Goal: Task Accomplishment & Management: Use online tool/utility

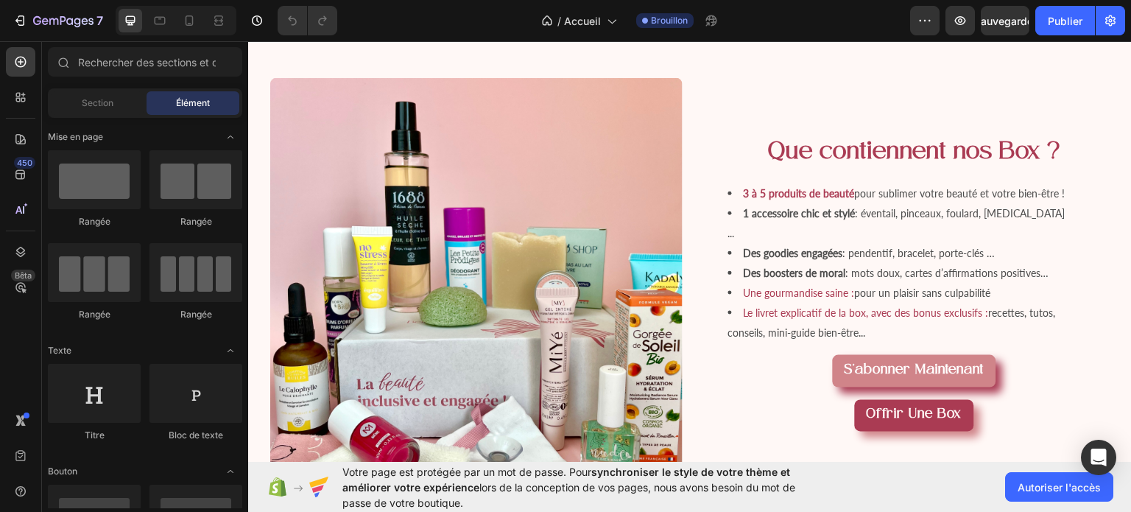
scroll to position [1001, 0]
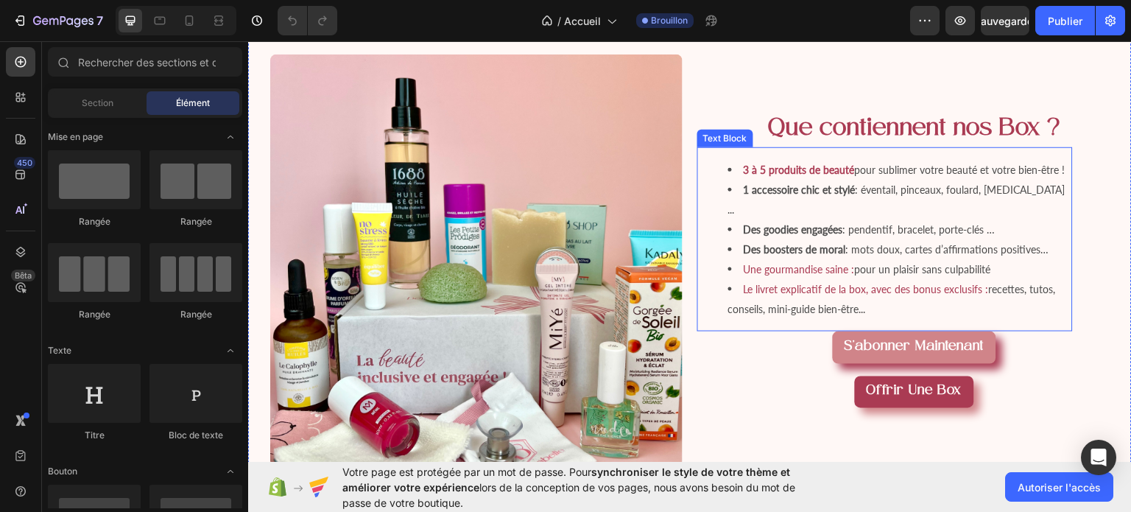
click at [792, 195] on strong "1 accessoire chic et stylé" at bounding box center [800, 189] width 112 height 13
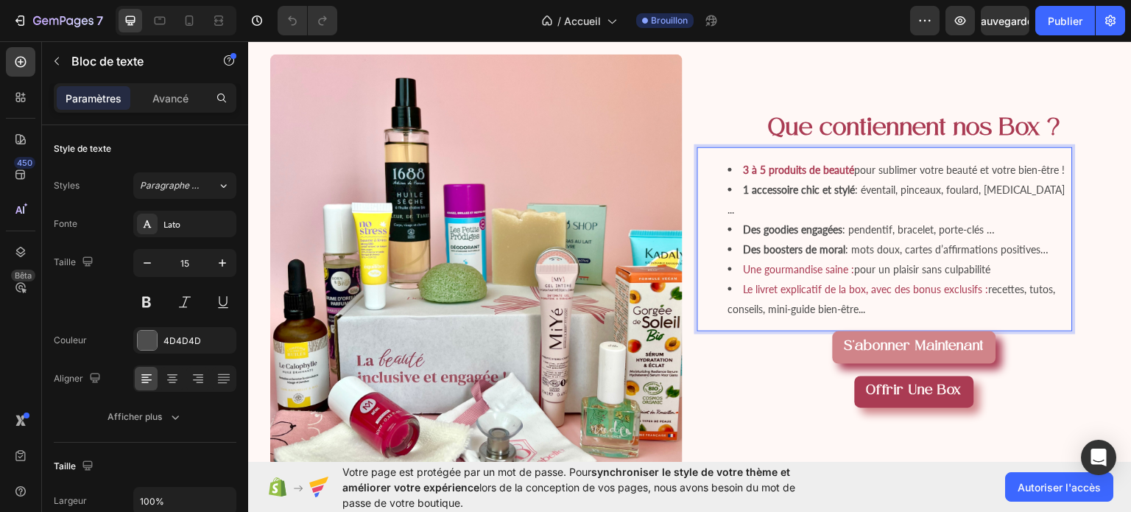
click at [736, 219] on li "1 accessoire chic et stylé : éventail, pinceaux, foulard, gua sha ..." at bounding box center [899, 199] width 343 height 40
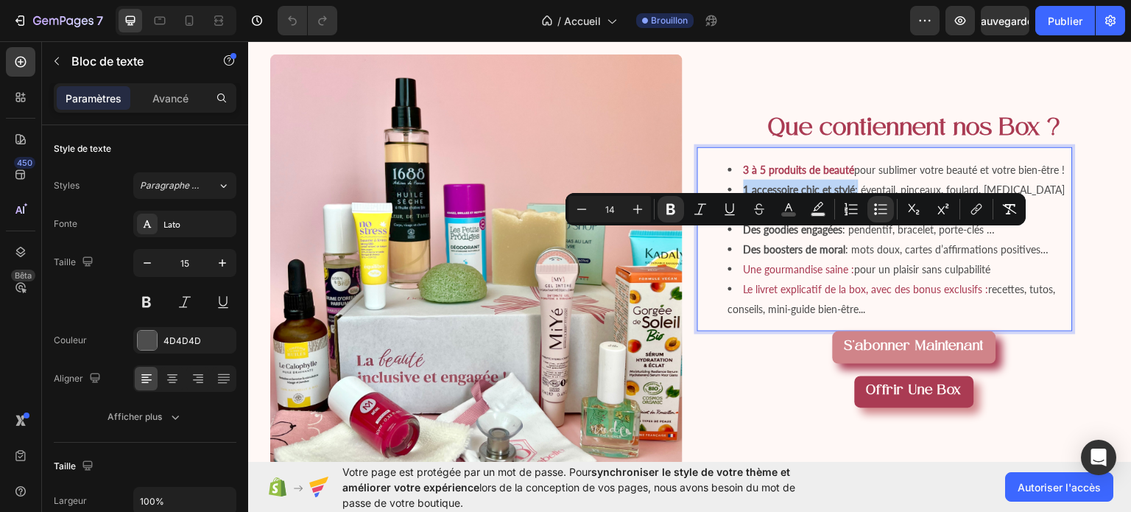
drag, startPoint x: 736, startPoint y: 236, endPoint x: 855, endPoint y: 241, distance: 118.6
click at [855, 219] on li "1 accessoire chic et stylé : éventail, pinceaux, foulard, gua sha ..." at bounding box center [899, 199] width 343 height 40
click at [786, 213] on rect "Editor contextual toolbar" at bounding box center [789, 215] width 14 height 4
type input "4D4D4D"
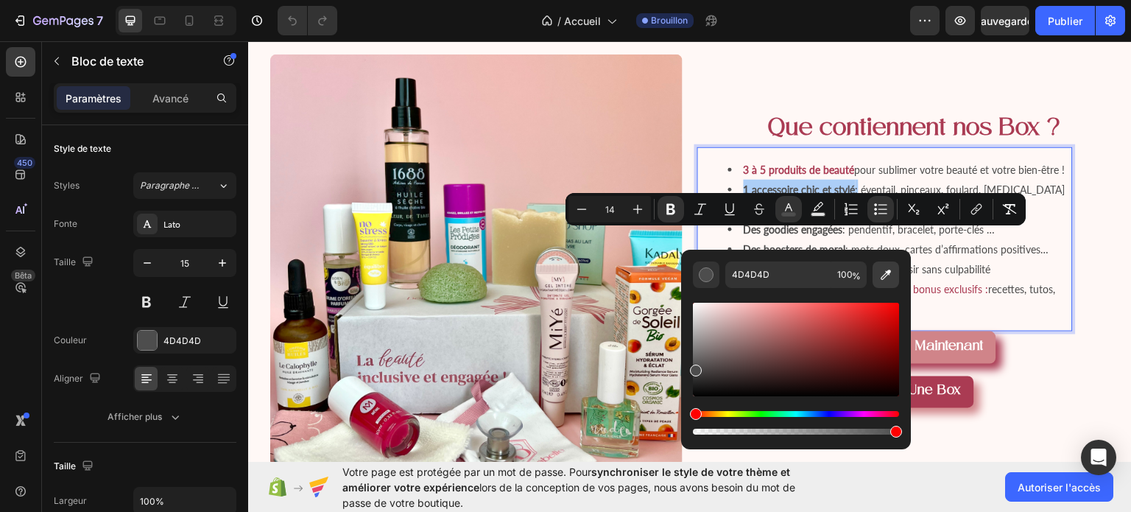
click at [881, 273] on icon "Barre d'outils contextuelle de l'éditeur" at bounding box center [885, 274] width 15 height 15
type input "AA3B53"
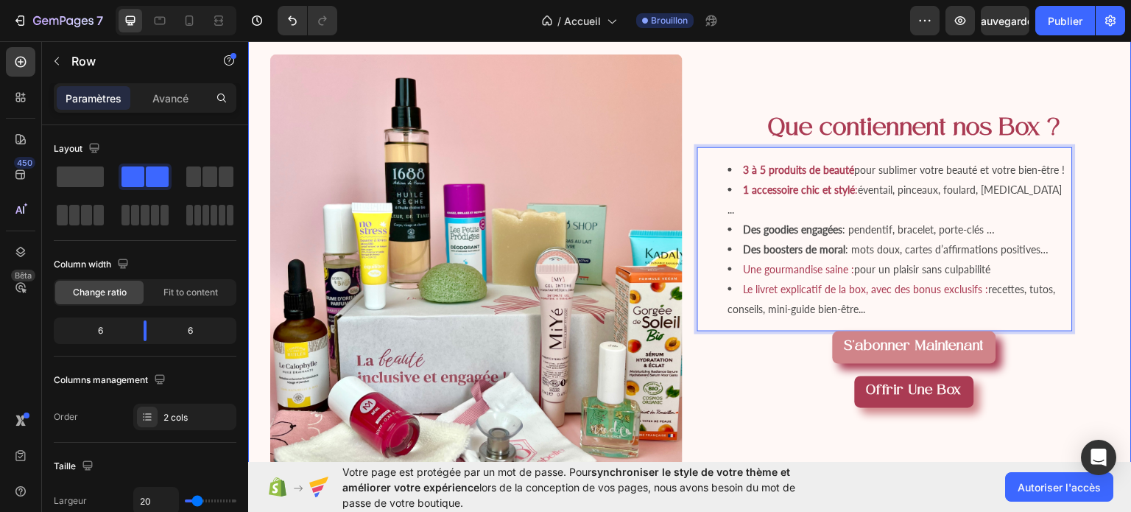
click at [1081, 295] on div "Que contiennent nos Box ? Heading 3 à 5 produits de beauté pour sublimer votre …" at bounding box center [914, 260] width 434 height 412
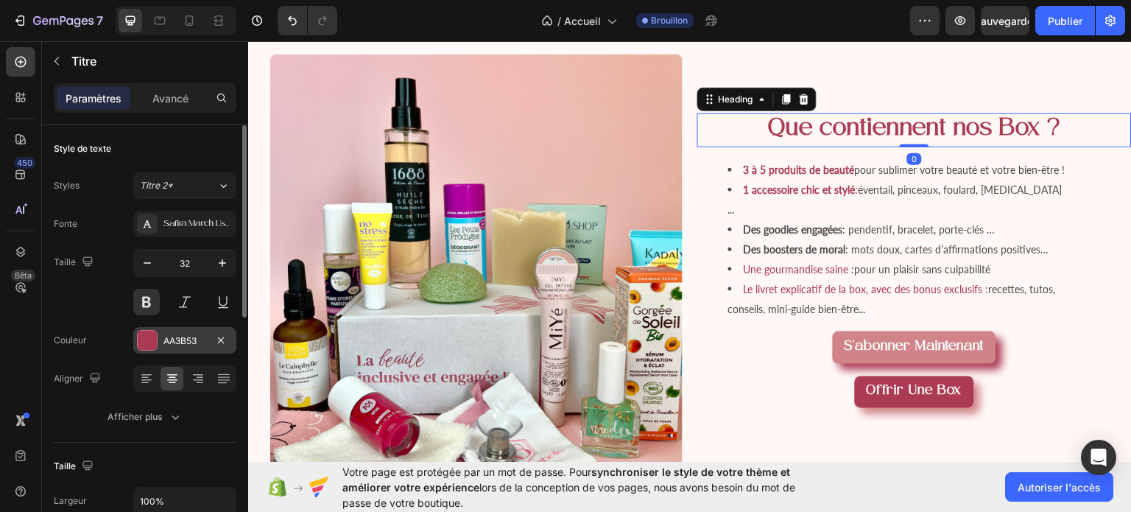
click at [165, 339] on font "AA3B53" at bounding box center [179, 340] width 33 height 11
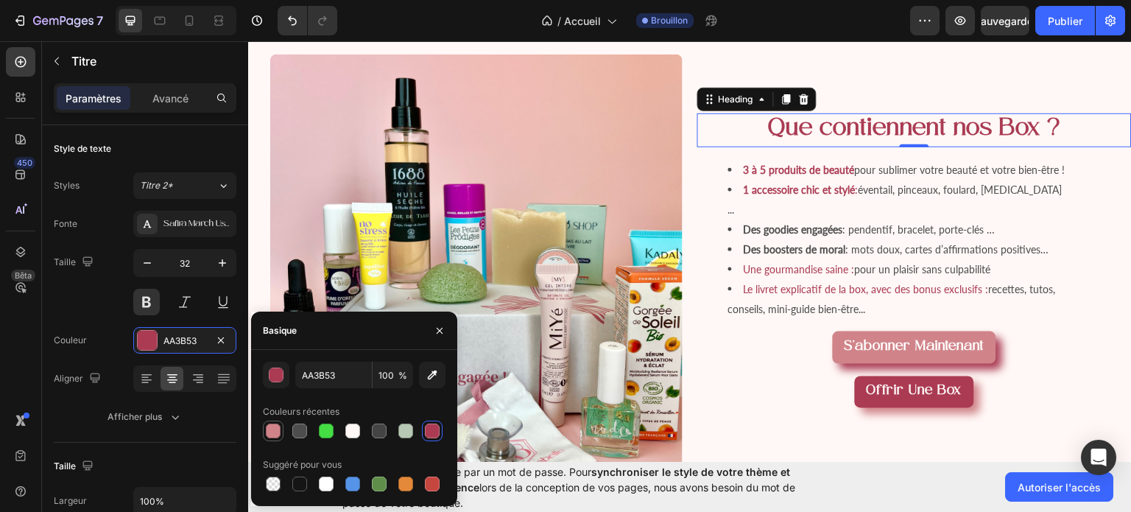
click at [267, 433] on div at bounding box center [273, 430] width 15 height 15
type input "D08489"
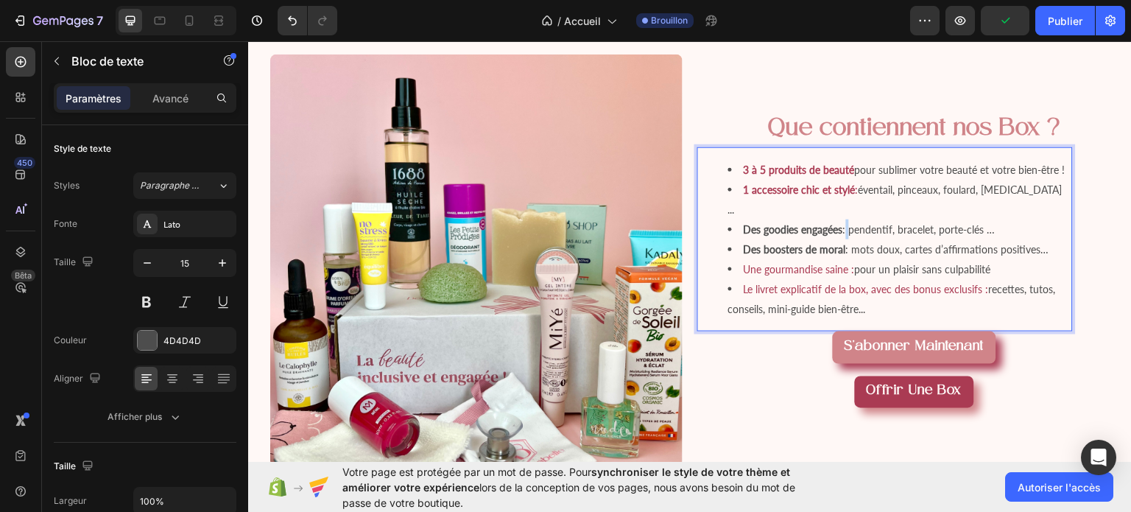
click at [843, 235] on span "Des goodies engagées : pendentif, bracelet, porte-clés …" at bounding box center [870, 228] width 252 height 13
drag, startPoint x: 843, startPoint y: 258, endPoint x: 735, endPoint y: 256, distance: 108.3
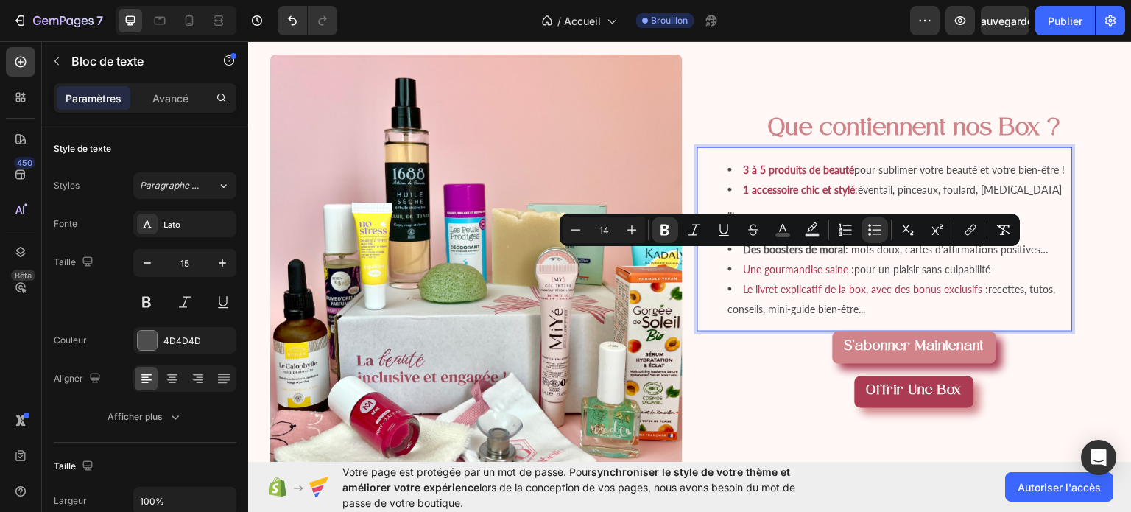
drag, startPoint x: 735, startPoint y: 256, endPoint x: 843, endPoint y: 258, distance: 108.3
click at [843, 239] on li "Des goodies engagées : pendentif, bracelet, porte-clés …" at bounding box center [899, 229] width 343 height 20
click at [776, 230] on icon "Editor contextual toolbar" at bounding box center [782, 229] width 15 height 15
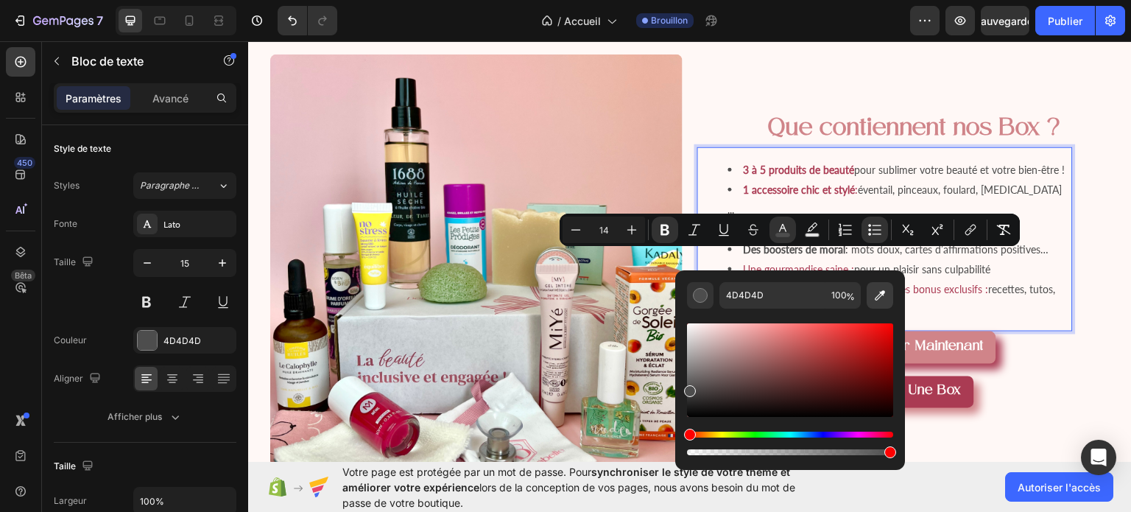
click at [882, 288] on icon "Editor contextual toolbar" at bounding box center [880, 295] width 15 height 15
type input "AA3B53"
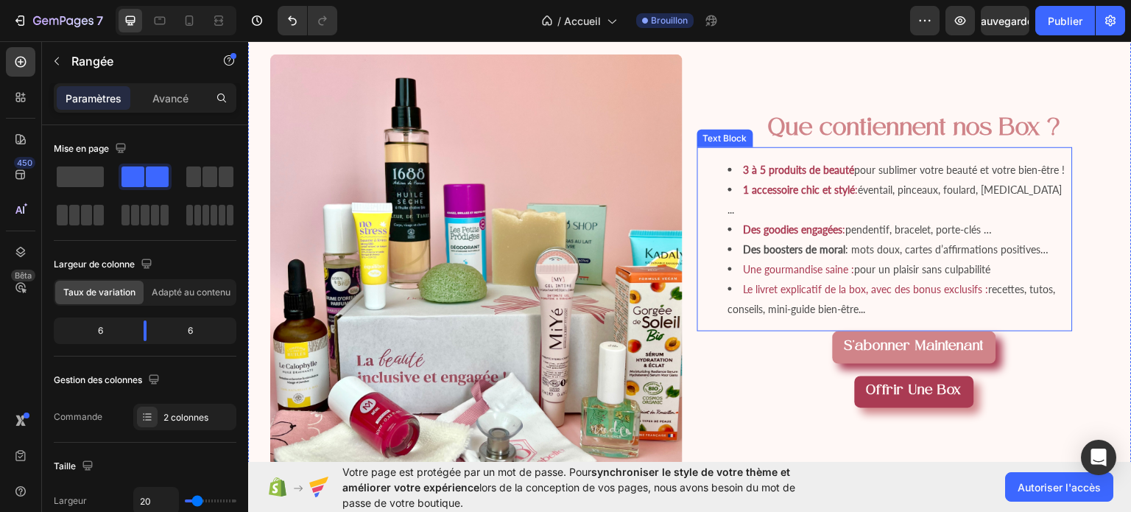
click at [744, 255] on strong "Des boosters de moral" at bounding box center [795, 248] width 102 height 13
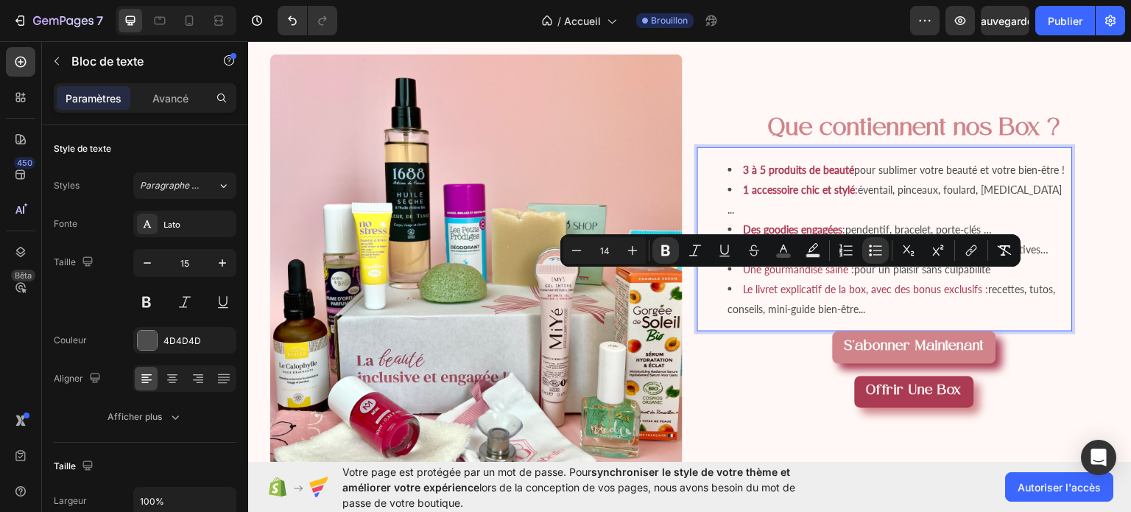
drag, startPoint x: 738, startPoint y: 279, endPoint x: 845, endPoint y: 278, distance: 106.8
click at [845, 255] on span "Des boosters de moral : mots doux, cartes d’affirmations positives…" at bounding box center [897, 248] width 306 height 13
click at [781, 258] on button "couleur" at bounding box center [783, 250] width 27 height 27
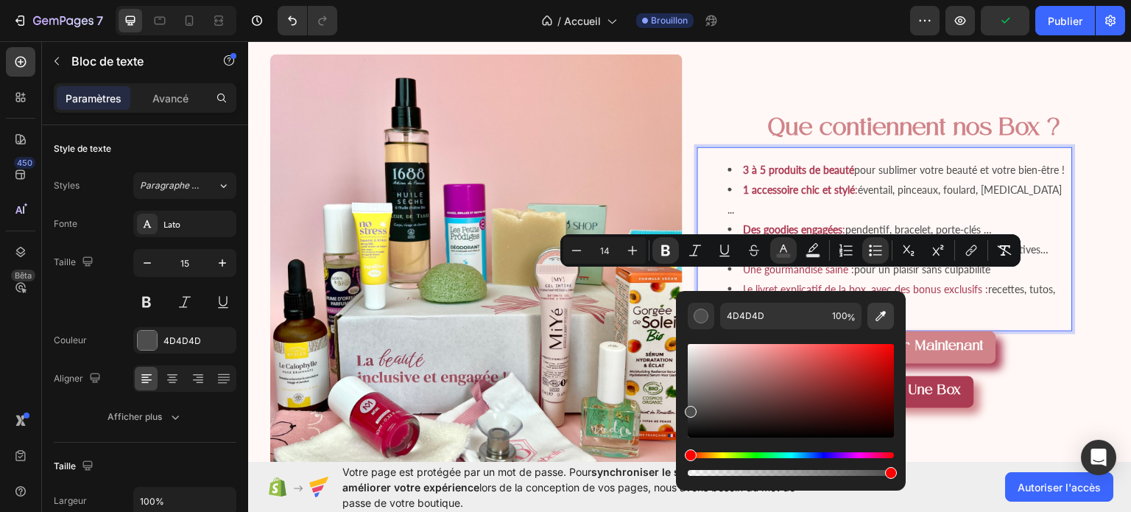
click at [884, 311] on icon "Barre d'outils contextuelle de l'éditeur" at bounding box center [881, 316] width 10 height 10
type input "AA3B53"
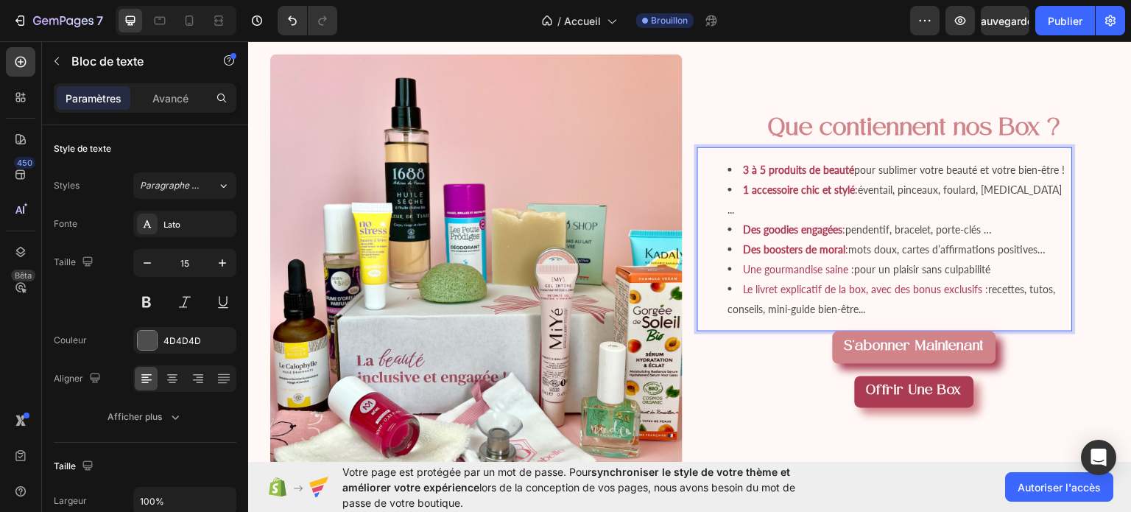
click at [744, 275] on span "Une gourmandise saine :" at bounding box center [799, 268] width 111 height 13
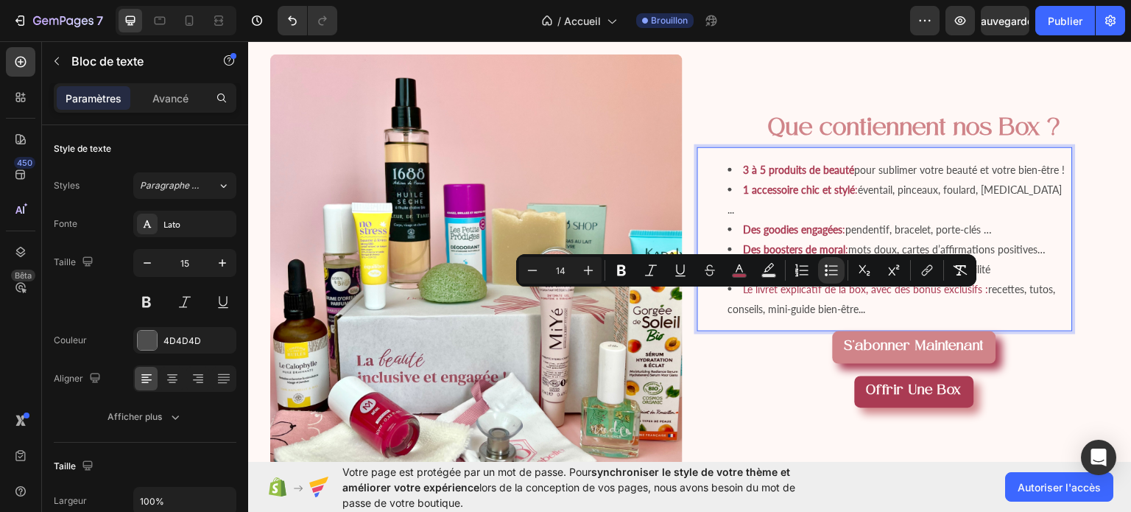
click at [744, 275] on span "Une gourmandise saine :" at bounding box center [799, 268] width 111 height 13
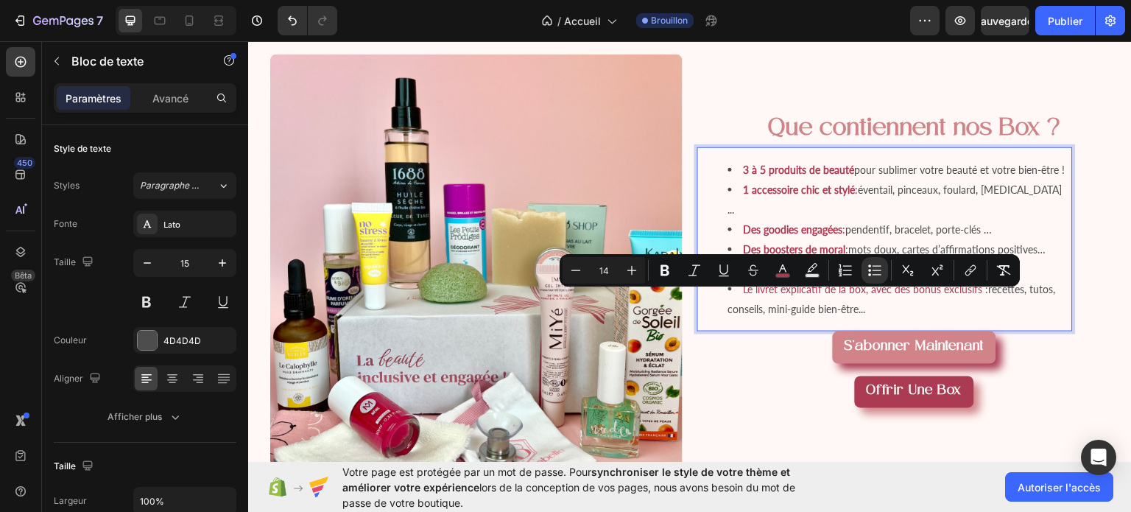
drag, startPoint x: 739, startPoint y: 302, endPoint x: 843, endPoint y: 306, distance: 103.9
click at [843, 278] on li "Une gourmandise saine : pour un plaisir sans culpabilité" at bounding box center [899, 268] width 343 height 20
click at [670, 270] on icon "Editor contextual toolbar" at bounding box center [665, 270] width 15 height 15
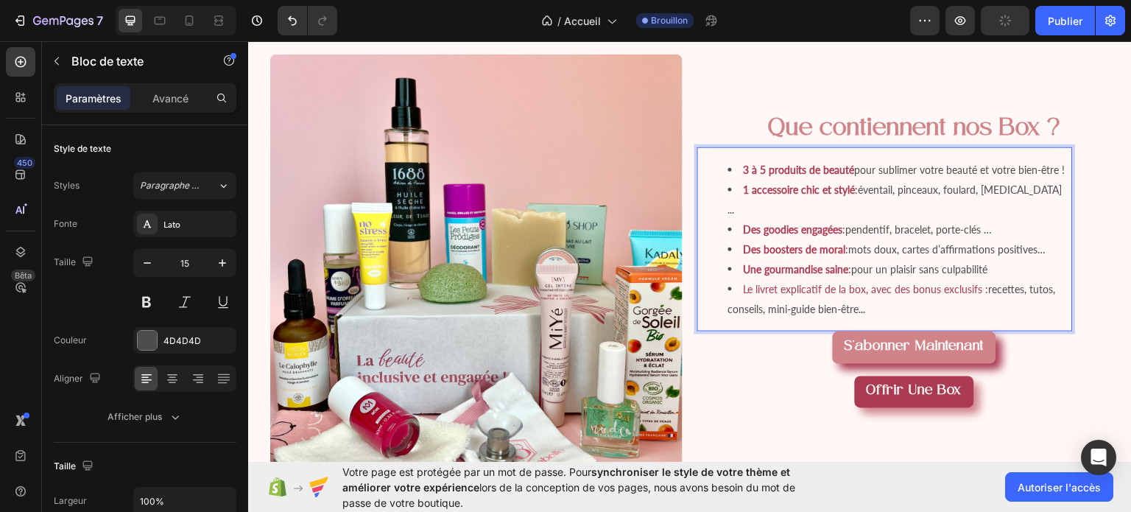
click at [744, 295] on span "Le livret explicatif de la box, avec des bonus exclusifs :" at bounding box center [866, 288] width 245 height 13
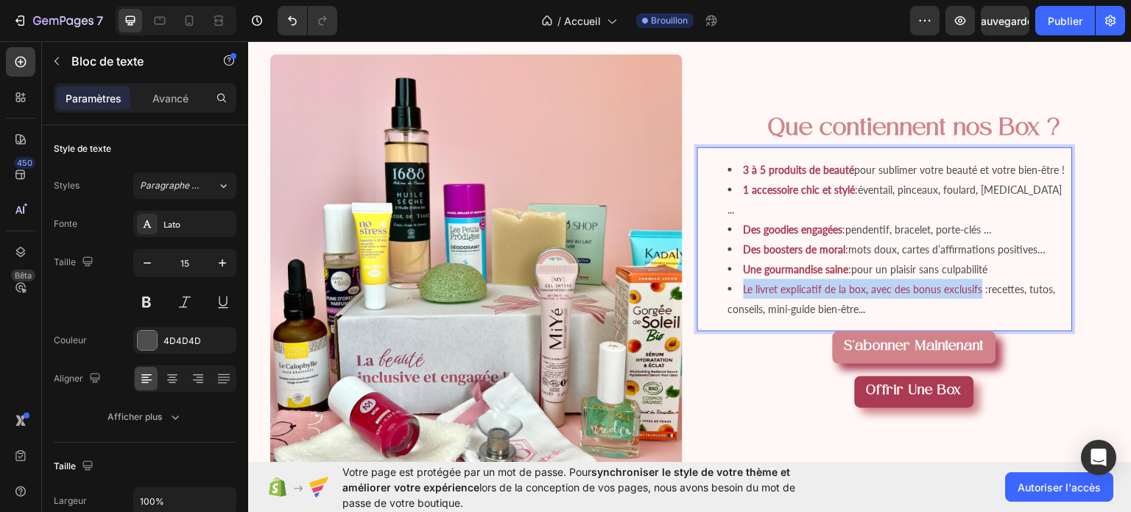
drag, startPoint x: 738, startPoint y: 320, endPoint x: 953, endPoint y: 317, distance: 215.0
click at [953, 295] on span "Le livret explicatif de la box, avec des bonus exclusifs :" at bounding box center [866, 288] width 245 height 13
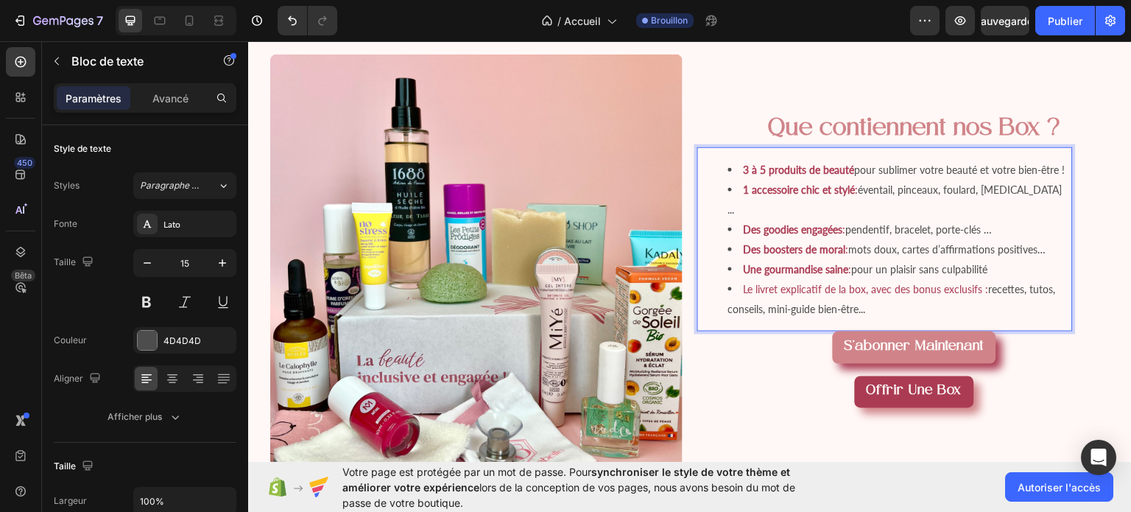
click at [982, 295] on span "Le livret explicatif de la box, avec des bonus exclusifs :" at bounding box center [866, 288] width 245 height 13
drag, startPoint x: 982, startPoint y: 320, endPoint x: 736, endPoint y: 319, distance: 246.7
click at [736, 318] on li "Le livret explicatif de la box, avec des bonus exclusifs : recettes, tutos, con…" at bounding box center [899, 298] width 343 height 40
click at [144, 297] on button at bounding box center [146, 302] width 27 height 27
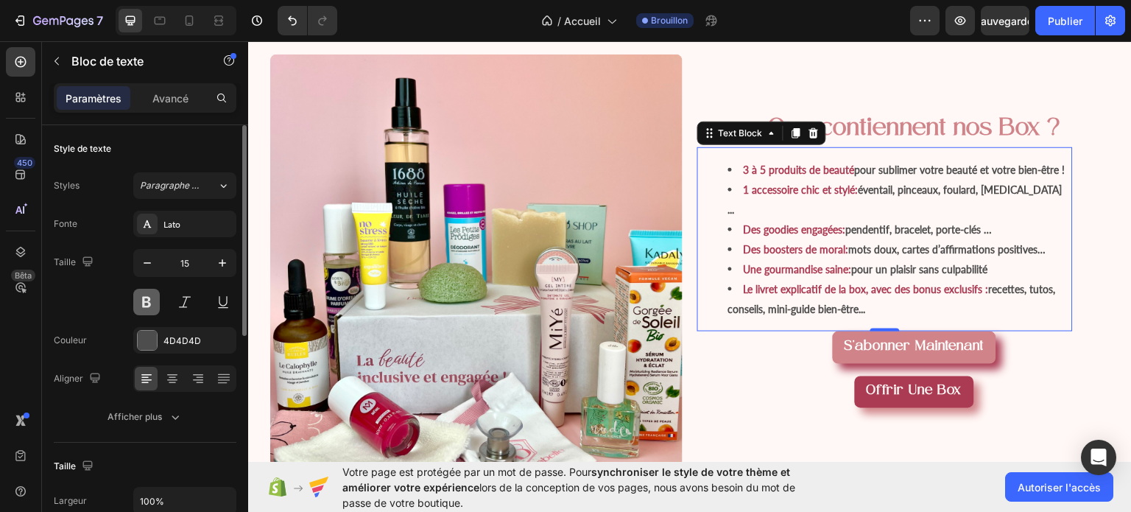
click at [144, 297] on button at bounding box center [146, 302] width 27 height 27
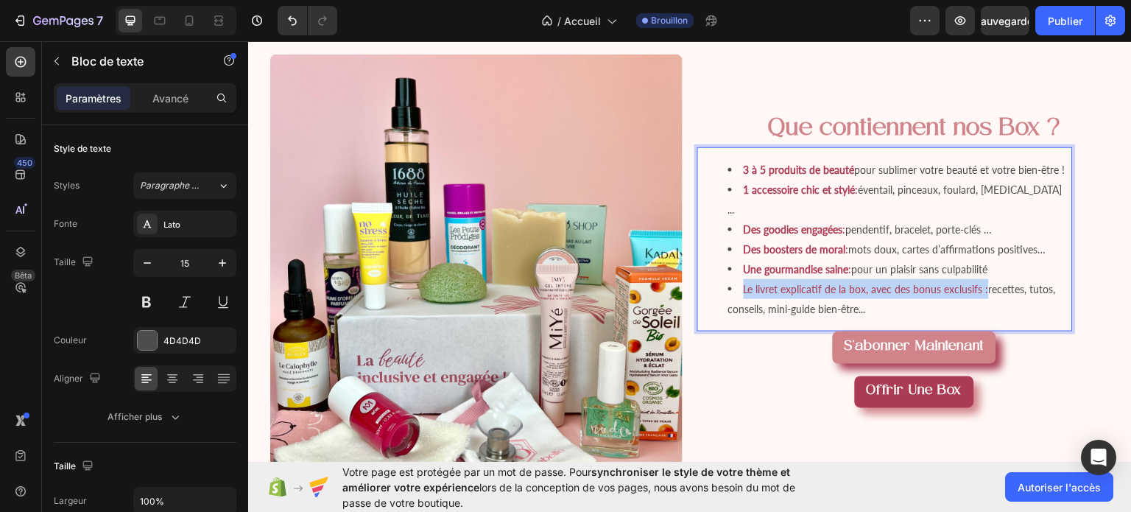
drag, startPoint x: 738, startPoint y: 322, endPoint x: 979, endPoint y: 327, distance: 240.8
click at [979, 318] on li "Le livret explicatif de la box, avec des bonus exclusifs : recettes, tutos, con…" at bounding box center [899, 298] width 343 height 40
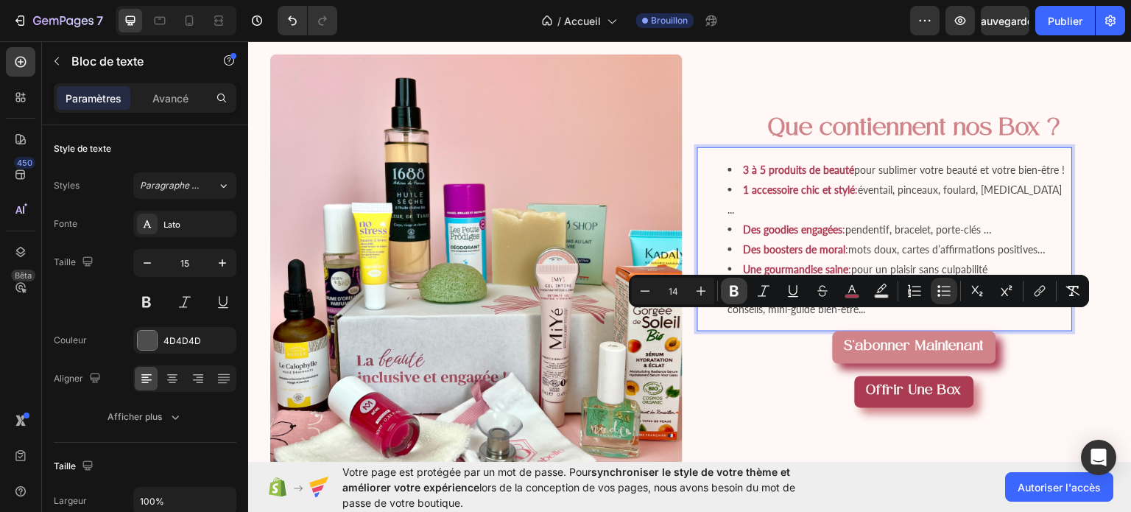
click at [727, 285] on icon "Editor contextual toolbar" at bounding box center [734, 290] width 15 height 15
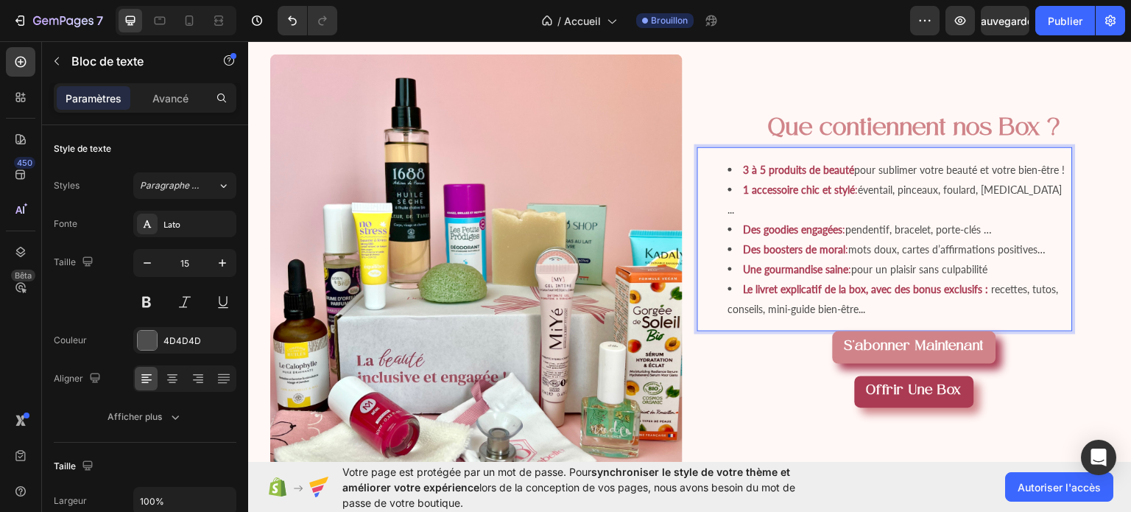
click at [984, 314] on span "recettes, tutos, conseils, mini-guide bien-être..." at bounding box center [893, 298] width 331 height 32
drag, startPoint x: 984, startPoint y: 320, endPoint x: 993, endPoint y: 336, distance: 17.8
click at [993, 318] on li "Le livret explicatif de la box, avec des bonus exclusifs : recettes, tutos, con…" at bounding box center [899, 298] width 343 height 40
click at [998, 278] on li "Une gourmandise saine : pour un plaisir sans culpabilité" at bounding box center [899, 268] width 343 height 20
drag, startPoint x: 998, startPoint y: 294, endPoint x: 847, endPoint y: 289, distance: 151.8
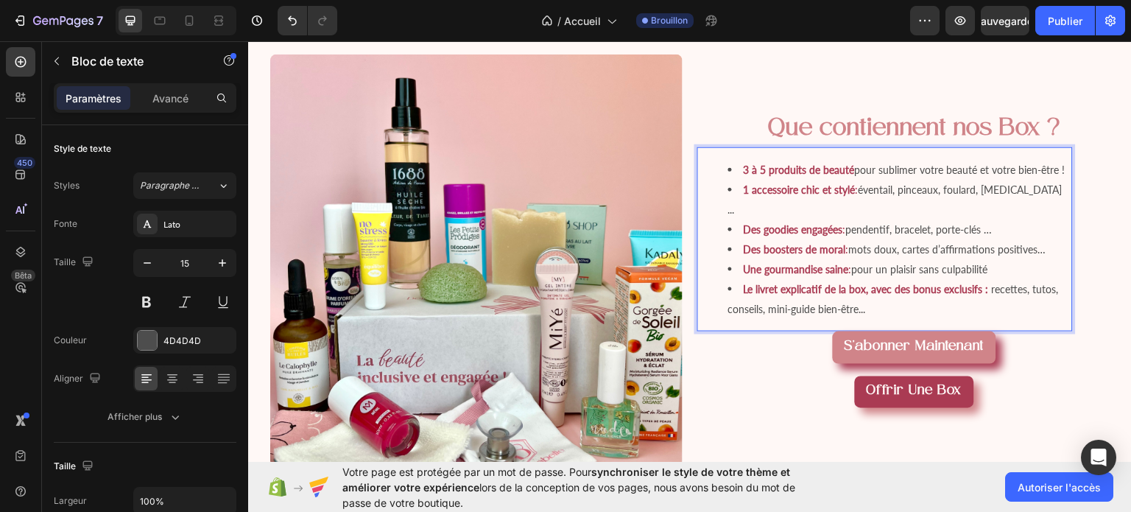
click at [847, 278] on li "Une gourmandise saine : pour un plaisir sans culpabilité" at bounding box center [899, 268] width 343 height 20
click at [139, 274] on button "button" at bounding box center [147, 263] width 27 height 27
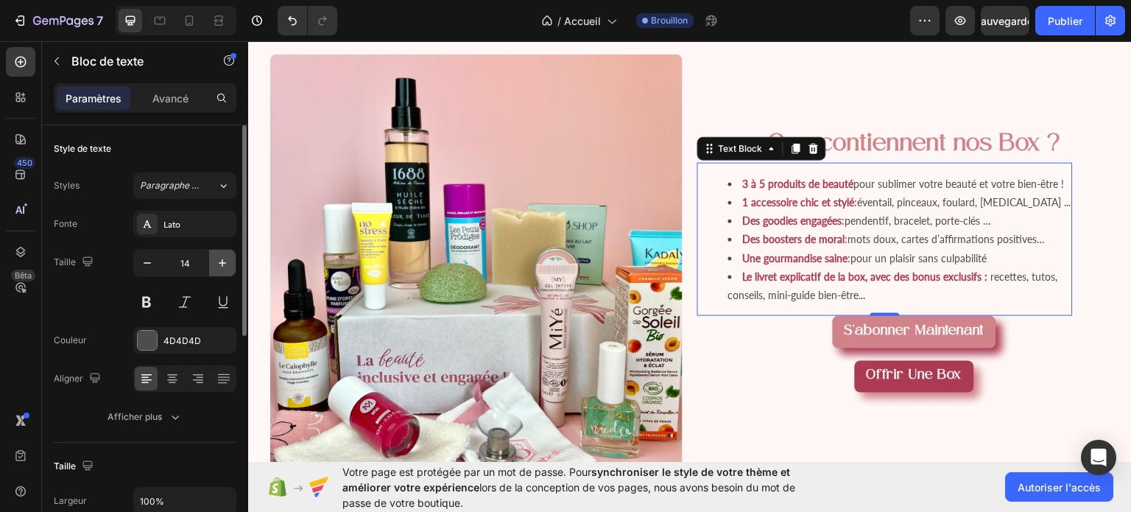
click at [225, 267] on icon "button" at bounding box center [222, 263] width 15 height 15
type input "15"
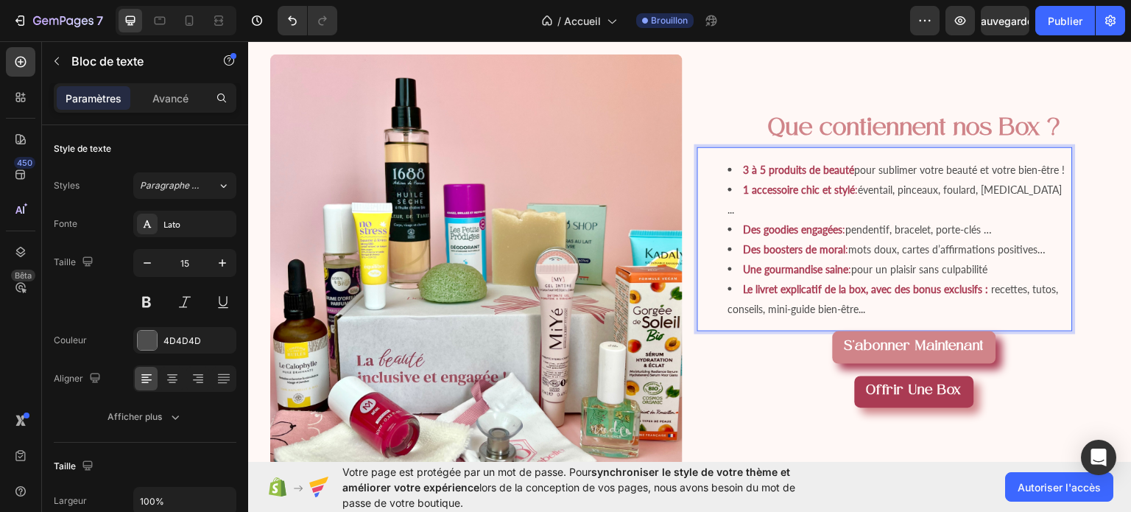
click at [993, 278] on li "Une gourmandise saine : pour un plaisir sans culpabilité" at bounding box center [899, 268] width 343 height 20
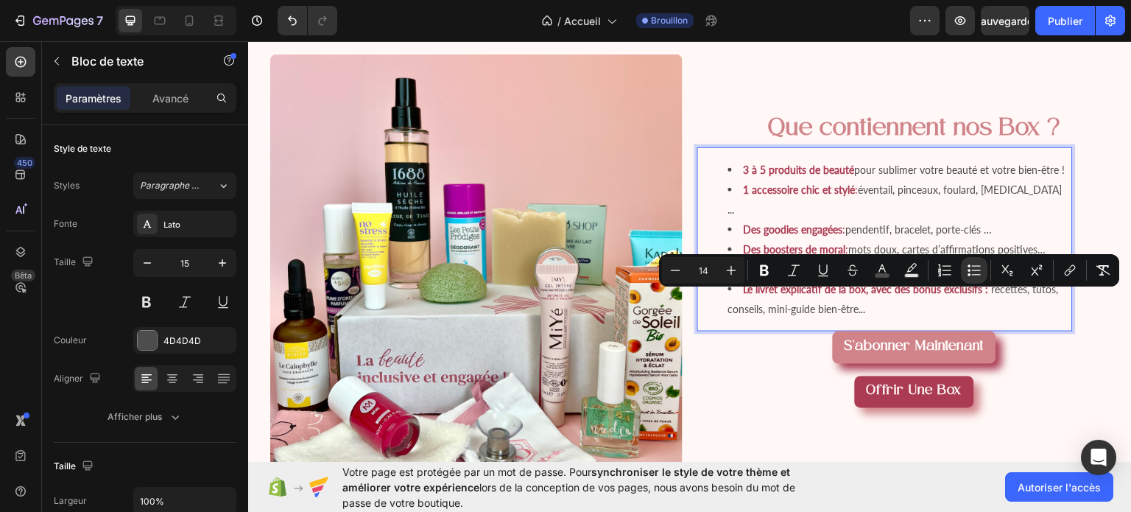
drag, startPoint x: 993, startPoint y: 297, endPoint x: 856, endPoint y: 300, distance: 137.0
click at [856, 278] on li "Une gourmandise saine : pour un plaisir sans culpabilité" at bounding box center [899, 268] width 343 height 20
click at [728, 267] on icon "Barre d'outils contextuelle de l'éditeur" at bounding box center [731, 270] width 15 height 15
click at [677, 273] on icon "Barre d'outils contextuelle de l'éditeur" at bounding box center [675, 270] width 15 height 15
type input "14"
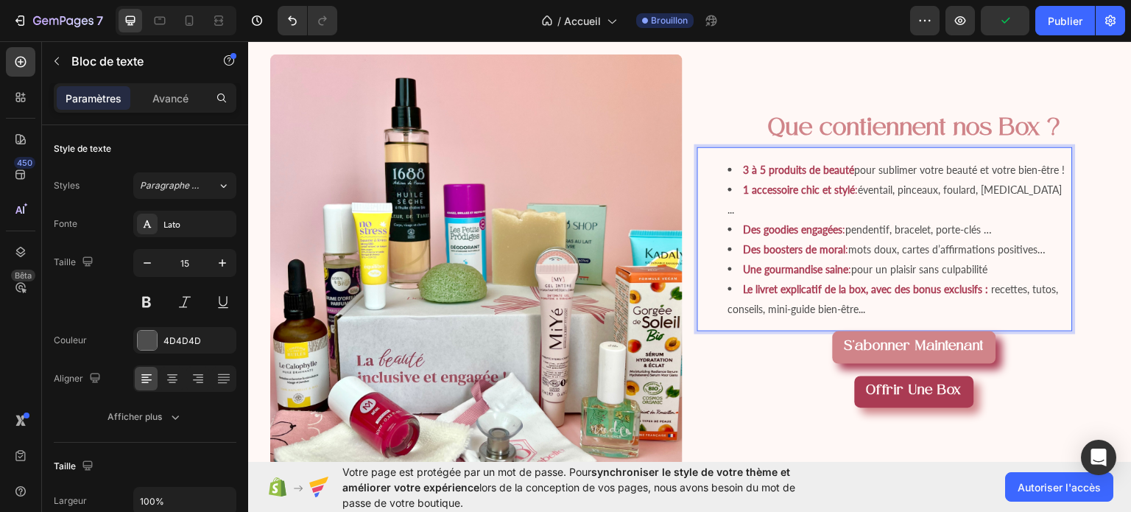
click at [770, 275] on strong "Une gourmandise saine" at bounding box center [796, 268] width 105 height 13
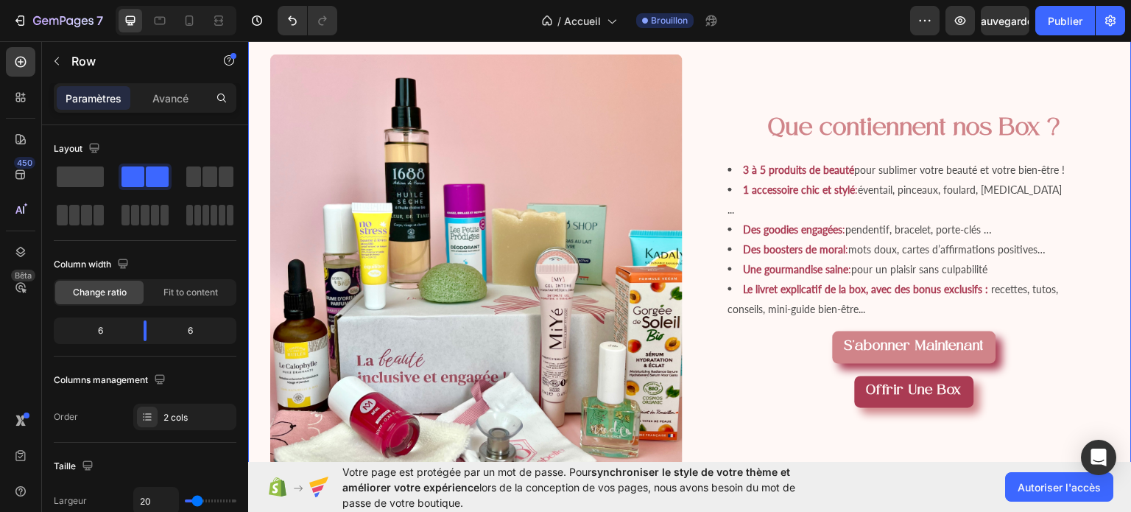
click at [1060, 149] on div "Que contiennent nos Box ? Heading 3 à 5 produits de beauté pour sublimer votre …" at bounding box center [914, 260] width 434 height 412
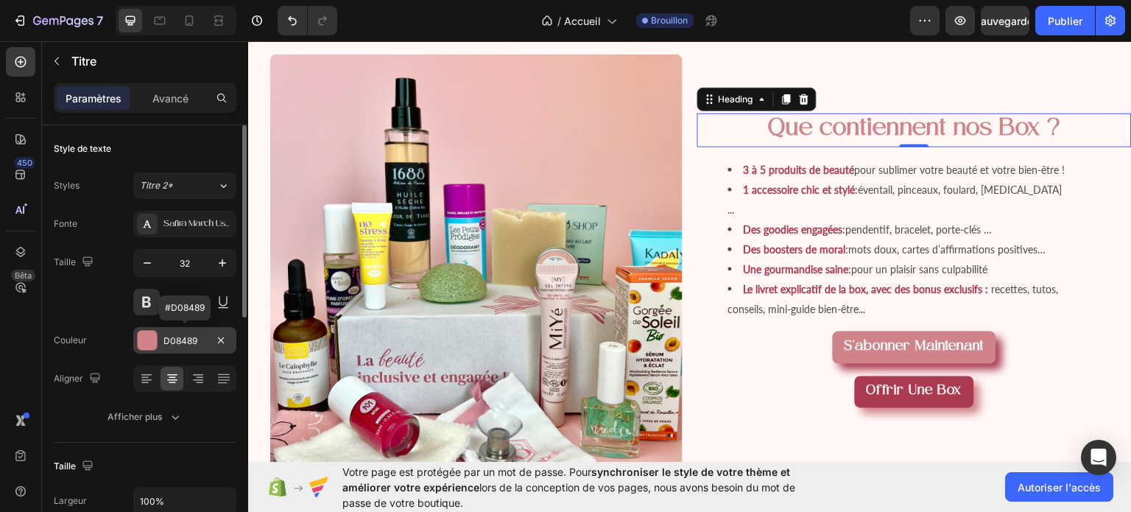
click at [187, 347] on div "D08489" at bounding box center [184, 340] width 103 height 27
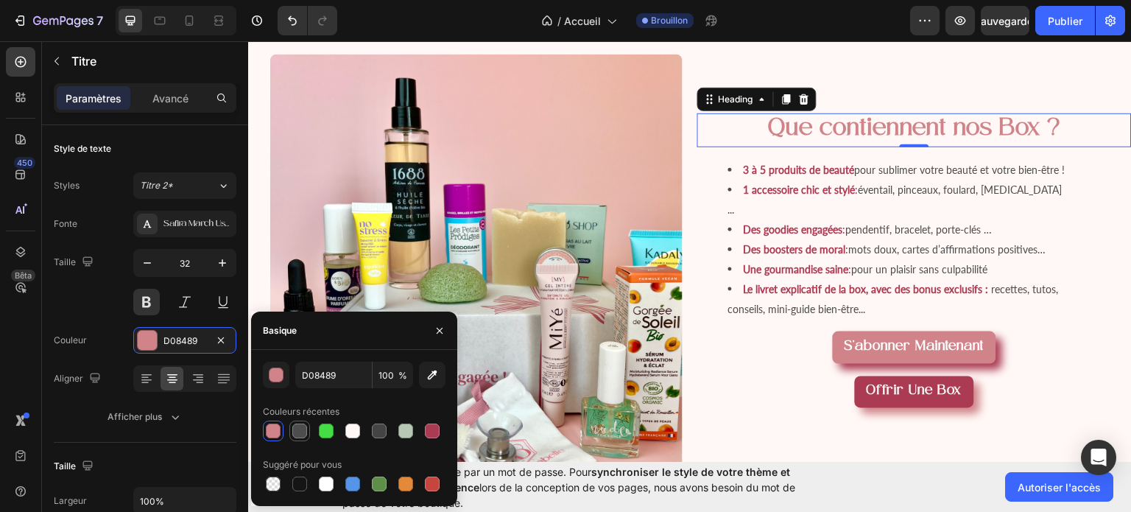
click at [306, 430] on div at bounding box center [299, 430] width 15 height 15
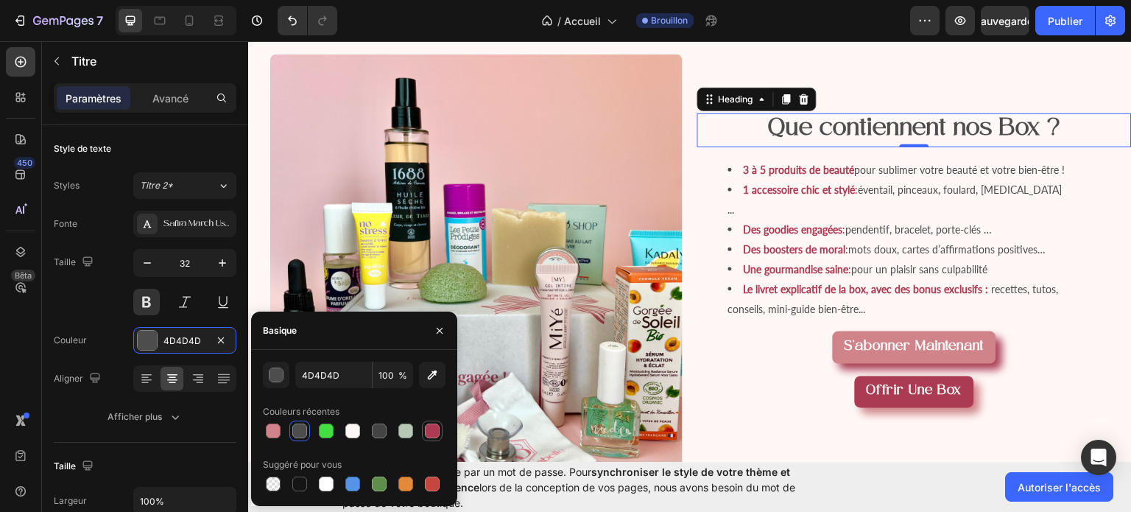
click at [428, 436] on div at bounding box center [432, 430] width 15 height 15
type input "AA3B53"
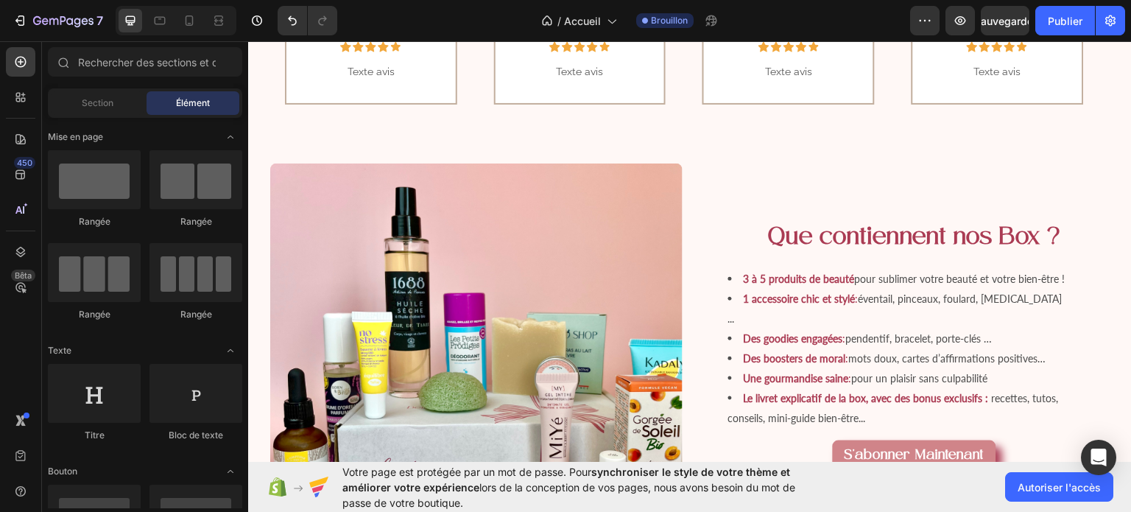
scroll to position [916, 0]
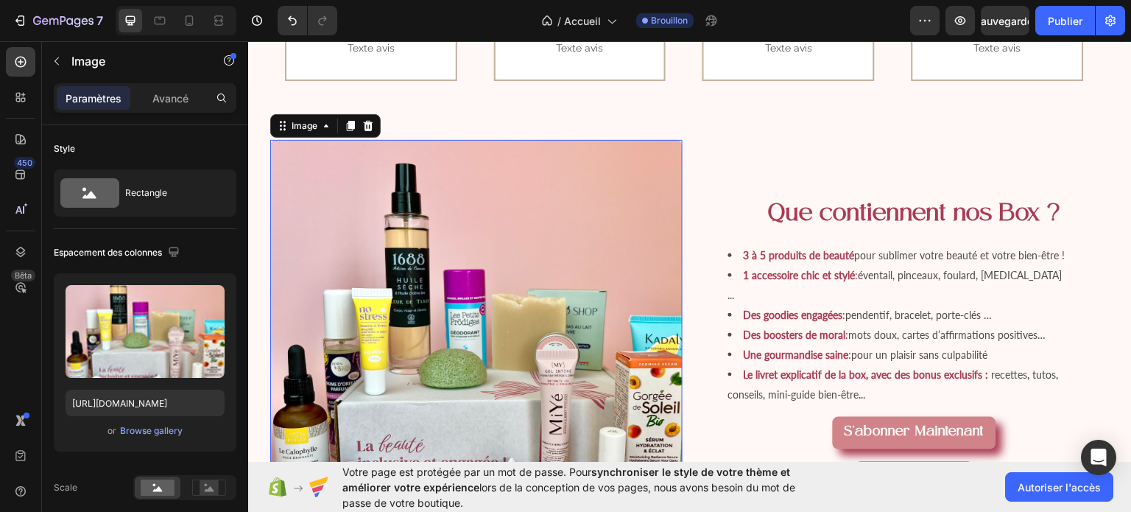
click at [600, 195] on img at bounding box center [476, 345] width 412 height 412
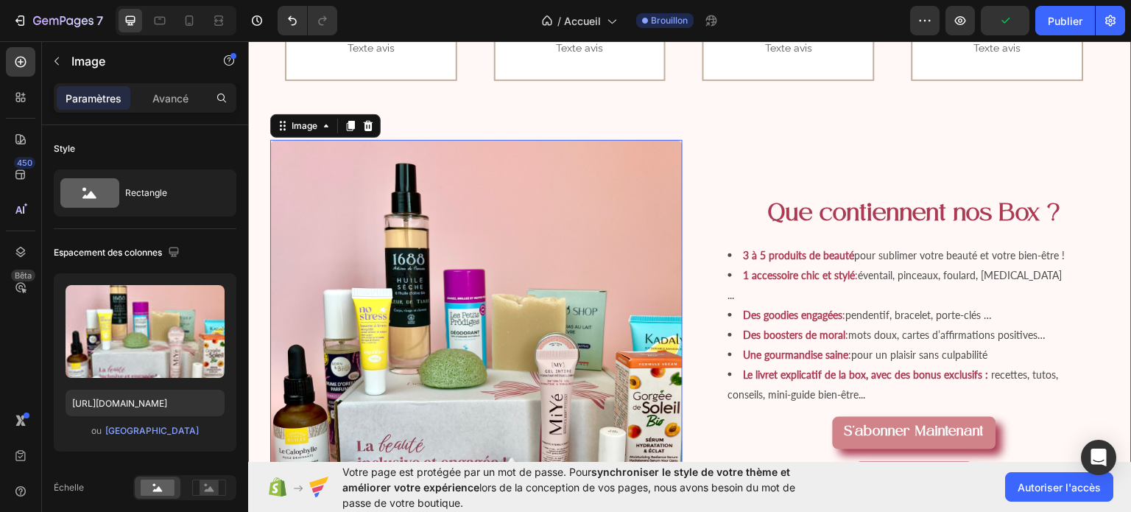
click at [485, 80] on div "Image Prénom Nom Text block Icon Icon Icon Icon Icon Row Row Texte avis Text bl…" at bounding box center [690, 23] width 810 height 116
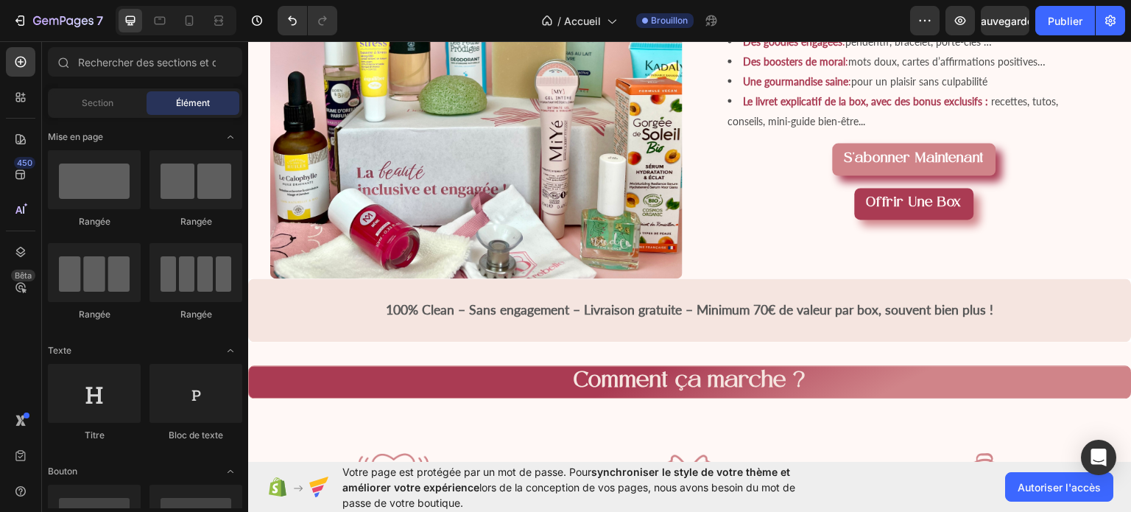
scroll to position [1179, 0]
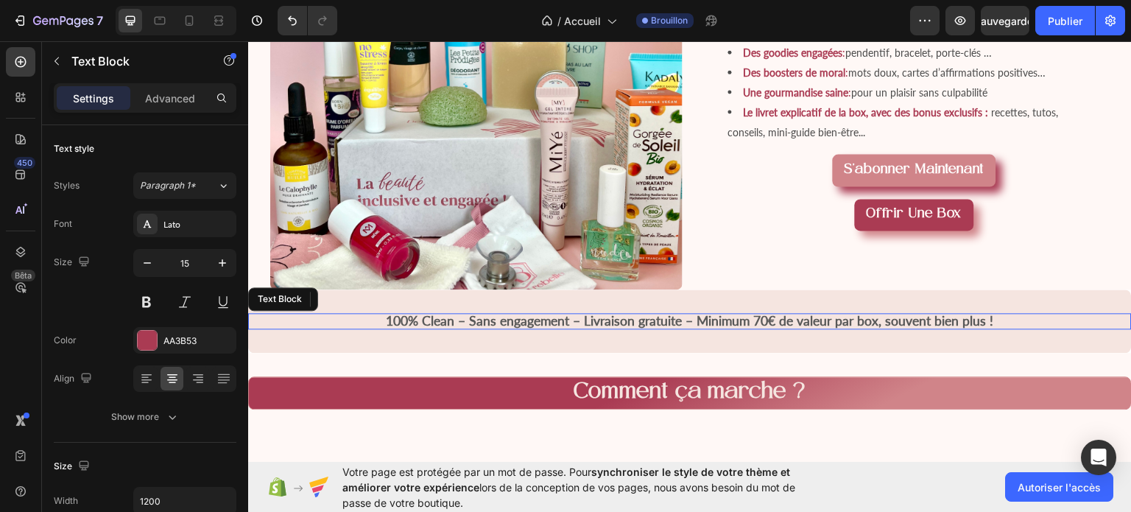
click at [898, 328] on strong "100% Clean – Sans engagement – Livraison gratuite – Minimum 70€ de valeur par b…" at bounding box center [690, 319] width 607 height 15
click at [992, 327] on p "100% Clean – Sans engagement – Livraison gratuite – Minimum 70€ de valeur par b…" at bounding box center [690, 320] width 881 height 13
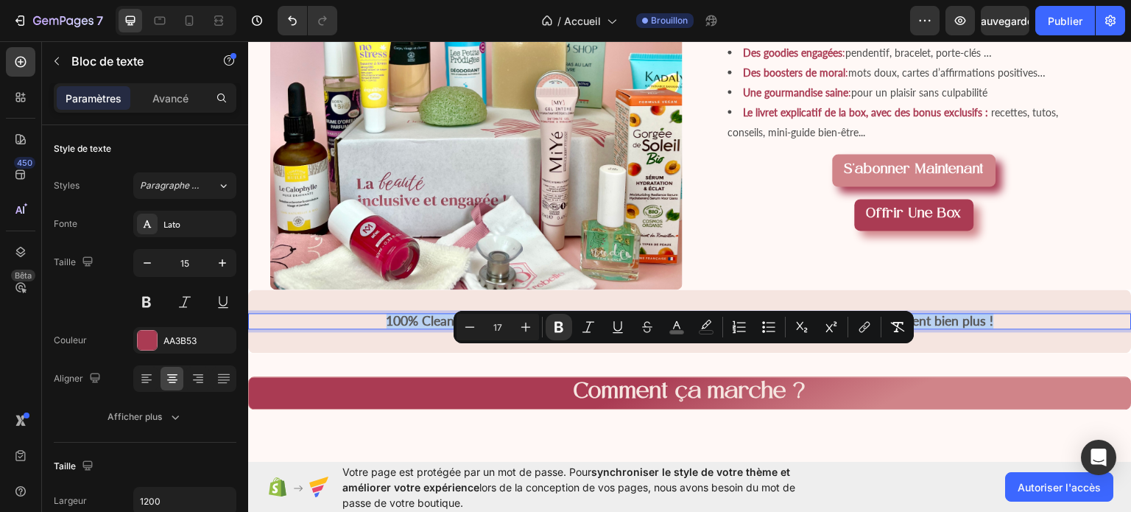
drag, startPoint x: 992, startPoint y: 356, endPoint x: 382, endPoint y: 356, distance: 609.7
click at [382, 327] on p "100% Clean – Sans engagement – Livraison gratuite – Minimum 70€ de valeur par b…" at bounding box center [690, 320] width 881 height 13
click at [555, 339] on button "Bold" at bounding box center [559, 327] width 27 height 27
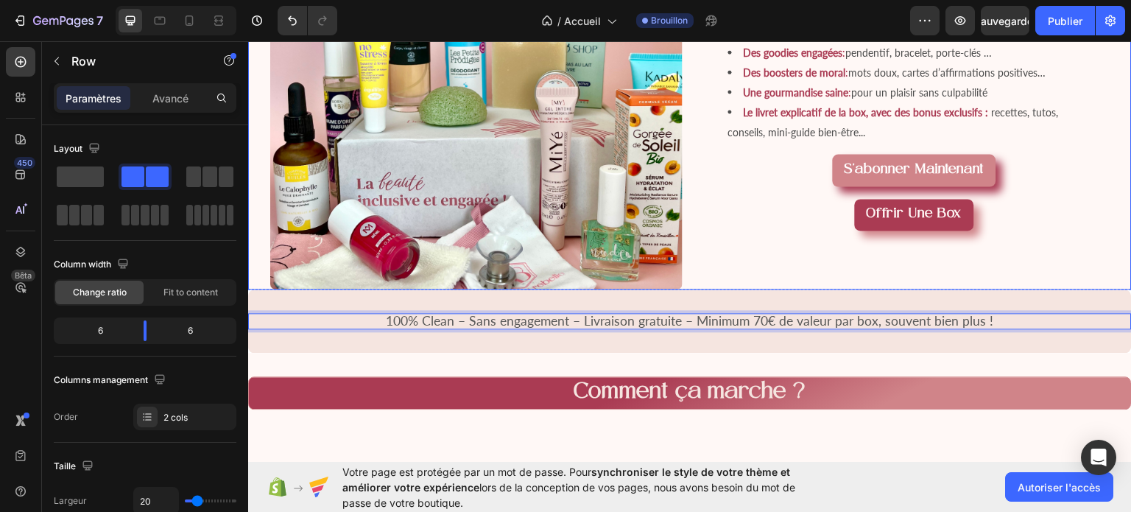
click at [1040, 276] on div "Que contiennent nos Box ? Heading 3 à 5 produits de beauté pour sublimer votre …" at bounding box center [914, 82] width 434 height 412
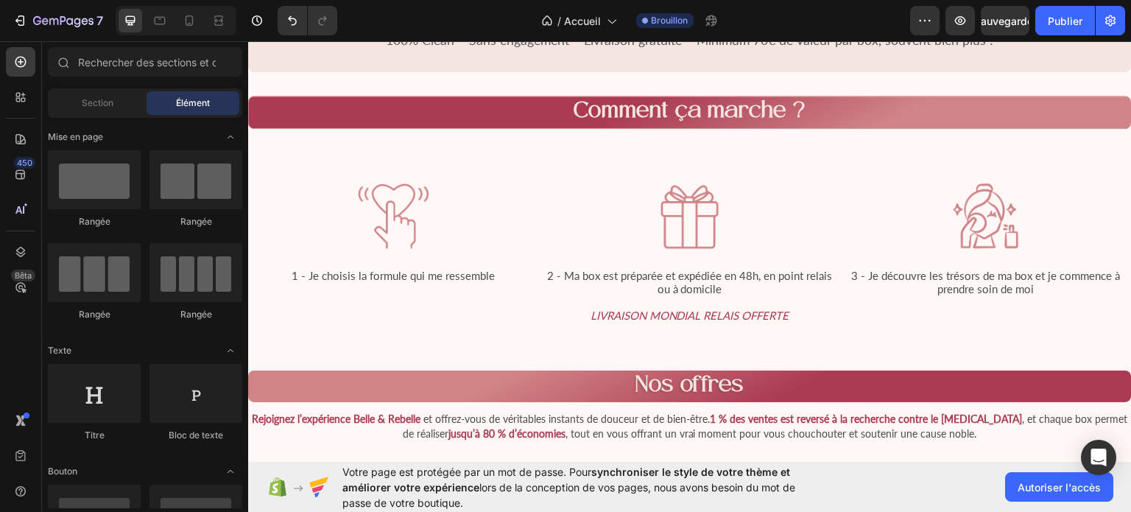
scroll to position [1482, 0]
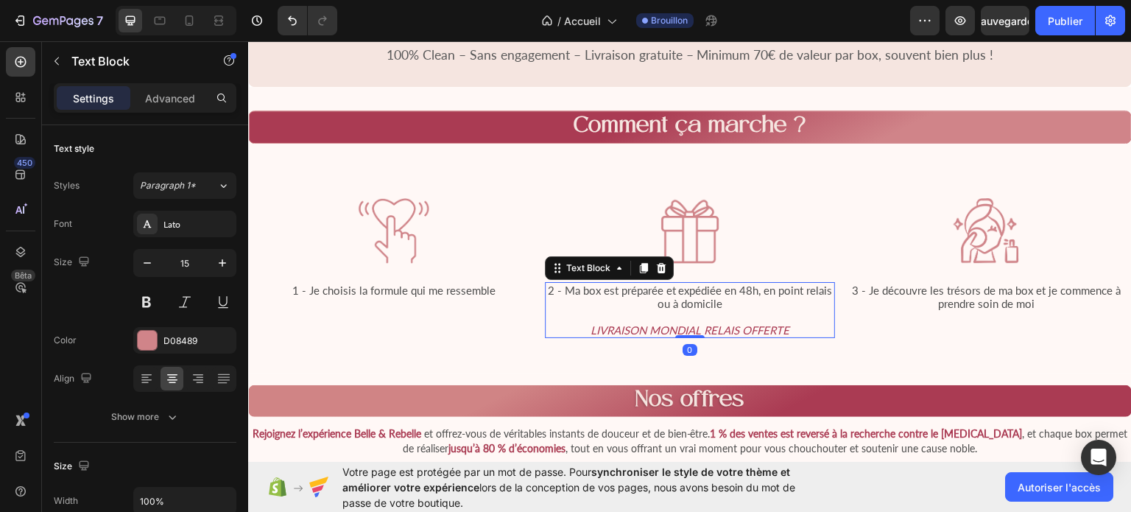
click at [745, 288] on span "2 - Ma box est préparée et expédiée en 48h, en point relais ou à domicile" at bounding box center [689, 296] width 285 height 27
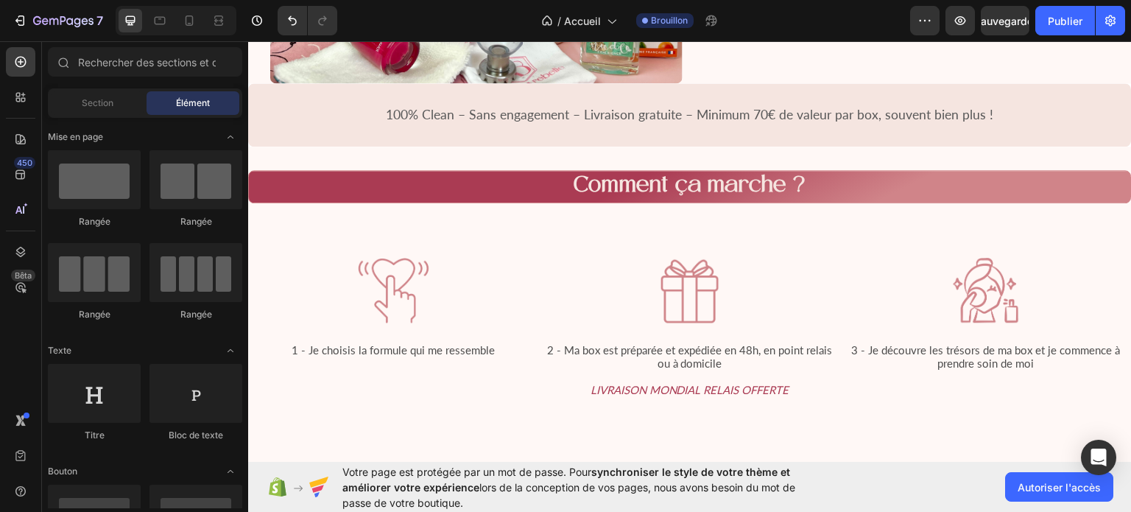
scroll to position [1362, 0]
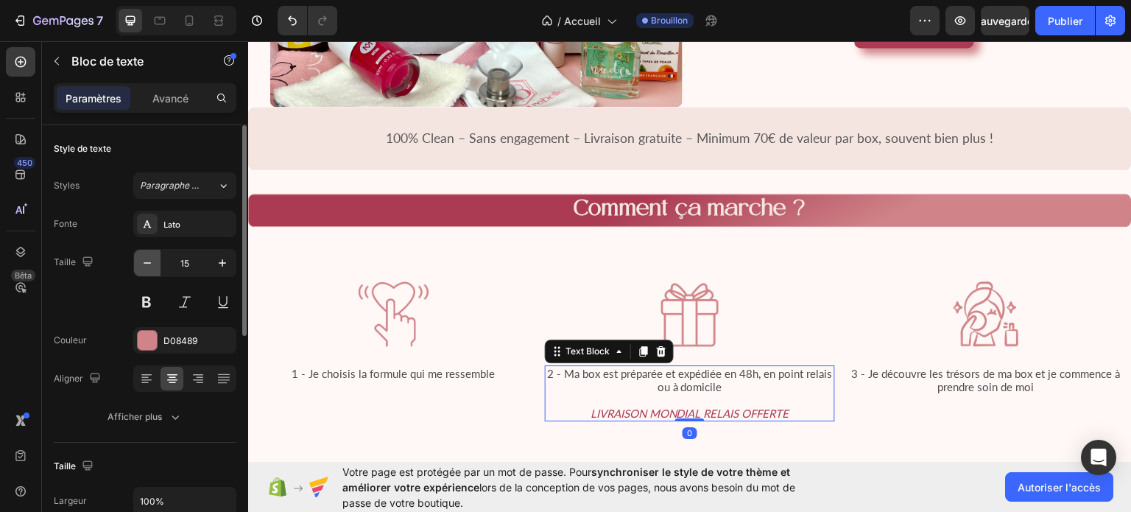
click at [142, 266] on icon "button" at bounding box center [147, 263] width 15 height 15
click at [223, 264] on icon "button" at bounding box center [222, 263] width 15 height 15
type input "15"
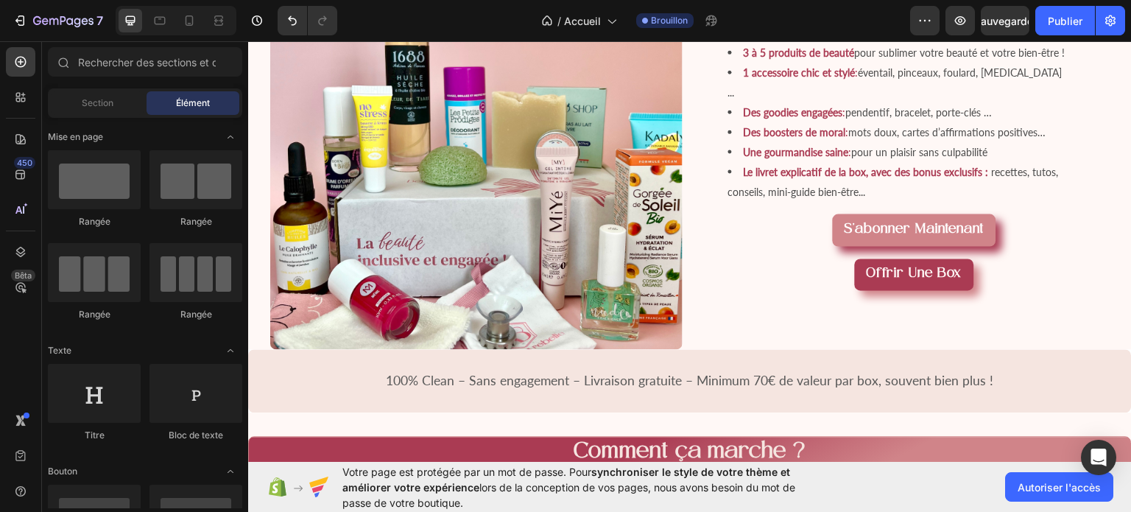
scroll to position [1021, 0]
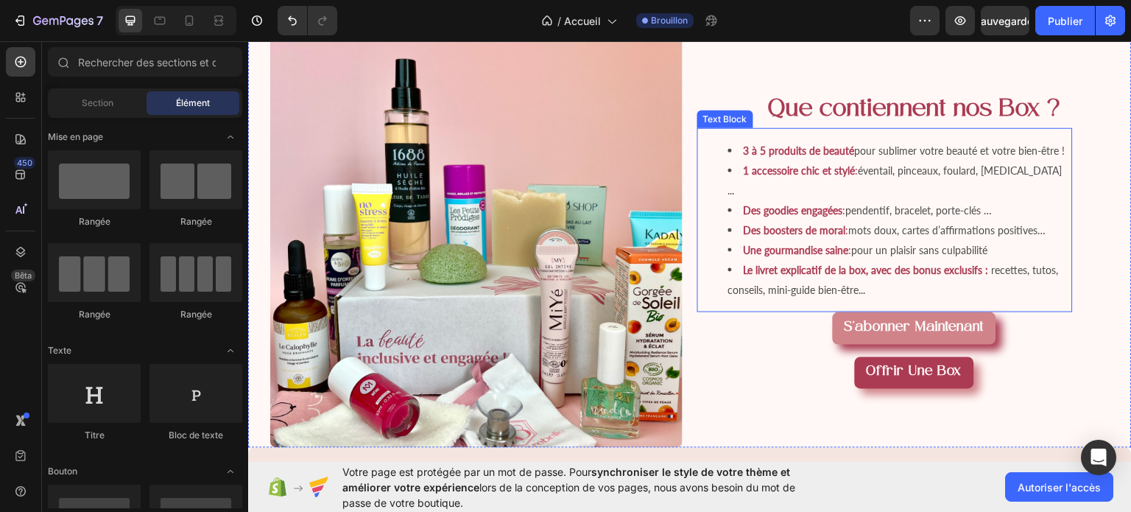
click at [750, 200] on li "1 accessoire chic et stylé : éventail, pinceaux, foulard, gua sha ..." at bounding box center [899, 180] width 343 height 40
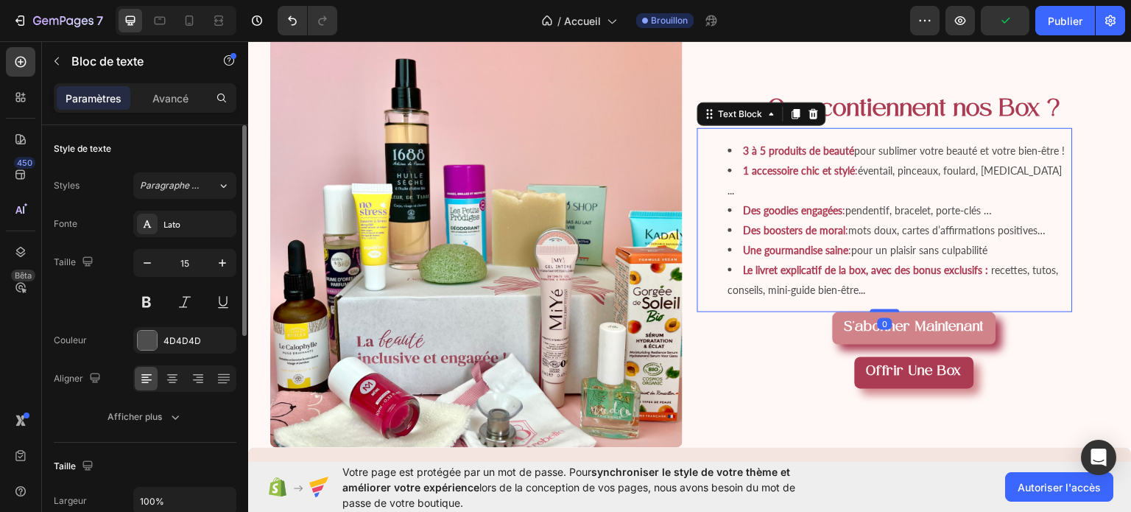
click at [175, 281] on div "15" at bounding box center [184, 282] width 103 height 66
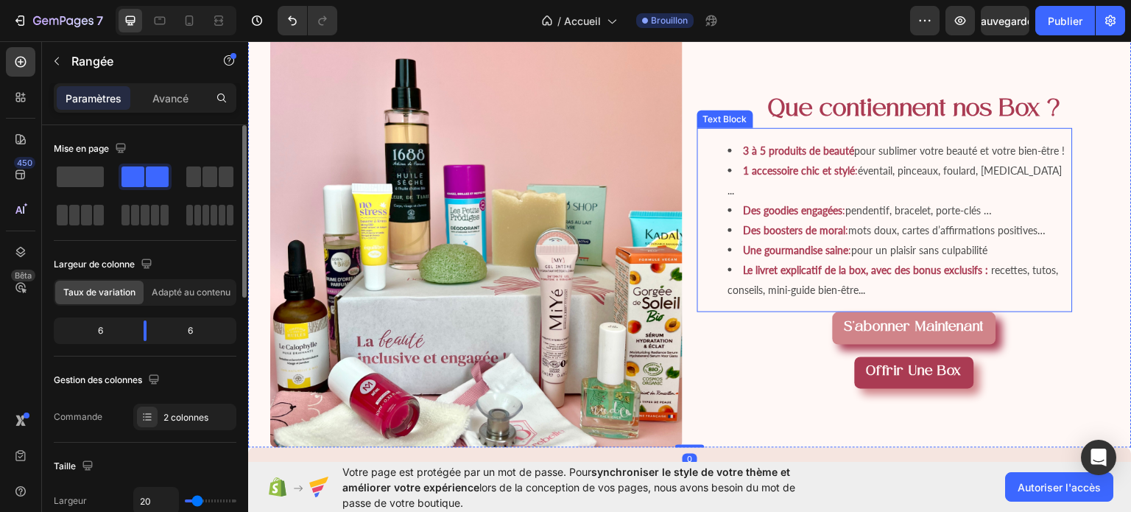
click at [876, 299] on li "Le livret explicatif de la box, avec des bonus exclusifs : recettes, tutos, con…" at bounding box center [899, 279] width 343 height 40
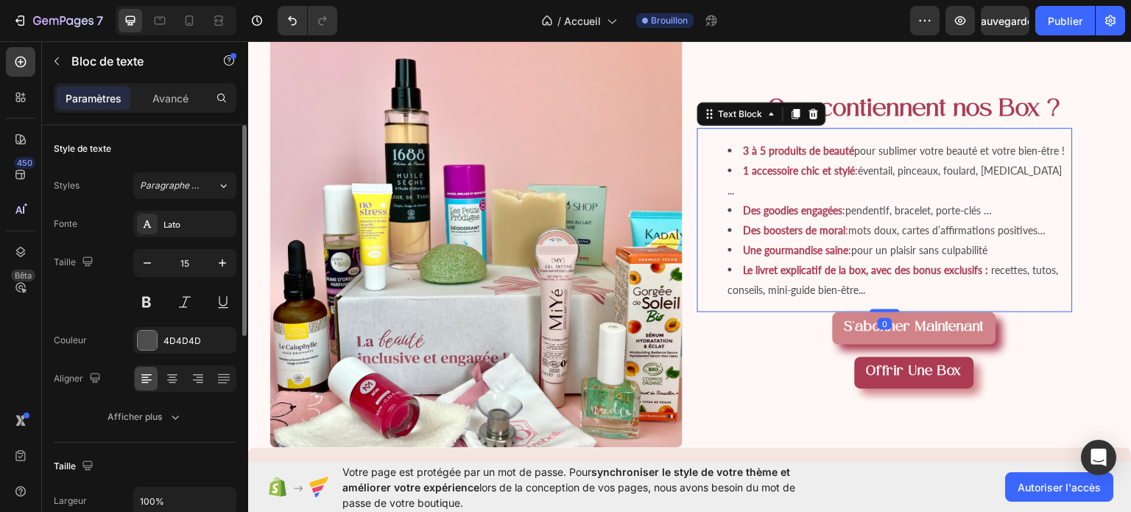
scroll to position [957, 0]
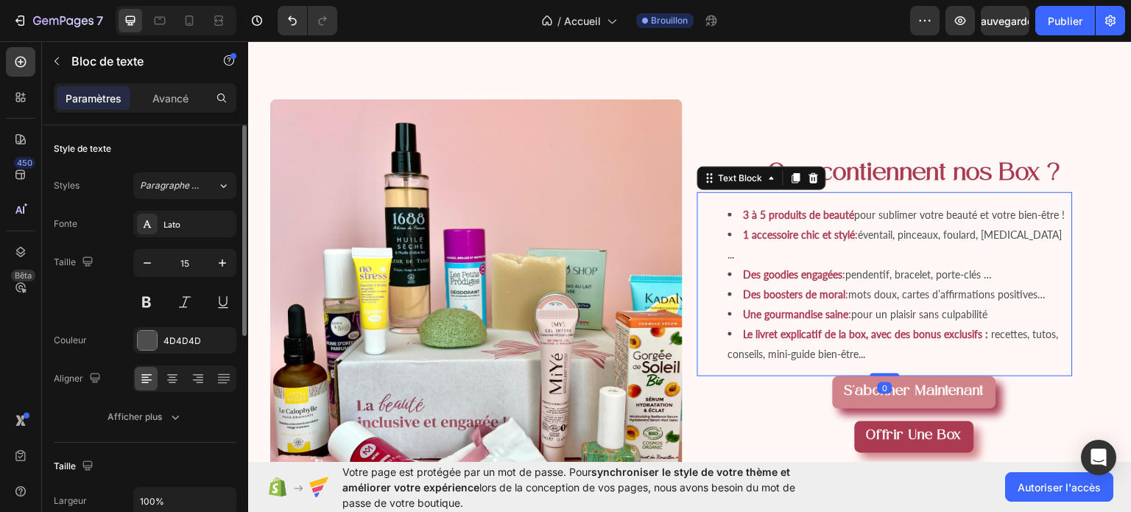
click at [876, 300] on span "mots doux, cartes d’affirmations positives…" at bounding box center [947, 293] width 197 height 13
click at [883, 363] on li "Le livret explicatif de la box, avec des bonus exclusifs : recettes, tutos, con…" at bounding box center [899, 343] width 343 height 40
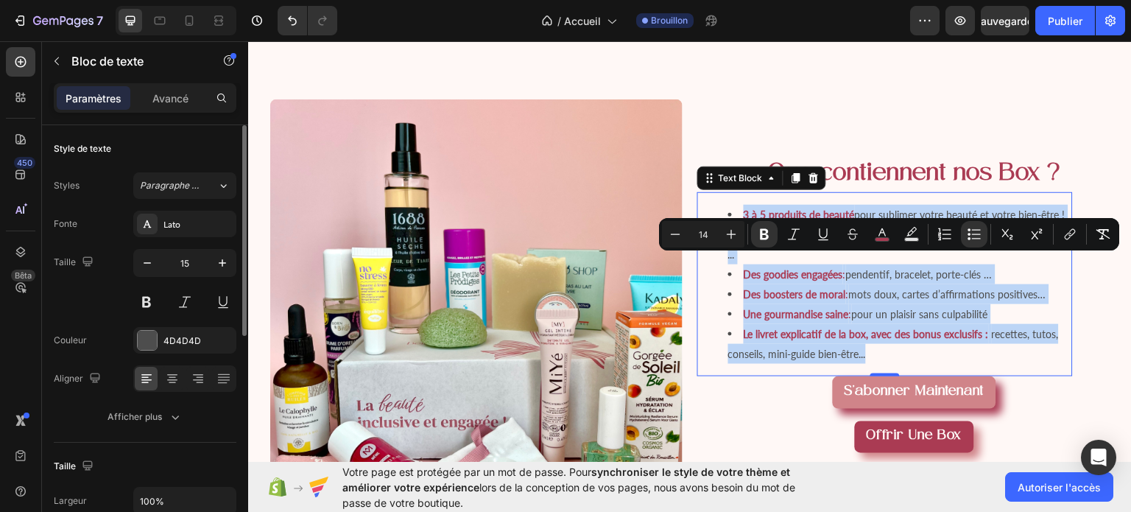
drag, startPoint x: 883, startPoint y: 389, endPoint x: 726, endPoint y: 255, distance: 206.3
click at [726, 255] on ul "3 à 5 produits de beauté pour sublimer votre beauté et votre bien-être ! 1 acce…" at bounding box center [885, 283] width 373 height 159
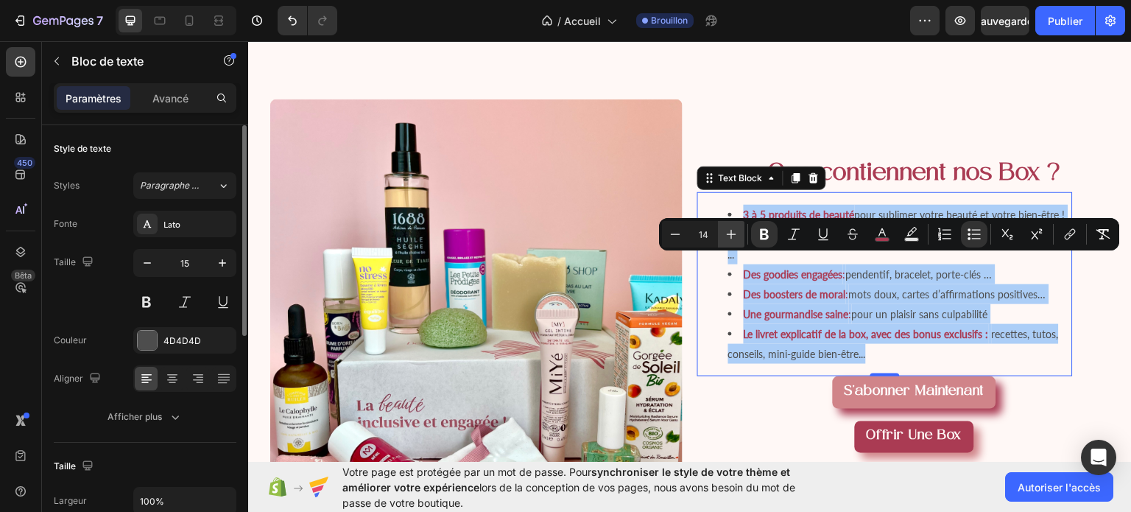
click at [728, 232] on icon "Editor contextual toolbar" at bounding box center [731, 234] width 15 height 15
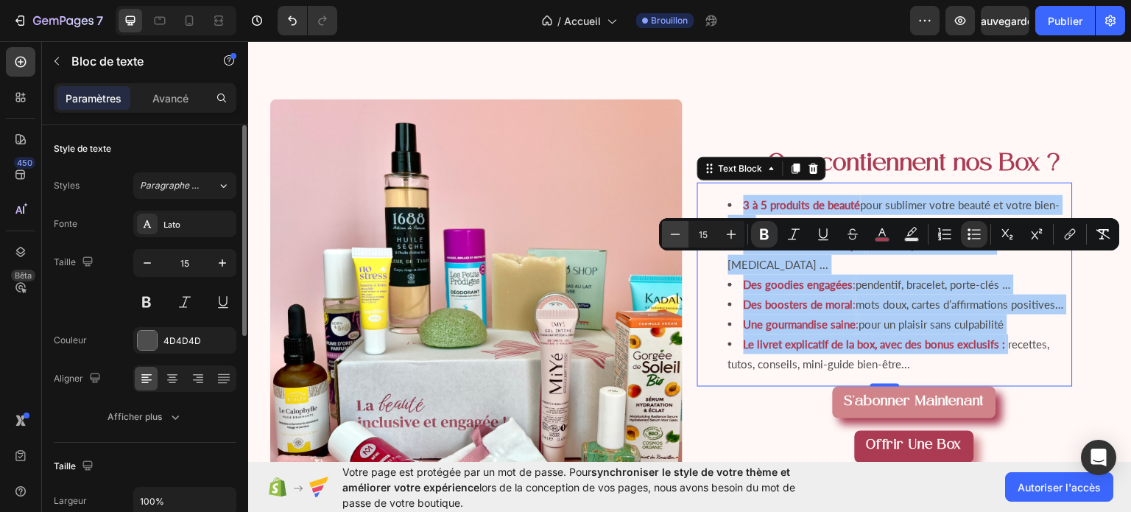
click at [681, 234] on icon "Editor contextual toolbar" at bounding box center [675, 234] width 15 height 15
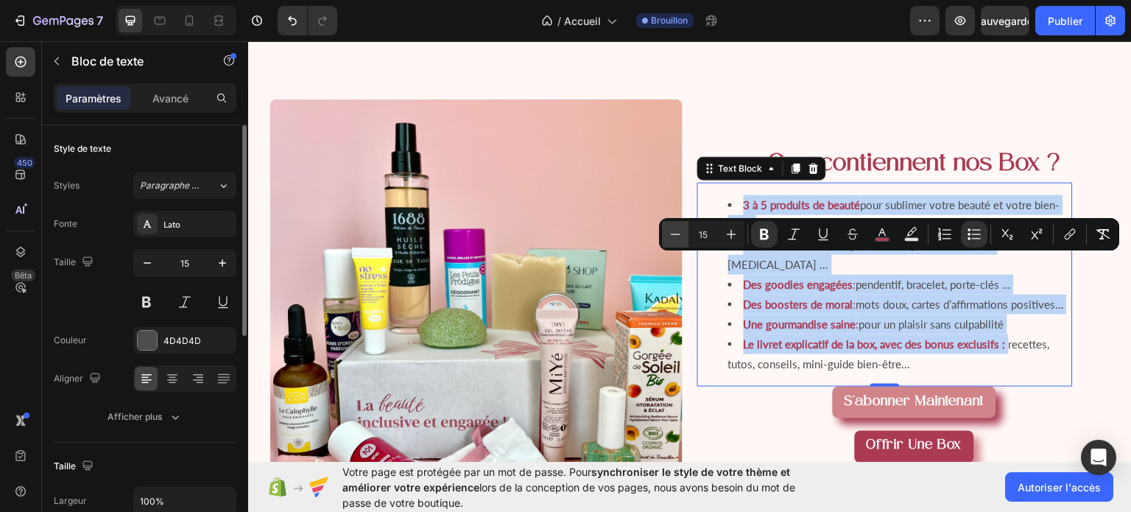
type input "14"
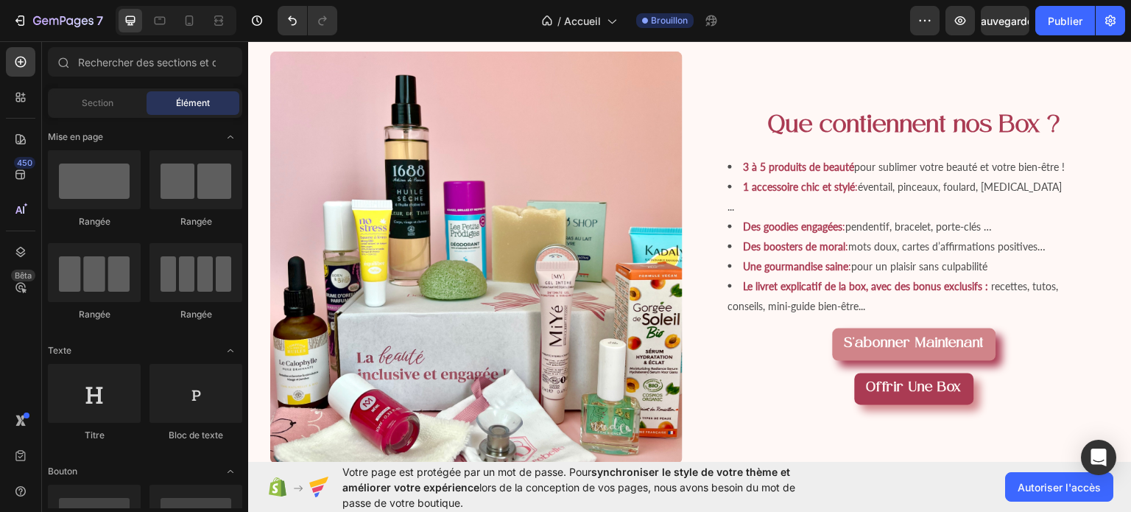
scroll to position [1103, 0]
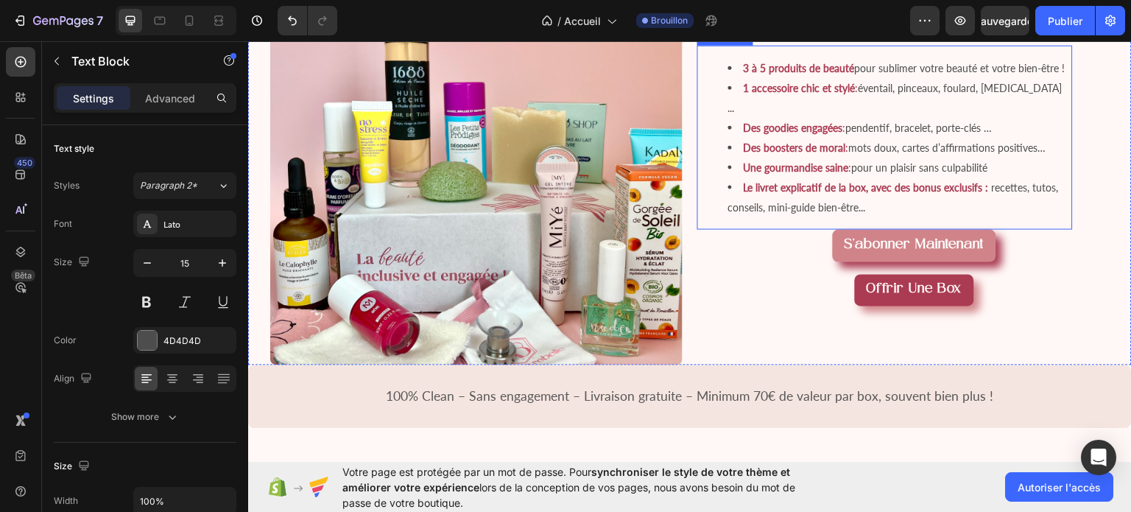
click at [856, 213] on span "recettes, tutos, conseils, mini-guide bien-être..." at bounding box center [893, 196] width 331 height 32
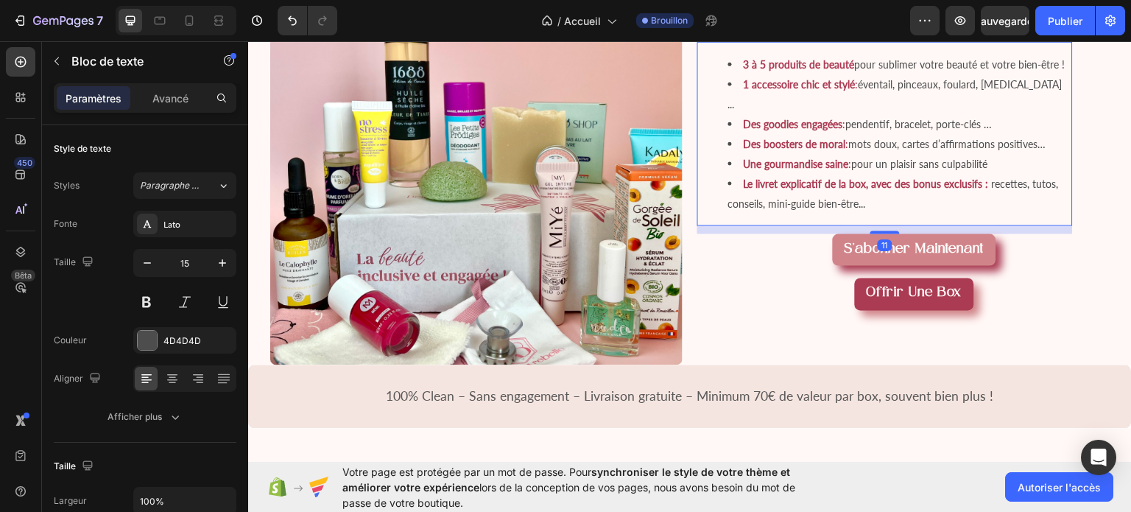
drag, startPoint x: 874, startPoint y: 260, endPoint x: 876, endPoint y: 268, distance: 8.4
click at [876, 268] on div "Que contiennent nos Box ? Heading 3 à 5 produits de beauté pour sublimer votre …" at bounding box center [914, 158] width 434 height 412
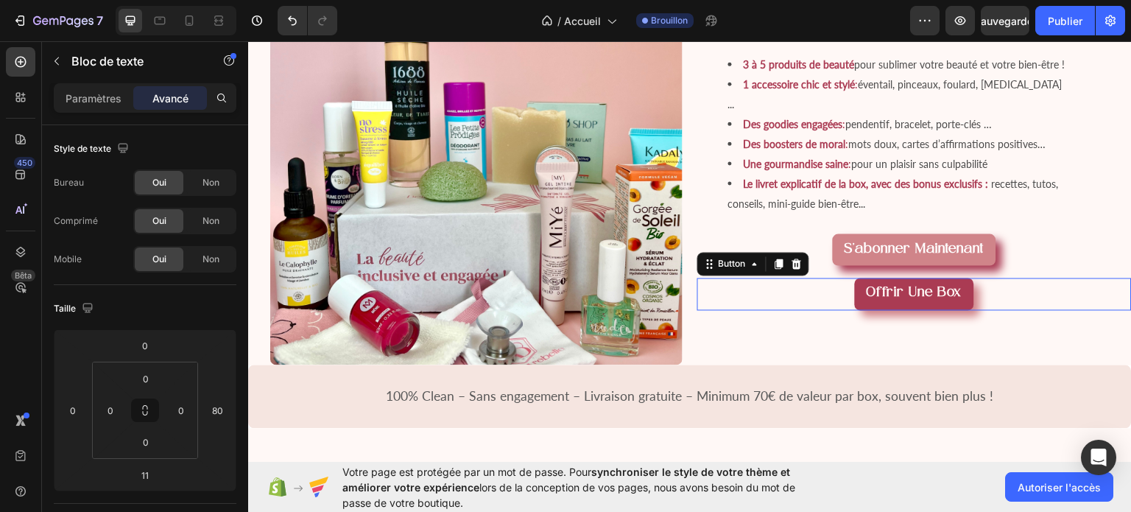
click at [1072, 310] on div "Offrir une box Button 0" at bounding box center [914, 294] width 434 height 32
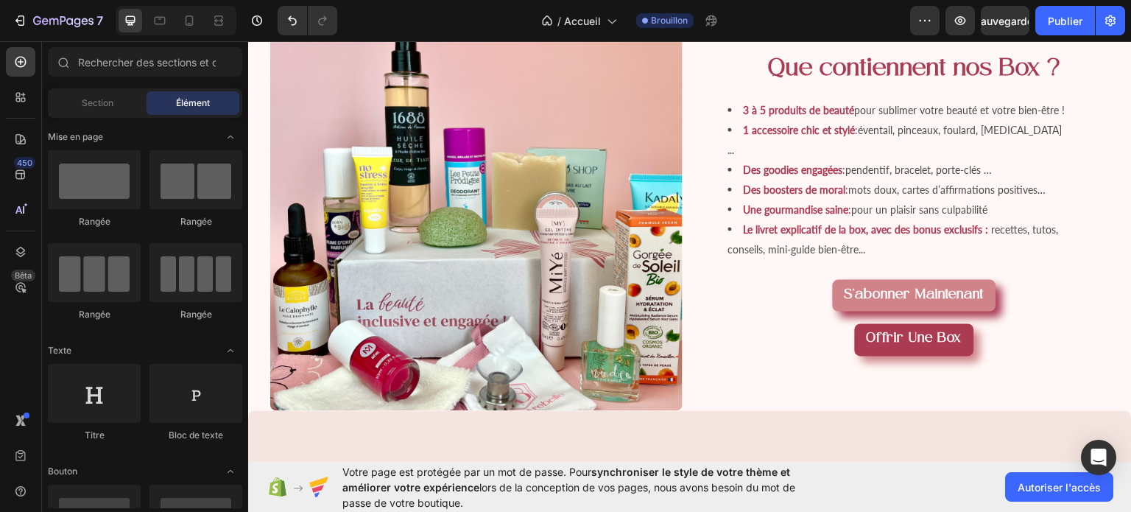
scroll to position [996, 0]
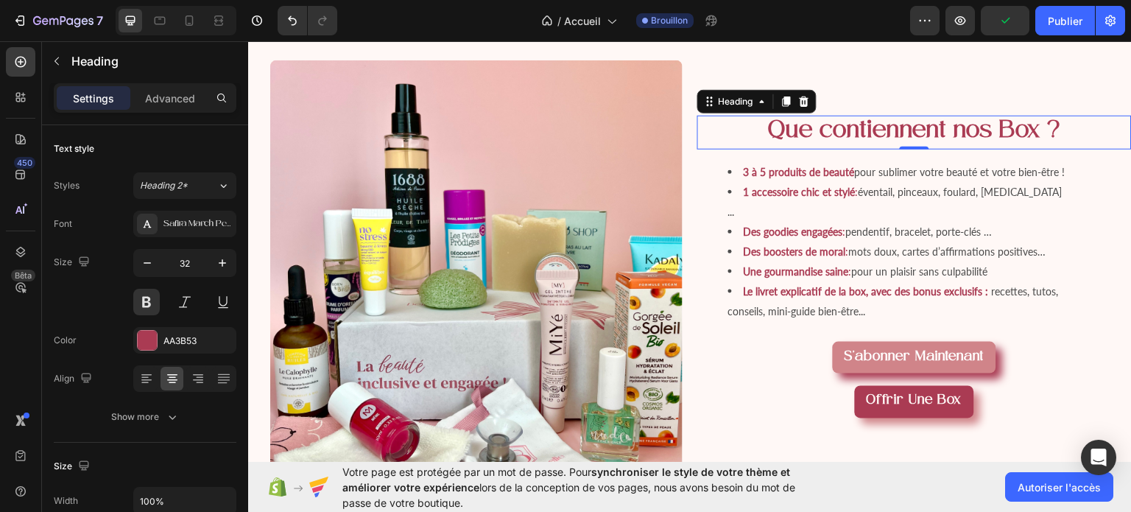
click at [959, 149] on h2 "Que contiennent nos Box ?" at bounding box center [914, 132] width 434 height 34
drag, startPoint x: 905, startPoint y: 195, endPoint x: 858, endPoint y: 228, distance: 57.2
click at [899, 149] on div "Que contiennent nos Box ? Heading 0" at bounding box center [914, 132] width 434 height 34
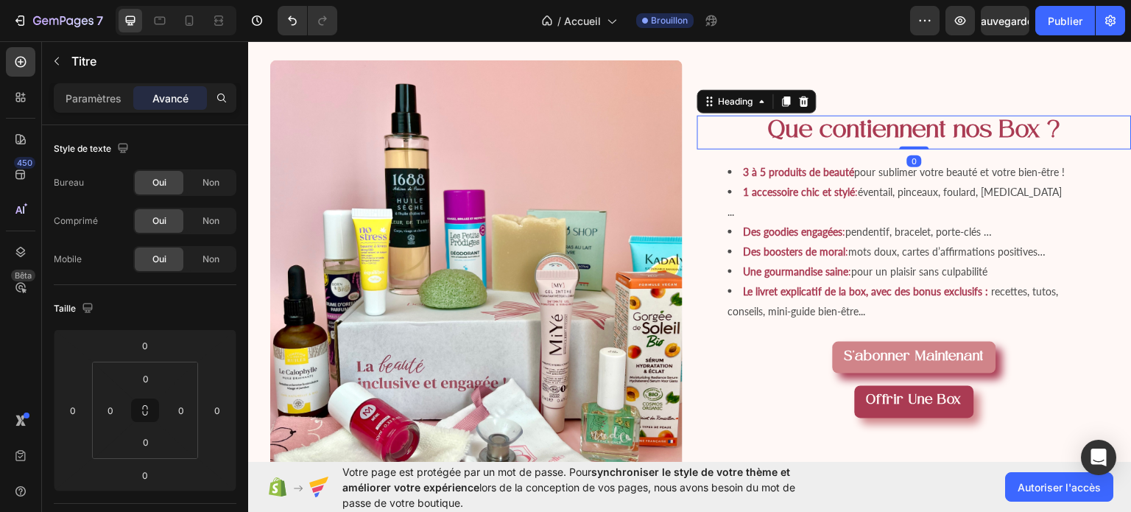
drag, startPoint x: 901, startPoint y: 196, endPoint x: 909, endPoint y: 145, distance: 51.6
click at [909, 145] on div "Que contiennent nos Box ? Heading 0 3 à 5 produits de beauté pour sublimer votr…" at bounding box center [914, 266] width 434 height 412
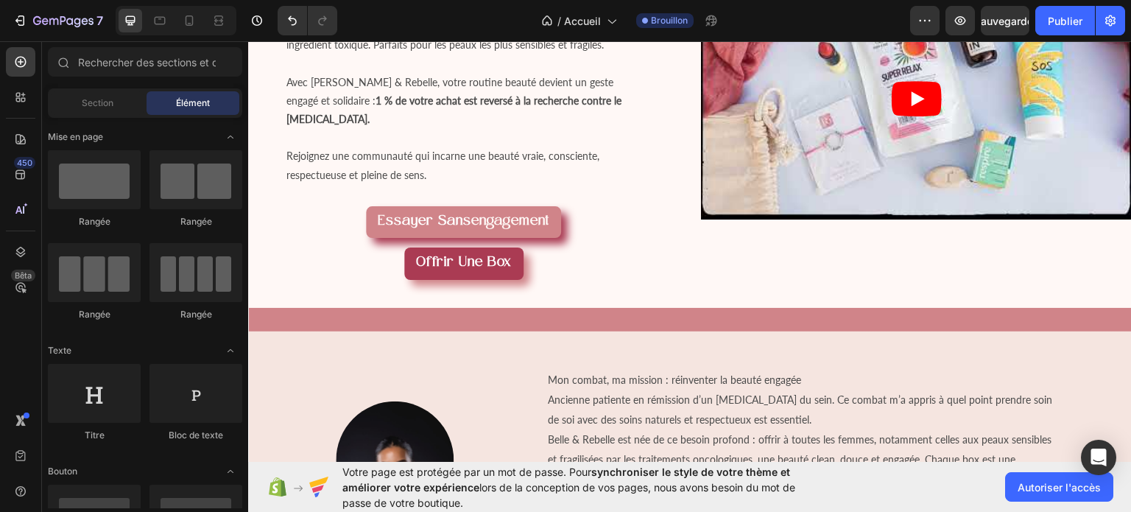
scroll to position [0, 0]
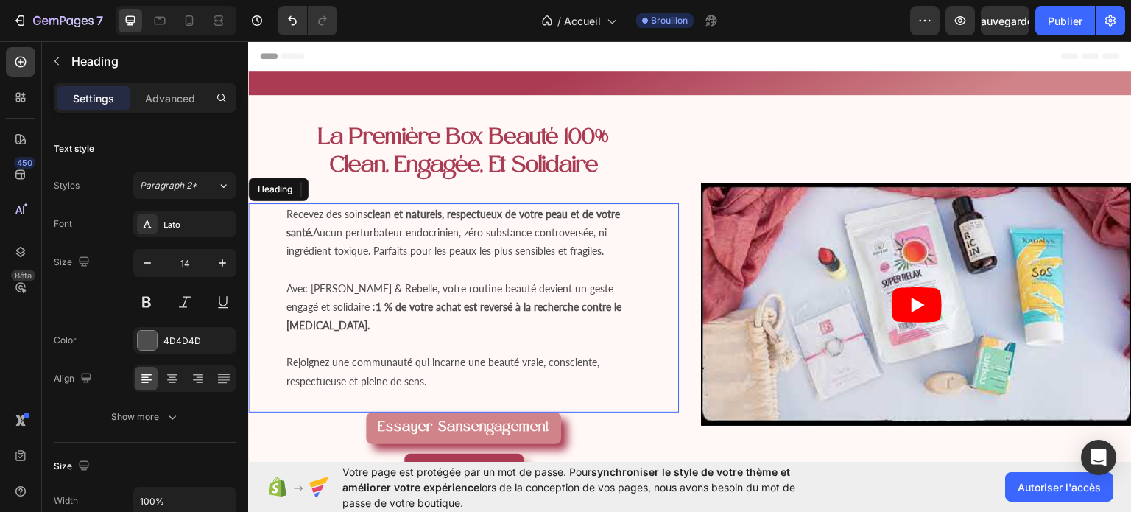
click at [555, 236] on h1 "Recevez des soins clean et naturels, respectueux de votre peau et de votre sant…" at bounding box center [463, 306] width 357 height 209
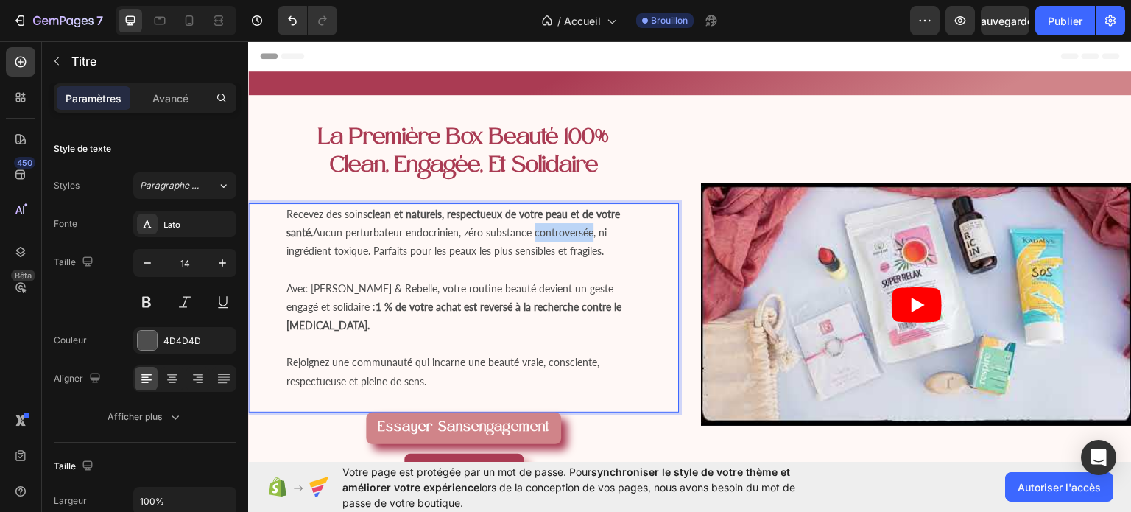
click at [555, 236] on p "Recevez des soins clean et naturels, respectueux de votre peau et de votre sant…" at bounding box center [463, 297] width 354 height 186
click at [448, 373] on h1 "Recevez des soins clean et naturels, respectueux de votre peau et de votre sant…" at bounding box center [463, 306] width 357 height 209
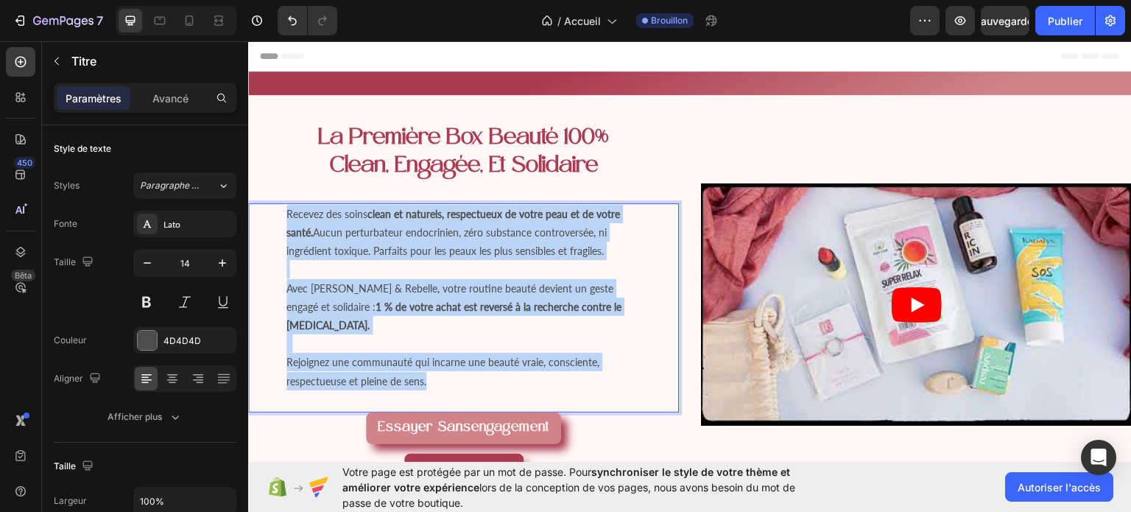
drag, startPoint x: 448, startPoint y: 373, endPoint x: 284, endPoint y: 216, distance: 227.6
click at [285, 216] on h1 "Recevez des soins clean et naturels, respectueux de votre peau et de votre sant…" at bounding box center [463, 306] width 357 height 209
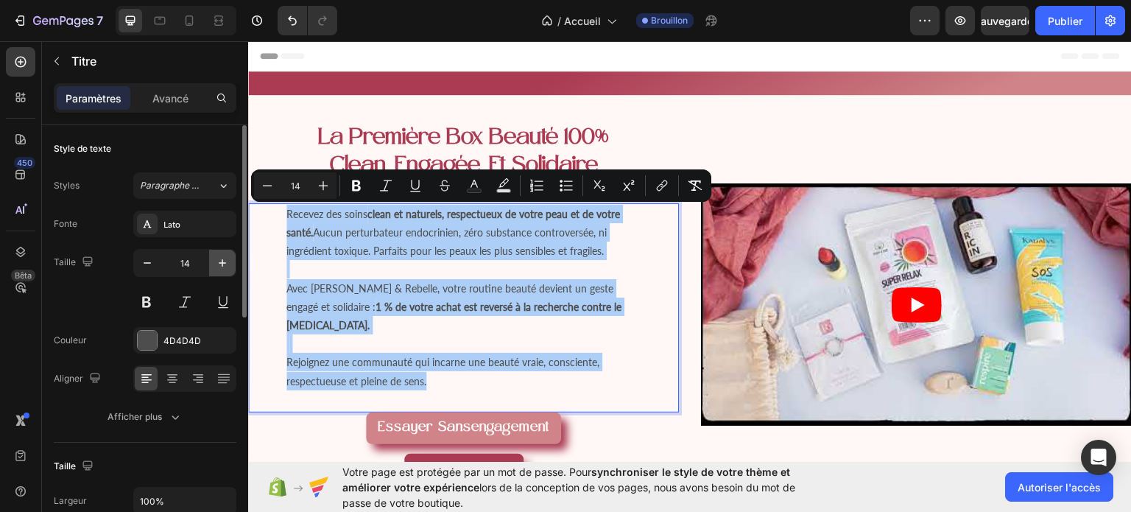
click at [214, 265] on button "button" at bounding box center [222, 263] width 27 height 27
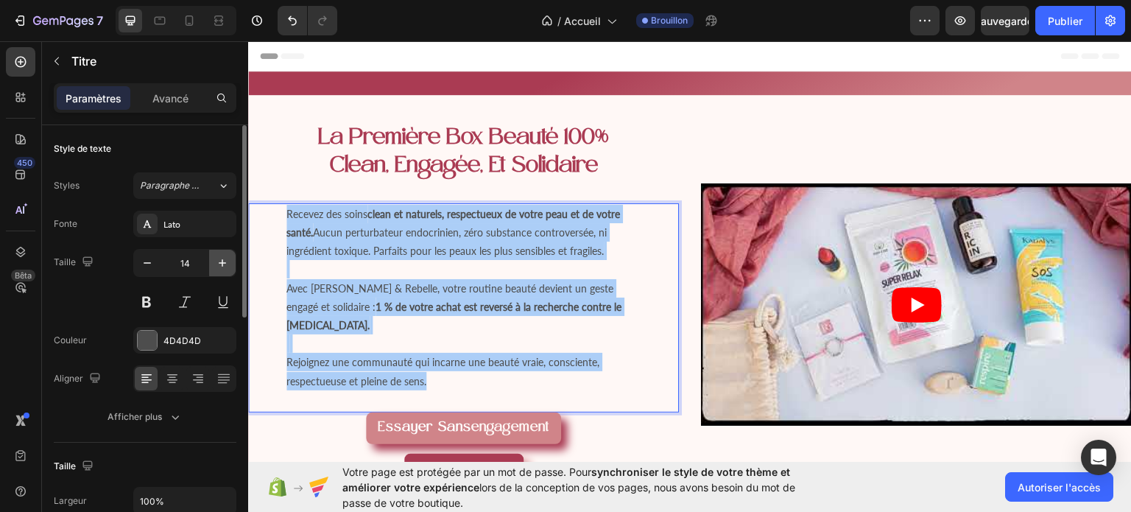
type input "15"
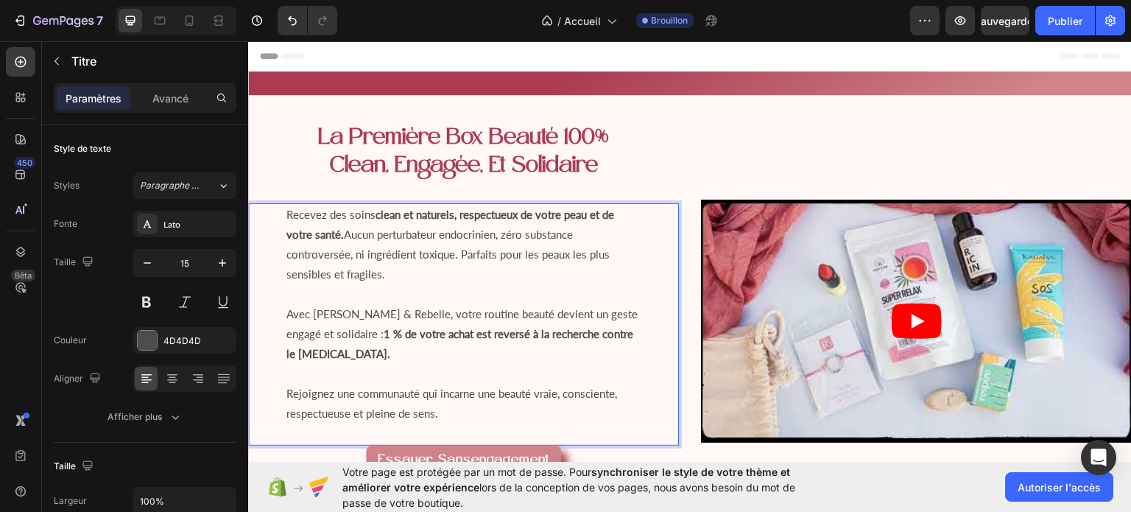
click at [285, 370] on h1 "Recevez des soins clean et naturels, respectueux de votre peau et de votre sant…" at bounding box center [463, 323] width 357 height 242
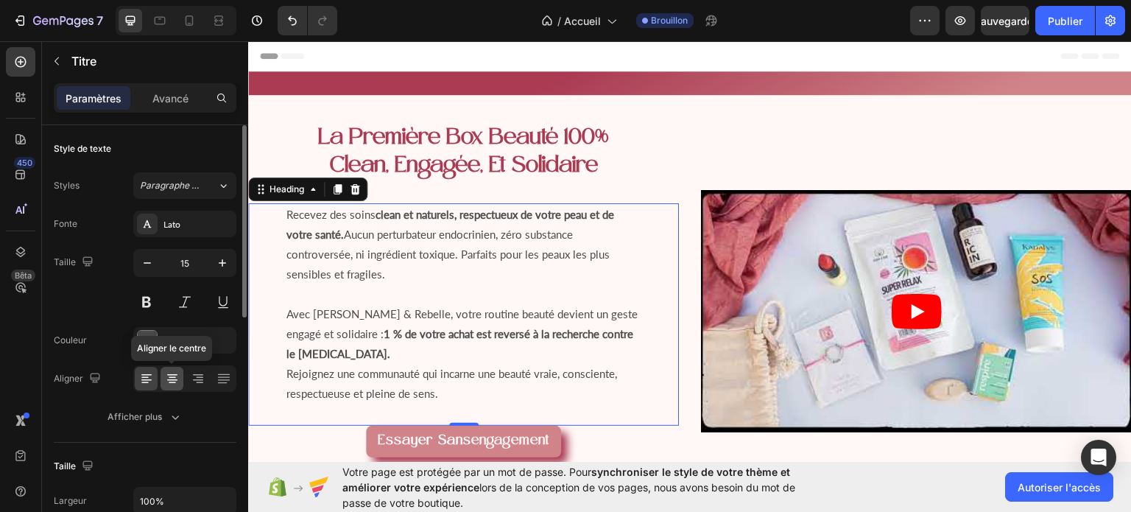
click at [177, 373] on icon at bounding box center [172, 378] width 15 height 15
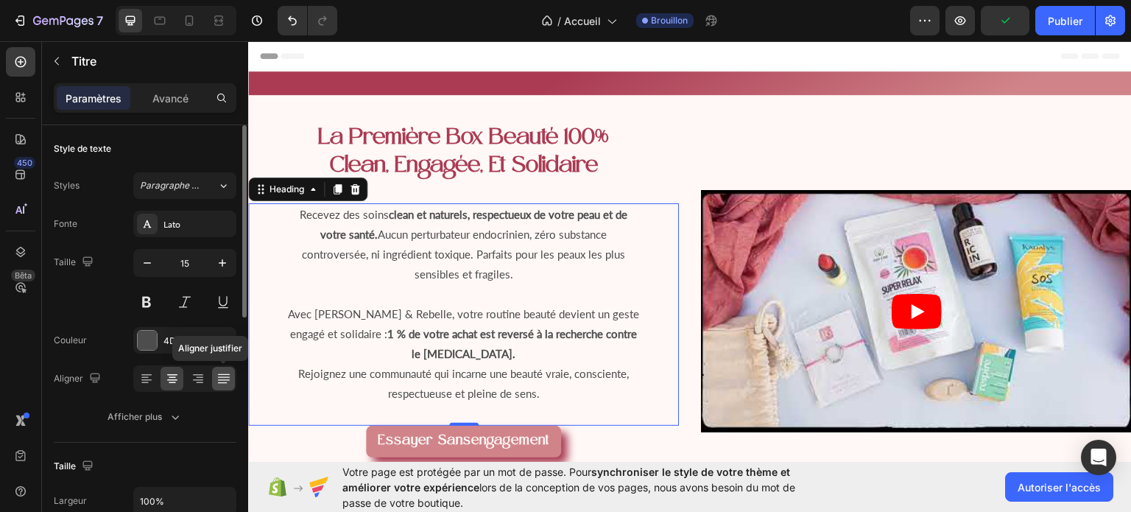
click at [217, 381] on icon at bounding box center [223, 378] width 15 height 15
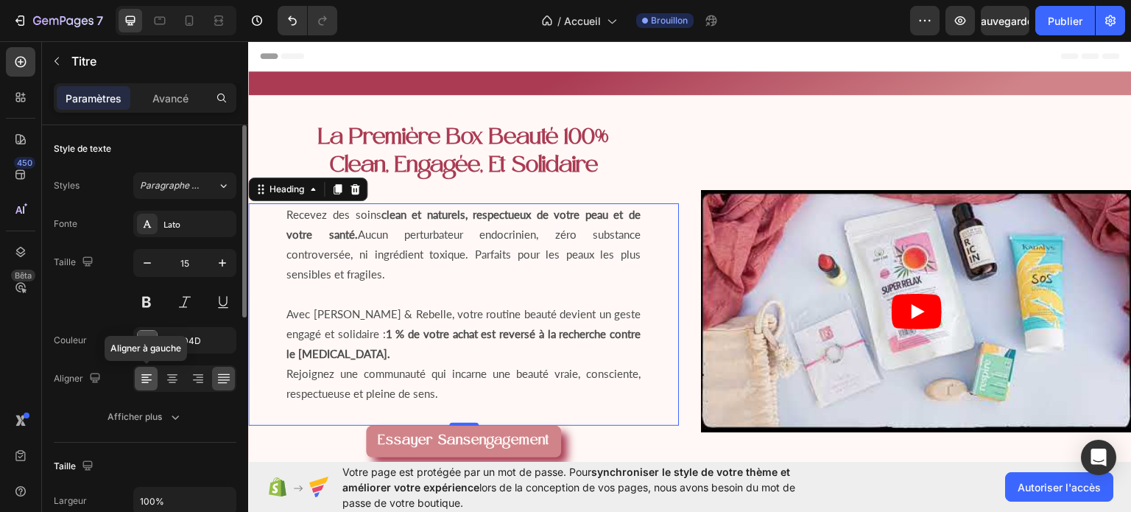
click at [152, 379] on icon at bounding box center [146, 378] width 15 height 15
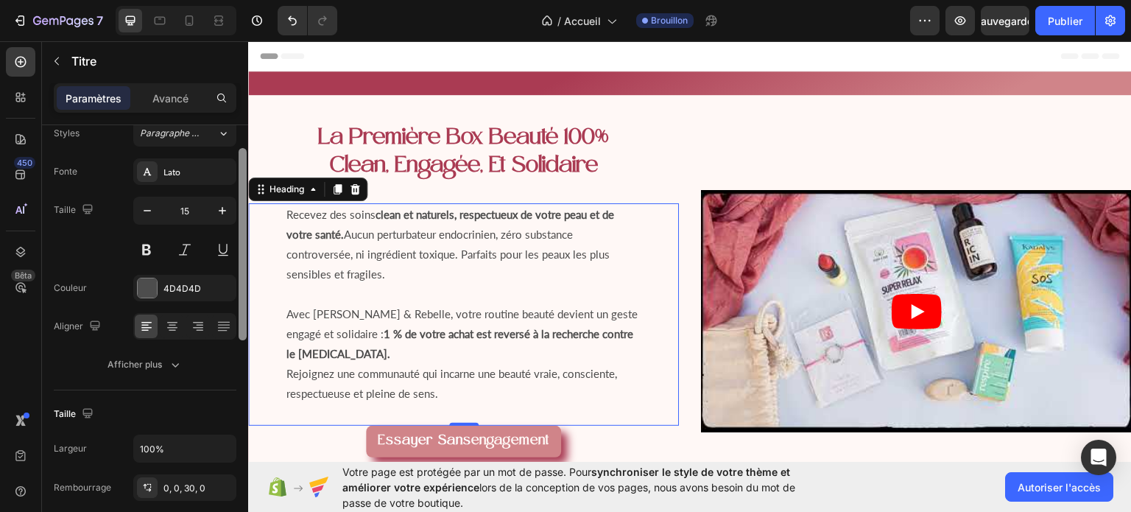
drag, startPoint x: 490, startPoint y: 293, endPoint x: 250, endPoint y: 324, distance: 242.8
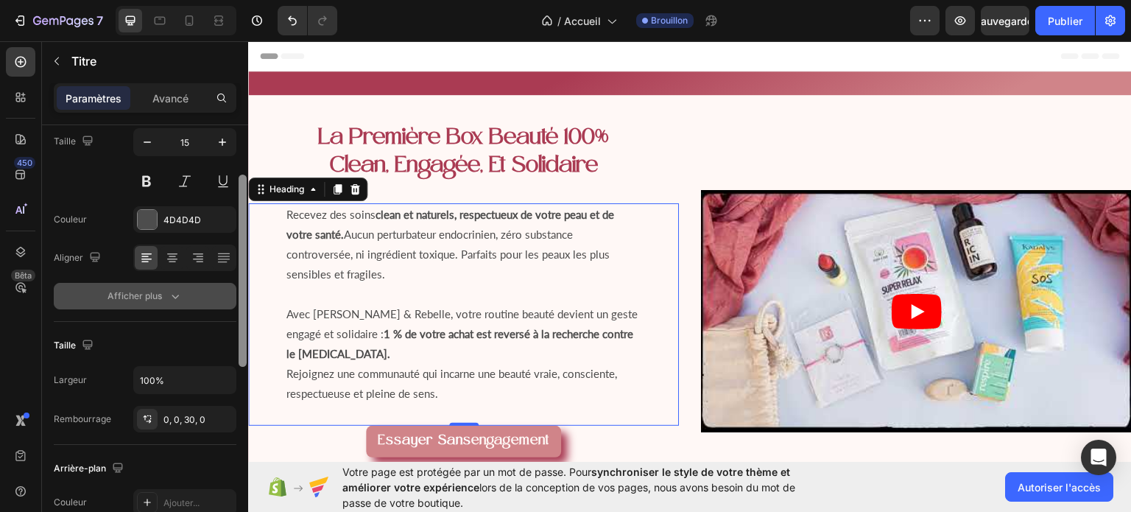
scroll to position [116, 0]
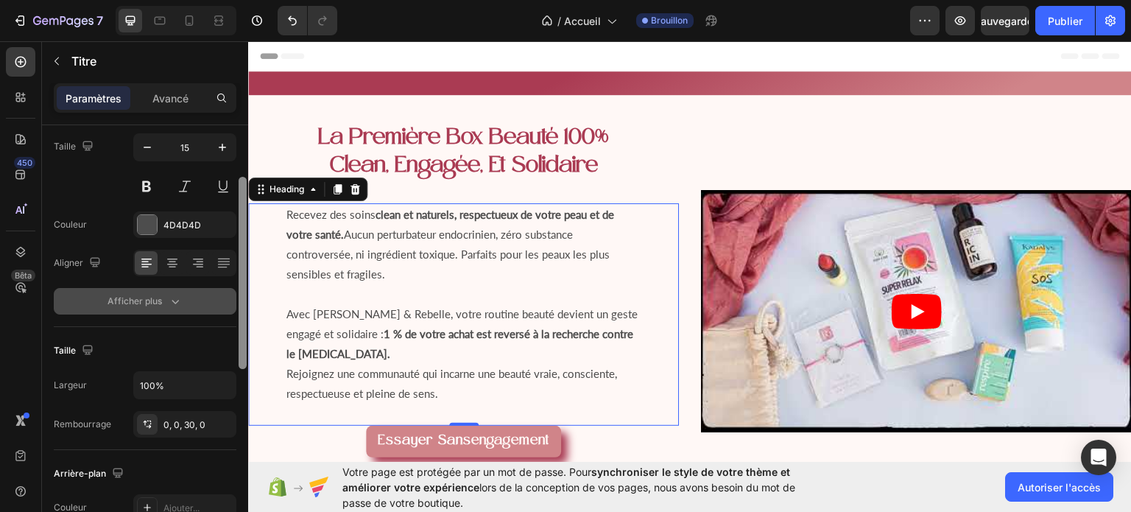
click at [168, 305] on icon "button" at bounding box center [175, 301] width 15 height 15
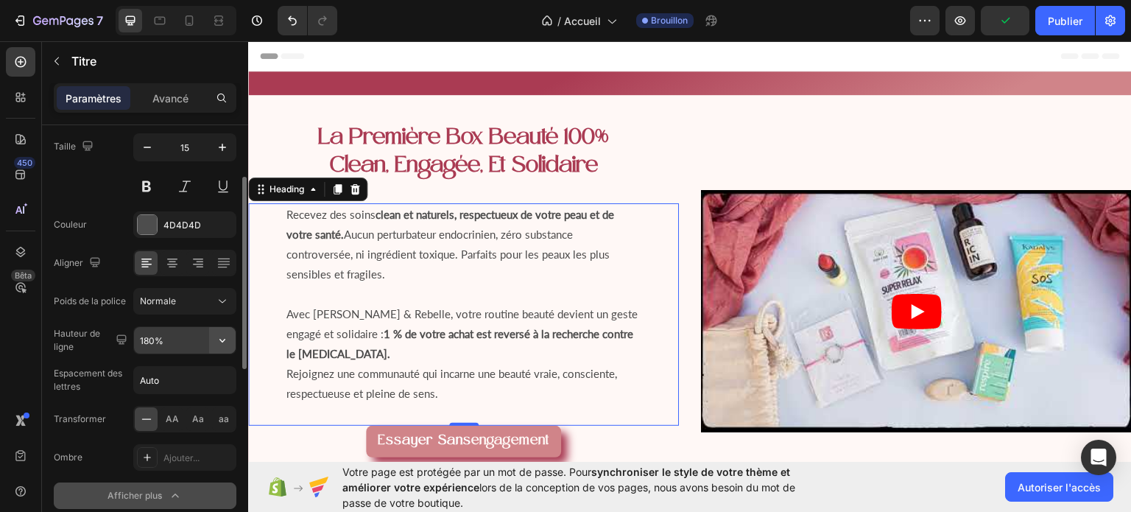
click at [220, 337] on icon "button" at bounding box center [222, 340] width 15 height 15
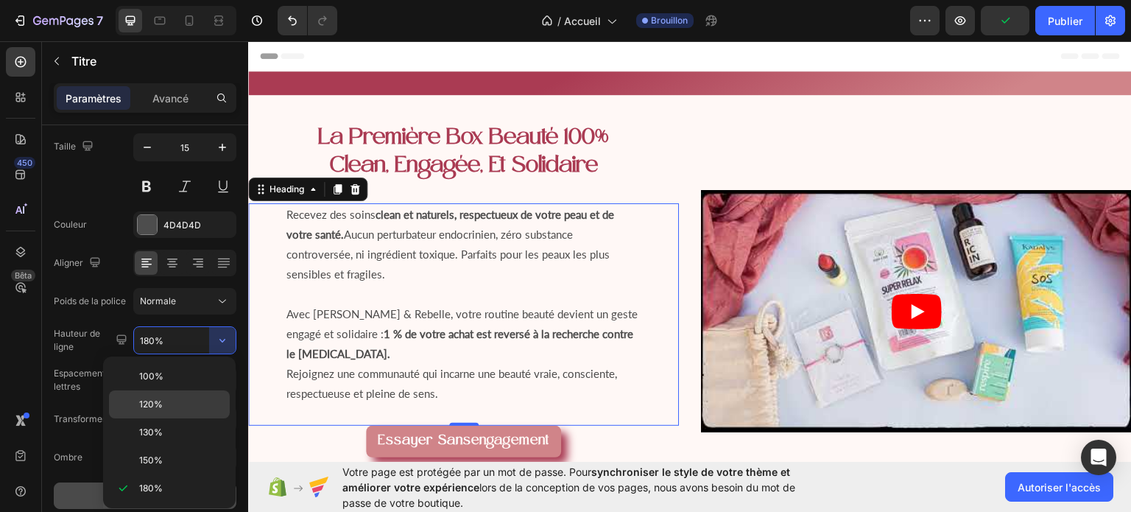
click at [177, 400] on p "120%" at bounding box center [181, 404] width 84 height 13
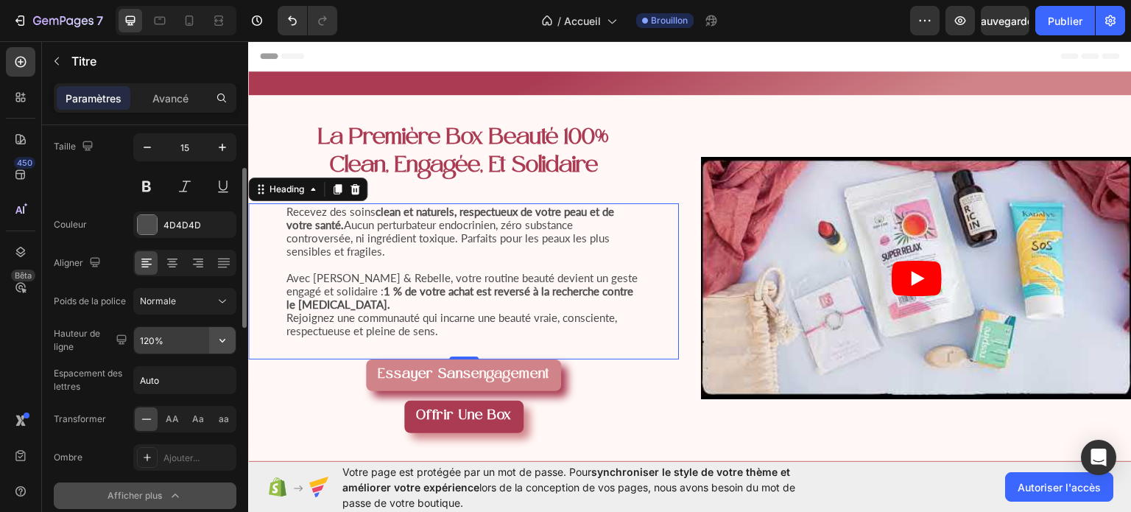
click at [225, 340] on icon "button" at bounding box center [222, 340] width 15 height 15
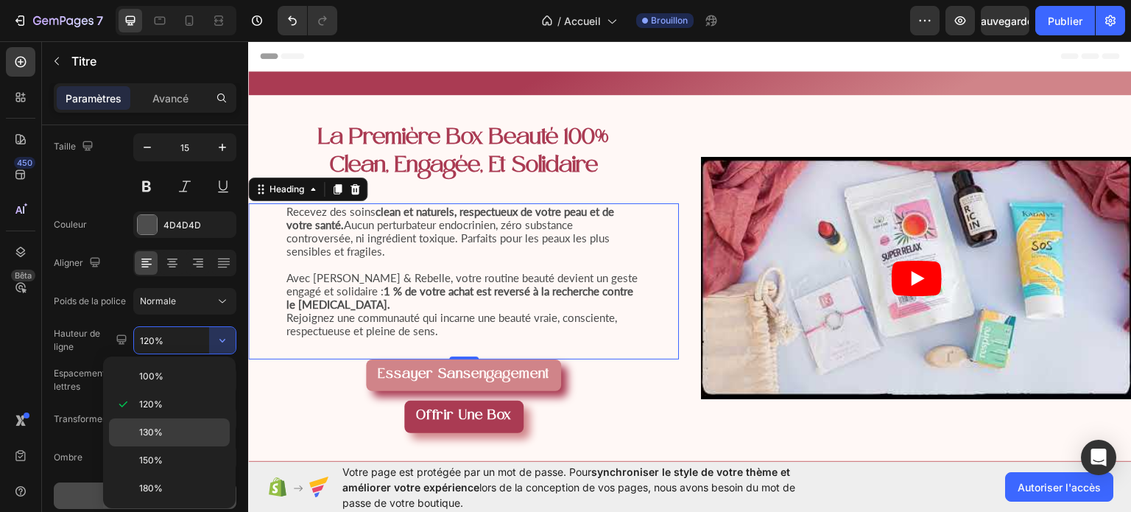
click at [186, 446] on div "130%" at bounding box center [169, 460] width 121 height 28
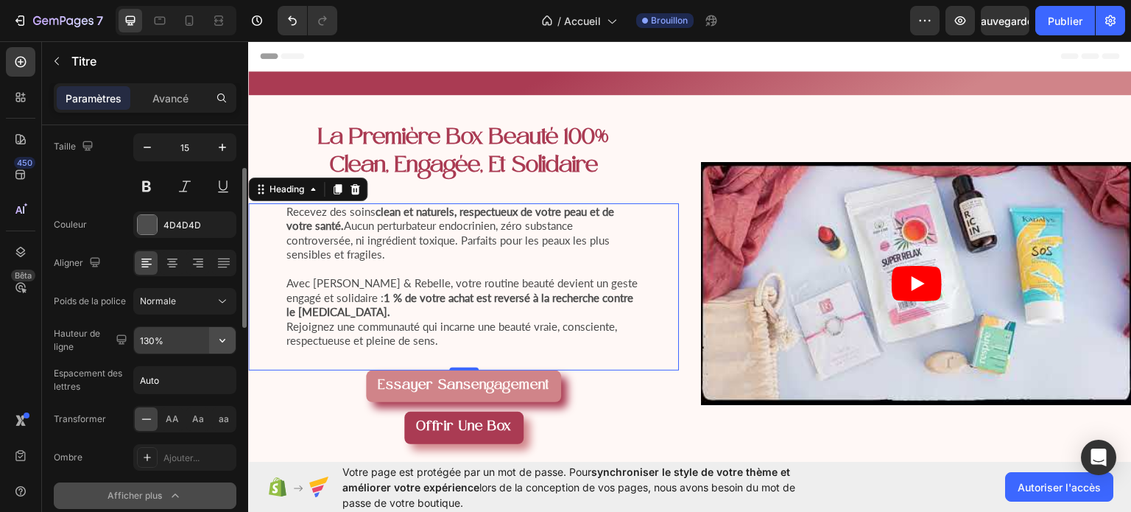
click at [229, 339] on icon "button" at bounding box center [222, 340] width 15 height 15
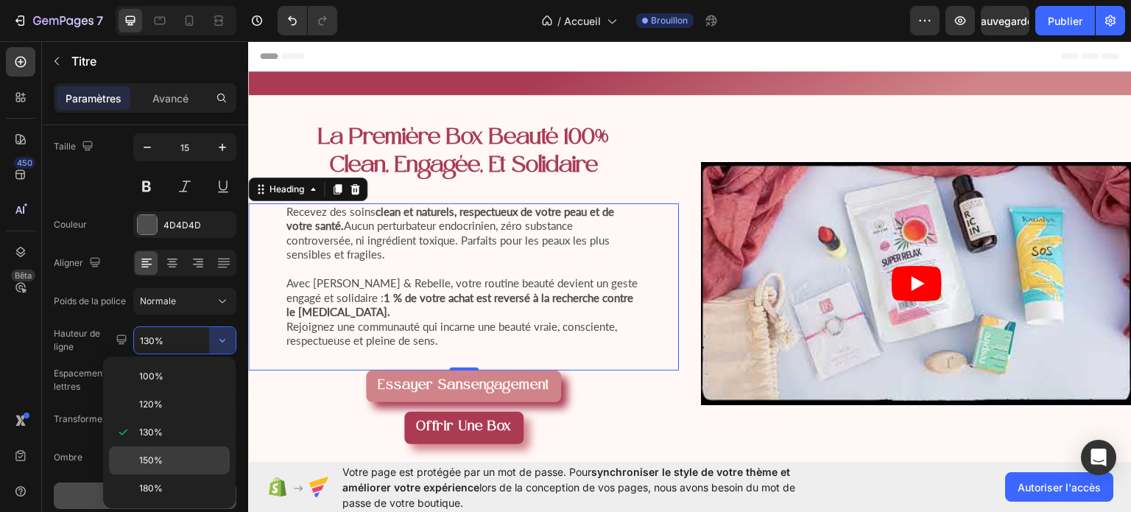
click at [180, 474] on div "150%" at bounding box center [169, 488] width 121 height 28
type input "150%"
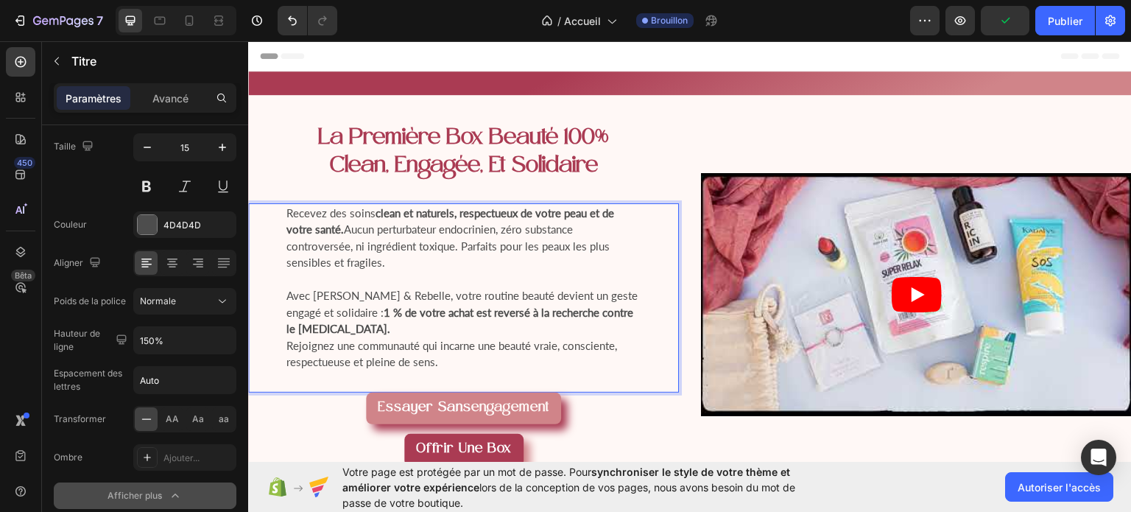
click at [290, 329] on p "Recevez des soins clean et naturels, respectueux de votre peau et de votre sant…" at bounding box center [463, 287] width 354 height 166
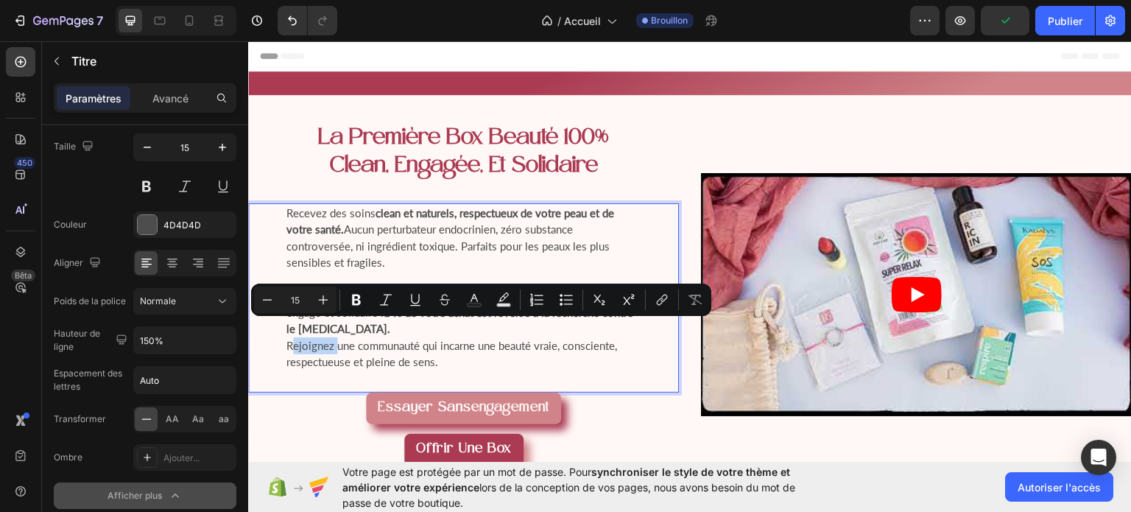
click at [290, 329] on p "Recevez des soins clean et naturels, respectueux de votre peau et de votre sant…" at bounding box center [463, 287] width 354 height 166
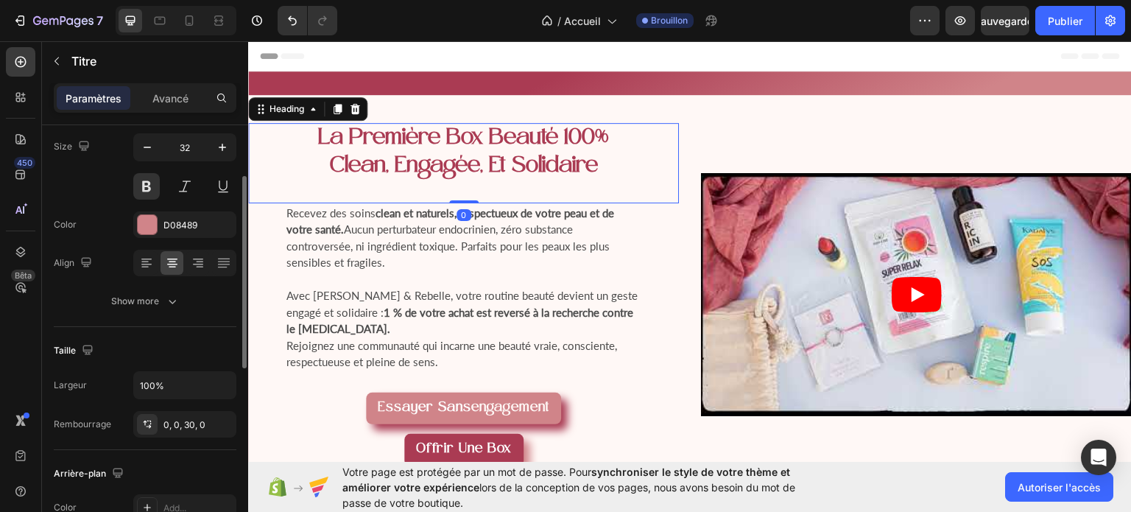
scroll to position [115, 0]
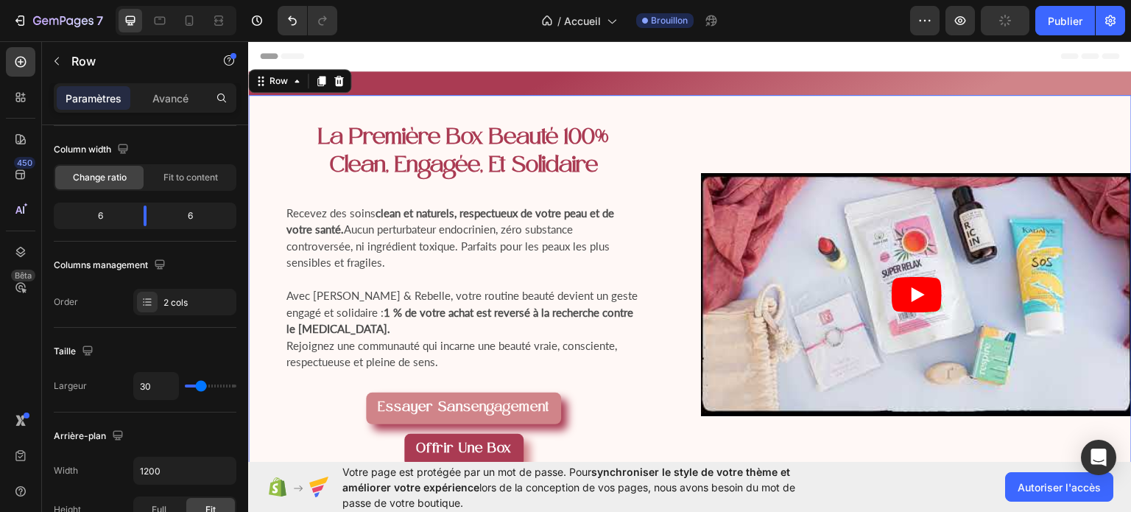
click at [992, 433] on div "Video" at bounding box center [916, 294] width 431 height 378
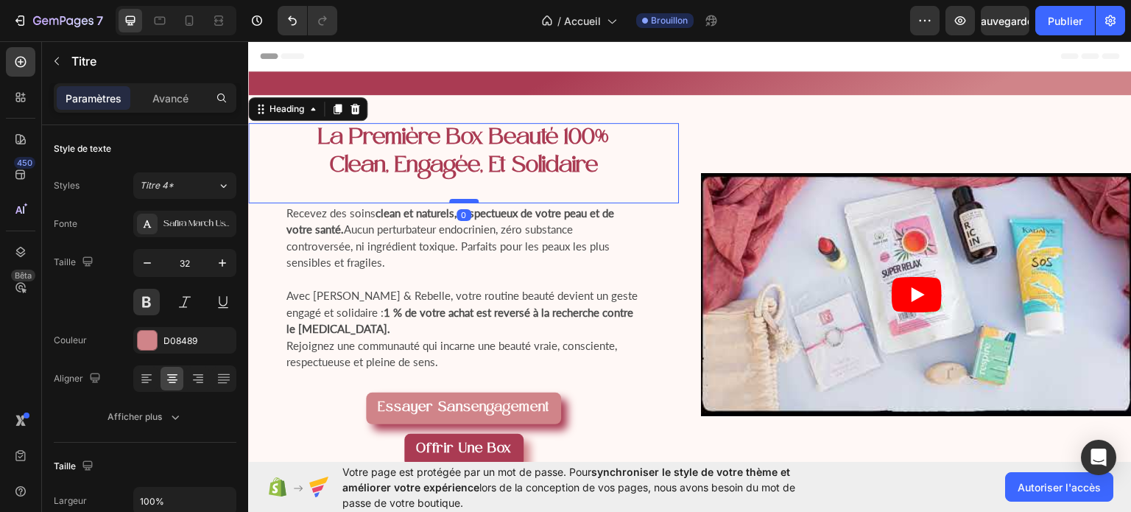
click at [454, 202] on div at bounding box center [463, 200] width 29 height 4
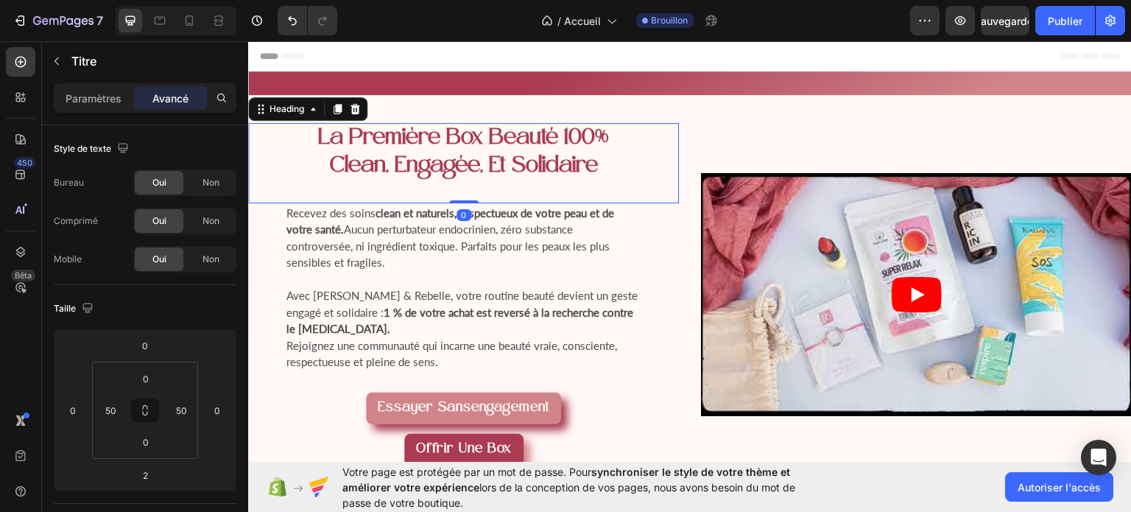
drag, startPoint x: 454, startPoint y: 203, endPoint x: 457, endPoint y: 133, distance: 70.8
click at [457, 133] on div "la première box beauté 100% clean, engagée, et solidaire Heading 0" at bounding box center [463, 162] width 431 height 80
type input "0"
click at [437, 200] on h1 "la première box beauté 100% clean, engagée, et solidaire" at bounding box center [463, 162] width 357 height 80
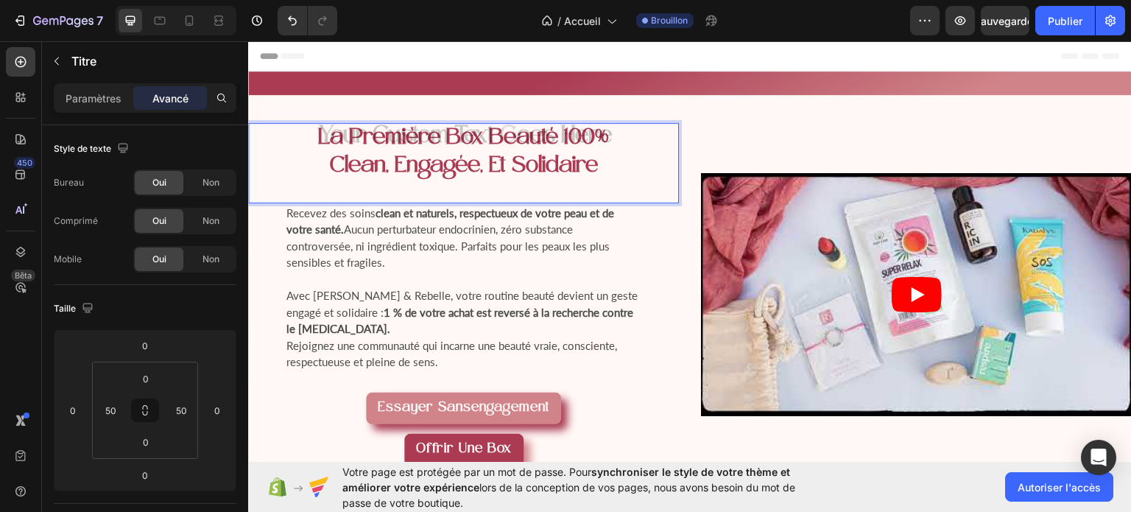
click at [437, 200] on h1 "la première box beauté 100% clean, engagée, et solidaire" at bounding box center [463, 162] width 357 height 80
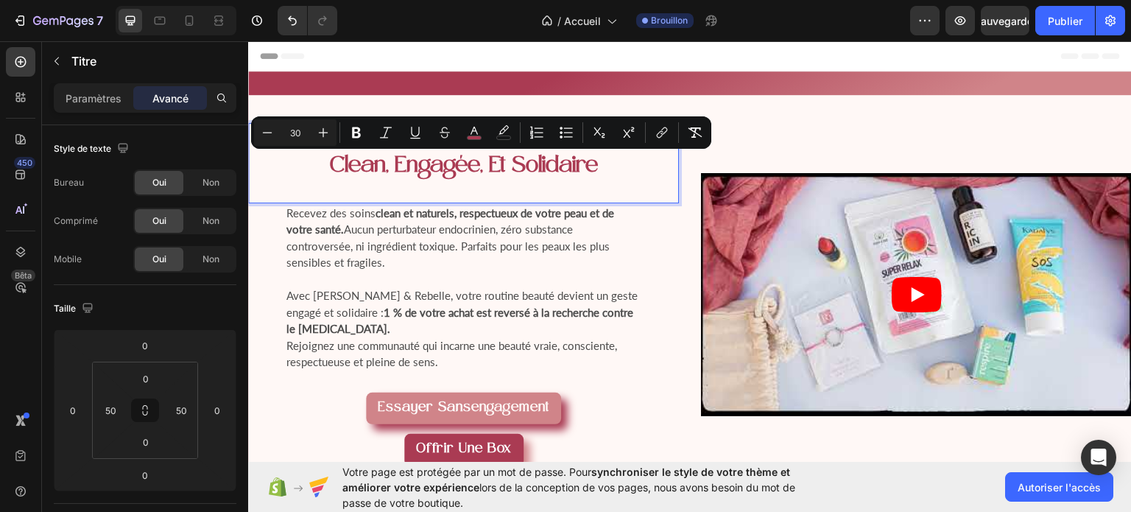
click at [437, 200] on h1 "la première box beauté 100% clean, engagée, et solidaire" at bounding box center [463, 162] width 357 height 80
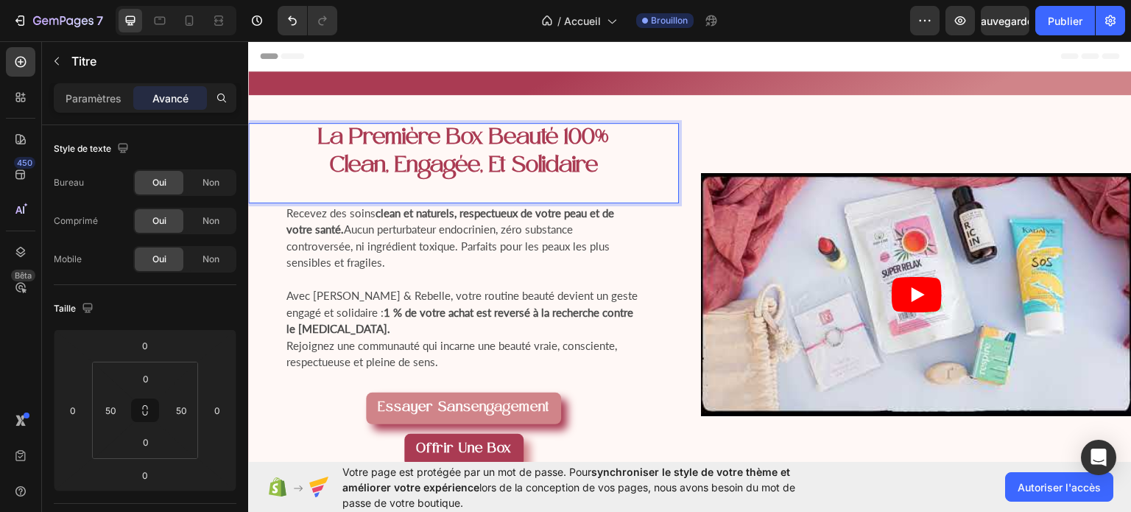
click at [463, 202] on h1 "la première box beauté 100% clean, engagée, et solidaire" at bounding box center [463, 162] width 357 height 80
click at [114, 106] on div "Paramètres" at bounding box center [94, 98] width 74 height 24
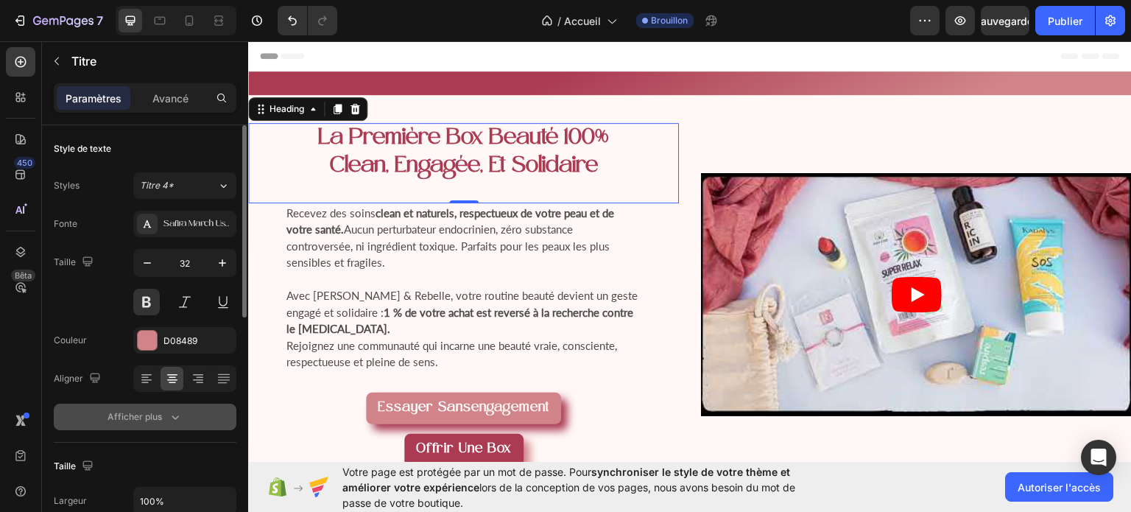
click at [171, 420] on icon "button" at bounding box center [175, 416] width 15 height 15
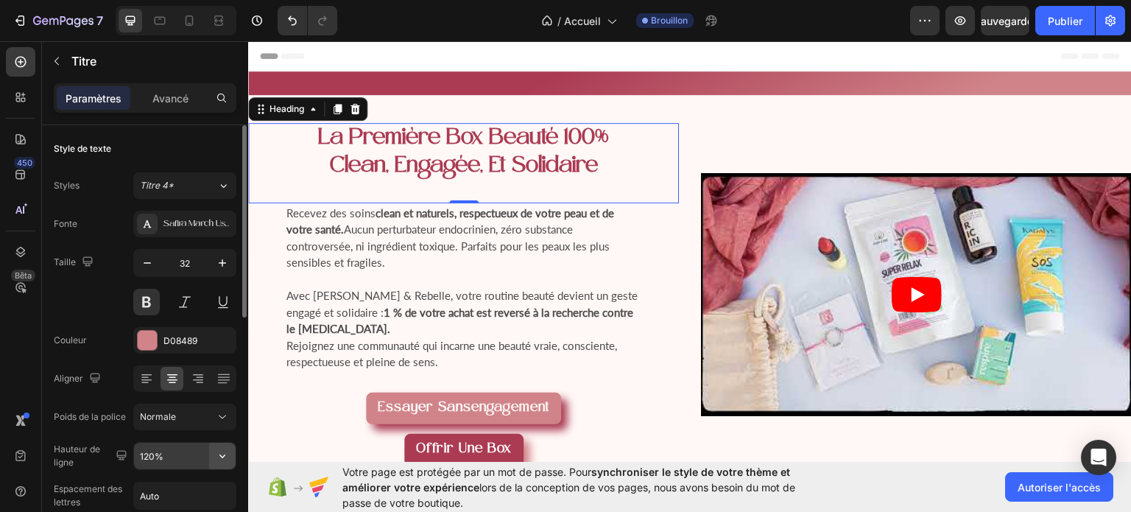
click at [221, 457] on icon "button" at bounding box center [222, 455] width 15 height 15
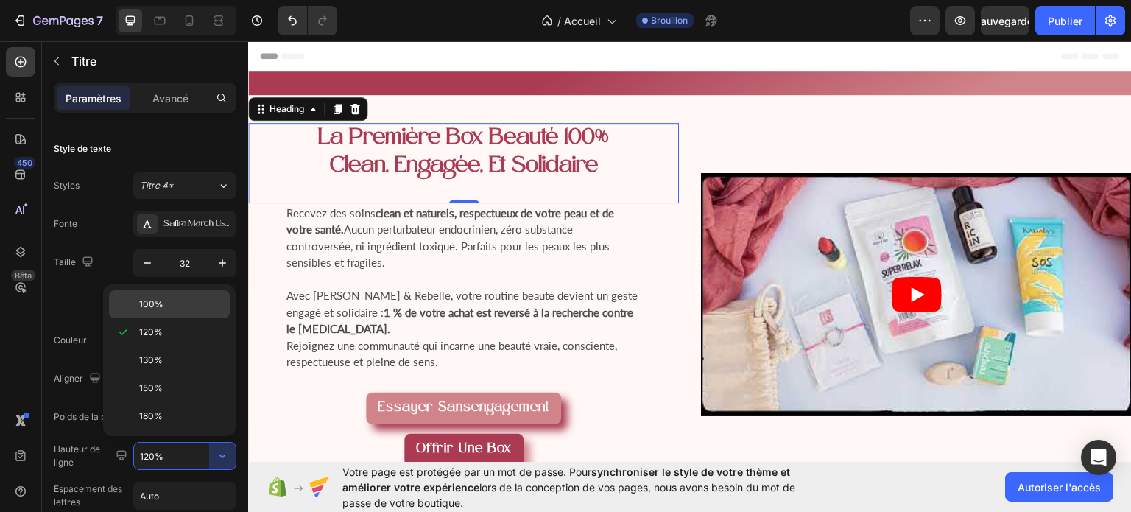
click at [176, 306] on p "100%" at bounding box center [181, 303] width 84 height 13
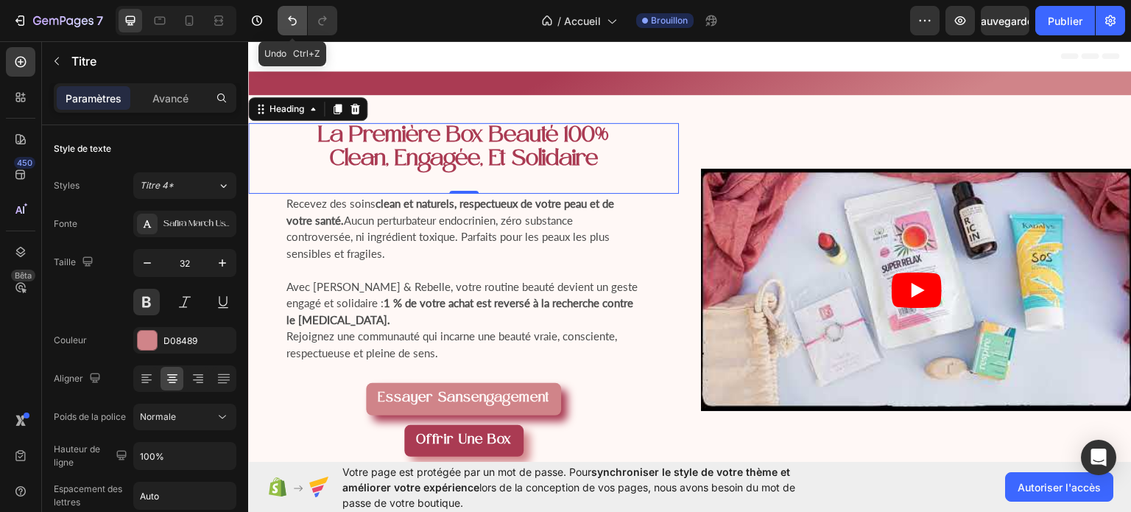
click at [294, 19] on icon "Annuler/Rétablir" at bounding box center [292, 21] width 9 height 10
type input "120%"
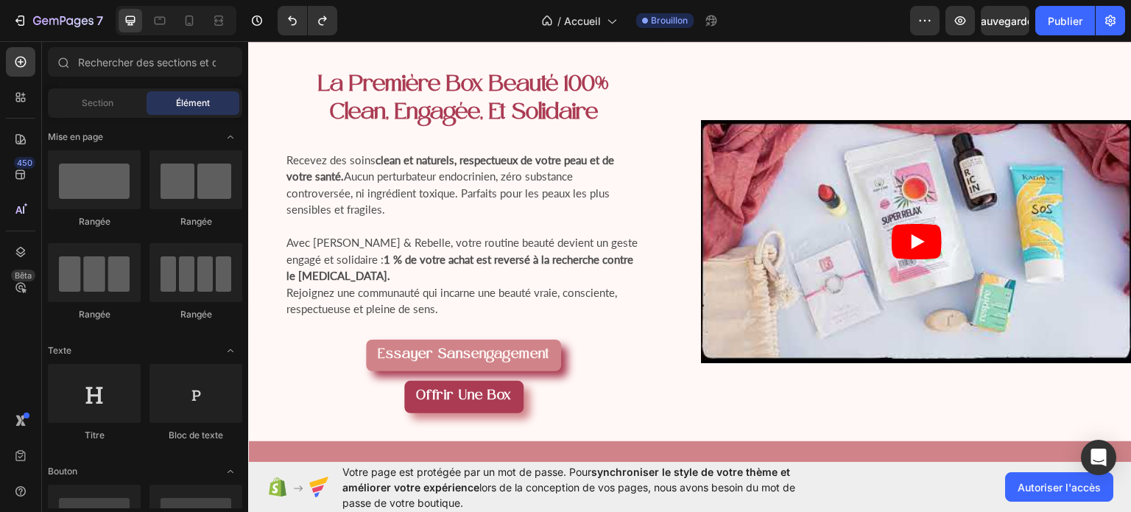
scroll to position [65, 0]
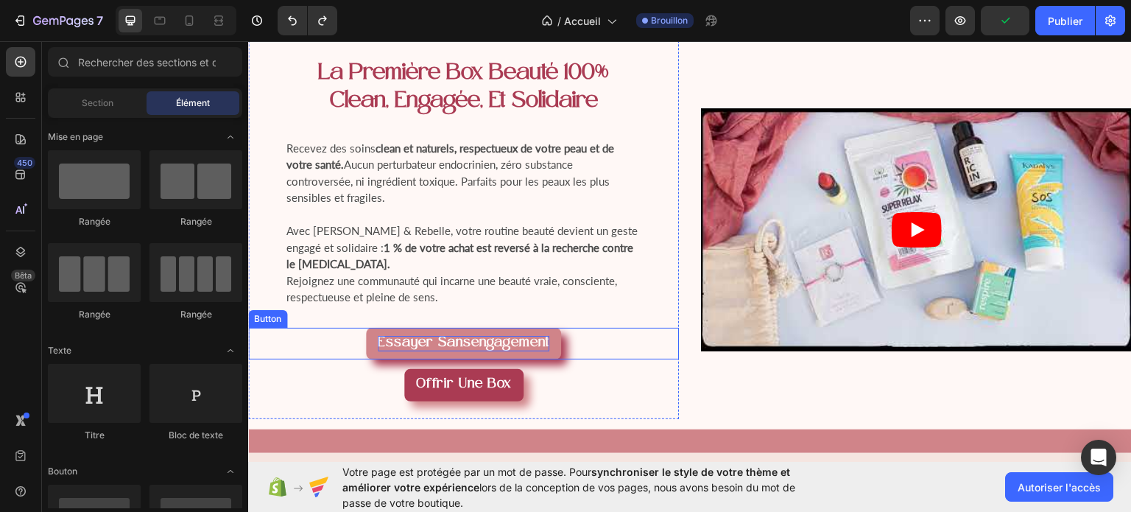
click at [508, 335] on strong "engagement" at bounding box center [510, 342] width 78 height 15
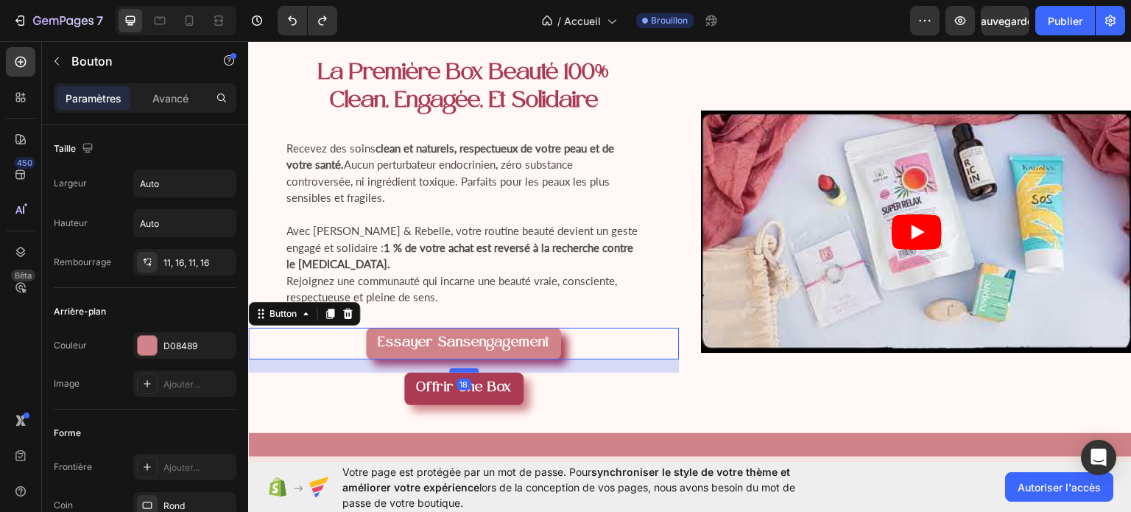
click at [465, 367] on div at bounding box center [463, 369] width 29 height 4
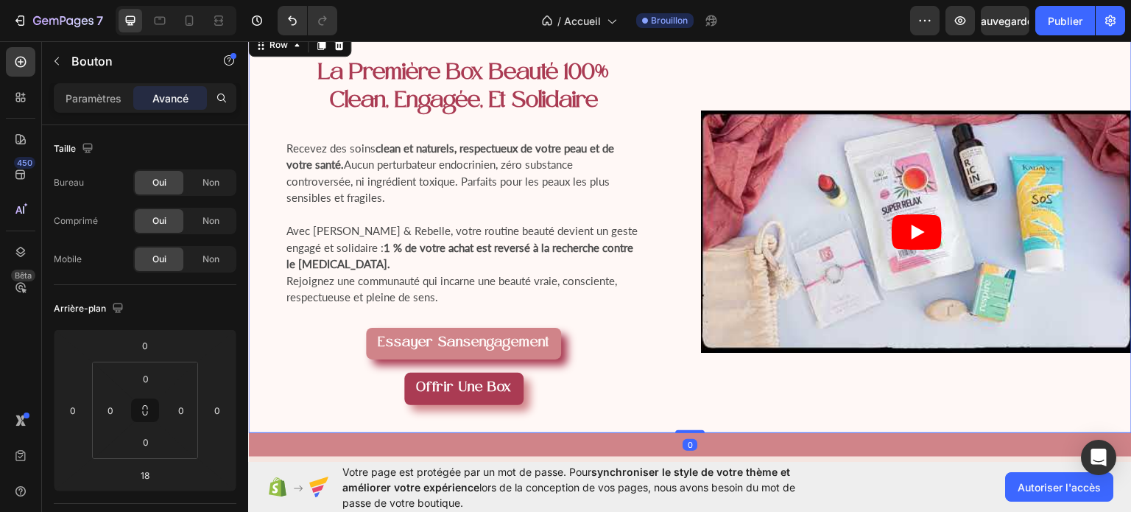
click at [784, 395] on div "Video" at bounding box center [916, 231] width 431 height 382
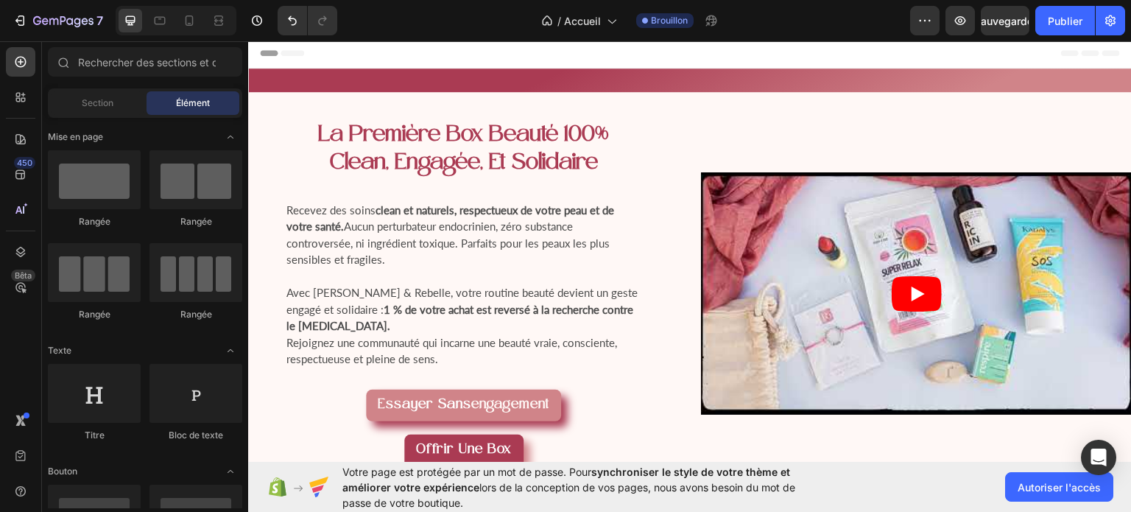
scroll to position [0, 0]
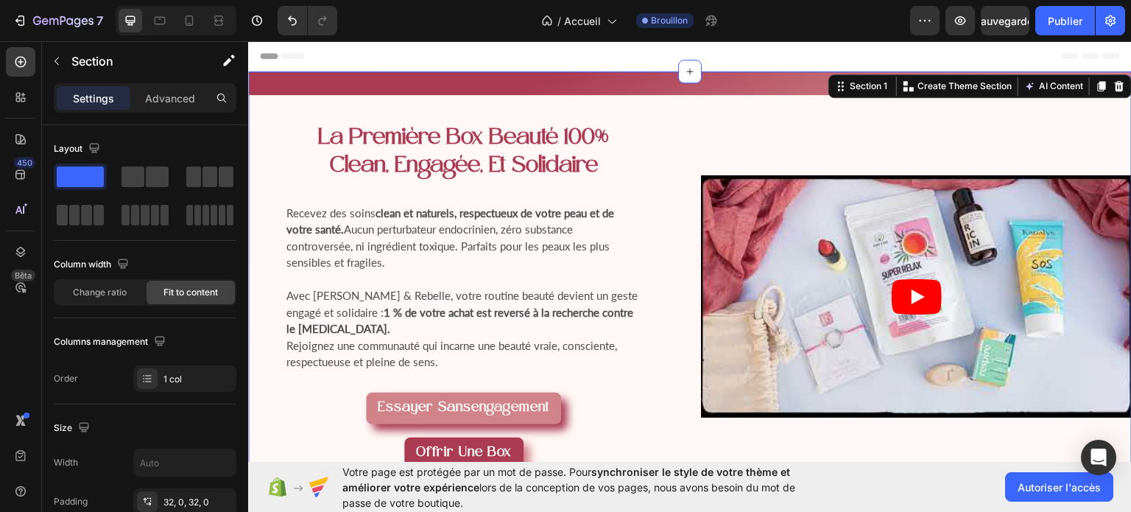
click at [909, 77] on div "⁠⁠⁠⁠⁠⁠⁠ la première box beauté 100% clean, engagée, et solidaire Heading Receve…" at bounding box center [690, 296] width 884 height 450
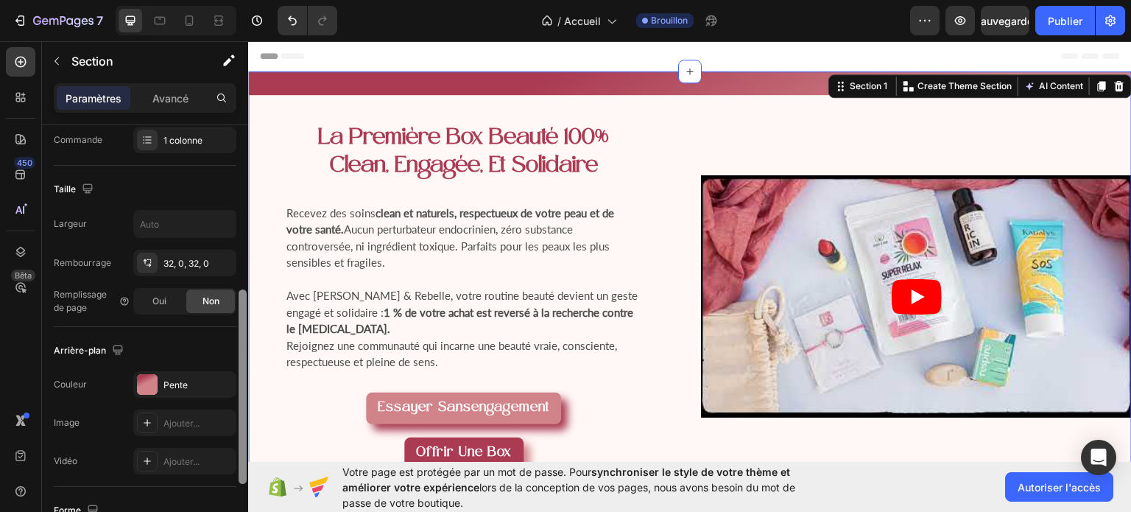
scroll to position [283, 0]
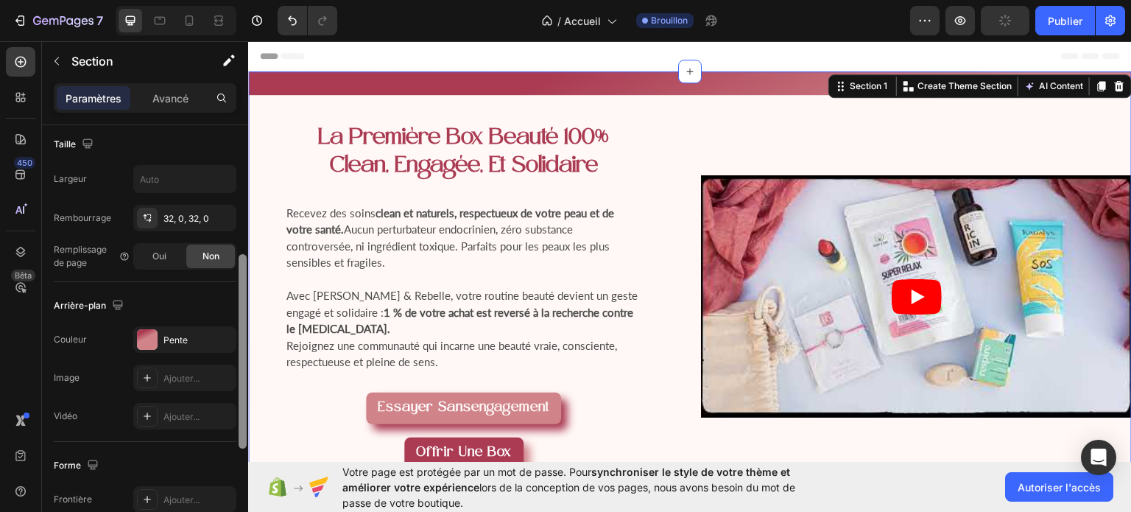
drag, startPoint x: 239, startPoint y: 233, endPoint x: 228, endPoint y: 362, distance: 130.1
click at [228, 362] on div "Mise en page Largeur de colonne Taux de variation Adapté au contenu Gestion des…" at bounding box center [145, 339] width 206 height 429
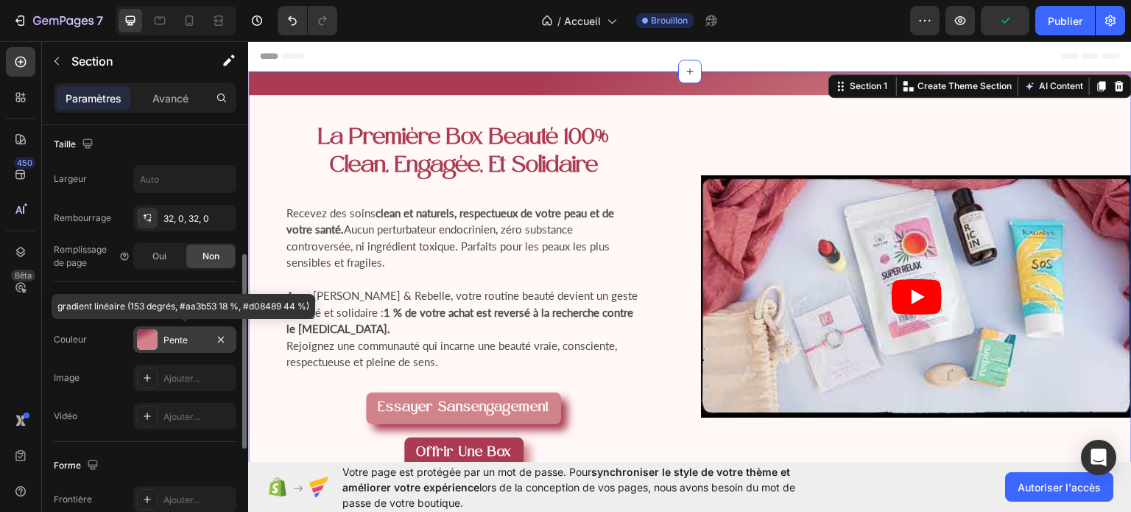
click at [174, 338] on font "Pente" at bounding box center [175, 339] width 24 height 11
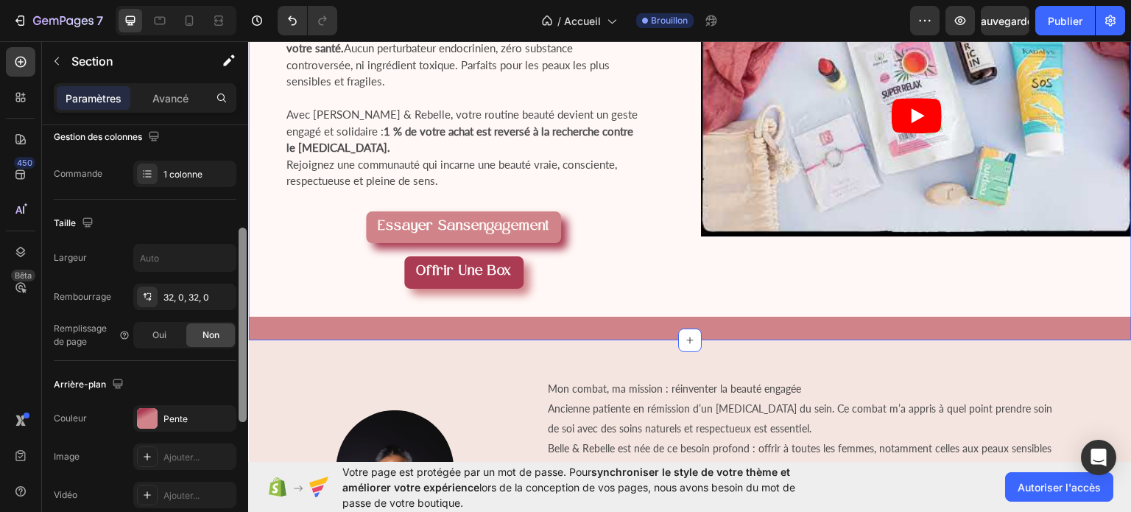
scroll to position [216, 0]
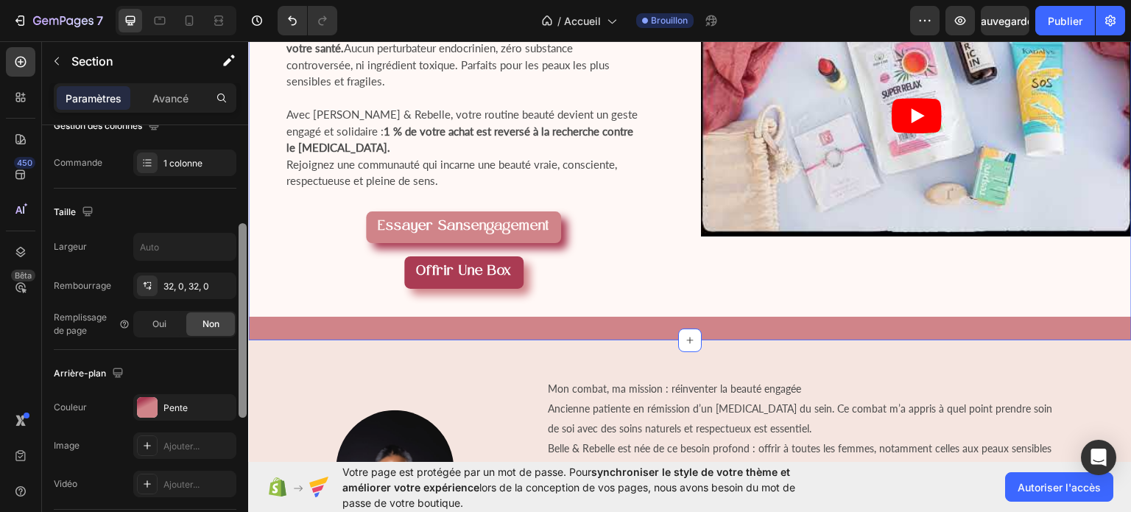
drag, startPoint x: 242, startPoint y: 303, endPoint x: 240, endPoint y: 402, distance: 98.7
click at [240, 402] on div at bounding box center [243, 320] width 8 height 194
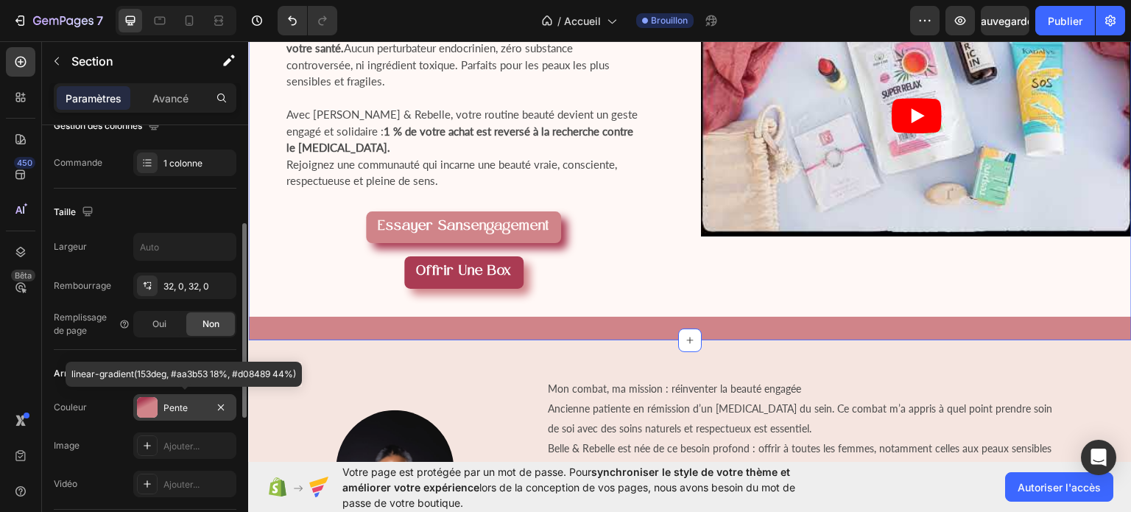
click at [195, 401] on div "Pente" at bounding box center [184, 407] width 43 height 13
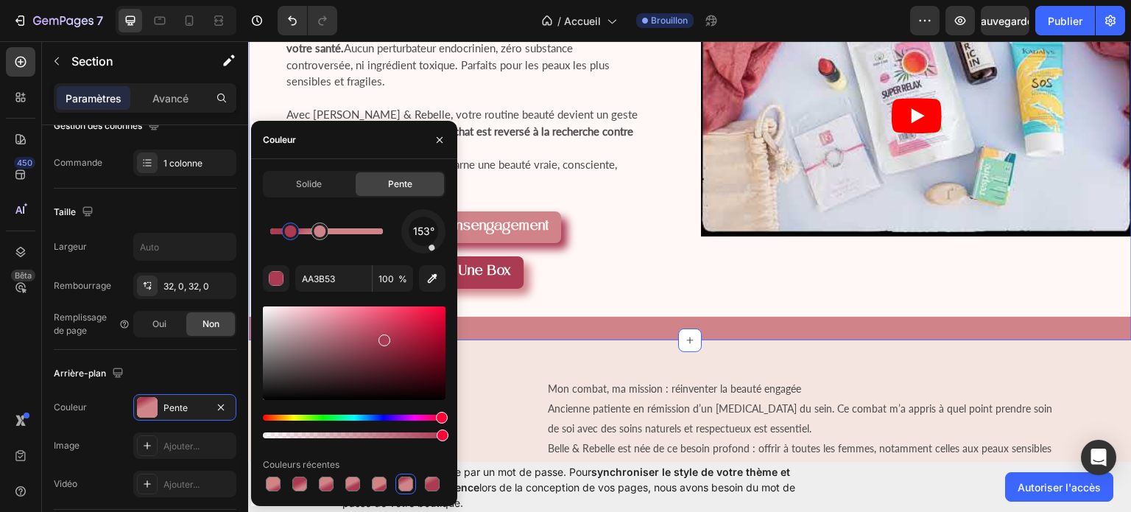
click at [404, 479] on div at bounding box center [405, 483] width 15 height 15
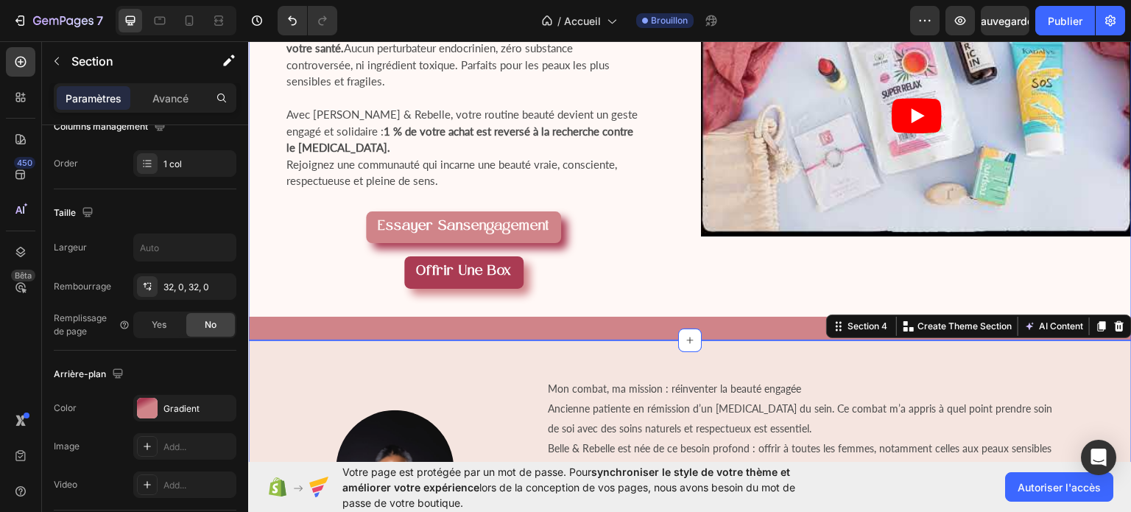
scroll to position [215, 0]
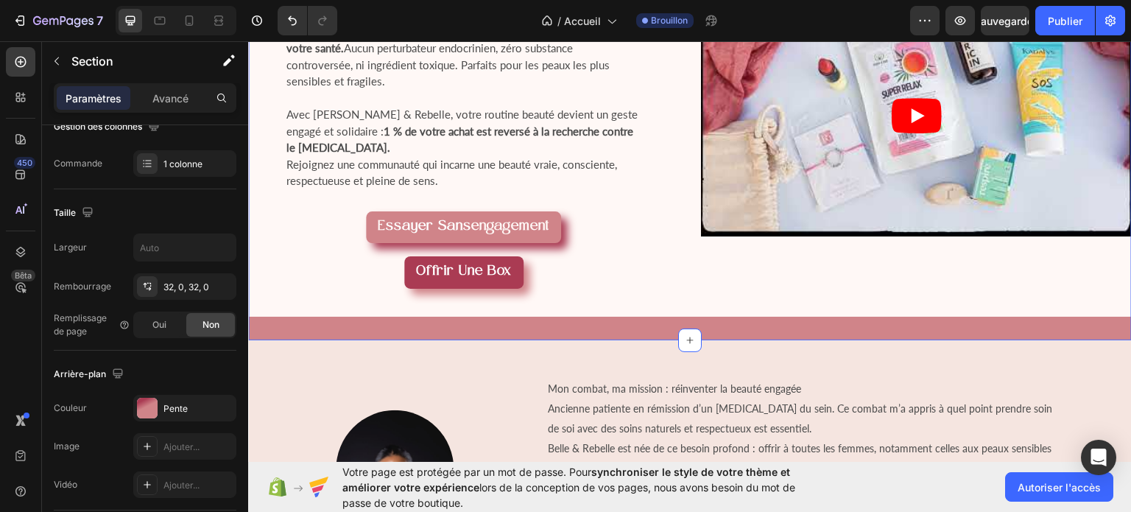
click at [617, 317] on div "⁠⁠⁠⁠⁠⁠⁠ la première box beauté 100% clean, engagée, et solidaire Heading Receve…" at bounding box center [690, 115] width 884 height 450
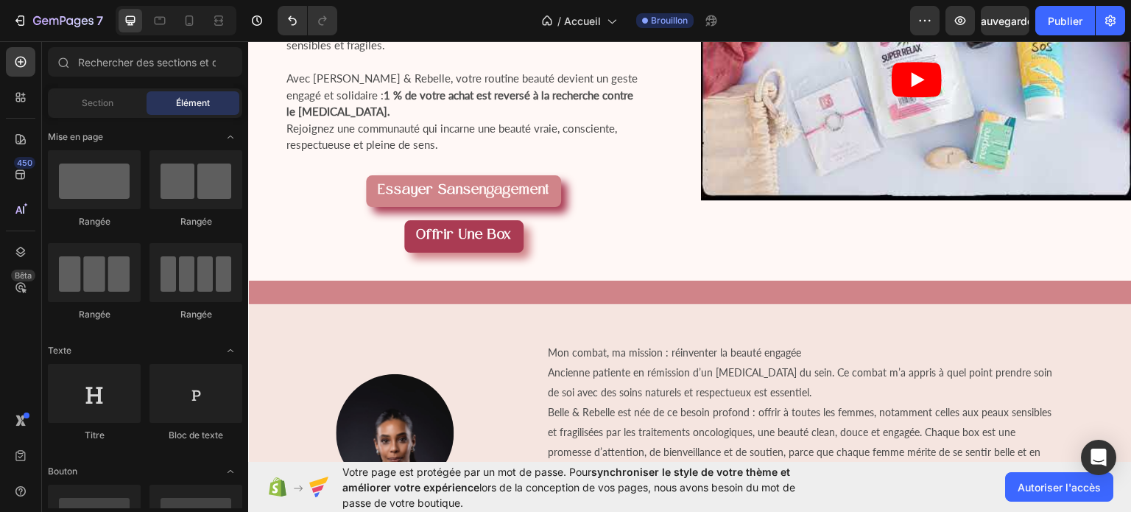
scroll to position [235, 0]
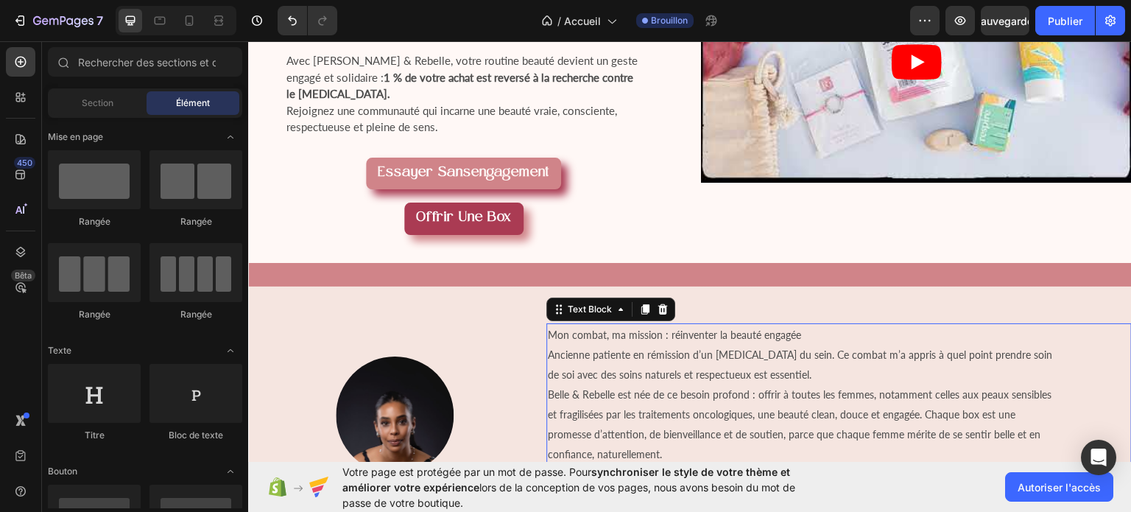
click at [728, 387] on span "Belle & Rebelle est née de ce besoin profond : offrir à toutes les femmes, nota…" at bounding box center [800, 423] width 504 height 72
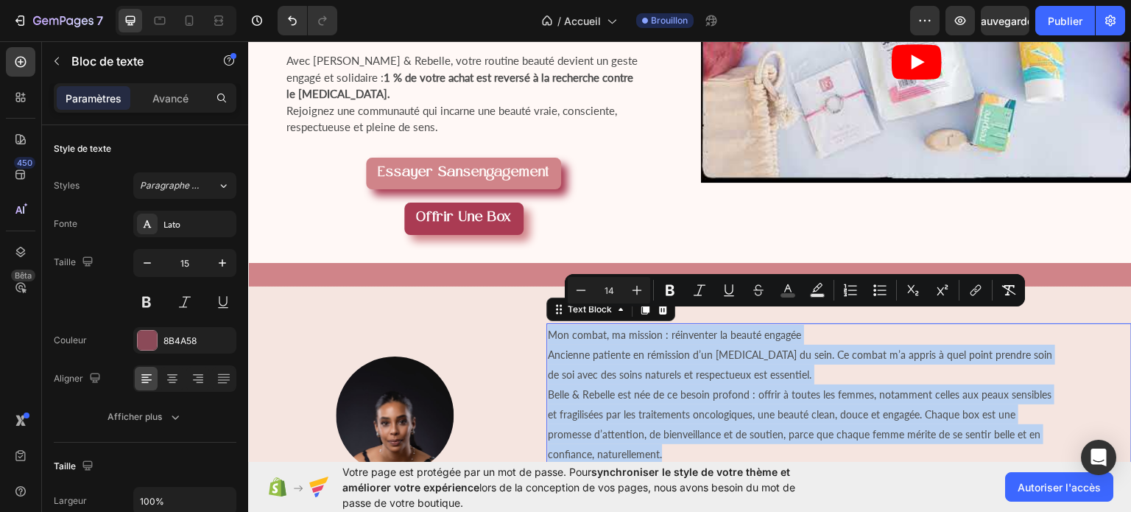
drag, startPoint x: 670, startPoint y: 440, endPoint x: 546, endPoint y: 320, distance: 172.4
click at [546, 323] on div "Mon combat, ma mission : réinventer la beauté engagée Ancienne patiente en rémi…" at bounding box center [838, 404] width 585 height 162
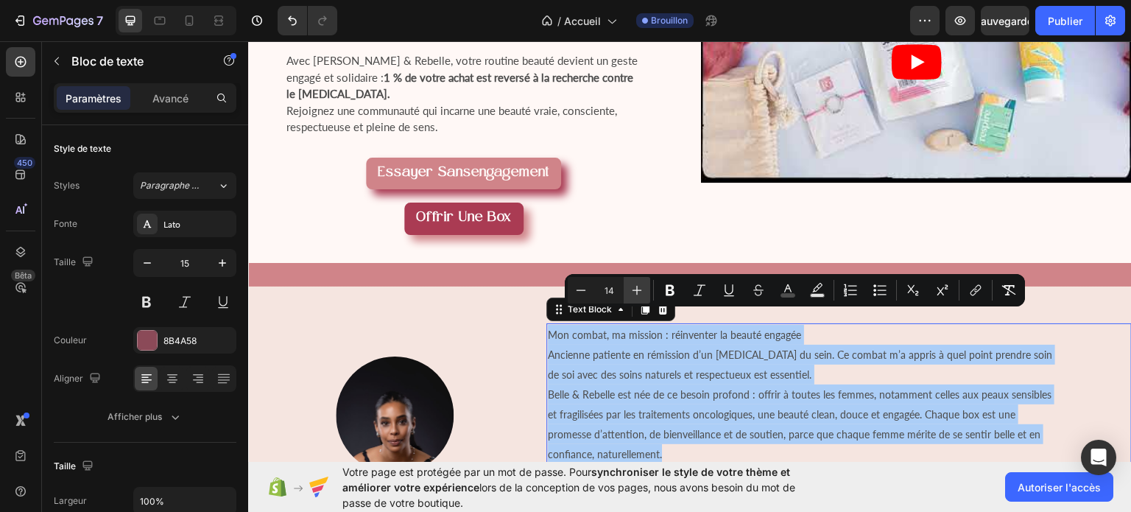
click at [643, 291] on icon "Editor contextual toolbar" at bounding box center [637, 290] width 15 height 15
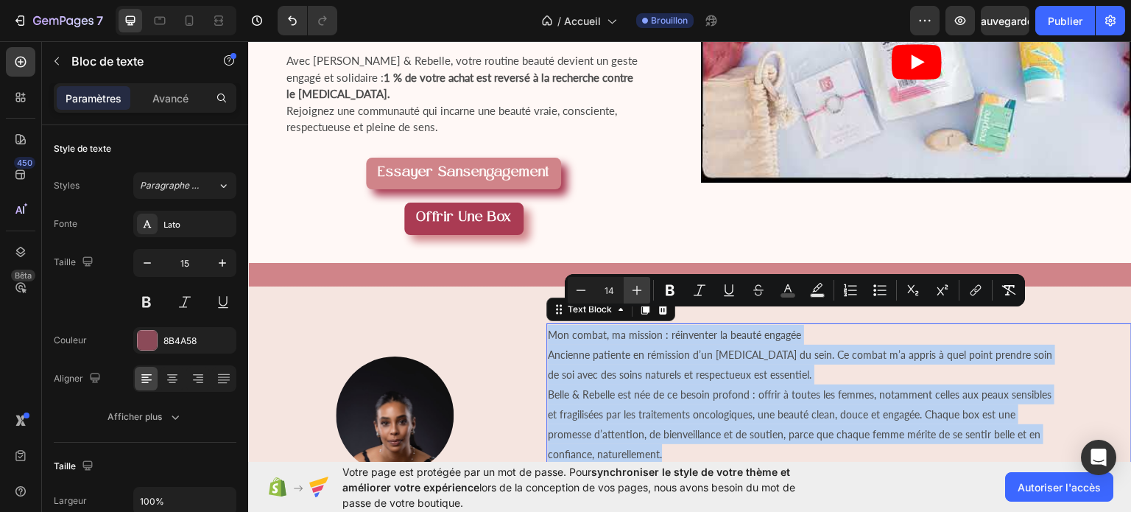
type input "15"
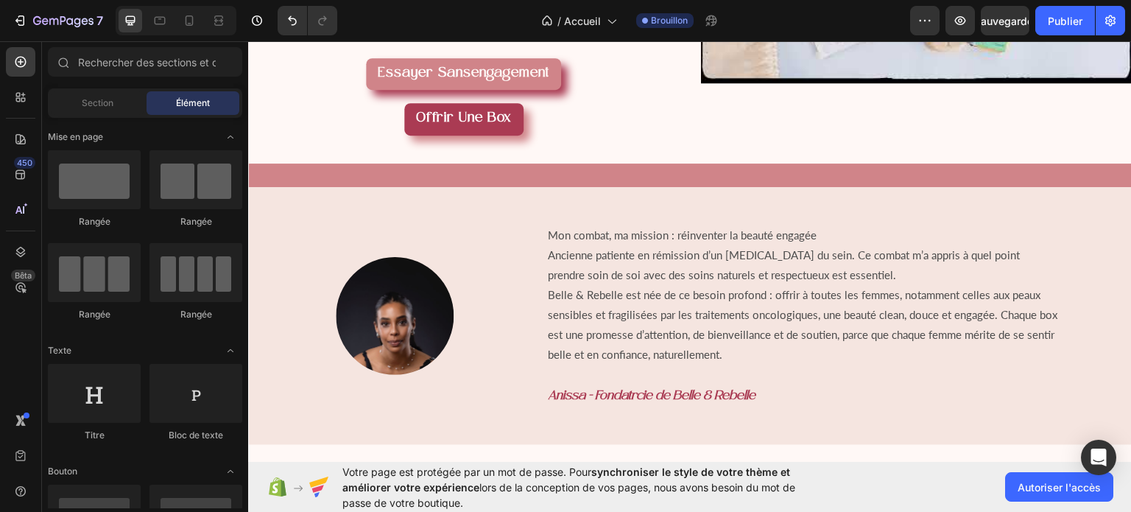
scroll to position [543, 0]
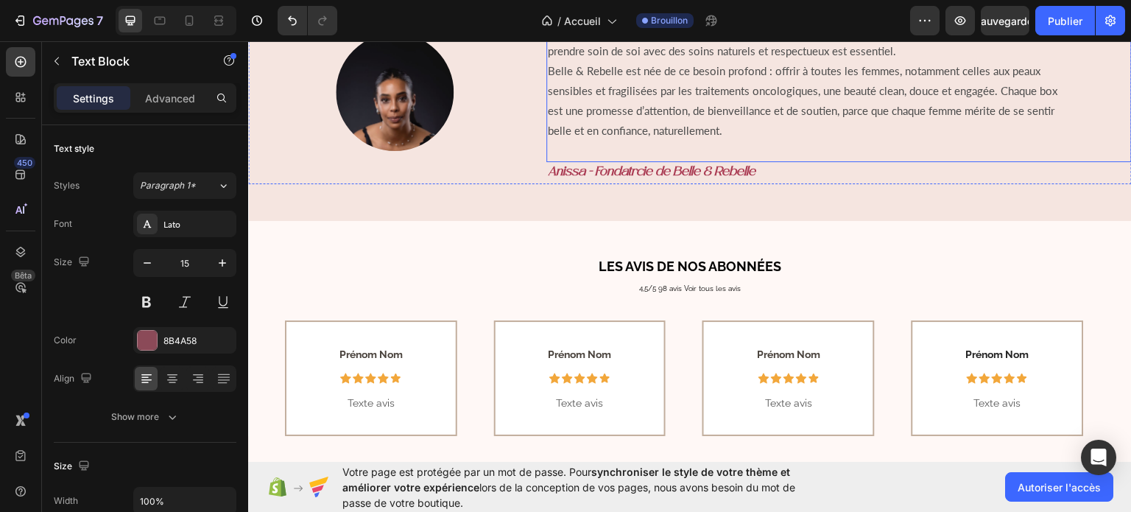
click at [685, 109] on span "Belle & Rebelle est née de ce besoin profond : offrir à toutes les femmes, nota…" at bounding box center [803, 99] width 510 height 73
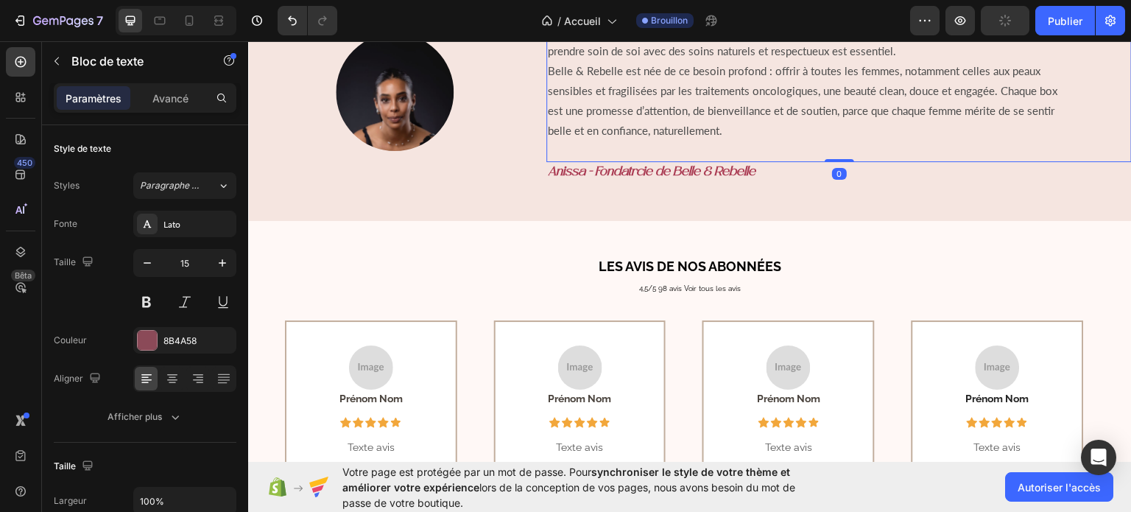
drag, startPoint x: 834, startPoint y: 158, endPoint x: 831, endPoint y: 122, distance: 35.5
click at [831, 122] on div "Mon combat, ma mission : réinventer la beauté engagée Ancienne patiente en rémi…" at bounding box center [838, 80] width 585 height 162
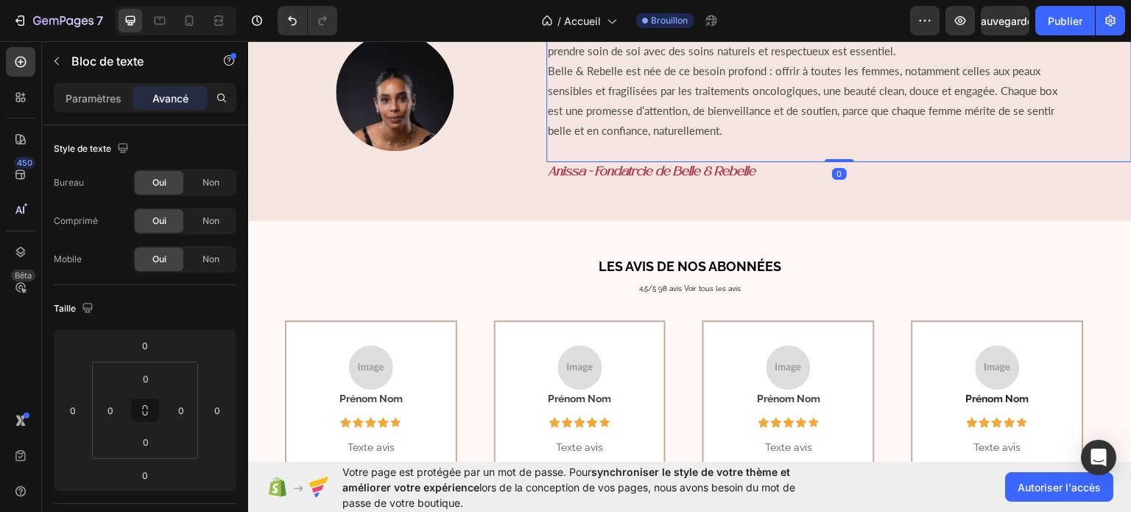
drag, startPoint x: 829, startPoint y: 159, endPoint x: 823, endPoint y: 110, distance: 49.7
click at [823, 110] on div "Mon combat, ma mission : réinventer la beauté engagée Ancienne patiente en rémi…" at bounding box center [838, 80] width 585 height 162
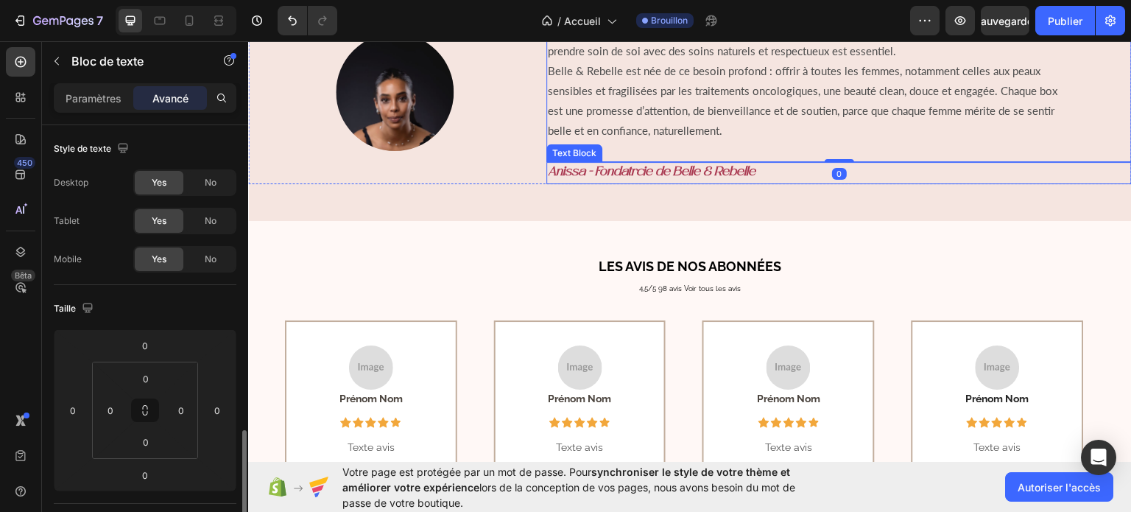
click at [679, 169] on strong "Anissa - Fondatrcie de Belle & Rebelle" at bounding box center [652, 171] width 208 height 13
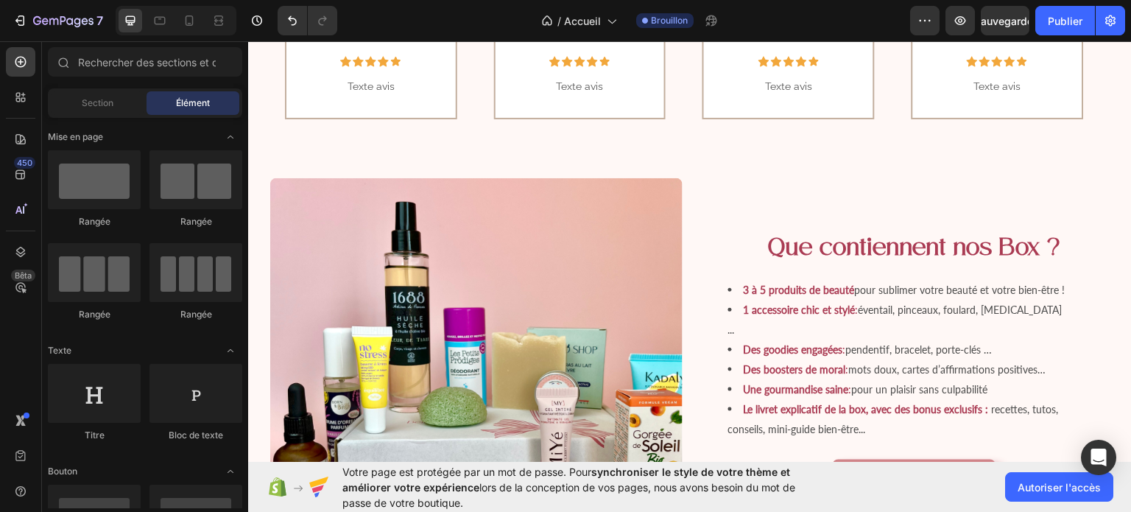
scroll to position [967, 0]
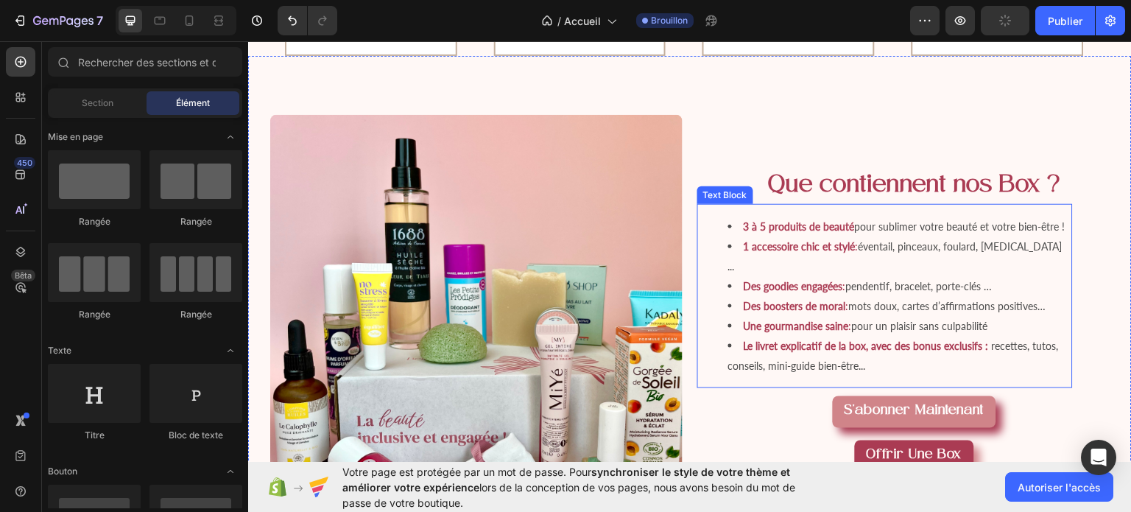
click at [865, 299] on span "mots doux, cartes d’affirmations positives…" at bounding box center [947, 305] width 197 height 13
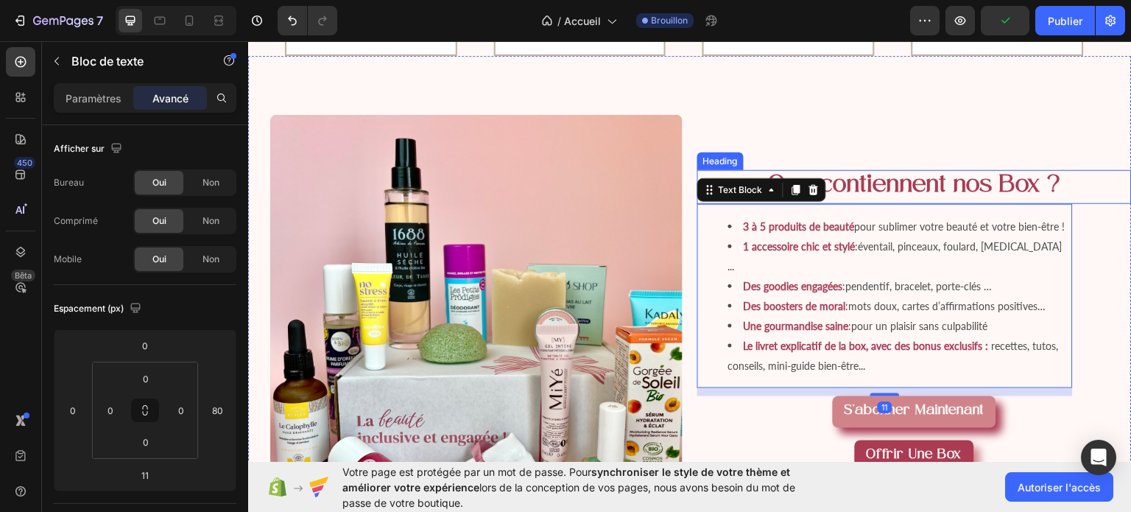
click at [878, 188] on h2 "Que contiennent nos Box ?" at bounding box center [914, 186] width 434 height 34
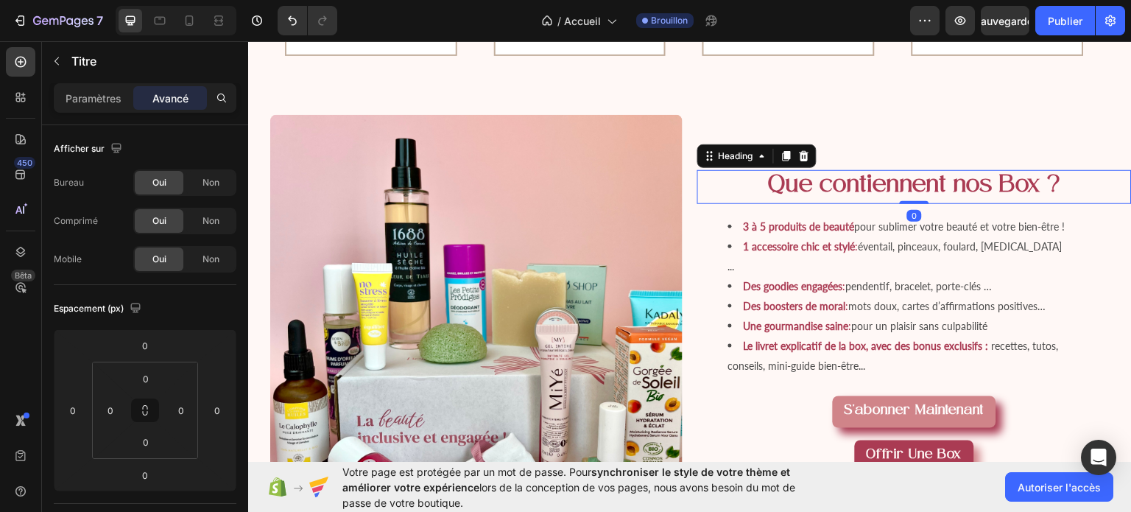
click at [878, 188] on h2 "Que contiennent nos Box ?" at bounding box center [914, 186] width 434 height 34
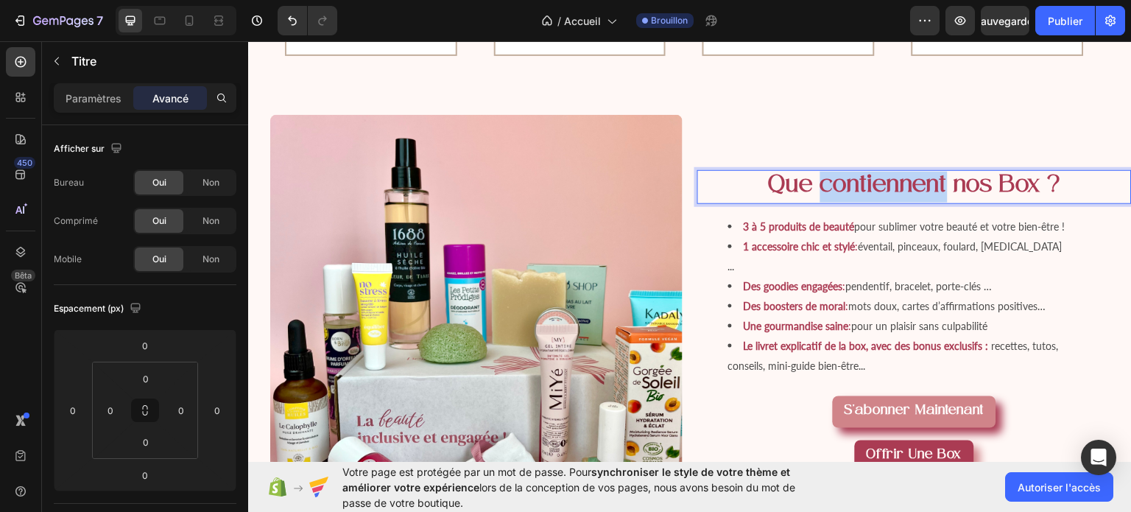
click at [878, 188] on p "Que contiennent nos Box ?" at bounding box center [915, 186] width 432 height 31
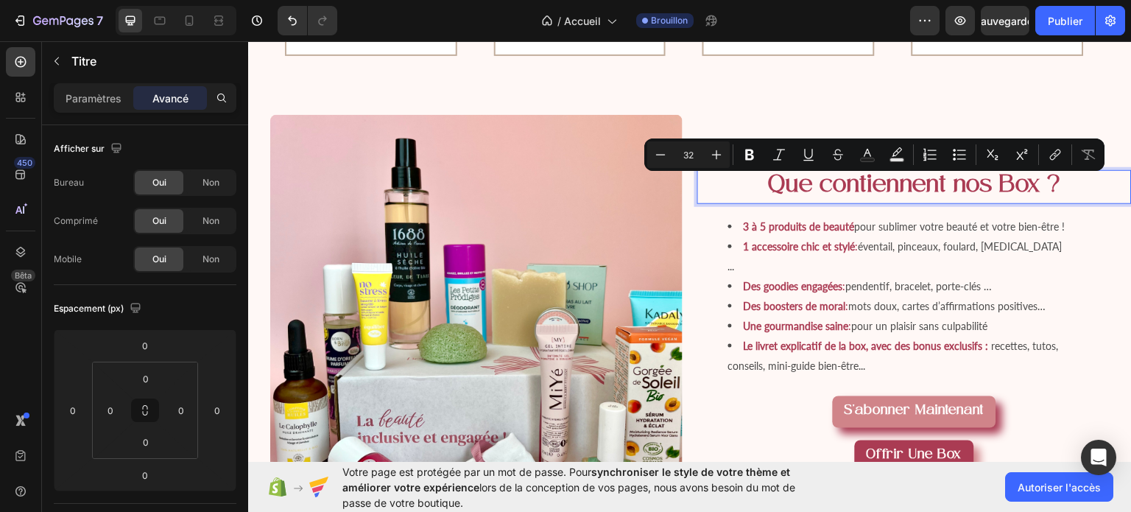
click at [1049, 184] on p "Que contiennent nos Box ?" at bounding box center [915, 186] width 432 height 31
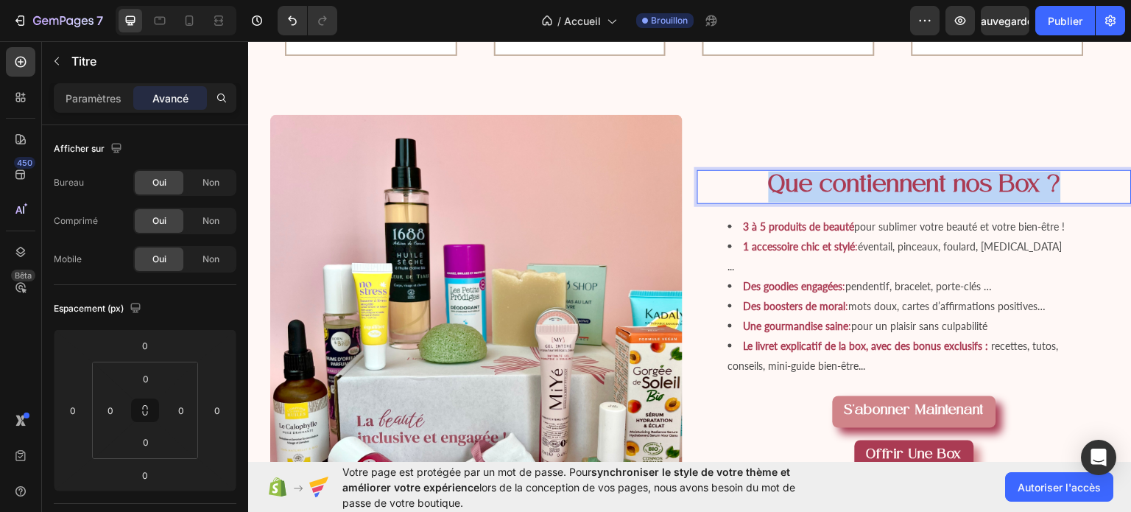
drag, startPoint x: 1049, startPoint y: 184, endPoint x: 750, endPoint y: 182, distance: 299.0
click at [750, 182] on p "Que contiennent nos Box ?" at bounding box center [915, 186] width 432 height 31
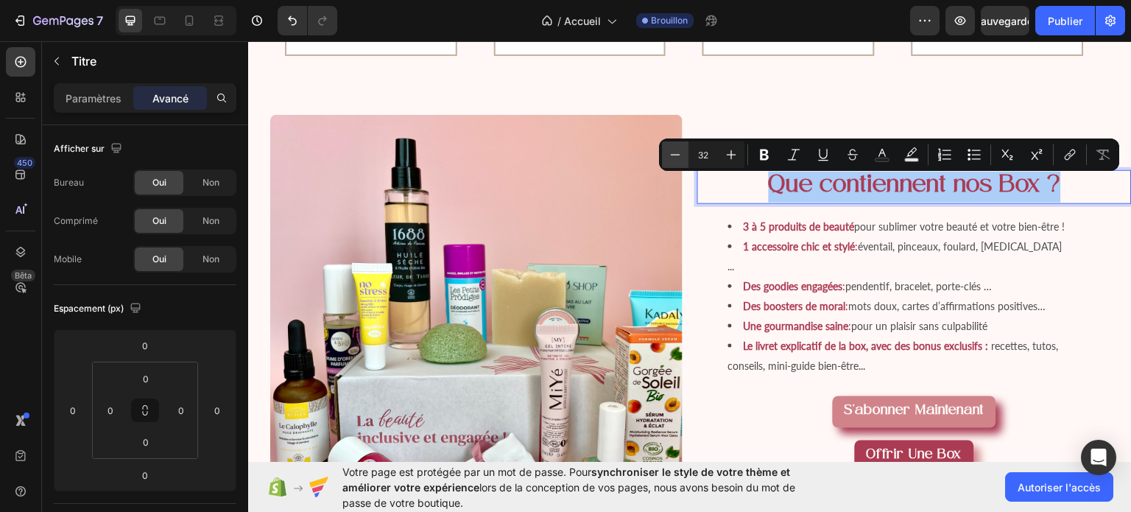
click at [674, 147] on icon "Editor contextual toolbar" at bounding box center [675, 154] width 15 height 15
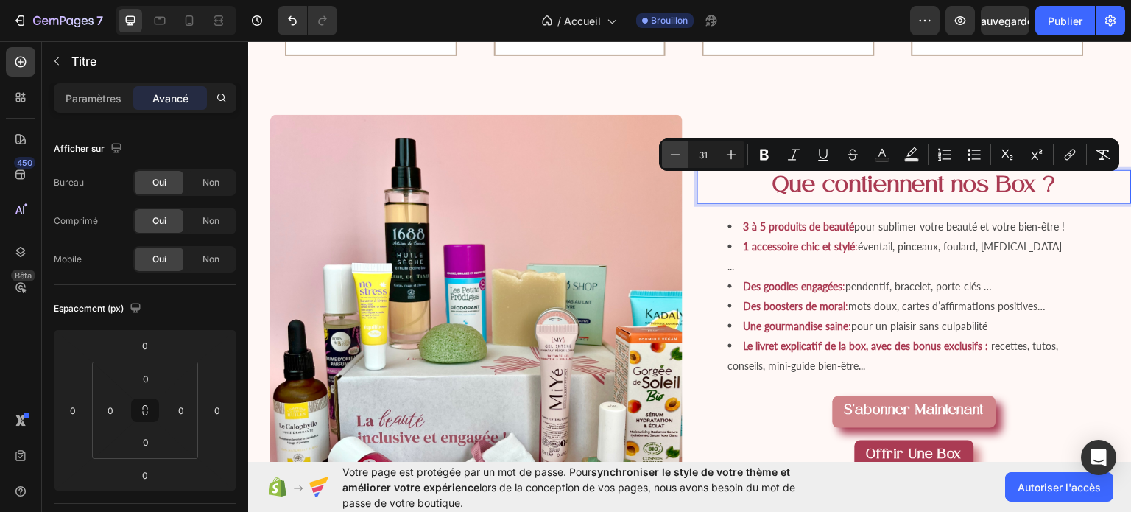
click at [674, 147] on icon "Editor contextual toolbar" at bounding box center [675, 154] width 15 height 15
type input "30"
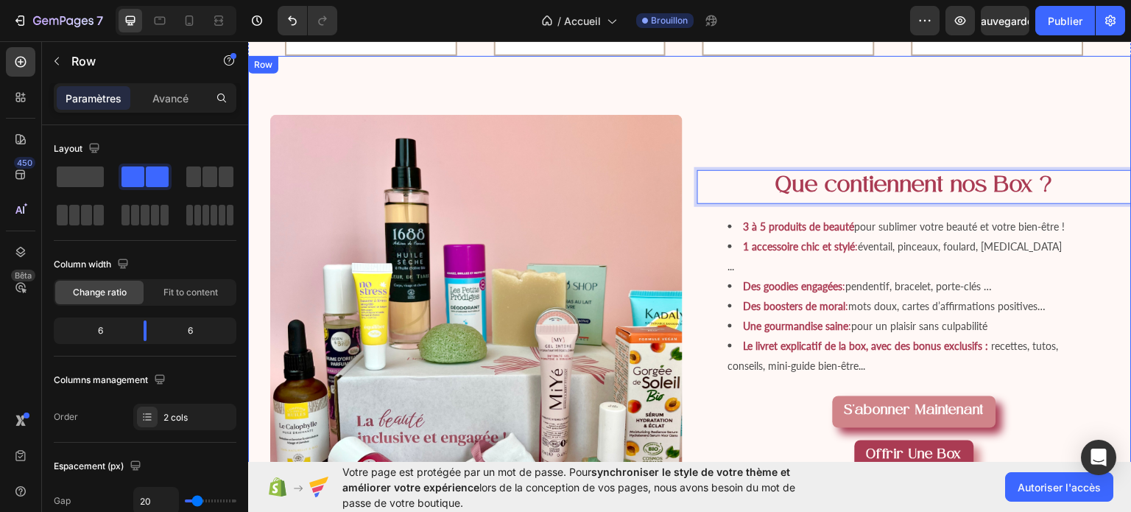
click at [1062, 96] on div "Image Que contiennent nos Box ? Heading 0 3 à 5 produits de beauté pour sublime…" at bounding box center [690, 290] width 884 height 471
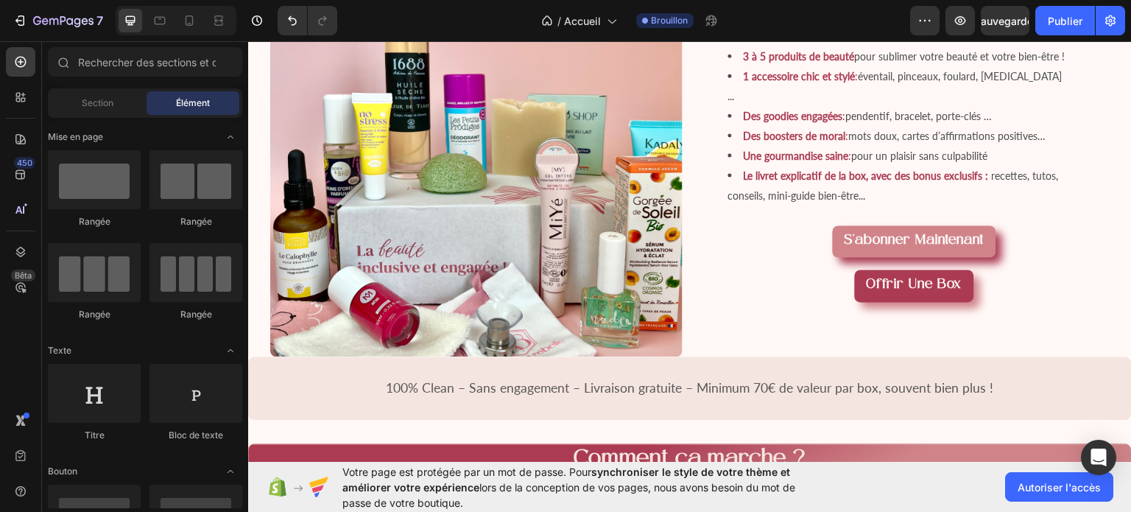
scroll to position [1214, 0]
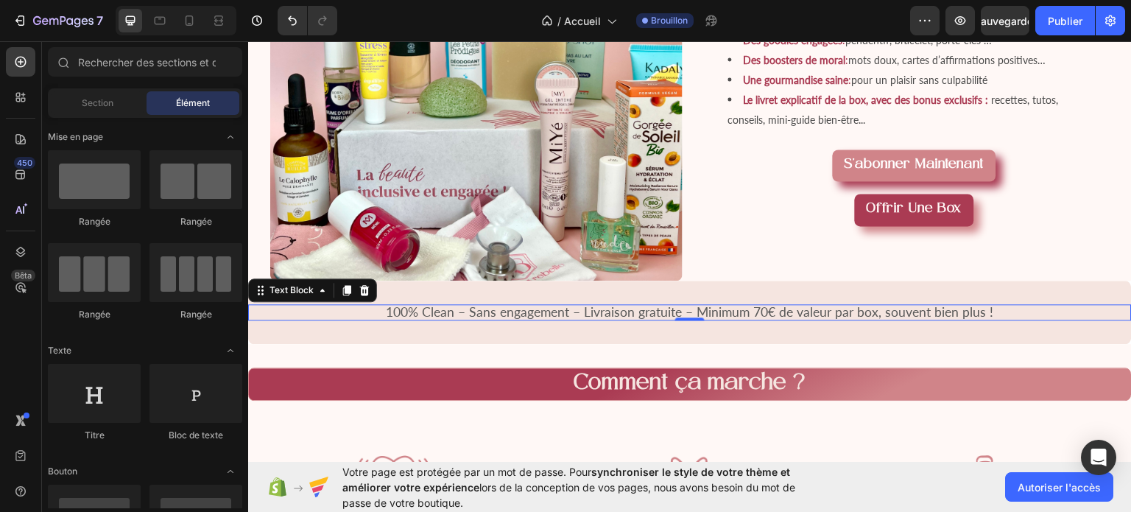
click at [859, 303] on span "100% Clean – Sans engagement – Livraison gratuite – Minimum 70€ de valeur par b…" at bounding box center [690, 310] width 607 height 15
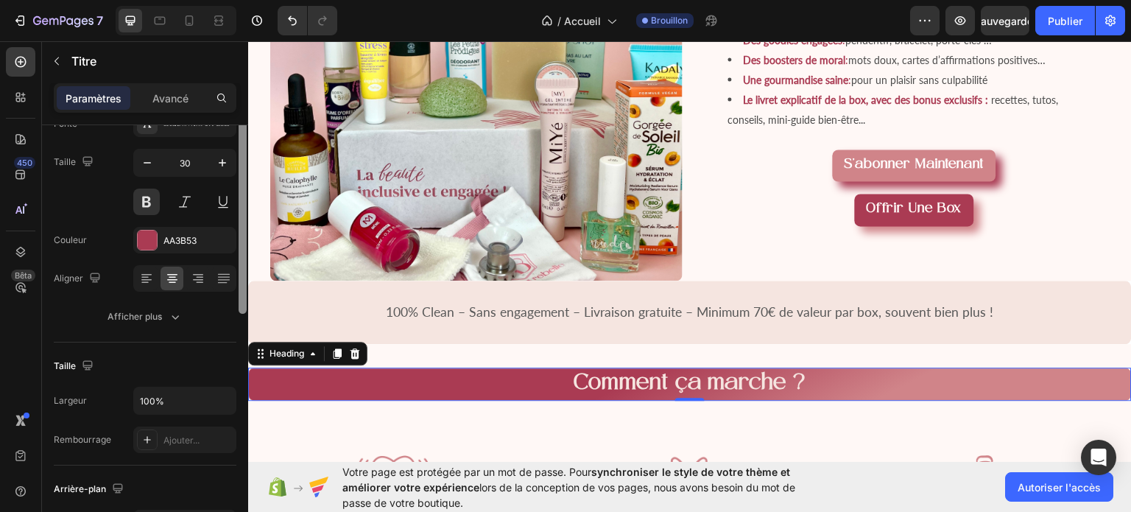
scroll to position [108, 0]
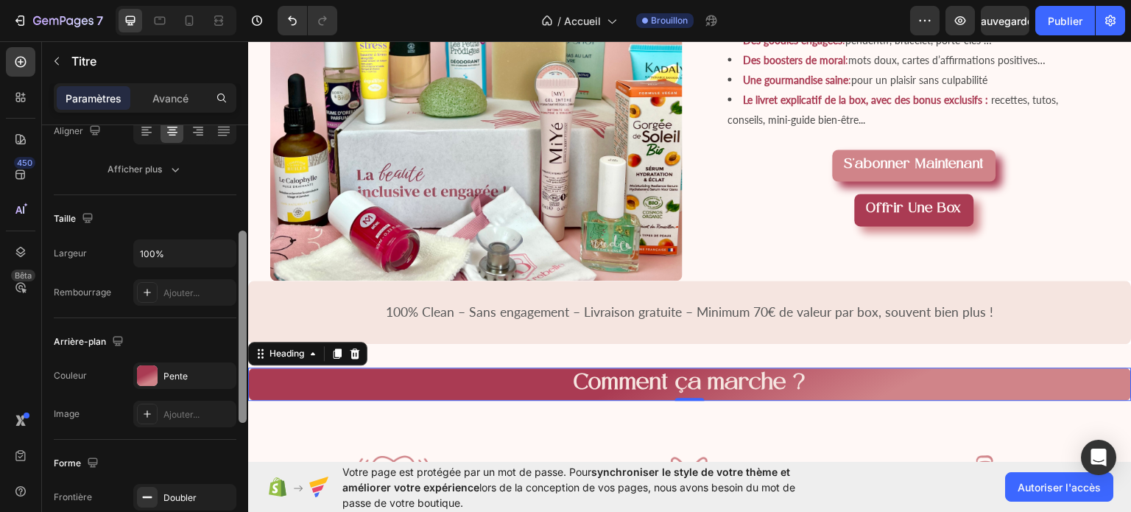
drag, startPoint x: 240, startPoint y: 284, endPoint x: 233, endPoint y: 395, distance: 110.7
click at [233, 395] on div "Style de texte Styles Titre 2* Fonte Safira March Usage personnel uniquement Ta…" at bounding box center [145, 339] width 206 height 429
click at [176, 376] on font "Pente" at bounding box center [175, 378] width 24 height 11
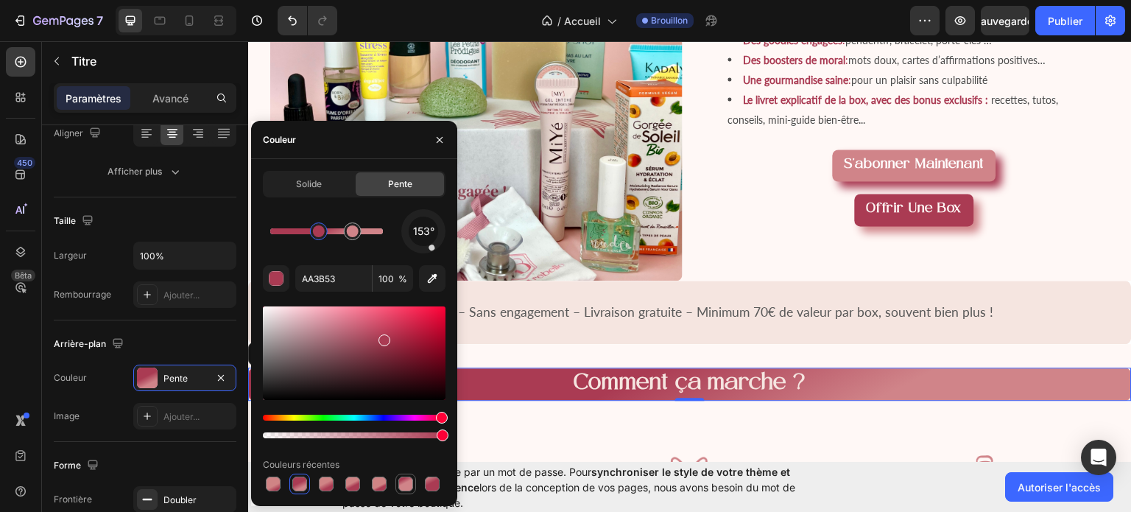
click at [404, 482] on div at bounding box center [405, 483] width 15 height 15
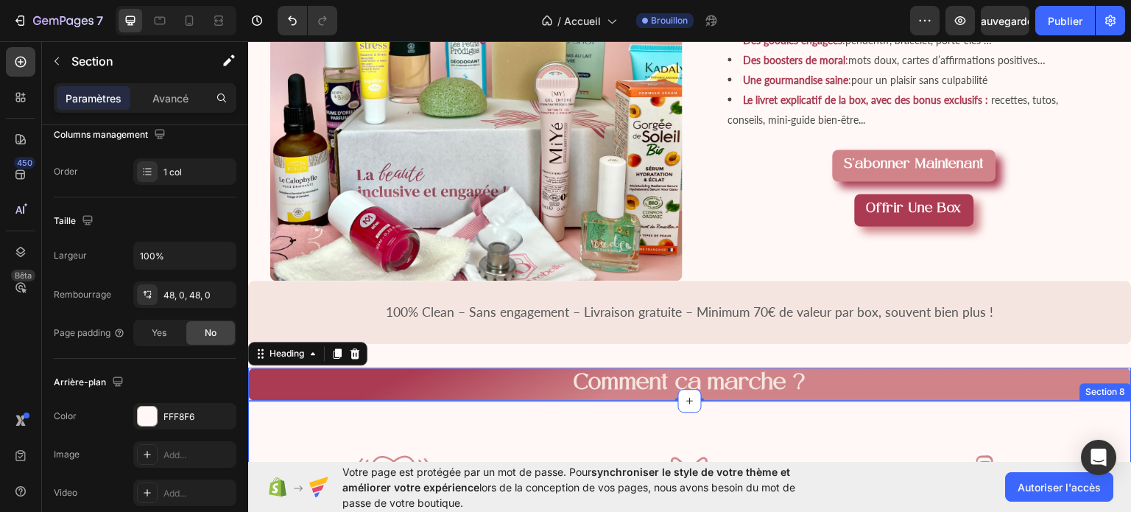
click at [924, 419] on div "Image 1 - Je choisis la formule qui me ressemble Text Block Image 2 - Ma box es…" at bounding box center [690, 515] width 884 height 230
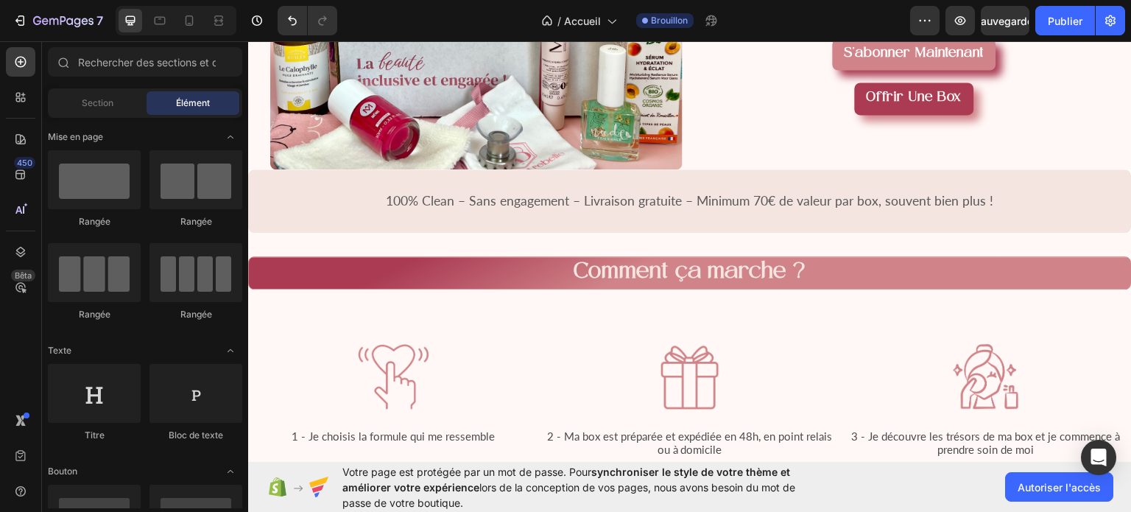
scroll to position [1313, 0]
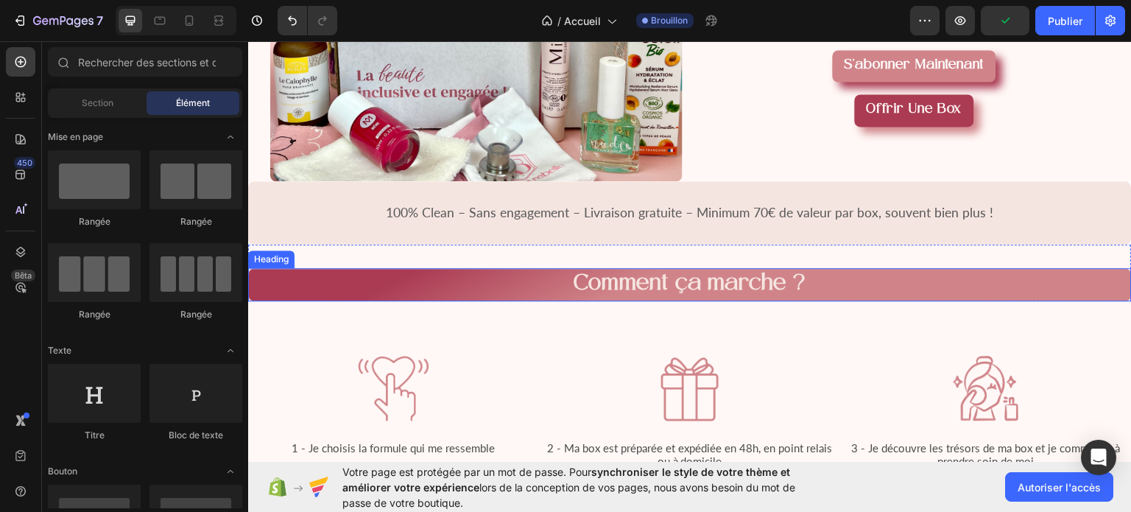
click at [703, 277] on span "Comment ça marche ?" at bounding box center [690, 284] width 233 height 24
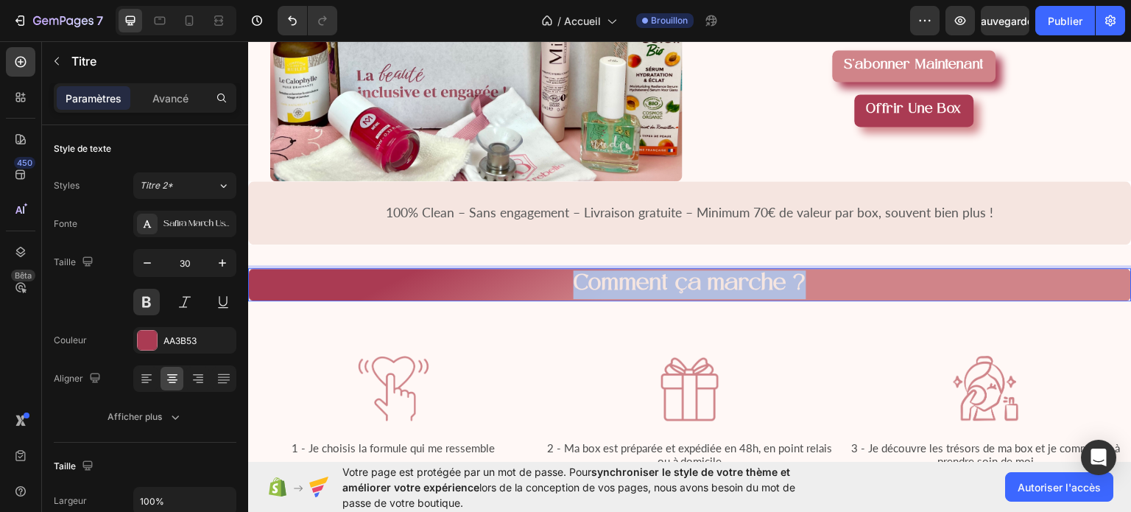
drag, startPoint x: 811, startPoint y: 275, endPoint x: 563, endPoint y: 269, distance: 247.5
click at [563, 270] on p "Comment ça marche ?" at bounding box center [689, 284] width 879 height 29
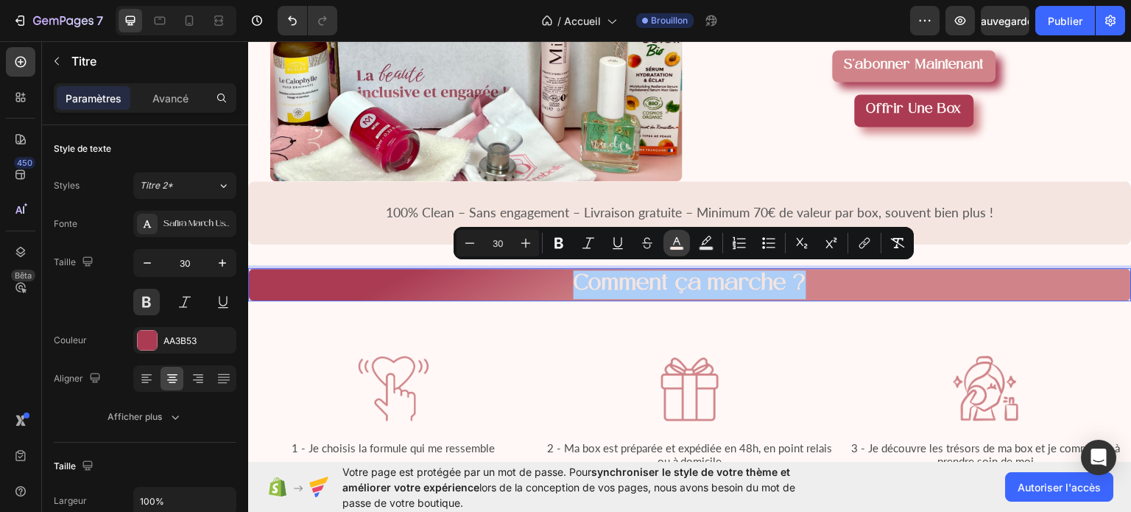
click at [678, 241] on icon "Editor contextual toolbar" at bounding box center [676, 241] width 7 height 8
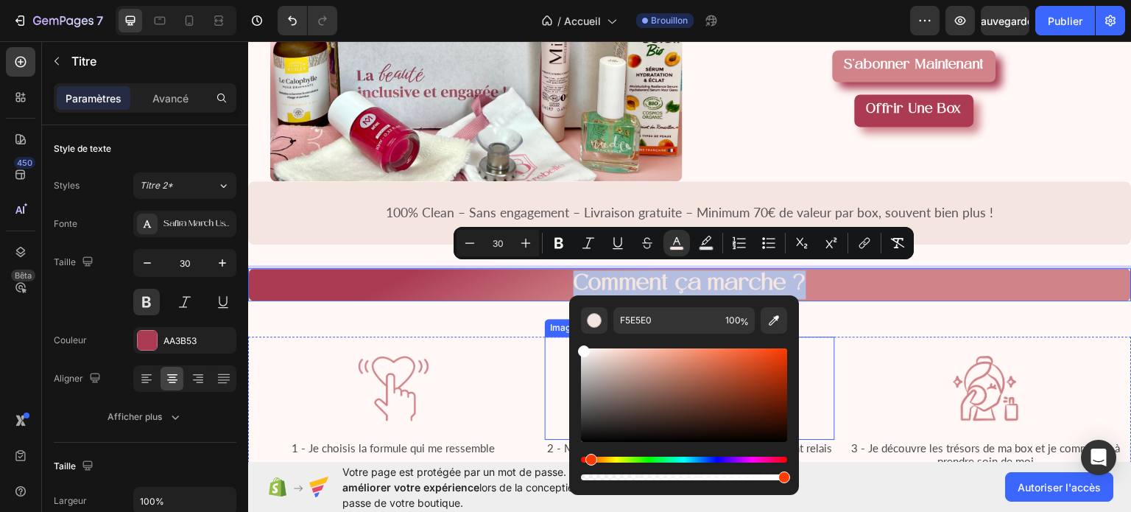
type input "FFFFFF"
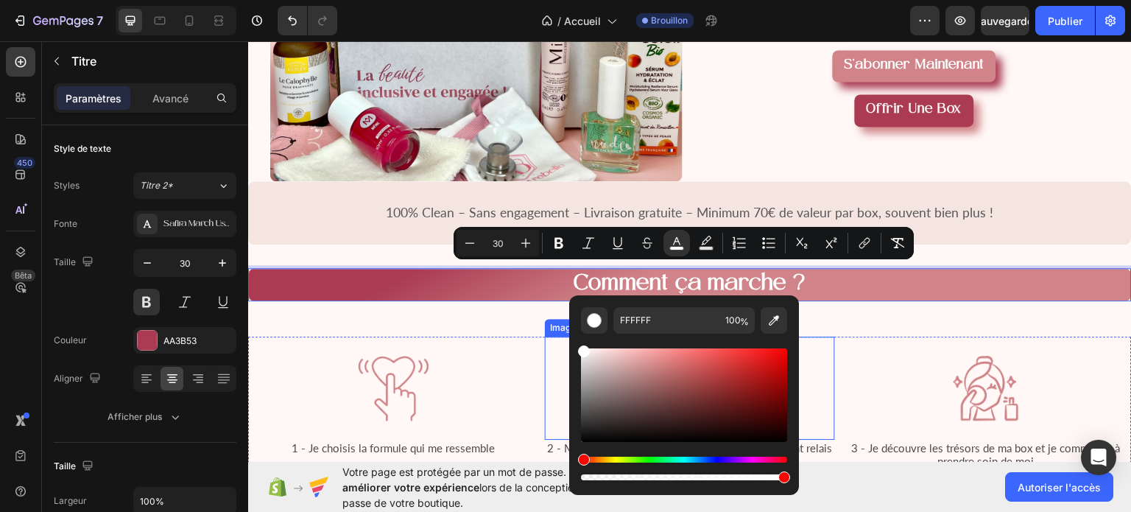
drag, startPoint x: 850, startPoint y: 394, endPoint x: 554, endPoint y: 337, distance: 301.5
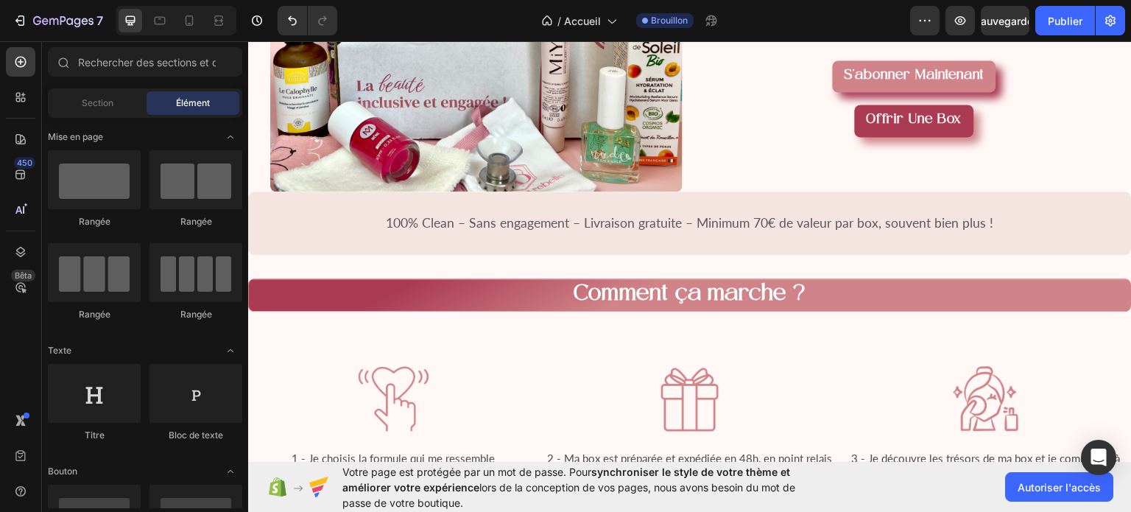
scroll to position [1308, 0]
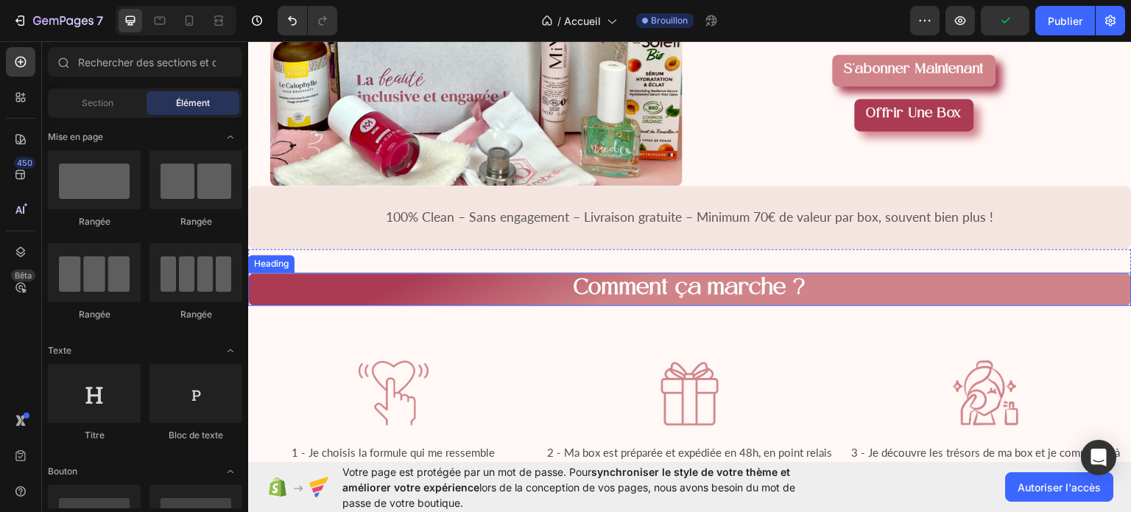
click at [715, 284] on span "Comment ça marche ?" at bounding box center [690, 288] width 233 height 24
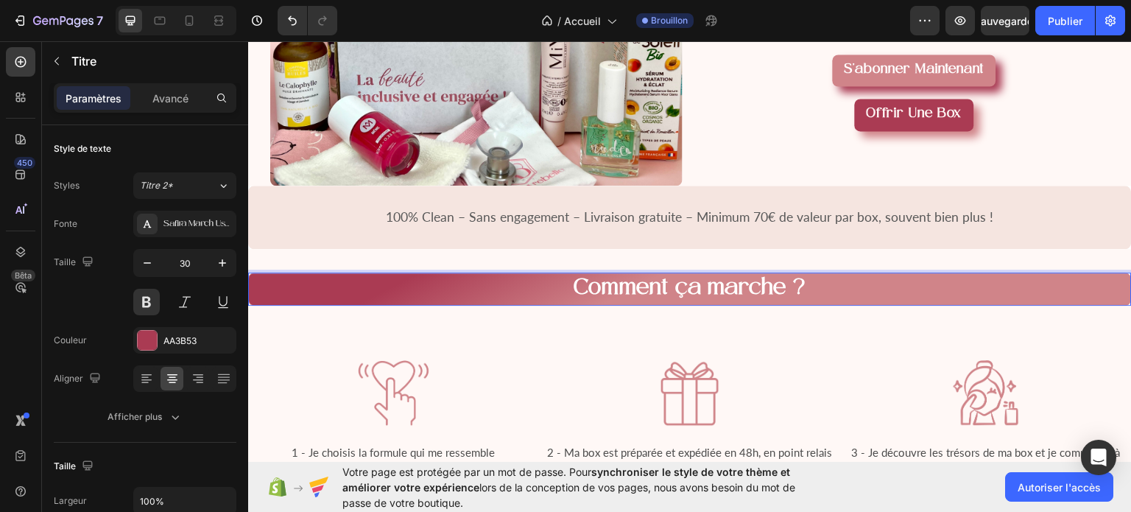
click at [784, 279] on span "Comment ça marche ?" at bounding box center [690, 288] width 233 height 24
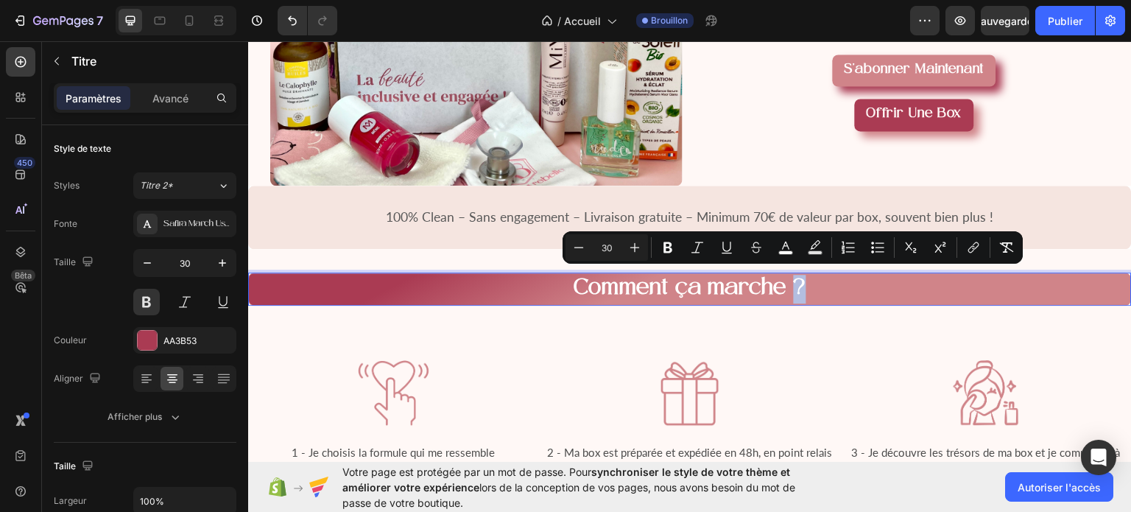
click at [809, 277] on p "Comment ça marche ?" at bounding box center [689, 288] width 879 height 29
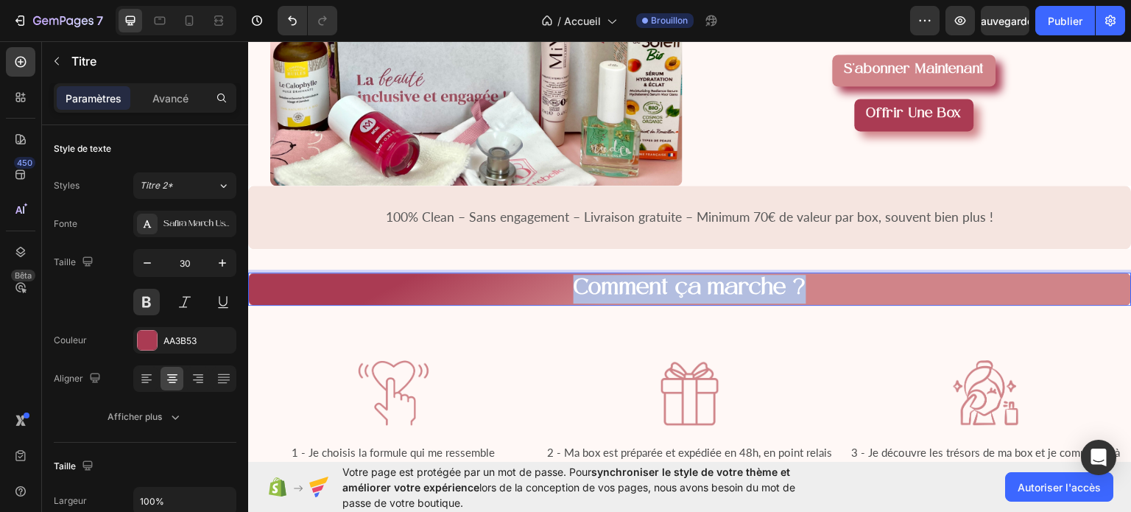
drag, startPoint x: 809, startPoint y: 277, endPoint x: 563, endPoint y: 270, distance: 246.8
click at [563, 274] on p "Comment ça marche ?" at bounding box center [689, 288] width 879 height 29
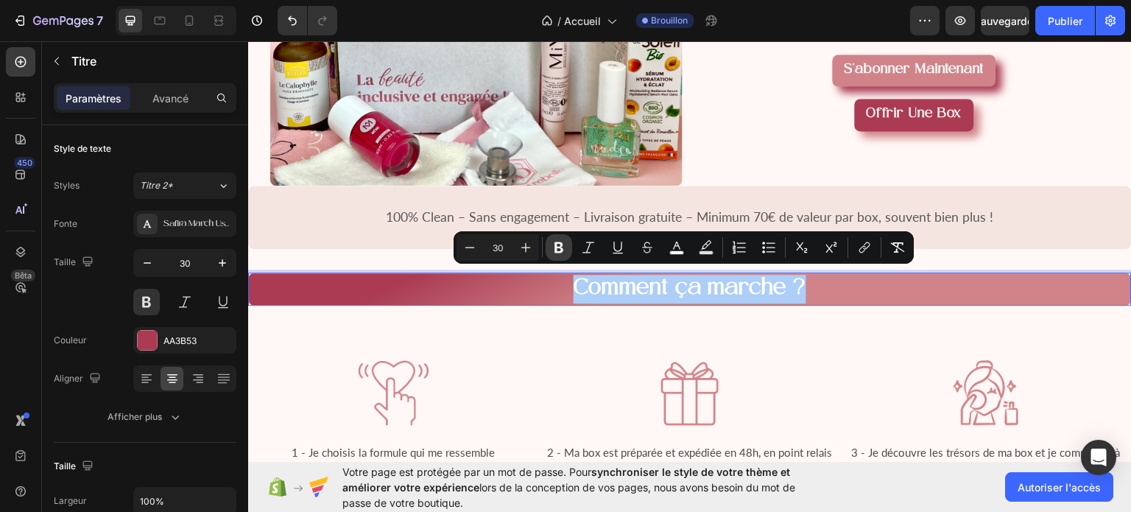
click at [560, 244] on icon "Editor contextual toolbar" at bounding box center [558, 247] width 9 height 11
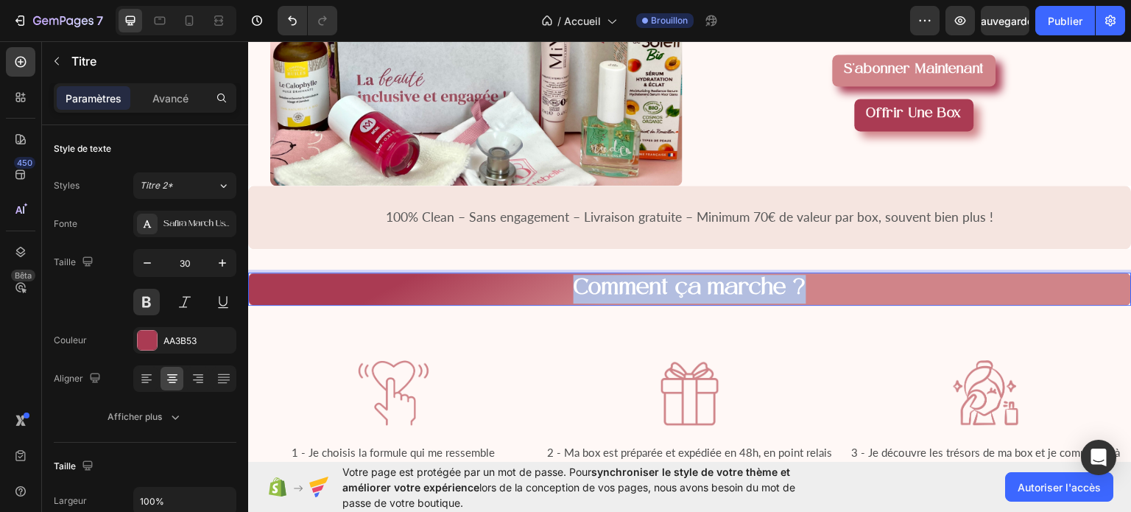
drag, startPoint x: 569, startPoint y: 281, endPoint x: 800, endPoint y: 282, distance: 231.2
click at [800, 282] on p "Comment ça marche ?" at bounding box center [689, 288] width 879 height 29
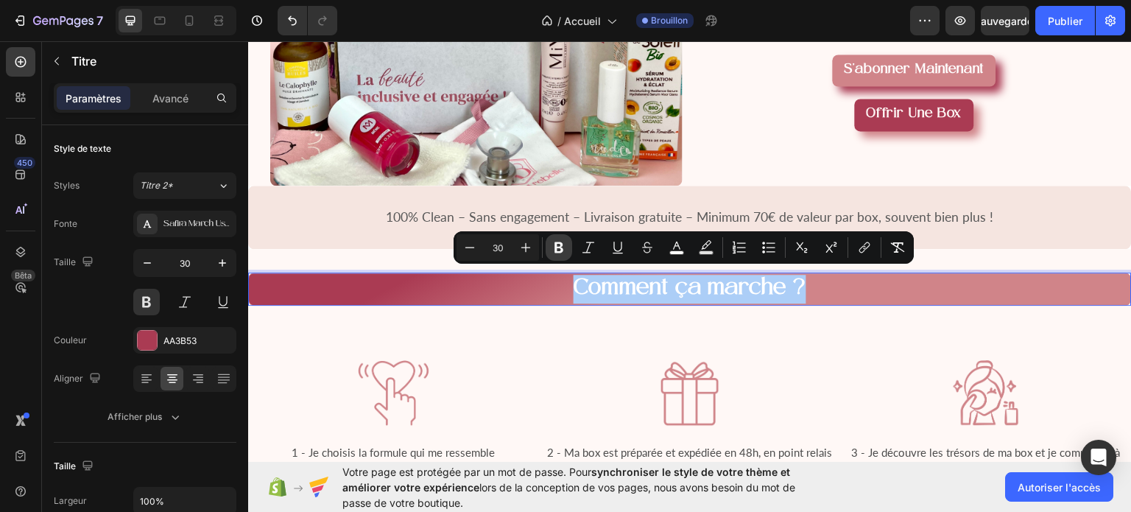
click at [566, 254] on icon "Editor contextual toolbar" at bounding box center [559, 247] width 15 height 15
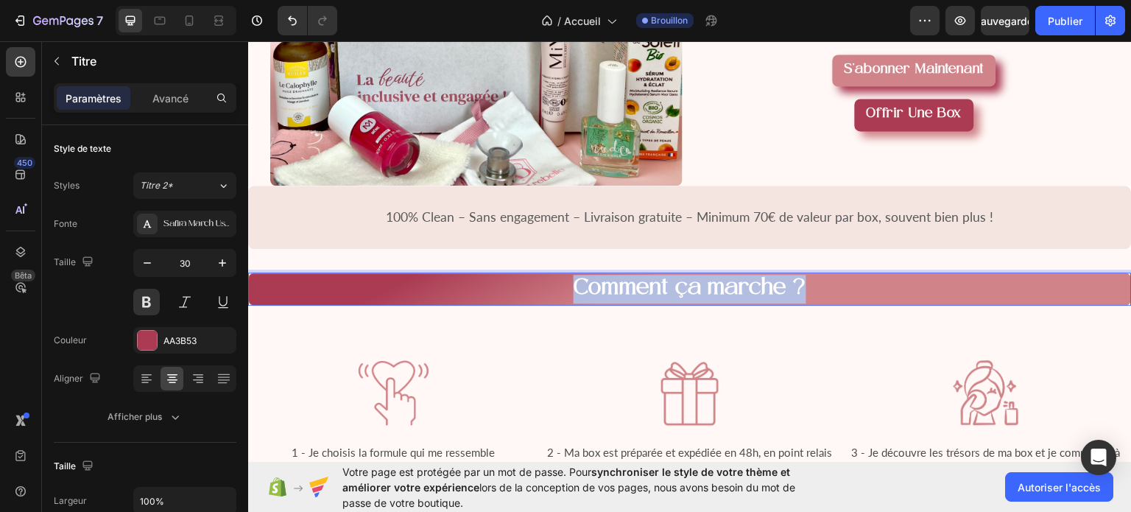
drag, startPoint x: 569, startPoint y: 277, endPoint x: 813, endPoint y: 291, distance: 244.1
click at [813, 291] on p "Comment ça marche ?" at bounding box center [689, 288] width 879 height 29
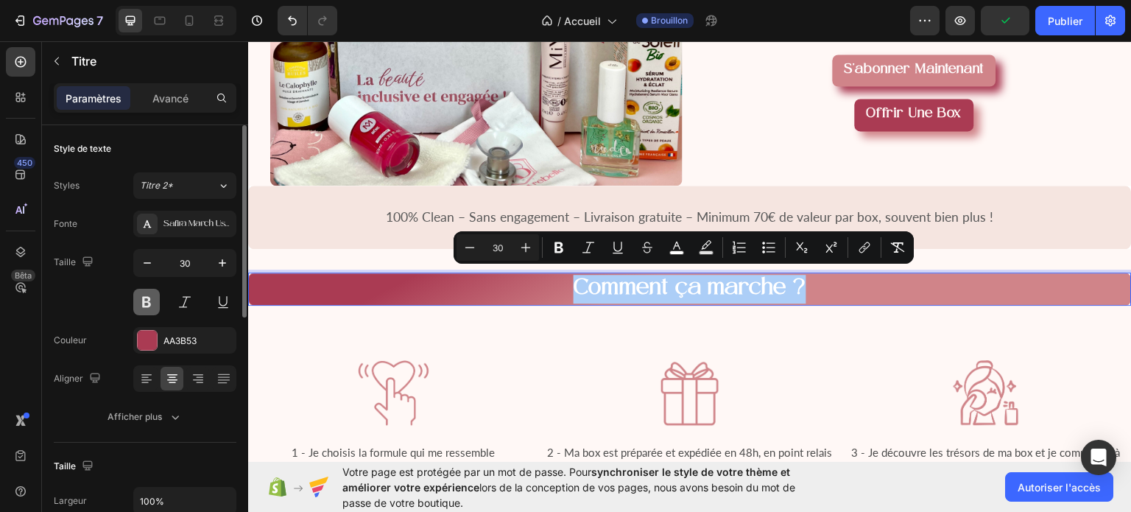
click at [156, 303] on button at bounding box center [146, 302] width 27 height 27
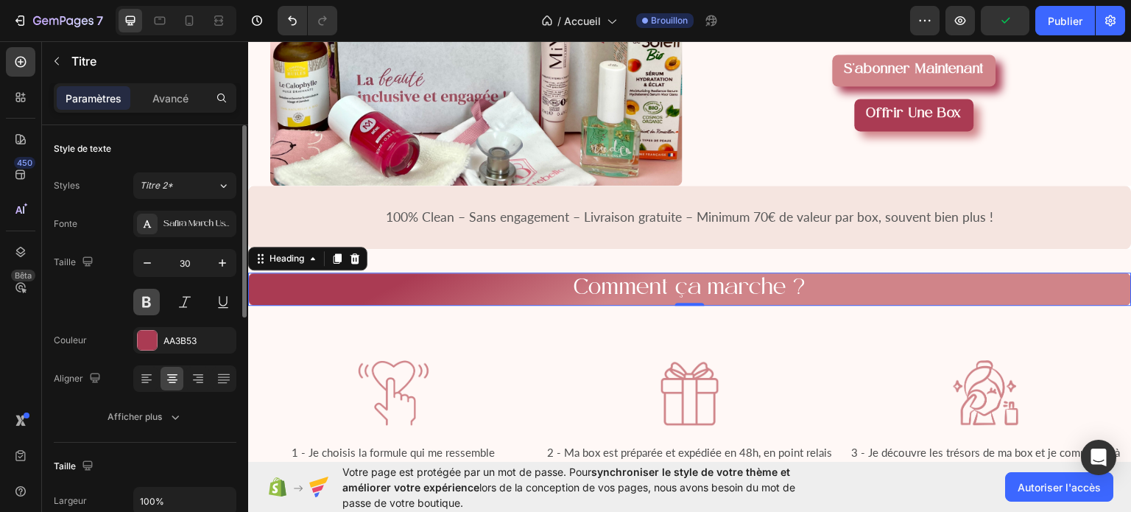
click at [156, 303] on button at bounding box center [146, 302] width 27 height 27
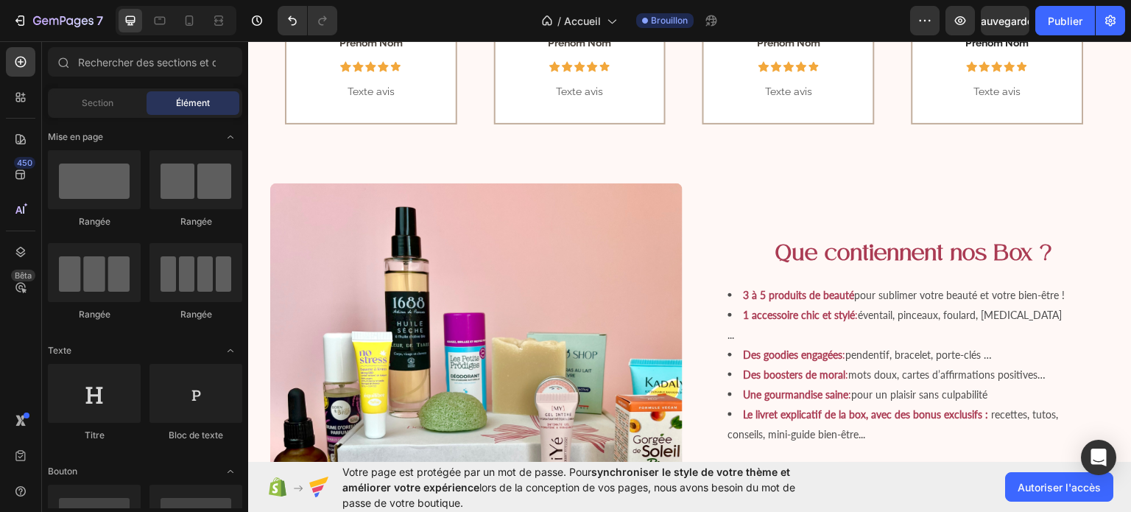
scroll to position [904, 0]
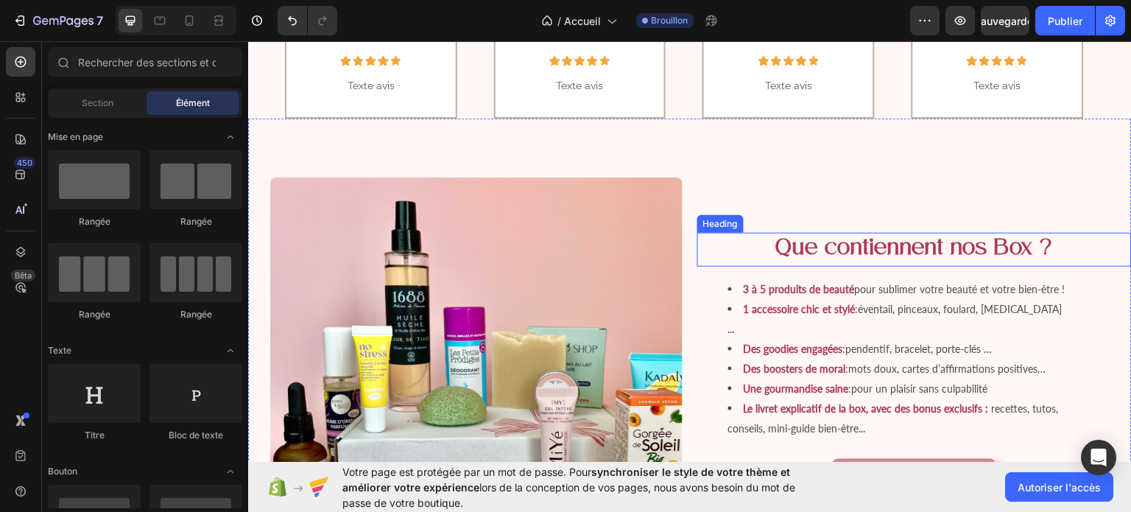
click at [880, 260] on span "Que contiennent nos Box ?" at bounding box center [914, 248] width 277 height 24
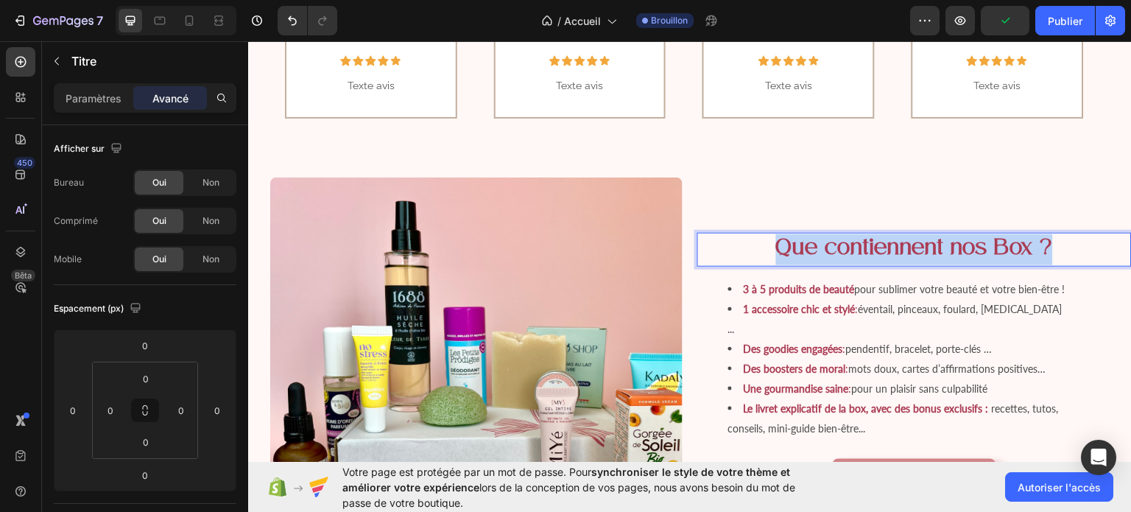
drag, startPoint x: 764, startPoint y: 252, endPoint x: 1057, endPoint y: 253, distance: 293.1
click at [1057, 253] on p "Que contiennent nos Box ?" at bounding box center [915, 248] width 432 height 31
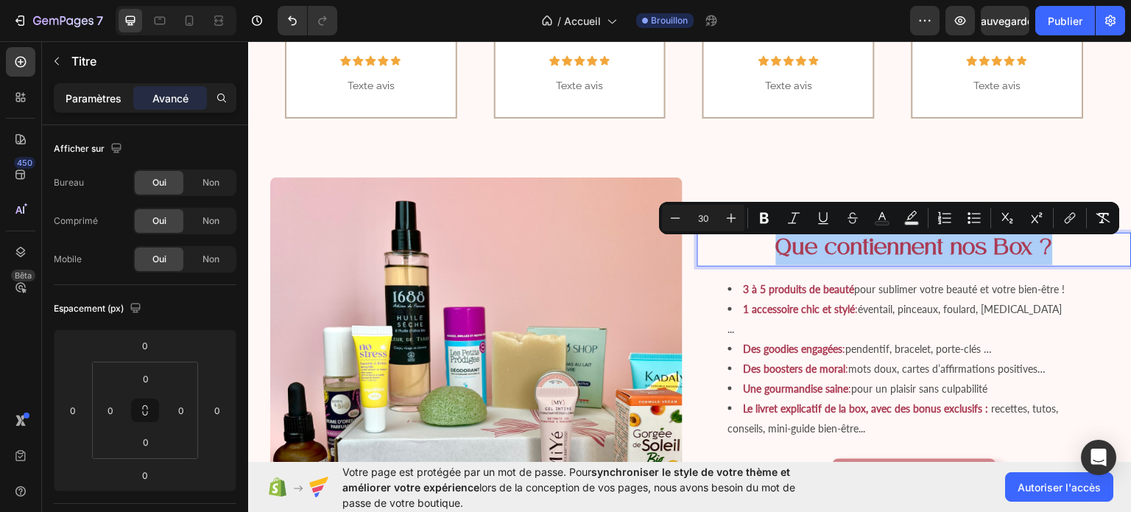
click at [74, 99] on font "Paramètres" at bounding box center [94, 98] width 56 height 13
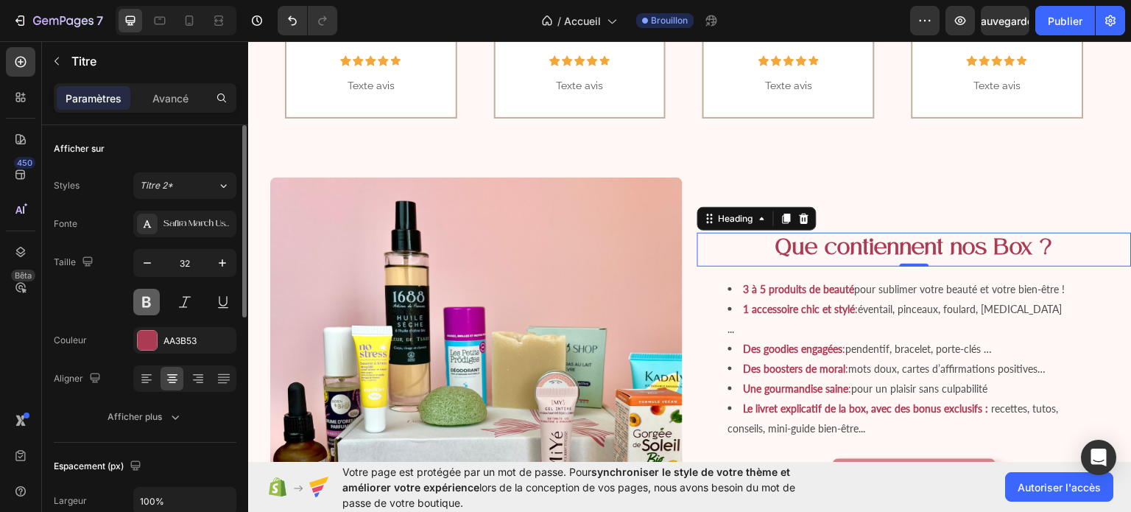
click at [144, 304] on button at bounding box center [146, 302] width 27 height 27
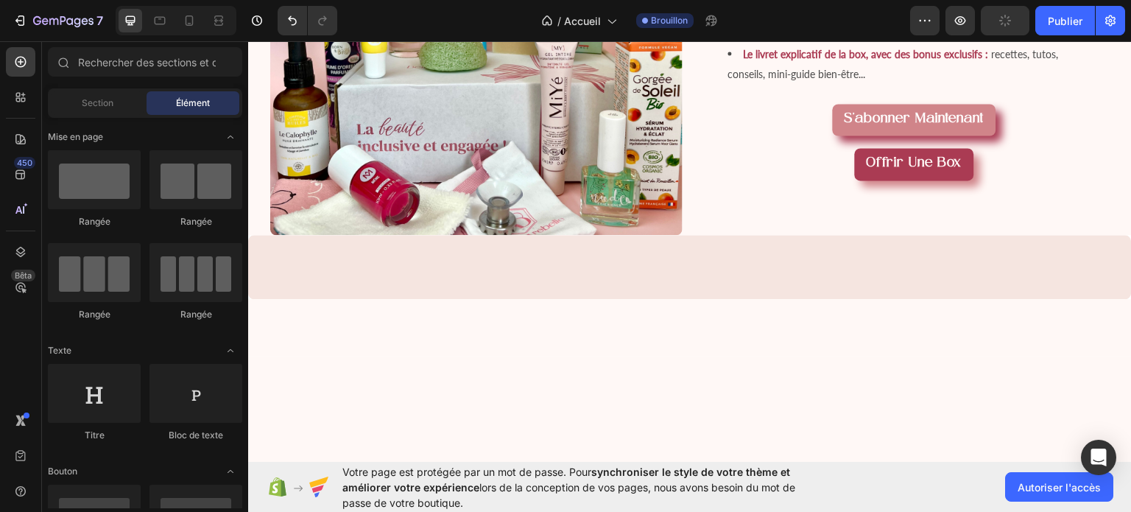
scroll to position [981, 0]
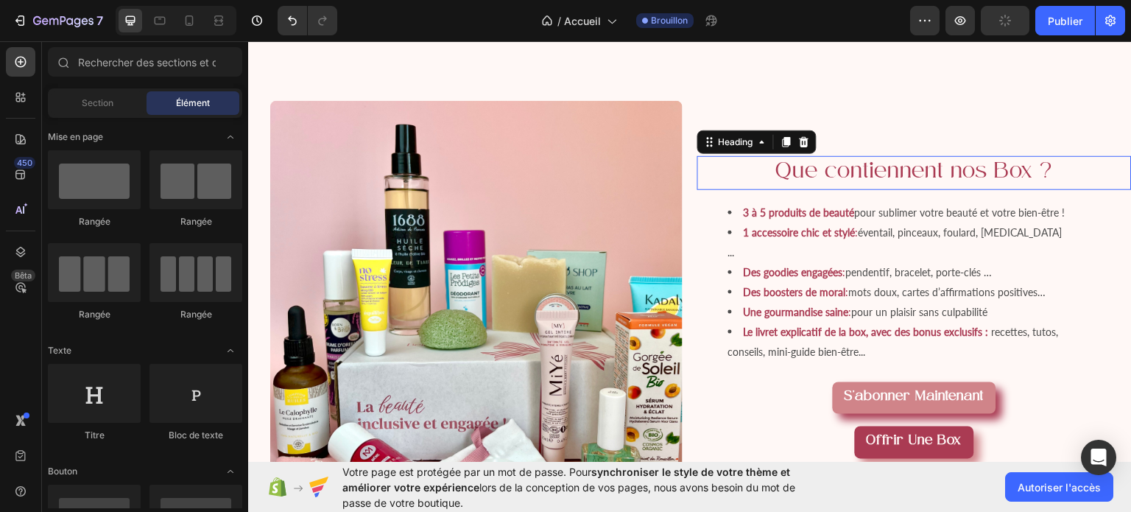
click at [954, 179] on span "Que contiennent nos Box ?" at bounding box center [914, 172] width 277 height 24
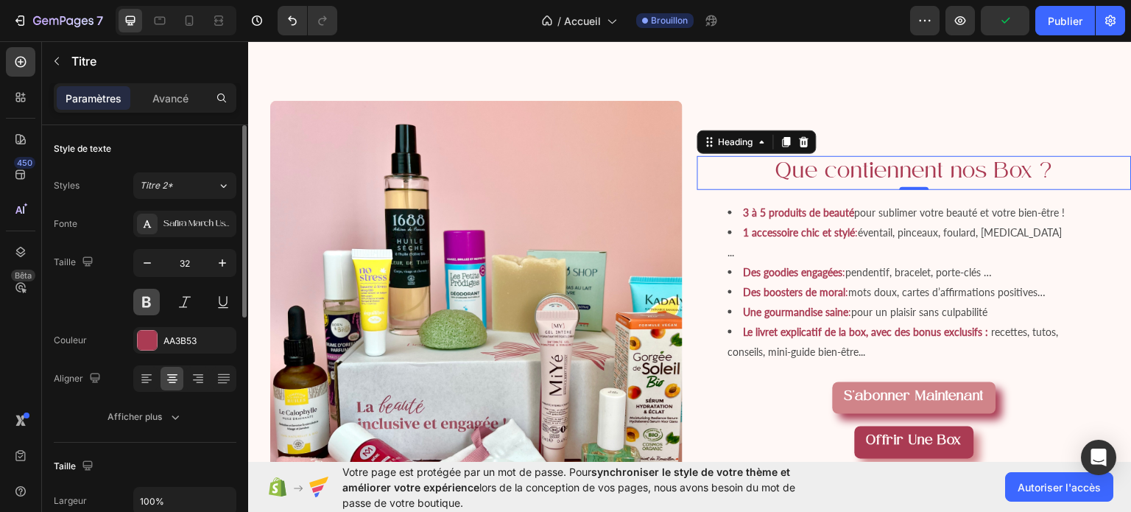
click at [155, 291] on button at bounding box center [146, 302] width 27 height 27
click at [192, 292] on button at bounding box center [185, 302] width 27 height 27
click at [153, 300] on button at bounding box center [146, 302] width 27 height 27
click at [191, 297] on button at bounding box center [185, 302] width 27 height 27
click at [149, 291] on button at bounding box center [146, 302] width 27 height 27
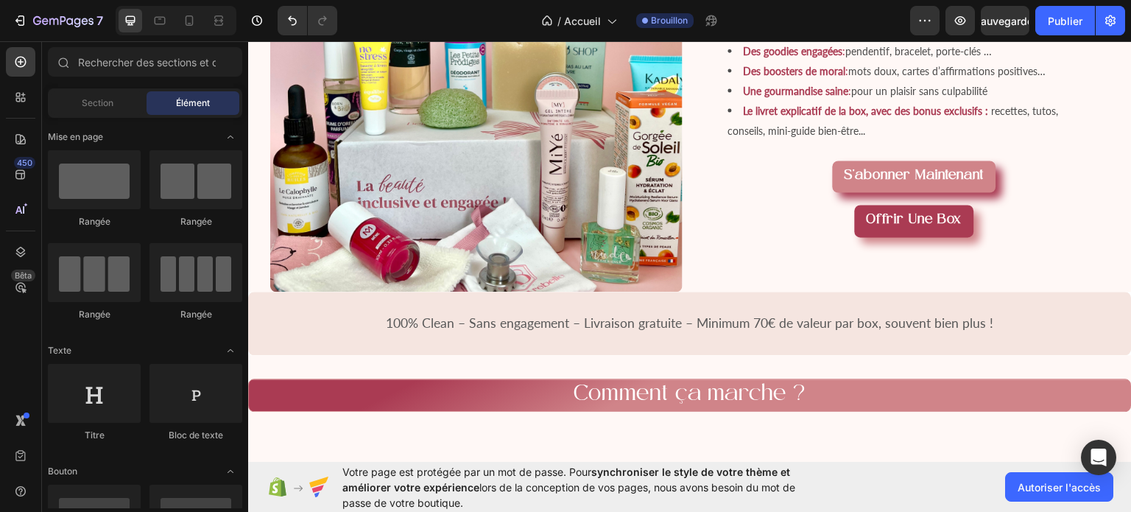
scroll to position [1296, 0]
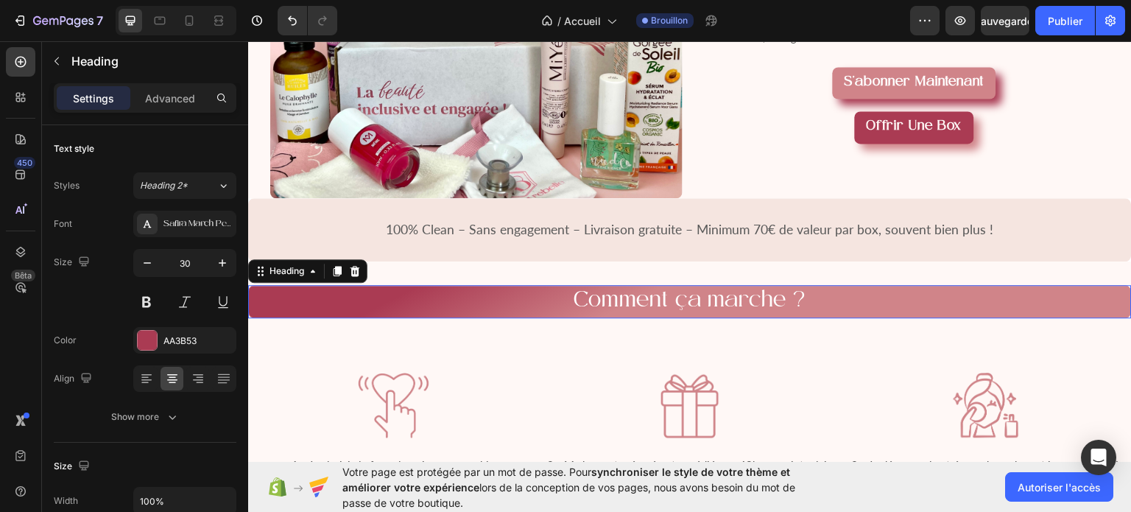
click at [907, 305] on h2 "Comment ça marche ?" at bounding box center [690, 300] width 884 height 33
drag, startPoint x: 697, startPoint y: 309, endPoint x: 697, endPoint y: 297, distance: 11.8
click at [697, 297] on div "Comment ça marche ? Heading 0" at bounding box center [690, 300] width 884 height 33
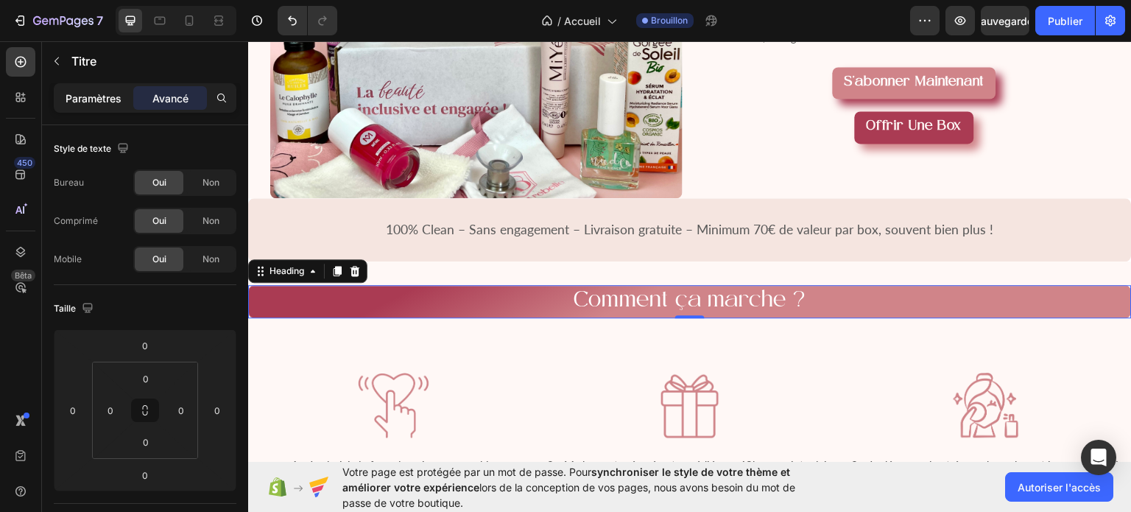
click at [99, 94] on font "Paramètres" at bounding box center [94, 98] width 56 height 13
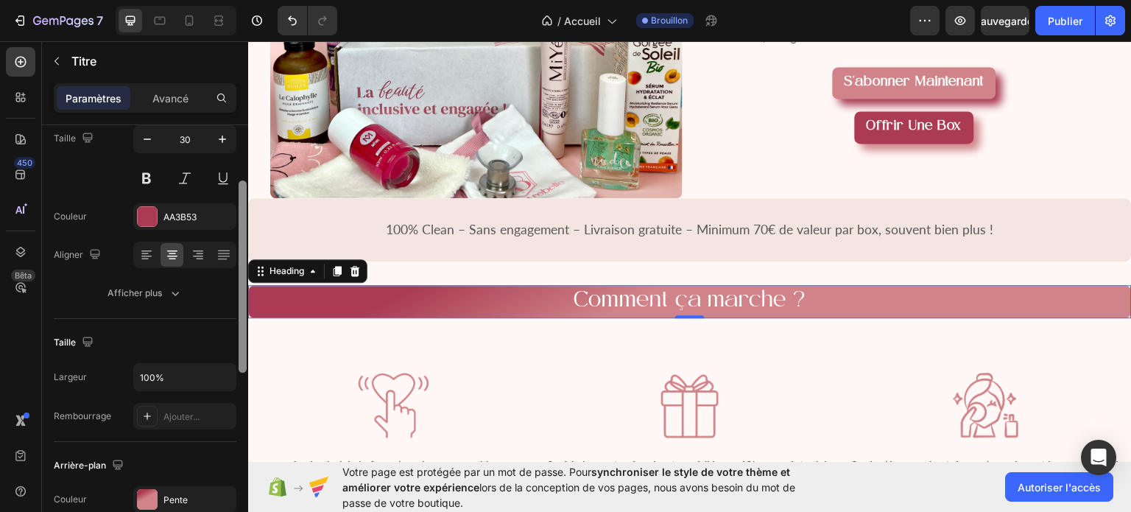
scroll to position [138, 0]
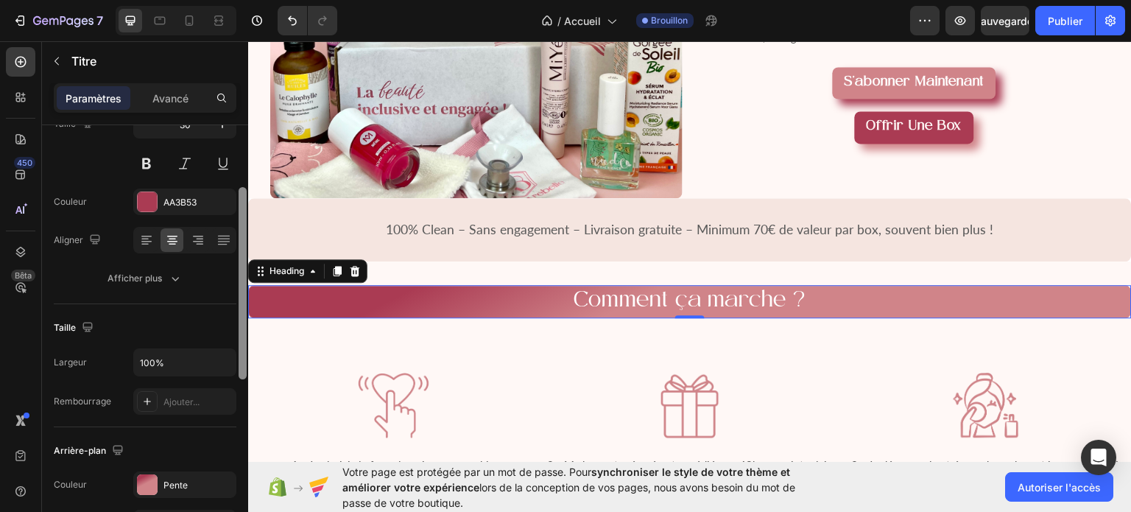
drag, startPoint x: 244, startPoint y: 165, endPoint x: 244, endPoint y: 228, distance: 62.6
click at [244, 228] on div at bounding box center [243, 283] width 8 height 192
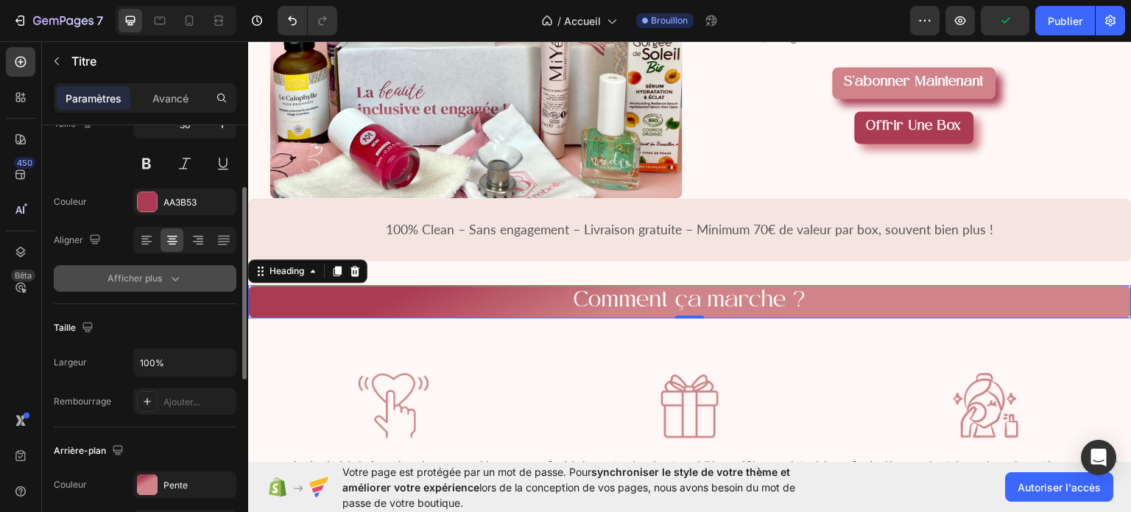
click at [177, 271] on icon "button" at bounding box center [175, 278] width 15 height 15
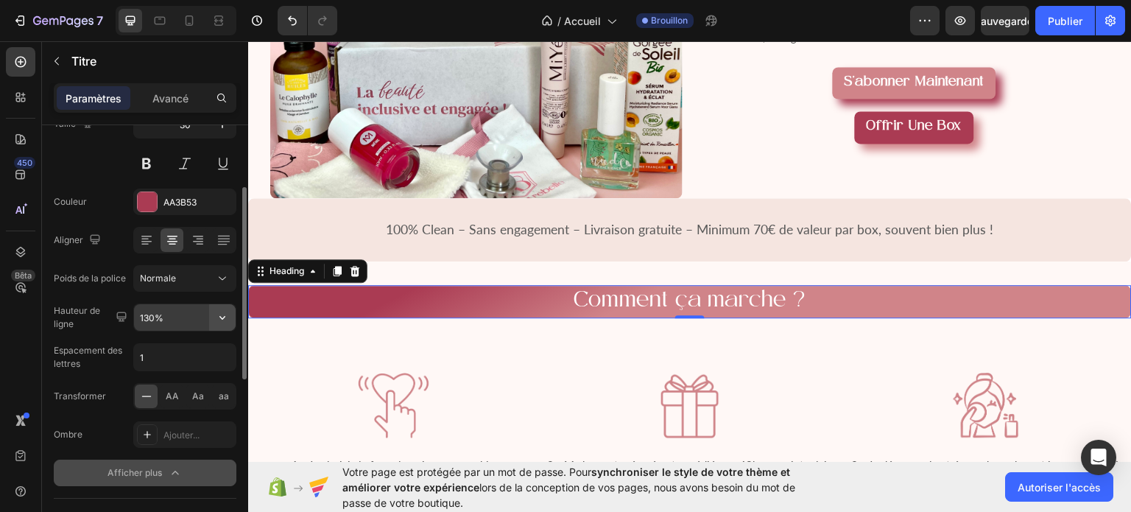
click at [218, 317] on icon "button" at bounding box center [222, 317] width 15 height 15
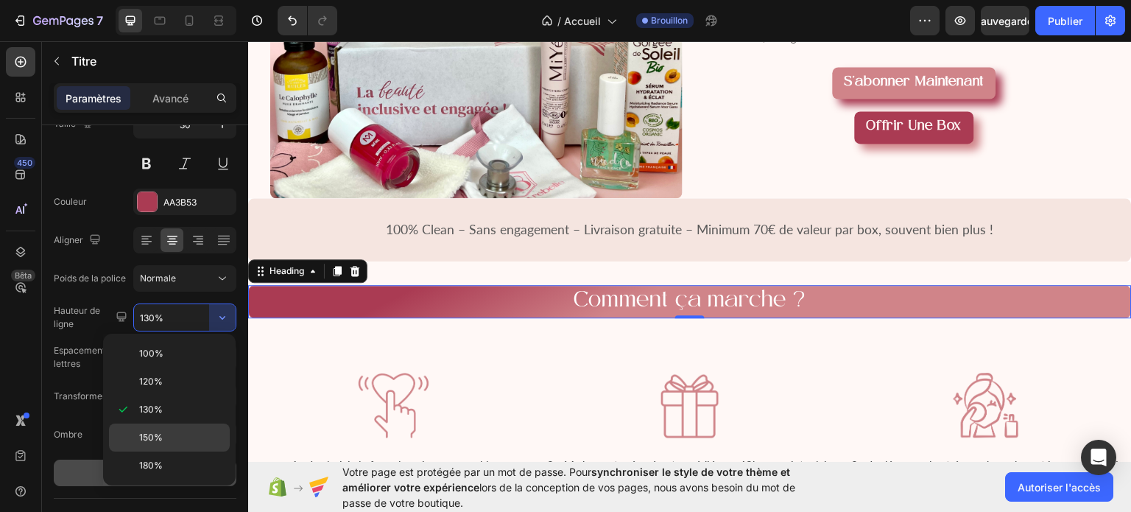
click at [163, 431] on p "150%" at bounding box center [181, 437] width 84 height 13
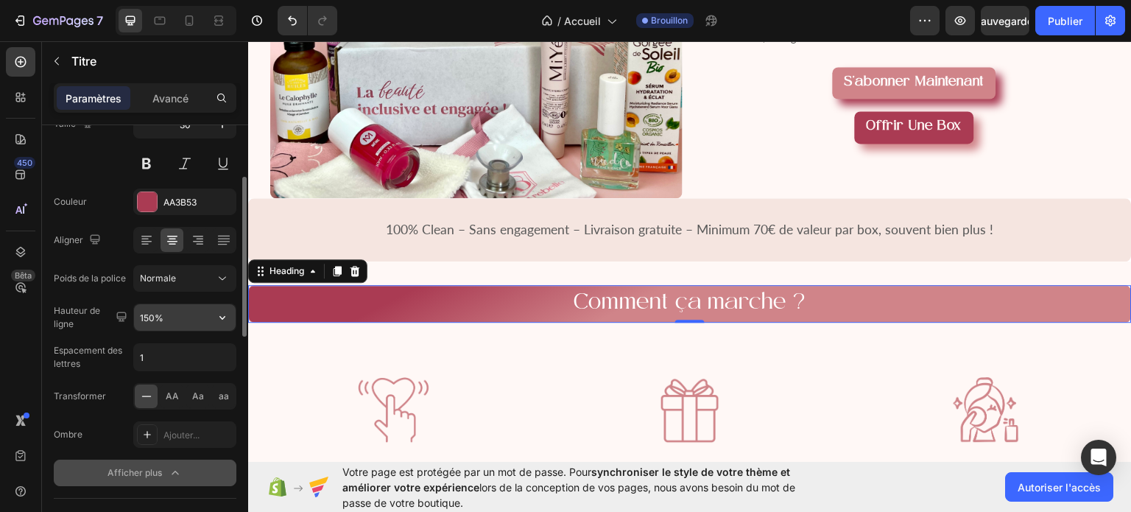
click at [230, 312] on button "button" at bounding box center [222, 317] width 27 height 27
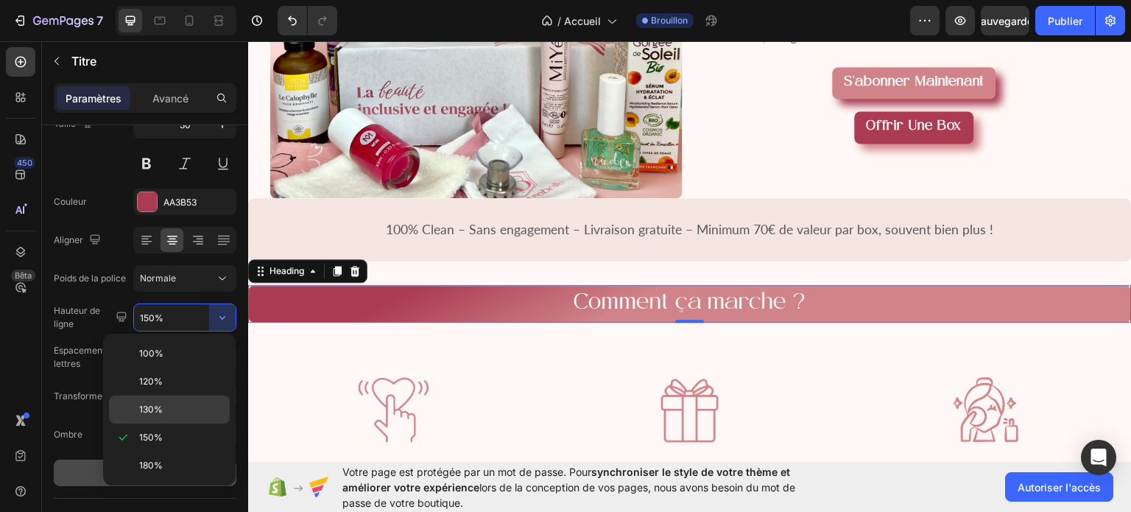
click at [167, 403] on p "130%" at bounding box center [181, 409] width 84 height 13
type input "130%"
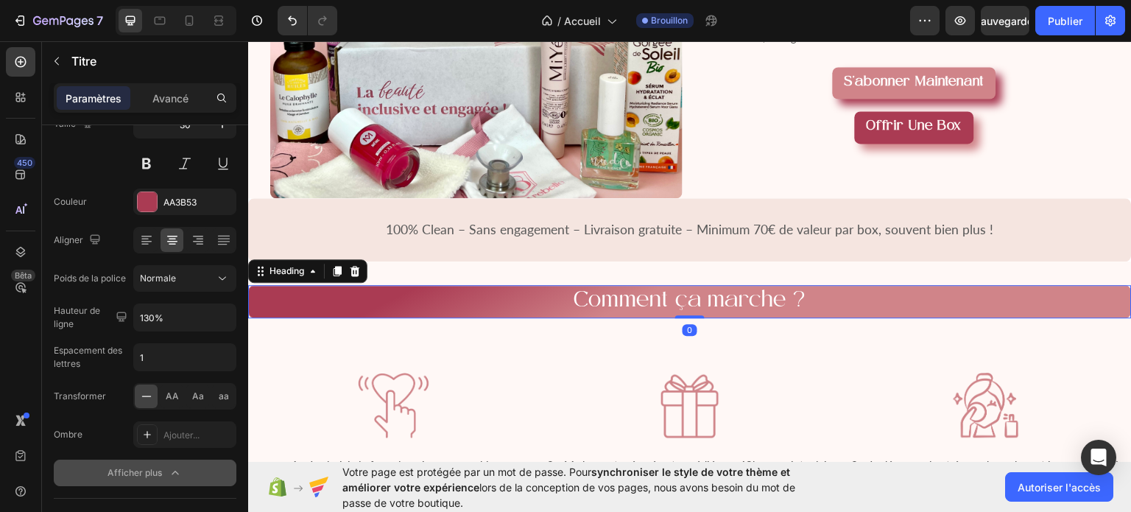
click at [687, 302] on div "⁠⁠⁠⁠⁠⁠⁠ Comment ça marche ? Heading 0" at bounding box center [690, 300] width 884 height 33
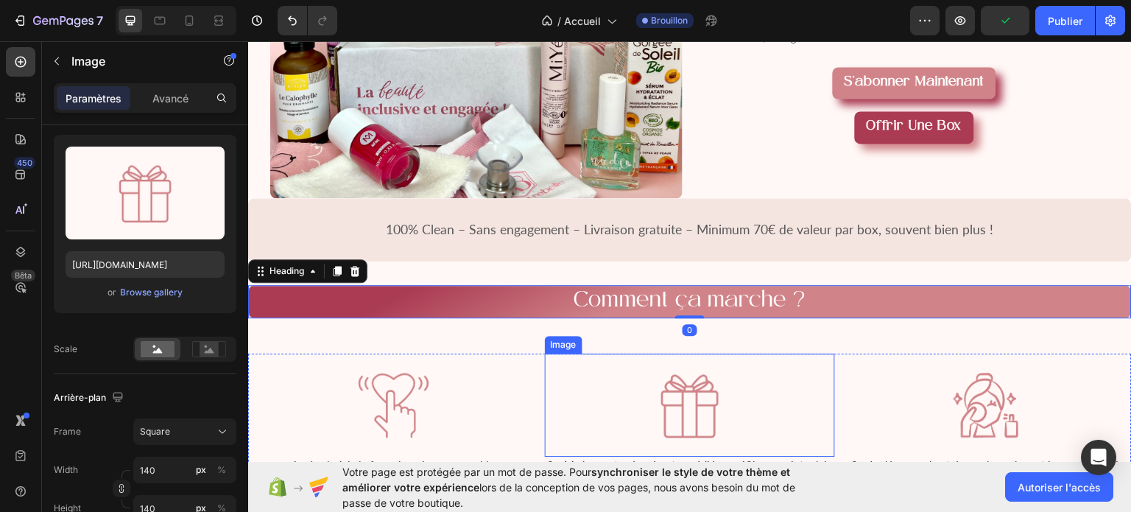
click at [694, 353] on img at bounding box center [689, 404] width 103 height 103
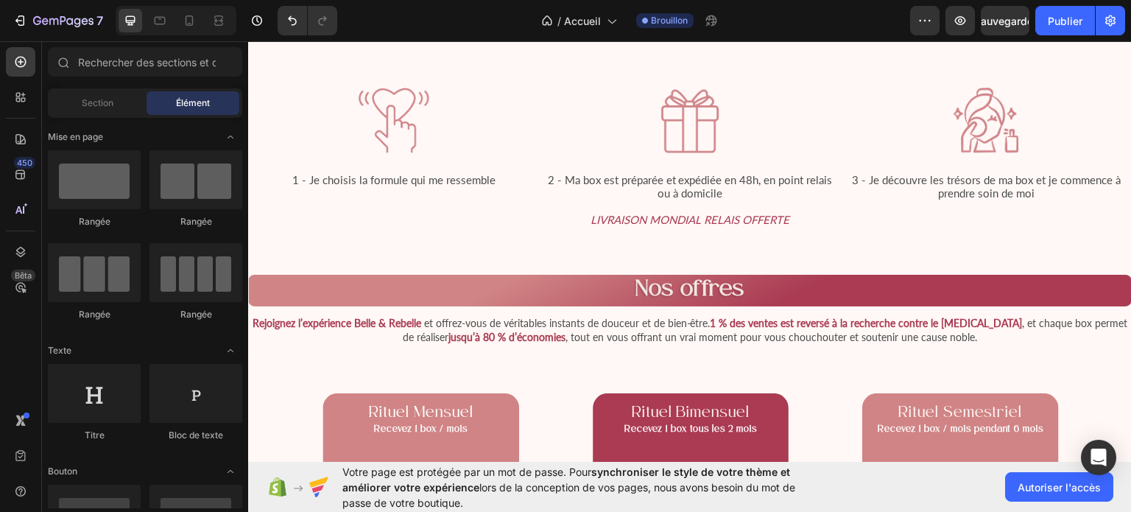
scroll to position [1581, 0]
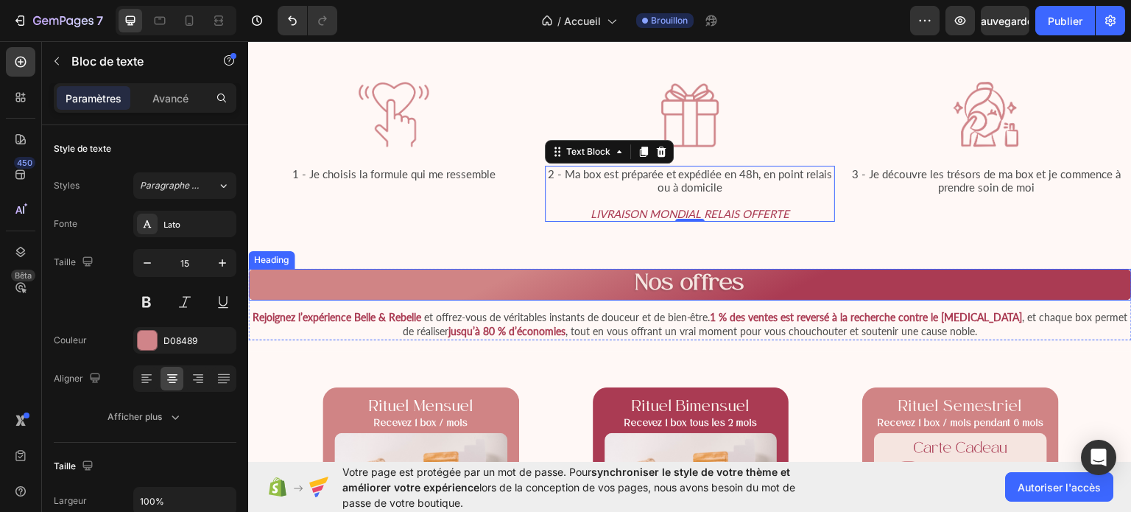
click at [717, 284] on span "Nos offres" at bounding box center [689, 284] width 109 height 24
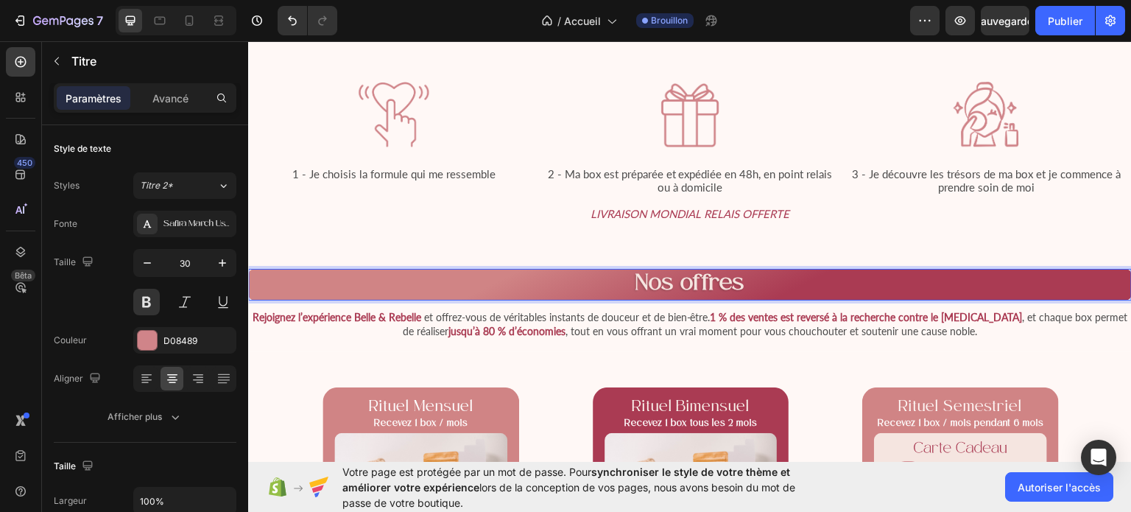
click at [747, 282] on p "Nos offres" at bounding box center [690, 284] width 881 height 29
drag, startPoint x: 747, startPoint y: 282, endPoint x: 627, endPoint y: 282, distance: 120.0
click at [627, 282] on p "Nos offres" at bounding box center [690, 284] width 881 height 29
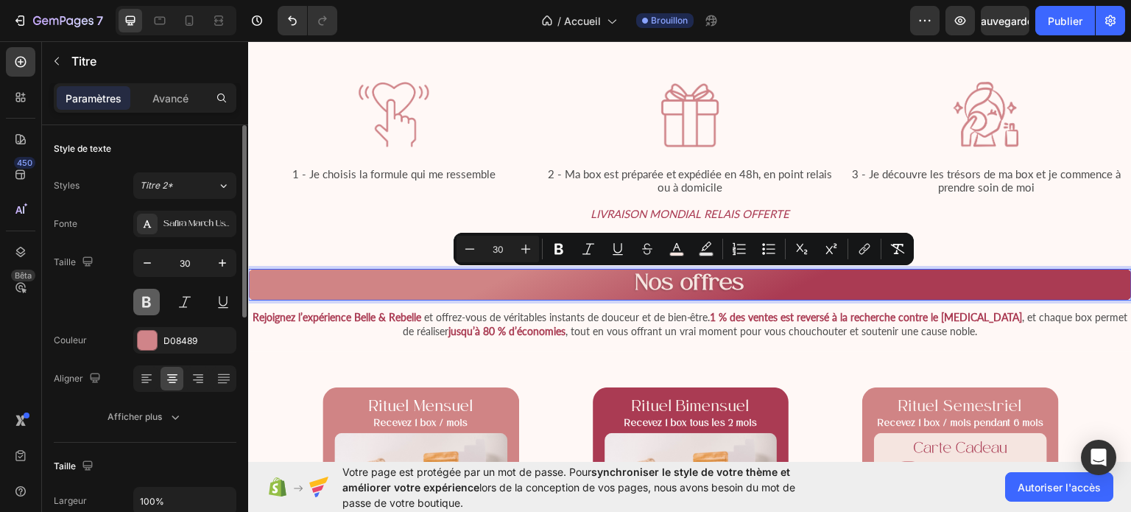
click at [140, 304] on button at bounding box center [146, 302] width 27 height 27
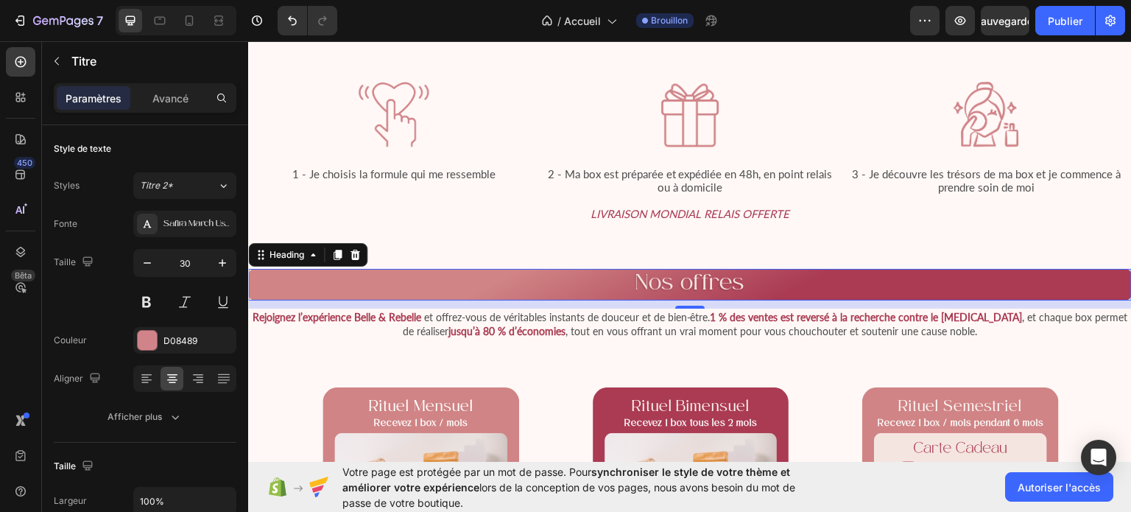
click at [730, 286] on span "Nos offres" at bounding box center [689, 284] width 109 height 24
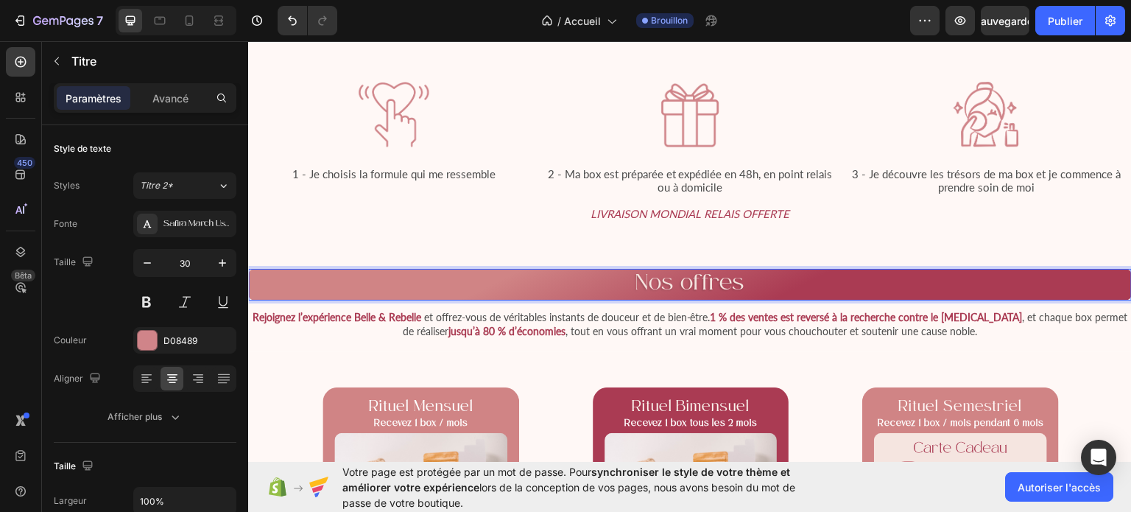
click at [730, 286] on span "Nos offres" at bounding box center [689, 284] width 109 height 24
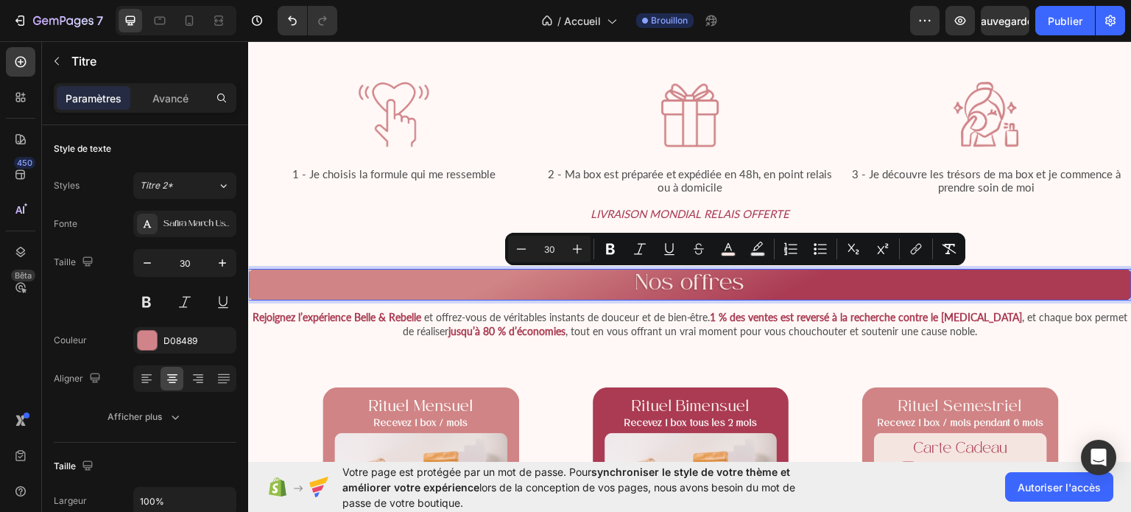
click at [730, 286] on span "Nos offres" at bounding box center [689, 284] width 109 height 24
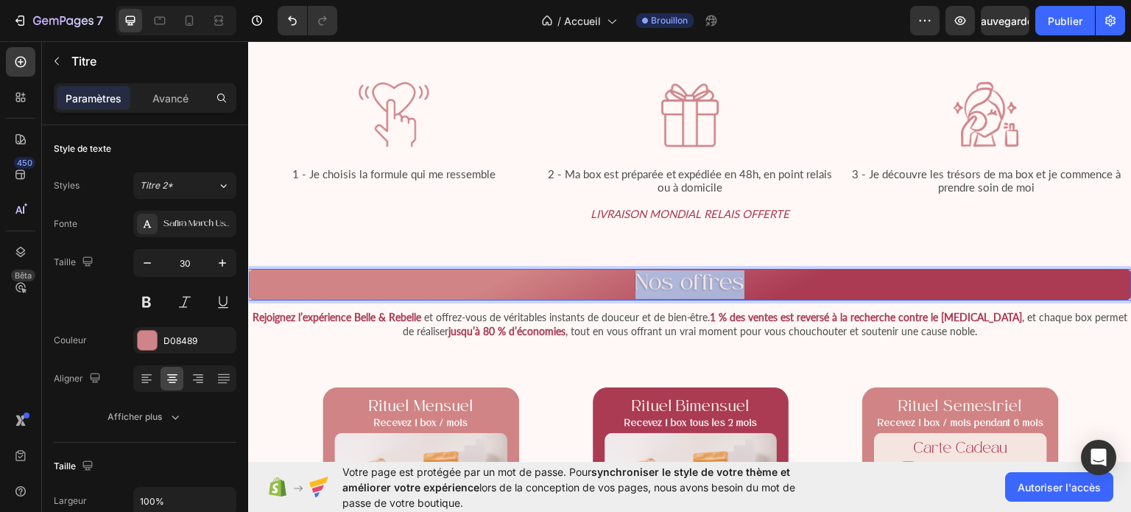
drag, startPoint x: 730, startPoint y: 286, endPoint x: 627, endPoint y: 274, distance: 103.8
click at [635, 274] on span "Nos offres" at bounding box center [689, 284] width 109 height 24
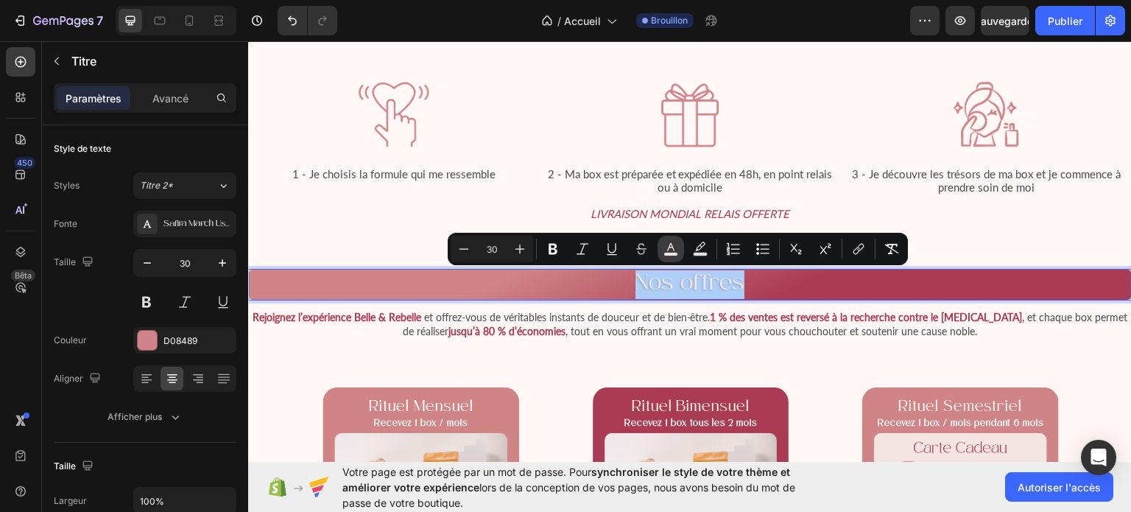
click at [674, 247] on icon "Editor contextual toolbar" at bounding box center [670, 249] width 15 height 15
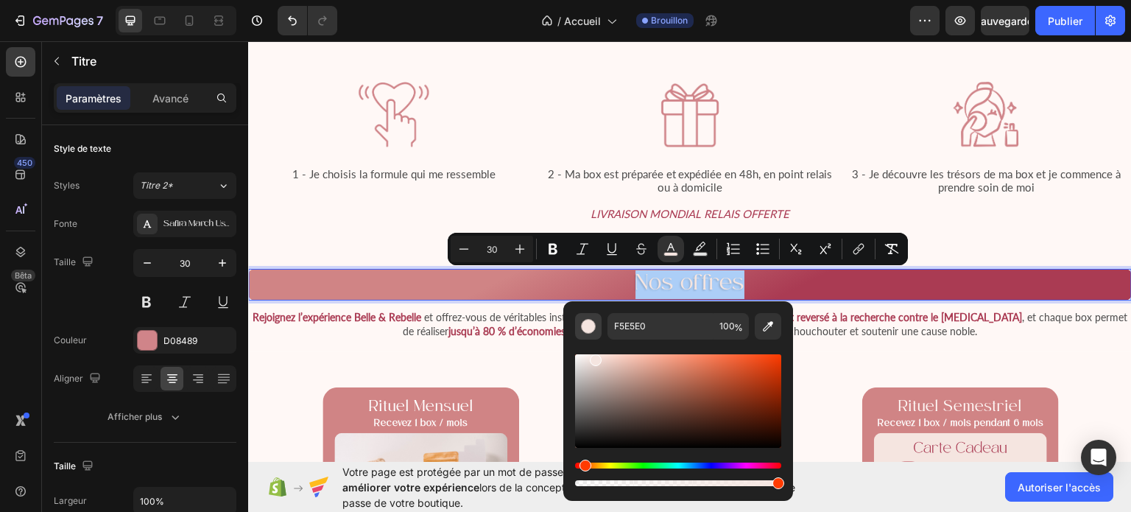
click at [583, 323] on div "Editor contextual toolbar" at bounding box center [588, 326] width 15 height 15
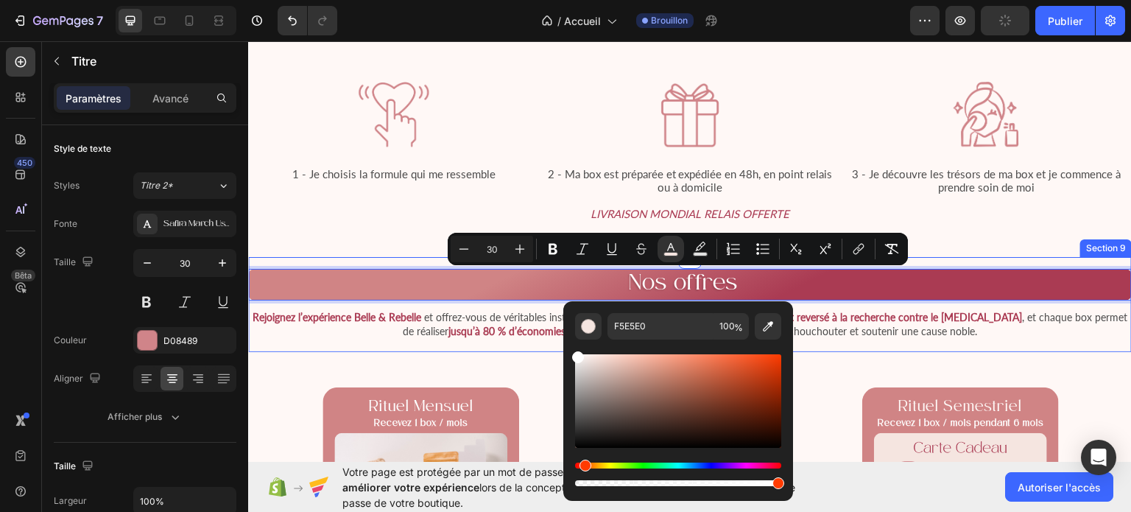
type input "FFFFFF"
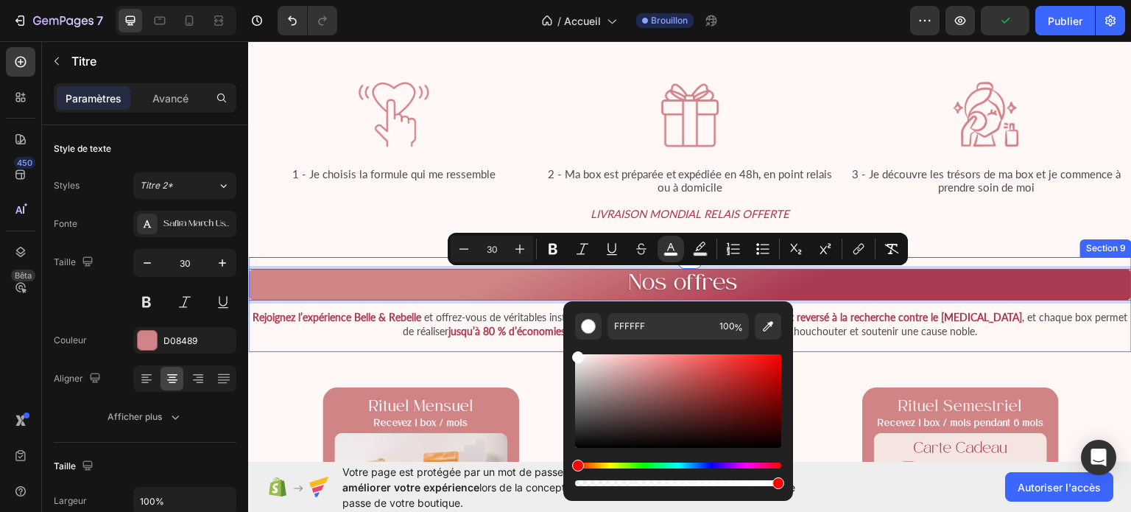
drag, startPoint x: 840, startPoint y: 402, endPoint x: 501, endPoint y: 308, distance: 351.6
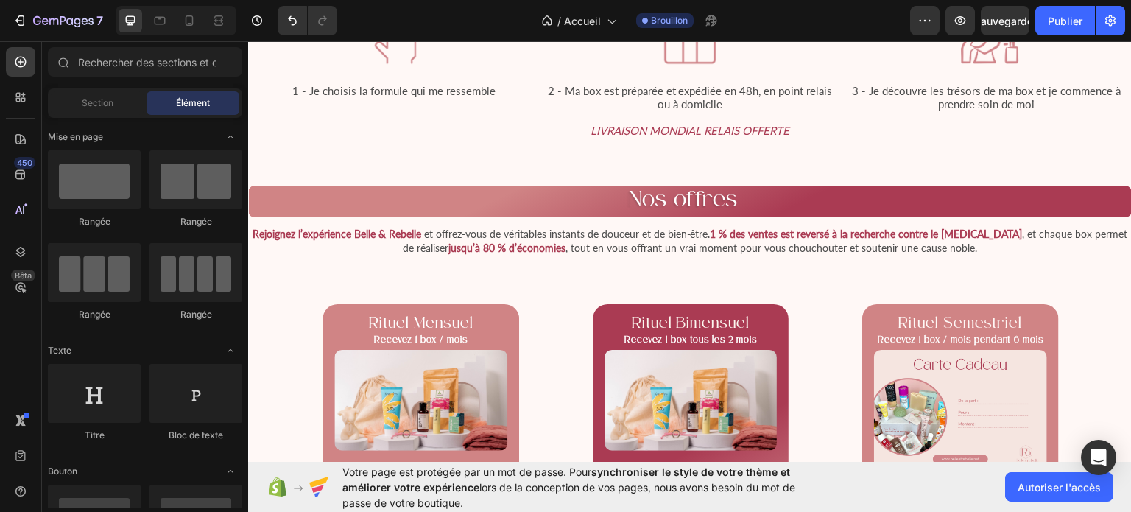
scroll to position [1646, 0]
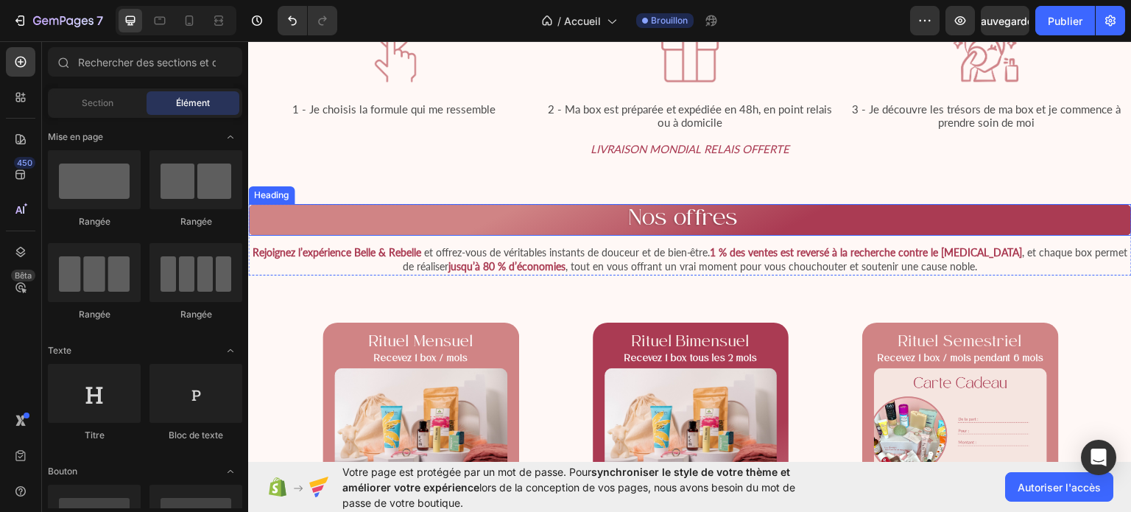
click at [680, 218] on span "Nos offres" at bounding box center [683, 219] width 109 height 24
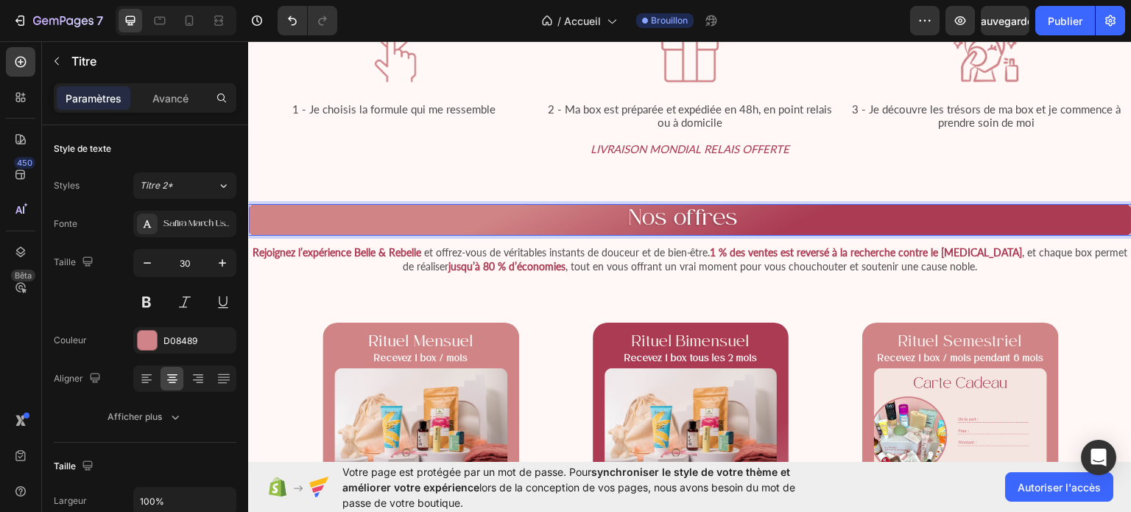
click at [680, 218] on span "Nos offres" at bounding box center [683, 219] width 109 height 24
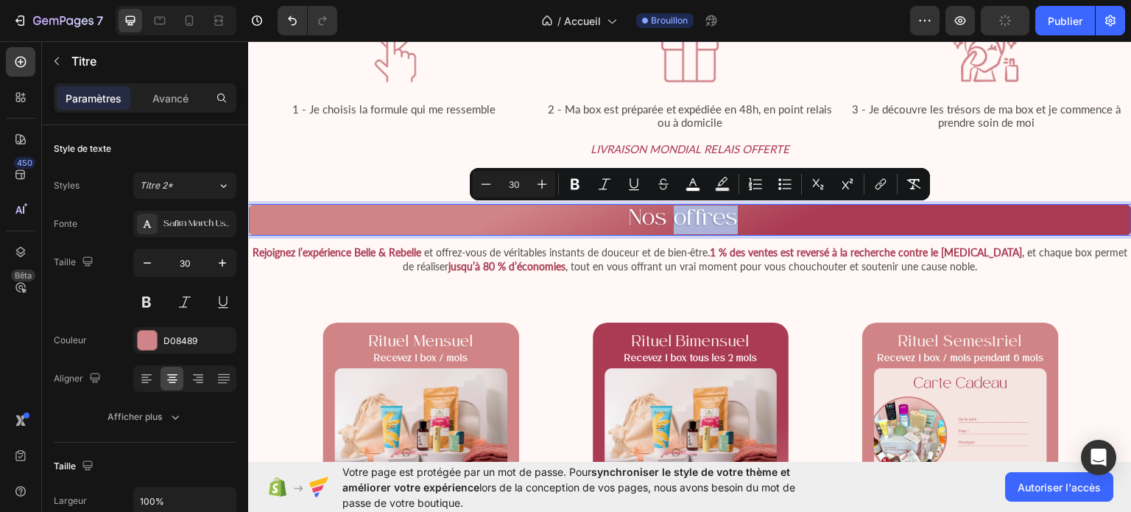
click at [680, 218] on span "Nos offres" at bounding box center [683, 219] width 109 height 24
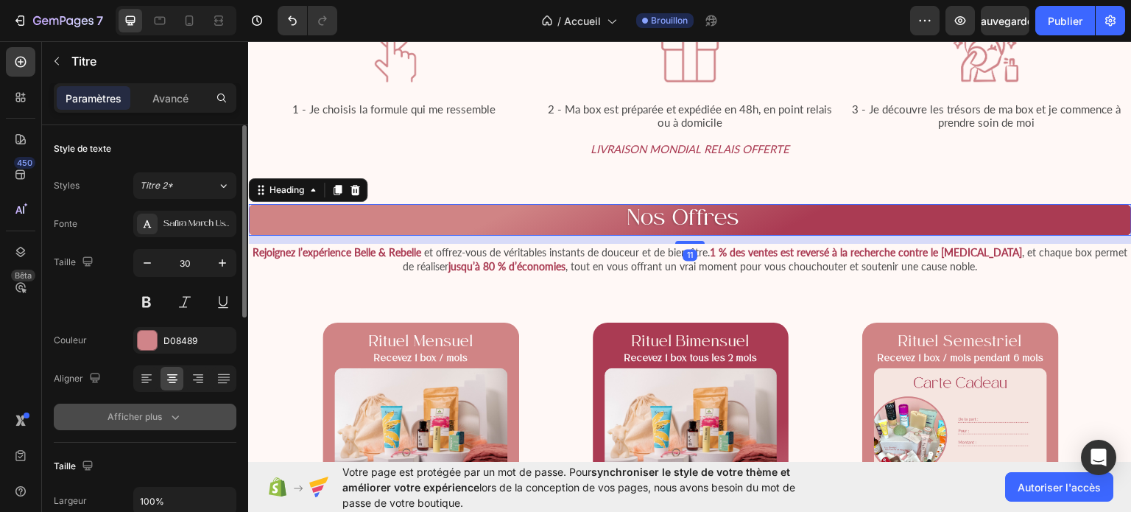
click at [154, 413] on font "Afficher plus" at bounding box center [135, 416] width 54 height 11
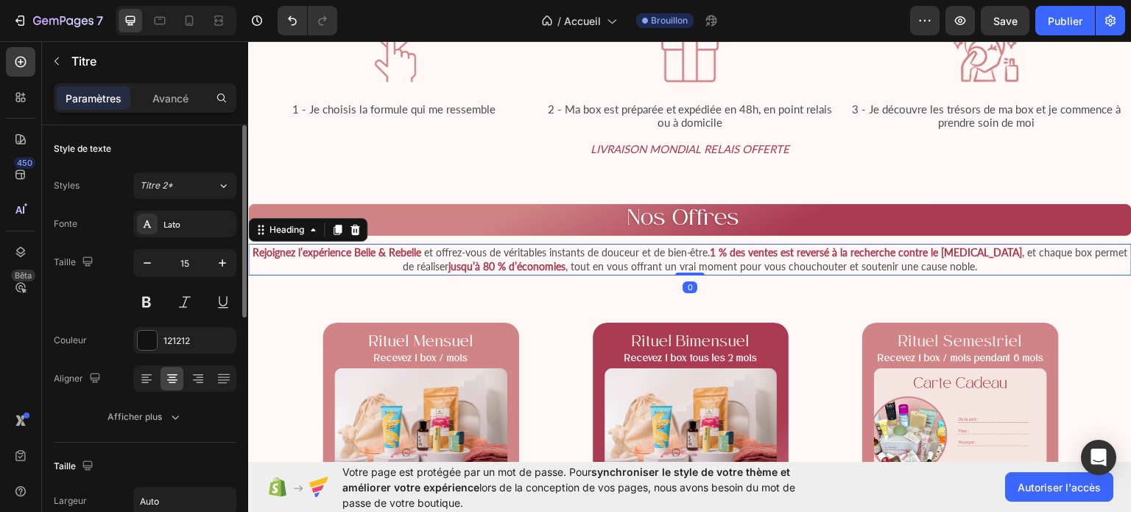
drag, startPoint x: 686, startPoint y: 271, endPoint x: 720, endPoint y: 236, distance: 48.9
click at [684, 265] on div "Rejoignez l’expérience Belle & Rebelle et offrez-vous de véritables instants de…" at bounding box center [690, 259] width 884 height 32
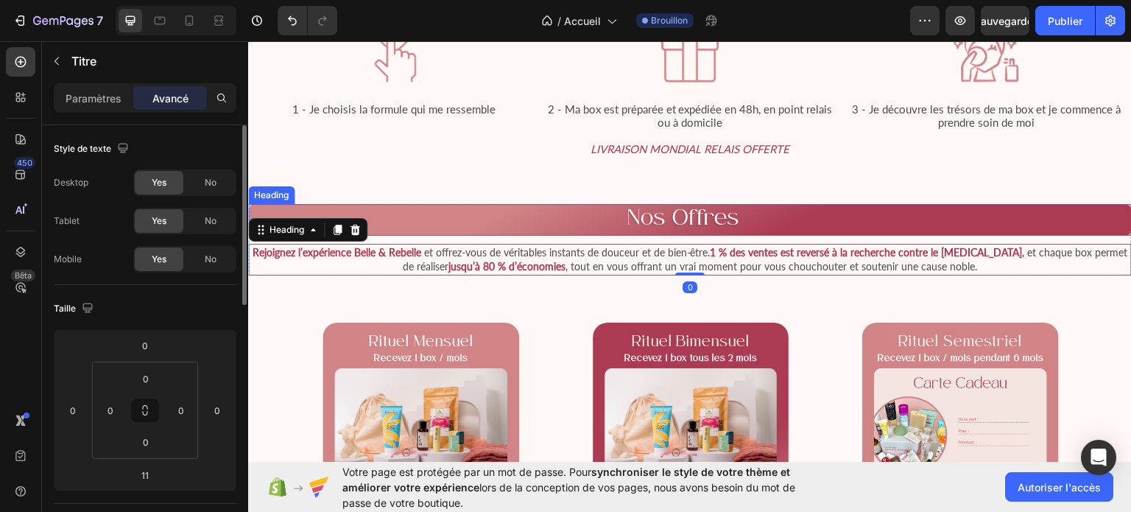
click at [751, 216] on p "⁠⁠⁠⁠⁠⁠⁠ Nos Offres" at bounding box center [690, 219] width 881 height 29
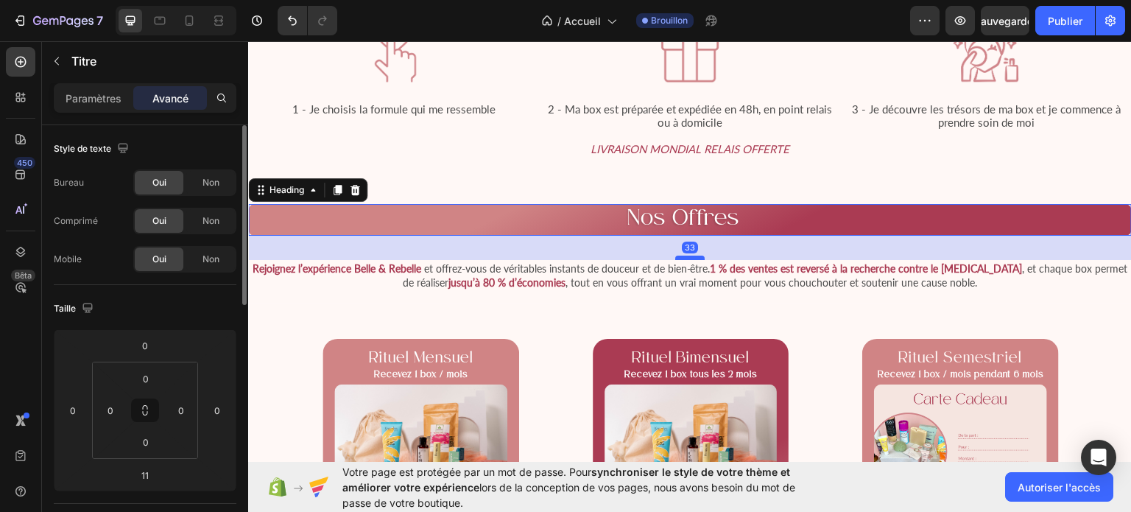
drag, startPoint x: 688, startPoint y: 239, endPoint x: 686, endPoint y: 256, distance: 16.3
click at [686, 256] on div at bounding box center [689, 257] width 29 height 4
type input "33"
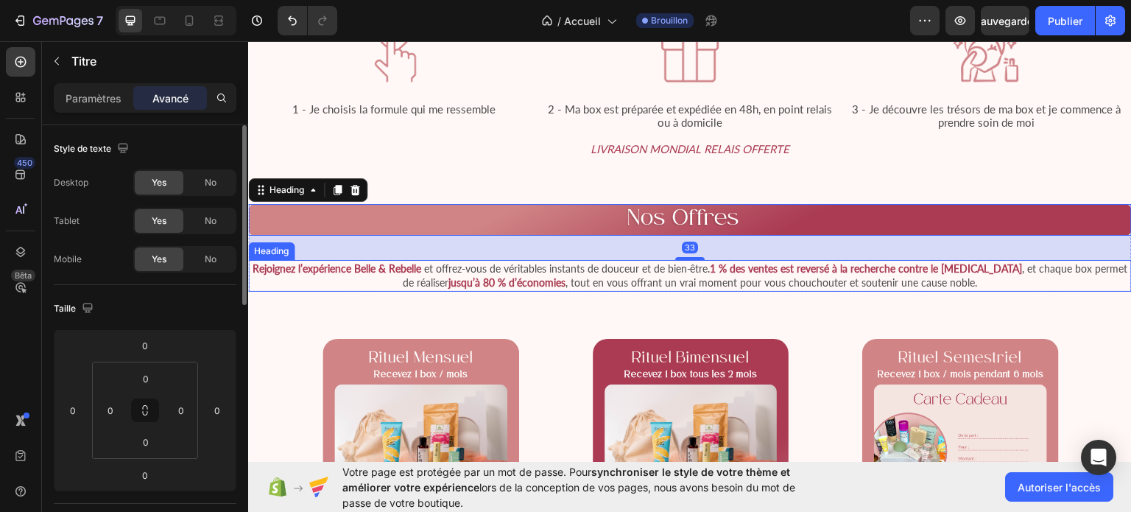
click at [781, 284] on span ", tout en vous offrant un vrai moment pour vous chouchouter et soutenir une cau…" at bounding box center [772, 281] width 412 height 13
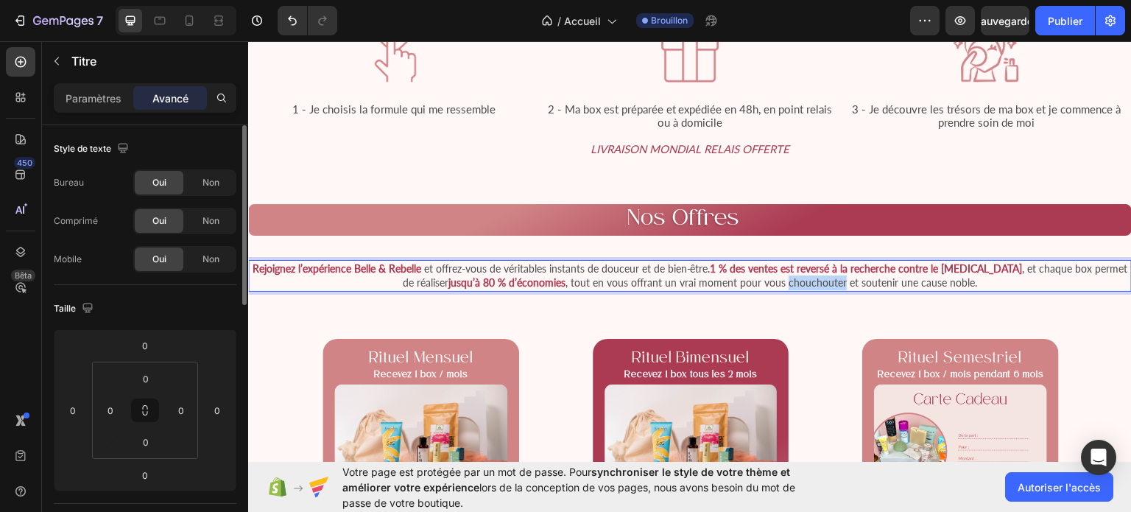
click at [781, 284] on span ", tout en vous offrant un vrai moment pour vous chouchouter et soutenir une cau…" at bounding box center [772, 281] width 412 height 13
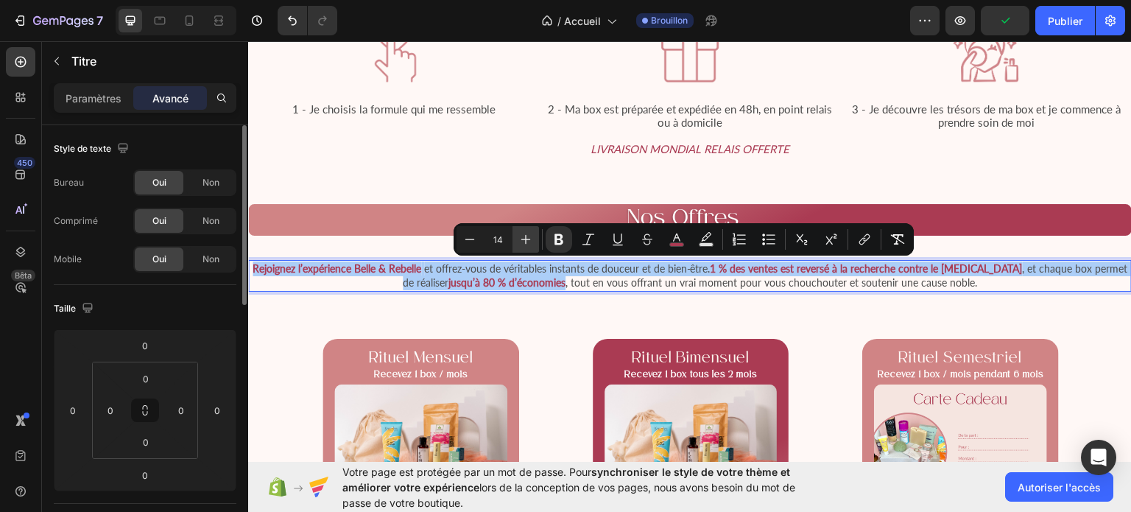
click at [526, 233] on icon "Editor contextual toolbar" at bounding box center [525, 239] width 15 height 15
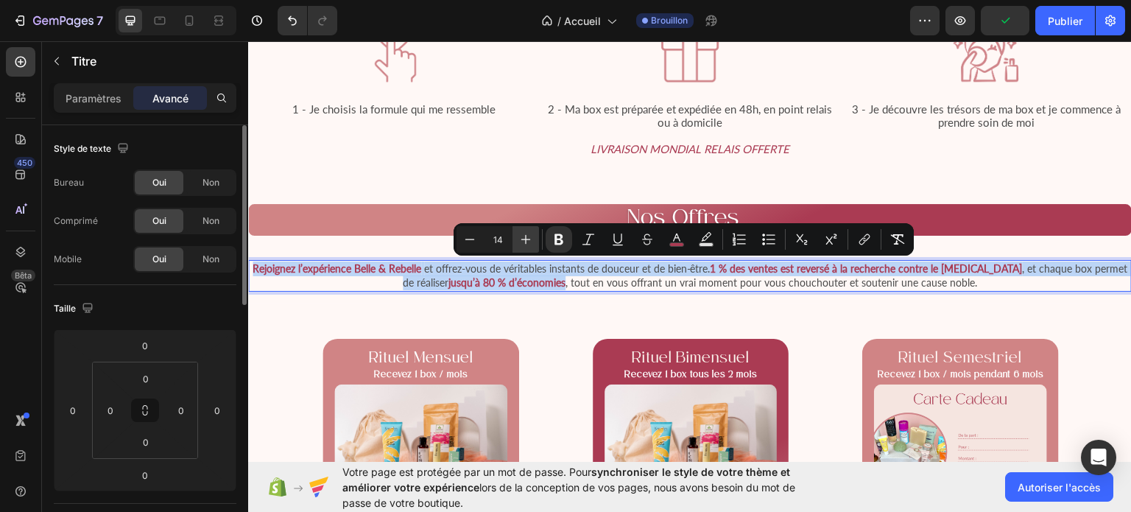
type input "15"
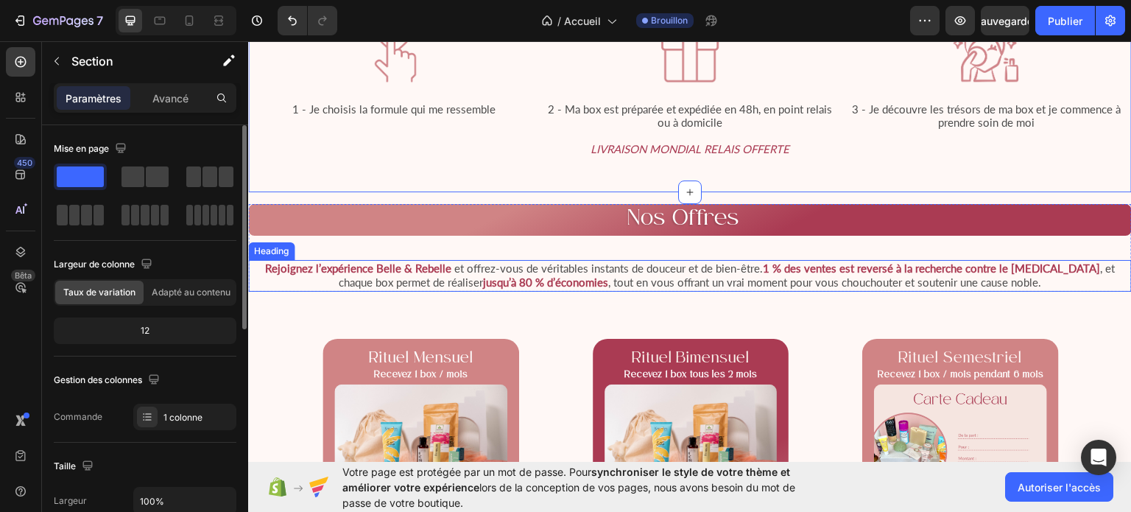
click at [794, 275] on span ", tout en vous offrant un vrai moment pour vous chouchouter et soutenir une cau…" at bounding box center [825, 281] width 434 height 13
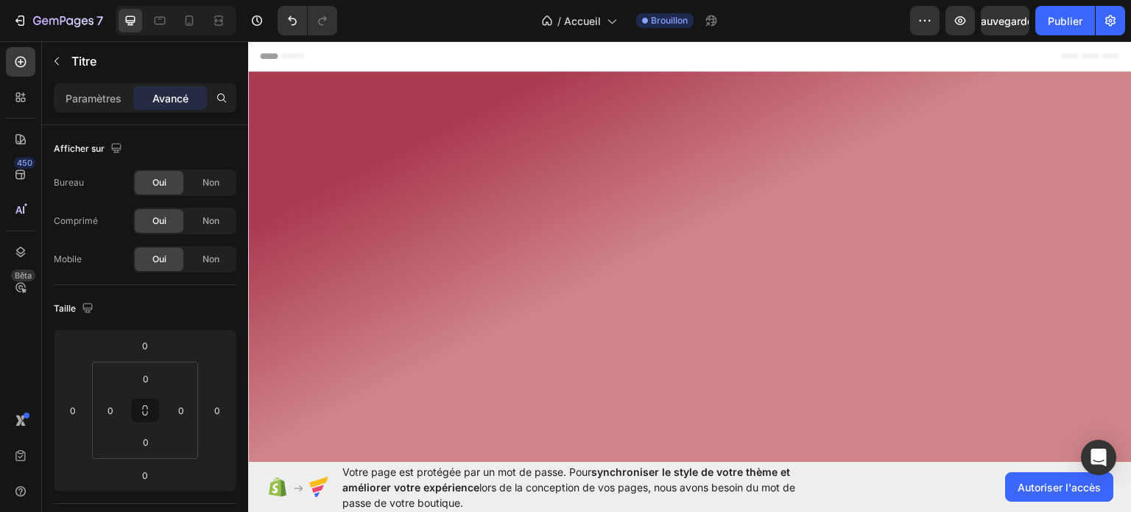
scroll to position [1646, 0]
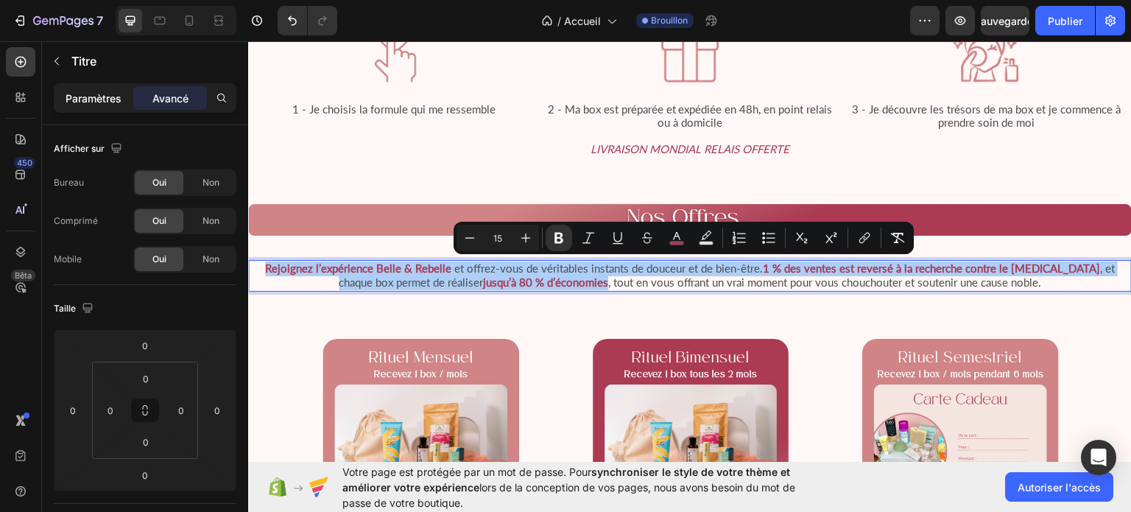
click at [91, 109] on div "Paramètres" at bounding box center [94, 98] width 74 height 24
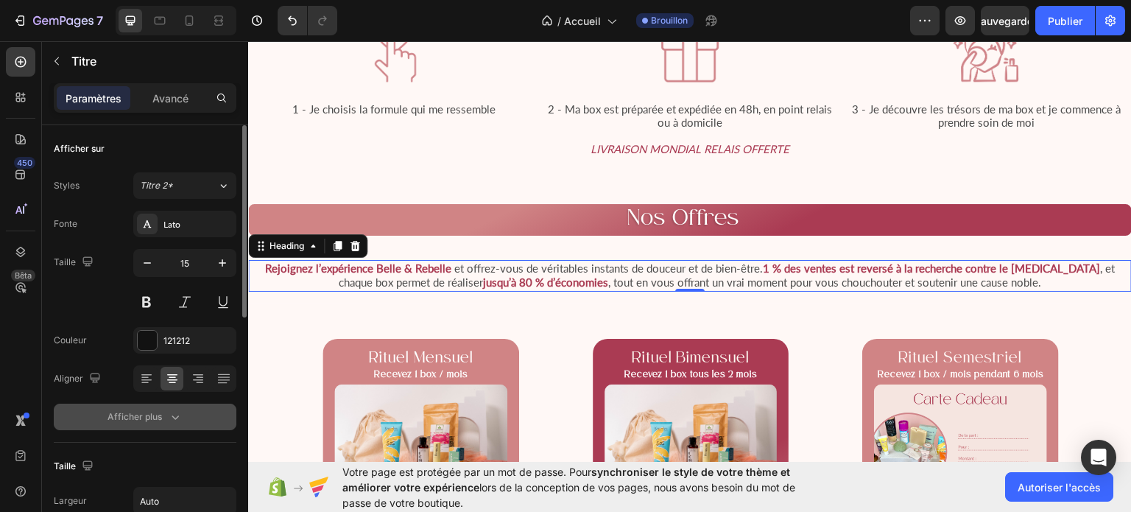
click at [148, 418] on font "Afficher plus" at bounding box center [135, 416] width 54 height 11
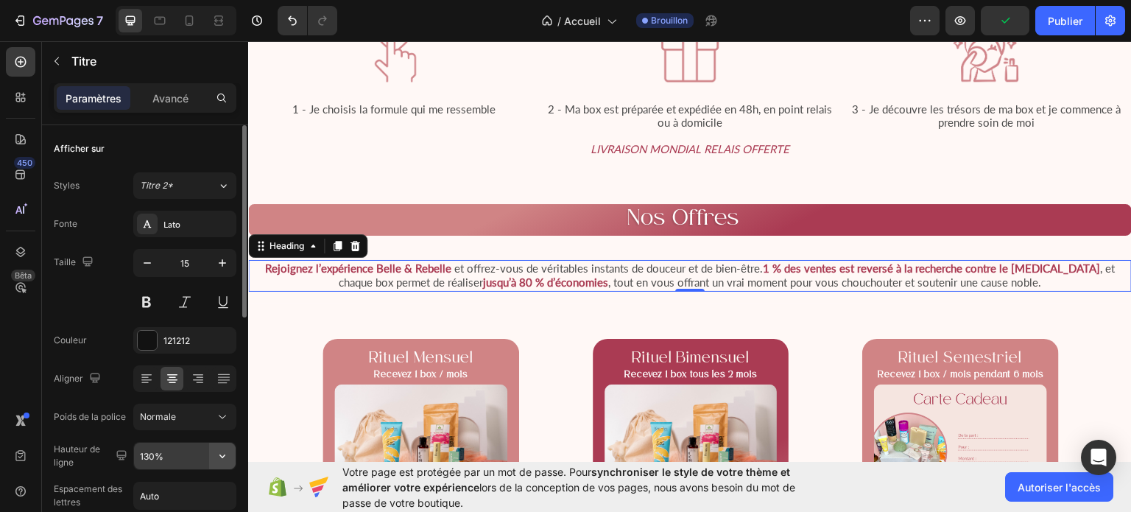
click at [225, 454] on icon "button" at bounding box center [222, 456] width 6 height 4
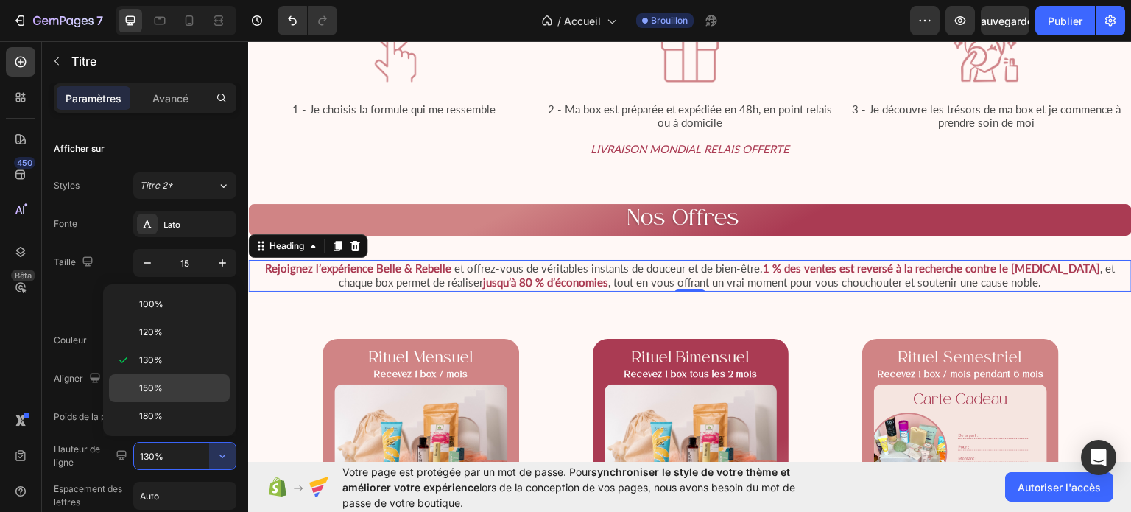
click at [168, 386] on p "150%" at bounding box center [181, 387] width 84 height 13
type input "150%"
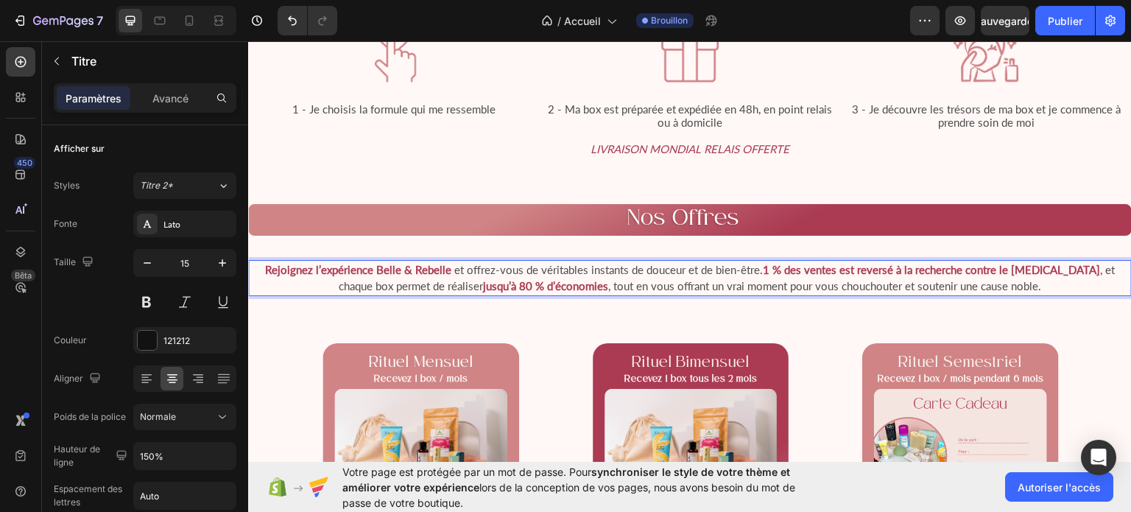
click at [451, 269] on span "et offrez-vous de véritables instants de douceur et de bien-être." at bounding box center [606, 268] width 311 height 13
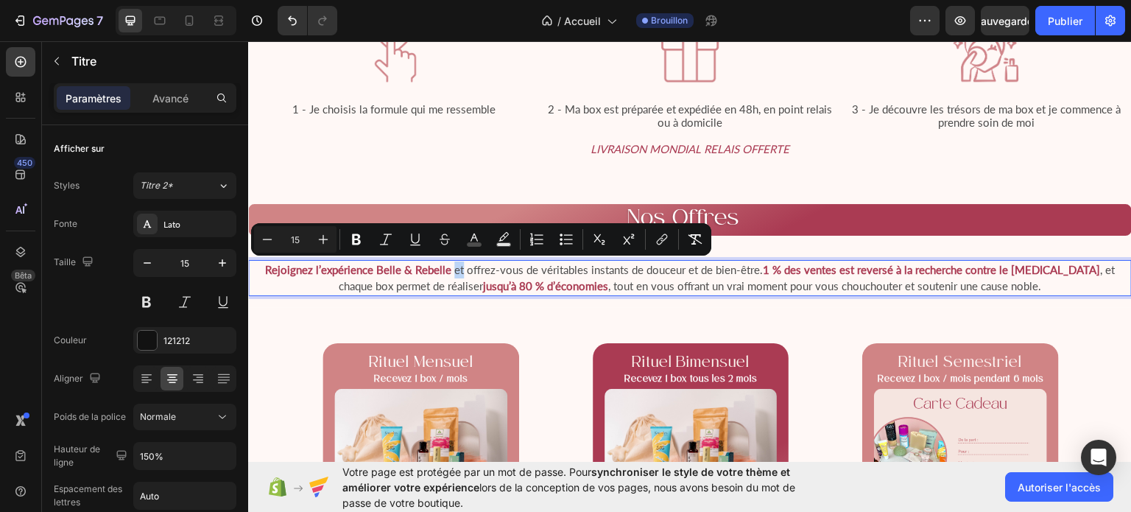
click at [451, 269] on span "et offrez-vous de véritables instants de douceur et de bien-être." at bounding box center [606, 268] width 311 height 13
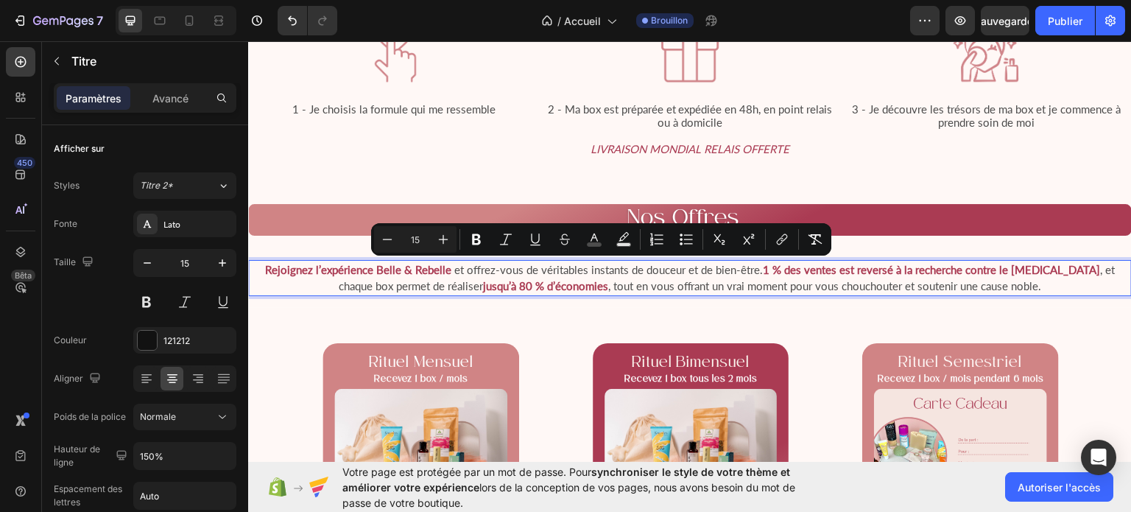
drag, startPoint x: 447, startPoint y: 269, endPoint x: 756, endPoint y: 272, distance: 309.3
click at [756, 272] on p "Rejoignez l’expérience Belle & Rebelle et offrez-vous de véritables instants de…" at bounding box center [690, 277] width 881 height 33
click at [595, 244] on rect "Editor contextual toolbar" at bounding box center [595, 245] width 14 height 4
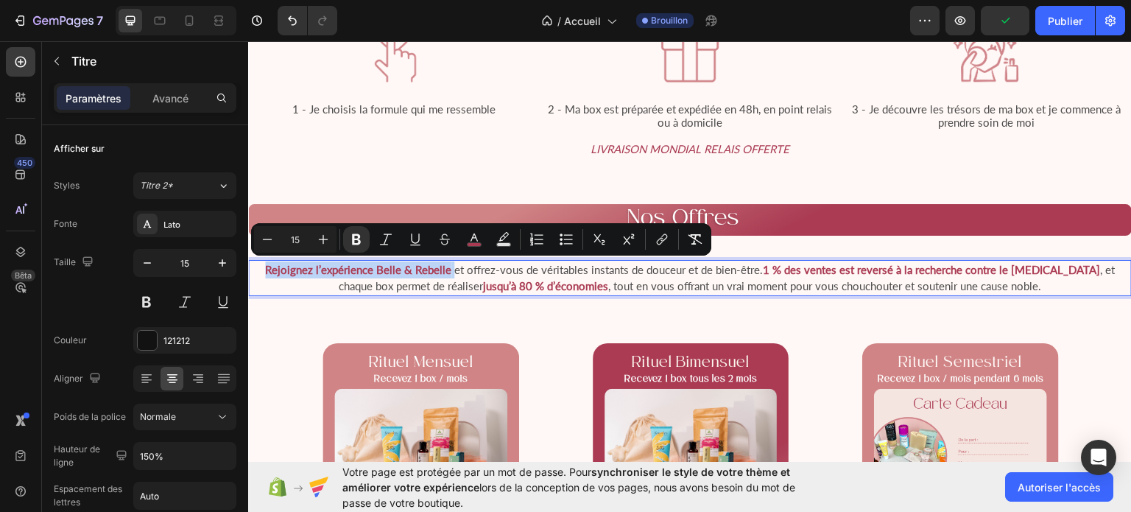
drag, startPoint x: 263, startPoint y: 267, endPoint x: 448, endPoint y: 273, distance: 185.7
click at [448, 273] on p "Rejoignez l’expérience Belle & Rebelle et offrez-vous de véritables instants de…" at bounding box center [690, 277] width 881 height 33
click at [359, 239] on icon "Barre d'outils contextuelle de l'éditeur" at bounding box center [356, 239] width 15 height 15
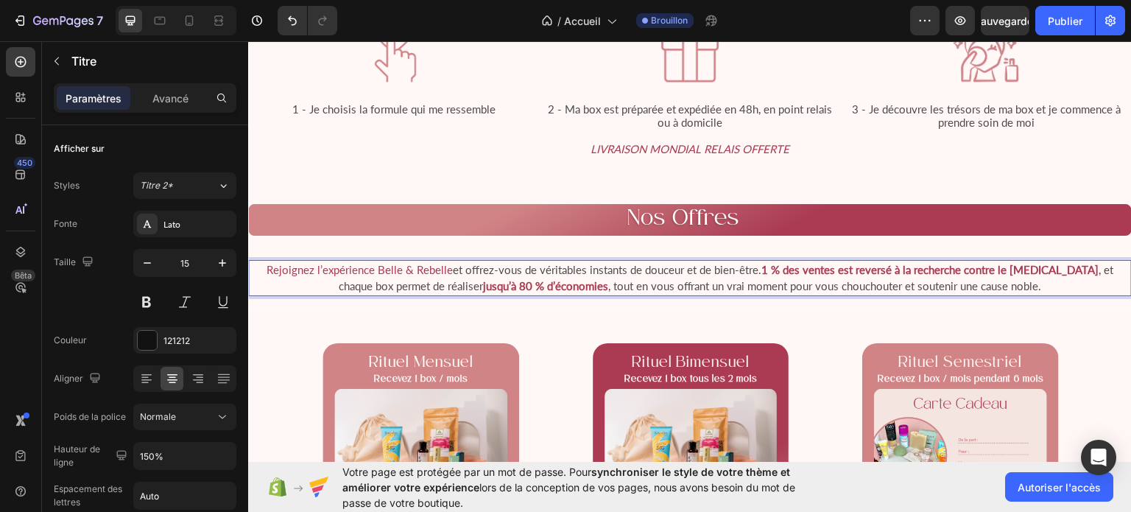
click at [761, 270] on strong "1 % des ventes est reversé à la recherche contre le [MEDICAL_DATA]" at bounding box center [929, 268] width 337 height 13
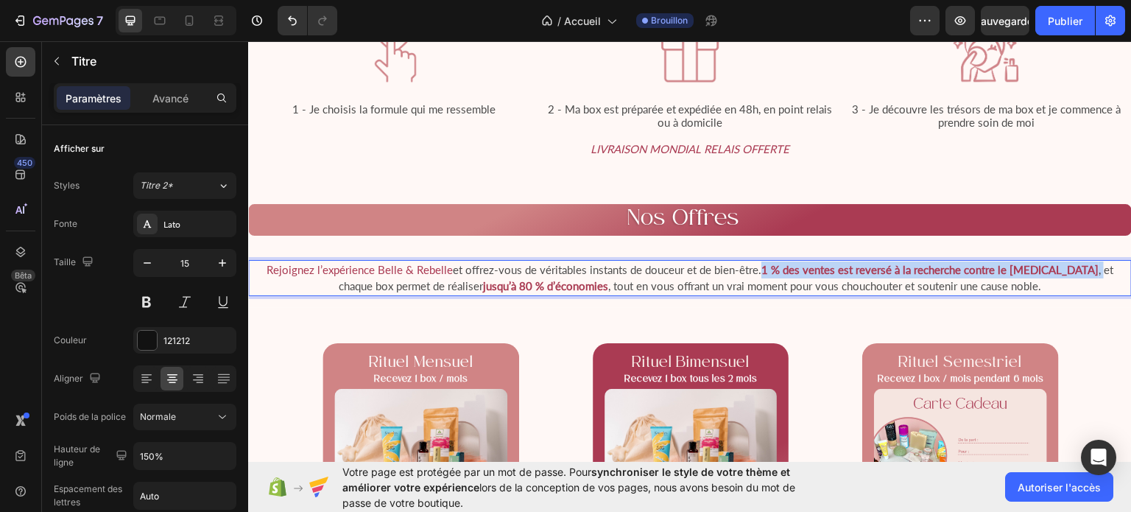
drag, startPoint x: 758, startPoint y: 270, endPoint x: 1038, endPoint y: 275, distance: 279.8
click at [1038, 275] on p "Rejoignez l’expérience Belle & Rebelle et offrez-vous de véritables instants de…" at bounding box center [690, 277] width 881 height 33
click at [788, 264] on strong "1 % des ventes est reversé à la recherche contre le [MEDICAL_DATA]" at bounding box center [929, 268] width 337 height 13
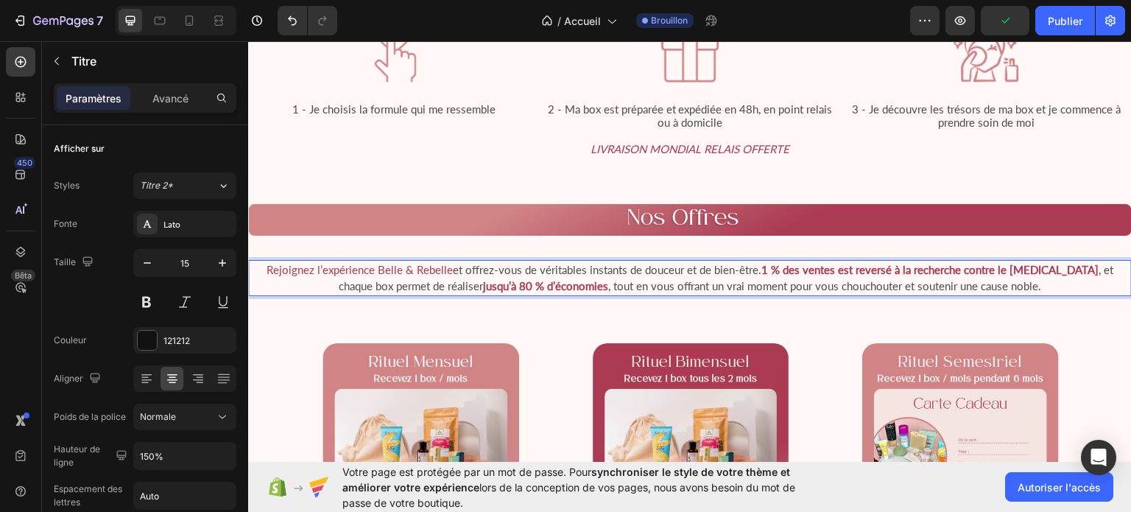
click at [761, 267] on strong "1 % des ventes est reversé à la recherche contre le [MEDICAL_DATA]" at bounding box center [929, 268] width 337 height 13
click at [761, 270] on strong "1 % des ventes est reversé à la recherche contre le [MEDICAL_DATA]" at bounding box center [929, 268] width 337 height 13
click at [259, 271] on p "Rejoignez l’expérience Belle & Rebelle et offrez-vous de véritables instants de…" at bounding box center [690, 277] width 881 height 33
drag, startPoint x: 259, startPoint y: 271, endPoint x: 440, endPoint y: 267, distance: 180.4
click at [440, 267] on p "Rejoignez l’expérience Belle & Rebelle et offrez-vous de véritables instants de…" at bounding box center [690, 277] width 881 height 33
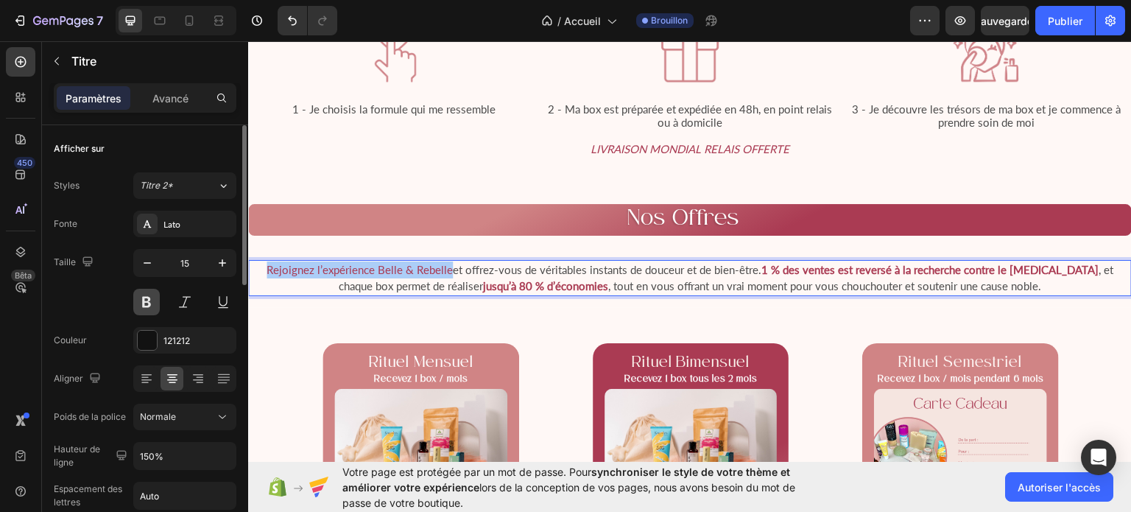
click at [146, 297] on button at bounding box center [146, 302] width 27 height 27
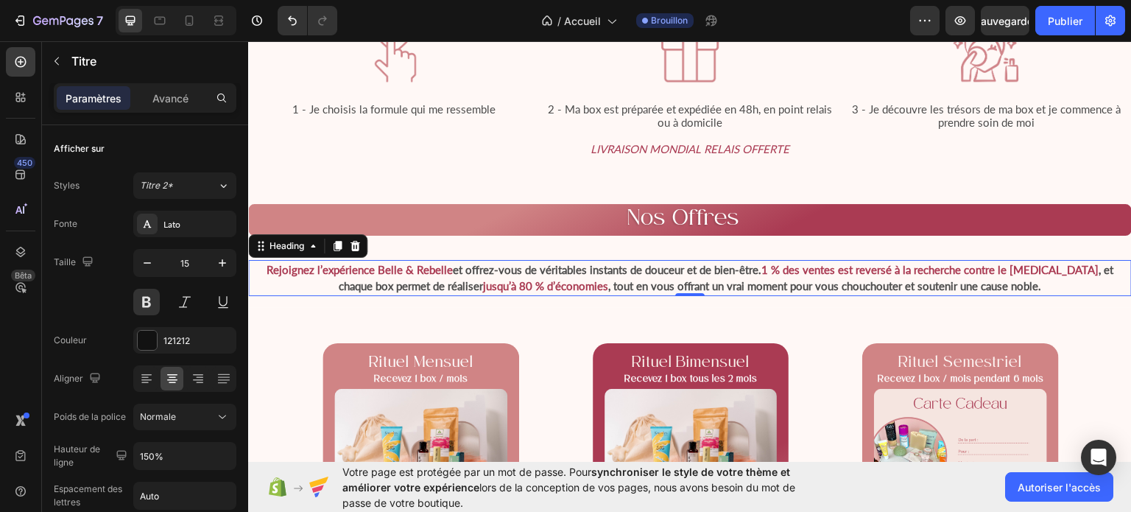
click at [1019, 284] on p "Rejoignez l’expérience Belle & Rebelle et offrez-vous de véritables instants de…" at bounding box center [690, 277] width 881 height 33
click at [300, 27] on button "Annuler/Rétablir" at bounding box center [292, 20] width 29 height 29
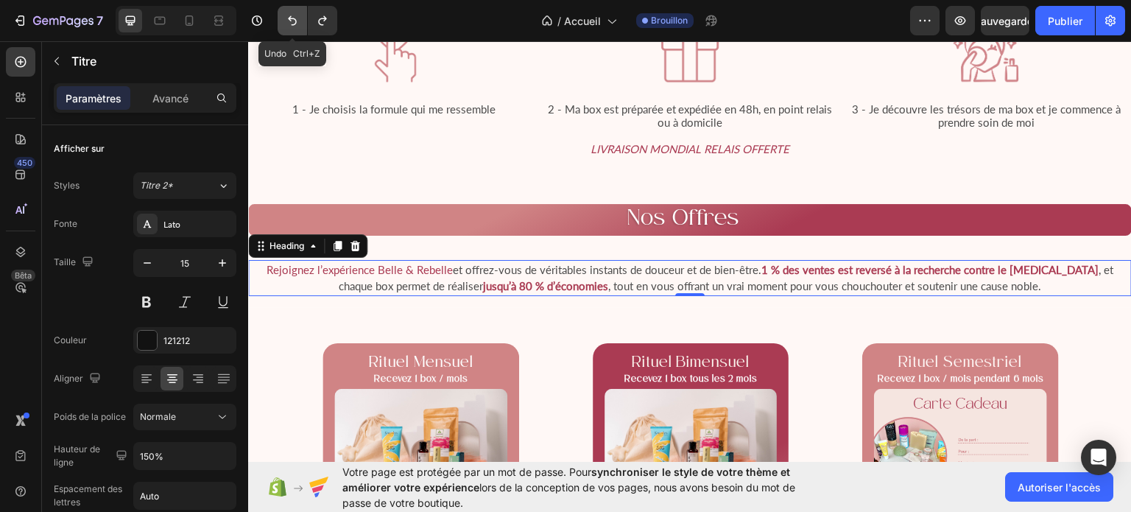
click at [300, 27] on button "Annuler/Rétablir" at bounding box center [292, 20] width 29 height 29
click at [1015, 283] on h2 "Rejoignez l’expérience Belle & Rebelle et offrez-vous de véritables instants de…" at bounding box center [690, 277] width 884 height 36
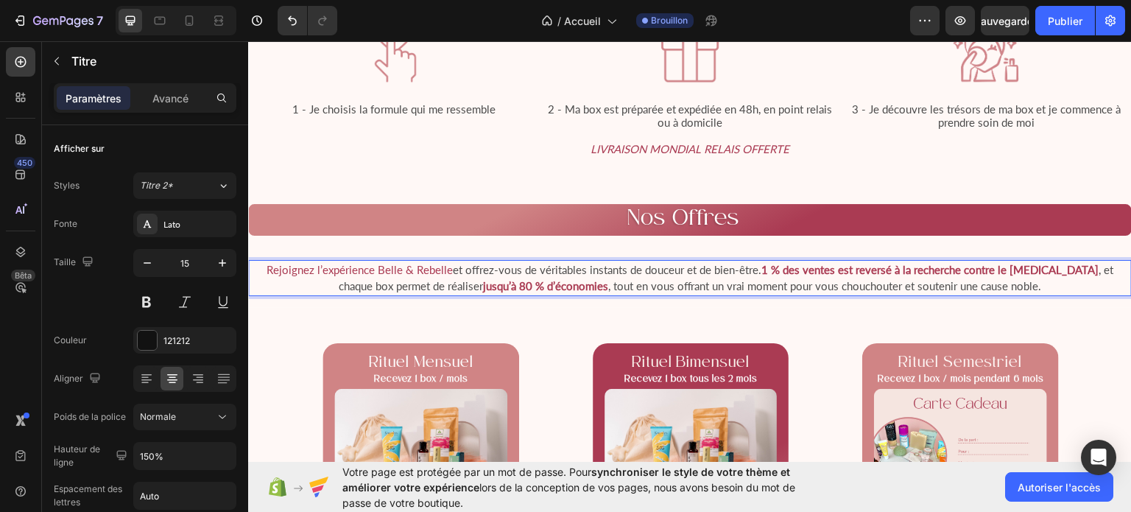
click at [1015, 283] on p "Rejoignez l’expérience Belle & Rebelle et offrez-vous de véritables instants de…" at bounding box center [690, 277] width 881 height 33
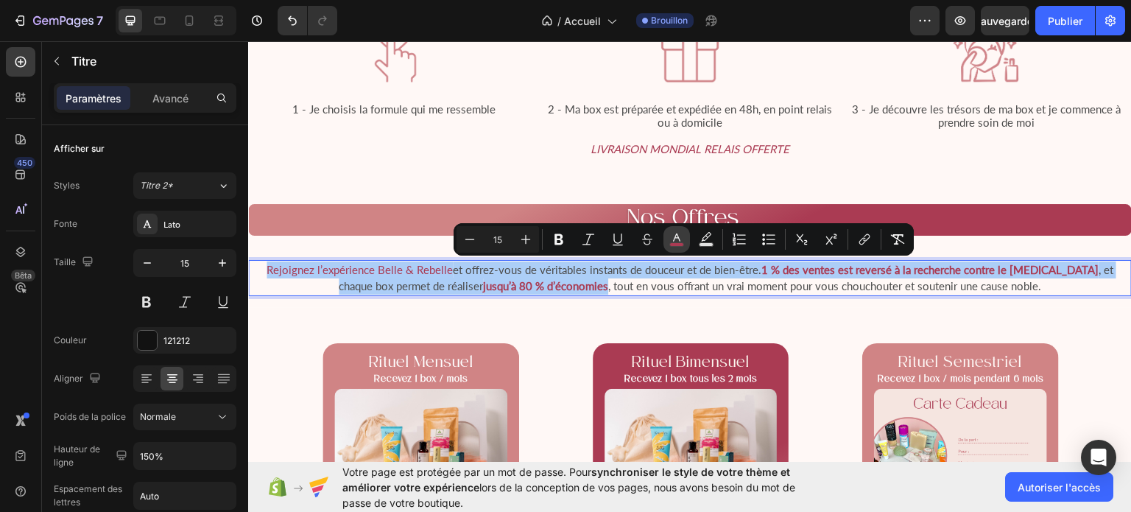
click at [681, 244] on rect "Barre d'outils contextuelle de l'éditeur" at bounding box center [677, 245] width 14 height 4
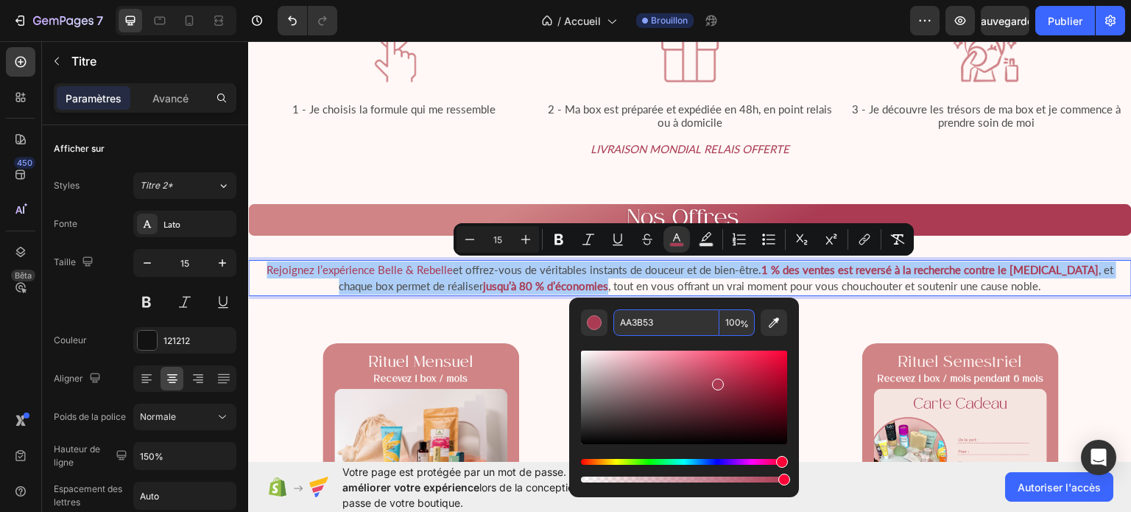
click at [661, 328] on input "AA3B53" at bounding box center [666, 322] width 106 height 27
type input "4D4D4D"
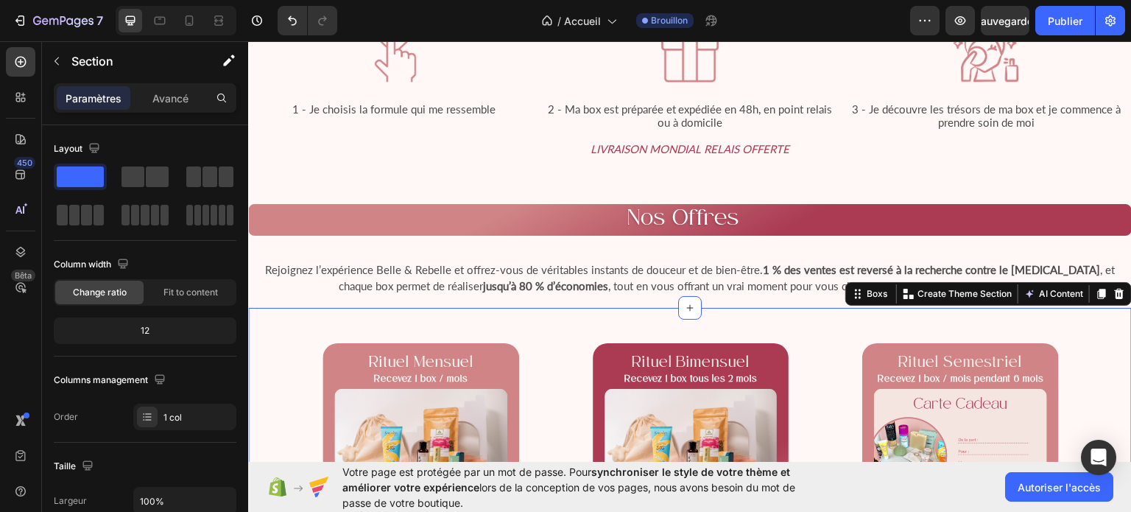
click at [440, 267] on span "Rejoignez l’expérience Belle & Rebelle et offrez-vous de véritables instants de…" at bounding box center [690, 277] width 850 height 30
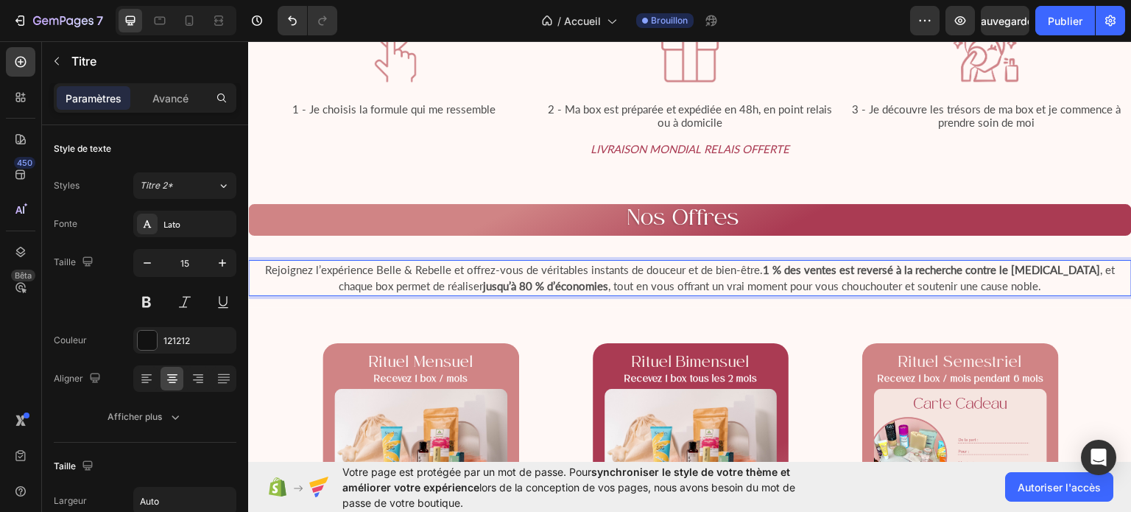
click at [440, 267] on span "Rejoignez l’expérience Belle & Rebelle et offrez-vous de véritables instants de…" at bounding box center [690, 277] width 850 height 30
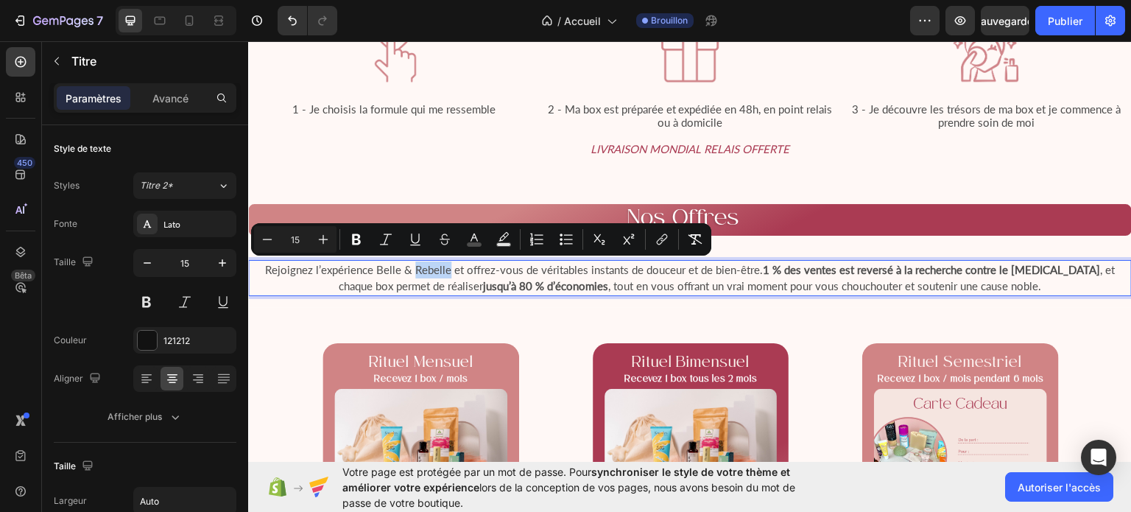
click at [443, 267] on span "Rejoignez l’expérience Belle & Rebelle et offrez-vous de véritables instants de…" at bounding box center [690, 277] width 850 height 30
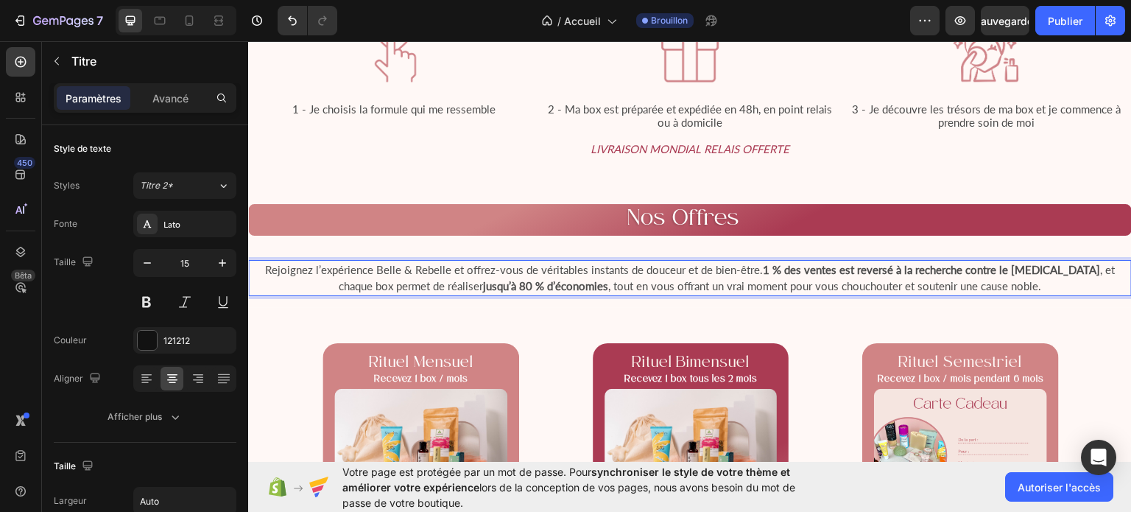
click at [493, 272] on span "Rejoignez l’expérience Belle & Rebelle et offrez-vous de véritables instants de…" at bounding box center [690, 277] width 850 height 30
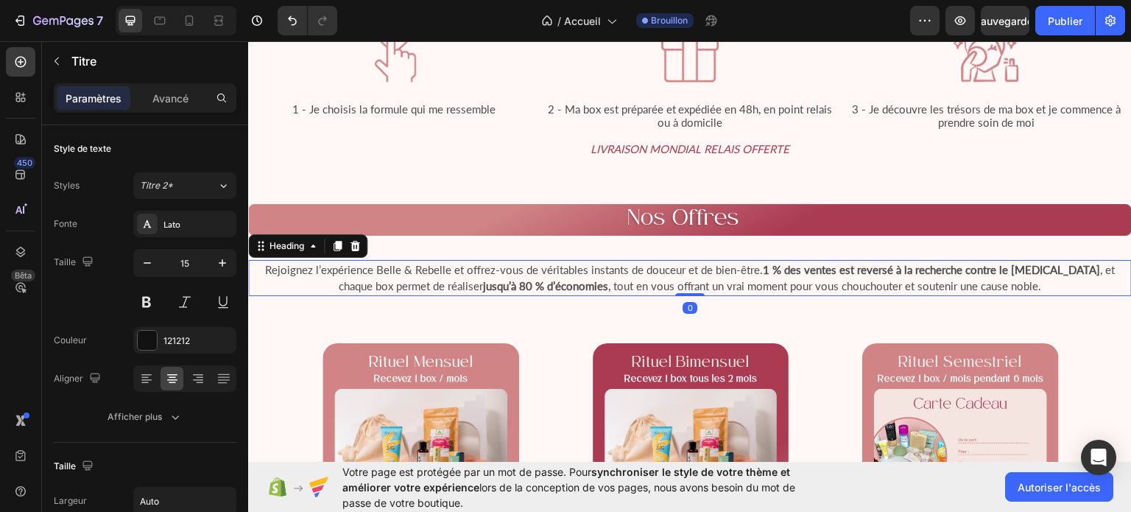
drag, startPoint x: 685, startPoint y: 291, endPoint x: 686, endPoint y: 280, distance: 11.1
click at [686, 280] on div "Rejoignez l’expérience Belle & Rebelle et offrez-vous de véritables instants de…" at bounding box center [690, 277] width 884 height 36
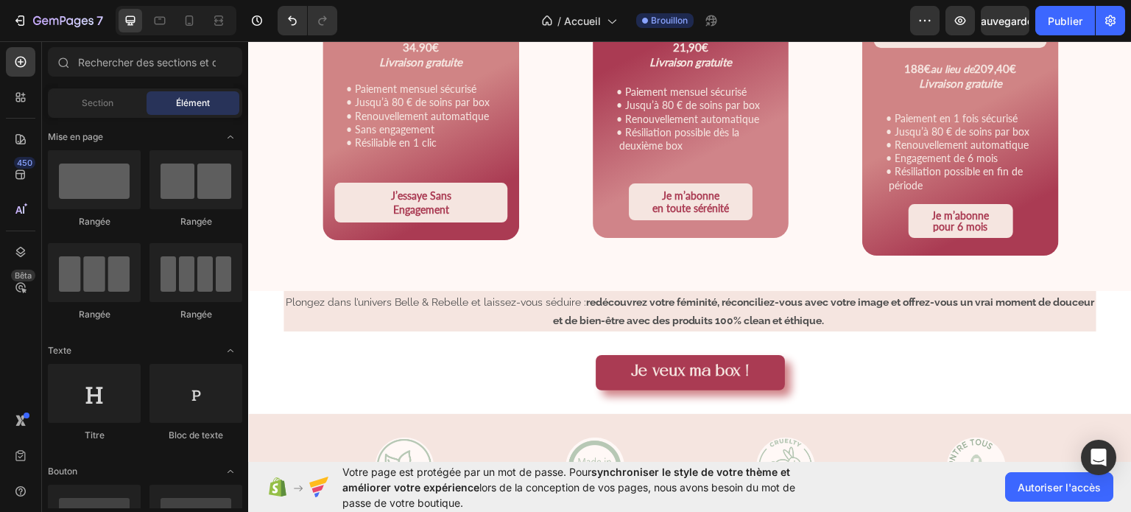
scroll to position [2147, 0]
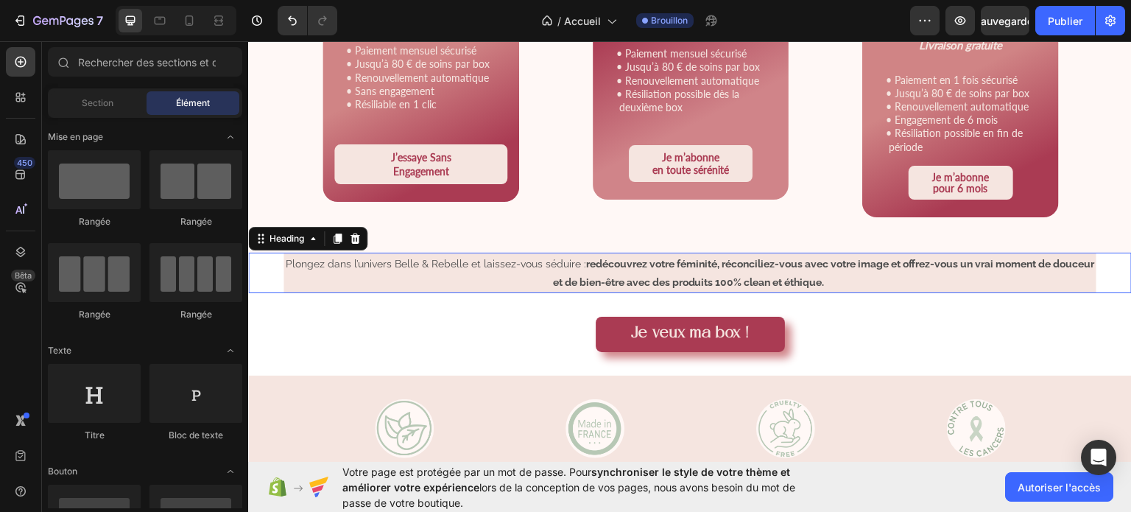
click at [700, 267] on h2 "Plongez dans l’univers Belle & Rebelle et laissez-vous séduire : redécouvrez vo…" at bounding box center [689, 272] width 813 height 40
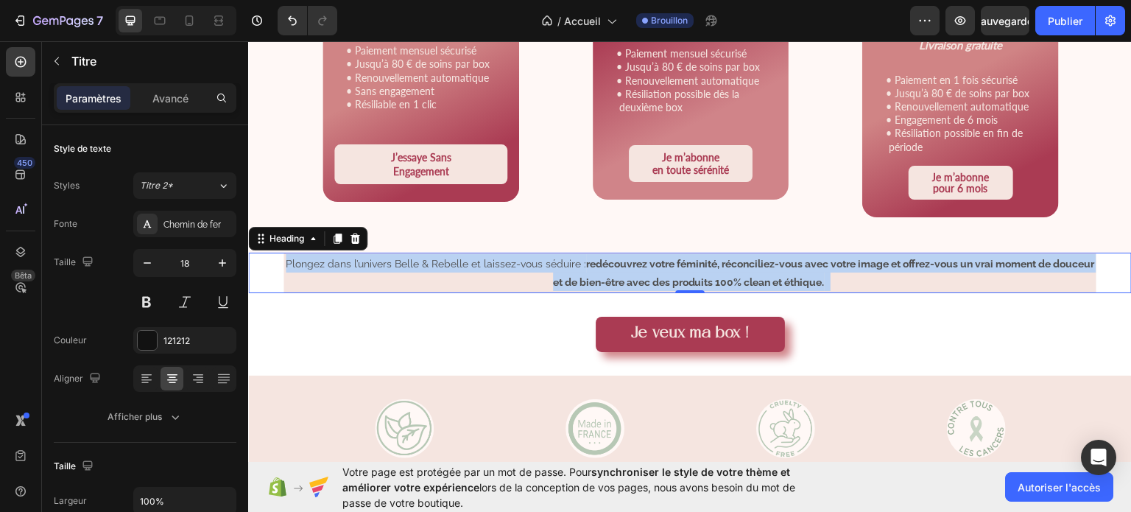
click at [856, 281] on h2 "Plongez dans l’univers Belle & Rebelle et laissez-vous séduire : redécouvrez vo…" at bounding box center [689, 272] width 813 height 40
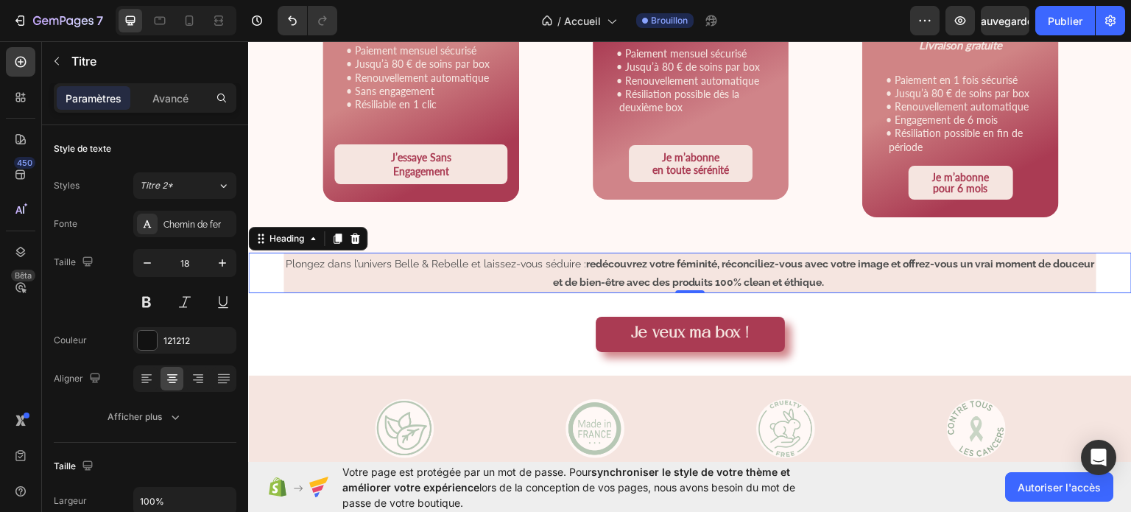
click at [856, 281] on p "Plongez dans l’univers Belle & Rebelle et laissez-vous séduire : redécouvrez vo…" at bounding box center [690, 272] width 810 height 38
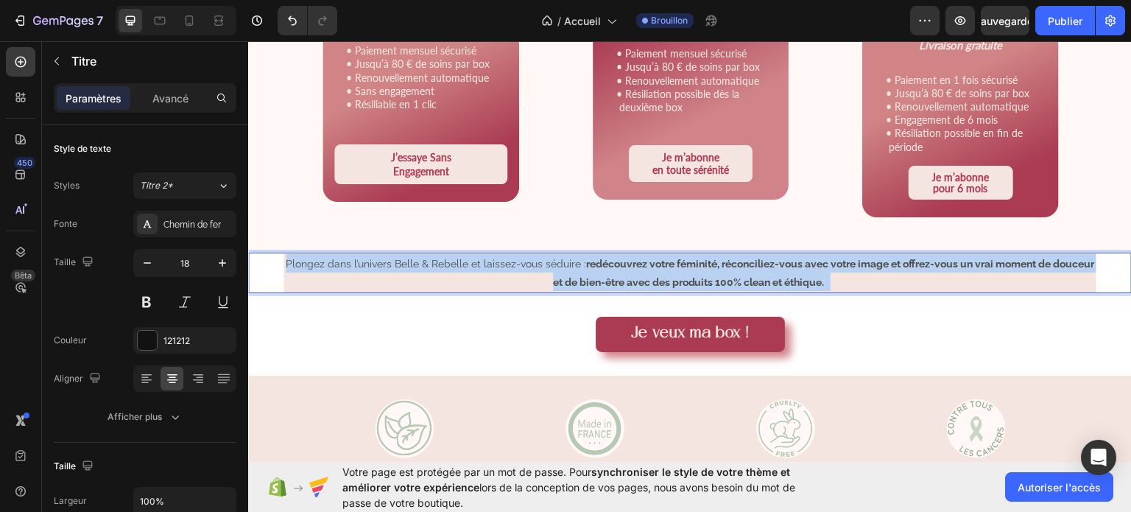
drag, startPoint x: 856, startPoint y: 281, endPoint x: 297, endPoint y: 257, distance: 558.7
click at [297, 257] on p "Plongez dans l’univers Belle & Rebelle et laissez-vous séduire : redécouvrez vo…" at bounding box center [690, 272] width 810 height 38
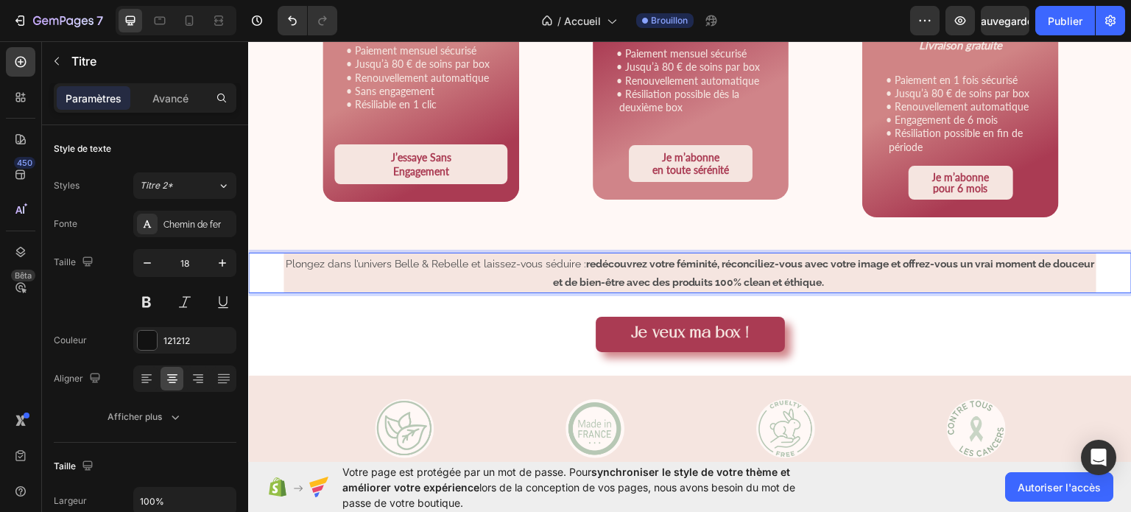
click at [297, 257] on p "Plongez dans l’univers Belle & Rebelle et laissez-vous séduire : redécouvrez vo…" at bounding box center [690, 272] width 810 height 38
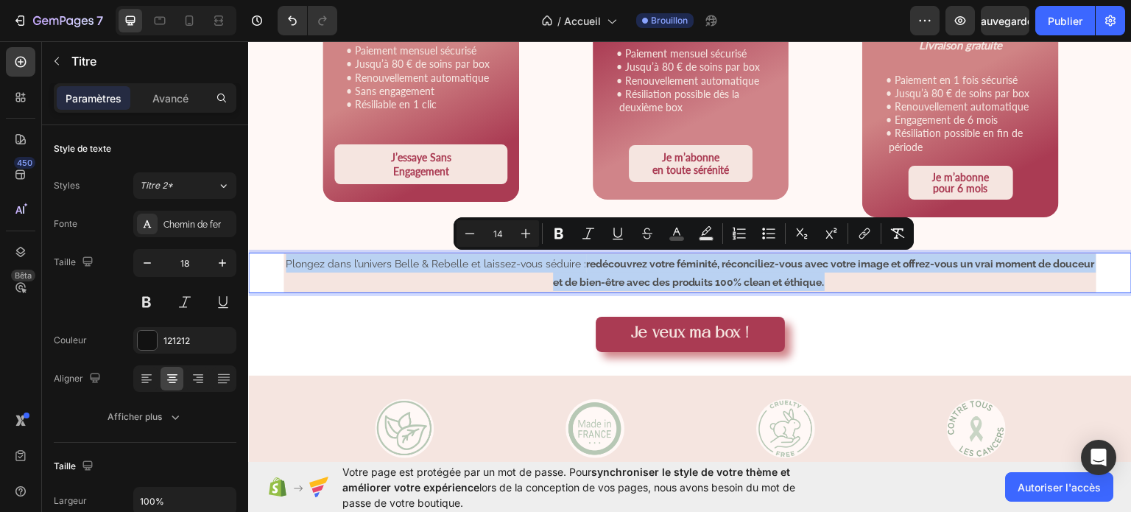
drag, startPoint x: 297, startPoint y: 257, endPoint x: 840, endPoint y: 278, distance: 543.1
click at [840, 278] on p "Plongez dans l’univers Belle & Rebelle et laissez-vous séduire : redécouvrez vo…" at bounding box center [690, 272] width 810 height 38
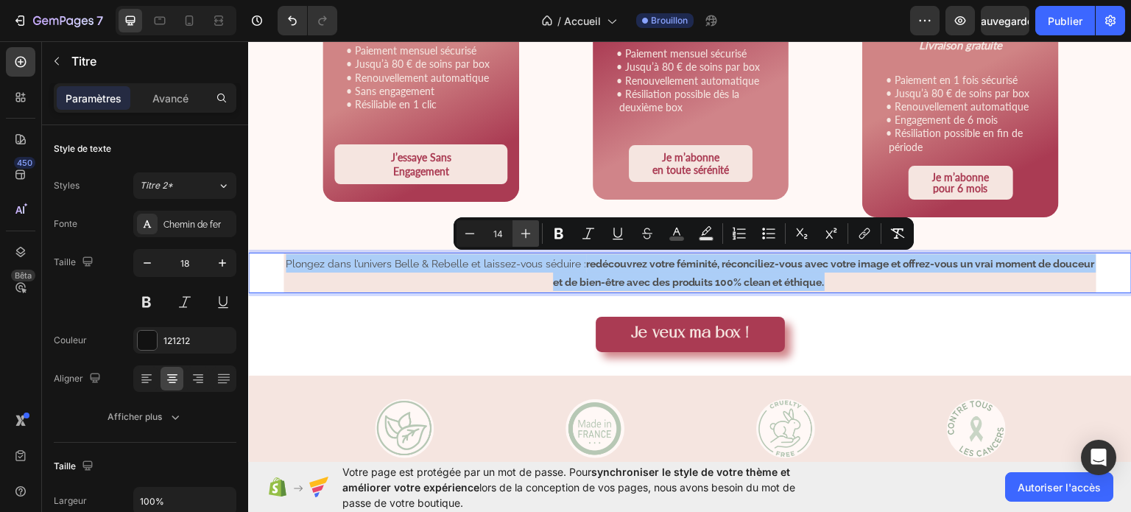
click at [518, 238] on button "Plus" at bounding box center [526, 233] width 27 height 27
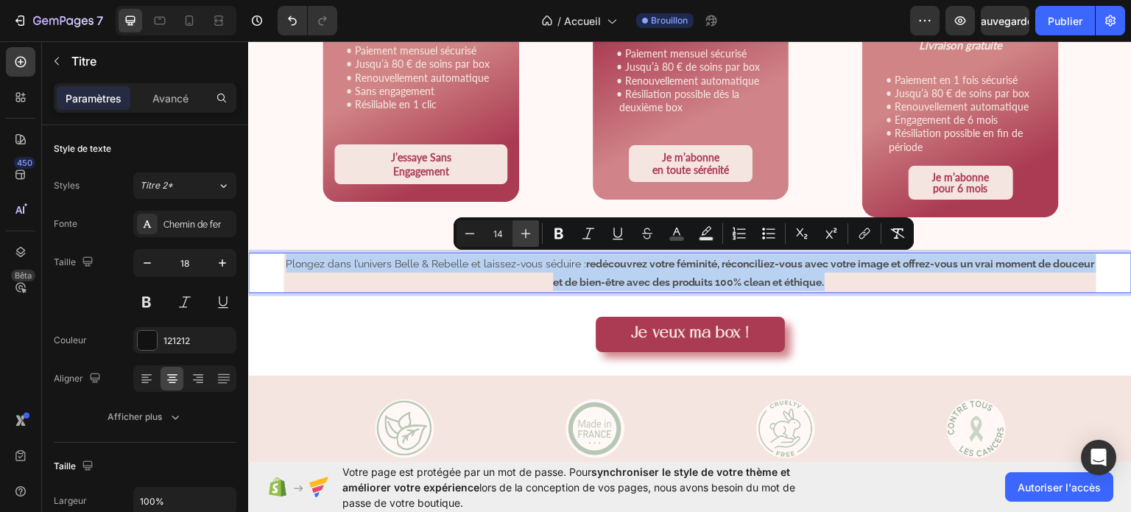
type input "15"
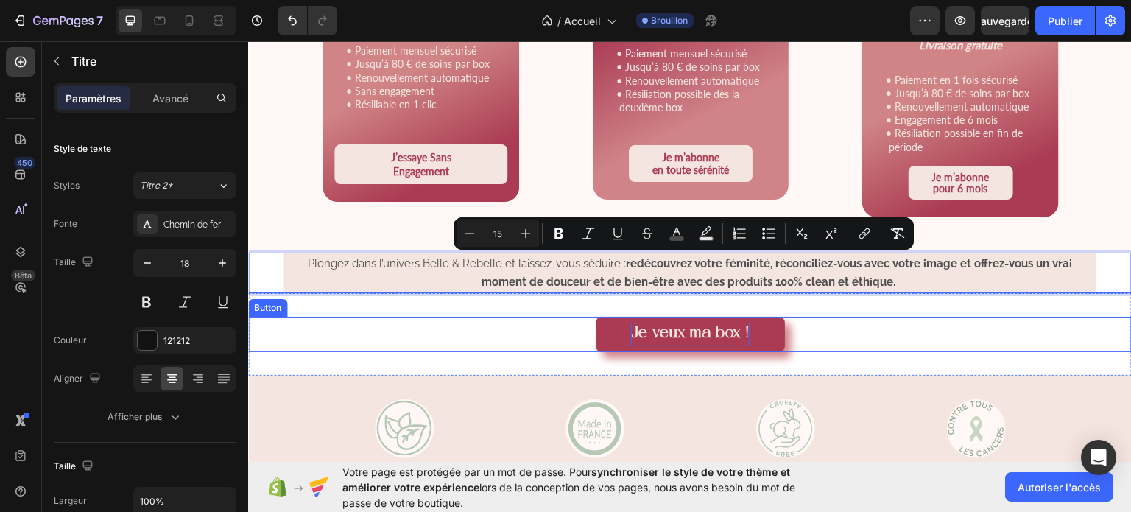
click at [727, 328] on span "Je veux ma box !" at bounding box center [690, 332] width 119 height 15
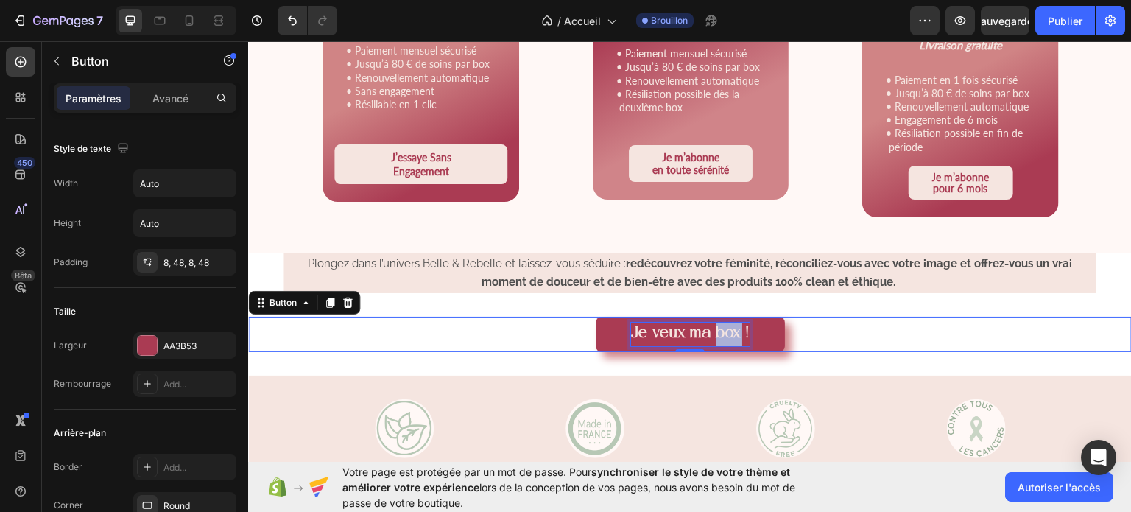
click at [727, 328] on span "Je veux ma box !" at bounding box center [690, 332] width 119 height 15
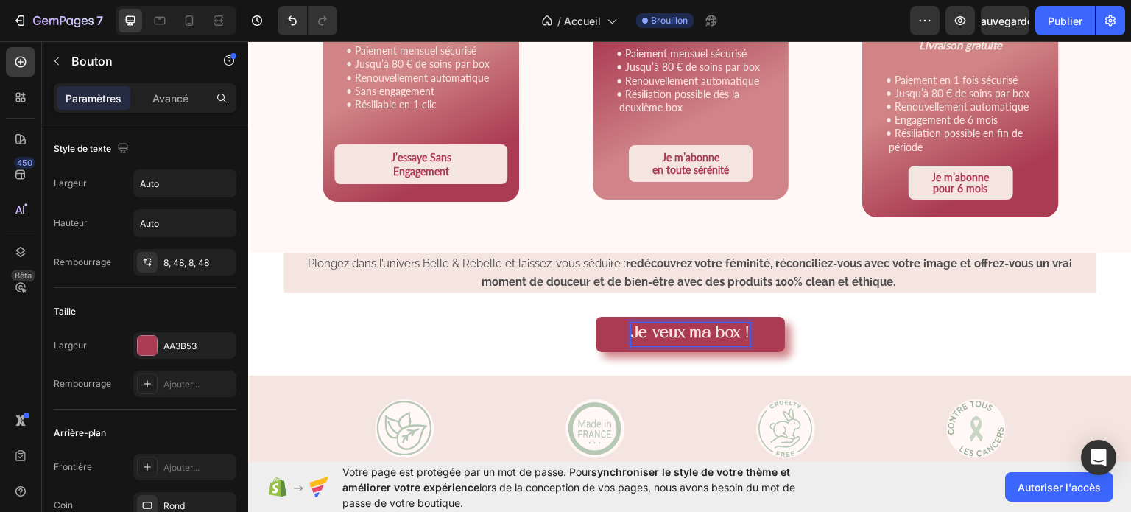
click at [742, 330] on span "Je veux ma box !" at bounding box center [690, 332] width 119 height 15
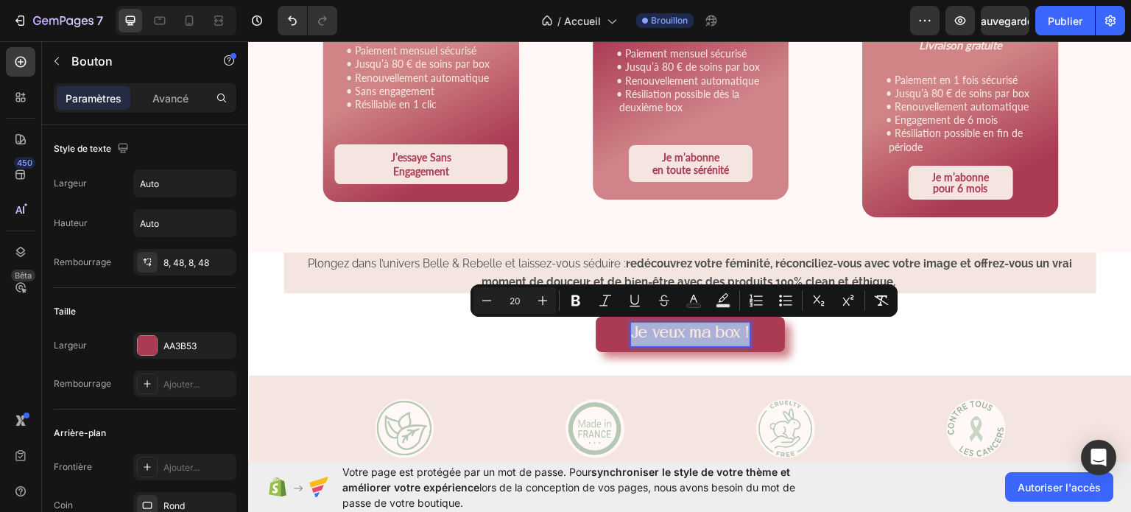
drag, startPoint x: 742, startPoint y: 330, endPoint x: 629, endPoint y: 328, distance: 112.7
click at [631, 328] on span "Je veux ma box !" at bounding box center [690, 332] width 119 height 15
click at [689, 305] on rect "Editor contextual toolbar" at bounding box center [694, 306] width 14 height 4
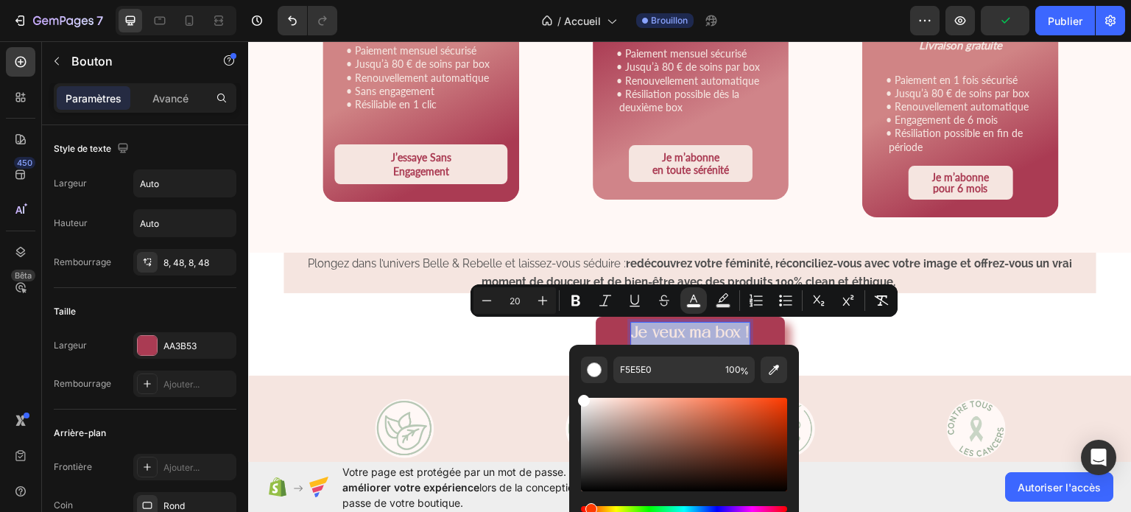
type input "FFFFFF"
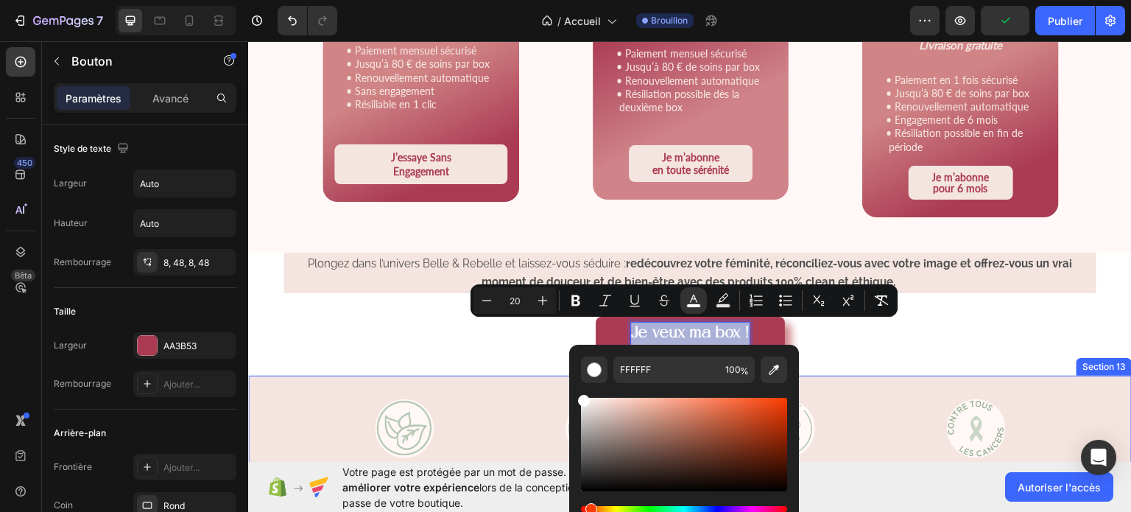
drag, startPoint x: 848, startPoint y: 444, endPoint x: 539, endPoint y: 379, distance: 316.0
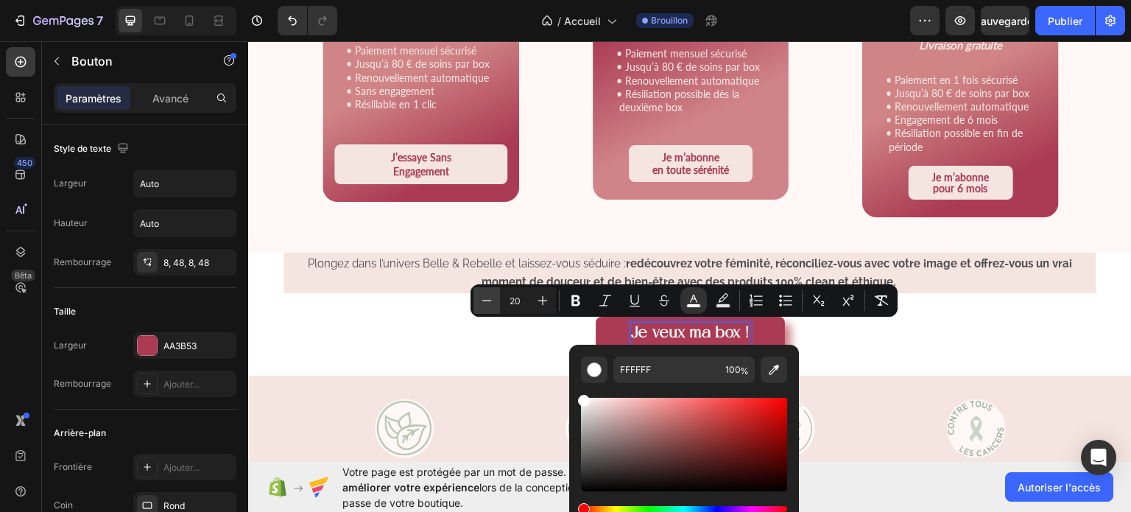
click at [484, 305] on icon "Barre d'outils contextuelle de l'éditeur" at bounding box center [486, 300] width 15 height 15
type input "18"
click at [442, 338] on div "Je veux ma box ! Button 0" at bounding box center [690, 333] width 884 height 35
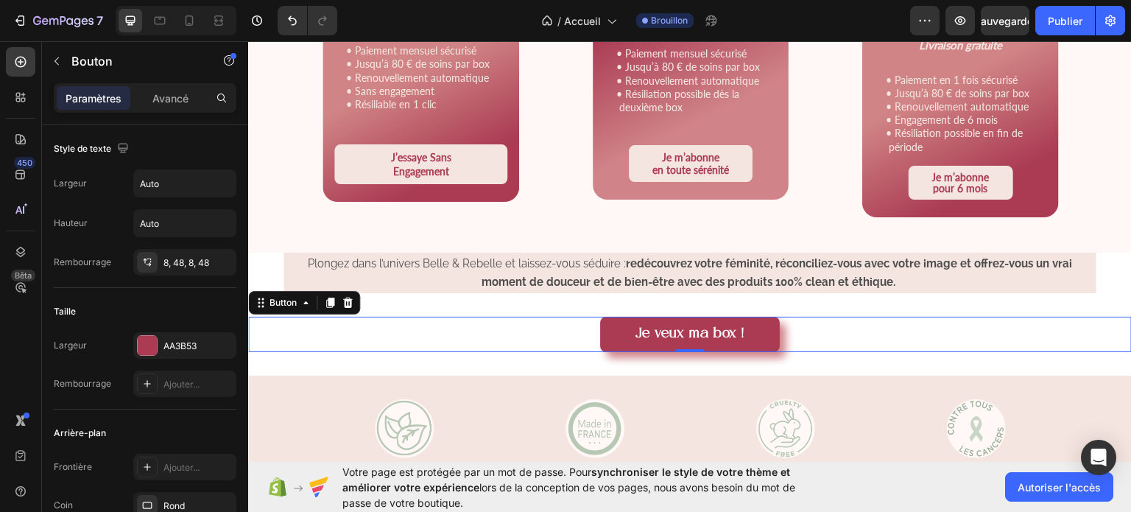
click at [442, 338] on div "Je veux ma box ! Button 0" at bounding box center [690, 333] width 884 height 35
click at [600, 340] on button "Je veux ma box !" at bounding box center [690, 333] width 180 height 35
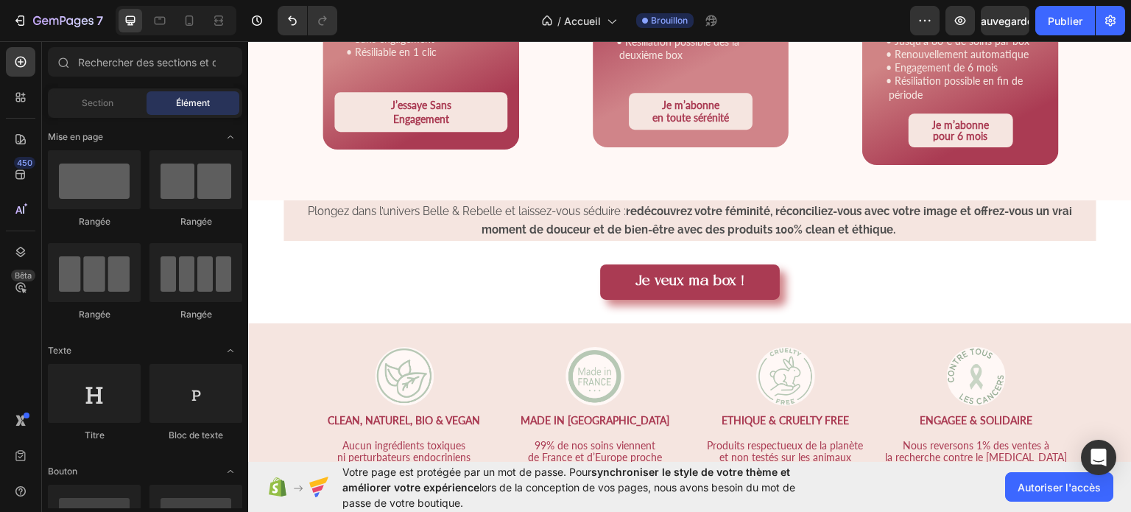
scroll to position [2193, 0]
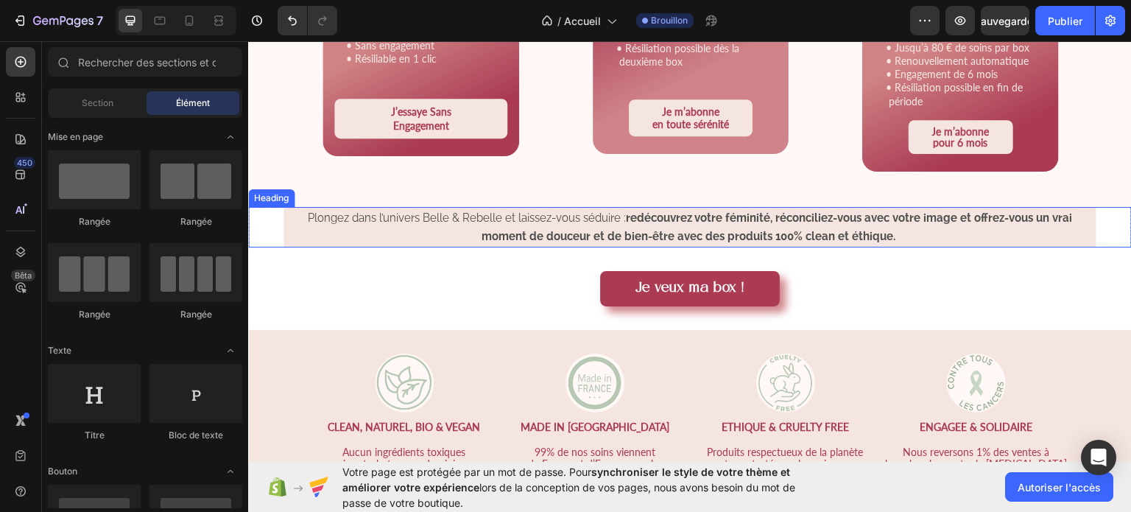
click at [956, 215] on strong "redécouvrez votre féminité, réconciliez-vous avec votre image et offrez-vous un…" at bounding box center [777, 227] width 591 height 32
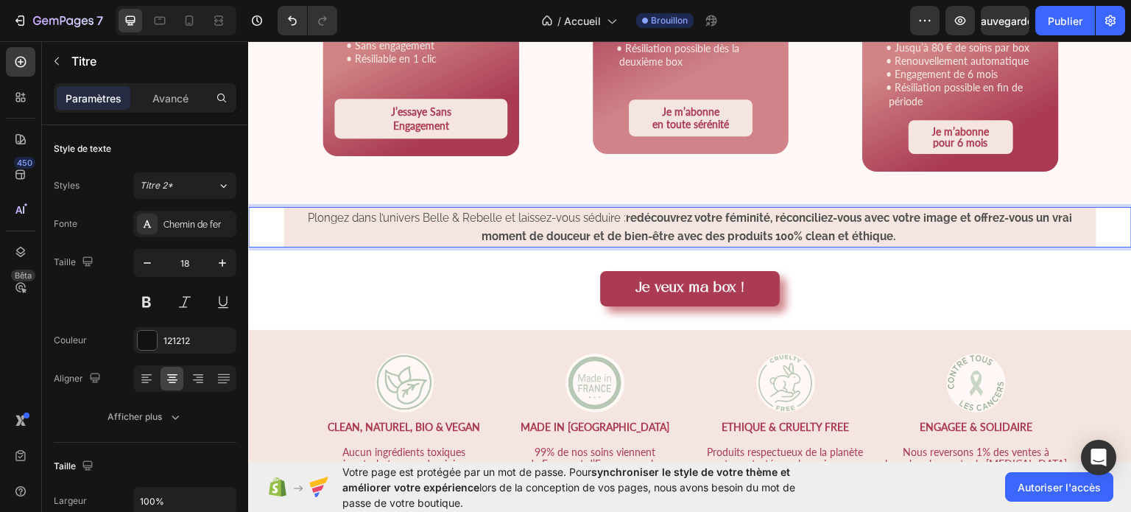
click at [956, 215] on strong "redécouvrez votre féminité, réconciliez-vous avec votre image et offrez-vous un…" at bounding box center [777, 227] width 591 height 32
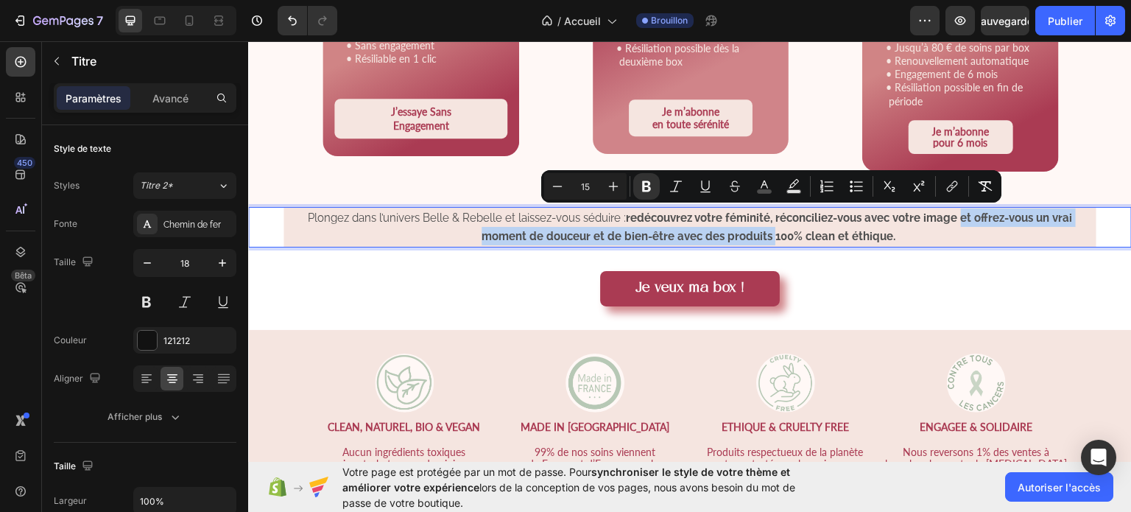
drag, startPoint x: 956, startPoint y: 215, endPoint x: 769, endPoint y: 241, distance: 188.1
click at [769, 241] on p "Plongez dans l’univers Belle & Rebelle et laissez-vous séduire : redécouvrez vo…" at bounding box center [690, 227] width 810 height 38
click at [652, 175] on button "Bold" at bounding box center [646, 186] width 27 height 27
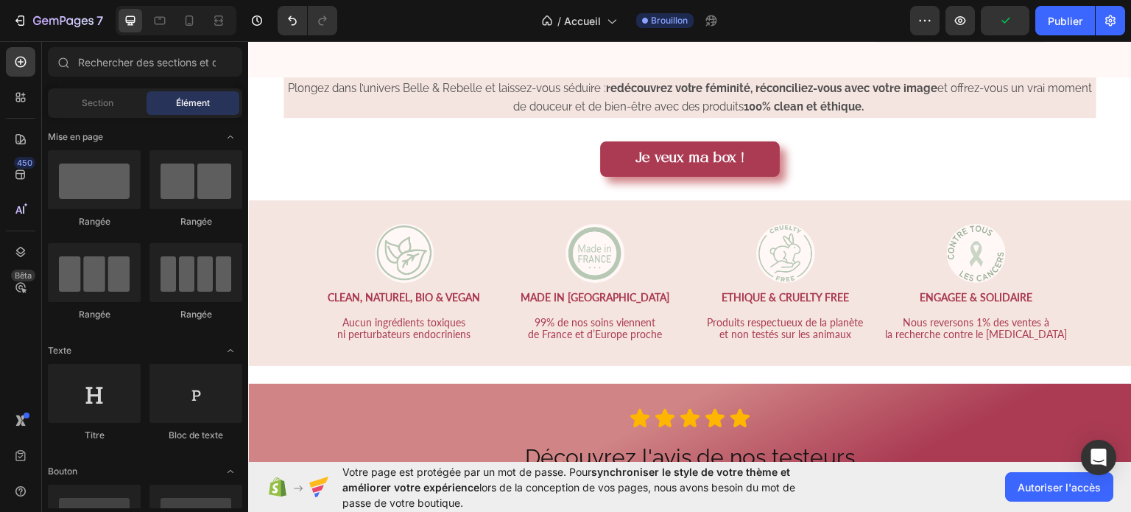
scroll to position [2316, 0]
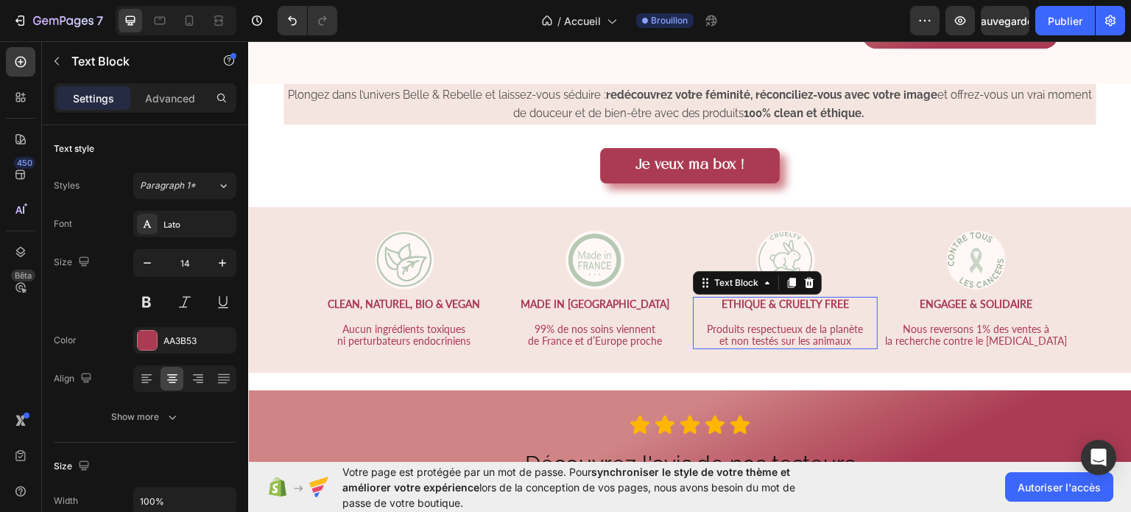
click at [791, 300] on strong "ETHIQUE & CRUELTY FREE" at bounding box center [785, 303] width 127 height 13
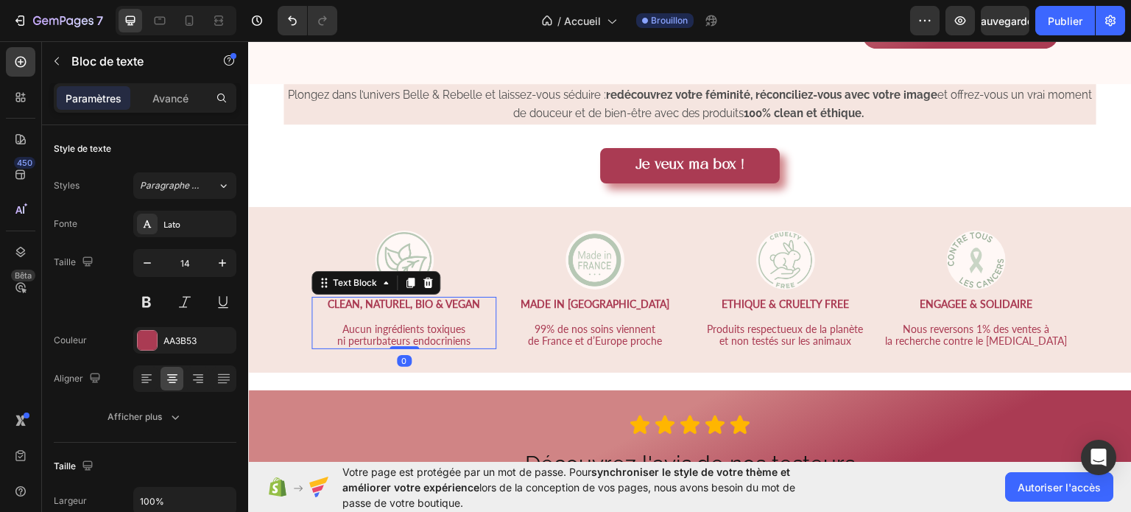
click at [429, 323] on p "Aucun ingrédients toxiques" at bounding box center [404, 329] width 182 height 13
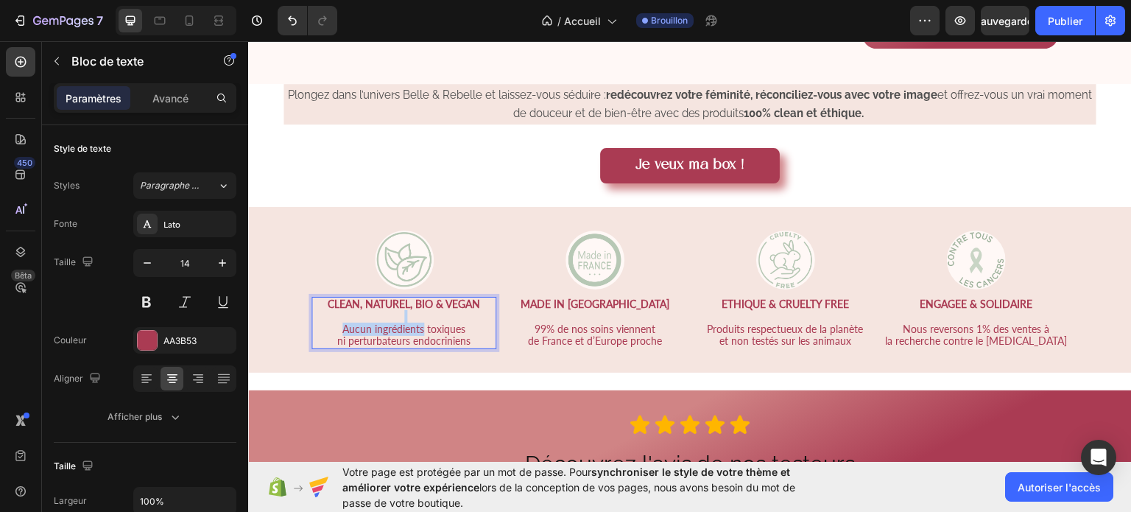
click at [429, 323] on p "Aucun ingrédients toxiques" at bounding box center [404, 329] width 182 height 13
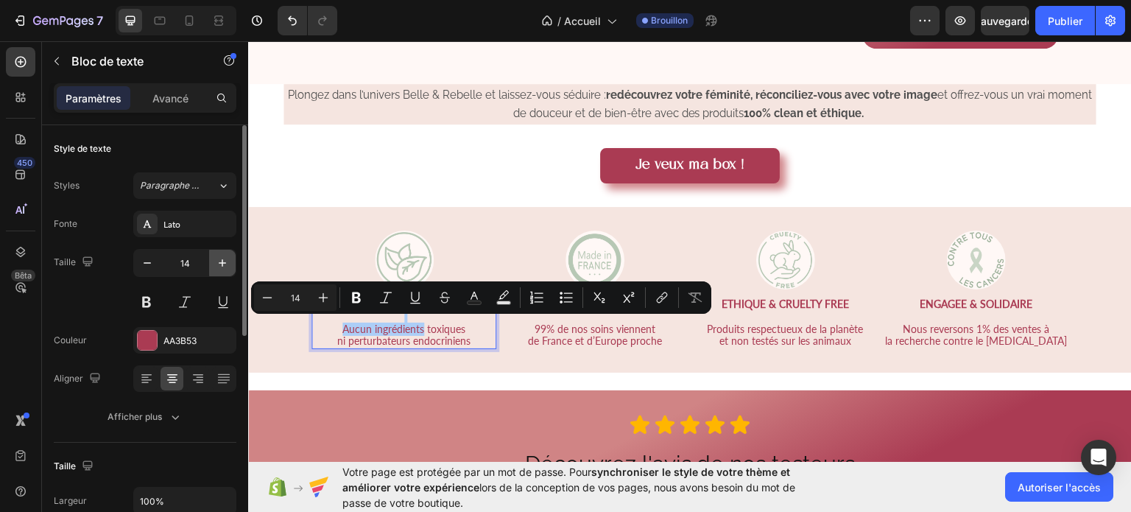
click at [218, 257] on icon "button" at bounding box center [222, 263] width 15 height 15
type input "15"
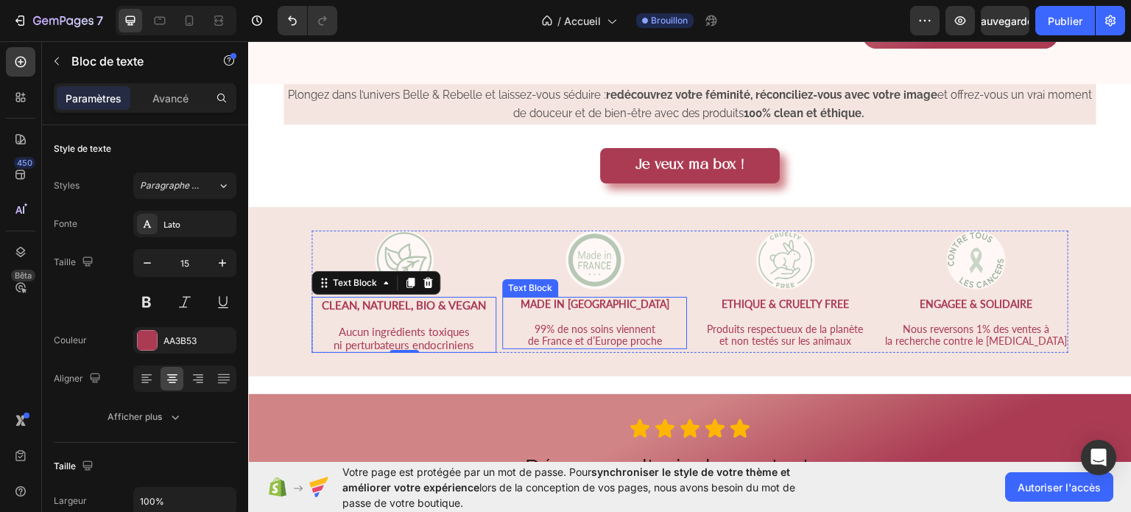
click at [567, 310] on p at bounding box center [595, 316] width 182 height 13
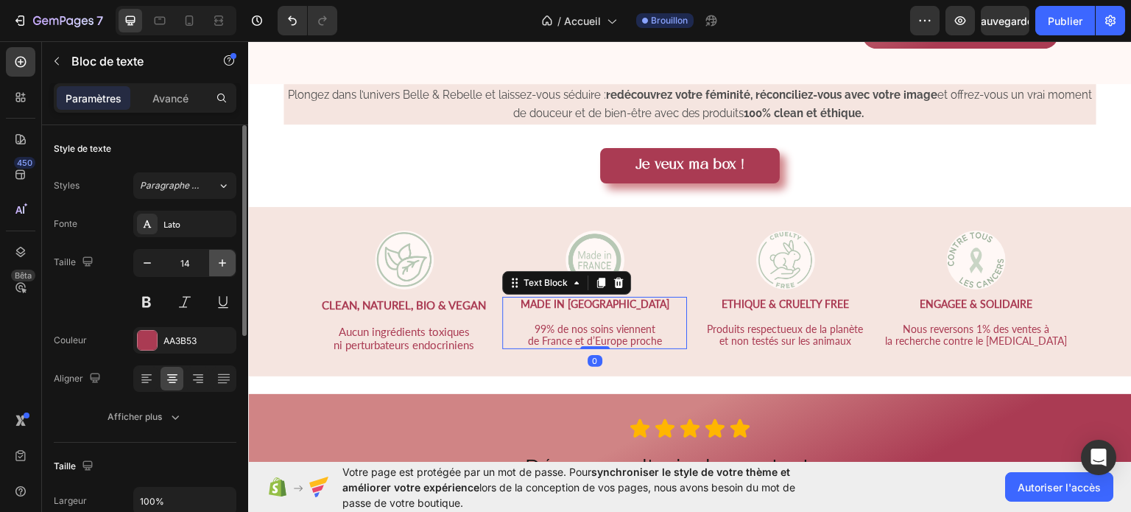
click at [225, 259] on icon "button" at bounding box center [222, 263] width 15 height 15
type input "15"
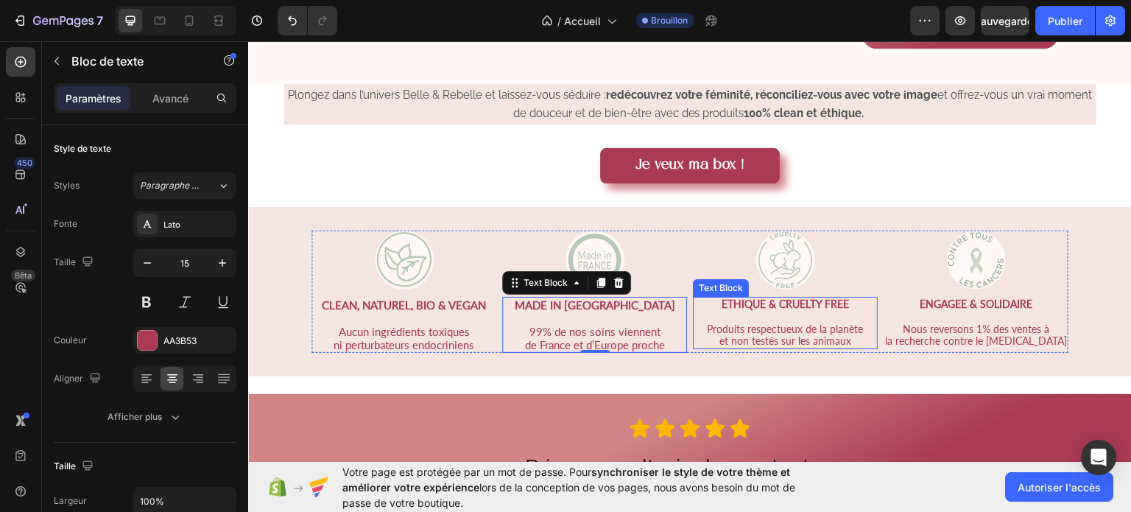
click at [777, 326] on p "Produits respectueux de la planète" at bounding box center [785, 329] width 182 height 13
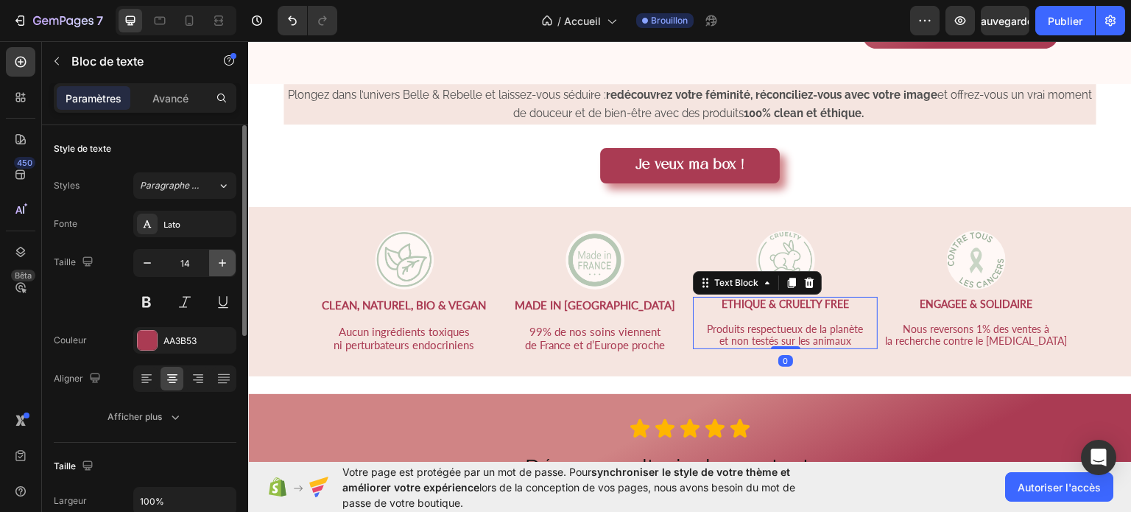
click at [222, 254] on button "button" at bounding box center [222, 263] width 27 height 27
type input "15"
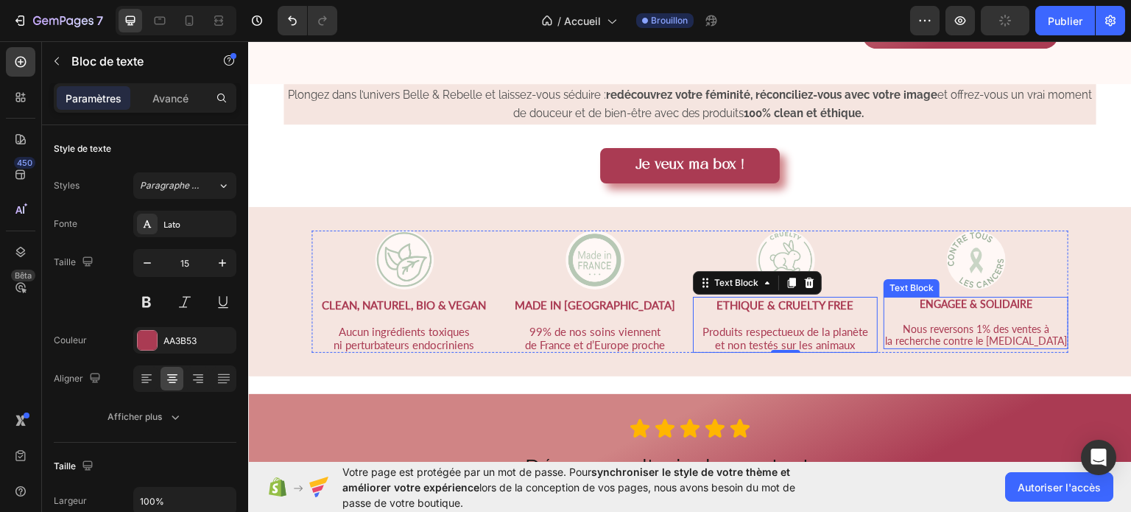
click at [925, 325] on p "Nous reversons 1% des ventes à" at bounding box center [976, 329] width 182 height 13
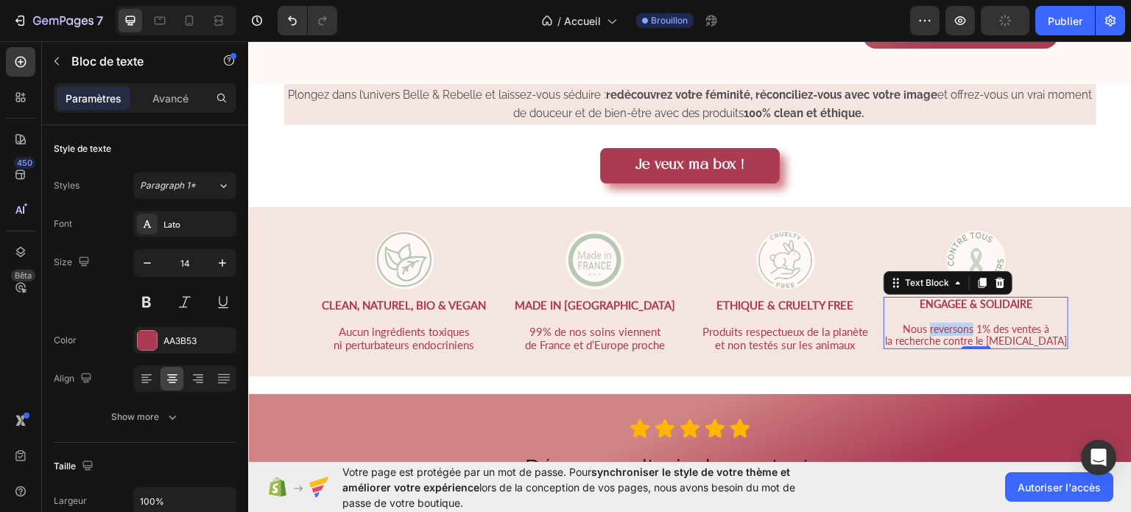
click at [925, 325] on p "Nous reversons 1% des ventes à" at bounding box center [976, 329] width 182 height 13
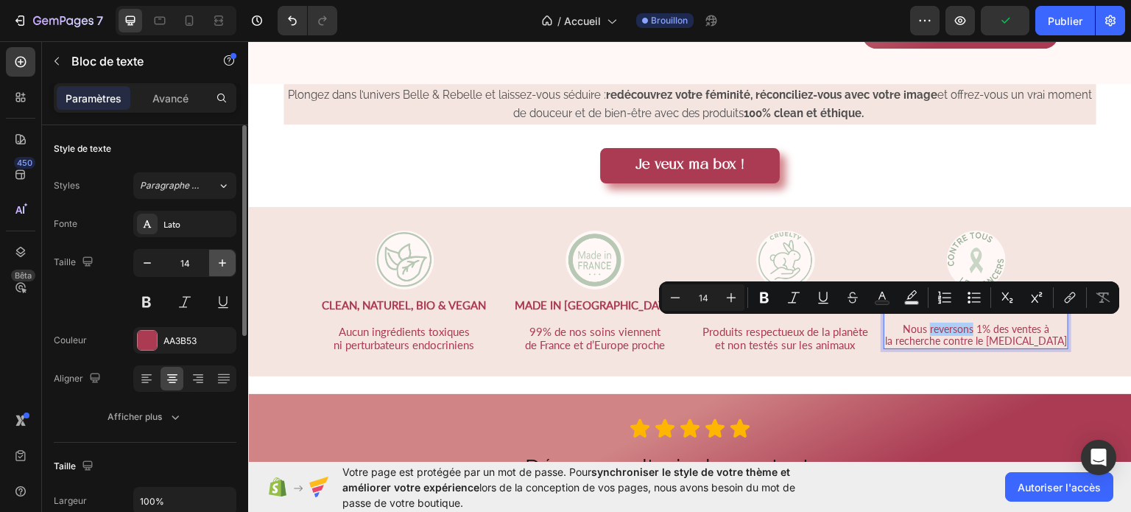
click at [212, 265] on button "button" at bounding box center [222, 263] width 27 height 27
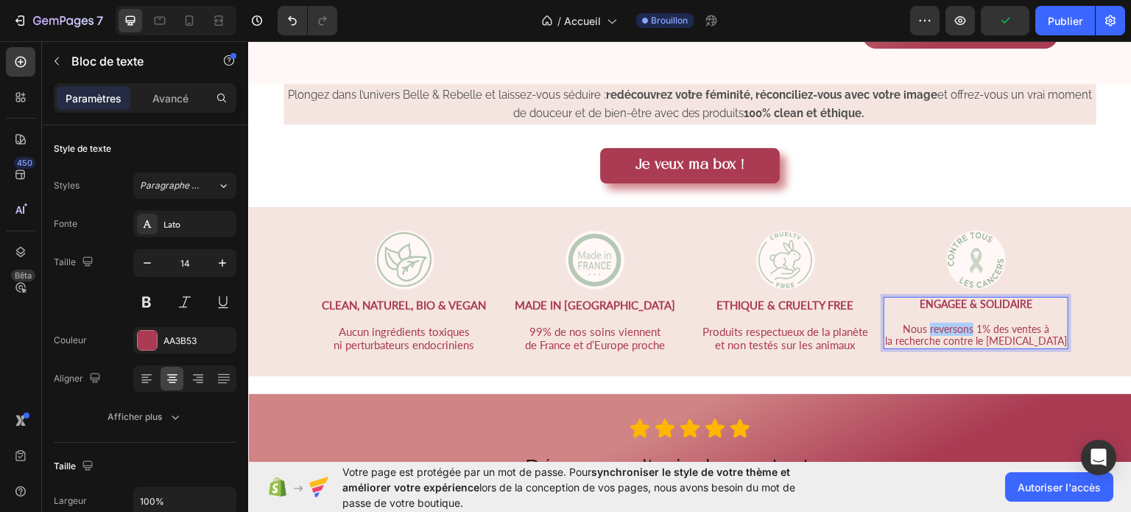
type input "15"
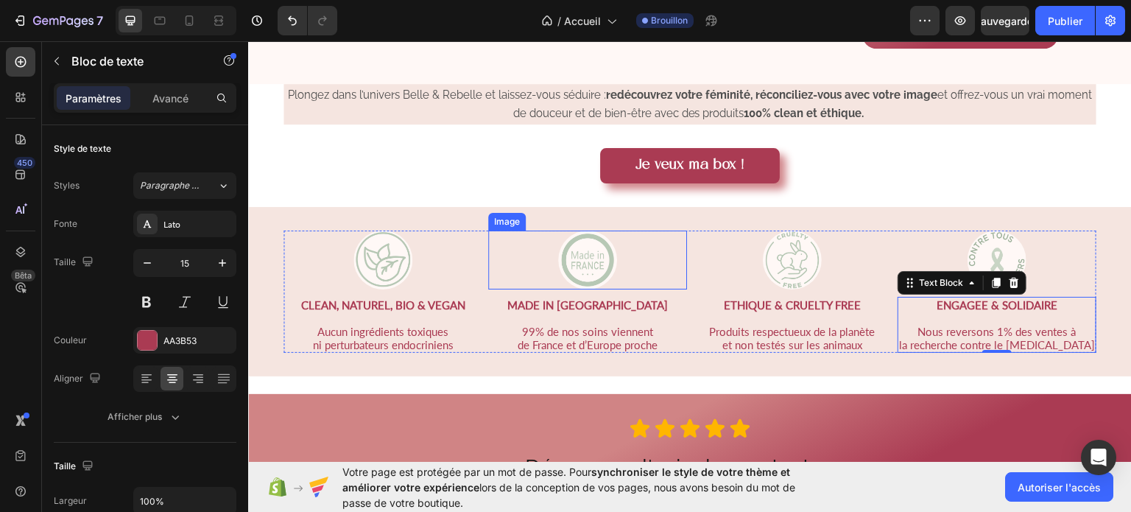
click at [652, 232] on div at bounding box center [587, 259] width 199 height 59
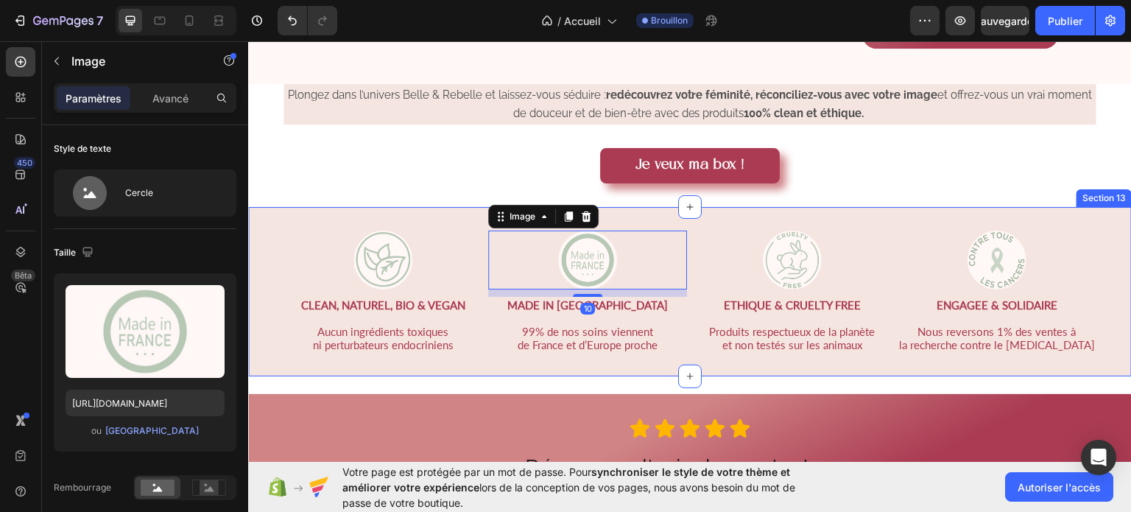
click at [711, 210] on div "Image CLEAN, NATUREL, BIO & VEGAN Aucun ingrédients toxiques ni perturbateurs e…" at bounding box center [690, 290] width 884 height 169
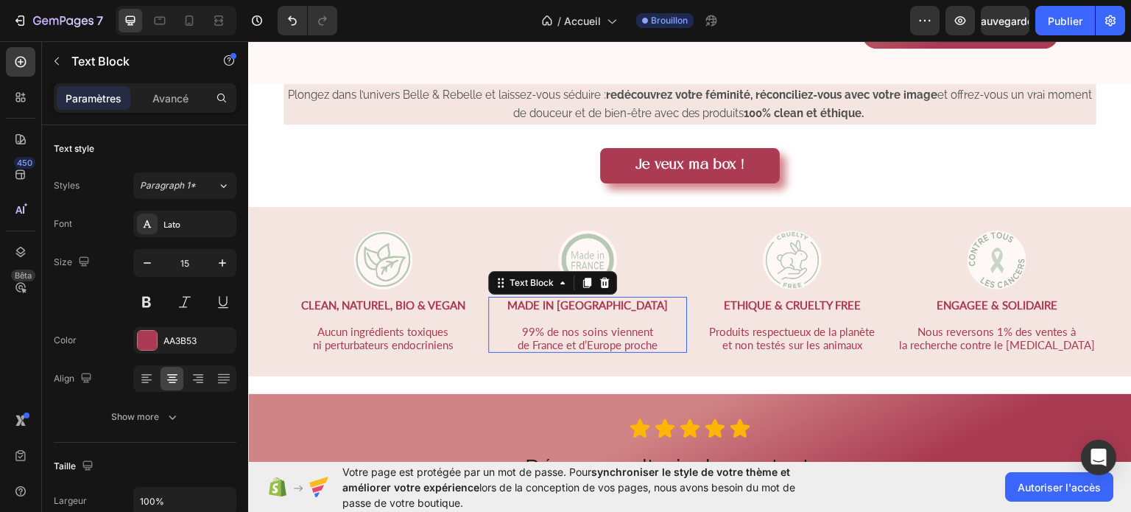
click at [590, 332] on p "99% de nos soins viennent" at bounding box center [588, 330] width 196 height 13
click at [529, 326] on p "99% de nos soins viennent" at bounding box center [588, 330] width 196 height 13
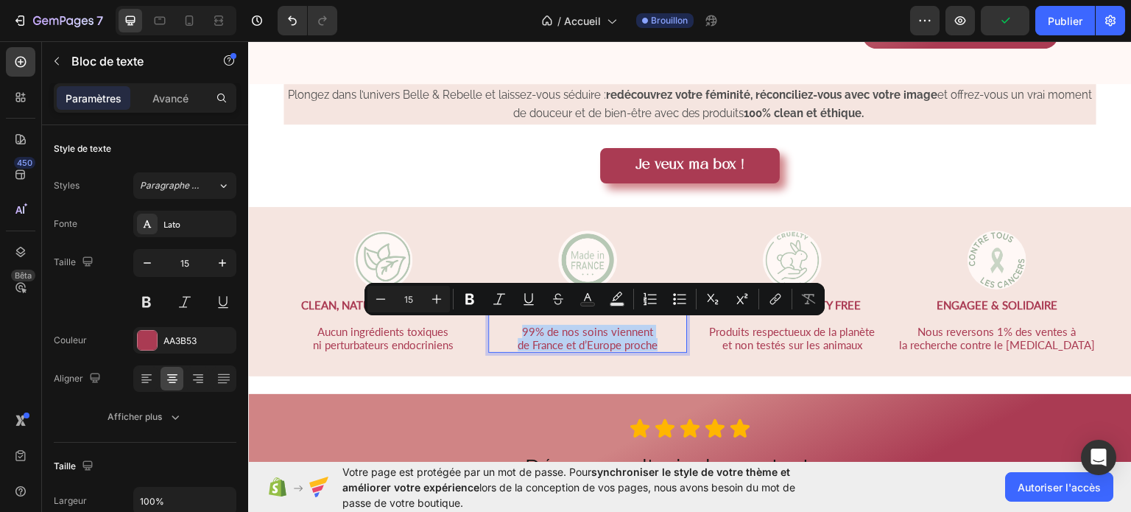
drag, startPoint x: 529, startPoint y: 325, endPoint x: 669, endPoint y: 344, distance: 141.1
click at [669, 344] on div "MADE IN FRANCE 99% de nos soins viennent de France et d’Europe proche" at bounding box center [587, 324] width 199 height 56
click at [583, 295] on icon "Barre d'outils contextuelle de l'éditeur" at bounding box center [587, 299] width 15 height 15
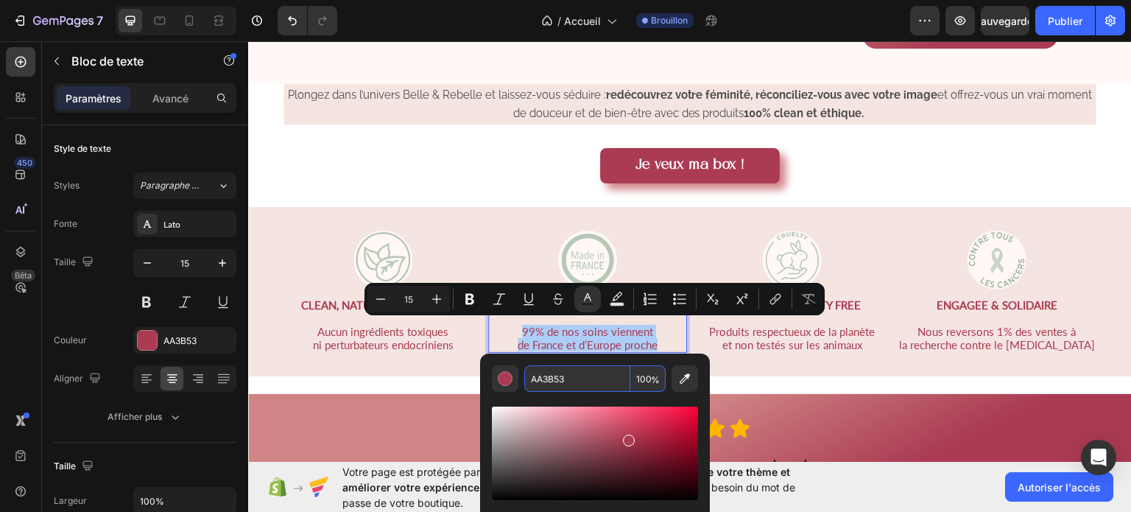
click at [577, 379] on input "AA3B53" at bounding box center [577, 378] width 106 height 27
type input "4D4D4D"
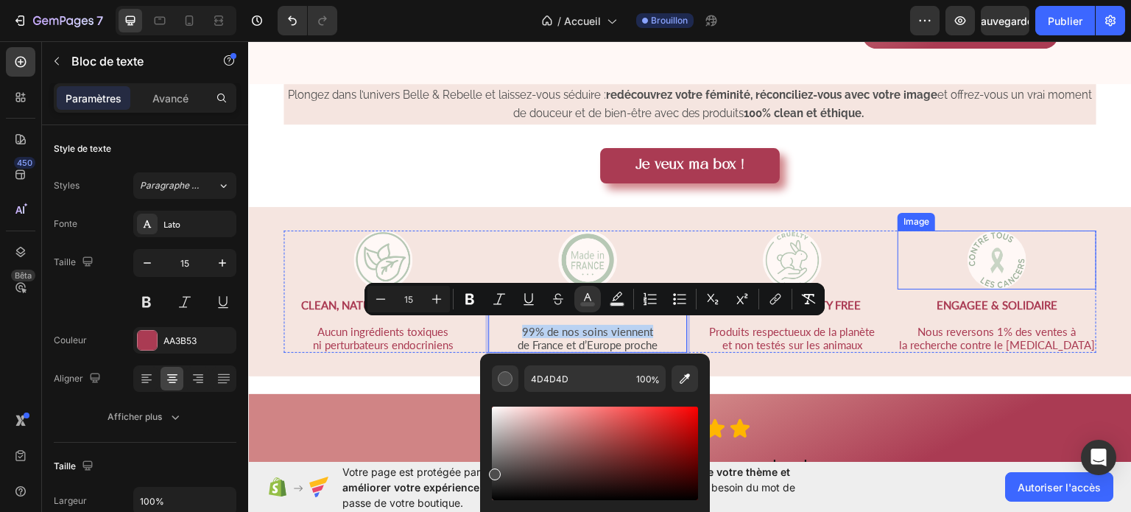
click at [1012, 230] on div at bounding box center [997, 259] width 199 height 59
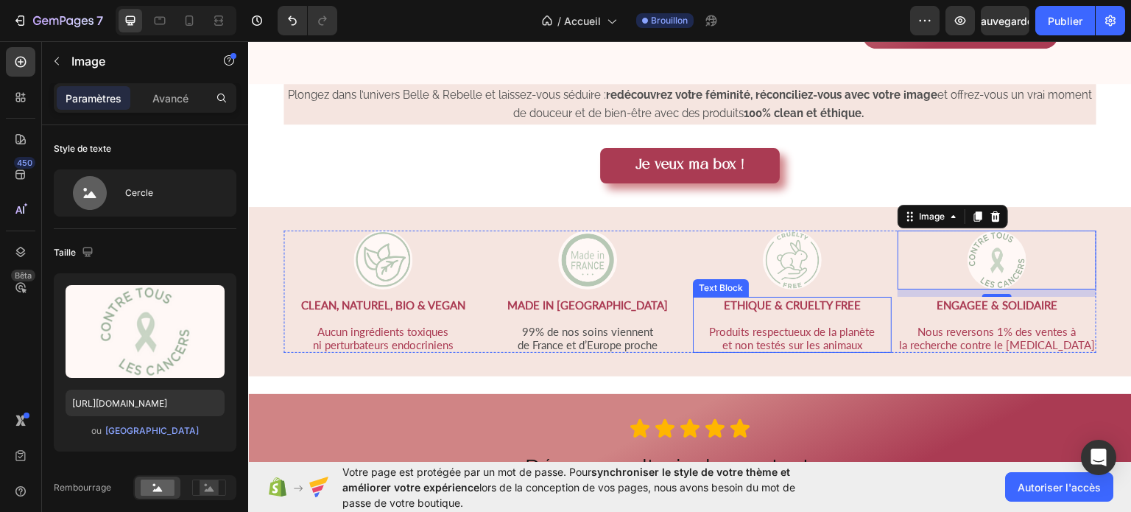
click at [837, 297] on strong "ETHIQUE & CRUELTY FREE" at bounding box center [792, 303] width 137 height 13
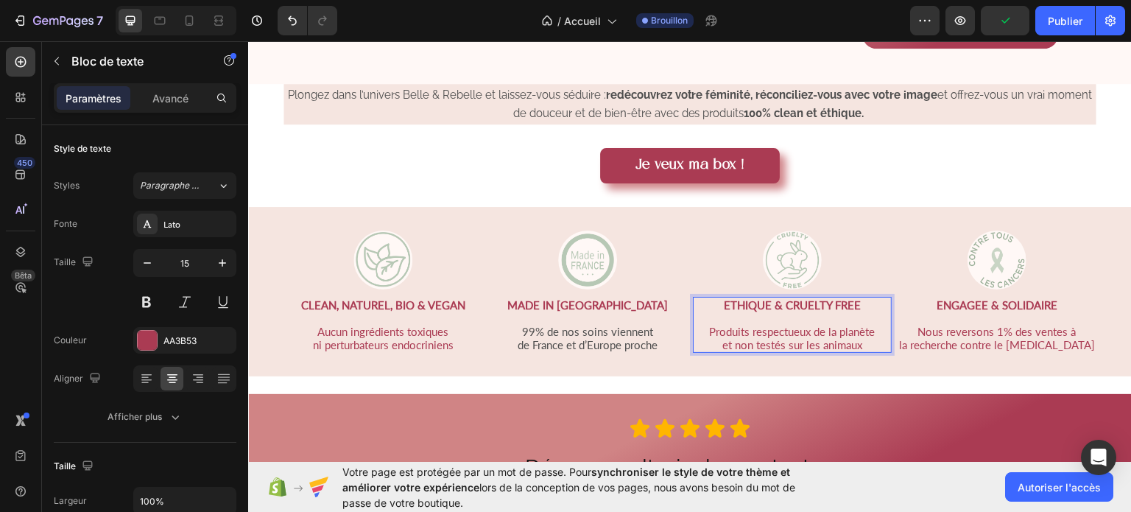
click at [850, 300] on p "ETHIQUE & CRUELTY FREE" at bounding box center [792, 303] width 196 height 13
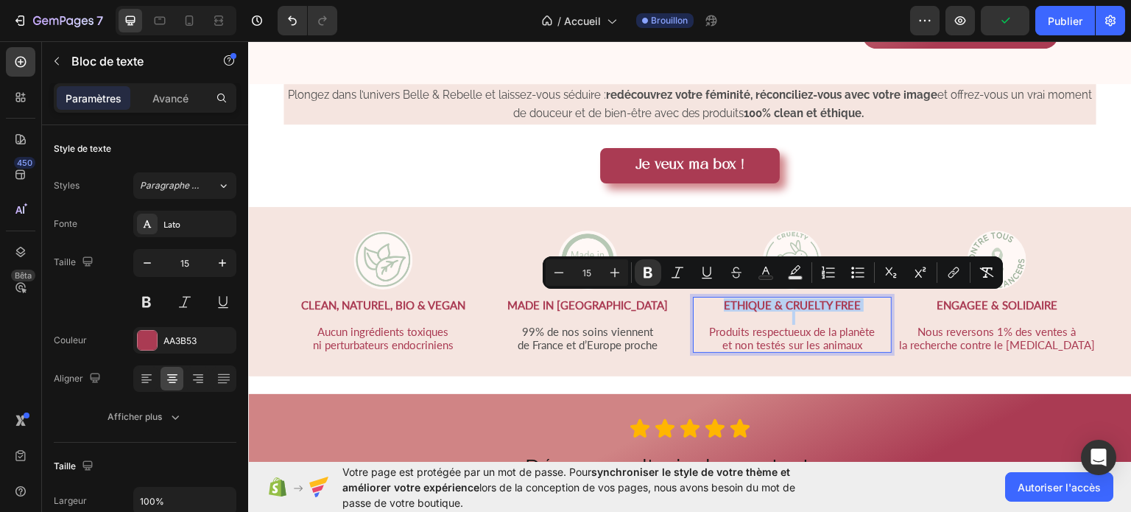
drag, startPoint x: 850, startPoint y: 300, endPoint x: 708, endPoint y: 300, distance: 142.1
click at [708, 300] on p "ETHIQUE & CRUELTY FREE" at bounding box center [792, 303] width 196 height 13
click at [762, 277] on rect "Barre d'outils contextuelle de l'éditeur" at bounding box center [766, 278] width 14 height 4
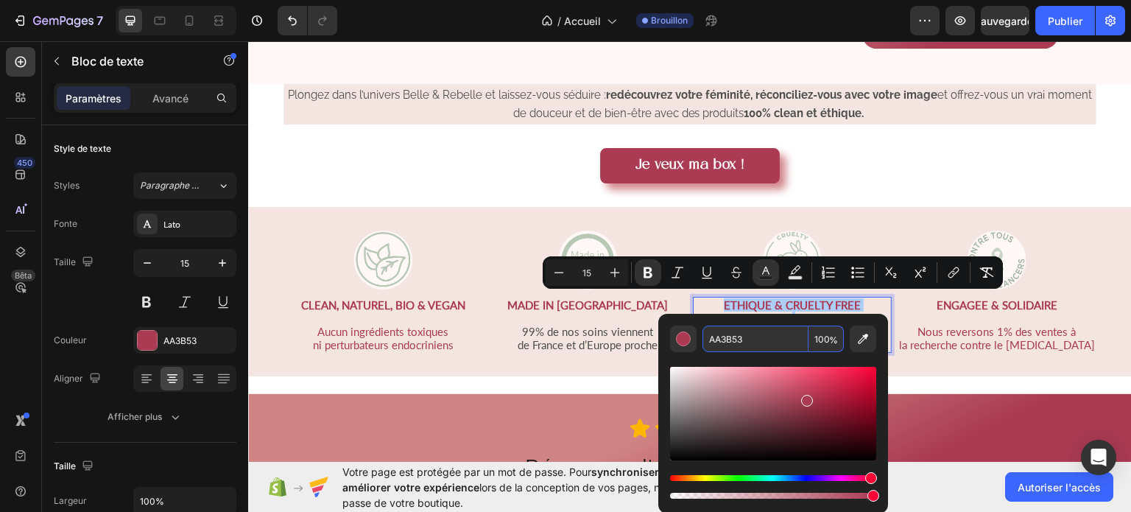
click at [742, 332] on input "AA3B53" at bounding box center [755, 338] width 106 height 27
type input "4D4D4D"
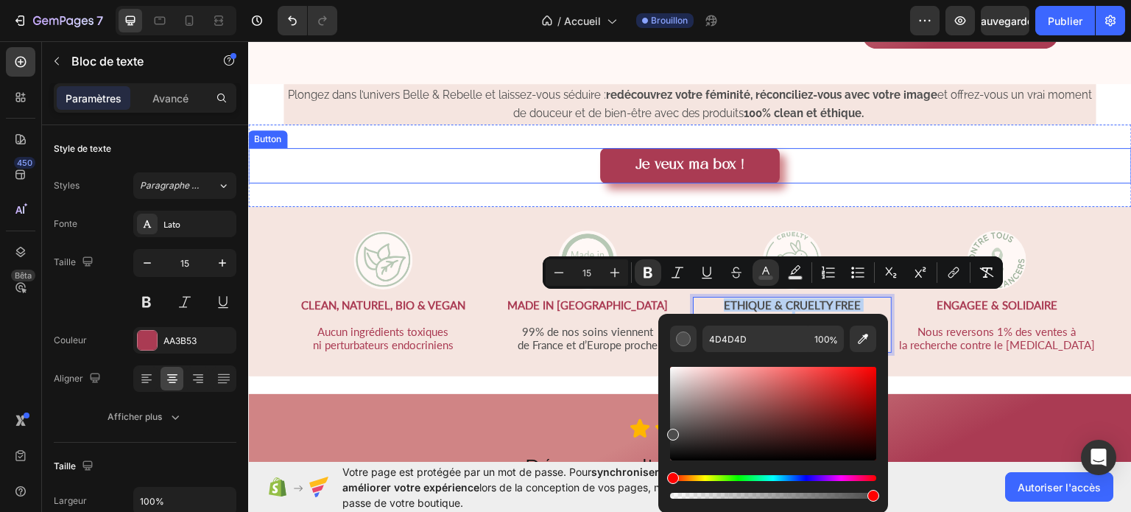
click at [1074, 147] on div "Je veux ma box ! Button" at bounding box center [690, 164] width 884 height 35
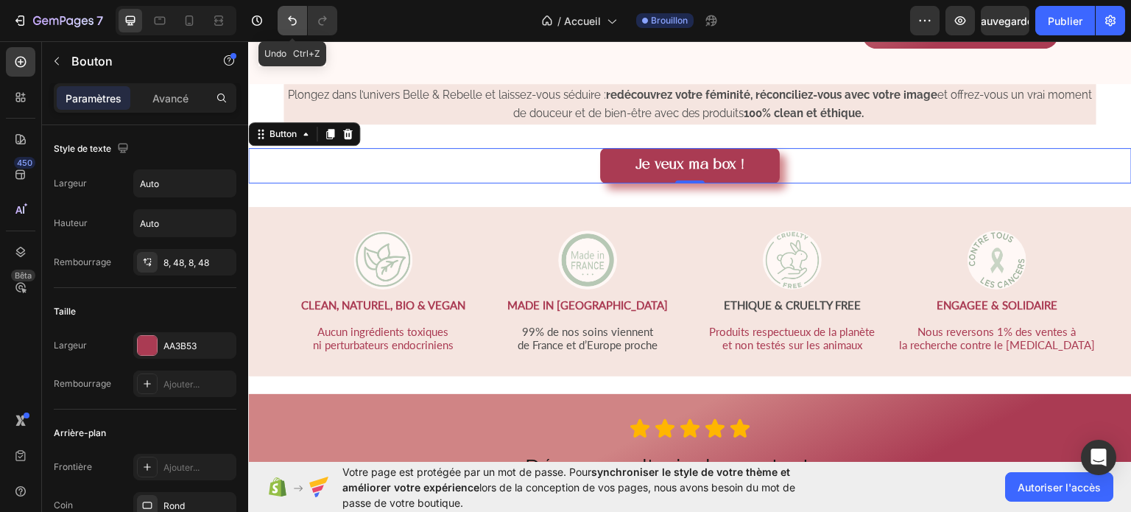
click at [291, 15] on icon "Annuler/Rétablir" at bounding box center [292, 20] width 15 height 15
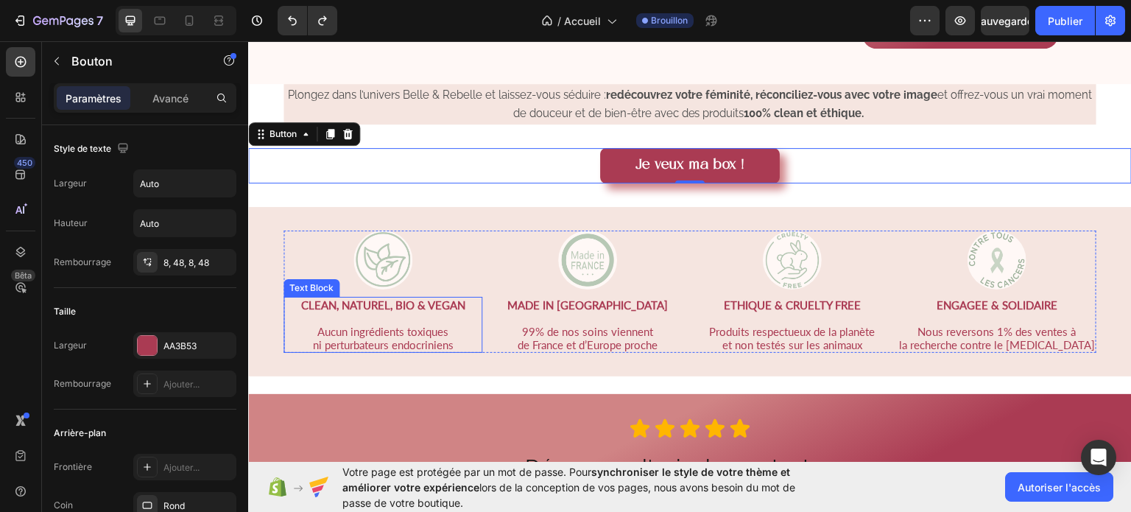
click at [434, 297] on strong "CLEAN, NATUREL, BIO & VEGAN" at bounding box center [383, 303] width 164 height 13
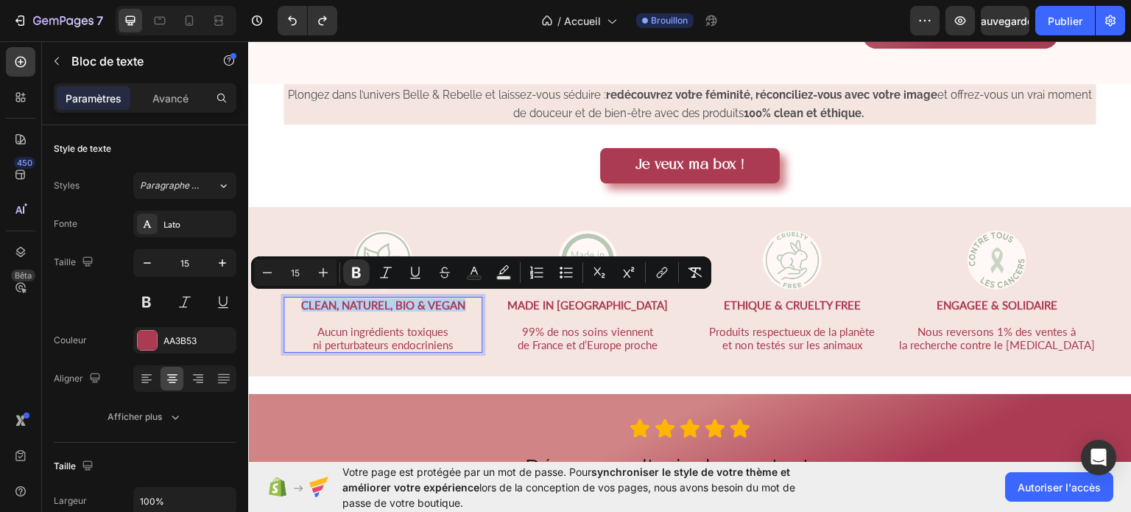
drag, startPoint x: 336, startPoint y: 304, endPoint x: 498, endPoint y: 304, distance: 162.0
click at [465, 304] on strong "CLEAN, NATUREL, BIO & VEGAN" at bounding box center [383, 303] width 164 height 13
click at [154, 256] on icon "button" at bounding box center [147, 263] width 15 height 15
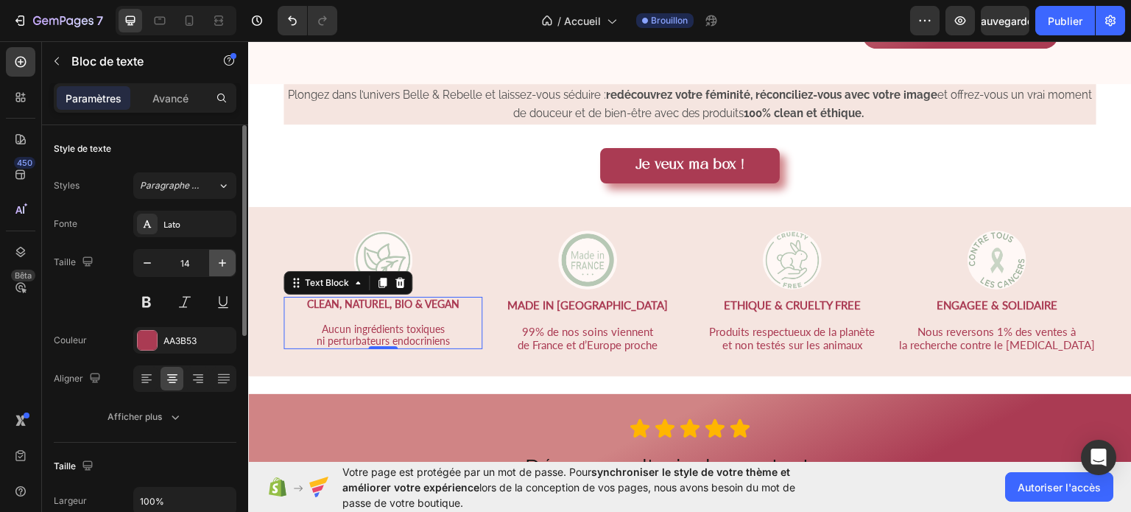
click at [216, 264] on icon "button" at bounding box center [222, 263] width 15 height 15
type input "15"
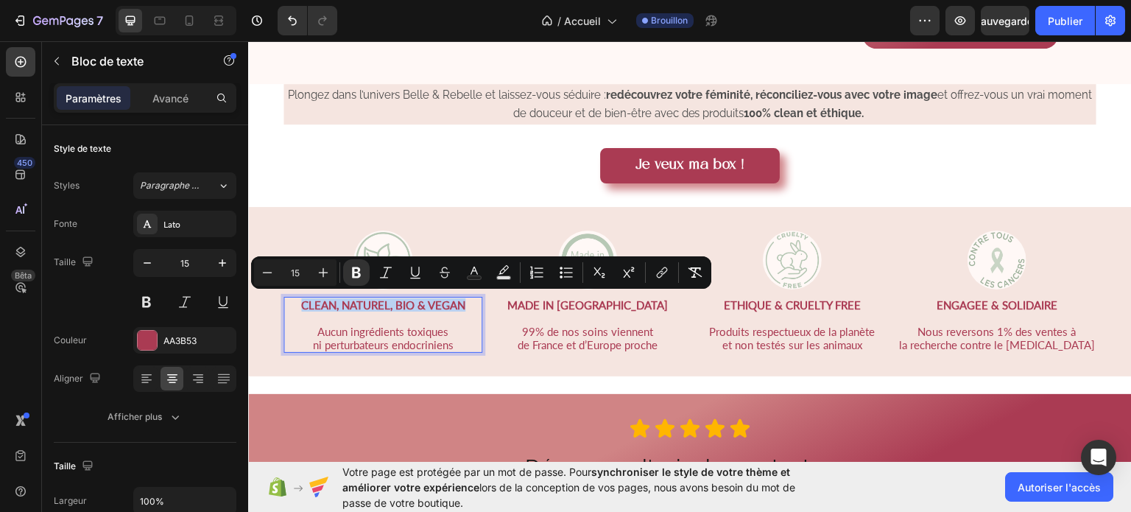
drag, startPoint x: 336, startPoint y: 306, endPoint x: 484, endPoint y: 303, distance: 148.0
click at [465, 303] on strong "CLEAN, NATUREL, BIO & VEGAN" at bounding box center [383, 303] width 164 height 13
click at [477, 276] on rect "Editor contextual toolbar" at bounding box center [475, 278] width 14 height 4
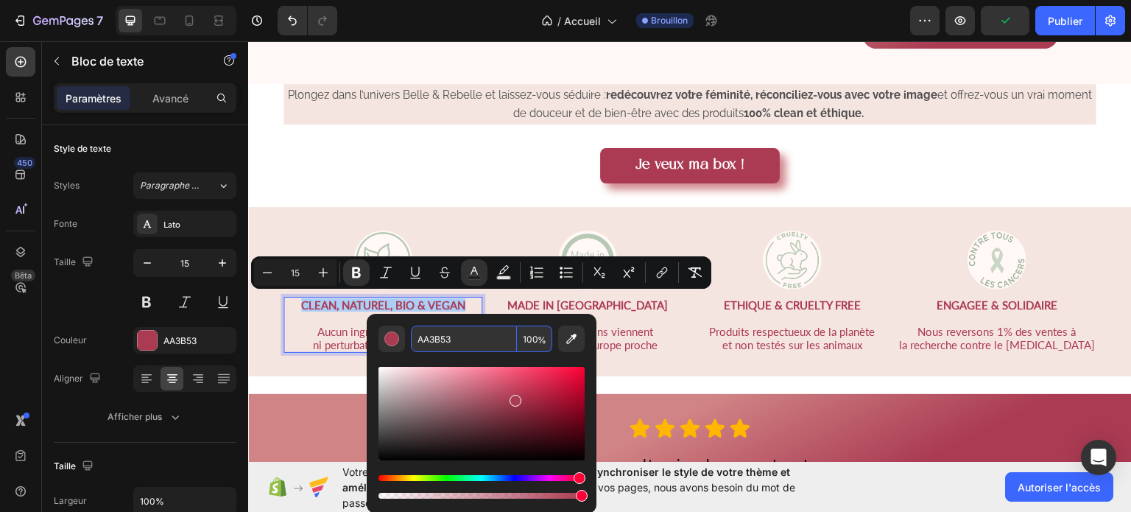
click at [483, 347] on input "AA3B53" at bounding box center [464, 338] width 106 height 27
type input "DD0088"
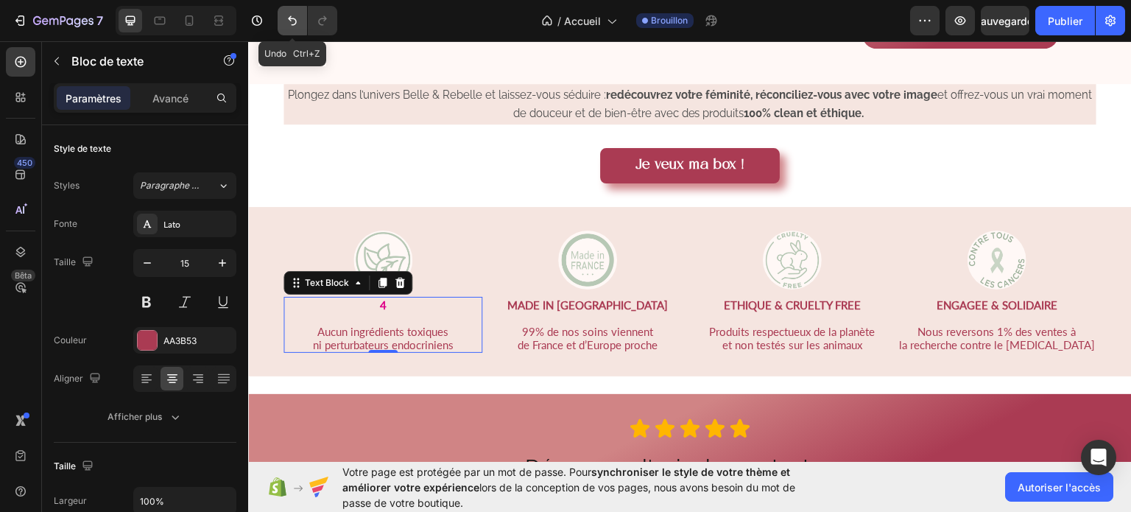
click at [293, 29] on button "Annuler/Rétablir" at bounding box center [292, 20] width 29 height 29
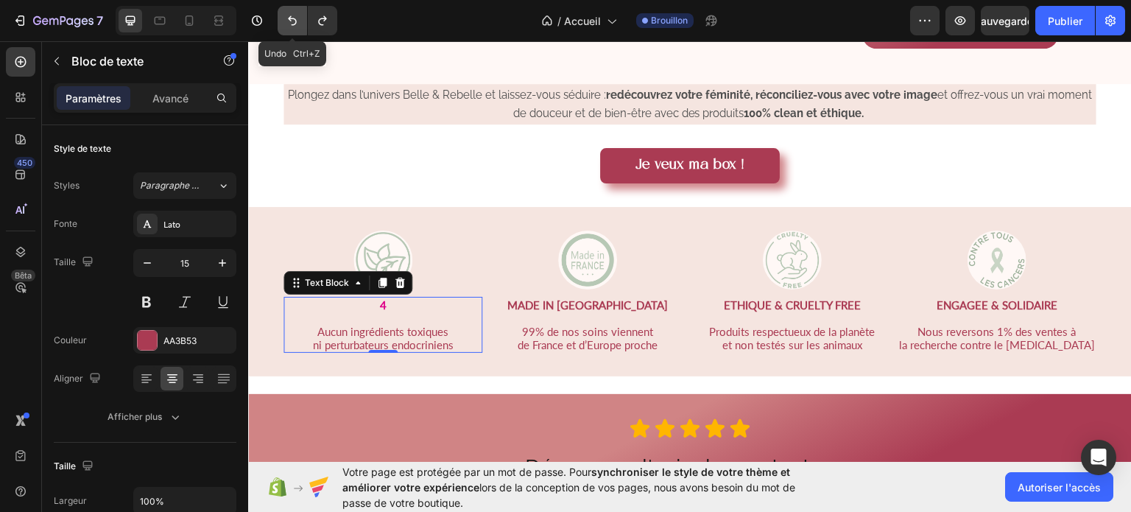
click at [293, 29] on button "Annuler/Rétablir" at bounding box center [292, 20] width 29 height 29
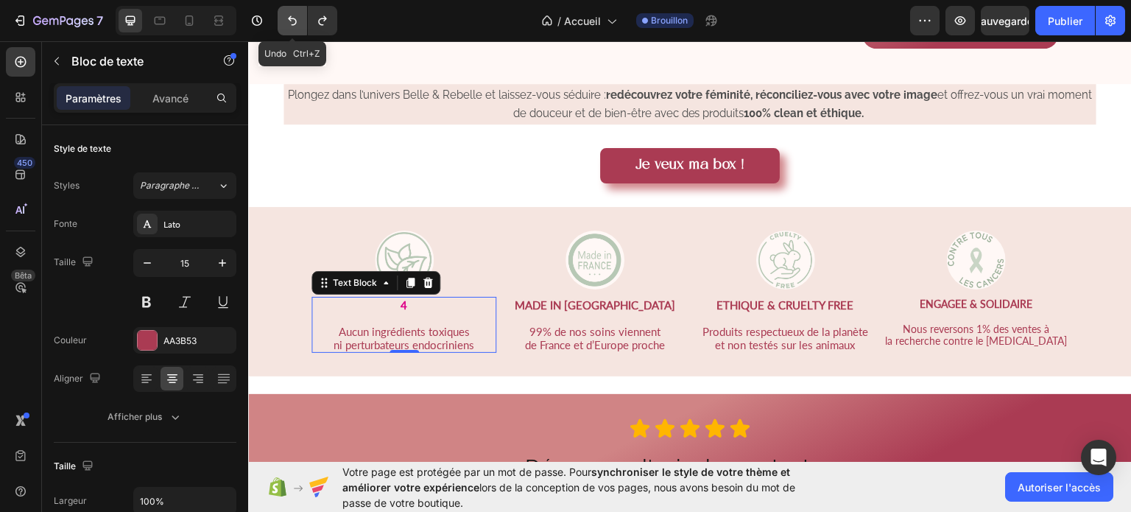
click at [291, 29] on button "Annuler/Rétablir" at bounding box center [292, 20] width 29 height 29
click at [288, 26] on icon "Annuler/Rétablir" at bounding box center [292, 20] width 15 height 15
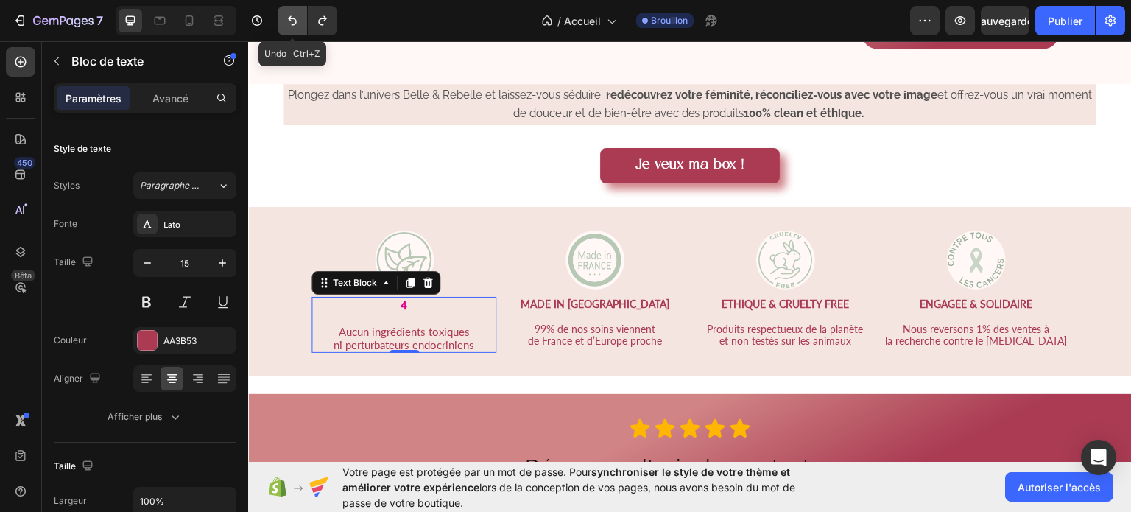
click at [288, 26] on icon "Annuler/Rétablir" at bounding box center [292, 20] width 15 height 15
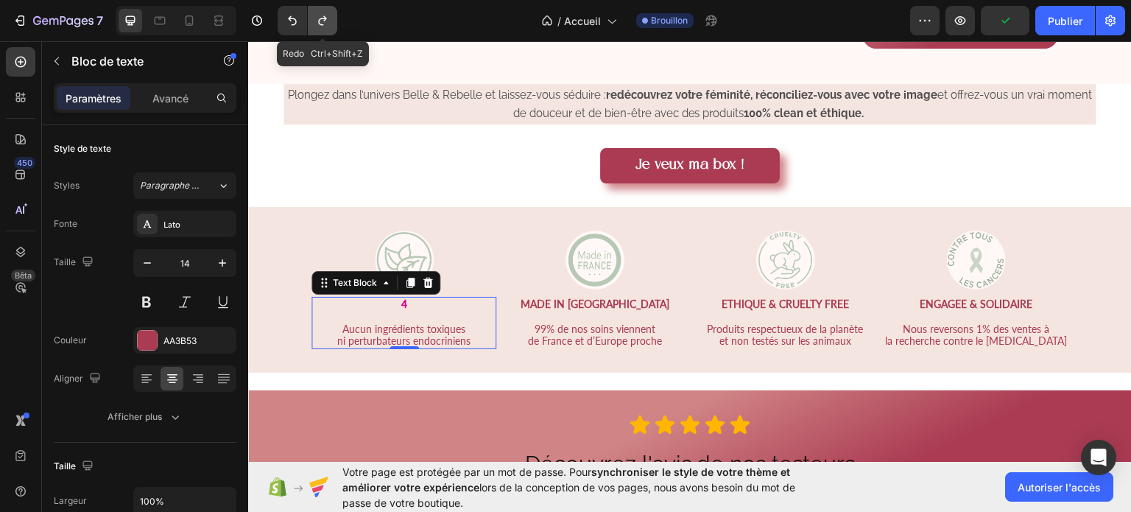
click at [324, 20] on icon "Annuler/Rétablir" at bounding box center [322, 21] width 8 height 10
type input "15"
click at [324, 20] on icon "Annuler/Rétablir" at bounding box center [322, 21] width 8 height 10
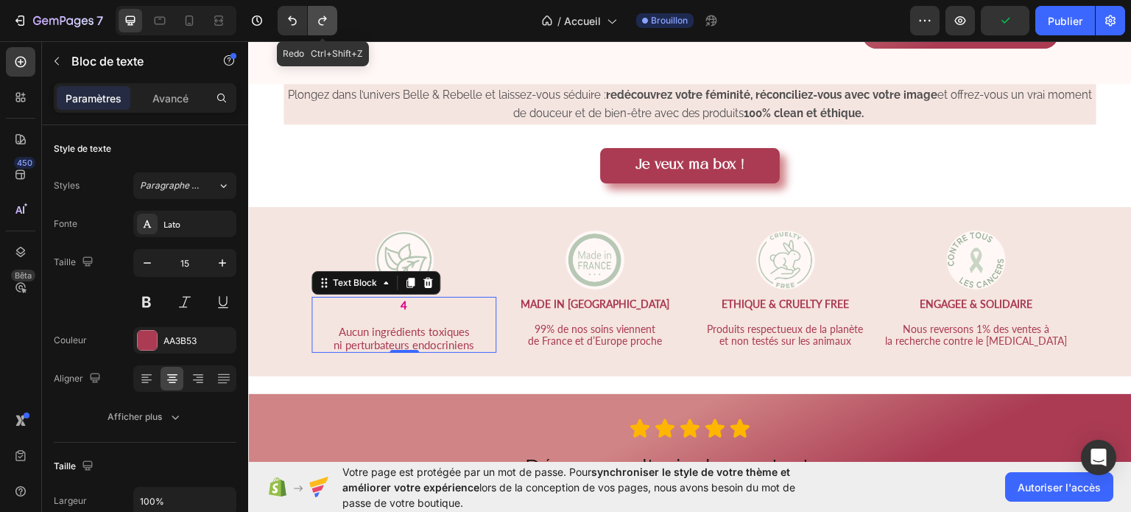
click at [324, 20] on icon "Annuler/Rétablir" at bounding box center [322, 21] width 8 height 10
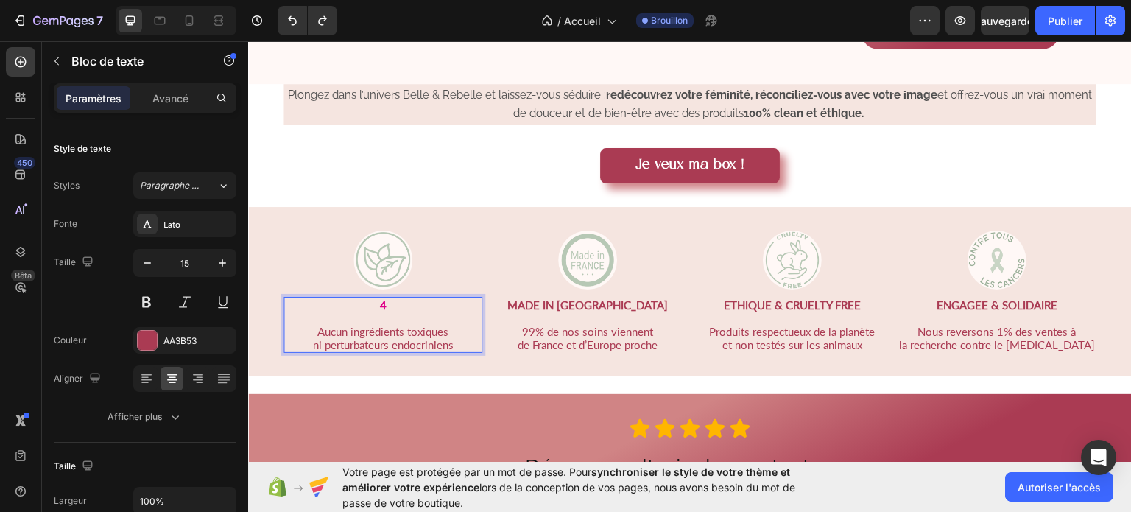
click at [387, 297] on strong "4" at bounding box center [383, 303] width 7 height 13
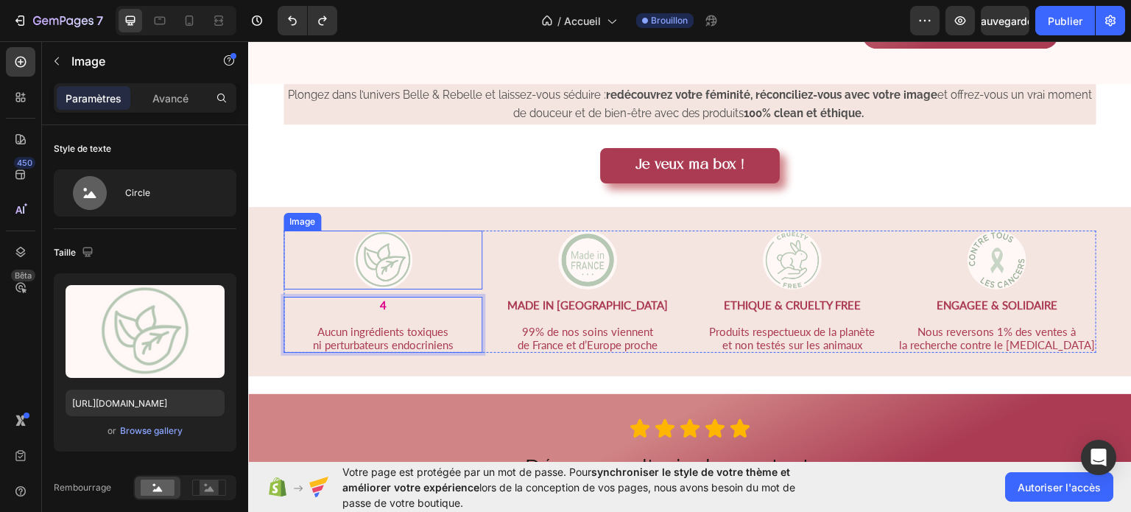
click at [460, 230] on div at bounding box center [382, 259] width 199 height 59
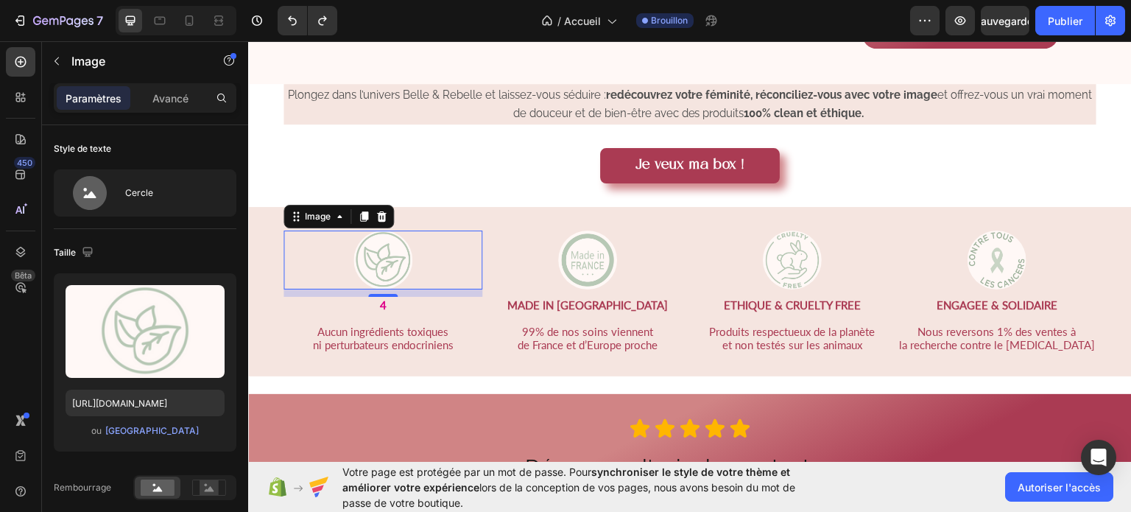
click at [390, 302] on div "10" at bounding box center [383, 308] width 15 height 12
click at [390, 306] on div "10" at bounding box center [383, 308] width 15 height 12
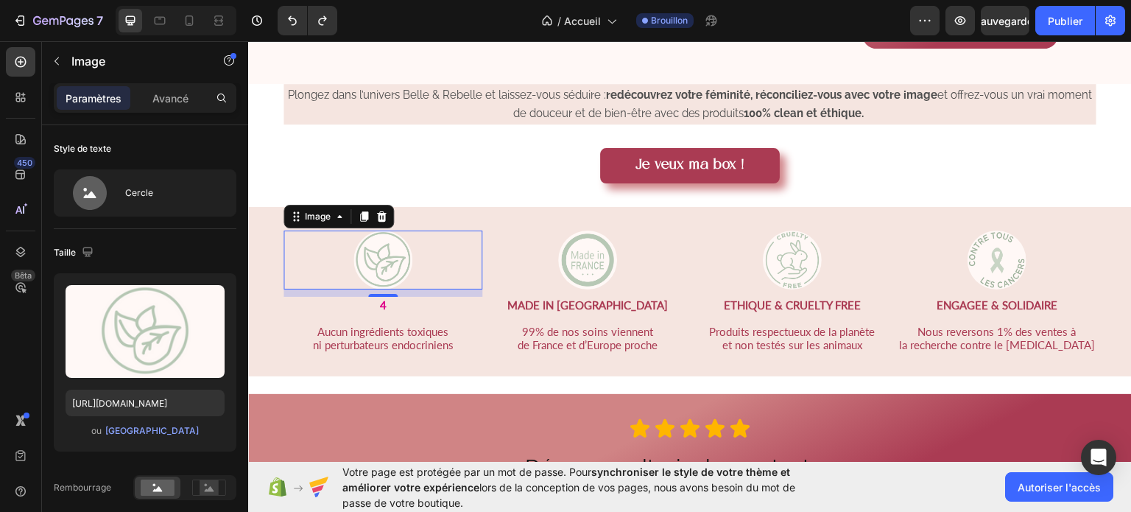
click at [390, 306] on div "10" at bounding box center [383, 308] width 15 height 12
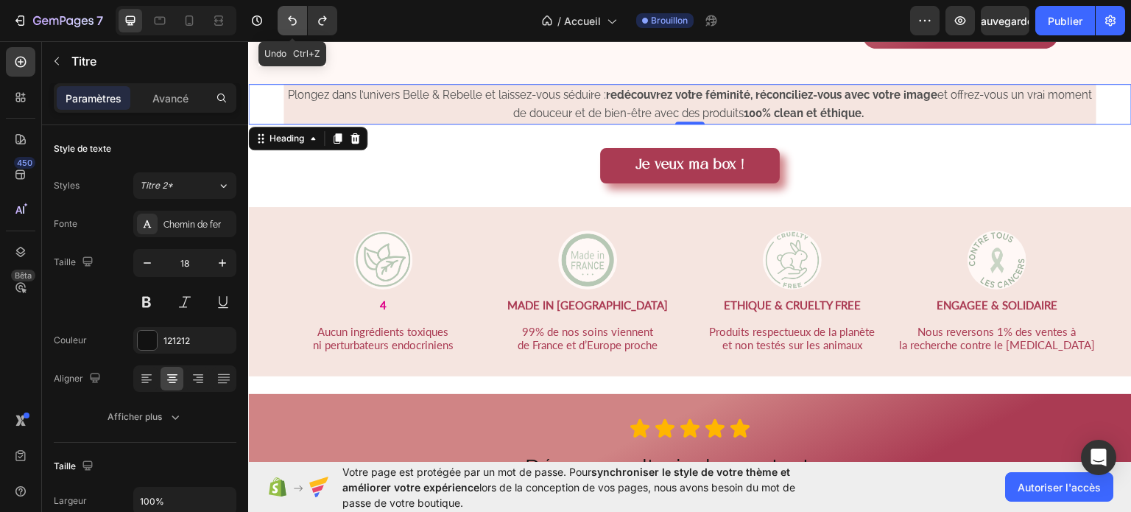
click at [297, 22] on icon "Annuler/Rétablir" at bounding box center [292, 20] width 15 height 15
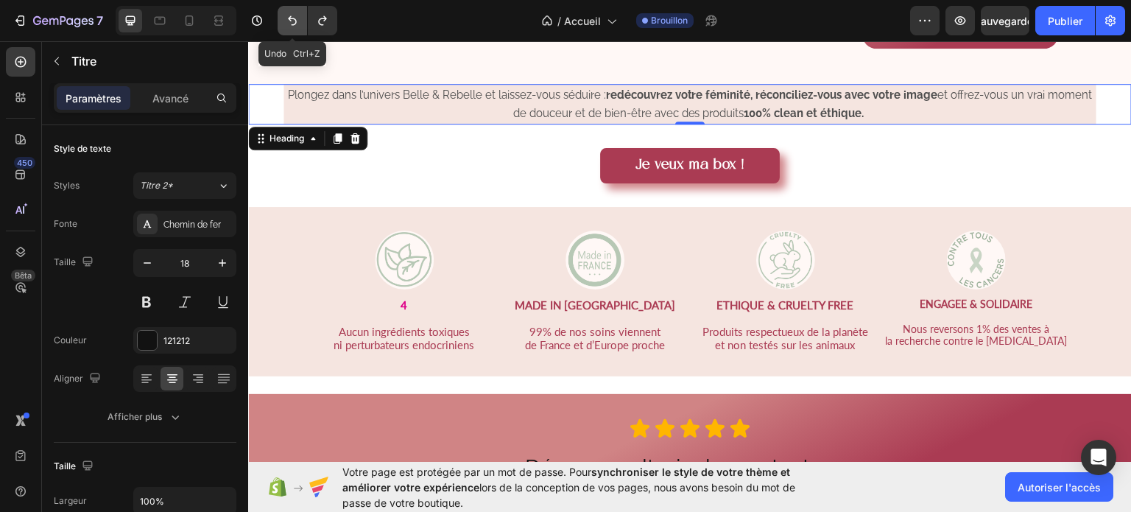
click at [297, 22] on icon "Annuler/Rétablir" at bounding box center [292, 20] width 15 height 15
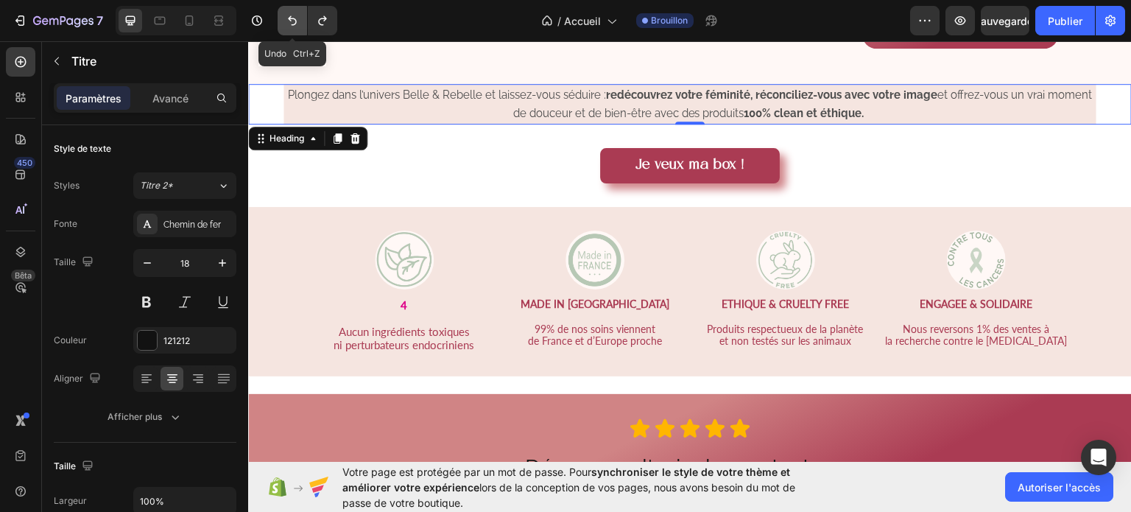
click at [297, 22] on icon "Annuler/Rétablir" at bounding box center [292, 20] width 15 height 15
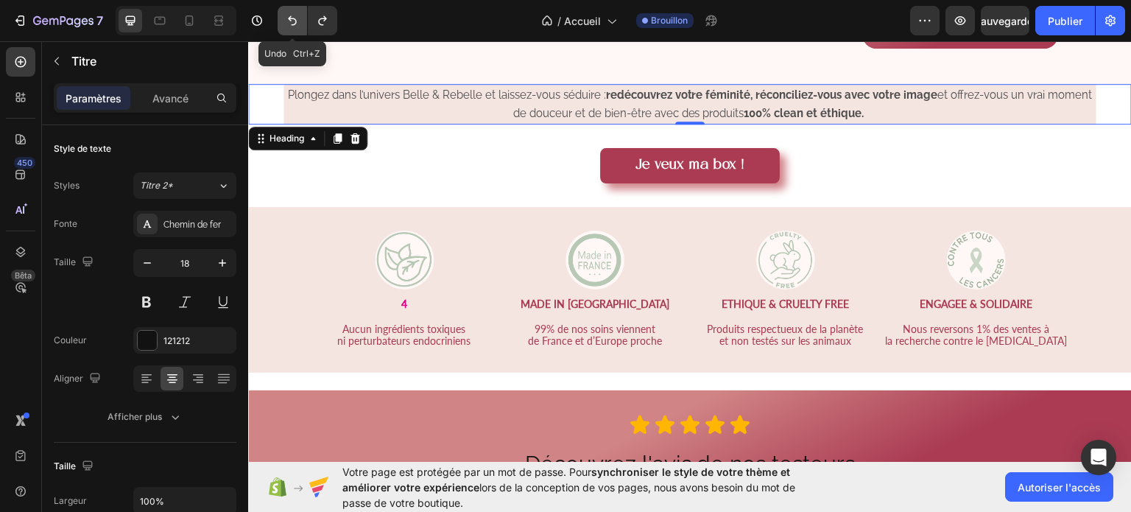
click at [297, 22] on icon "Annuler/Rétablir" at bounding box center [292, 20] width 15 height 15
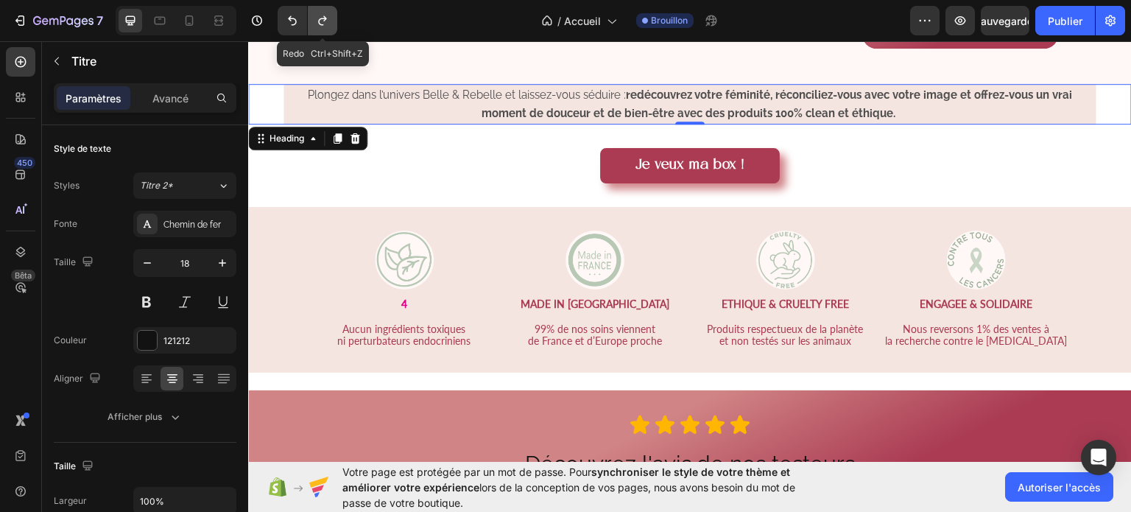
click at [315, 22] on icon "Annuler/Rétablir" at bounding box center [322, 20] width 15 height 15
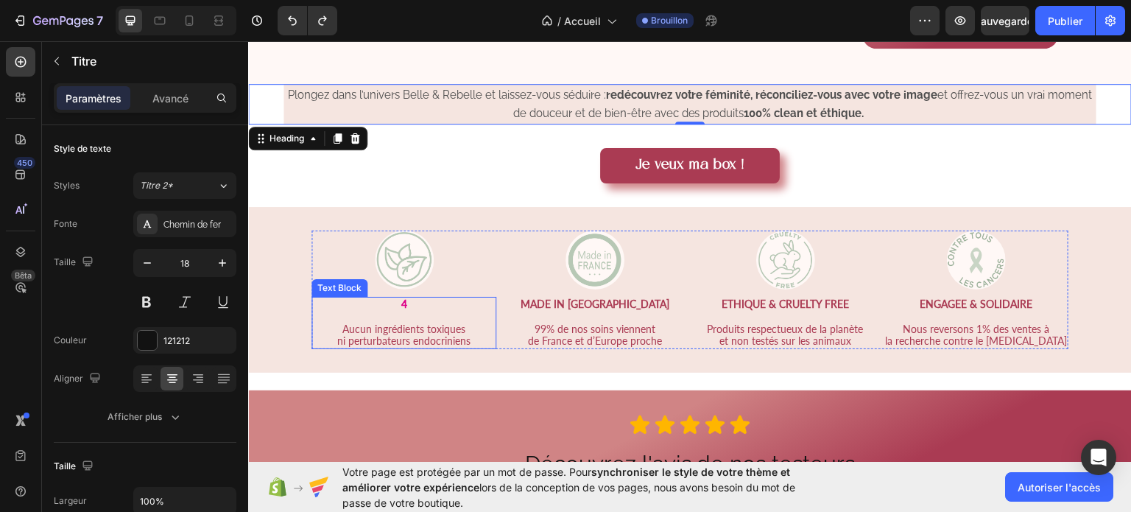
click at [407, 299] on strong "4" at bounding box center [404, 303] width 6 height 13
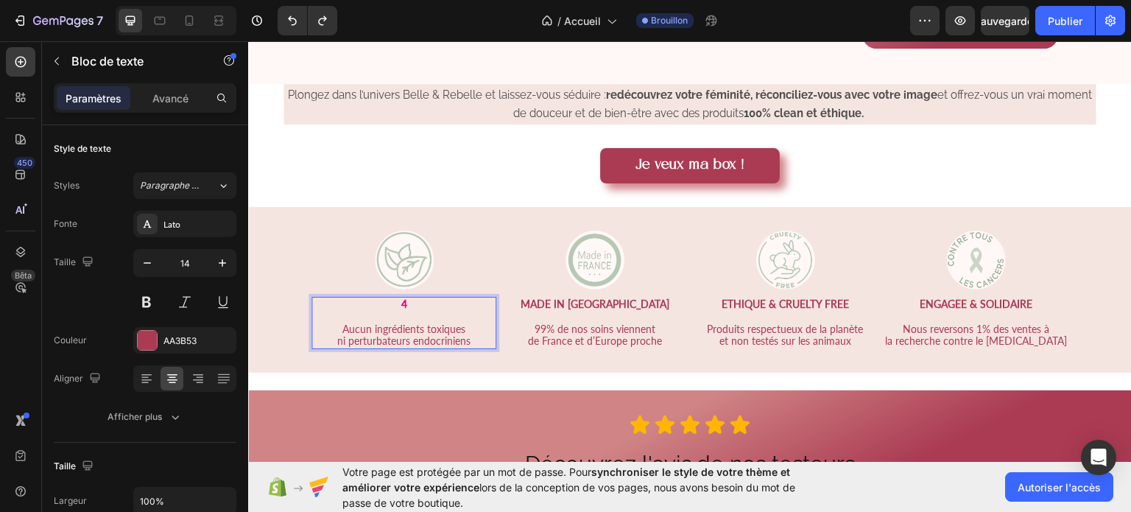
click at [407, 299] on strong "4" at bounding box center [404, 303] width 6 height 13
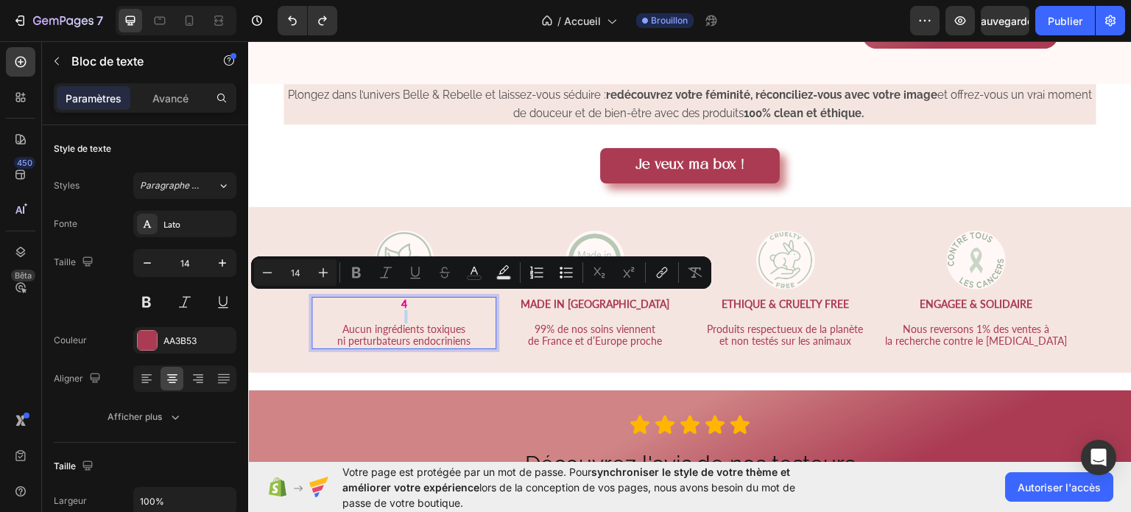
click at [407, 303] on strong "4" at bounding box center [404, 303] width 6 height 13
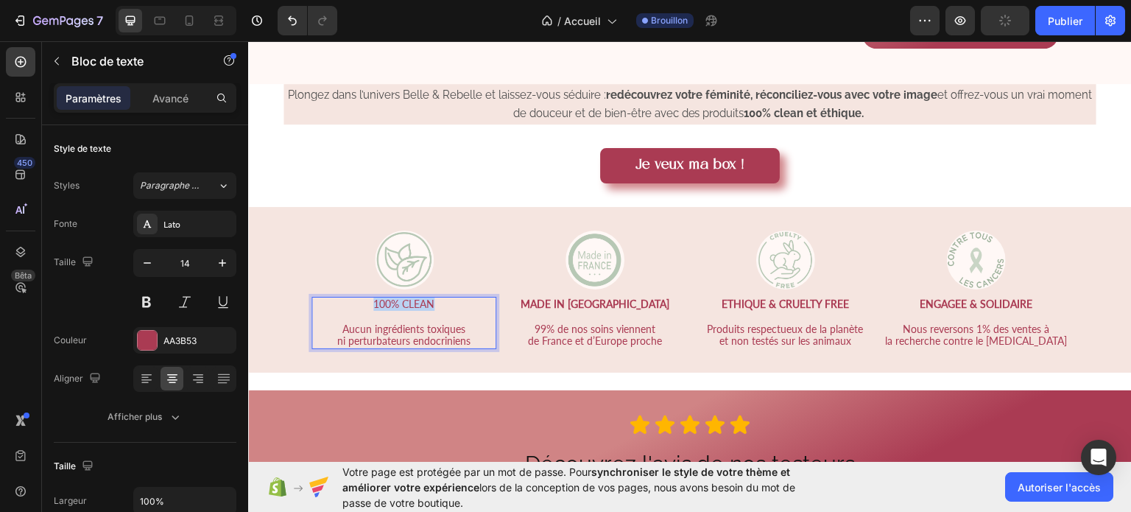
drag, startPoint x: 478, startPoint y: 300, endPoint x: 404, endPoint y: 295, distance: 74.5
click at [404, 297] on p "100% CLEAN" at bounding box center [404, 303] width 182 height 13
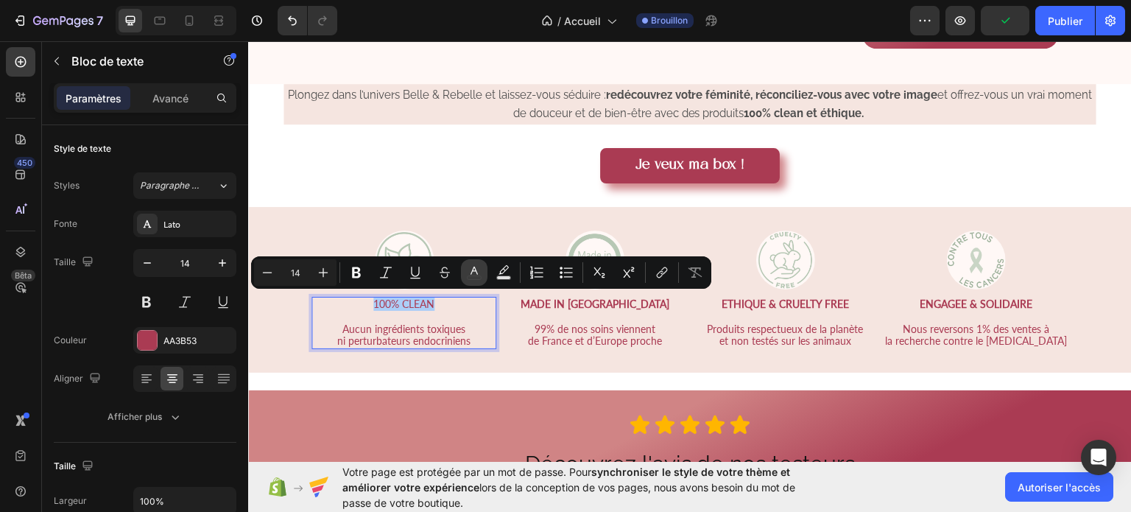
click at [477, 272] on icon "Barre d'outils contextuelle de l'éditeur" at bounding box center [474, 271] width 7 height 8
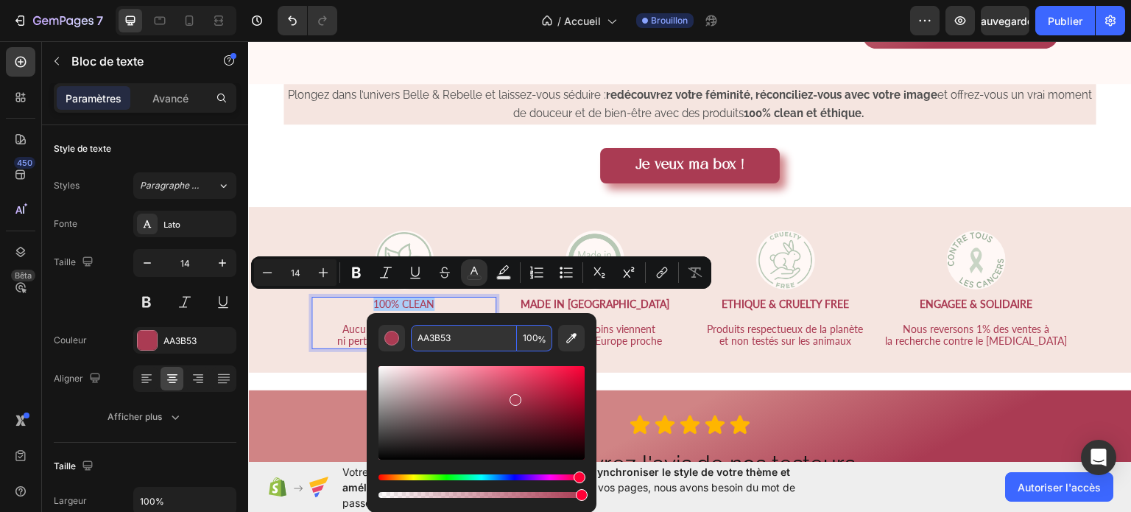
click at [459, 345] on input "AA3B53" at bounding box center [464, 338] width 106 height 27
type input "4D4D4D"
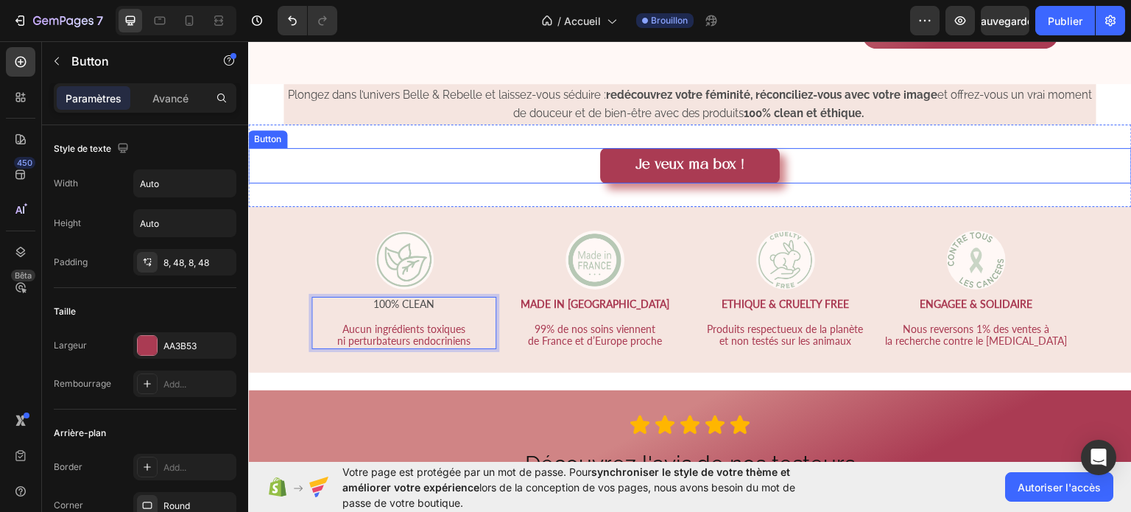
click at [532, 166] on div "Je veux ma box ! Button" at bounding box center [690, 164] width 884 height 35
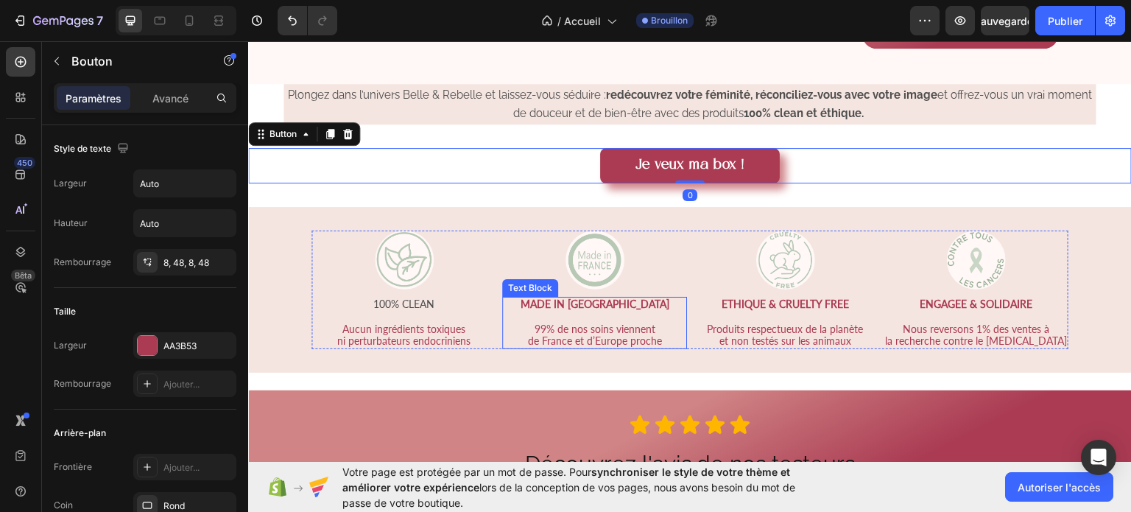
click at [581, 300] on strong "MADE IN FRANCE" at bounding box center [595, 303] width 149 height 13
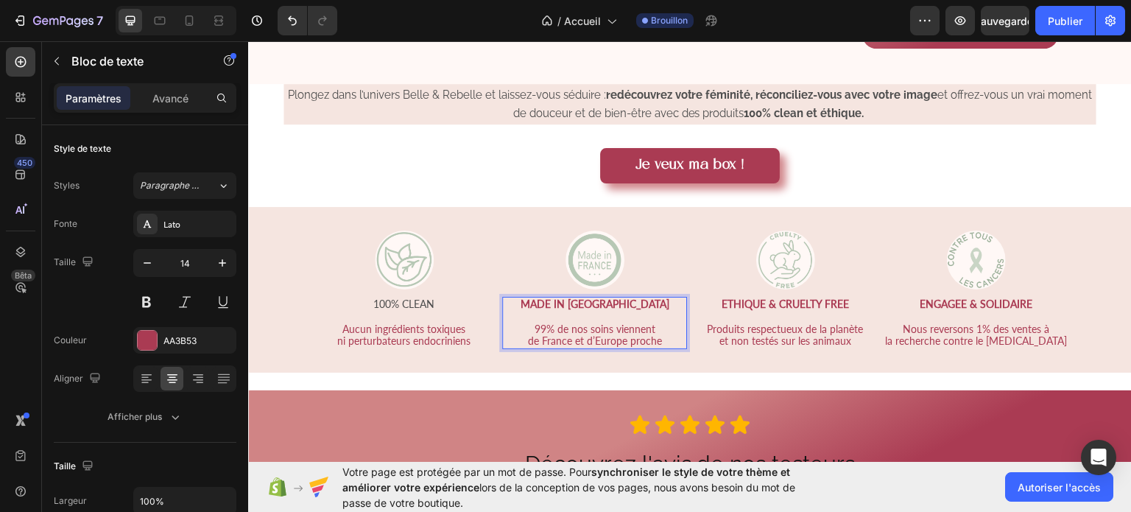
click at [554, 303] on p "MADE IN FRANCE" at bounding box center [595, 303] width 182 height 13
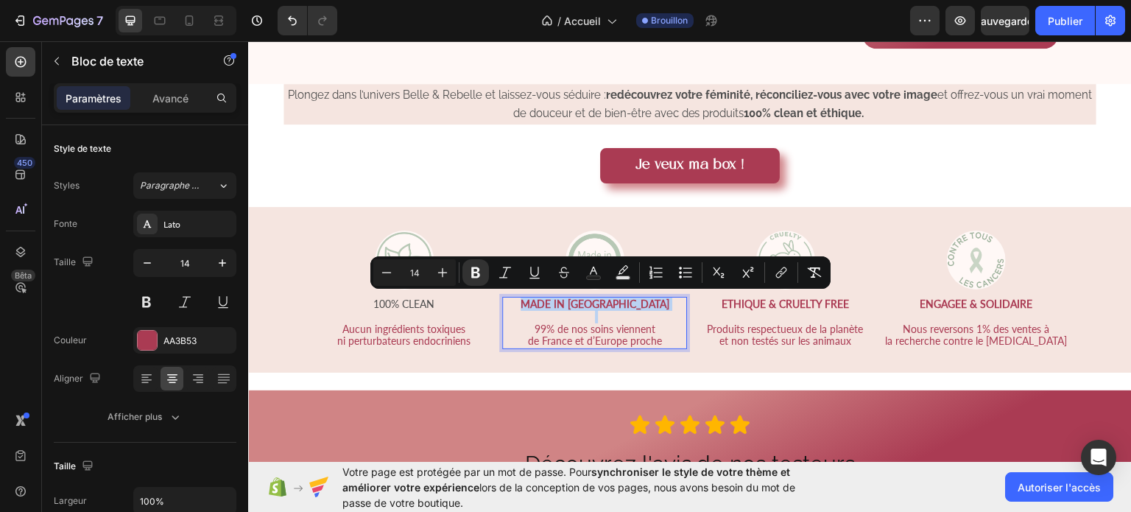
drag, startPoint x: 554, startPoint y: 303, endPoint x: 661, endPoint y: 306, distance: 106.8
click at [661, 306] on p "MADE IN FRANCE" at bounding box center [595, 303] width 182 height 13
click at [596, 270] on icon "Editor contextual toolbar" at bounding box center [593, 272] width 15 height 15
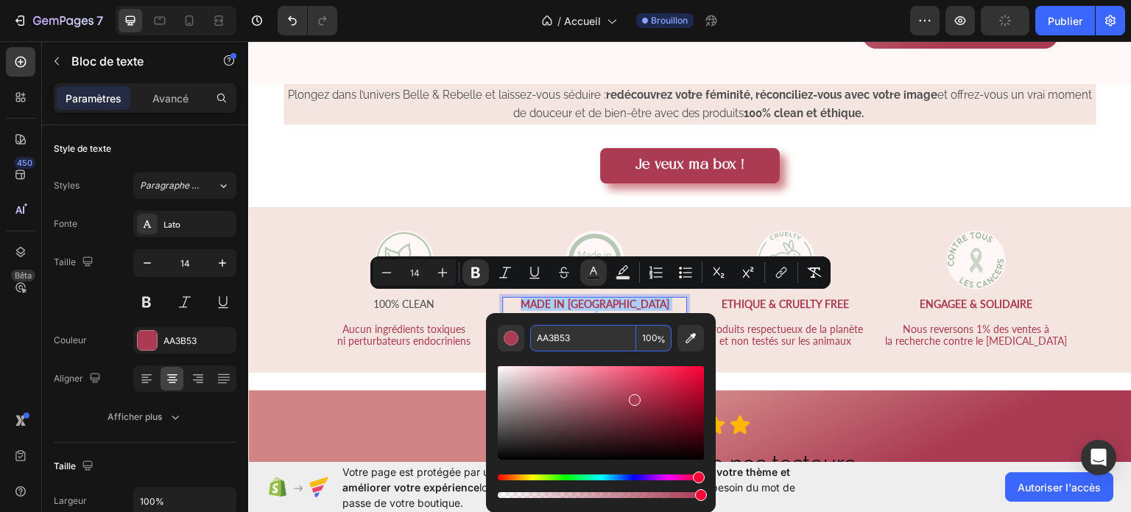
click at [575, 345] on input "AA3B53" at bounding box center [583, 338] width 106 height 27
type input "4D4D4D"
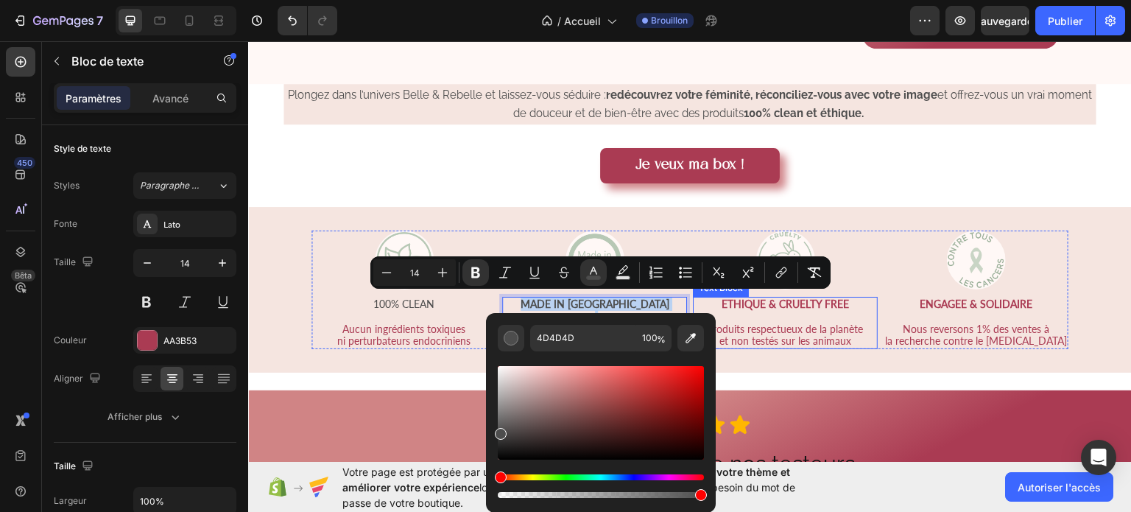
click at [755, 302] on strong "ETHIQUE & CRUELTY FREE" at bounding box center [785, 303] width 127 height 13
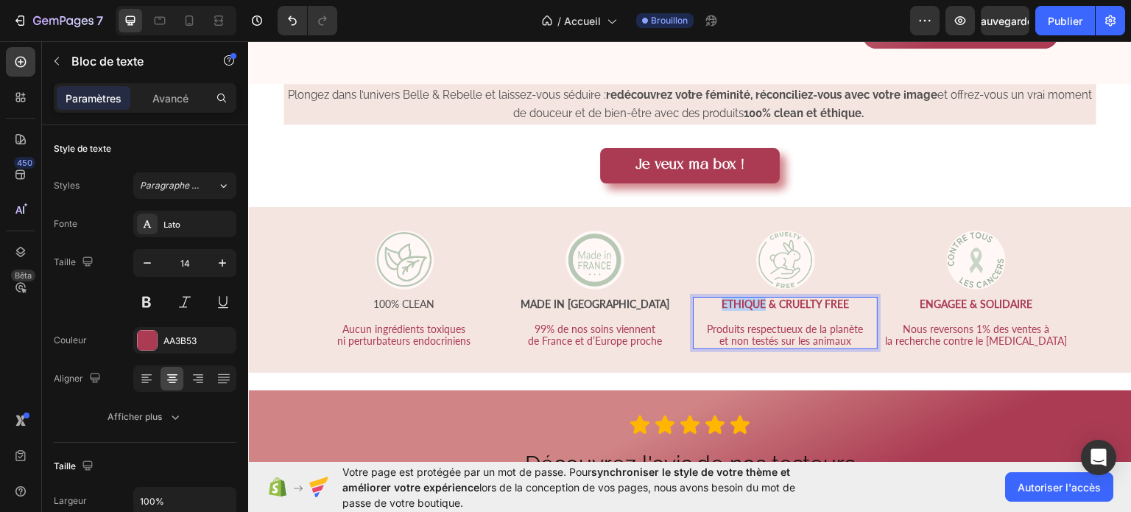
click at [722, 300] on strong "ETHIQUE & CRUELTY FREE" at bounding box center [785, 303] width 127 height 13
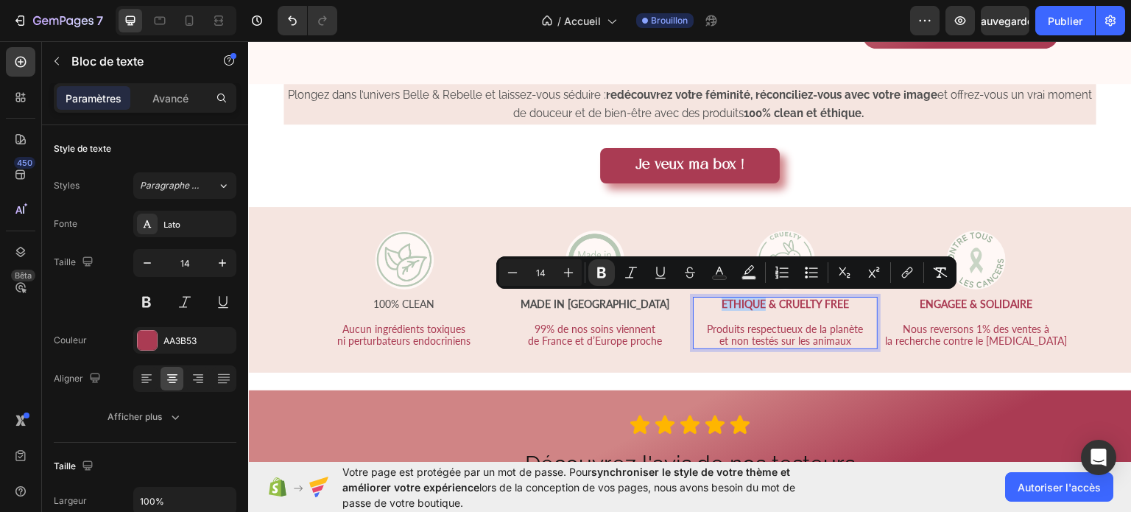
click at [722, 300] on strong "ETHIQUE & CRUELTY FREE" at bounding box center [785, 303] width 127 height 13
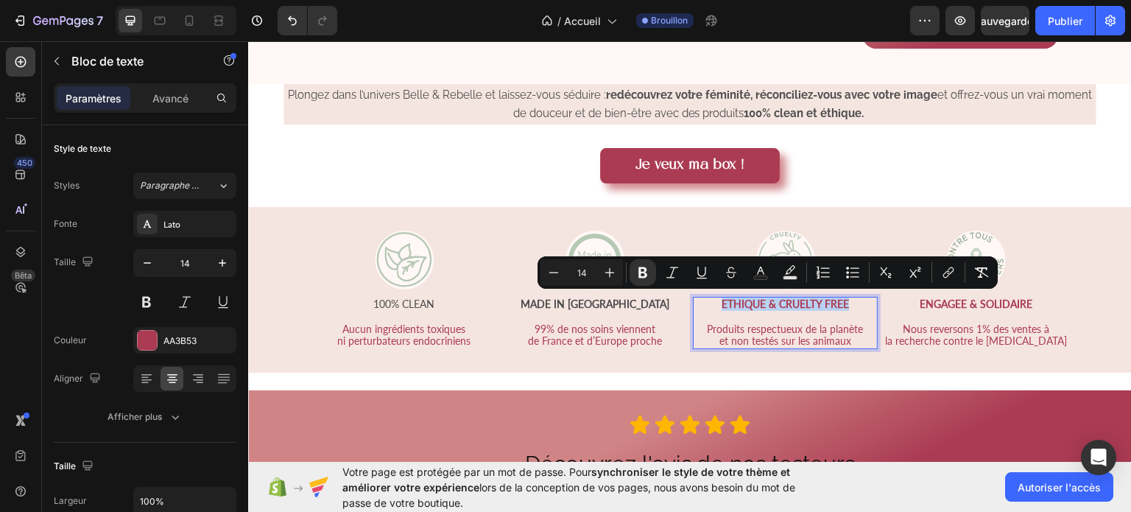
drag, startPoint x: 705, startPoint y: 300, endPoint x: 835, endPoint y: 302, distance: 130.3
click at [835, 302] on p "ETHIQUE & CRUELTY FREE" at bounding box center [785, 303] width 182 height 13
click at [644, 280] on button "Bold" at bounding box center [643, 272] width 27 height 27
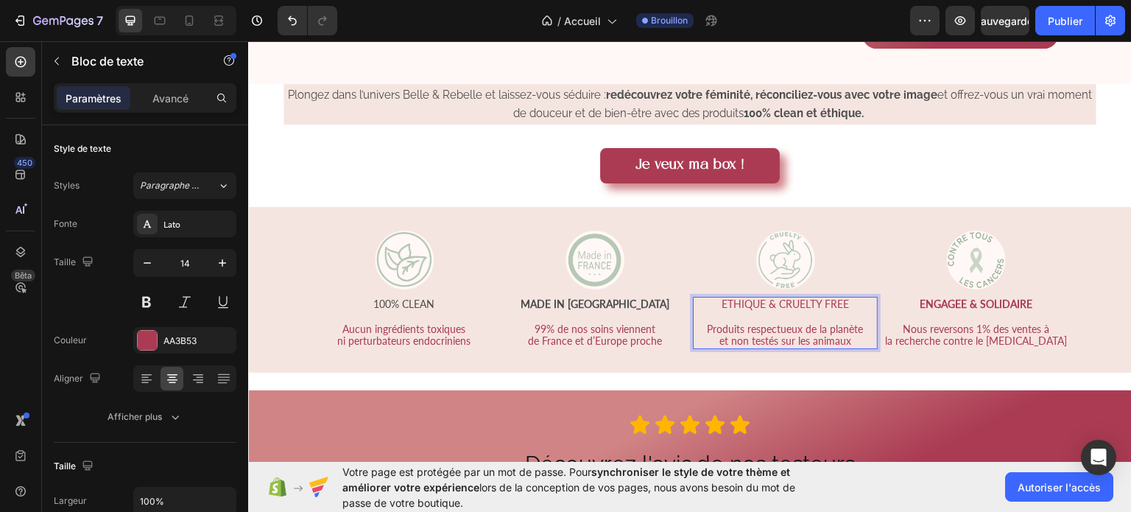
click at [705, 302] on p "ETHIQUE & CRUELTY FREE" at bounding box center [785, 303] width 182 height 13
drag, startPoint x: 705, startPoint y: 302, endPoint x: 830, endPoint y: 297, distance: 124.6
click at [830, 297] on p "ETHIQUE & CRUELTY FREE" at bounding box center [785, 303] width 182 height 13
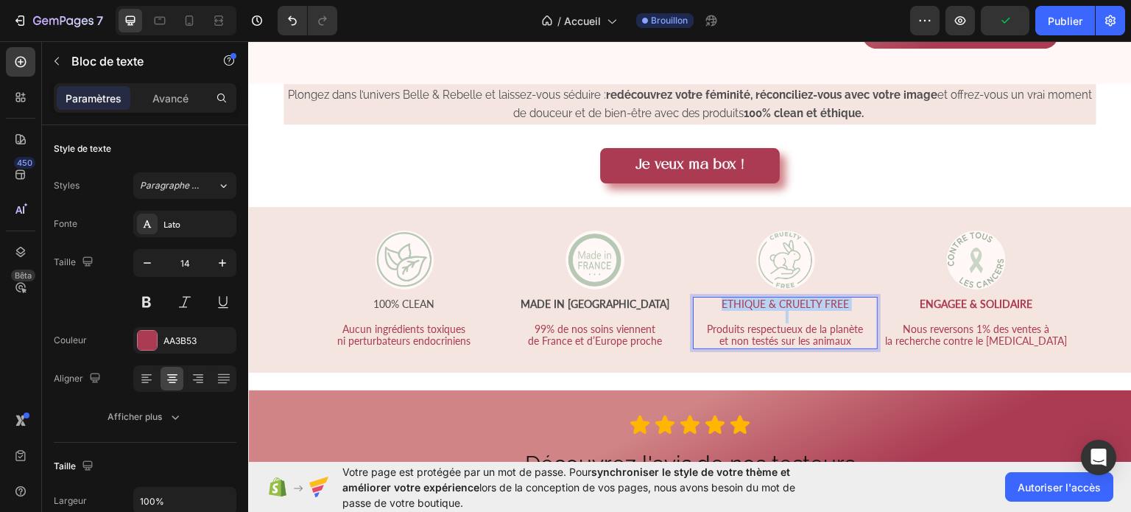
click at [767, 303] on p "ETHIQUE & CRUELTY FREE" at bounding box center [785, 303] width 182 height 13
click at [830, 297] on p "ETHIQUE & CRUELTY FREE" at bounding box center [785, 303] width 182 height 13
drag, startPoint x: 830, startPoint y: 297, endPoint x: 719, endPoint y: 297, distance: 111.2
click at [719, 297] on p "ETHIQUE & CRUELTY FREE" at bounding box center [785, 303] width 182 height 13
click at [942, 297] on strong "ENGAGEE & SOLIDAIRE" at bounding box center [976, 303] width 113 height 13
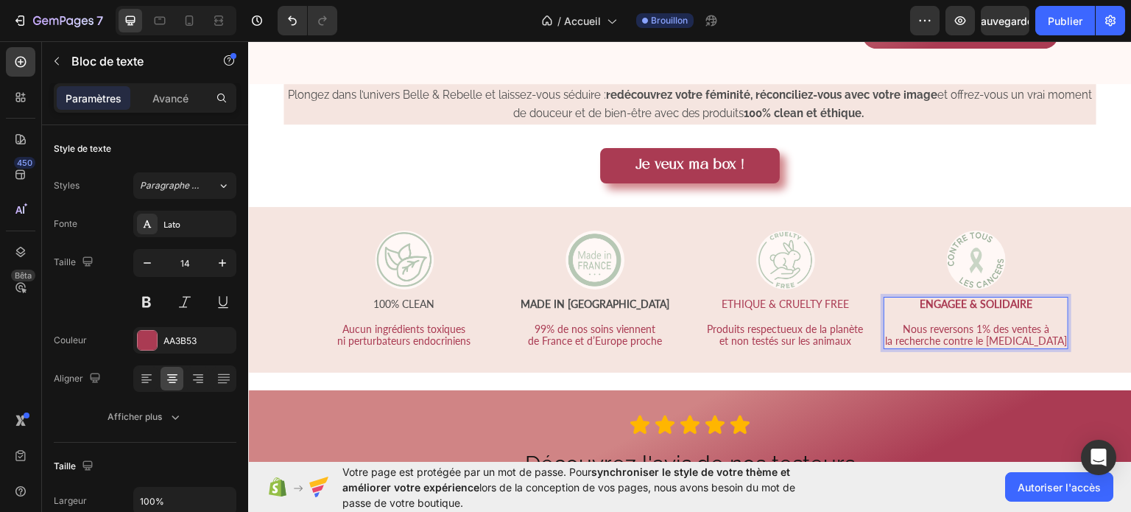
click at [998, 300] on p "ENGAGEE & SOLIDAIRE" at bounding box center [976, 303] width 182 height 13
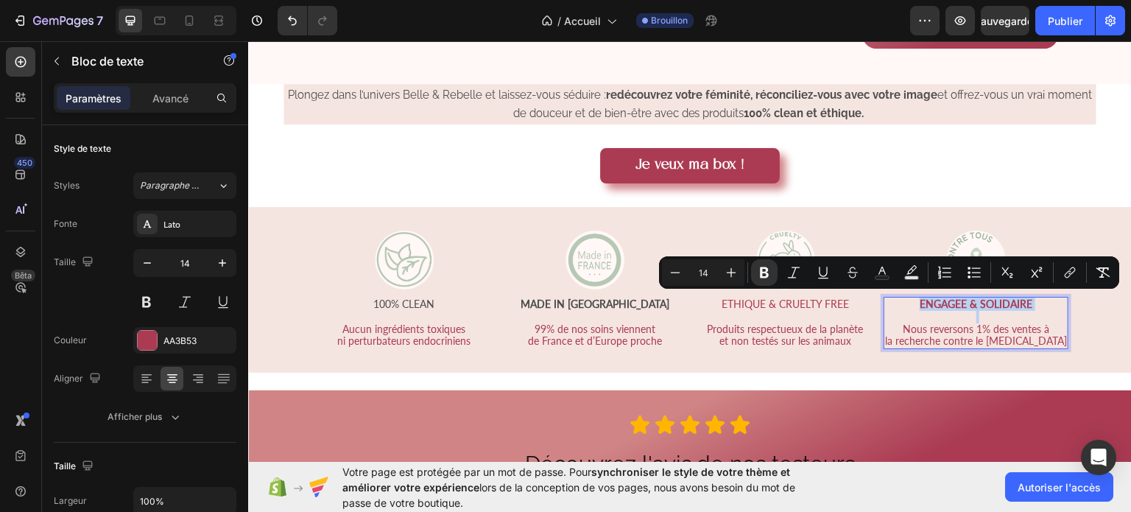
drag, startPoint x: 998, startPoint y: 300, endPoint x: 873, endPoint y: 302, distance: 125.2
click at [885, 302] on p "ENGAGEE & SOLIDAIRE" at bounding box center [976, 303] width 182 height 13
click at [882, 264] on button "Text Color" at bounding box center [882, 272] width 27 height 27
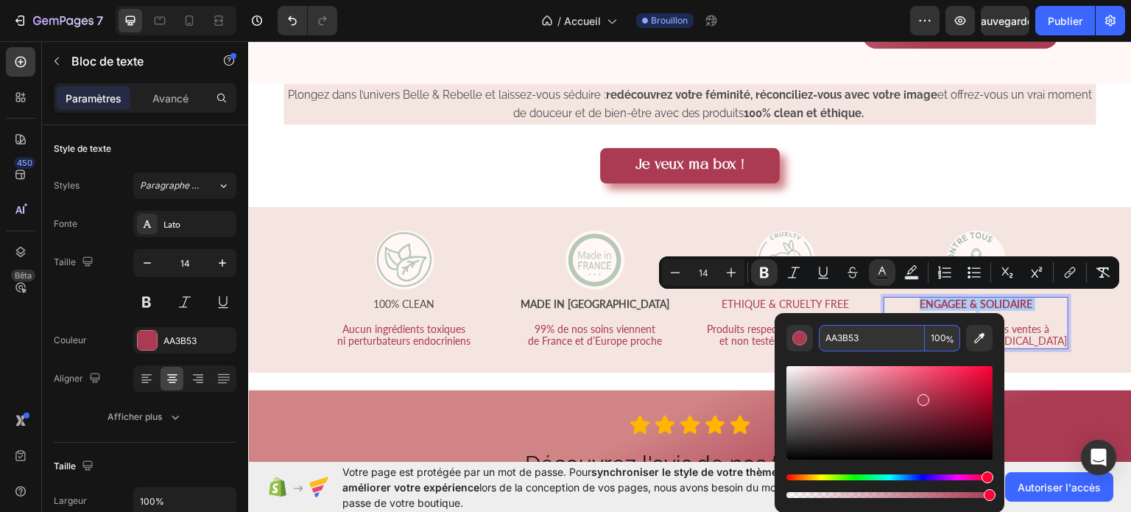
click at [869, 339] on input "AA3B53" at bounding box center [872, 338] width 106 height 27
type input "4D4D4D"
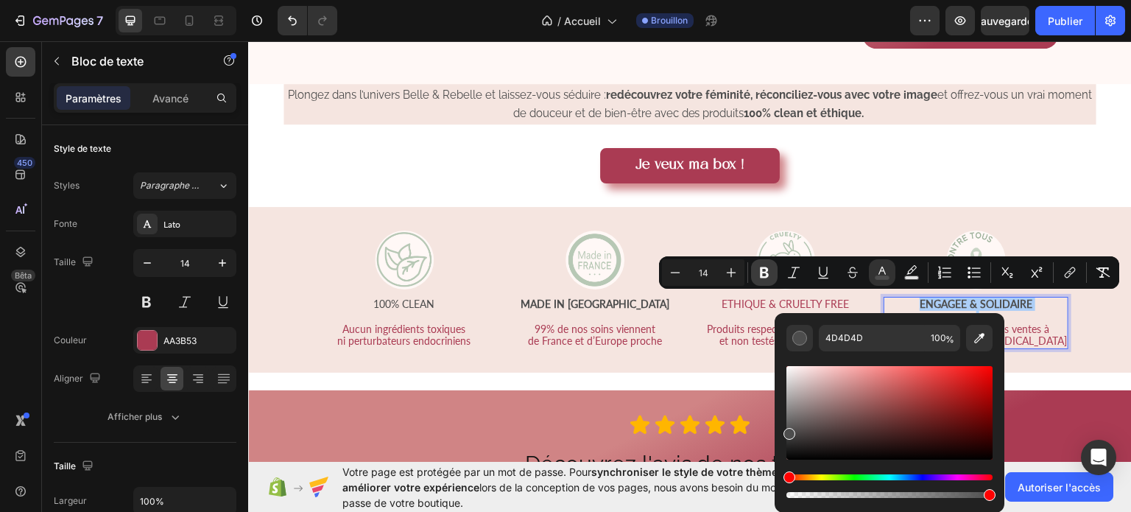
click at [759, 265] on icon "Editor contextual toolbar" at bounding box center [764, 272] width 15 height 15
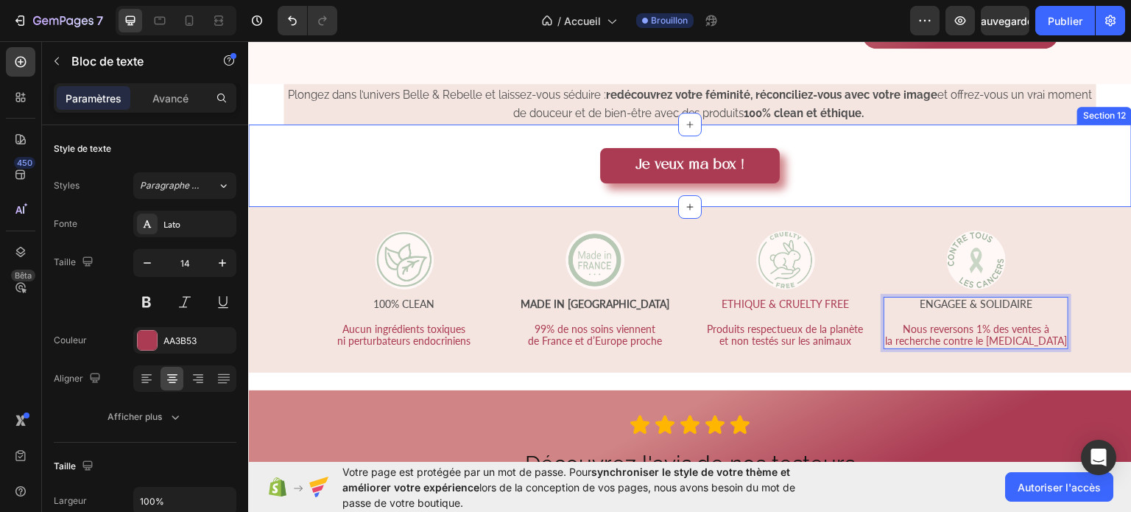
click at [871, 191] on div "Je veux ma box ! Button Section 12" at bounding box center [690, 165] width 884 height 82
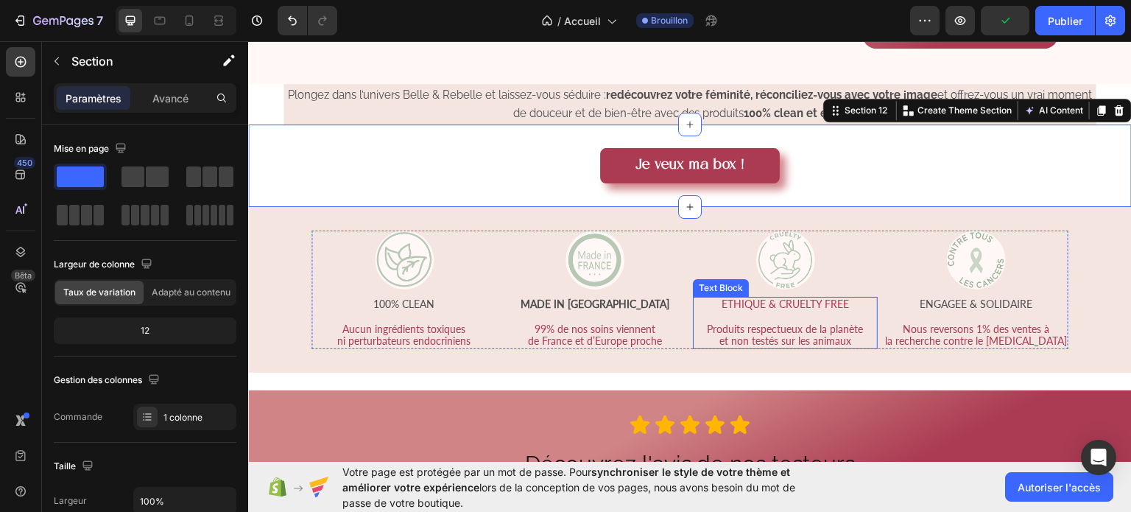
click at [820, 297] on p "ETHIQUE & CRUELTY FREE" at bounding box center [785, 303] width 182 height 13
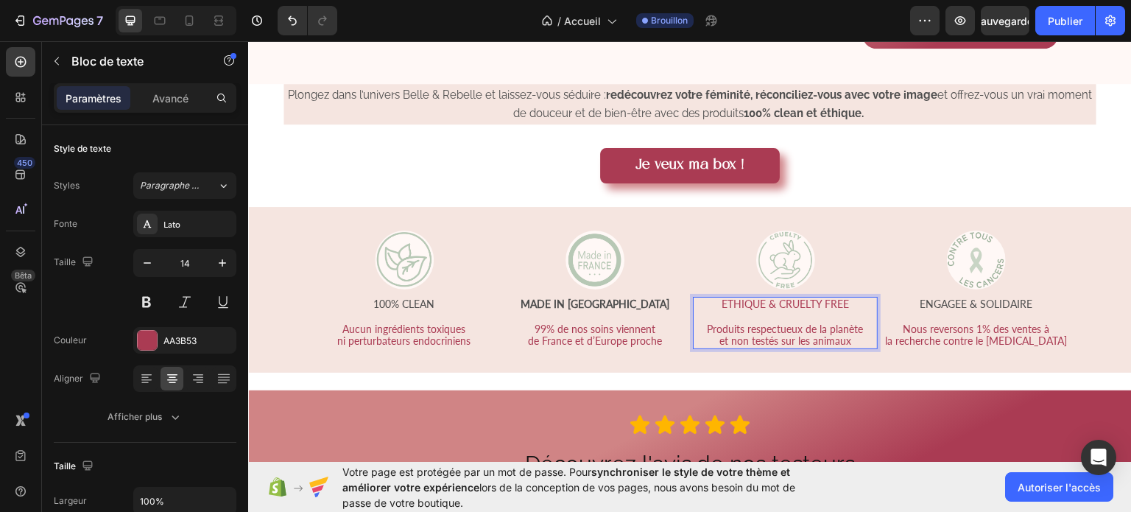
click at [835, 297] on p "ETHIQUE & CRUELTY FREE" at bounding box center [785, 303] width 182 height 13
drag, startPoint x: 835, startPoint y: 296, endPoint x: 703, endPoint y: 303, distance: 132.0
click at [703, 303] on p "ETHIQUE & CRUELTY FREE" at bounding box center [785, 303] width 182 height 13
drag, startPoint x: 703, startPoint y: 303, endPoint x: 830, endPoint y: 306, distance: 126.7
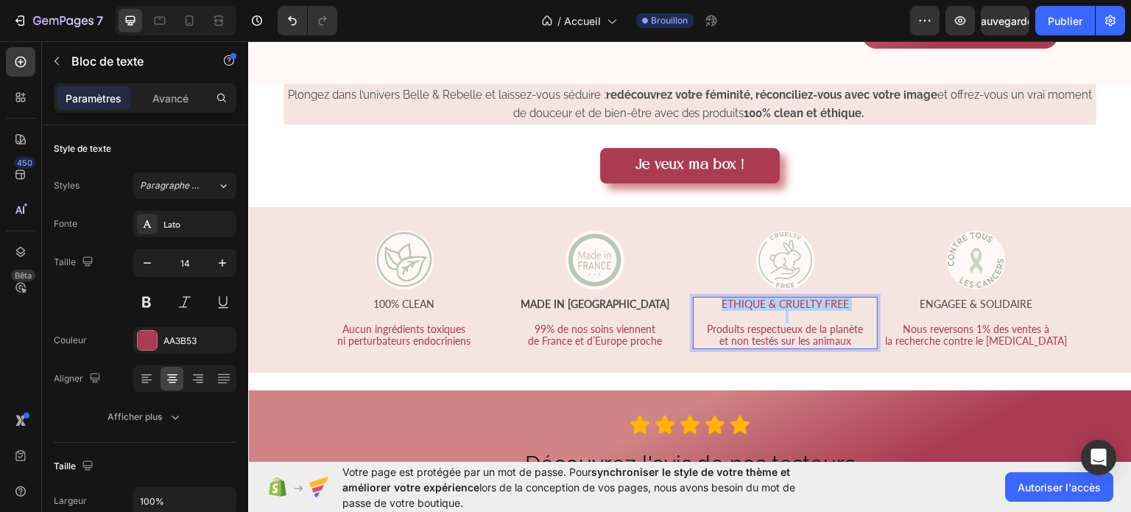
click at [830, 306] on p "ETHIQUE & CRUELTY FREE" at bounding box center [785, 303] width 182 height 13
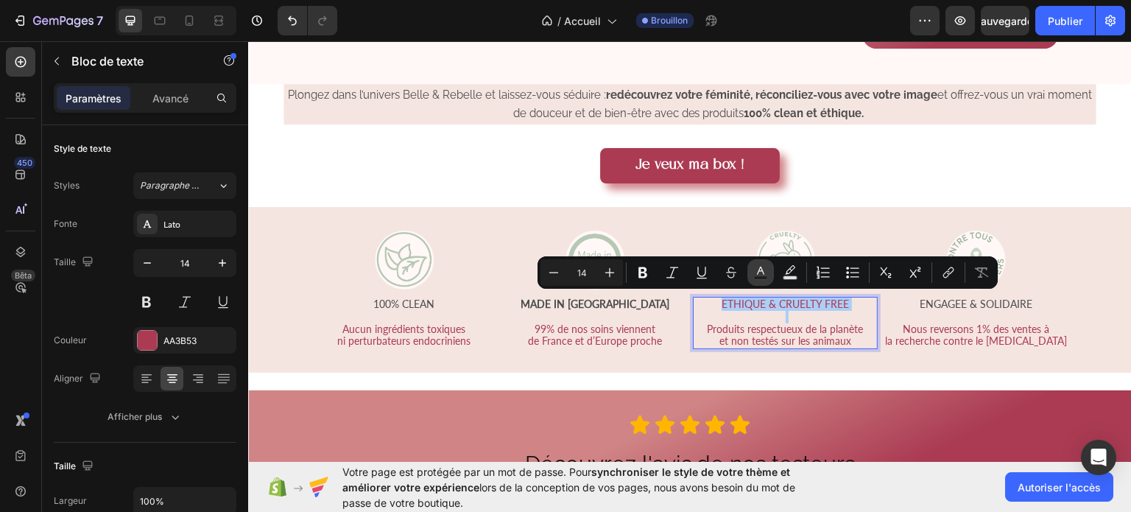
click at [755, 270] on icon "Editor contextual toolbar" at bounding box center [760, 272] width 15 height 15
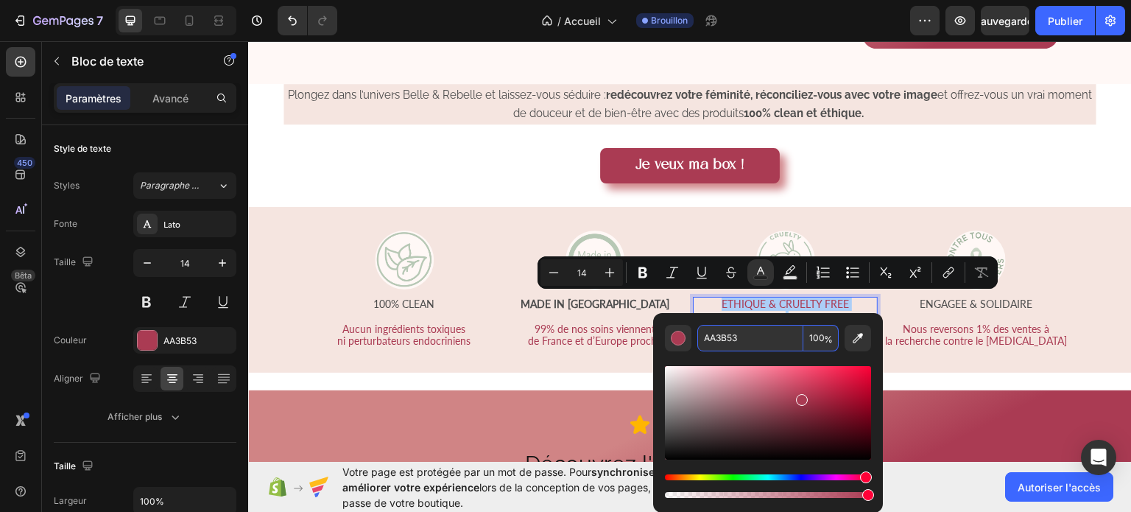
click at [739, 345] on input "AA3B53" at bounding box center [750, 338] width 106 height 27
type input "4D4D4D"
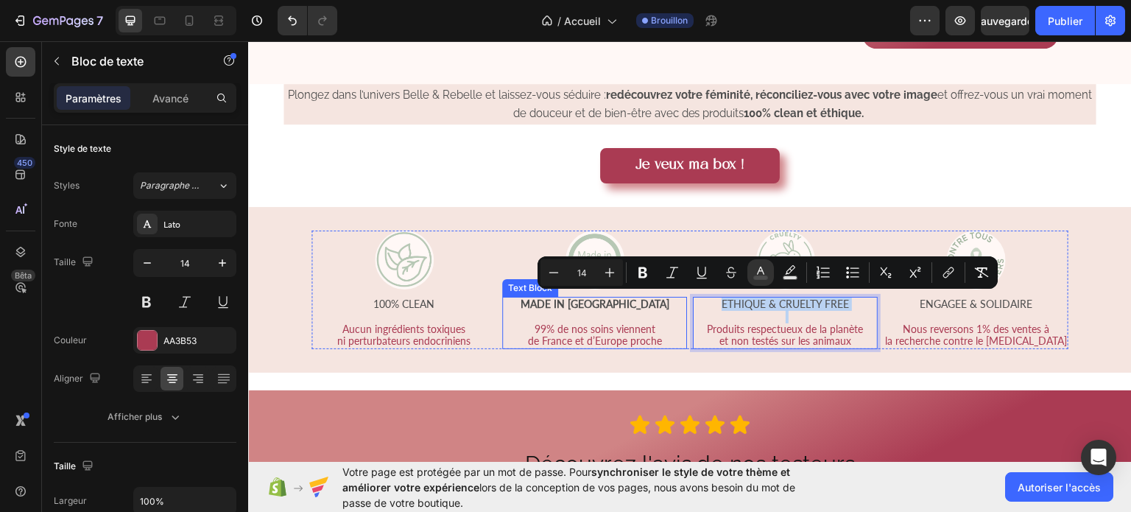
click at [627, 297] on strong "MADE IN FRANCE" at bounding box center [595, 303] width 149 height 13
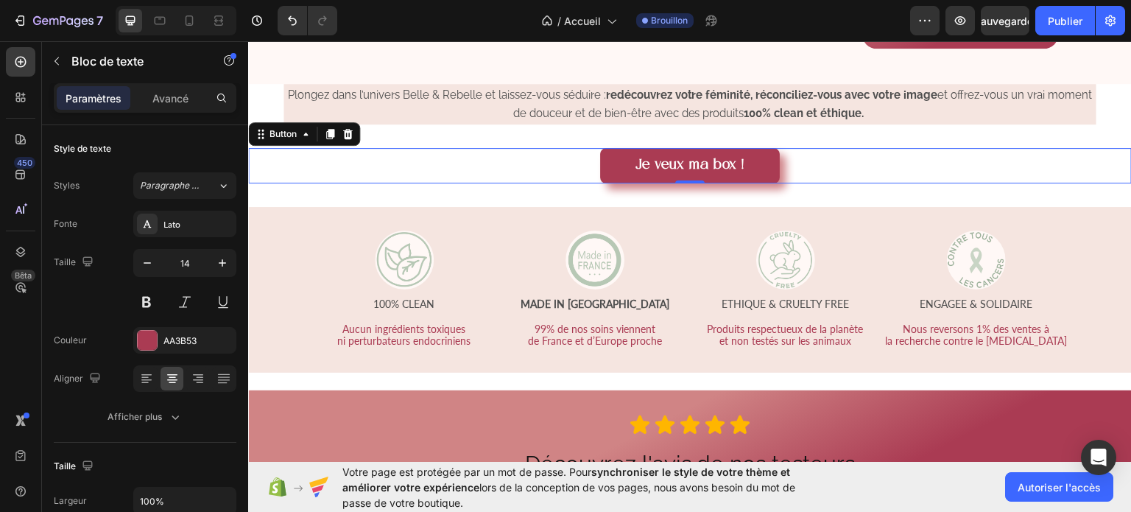
click at [938, 177] on div "Je veux ma box ! Button 0" at bounding box center [690, 164] width 884 height 35
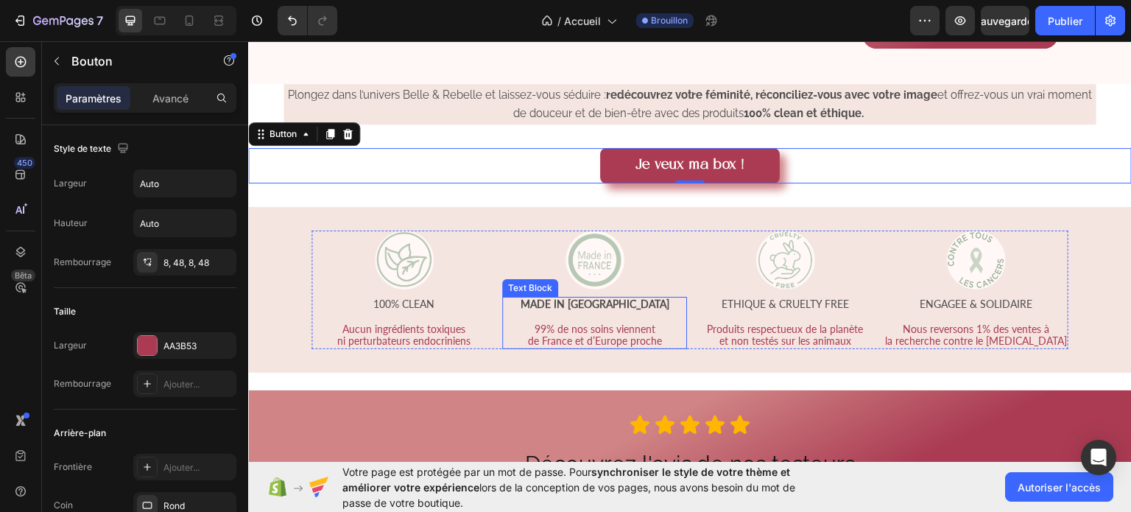
click at [582, 300] on strong "MADE IN FRANCE" at bounding box center [595, 303] width 149 height 13
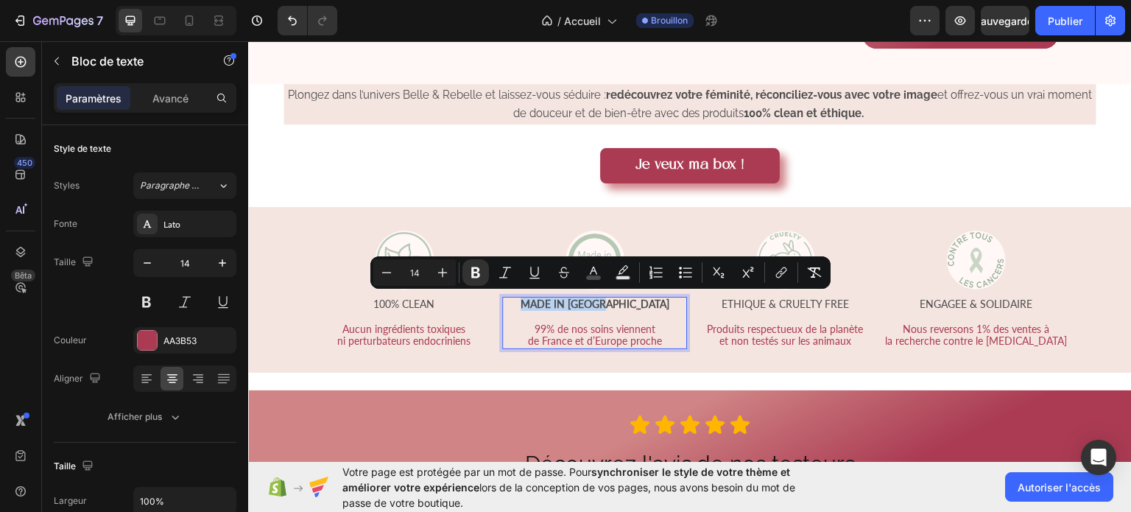
drag, startPoint x: 558, startPoint y: 300, endPoint x: 650, endPoint y: 303, distance: 92.1
click at [650, 303] on p "MADE IN FRANCE" at bounding box center [595, 303] width 182 height 13
click at [485, 274] on button "Bold" at bounding box center [475, 272] width 27 height 27
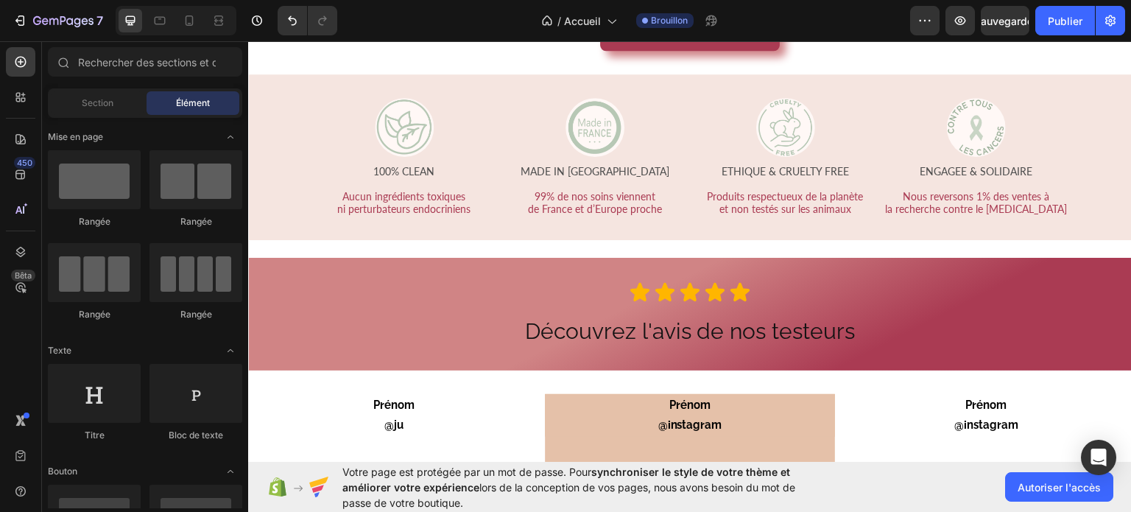
scroll to position [2459, 0]
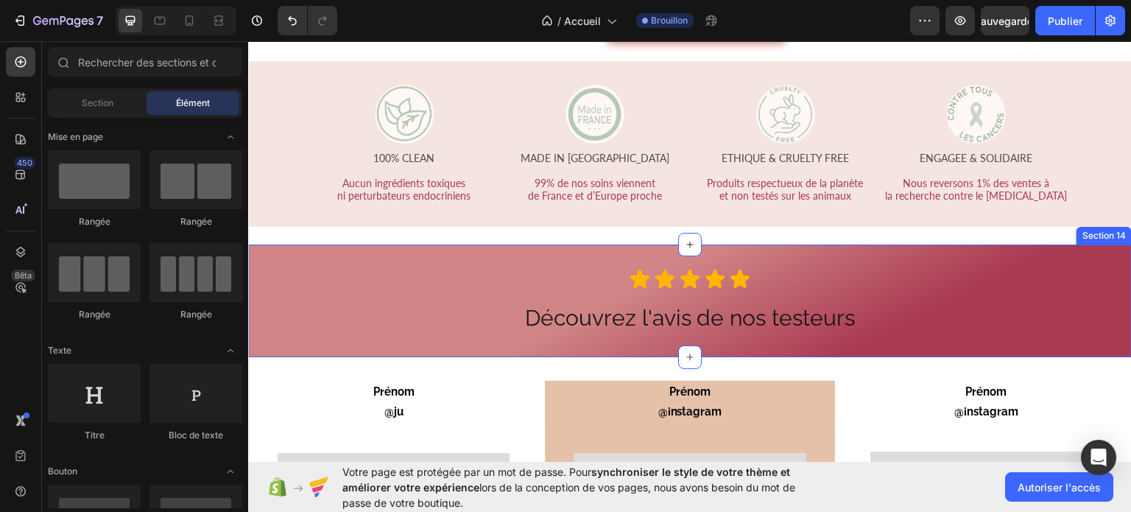
click at [990, 309] on div "Icon Icon Icon Icon Icon Icon List Découvrez l'avis de nos testeurs Heading Row" at bounding box center [690, 300] width 884 height 66
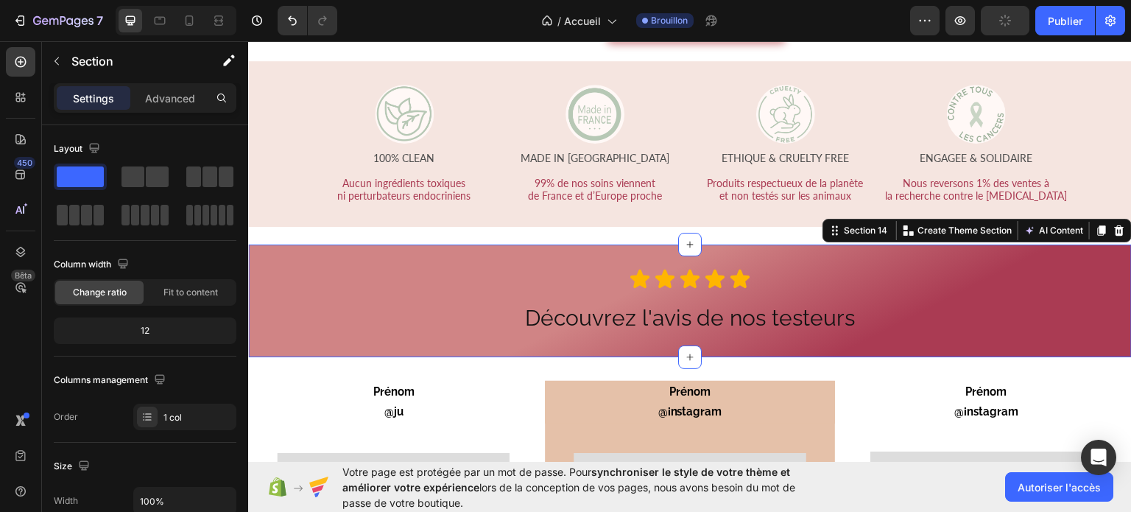
click at [990, 309] on div "Icon Icon Icon Icon Icon Icon List Découvrez l'avis de nos testeurs Heading Row" at bounding box center [690, 300] width 884 height 66
click at [1012, 309] on div "Icon Icon Icon Icon Icon Icon List Découvrez l'avis de nos testeurs Heading Row" at bounding box center [690, 300] width 884 height 66
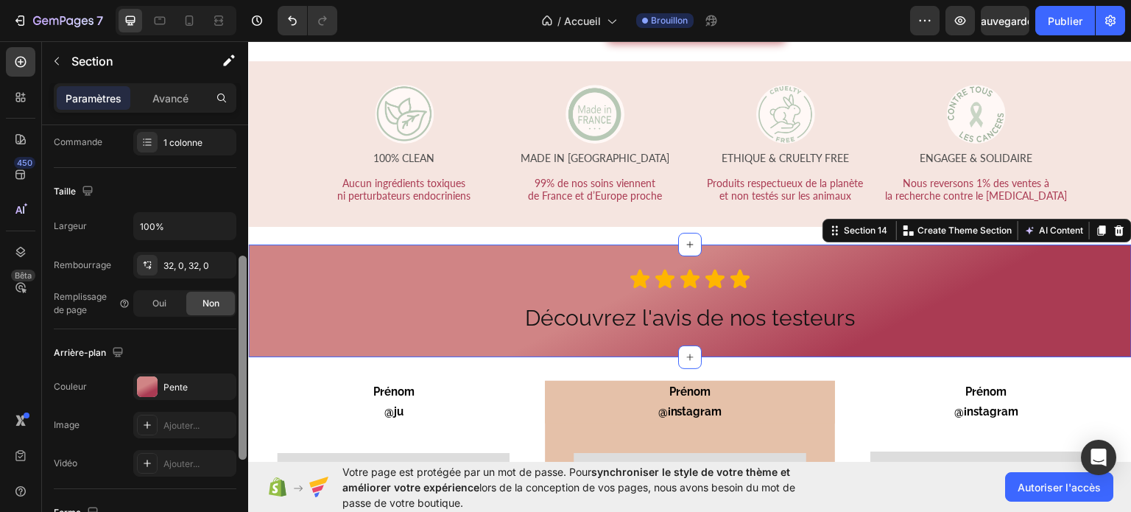
scroll to position [280, 0]
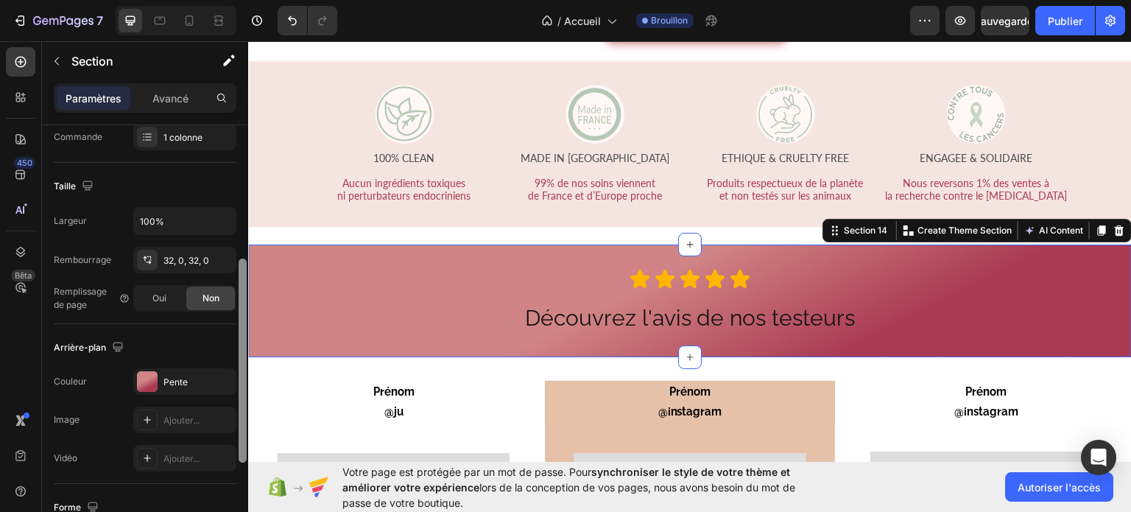
drag, startPoint x: 243, startPoint y: 165, endPoint x: 238, endPoint y: 299, distance: 134.1
click at [238, 299] on div at bounding box center [242, 339] width 11 height 429
click at [159, 377] on div "Pente" at bounding box center [184, 381] width 103 height 27
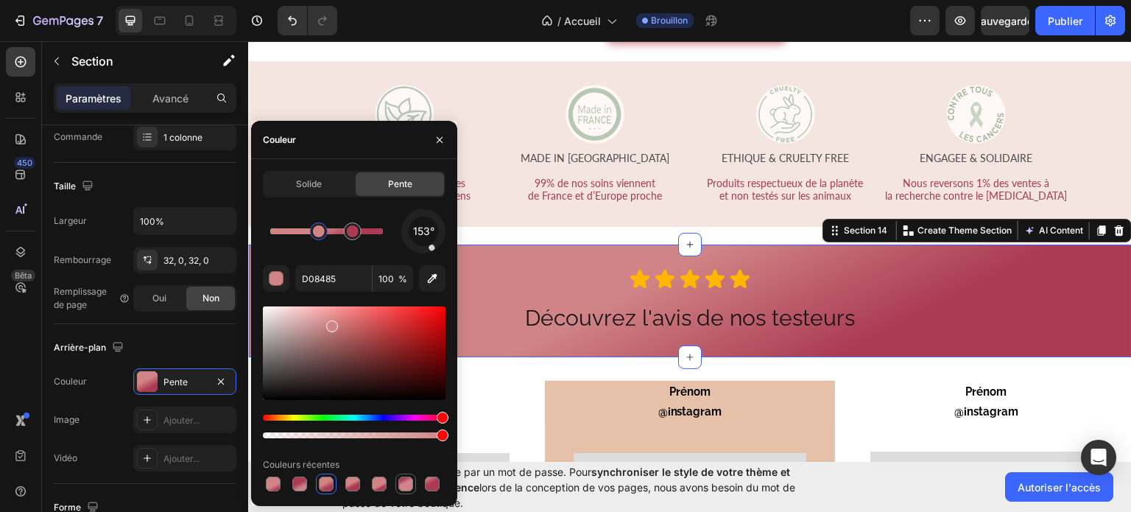
click at [402, 488] on div at bounding box center [405, 483] width 15 height 15
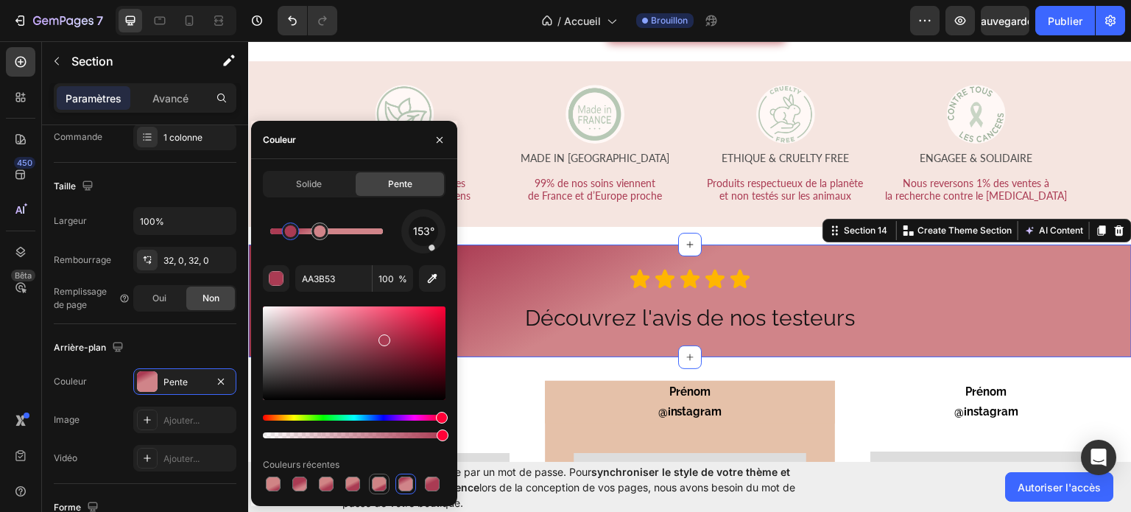
click at [382, 486] on div at bounding box center [379, 483] width 15 height 15
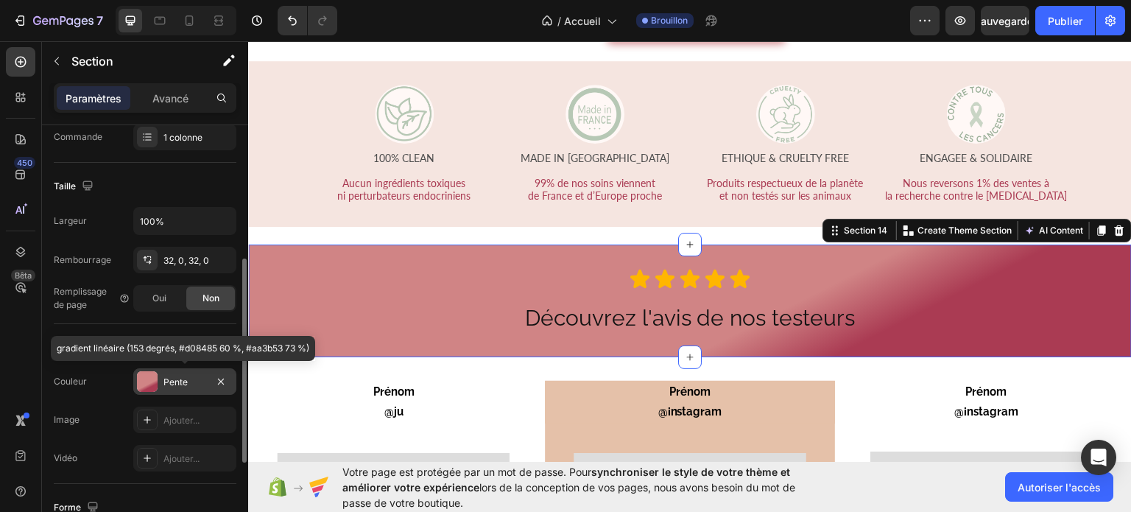
click at [191, 376] on div "Pente" at bounding box center [184, 382] width 43 height 13
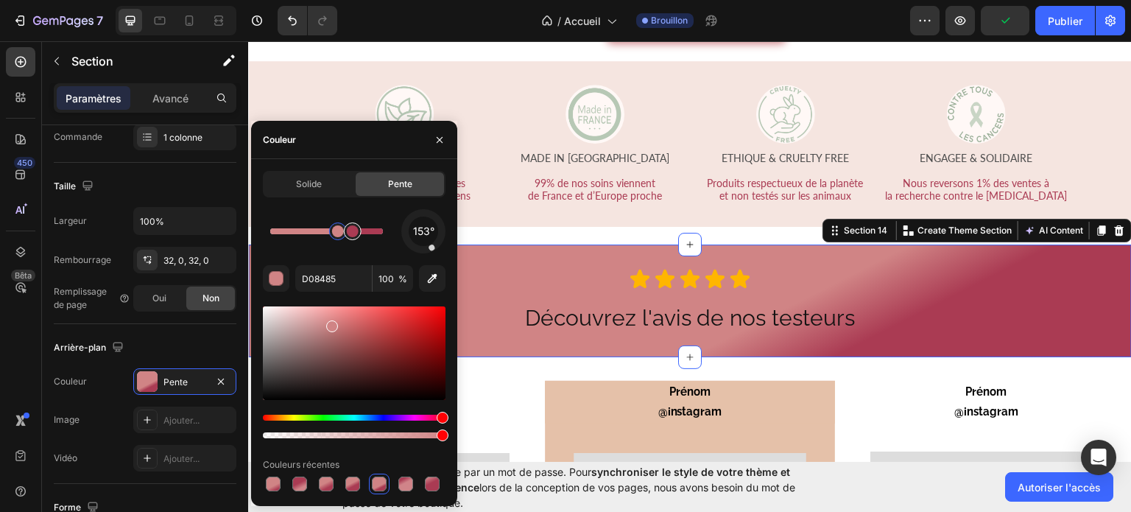
type input "AA3B53"
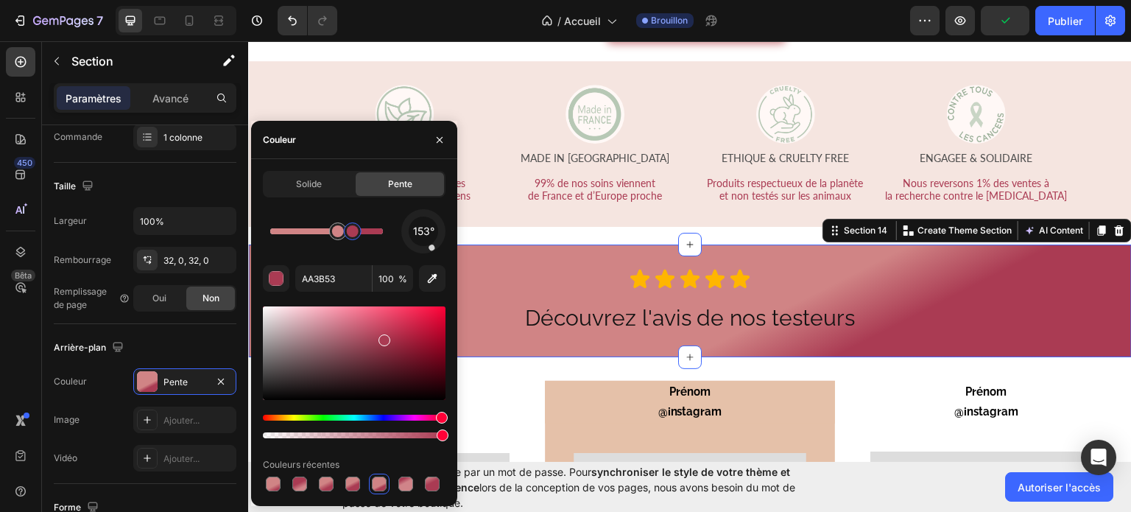
click at [355, 235] on div at bounding box center [353, 231] width 12 height 12
click at [396, 281] on input "100" at bounding box center [393, 278] width 40 height 27
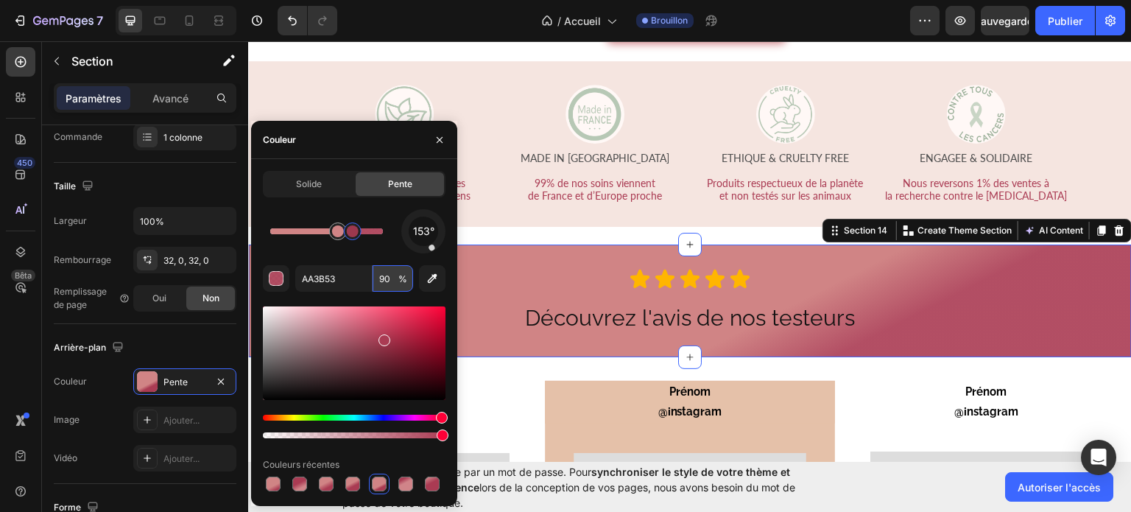
type input "9"
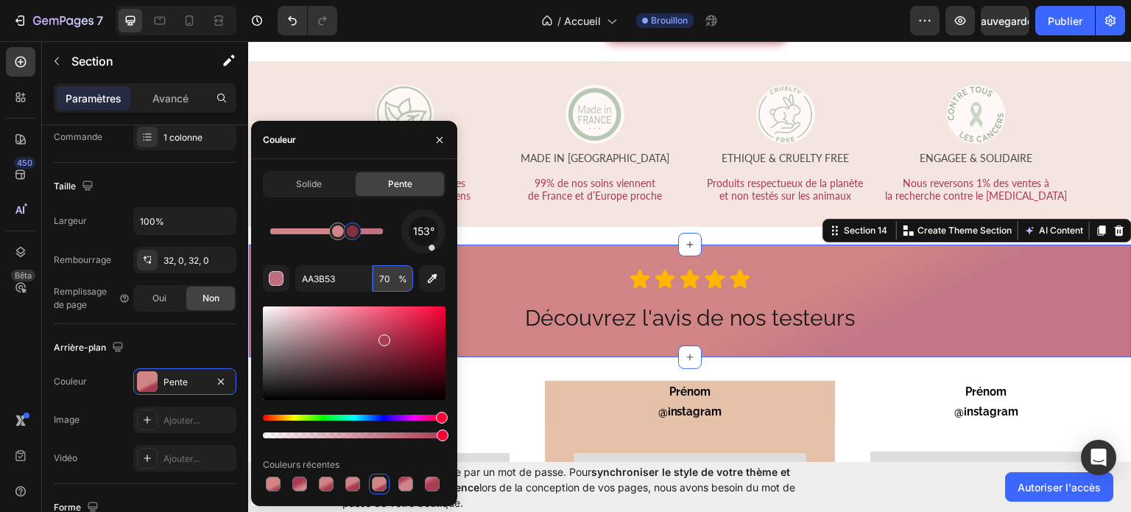
type input "7"
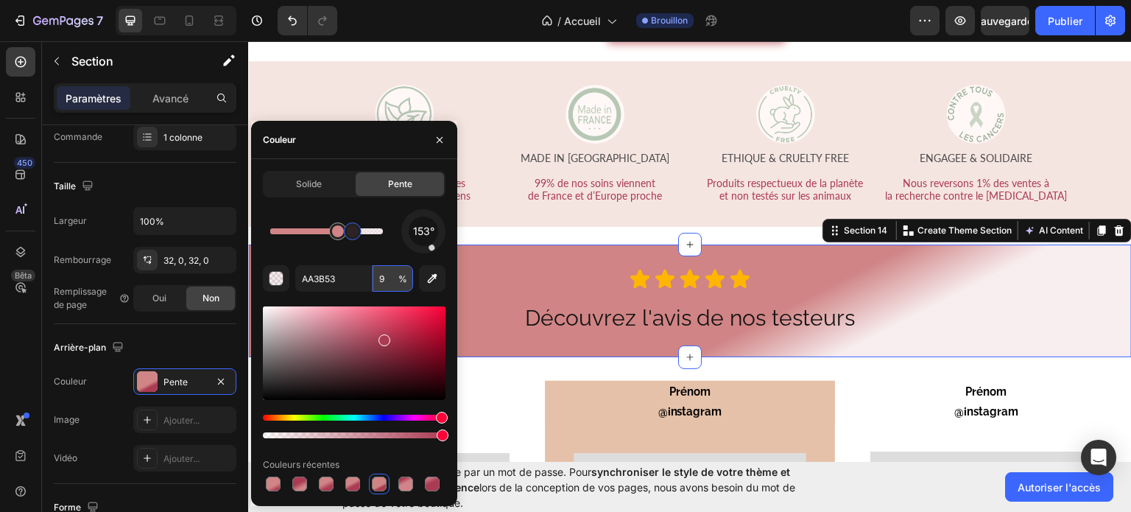
type input "95"
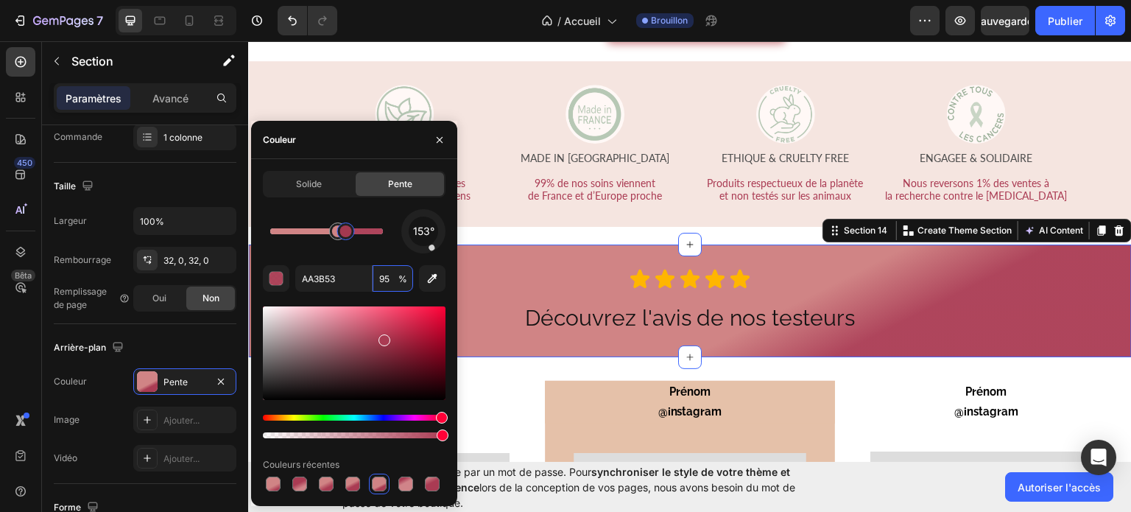
type input "D08485"
type input "100"
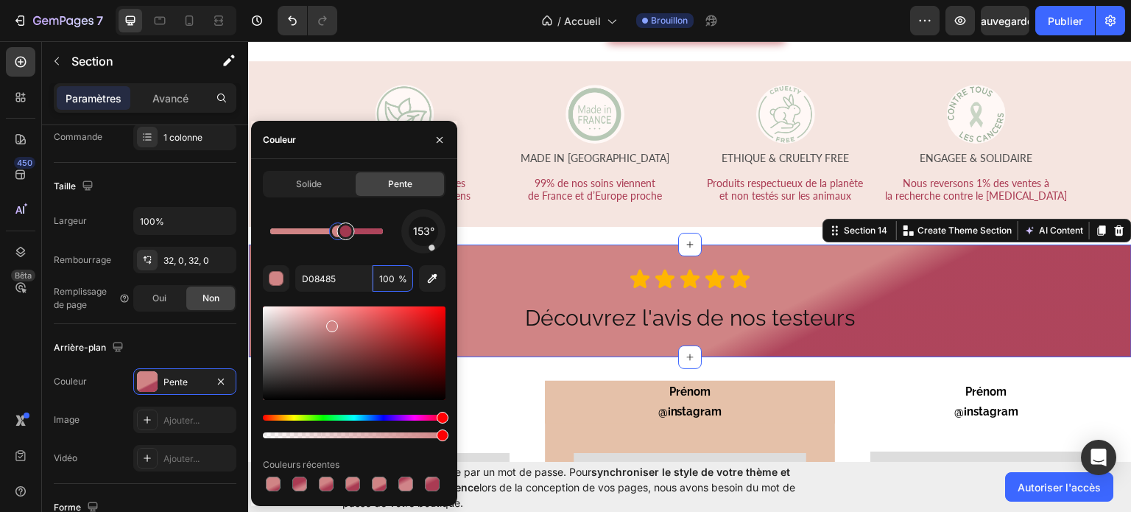
drag, startPoint x: 351, startPoint y: 233, endPoint x: 343, endPoint y: 235, distance: 8.2
type input "AA3B53"
type input "95"
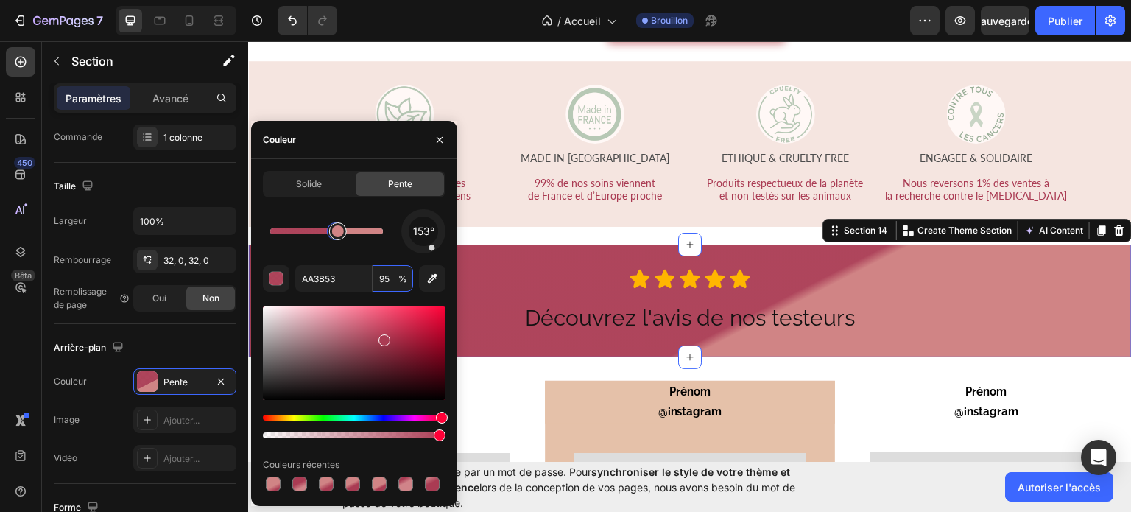
drag, startPoint x: 343, startPoint y: 235, endPoint x: 326, endPoint y: 235, distance: 16.9
type input "D08485"
type input "100"
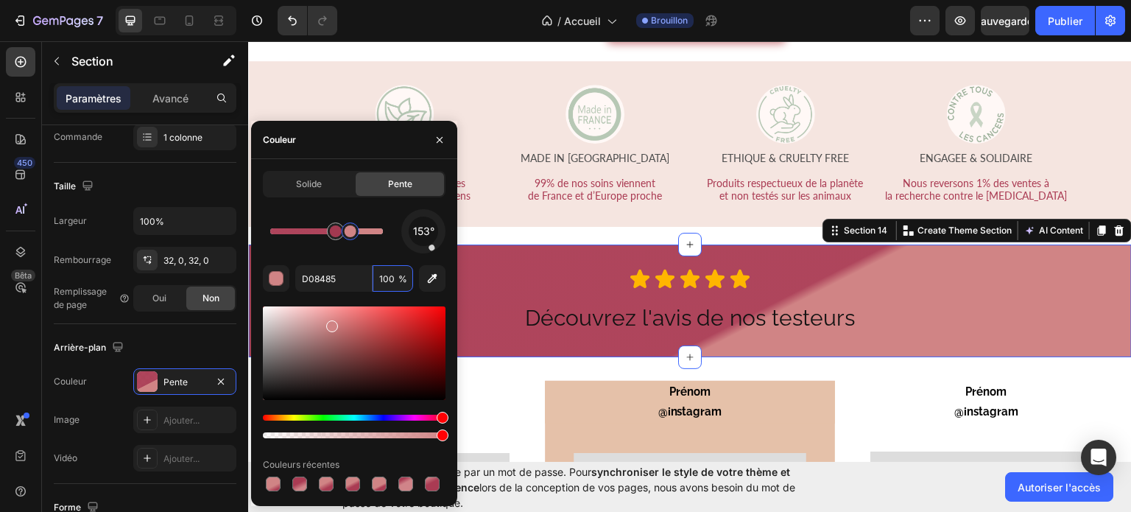
type input "AA3B53"
type input "95"
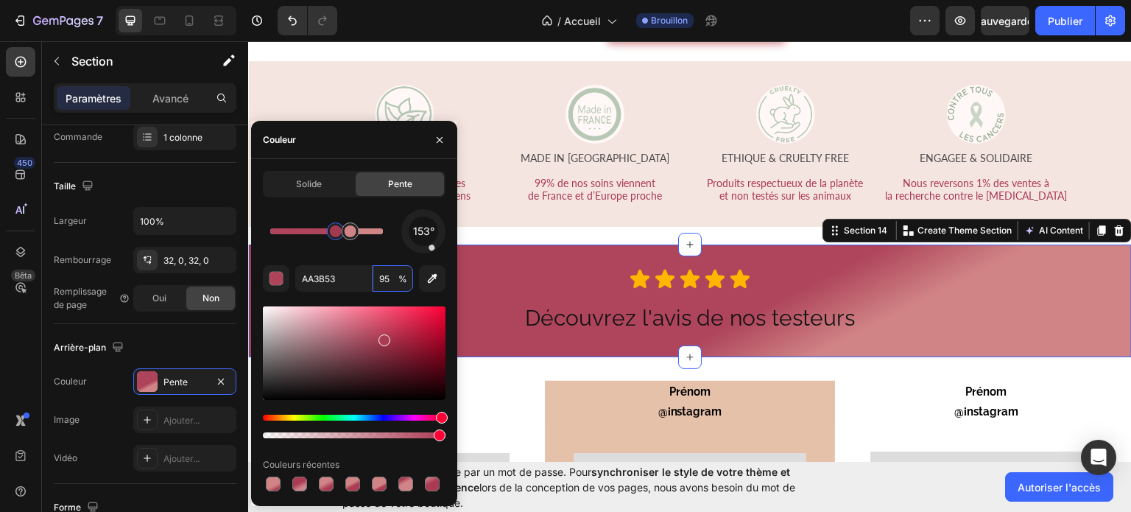
drag, startPoint x: 339, startPoint y: 237, endPoint x: 283, endPoint y: 230, distance: 56.4
type input "D08485"
type input "100"
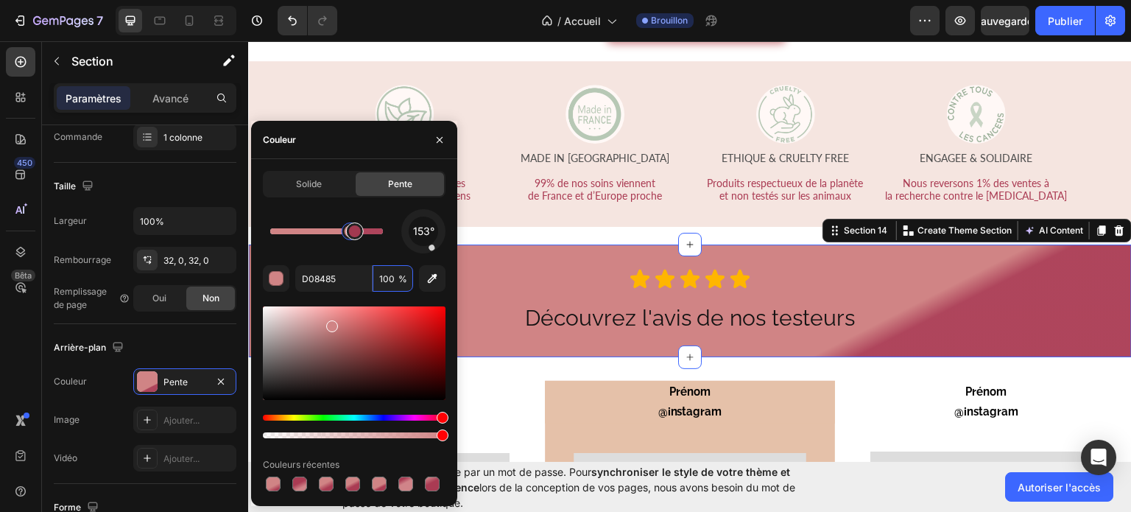
drag, startPoint x: 334, startPoint y: 235, endPoint x: 344, endPoint y: 235, distance: 9.6
click at [406, 487] on div at bounding box center [405, 483] width 15 height 15
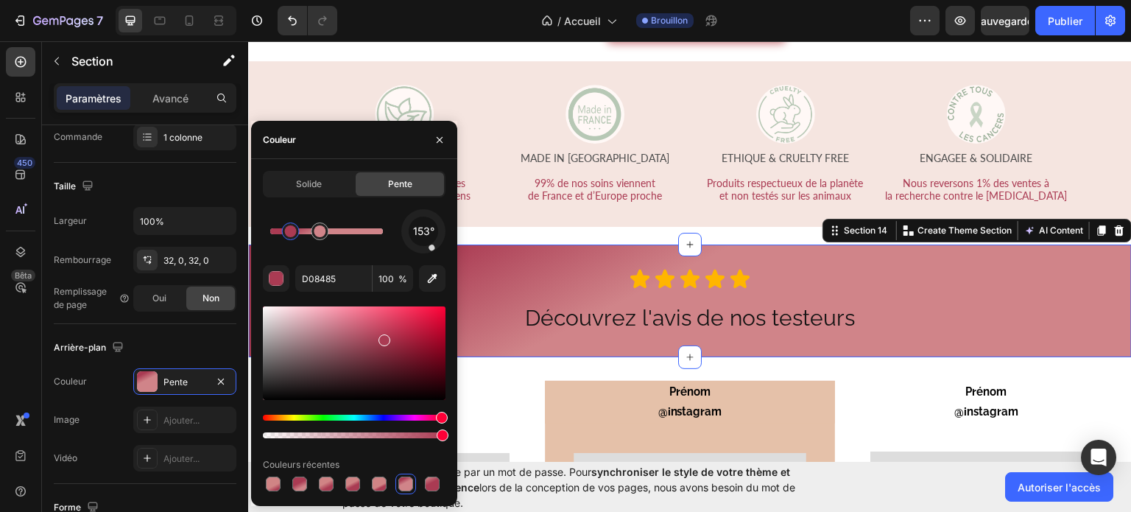
type input "AA3B53"
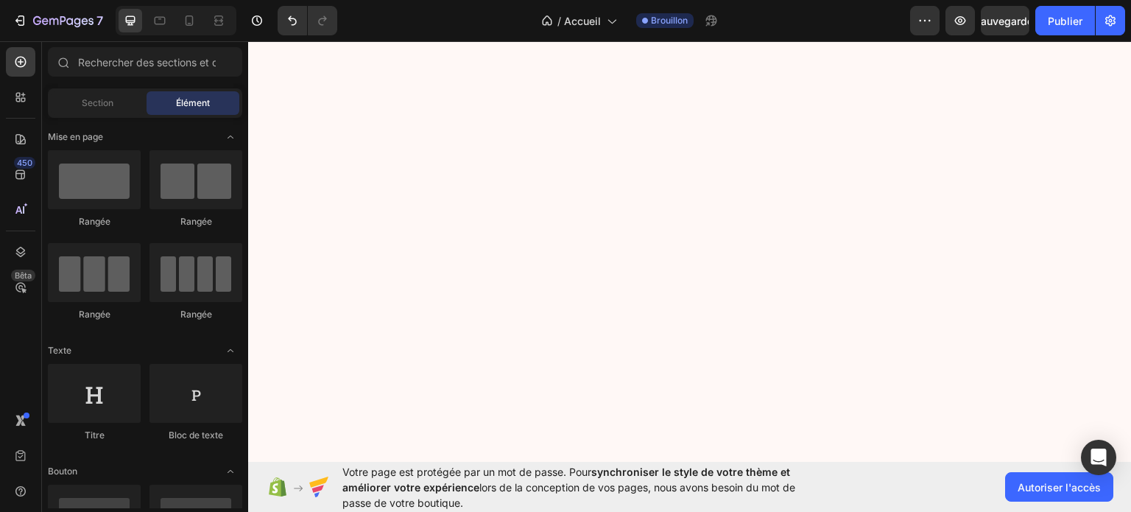
scroll to position [0, 0]
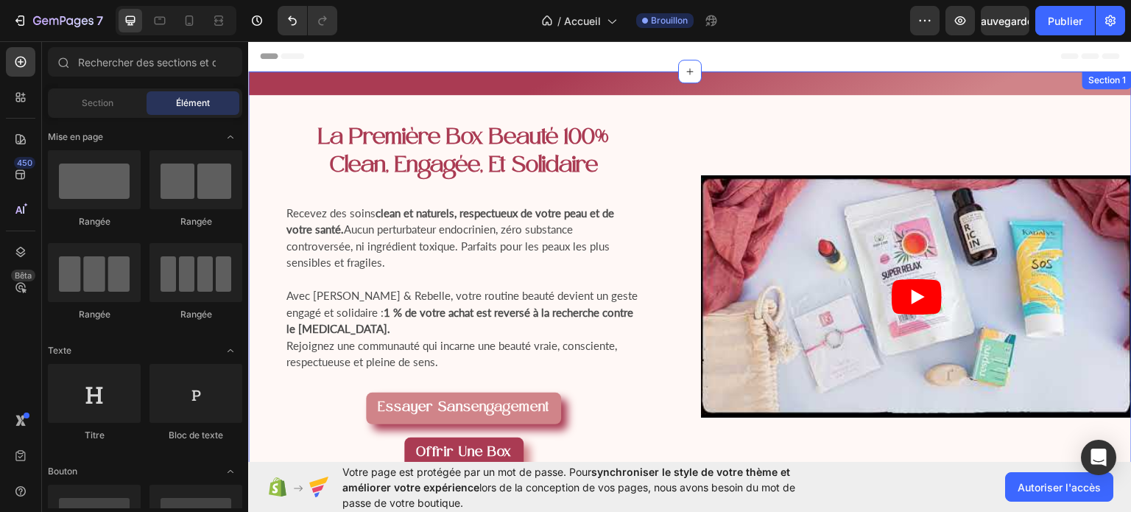
click at [1011, 74] on div "la première box beauté 100% clean, engagée, et solidaire Heading Recevez des so…" at bounding box center [690, 296] width 884 height 450
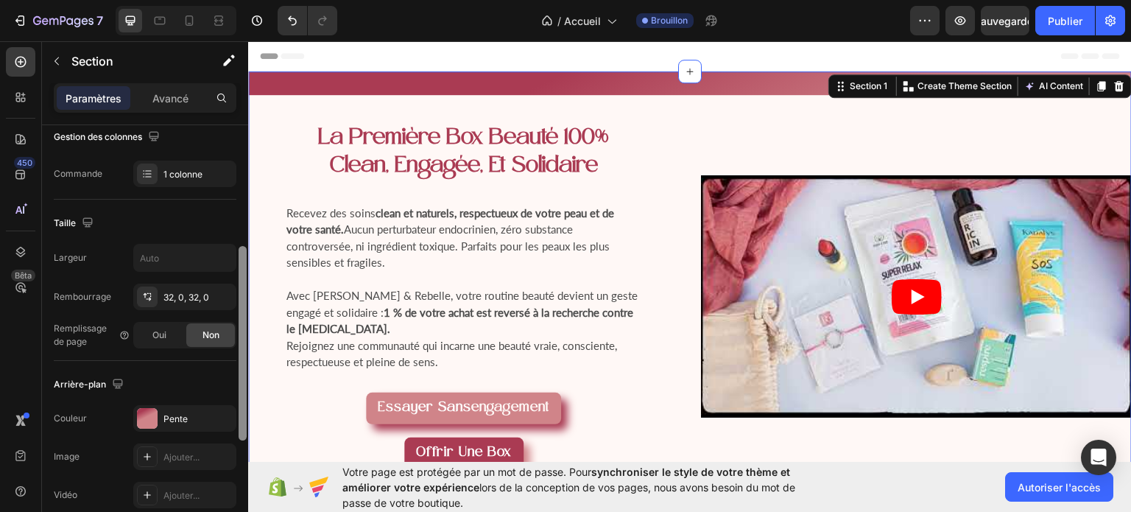
scroll to position [224, 0]
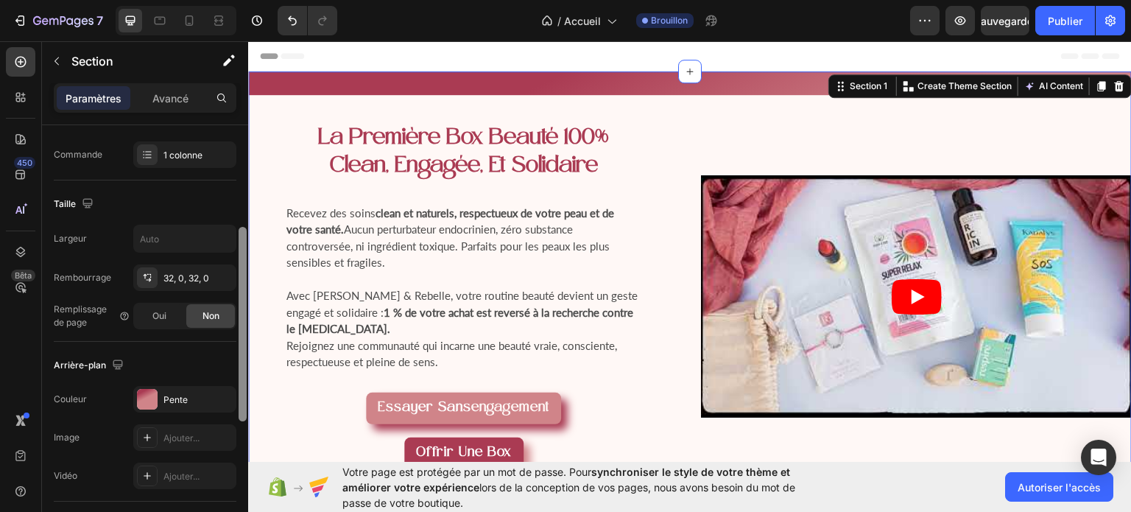
drag, startPoint x: 239, startPoint y: 250, endPoint x: 226, endPoint y: 352, distance: 103.2
click at [226, 352] on div "Mise en page Largeur de colonne Taux de variation Adapté au contenu Gestion des…" at bounding box center [145, 339] width 206 height 429
click at [182, 394] on font "Pente" at bounding box center [175, 399] width 24 height 11
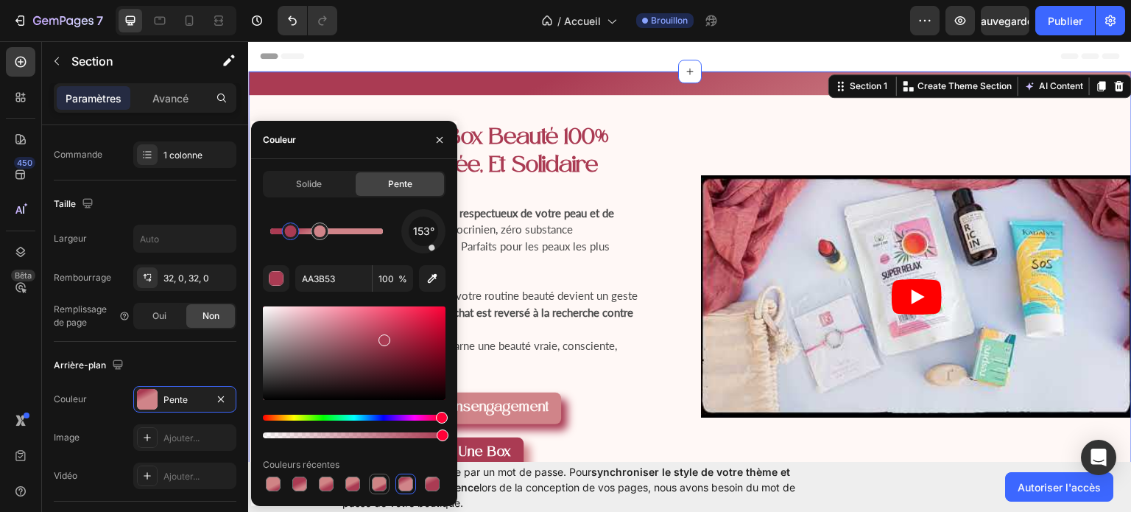
click at [380, 483] on div at bounding box center [379, 483] width 15 height 15
type input "D08485"
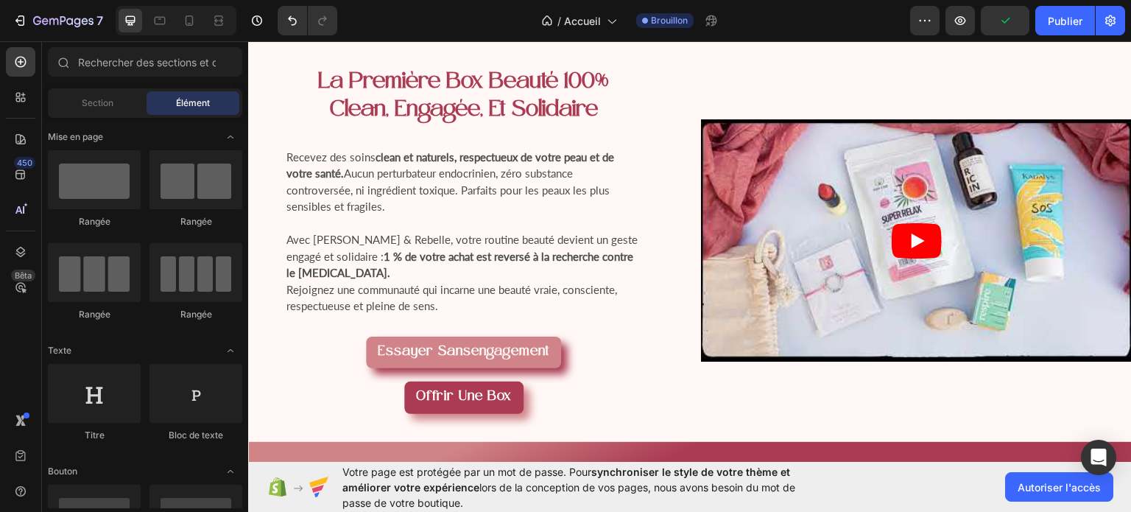
scroll to position [42, 0]
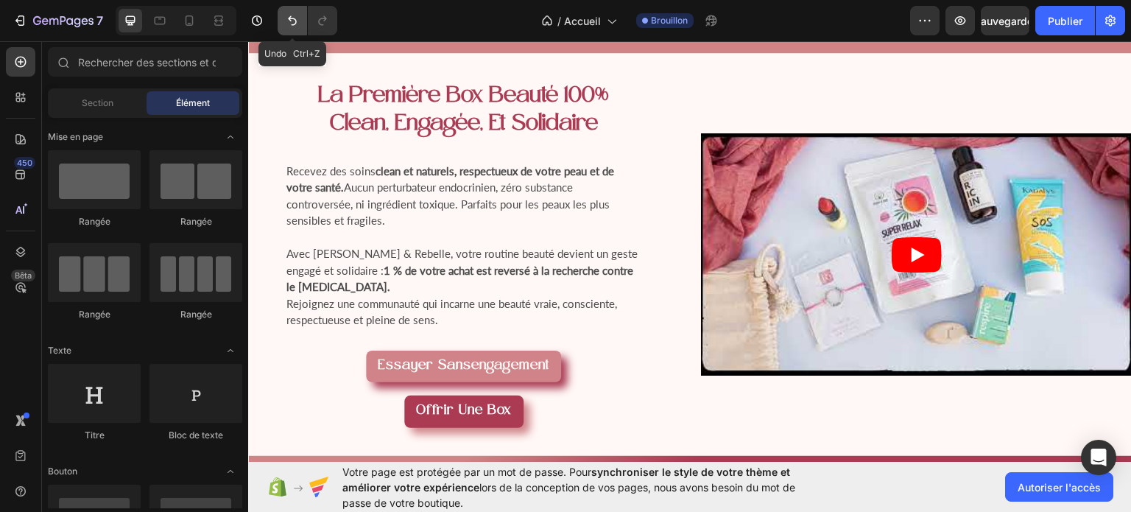
click at [295, 26] on icon "Annuler/Rétablir" at bounding box center [292, 20] width 15 height 15
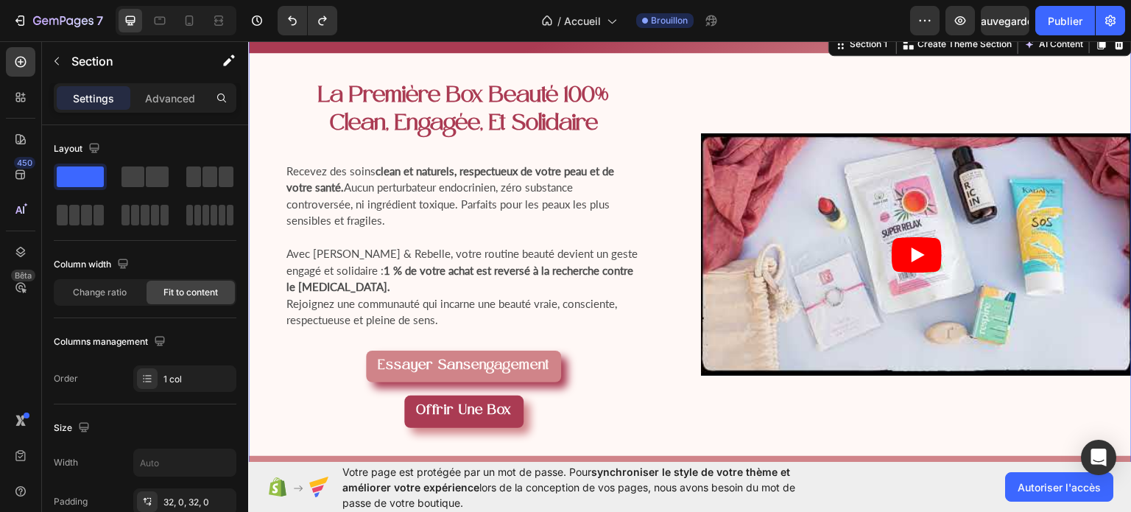
click at [774, 49] on div "la première box beauté 100% clean, engagée, et solidaire Heading Recevez des so…" at bounding box center [690, 254] width 884 height 450
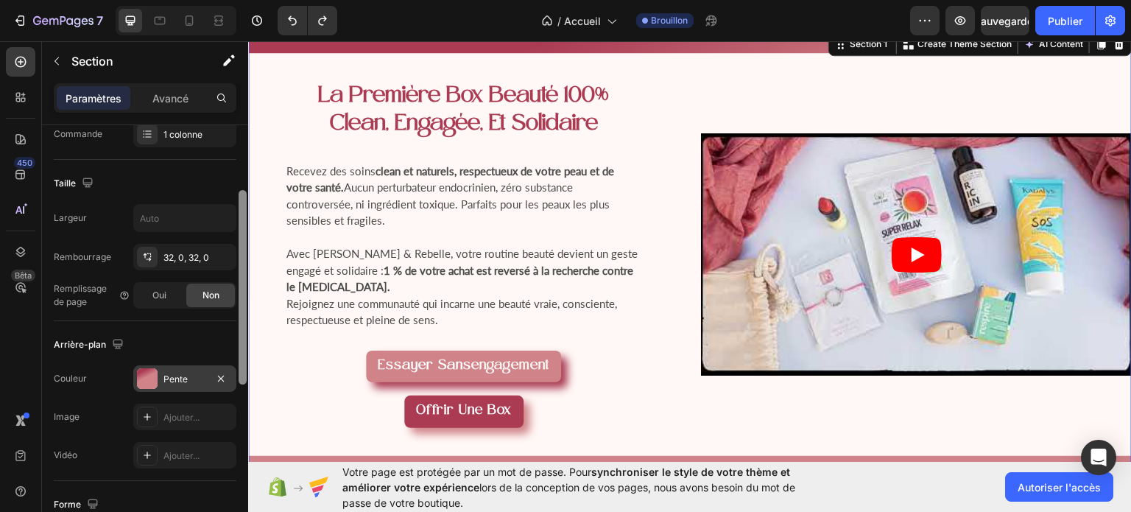
drag, startPoint x: 244, startPoint y: 247, endPoint x: 228, endPoint y: 360, distance: 114.7
click at [228, 360] on div "Mise en page Largeur de colonne Taux de variation Adapté au contenu Gestion des…" at bounding box center [145, 339] width 206 height 429
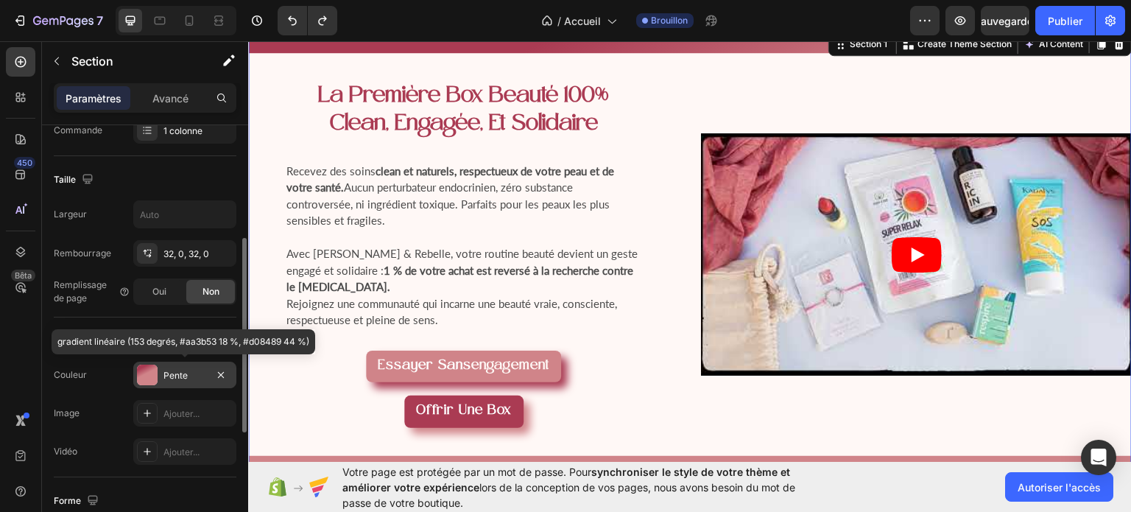
click at [184, 364] on div "Pente" at bounding box center [184, 375] width 103 height 27
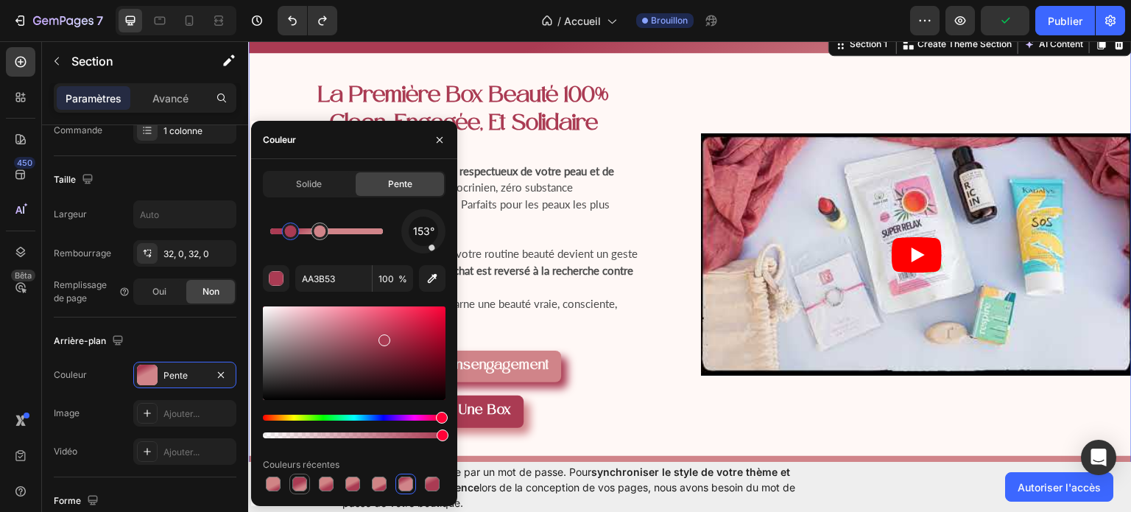
click at [297, 485] on div at bounding box center [299, 483] width 15 height 15
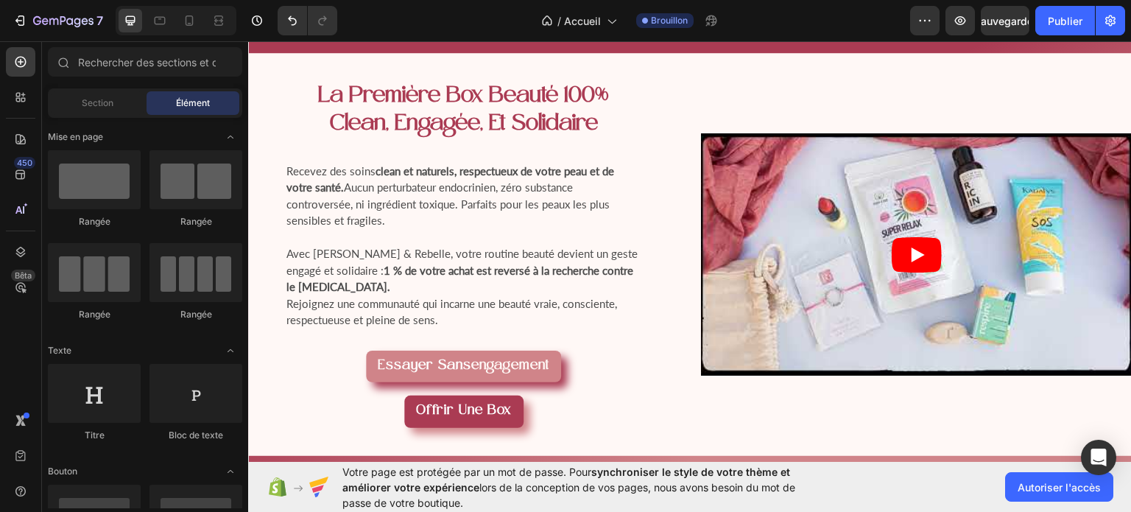
scroll to position [0, 0]
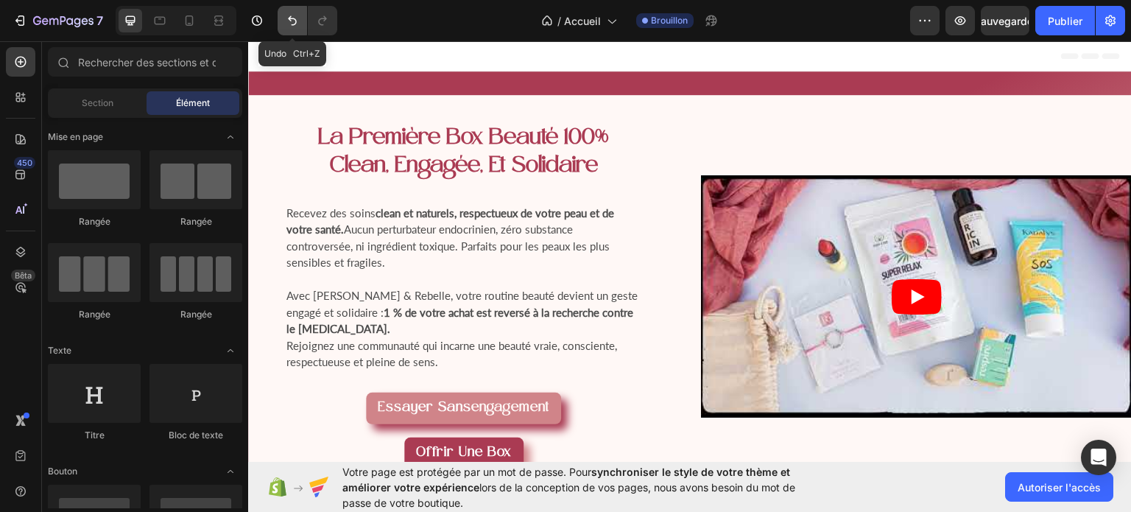
click at [285, 15] on icon "Annuler/Rétablir" at bounding box center [292, 20] width 15 height 15
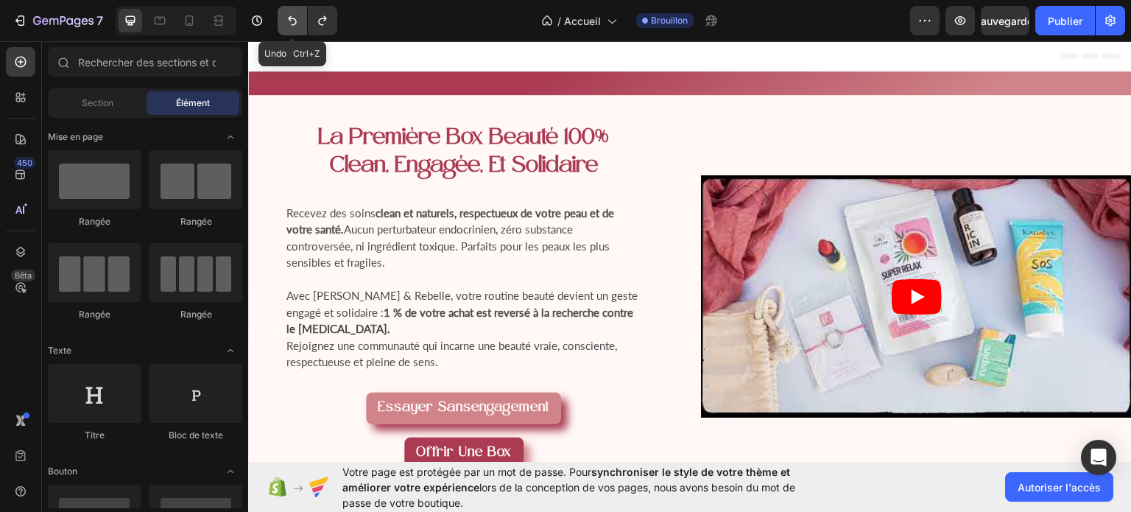
click at [285, 15] on icon "Annuler/Rétablir" at bounding box center [292, 20] width 15 height 15
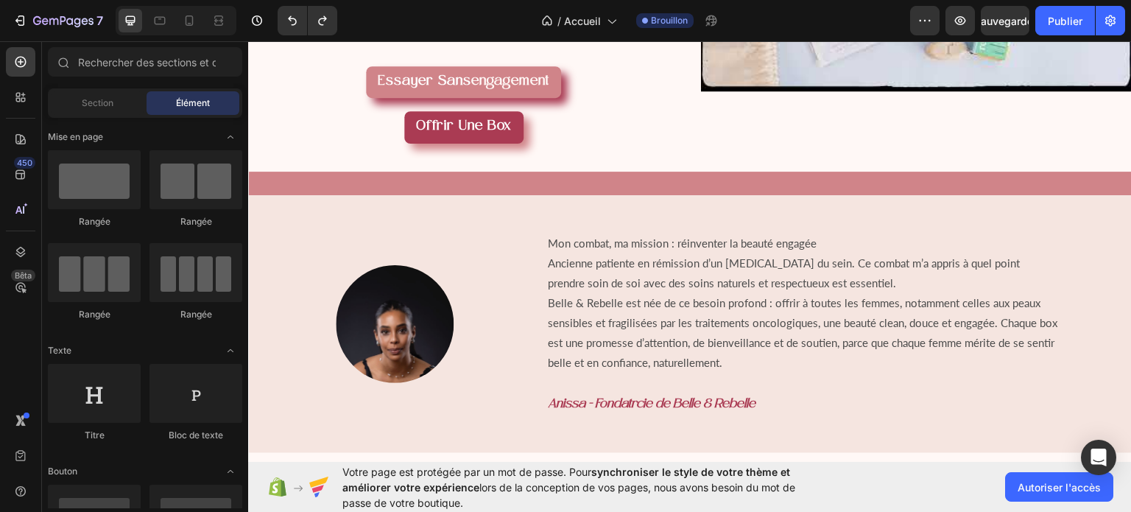
scroll to position [333, 0]
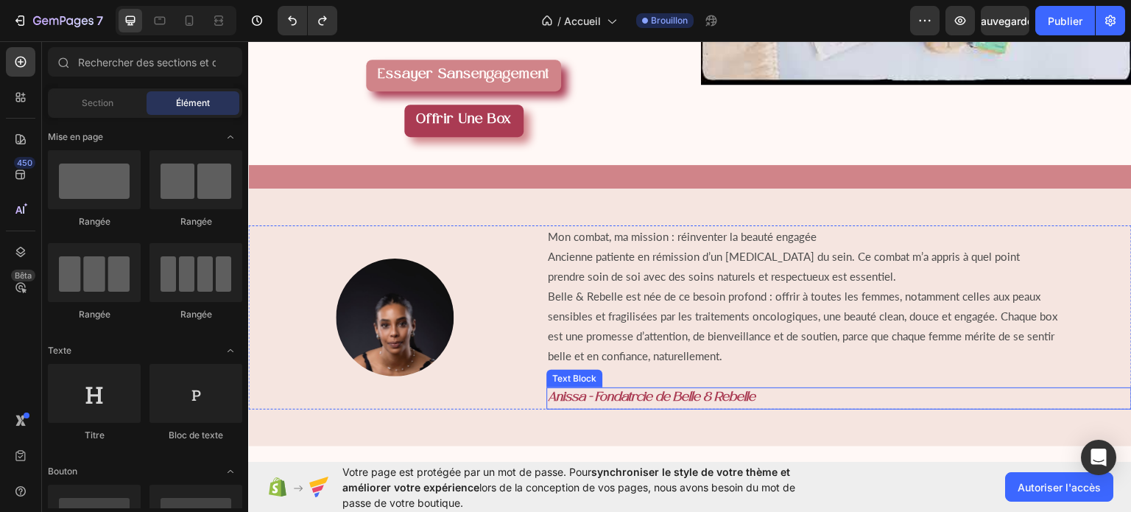
click at [632, 390] on strong "Anissa - Fondatrcie de Belle & Rebelle" at bounding box center [652, 396] width 208 height 13
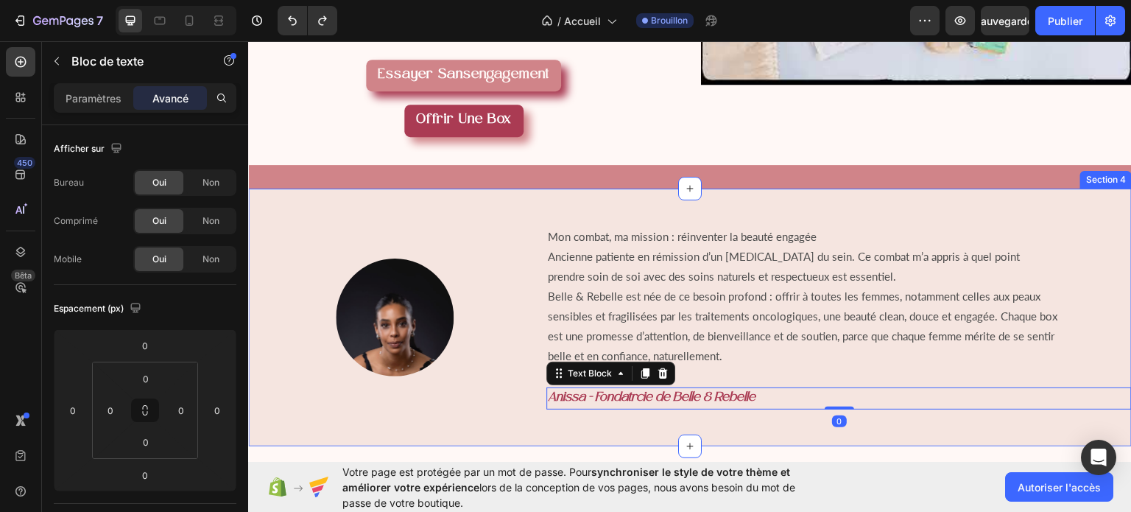
click at [708, 418] on div "Image Mon combat, ma mission : réinventer la beauté engagée Ancienne patiente e…" at bounding box center [690, 317] width 884 height 258
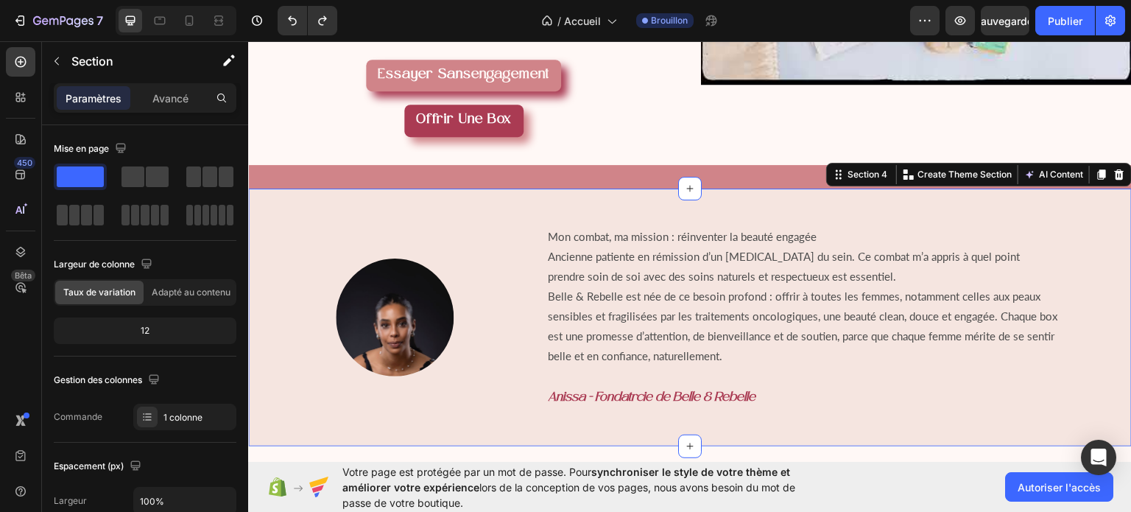
click at [711, 421] on div "Image Mon combat, ma mission : réinventer la beauté engagée Ancienne patiente e…" at bounding box center [690, 317] width 884 height 258
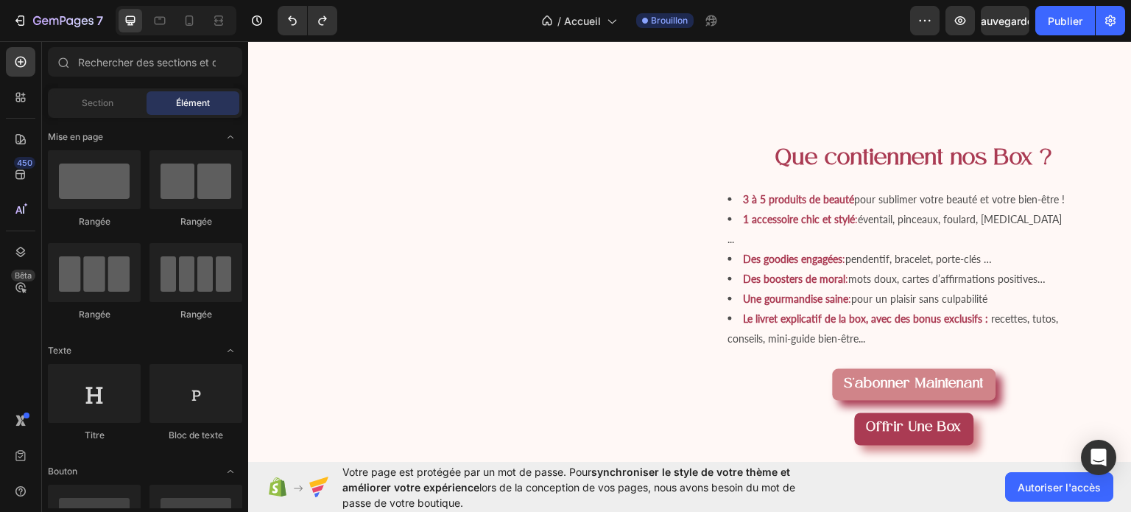
scroll to position [971, 0]
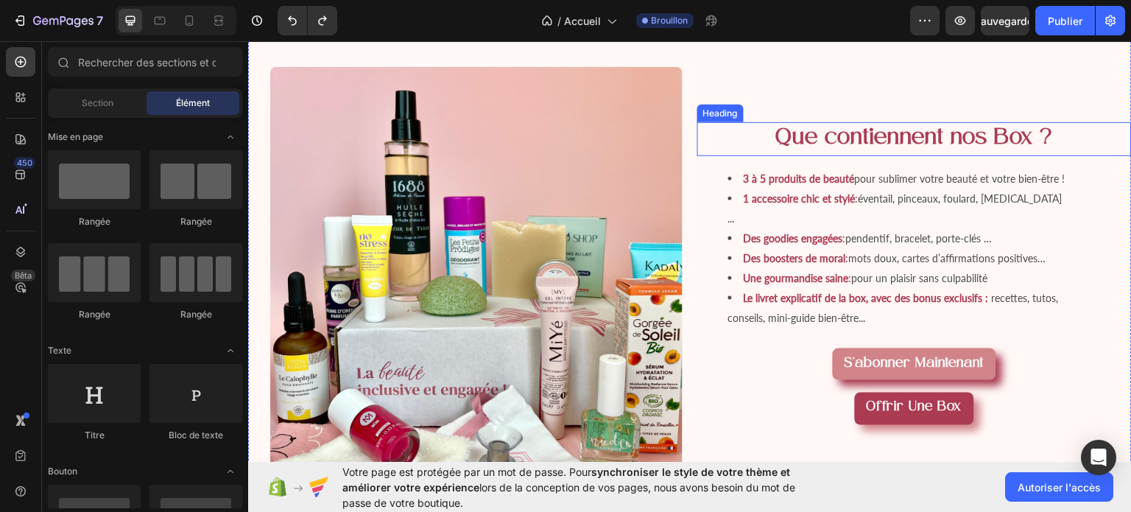
click at [886, 149] on span "Que contiennent nos Box ?" at bounding box center [914, 138] width 277 height 24
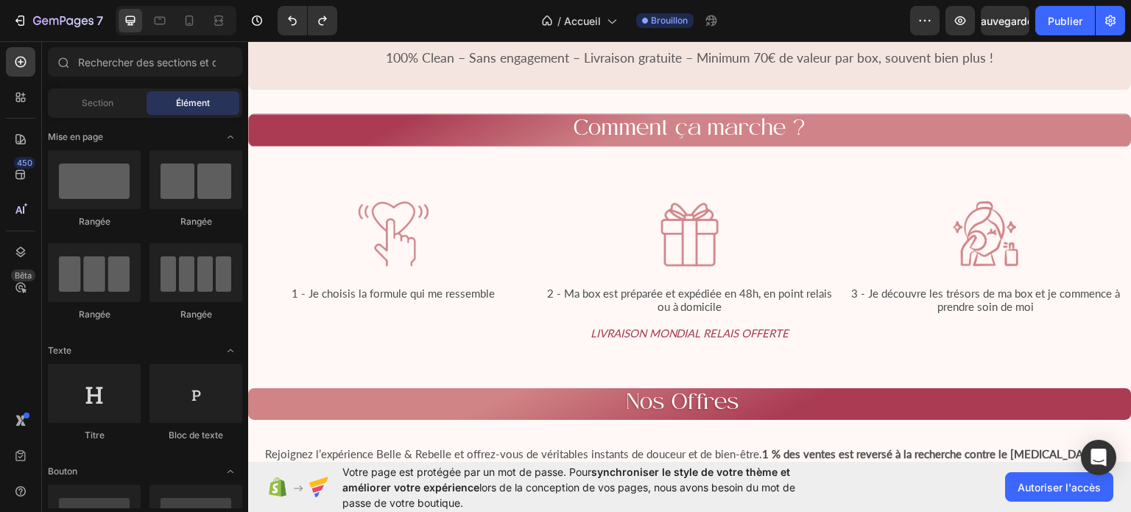
scroll to position [1437, 0]
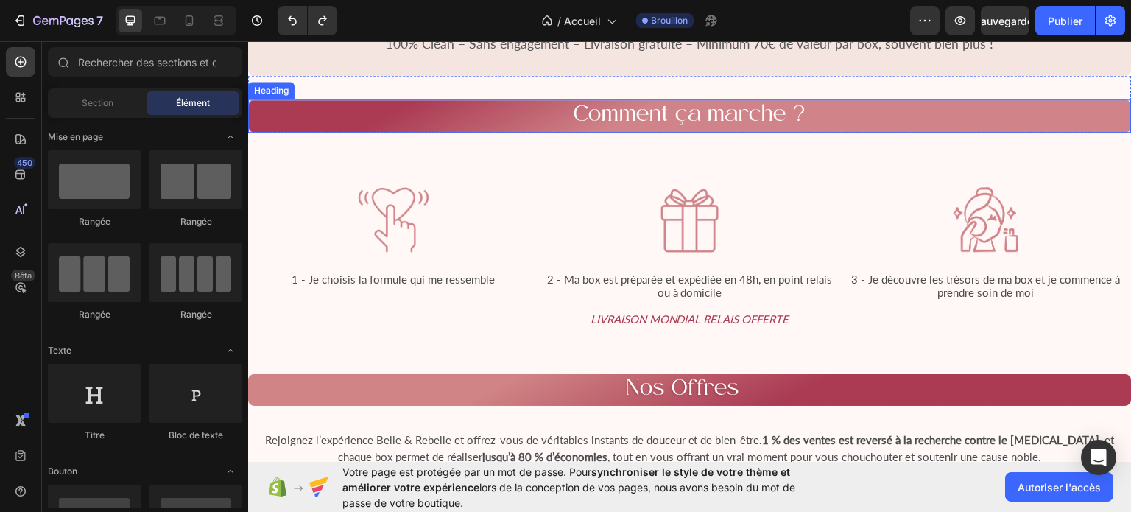
click at [970, 132] on h2 "Comment ça marche ?" at bounding box center [690, 115] width 884 height 33
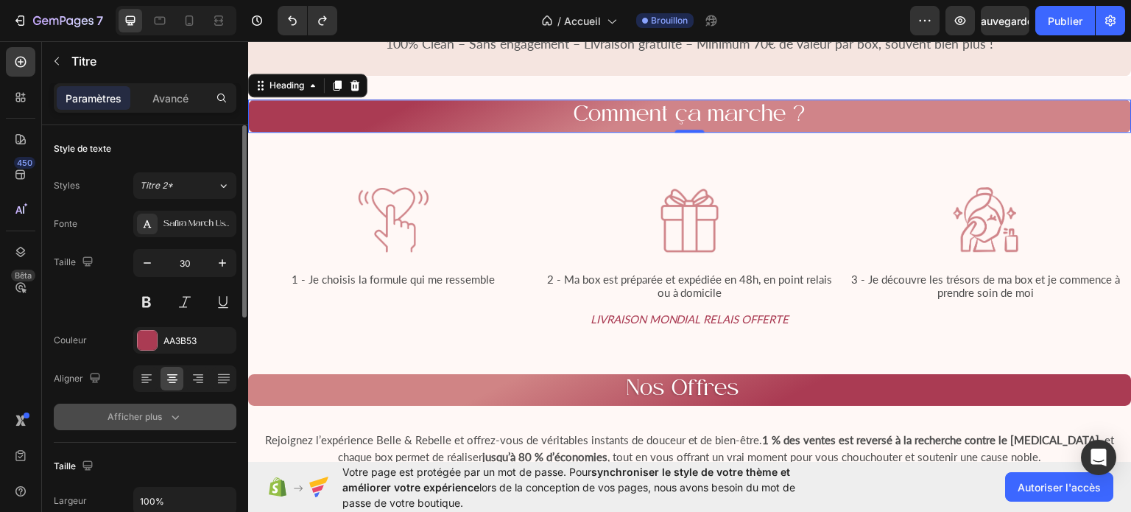
click at [155, 418] on font "Afficher plus" at bounding box center [135, 416] width 54 height 11
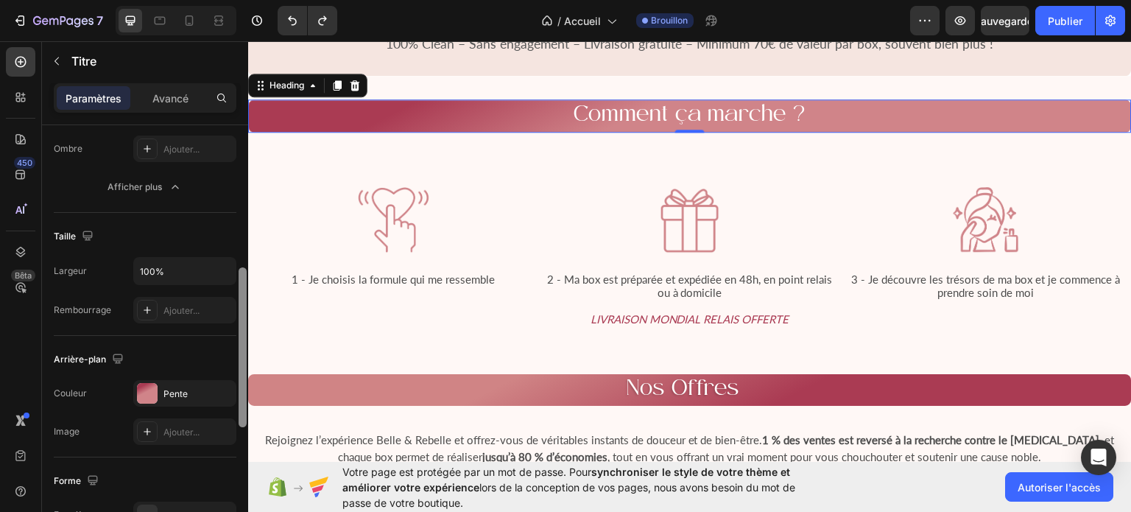
scroll to position [430, 0]
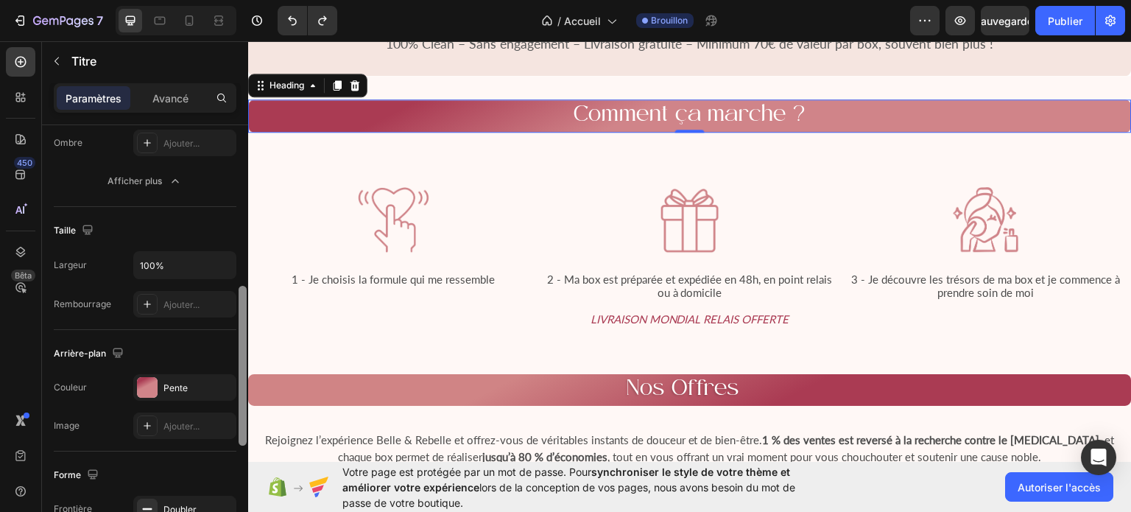
drag, startPoint x: 239, startPoint y: 267, endPoint x: 233, endPoint y: 461, distance: 193.8
click at [233, 461] on div "Style de texte Styles Titre 2* Fonte Safira March Usage personnel uniquement Ta…" at bounding box center [145, 339] width 206 height 429
click at [181, 390] on font "Pente" at bounding box center [175, 387] width 24 height 11
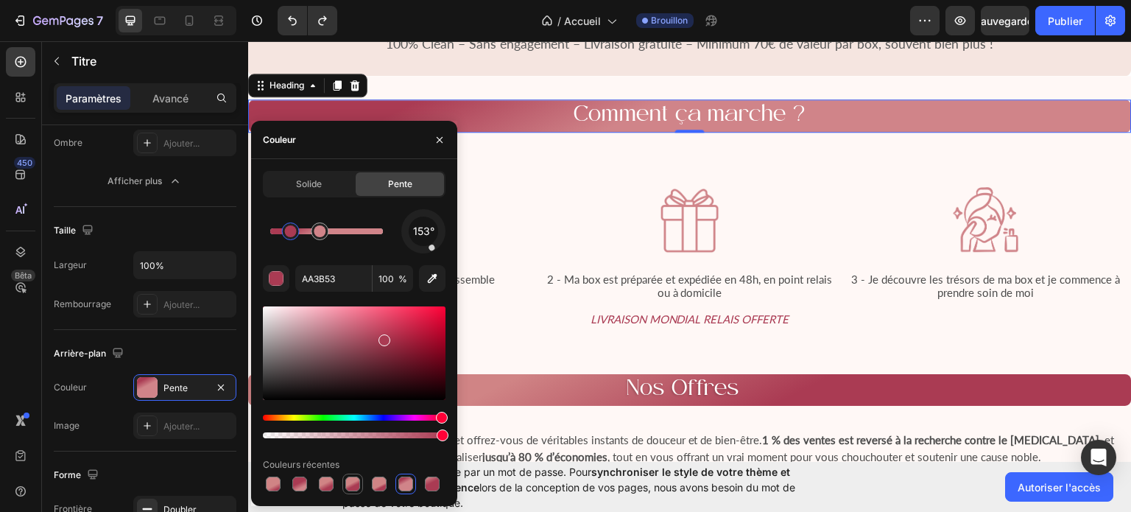
click at [359, 488] on div at bounding box center [352, 483] width 15 height 15
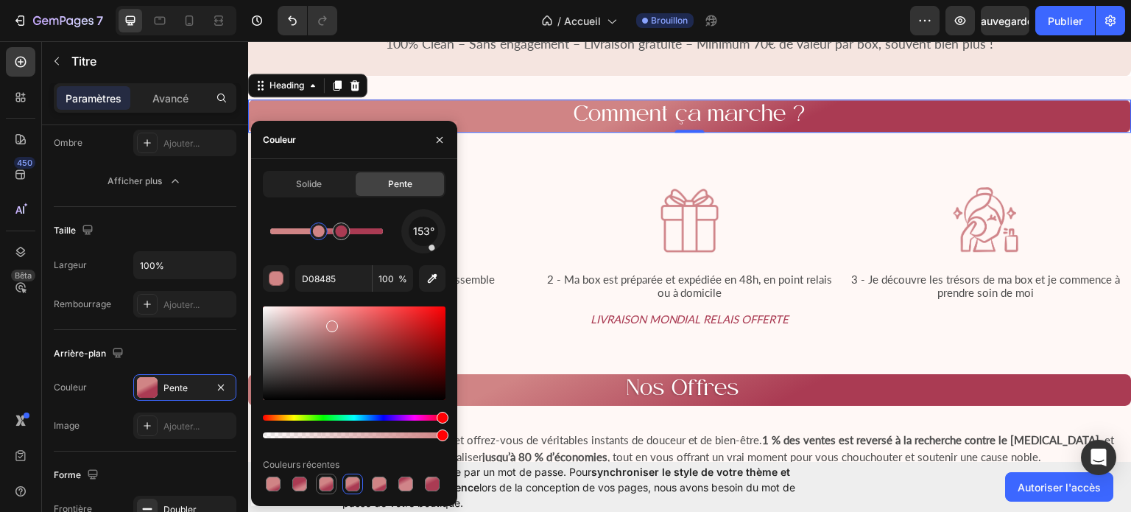
click at [329, 484] on div at bounding box center [326, 483] width 15 height 15
click at [302, 485] on div at bounding box center [299, 483] width 15 height 15
type input "AA3B53"
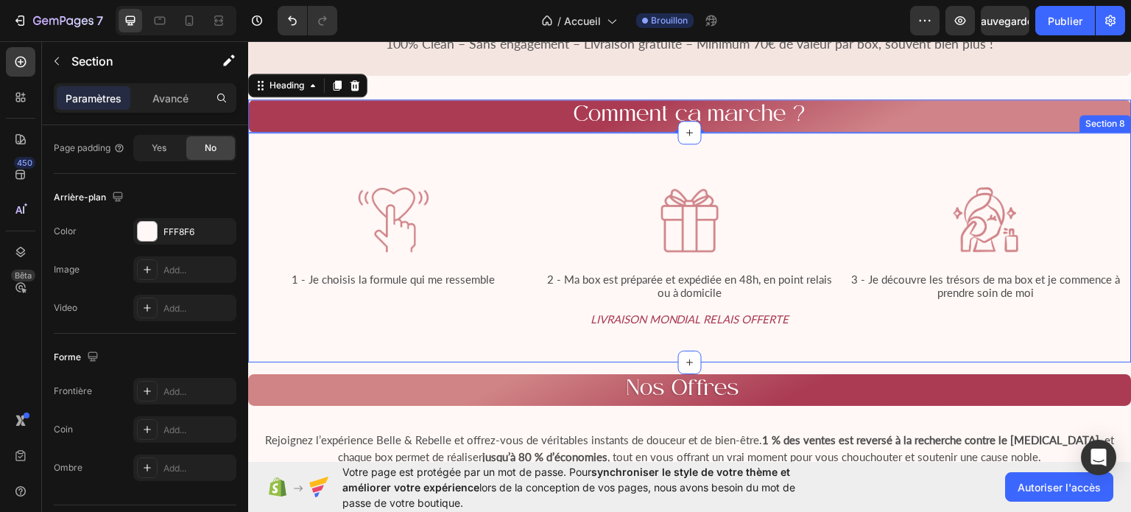
click at [811, 190] on div "Image 1 - Je choisis la formule qui me ressemble Text Block Image 2 - Ma box es…" at bounding box center [690, 247] width 884 height 230
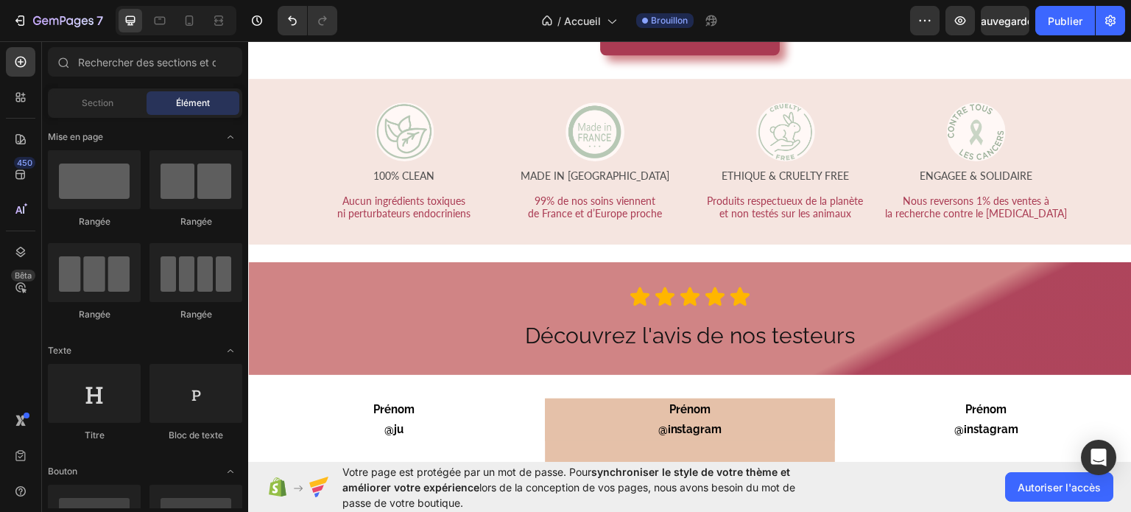
scroll to position [2489, 0]
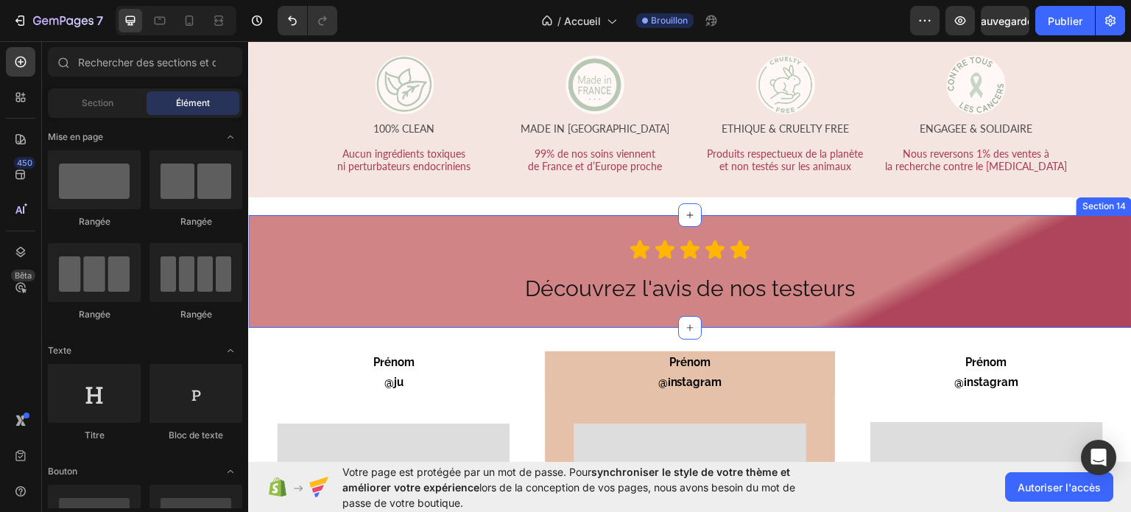
click at [977, 275] on div "Icon Icon Icon Icon Icon Icon List Découvrez l'avis de nos testeurs Heading Row" at bounding box center [690, 271] width 884 height 66
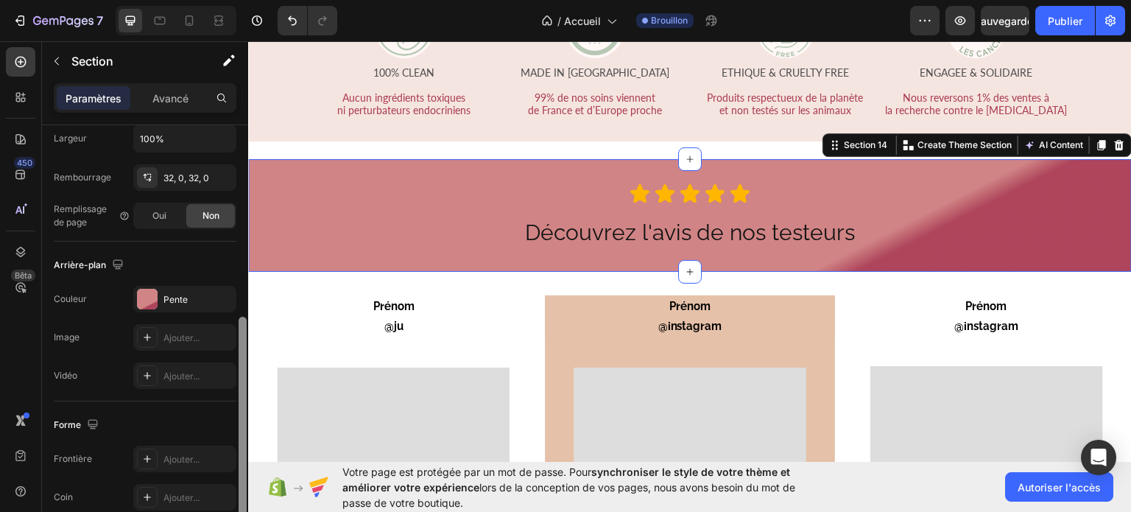
scroll to position [375, 0]
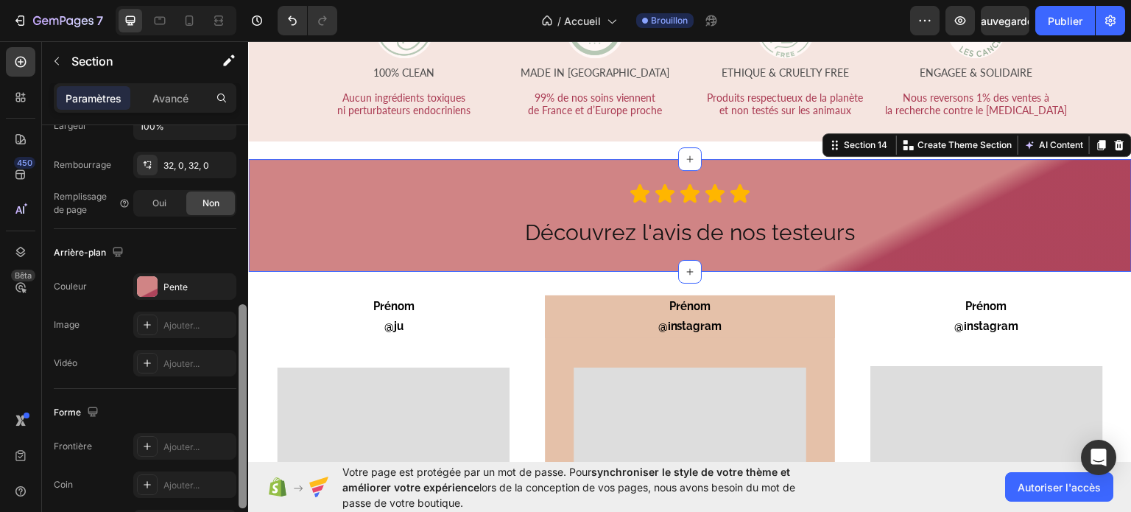
drag, startPoint x: 242, startPoint y: 241, endPoint x: 225, endPoint y: 420, distance: 180.5
click at [225, 420] on div "Mise en page Largeur de colonne Taux de variation Adapté au contenu 12 Gestion …" at bounding box center [145, 339] width 206 height 429
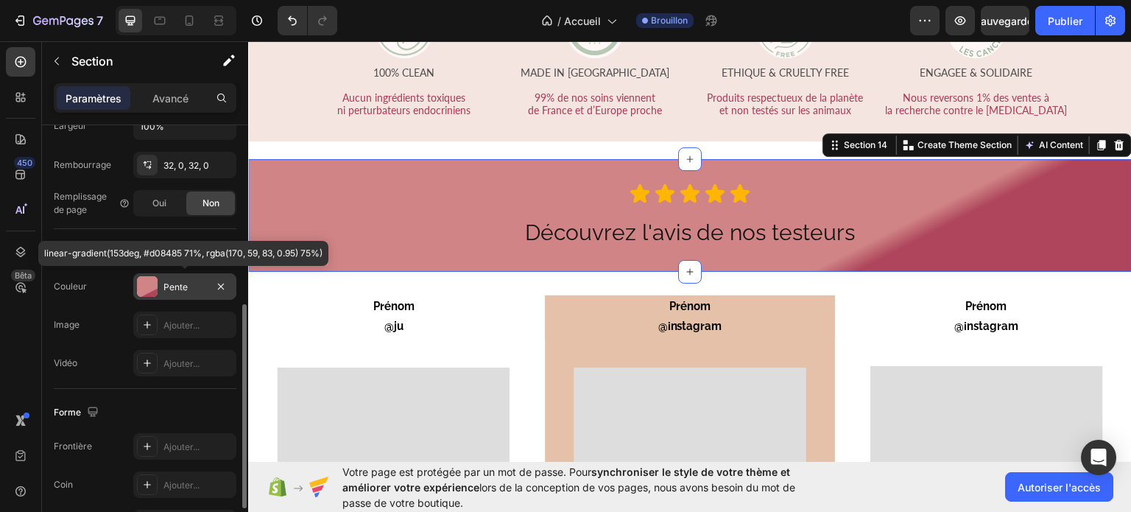
click at [186, 281] on font "Pente" at bounding box center [175, 286] width 24 height 11
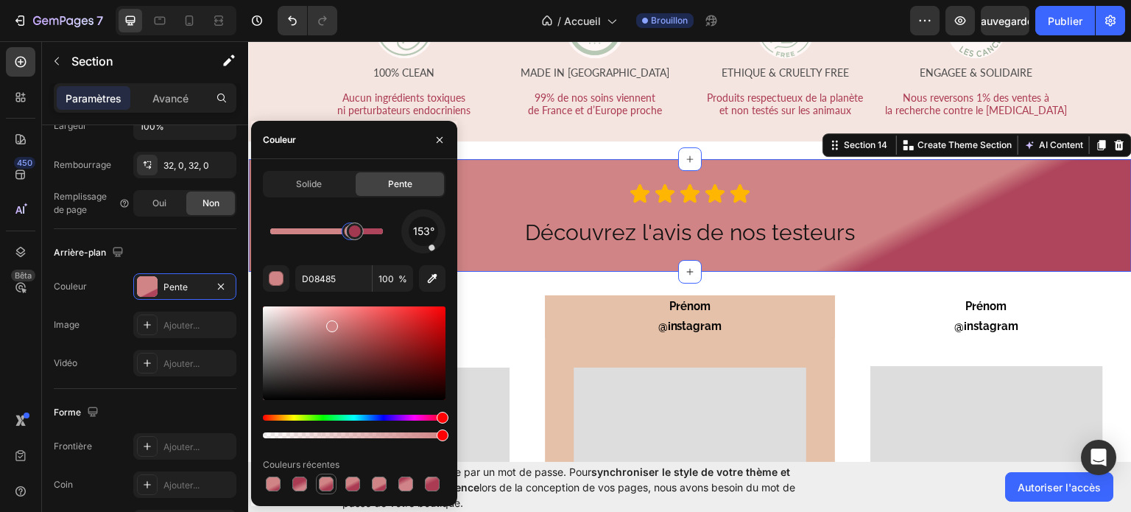
click at [319, 482] on div at bounding box center [326, 483] width 15 height 15
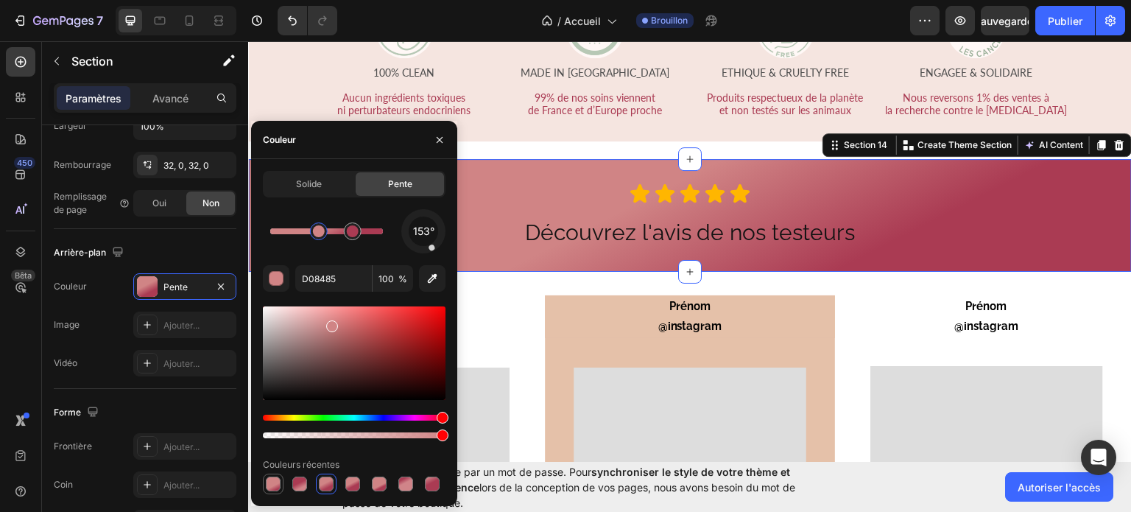
click at [277, 479] on div at bounding box center [273, 483] width 15 height 15
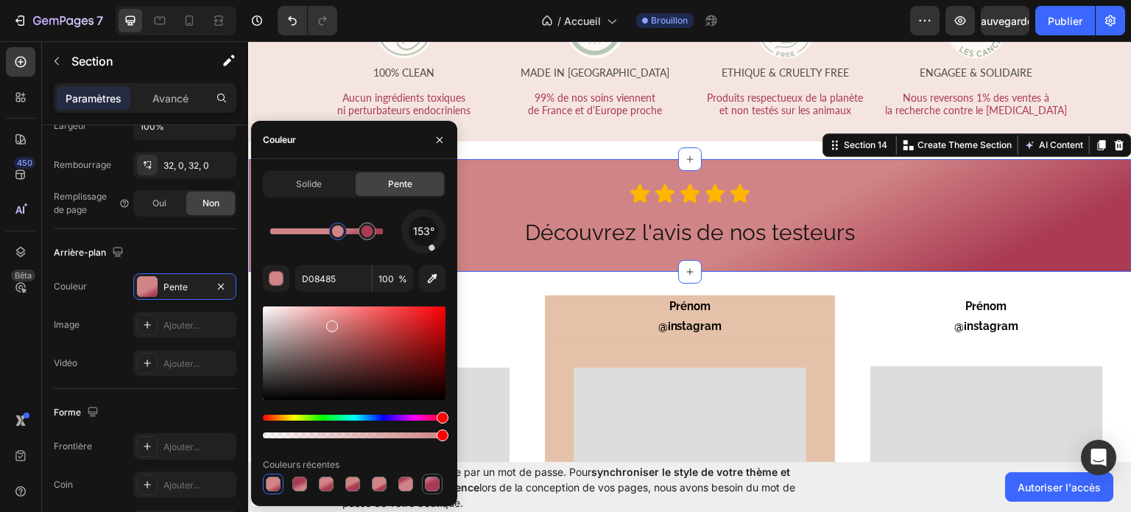
click at [437, 489] on div at bounding box center [432, 483] width 15 height 15
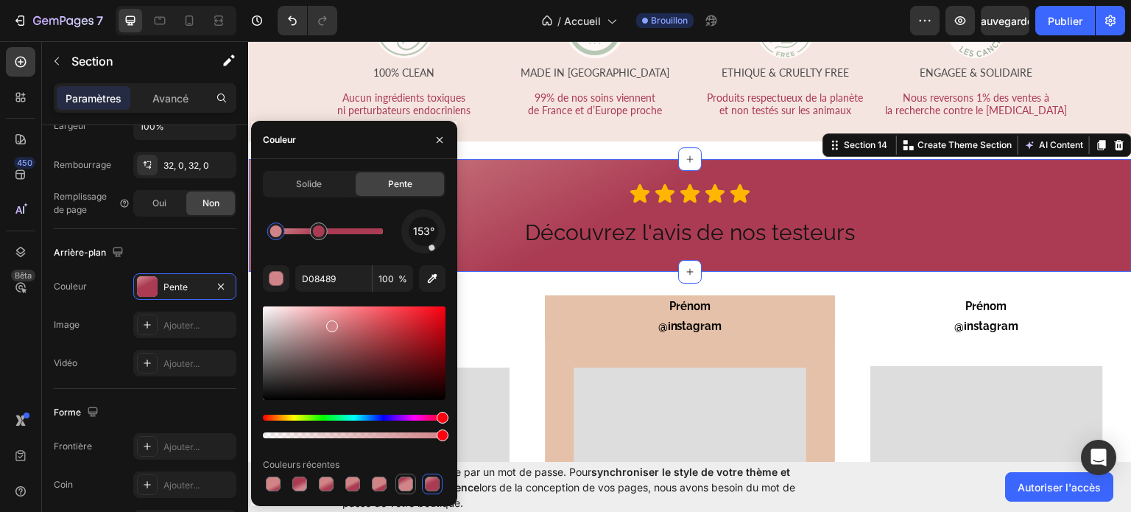
click at [401, 488] on div at bounding box center [405, 483] width 15 height 15
type input "AA3B53"
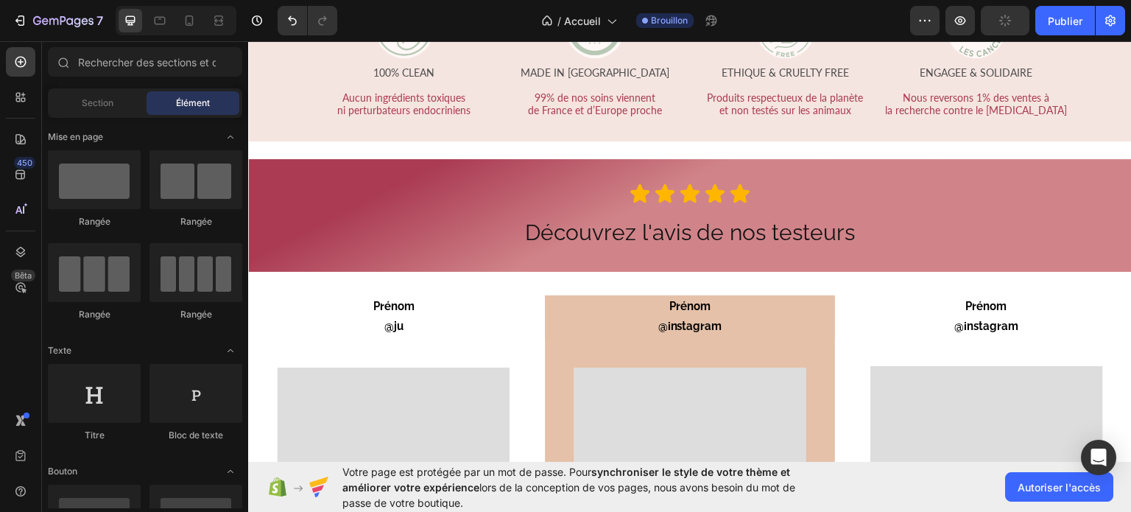
scroll to position [2554, 0]
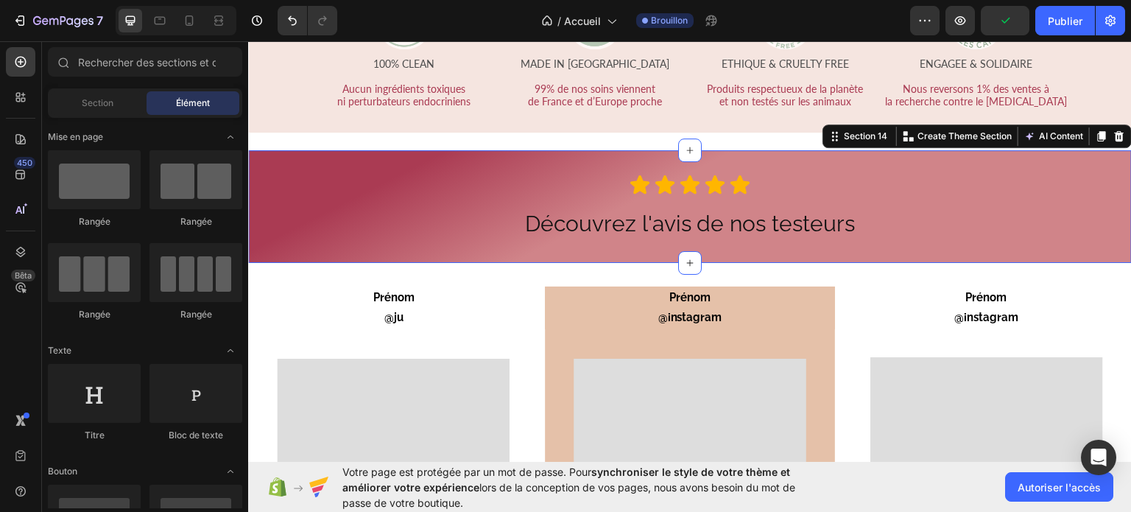
click at [409, 214] on div "Icon Icon Icon Icon Icon Icon List Découvrez l'avis de nos testeurs Heading Row" at bounding box center [690, 206] width 884 height 66
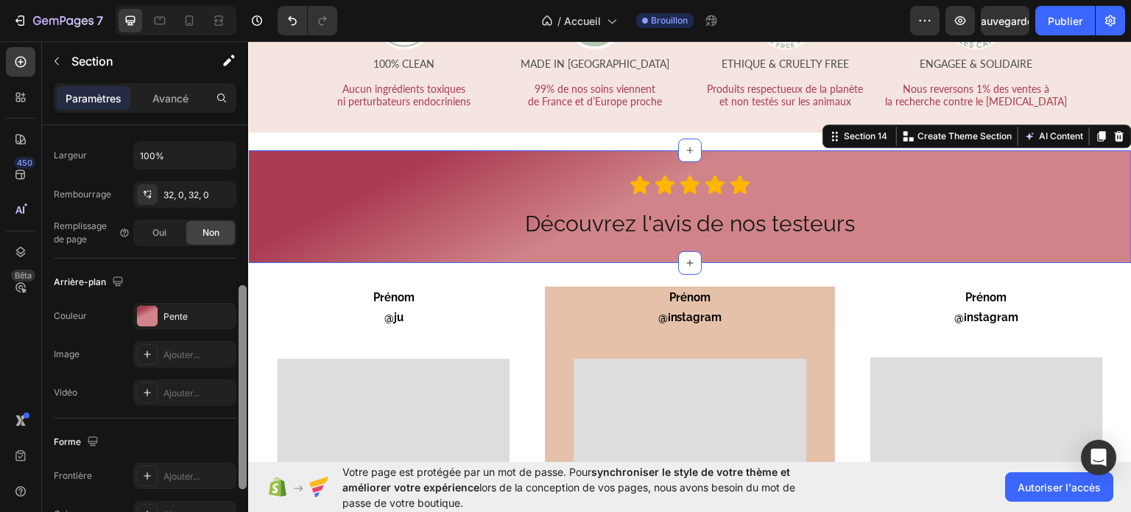
drag, startPoint x: 243, startPoint y: 193, endPoint x: 242, endPoint y: 359, distance: 166.4
click at [242, 359] on div at bounding box center [243, 387] width 8 height 204
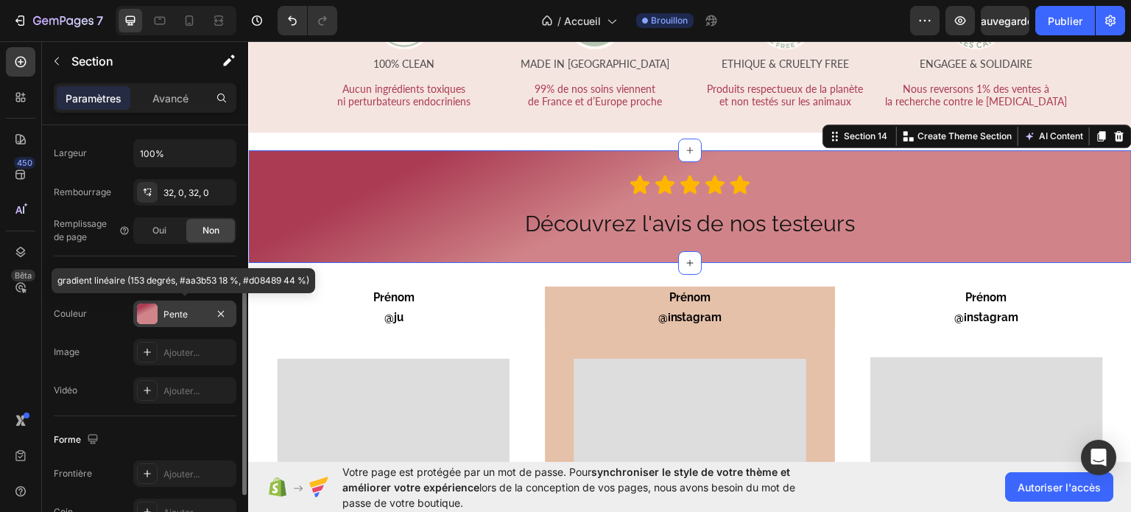
click at [193, 312] on div "Pente" at bounding box center [184, 314] width 43 height 13
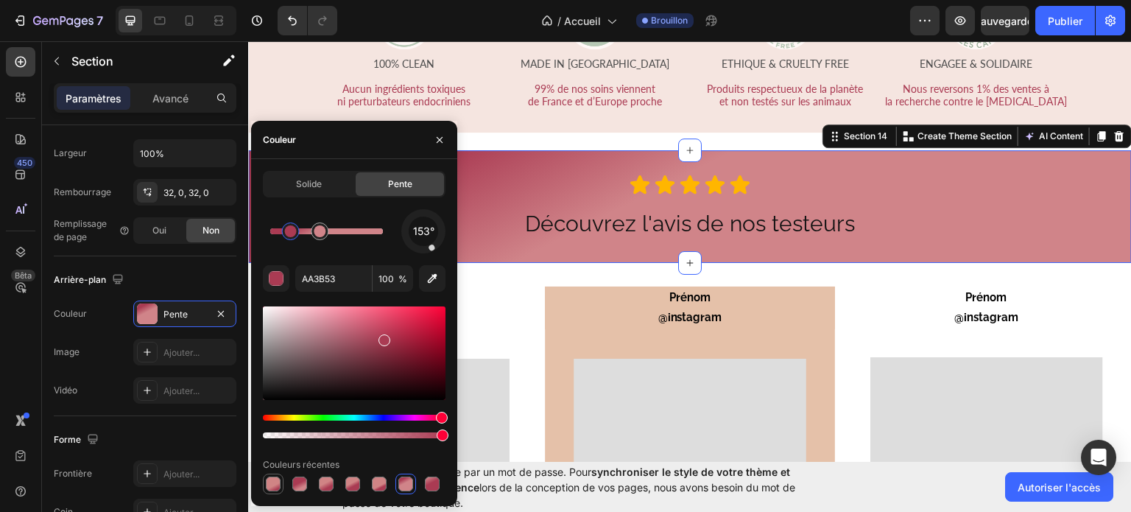
click at [267, 479] on div at bounding box center [273, 483] width 15 height 15
type input "D08485"
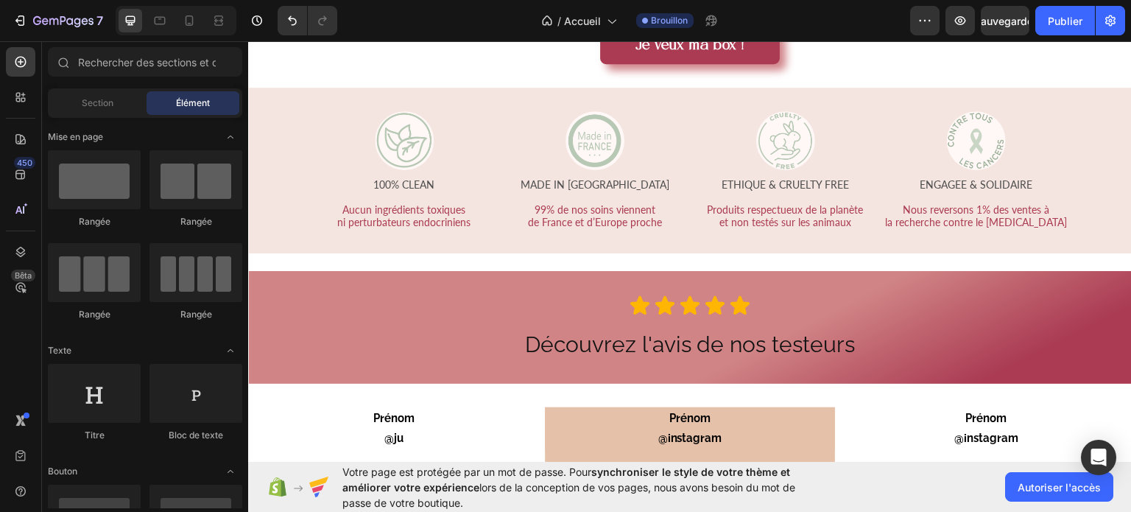
scroll to position [2447, 0]
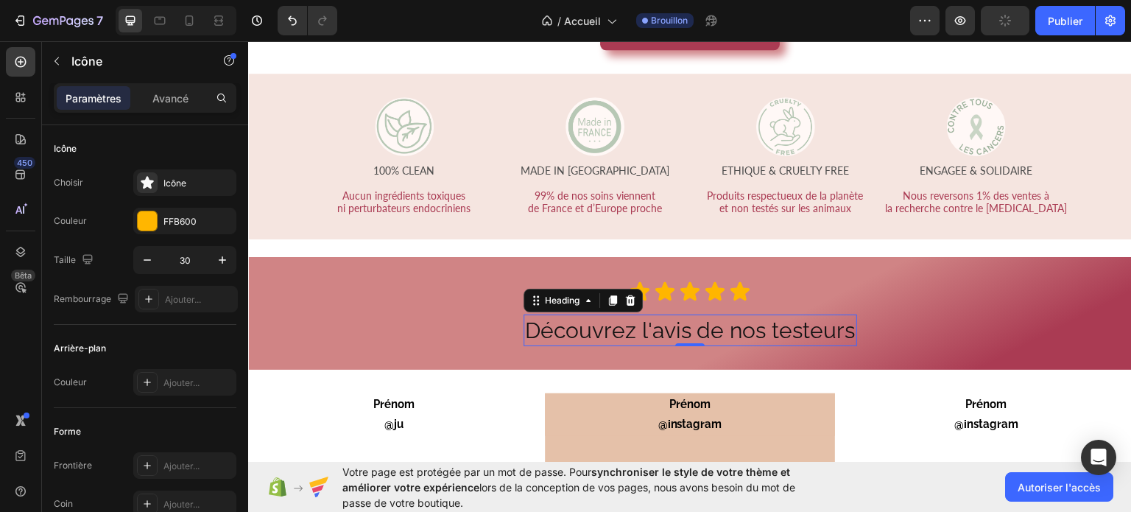
click at [611, 324] on h2 "Découvrez l'avis de nos testeurs" at bounding box center [691, 330] width 334 height 32
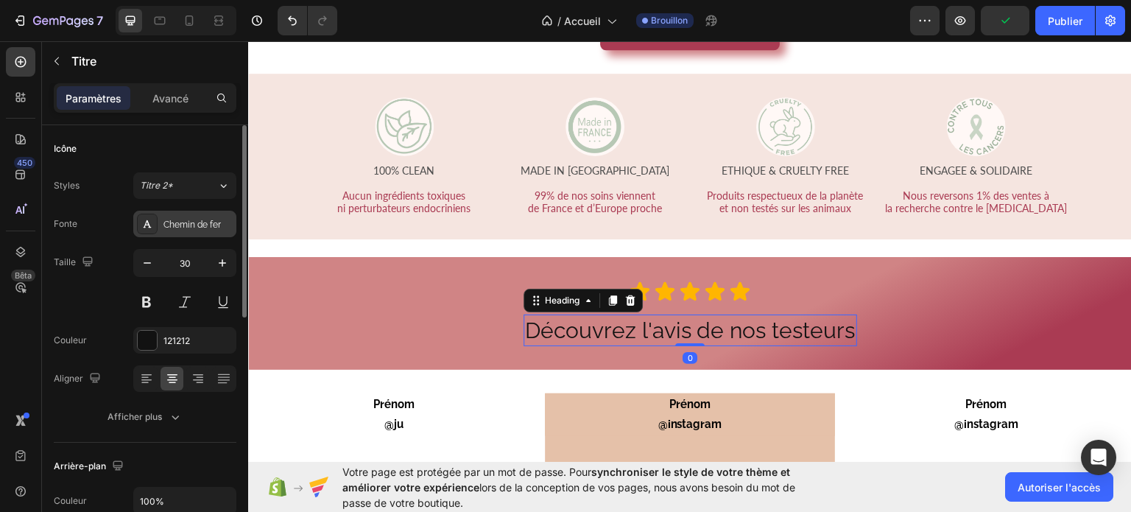
click at [212, 225] on font "Chemin de fer" at bounding box center [191, 224] width 57 height 10
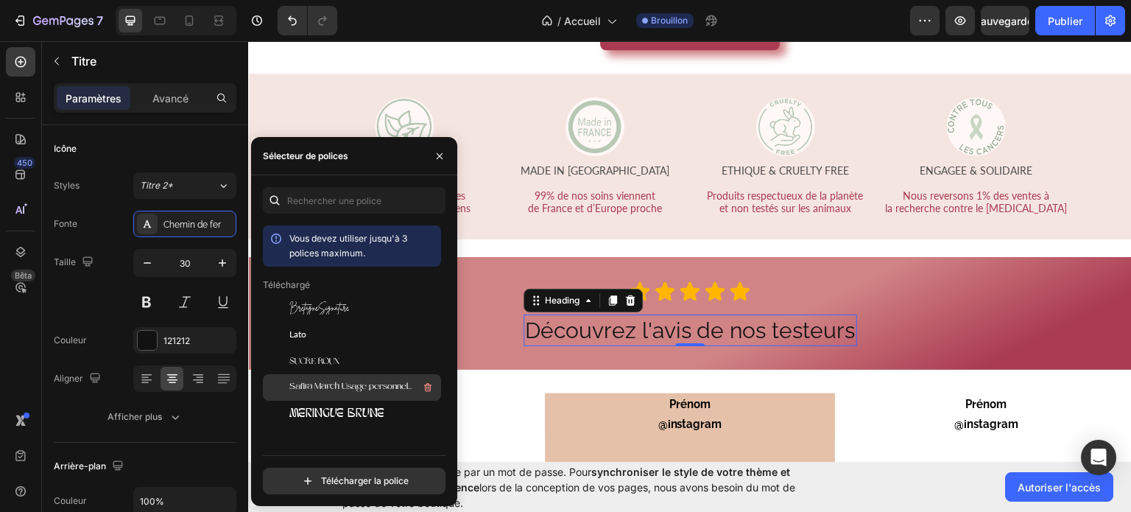
click at [335, 382] on span "Safira March Usage personnel uniquement" at bounding box center [350, 387] width 122 height 13
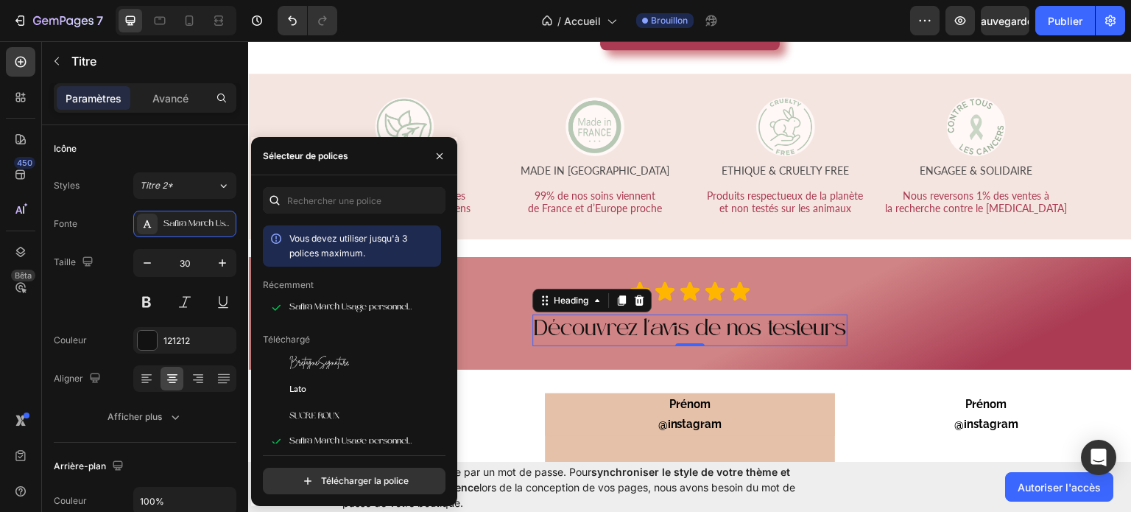
click at [829, 325] on h2 "Découvrez l'avis de nos testeurs" at bounding box center [689, 330] width 315 height 32
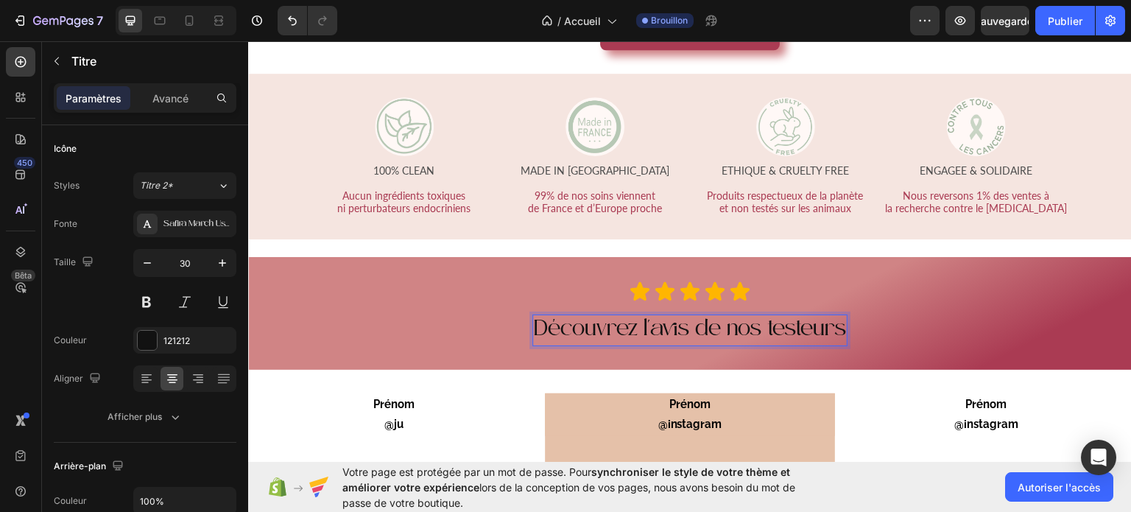
click at [829, 325] on p "Découvrez l'avis de nos testeurs" at bounding box center [690, 329] width 312 height 29
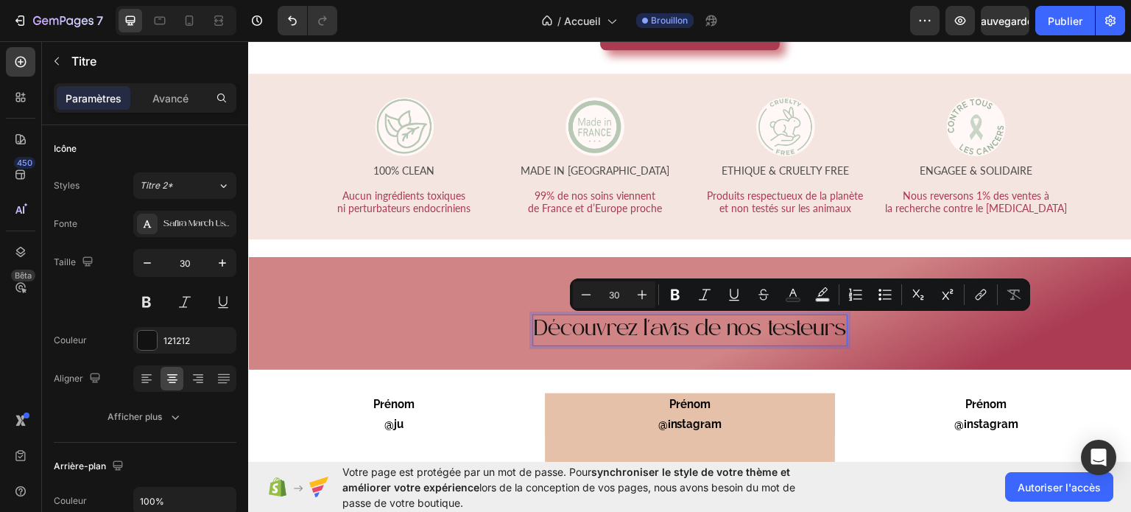
click at [829, 325] on p "Découvrez l'avis de nos testeurs" at bounding box center [690, 329] width 312 height 29
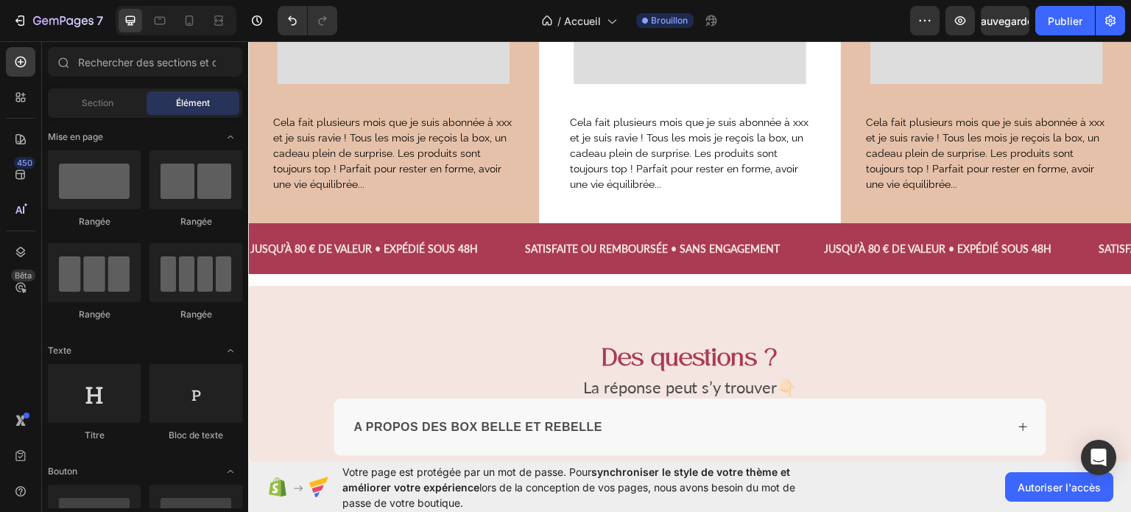
scroll to position [3653, 0]
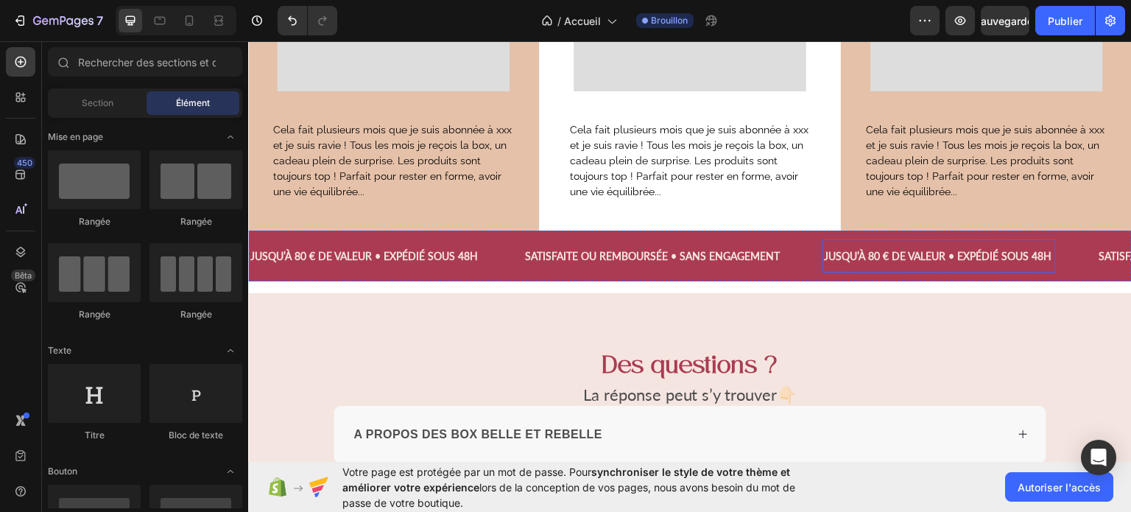
click at [891, 250] on span "JUSQU’À 80 € DE VALEUR • EXPÉDIÉ SOUS 48H" at bounding box center [938, 255] width 228 height 13
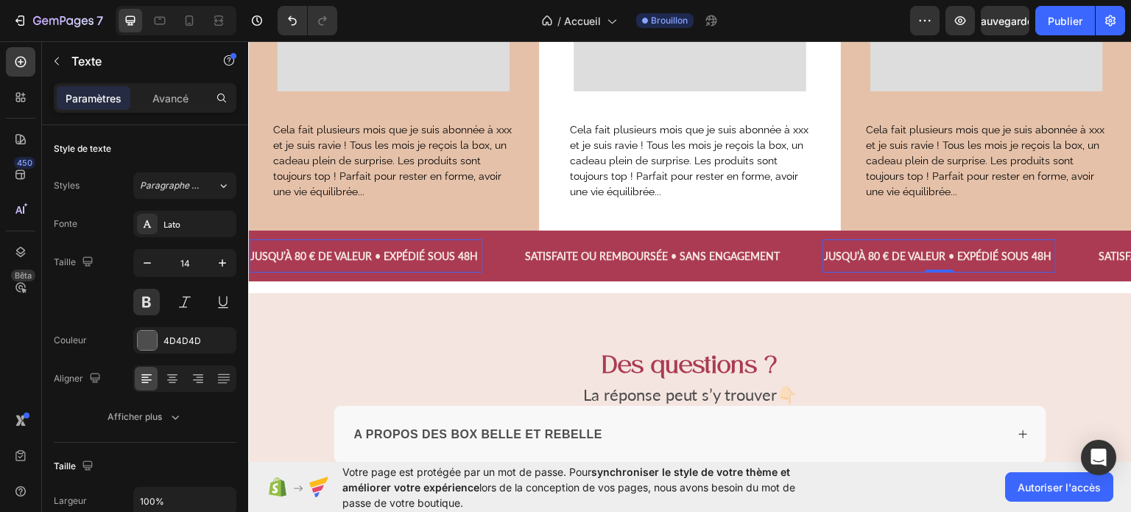
click at [831, 252] on span "JUSQU’À 80 € DE VALEUR • EXPÉDIÉ SOUS 48H" at bounding box center [938, 255] width 228 height 13
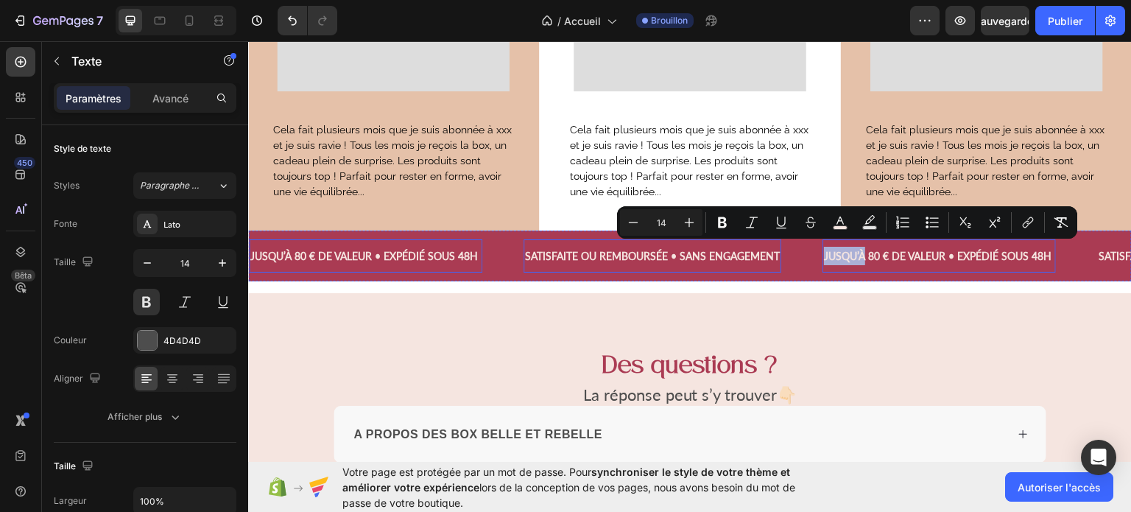
click at [715, 250] on span "SATISFAITE OU REMBOURSÉE • SANS ENGAGEMENT" at bounding box center [652, 255] width 255 height 13
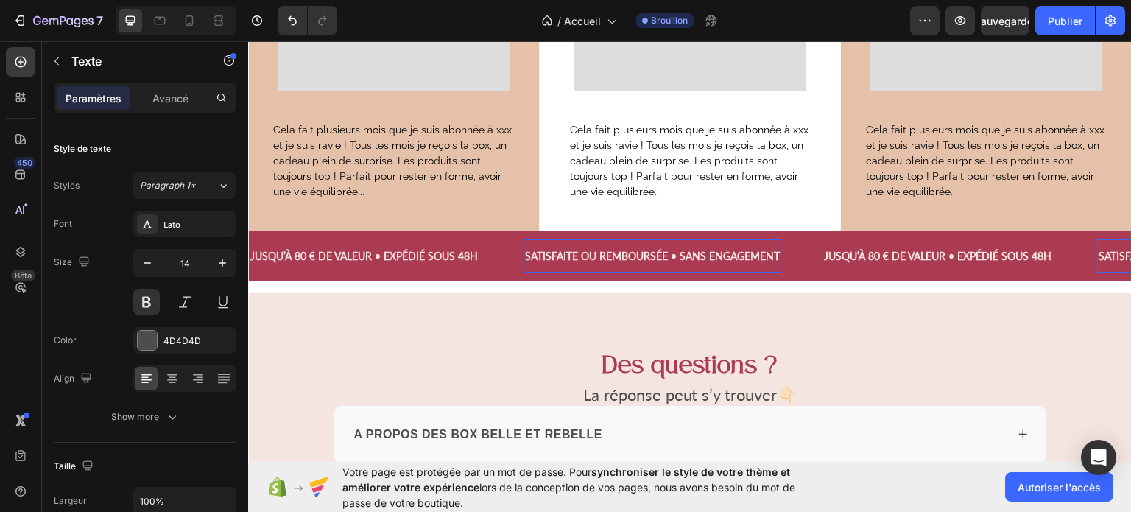
scroll to position [348, 0]
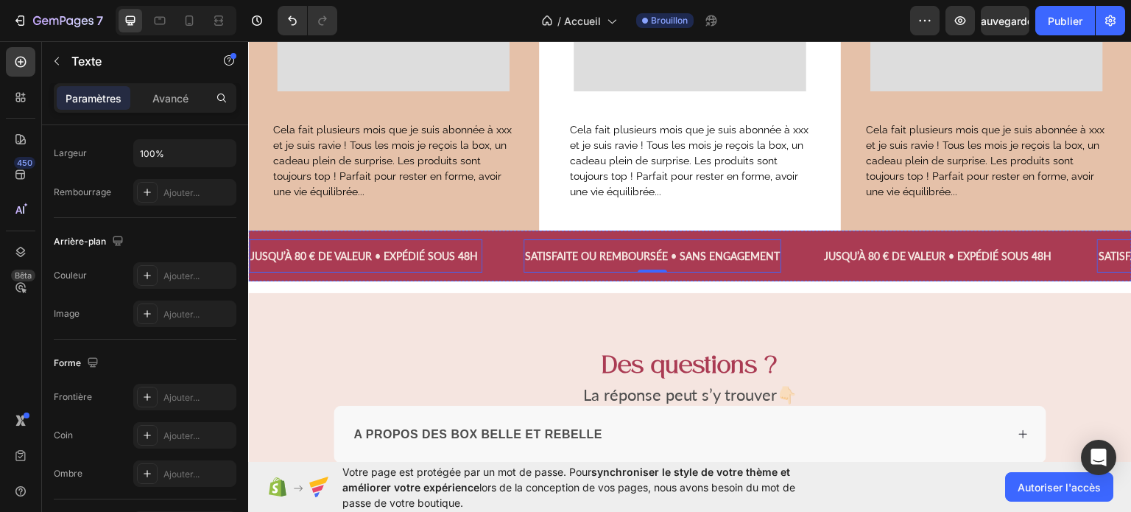
click at [381, 251] on span "JUSQU’À 80 € DE VALEUR • EXPÉDIÉ SOUS 48H" at bounding box center [364, 255] width 228 height 13
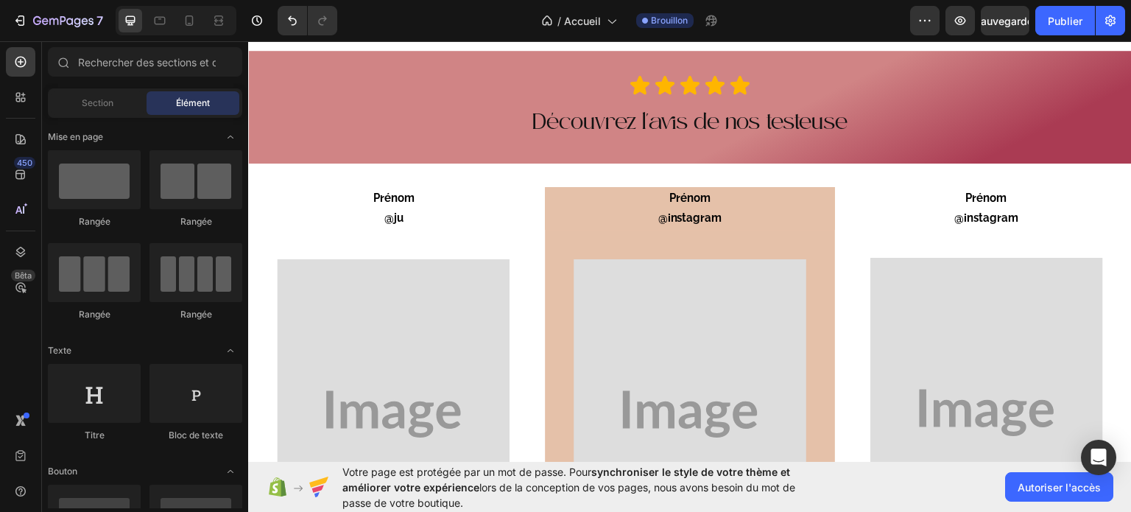
scroll to position [2429, 0]
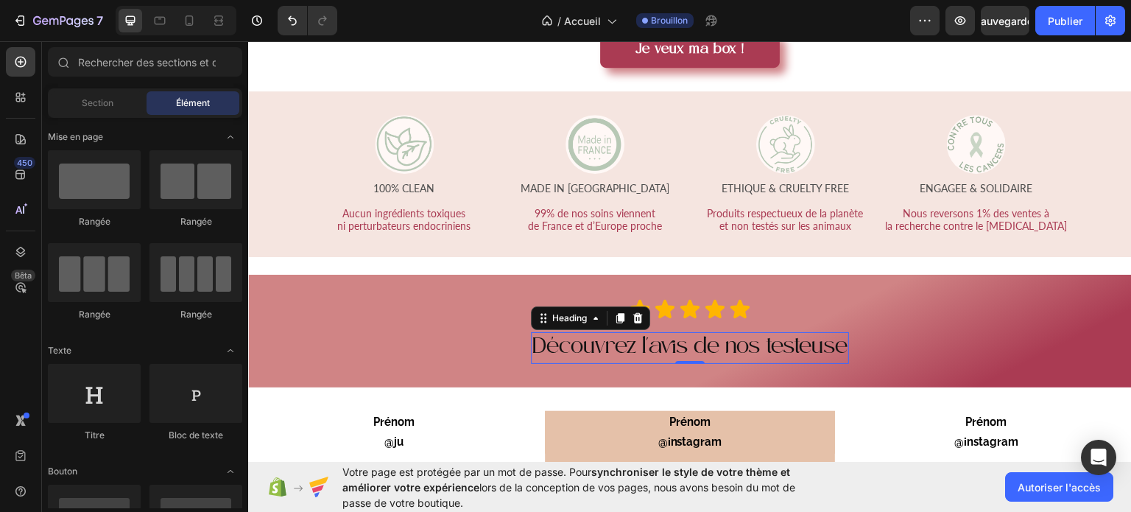
click at [664, 353] on h2 "Découvrez l'avis de nos testeuse" at bounding box center [690, 347] width 318 height 32
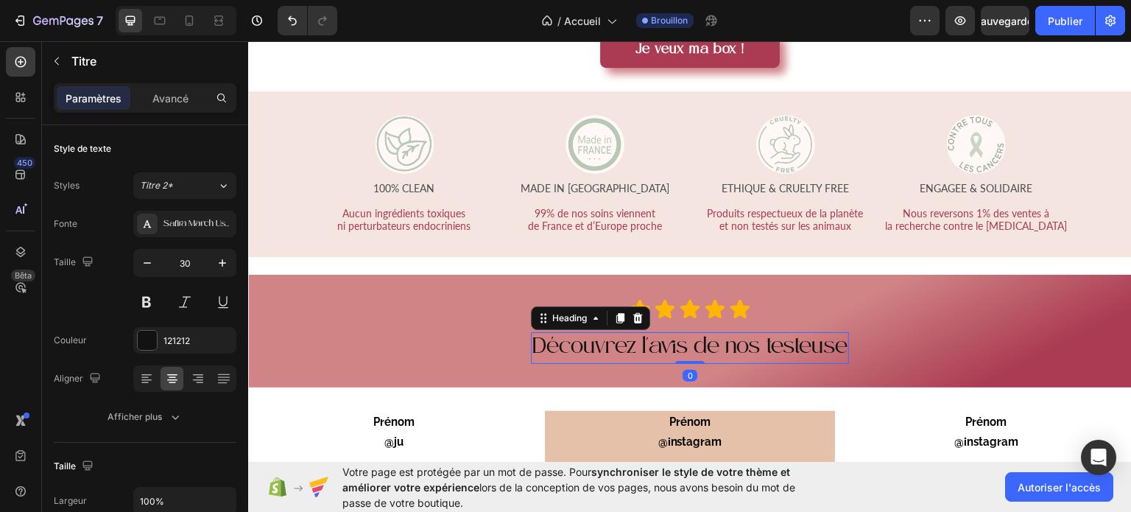
click at [664, 353] on h2 "Découvrez l'avis de nos testeuse" at bounding box center [690, 347] width 318 height 32
click at [664, 353] on p "Découvrez l'avis de nos testeuse" at bounding box center [689, 347] width 315 height 29
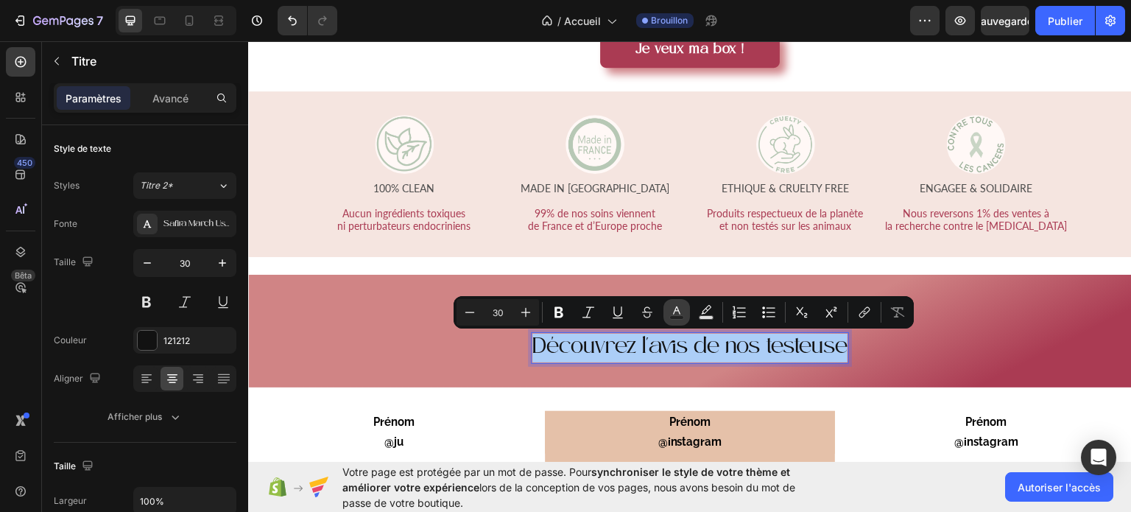
click at [674, 313] on icon "Editor contextual toolbar" at bounding box center [676, 310] width 7 height 8
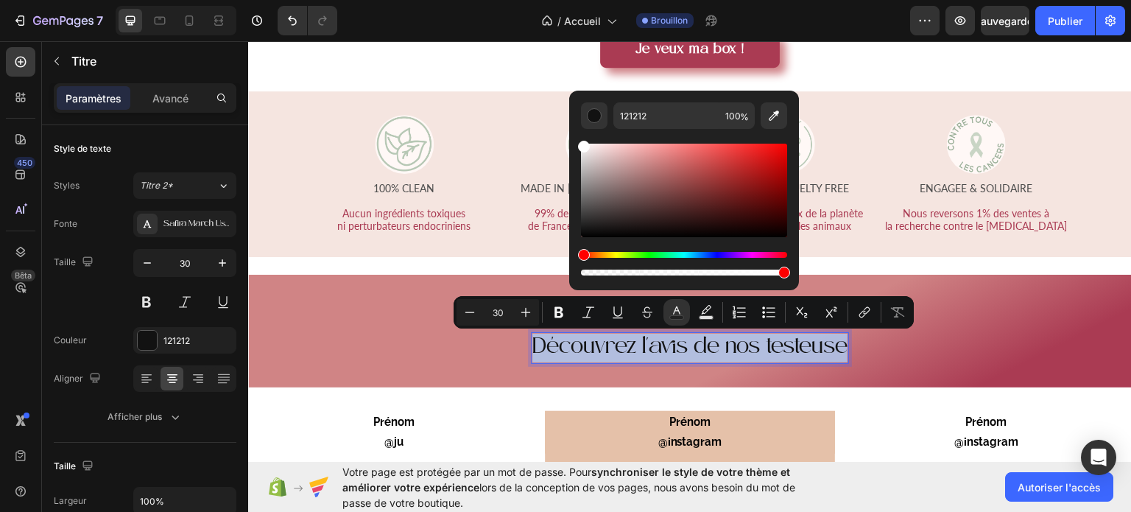
type input "FFFFFF"
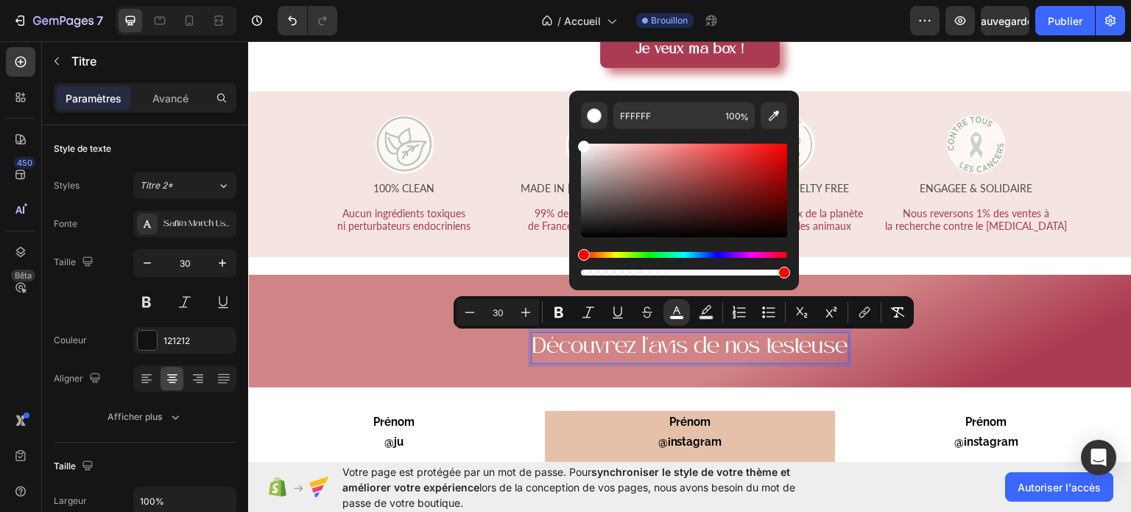
drag, startPoint x: 580, startPoint y: 232, endPoint x: 574, endPoint y: 135, distance: 97.4
click at [574, 135] on div "FFFFFF 100 %" at bounding box center [684, 185] width 230 height 188
click at [136, 266] on button "button" at bounding box center [147, 263] width 27 height 27
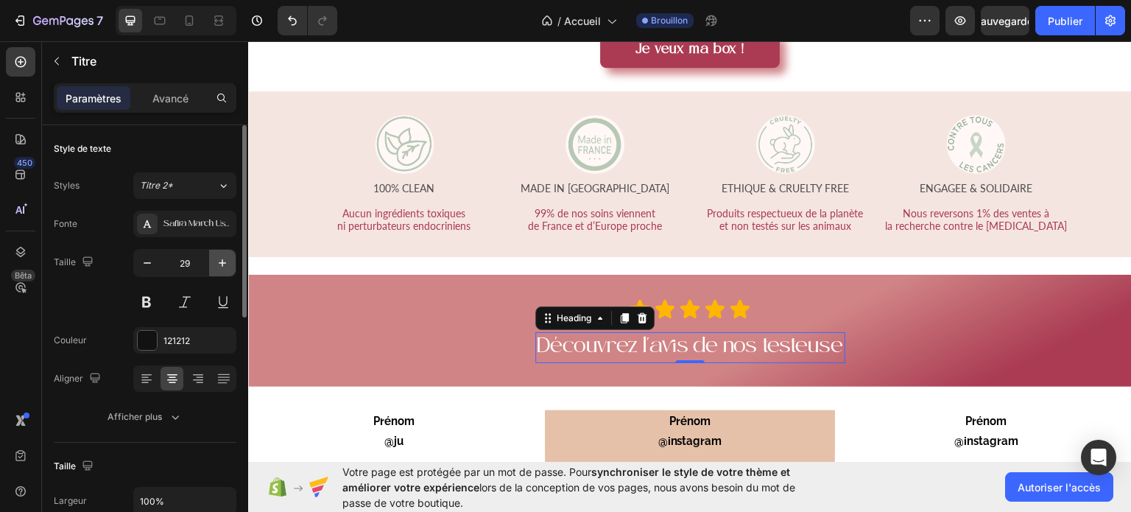
click at [219, 270] on icon "button" at bounding box center [222, 263] width 15 height 15
type input "30"
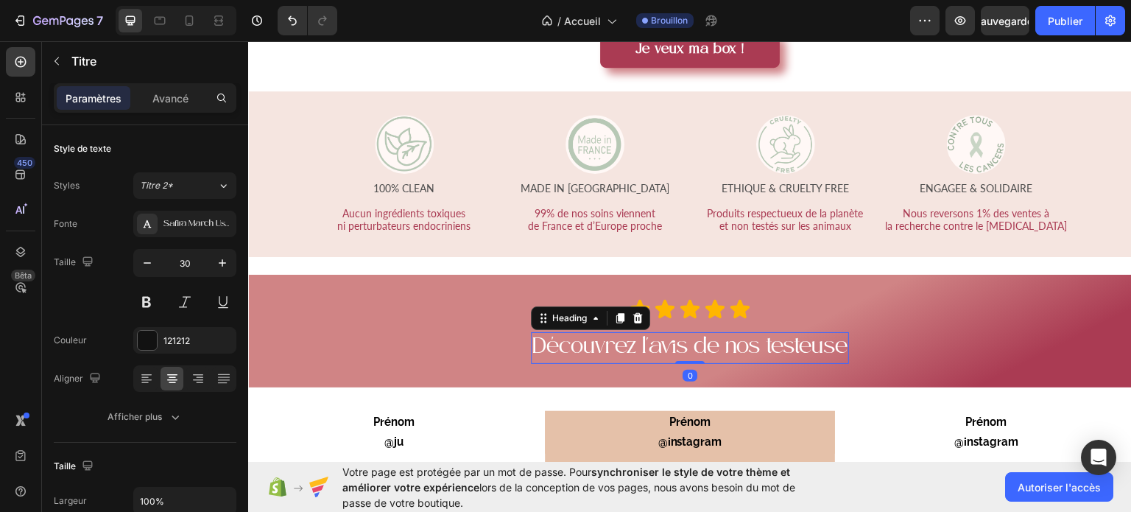
drag, startPoint x: 687, startPoint y: 362, endPoint x: 685, endPoint y: 353, distance: 9.1
click at [685, 353] on div "⁠⁠⁠⁠⁠⁠⁠ Découvrez l'avis de nos testeuse Heading 0" at bounding box center [690, 347] width 318 height 32
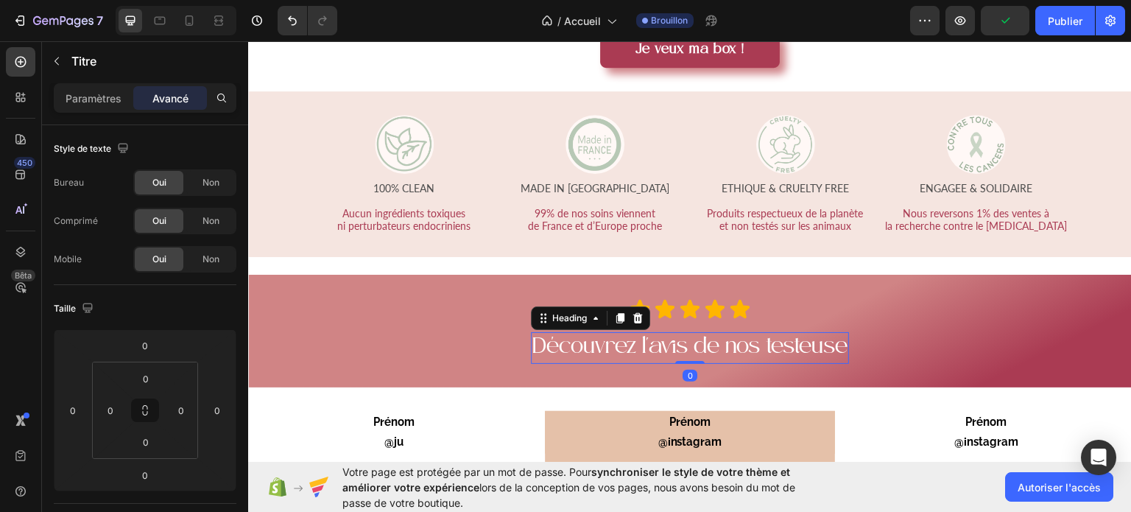
click at [838, 342] on span "Découvrez l'avis de nos testeuse" at bounding box center [689, 347] width 315 height 24
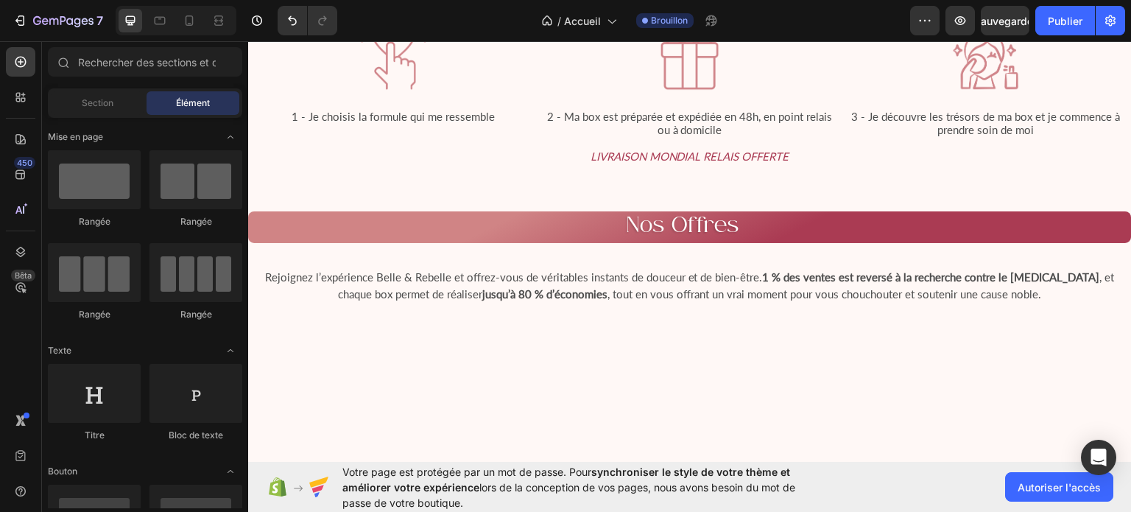
scroll to position [1427, 0]
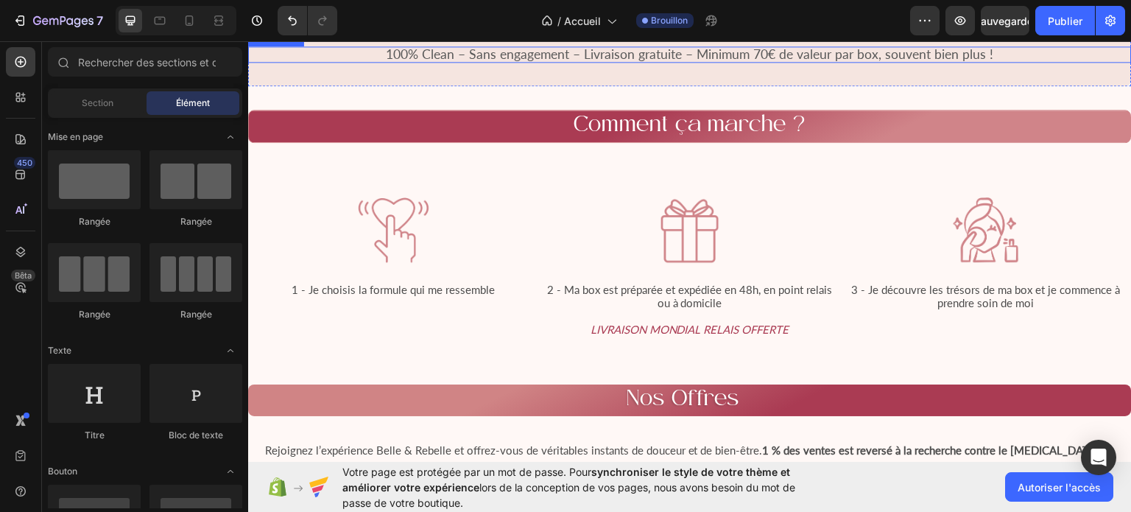
click at [816, 61] on span "100% Clean – Sans engagement – Livraison gratuite – Minimum 70€ de valeur par b…" at bounding box center [690, 53] width 607 height 15
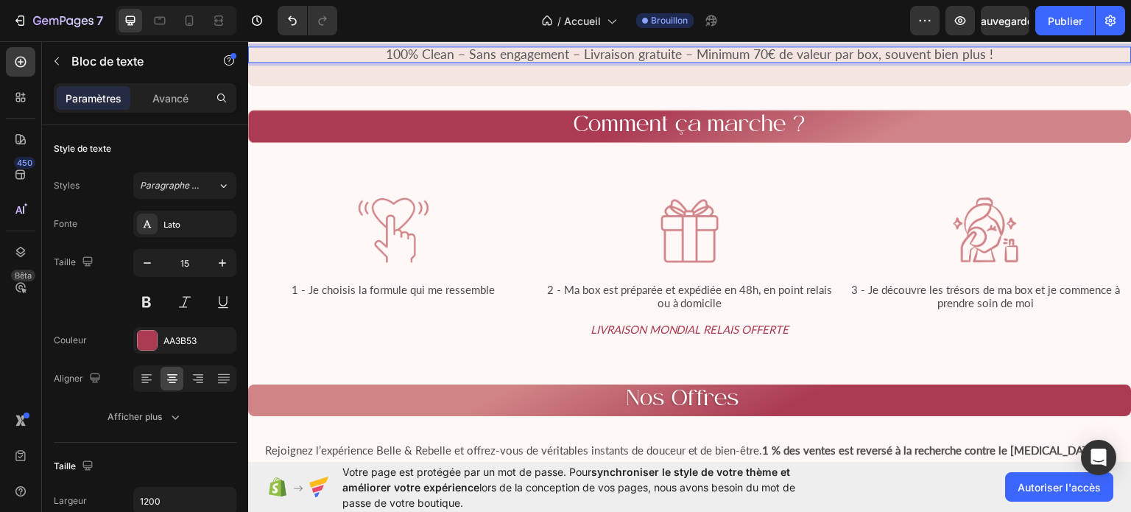
click at [985, 61] on span "100% Clean – Sans engagement – Livraison gratuite – Minimum 70€ de valeur par b…" at bounding box center [690, 53] width 607 height 15
click at [691, 61] on span "100% Clean – Sans engagement – Livraison gratuite – Minimum 70€ de valeur par b…" at bounding box center [690, 53] width 607 height 15
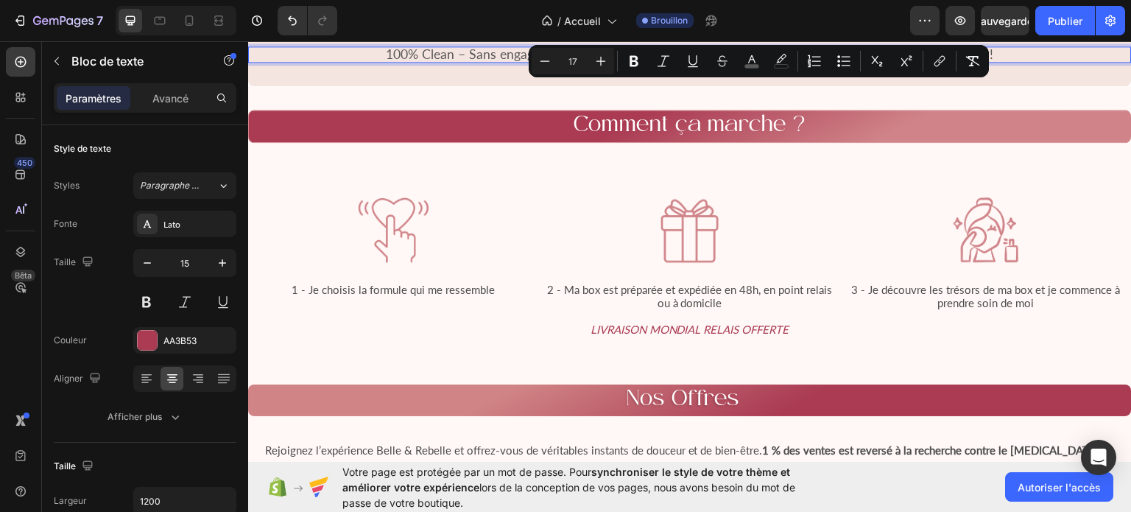
drag, startPoint x: 691, startPoint y: 87, endPoint x: 825, endPoint y: 92, distance: 134.1
click at [825, 61] on span "100% Clean – Sans engagement – Livraison gratuite – Minimum 70€ de valeur par b…" at bounding box center [690, 53] width 607 height 15
copy span "Minimum 70€ de valeur"
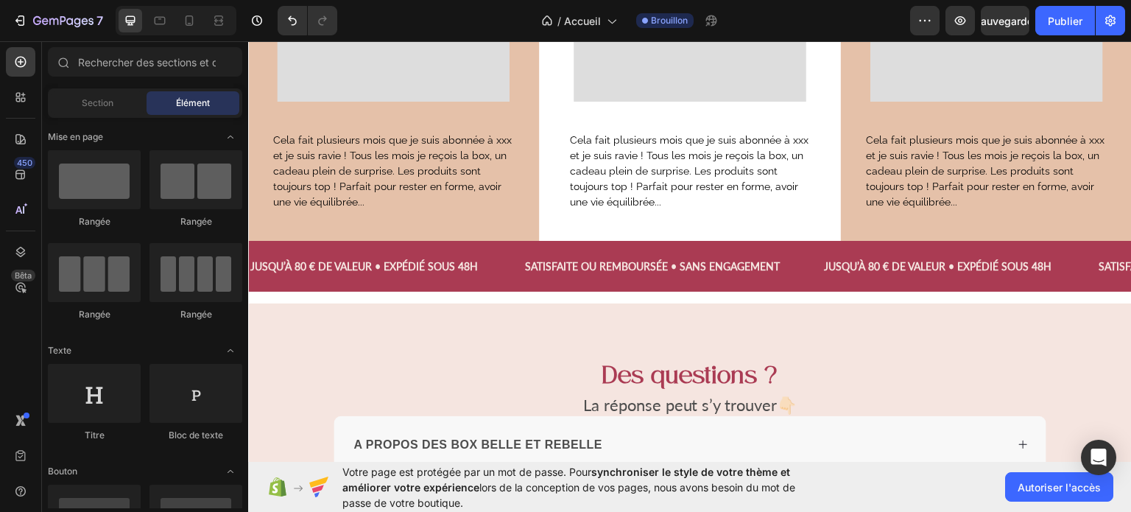
scroll to position [3629, 0]
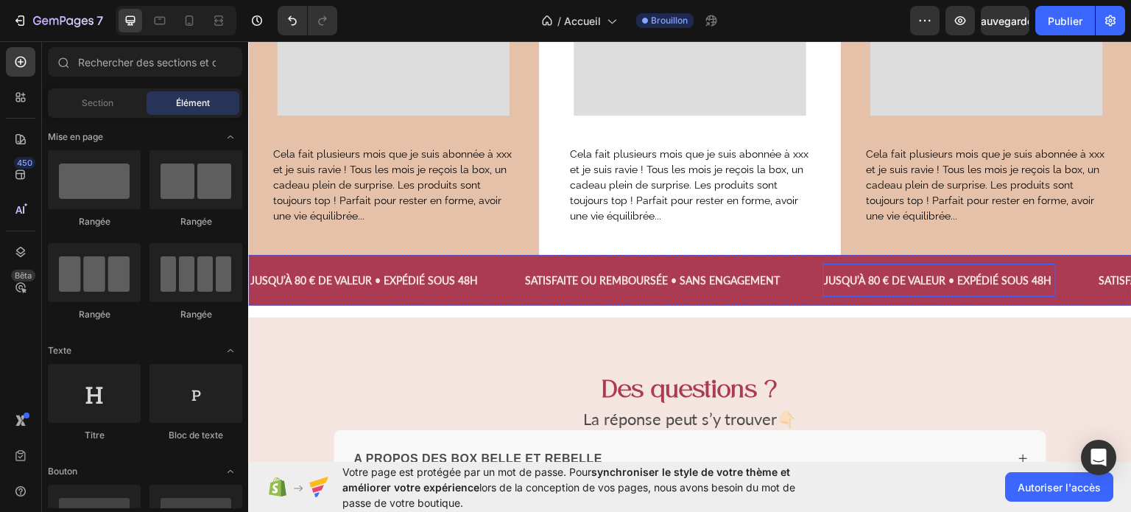
click at [870, 274] on span "JUSQU’À 80 € DE VALEUR • EXPÉDIÉ SOUS 48H" at bounding box center [938, 279] width 228 height 13
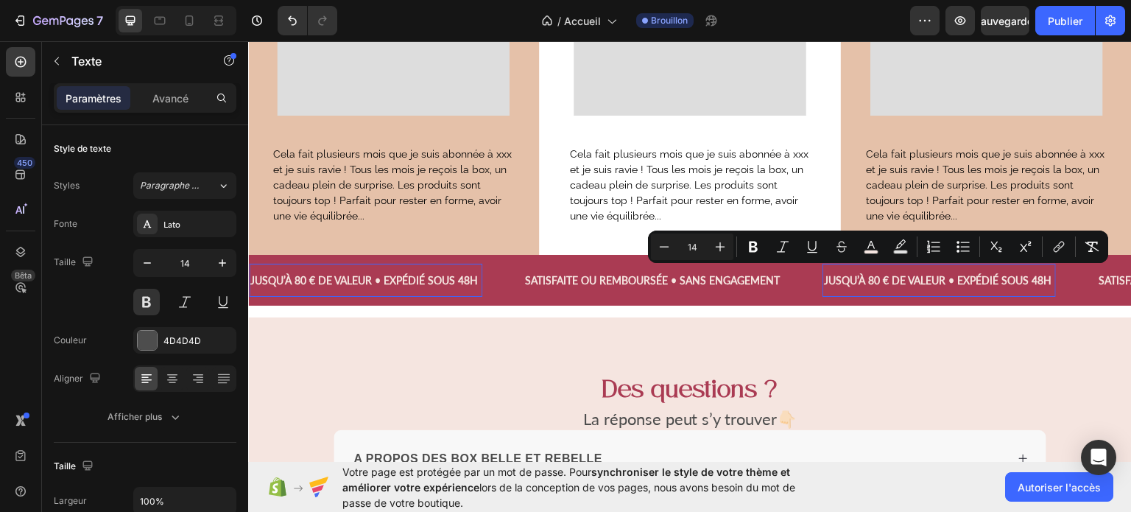
click at [946, 275] on span "JUSQU’À 80 € DE VALEUR • EXPÉDIÉ SOUS 48H" at bounding box center [938, 279] width 228 height 13
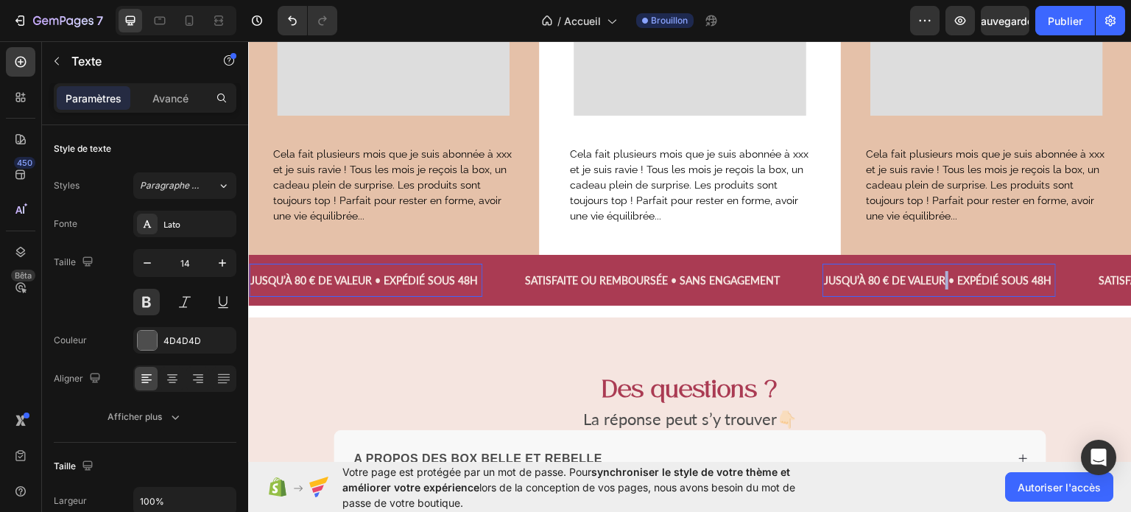
click at [946, 275] on span "JUSQU’À 80 € DE VALEUR • EXPÉDIÉ SOUS 48H" at bounding box center [938, 279] width 228 height 13
drag, startPoint x: 946, startPoint y: 275, endPoint x: 830, endPoint y: 277, distance: 116.4
click at [830, 277] on span "JUSQU’À 80 € DE VALEUR • EXPÉDIÉ SOUS 48H" at bounding box center [938, 279] width 228 height 13
click at [828, 276] on span "JUSQU’À 80 € DE VALEUR • EXPÉDIÉ SOUS 48H" at bounding box center [938, 279] width 228 height 13
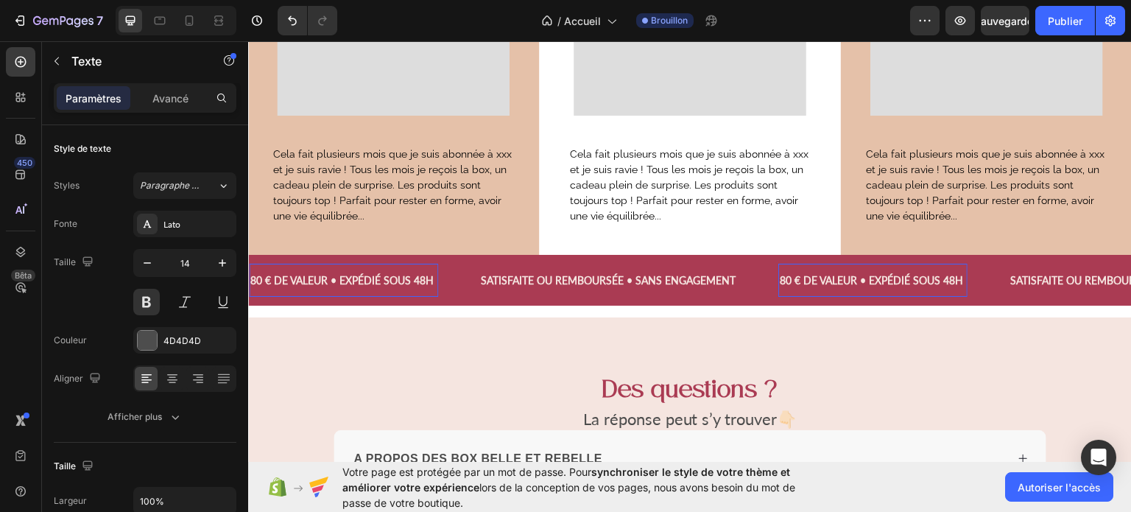
click at [866, 277] on span "80 € DE VALEUR • EXPÉDIÉ SOUS 48H" at bounding box center [871, 279] width 183 height 13
drag, startPoint x: 866, startPoint y: 277, endPoint x: 792, endPoint y: 272, distance: 74.5
click at [792, 273] on span "80 € DE VALEUR • EXPÉDIÉ SOUS 48H" at bounding box center [871, 279] width 183 height 13
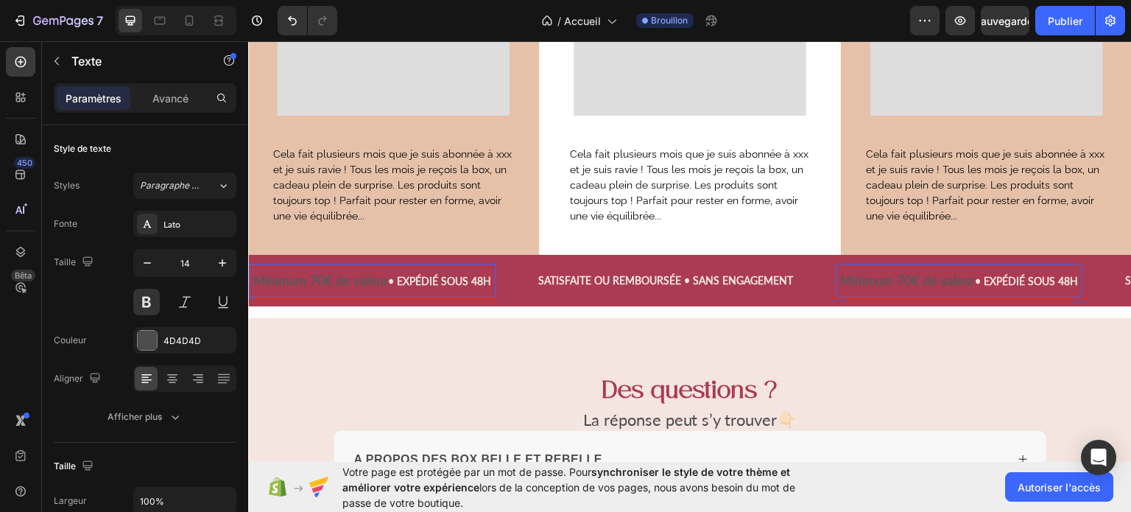
click at [1045, 274] on span "• EXPÉDIÉ SOUS 48H" at bounding box center [1026, 280] width 103 height 13
click at [973, 276] on span "Minimum 70€ de valeur" at bounding box center [907, 279] width 135 height 15
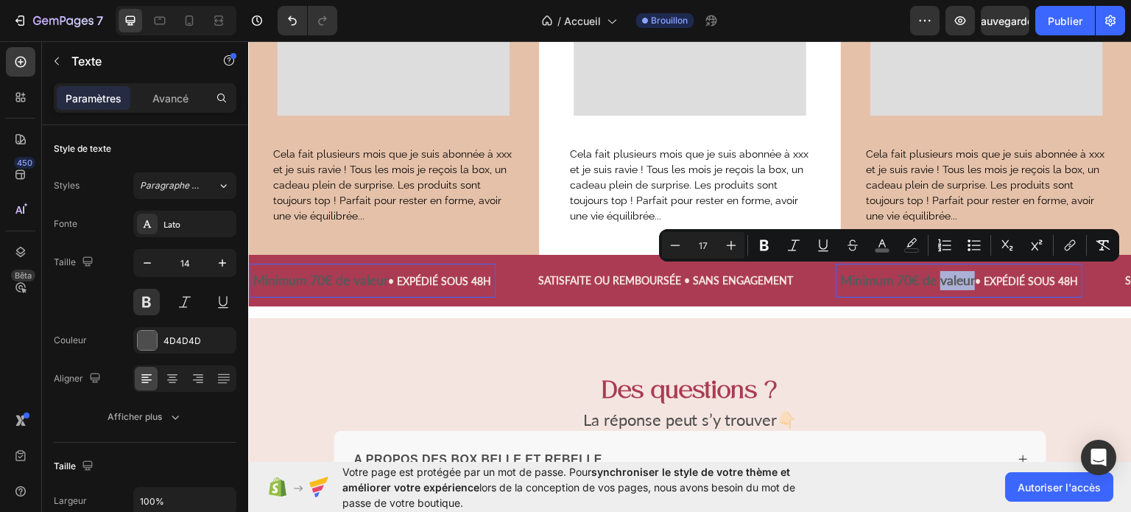
click at [973, 276] on span "Minimum 70€ de valeur" at bounding box center [907, 279] width 135 height 15
drag, startPoint x: 973, startPoint y: 276, endPoint x: 842, endPoint y: 273, distance: 131.8
click at [842, 273] on p "Minimum 70€ de valeur • EXPÉDIÉ SOUS 48H" at bounding box center [959, 279] width 244 height 19
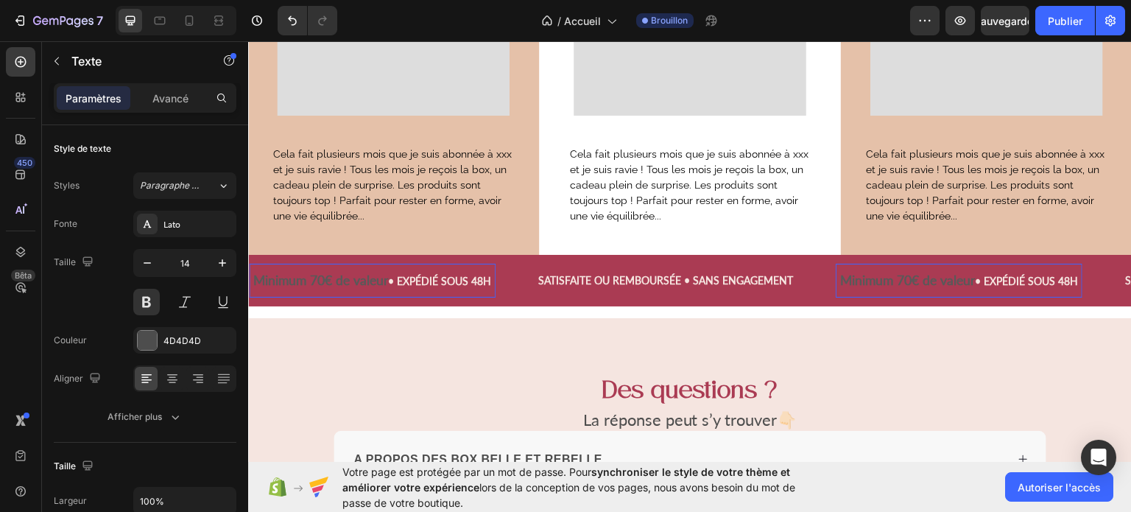
click at [982, 274] on span "• EXPÉDIÉ SOUS 48H" at bounding box center [1026, 280] width 103 height 13
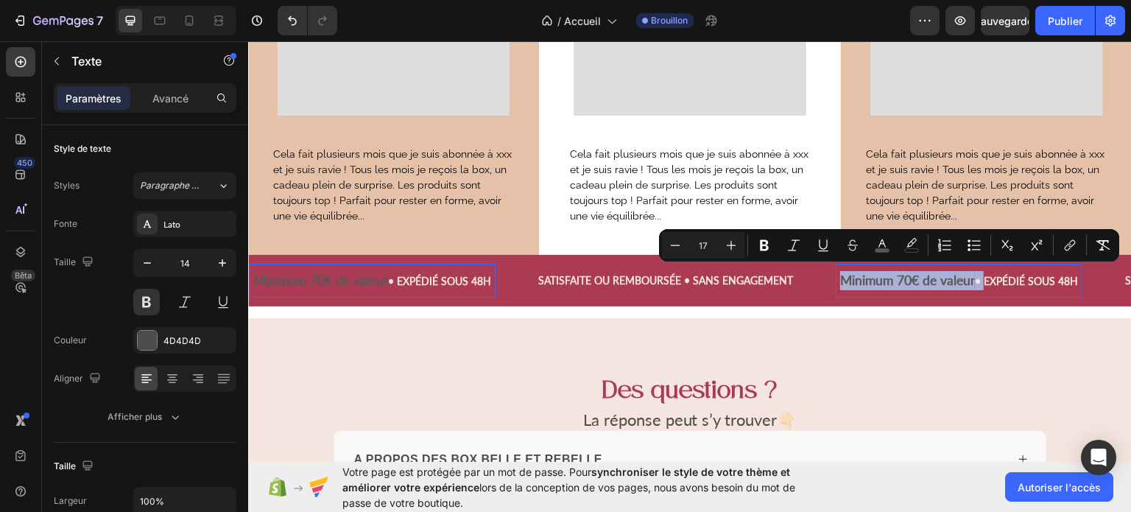
drag, startPoint x: 982, startPoint y: 273, endPoint x: 853, endPoint y: 272, distance: 128.9
click at [853, 272] on p "Minimum 70€ de valeur • EXPÉDIÉ SOUS 48H" at bounding box center [959, 279] width 244 height 19
click at [878, 244] on icon "Barre d'outils contextuelle de l'éditeur" at bounding box center [882, 245] width 15 height 15
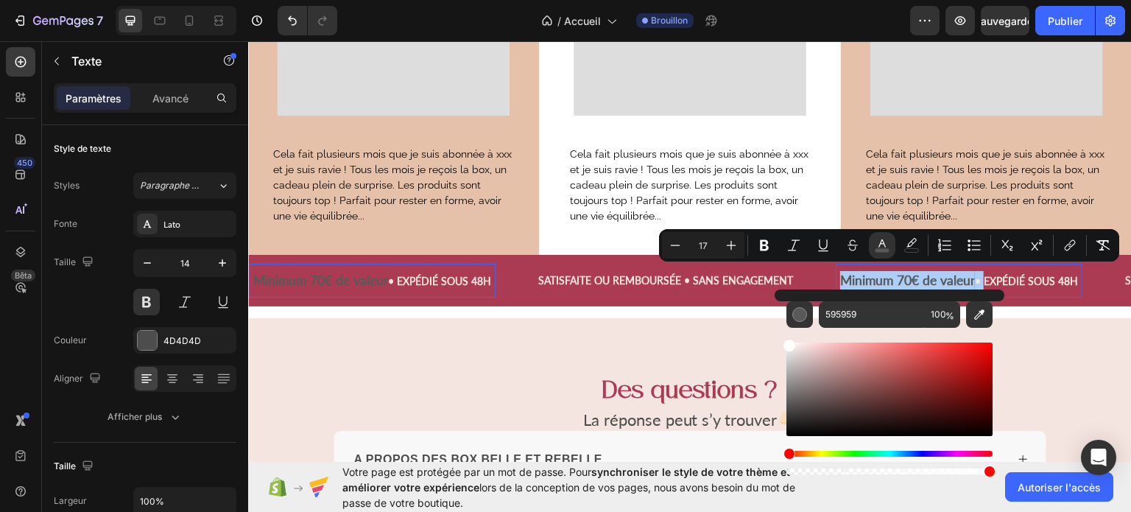
drag, startPoint x: 789, startPoint y: 406, endPoint x: 781, endPoint y: 331, distance: 74.8
click at [781, 331] on div "595959 100 %" at bounding box center [890, 383] width 230 height 188
type input "FFFFFF"
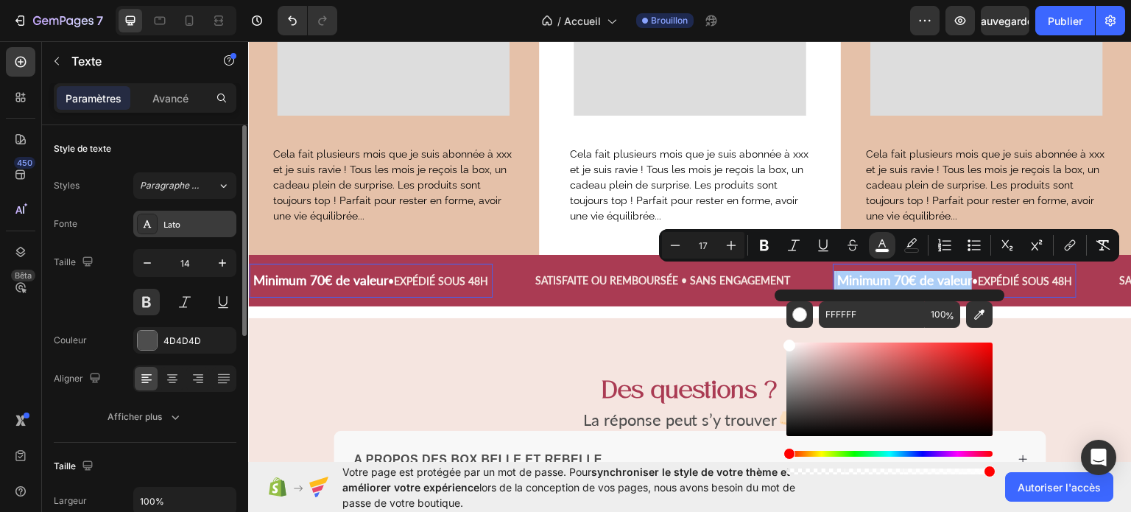
click at [188, 222] on div "Lato" at bounding box center [197, 224] width 69 height 13
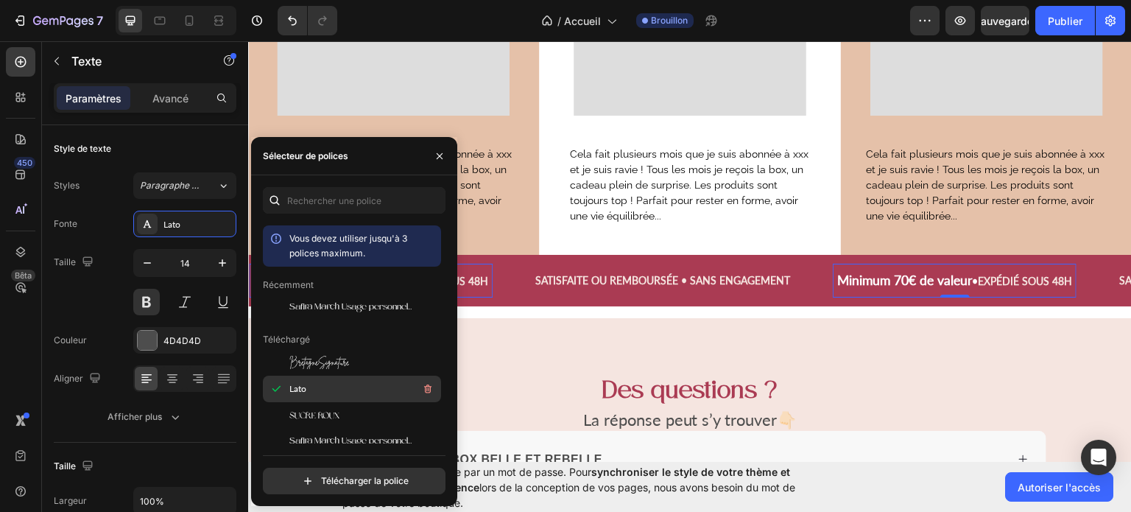
click at [316, 381] on div "Lato" at bounding box center [363, 389] width 149 height 18
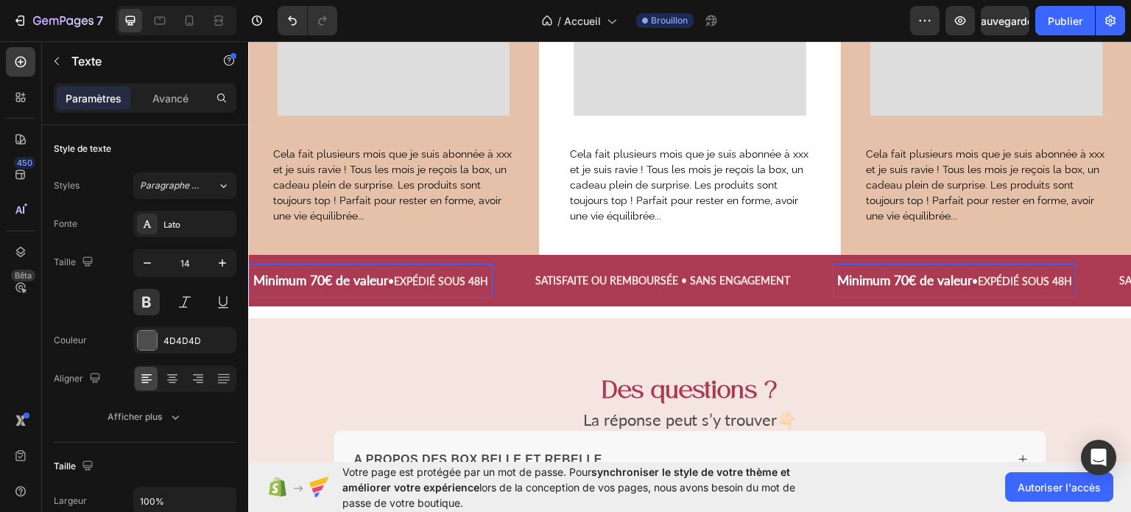
click at [978, 275] on span "•" at bounding box center [975, 280] width 6 height 13
drag, startPoint x: 985, startPoint y: 275, endPoint x: 845, endPoint y: 279, distance: 140.0
click at [845, 279] on p "Minimum 70€ de valeur • EXPÉDIÉ SOUS 48H" at bounding box center [954, 279] width 241 height 19
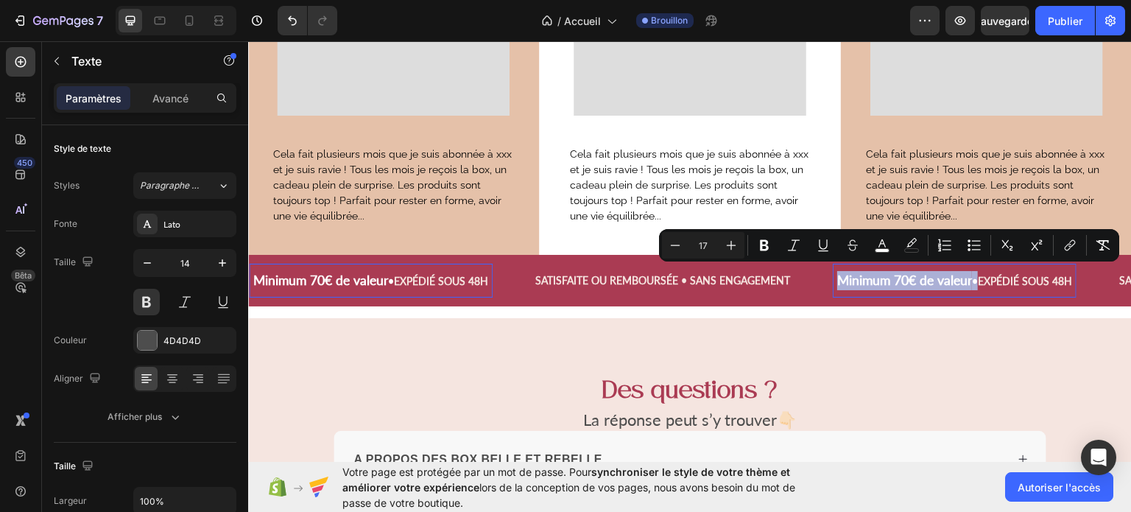
drag, startPoint x: 845, startPoint y: 279, endPoint x: 984, endPoint y: 277, distance: 139.2
click at [984, 277] on p "Minimum 70€ de valeur • EXPÉDIÉ SOUS 48H" at bounding box center [954, 279] width 241 height 19
click at [668, 254] on button "Minus" at bounding box center [675, 245] width 27 height 27
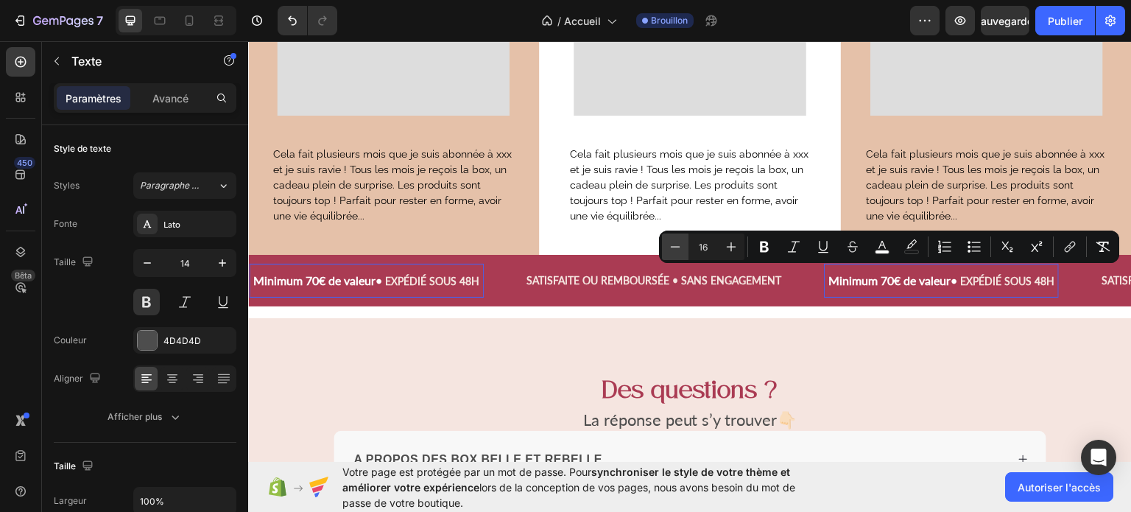
scroll to position [3628, 0]
click at [668, 254] on button "Minus" at bounding box center [675, 246] width 27 height 27
type input "14"
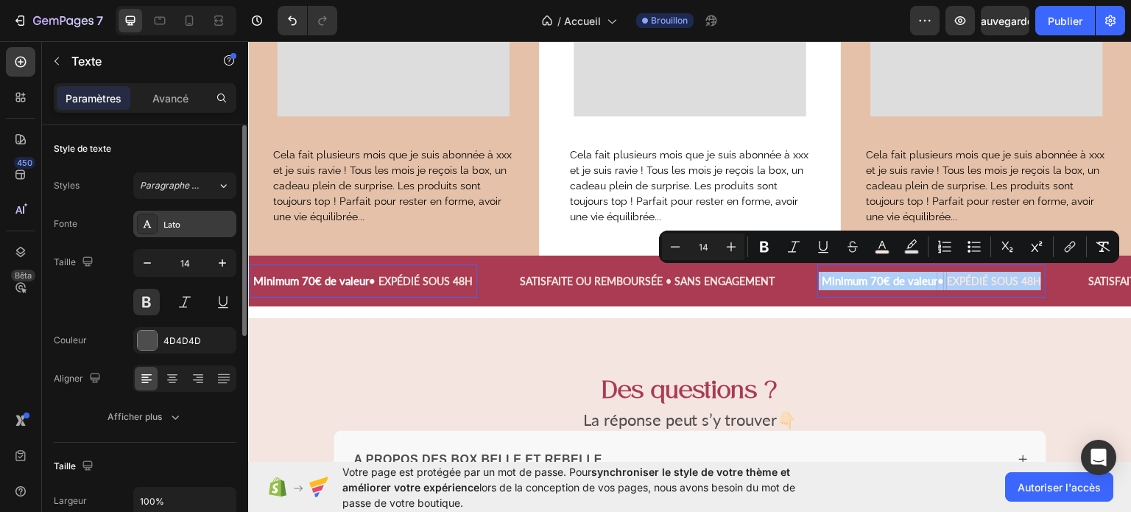
click at [174, 222] on font "Lato" at bounding box center [171, 224] width 17 height 11
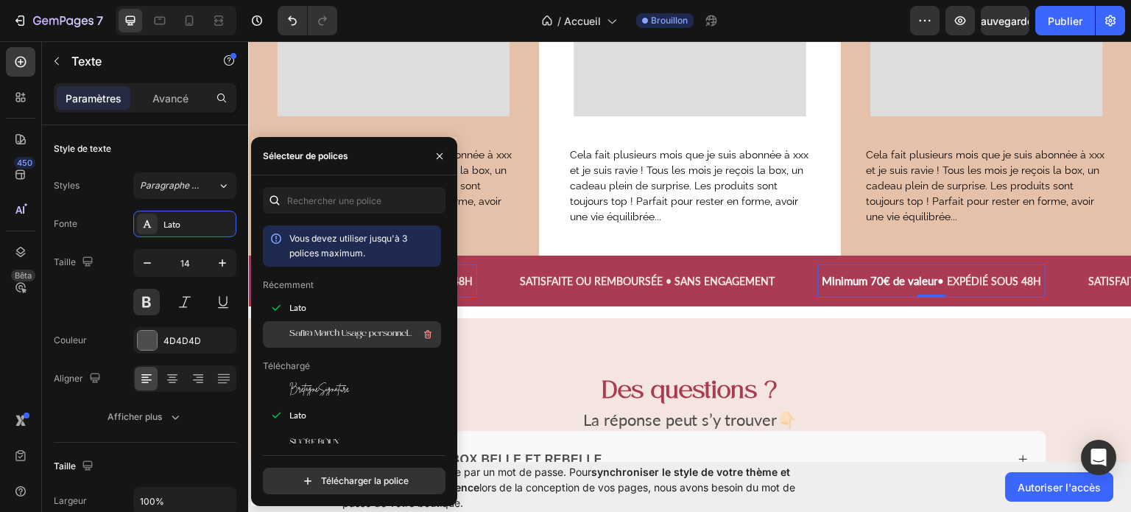
click at [297, 336] on font "Safira March Usage personnel uniquement" at bounding box center [371, 334] width 164 height 10
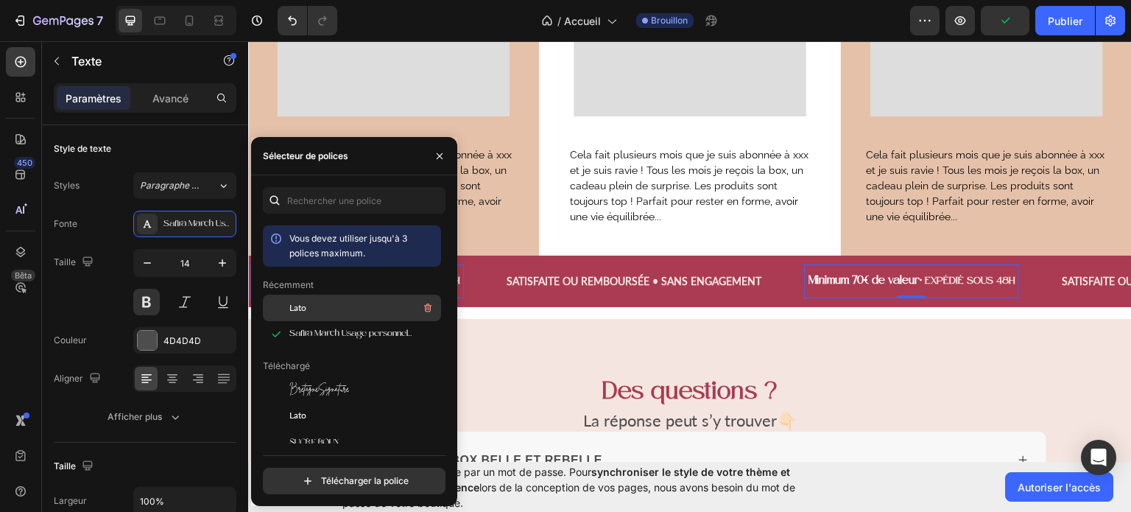
click at [300, 311] on font "Lato" at bounding box center [297, 307] width 17 height 11
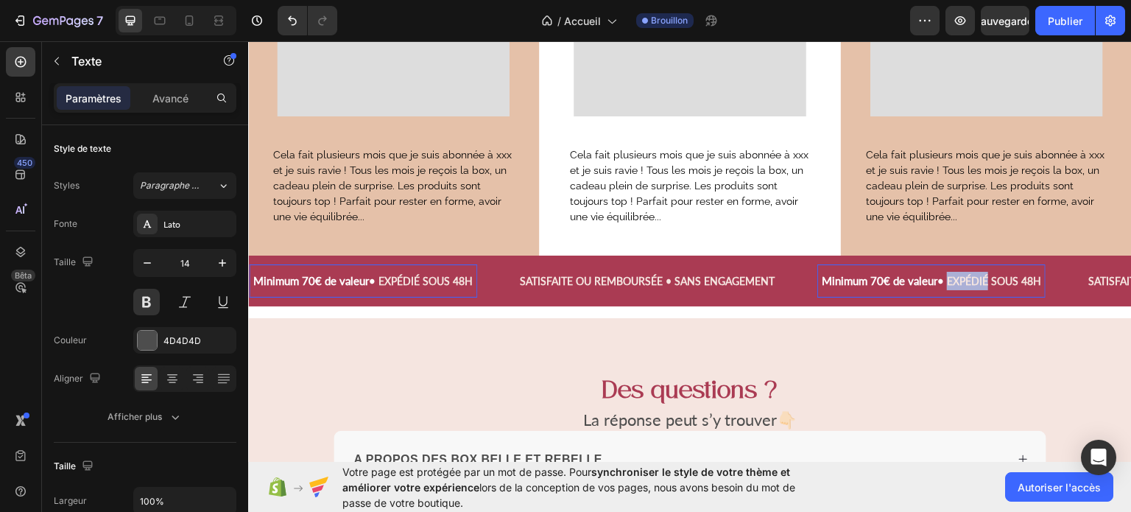
click at [981, 276] on span "EXPÉDIÉ SOUS 48H" at bounding box center [994, 280] width 94 height 13
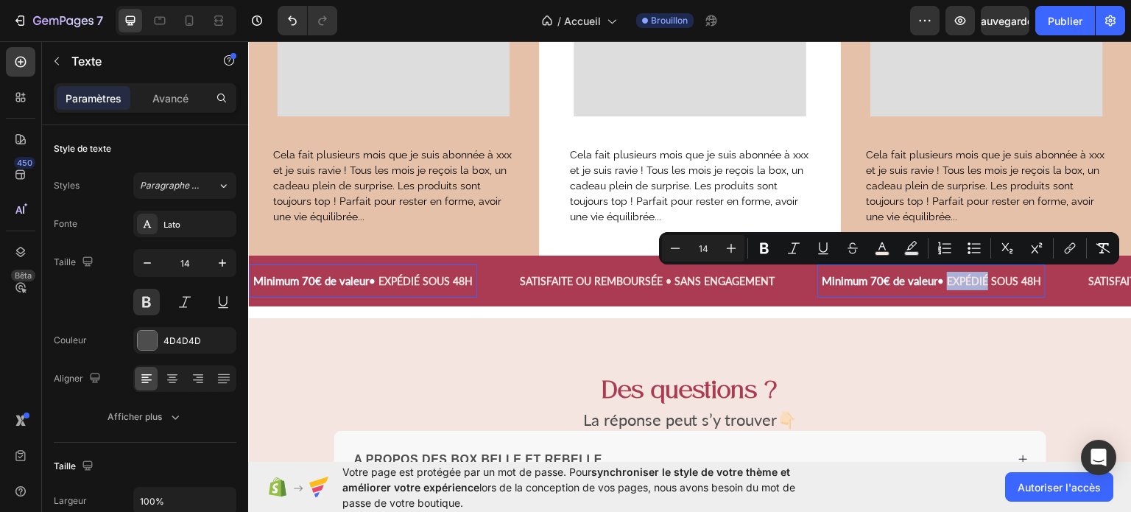
click at [981, 276] on span "EXPÉDIÉ SOUS 48H" at bounding box center [994, 280] width 94 height 13
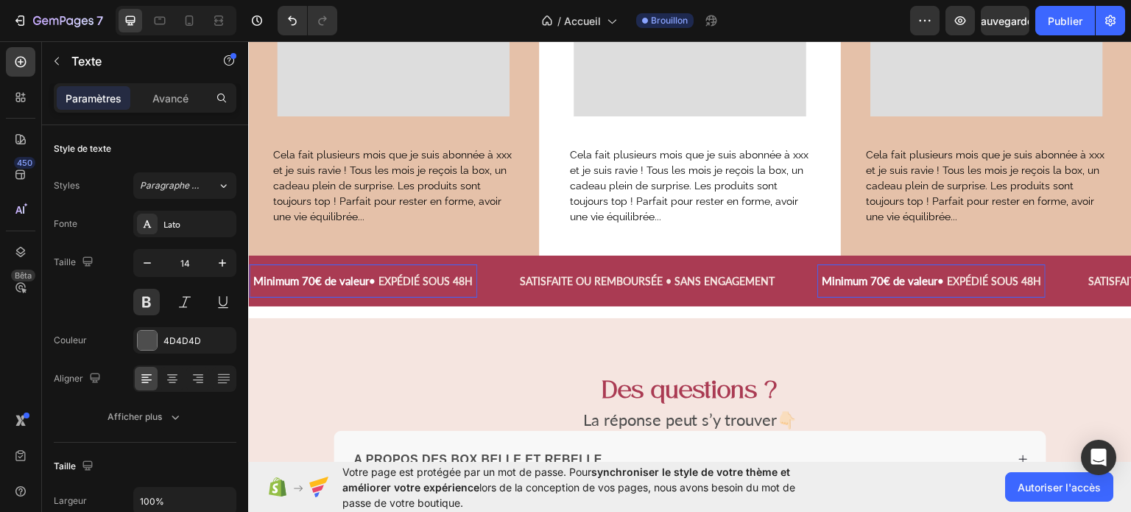
click at [943, 276] on span "•" at bounding box center [940, 279] width 7 height 13
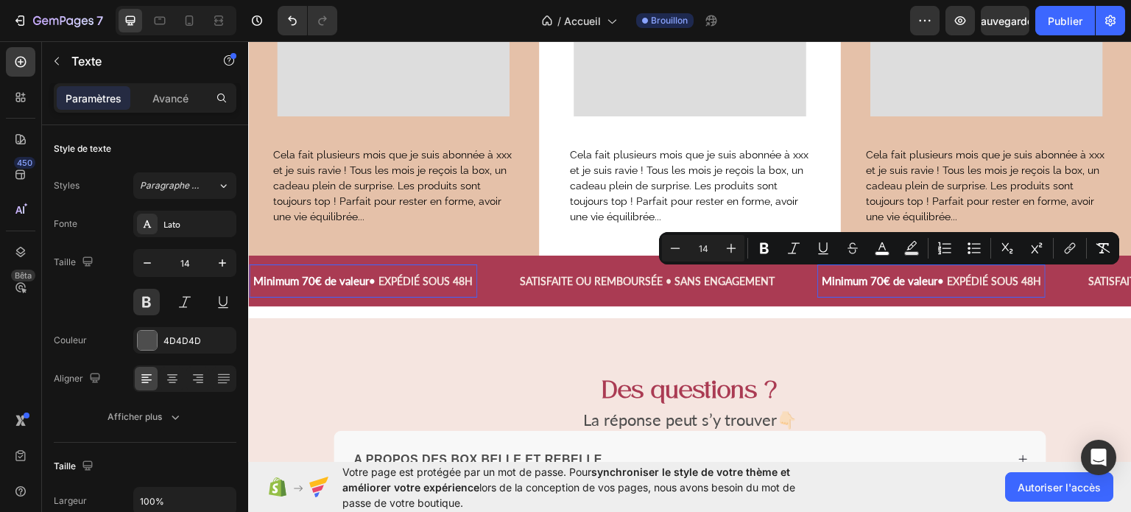
type input "15"
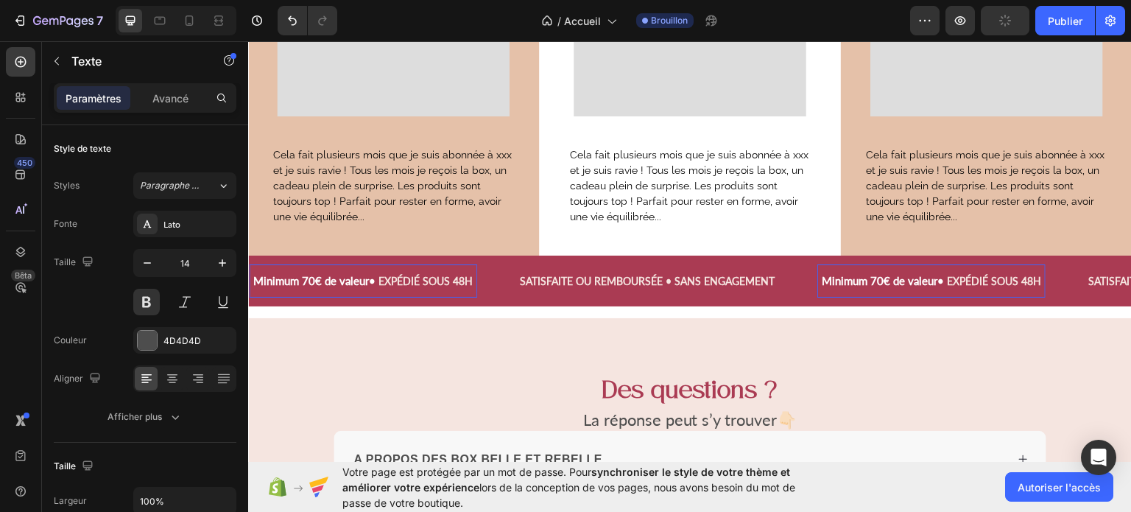
drag, startPoint x: 943, startPoint y: 276, endPoint x: 823, endPoint y: 273, distance: 119.3
click at [823, 273] on p "Minimum 70€ de valeur • EXPÉDIÉ SOUS 48H" at bounding box center [931, 280] width 225 height 18
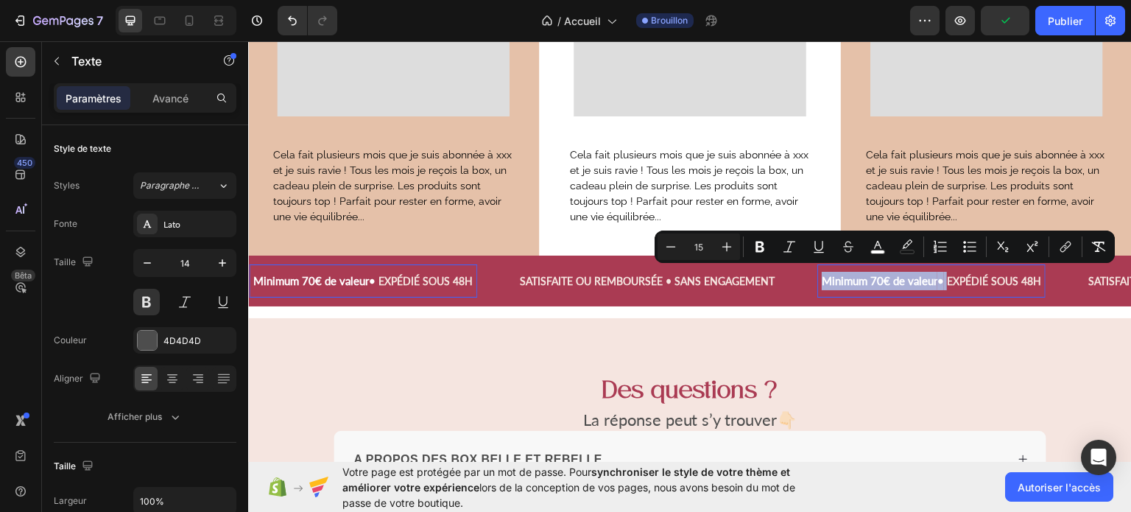
drag, startPoint x: 823, startPoint y: 273, endPoint x: 943, endPoint y: 275, distance: 119.3
click at [943, 275] on p "Minimum 70€ de valeur • EXPÉDIÉ SOUS 48H" at bounding box center [931, 280] width 225 height 18
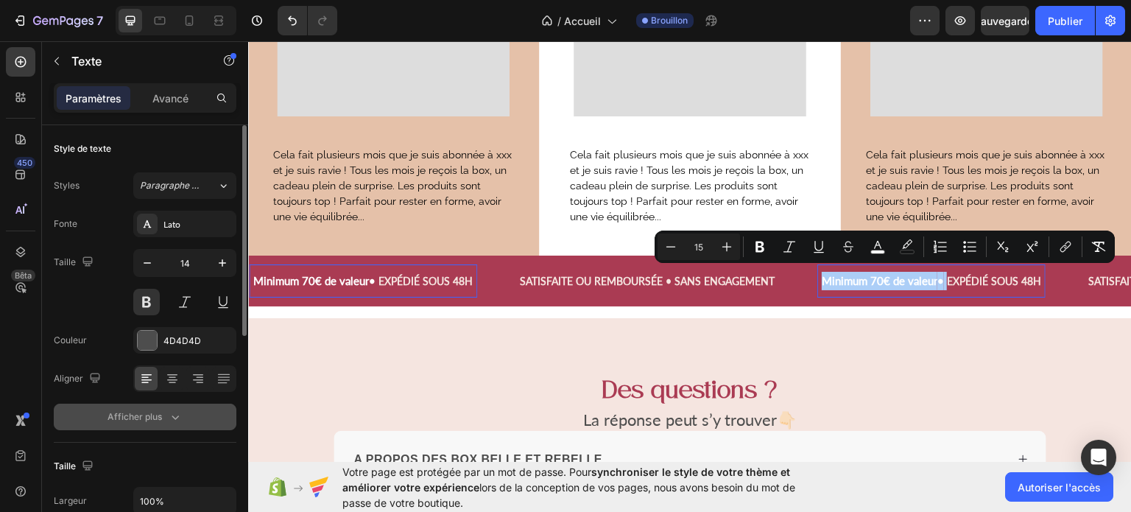
click at [152, 413] on font "Afficher plus" at bounding box center [135, 416] width 54 height 11
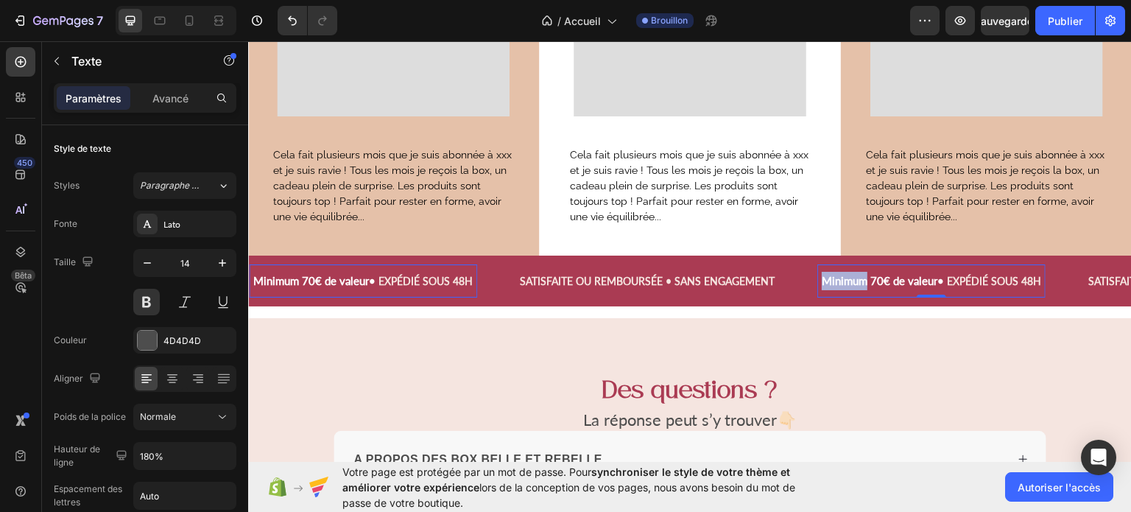
click at [826, 273] on span "Minimum 70€ de valeur" at bounding box center [880, 279] width 116 height 13
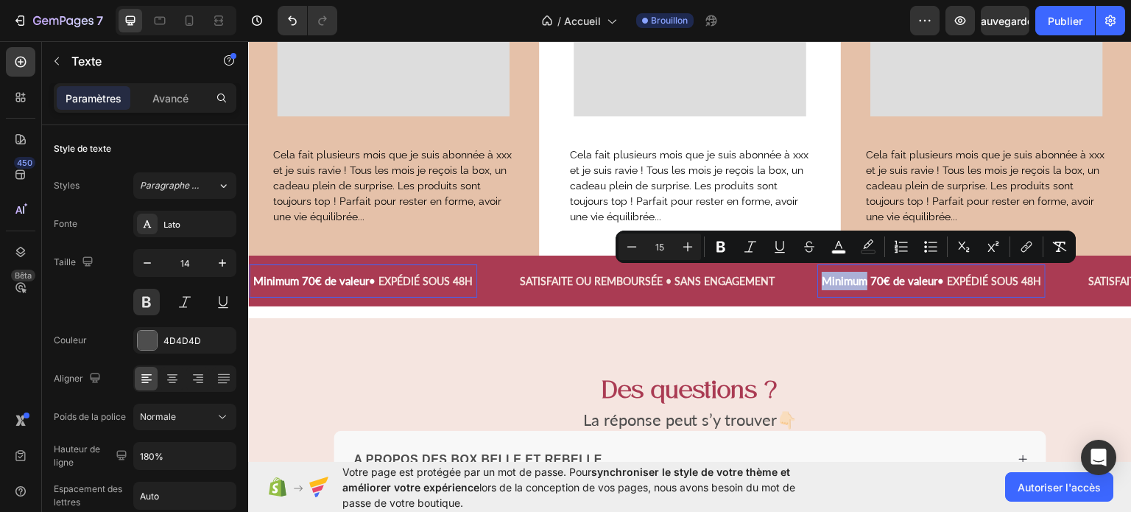
type input "14"
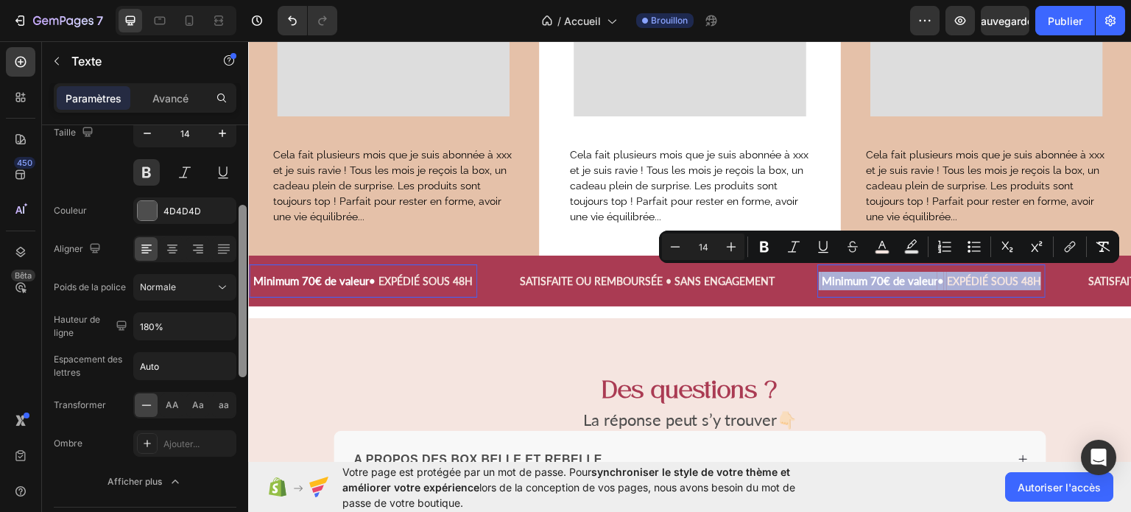
drag, startPoint x: 240, startPoint y: 257, endPoint x: 239, endPoint y: 331, distance: 73.6
click at [239, 331] on div at bounding box center [243, 291] width 8 height 172
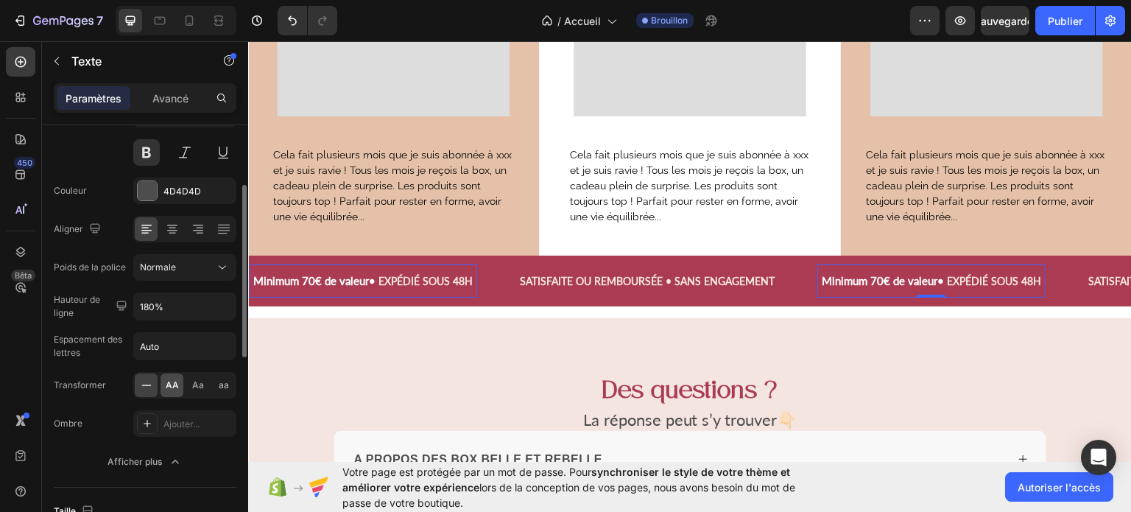
click at [175, 379] on font "AA" at bounding box center [172, 384] width 13 height 11
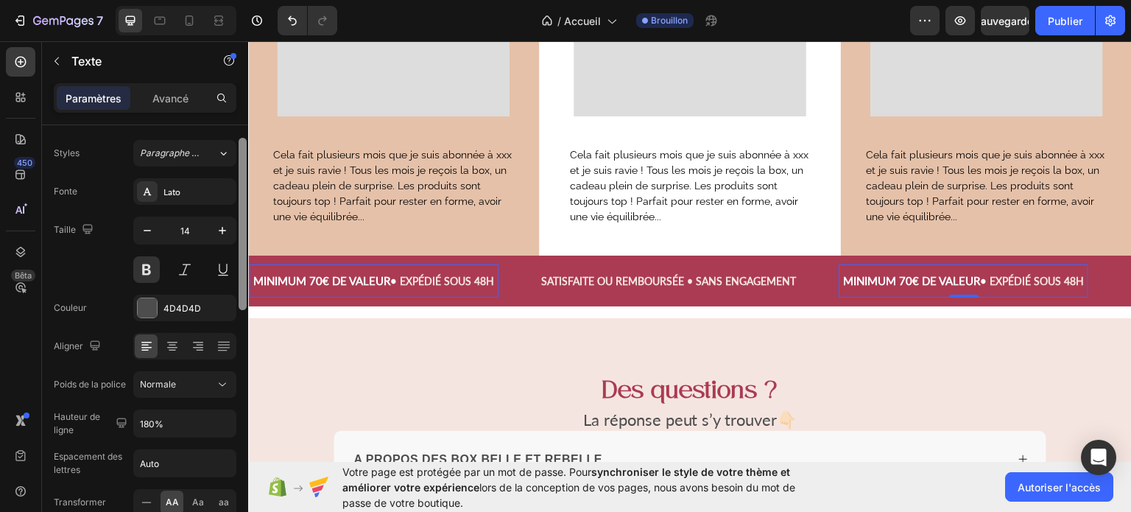
scroll to position [0, 0]
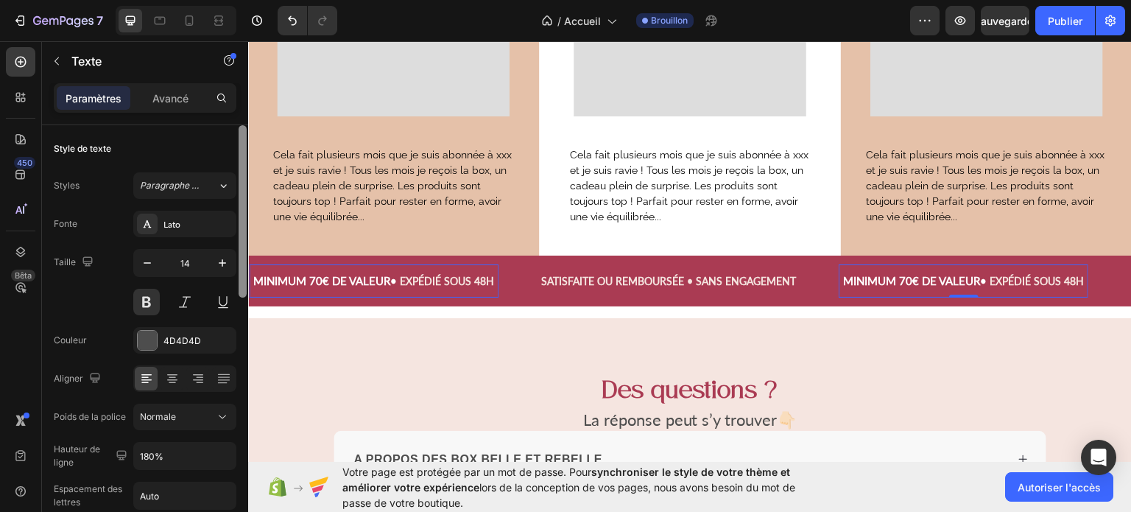
drag, startPoint x: 242, startPoint y: 211, endPoint x: 238, endPoint y: 147, distance: 64.2
click at [238, 147] on div at bounding box center [242, 339] width 11 height 429
click at [996, 274] on span "EXPÉDIÉ SOUS 48H" at bounding box center [1037, 280] width 94 height 13
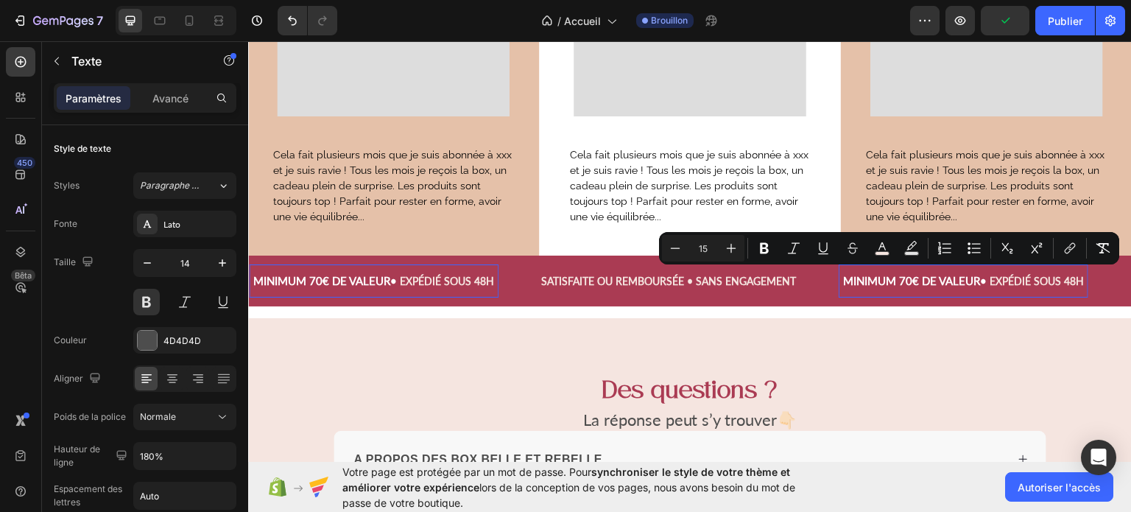
click at [855, 273] on span "Minimum 70€ de valeur" at bounding box center [911, 279] width 137 height 13
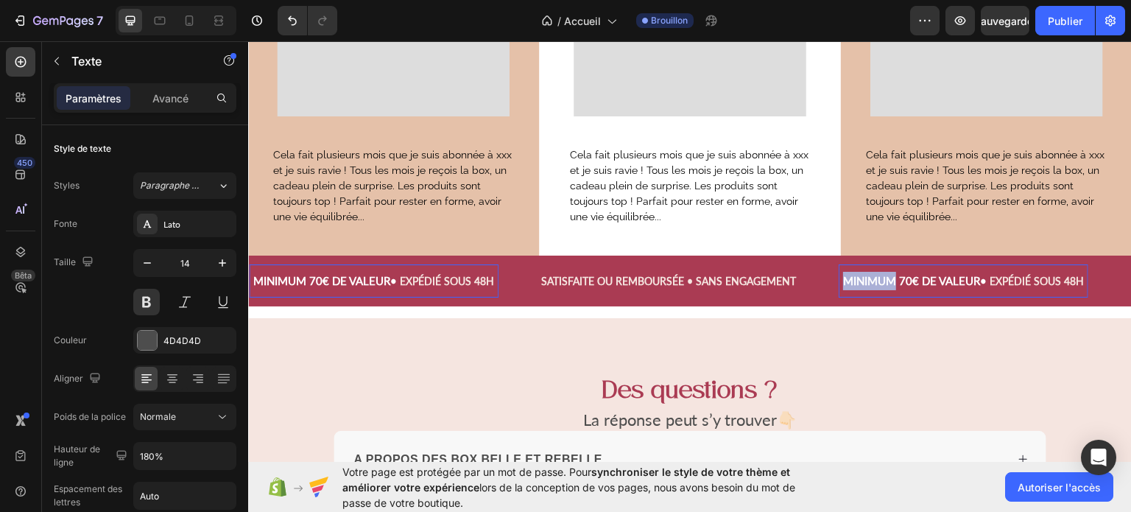
click at [855, 273] on span "Minimum 70€ de valeur" at bounding box center [911, 279] width 137 height 13
click at [983, 279] on span "•" at bounding box center [983, 279] width 7 height 13
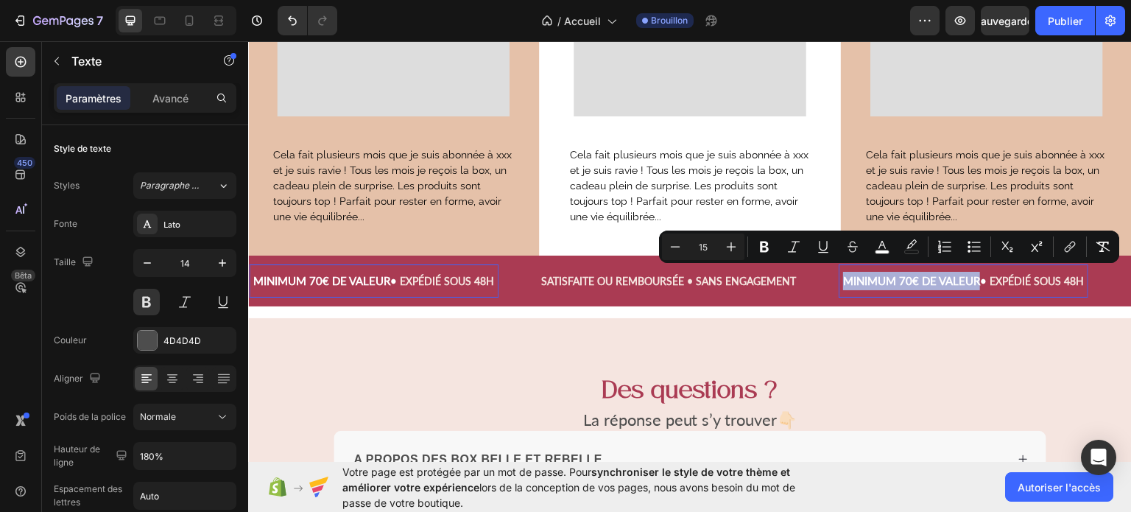
drag, startPoint x: 983, startPoint y: 279, endPoint x: 845, endPoint y: 282, distance: 138.5
click at [845, 282] on p "Minimum 70€ de valeur • EXPÉDIÉ SOUS 48H" at bounding box center [963, 280] width 247 height 18
click at [666, 243] on button "Moins" at bounding box center [675, 246] width 27 height 27
type input "14"
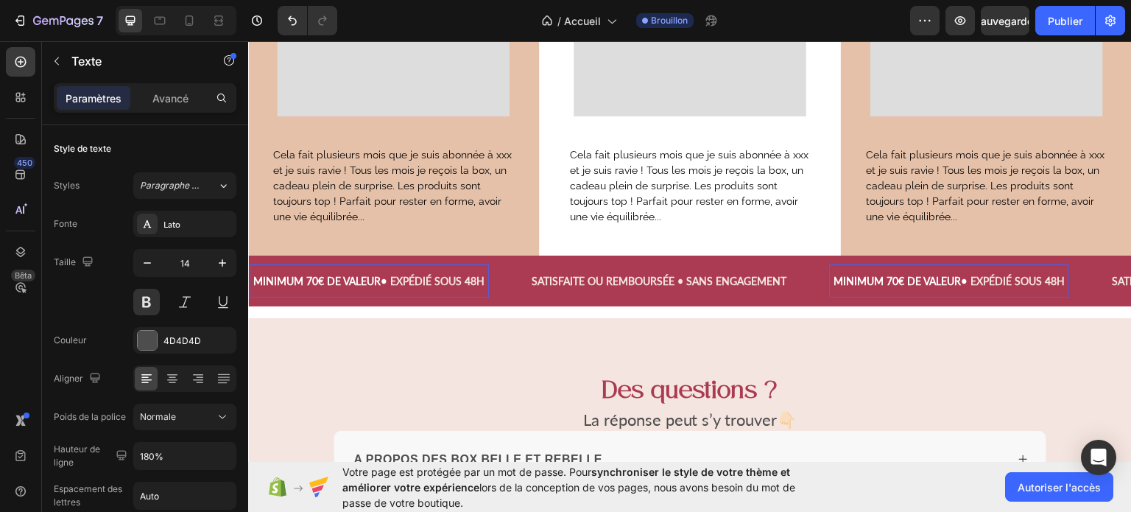
click at [963, 276] on span "•" at bounding box center [964, 279] width 7 height 13
click at [1065, 275] on span "EXPÉDIÉ SOUS 48H" at bounding box center [1018, 280] width 94 height 13
drag, startPoint x: 1071, startPoint y: 275, endPoint x: 1032, endPoint y: 275, distance: 38.3
click at [1032, 275] on span "EXPÉDIÉ SOUS 48H" at bounding box center [1018, 280] width 94 height 13
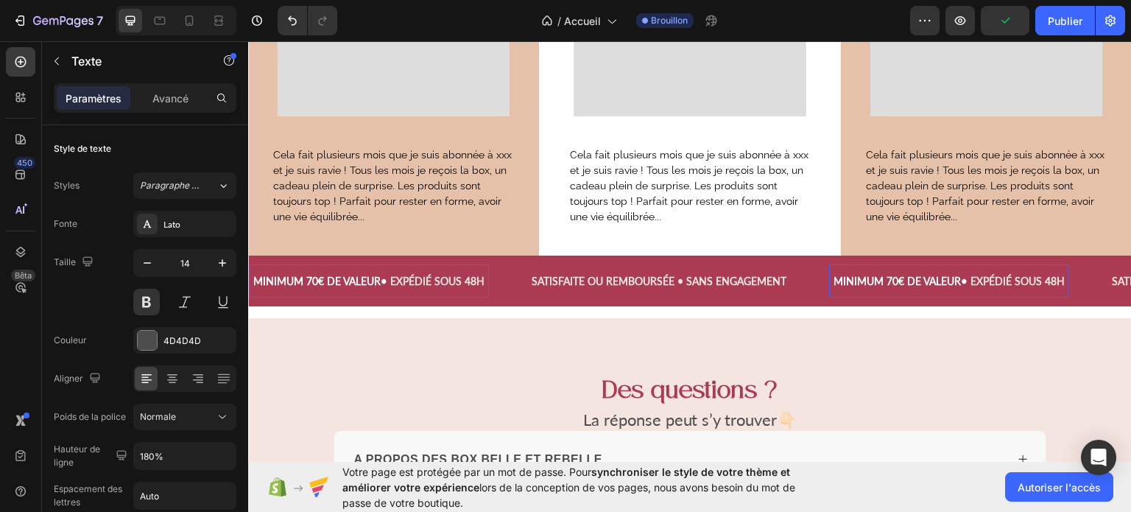
click at [1032, 275] on span "EXPÉDIÉ SOUS 48H" at bounding box center [1018, 280] width 94 height 13
click at [1068, 279] on span "Rich Text Editor. Editing area: main" at bounding box center [1066, 280] width 3 height 13
click at [968, 274] on span "•" at bounding box center [964, 279] width 7 height 13
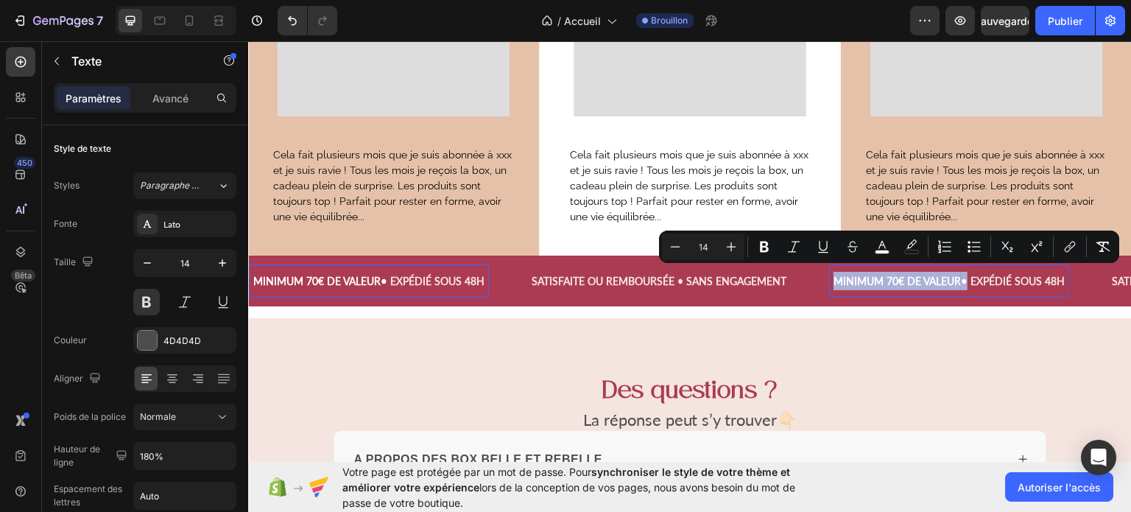
drag, startPoint x: 975, startPoint y: 274, endPoint x: 839, endPoint y: 270, distance: 136.3
click at [839, 271] on p "Minimum 70€ de valeur • EXPÉDIÉ SOUS 48H" at bounding box center [949, 280] width 237 height 18
click at [878, 242] on icon "Editor contextual toolbar" at bounding box center [882, 246] width 15 height 15
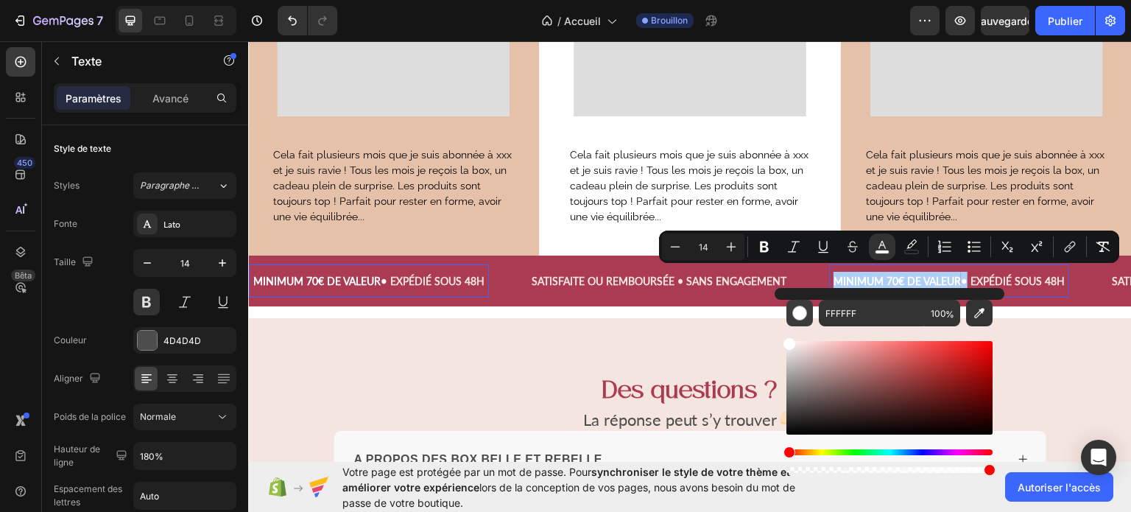
click at [801, 311] on div "Editor contextual toolbar" at bounding box center [799, 313] width 15 height 15
click at [979, 313] on icon "Editor contextual toolbar" at bounding box center [979, 313] width 15 height 15
type input "F5E5E0"
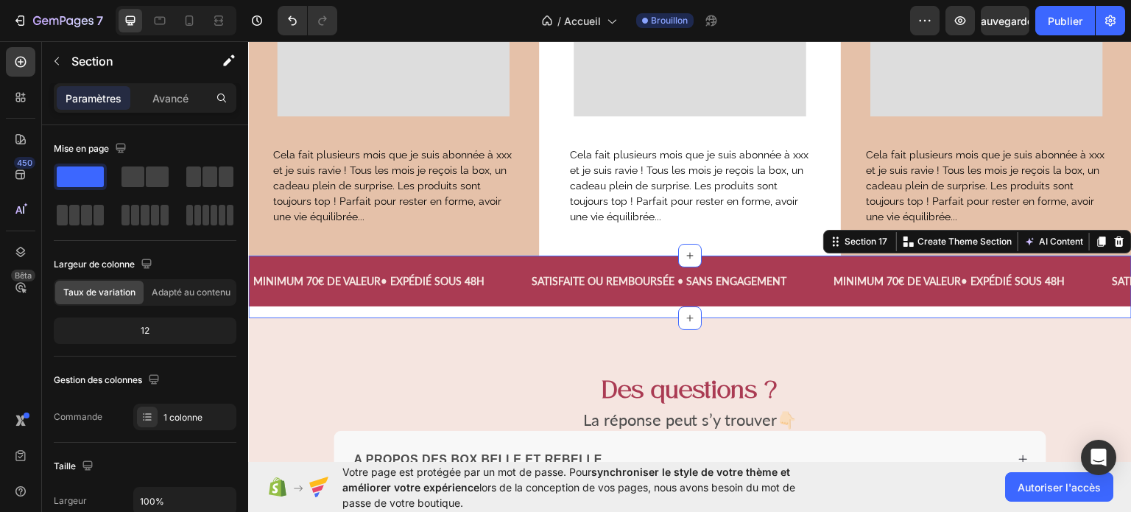
click at [753, 311] on div "Minimum 70€ de valeur • EXPÉDIÉ SOUS 48H Text SATISFAITE OU REMBOURSÉE • SANS E…" at bounding box center [690, 286] width 884 height 63
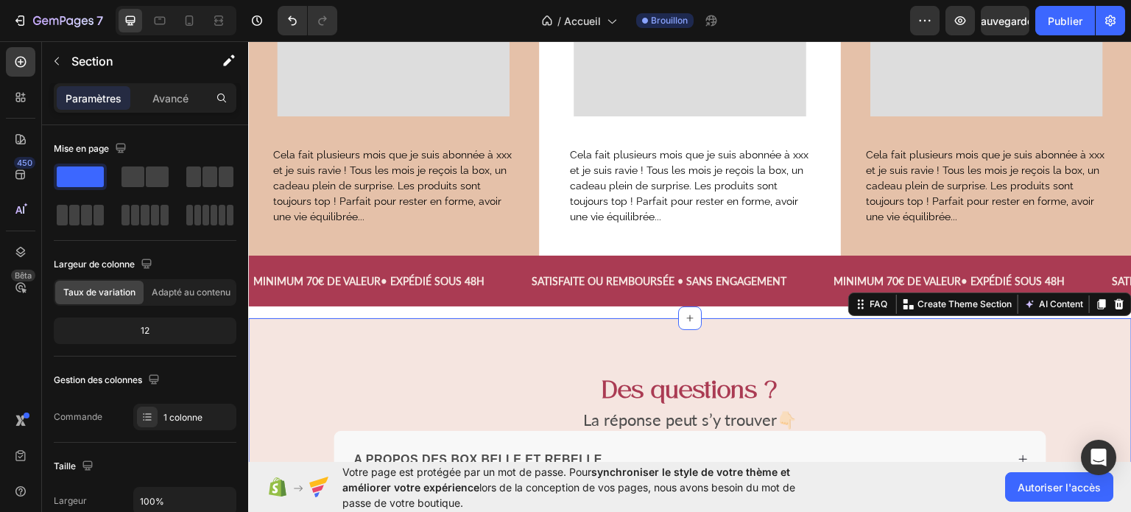
drag, startPoint x: 753, startPoint y: 314, endPoint x: 1034, endPoint y: 430, distance: 304.4
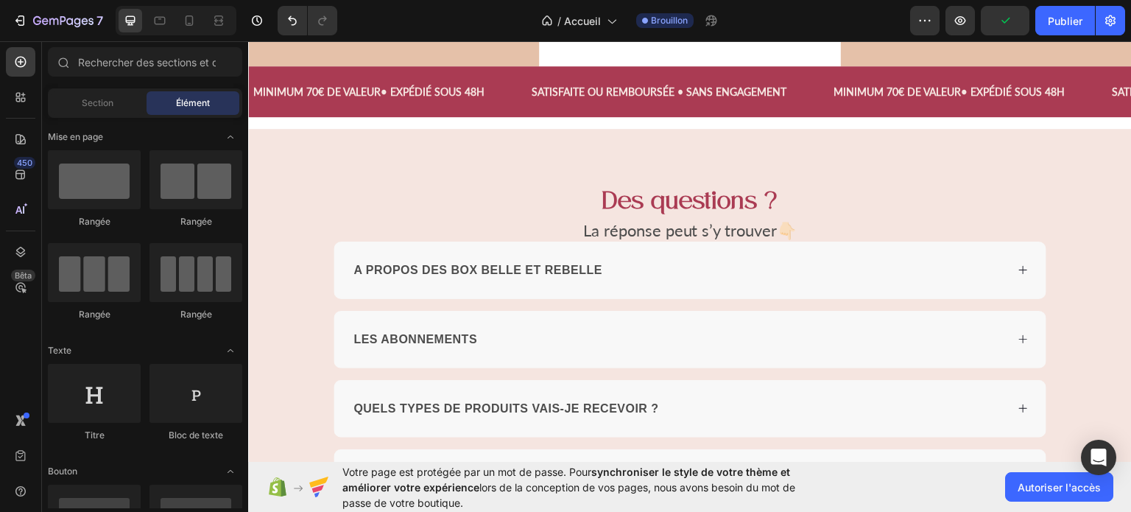
scroll to position [3832, 0]
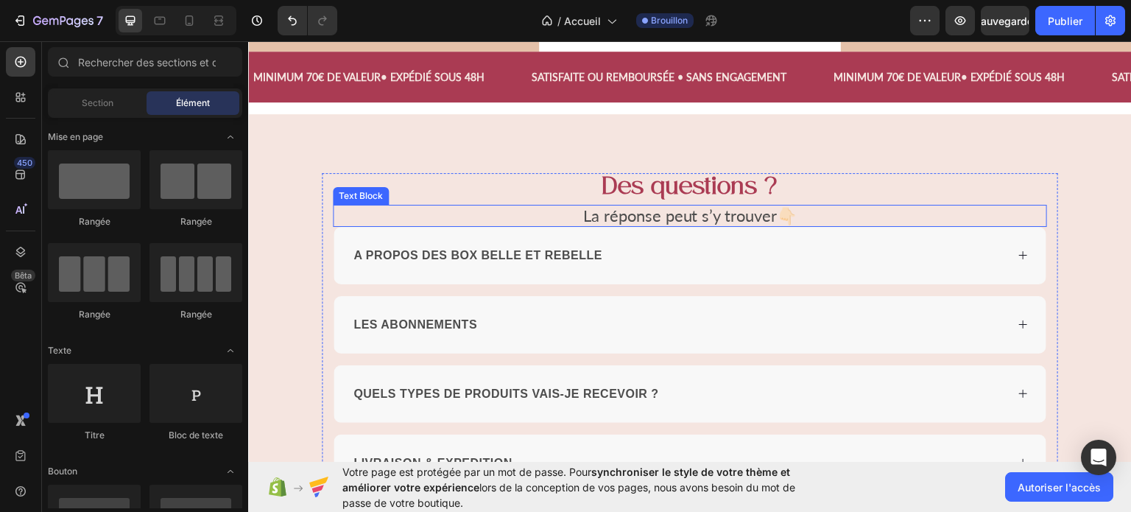
click at [672, 216] on span "La réponse peut s’y trouver" at bounding box center [680, 215] width 194 height 20
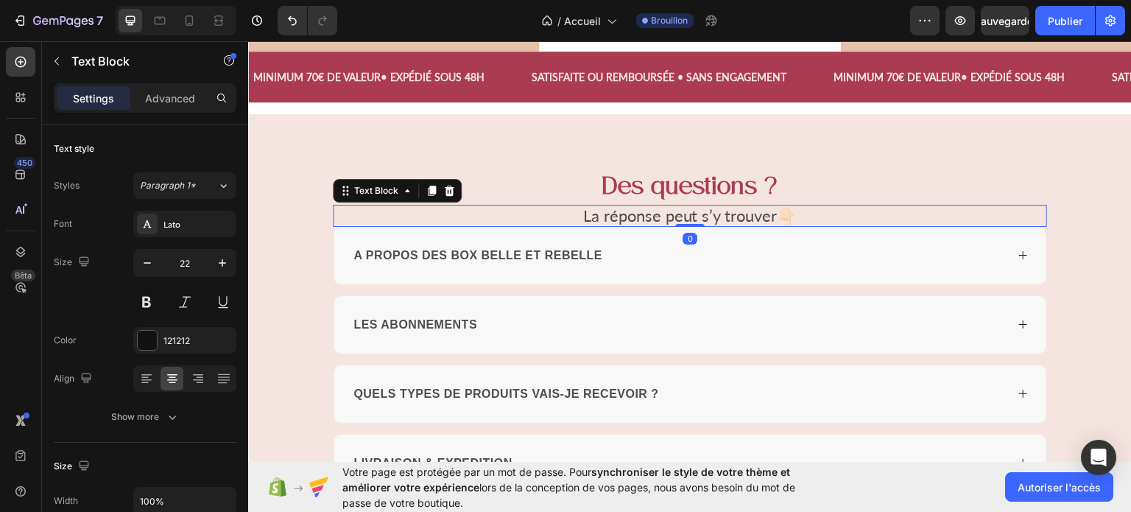
click at [672, 216] on span "La réponse peut s’y trouver" at bounding box center [680, 215] width 194 height 20
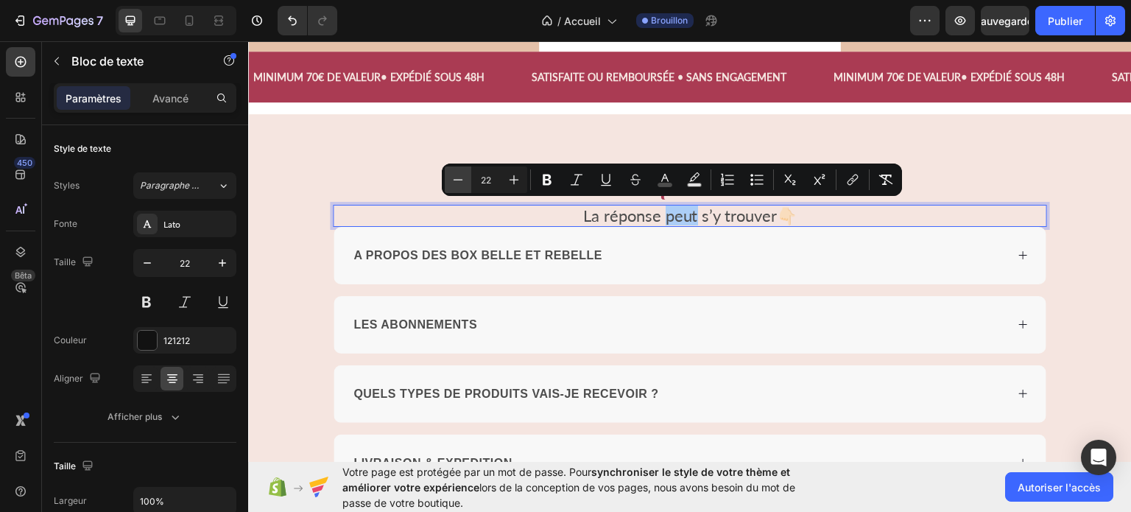
click at [458, 175] on icon "Editor contextual toolbar" at bounding box center [458, 179] width 15 height 15
type input "21"
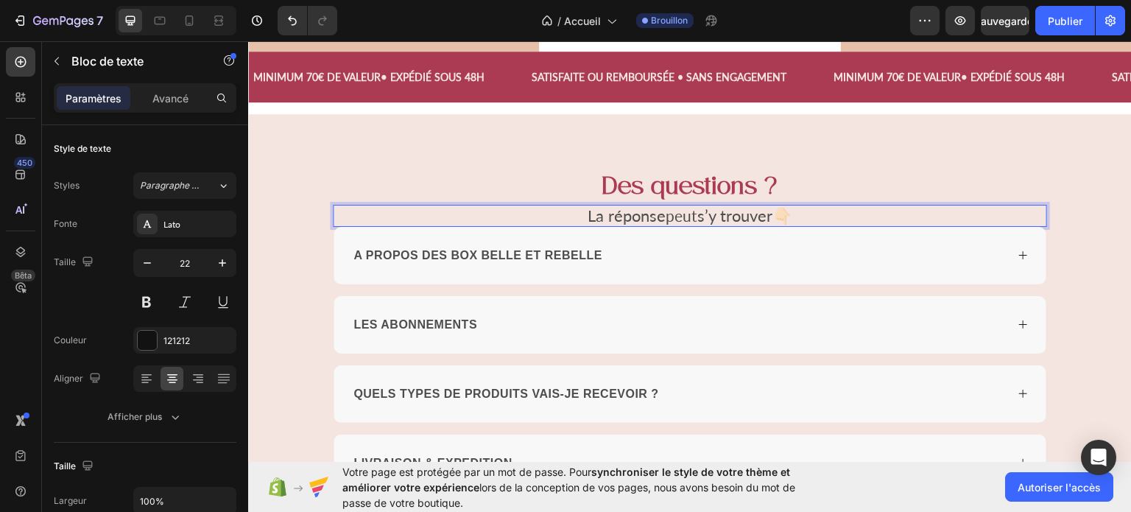
click at [521, 208] on p "La réponse peut s’y trouver 👇🏻" at bounding box center [689, 214] width 711 height 19
click at [792, 220] on p "La réponse peut s’y trouver 👇🏻" at bounding box center [689, 214] width 711 height 19
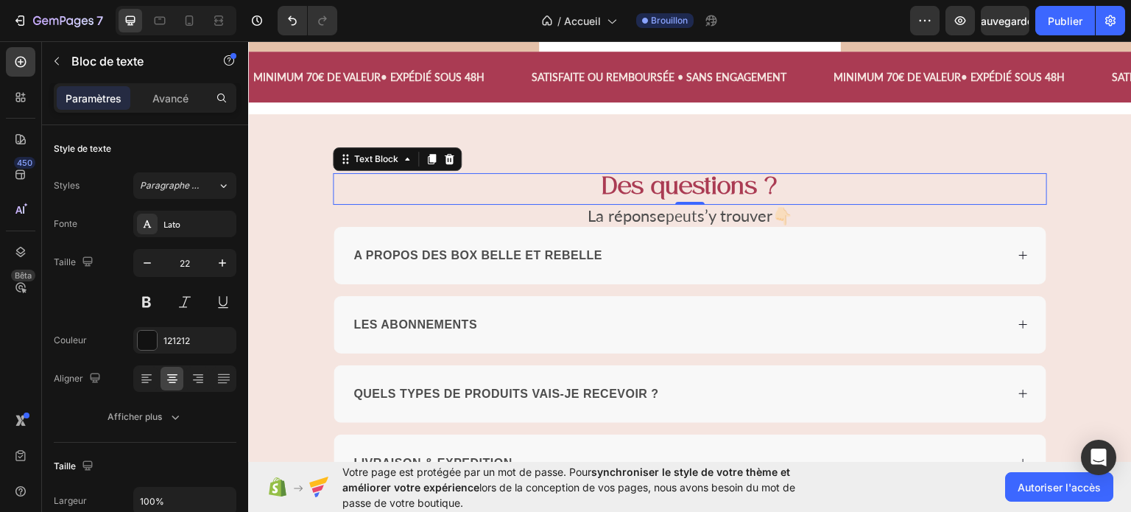
click at [824, 178] on p "Des questions ?" at bounding box center [689, 188] width 711 height 28
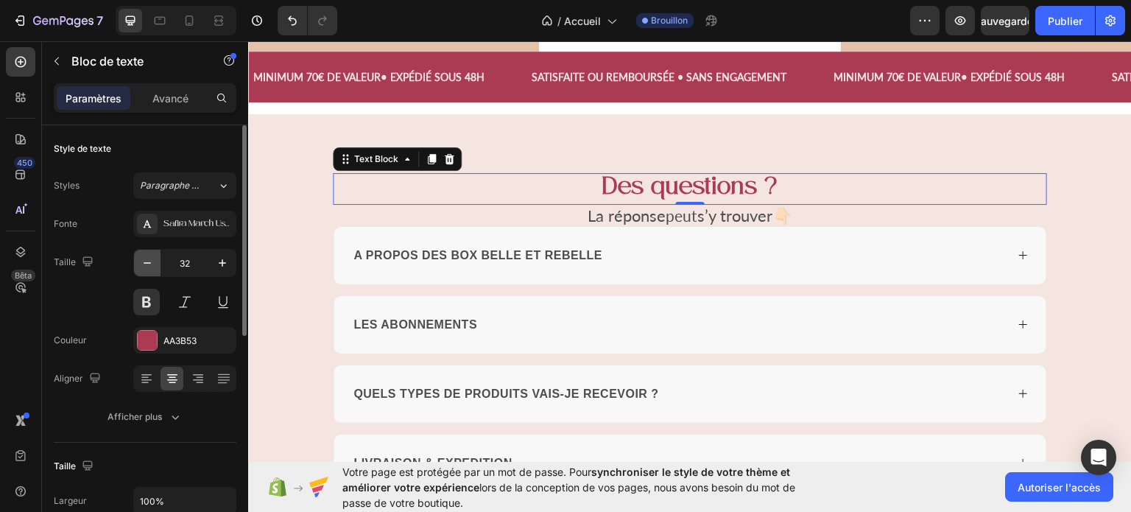
click at [153, 258] on icon "button" at bounding box center [147, 263] width 15 height 15
type input "30"
click at [149, 306] on button at bounding box center [146, 302] width 27 height 27
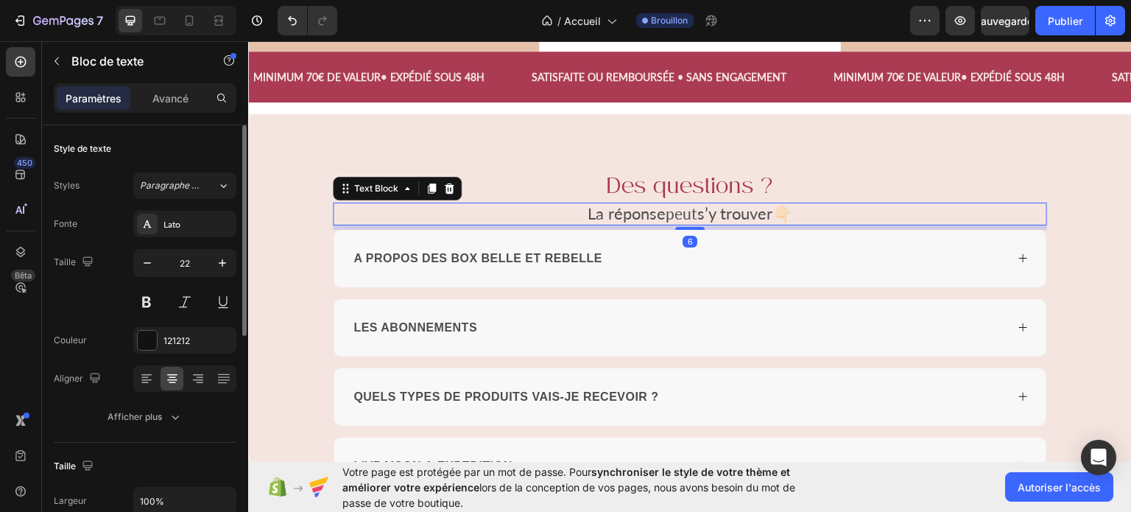
click at [688, 226] on div at bounding box center [689, 227] width 29 height 3
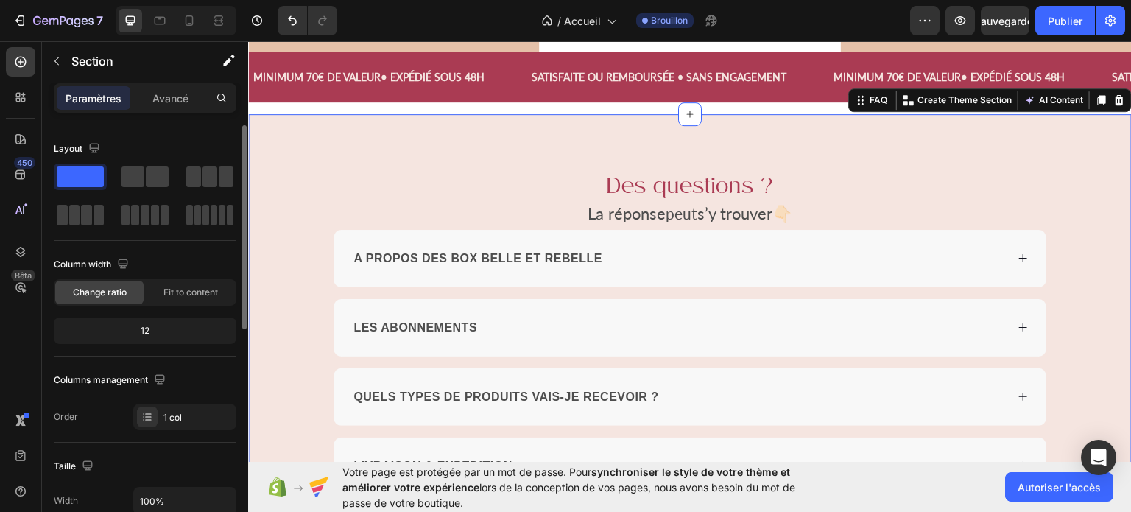
click at [921, 155] on div "Des questions ? Text Block La réponse peut s’y trouver 👇🏻 Text Block A PROPOS D…" at bounding box center [690, 401] width 884 height 577
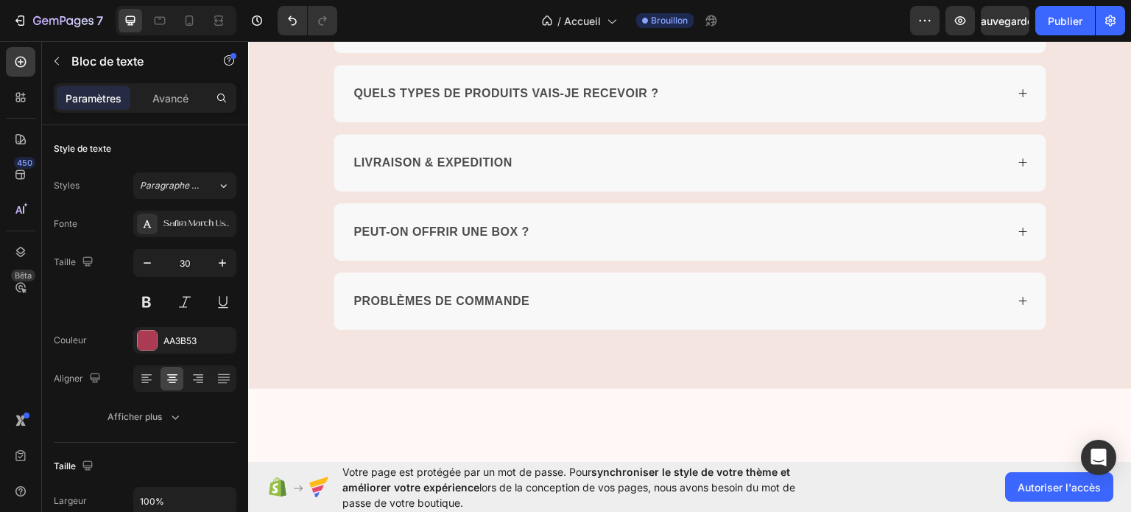
scroll to position [3832, 0]
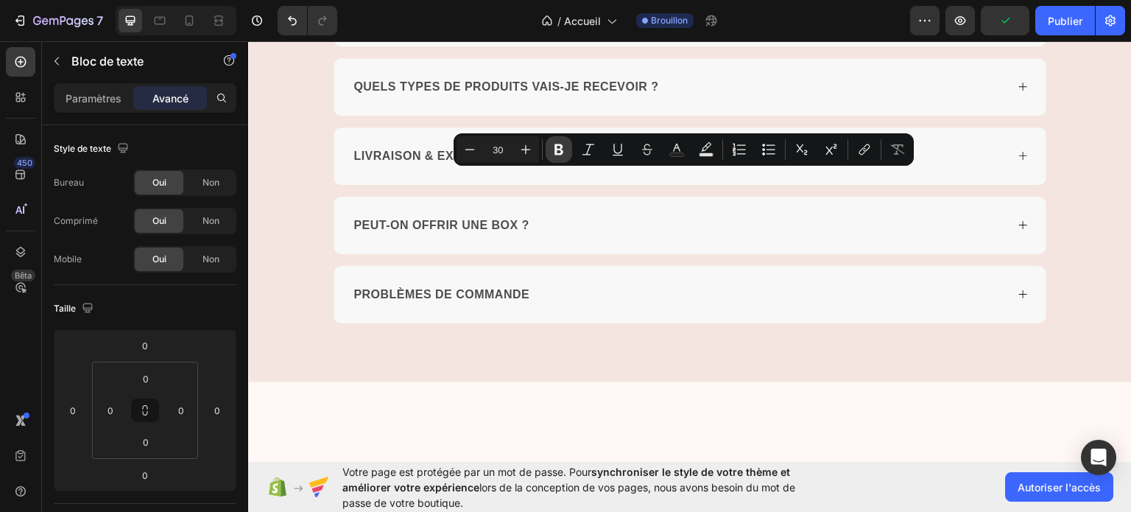
click at [557, 146] on icon "Editor contextual toolbar" at bounding box center [559, 149] width 15 height 15
click at [1081, 243] on div "Des questions ? Text Block La réponse peut s’y trouver 👇🏻 Text Block A PROPOS D…" at bounding box center [690, 91] width 884 height 459
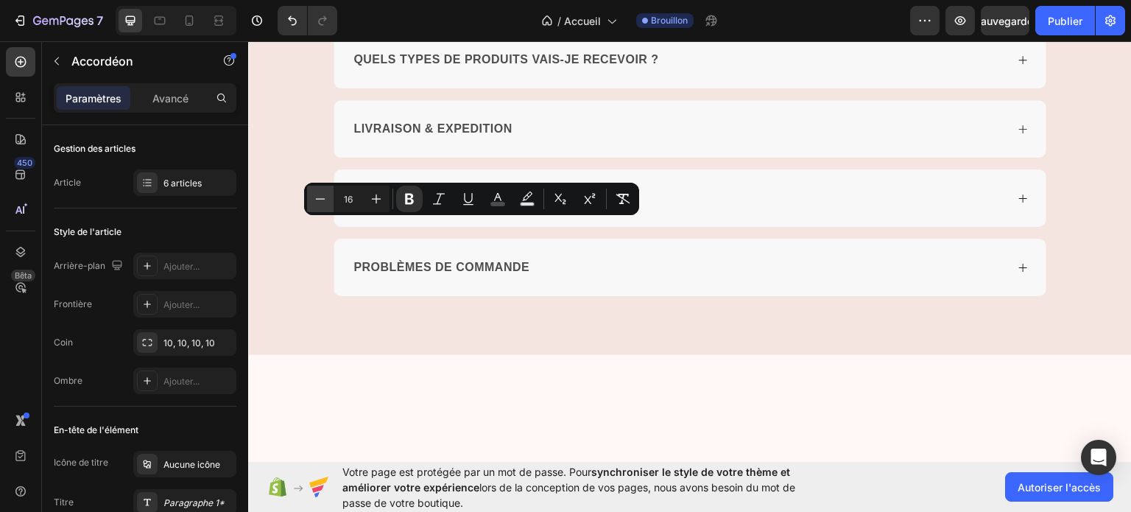
click at [321, 202] on icon "Barre d'outils contextuelle de l'éditeur" at bounding box center [320, 198] width 15 height 15
type input "15"
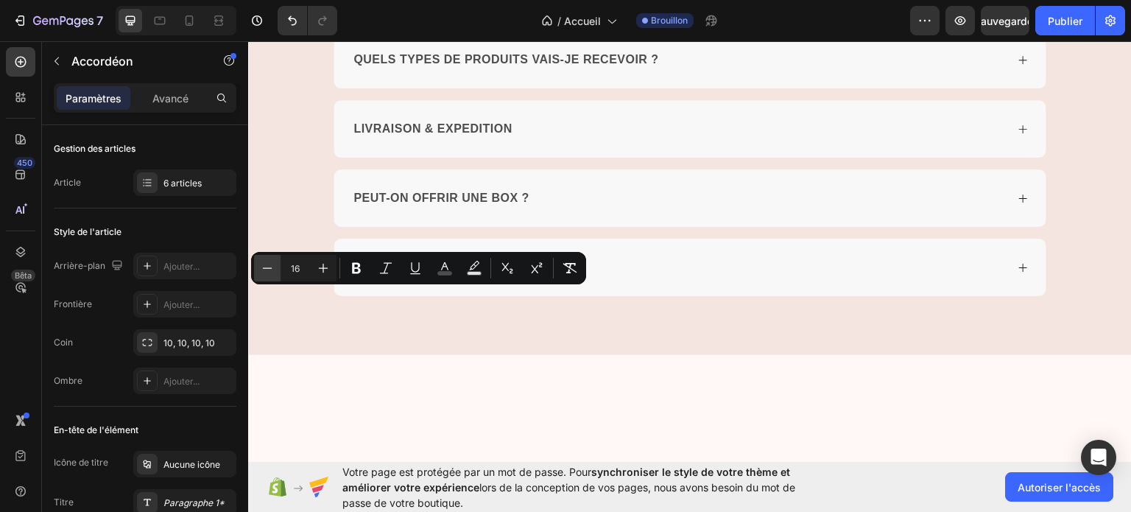
click at [276, 270] on button "Minus" at bounding box center [267, 268] width 27 height 27
type input "15"
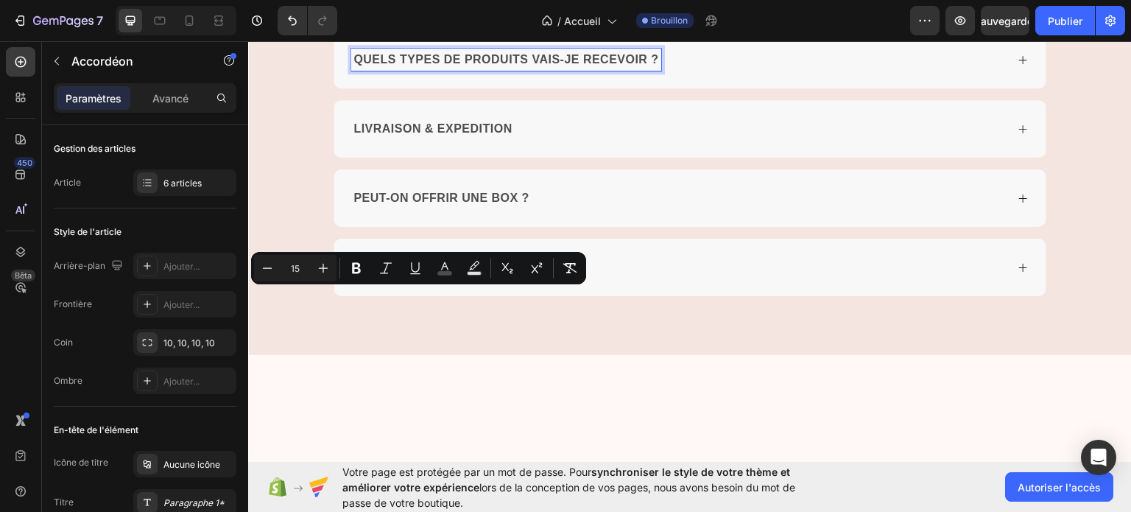
click at [438, 65] on strong "QUELS TYPES DE PRODUITS VAIS-JE RECEVOIR ?" at bounding box center [506, 58] width 306 height 13
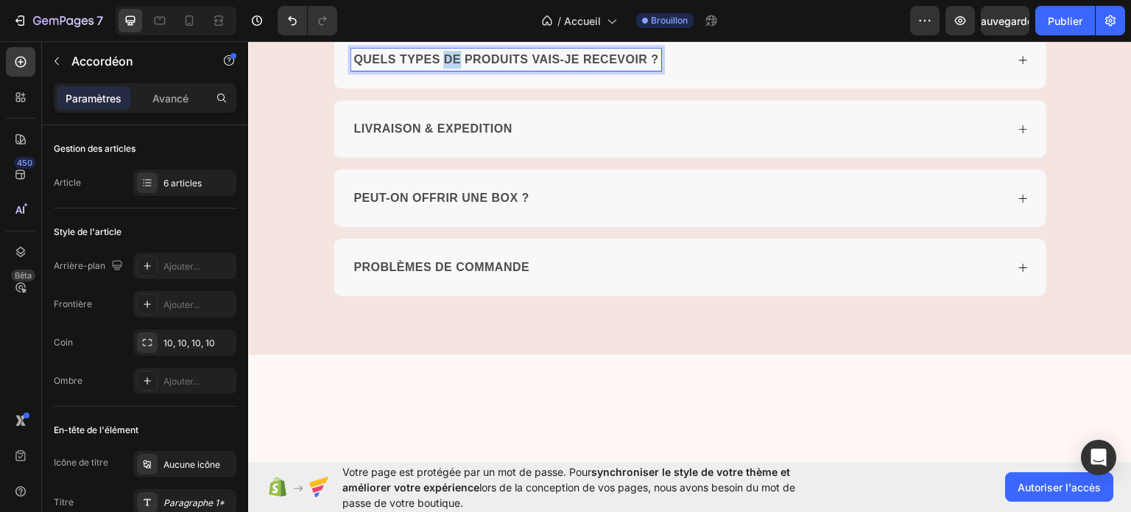
click at [438, 65] on strong "QUELS TYPES DE PRODUITS VAIS-JE RECEVOIR ?" at bounding box center [506, 58] width 306 height 13
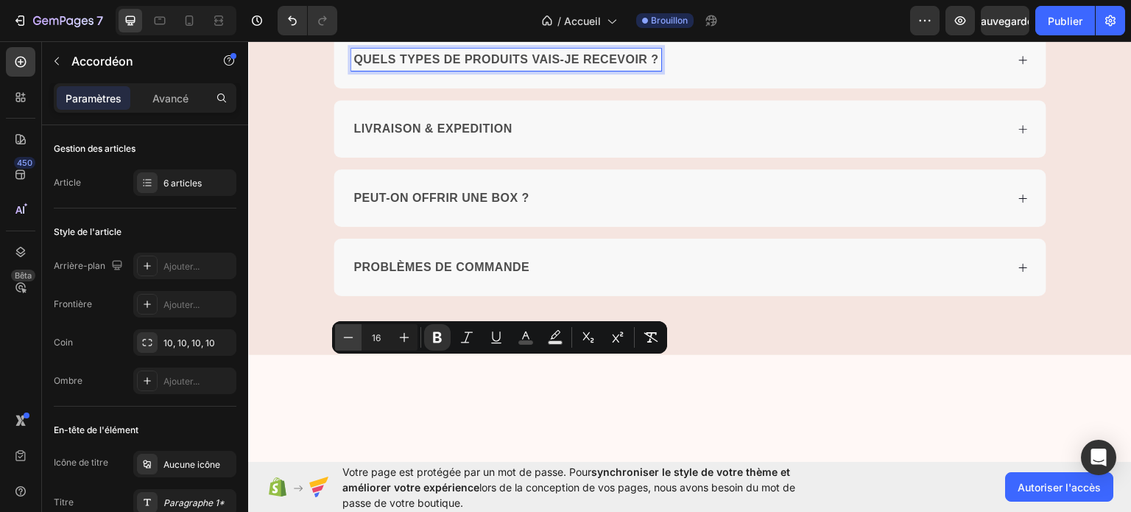
click at [343, 330] on icon "Editor contextual toolbar" at bounding box center [348, 337] width 15 height 15
type input "15"
click at [440, 334] on icon "Editor contextual toolbar" at bounding box center [437, 337] width 9 height 11
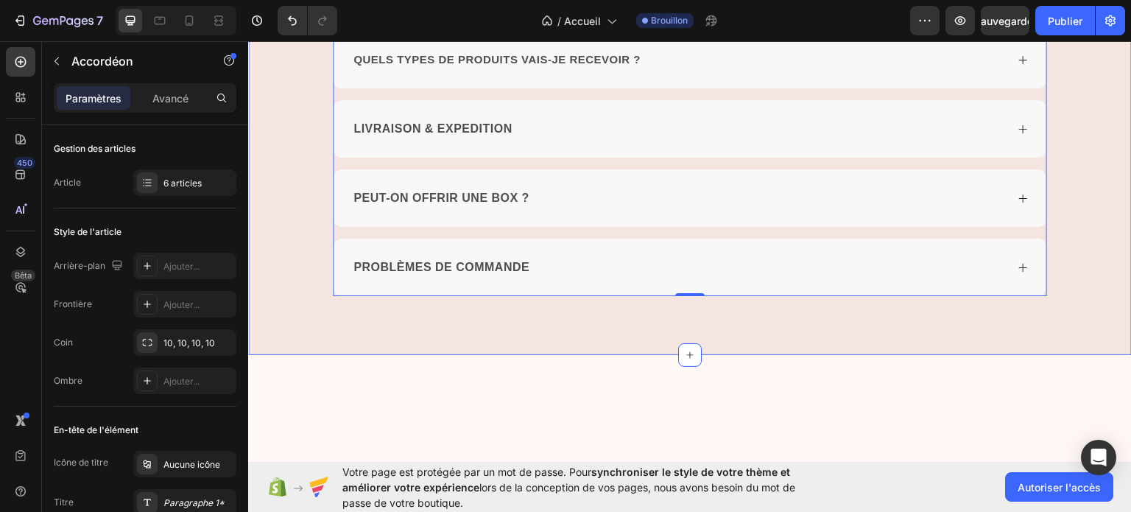
click at [1090, 295] on div "Des questions ? Text Block A PROPOS DES BOX BELLE ET REBELLE LES ABONNEMENTS QU…" at bounding box center [690, 78] width 884 height 433
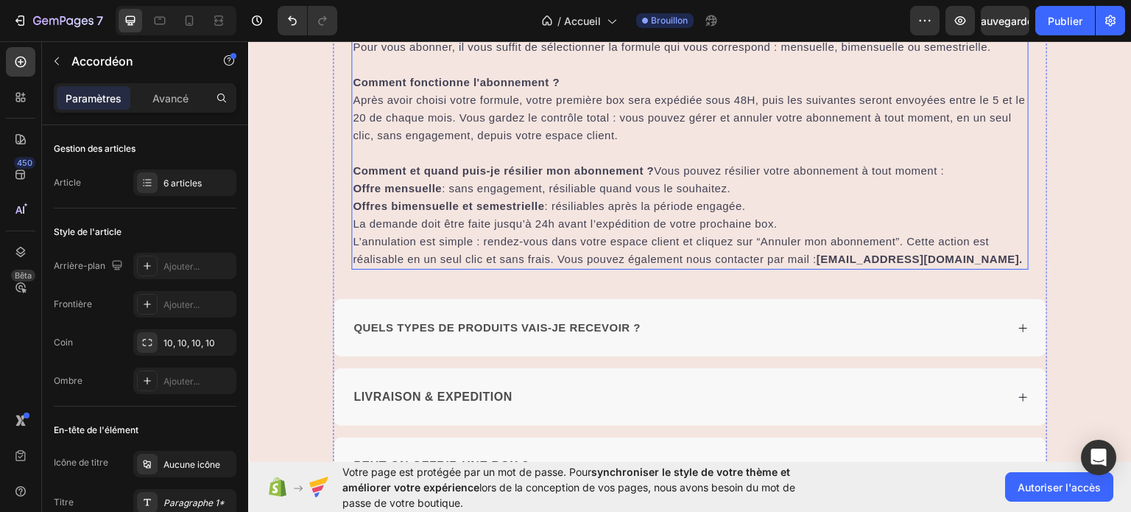
click at [496, 52] on span "Pour vous abonner, il vous suffit de sélectionner la formule qui vous correspon…" at bounding box center [672, 46] width 638 height 13
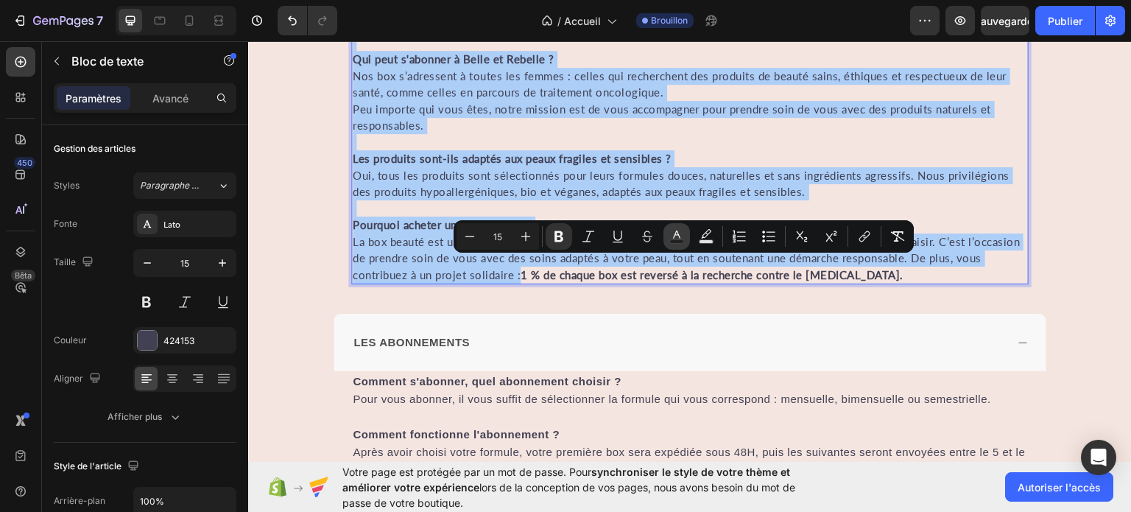
click at [674, 233] on icon "Editor contextual toolbar" at bounding box center [676, 236] width 15 height 15
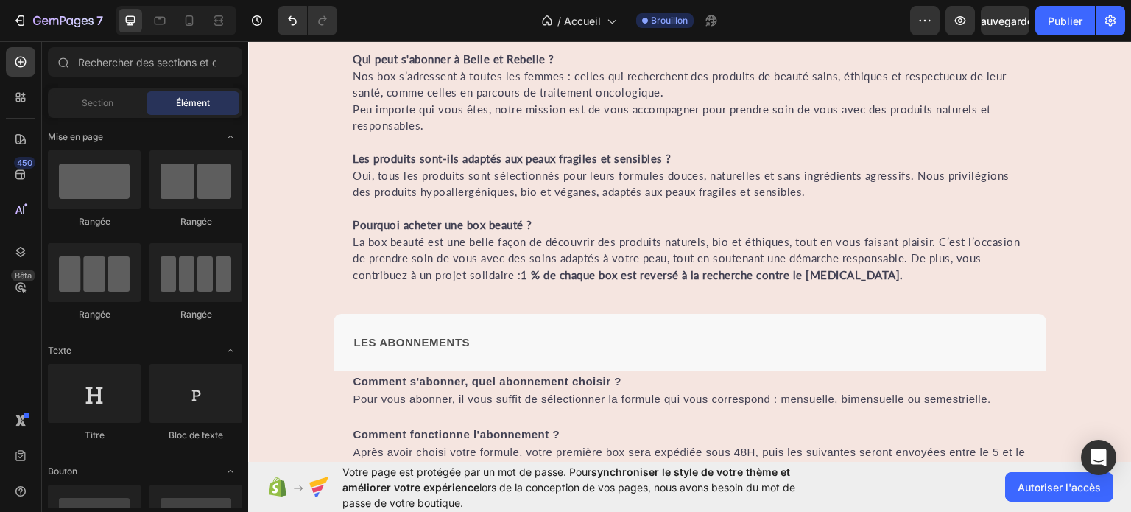
scroll to position [3803, 0]
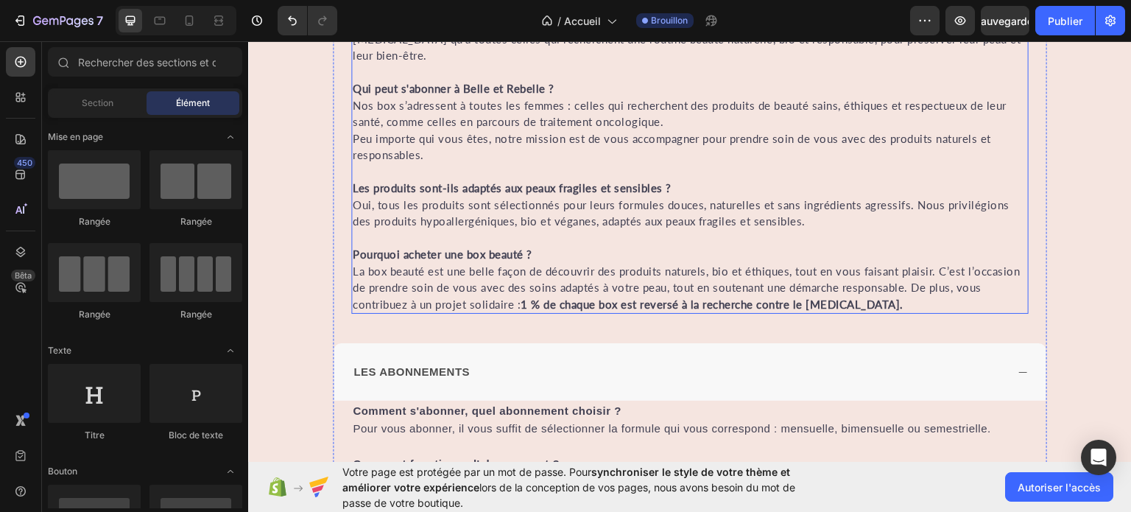
click at [626, 163] on p "Qui peut s'abonner à Belle et Rebelle ? Nos box s’adressent à toutes les femmes…" at bounding box center [690, 121] width 674 height 83
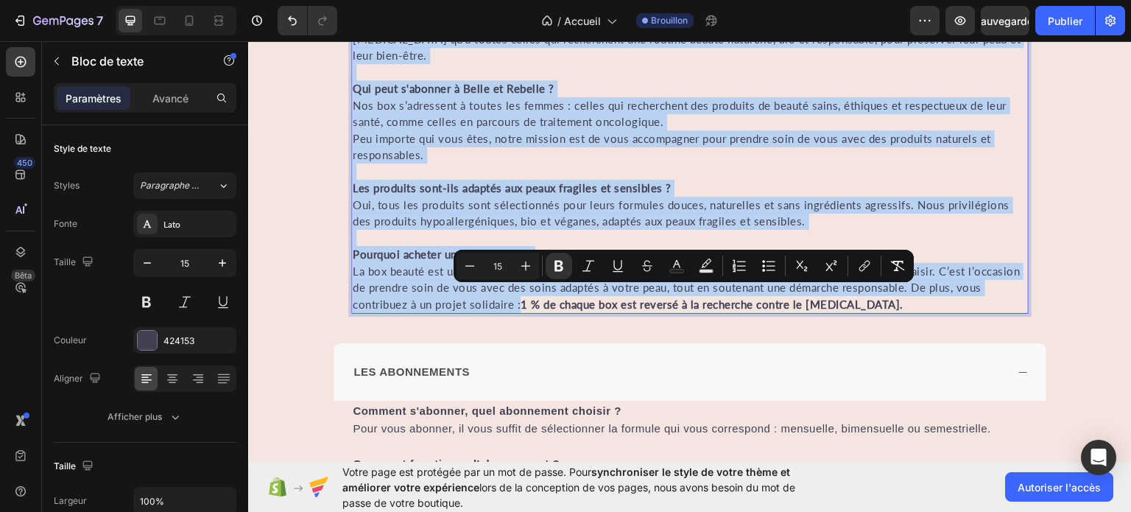
click at [518, 63] on p "Qu'est-ce que Belle et Rebelle? Belle & Rebelle est une box par abonnement pens…" at bounding box center [690, 21] width 674 height 83
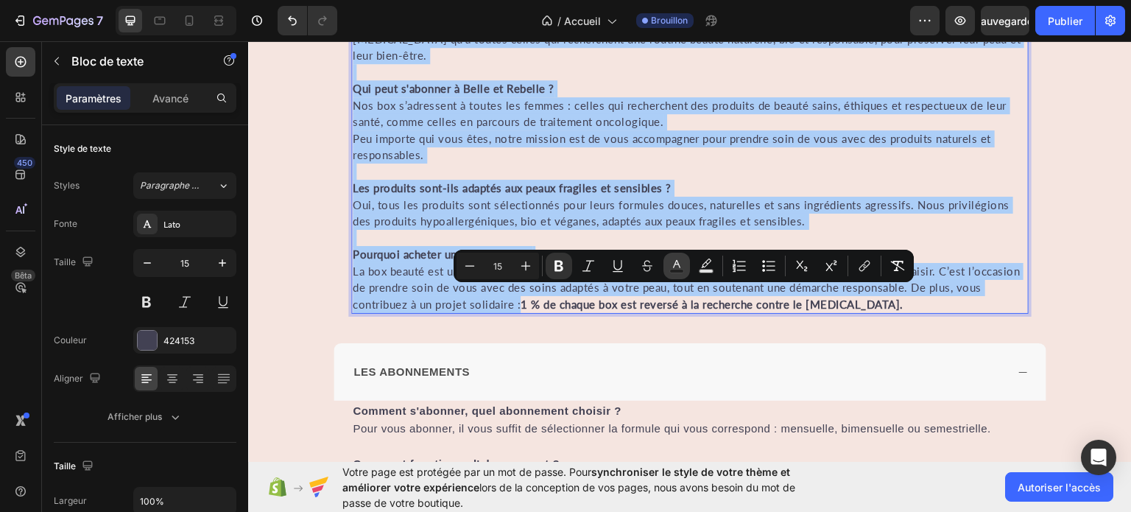
click at [677, 261] on icon "Editor contextual toolbar" at bounding box center [676, 264] width 7 height 8
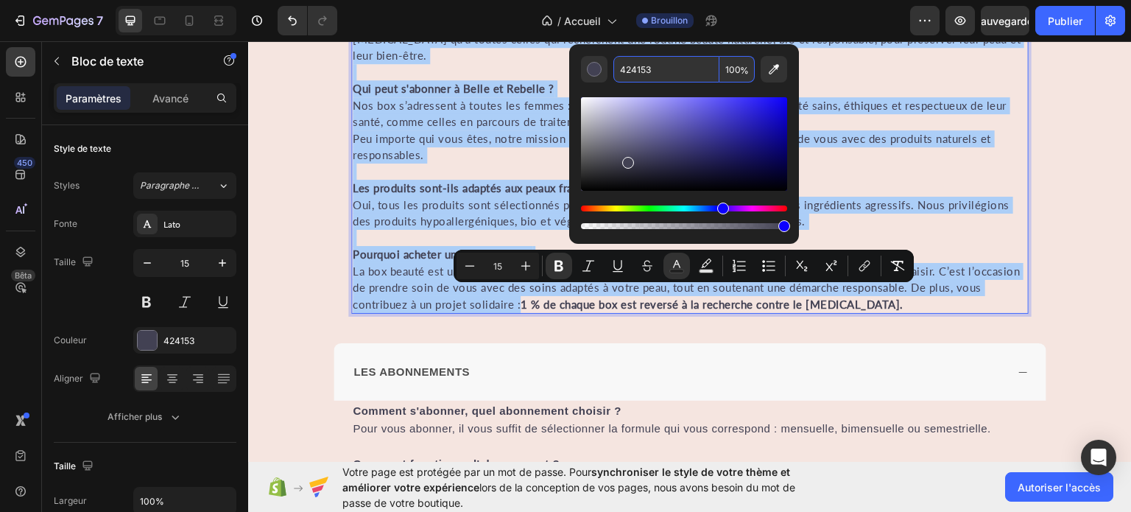
click at [672, 77] on input "424153" at bounding box center [666, 69] width 106 height 27
type input "4D4D4D"
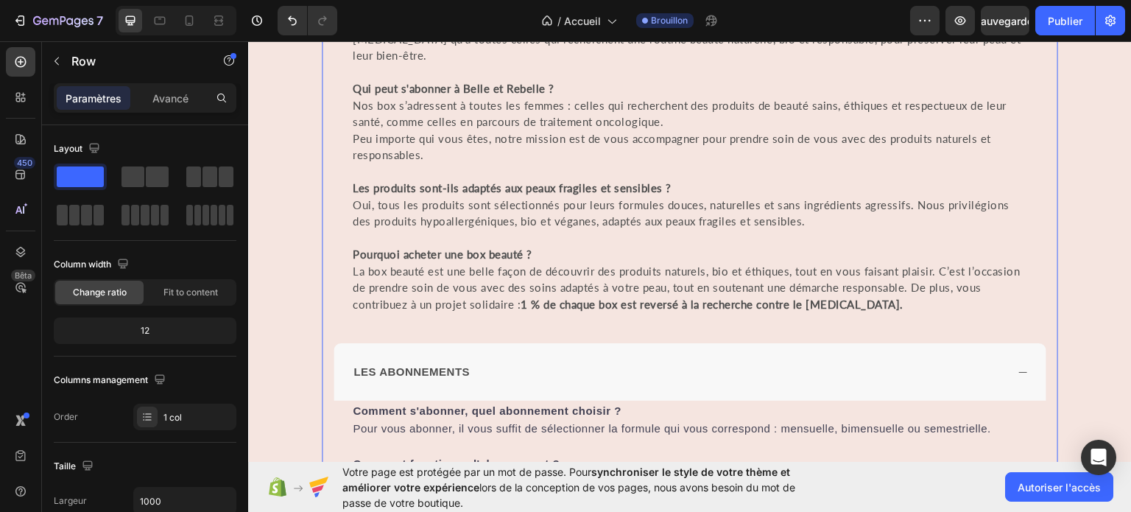
click at [1048, 202] on div "Des questions ? Text Block A PROPOS DES BOX BELLE ET REBELLE Qu'est-ce que Bell…" at bounding box center [690, 418] width 736 height 1053
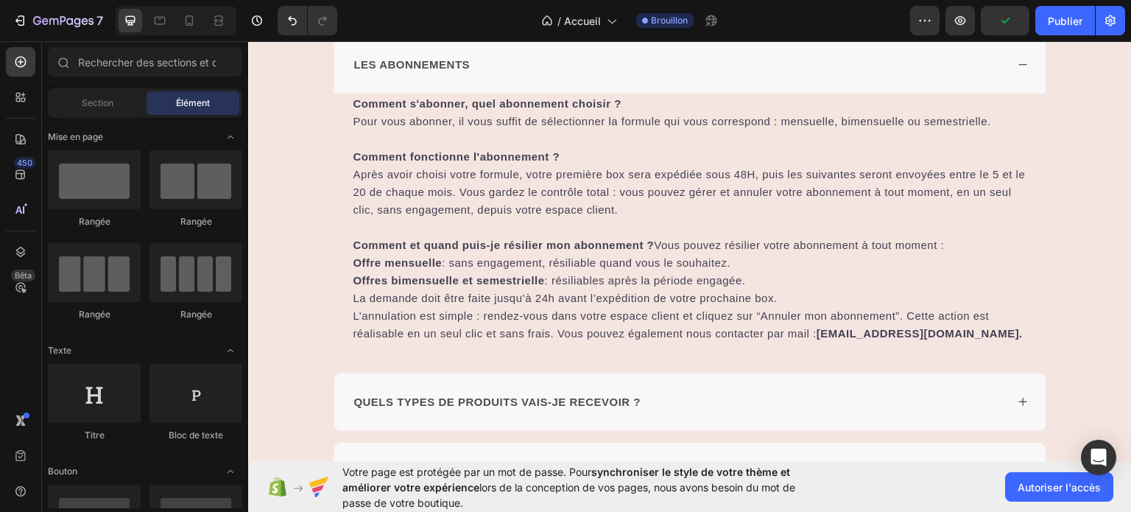
scroll to position [4409, 0]
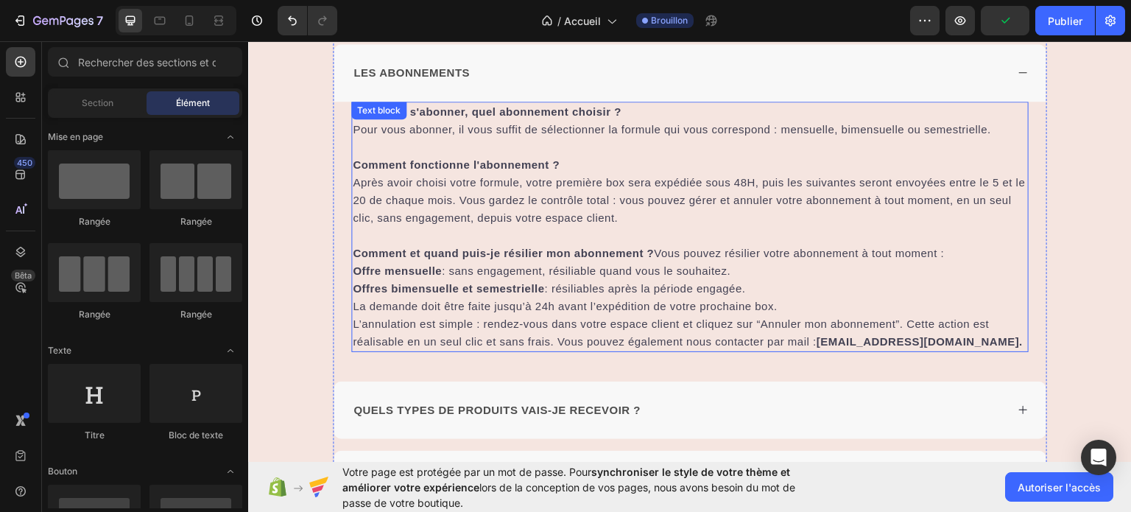
click at [563, 344] on span "L’annulation est simple : rendez-vous dans votre espace client et cliquez sur “…" at bounding box center [688, 332] width 670 height 30
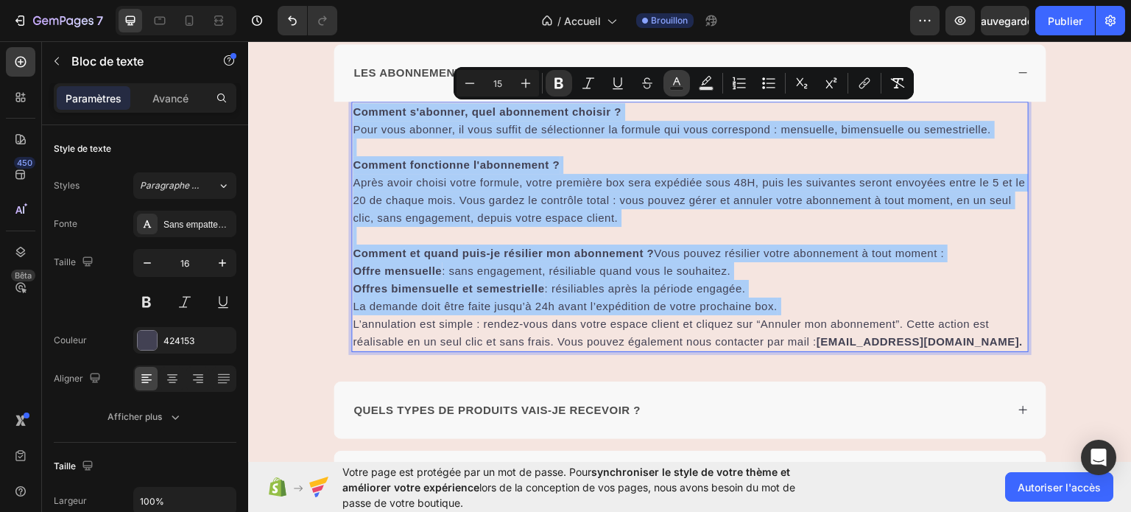
click at [665, 82] on button "Text Color" at bounding box center [676, 83] width 27 height 27
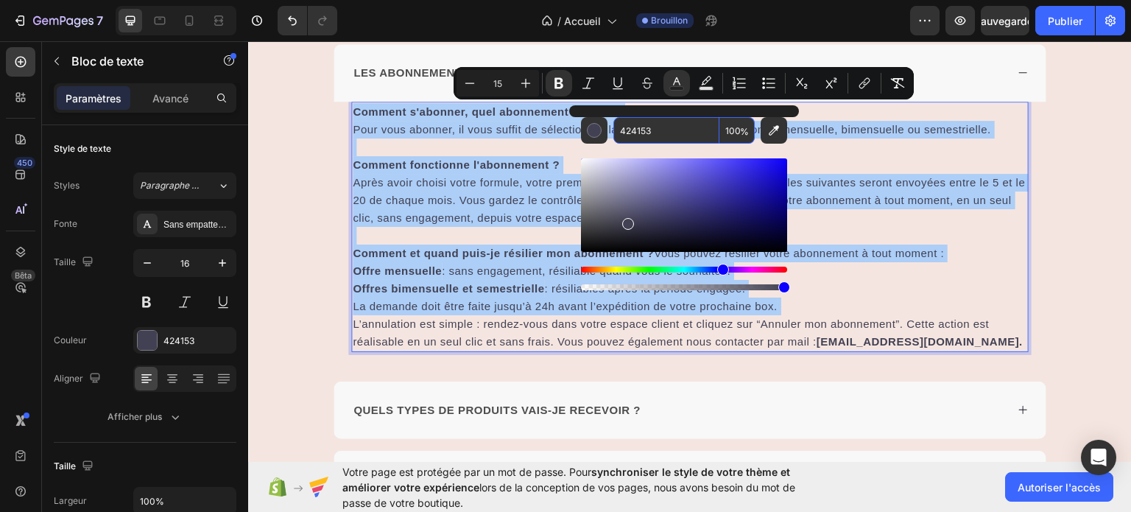
click at [655, 132] on input "424153" at bounding box center [666, 130] width 106 height 27
type input "4D4D4D"
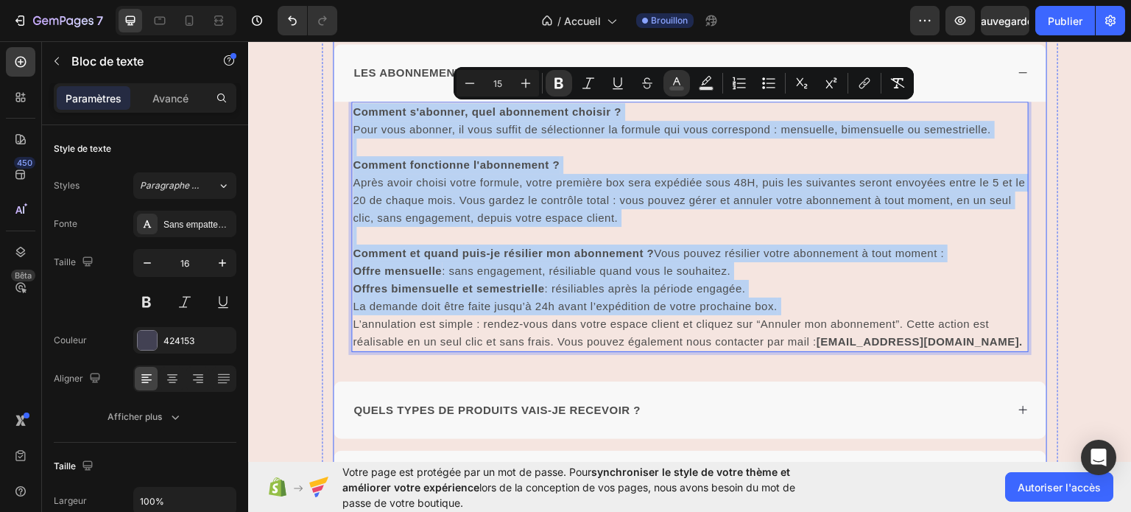
click at [390, 77] on span "LES ABONNEMENTS" at bounding box center [411, 72] width 116 height 13
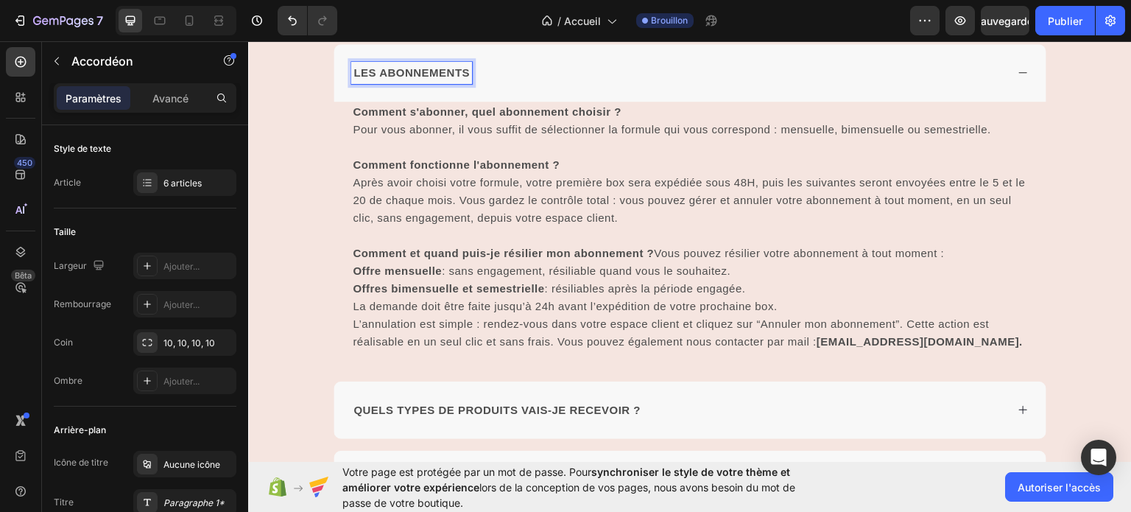
click at [404, 69] on span "LES ABONNEMENTS" at bounding box center [411, 72] width 116 height 13
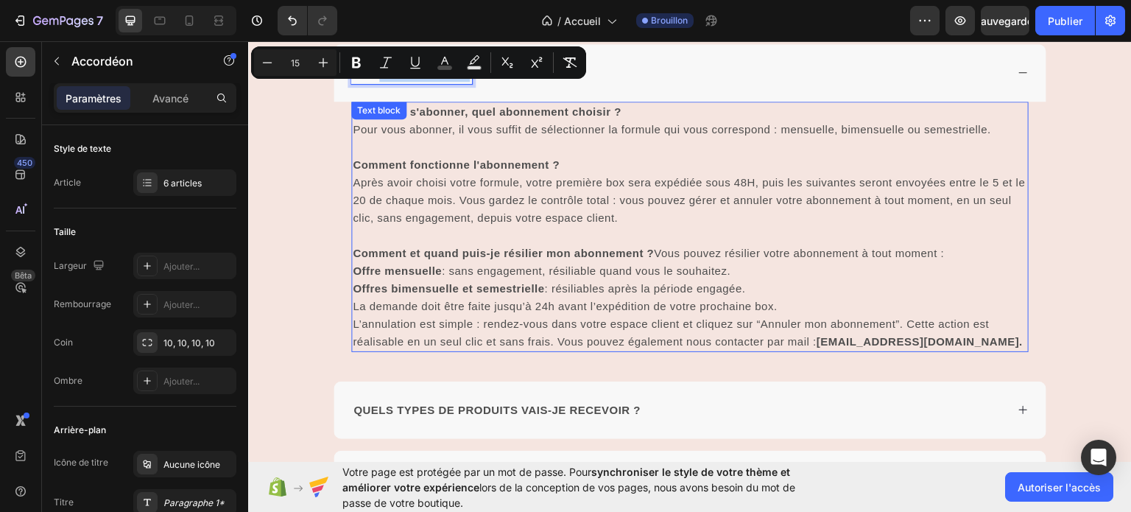
click at [448, 190] on p "Comment fonctionne l'abonnement ? Après avoir choisi votre formule, votre premi…" at bounding box center [690, 190] width 674 height 71
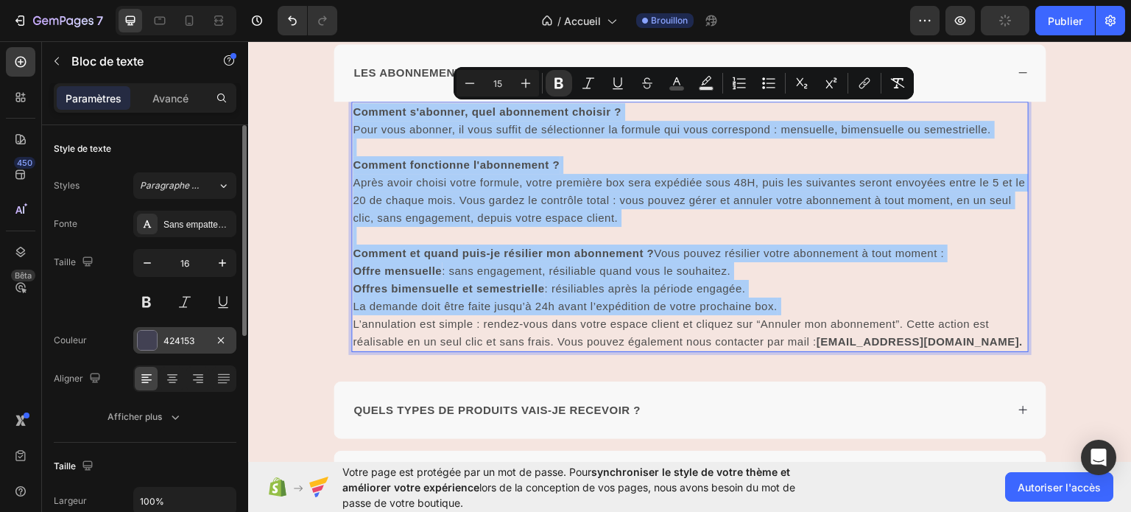
click at [203, 345] on div "424153" at bounding box center [184, 340] width 43 height 13
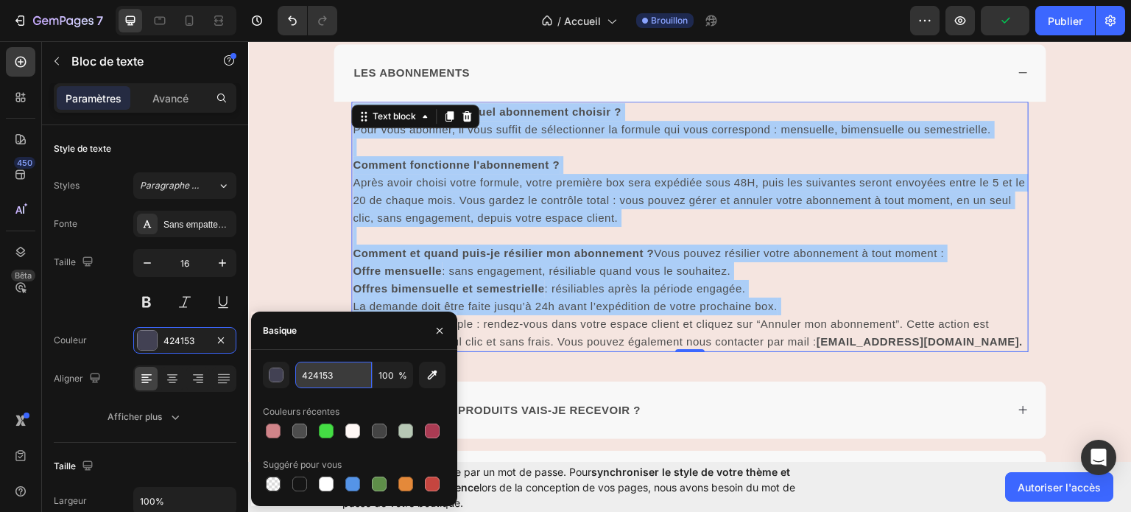
click at [337, 377] on input "424153" at bounding box center [333, 375] width 77 height 27
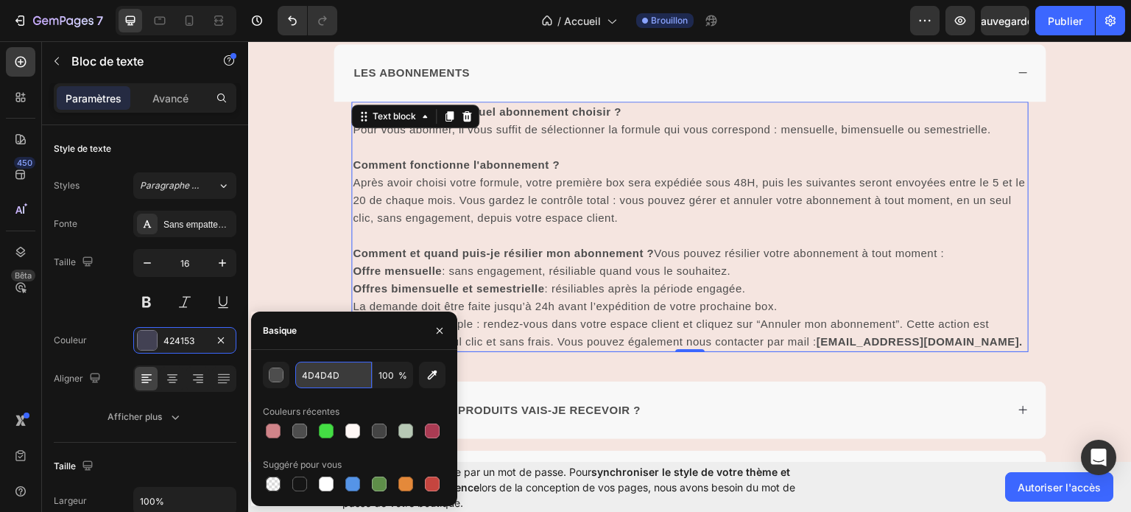
type input "4D4D4D"
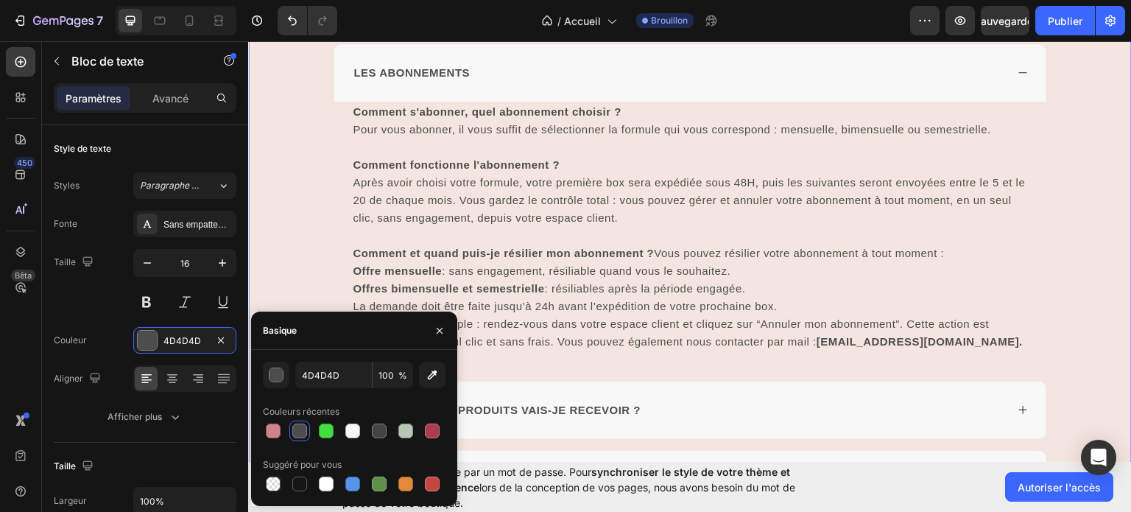
click at [1060, 276] on div "Des questions ? Text Block A PROPOS DES BOX BELLE ET REBELLE Qu'est-ce que Bell…" at bounding box center [690, 119] width 884 height 1053
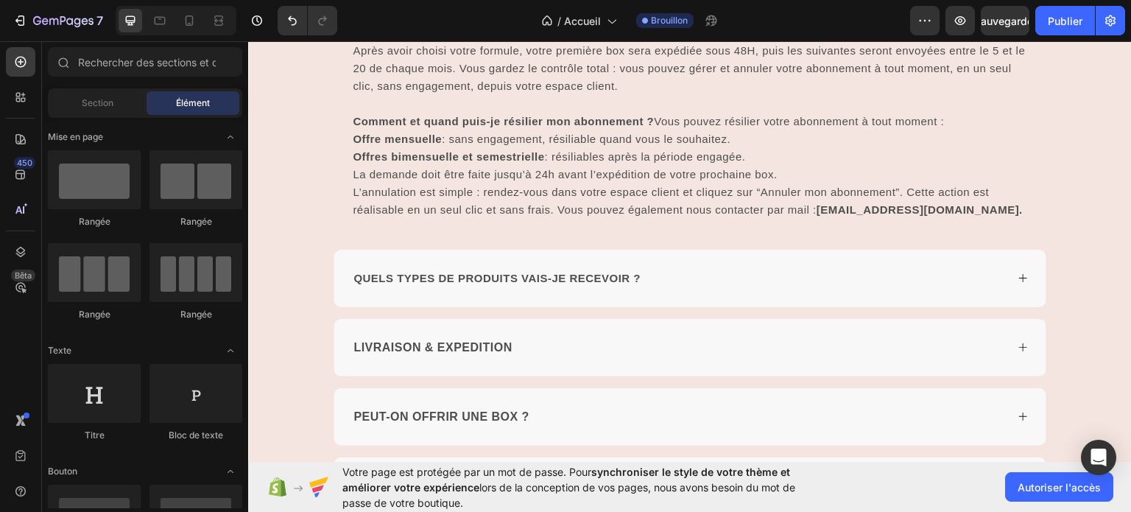
scroll to position [4548, 0]
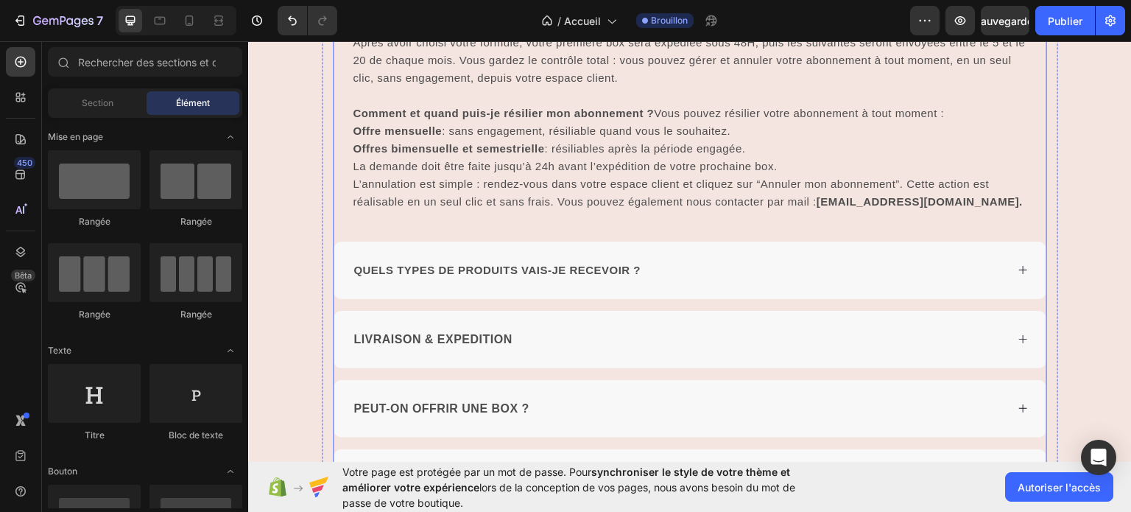
click at [1009, 272] on div "QUELS TYPES DE PRODUITS VAIS-JE RECEVOIR ?" at bounding box center [690, 269] width 713 height 57
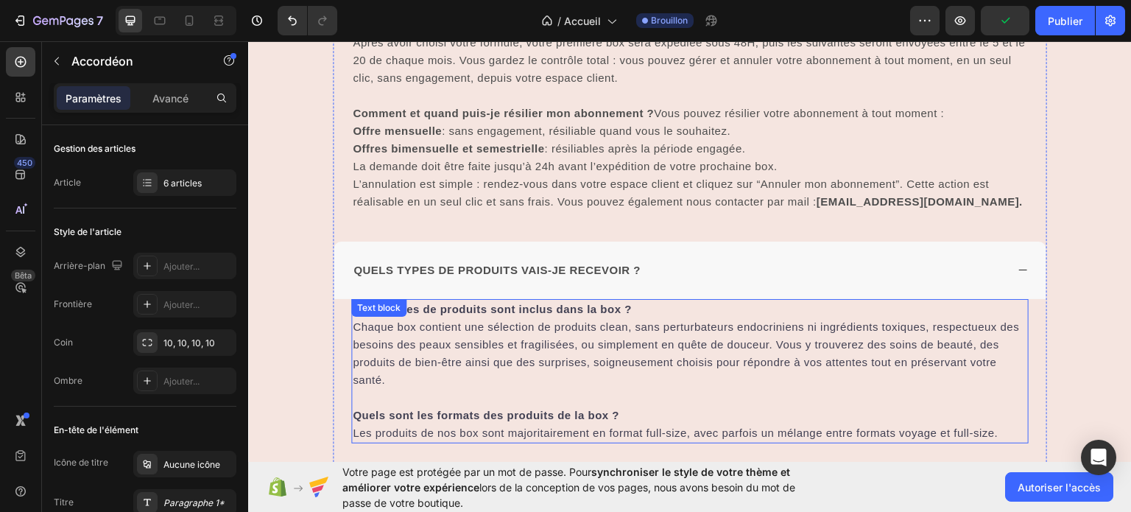
click at [906, 401] on p at bounding box center [690, 397] width 674 height 18
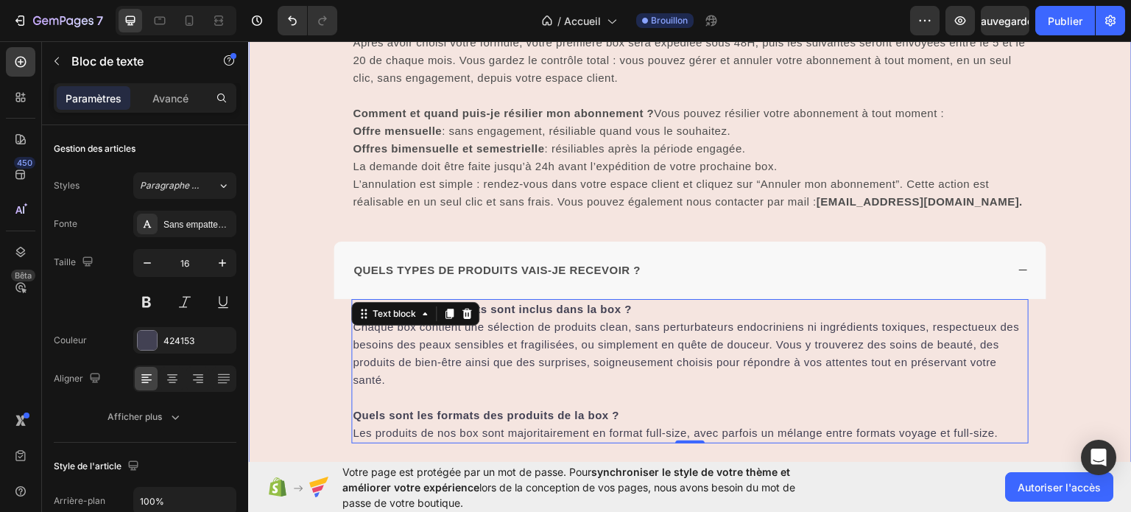
click at [1061, 234] on div "Des questions ? Text Block A PROPOS DES BOX BELLE ET REBELLE Qu'est-ce que Bell…" at bounding box center [690, 60] width 884 height 1215
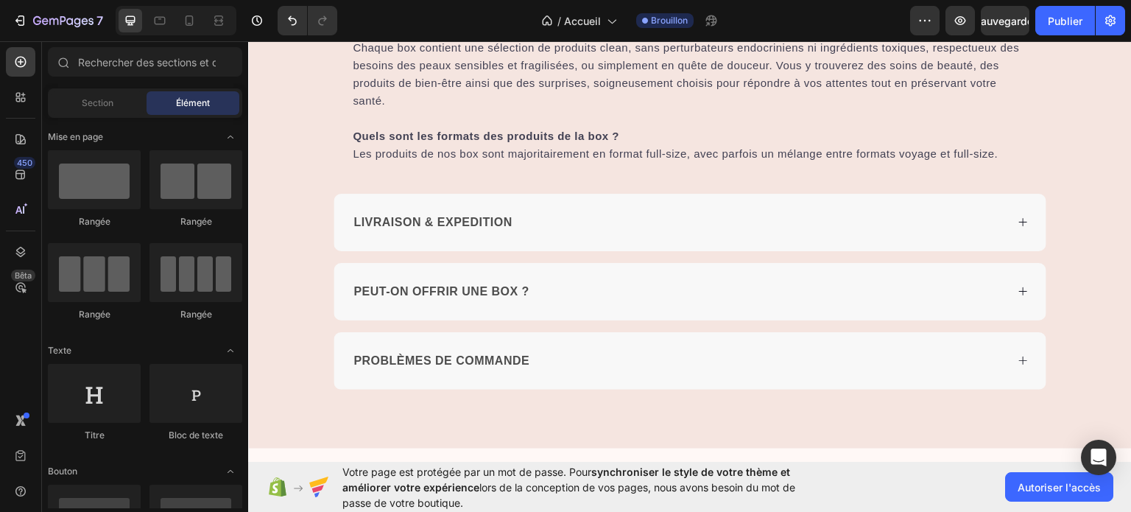
scroll to position [4886, 0]
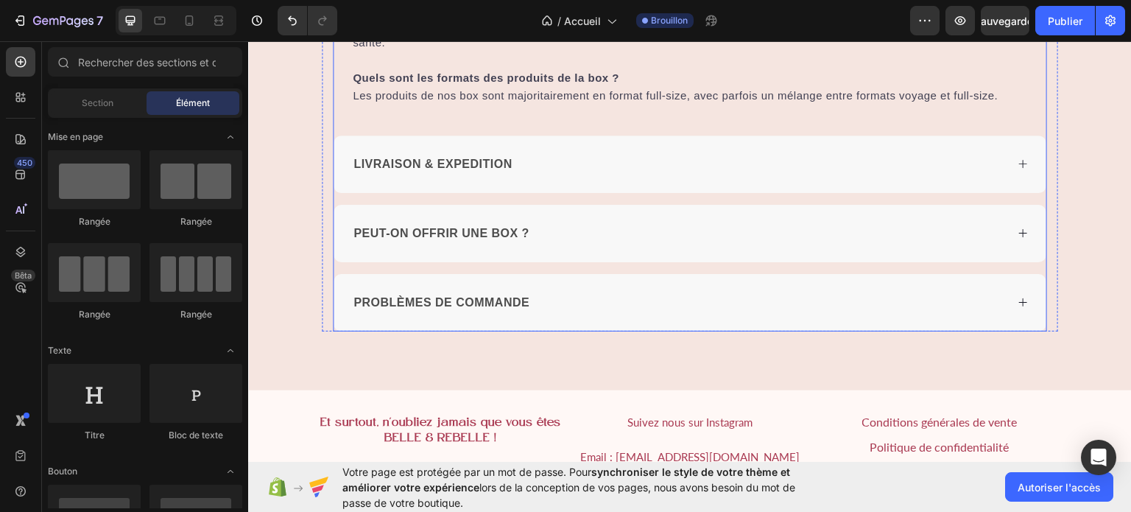
click at [521, 308] on span "PROBLÈMES DE COMMANDE" at bounding box center [441, 301] width 176 height 13
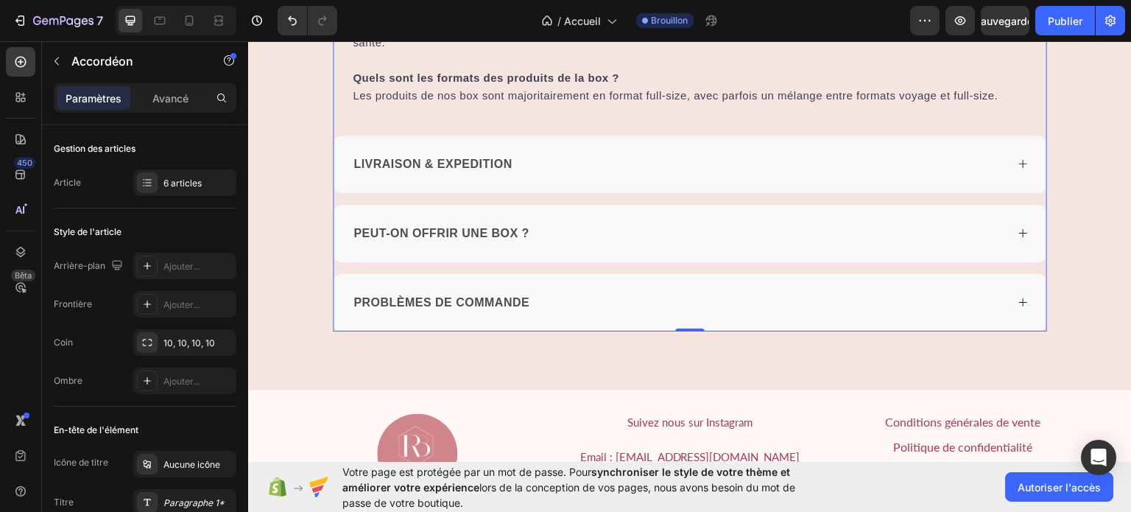
click at [1018, 307] on icon at bounding box center [1023, 301] width 11 height 11
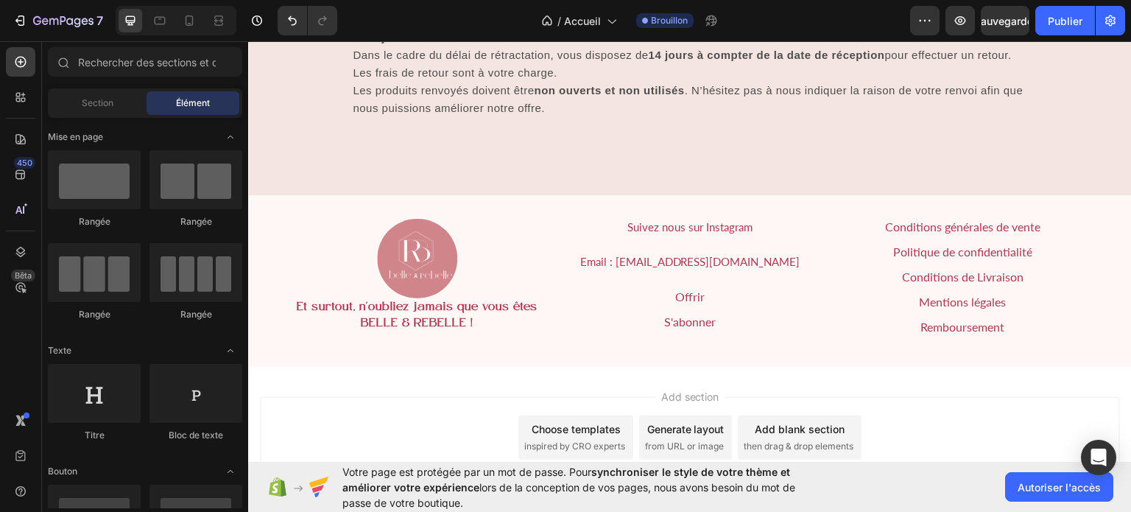
scroll to position [5358, 0]
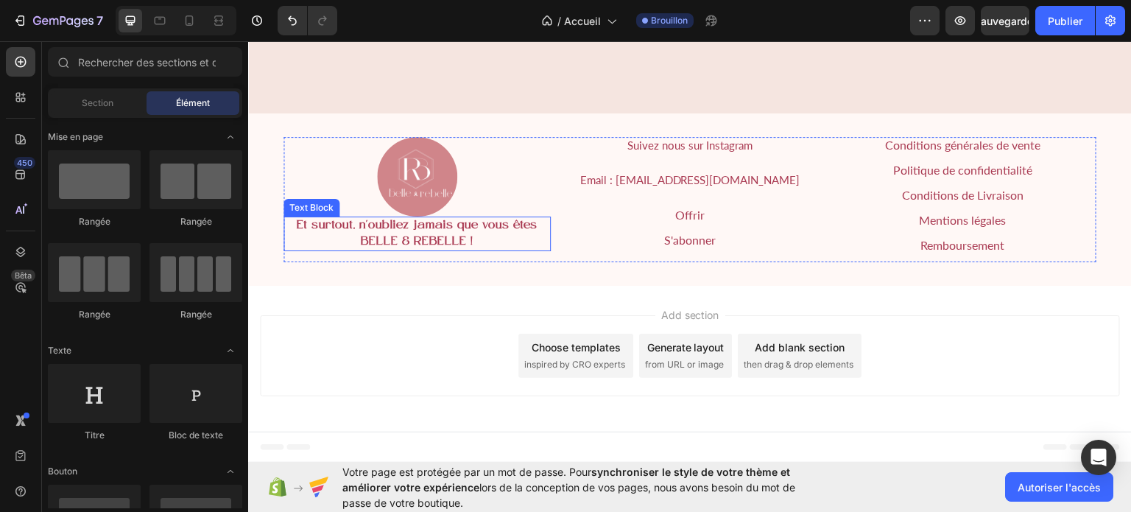
click at [389, 225] on strong "Et surtout, n'oubliez jamais que vous êtes" at bounding box center [417, 225] width 241 height 13
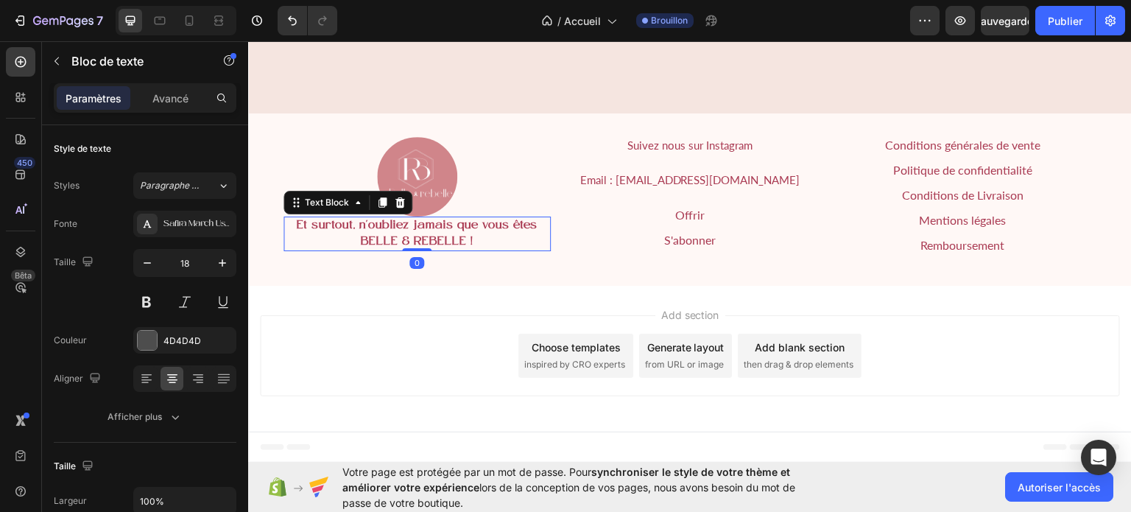
drag, startPoint x: 417, startPoint y: 247, endPoint x: 425, endPoint y: 193, distance: 55.1
click at [417, 241] on div "Et surtout, n'oubliez jamais que vous êtes BELLE & REBELLE ! Text Block 0" at bounding box center [416, 233] width 267 height 35
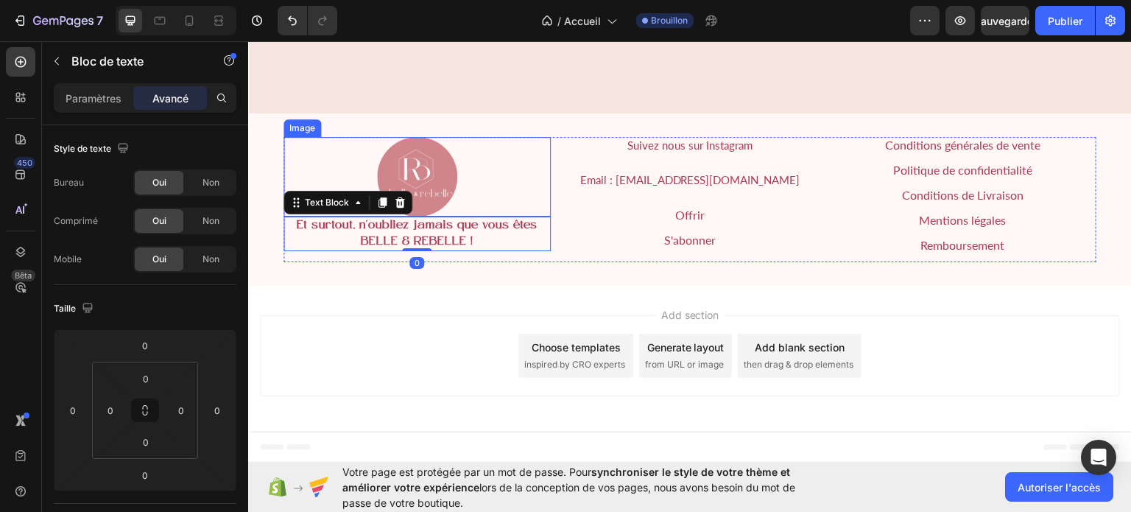
click at [425, 190] on img at bounding box center [417, 176] width 80 height 80
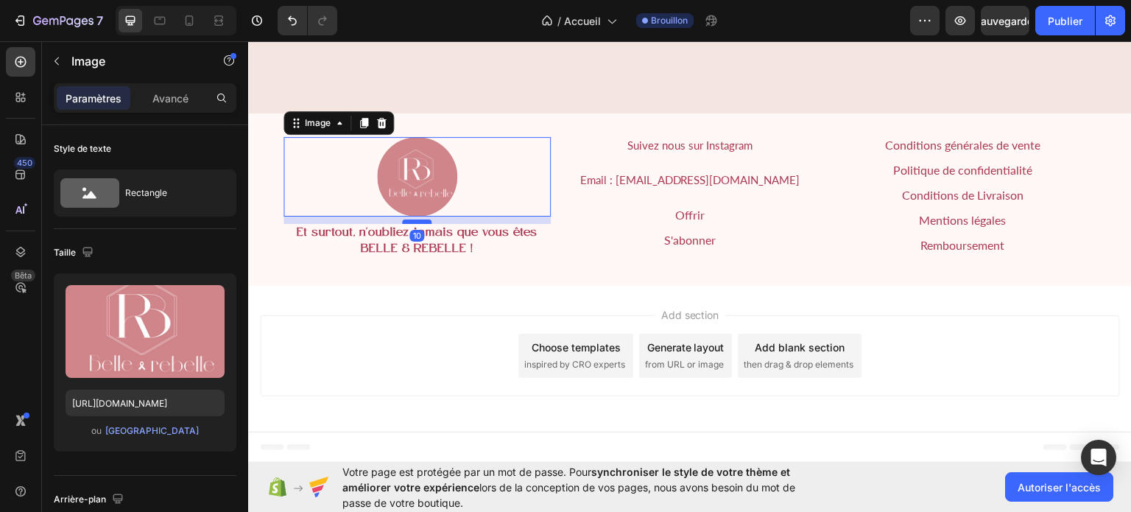
drag, startPoint x: 414, startPoint y: 213, endPoint x: 413, endPoint y: 220, distance: 7.4
click at [413, 220] on div at bounding box center [416, 221] width 29 height 4
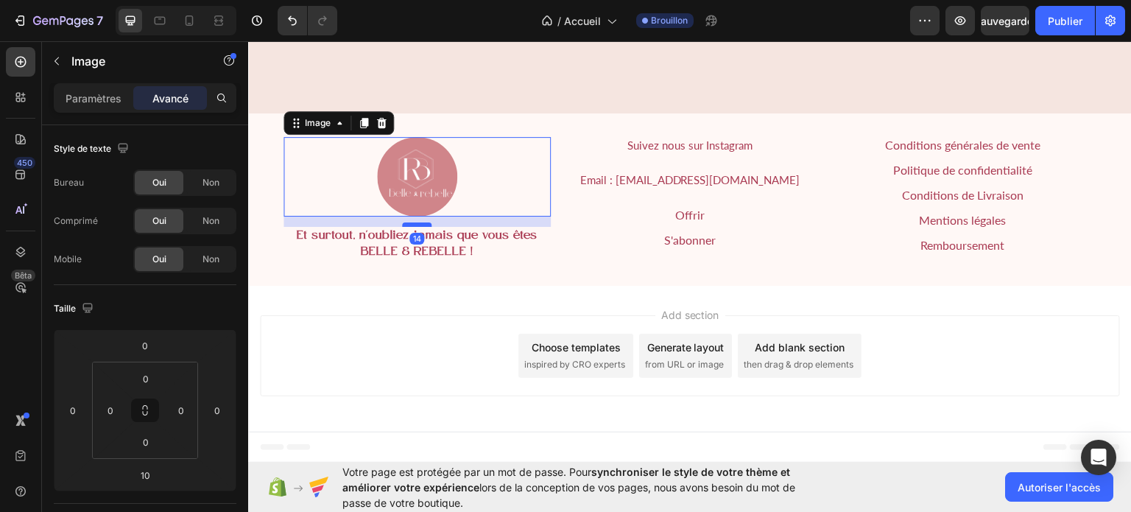
click at [413, 222] on div at bounding box center [416, 224] width 29 height 4
type input "13"
click at [438, 247] on strong "BELLE & REBELLE !" at bounding box center [417, 250] width 113 height 13
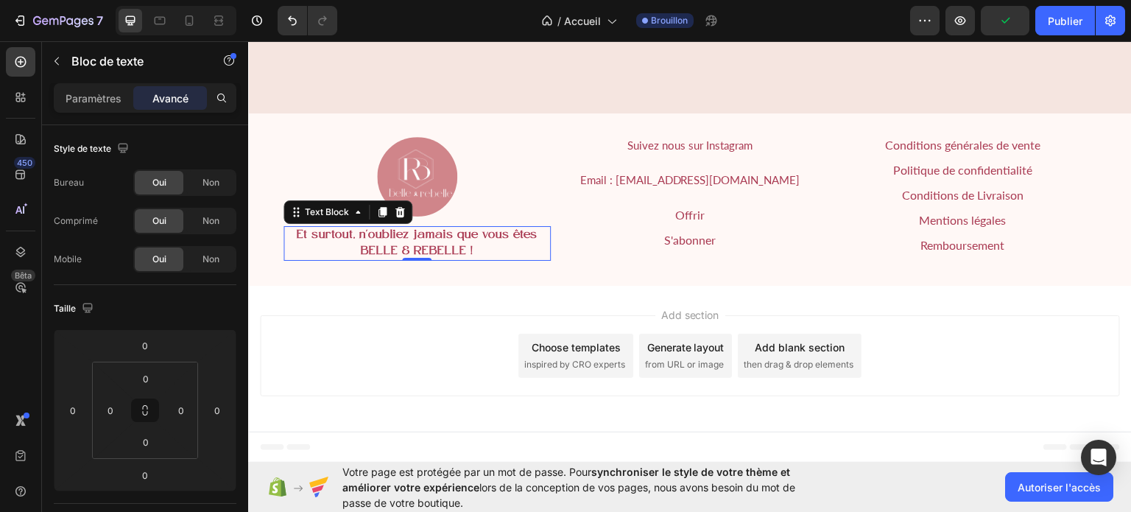
click at [477, 239] on strong "Et surtout, n'oubliez jamais que vous êtes" at bounding box center [417, 234] width 241 height 13
click at [482, 230] on strong "Et surtout, n'oubliez jamais que vous êtes" at bounding box center [417, 234] width 241 height 13
click at [476, 232] on strong "Et surtout, n'oubliez jamais que vous êtes" at bounding box center [417, 234] width 241 height 13
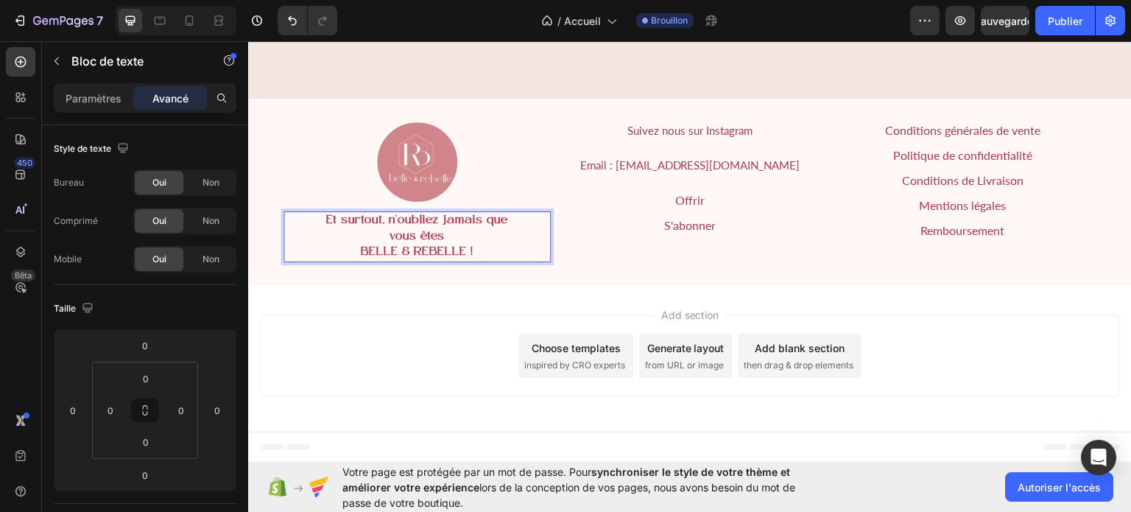
click at [356, 260] on p "BELLE & REBELLE !" at bounding box center [417, 252] width 264 height 16
click at [361, 258] on strong "BELLE & REBELLE !" at bounding box center [417, 251] width 113 height 13
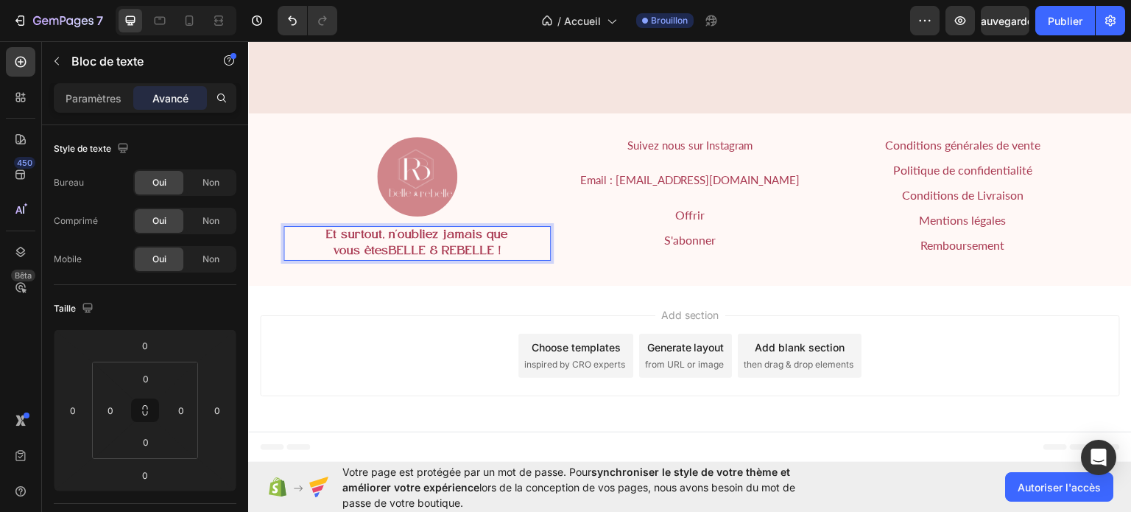
click at [388, 250] on strong "vous êtesBELLE & REBELLE !" at bounding box center [417, 250] width 168 height 13
click at [513, 178] on div at bounding box center [416, 176] width 267 height 80
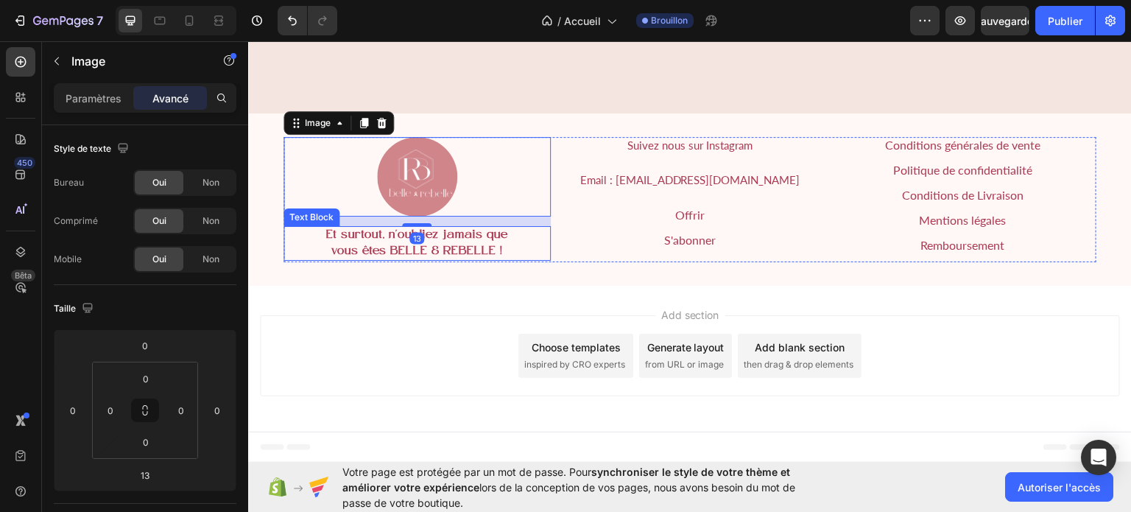
click at [448, 244] on strong "vous êtes BELLE & REBELLE !" at bounding box center [417, 250] width 172 height 13
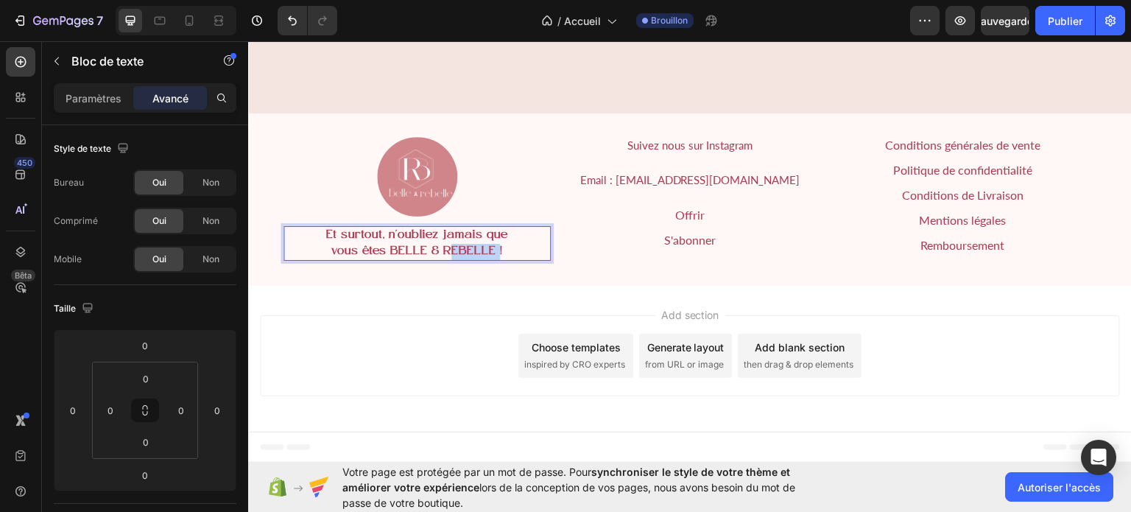
click at [448, 244] on strong "vous êtes BELLE & REBELLE !" at bounding box center [417, 250] width 172 height 13
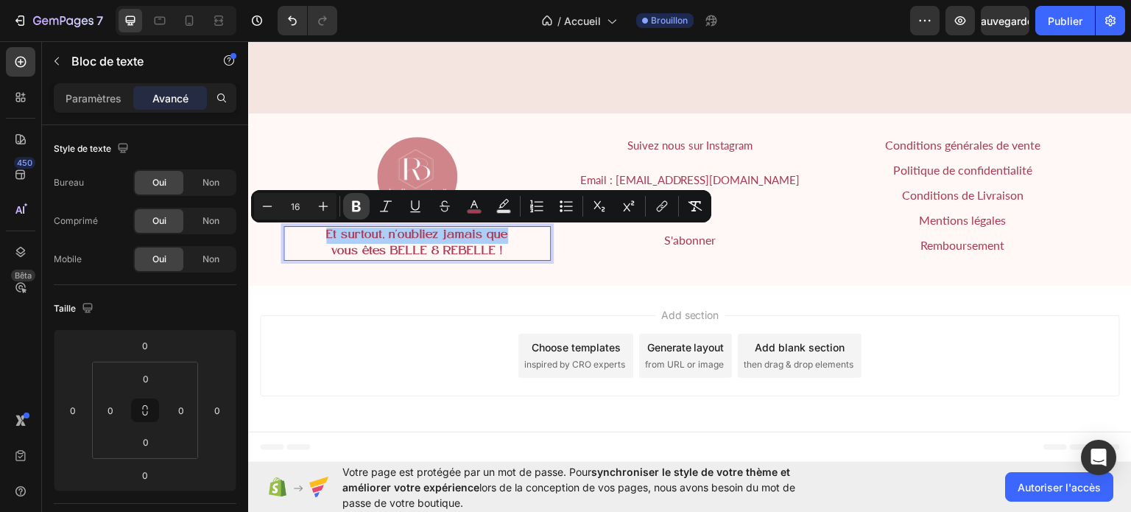
click at [353, 199] on icon "Editor contextual toolbar" at bounding box center [356, 206] width 15 height 15
click at [266, 205] on icon "Editor contextual toolbar" at bounding box center [267, 206] width 15 height 15
type input "15"
click at [97, 96] on font "Paramètres" at bounding box center [94, 98] width 56 height 13
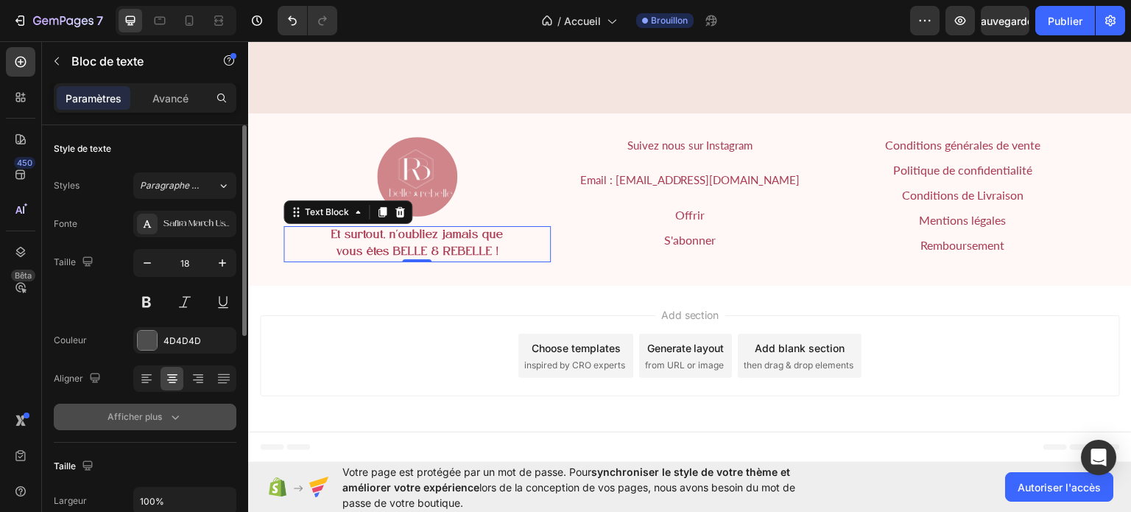
click at [215, 404] on button "Afficher plus" at bounding box center [145, 417] width 183 height 27
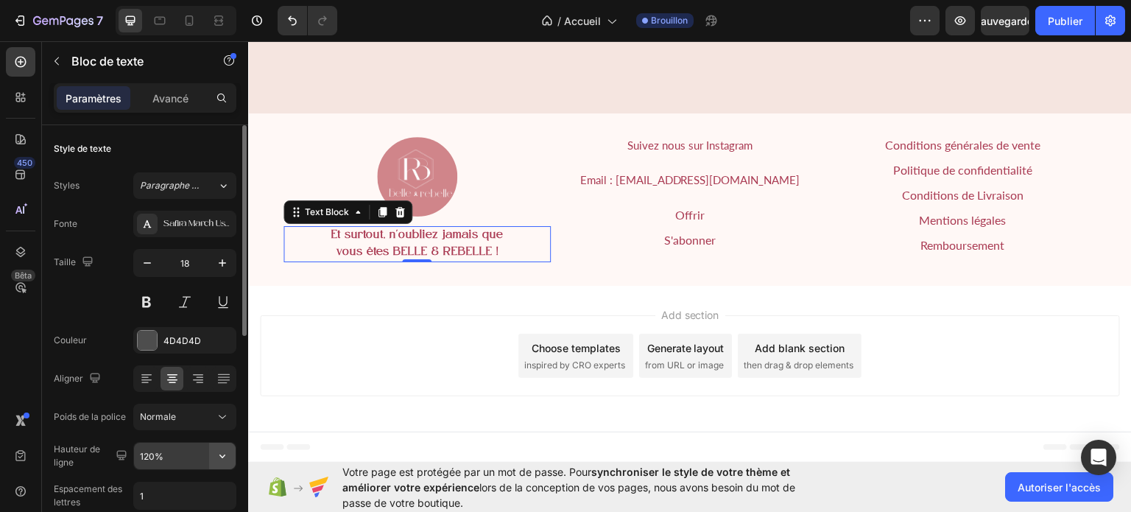
click at [216, 459] on icon "button" at bounding box center [222, 455] width 15 height 15
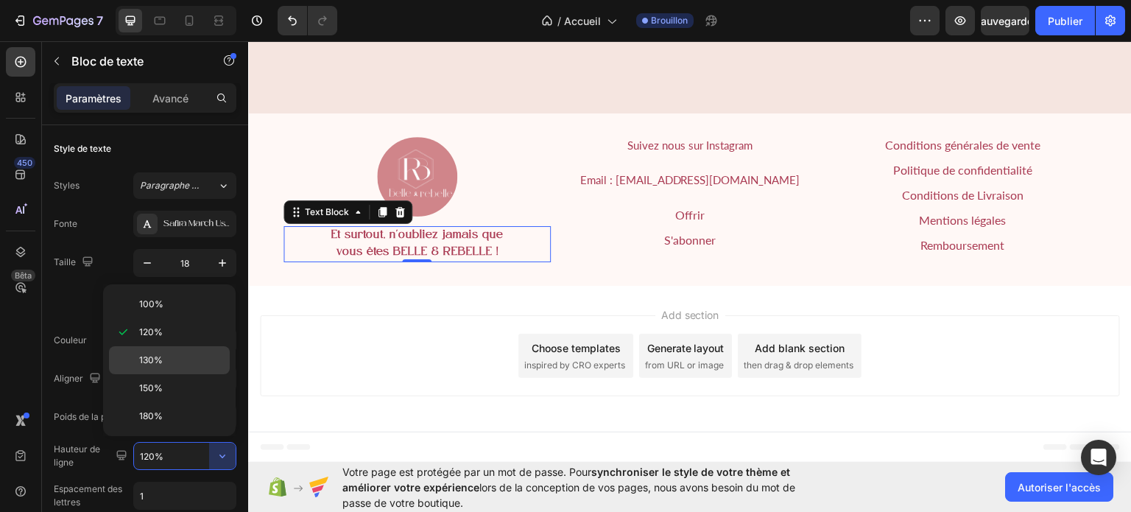
click at [169, 359] on p "130%" at bounding box center [181, 359] width 84 height 13
type input "130%"
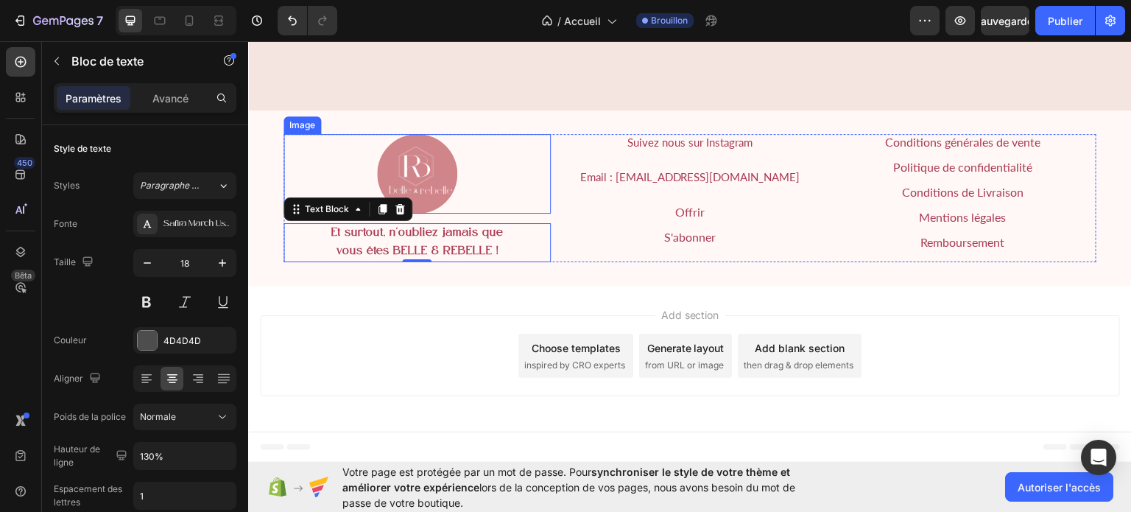
click at [518, 157] on div at bounding box center [416, 173] width 267 height 80
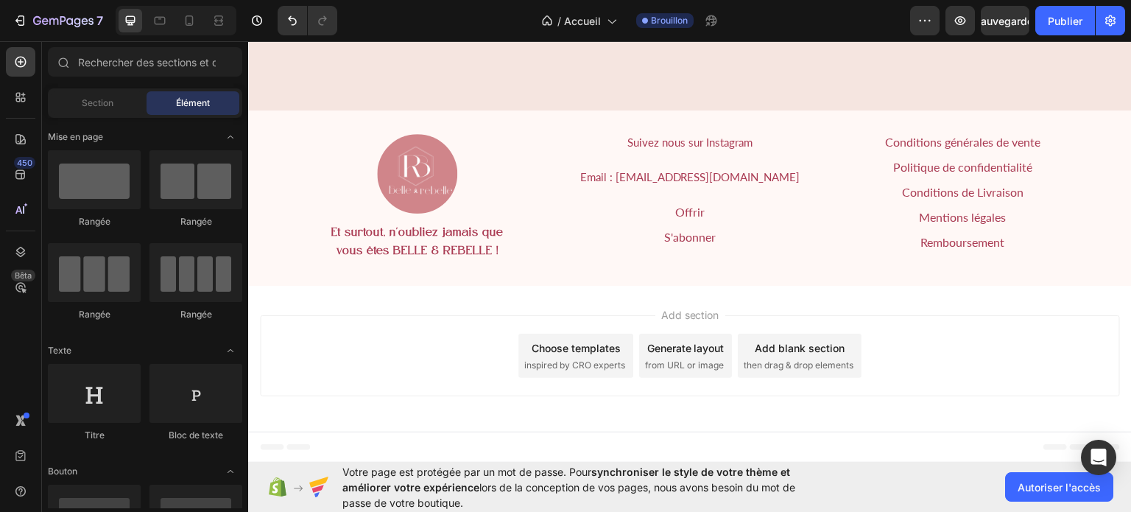
click at [1041, 307] on div "Add section Choose templates inspired by CRO experts Generate layout from URL o…" at bounding box center [690, 358] width 884 height 146
click at [748, 146] on h2 "Suivez nous sur Instagram" at bounding box center [690, 142] width 267 height 18
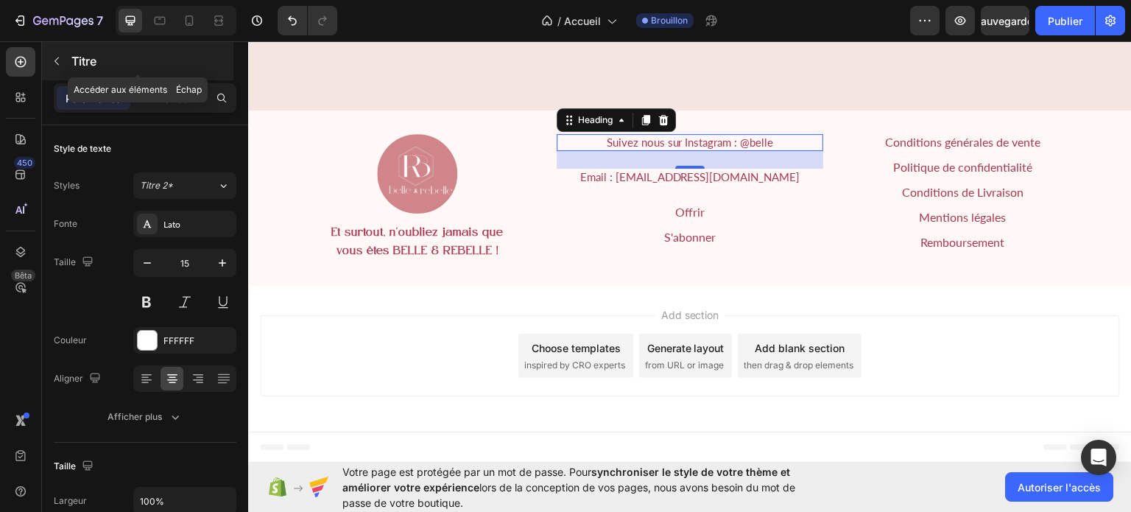
click at [59, 54] on button "button" at bounding box center [57, 61] width 24 height 24
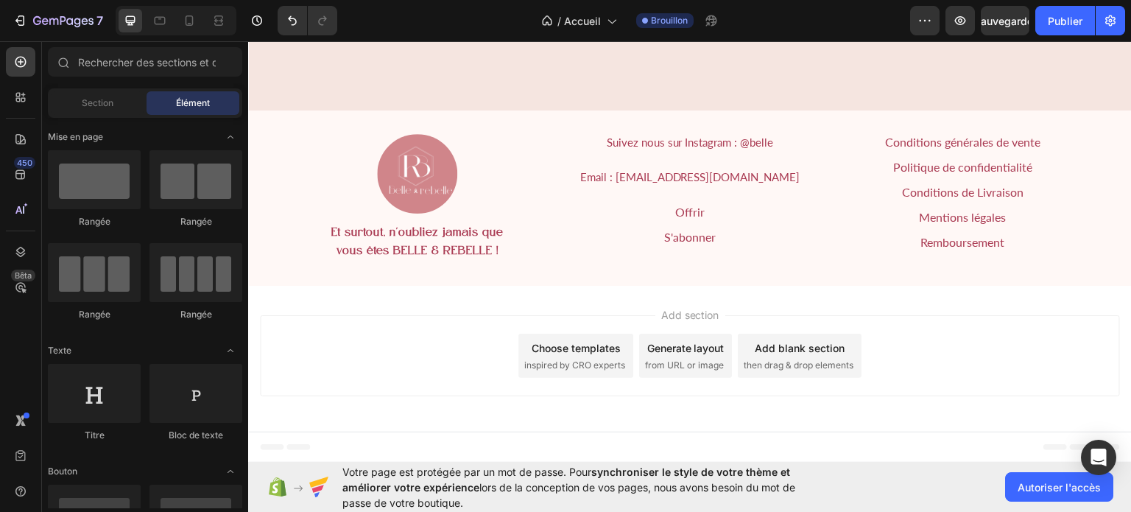
click at [196, 108] on font "Élément" at bounding box center [193, 102] width 34 height 11
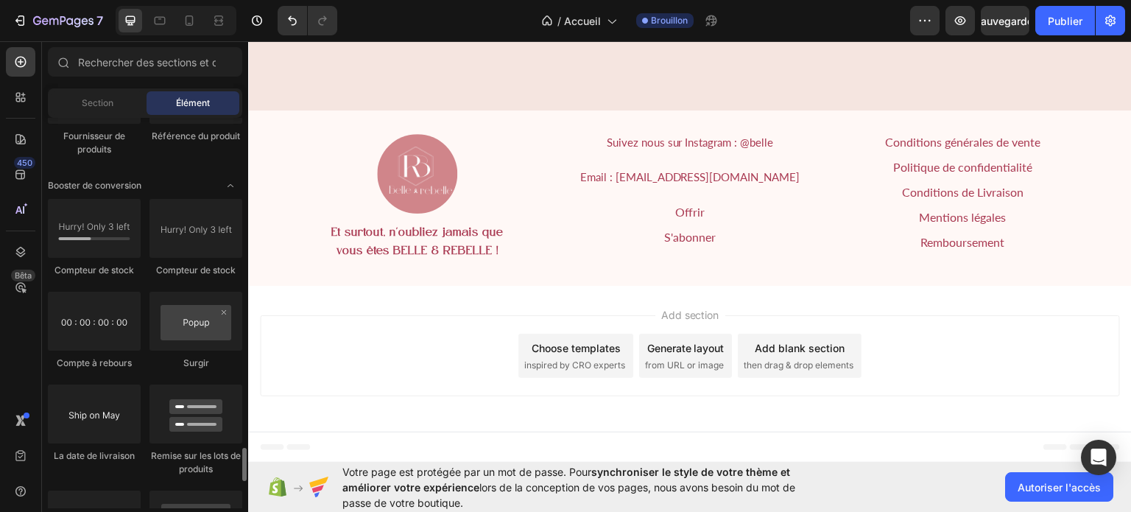
scroll to position [3044, 0]
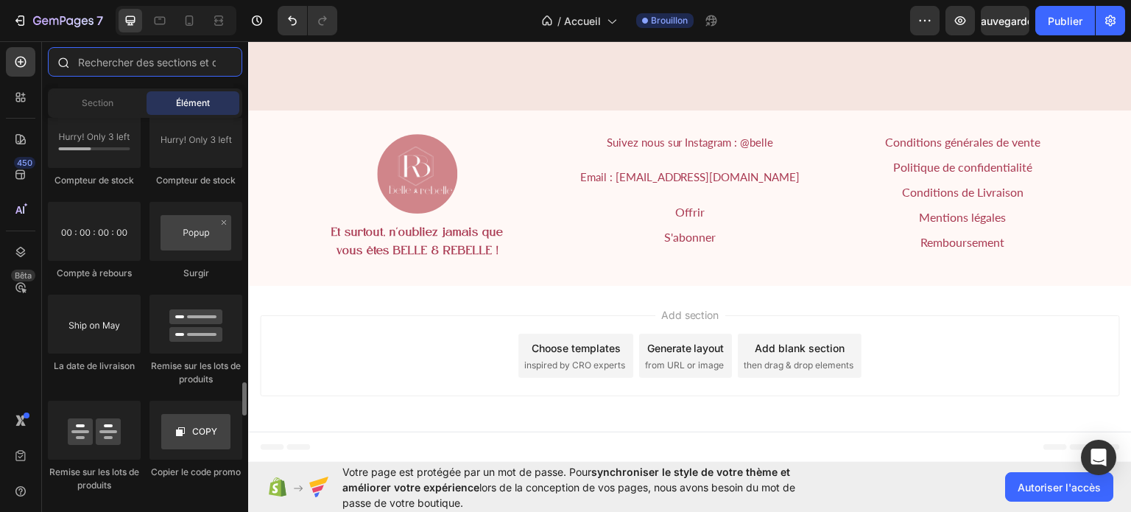
click at [148, 58] on input "text" at bounding box center [145, 61] width 194 height 29
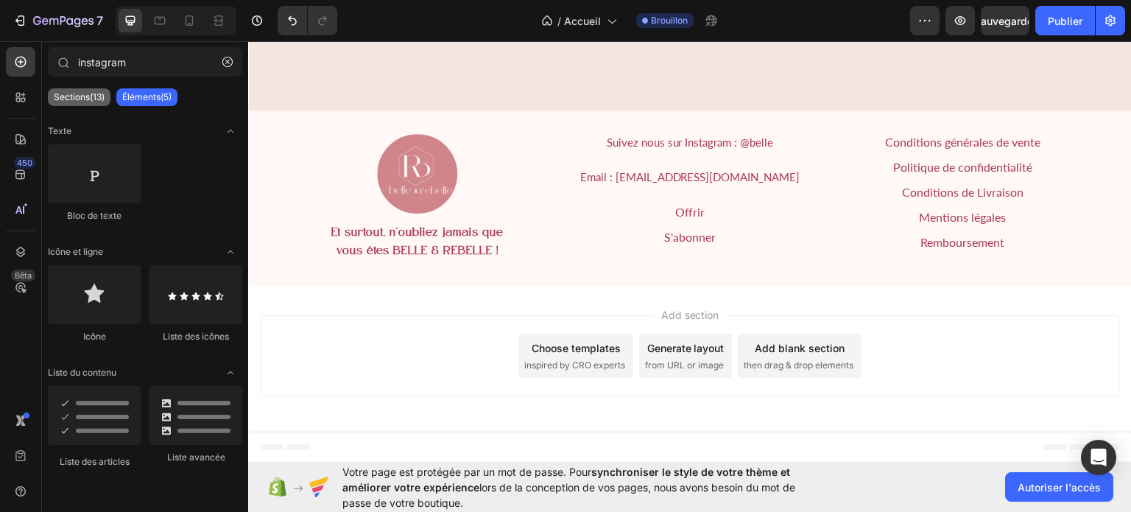
click at [83, 97] on font "Sections(13)" at bounding box center [79, 96] width 51 height 11
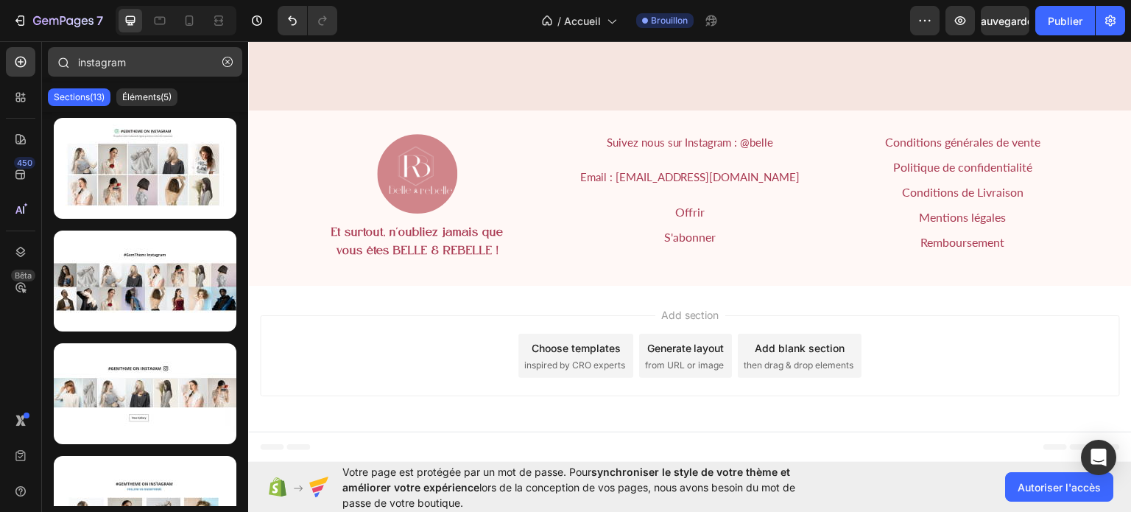
drag, startPoint x: 176, startPoint y: 46, endPoint x: 173, endPoint y: 63, distance: 17.2
click at [173, 63] on div "instagram Sections(13) Éléments(5) Texte Bloc de texte Icône et ligne Icône Lis…" at bounding box center [145, 276] width 206 height 471
click at [173, 63] on input "instagram" at bounding box center [145, 61] width 194 height 29
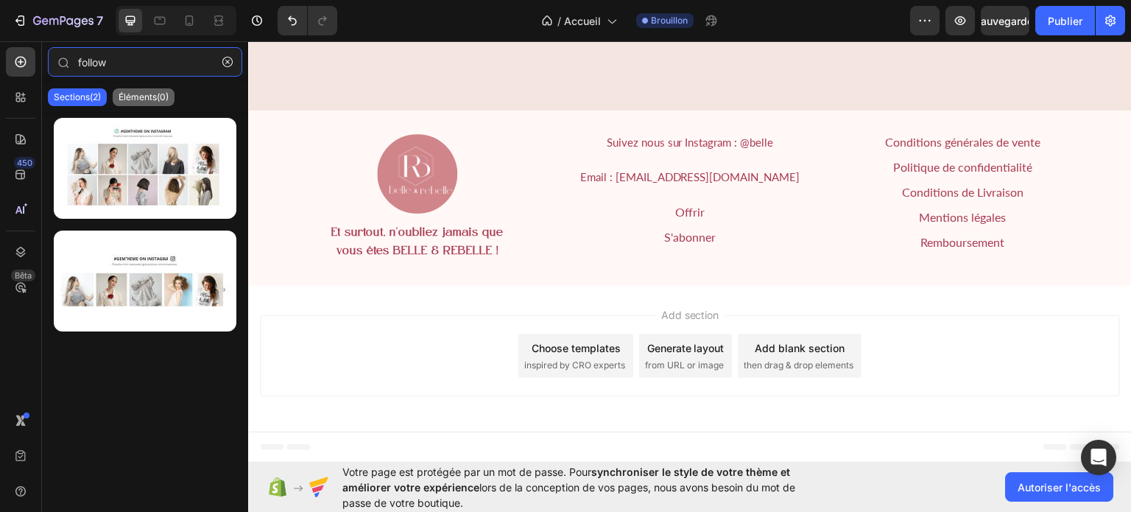
type input "follow"
click at [165, 92] on font "Éléments(0)" at bounding box center [144, 96] width 50 height 11
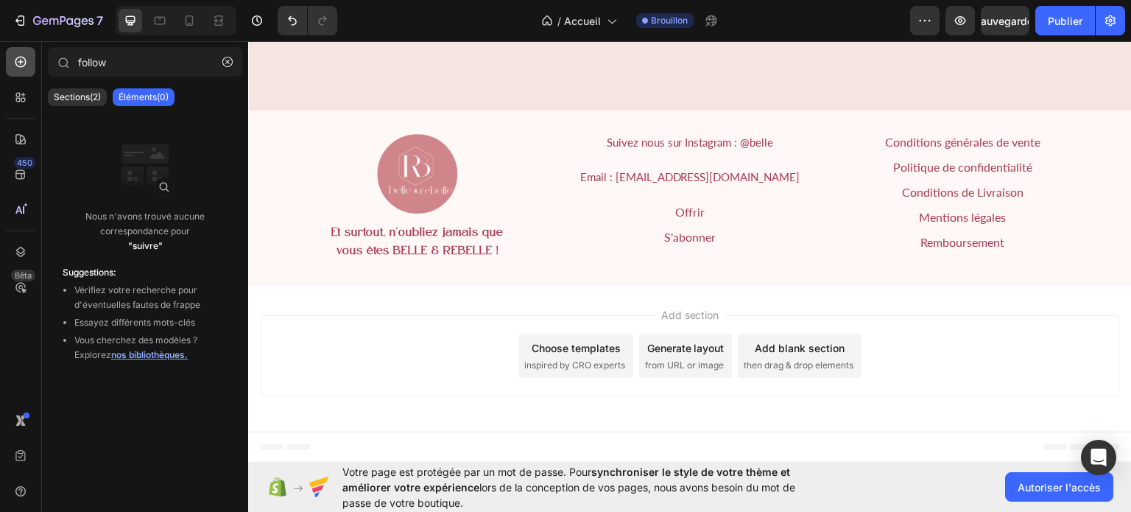
click at [21, 59] on icon at bounding box center [20, 62] width 11 height 11
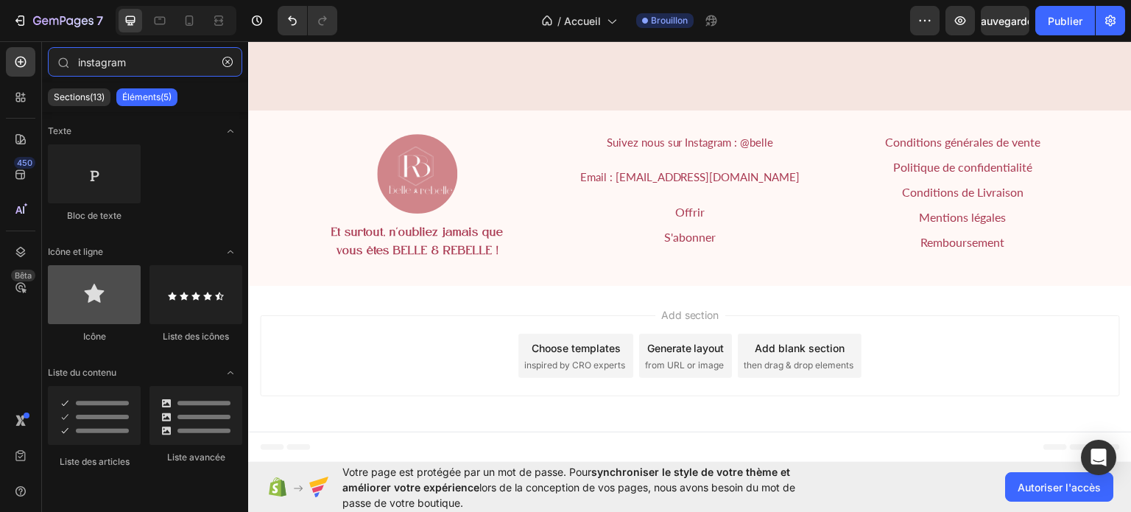
type input "instagram"
click at [101, 299] on div at bounding box center [94, 294] width 93 height 59
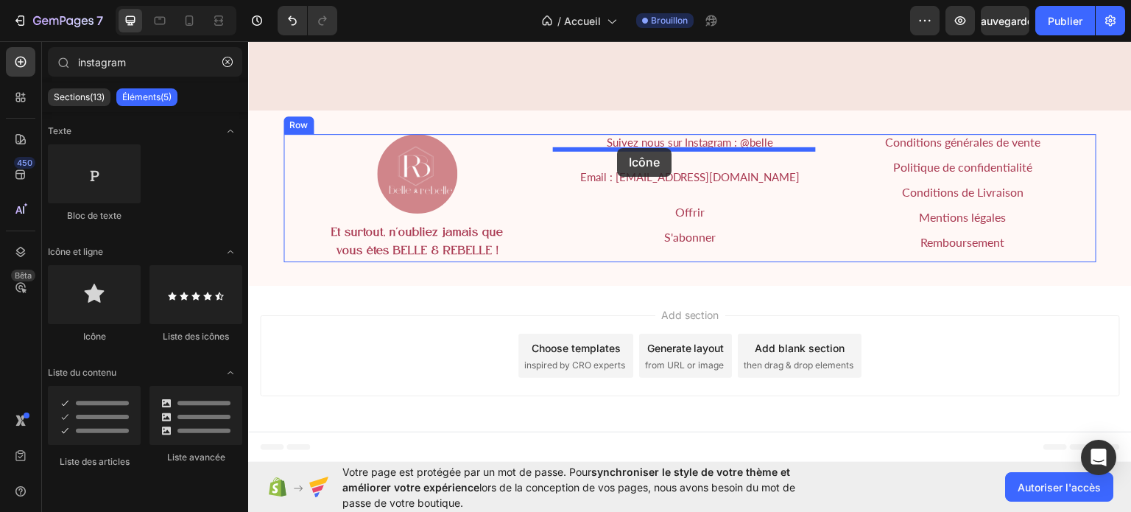
drag, startPoint x: 349, startPoint y: 339, endPoint x: 617, endPoint y: 147, distance: 329.8
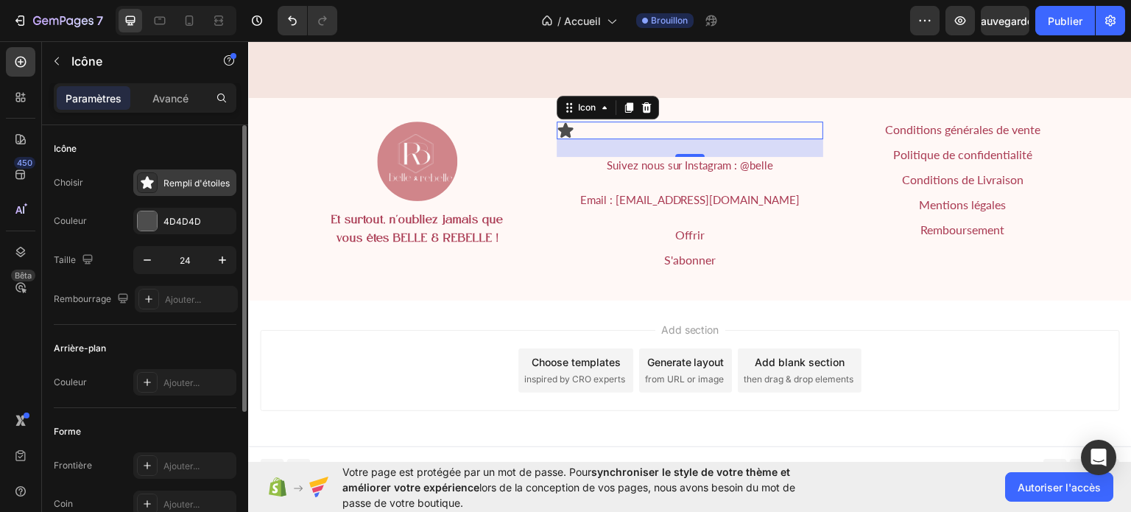
click at [191, 184] on font "Rempli d'étoiles" at bounding box center [196, 182] width 66 height 11
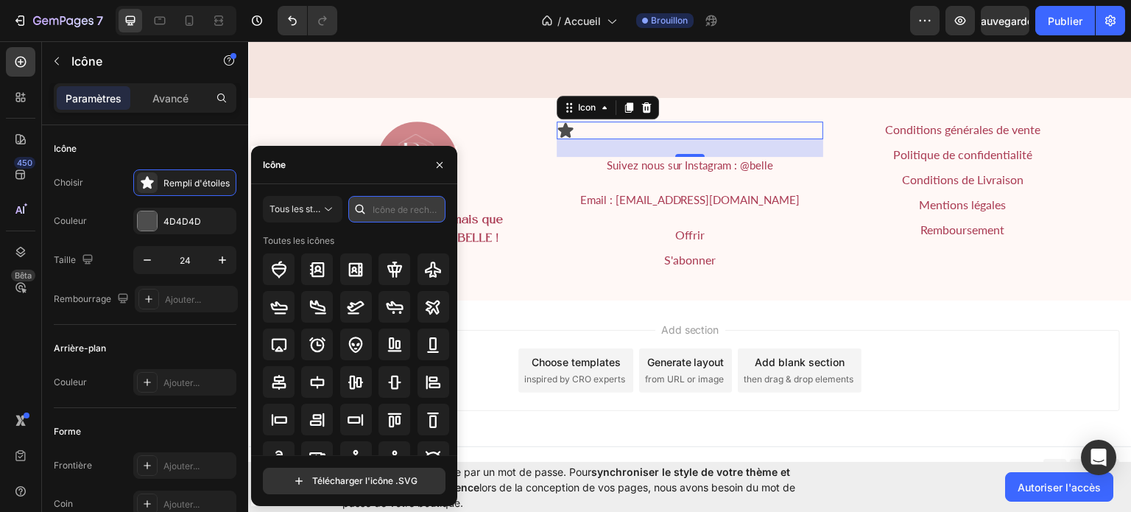
click at [400, 211] on input "text" at bounding box center [396, 209] width 97 height 27
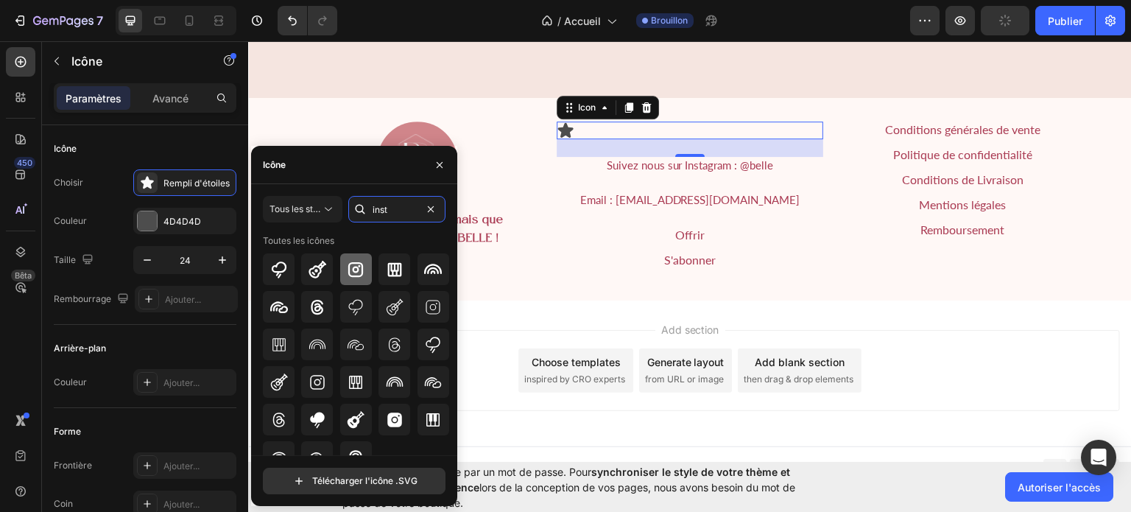
type input "inst"
click at [362, 264] on icon at bounding box center [356, 270] width 18 height 18
click at [432, 293] on div at bounding box center [434, 307] width 32 height 32
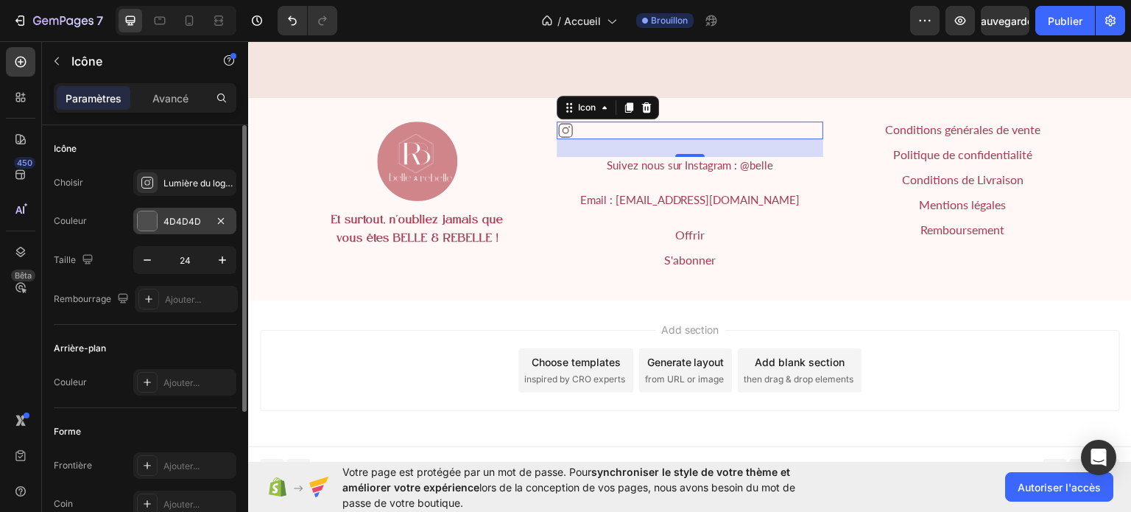
click at [173, 213] on div "4D4D4D" at bounding box center [184, 221] width 103 height 27
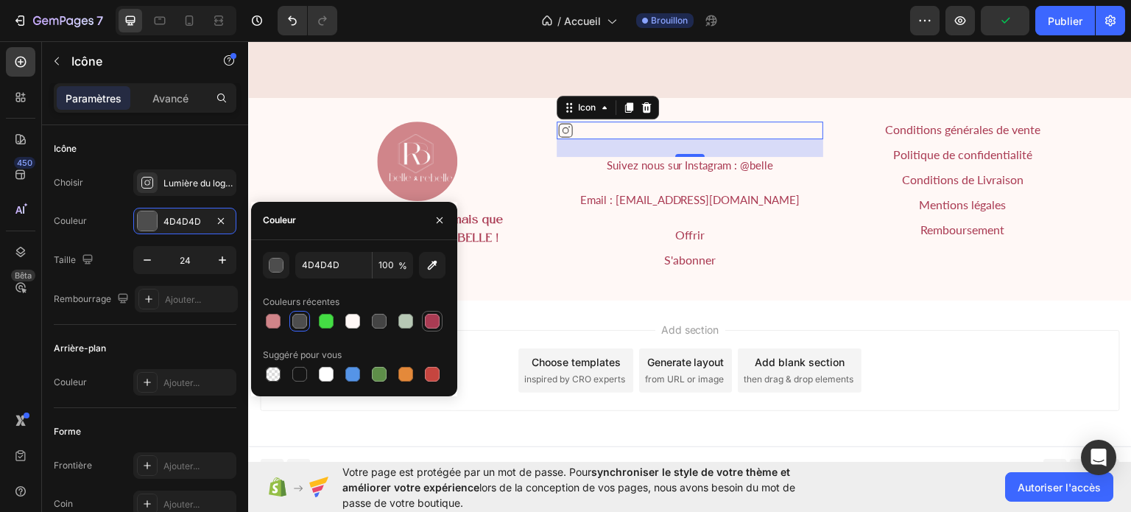
click at [442, 324] on div at bounding box center [432, 321] width 21 height 21
type input "AA3B53"
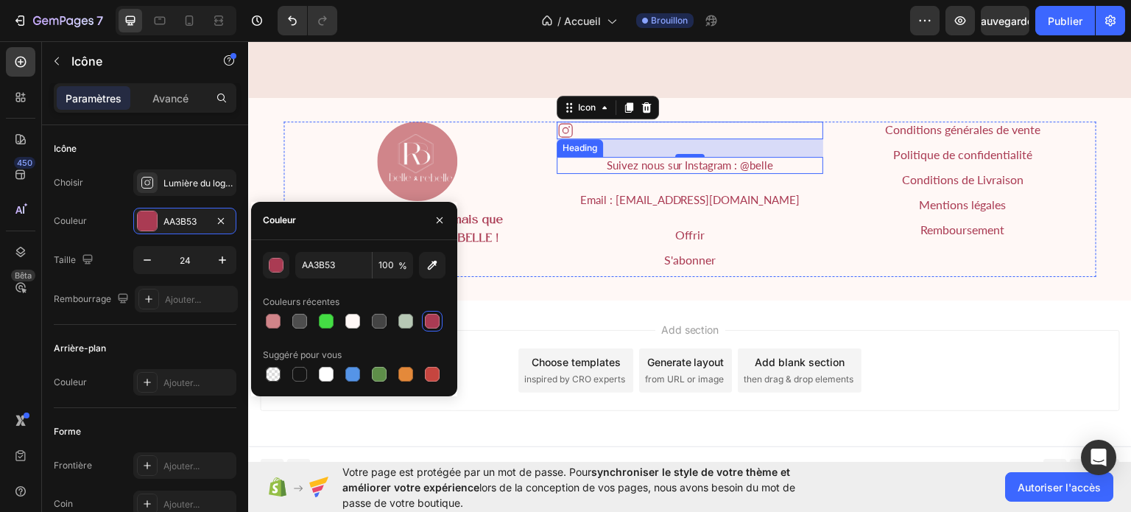
click at [608, 171] on span "Suivez nous sur Instagram : @belle" at bounding box center [689, 164] width 167 height 13
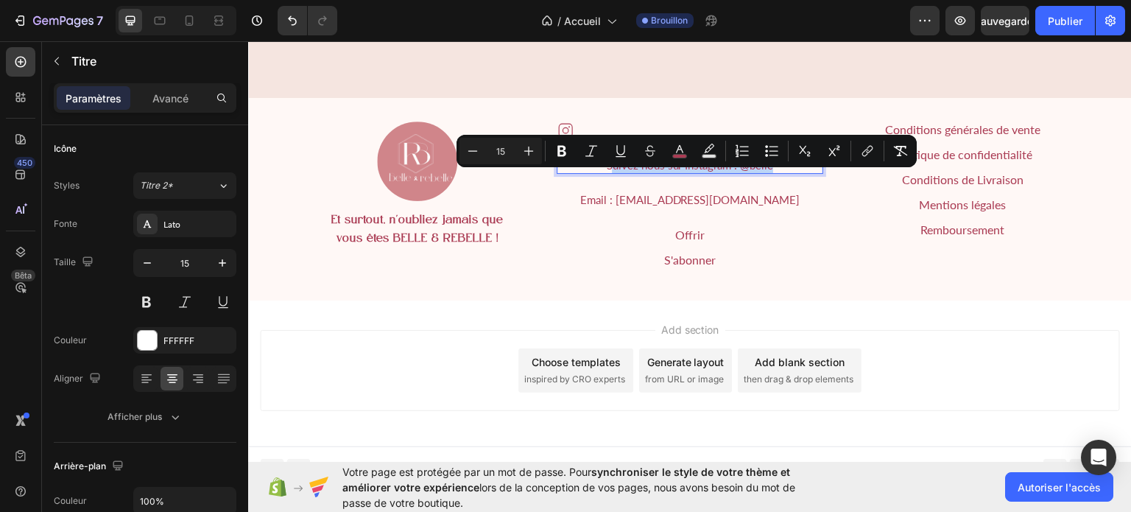
drag, startPoint x: 608, startPoint y: 180, endPoint x: 791, endPoint y: 181, distance: 182.6
click at [791, 172] on p "Suivez nous sur Instagram : @belle" at bounding box center [690, 165] width 264 height 15
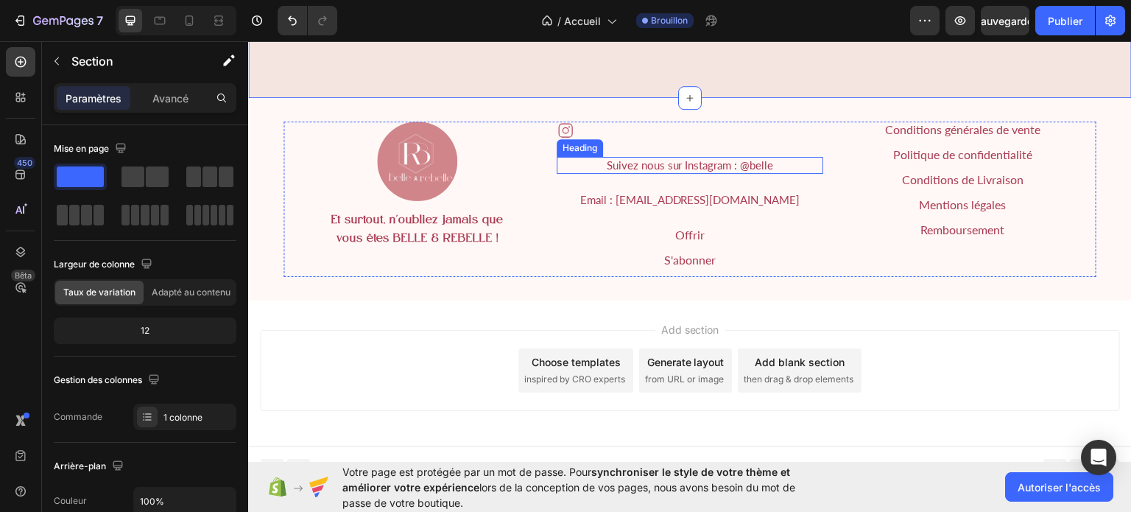
click at [715, 171] on span "Suivez nous sur Instagram : @belle" at bounding box center [689, 164] width 167 height 13
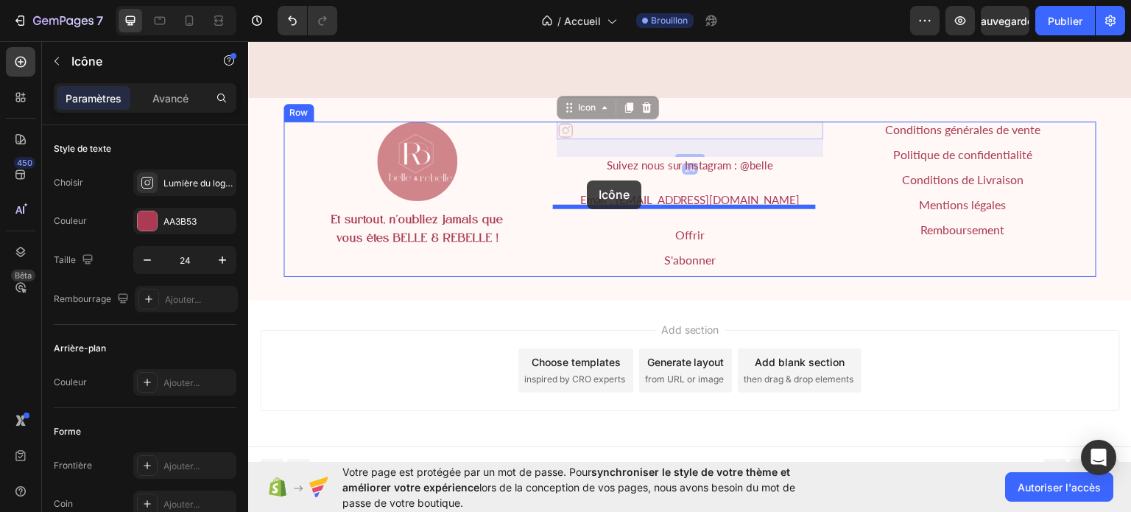
drag, startPoint x: 563, startPoint y: 143, endPoint x: 587, endPoint y: 180, distance: 43.7
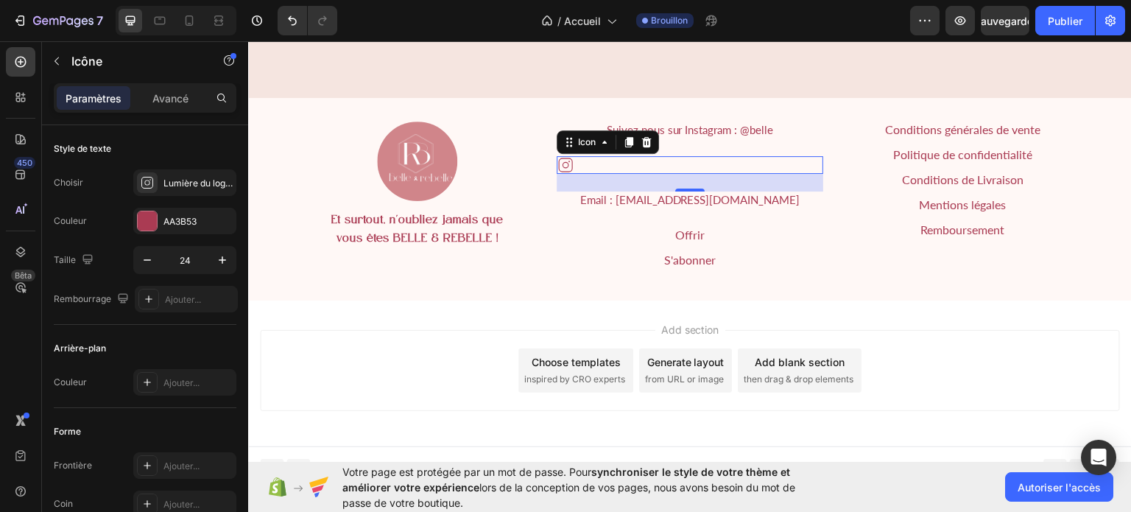
click at [682, 173] on div "Icon 24" at bounding box center [690, 164] width 267 height 18
click at [585, 173] on div "Icon 24" at bounding box center [690, 164] width 267 height 18
click at [644, 147] on icon at bounding box center [647, 141] width 12 height 12
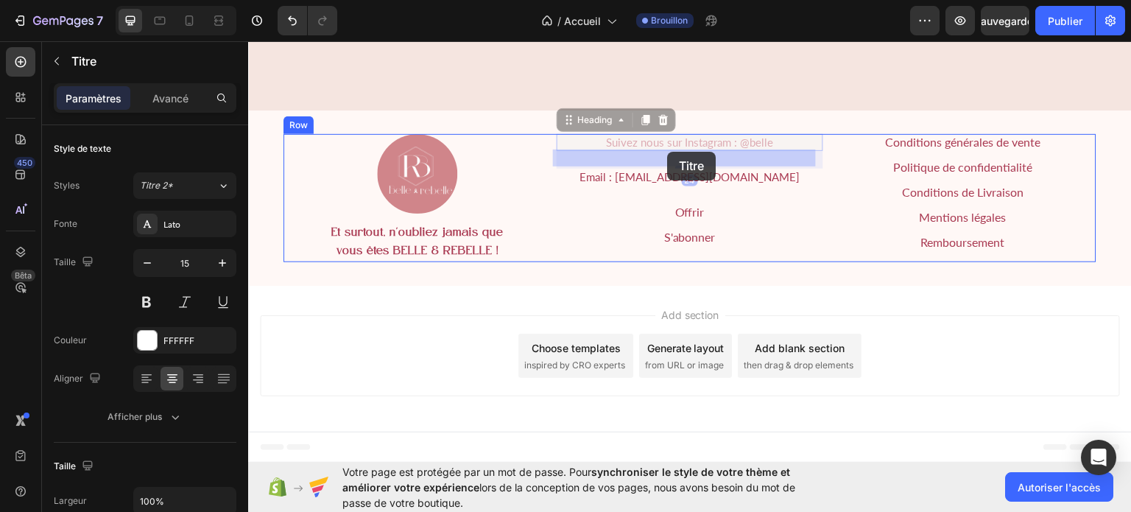
drag, startPoint x: 667, startPoint y: 141, endPoint x: 667, endPoint y: 150, distance: 9.6
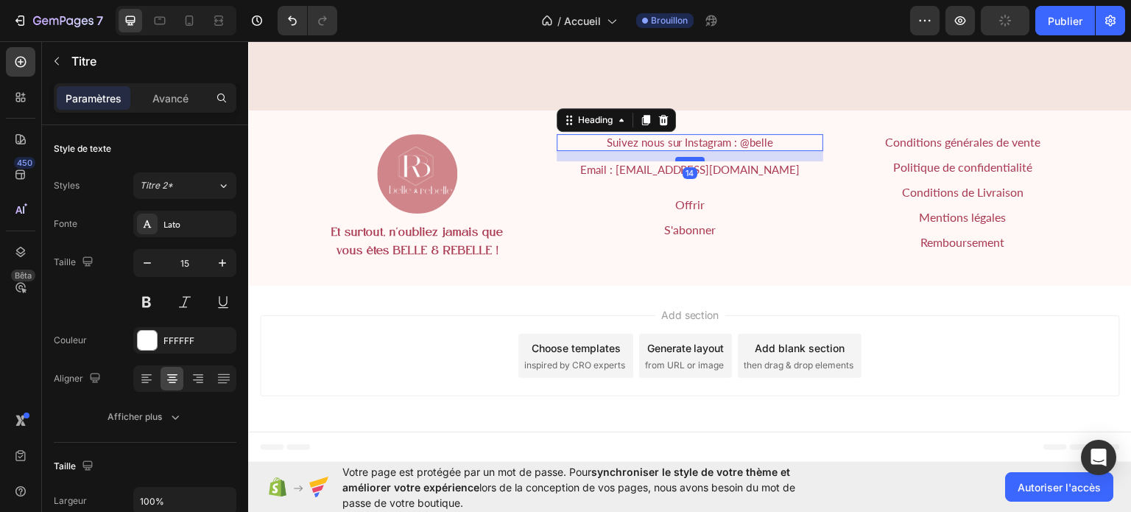
click at [685, 161] on div at bounding box center [689, 158] width 29 height 4
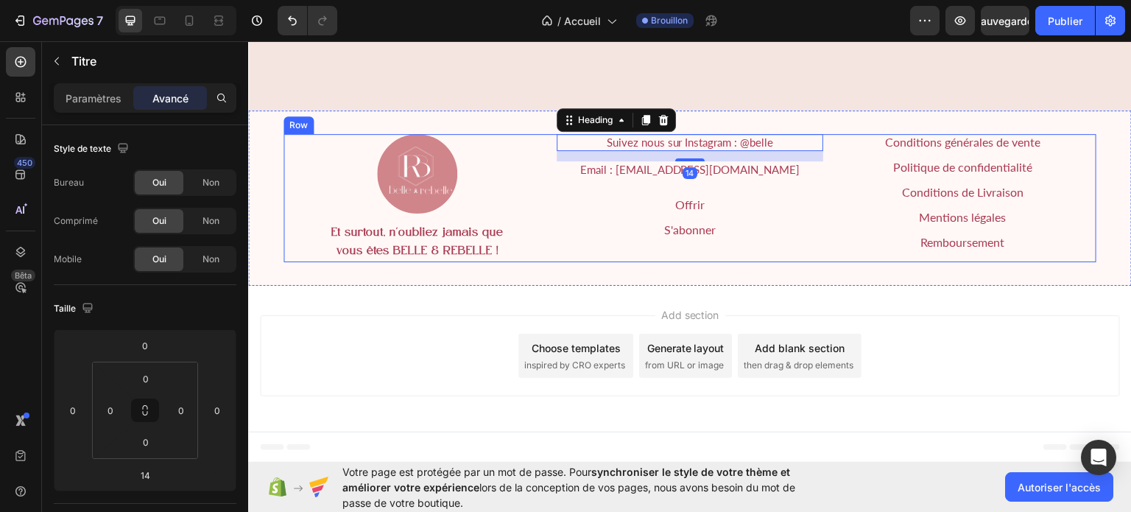
click at [691, 192] on div "⁠⁠⁠⁠⁠⁠⁠ Suivez nous sur Instagram : @belle Heading 14 Email : contact@belleetre…" at bounding box center [690, 197] width 267 height 129
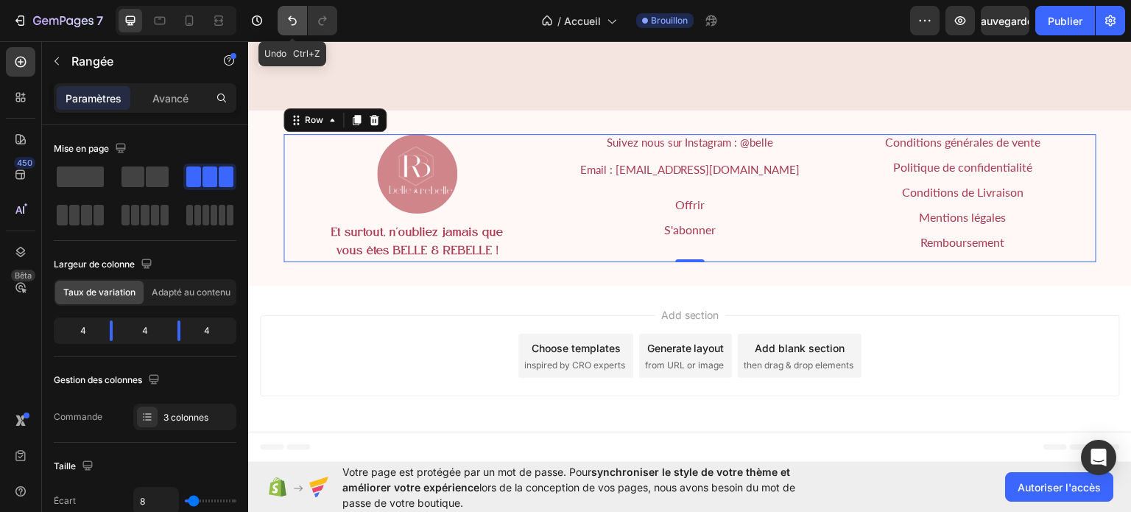
click at [292, 20] on icon "Annuler/Rétablir" at bounding box center [292, 20] width 15 height 15
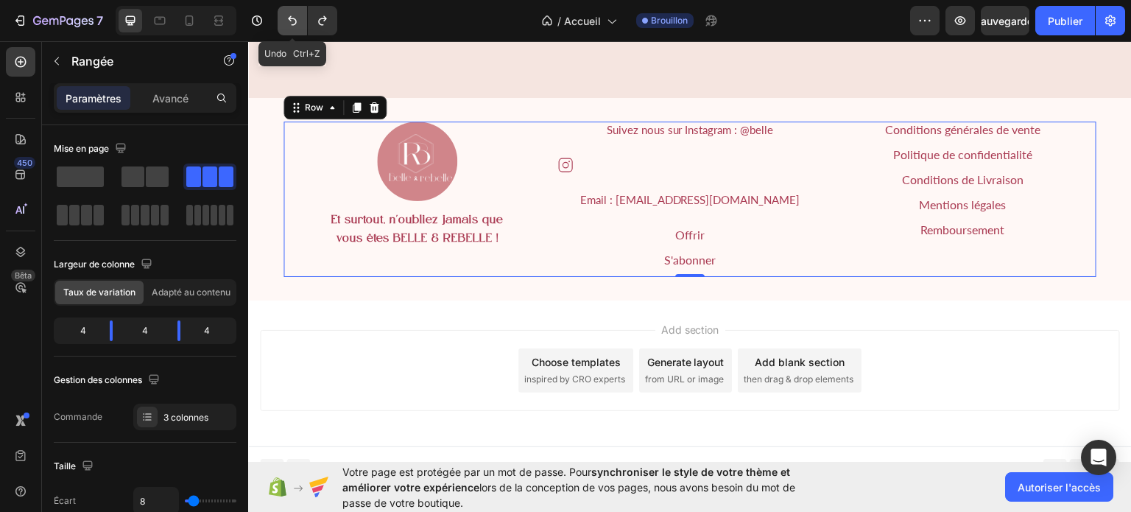
click at [292, 20] on icon "Annuler/Rétablir" at bounding box center [292, 20] width 15 height 15
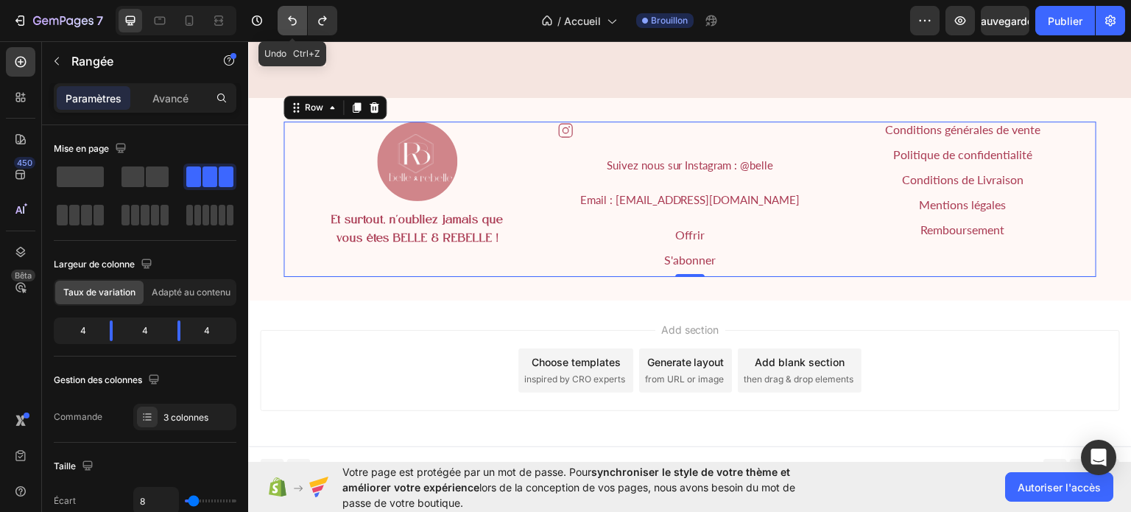
click at [292, 20] on icon "Annuler/Rétablir" at bounding box center [292, 20] width 15 height 15
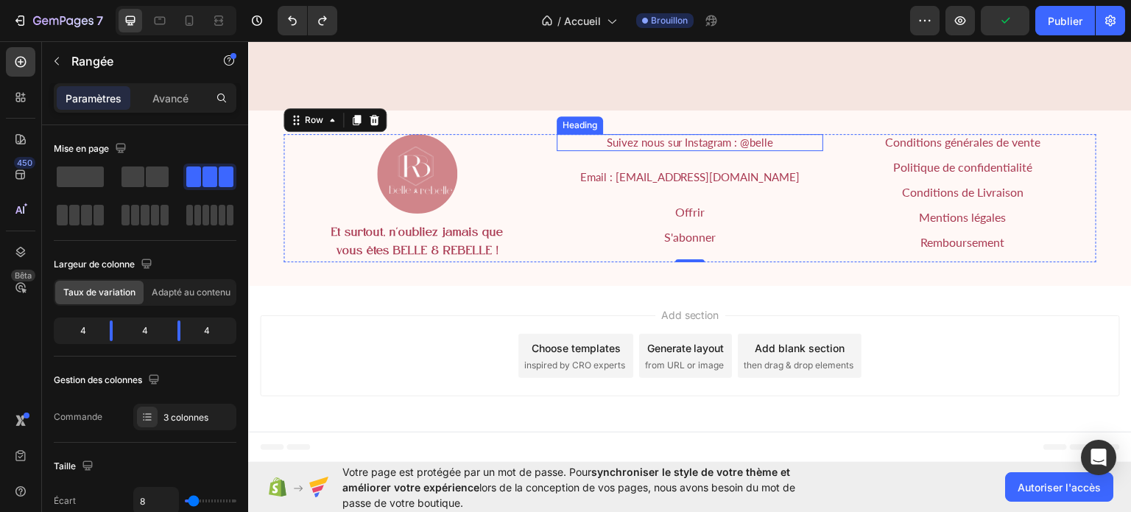
click at [761, 148] on span "Suivez nous sur Instagram : @belle" at bounding box center [689, 141] width 167 height 13
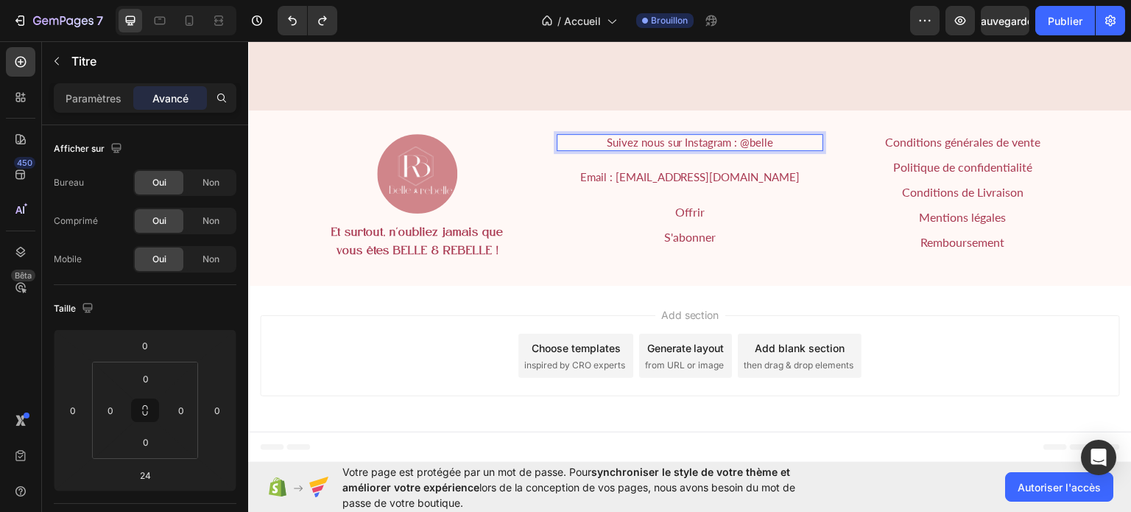
click at [768, 145] on p "Suivez nous sur Instagram : @belle" at bounding box center [690, 142] width 264 height 15
drag, startPoint x: 768, startPoint y: 145, endPoint x: 602, endPoint y: 140, distance: 165.8
click at [602, 140] on p "Suivez nous sur Instagram : @belle" at bounding box center [690, 142] width 264 height 15
click at [820, 232] on div "Image Et surtout, n'oubliez jamais que vous êtes BELLE & REBELLE ! Text Block H…" at bounding box center [689, 197] width 813 height 129
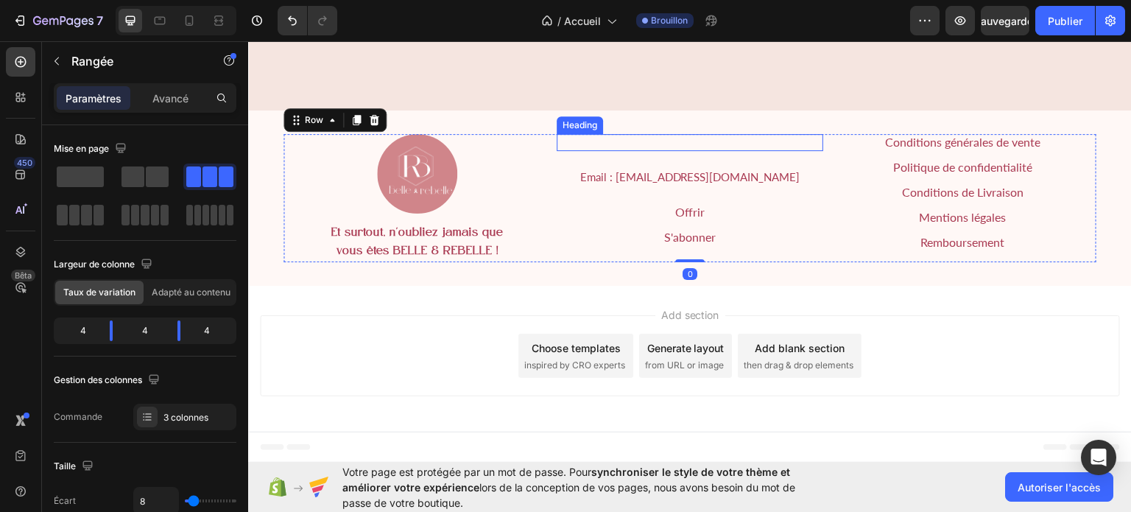
click at [697, 146] on p "Rich Text Editor. Editing area: main" at bounding box center [690, 142] width 264 height 15
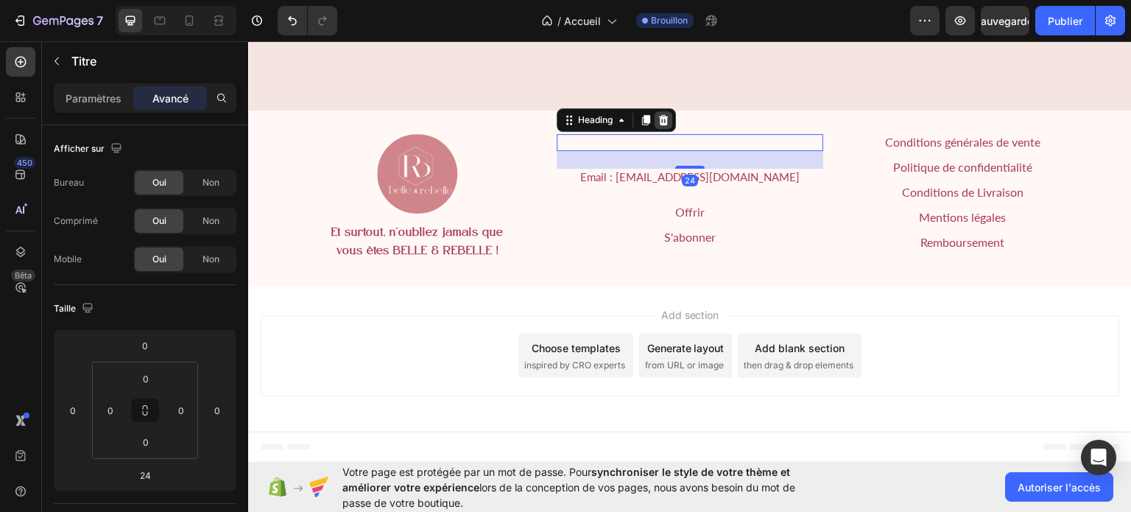
click at [664, 123] on icon at bounding box center [664, 119] width 12 height 12
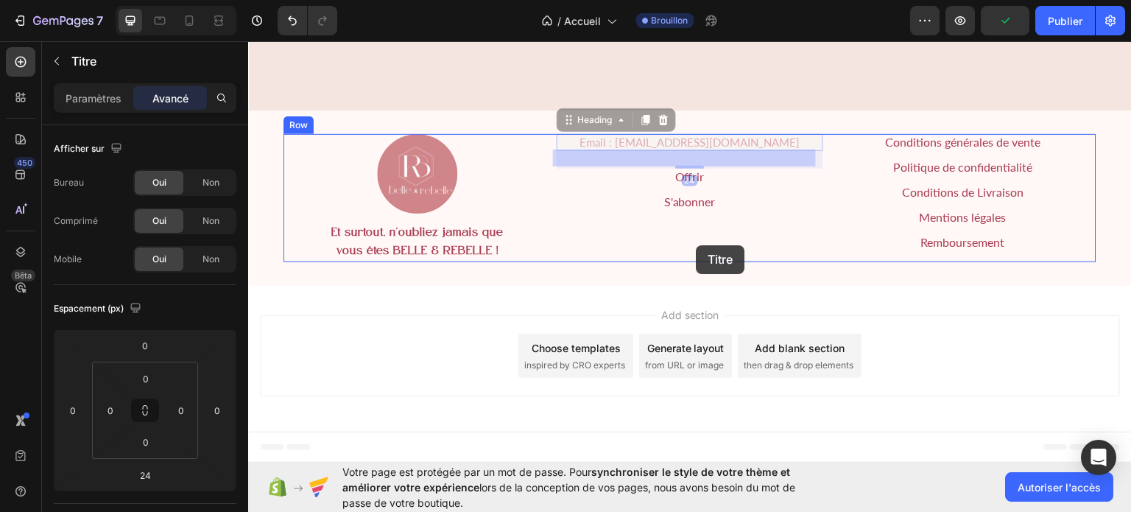
drag, startPoint x: 705, startPoint y: 144, endPoint x: 697, endPoint y: 244, distance: 100.5
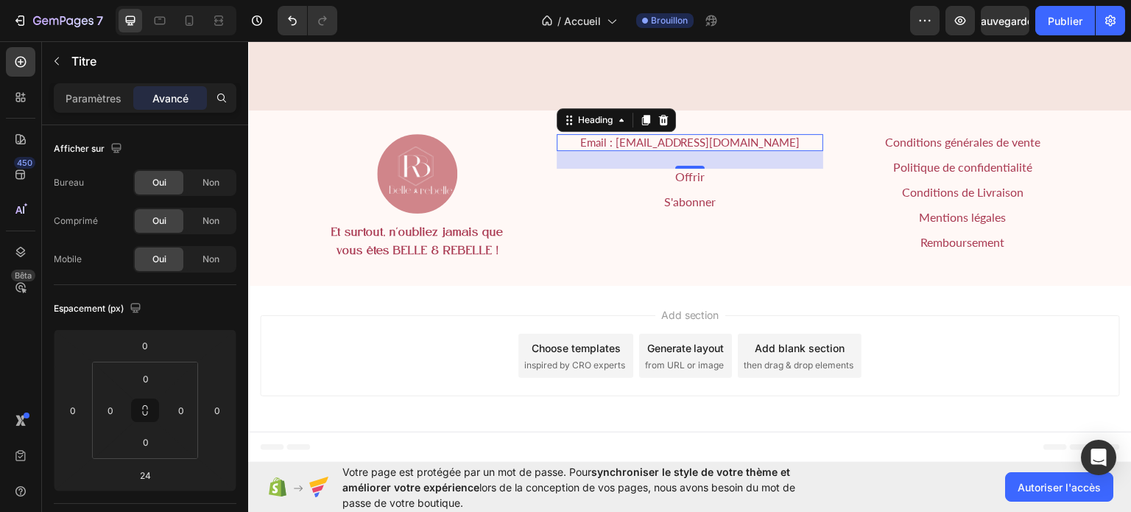
drag, startPoint x: 684, startPoint y: 168, endPoint x: 684, endPoint y: 155, distance: 13.3
click at [684, 150] on div "24" at bounding box center [690, 150] width 267 height 0
click at [643, 119] on icon at bounding box center [645, 119] width 8 height 10
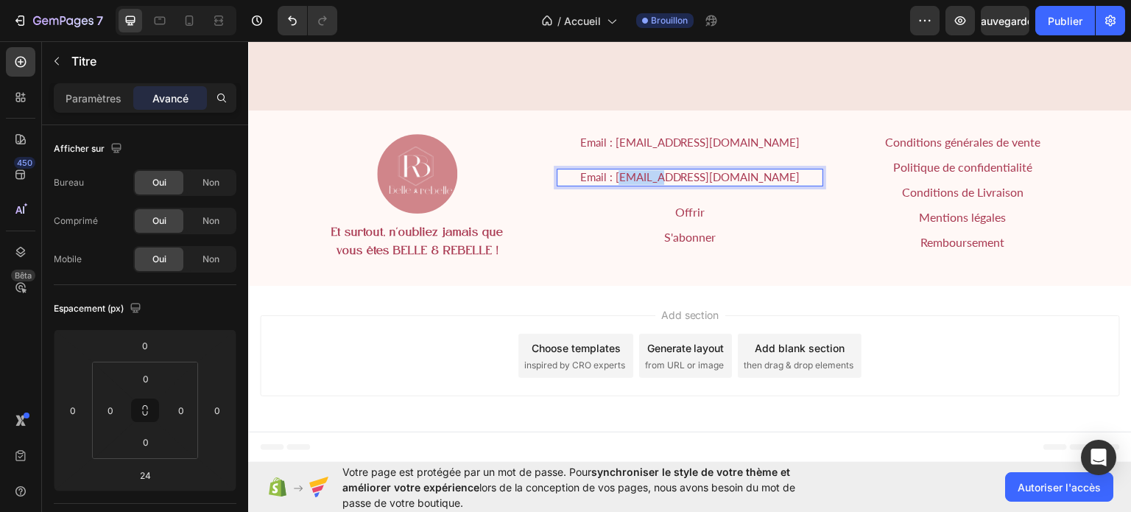
drag, startPoint x: 682, startPoint y: 183, endPoint x: 644, endPoint y: 180, distance: 38.4
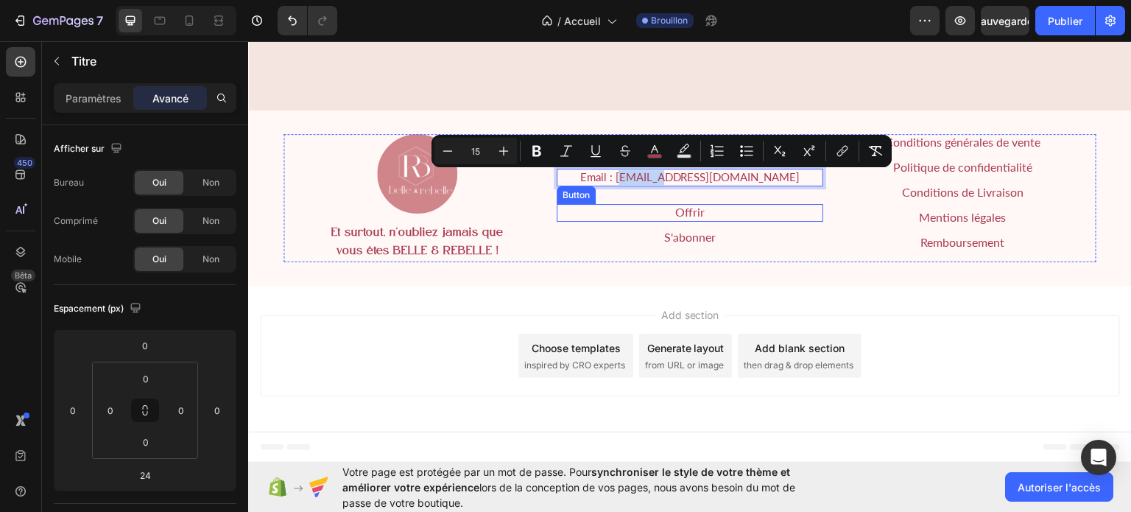
click at [799, 220] on div "Offrir Button" at bounding box center [690, 212] width 267 height 18
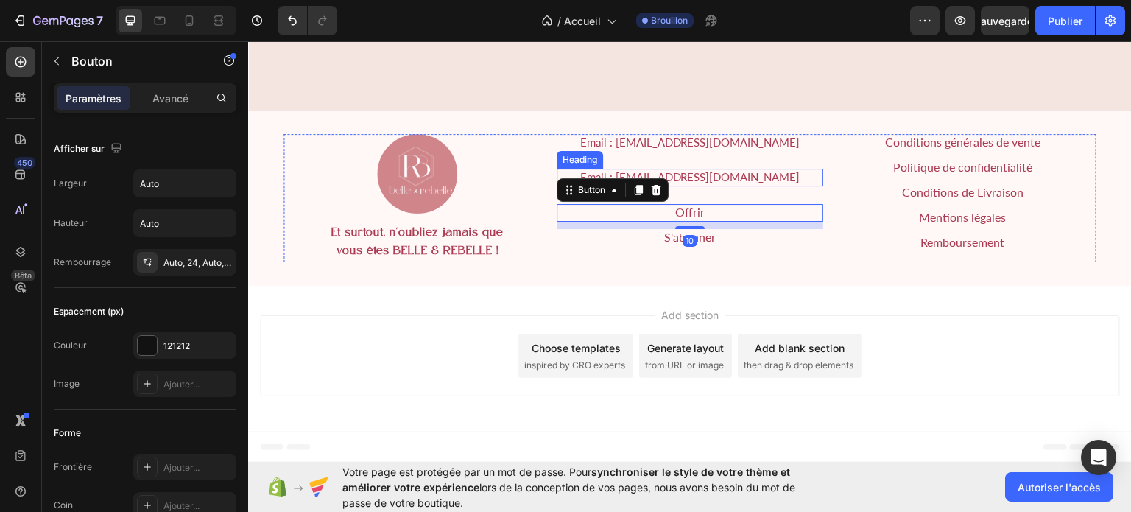
click at [783, 179] on p "⁠⁠⁠⁠⁠⁠⁠ Email : contact@belleetrebelle.net" at bounding box center [690, 176] width 264 height 15
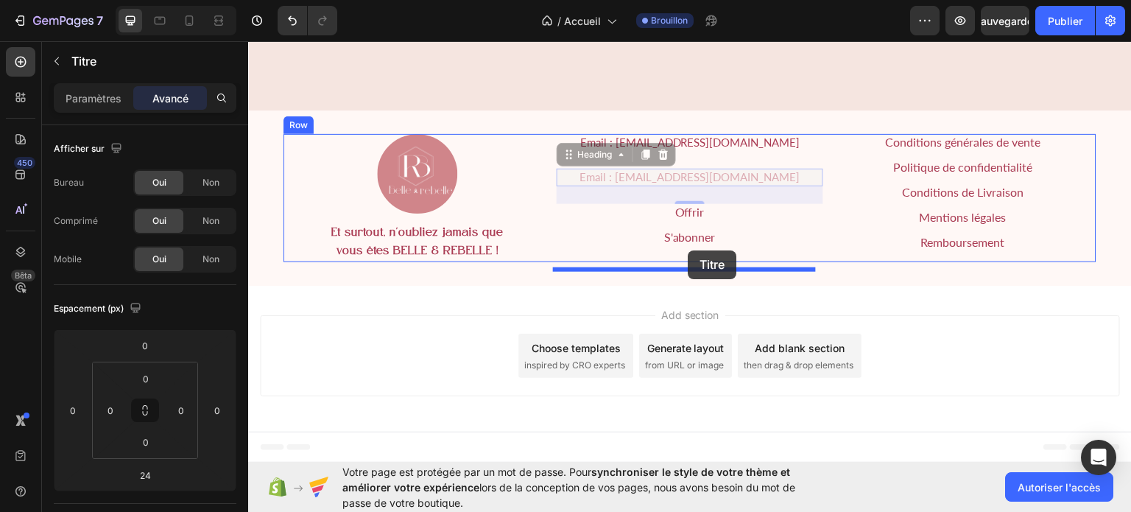
drag, startPoint x: 617, startPoint y: 155, endPoint x: 688, endPoint y: 250, distance: 118.4
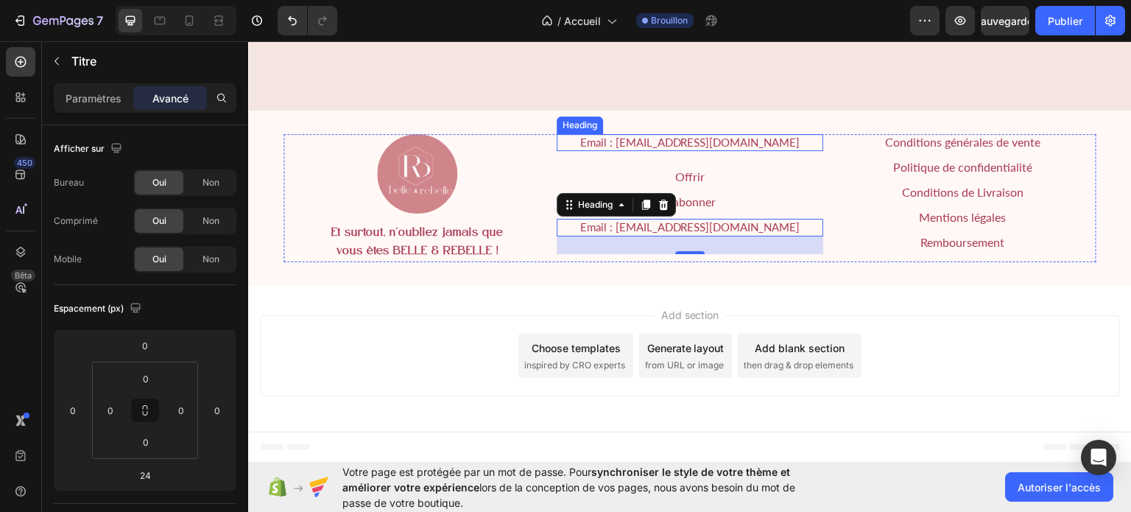
click at [735, 148] on span "Email : contact@belleetrebelle.net" at bounding box center [690, 141] width 220 height 13
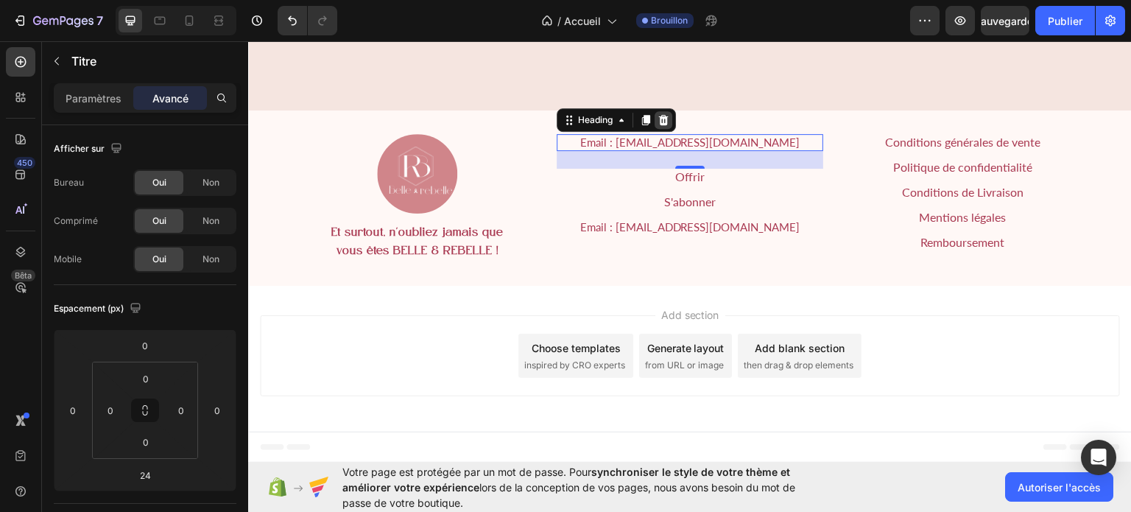
click at [661, 121] on icon at bounding box center [663, 118] width 10 height 10
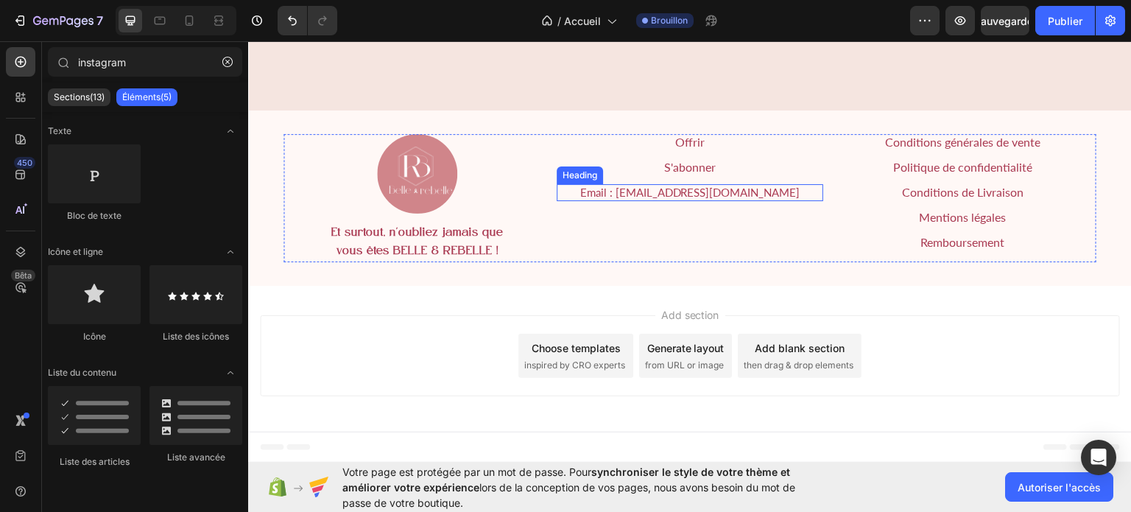
click at [714, 193] on span "Email : contact@belleetrebelle.net" at bounding box center [690, 191] width 220 height 13
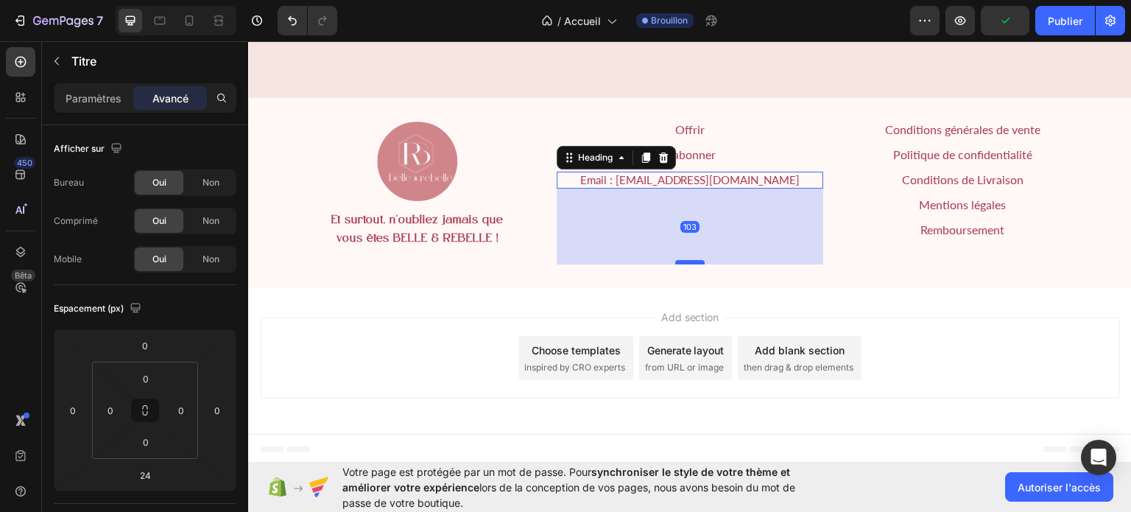
drag, startPoint x: 680, startPoint y: 220, endPoint x: 682, endPoint y: 278, distance: 57.5
click at [682, 264] on div at bounding box center [689, 261] width 29 height 4
type input "102"
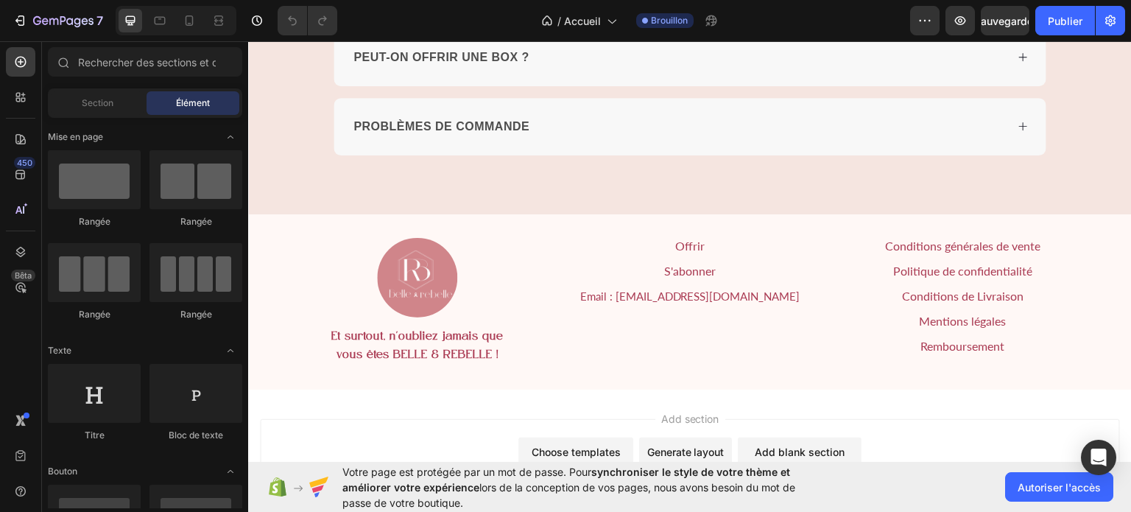
scroll to position [4382, 0]
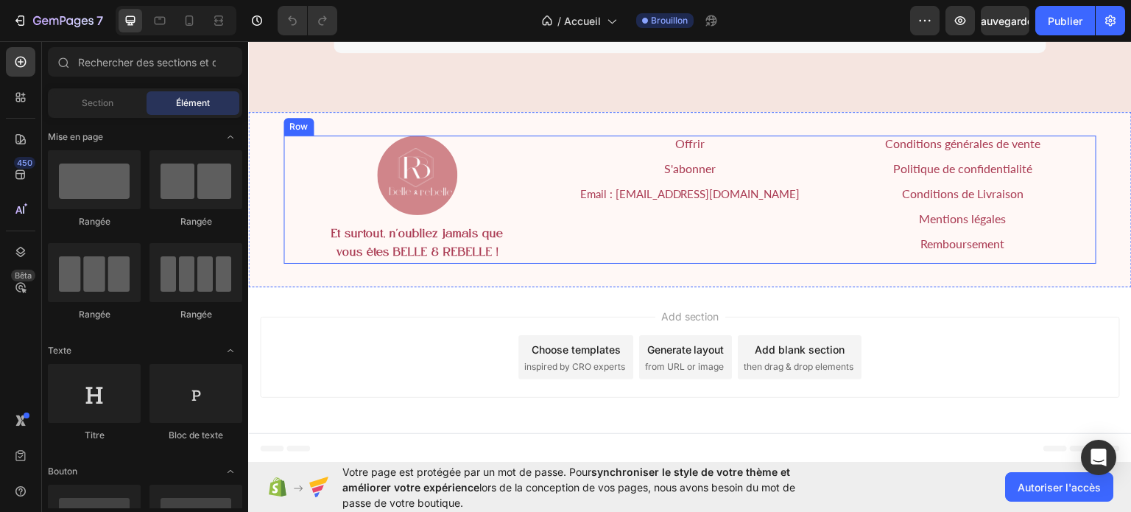
click at [668, 205] on div "Offrir Button S'abonner Button Email : contact@belleetrebelle.net Heading" at bounding box center [690, 199] width 267 height 129
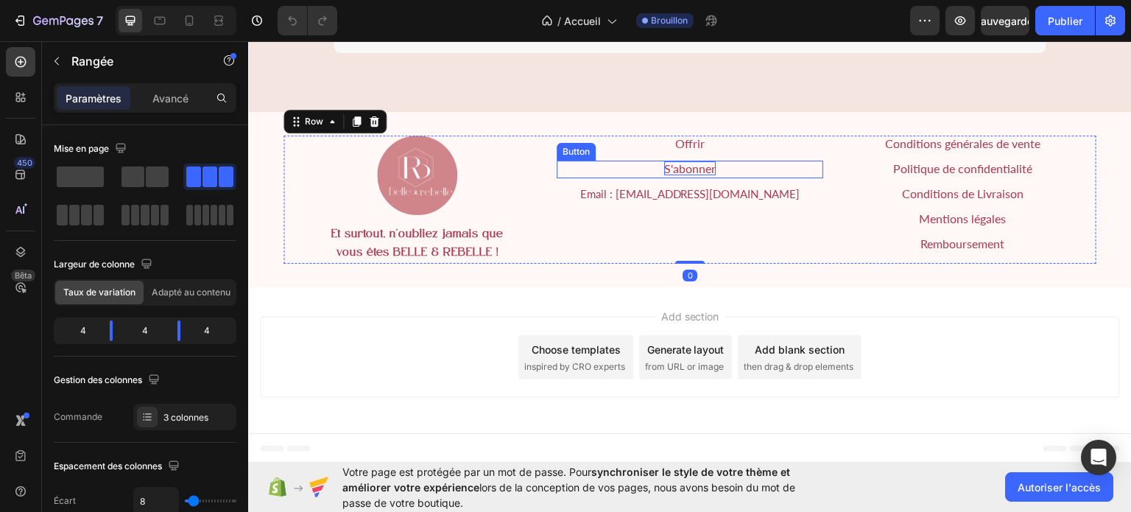
click at [691, 170] on span "S'abonner" at bounding box center [690, 168] width 52 height 14
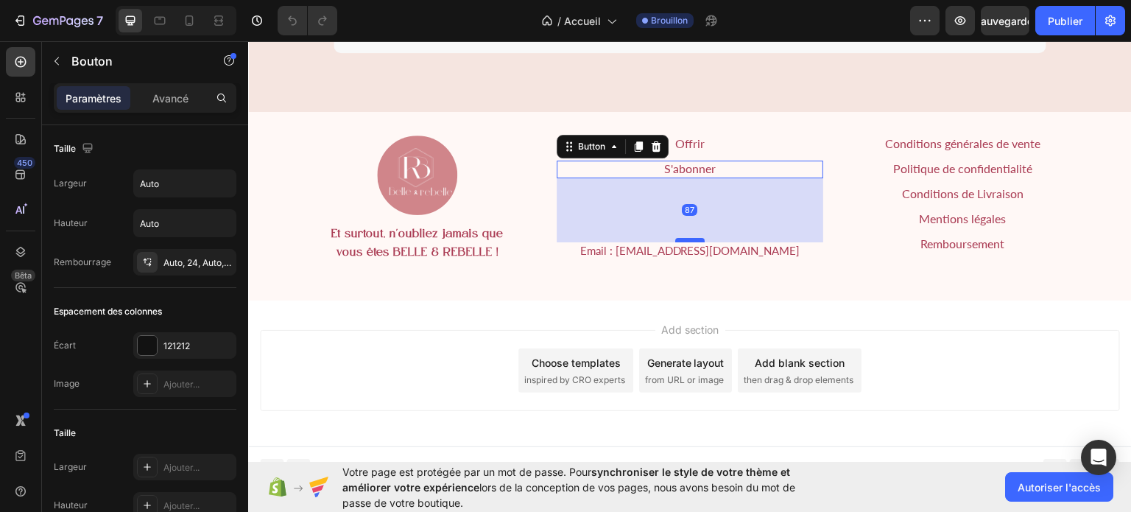
drag, startPoint x: 683, startPoint y: 180, endPoint x: 682, endPoint y: 237, distance: 56.7
click at [682, 237] on div at bounding box center [689, 239] width 29 height 4
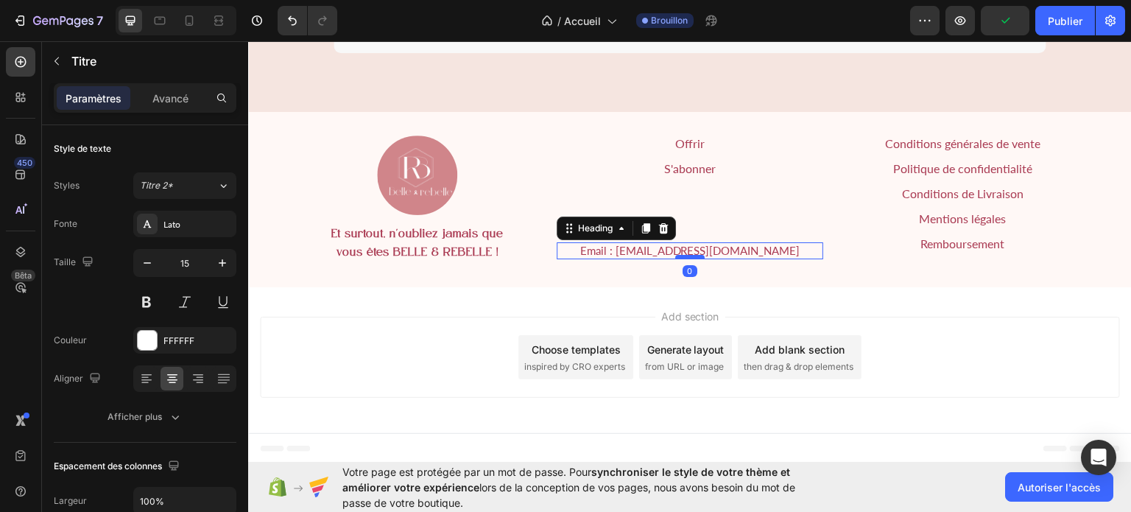
drag, startPoint x: 689, startPoint y: 274, endPoint x: 691, endPoint y: 256, distance: 18.5
click at [691, 256] on div at bounding box center [689, 256] width 29 height 4
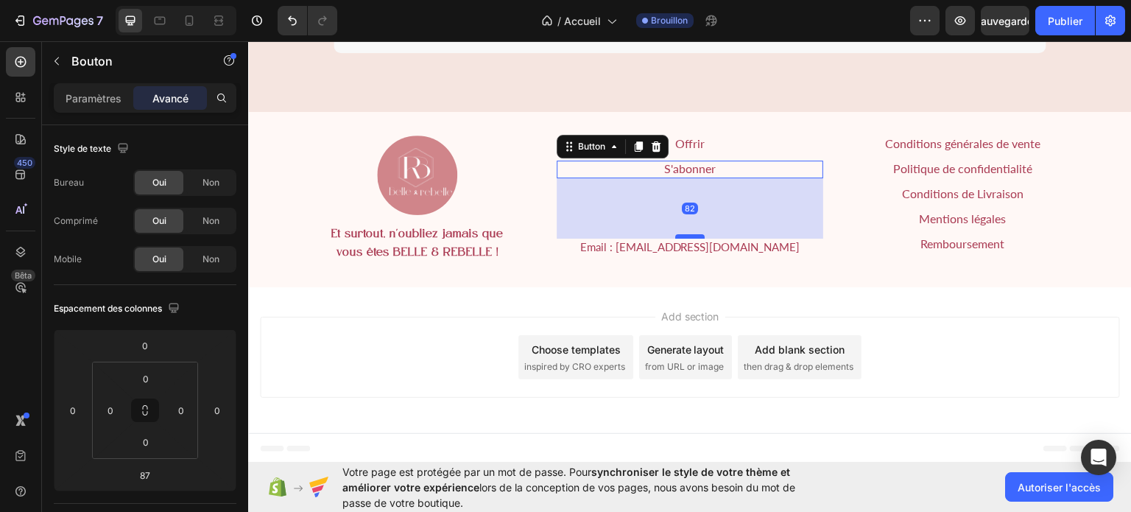
click at [686, 235] on div at bounding box center [689, 235] width 29 height 4
type input "82"
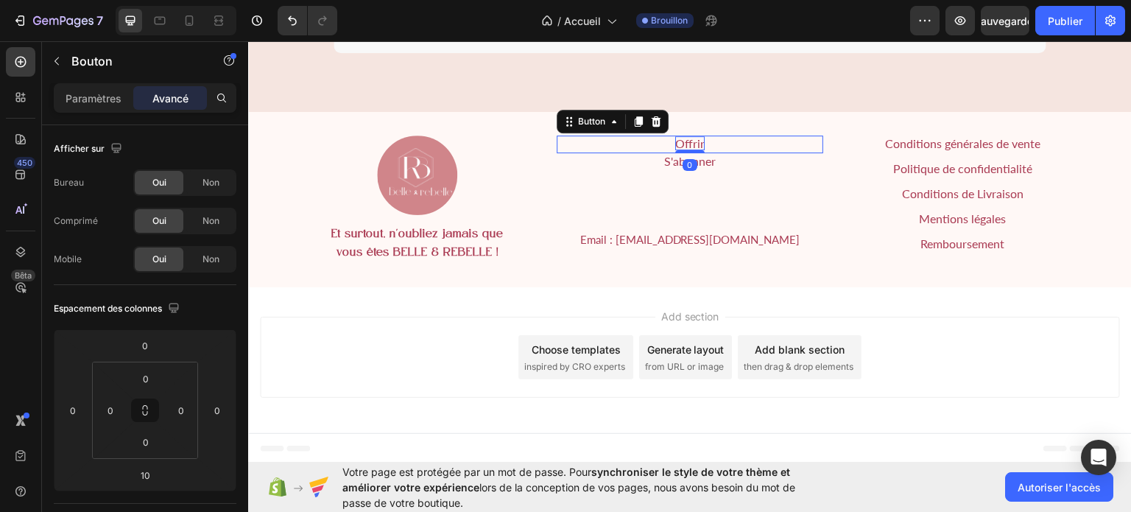
drag, startPoint x: 688, startPoint y: 158, endPoint x: 686, endPoint y: 146, distance: 12.0
click at [686, 146] on div "Offrir Button 0" at bounding box center [690, 144] width 267 height 18
click at [687, 153] on div at bounding box center [689, 154] width 29 height 4
type input "6"
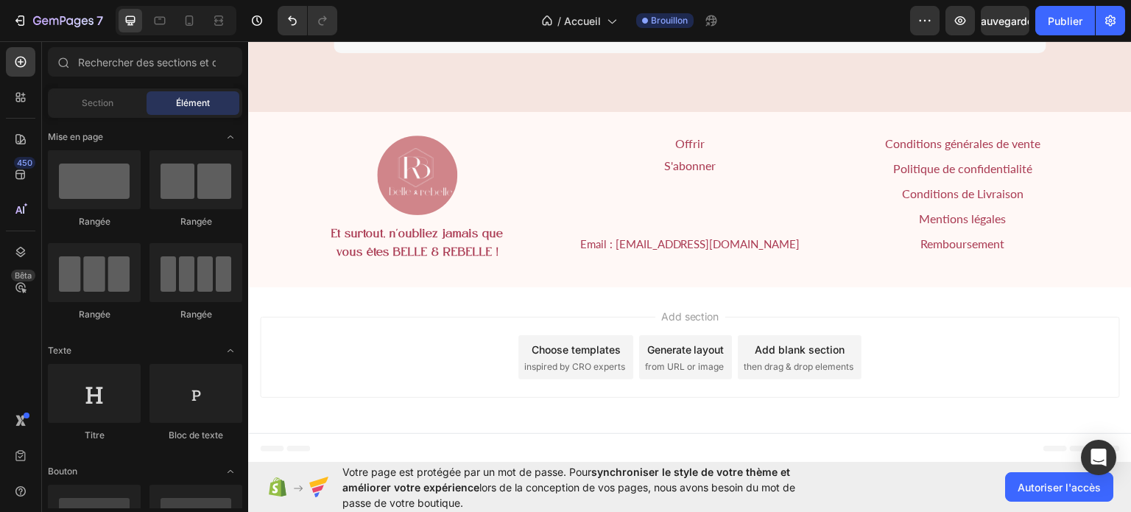
click at [909, 309] on div "Add section Choose templates inspired by CRO experts Generate layout from URL o…" at bounding box center [690, 359] width 884 height 146
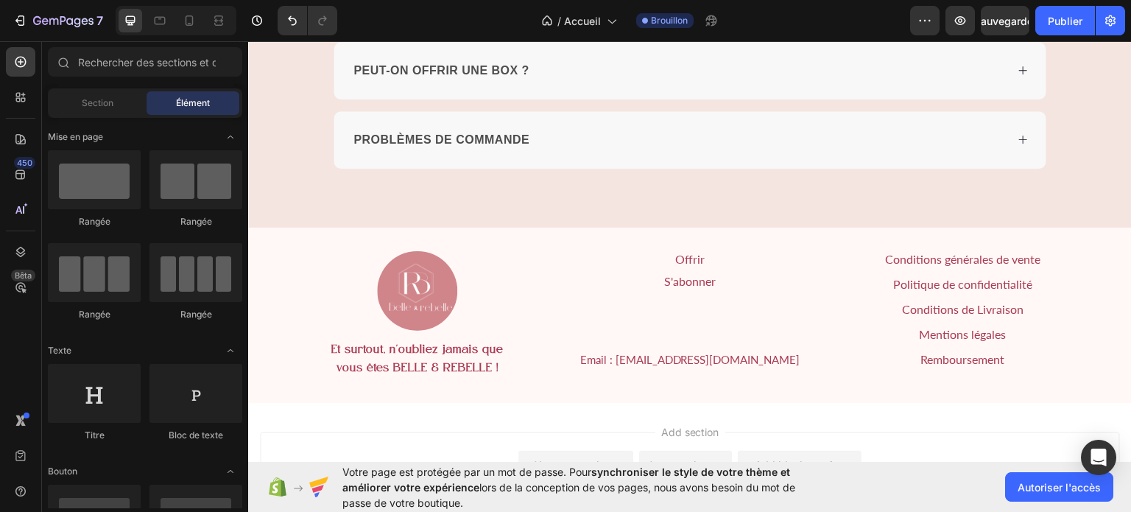
scroll to position [4188, 0]
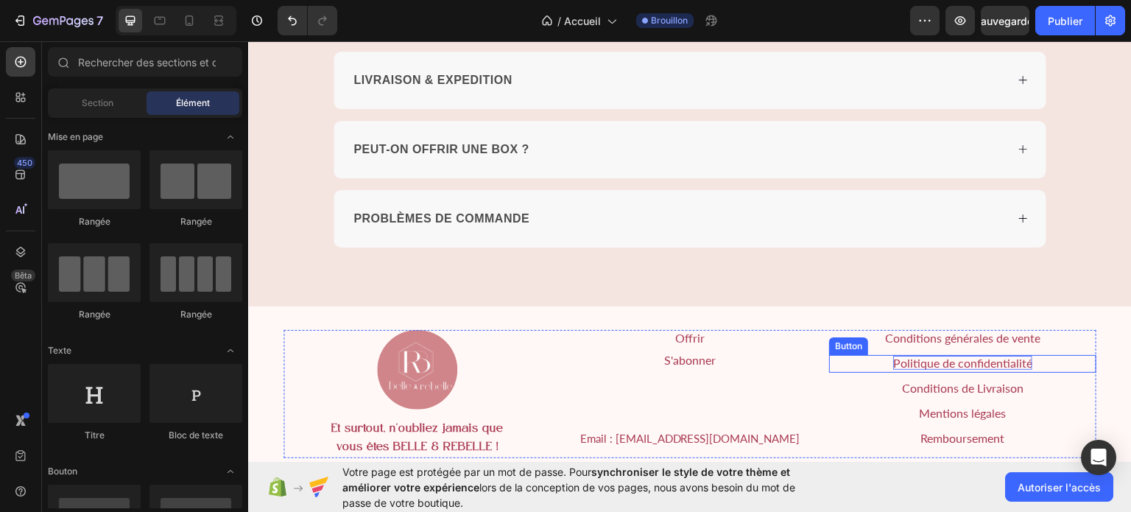
click at [928, 356] on span "Politique de confidentialité" at bounding box center [962, 362] width 139 height 14
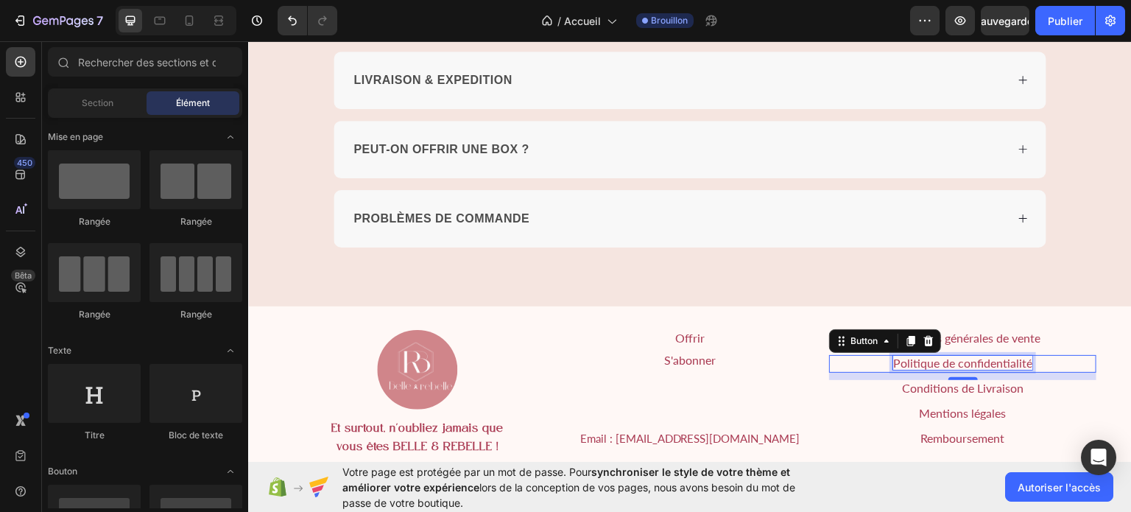
click at [928, 356] on span "Politique de confidentialité" at bounding box center [962, 362] width 139 height 14
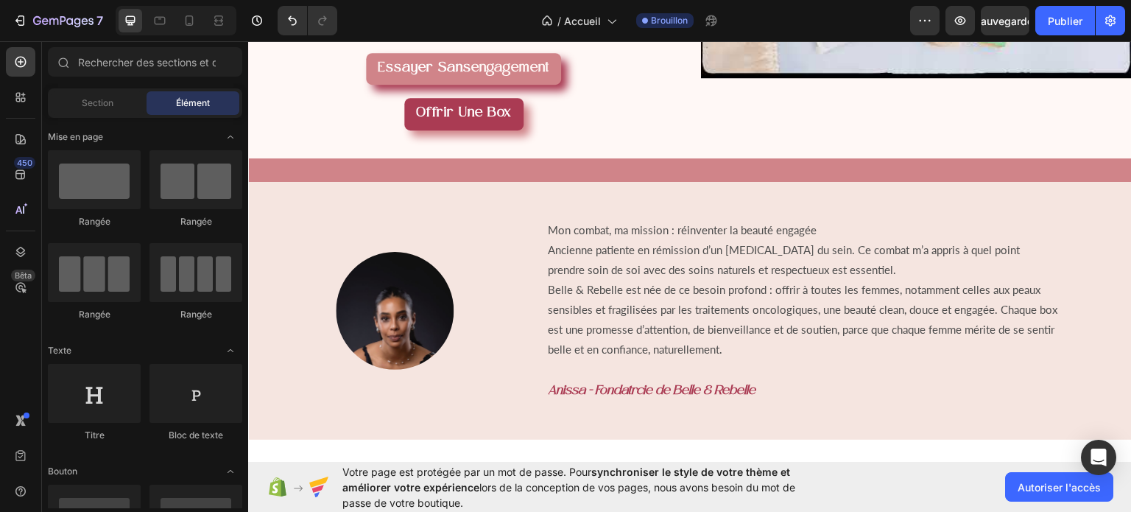
scroll to position [275, 0]
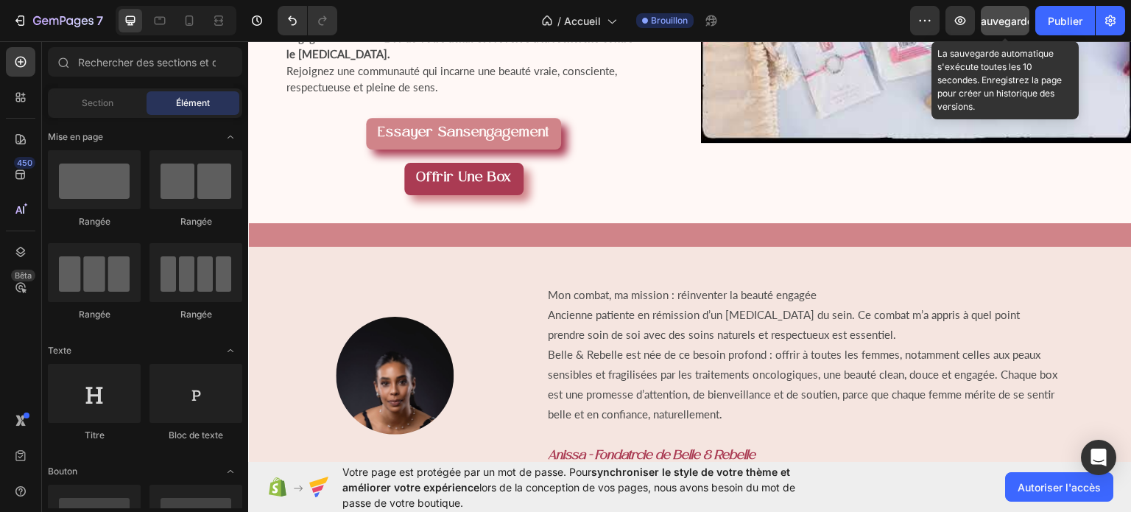
click at [996, 18] on font "Sauvegarder" at bounding box center [1005, 21] width 63 height 13
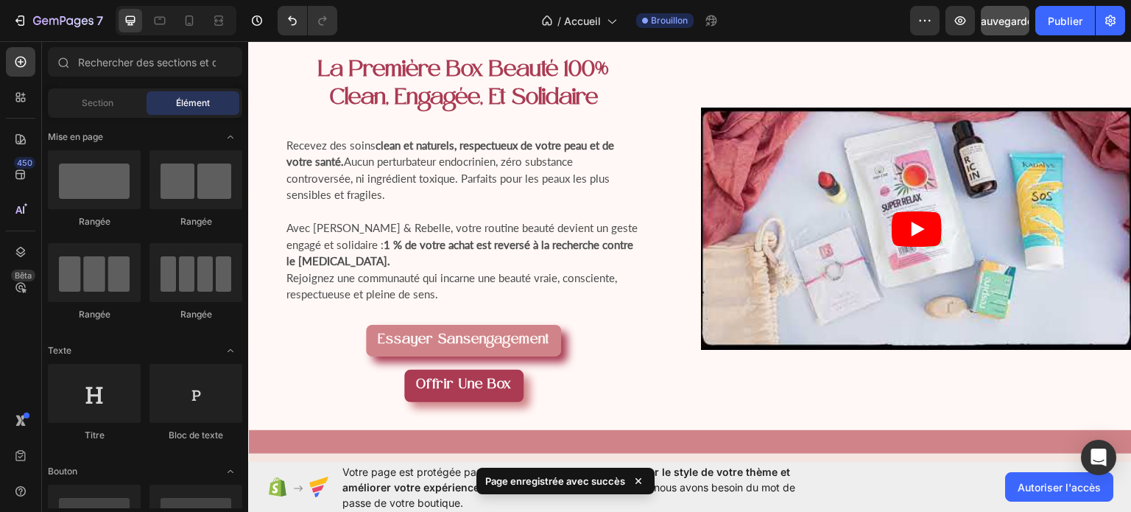
scroll to position [0, 0]
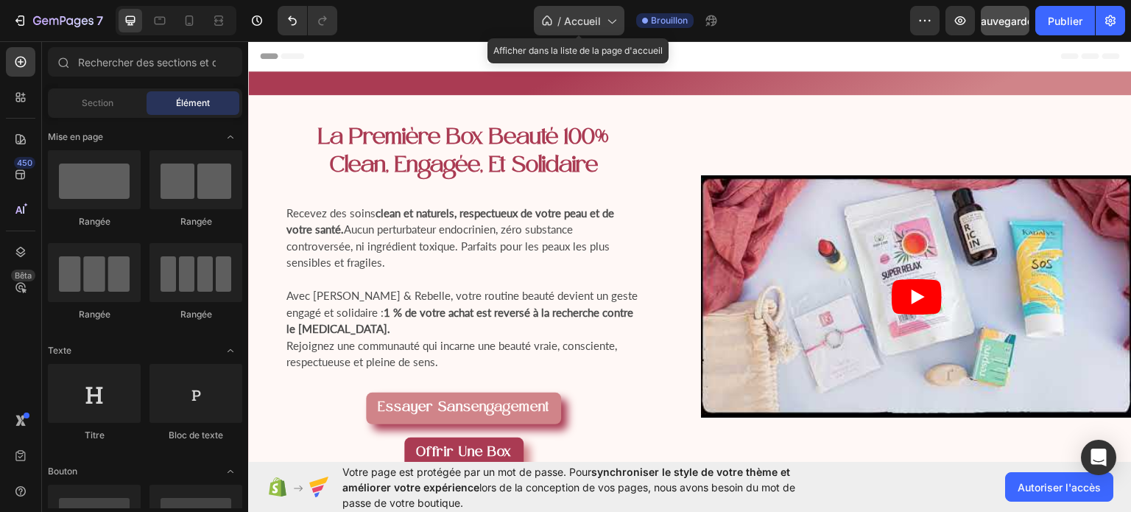
click at [613, 24] on icon at bounding box center [611, 20] width 15 height 15
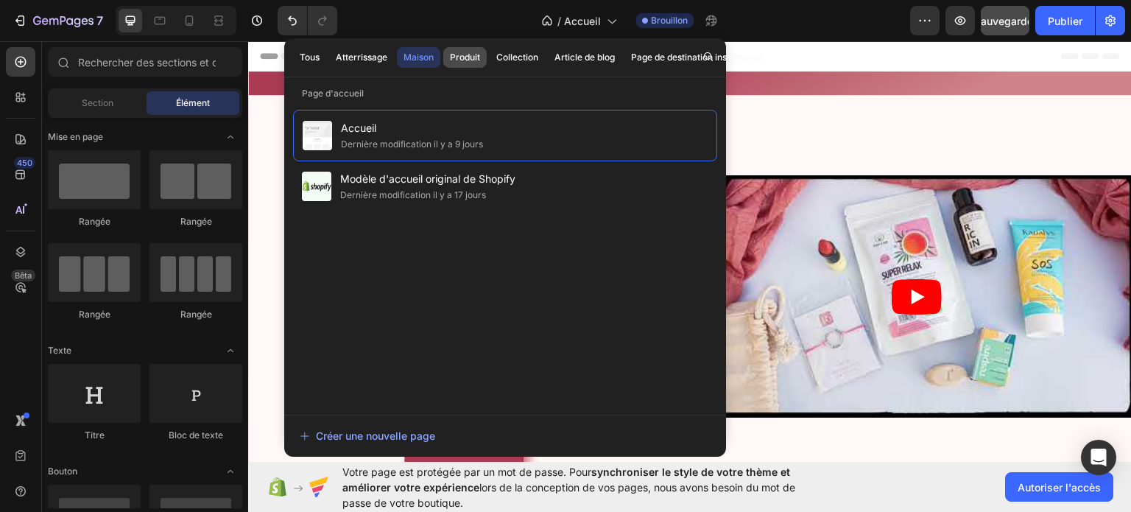
click at [457, 61] on font "Produit" at bounding box center [465, 57] width 30 height 11
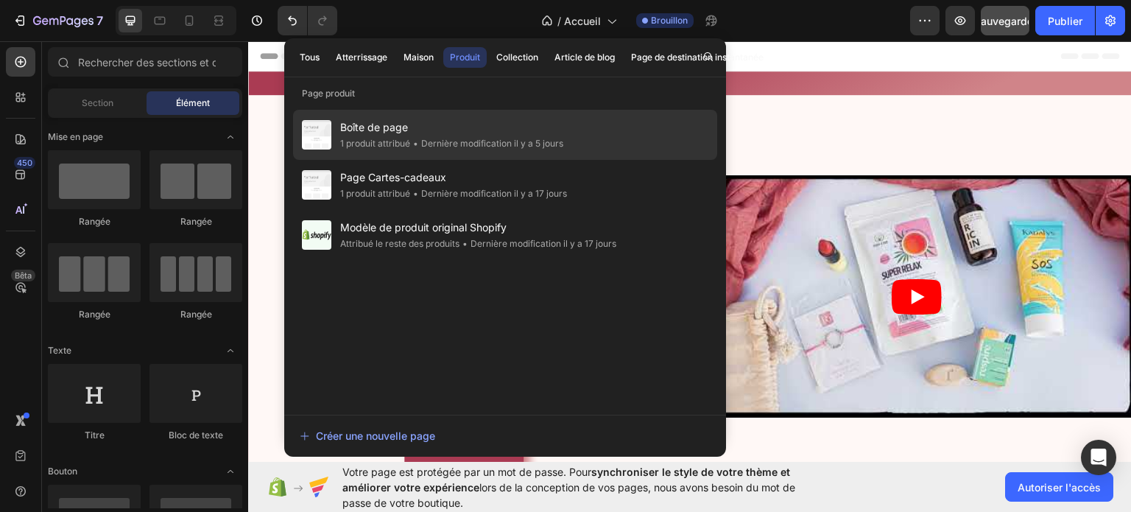
click at [349, 146] on font "1 produit attribué" at bounding box center [375, 143] width 70 height 11
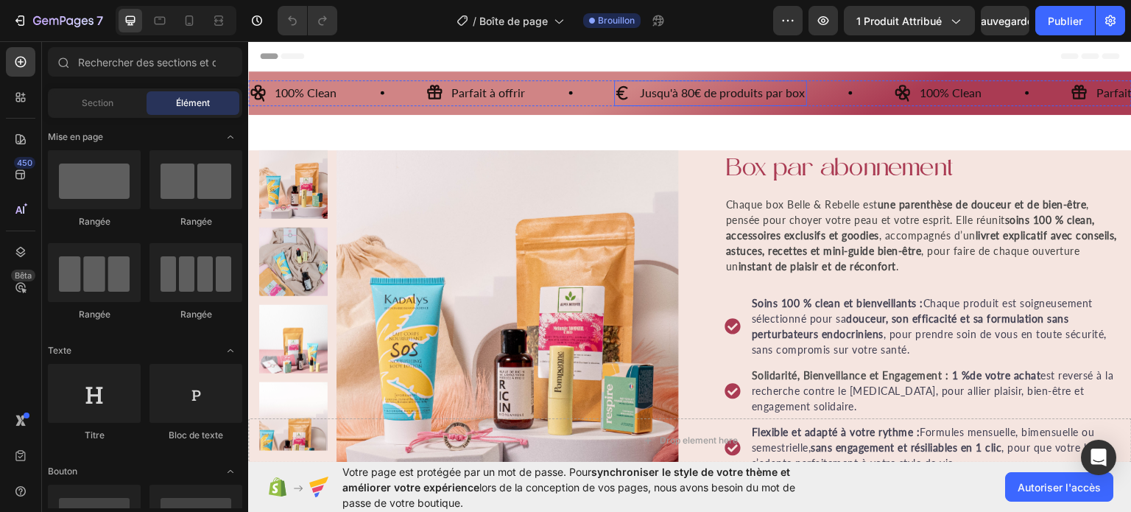
click at [692, 94] on p "Jusqu'à 80€ de produits par box" at bounding box center [722, 92] width 165 height 21
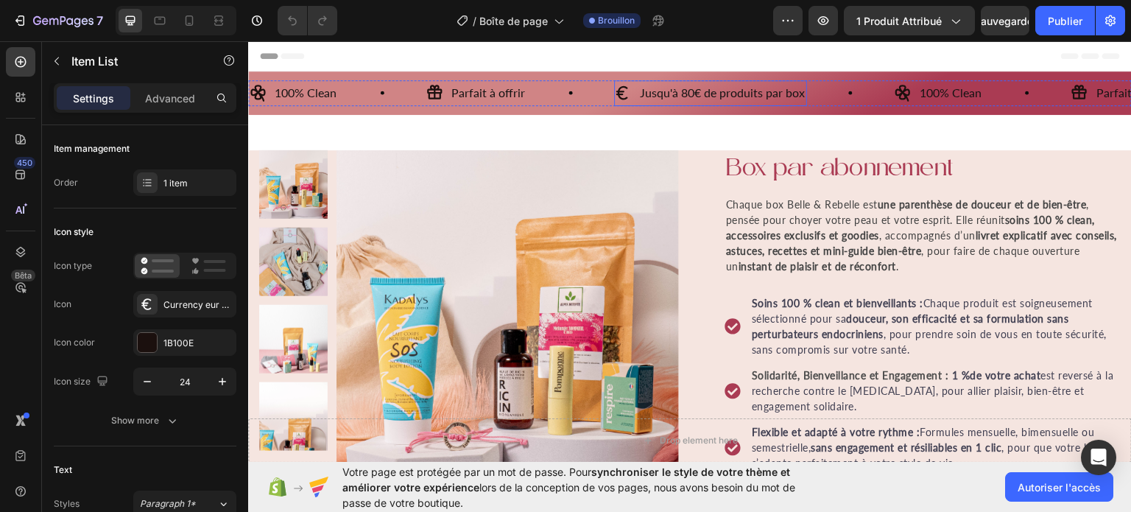
click at [692, 94] on p "Jusqu'à 80€ de produits par box" at bounding box center [722, 92] width 165 height 21
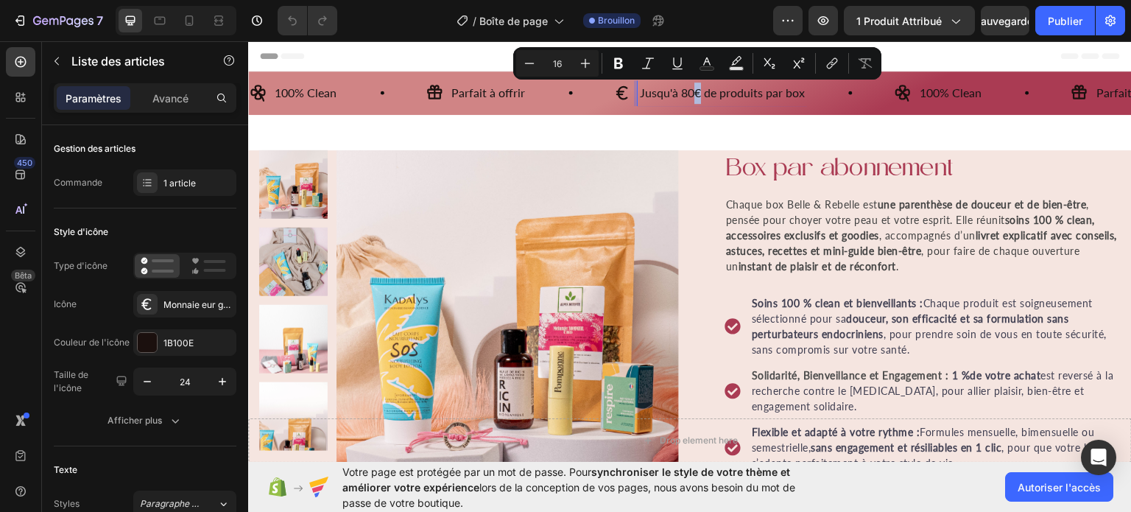
click at [692, 94] on p "Jusqu'à 80€ de produits par box" at bounding box center [722, 92] width 165 height 21
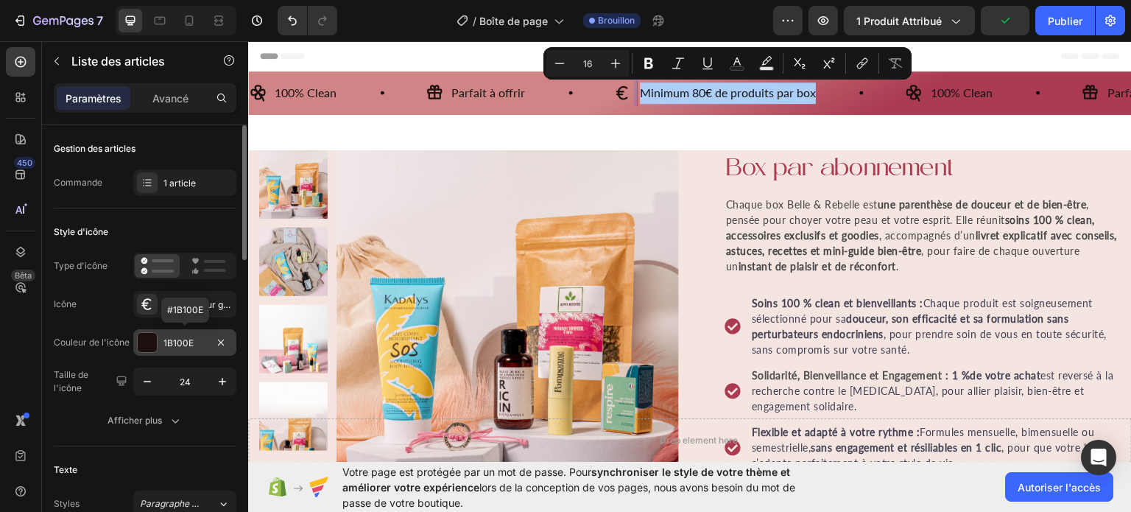
click at [186, 337] on font "1B100E" at bounding box center [178, 342] width 30 height 11
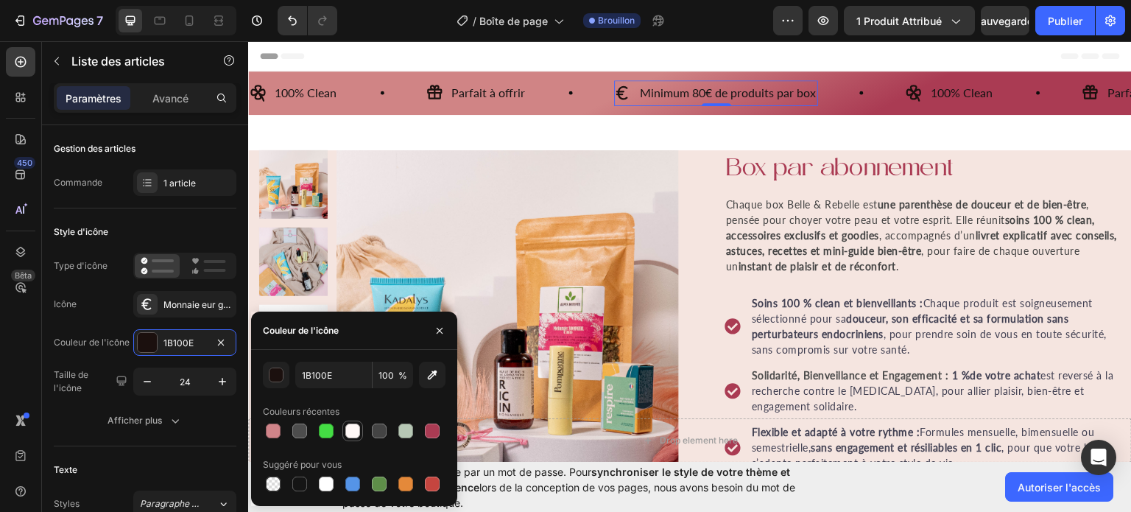
click at [356, 420] on div at bounding box center [352, 430] width 21 height 21
type input "FFF8F6"
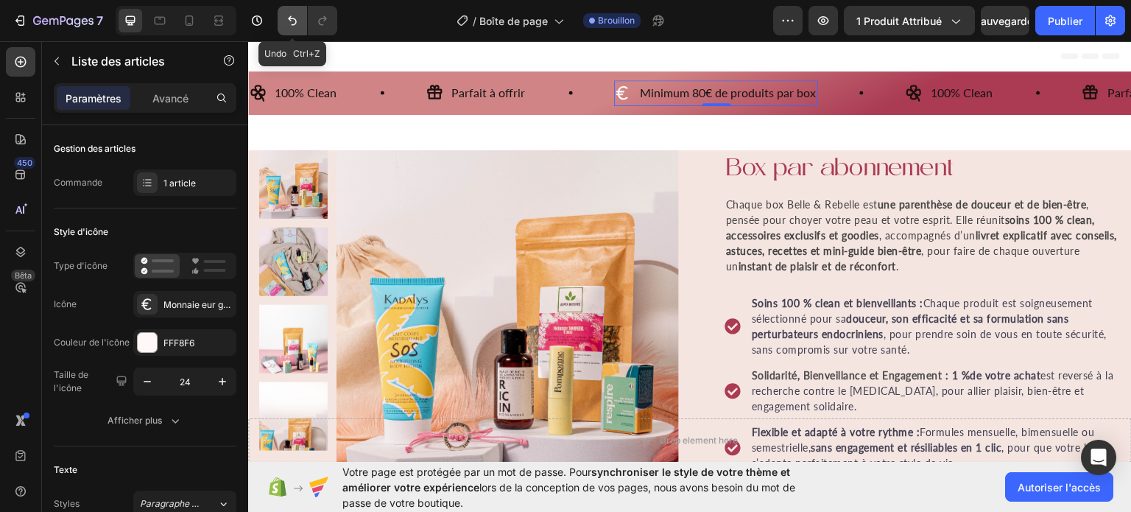
click at [289, 17] on icon "Annuler/Rétablir" at bounding box center [292, 20] width 15 height 15
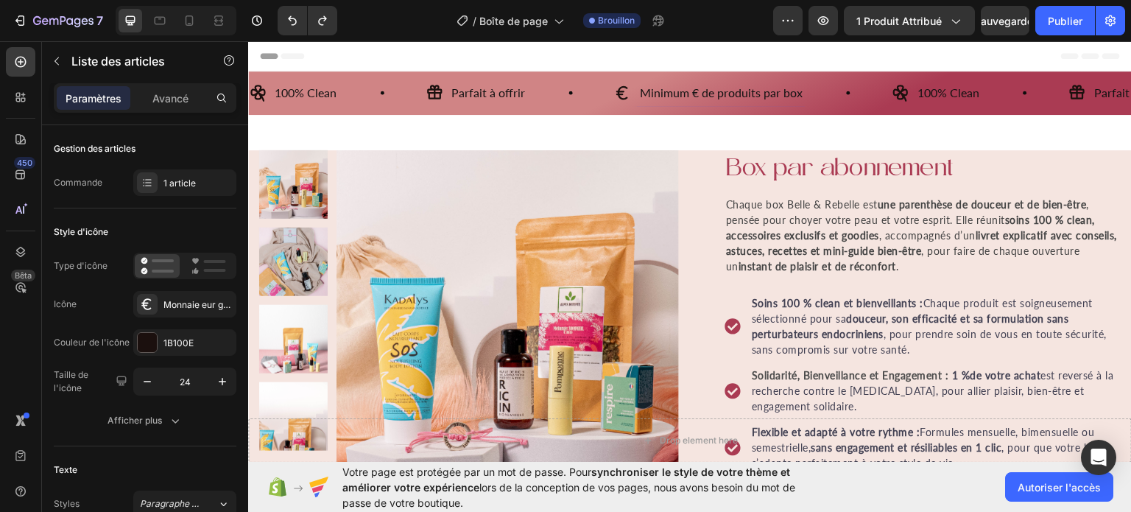
click at [626, 97] on icon at bounding box center [622, 92] width 12 height 14
click at [622, 91] on icon at bounding box center [622, 92] width 12 height 14
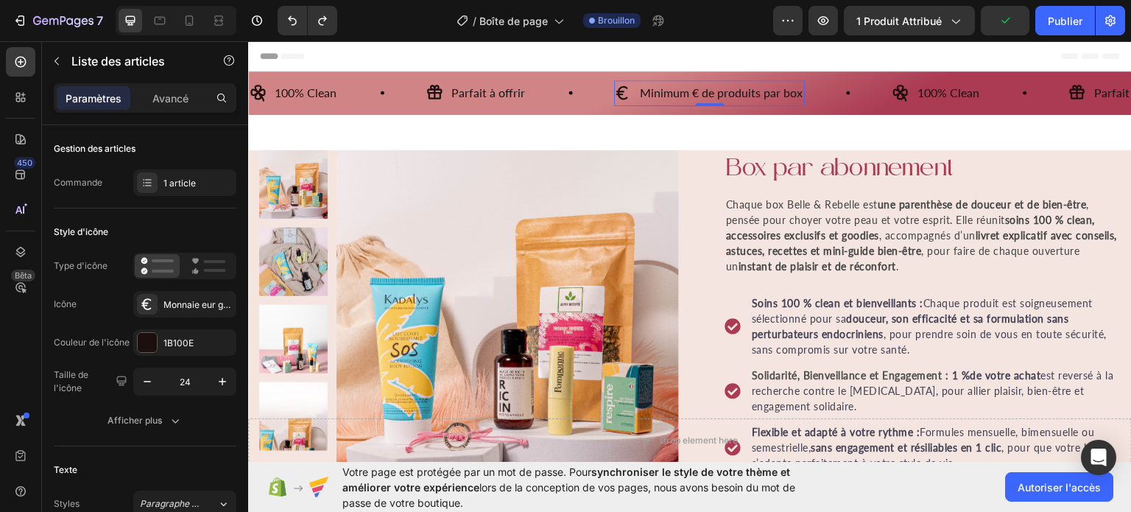
click at [622, 91] on icon at bounding box center [622, 92] width 12 height 14
click at [655, 96] on p "Minimum € de produits par box" at bounding box center [721, 92] width 163 height 21
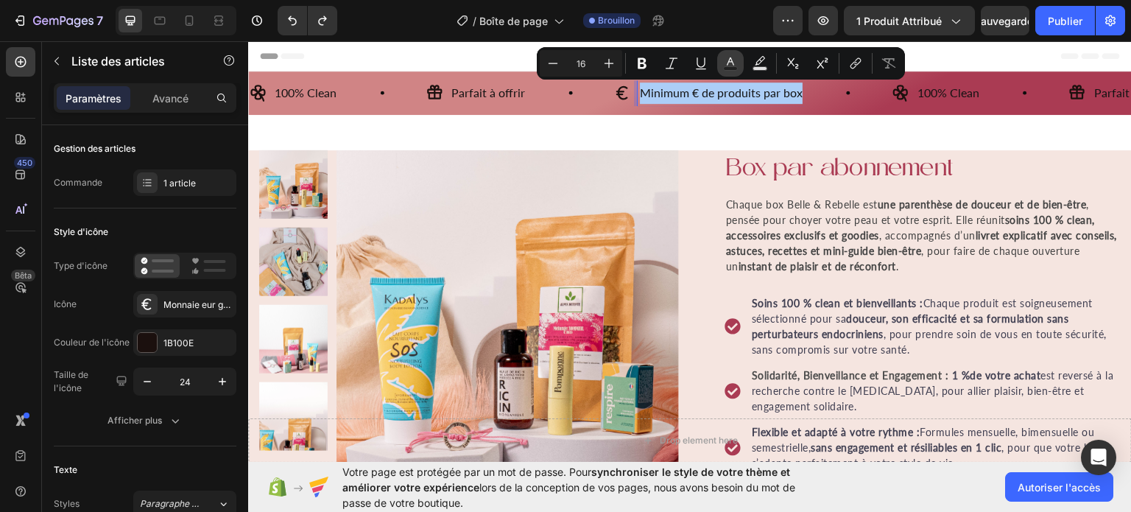
click at [736, 64] on icon "Editor contextual toolbar" at bounding box center [730, 63] width 15 height 15
type input "121212"
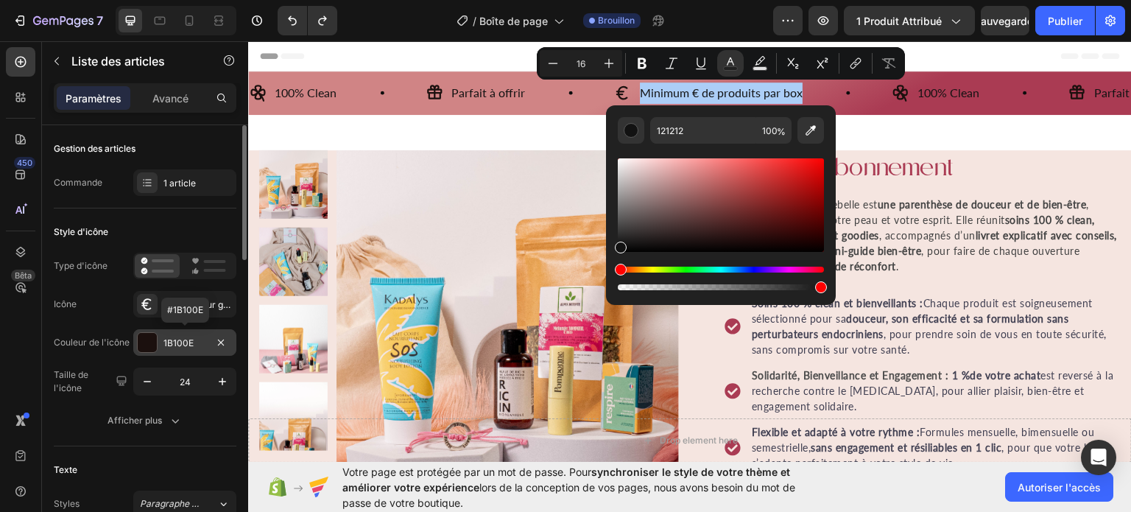
click at [184, 338] on font "1B100E" at bounding box center [178, 342] width 30 height 11
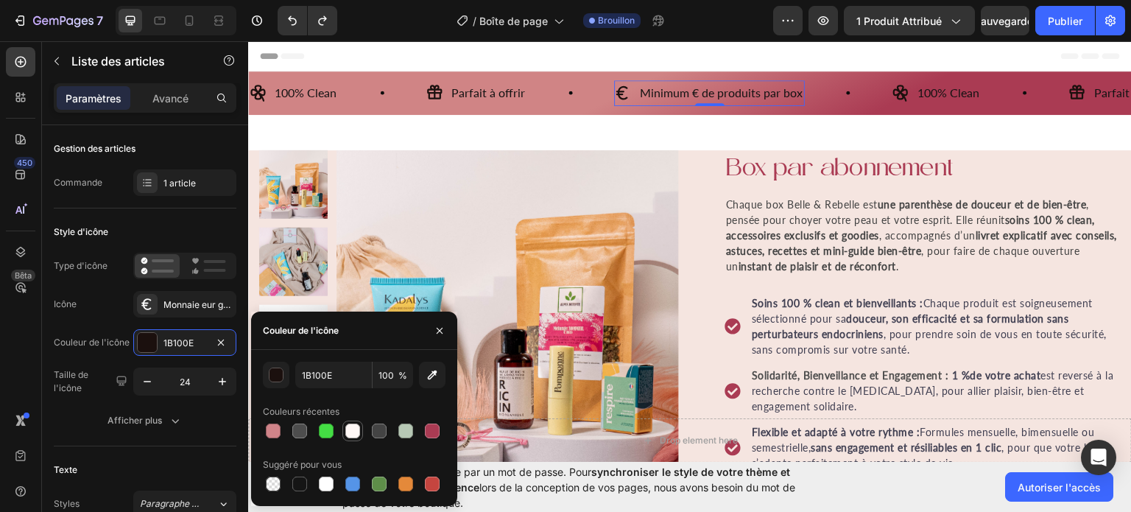
click at [354, 433] on div at bounding box center [352, 430] width 15 height 15
type input "FFF8F6"
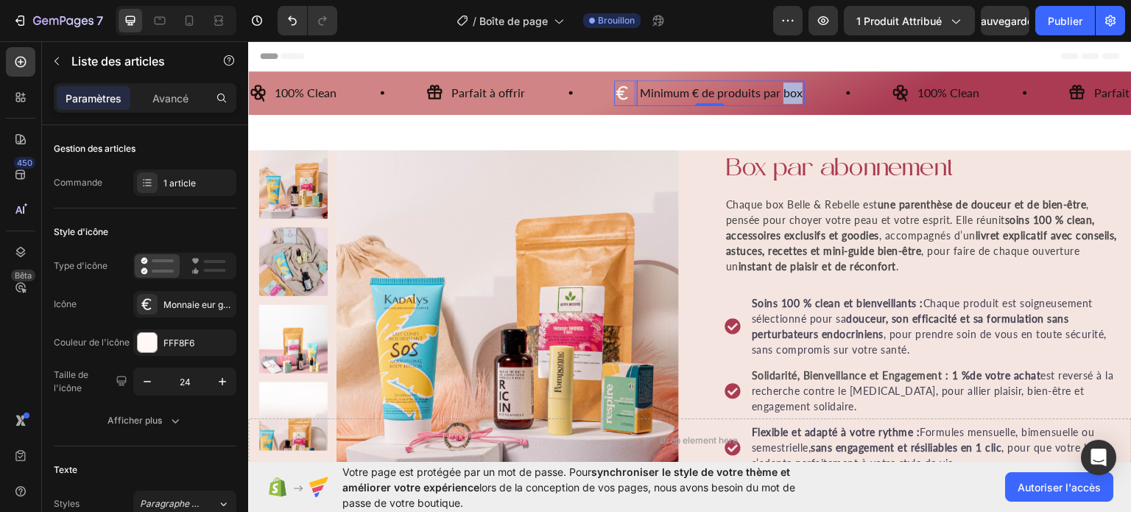
click at [783, 91] on p "Minimum € de produits par box" at bounding box center [721, 92] width 163 height 21
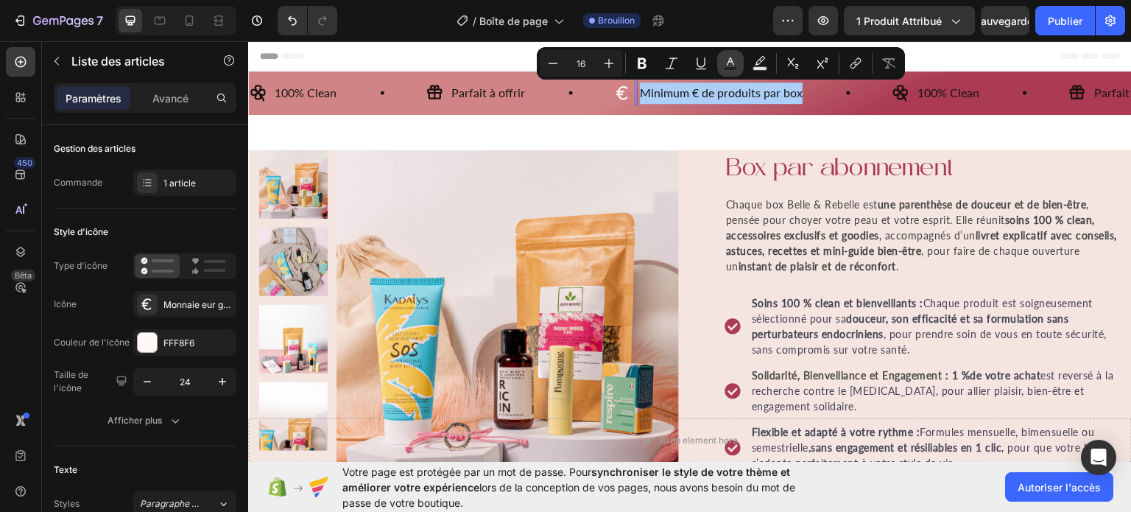
click at [728, 63] on icon "Editor contextual toolbar" at bounding box center [730, 61] width 7 height 8
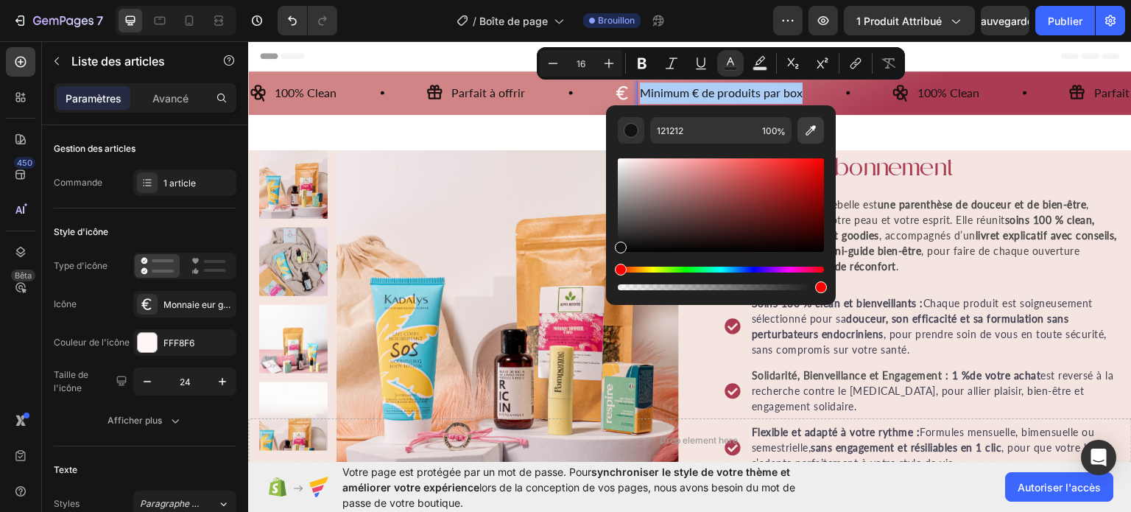
click at [813, 126] on icon "Barre d'outils contextuelle de l'éditeur" at bounding box center [811, 130] width 10 height 10
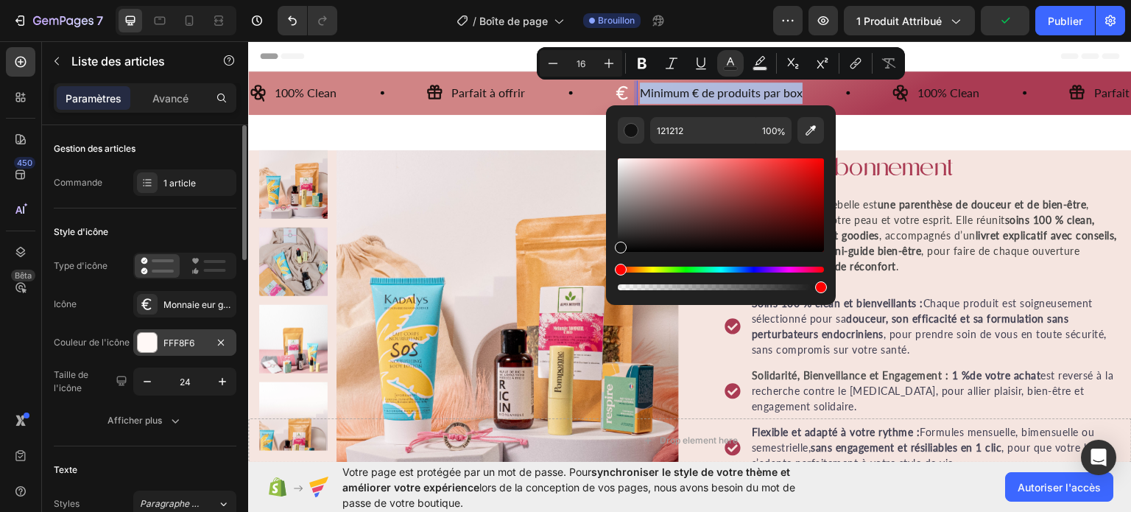
type input "FFF8F6"
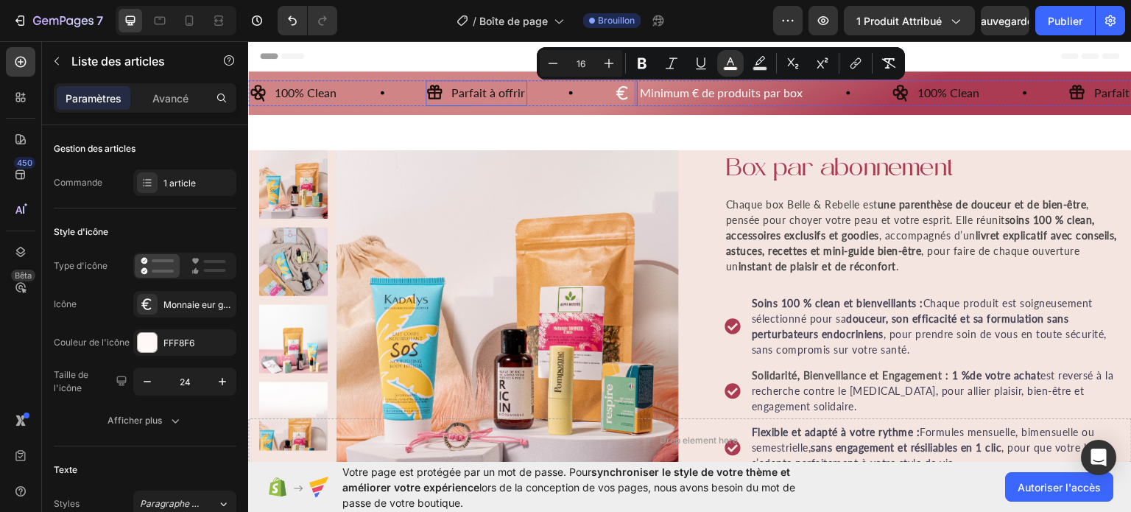
click at [503, 91] on p "Parfait à offrir" at bounding box center [488, 92] width 74 height 21
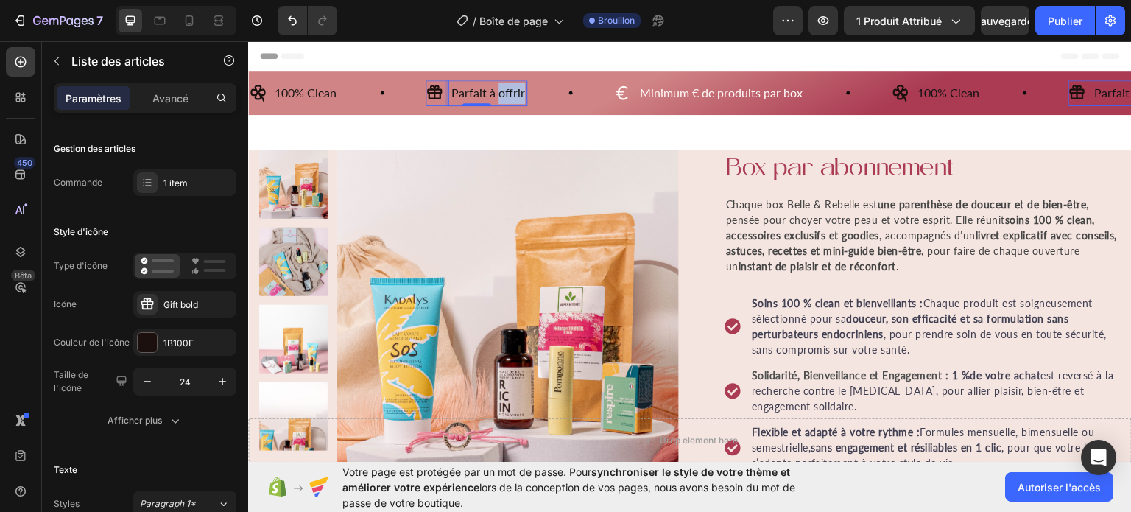
click at [503, 91] on p "Parfait à offrir" at bounding box center [488, 92] width 74 height 21
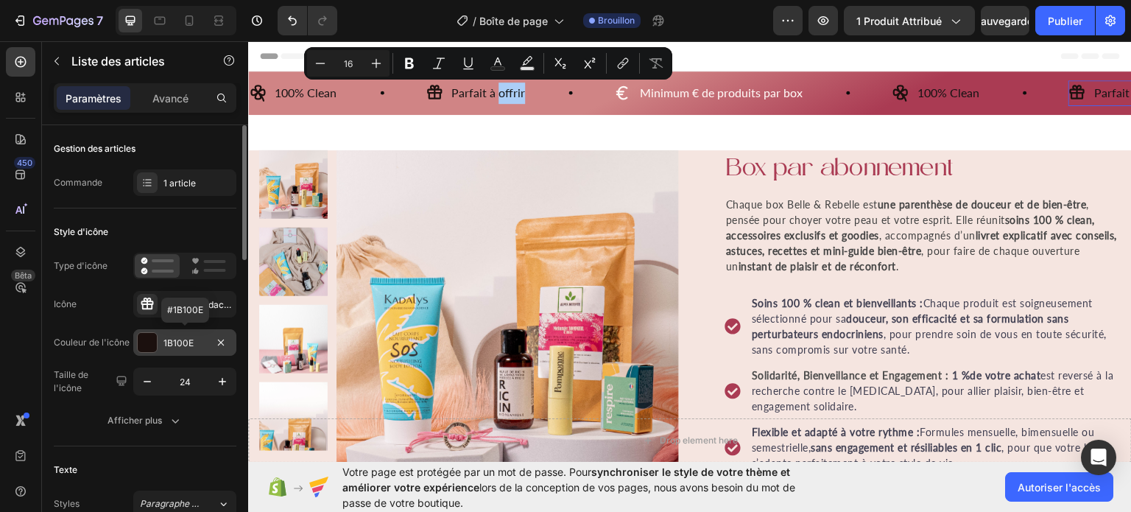
click at [187, 338] on font "1B100E" at bounding box center [178, 342] width 30 height 11
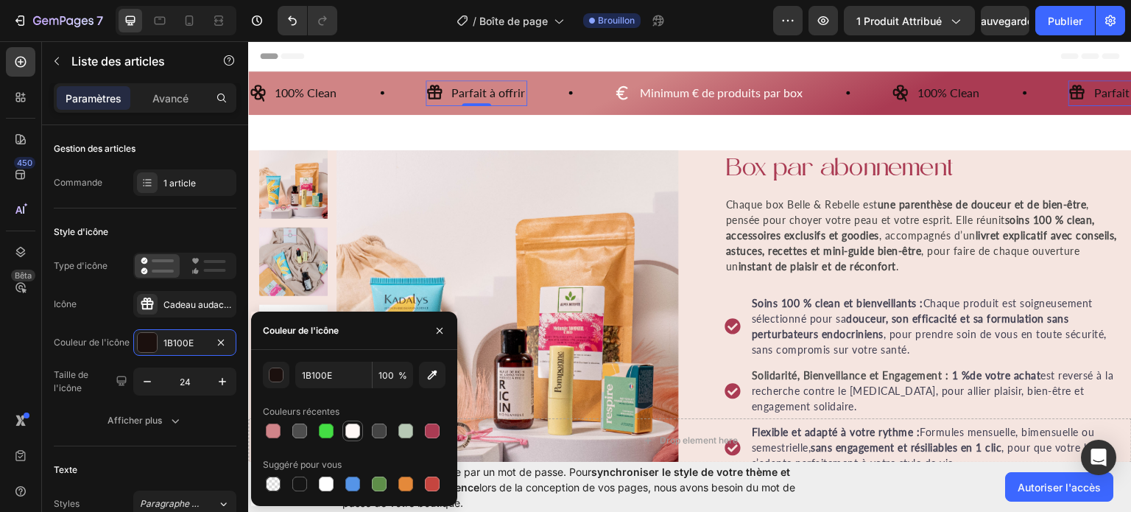
click at [352, 429] on div at bounding box center [352, 430] width 15 height 15
type input "FFF8F6"
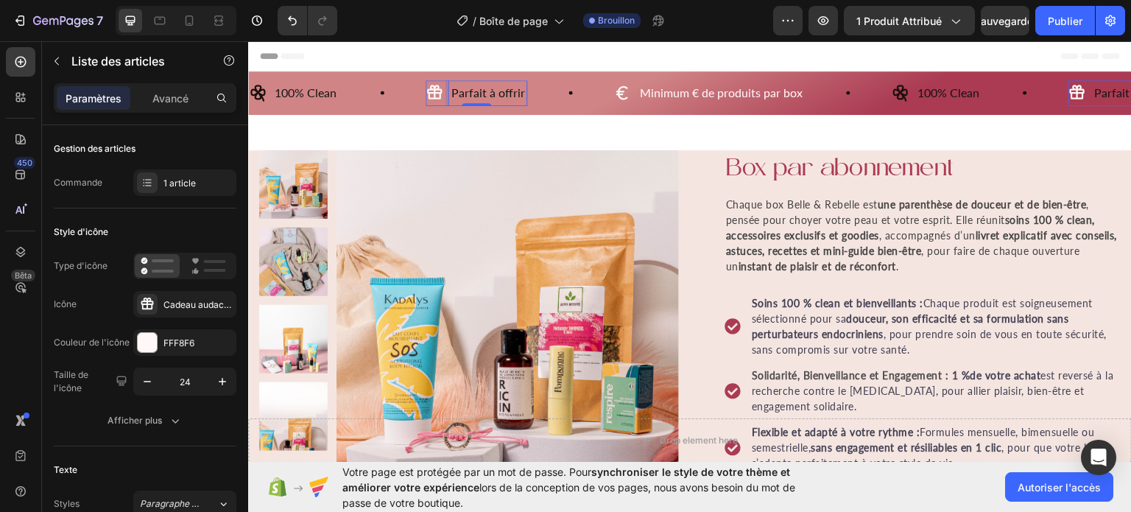
click at [454, 94] on p "Parfait à offrir" at bounding box center [488, 92] width 74 height 21
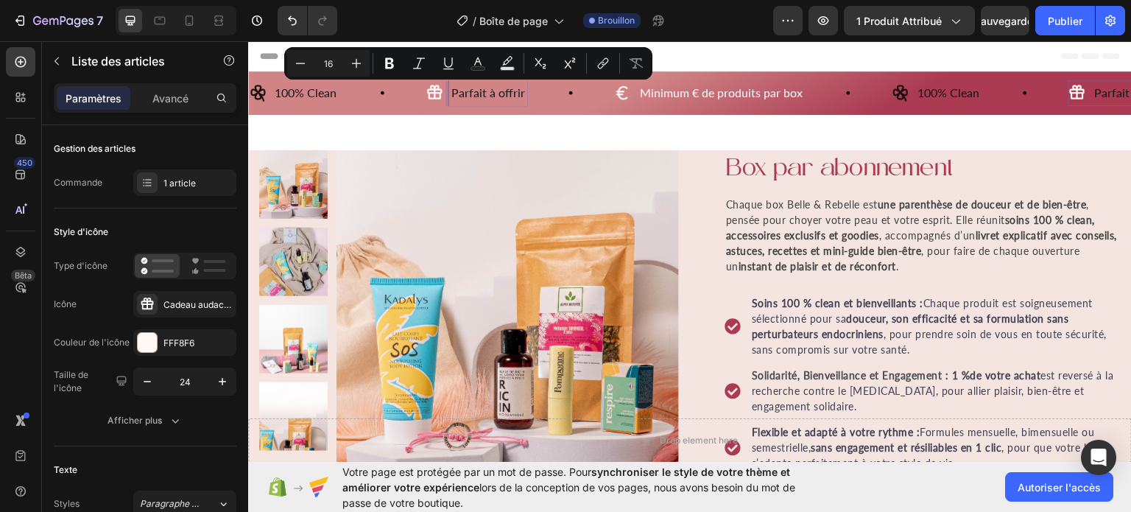
click at [454, 94] on p "Parfait à offrir" at bounding box center [488, 92] width 74 height 21
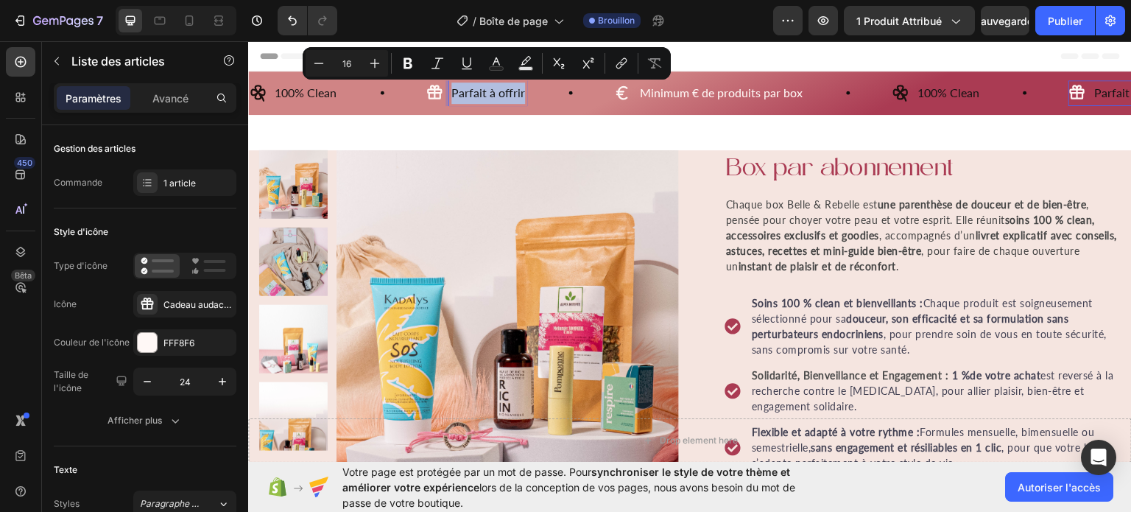
drag, startPoint x: 454, startPoint y: 94, endPoint x: 522, endPoint y: 96, distance: 67.8
click at [522, 96] on p "Parfait à offrir" at bounding box center [488, 92] width 74 height 21
click at [486, 53] on button "Couleur du texte" at bounding box center [496, 63] width 27 height 27
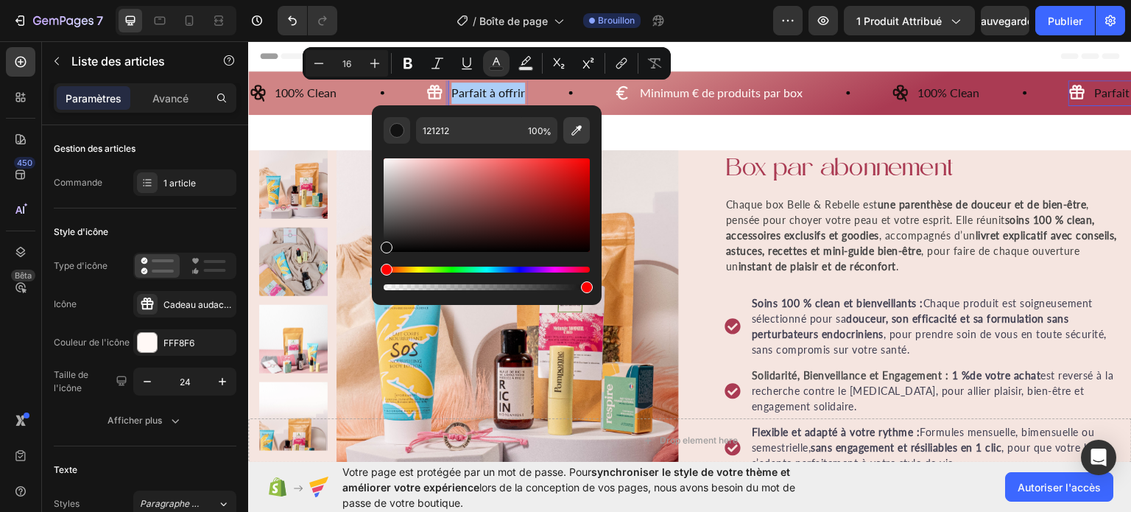
click at [580, 133] on icon "Barre d'outils contextuelle de l'éditeur" at bounding box center [576, 130] width 15 height 15
type input "FFF8F6"
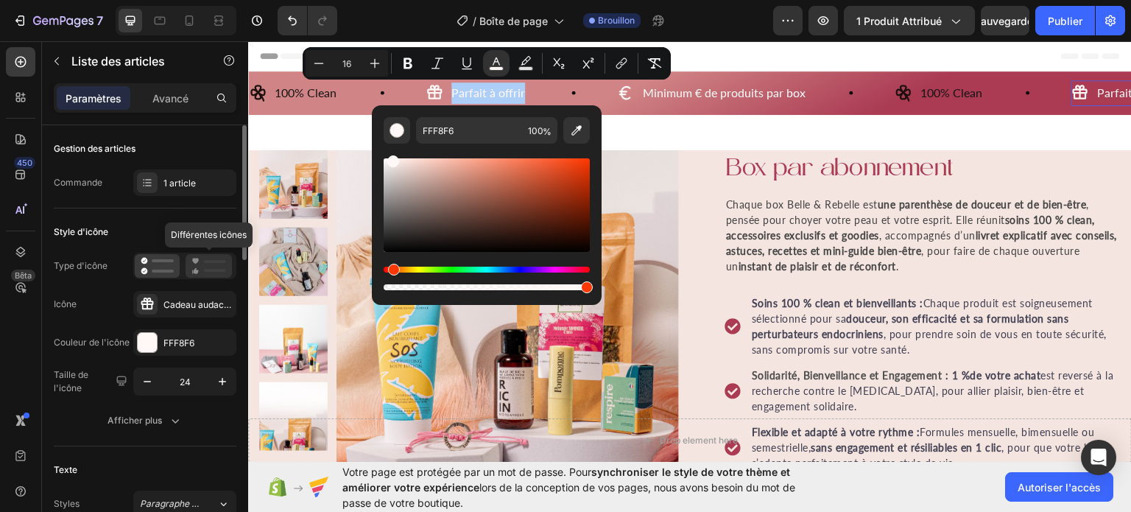
click at [205, 262] on icon at bounding box center [208, 266] width 35 height 18
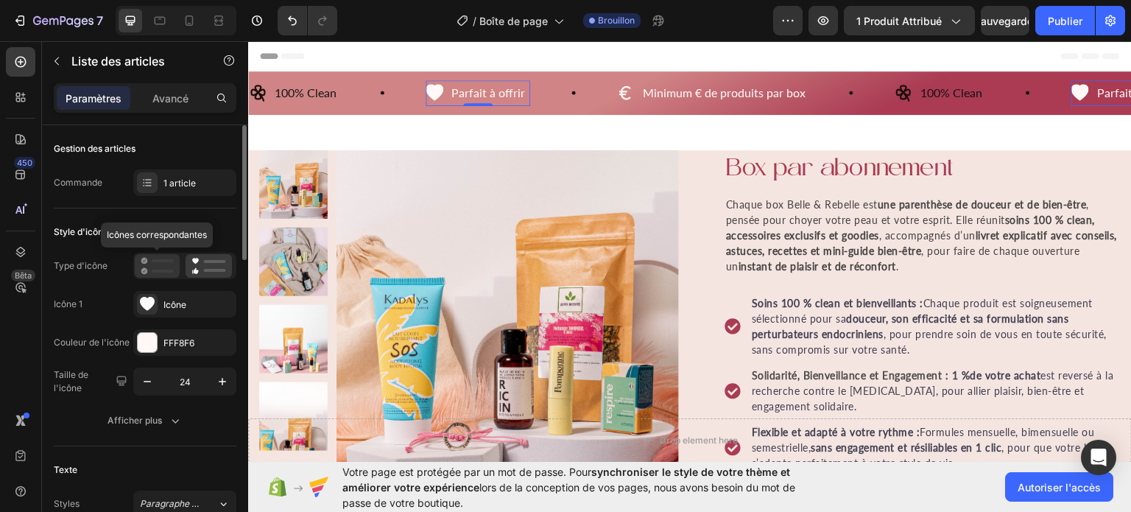
click at [163, 264] on icon at bounding box center [157, 266] width 33 height 18
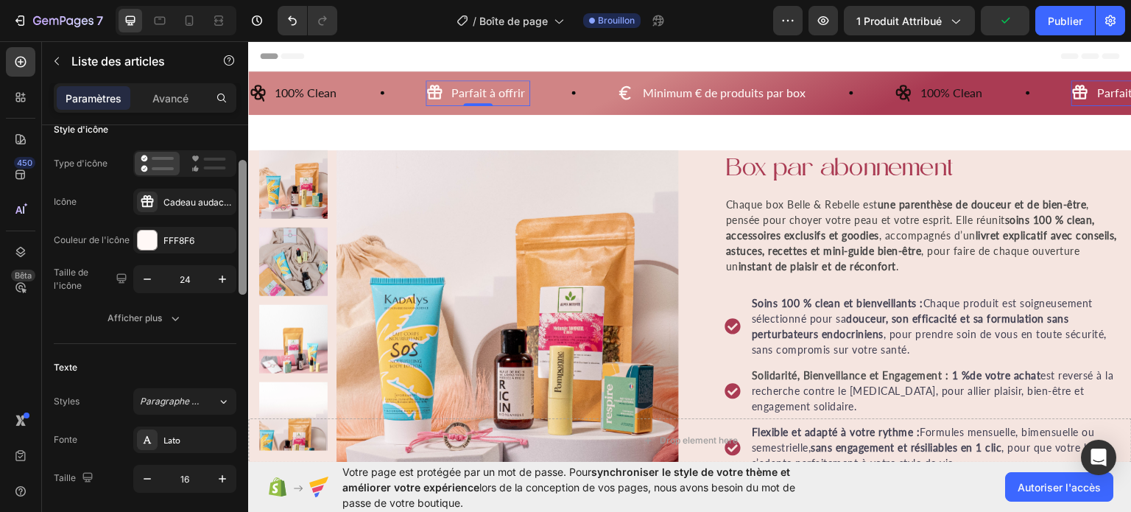
scroll to position [107, 0]
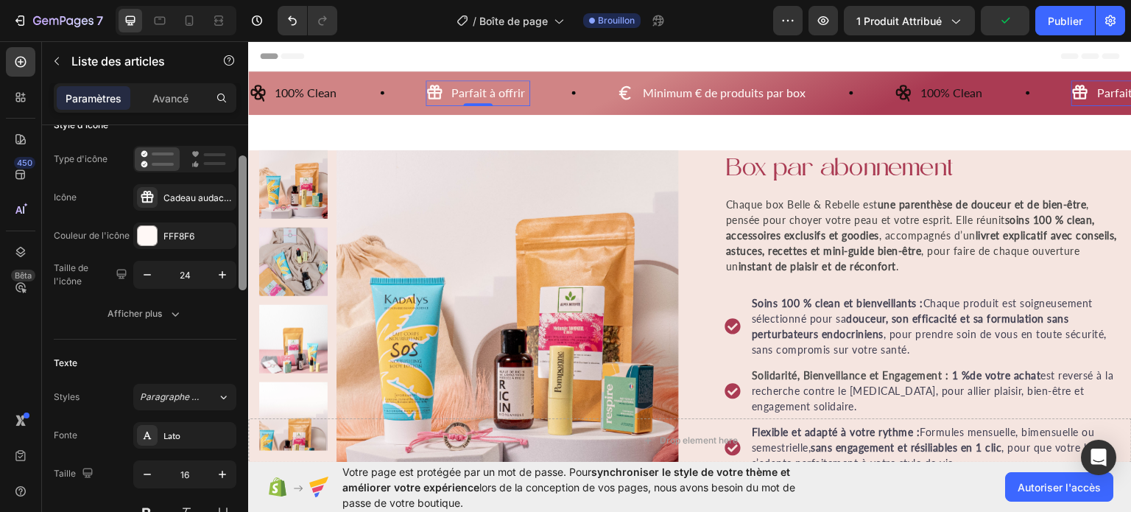
drag, startPoint x: 241, startPoint y: 244, endPoint x: 244, endPoint y: 278, distance: 34.1
click at [244, 278] on div at bounding box center [243, 222] width 8 height 135
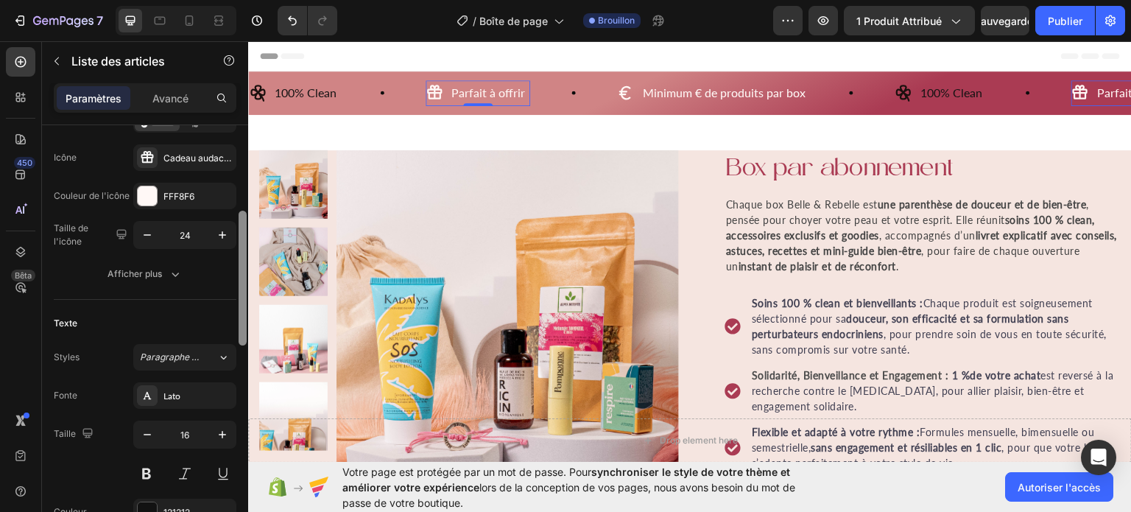
scroll to position [181, 0]
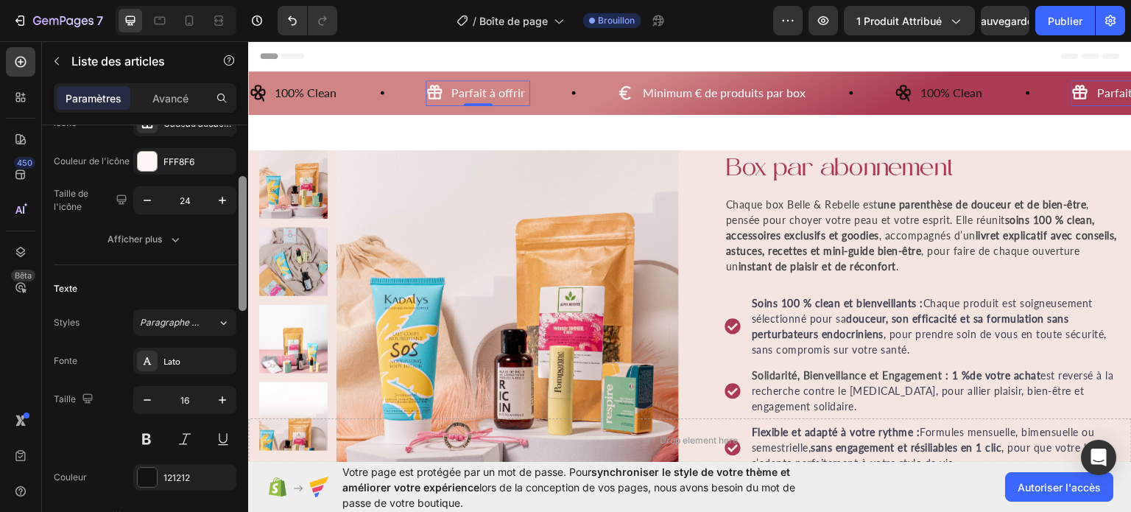
drag, startPoint x: 244, startPoint y: 278, endPoint x: 247, endPoint y: 301, distance: 23.7
click at [247, 301] on div at bounding box center [242, 335] width 11 height 429
click at [147, 402] on icon "button" at bounding box center [147, 399] width 15 height 15
click at [220, 401] on icon "button" at bounding box center [222, 399] width 15 height 15
type input "16"
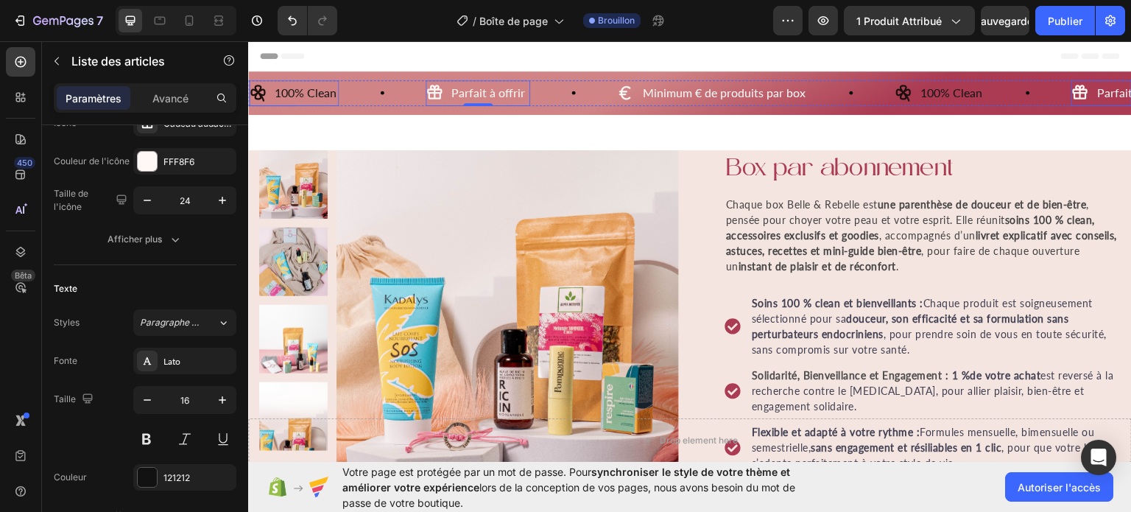
click at [303, 91] on p "100% Clean" at bounding box center [306, 92] width 62 height 21
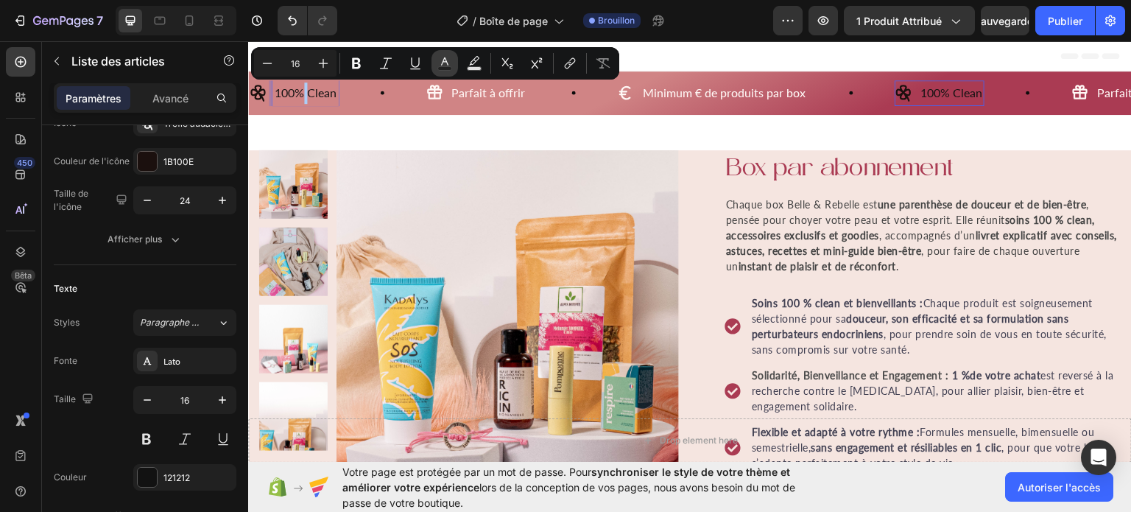
click at [450, 67] on rect "Editor contextual toolbar" at bounding box center [445, 69] width 14 height 4
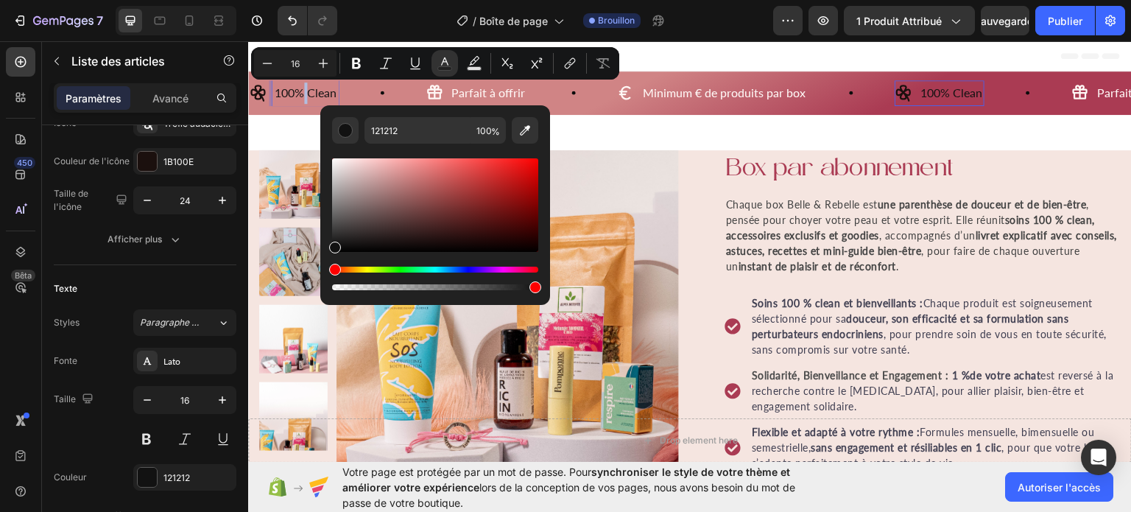
click at [258, 99] on icon at bounding box center [258, 92] width 18 height 18
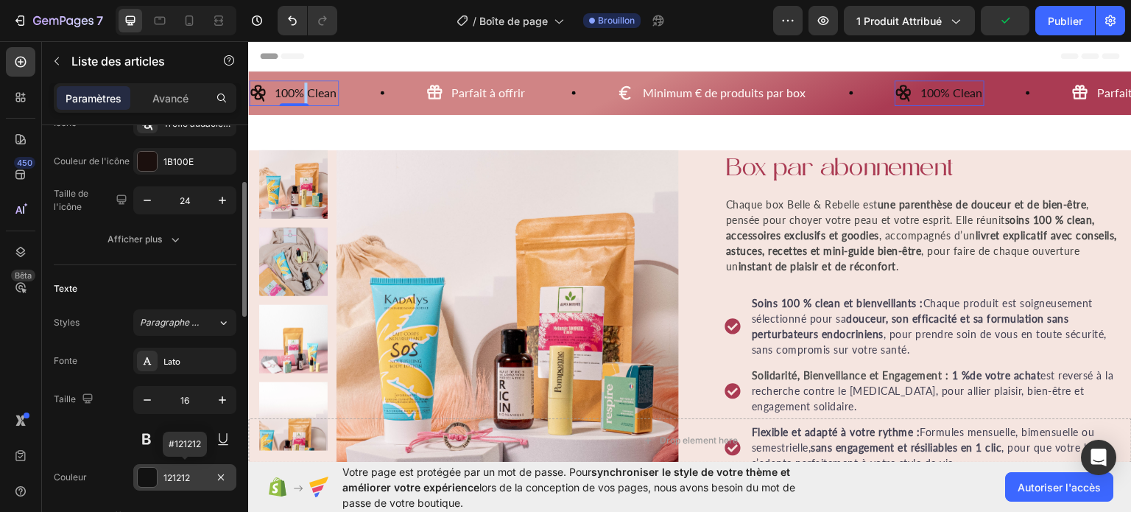
click at [168, 479] on font "121212" at bounding box center [176, 477] width 27 height 11
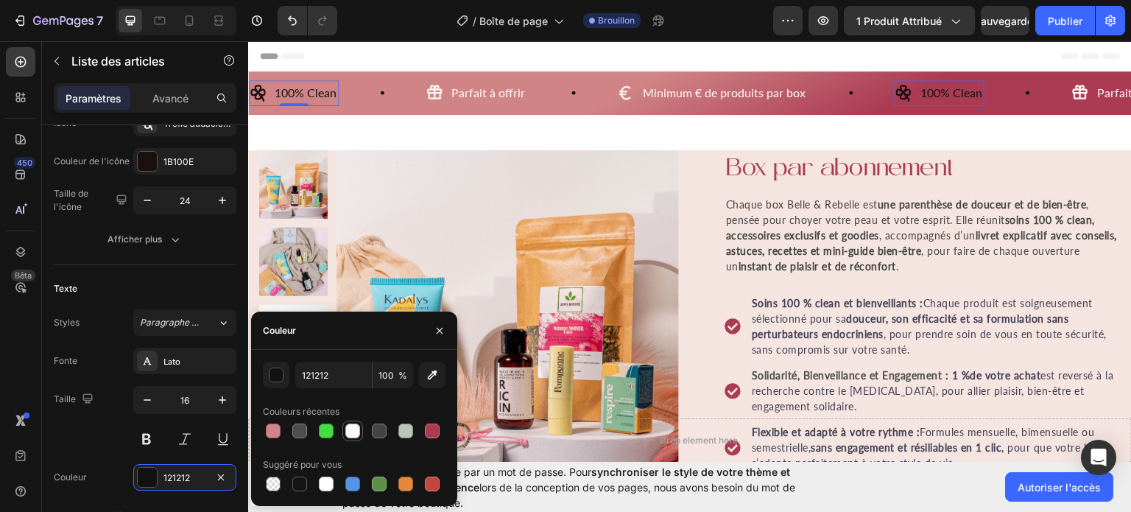
click at [353, 423] on div at bounding box center [352, 430] width 15 height 15
type input "FFF8F6"
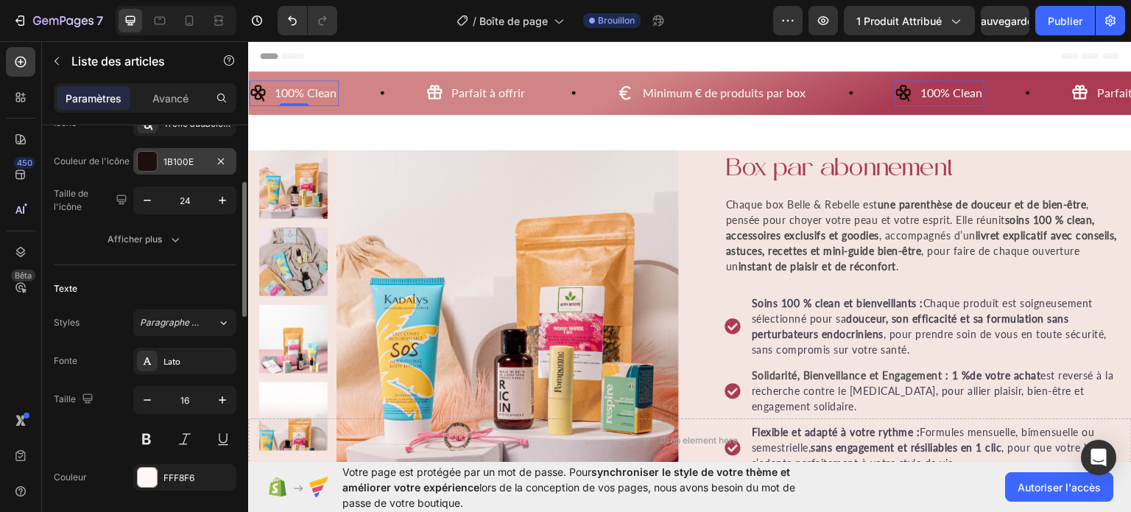
click at [173, 161] on font "1B100E" at bounding box center [178, 161] width 30 height 11
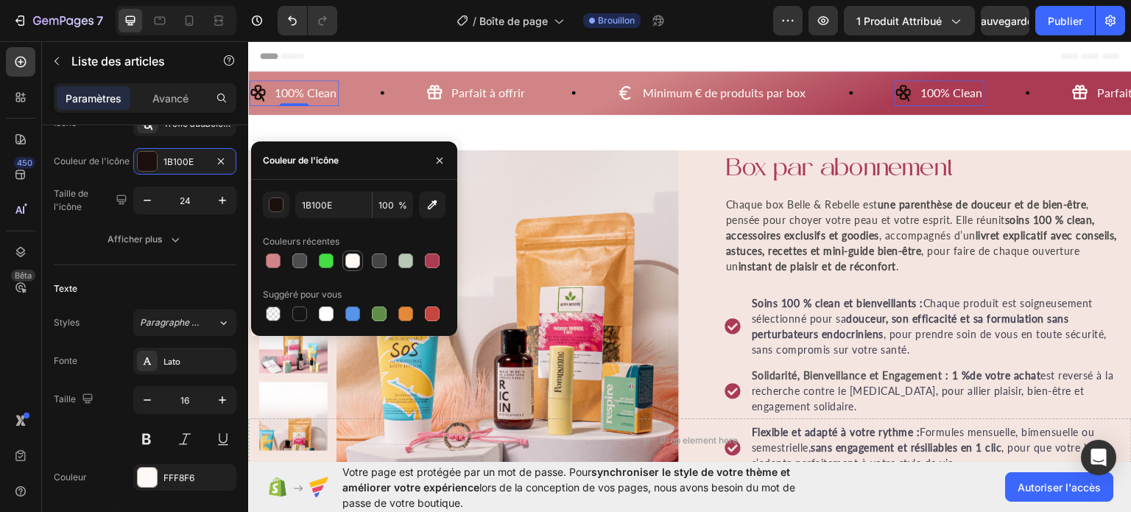
click at [353, 258] on div at bounding box center [352, 260] width 15 height 15
type input "FFF8F6"
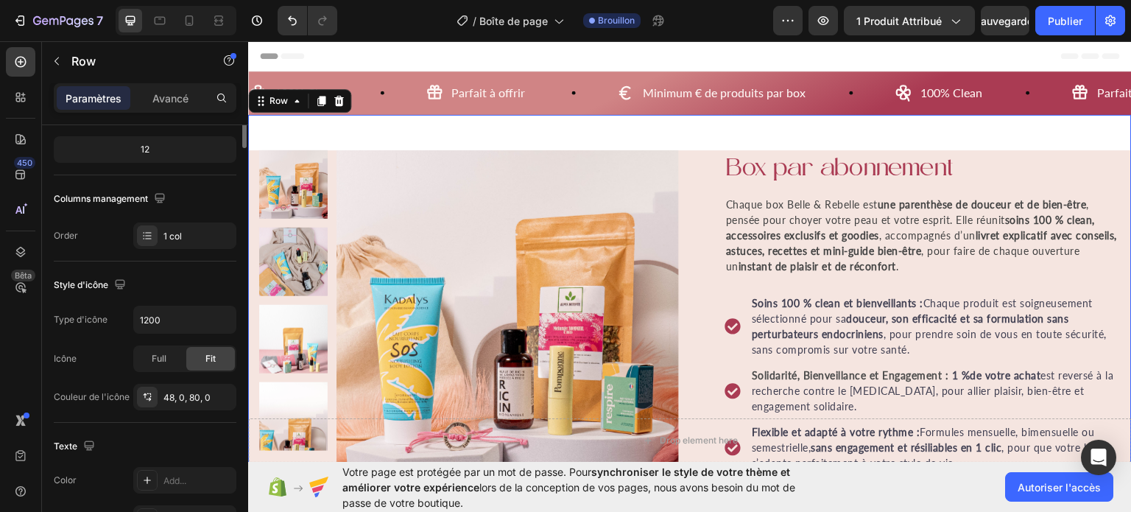
scroll to position [0, 0]
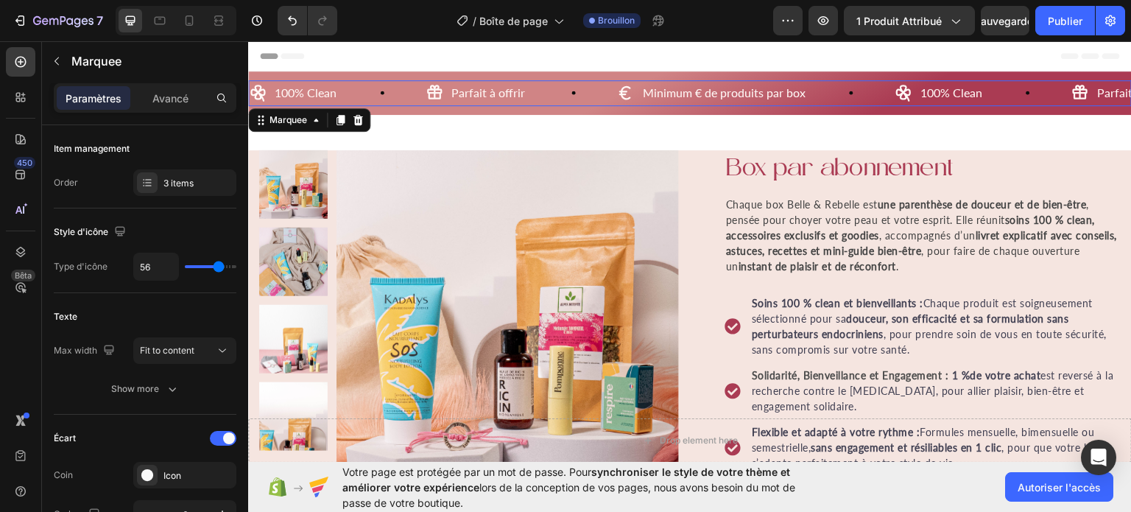
click at [572, 92] on icon at bounding box center [574, 93] width 4 height 4
click at [577, 91] on div "Parfait à offrir Item List" at bounding box center [521, 93] width 191 height 26
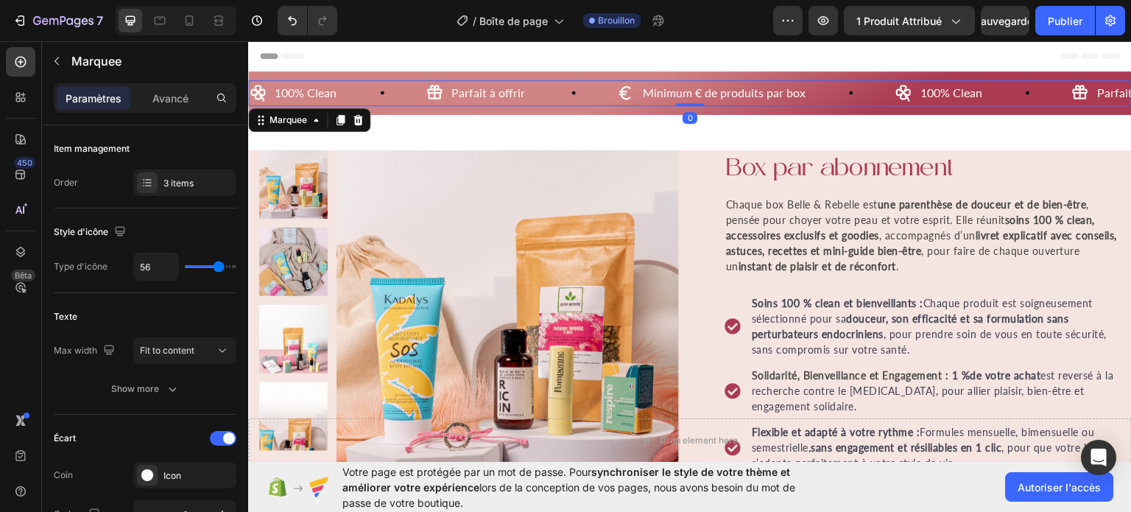
click at [850, 93] on icon at bounding box center [852, 93] width 4 height 4
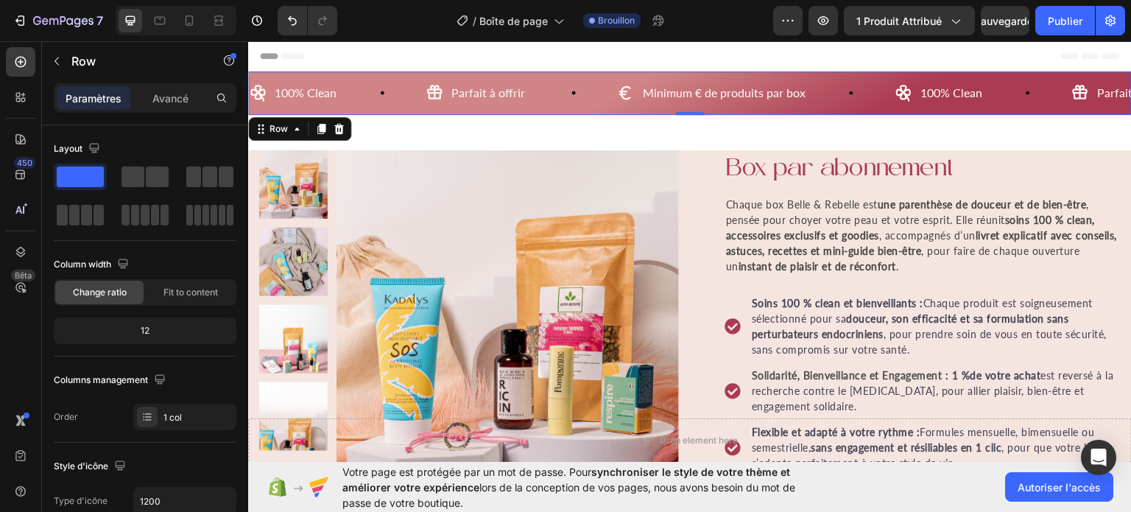
click at [586, 71] on div "100% Clean Item List Parfait à offrir Item List Minimum € de produits par box I…" at bounding box center [690, 92] width 884 height 43
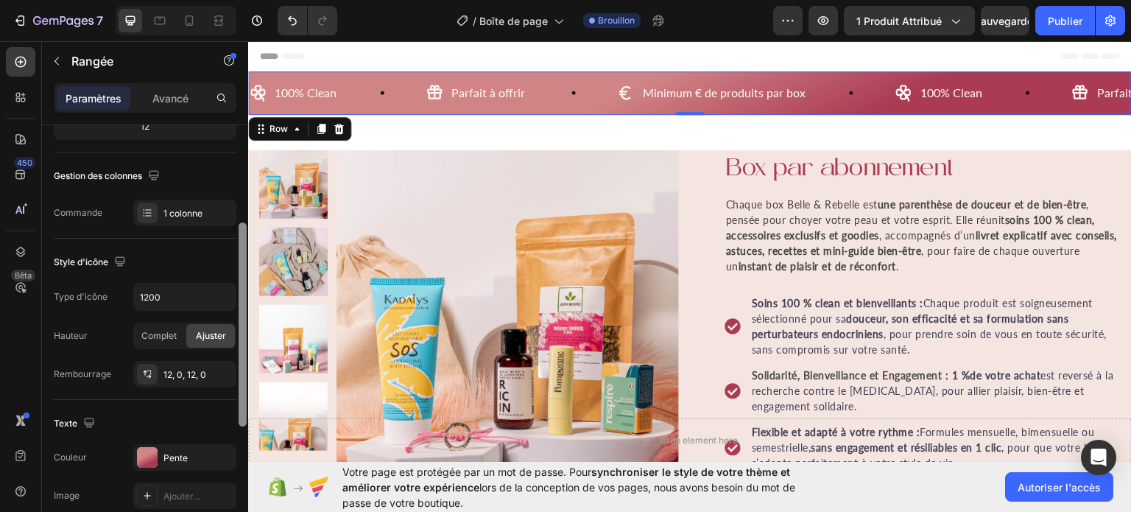
scroll to position [321, 0]
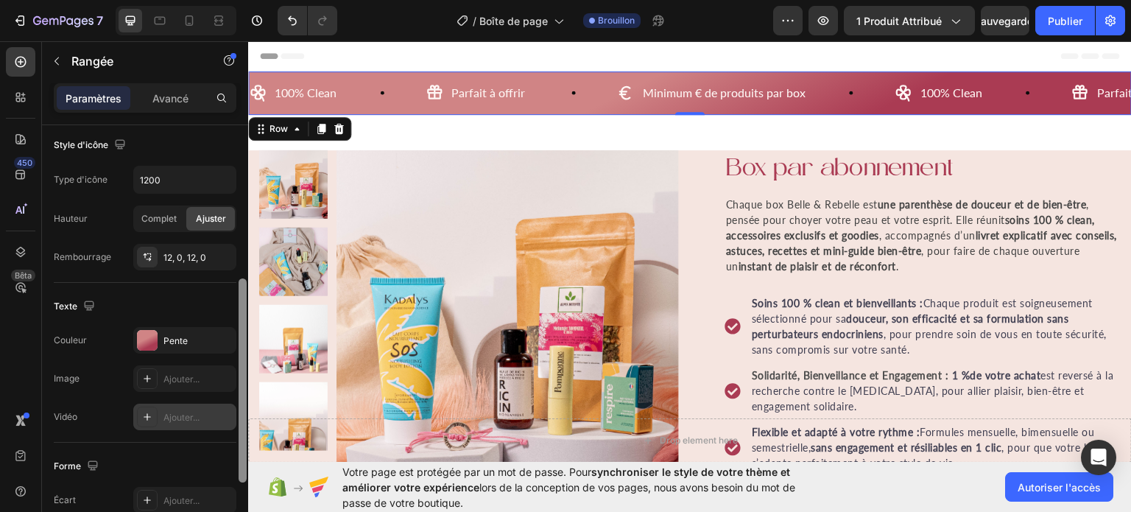
drag, startPoint x: 242, startPoint y: 250, endPoint x: 231, endPoint y: 404, distance: 154.2
click at [231, 404] on div "Mise en page Largeur de colonne Taux de variation Adapté au contenu 12 Gestion …" at bounding box center [145, 339] width 206 height 429
click at [177, 335] on font "Pente" at bounding box center [175, 340] width 24 height 11
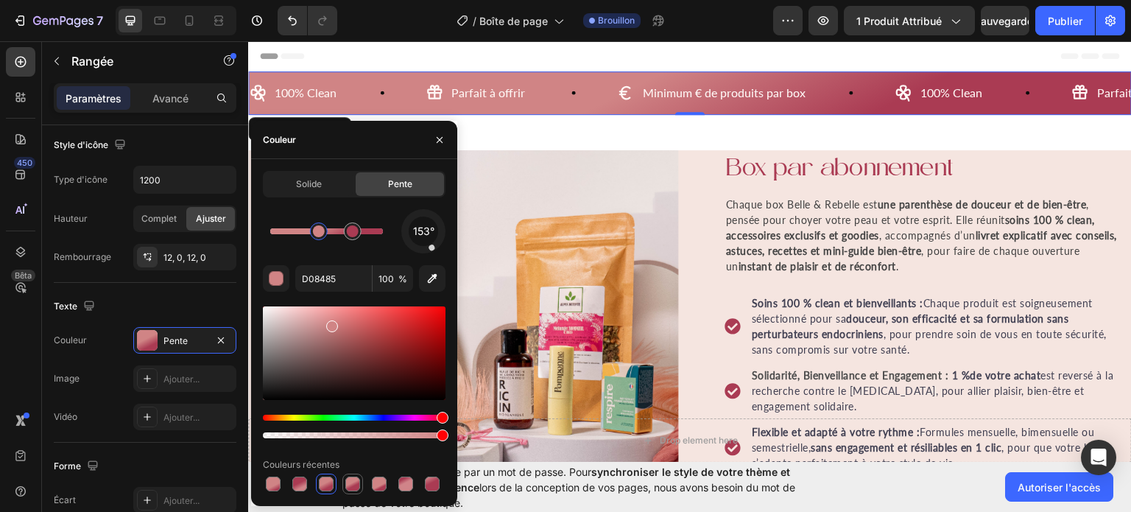
click at [346, 482] on div at bounding box center [352, 483] width 15 height 15
click at [331, 478] on div at bounding box center [326, 483] width 15 height 15
click at [408, 489] on div at bounding box center [405, 483] width 15 height 15
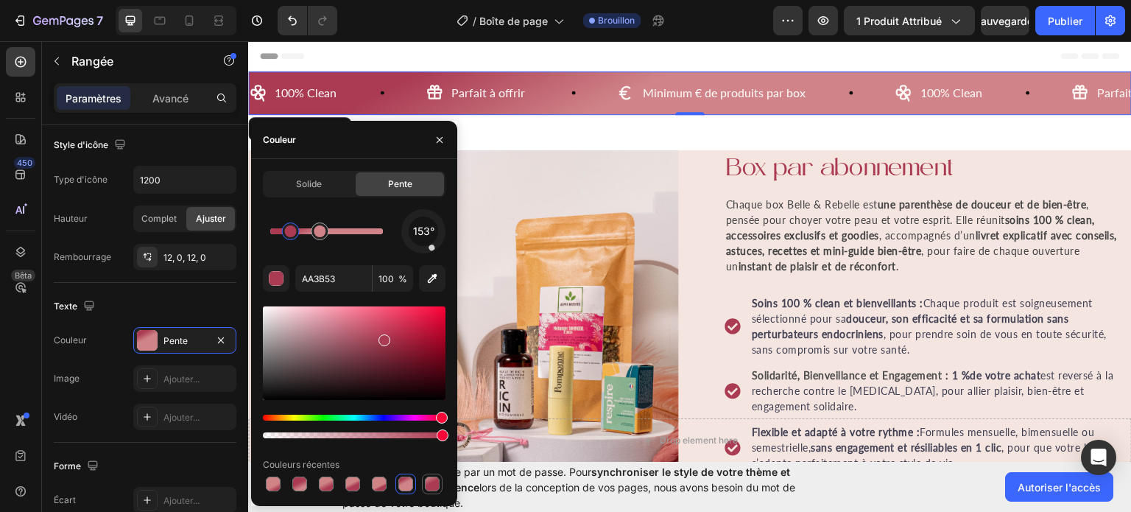
click at [434, 485] on div at bounding box center [432, 483] width 15 height 15
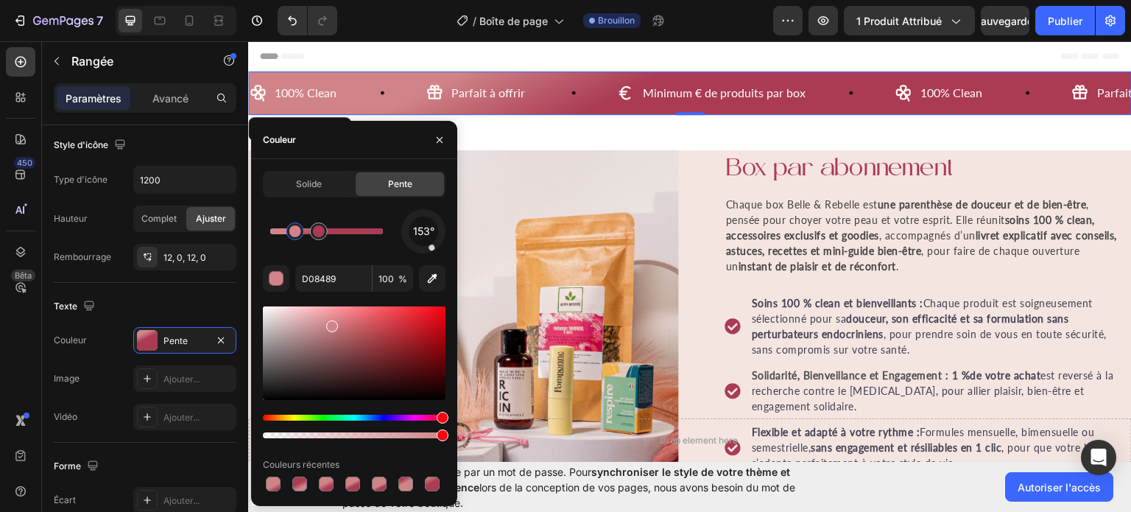
drag, startPoint x: 277, startPoint y: 238, endPoint x: 292, endPoint y: 237, distance: 14.7
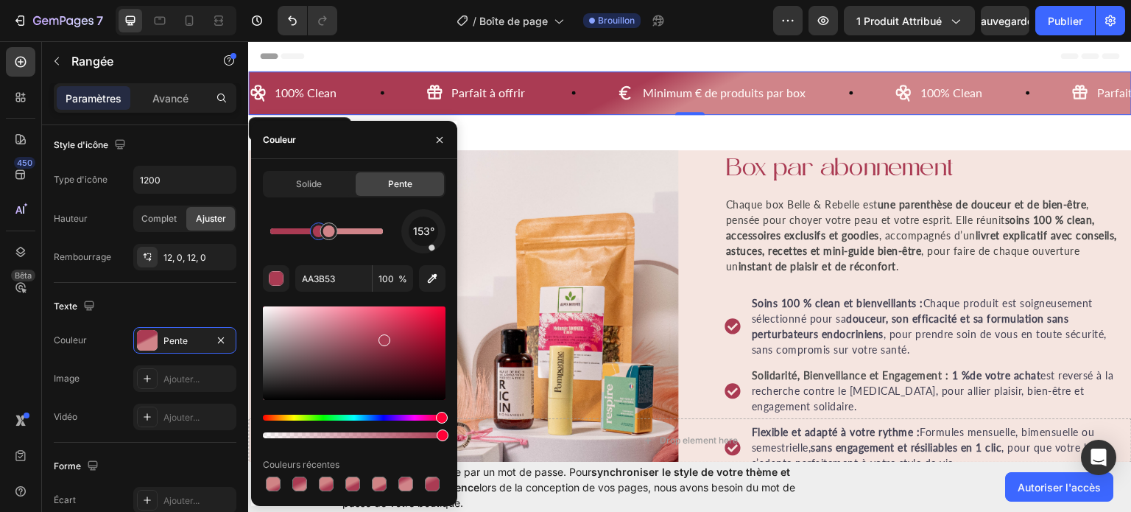
drag, startPoint x: 292, startPoint y: 237, endPoint x: 365, endPoint y: 226, distance: 74.5
click at [324, 482] on div at bounding box center [326, 483] width 15 height 15
type input "D08485"
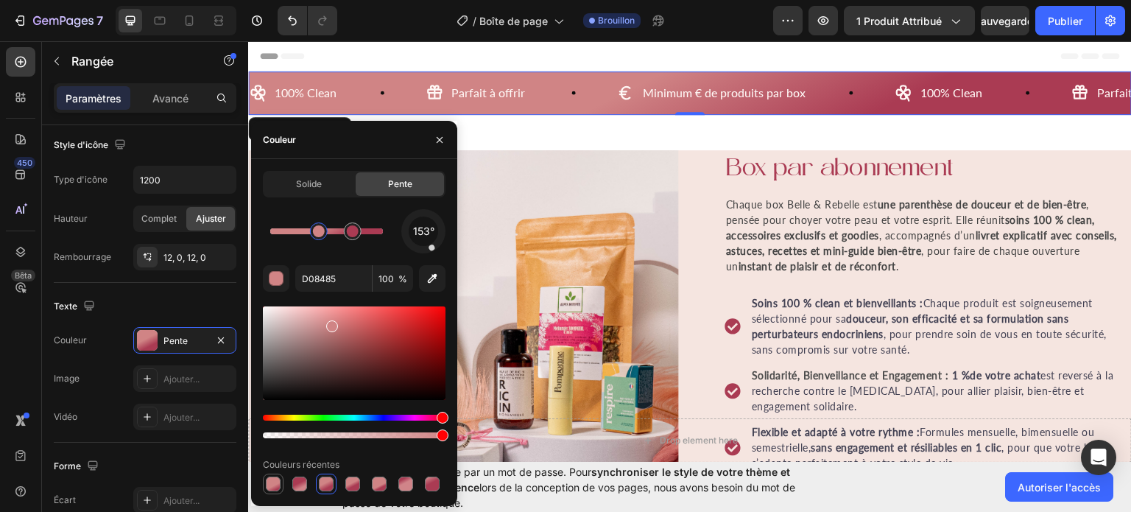
click at [266, 487] on div at bounding box center [273, 483] width 15 height 15
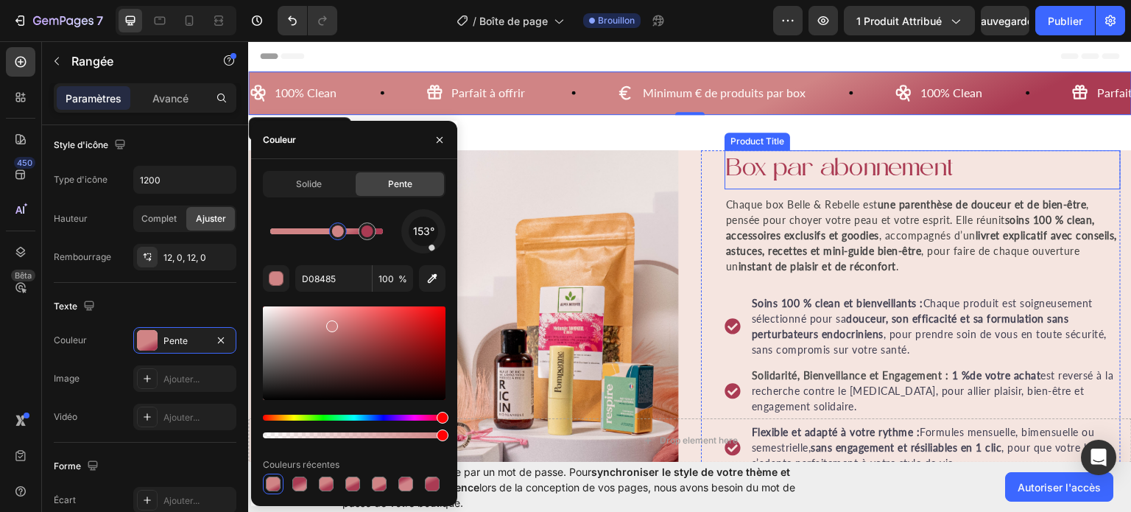
click at [912, 175] on h1 "Box par abonnement" at bounding box center [923, 169] width 396 height 40
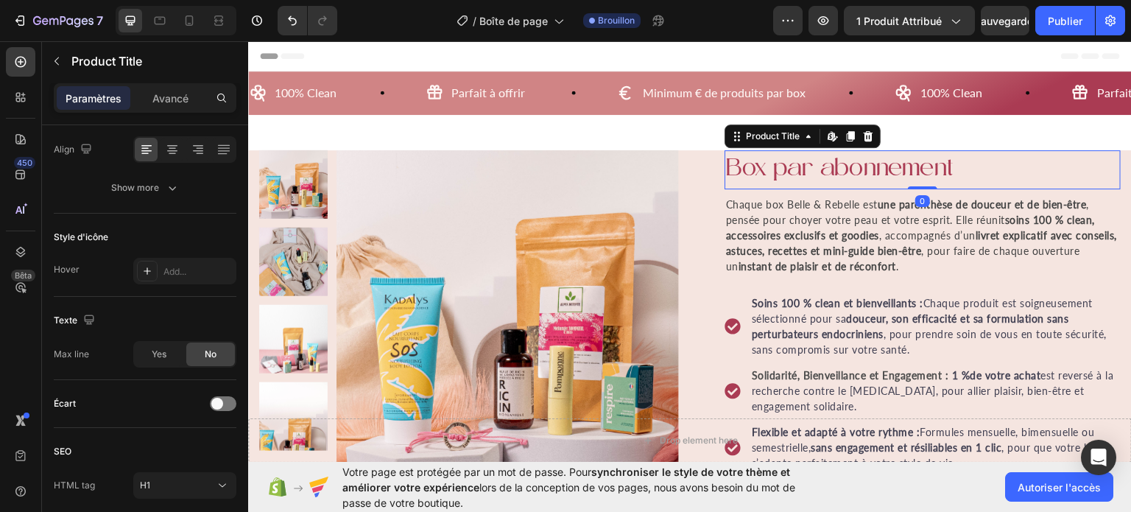
scroll to position [0, 0]
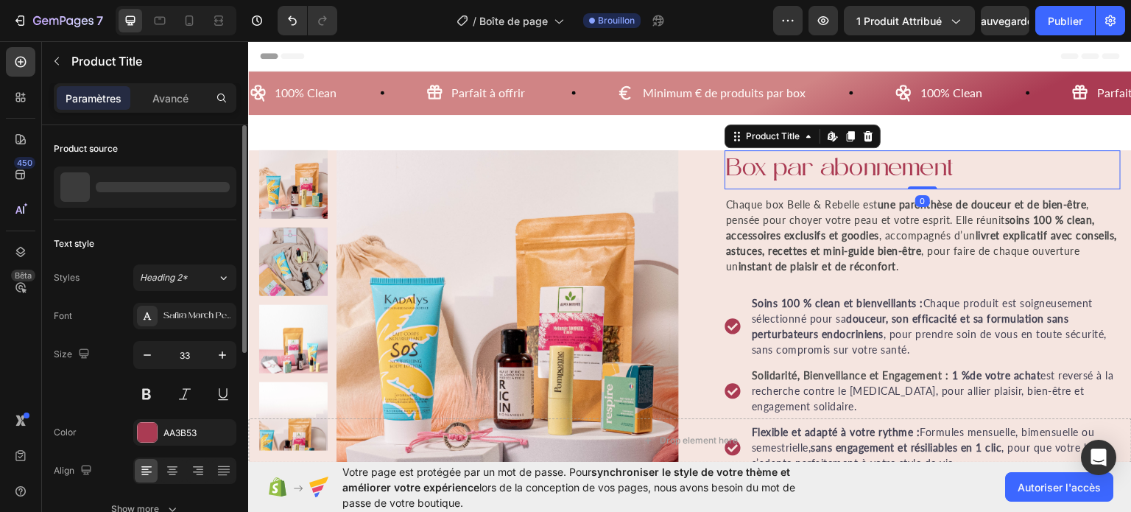
click at [912, 175] on h1 "Box par abonnement" at bounding box center [923, 169] width 396 height 40
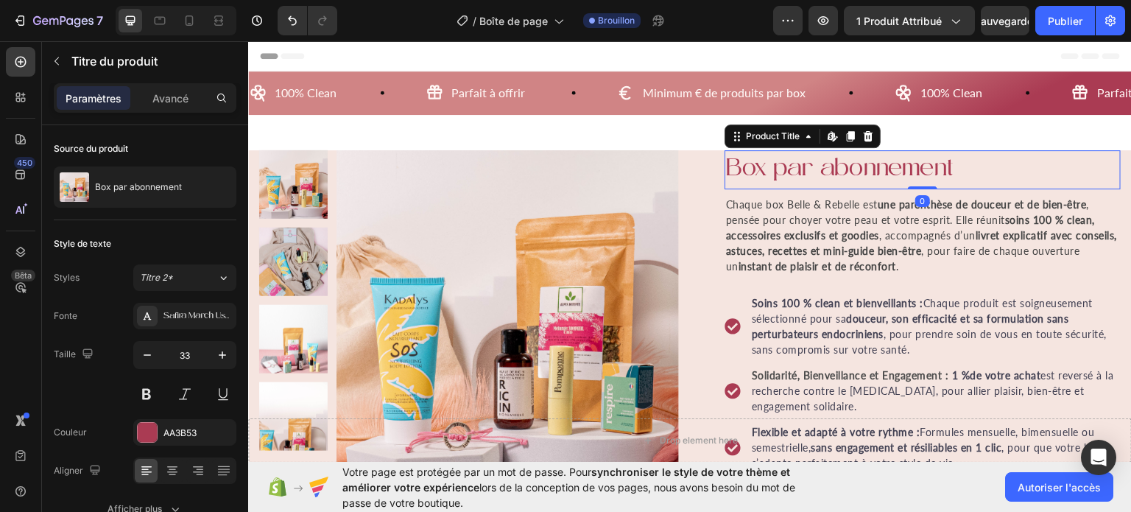
drag, startPoint x: 912, startPoint y: 187, endPoint x: 912, endPoint y: 175, distance: 11.8
click at [912, 175] on div "Box par abonnement Product Title Edit content in Shopify 0" at bounding box center [923, 169] width 396 height 40
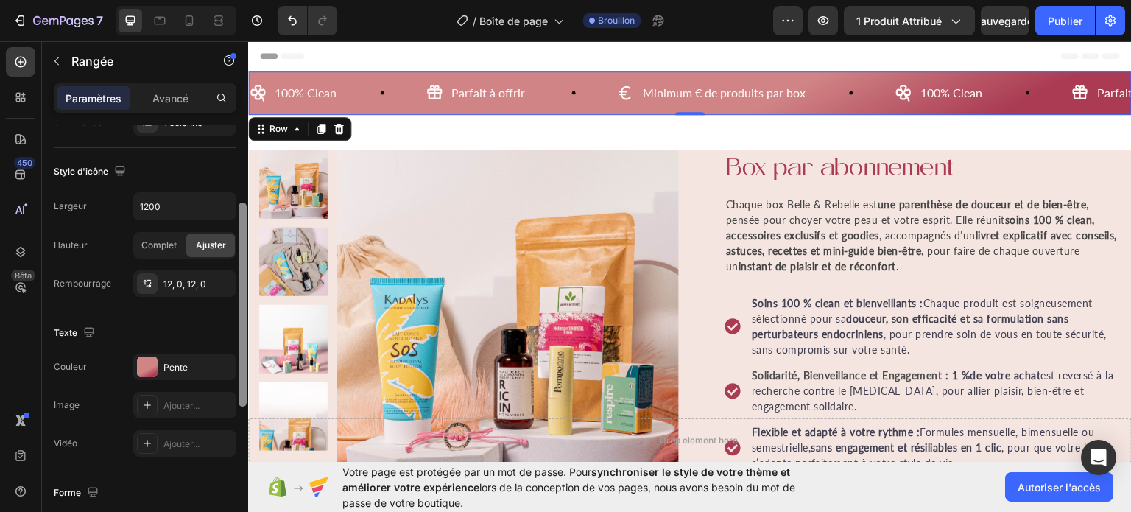
scroll to position [297, 0]
drag, startPoint x: 242, startPoint y: 234, endPoint x: 225, endPoint y: 377, distance: 143.9
click at [225, 377] on div "Mise en page Largeur de colonne Taux de variation Adapté au contenu 12 Gestion …" at bounding box center [145, 339] width 206 height 429
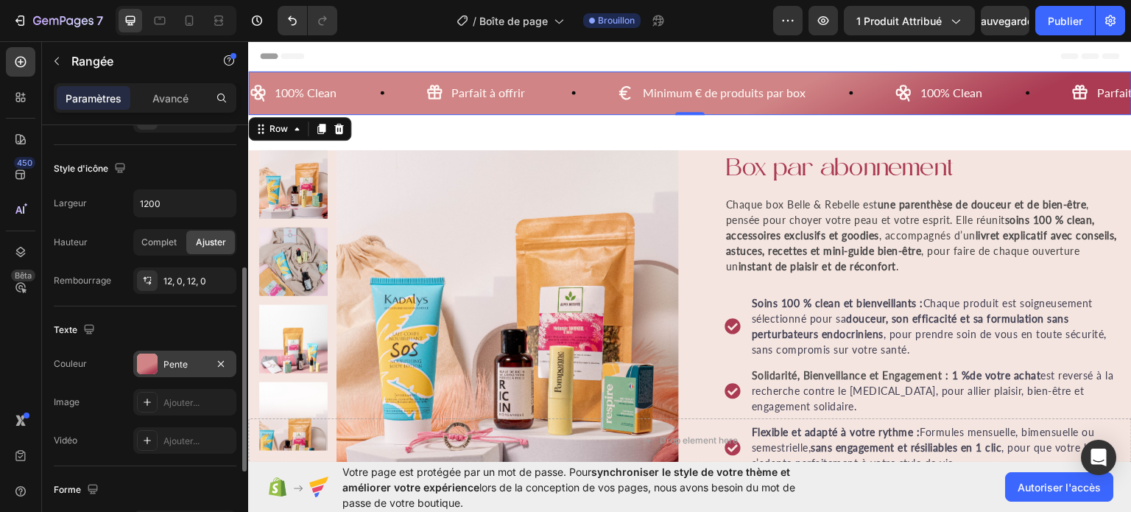
click at [160, 358] on div "Pente" at bounding box center [184, 364] width 103 height 27
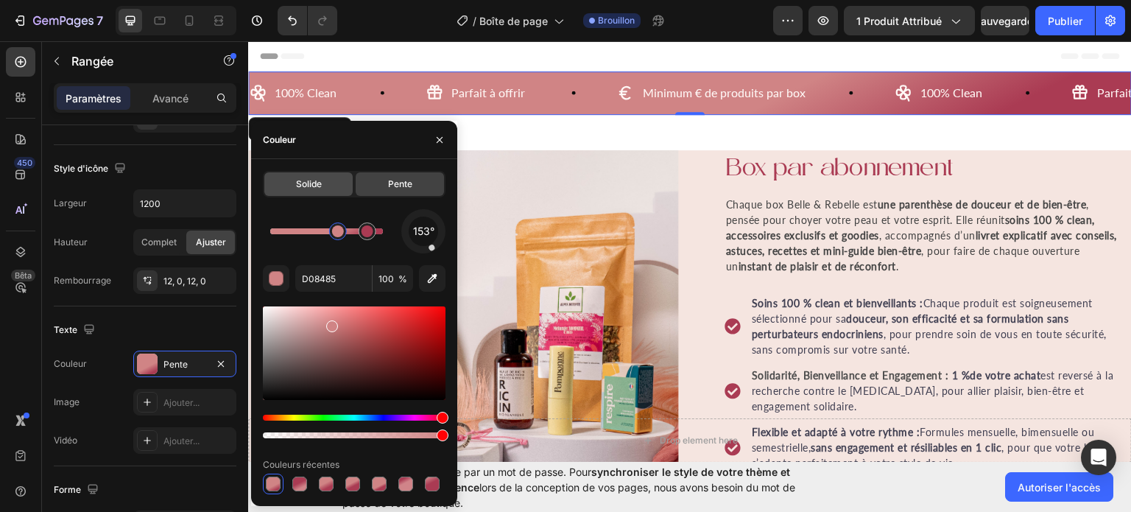
click at [292, 176] on div "Solide" at bounding box center [308, 184] width 88 height 24
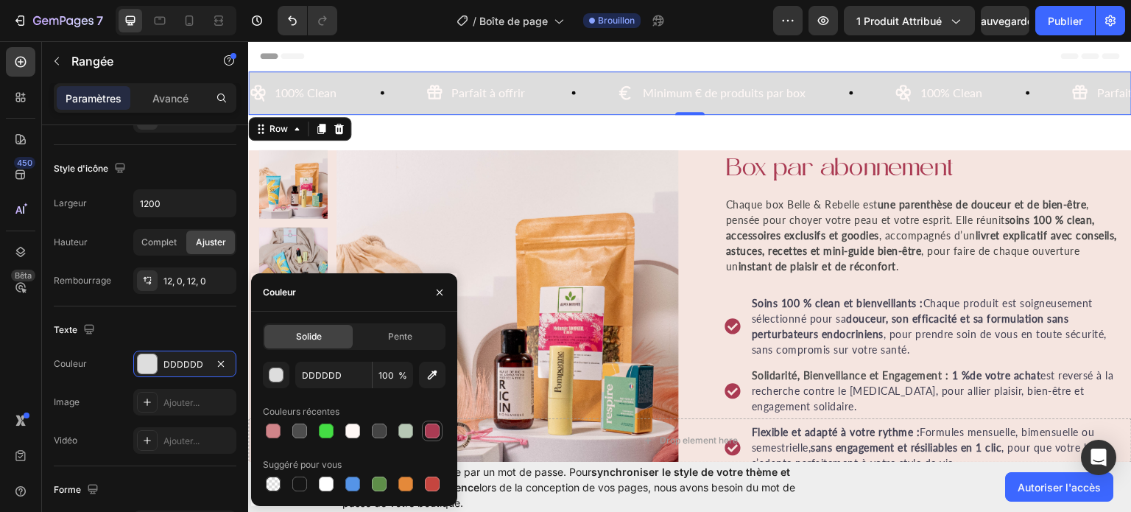
click at [431, 435] on div at bounding box center [432, 430] width 15 height 15
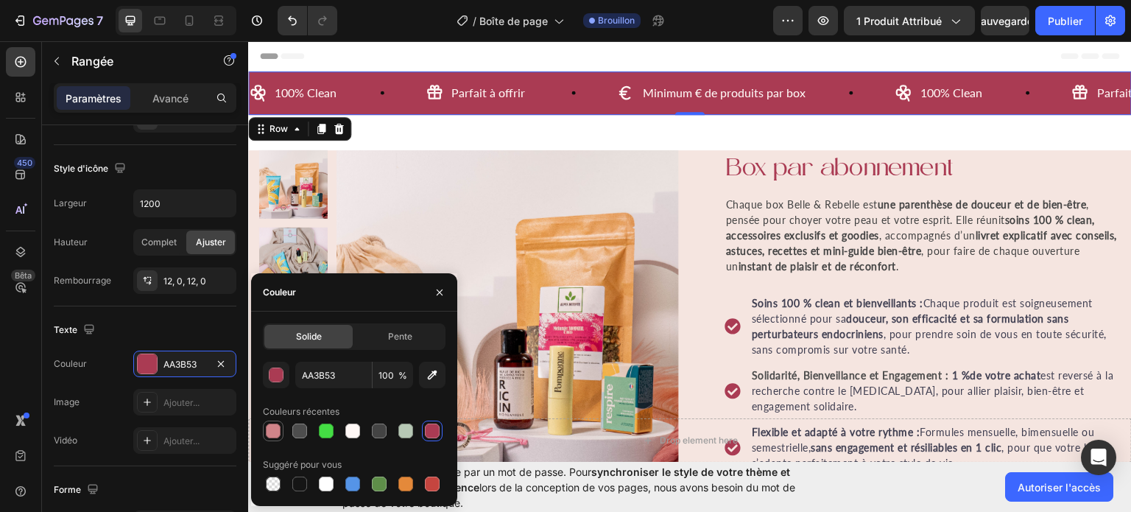
click at [275, 432] on div at bounding box center [273, 430] width 15 height 15
type input "D08489"
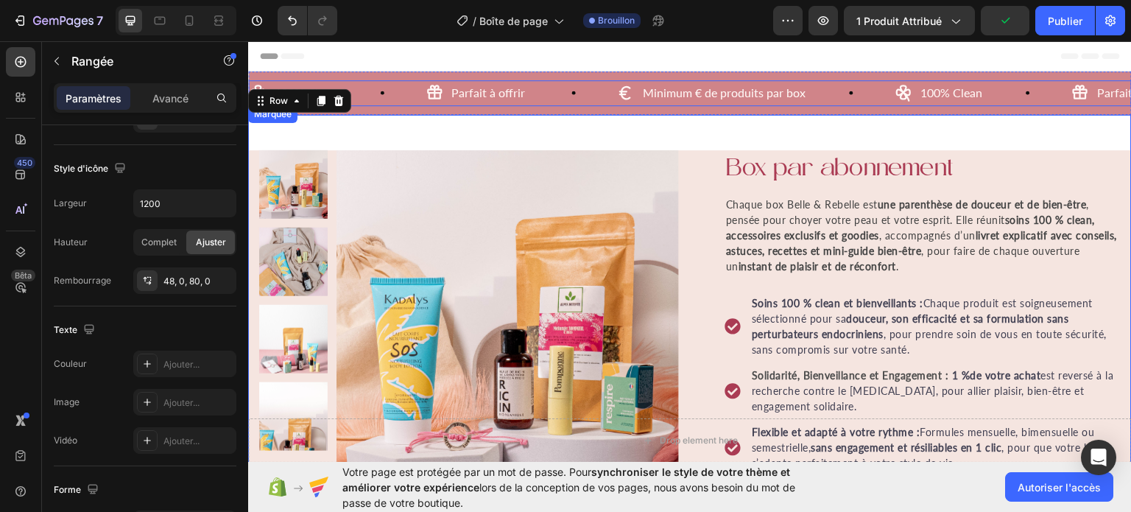
click at [849, 94] on icon at bounding box center [851, 92] width 4 height 4
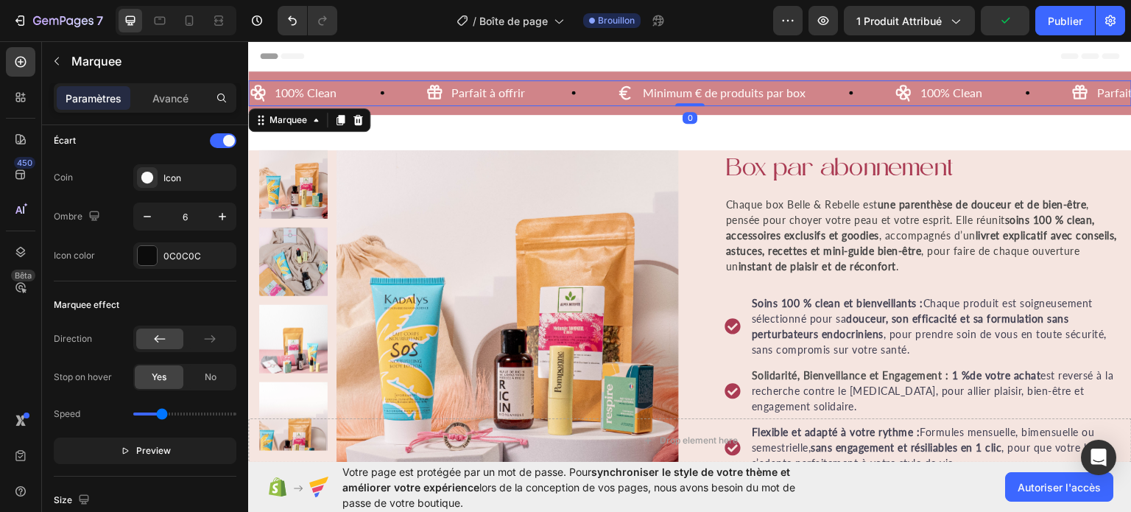
scroll to position [0, 0]
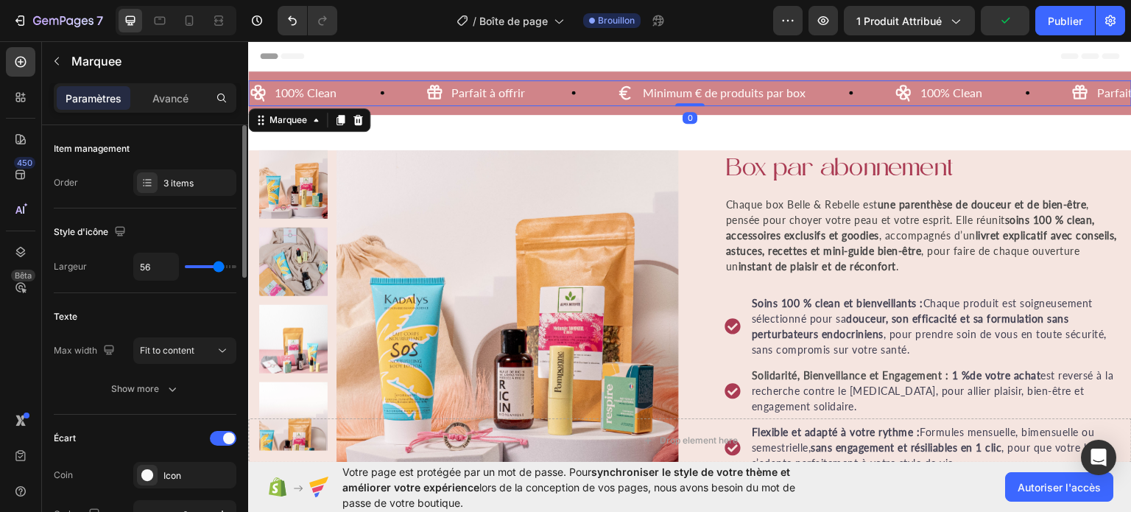
click at [849, 94] on icon at bounding box center [851, 92] width 4 height 4
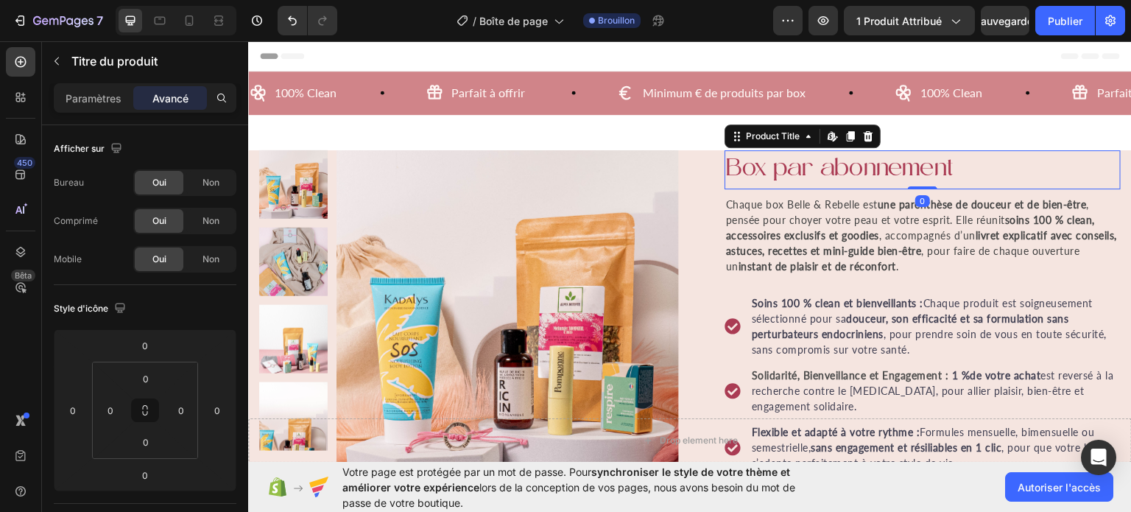
click at [814, 166] on h1 "Box par abonnement" at bounding box center [923, 169] width 396 height 40
click at [943, 161] on h1 "Box par abonnement" at bounding box center [923, 169] width 396 height 40
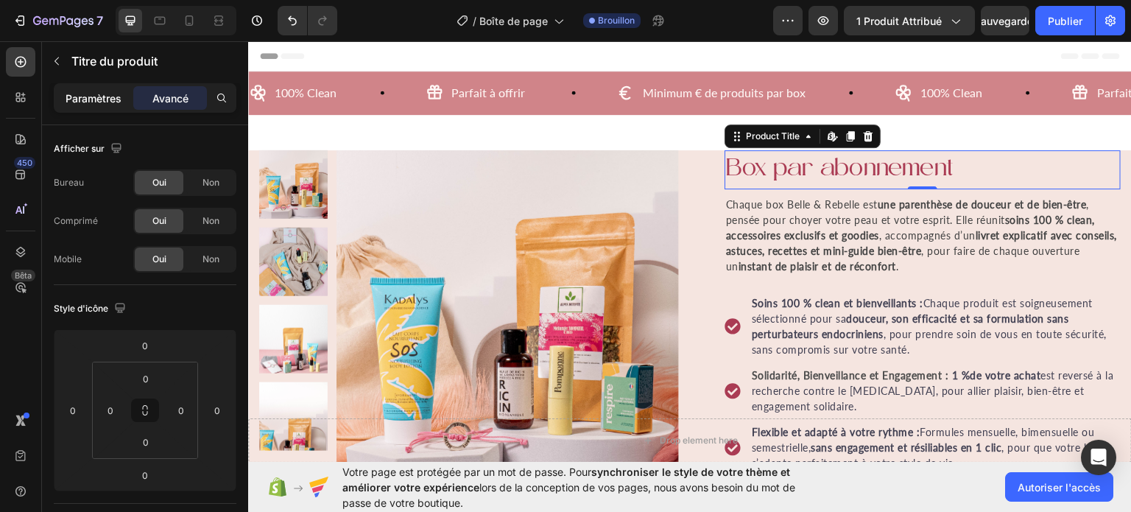
click at [81, 94] on font "Paramètres" at bounding box center [94, 98] width 56 height 13
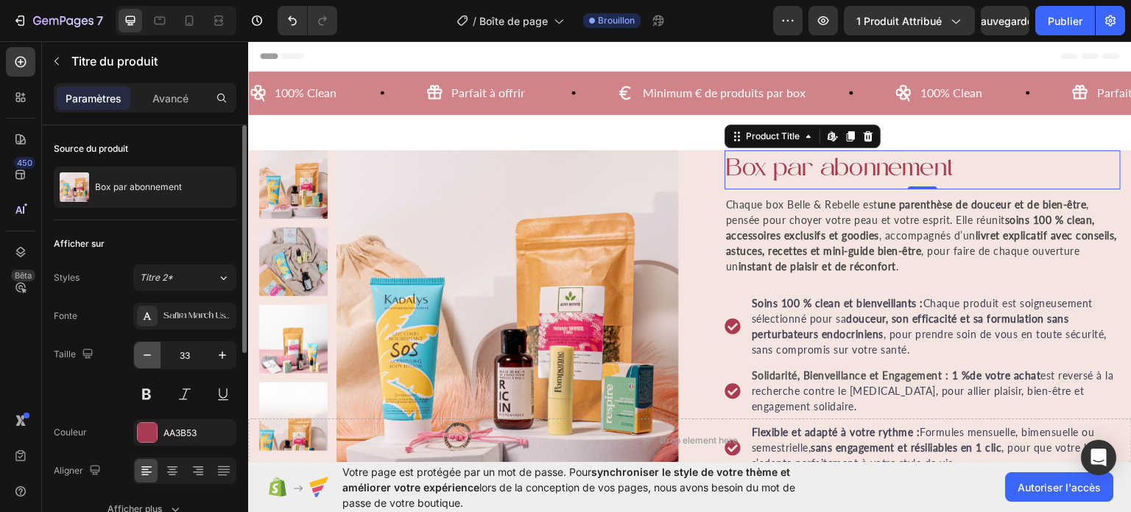
click at [147, 357] on icon "button" at bounding box center [147, 355] width 15 height 15
type input "30"
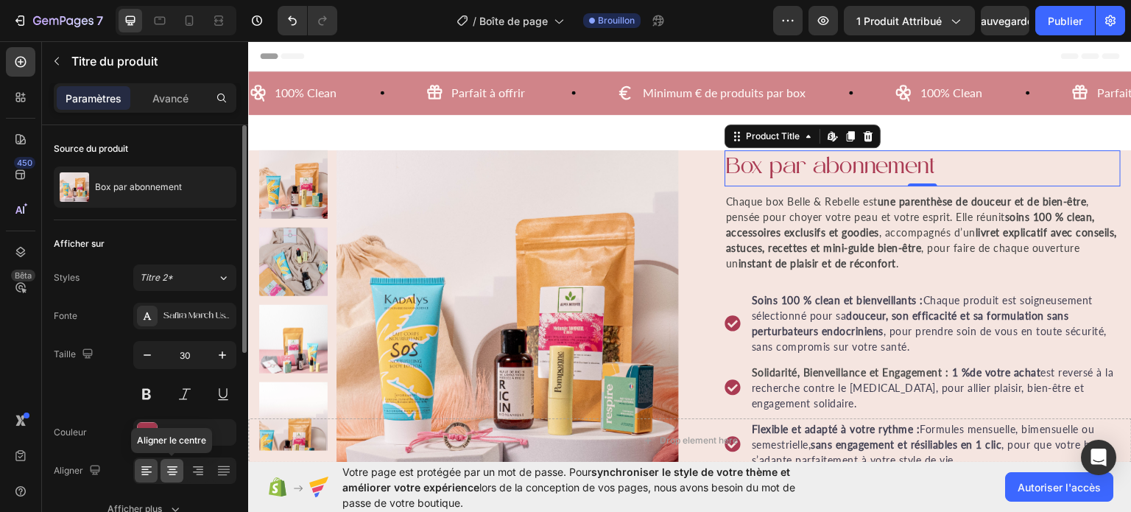
click at [177, 475] on icon at bounding box center [172, 470] width 15 height 15
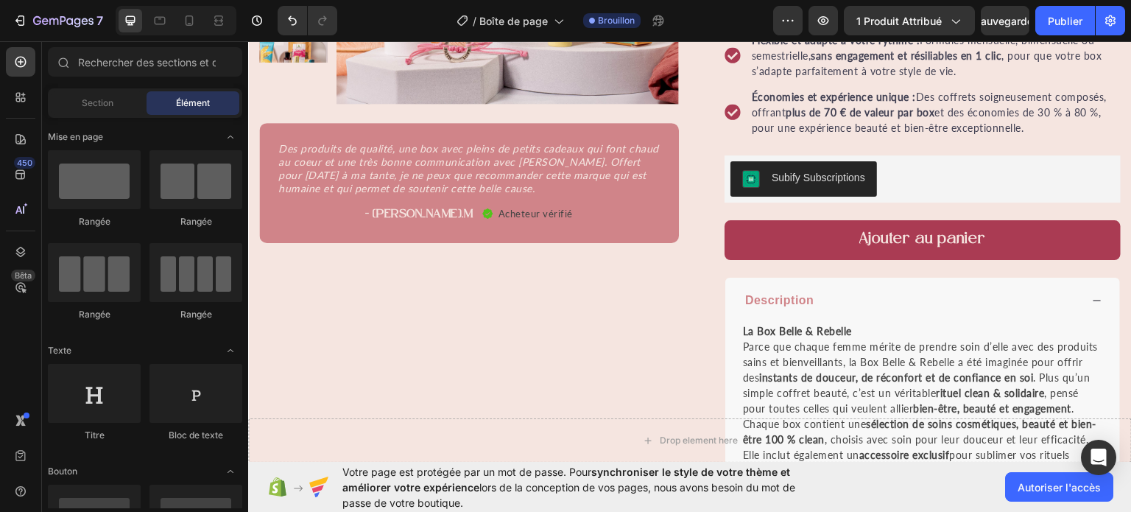
scroll to position [418, 0]
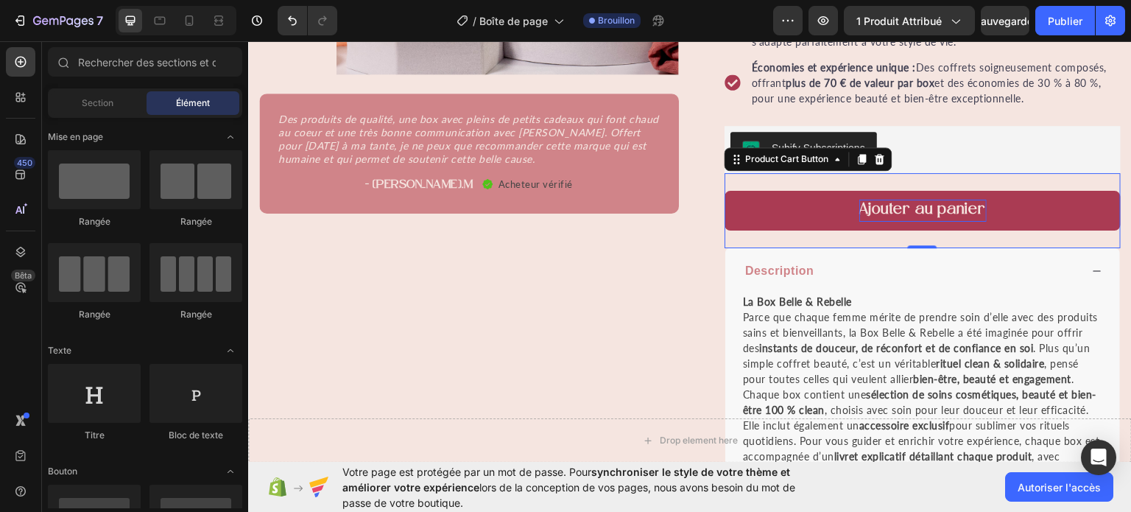
click at [880, 202] on div "Ajouter au panier" at bounding box center [922, 210] width 127 height 22
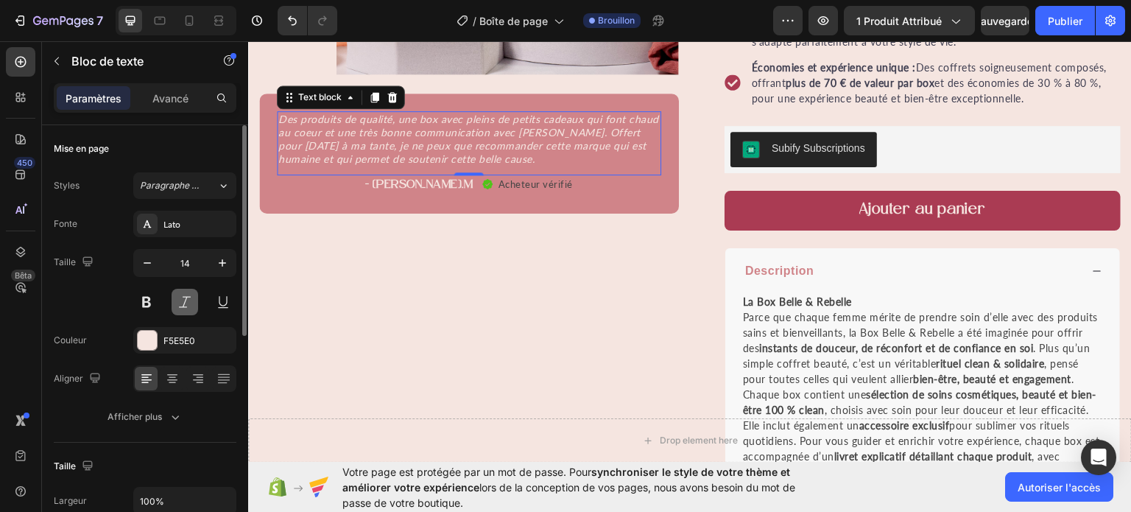
click at [194, 305] on button at bounding box center [185, 302] width 27 height 27
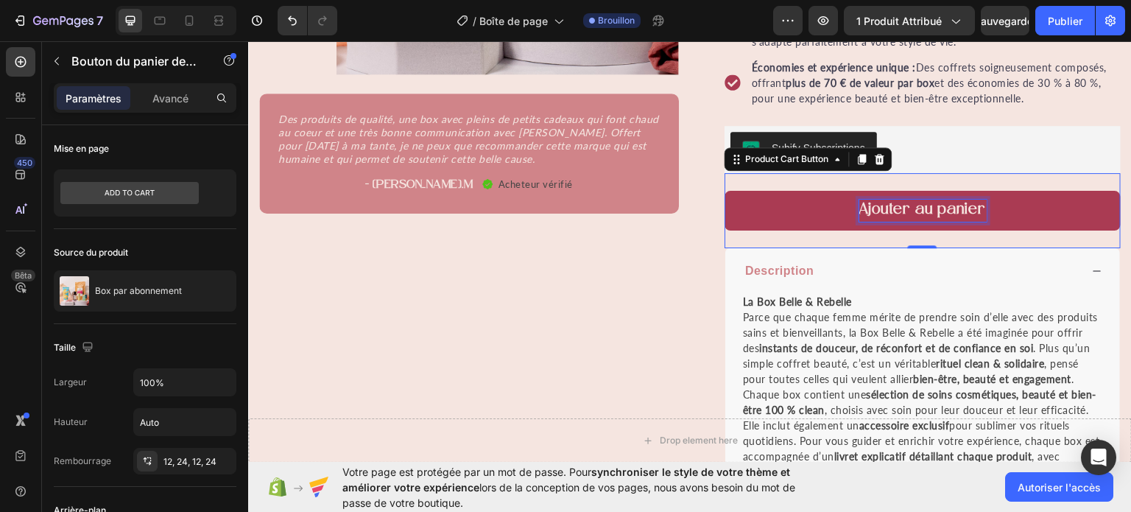
click at [926, 212] on div "Ajouter au panier" at bounding box center [922, 210] width 127 height 22
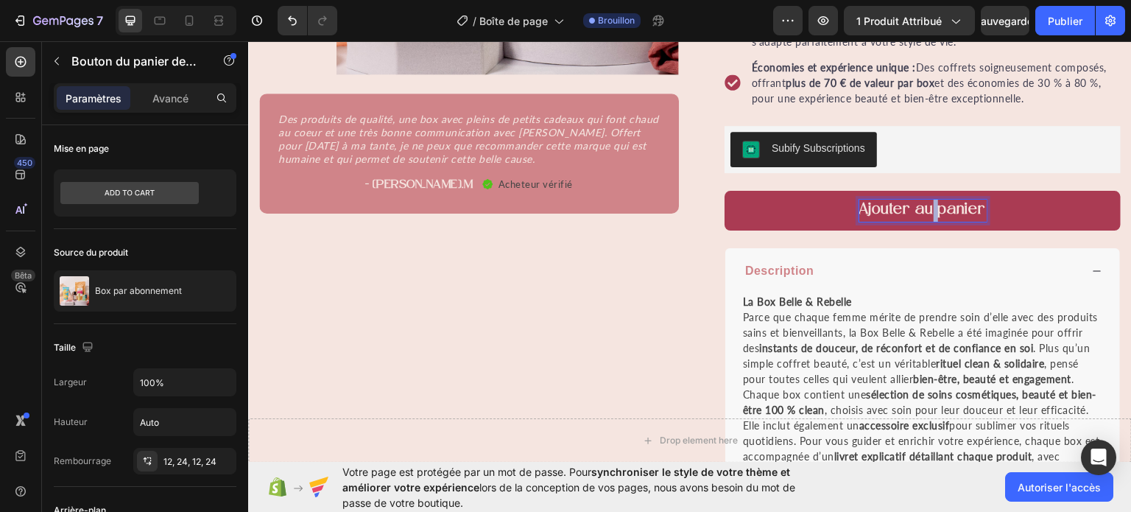
click at [926, 212] on p "Ajouter au panier" at bounding box center [922, 210] width 127 height 22
click at [972, 205] on p "Ajouter au panier" at bounding box center [922, 210] width 127 height 22
drag, startPoint x: 975, startPoint y: 205, endPoint x: 854, endPoint y: 202, distance: 120.8
click at [859, 202] on p "Ajouter au panier" at bounding box center [922, 210] width 127 height 22
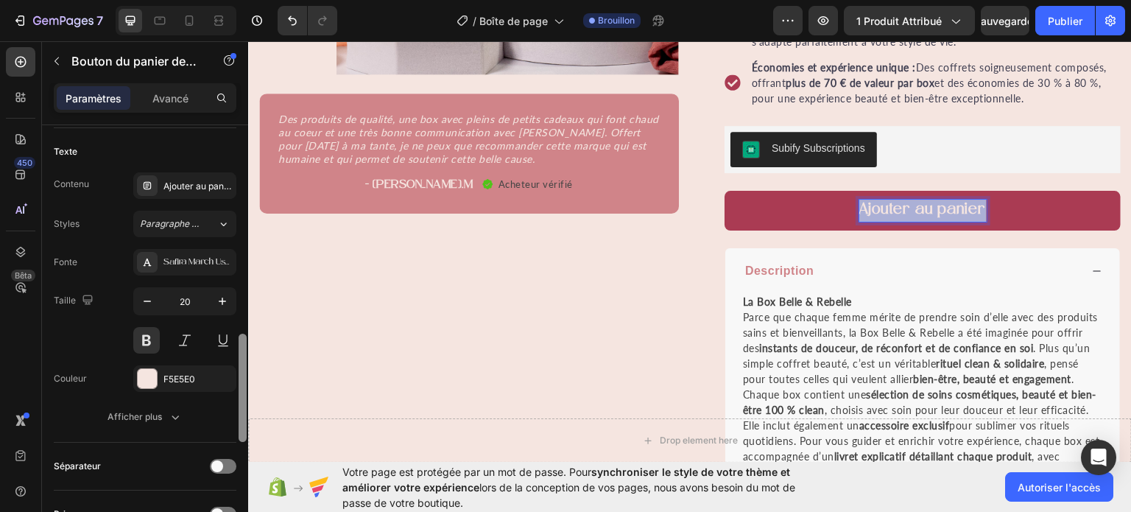
scroll to position [781, 0]
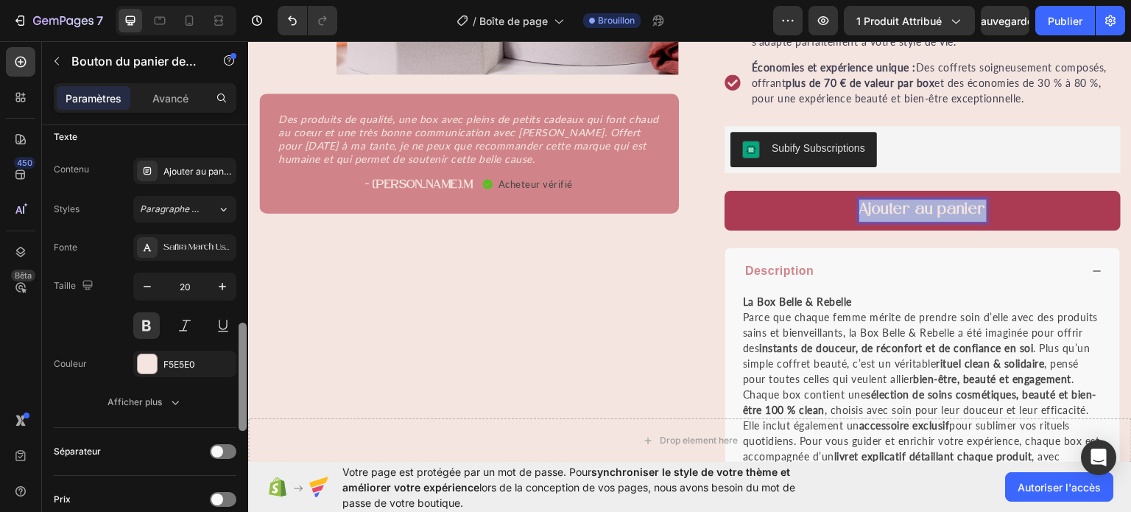
drag, startPoint x: 239, startPoint y: 149, endPoint x: 243, endPoint y: 348, distance: 198.1
click at [243, 348] on div at bounding box center [243, 377] width 8 height 108
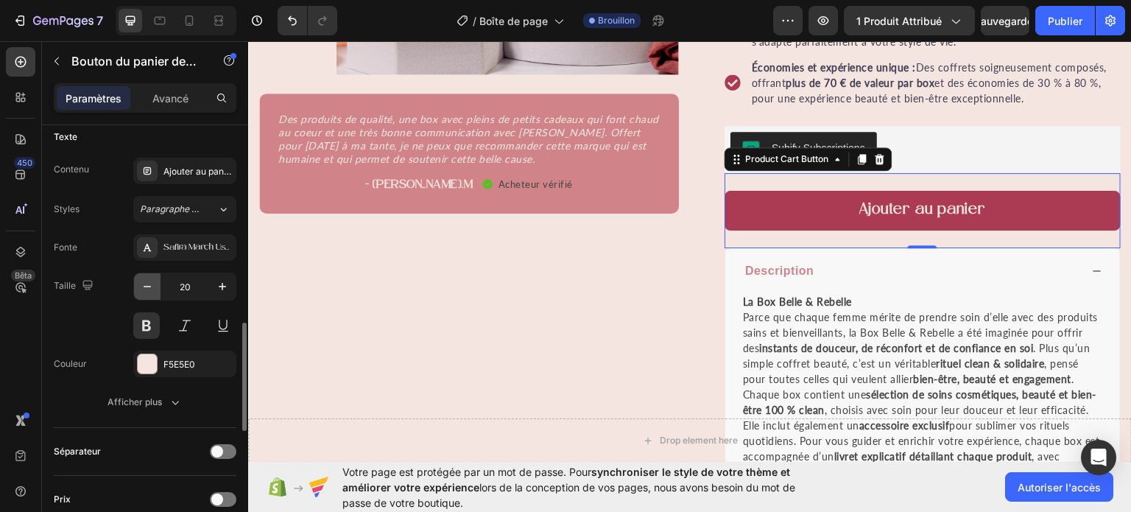
click at [140, 281] on icon "button" at bounding box center [147, 286] width 15 height 15
type input "18"
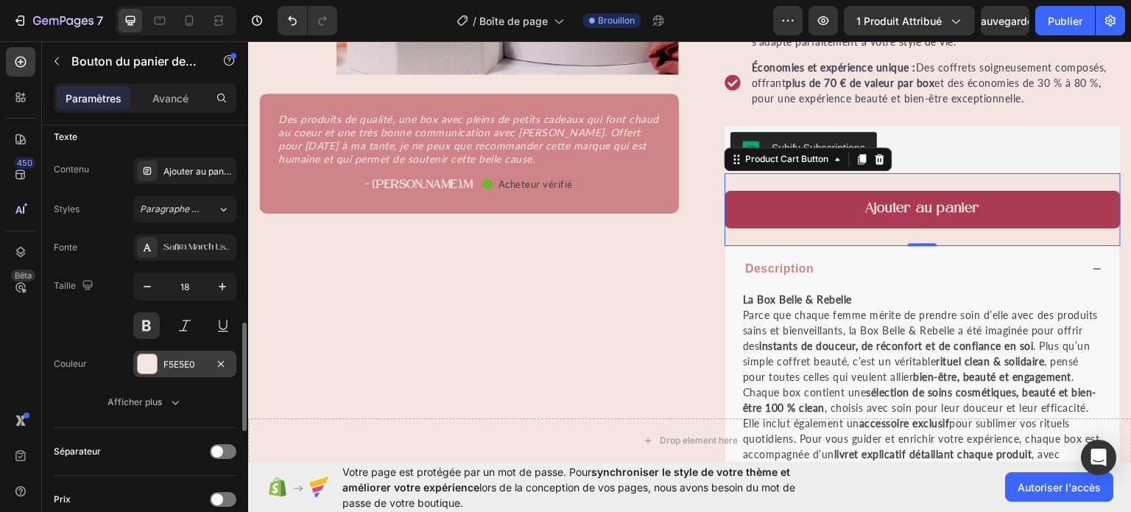
click at [191, 364] on font "F5E5E0" at bounding box center [179, 364] width 32 height 11
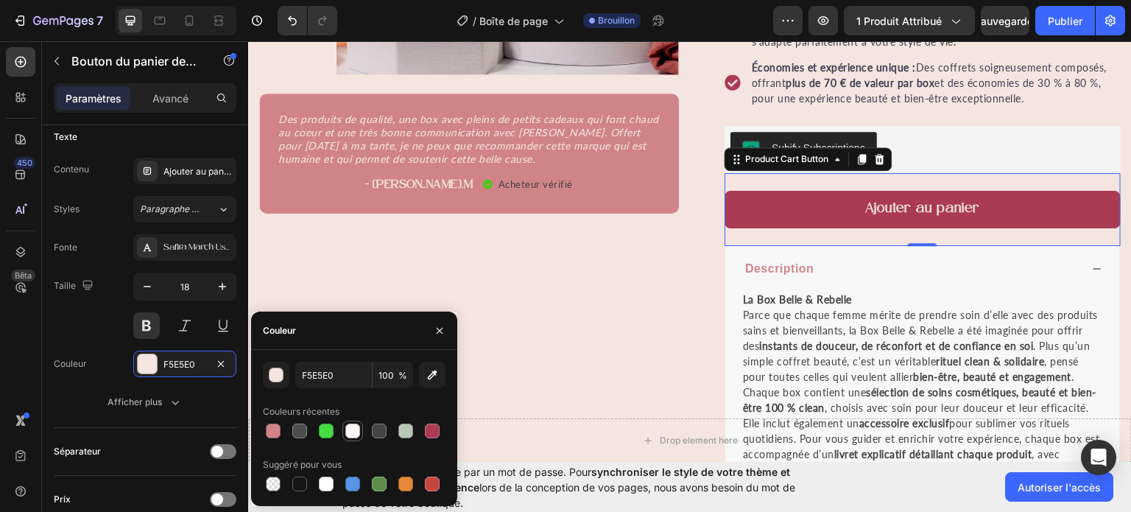
click at [355, 429] on div at bounding box center [352, 430] width 15 height 15
click at [436, 378] on icon "button" at bounding box center [432, 374] width 15 height 15
type input "F8F8F8"
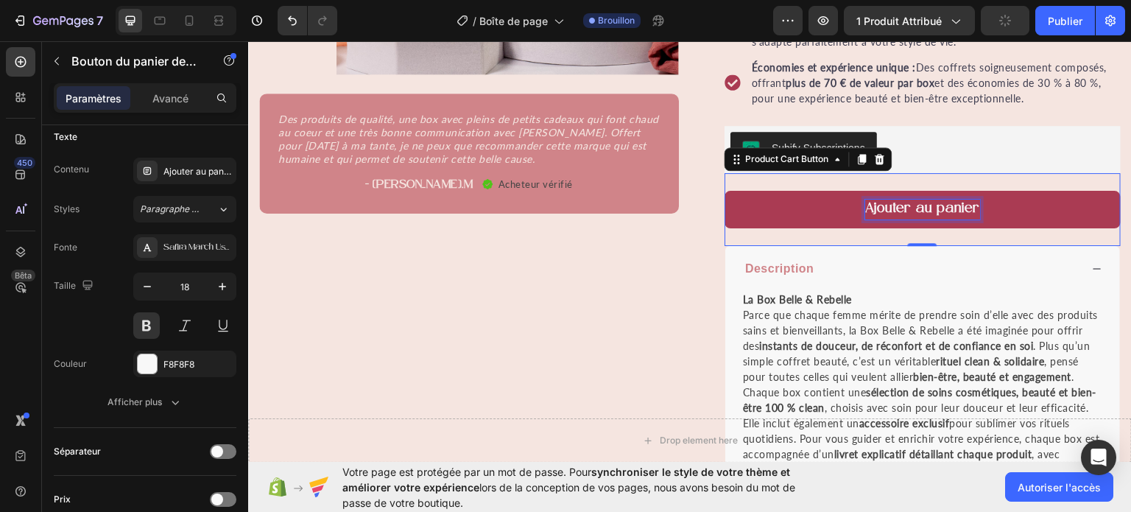
click at [875, 200] on p "Ajouter au panier" at bounding box center [922, 209] width 115 height 20
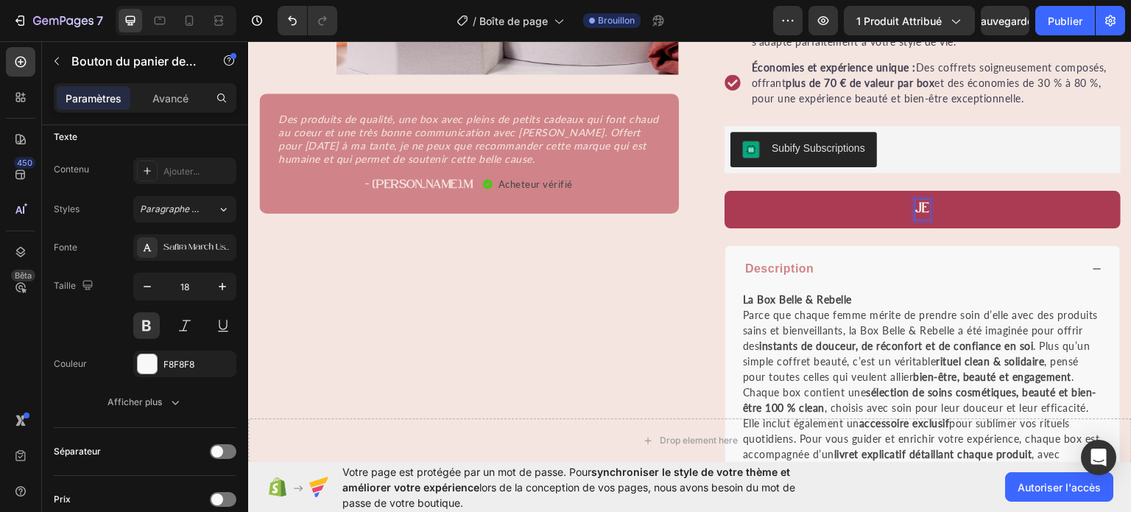
click at [725, 190] on button "JE" at bounding box center [923, 209] width 396 height 38
click at [725, 190] on button "JE VEUX" at bounding box center [923, 209] width 396 height 38
click at [725, 190] on button "JE VEUX MA" at bounding box center [923, 209] width 396 height 38
click at [725, 190] on button "JE VEUX MA BOX" at bounding box center [923, 209] width 396 height 38
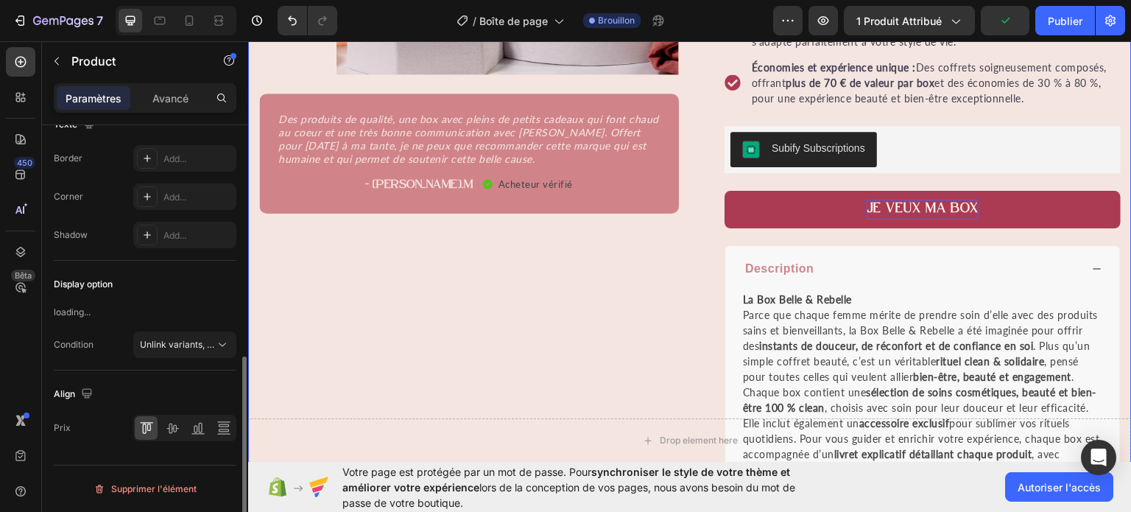
scroll to position [0, 0]
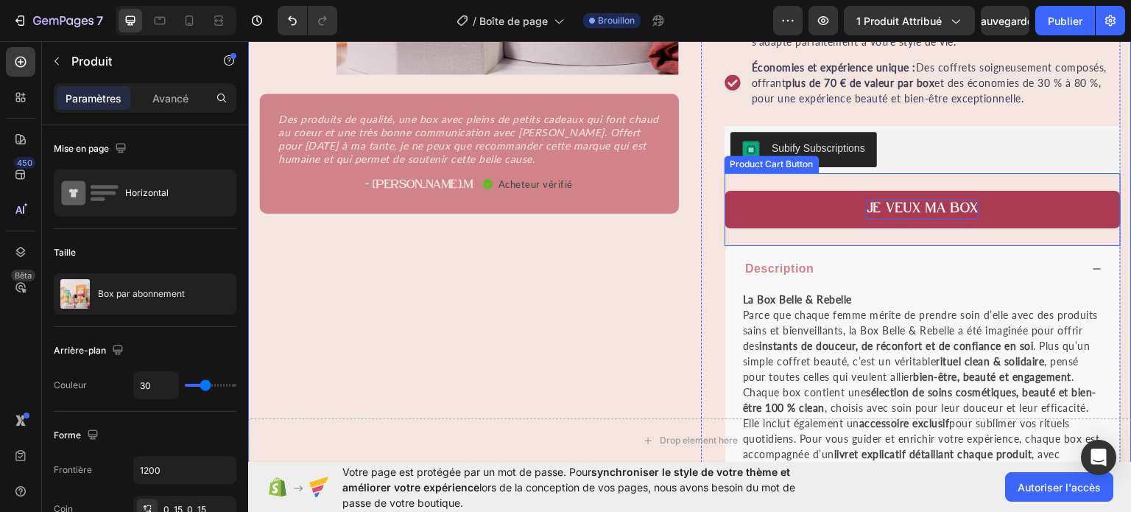
click at [967, 203] on p "JE VEUX MA BOX" at bounding box center [923, 209] width 112 height 20
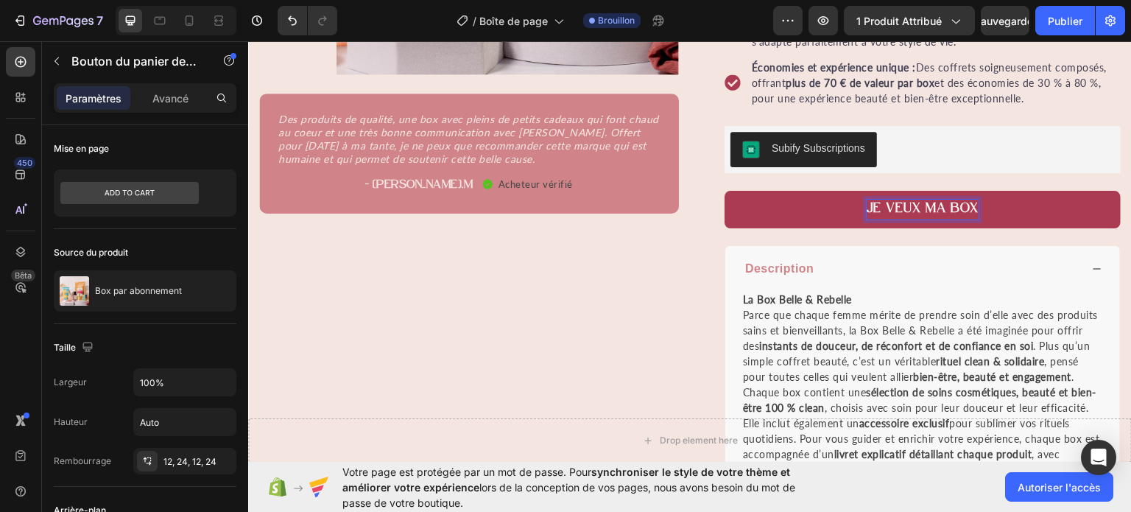
click at [967, 203] on p "JE VEUX MA BOX" at bounding box center [923, 209] width 112 height 20
click at [725, 190] on button "JE VEUX MA BOX" at bounding box center [923, 209] width 396 height 38
click at [725, 190] on button "JE VEUX MA BOX BELLLE" at bounding box center [923, 209] width 396 height 38
click at [725, 190] on button "JE VEUX MA BOX BELLE" at bounding box center [923, 209] width 396 height 38
click at [725, 190] on button "JE VEUX MA BOX BELLE ET" at bounding box center [923, 209] width 396 height 38
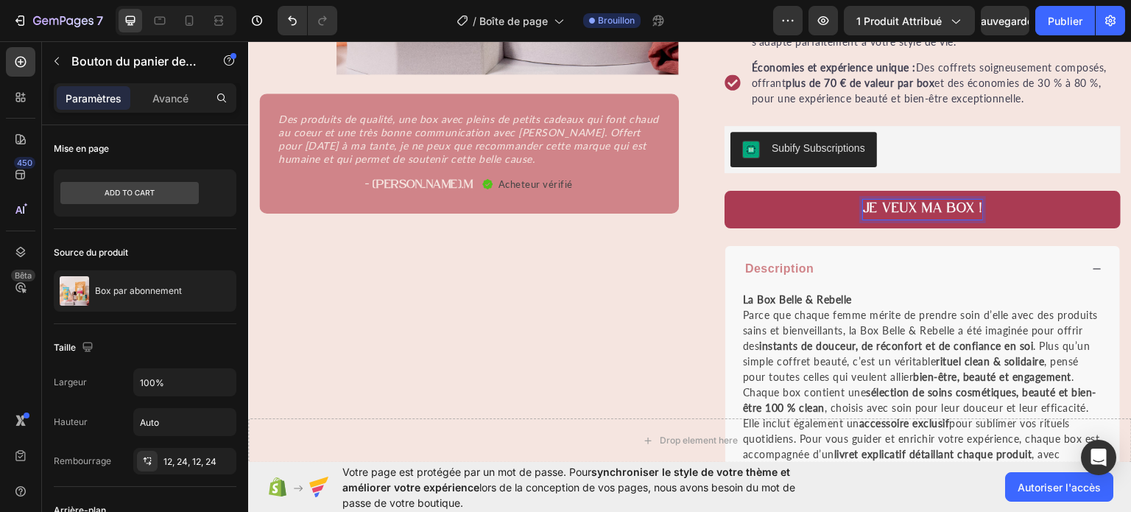
click at [927, 181] on div "JE VEUX MA BOX ! Product Cart Button 0" at bounding box center [923, 208] width 396 height 73
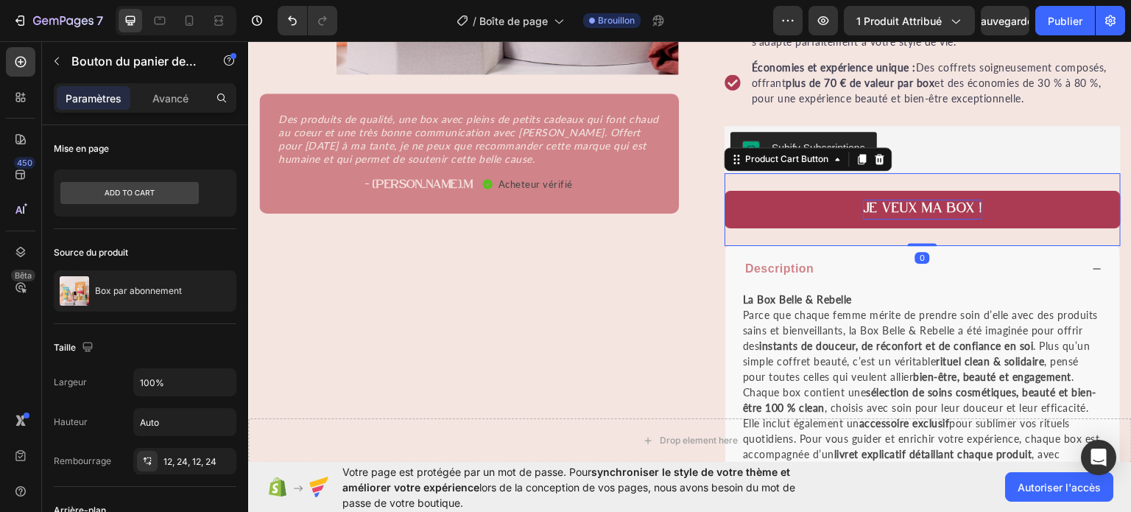
drag, startPoint x: 910, startPoint y: 240, endPoint x: 909, endPoint y: 222, distance: 17.7
click at [909, 222] on div "JE VEUX MA BOX ! Product Cart Button 0" at bounding box center [923, 208] width 396 height 73
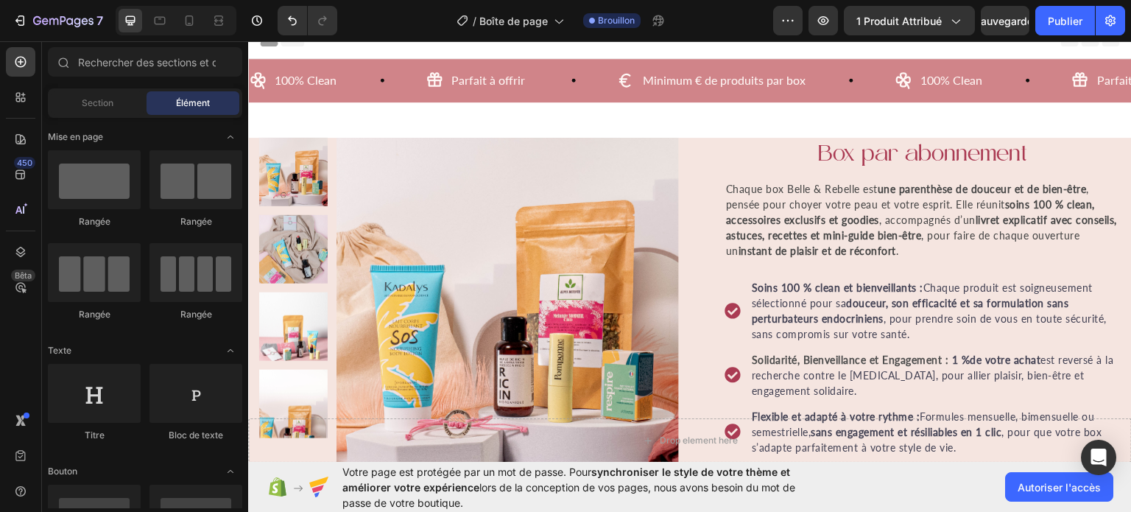
scroll to position [21, 0]
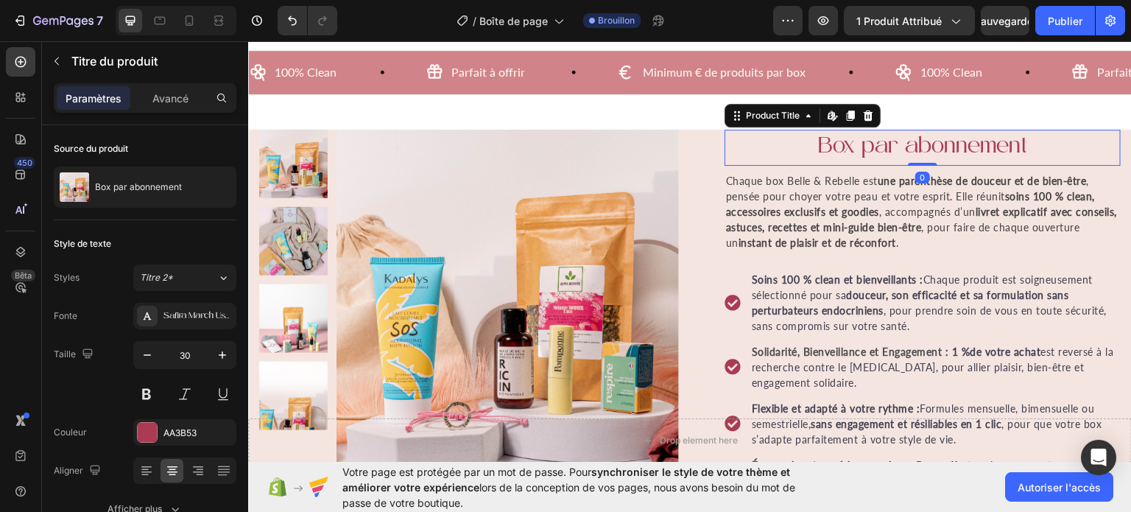
drag, startPoint x: 915, startPoint y: 163, endPoint x: 905, endPoint y: 135, distance: 29.1
click at [905, 135] on div "Box par abonnement Product Title Edit content in Shopify 0" at bounding box center [923, 147] width 396 height 36
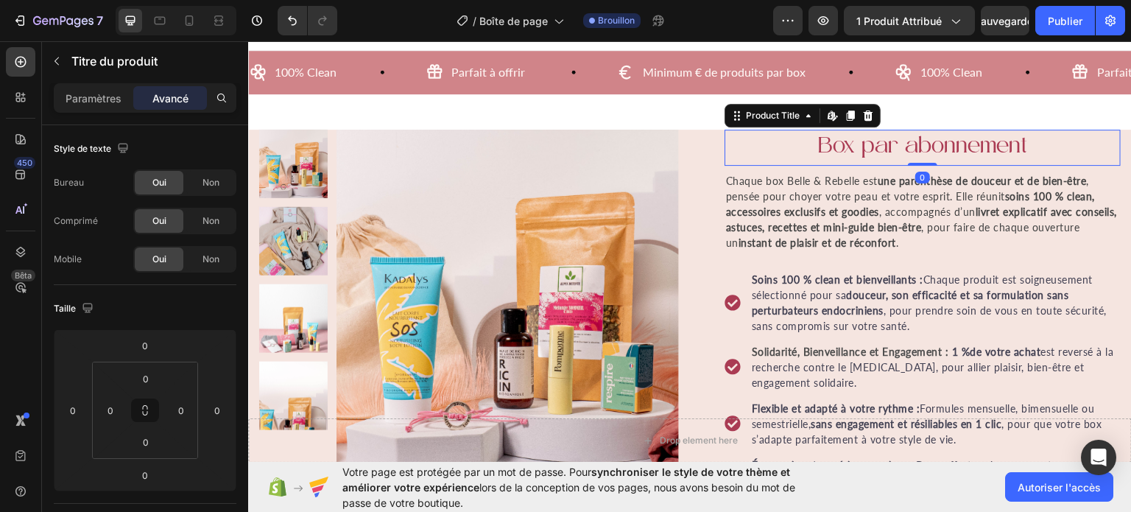
click at [808, 140] on h1 "Box par abonnement" at bounding box center [923, 147] width 396 height 36
click at [814, 142] on h1 "Box par abonnement" at bounding box center [923, 147] width 396 height 36
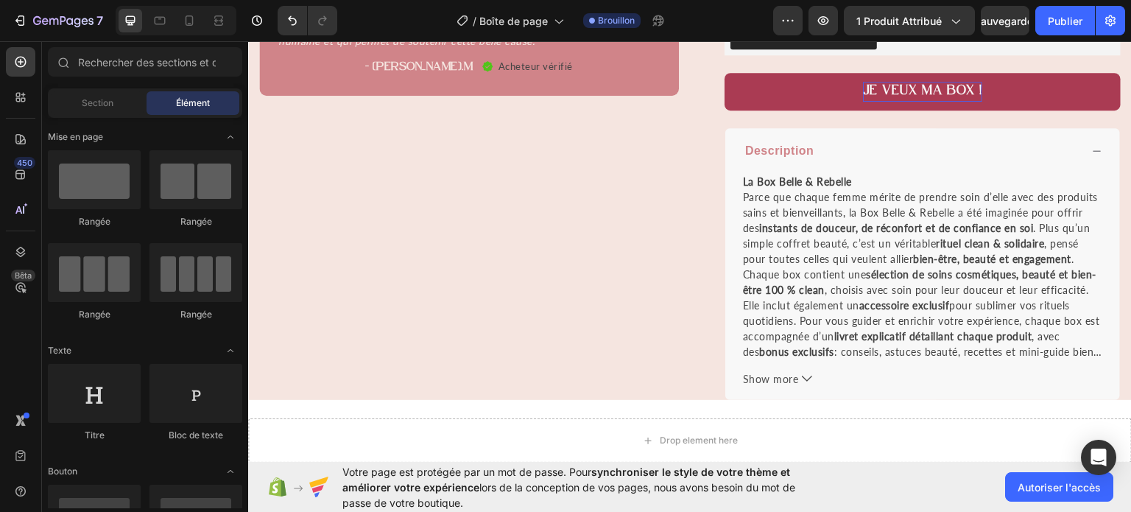
scroll to position [580, 0]
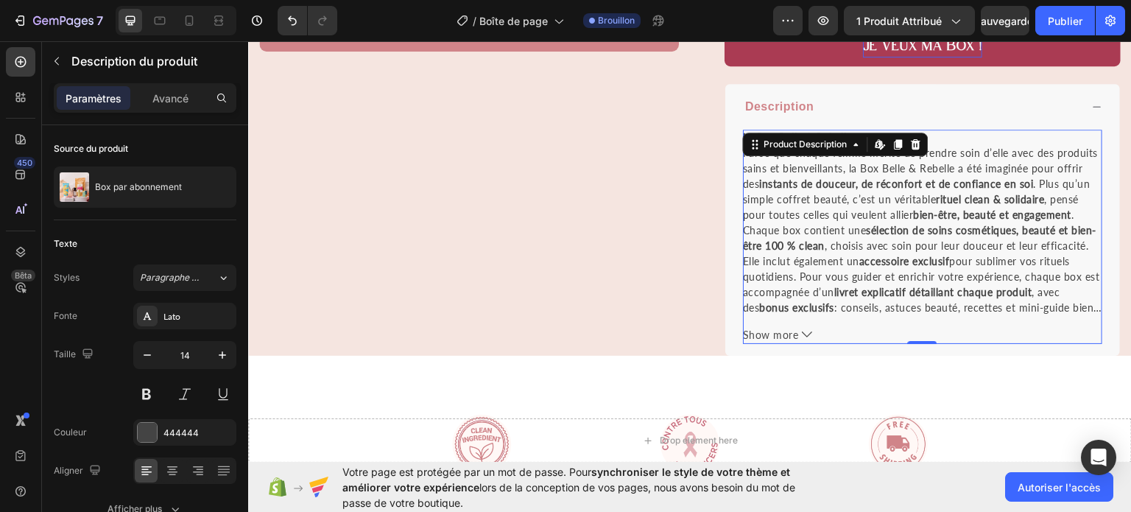
click at [1041, 191] on p "Parce que chaque femme mérite de prendre soin d’elle avec des produits sains et…" at bounding box center [920, 183] width 355 height 74
click at [856, 288] on p "Chaque box contient une sélection de soins cosmétiques, beauté et bien-être 100…" at bounding box center [921, 283] width 357 height 121
click at [857, 304] on p "Chaque box contient une sélection de soins cosmétiques, beauté et bien-être 100…" at bounding box center [921, 283] width 357 height 121
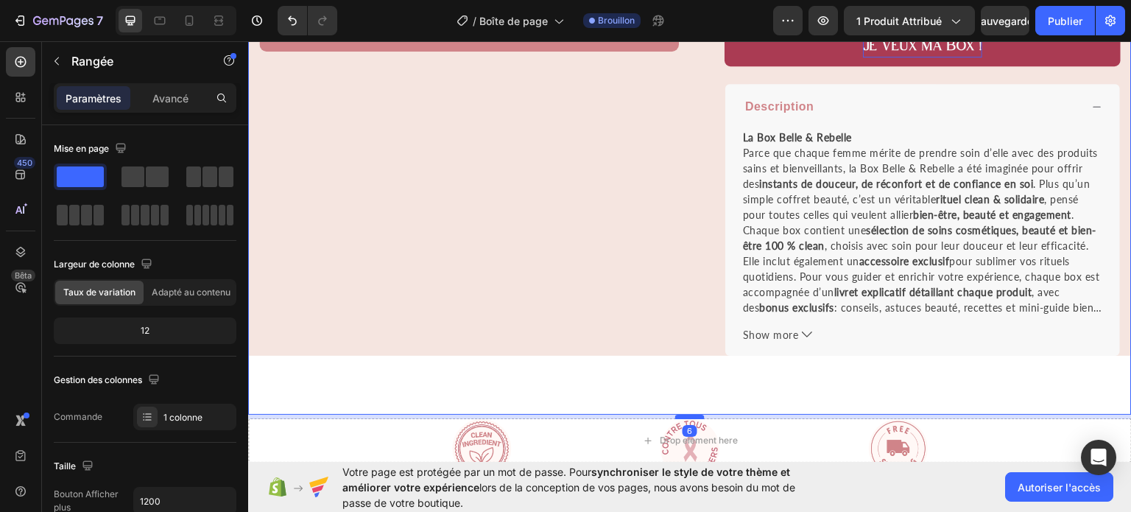
click at [679, 414] on div at bounding box center [689, 416] width 29 height 4
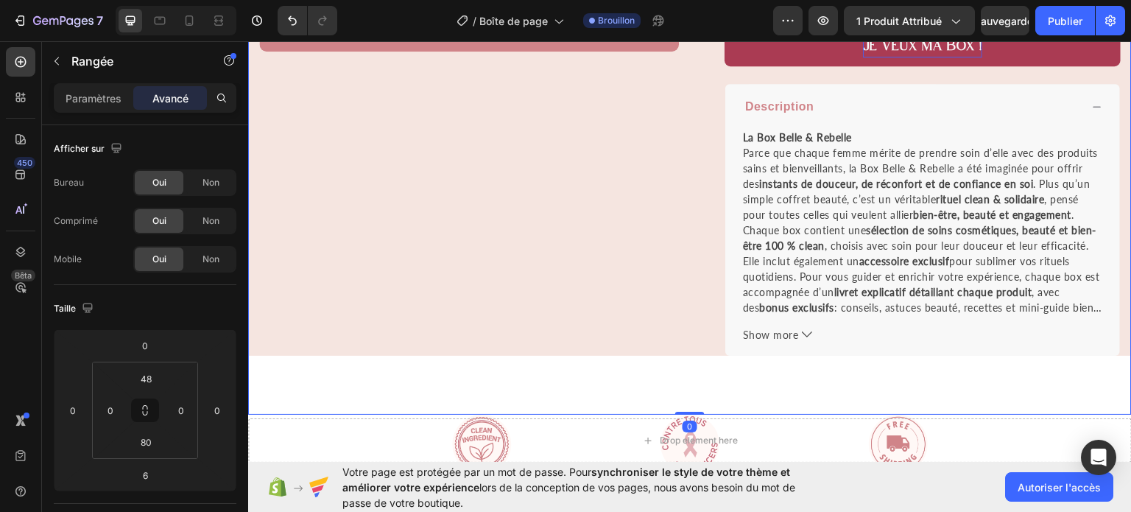
drag, startPoint x: 679, startPoint y: 412, endPoint x: 680, endPoint y: 359, distance: 53.0
type input "0"
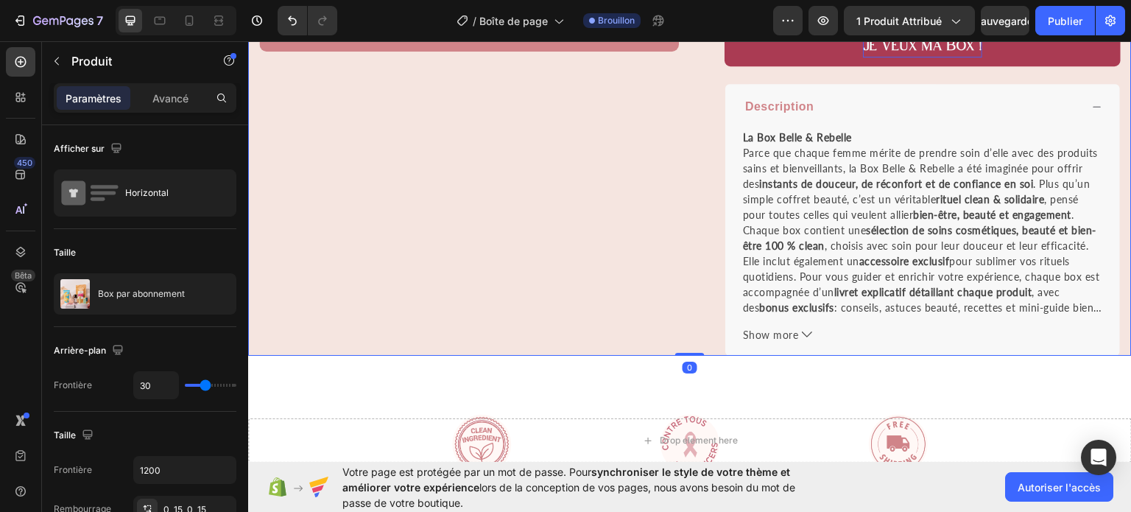
drag, startPoint x: 689, startPoint y: 347, endPoint x: 692, endPoint y: 329, distance: 17.9
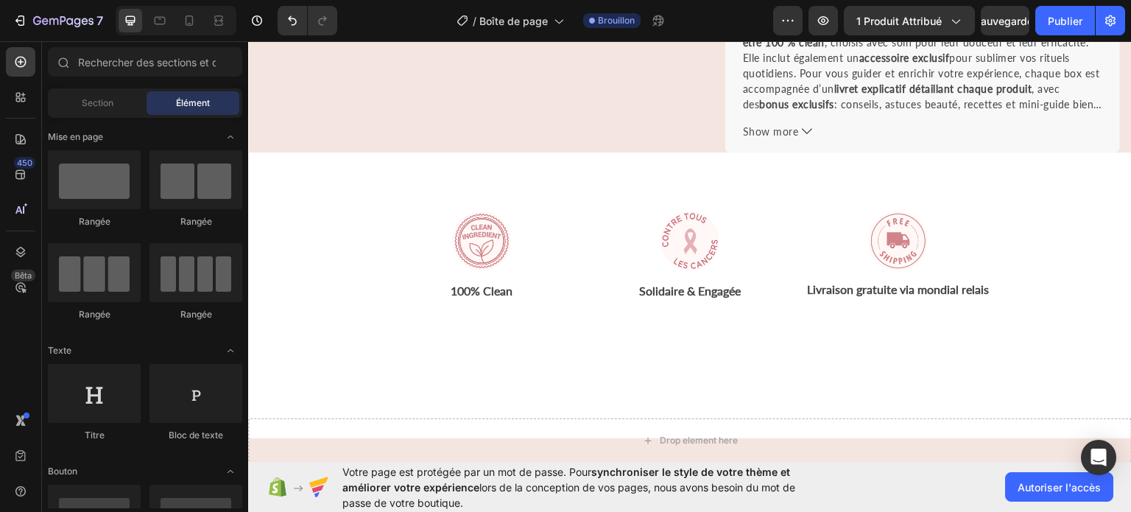
scroll to position [761, 0]
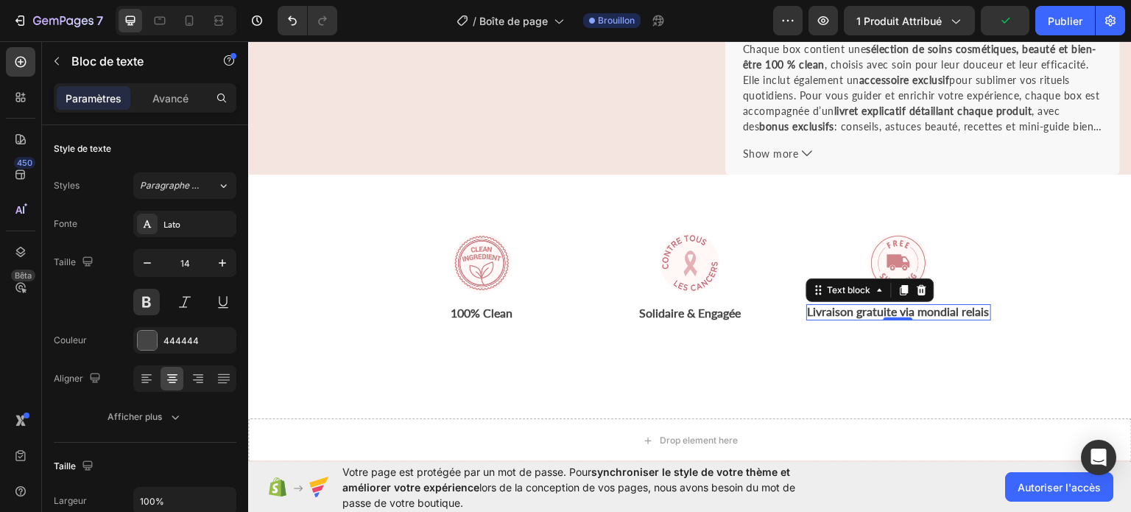
click at [865, 309] on span "Livraison gratuite via mondial relais" at bounding box center [899, 310] width 182 height 14
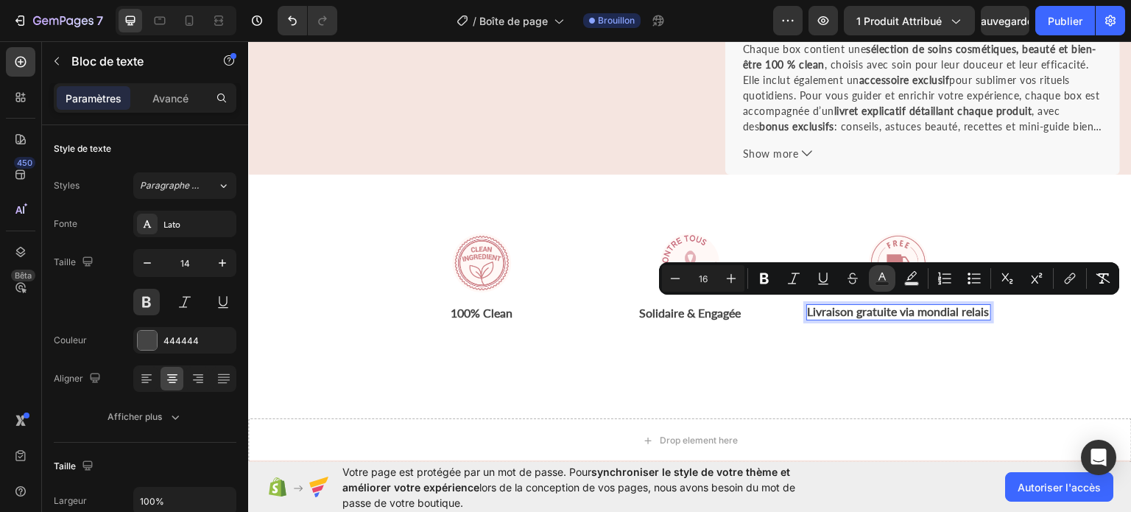
click at [876, 276] on icon "Barre d'outils contextuelle de l'éditeur" at bounding box center [882, 278] width 15 height 15
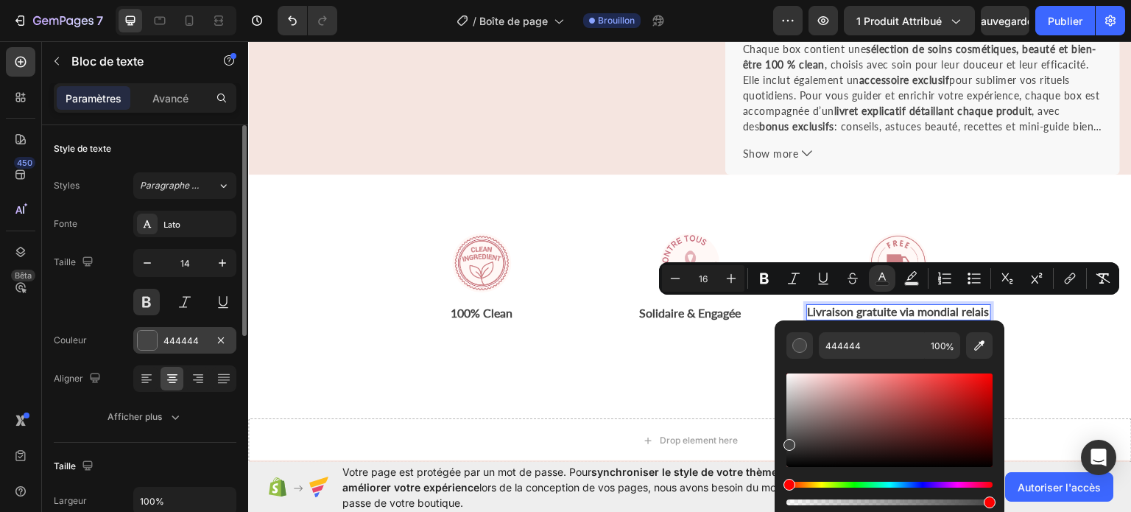
click at [182, 334] on div "444444" at bounding box center [184, 340] width 43 height 13
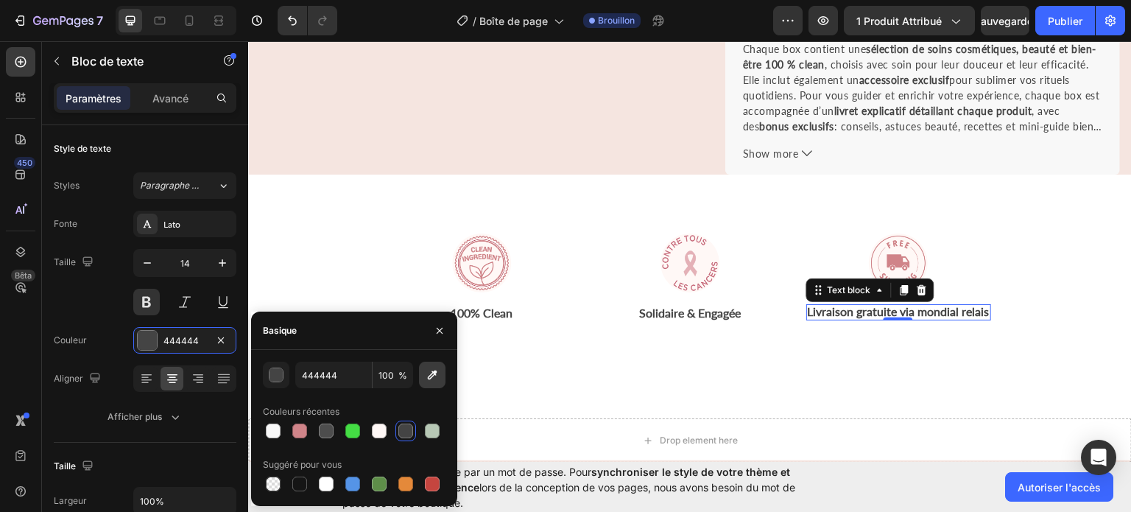
click at [433, 373] on icon "button" at bounding box center [433, 375] width 10 height 10
click at [321, 432] on div at bounding box center [326, 430] width 15 height 15
type input "D08489"
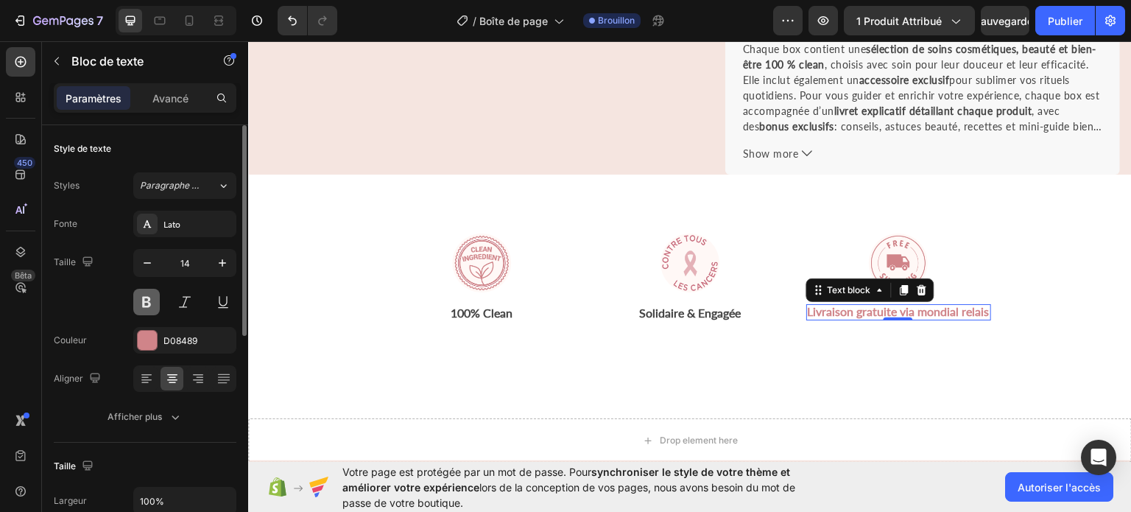
click at [152, 295] on button at bounding box center [146, 302] width 27 height 27
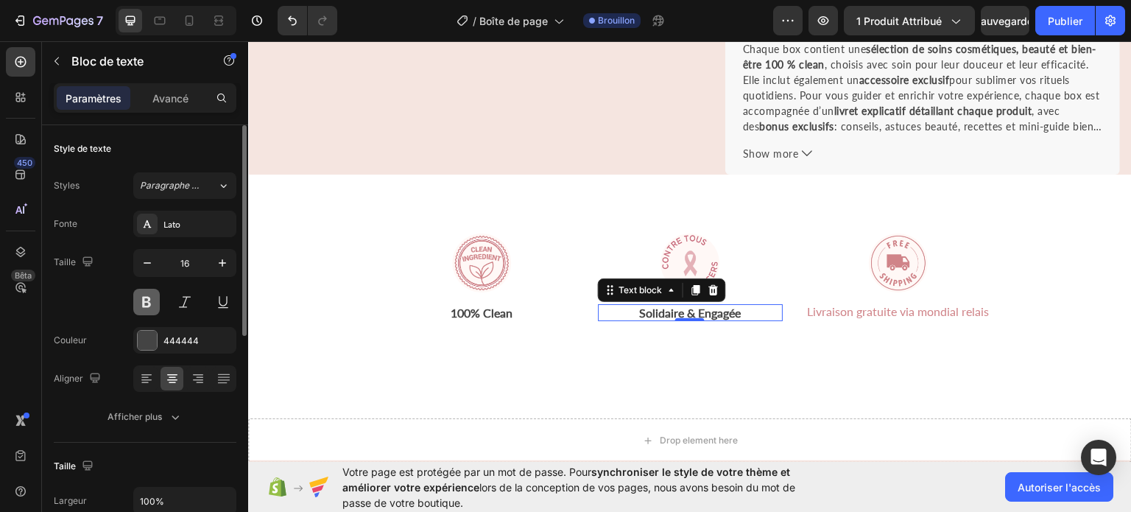
click at [141, 300] on button at bounding box center [146, 302] width 27 height 27
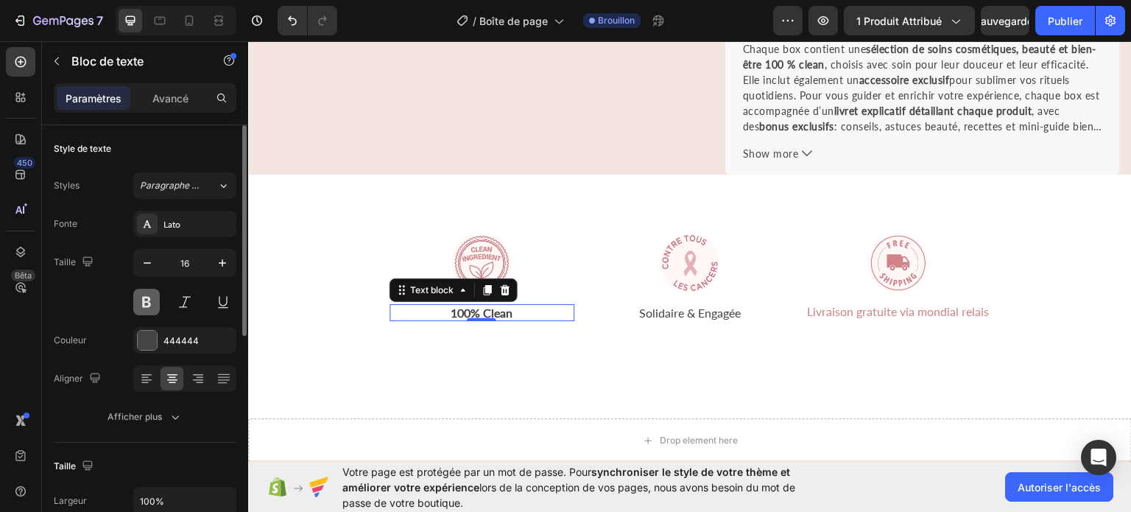
click at [152, 297] on button at bounding box center [146, 302] width 27 height 27
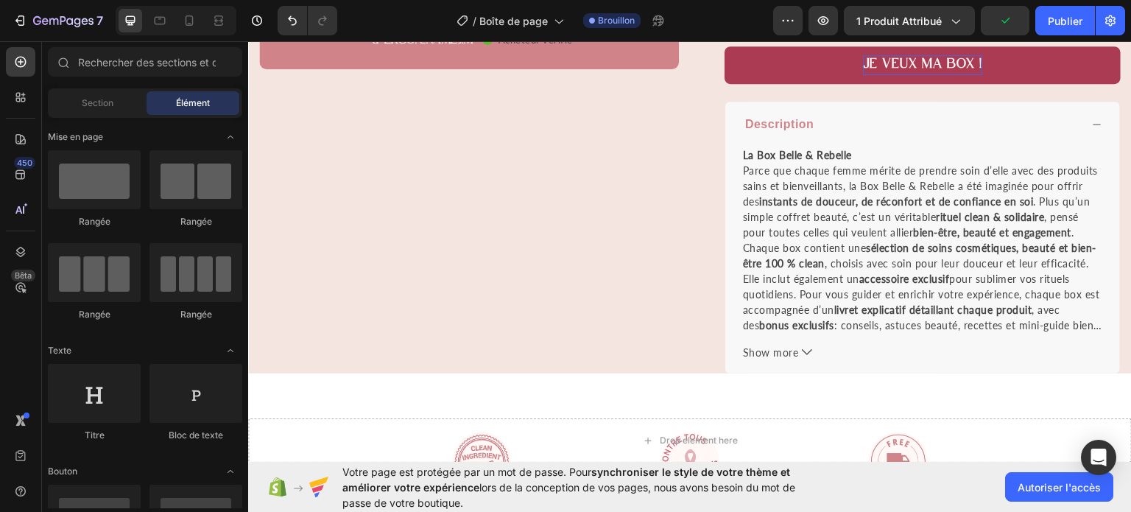
scroll to position [524, 0]
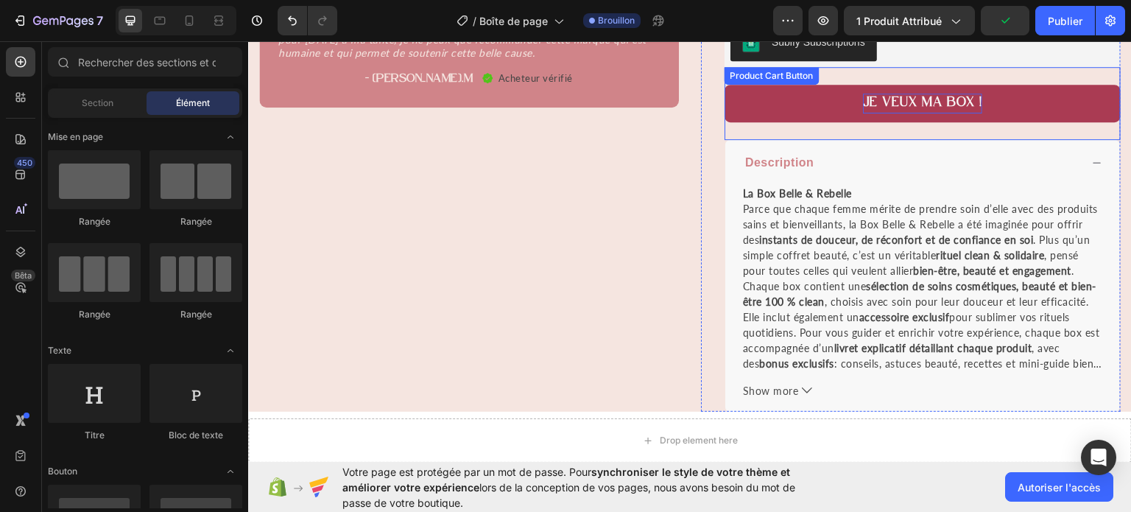
click at [1040, 97] on button "JE VEUX MA BOX !" at bounding box center [923, 103] width 396 height 38
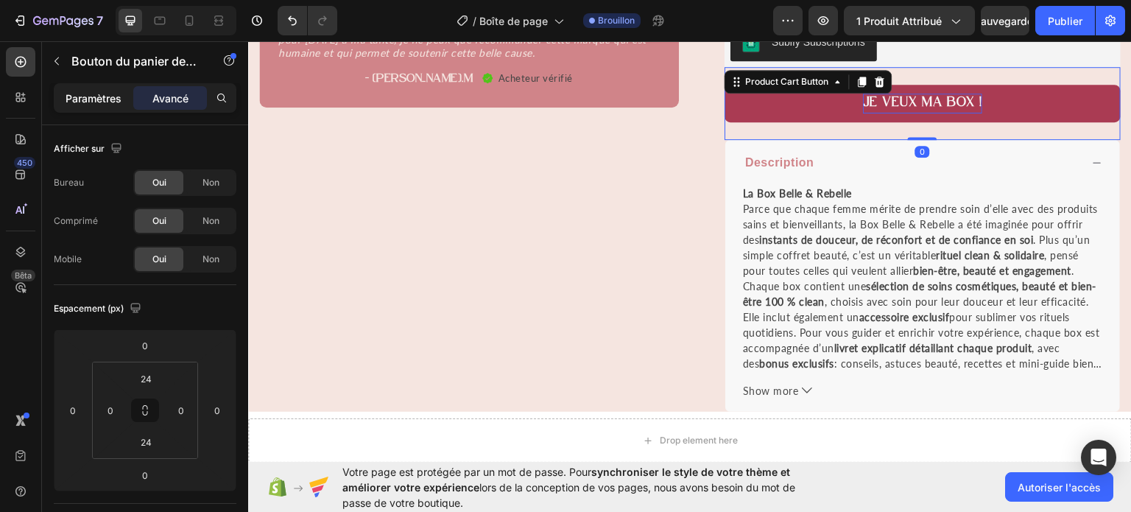
click at [110, 98] on font "Paramètres" at bounding box center [94, 98] width 56 height 13
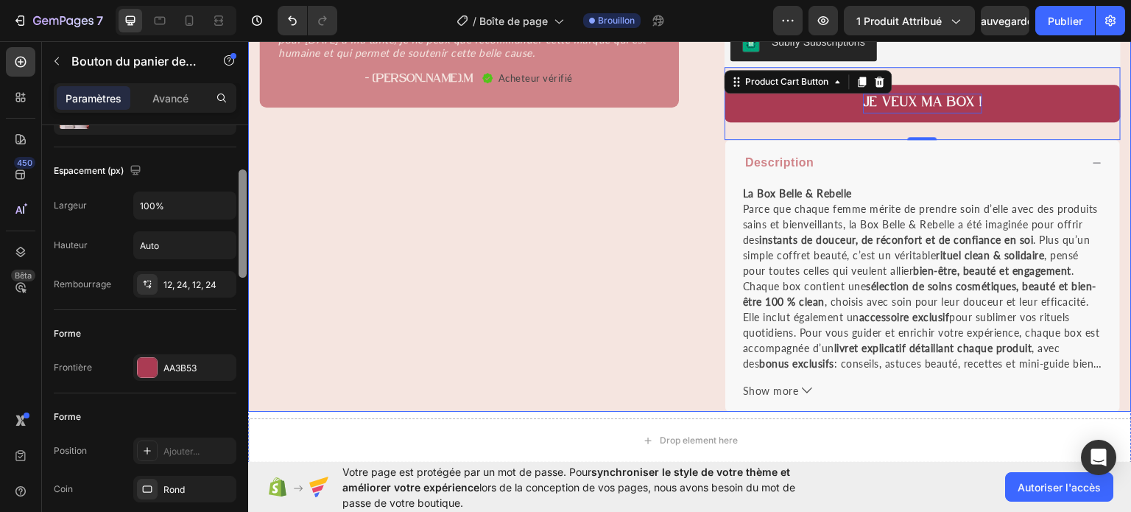
drag, startPoint x: 490, startPoint y: 249, endPoint x: 249, endPoint y: 274, distance: 242.1
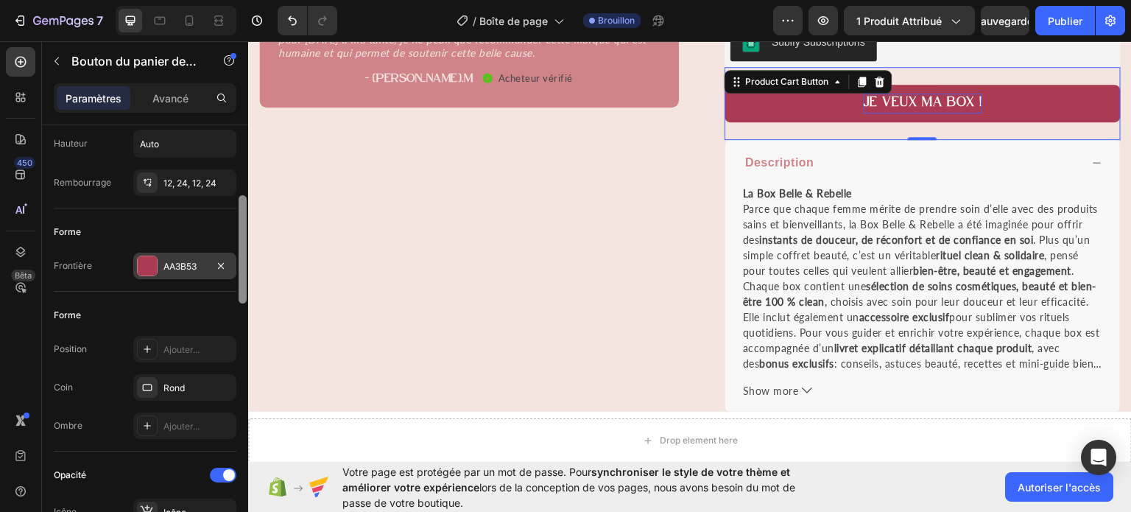
scroll to position [267, 0]
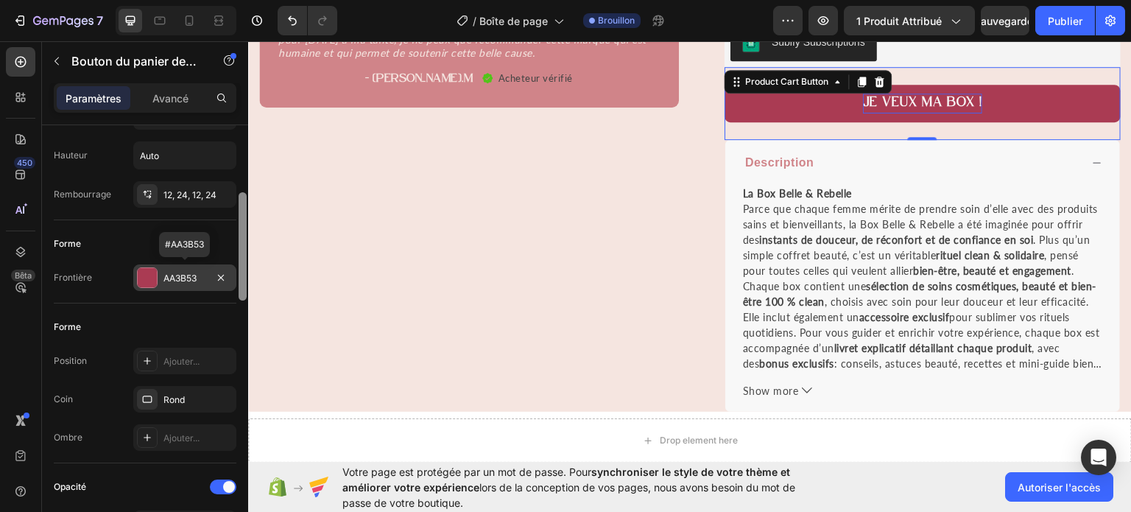
click at [192, 276] on font "AA3B53" at bounding box center [179, 277] width 33 height 11
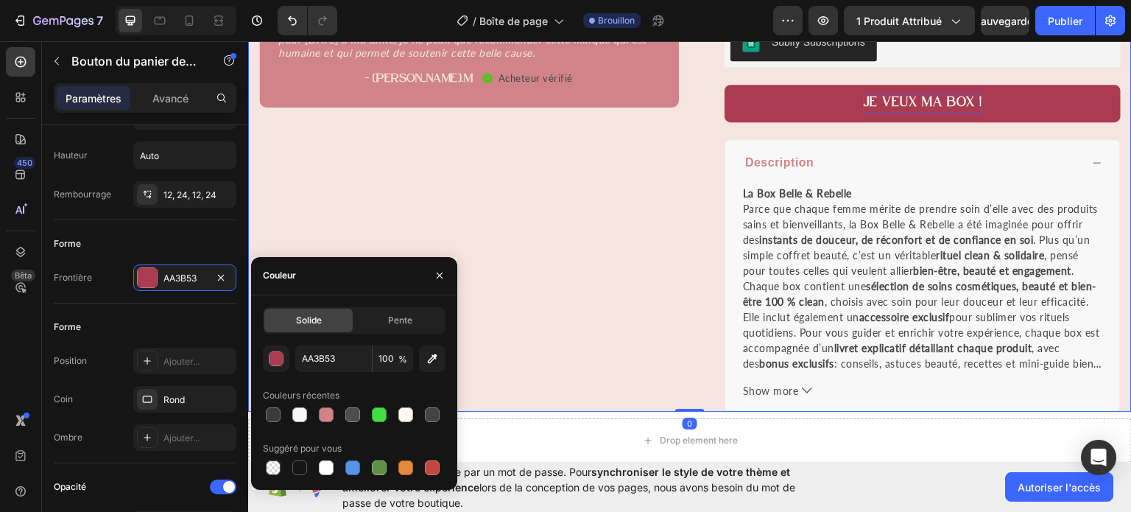
click at [651, 273] on div "Product Images Des produits de qualité, une box avec pleins de petits cadeaux q…" at bounding box center [469, 18] width 420 height 786
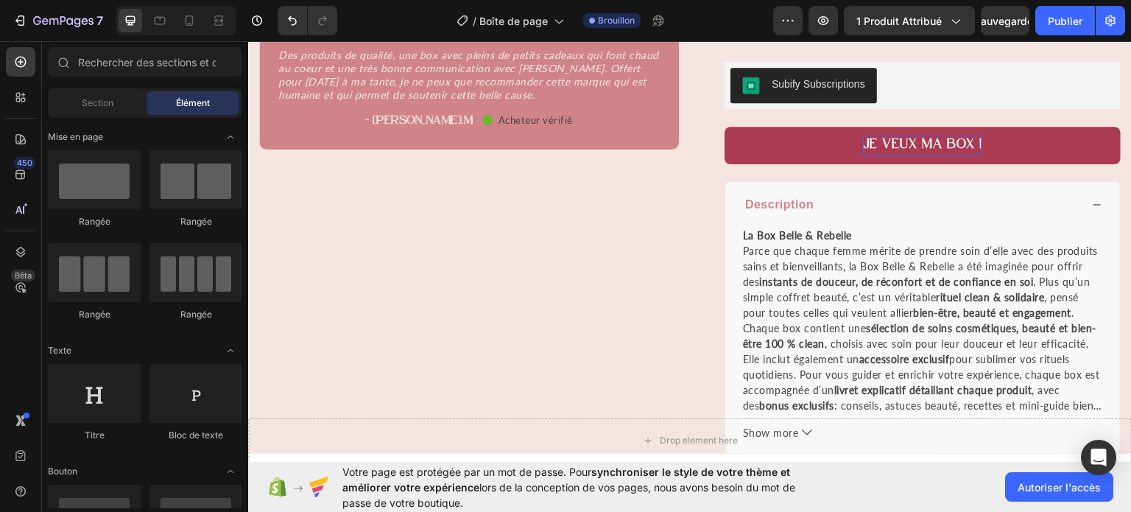
scroll to position [459, 0]
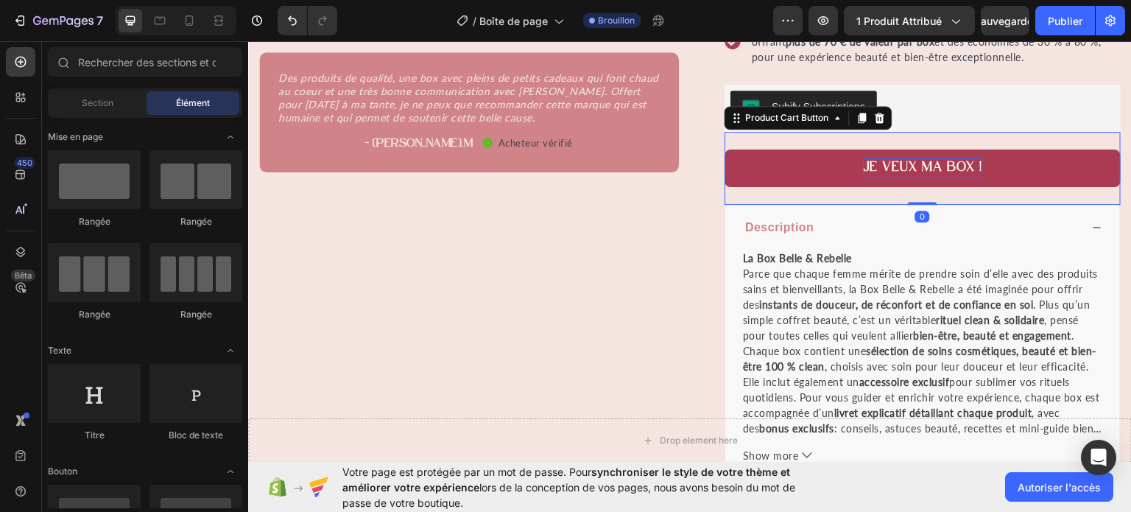
click at [912, 158] on p "JE VEUX MA BOX !" at bounding box center [922, 168] width 119 height 20
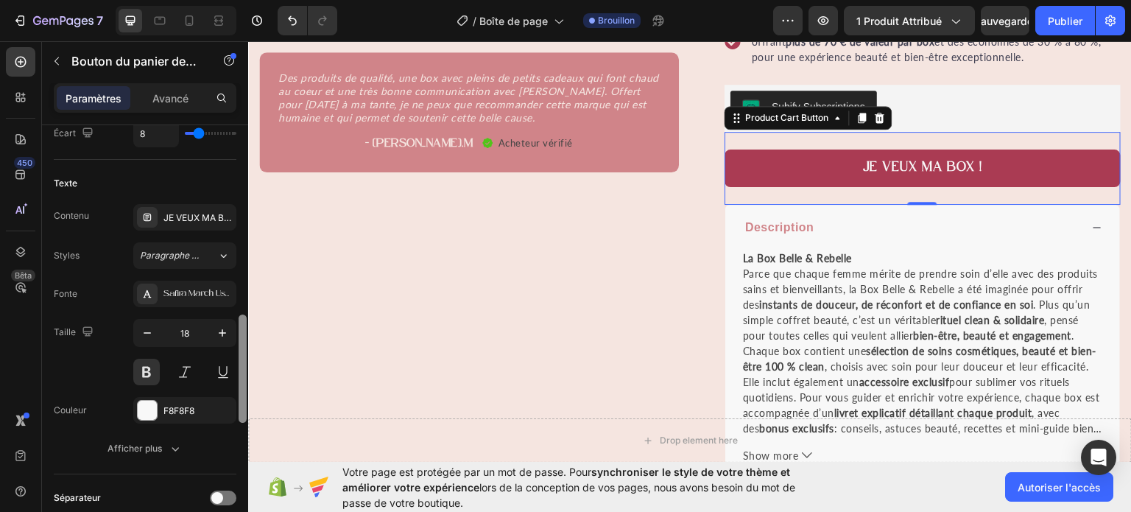
scroll to position [737, 0]
drag, startPoint x: 242, startPoint y: 211, endPoint x: 243, endPoint y: 398, distance: 187.0
click at [243, 398] on div at bounding box center [243, 365] width 8 height 108
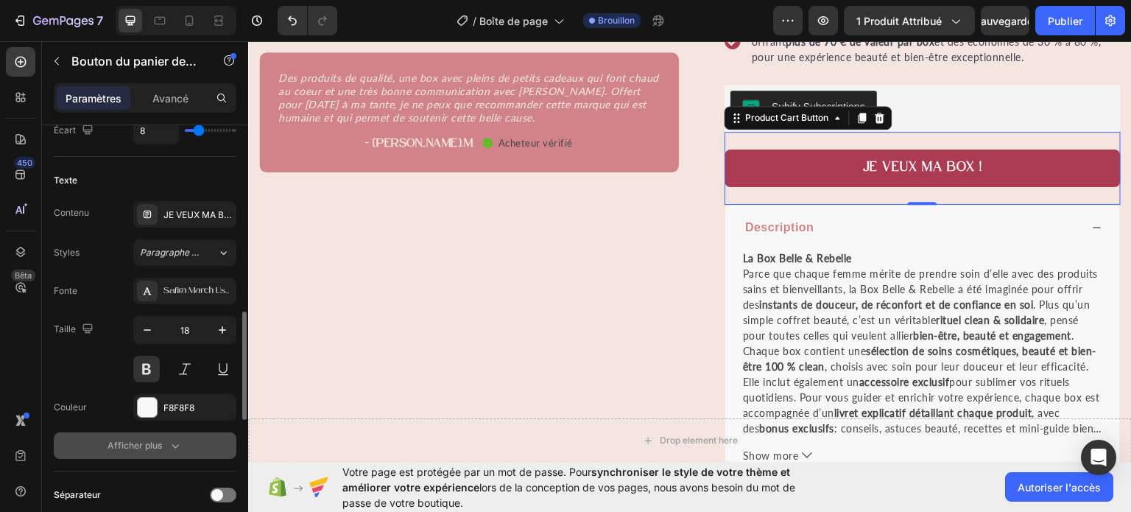
click at [150, 440] on font "Afficher plus" at bounding box center [135, 445] width 54 height 11
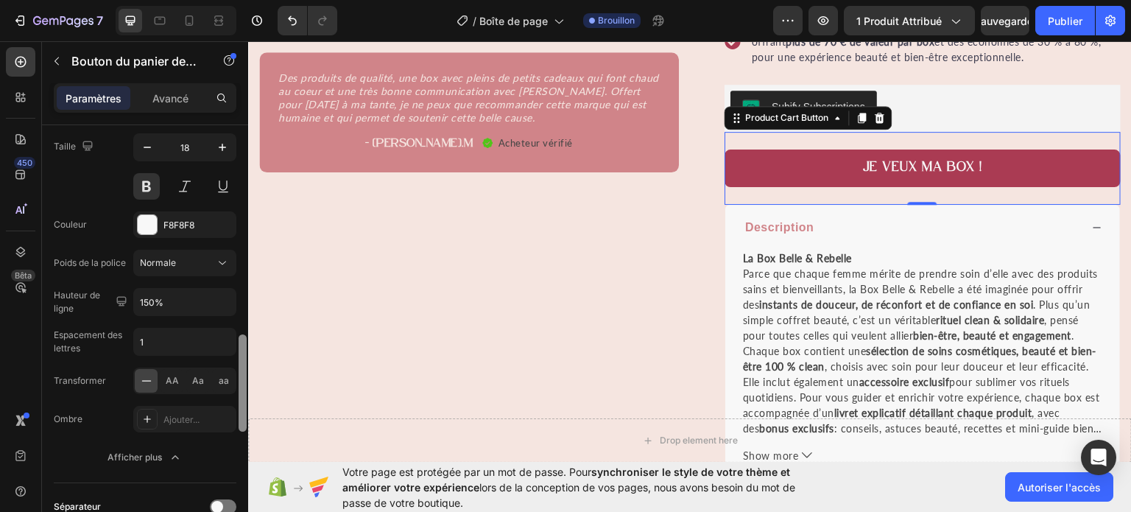
scroll to position [963, 0]
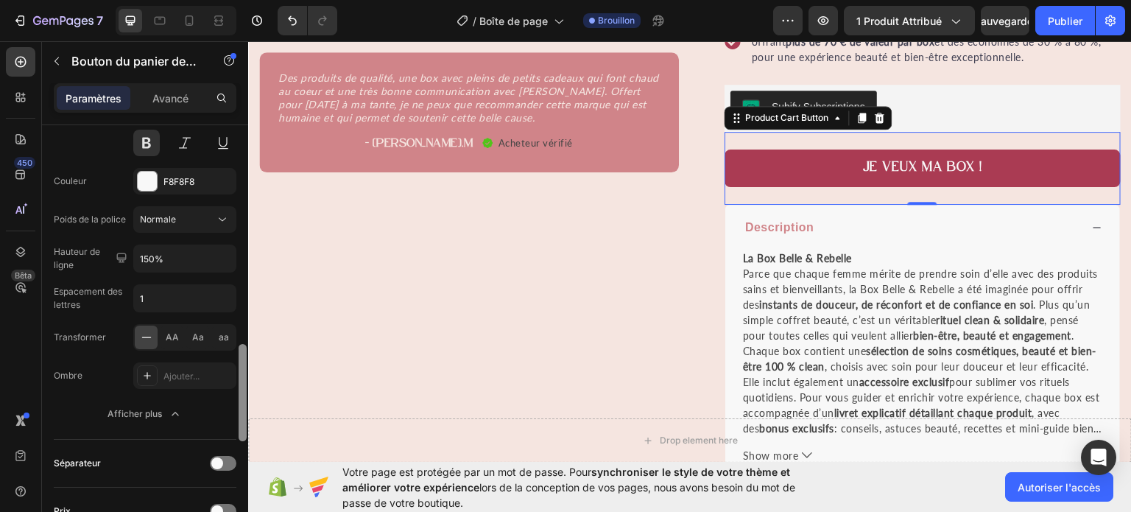
drag, startPoint x: 242, startPoint y: 340, endPoint x: 241, endPoint y: 398, distance: 57.4
click at [241, 398] on div at bounding box center [243, 392] width 8 height 97
click at [199, 335] on font "Aa" at bounding box center [198, 336] width 12 height 11
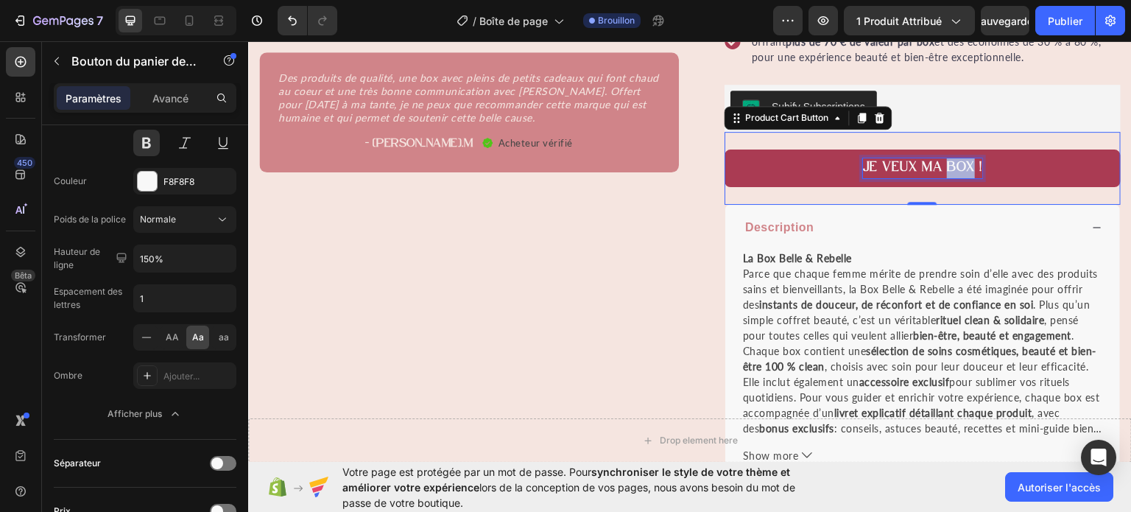
click at [957, 169] on p "JE VEUX MA BOX !" at bounding box center [922, 168] width 119 height 20
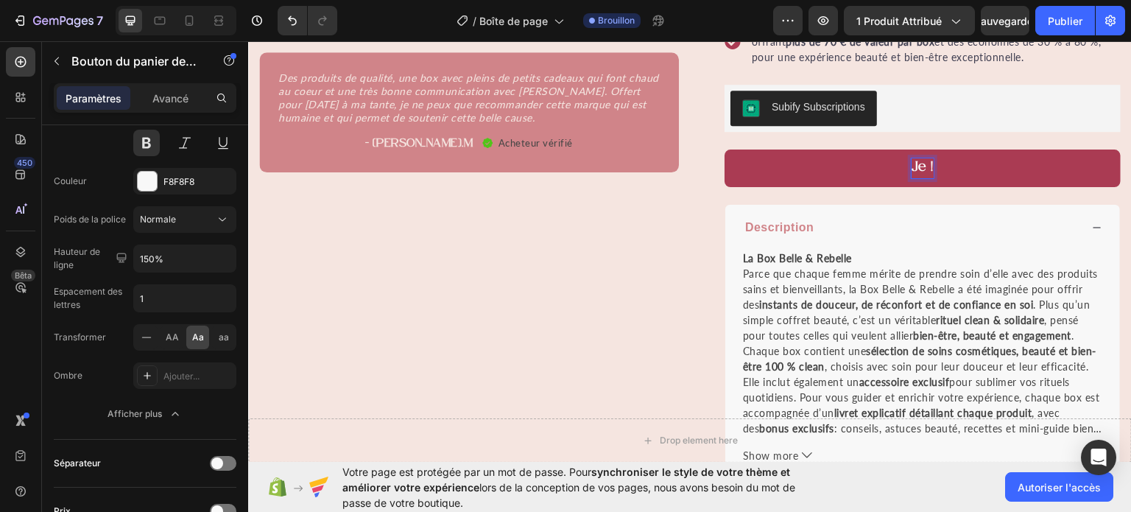
click at [725, 149] on button "Je !" at bounding box center [923, 168] width 396 height 38
click at [725, 149] on button "Je veux !" at bounding box center [923, 168] width 396 height 38
click at [725, 149] on button "Je veux ma !" at bounding box center [923, 168] width 396 height 38
click at [297, 33] on button "Annuler/Rétablir" at bounding box center [292, 20] width 29 height 29
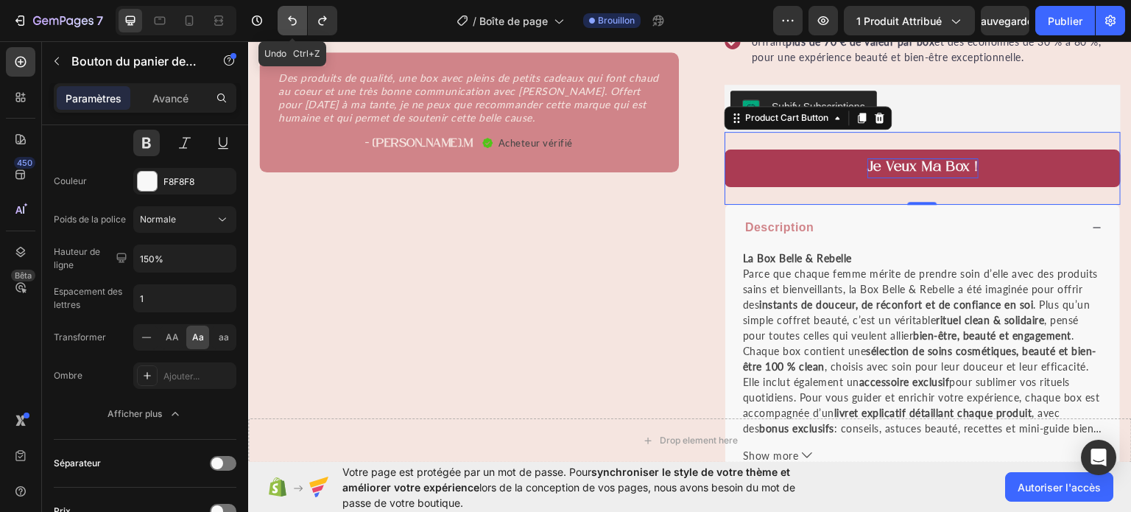
click at [297, 33] on button "Annuler/Rétablir" at bounding box center [292, 20] width 29 height 29
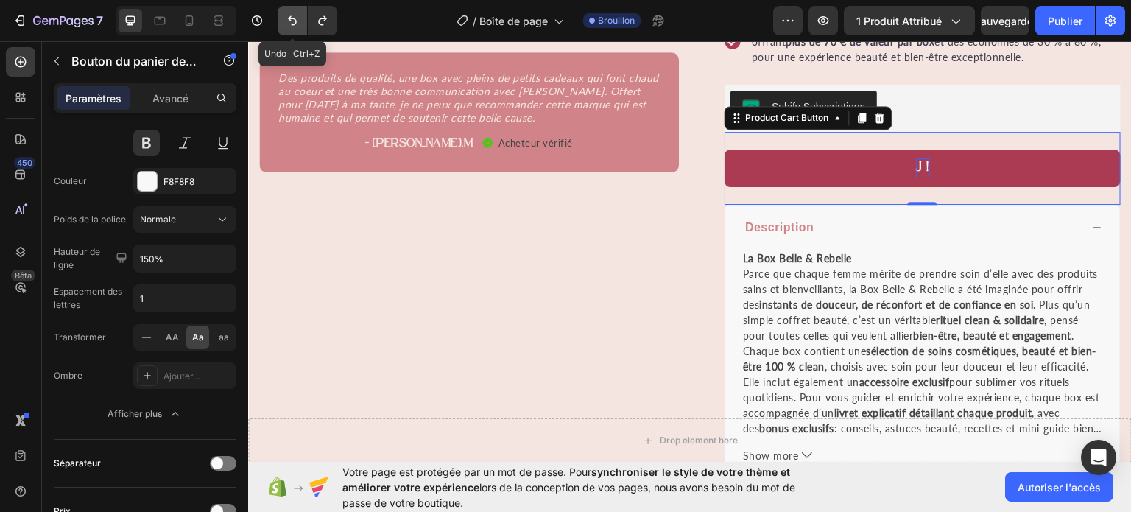
click at [297, 33] on button "Annuler/Rétablir" at bounding box center [292, 20] width 29 height 29
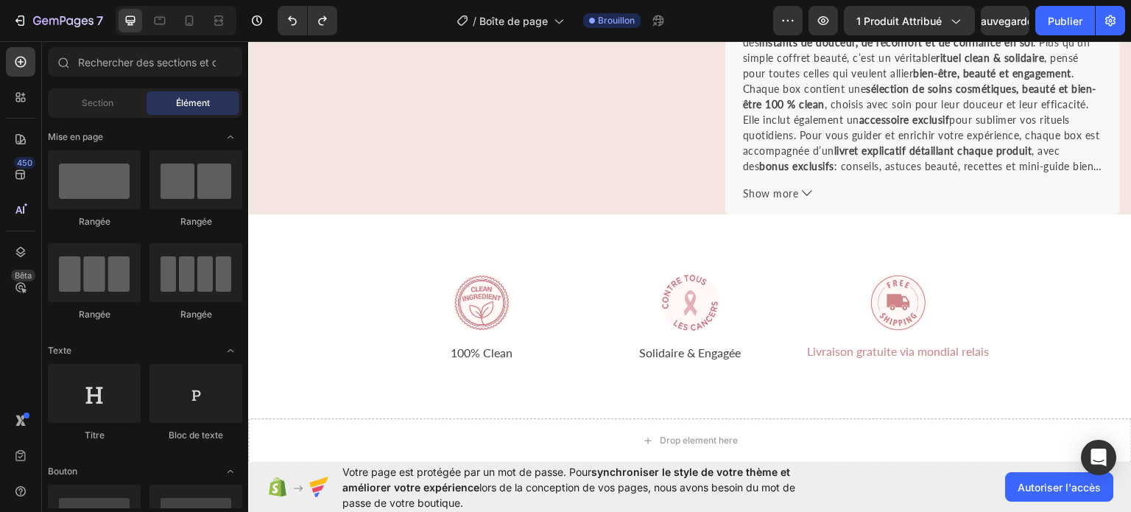
scroll to position [834, 0]
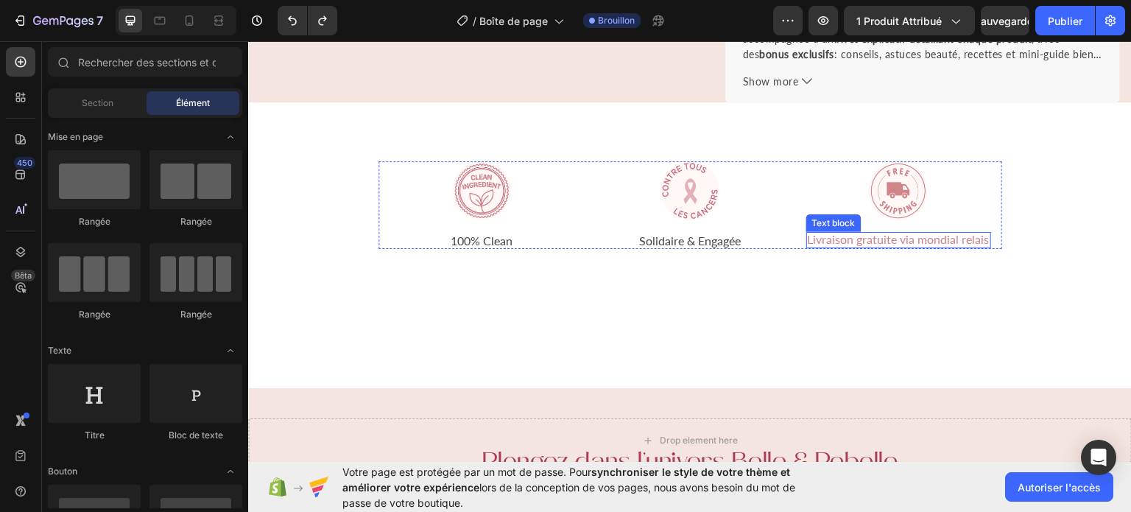
click at [853, 241] on span "Livraison gratuite via mondial relais" at bounding box center [899, 238] width 182 height 14
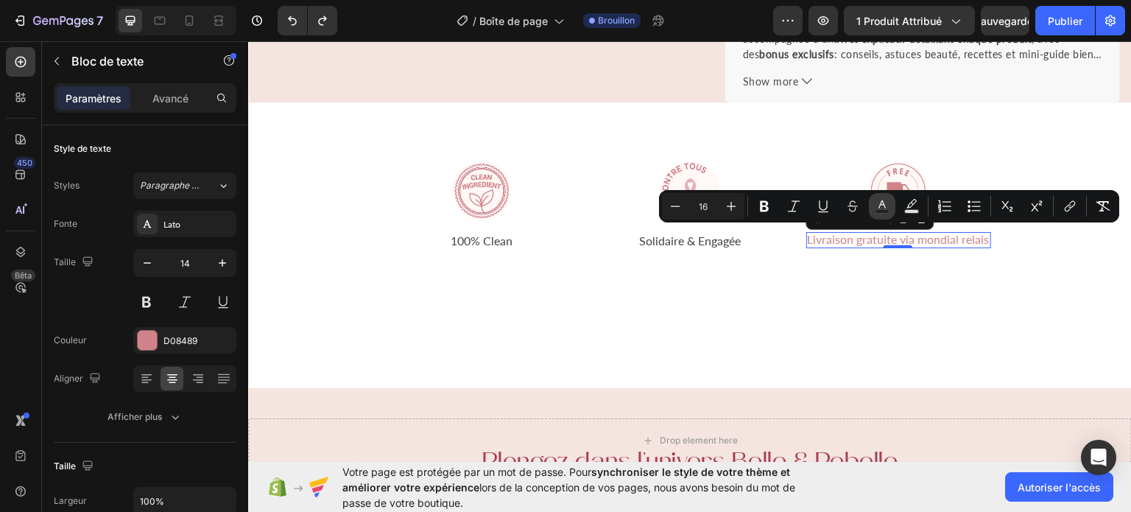
click at [881, 206] on icon "Editor contextual toolbar" at bounding box center [882, 206] width 15 height 15
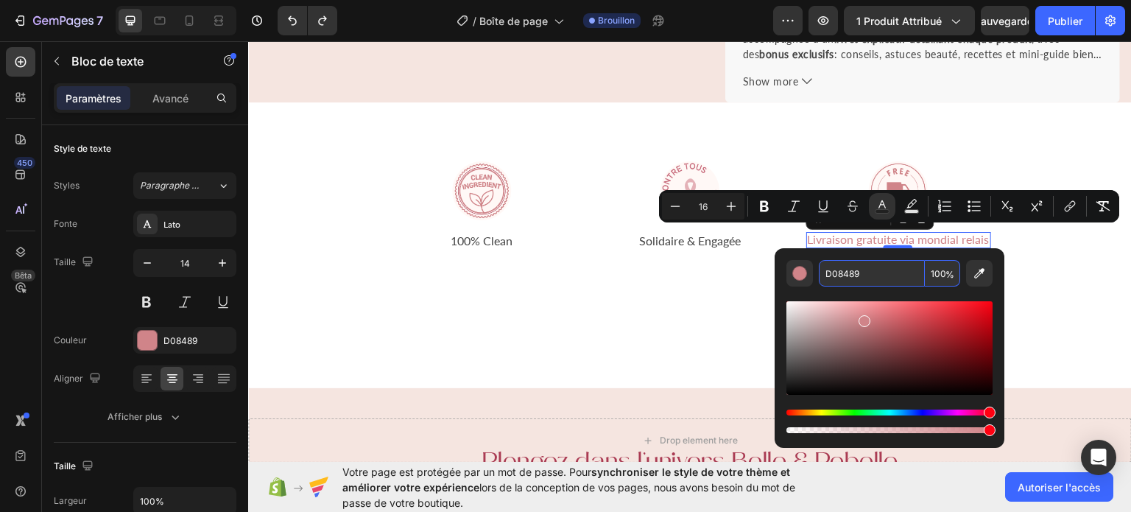
click at [872, 269] on input "D08489" at bounding box center [872, 273] width 106 height 27
paste input "AA3B53"
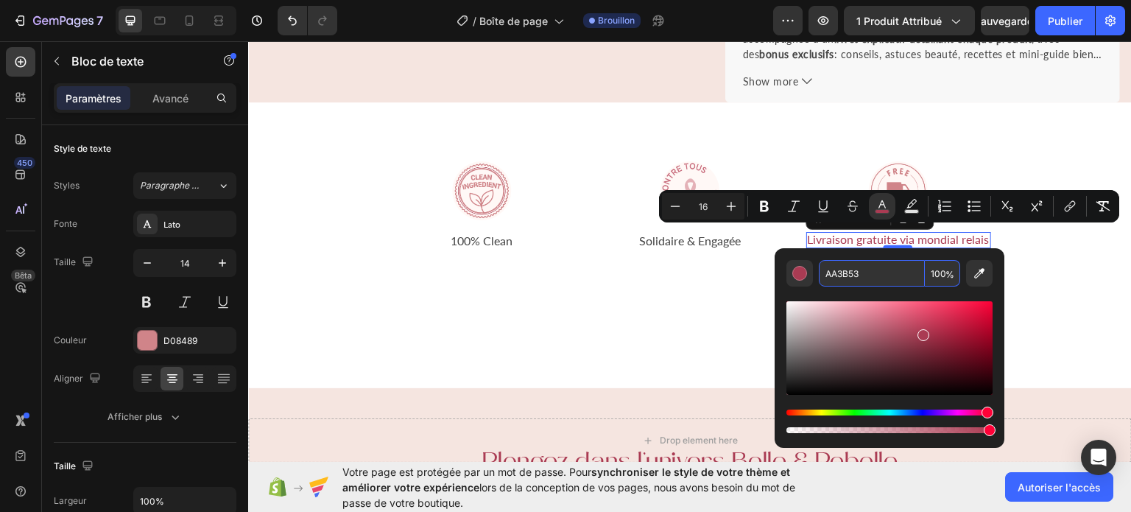
type input "AA3B53"
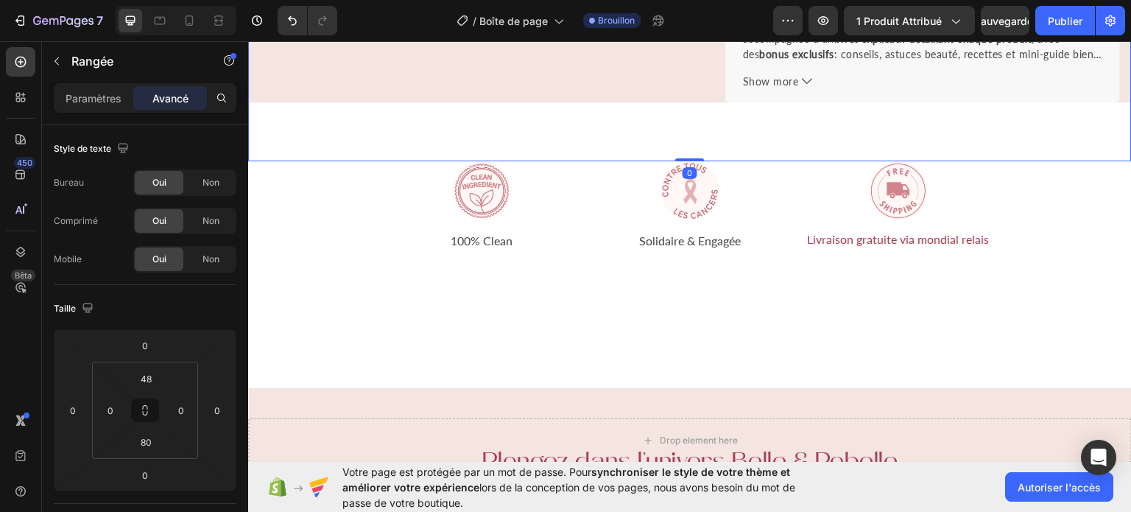
drag, startPoint x: 686, startPoint y: 154, endPoint x: 682, endPoint y: 77, distance: 76.7
drag, startPoint x: 688, startPoint y: 153, endPoint x: 690, endPoint y: 121, distance: 32.4
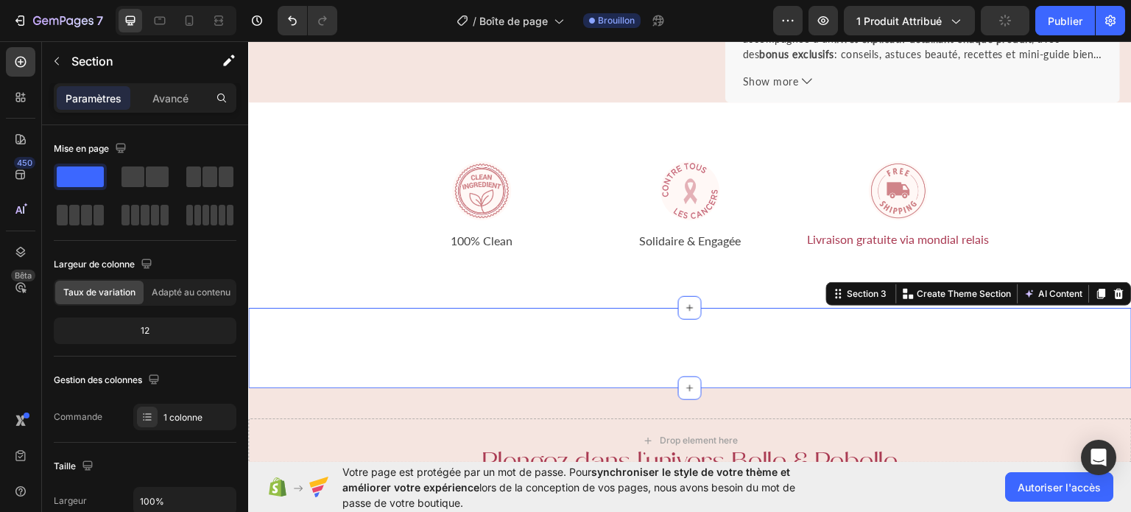
scroll to position [468, 0]
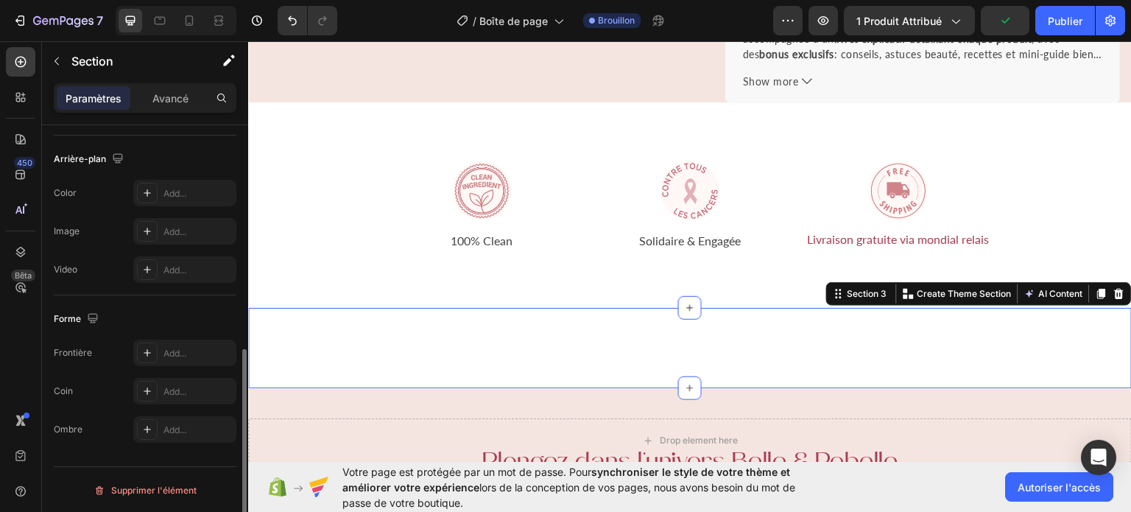
click at [621, 364] on div "Remonter ↑ Button Section 3 You can create reusable sections Create Theme Secti…" at bounding box center [690, 347] width 884 height 80
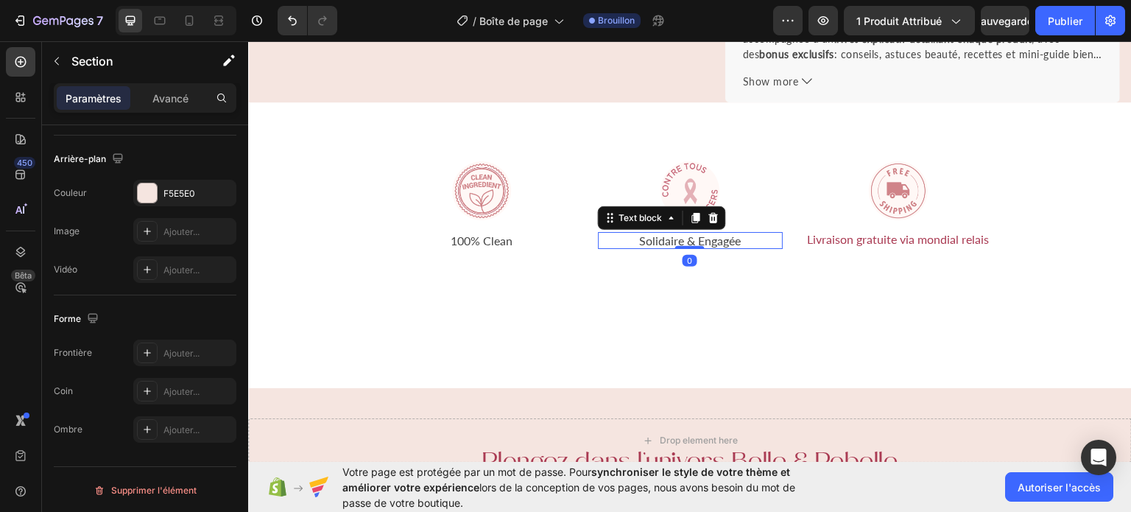
scroll to position [0, 0]
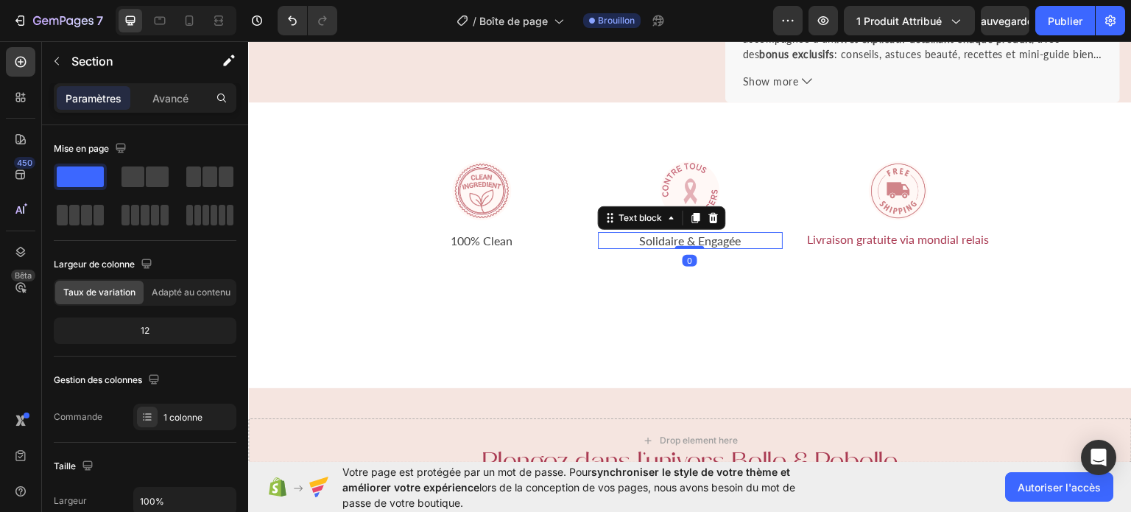
click at [702, 236] on span "Solidaire & Engagée" at bounding box center [690, 240] width 102 height 14
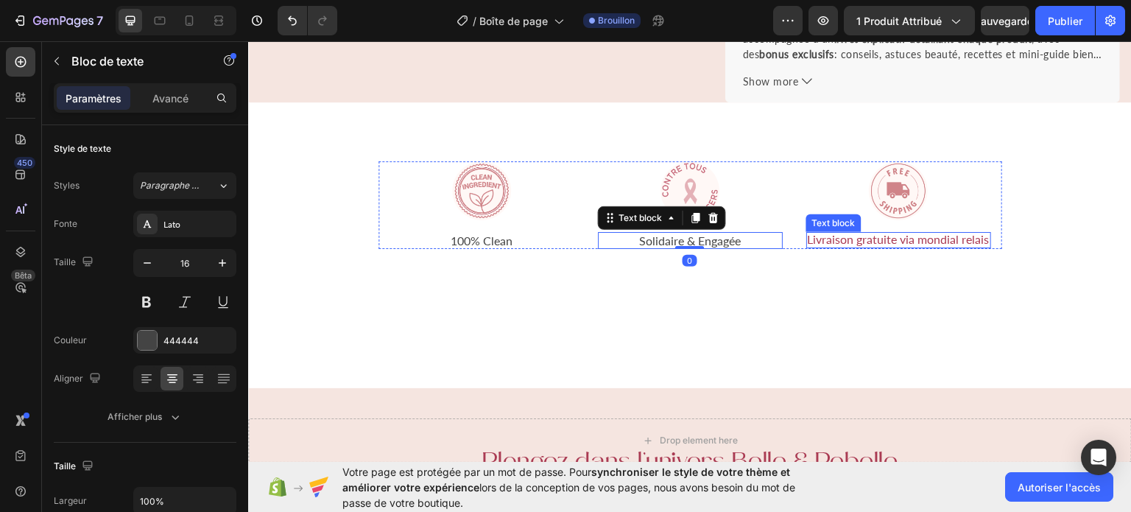
click at [814, 237] on span "Livraison gratuite via mondial relais" at bounding box center [899, 238] width 182 height 14
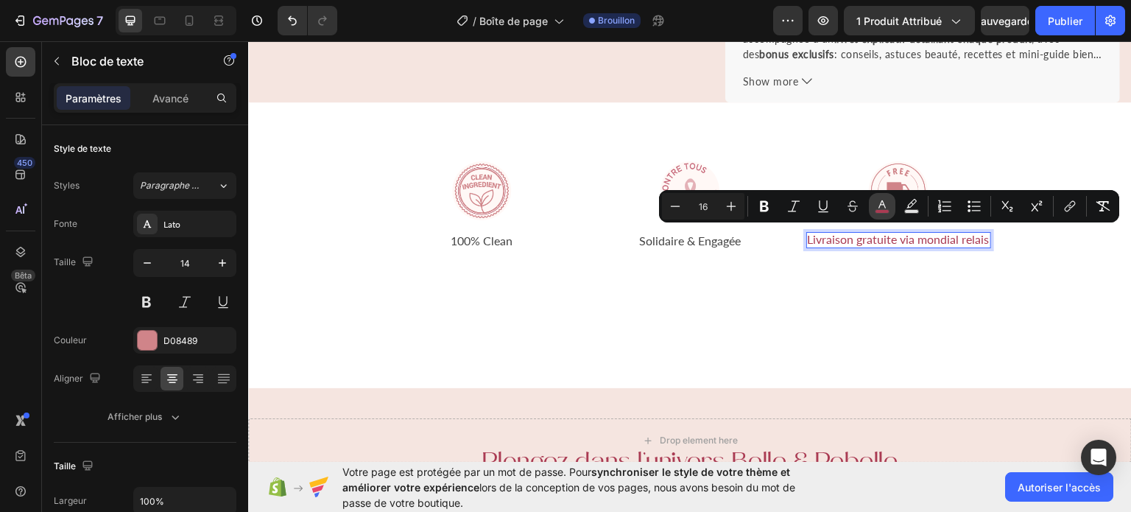
click at [877, 211] on rect "Editor contextual toolbar" at bounding box center [883, 212] width 14 height 4
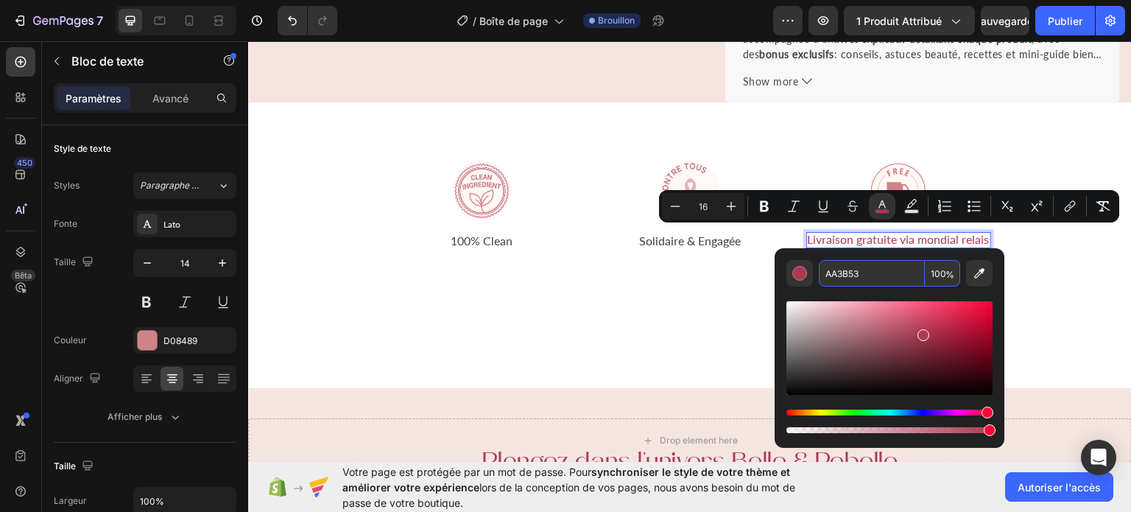
click at [862, 274] on input "AA3B53" at bounding box center [872, 273] width 106 height 27
type input "4D4D4D"
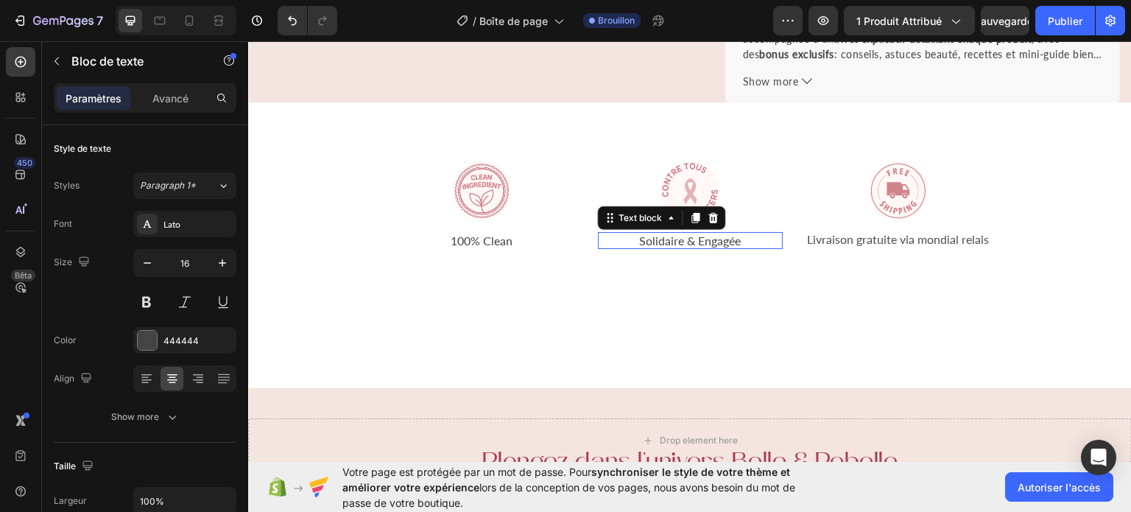
click at [702, 238] on span "Solidaire & Engagée" at bounding box center [690, 240] width 102 height 14
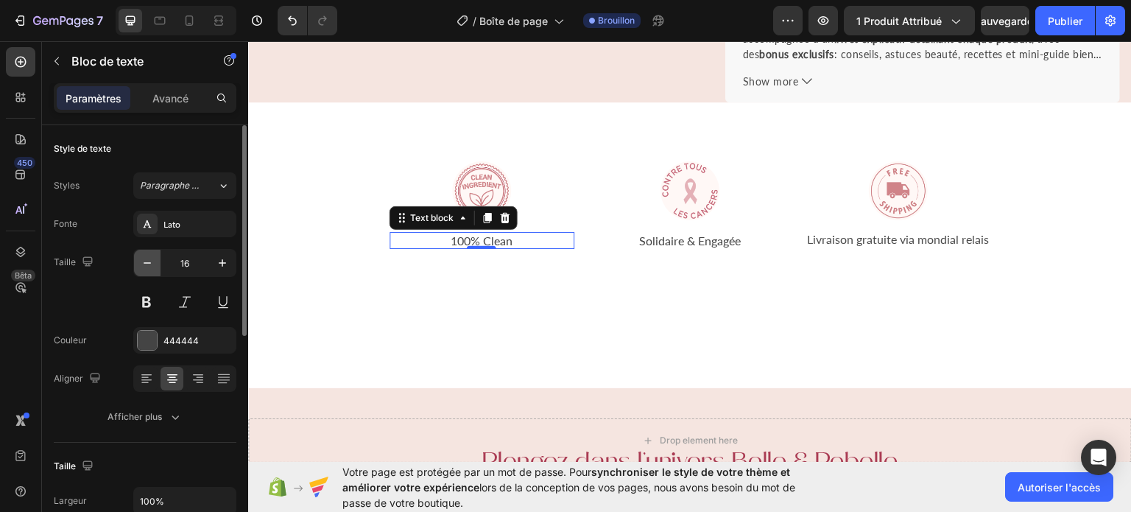
click at [150, 253] on button "button" at bounding box center [147, 263] width 27 height 27
type input "15"
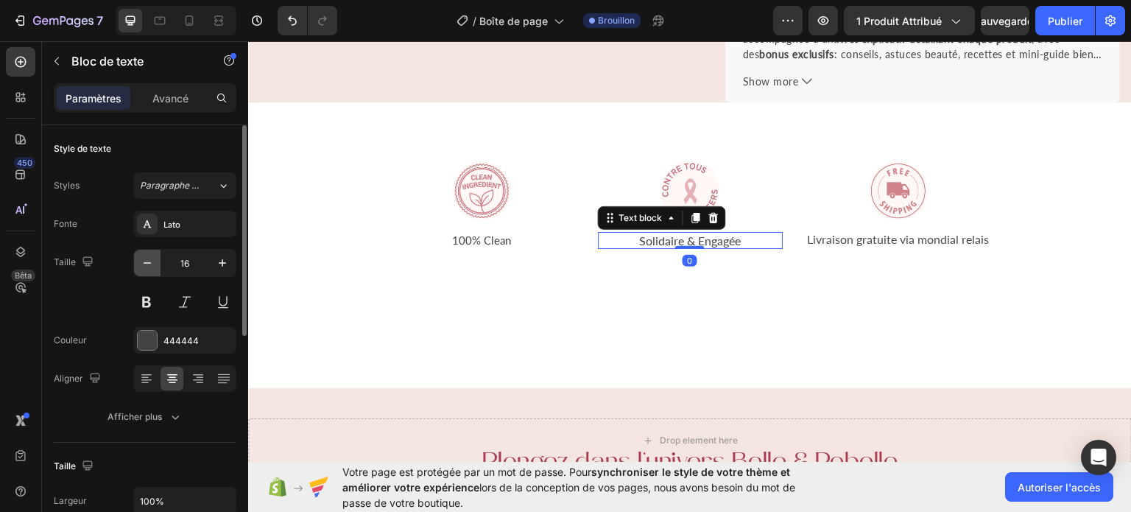
click at [156, 260] on button "button" at bounding box center [147, 263] width 27 height 27
type input "15"
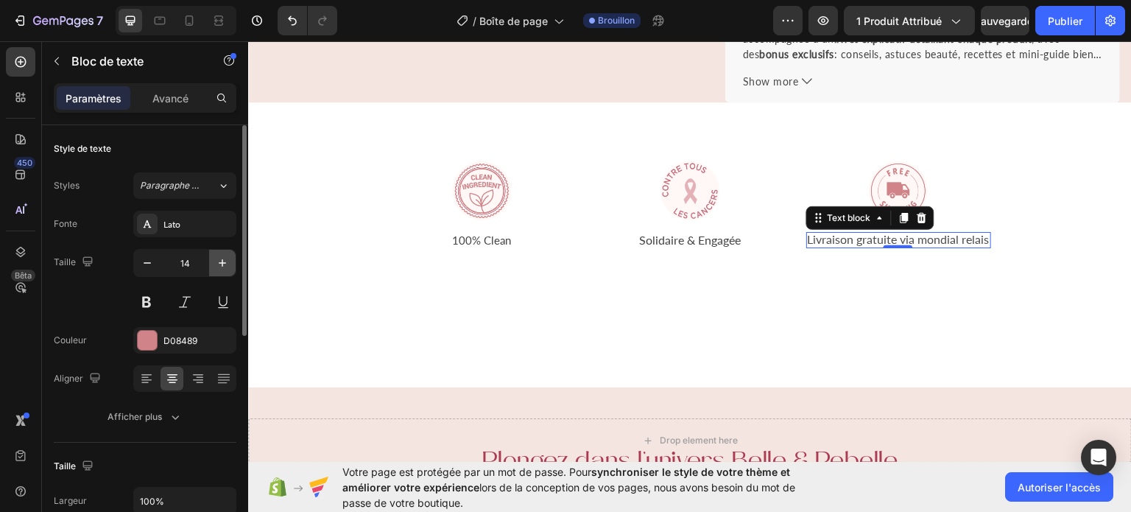
click at [221, 252] on button "button" at bounding box center [222, 263] width 27 height 27
type input "15"
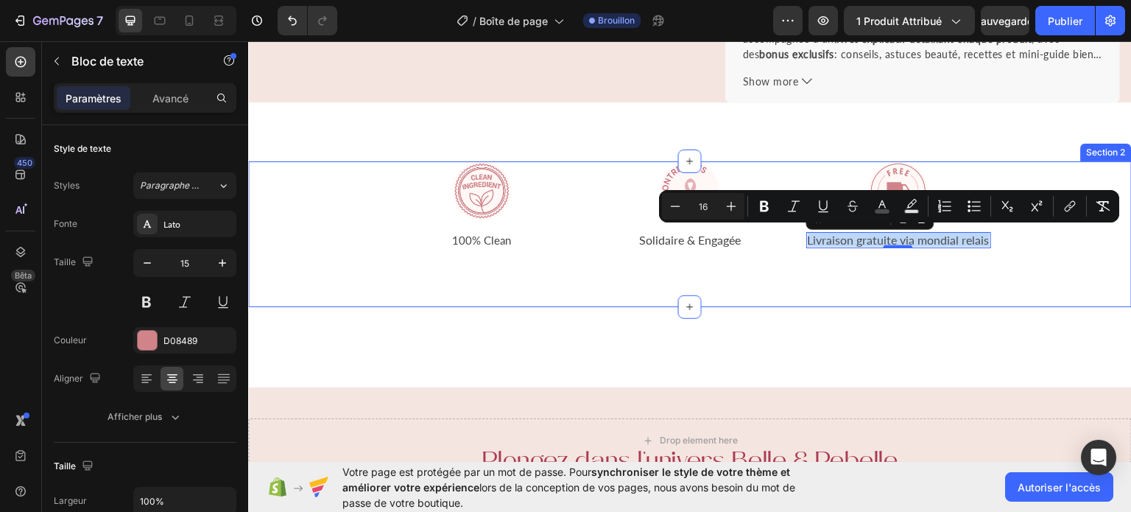
drag, startPoint x: 801, startPoint y: 236, endPoint x: 1049, endPoint y: 241, distance: 247.5
click at [1049, 241] on div "Image 100% Clean Text block Image Solidaire & Engagée Text block Image Livraiso…" at bounding box center [690, 204] width 884 height 87
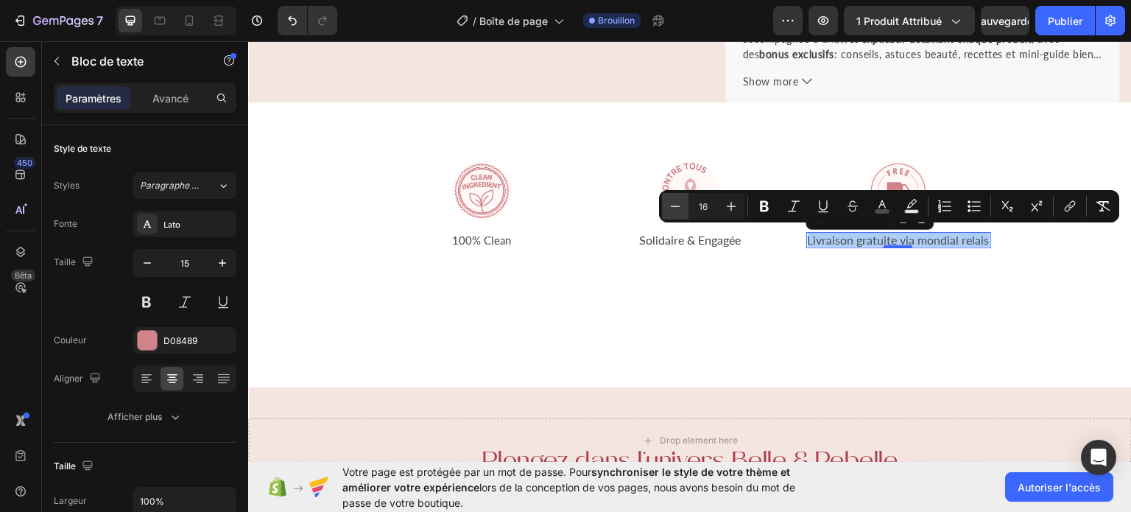
click at [666, 200] on button "Minus" at bounding box center [675, 206] width 27 height 27
type input "15"
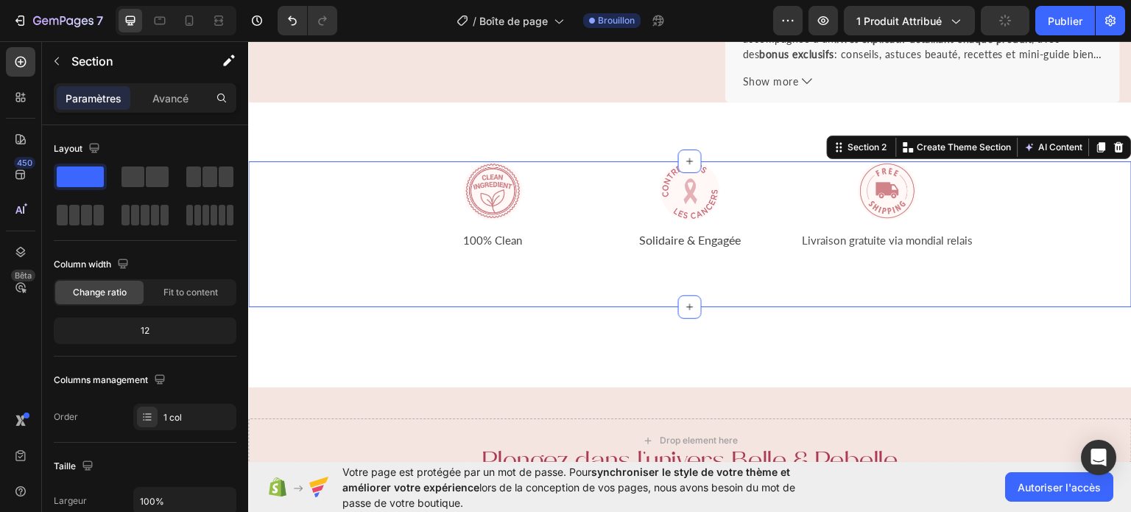
click at [658, 275] on div "Image 100% Clean Text block Image Solidaire & Engagée Text block Image Livraiso…" at bounding box center [690, 234] width 884 height 146
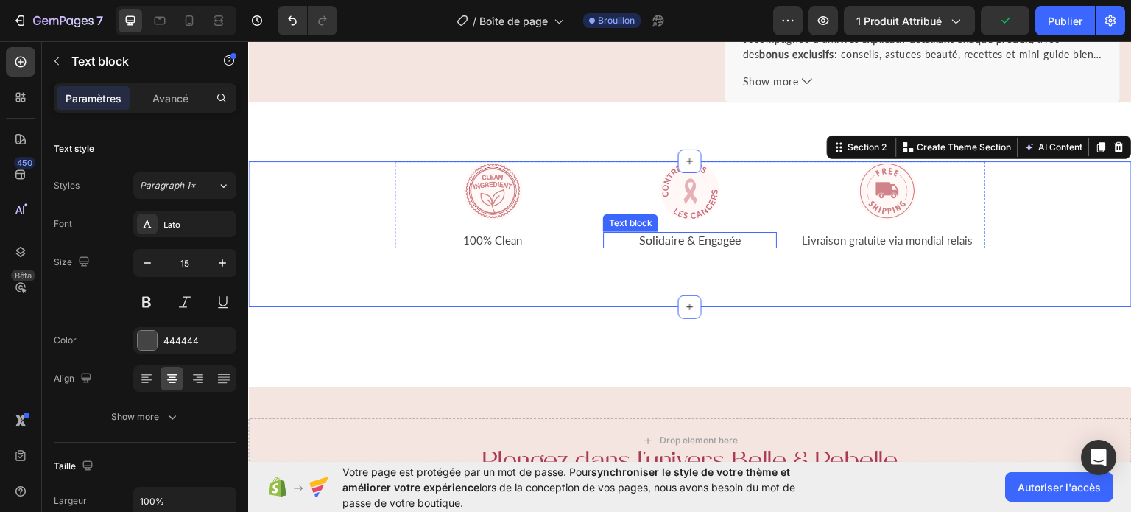
click at [699, 233] on span "Solidaire & Engagée" at bounding box center [690, 239] width 102 height 14
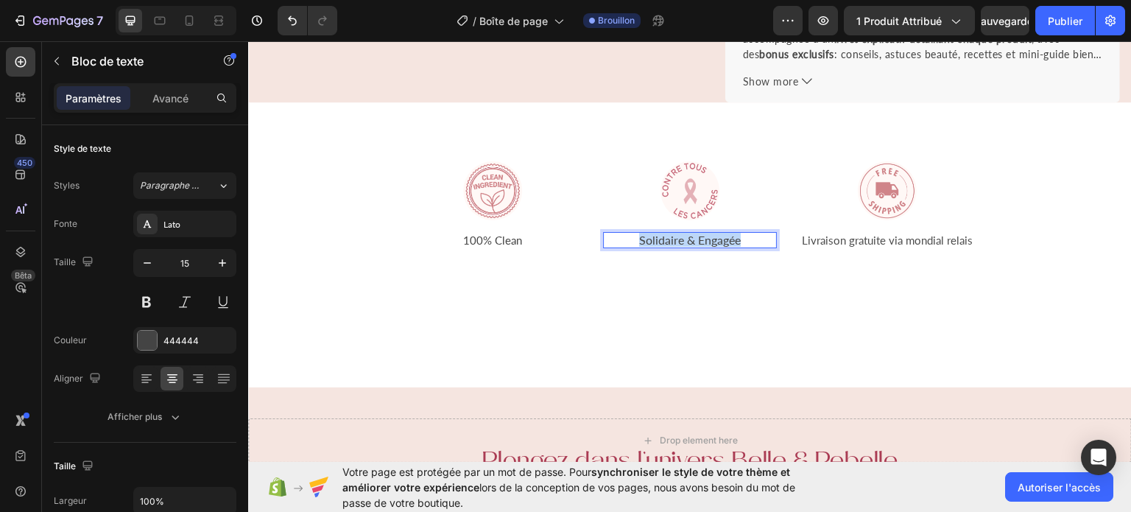
drag, startPoint x: 744, startPoint y: 238, endPoint x: 634, endPoint y: 232, distance: 109.9
click at [634, 233] on p "Solidaire & Engagée" at bounding box center [690, 239] width 171 height 13
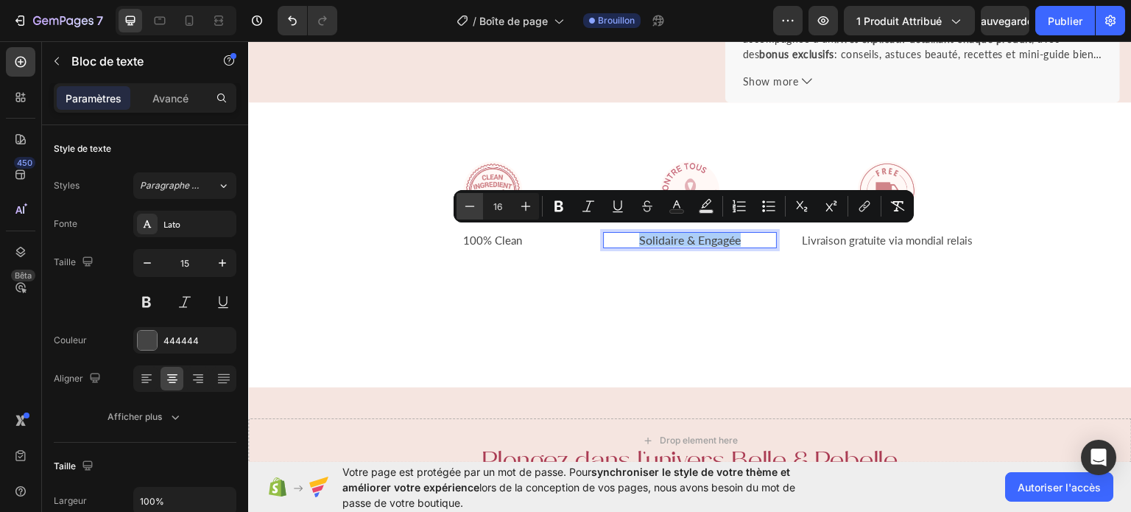
click at [475, 200] on icon "Editor contextual toolbar" at bounding box center [469, 206] width 15 height 15
type input "15"
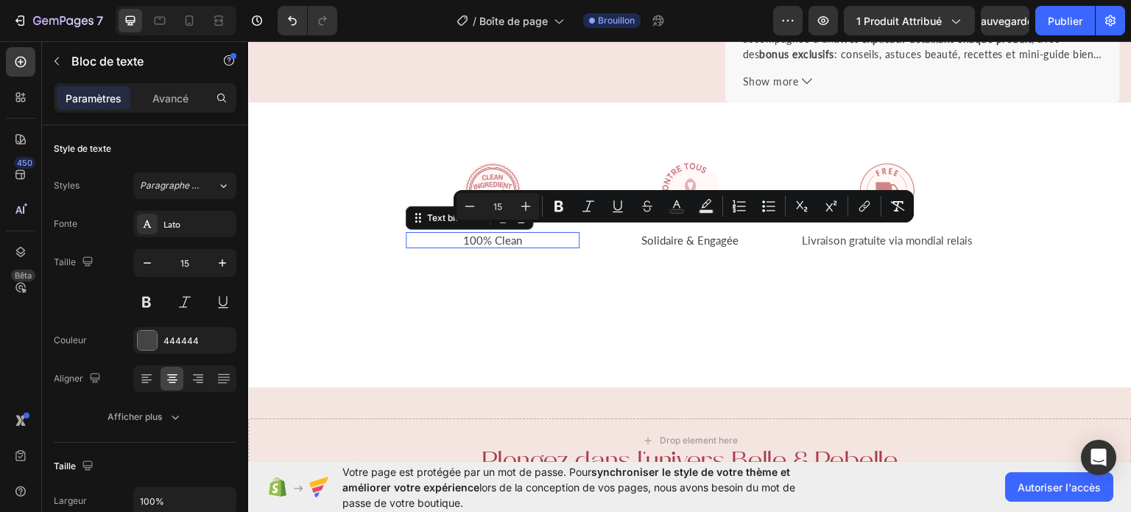
click at [496, 238] on p "100% Clean" at bounding box center [492, 239] width 171 height 13
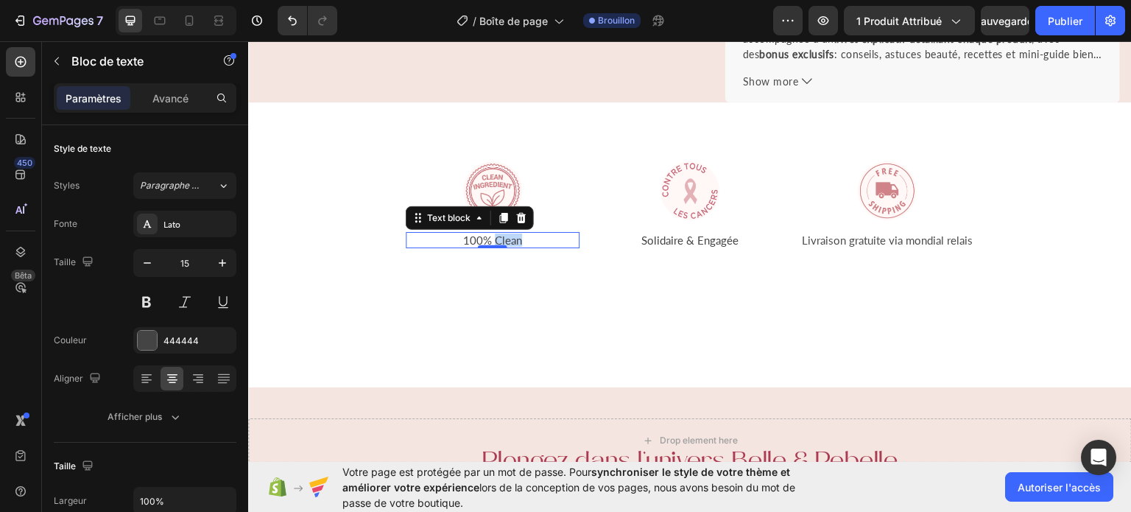
click at [525, 237] on p "100% Clean" at bounding box center [492, 239] width 171 height 13
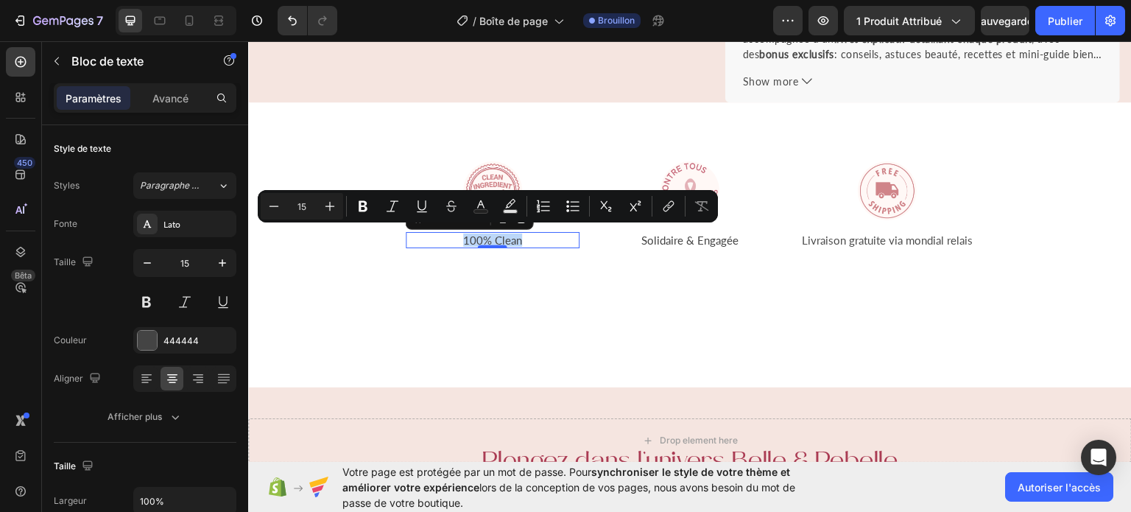
drag, startPoint x: 524, startPoint y: 238, endPoint x: 454, endPoint y: 238, distance: 70.0
click at [454, 238] on p "100% Clean" at bounding box center [492, 239] width 171 height 13
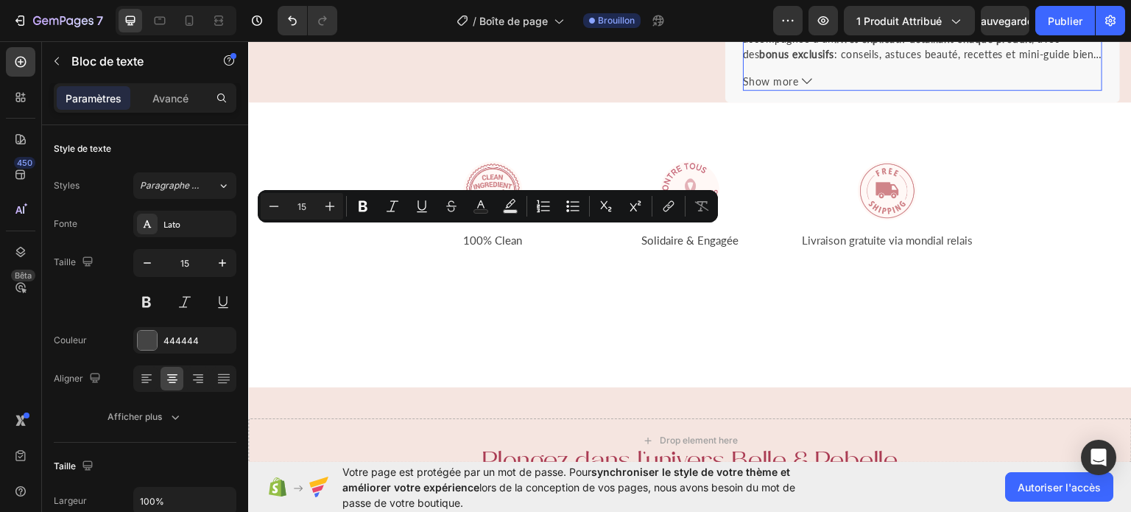
click at [867, 52] on p "Chaque box contient une sélection de soins cosmétiques, beauté et bien-être 100…" at bounding box center [921, 30] width 357 height 121
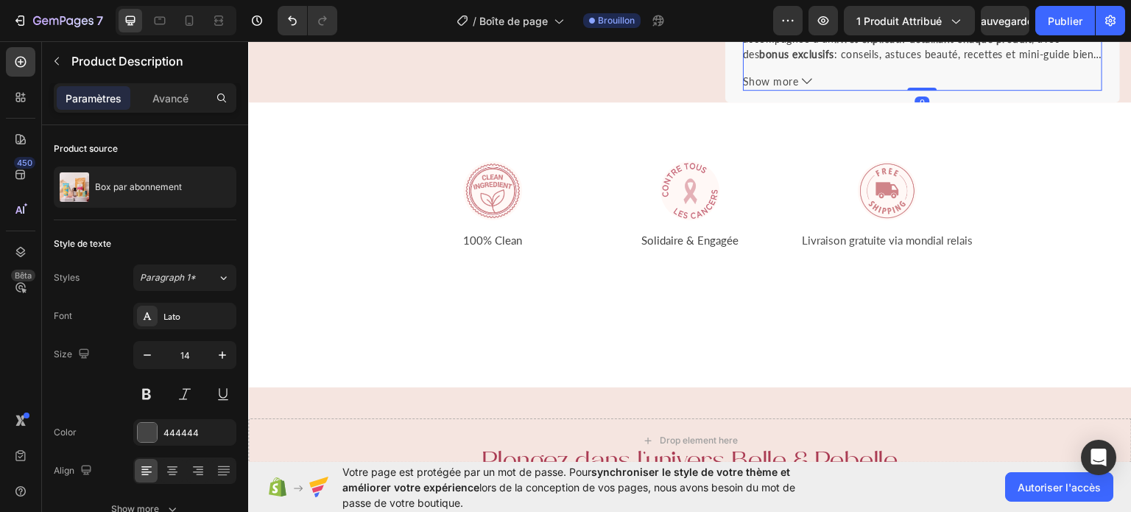
click at [867, 52] on p "Chaque box contient une sélection de soins cosmétiques, beauté et bien-être 100…" at bounding box center [921, 30] width 357 height 121
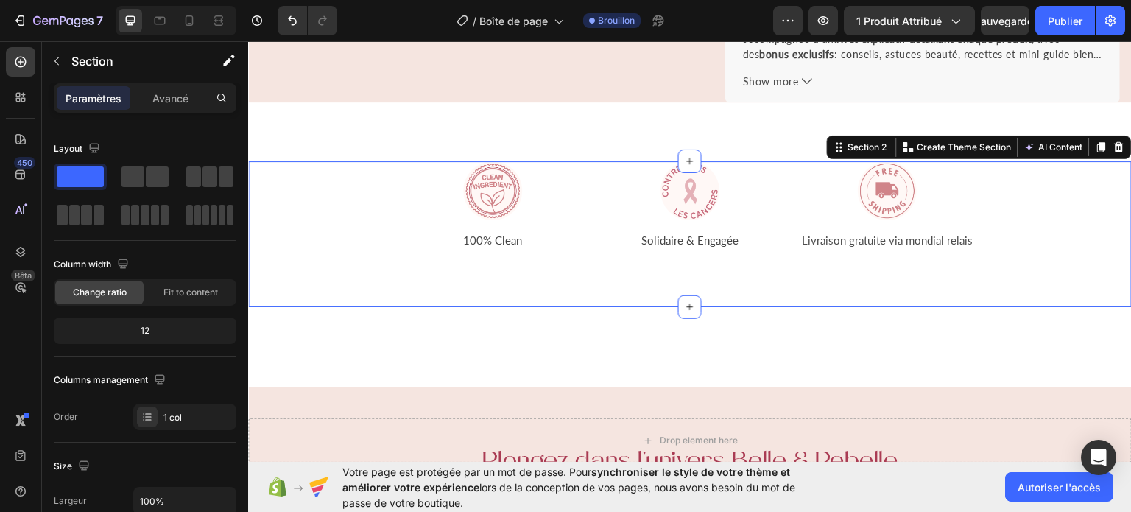
click at [1051, 239] on div "Image 100% Clean Text block Image Solidaire & Engagée Text block Image Livraiso…" at bounding box center [690, 204] width 884 height 87
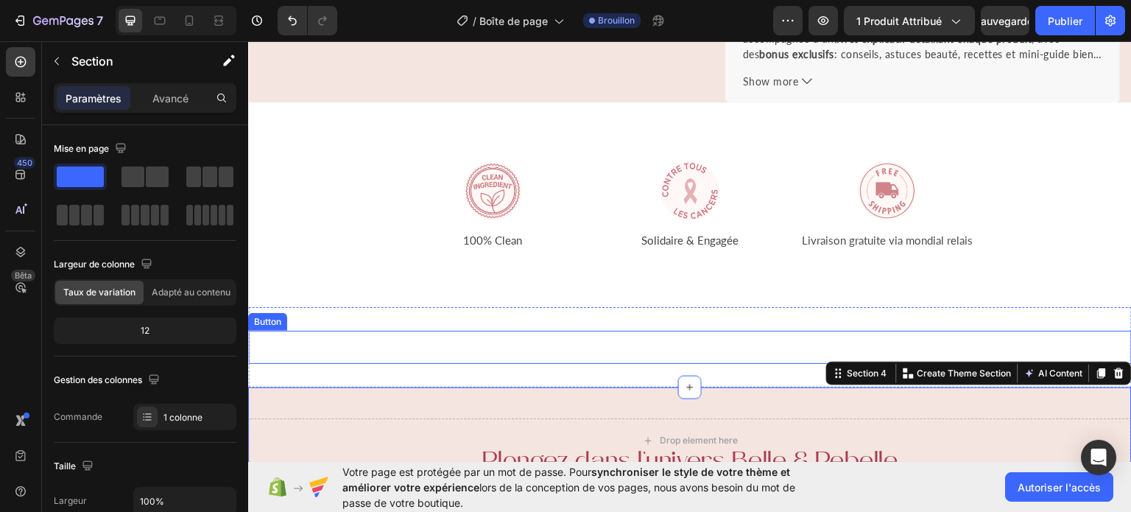
drag, startPoint x: 688, startPoint y: 385, endPoint x: 679, endPoint y: 332, distance: 53.7
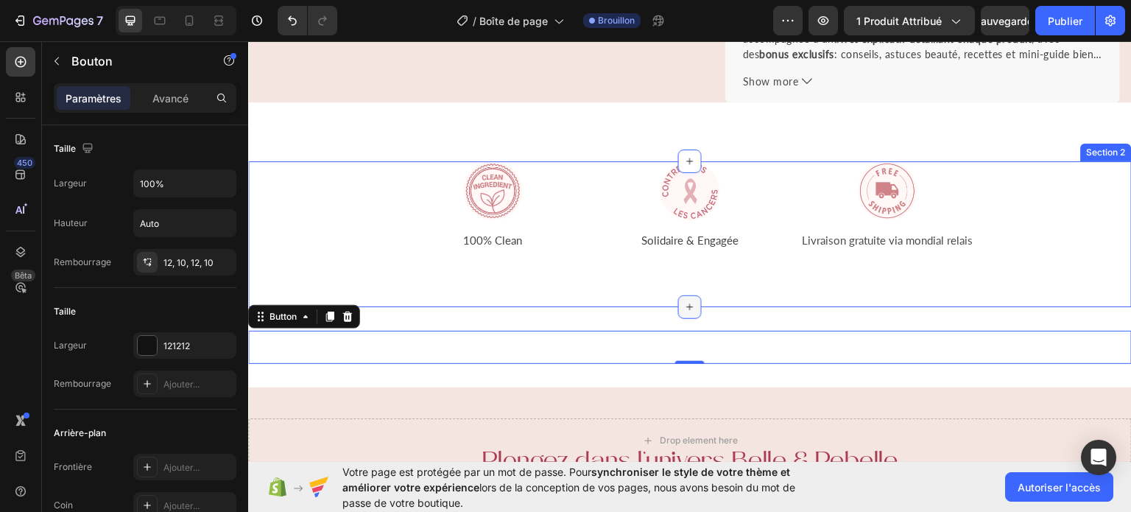
click at [684, 302] on icon at bounding box center [690, 306] width 12 height 12
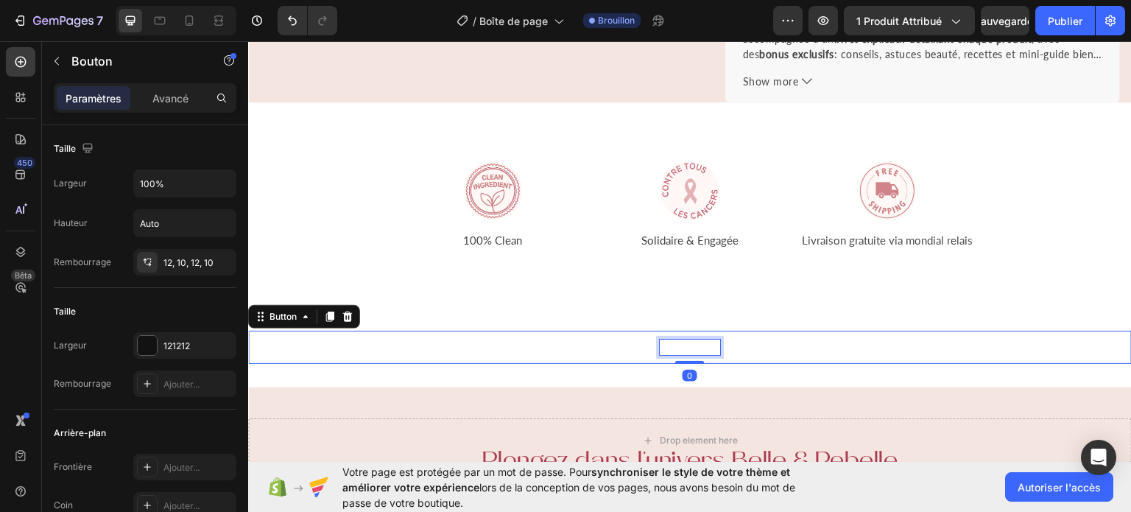
click at [694, 342] on p "Remonter ↑" at bounding box center [690, 346] width 60 height 15
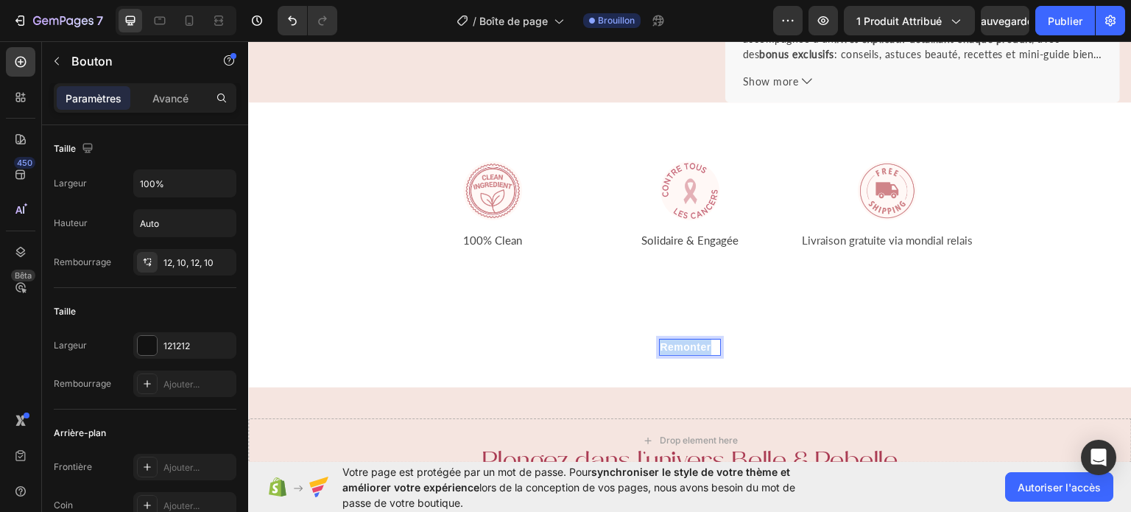
click at [694, 342] on p "Remonter ↑" at bounding box center [690, 346] width 60 height 15
click at [708, 342] on p "Remonter ↑" at bounding box center [690, 346] width 60 height 15
click at [248, 330] on button "Je" at bounding box center [690, 346] width 884 height 33
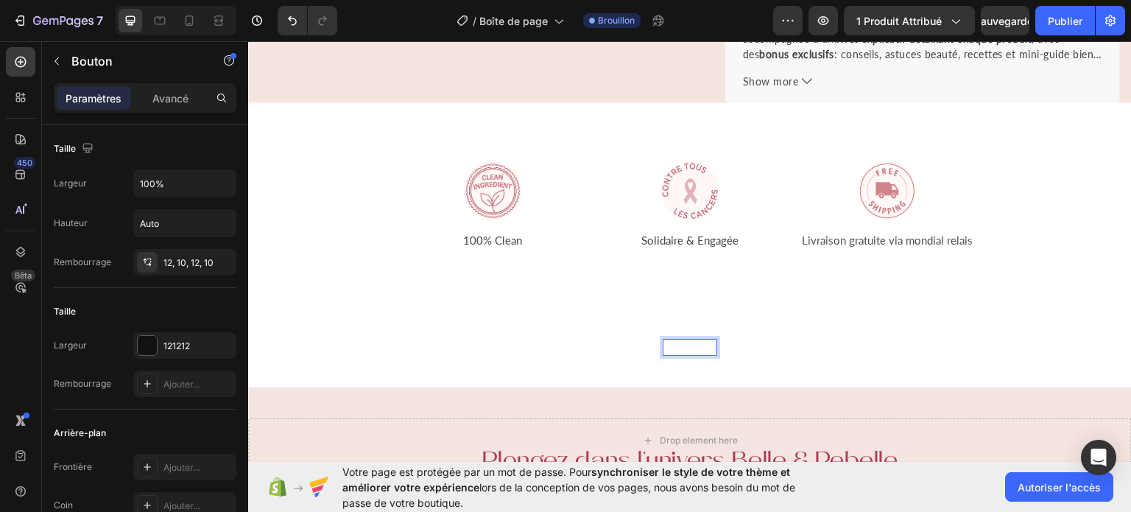
click at [248, 330] on button "S'abonner" at bounding box center [690, 346] width 884 height 33
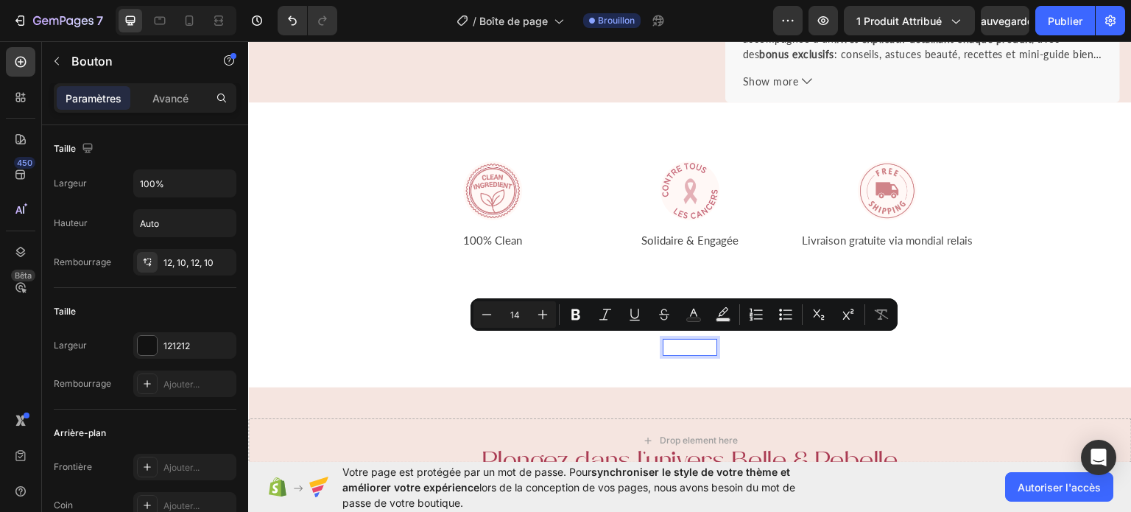
click at [708, 344] on p "S'abonner" at bounding box center [689, 346] width 53 height 15
drag, startPoint x: 708, startPoint y: 344, endPoint x: 647, endPoint y: 338, distance: 61.4
click at [647, 338] on button "S'abonner" at bounding box center [690, 346] width 884 height 33
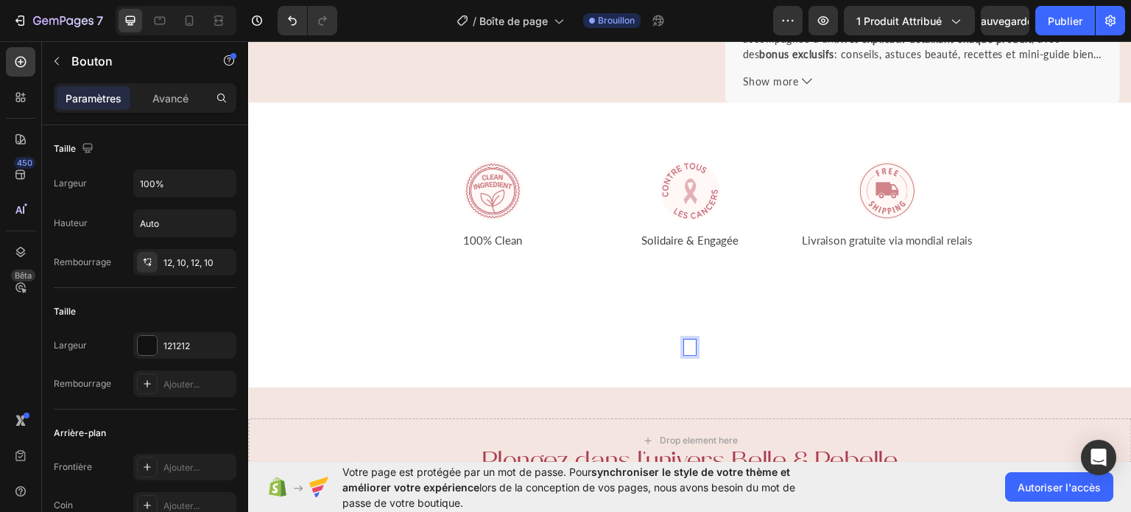
click at [248, 330] on button "Je" at bounding box center [690, 346] width 884 height 33
click at [248, 330] on button "Je teste" at bounding box center [690, 346] width 884 height 33
click at [248, 330] on button "Je teste sans" at bounding box center [690, 346] width 884 height 33
click at [647, 339] on p "Je teste sans engagement" at bounding box center [689, 346] width 137 height 15
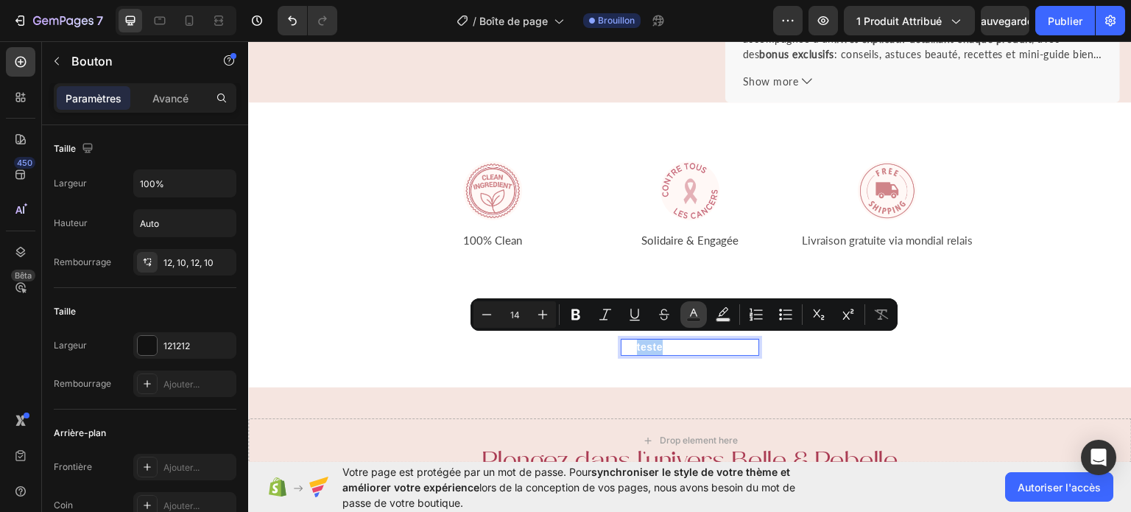
click at [691, 317] on icon "Barre d'outils contextuelle de l'éditeur" at bounding box center [693, 314] width 15 height 15
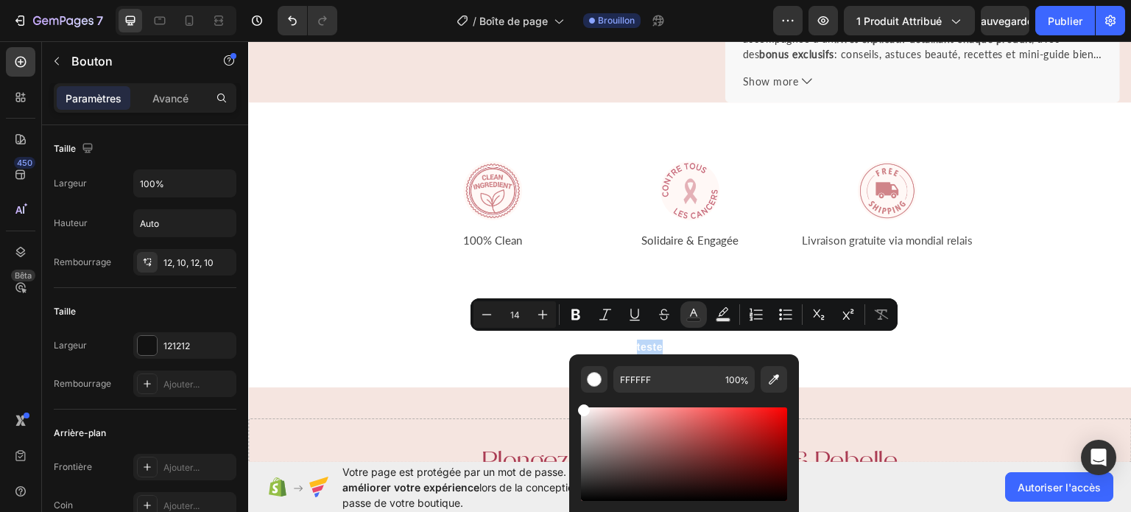
click at [770, 342] on button "Je teste sans engagement" at bounding box center [690, 346] width 884 height 33
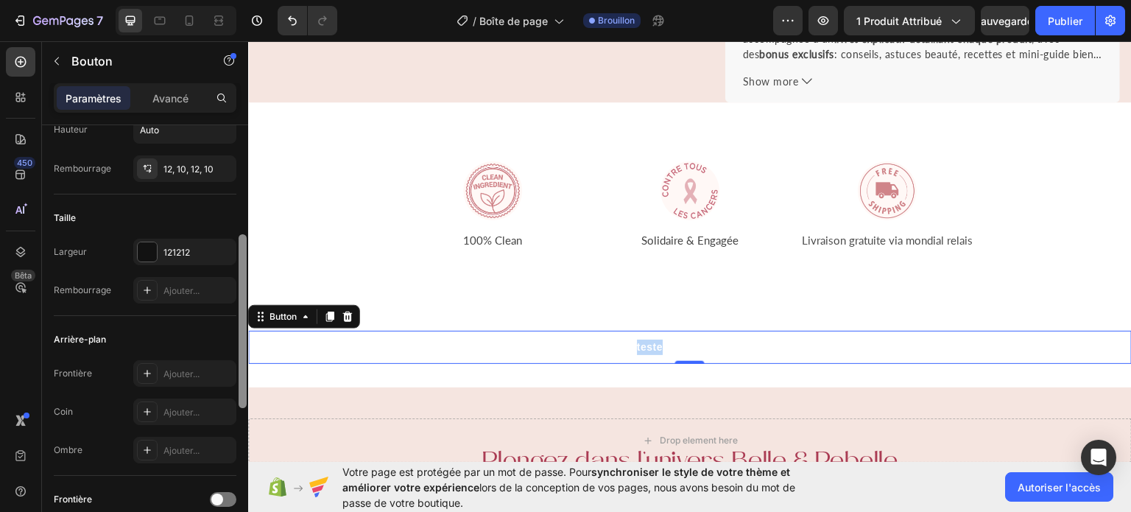
scroll to position [153, 0]
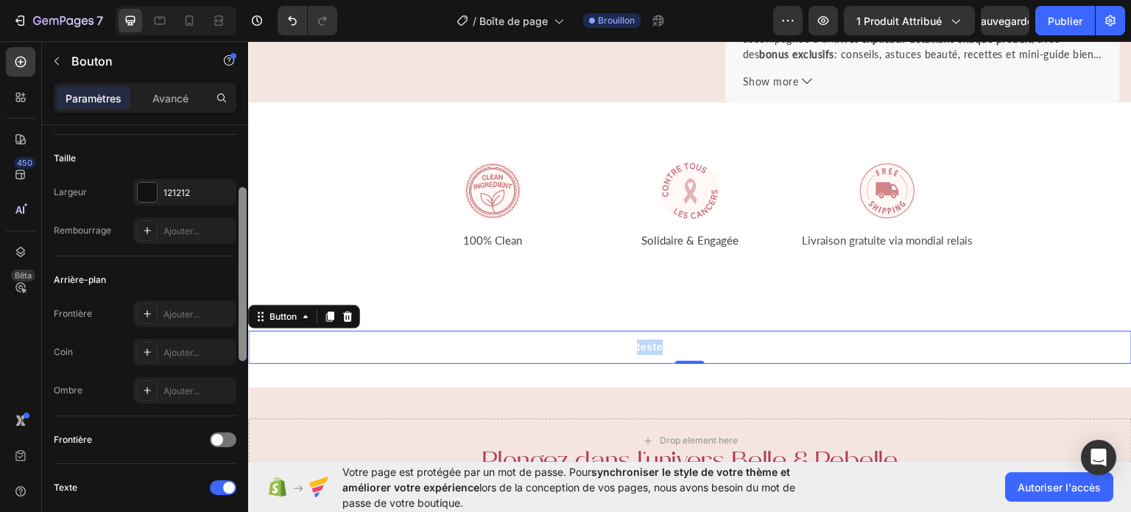
drag, startPoint x: 239, startPoint y: 250, endPoint x: 243, endPoint y: 312, distance: 62.7
click at [243, 312] on div at bounding box center [243, 274] width 8 height 174
click at [186, 309] on font "Ajouter..." at bounding box center [181, 314] width 36 height 11
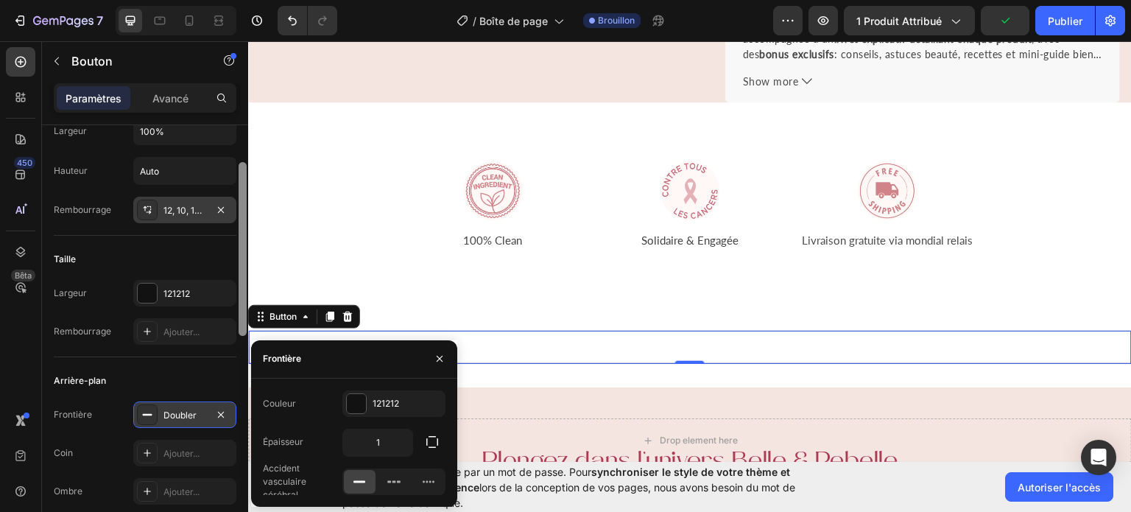
scroll to position [65, 0]
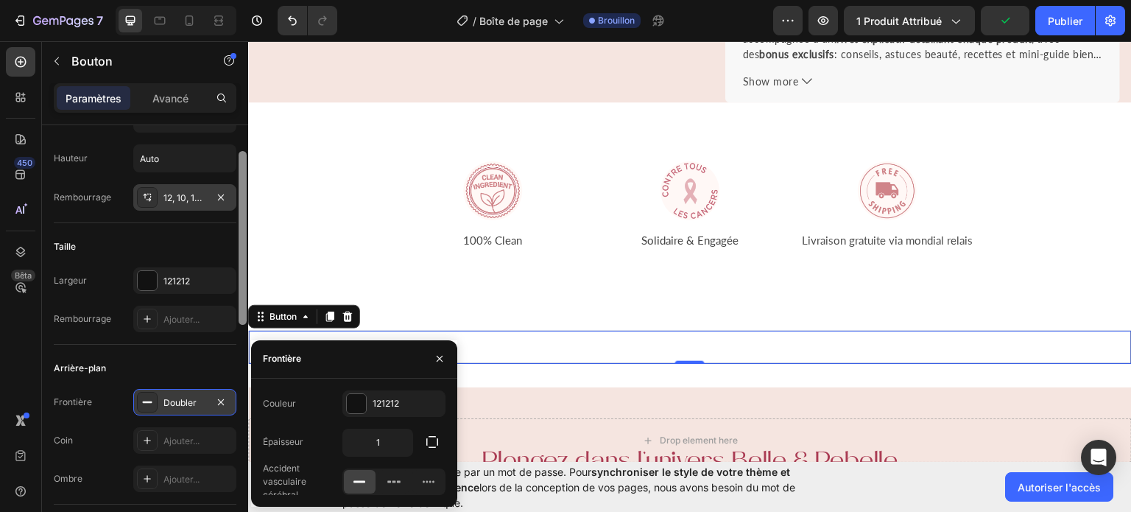
drag, startPoint x: 241, startPoint y: 222, endPoint x: 233, endPoint y: 186, distance: 36.8
click at [233, 186] on div "Taille Largeur 100% Hauteur Auto Rembourrage 12, 10, 12, 10 Taille Largeur 1212…" at bounding box center [145, 339] width 206 height 429
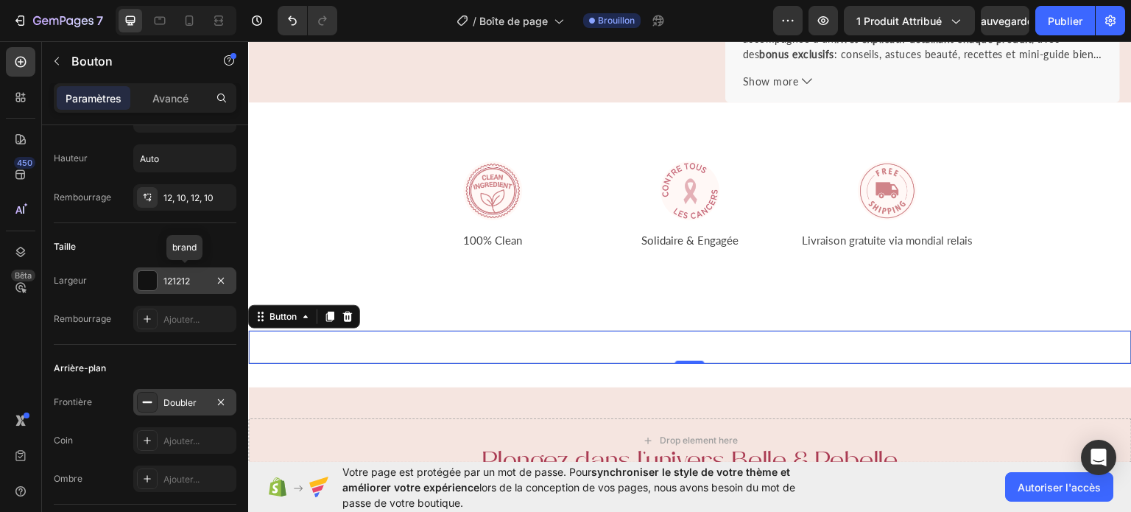
click at [180, 275] on font "121212" at bounding box center [176, 280] width 27 height 11
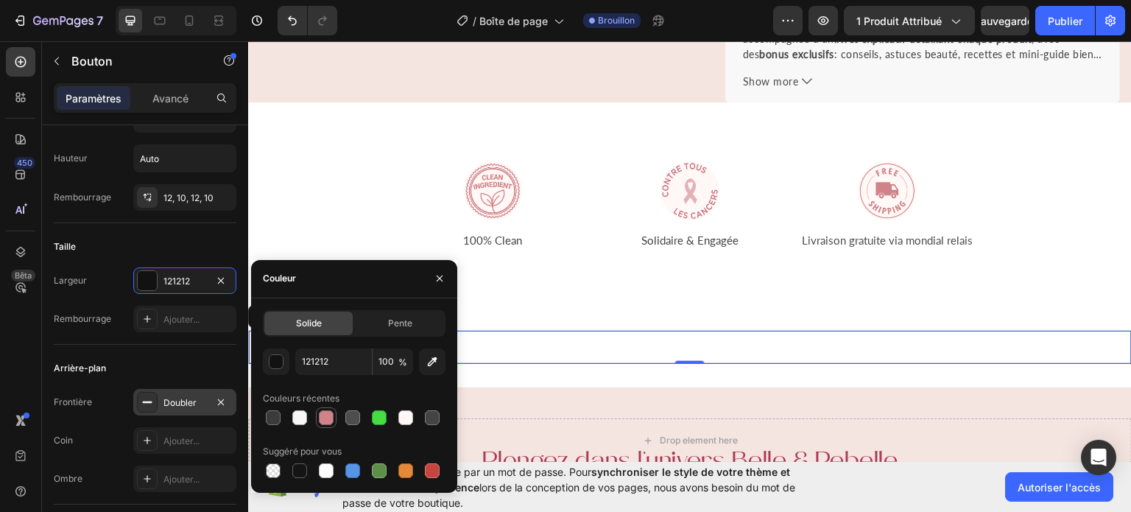
click at [329, 423] on div at bounding box center [326, 417] width 15 height 15
type input "D08489"
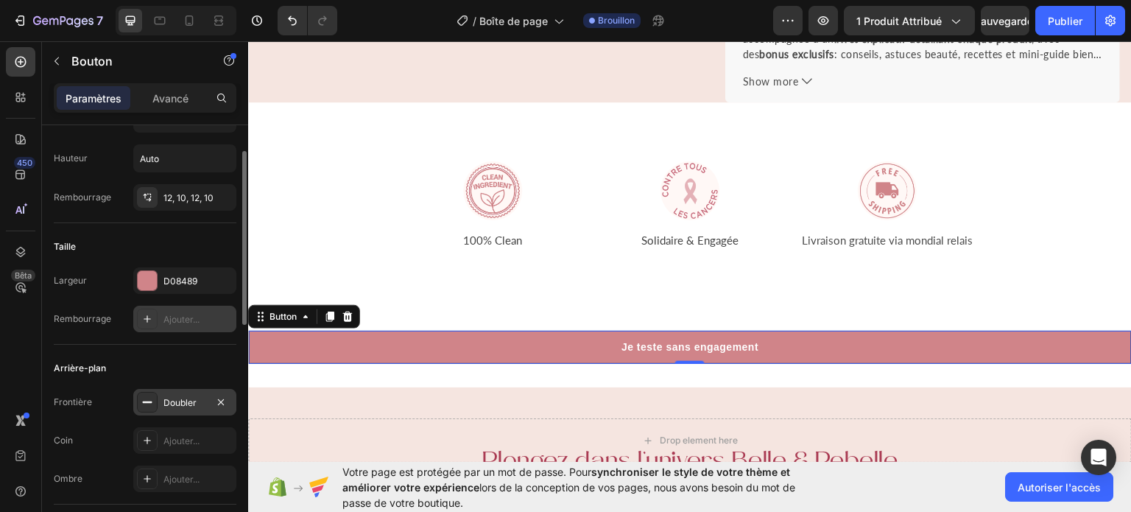
click at [191, 314] on font "Ajouter..." at bounding box center [181, 319] width 36 height 11
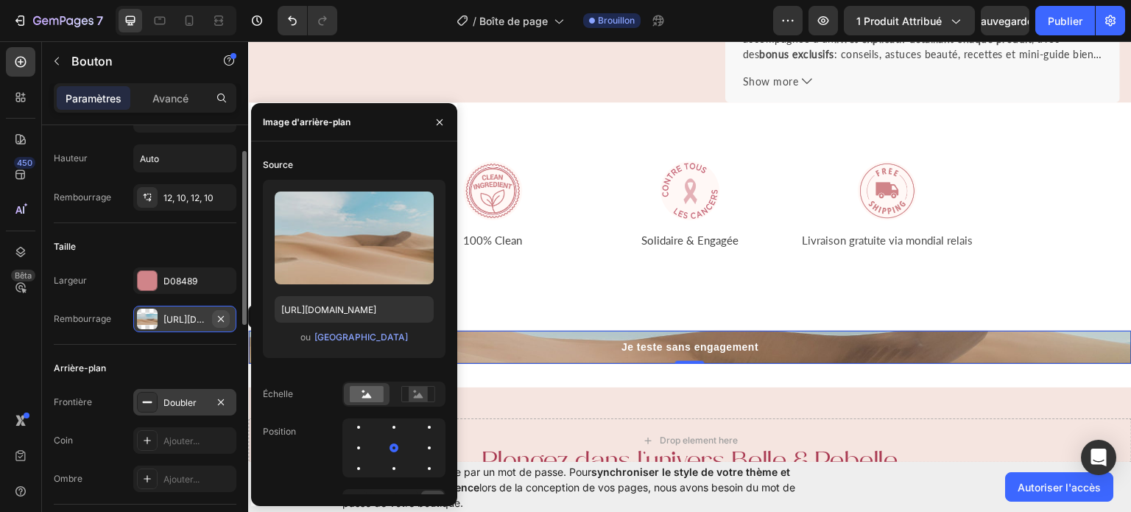
click at [219, 317] on icon "button" at bounding box center [221, 319] width 12 height 12
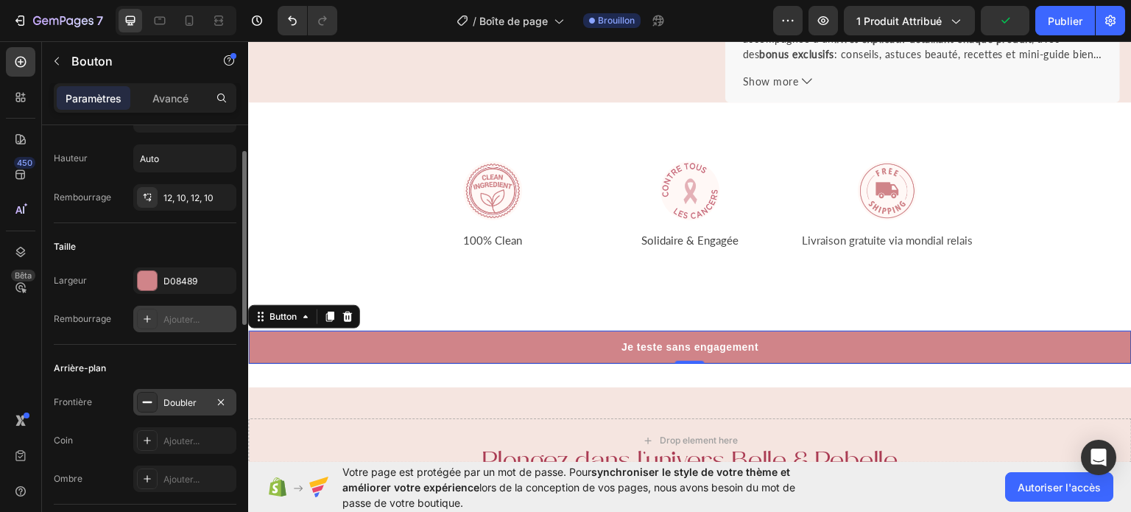
click at [180, 398] on font "Doubler" at bounding box center [179, 402] width 33 height 11
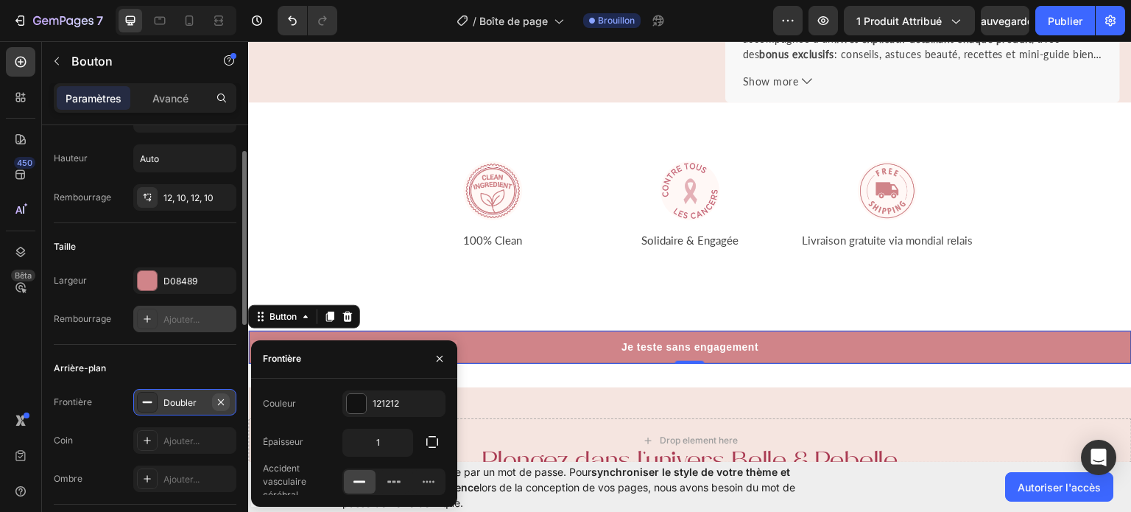
click at [222, 399] on icon "button" at bounding box center [221, 402] width 12 height 12
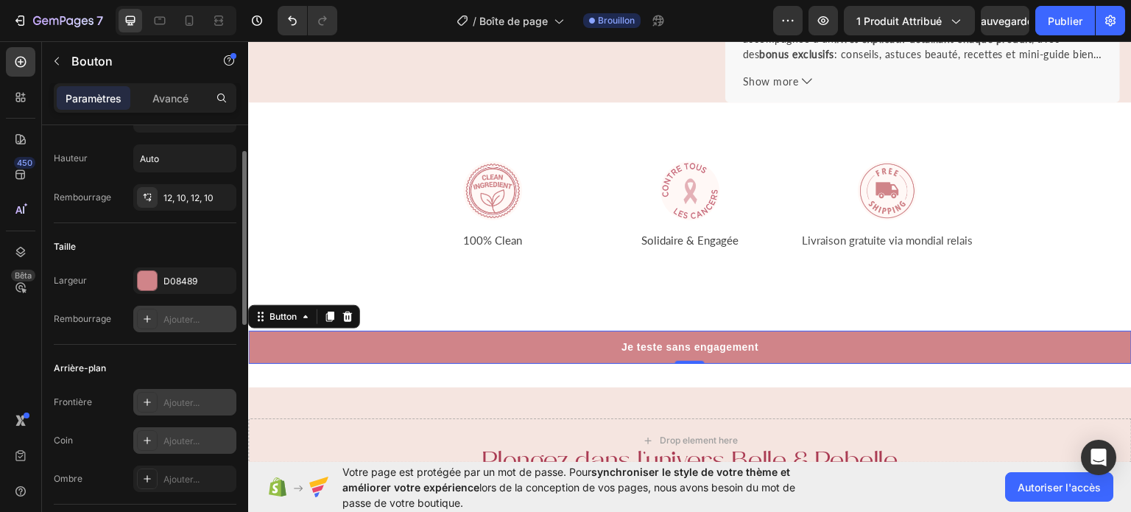
click at [201, 432] on div "Ajouter..." at bounding box center [184, 440] width 103 height 27
click at [185, 473] on font "Ajouter..." at bounding box center [181, 478] width 36 height 11
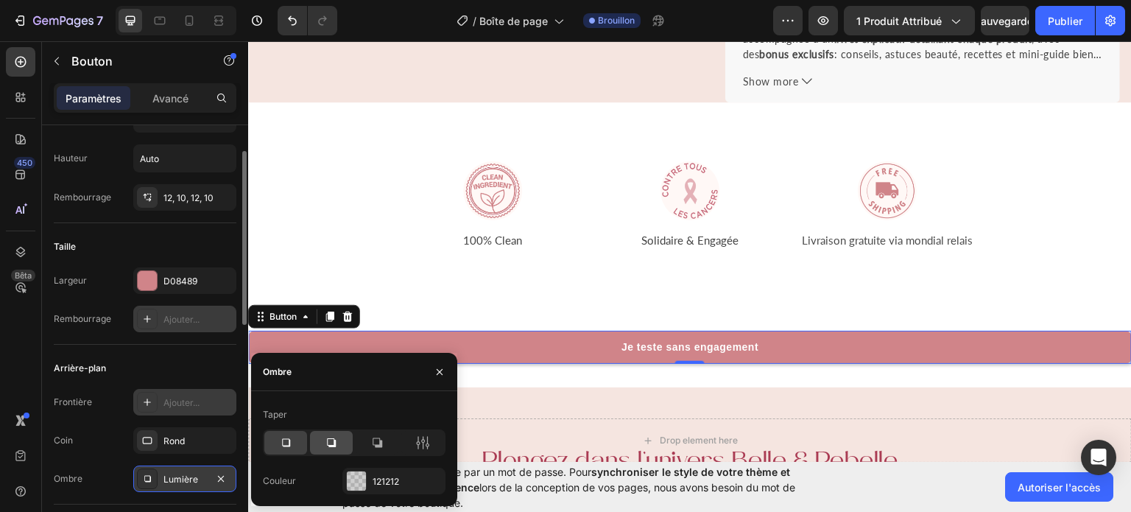
click at [334, 445] on icon at bounding box center [331, 442] width 9 height 9
click at [386, 491] on div "121212" at bounding box center [393, 481] width 103 height 27
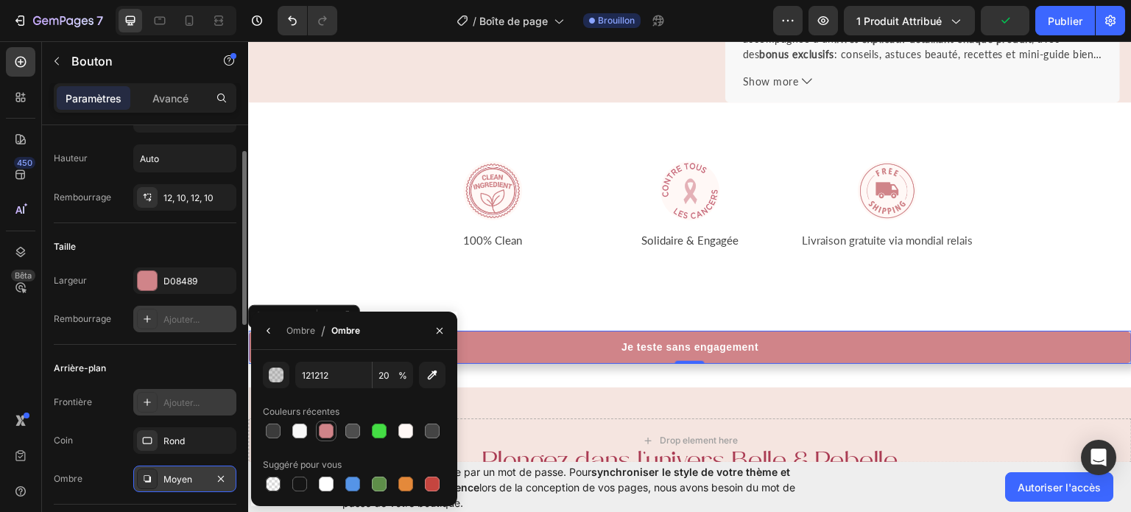
click at [324, 437] on div at bounding box center [326, 430] width 15 height 15
type input "D08489"
type input "100"
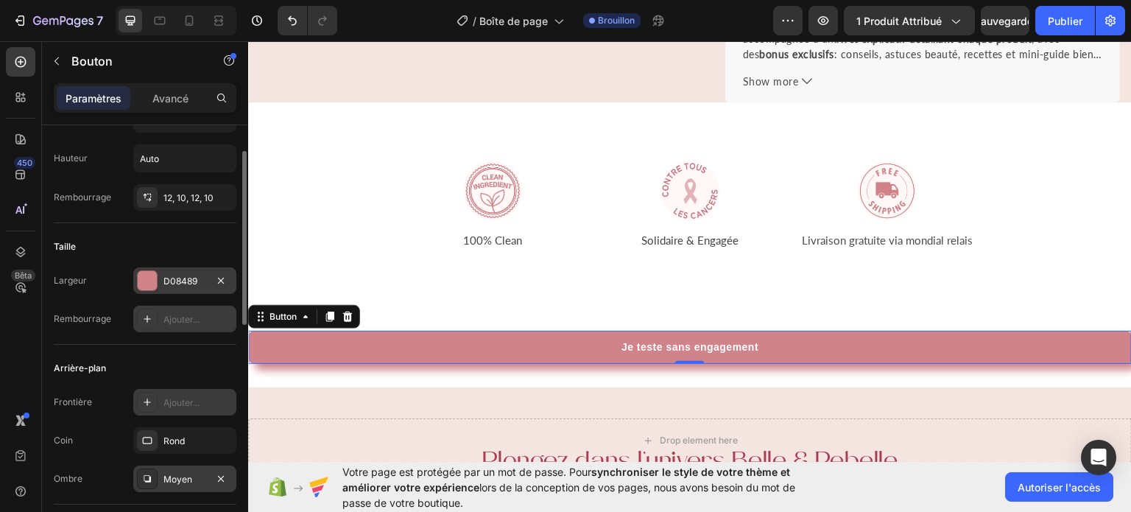
click at [177, 267] on div "D08489" at bounding box center [184, 280] width 103 height 27
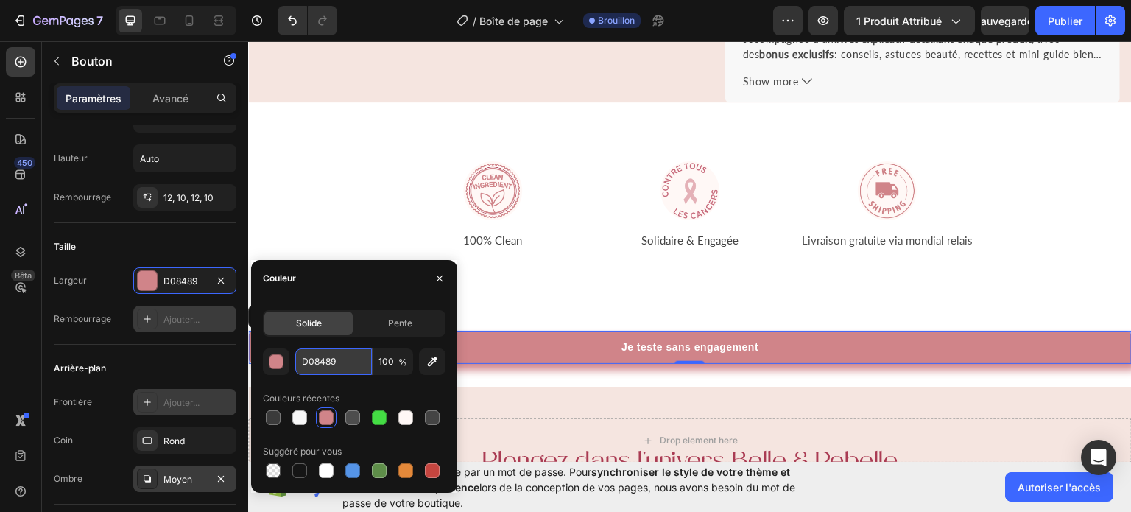
click at [360, 362] on input "D08489" at bounding box center [333, 361] width 77 height 27
paste input "AA3B53"
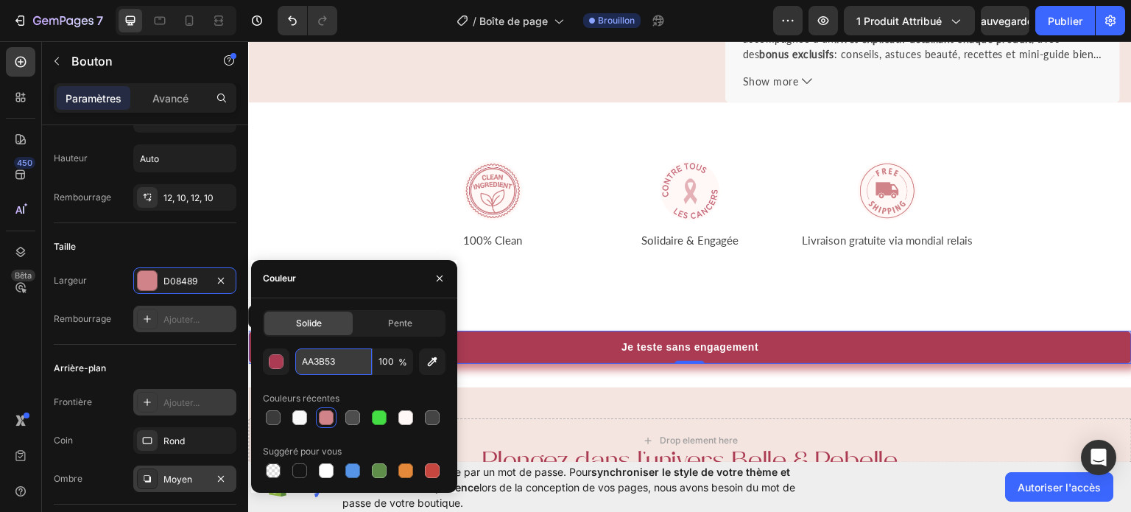
type input "AA3B53"
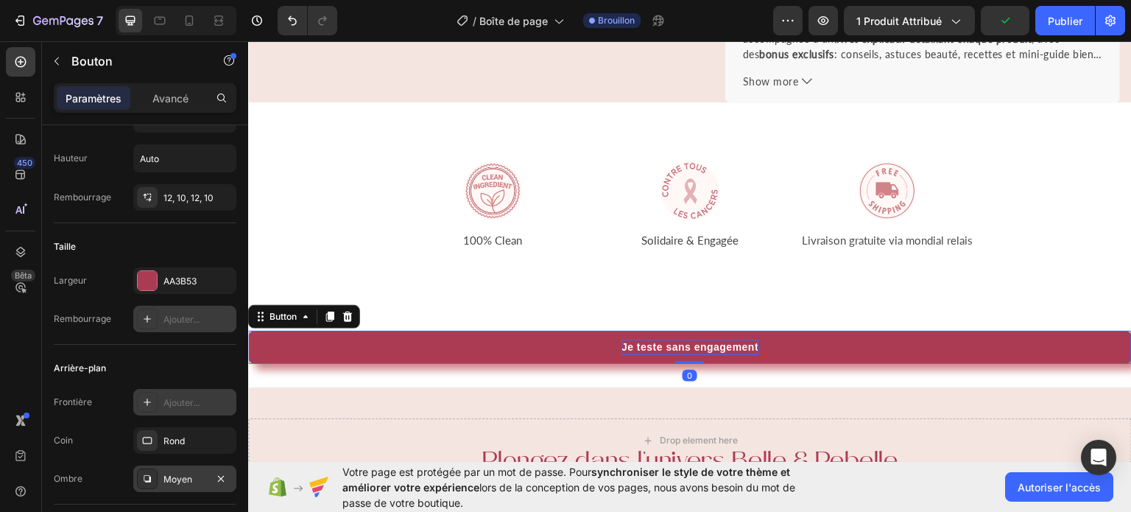
drag, startPoint x: 691, startPoint y: 359, endPoint x: 691, endPoint y: 335, distance: 23.6
click at [691, 335] on div "Je teste sans engagement Button 0" at bounding box center [690, 346] width 884 height 33
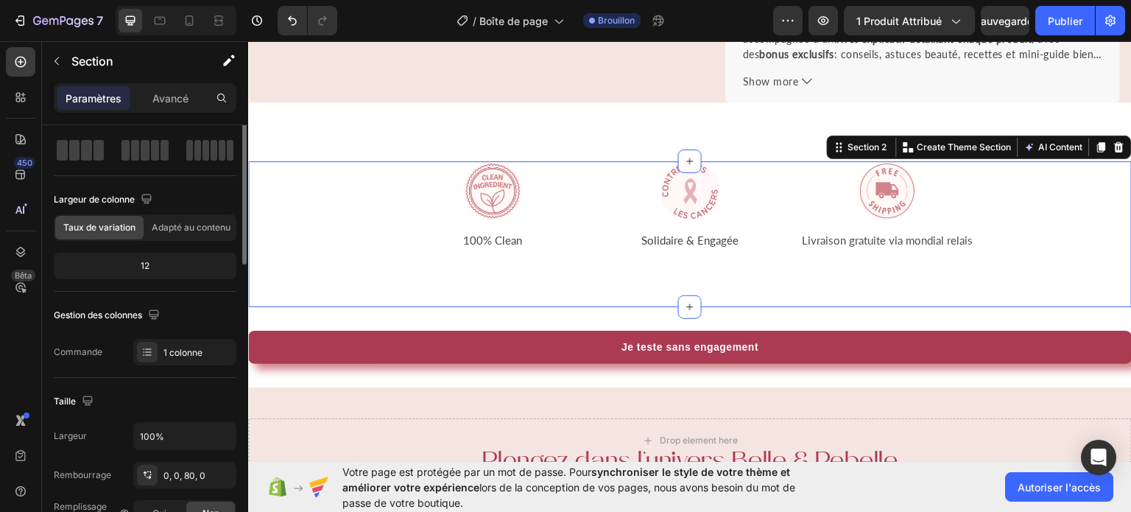
click at [960, 253] on div "Image 100% Clean Text block Image Solidaire & Engagée Text block Image Livraiso…" at bounding box center [690, 234] width 884 height 146
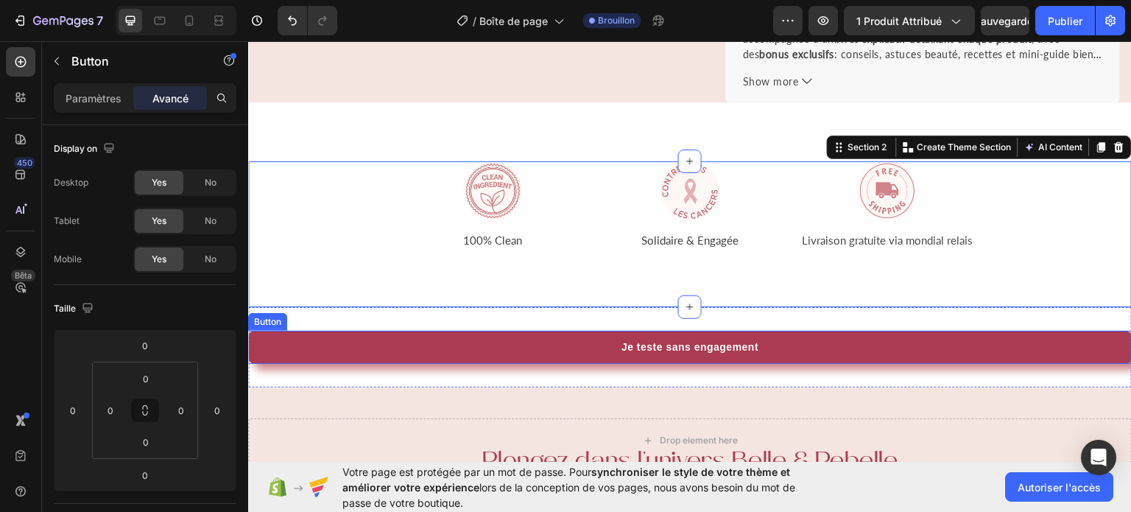
click at [550, 351] on button "Je teste sans engagement" at bounding box center [690, 346] width 884 height 33
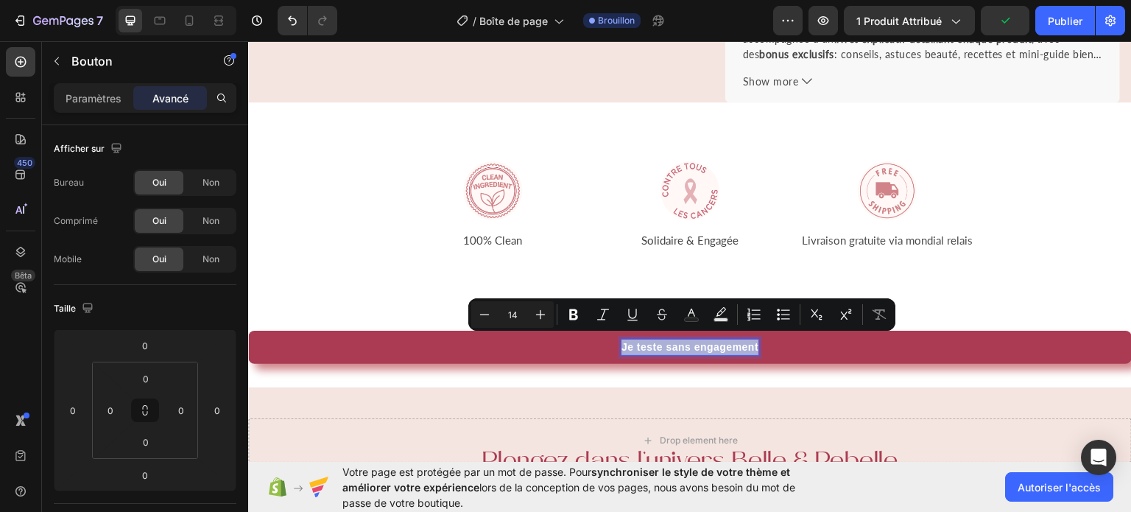
drag, startPoint x: 751, startPoint y: 341, endPoint x: 610, endPoint y: 329, distance: 141.1
click at [610, 330] on button "Je teste sans engagement" at bounding box center [690, 346] width 884 height 33
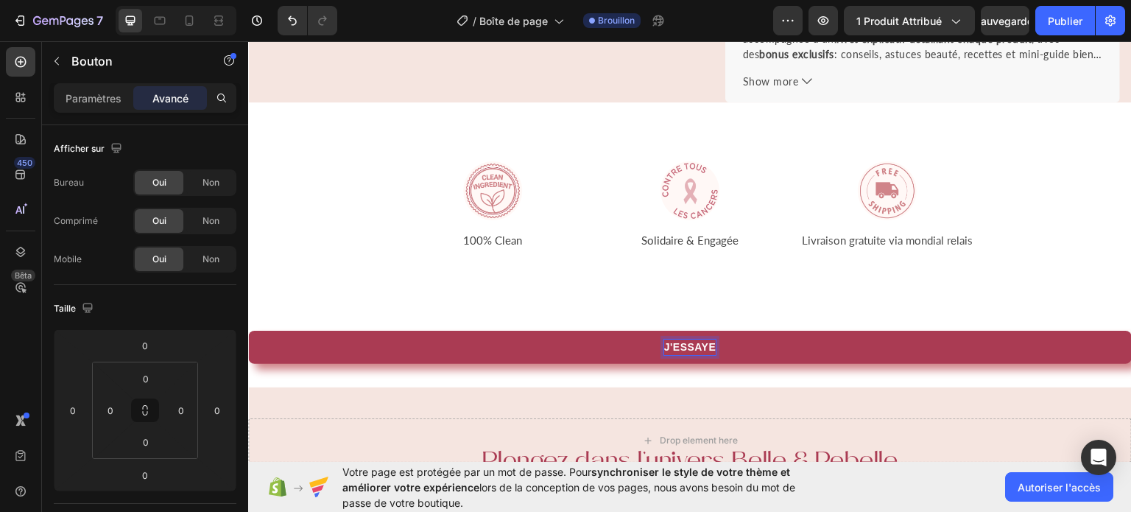
click at [248, 330] on button "J'ESSAYE" at bounding box center [690, 346] width 884 height 33
click at [248, 330] on button "J'ESSAYE SAN" at bounding box center [690, 346] width 884 height 33
click at [248, 330] on button "J'ESSAYE SANS ENGAGEMENT" at bounding box center [690, 346] width 884 height 33
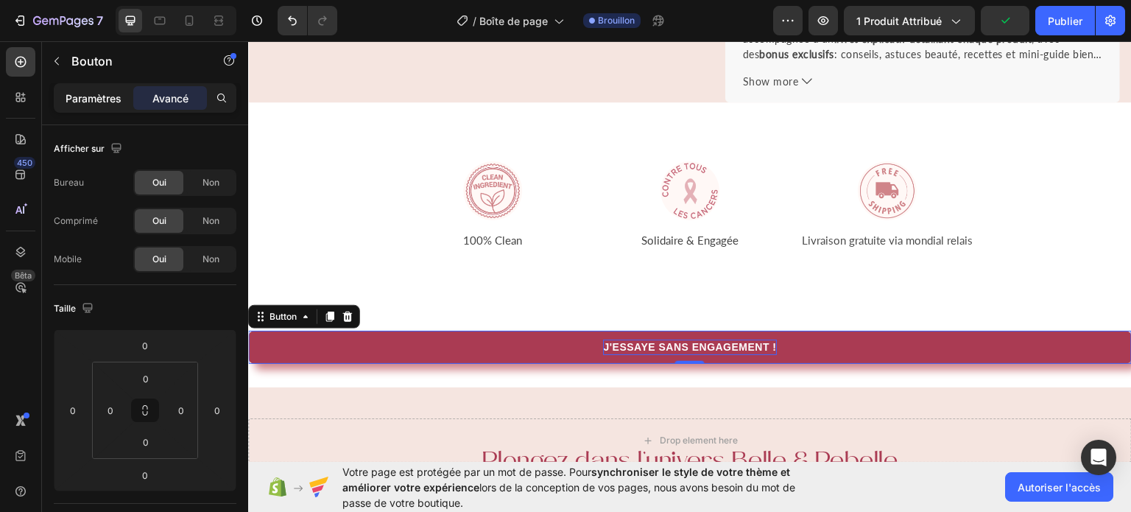
click at [108, 98] on font "Paramètres" at bounding box center [94, 98] width 56 height 13
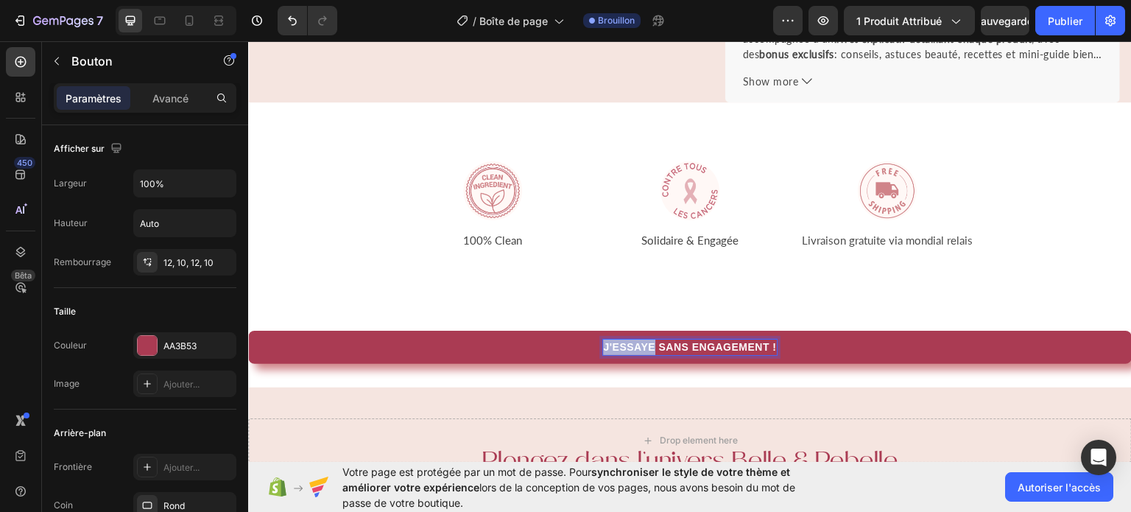
click at [638, 339] on p "J'ESSAYE SANS ENGAGEMENT !" at bounding box center [689, 346] width 173 height 15
drag, startPoint x: 770, startPoint y: 345, endPoint x: 596, endPoint y: 347, distance: 174.5
click at [603, 347] on p "J'ESSAYE SANS ENGAGEMENT !" at bounding box center [689, 346] width 173 height 15
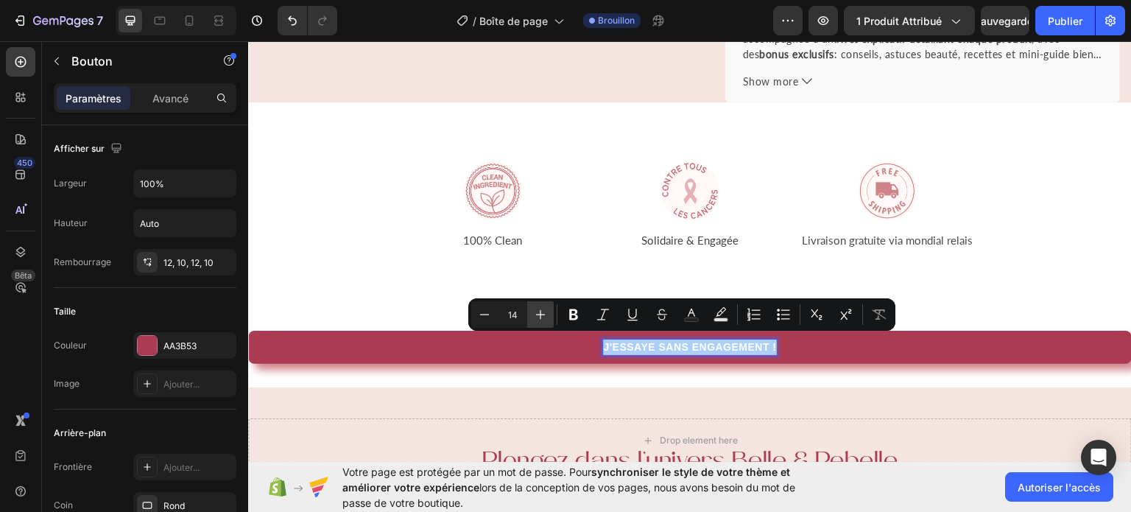
click at [541, 309] on icon "Editor contextual toolbar" at bounding box center [540, 314] width 15 height 15
type input "18"
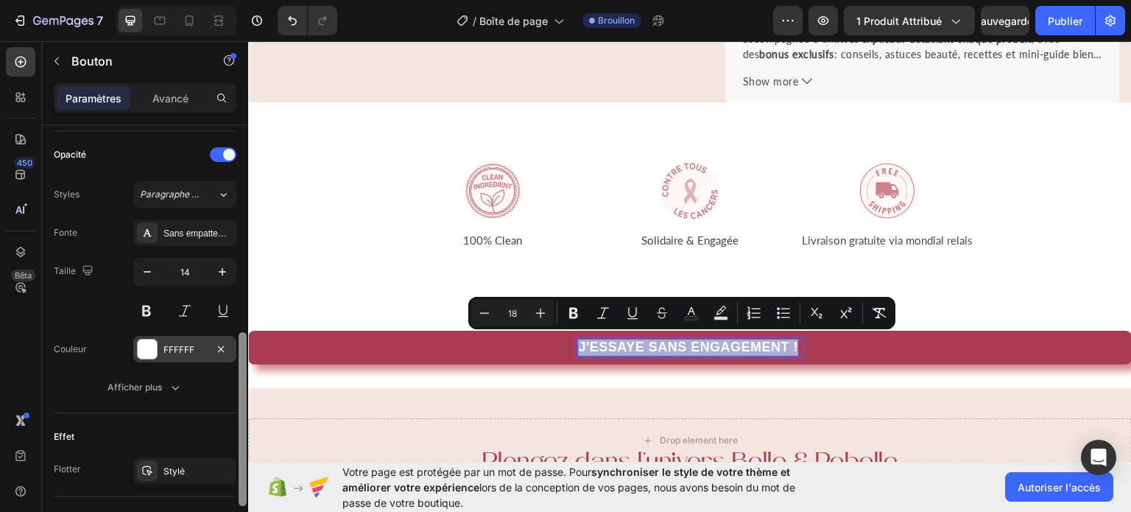
scroll to position [480, 0]
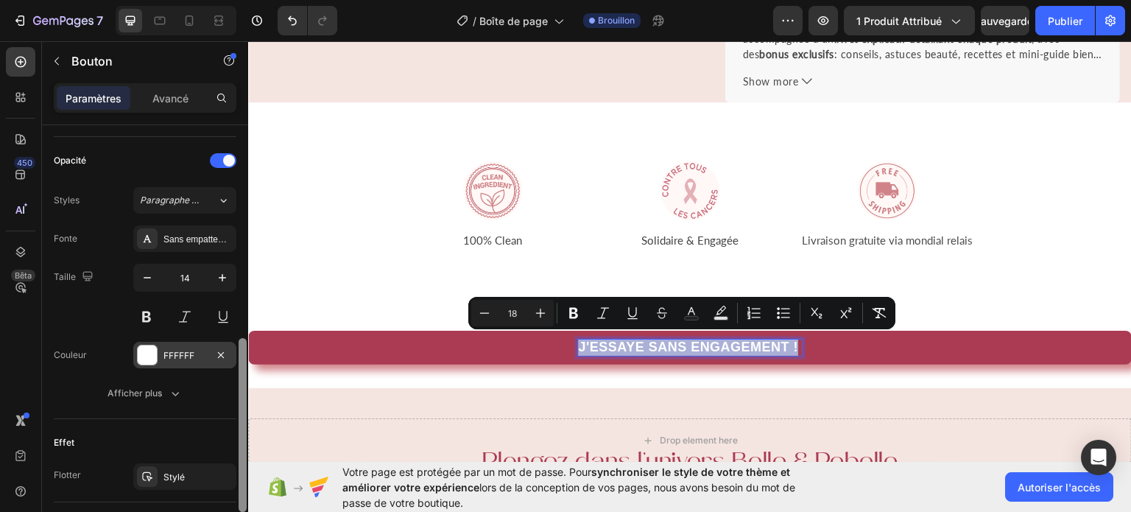
drag, startPoint x: 242, startPoint y: 157, endPoint x: 236, endPoint y: 353, distance: 196.0
click at [236, 353] on div "Afficher sur Largeur 100% Hauteur Auto Rembourrage 12, 10, 12, 10 Taille Couleu…" at bounding box center [145, 339] width 206 height 429
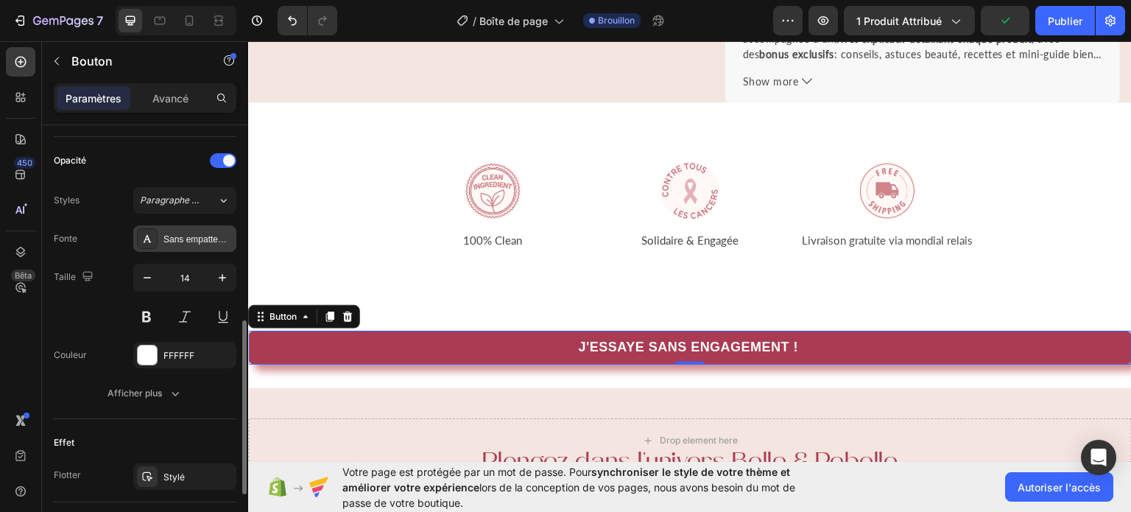
click at [189, 244] on div "Sans empattement" at bounding box center [184, 238] width 103 height 27
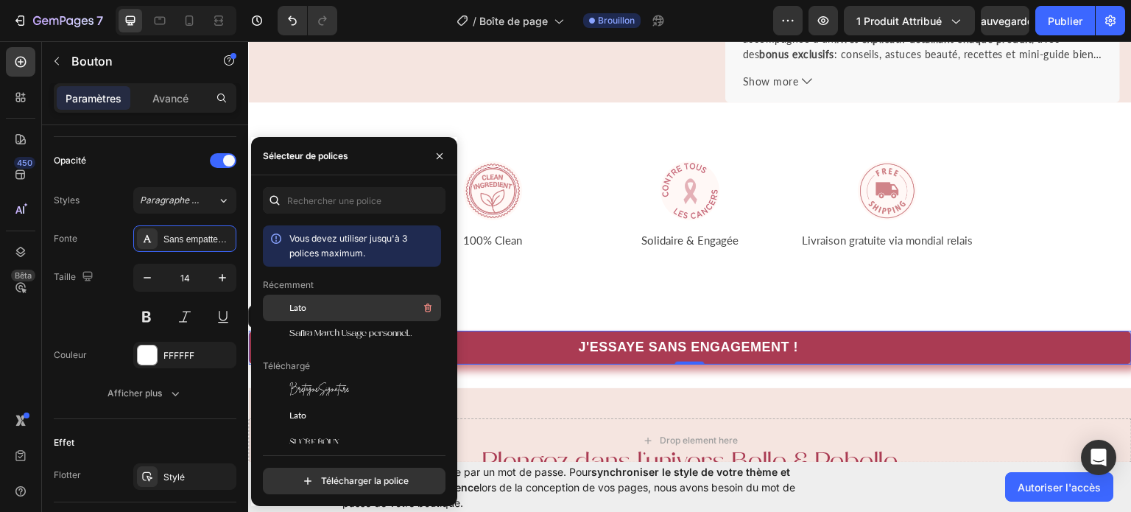
click at [343, 301] on div "Lato" at bounding box center [363, 308] width 149 height 18
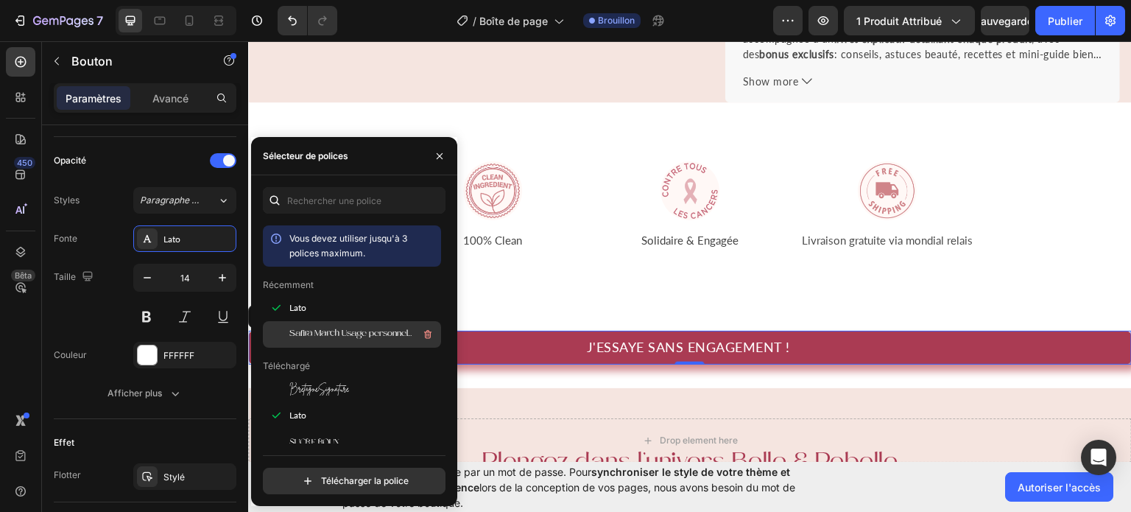
click at [342, 325] on div "Safira March Usage personnel uniquement" at bounding box center [363, 334] width 149 height 18
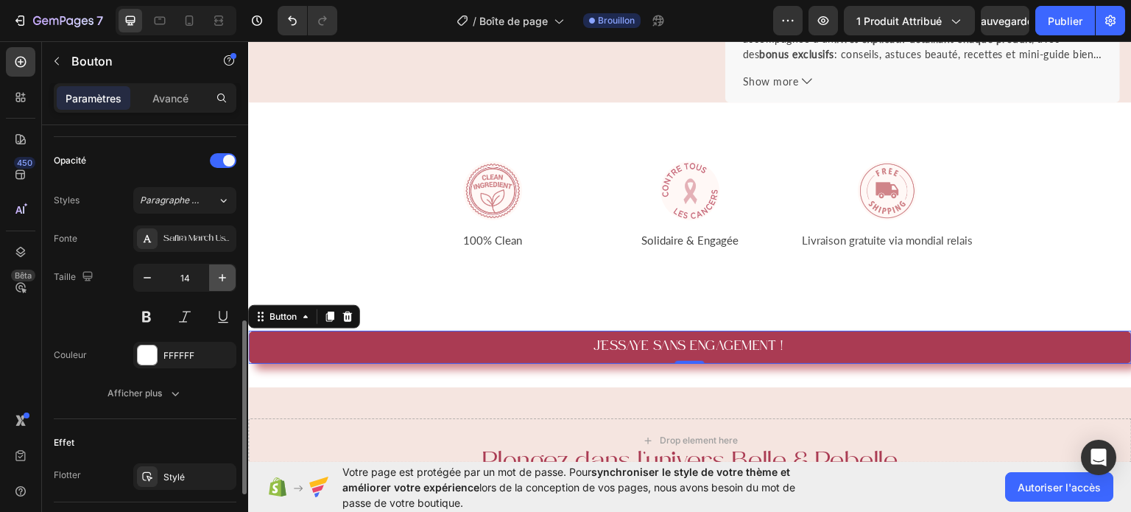
click at [216, 274] on icon "button" at bounding box center [222, 277] width 15 height 15
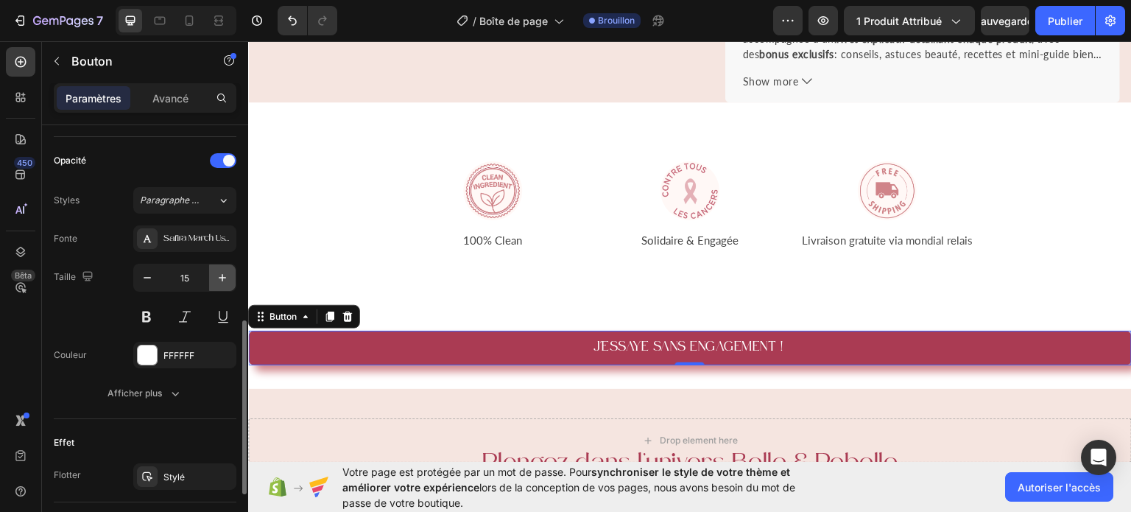
click at [216, 274] on icon "button" at bounding box center [222, 277] width 15 height 15
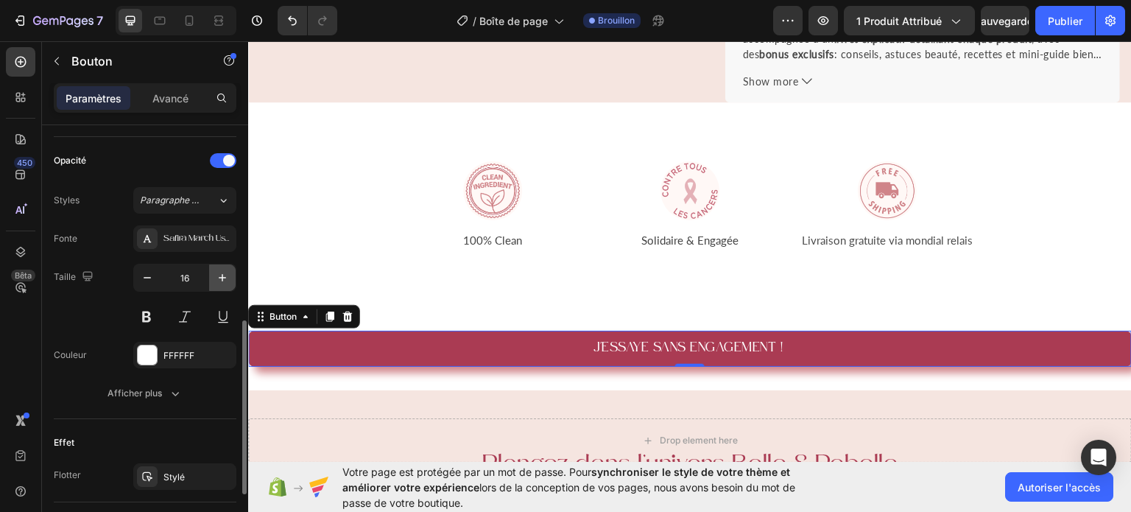
click at [216, 274] on icon "button" at bounding box center [222, 277] width 15 height 15
type input "18"
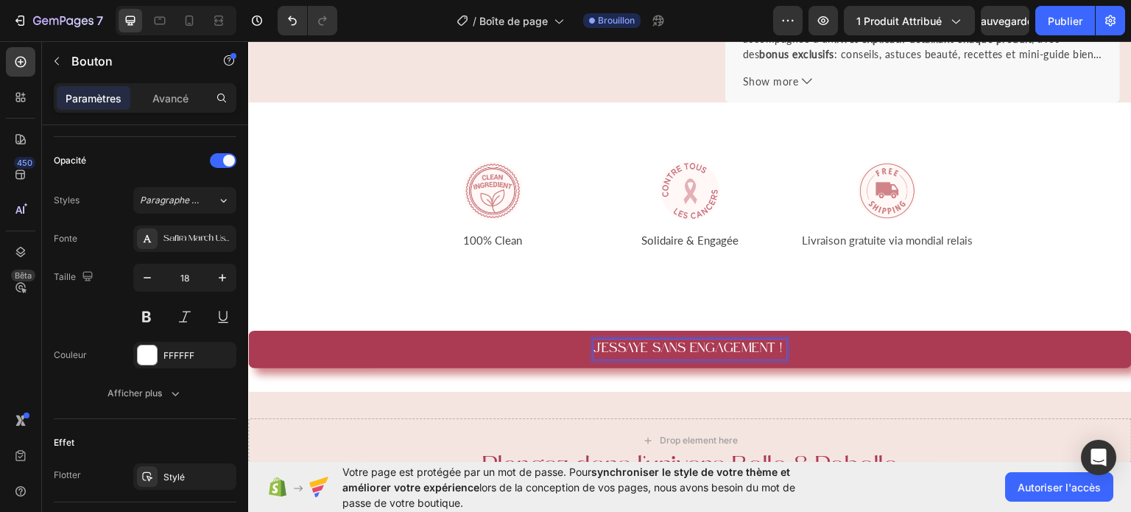
click at [710, 343] on span "J'ESSAYE SANS ENGAGEMENT !" at bounding box center [687, 348] width 189 height 15
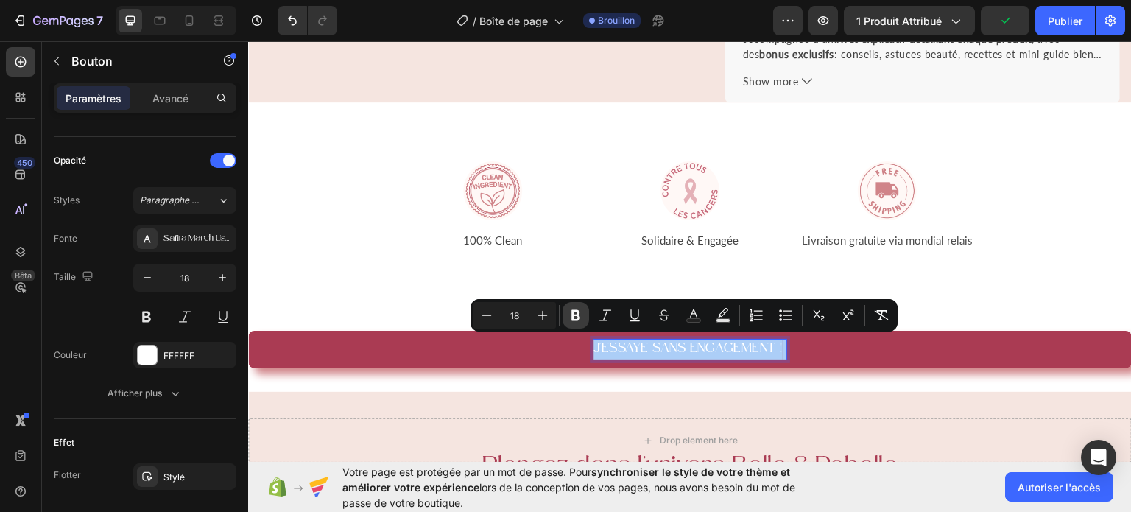
click at [574, 316] on icon "Editor contextual toolbar" at bounding box center [575, 315] width 15 height 15
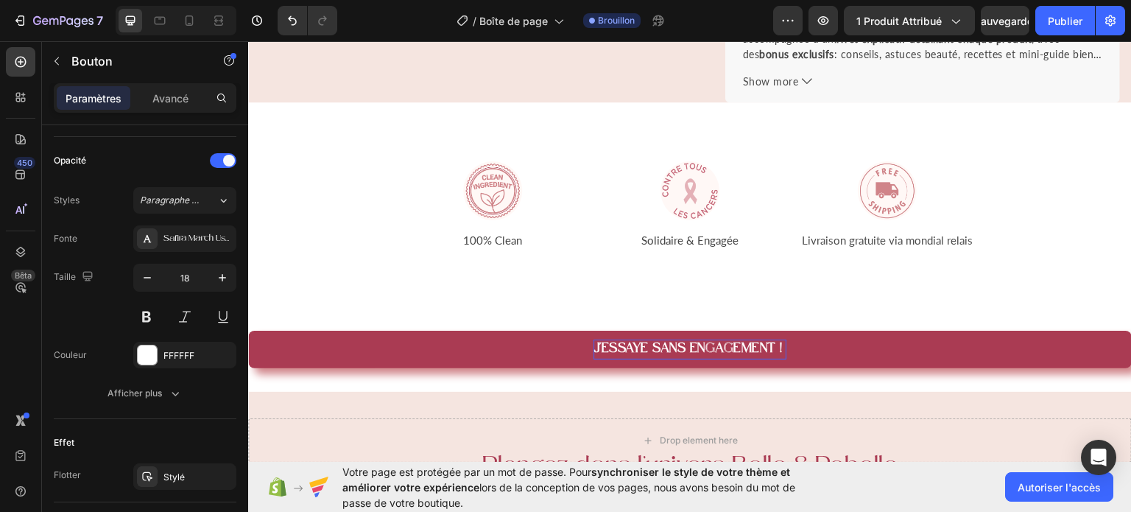
click at [792, 339] on button "J'ESSAYE SANS ENGAGEMENT !" at bounding box center [690, 349] width 884 height 38
click at [269, 353] on button "J'ESSAYE SANS ENGAGEMENT !" at bounding box center [690, 349] width 884 height 38
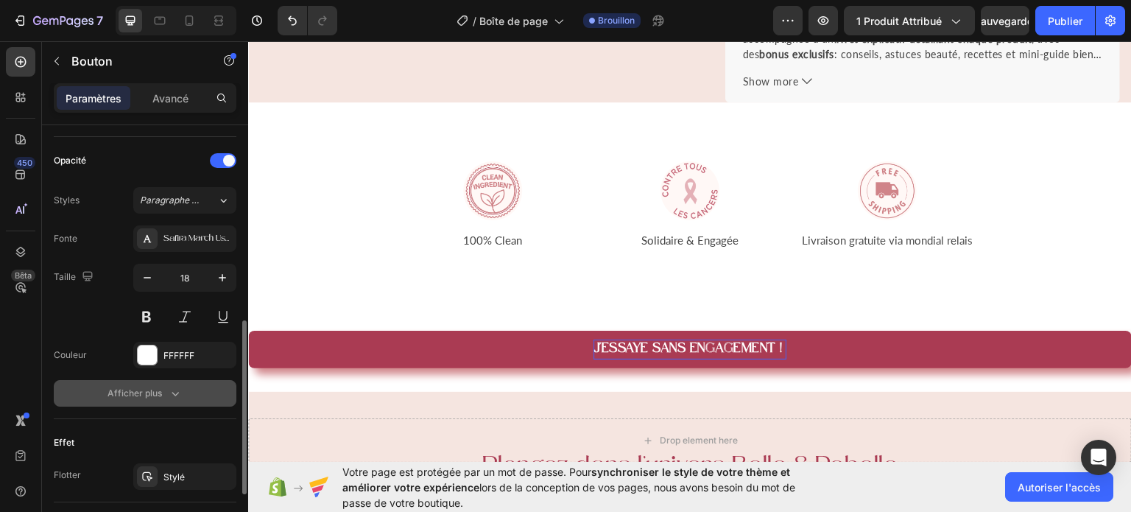
click at [183, 396] on button "Afficher plus" at bounding box center [145, 393] width 183 height 27
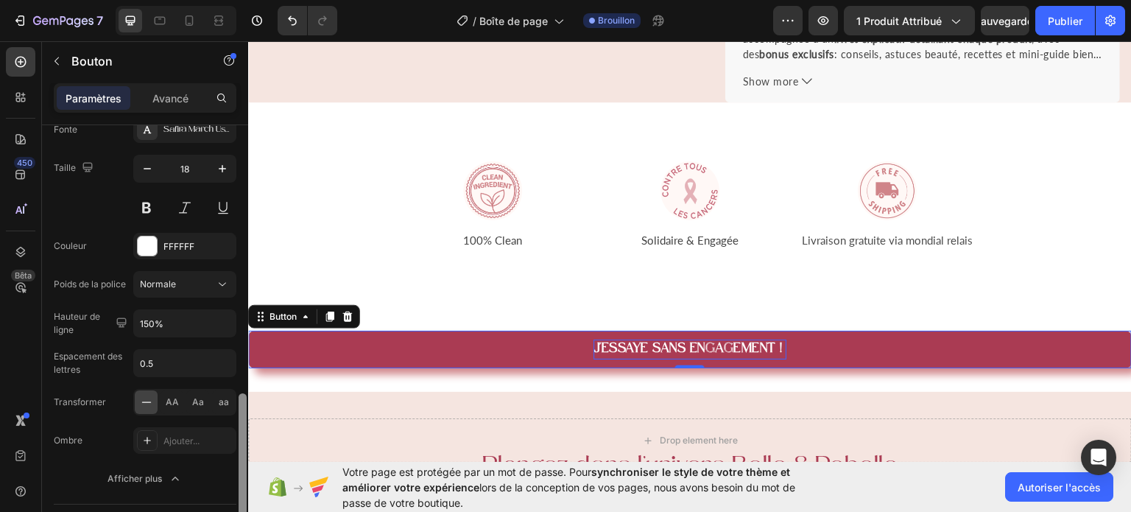
scroll to position [638, 0]
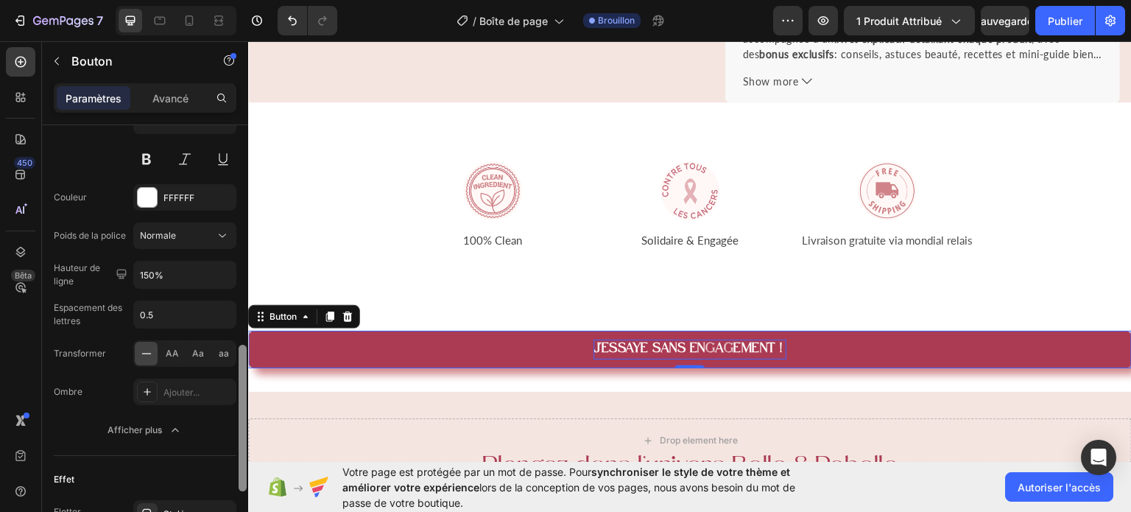
drag, startPoint x: 242, startPoint y: 359, endPoint x: 242, endPoint y: 423, distance: 64.1
click at [242, 423] on div at bounding box center [243, 418] width 8 height 147
click at [161, 316] on input "0.5" at bounding box center [185, 314] width 102 height 27
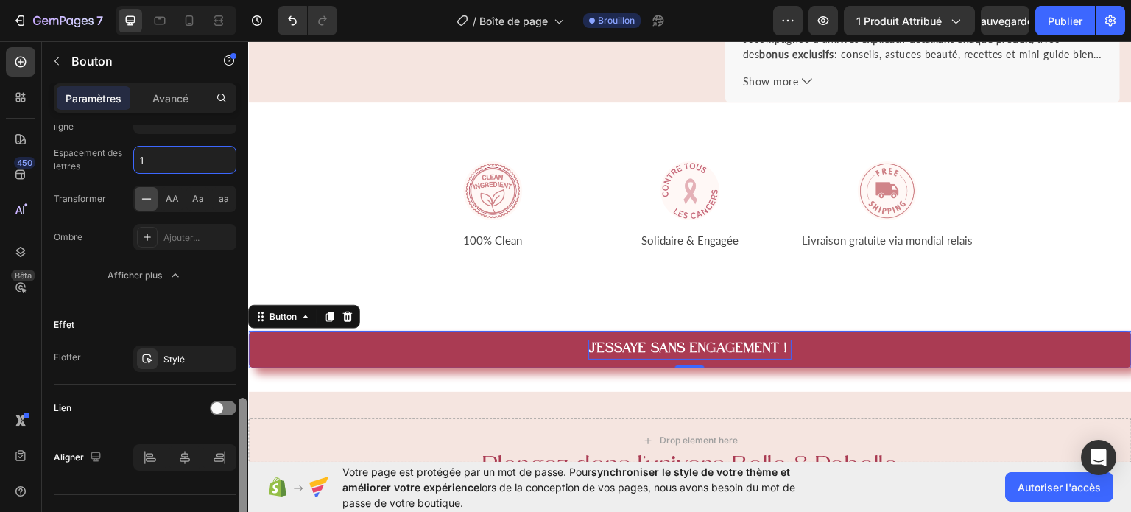
scroll to position [819, 0]
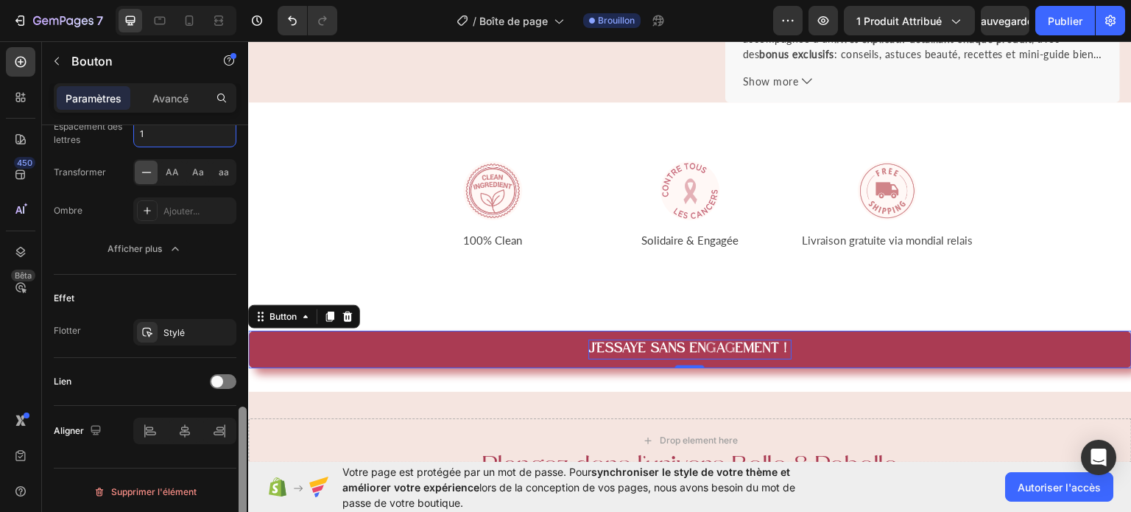
drag, startPoint x: 242, startPoint y: 395, endPoint x: 242, endPoint y: 468, distance: 72.2
click at [242, 468] on div at bounding box center [243, 479] width 8 height 147
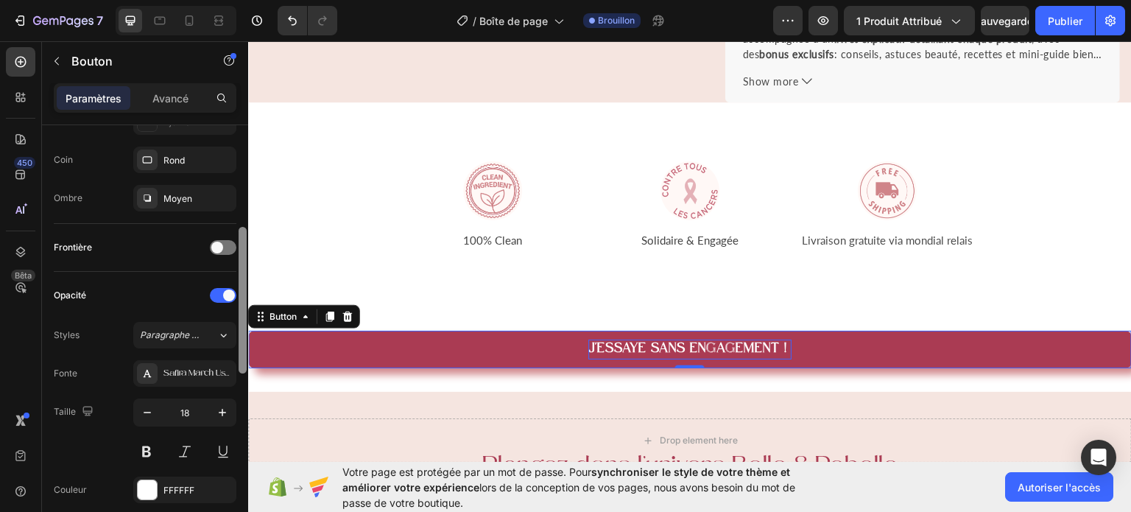
scroll to position [333, 0]
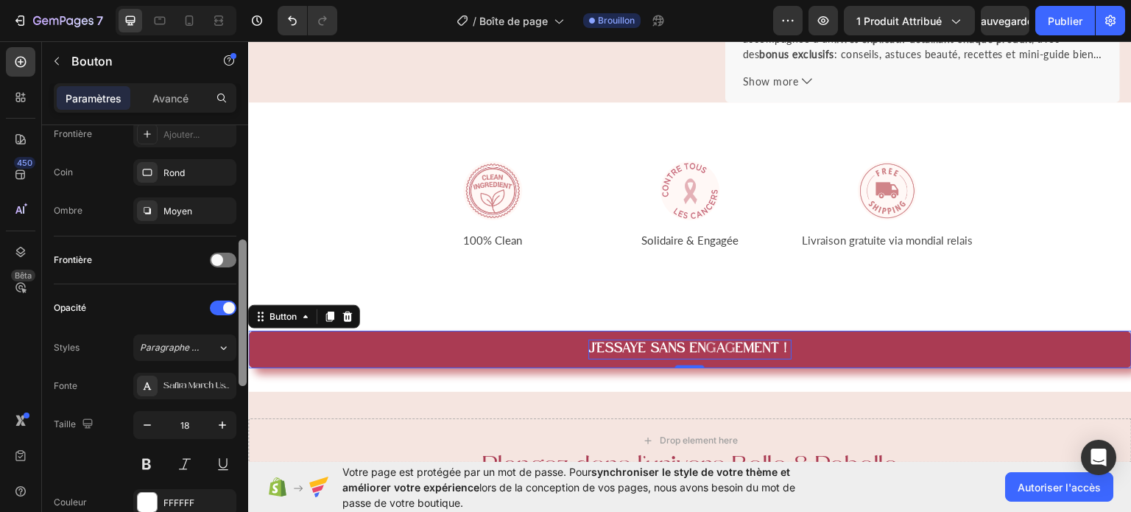
drag, startPoint x: 243, startPoint y: 485, endPoint x: 228, endPoint y: 318, distance: 167.8
click at [228, 318] on div "Afficher sur Largeur 100% Hauteur Auto Rembourrage 12, 10, 12, 10 Taille Couleu…" at bounding box center [145, 339] width 206 height 429
type input "1"
click at [189, 215] on div "Moyen" at bounding box center [184, 211] width 43 height 13
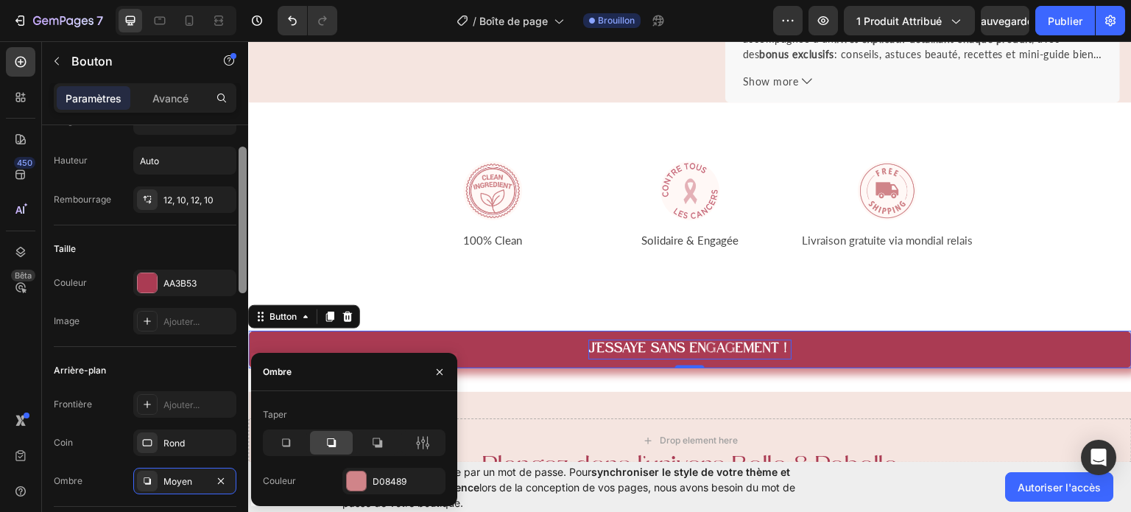
scroll to position [0, 0]
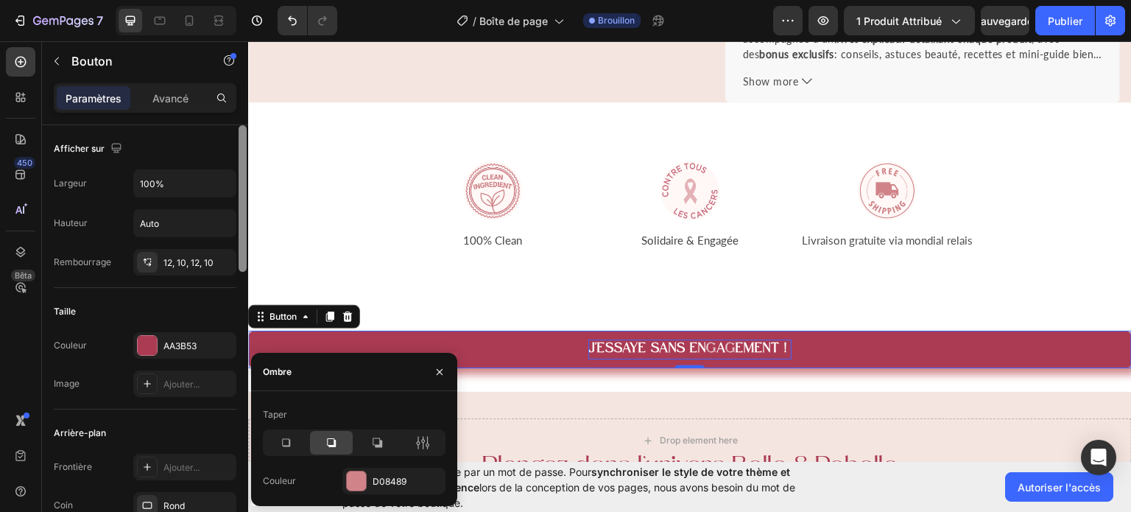
drag, startPoint x: 244, startPoint y: 264, endPoint x: 237, endPoint y: 112, distance: 151.9
click at [237, 112] on div "Paramètres Avancé Afficher sur Largeur 100% Hauteur Auto Rembourrage 12, 10, 12…" at bounding box center [145, 318] width 206 height 471
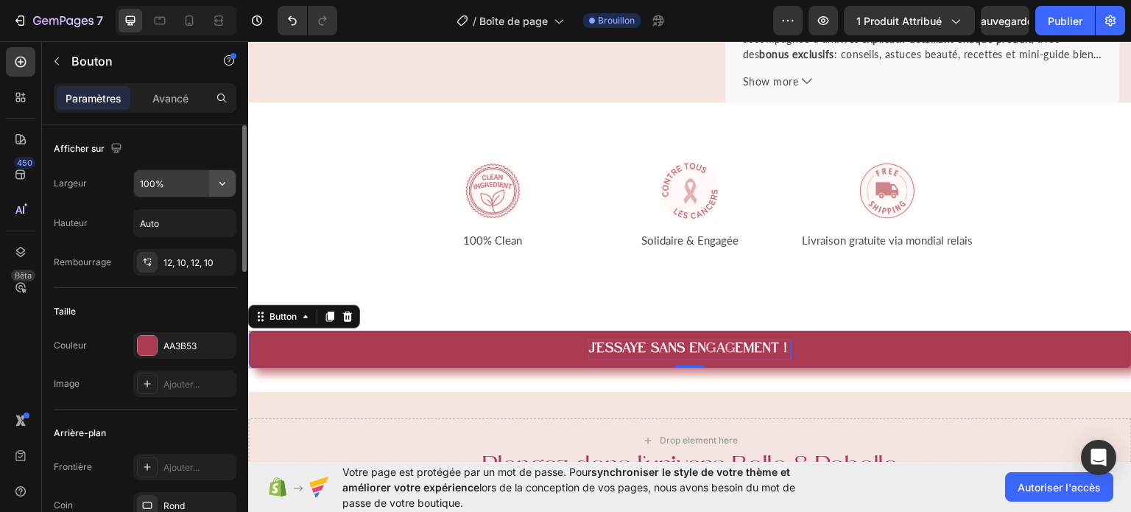
click at [224, 178] on icon "button" at bounding box center [222, 183] width 15 height 15
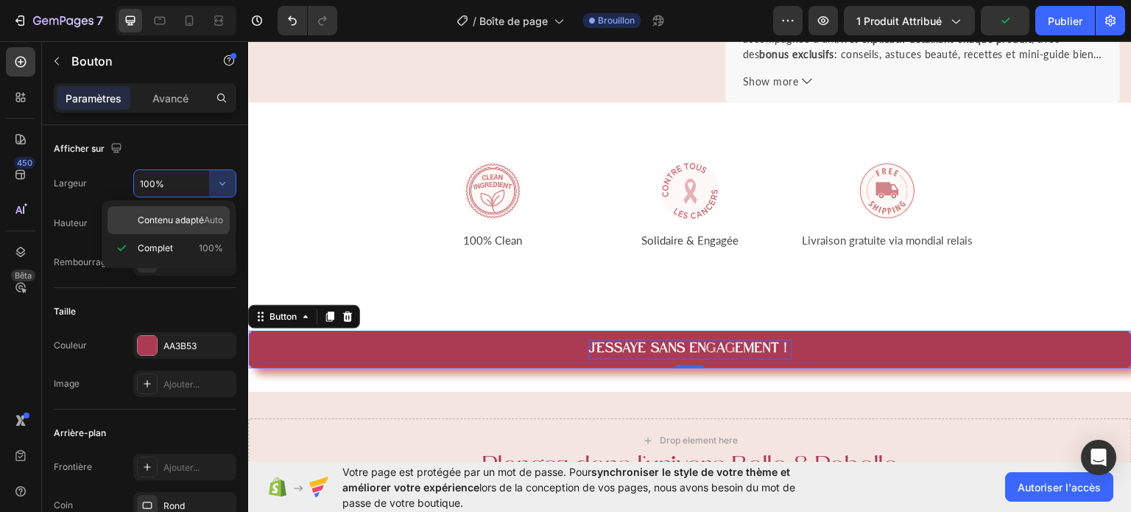
click at [186, 215] on font "Contenu adapté" at bounding box center [171, 219] width 66 height 11
type input "Auto"
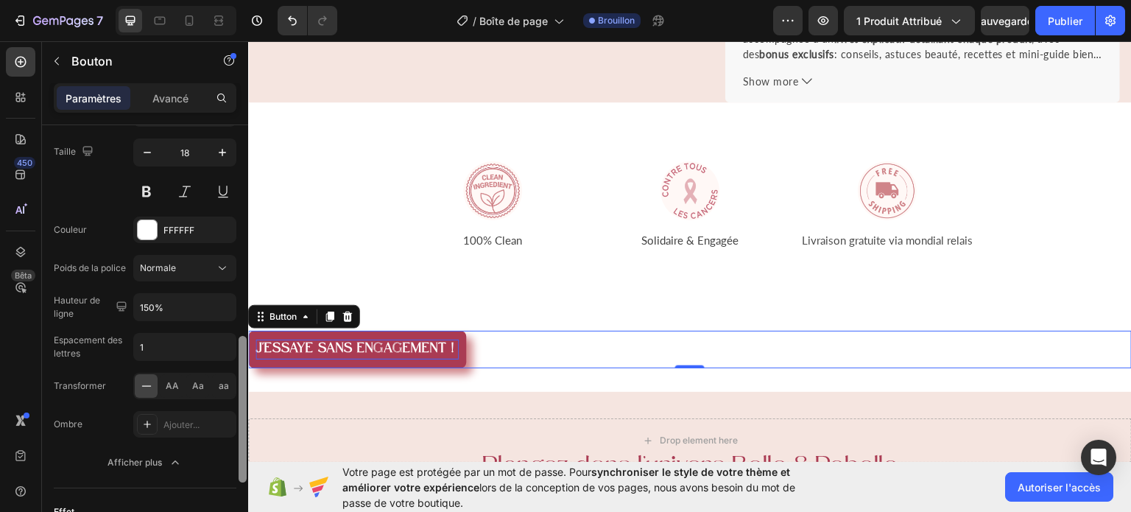
scroll to position [607, 0]
drag, startPoint x: 239, startPoint y: 232, endPoint x: 246, endPoint y: 441, distance: 209.2
click at [246, 441] on div at bounding box center [243, 407] width 8 height 147
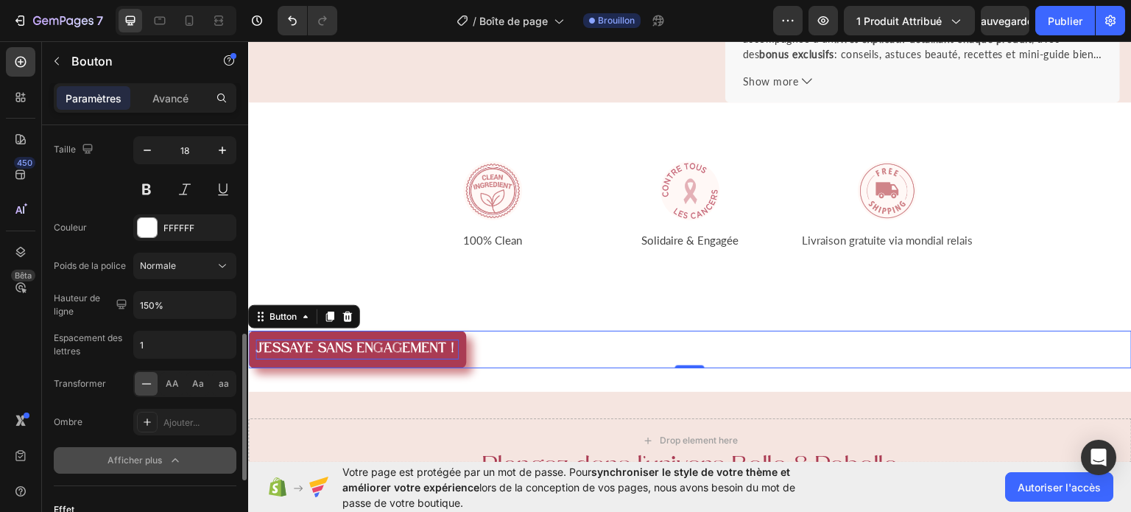
click at [183, 451] on button "Afficher plus" at bounding box center [145, 460] width 183 height 27
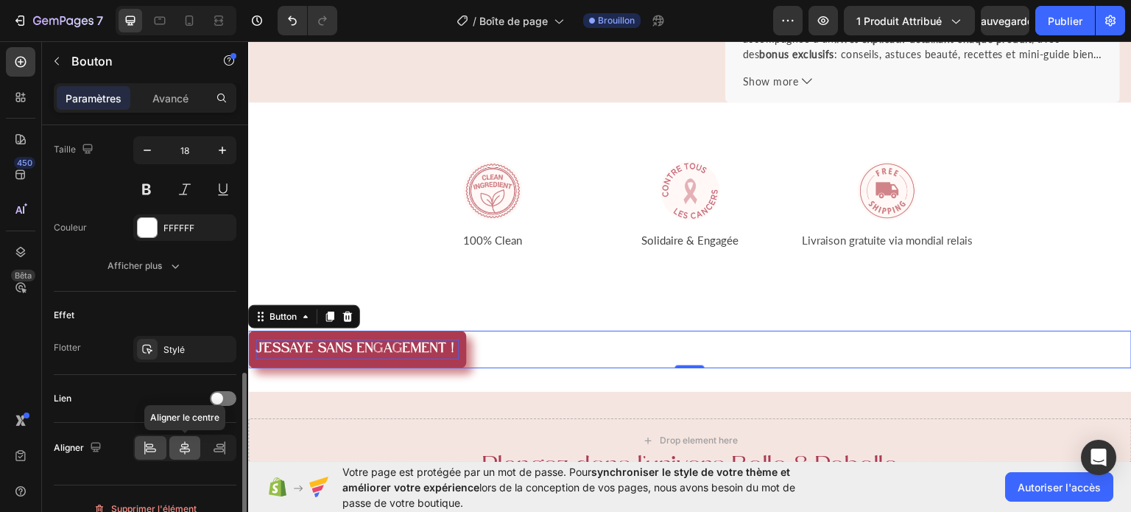
click at [186, 453] on div at bounding box center [185, 448] width 32 height 24
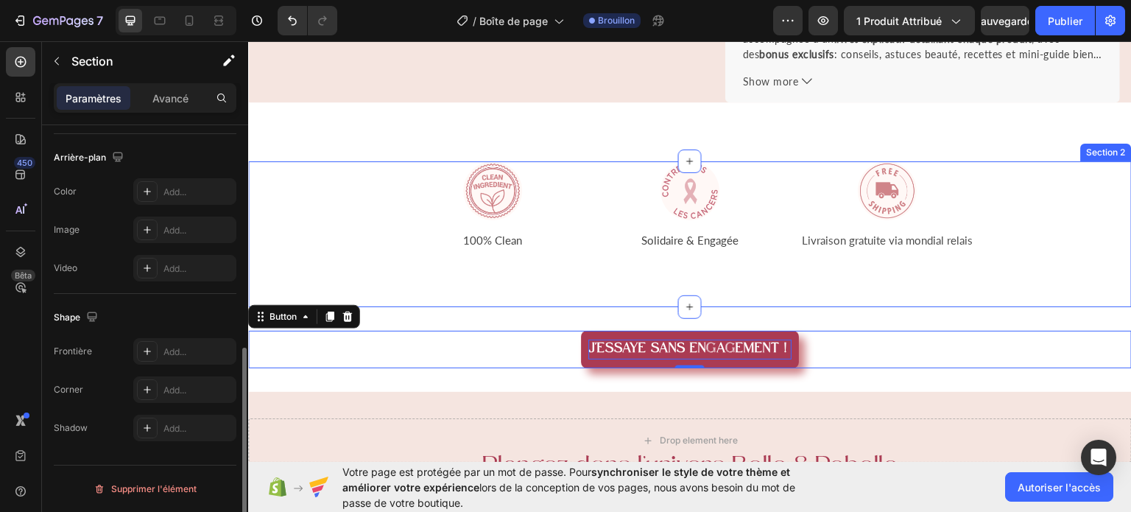
scroll to position [0, 0]
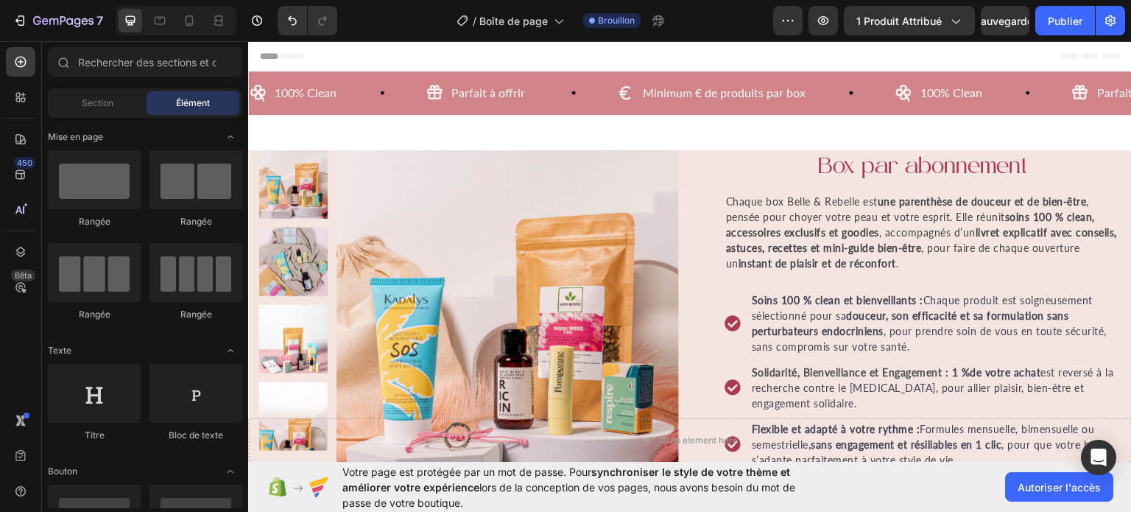
scroll to position [834, 0]
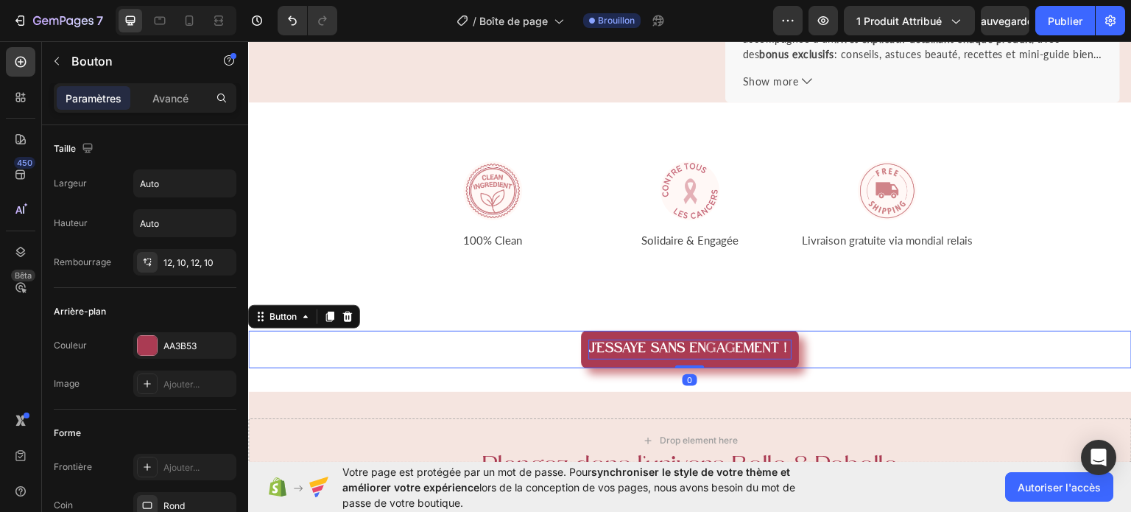
drag, startPoint x: 687, startPoint y: 360, endPoint x: 686, endPoint y: 342, distance: 18.4
click at [686, 342] on div "J'ESSAYE SANS ENGAGEMENT ! Button 0" at bounding box center [690, 349] width 884 height 38
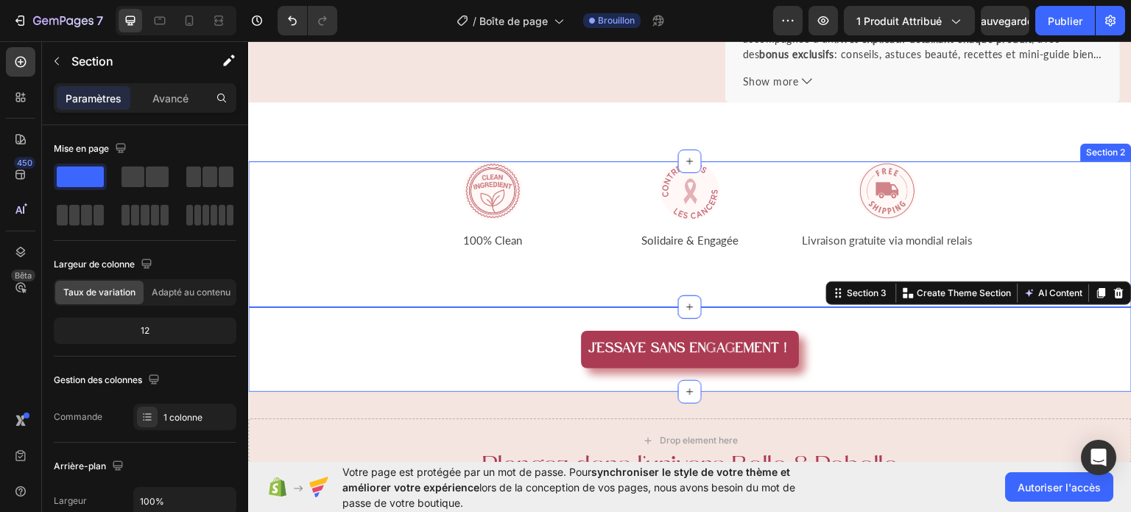
drag, startPoint x: 685, startPoint y: 299, endPoint x: 686, endPoint y: 264, distance: 34.6
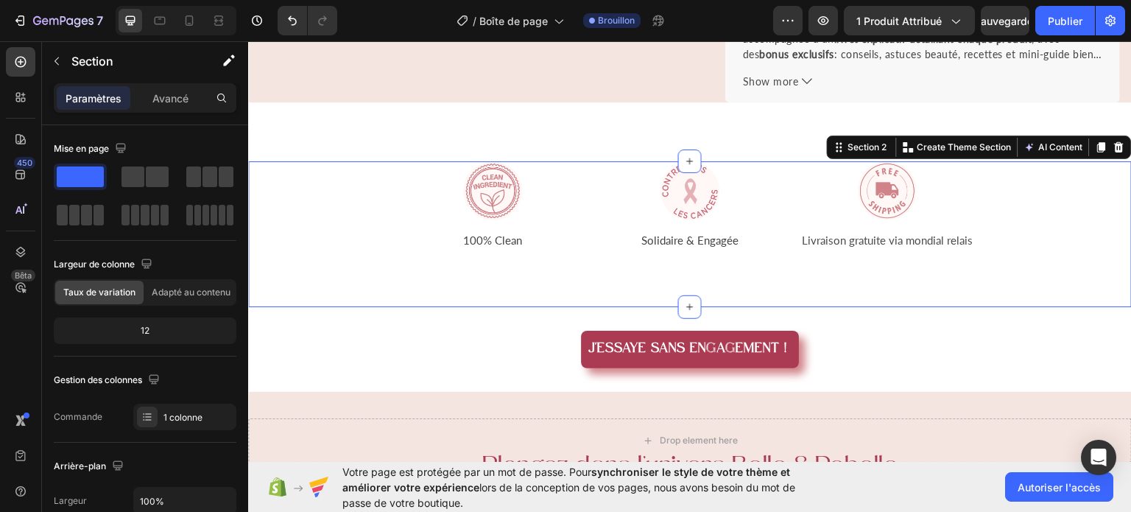
click at [686, 264] on div "Image 100% Clean Text block Image Solidaire & Engagée Text block Image Livraiso…" at bounding box center [690, 234] width 884 height 146
click at [1037, 289] on div "Image 100% Clean Text block Image Solidaire & Engagée Text block Image Livraiso…" at bounding box center [690, 234] width 884 height 146
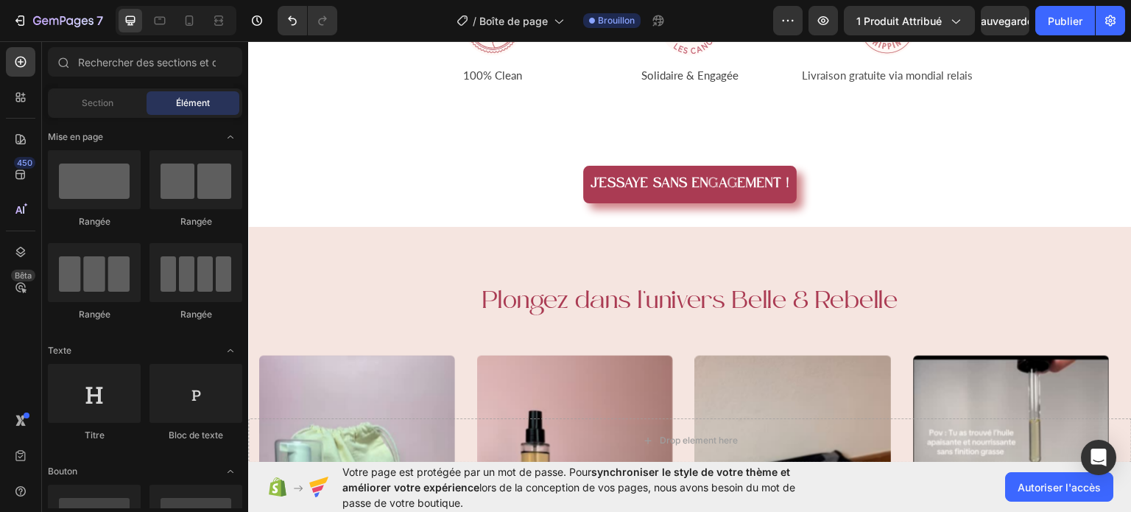
scroll to position [1011, 0]
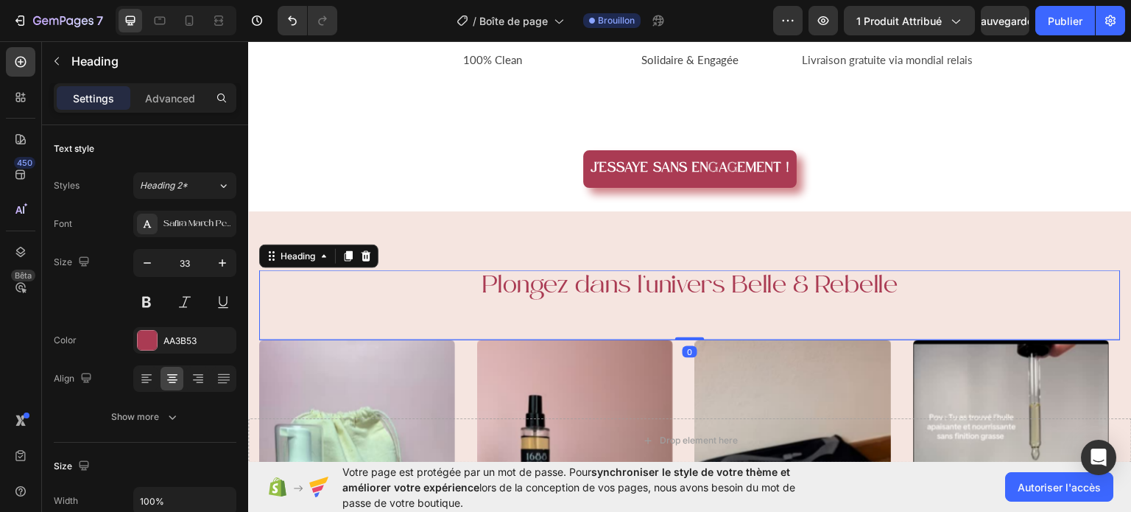
click at [560, 289] on h2 "Plongez dans l’univers Belle & Rebelle" at bounding box center [690, 287] width 862 height 35
click at [670, 292] on h2 "Plongez dans l’univers Belle & Rebelle" at bounding box center [690, 287] width 862 height 35
drag, startPoint x: 685, startPoint y: 335, endPoint x: 679, endPoint y: 303, distance: 32.9
click at [679, 303] on div "Plongez dans l’univers Belle & Rebelle Heading 0" at bounding box center [690, 305] width 862 height 70
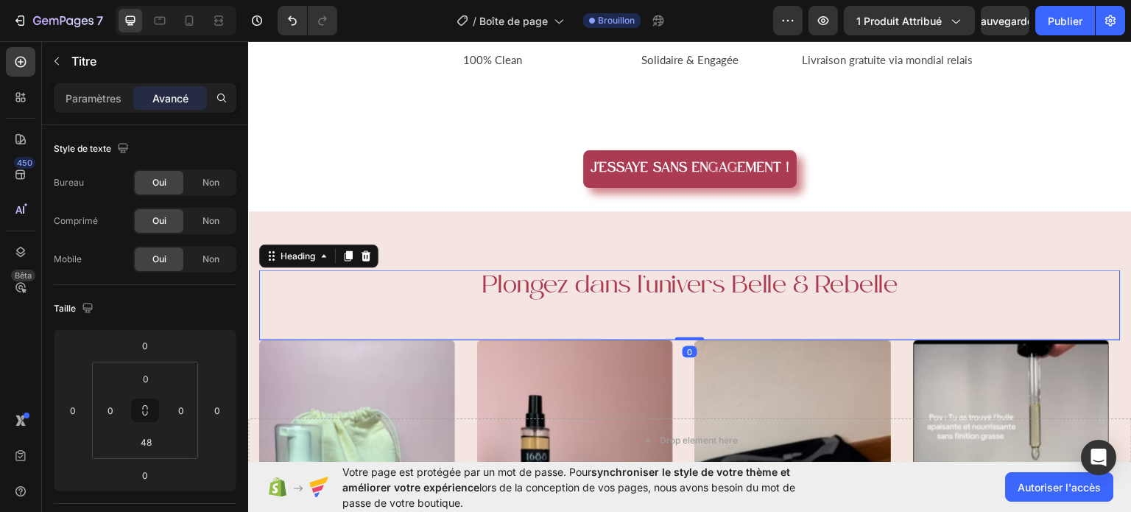
drag, startPoint x: 679, startPoint y: 338, endPoint x: 679, endPoint y: 310, distance: 28.0
click at [679, 310] on div "Plongez dans l’univers Belle & Rebelle Heading 0" at bounding box center [690, 305] width 862 height 70
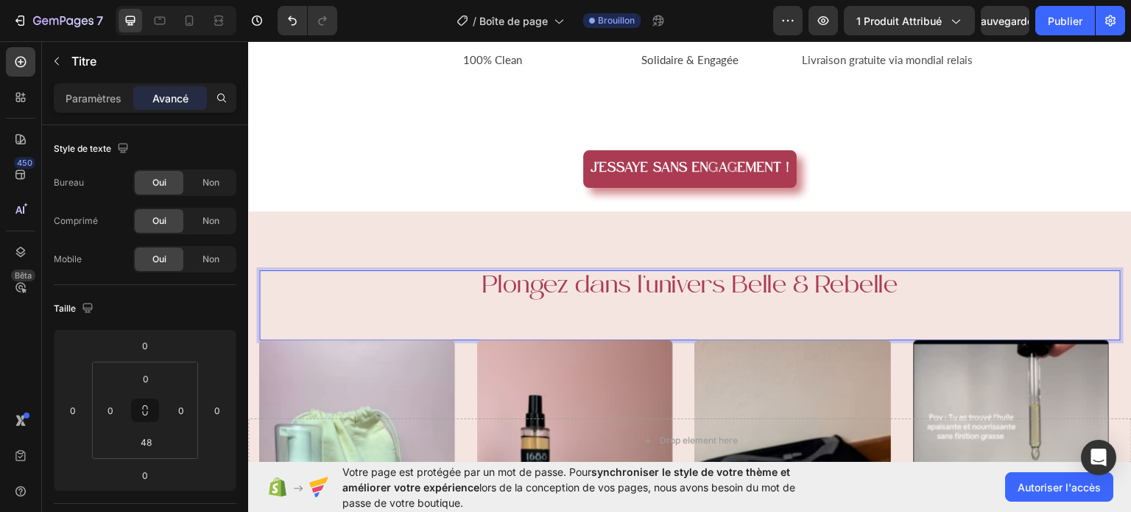
click at [892, 282] on p "Plongez dans l’univers Belle & Rebelle" at bounding box center [690, 287] width 859 height 32
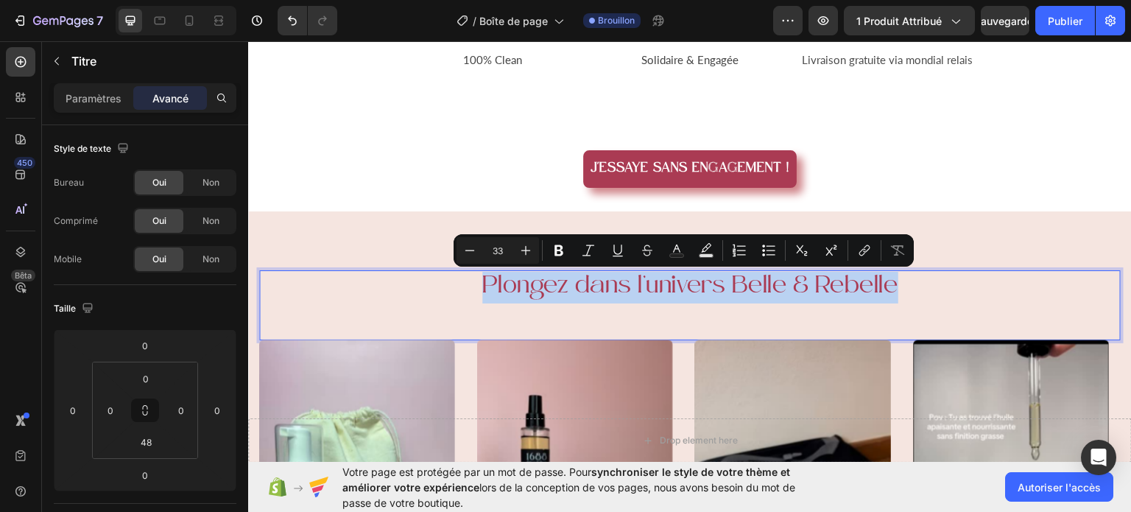
drag, startPoint x: 892, startPoint y: 282, endPoint x: 482, endPoint y: 280, distance: 410.2
click at [482, 280] on p "Plongez dans l’univers Belle & Rebelle" at bounding box center [690, 287] width 859 height 32
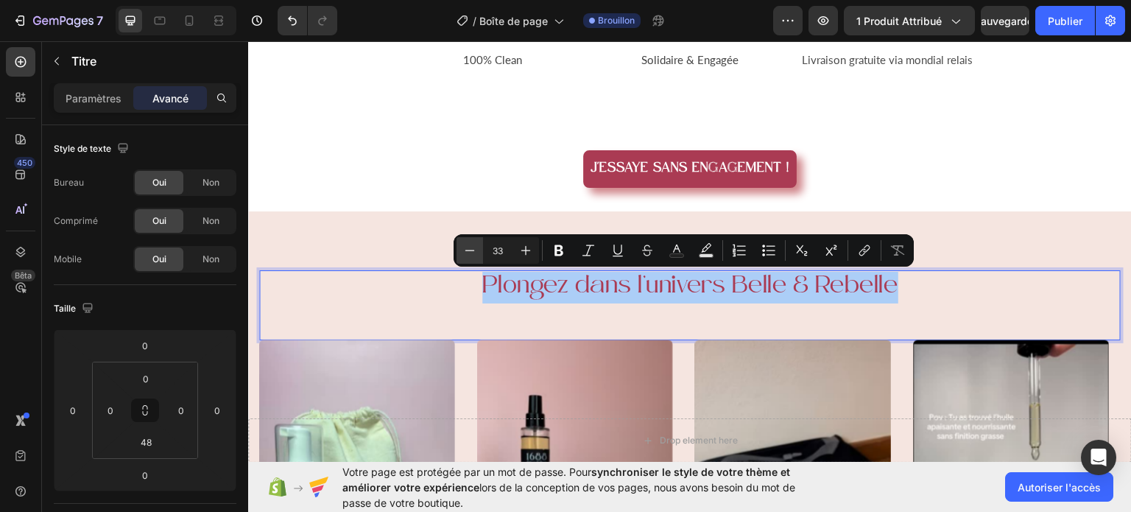
click at [464, 244] on icon "Editor contextual toolbar" at bounding box center [469, 250] width 15 height 15
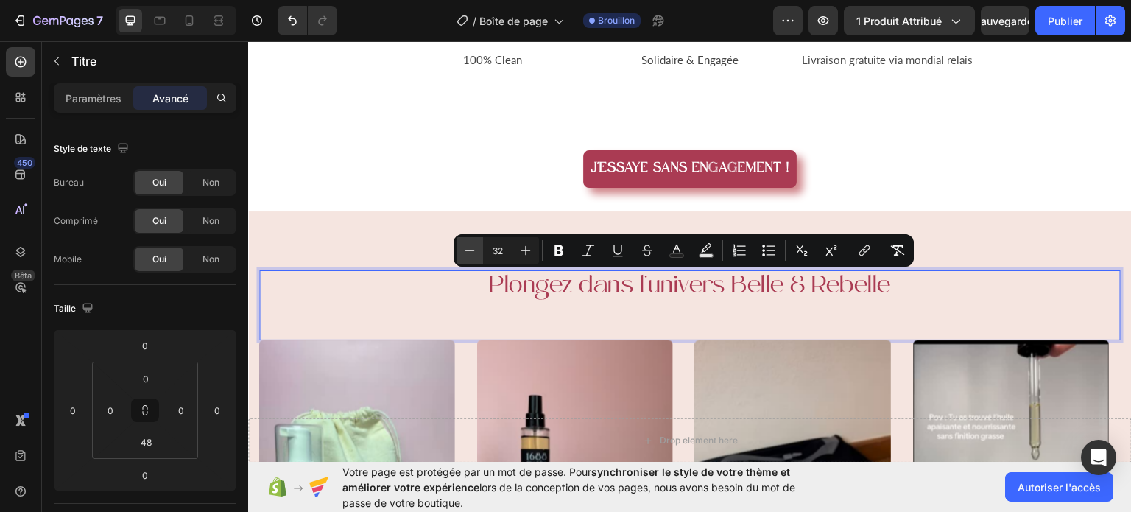
click at [464, 244] on icon "Editor contextual toolbar" at bounding box center [469, 250] width 15 height 15
type input "30"
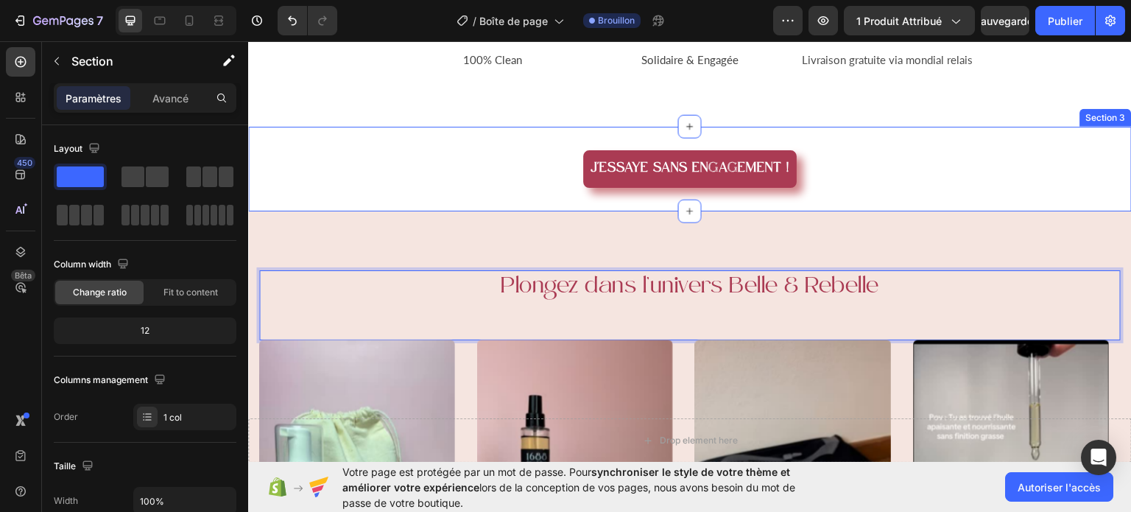
click at [911, 193] on div "J'ESSAYE SANS ENGAGEMENT ! Button Section 3" at bounding box center [690, 168] width 884 height 85
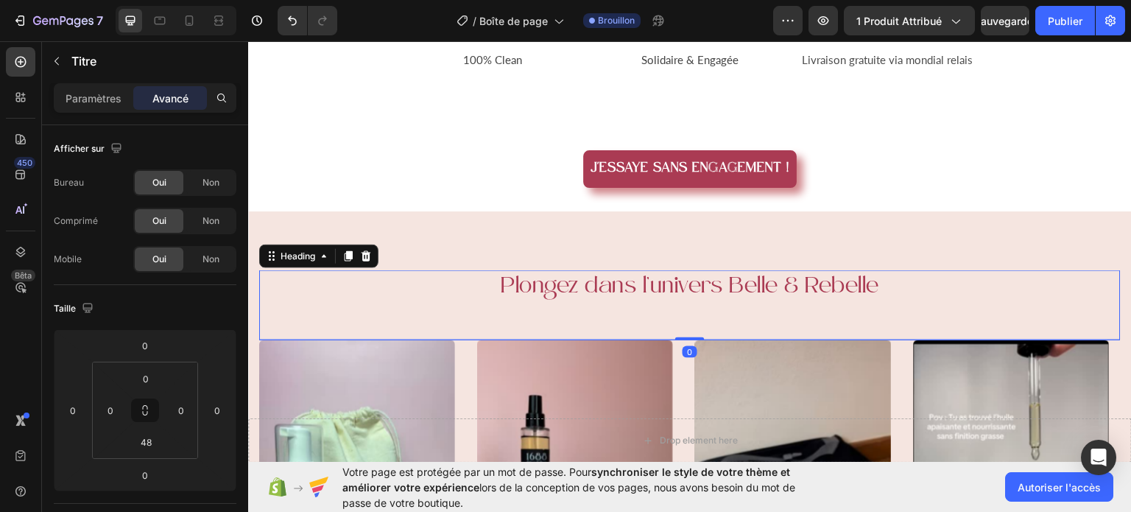
drag, startPoint x: 684, startPoint y: 337, endPoint x: 684, endPoint y: 322, distance: 15.5
click at [684, 322] on div "⁠⁠⁠⁠⁠⁠⁠ Plongez dans l’univers Belle & Rebelle Heading 0" at bounding box center [690, 305] width 862 height 70
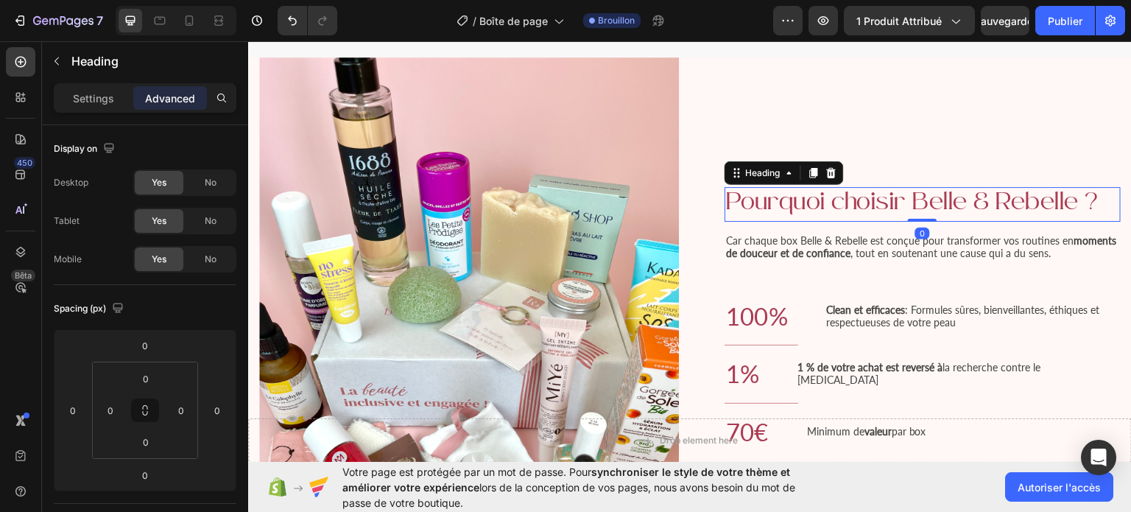
scroll to position [1776, 0]
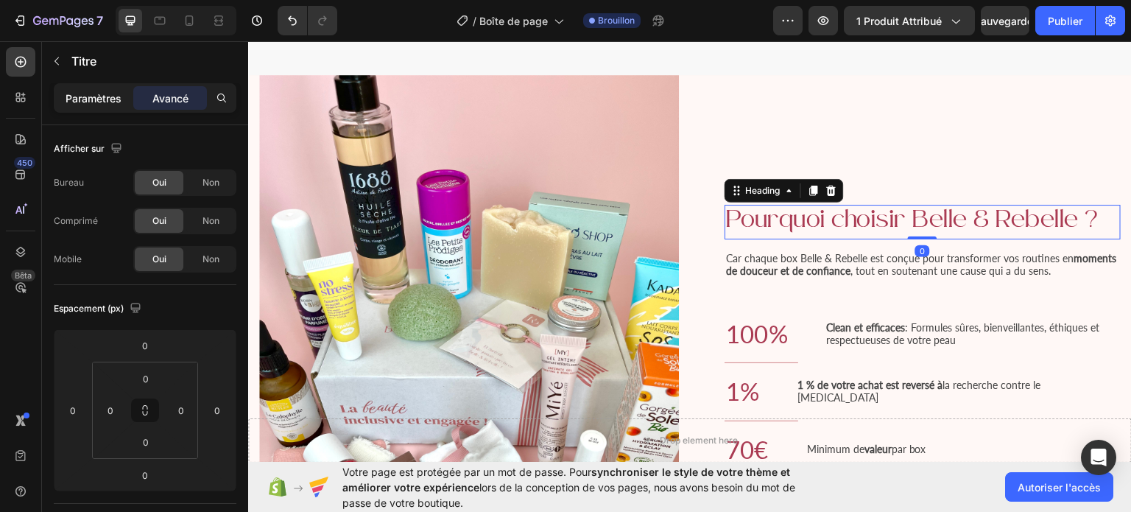
click at [105, 94] on font "Paramètres" at bounding box center [94, 98] width 56 height 13
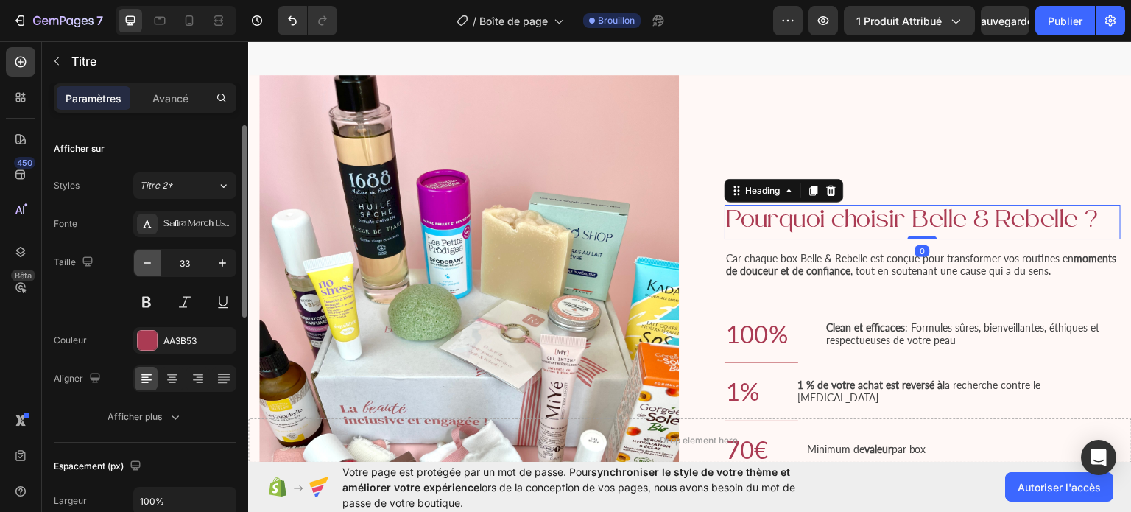
click at [144, 264] on icon "button" at bounding box center [147, 263] width 15 height 15
type input "30"
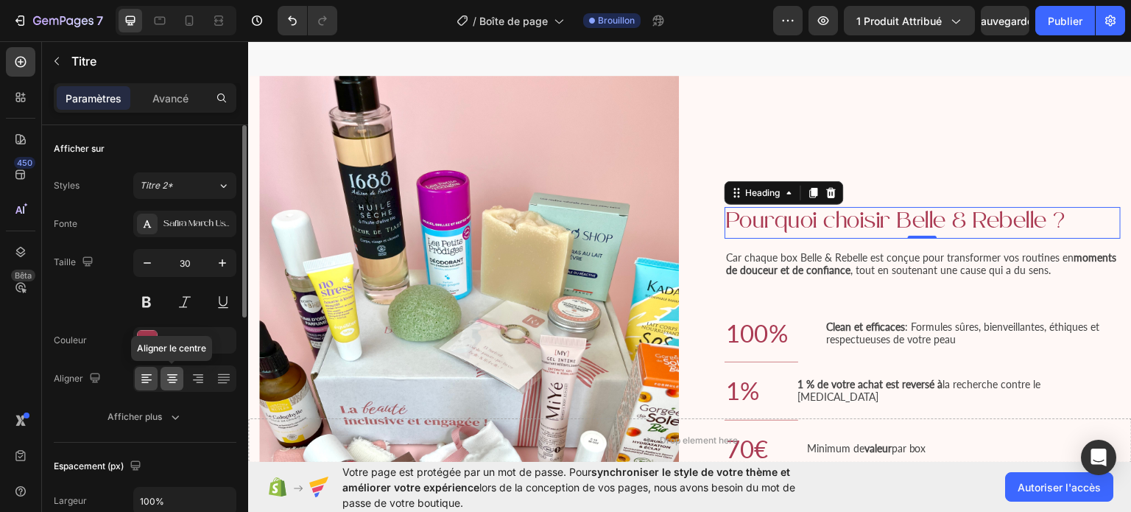
click at [170, 384] on icon at bounding box center [172, 378] width 15 height 15
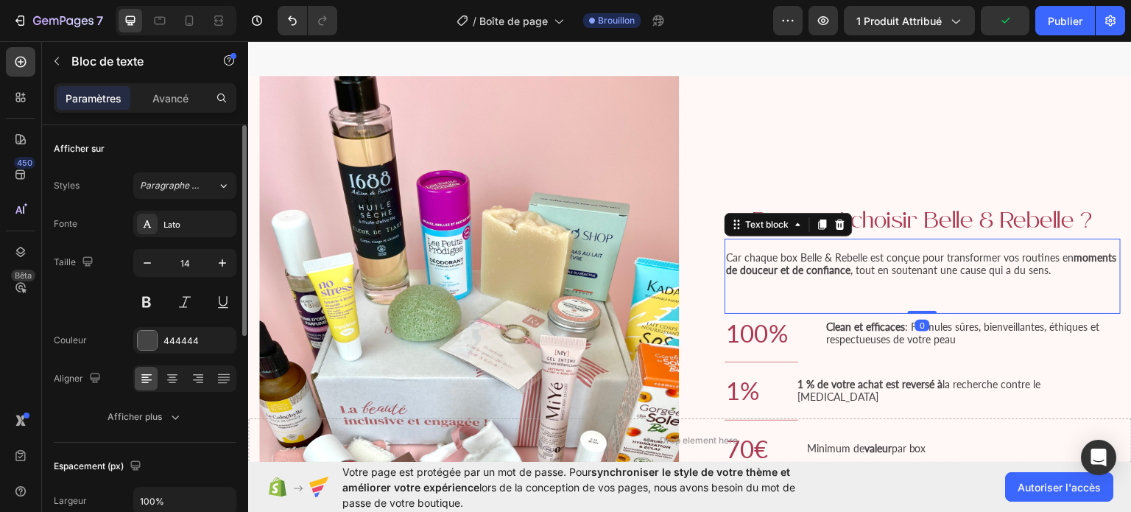
scroll to position [1738, 0]
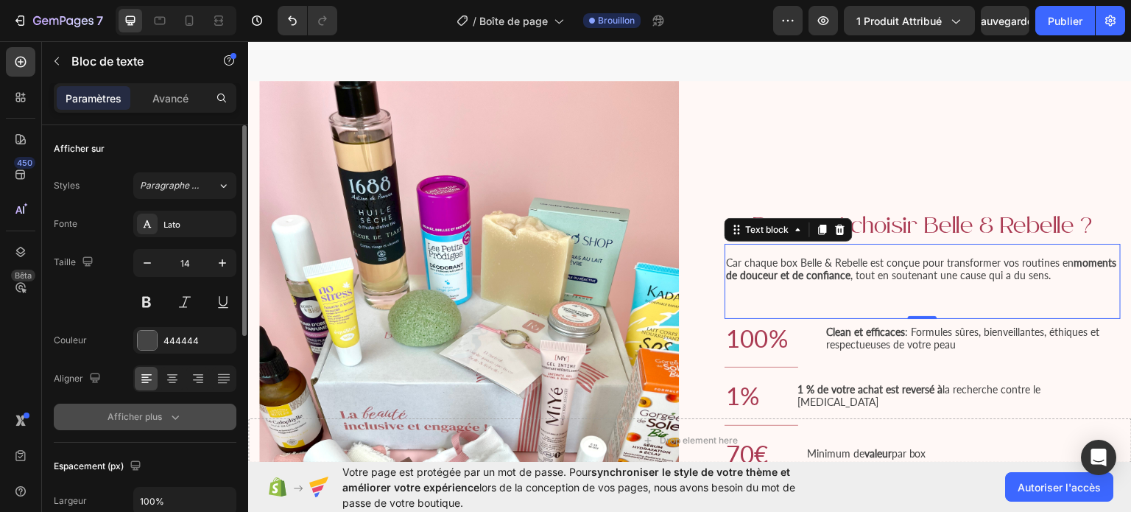
click at [143, 426] on button "Afficher plus" at bounding box center [145, 417] width 183 height 27
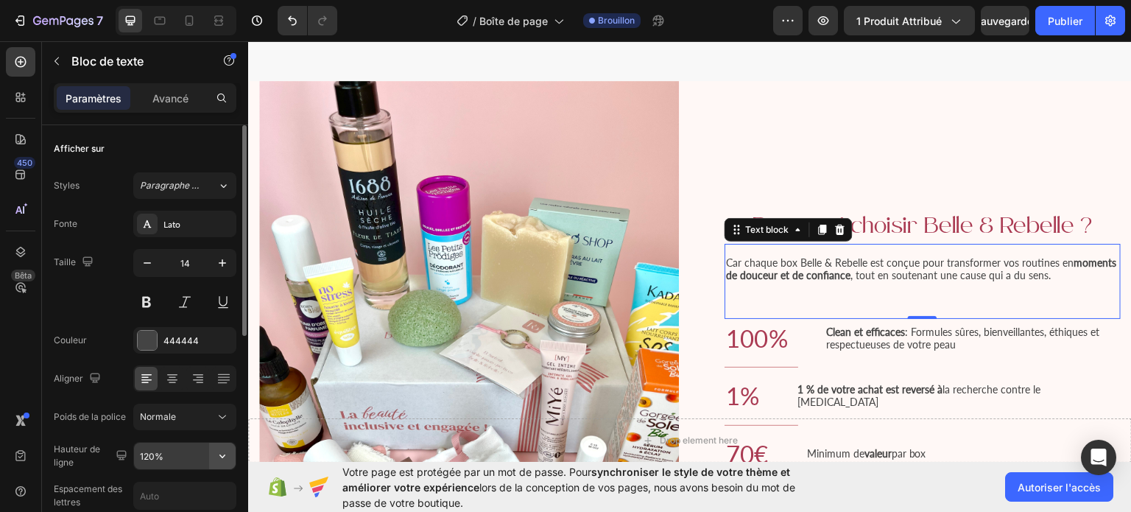
click at [225, 451] on icon "button" at bounding box center [222, 455] width 15 height 15
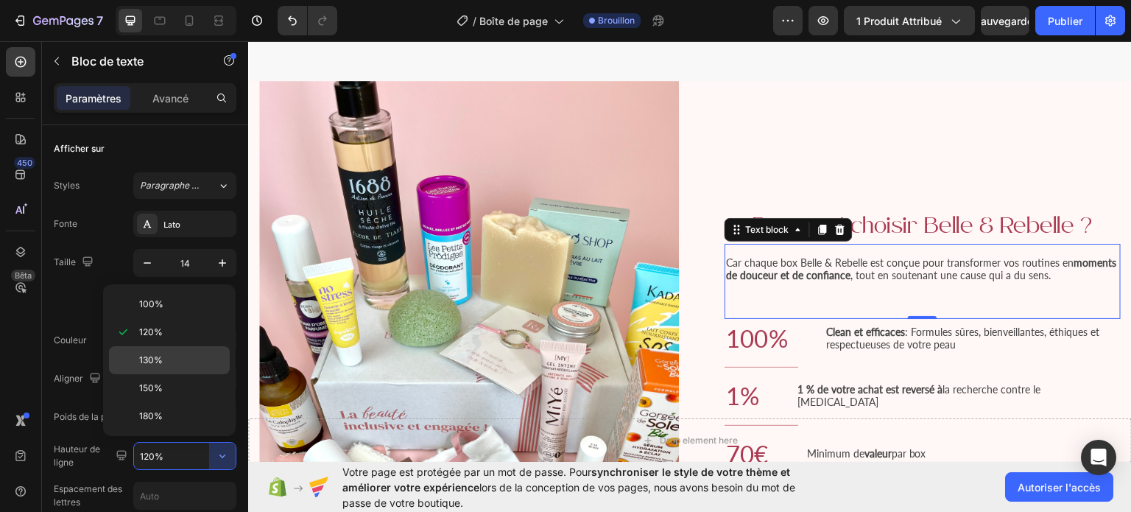
click at [165, 356] on p "130%" at bounding box center [181, 359] width 84 height 13
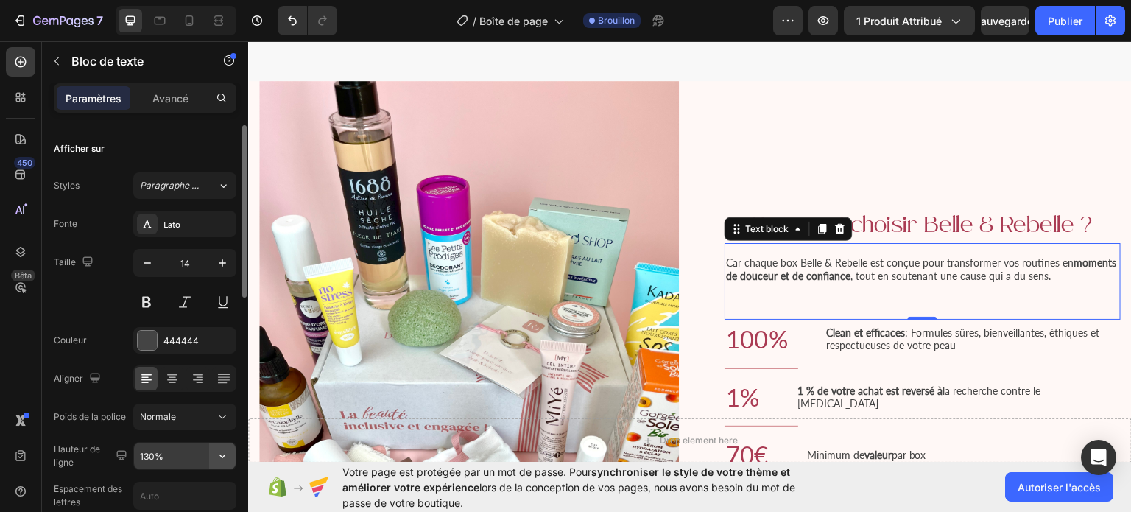
click at [217, 459] on icon "button" at bounding box center [222, 455] width 15 height 15
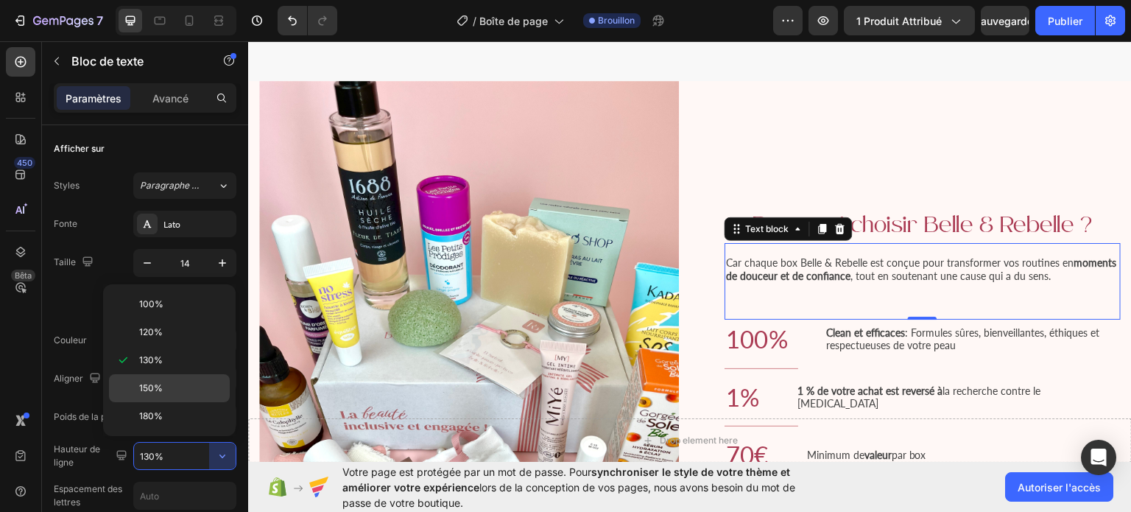
click at [156, 402] on div "150%" at bounding box center [169, 416] width 121 height 28
type input "150%"
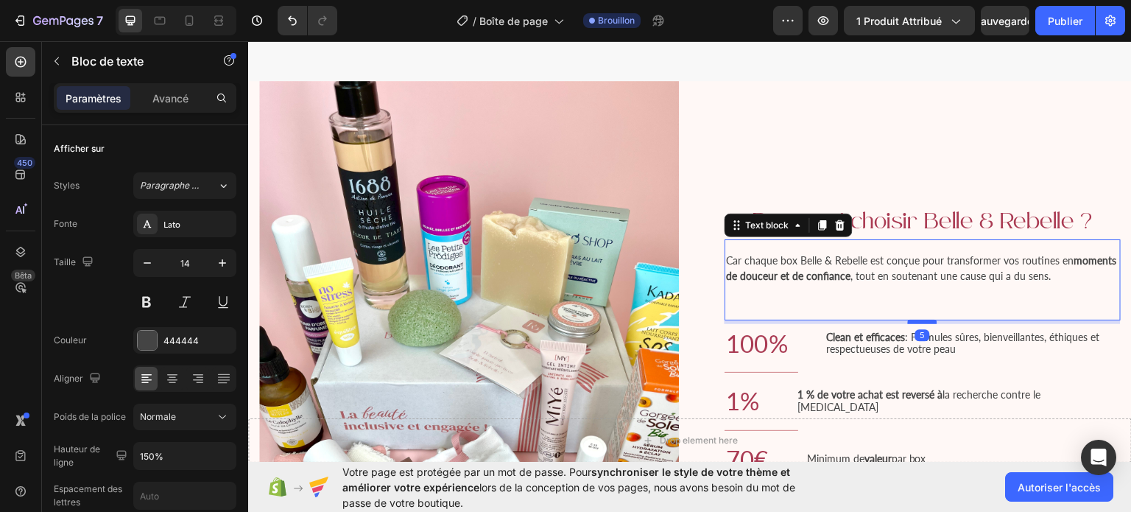
click at [908, 319] on div at bounding box center [922, 321] width 29 height 4
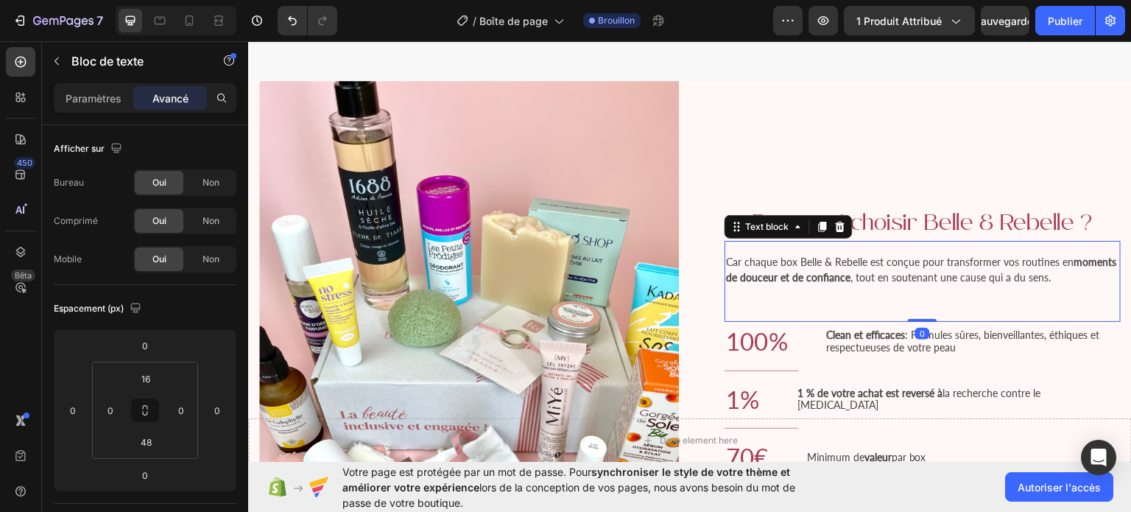
drag, startPoint x: 908, startPoint y: 313, endPoint x: 906, endPoint y: 298, distance: 14.8
click at [906, 298] on div "Car chaque box Belle & Rebelle est conçue pour transformer vos routines en mome…" at bounding box center [923, 280] width 396 height 81
drag, startPoint x: 913, startPoint y: 314, endPoint x: 917, endPoint y: 272, distance: 42.2
click at [917, 272] on div "Car chaque box Belle & Rebelle est conçue pour transformer vos routines en mome…" at bounding box center [923, 280] width 396 height 81
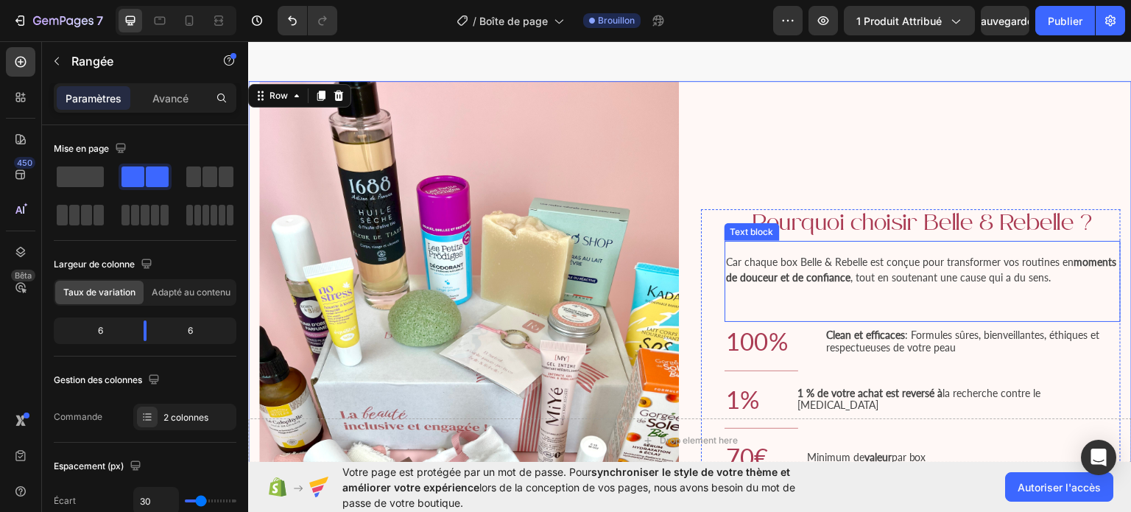
click at [821, 273] on strong "moments de douceur et de confiance" at bounding box center [921, 269] width 390 height 28
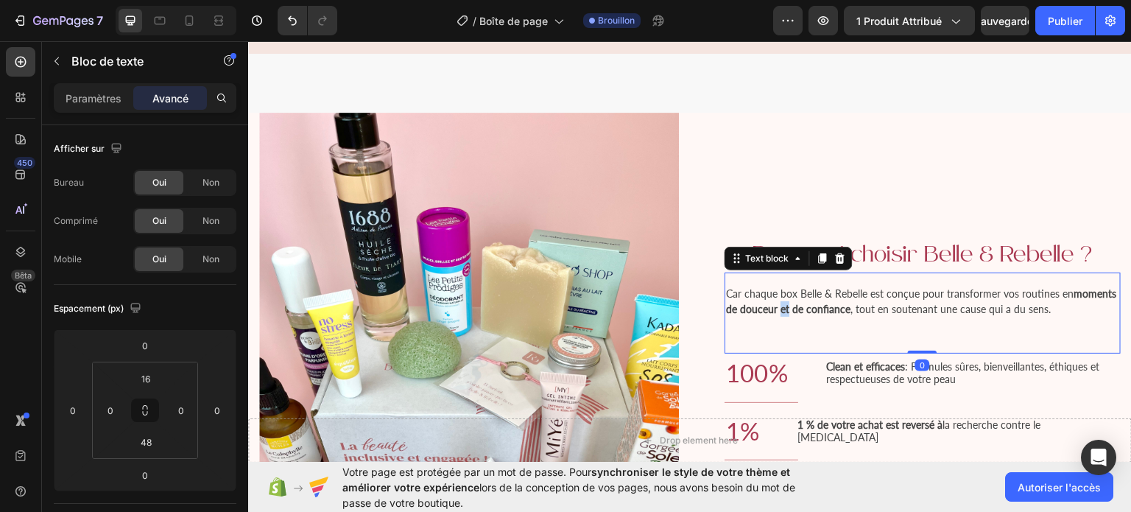
scroll to position [1697, 0]
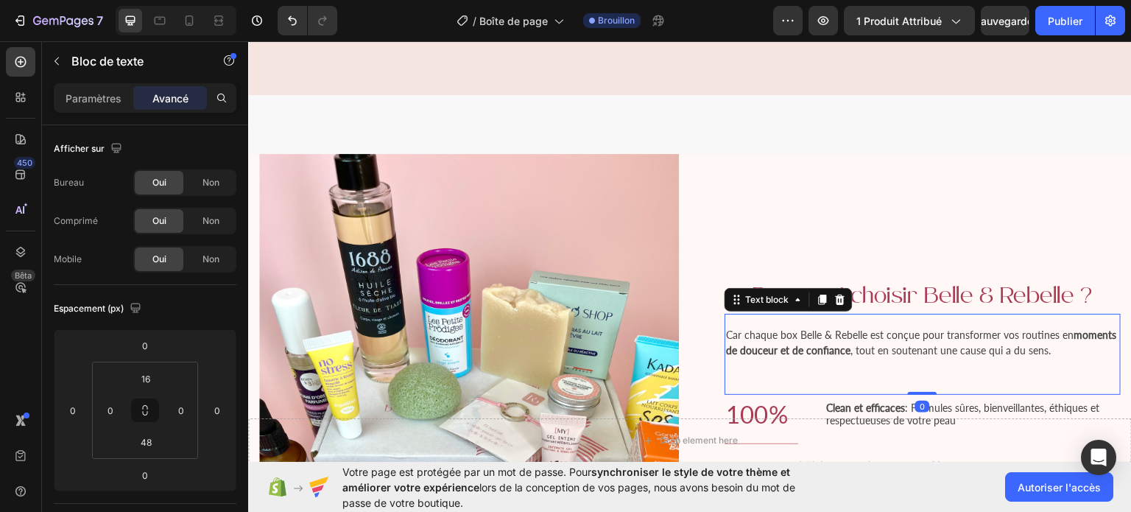
click at [732, 377] on div "Car chaque box Belle & Rebelle est conçue pour transformer vos routines en mome…" at bounding box center [923, 353] width 396 height 81
click at [728, 385] on div "Car chaque box Belle & Rebelle est conçue pour transformer vos routines en mome…" at bounding box center [923, 353] width 396 height 81
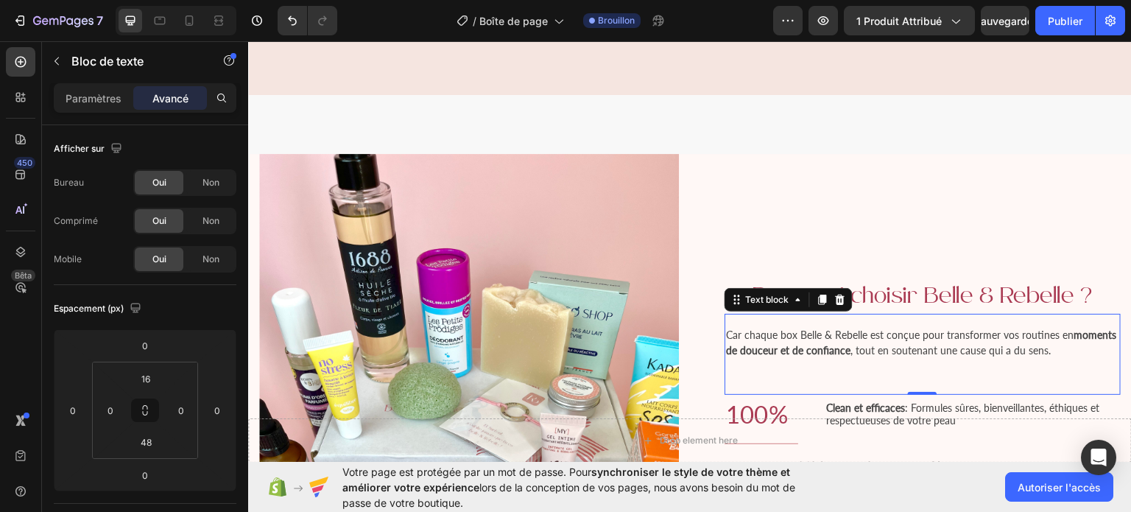
click at [728, 385] on div "Car chaque box Belle & Rebelle est conçue pour transformer vos routines en mome…" at bounding box center [923, 353] width 396 height 81
drag, startPoint x: 917, startPoint y: 387, endPoint x: 914, endPoint y: 355, distance: 32.6
click at [914, 355] on div "Car chaque box Belle & Rebelle est conçue pour transformer vos routines en mome…" at bounding box center [923, 353] width 396 height 81
drag, startPoint x: 909, startPoint y: 387, endPoint x: 909, endPoint y: 342, distance: 44.2
click at [909, 342] on div "Car chaque box Belle & Rebelle est conçue pour transformer vos routines en mome…" at bounding box center [923, 353] width 396 height 81
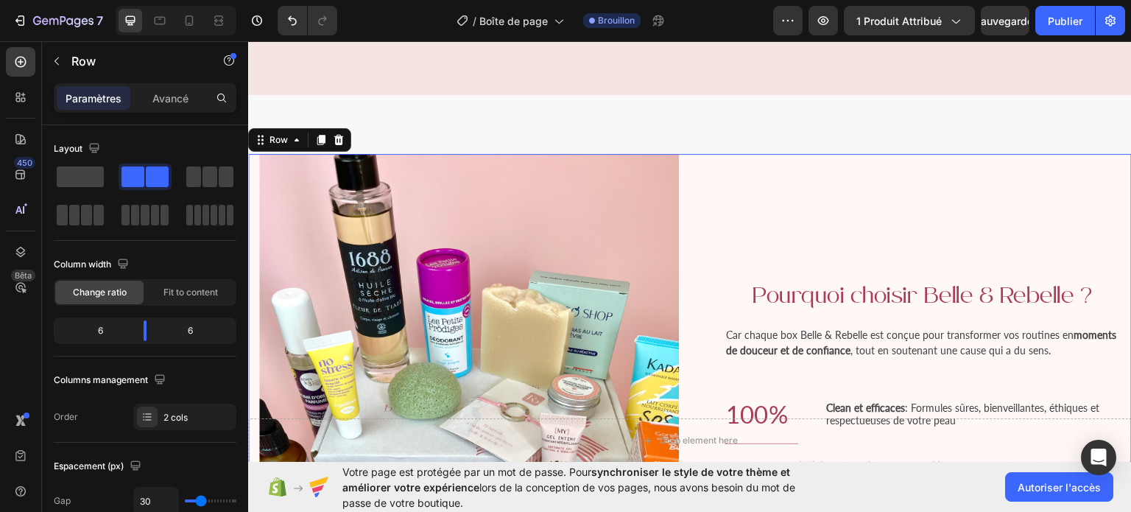
click at [941, 214] on div "Pourquoi choisir Belle & Rebelle ? Heading Car chaque box Belle & Rebelle est c…" at bounding box center [911, 433] width 420 height 560
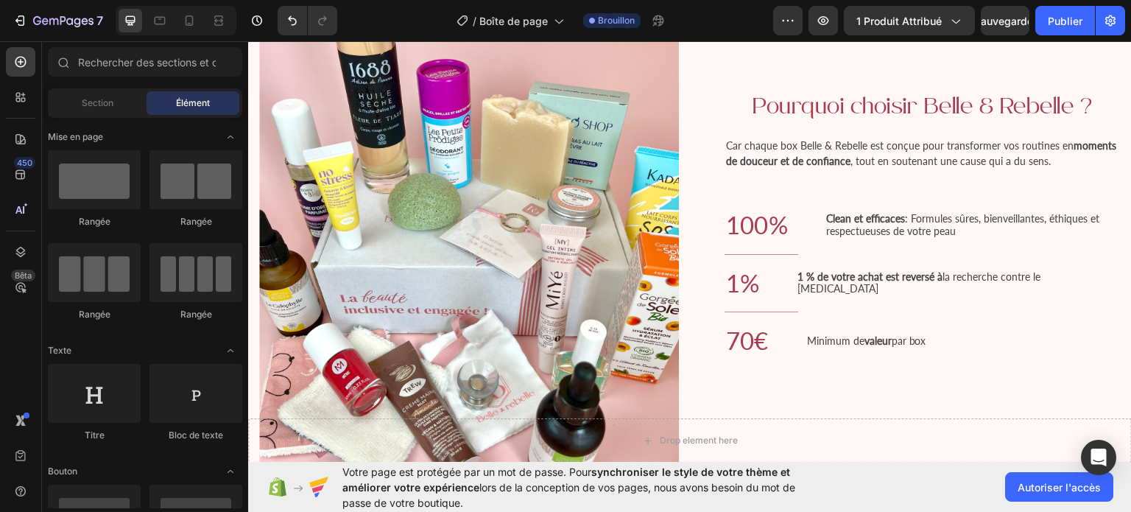
scroll to position [1903, 0]
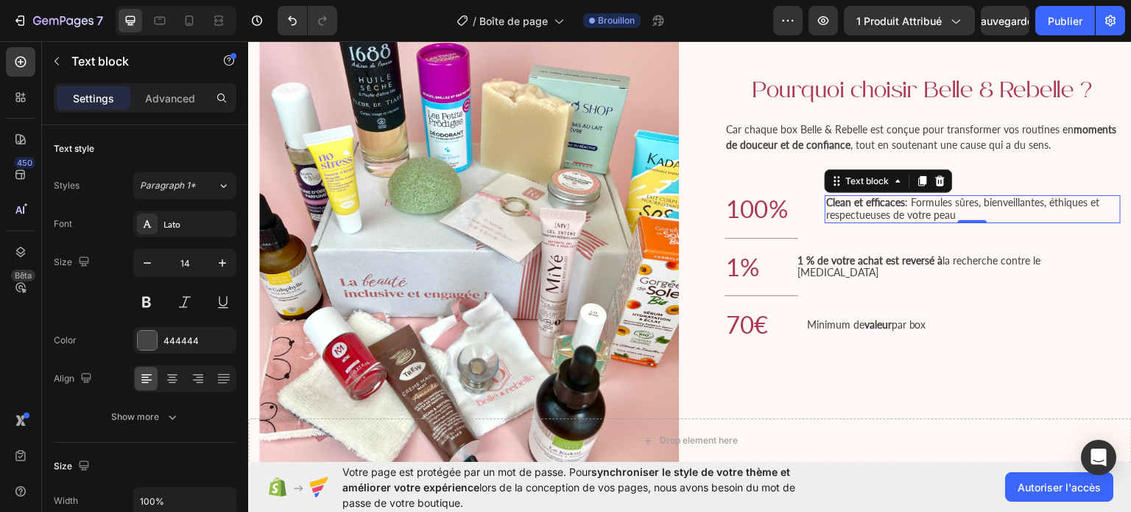
click at [920, 214] on span "Clean et efficaces : Formules sûres, bienveillantes, éthiques et respectueuses …" at bounding box center [962, 207] width 273 height 25
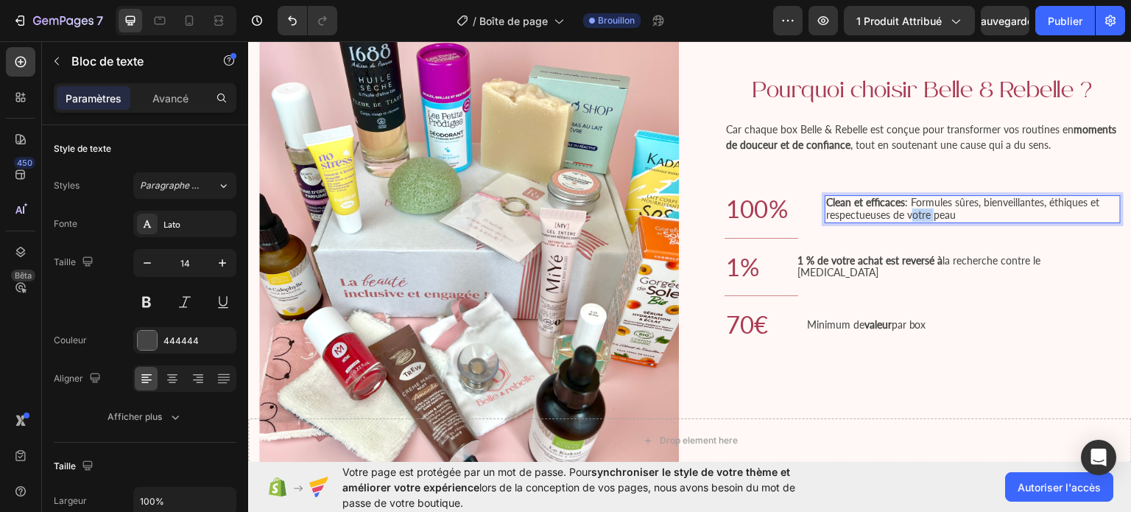
scroll to position [1897, 0]
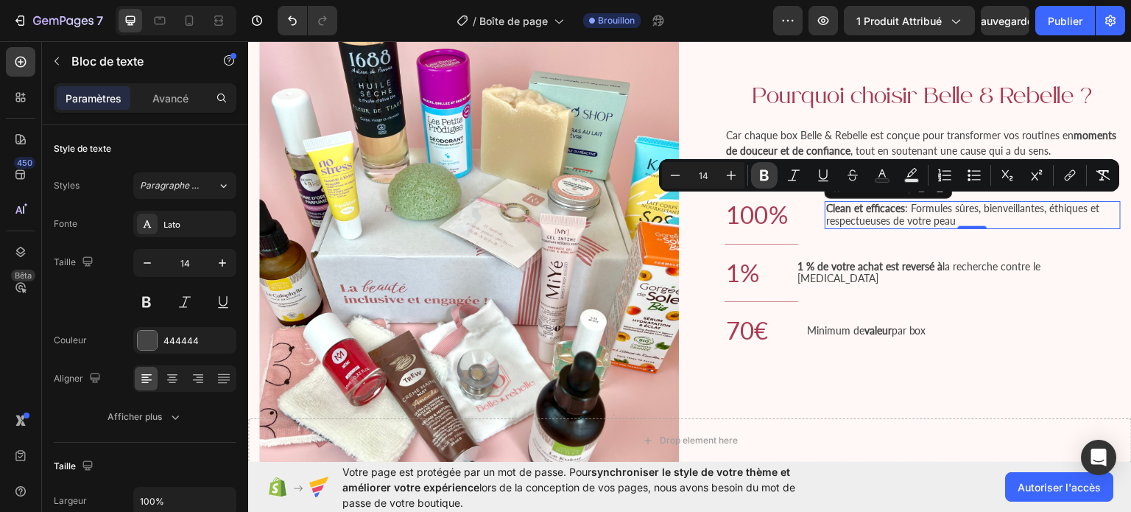
click at [754, 170] on button "Audacieux" at bounding box center [764, 175] width 27 height 27
click at [733, 176] on icon "Barre d'outils contextuelle de l'éditeur" at bounding box center [731, 175] width 15 height 15
type input "15"
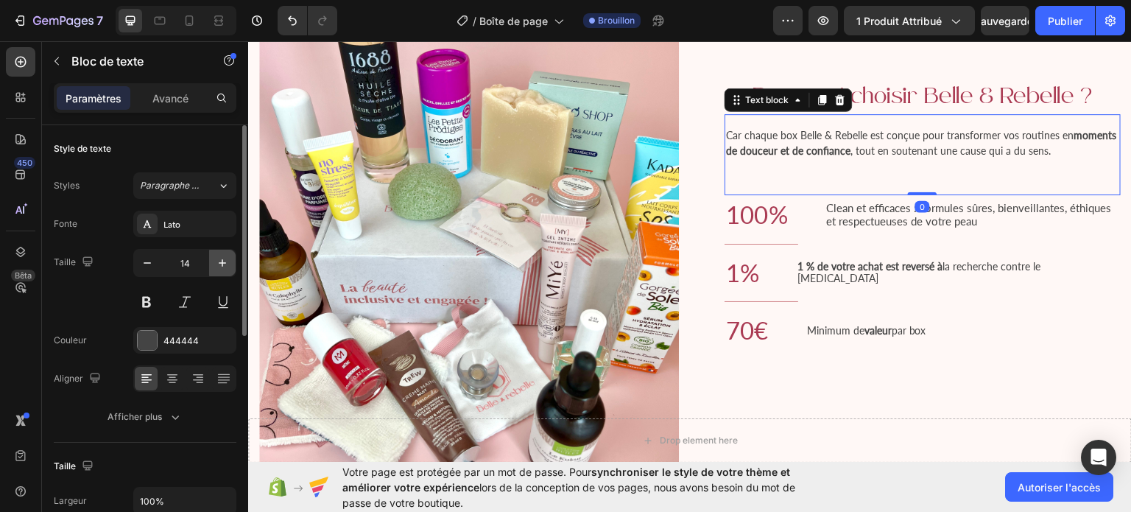
click at [224, 267] on icon "button" at bounding box center [222, 263] width 15 height 15
type input "15"
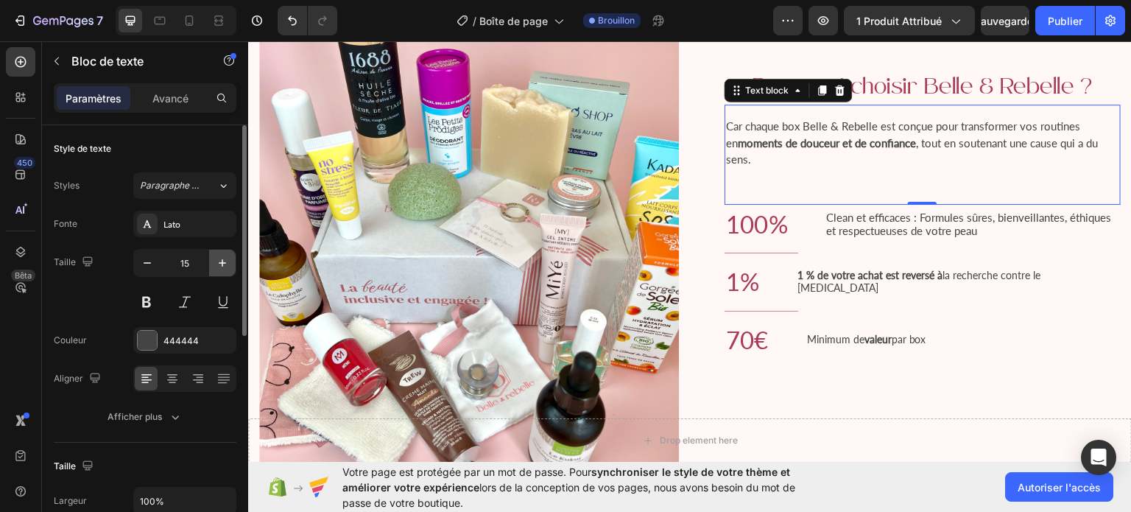
scroll to position [1888, 0]
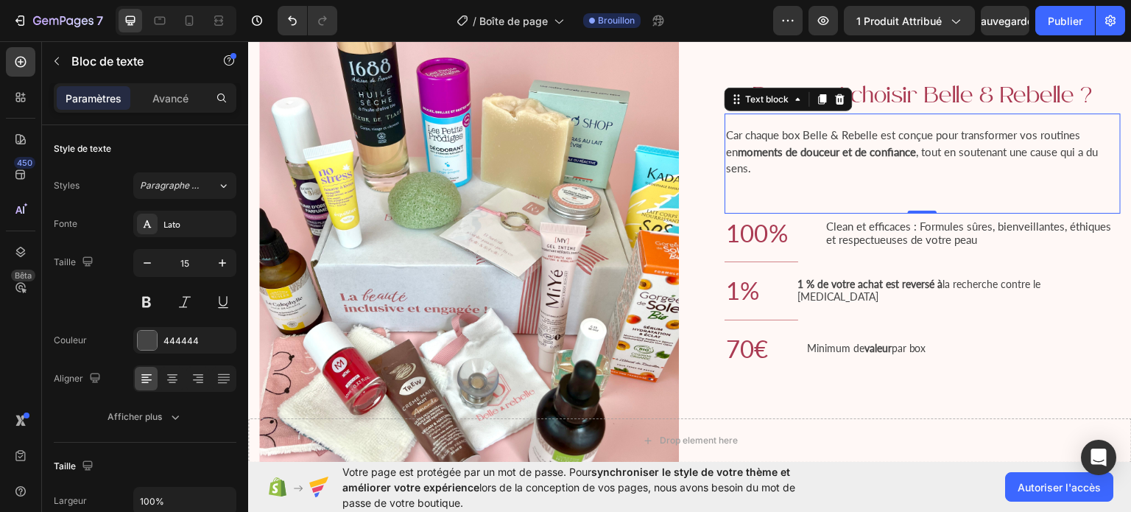
click at [916, 199] on div "Car chaque box Belle & Rebelle est conçue pour transformer vos routines en mome…" at bounding box center [923, 163] width 396 height 100
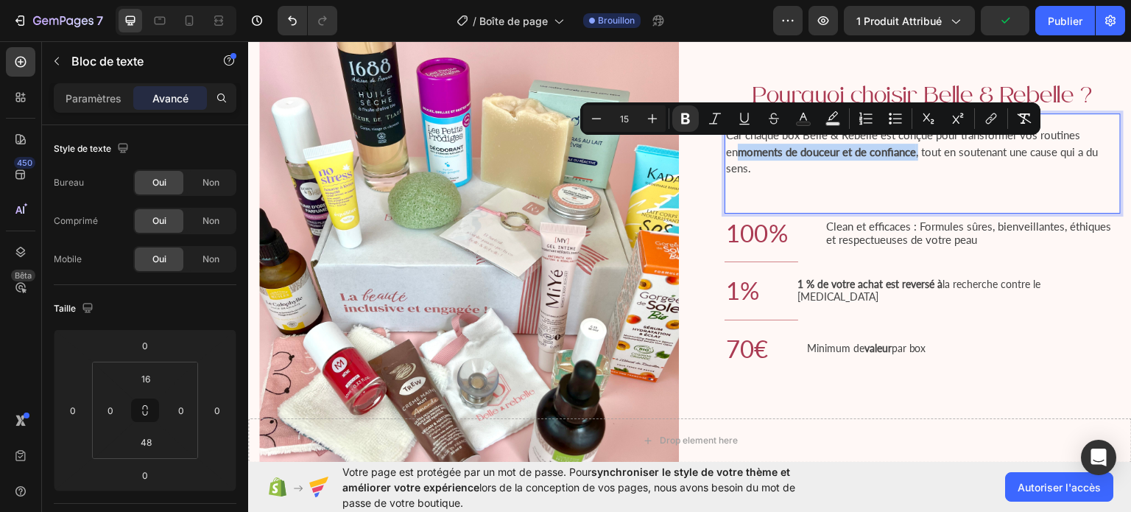
drag, startPoint x: 901, startPoint y: 150, endPoint x: 719, endPoint y: 152, distance: 182.6
click at [725, 152] on div "Car chaque box Belle & Rebelle est conçue pour transformer vos routines en mome…" at bounding box center [923, 150] width 396 height 53
click at [683, 113] on icon "Editor contextual toolbar" at bounding box center [685, 118] width 15 height 15
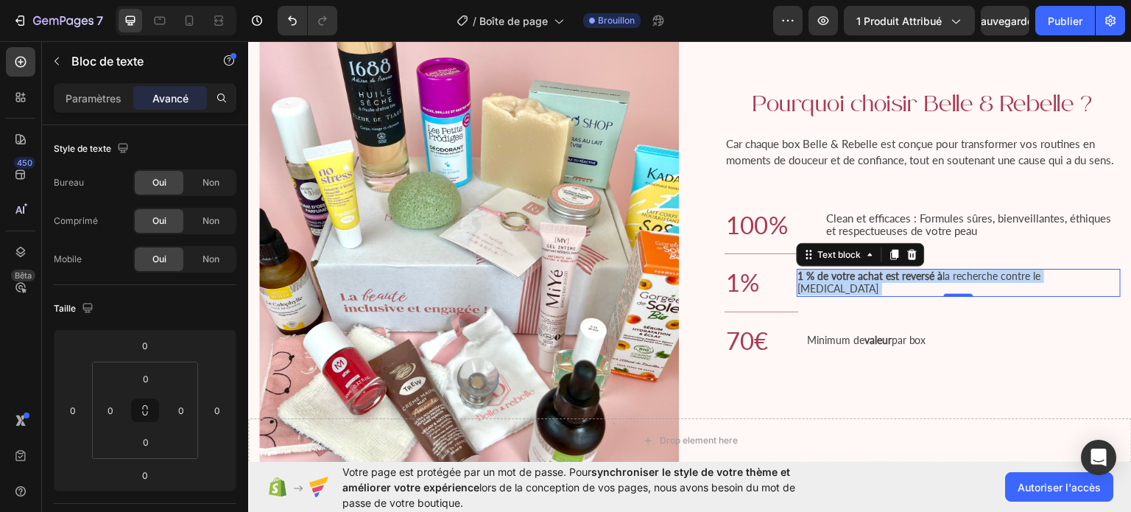
click at [943, 281] on strong "1 % de votre achat est reversé à" at bounding box center [870, 275] width 145 height 13
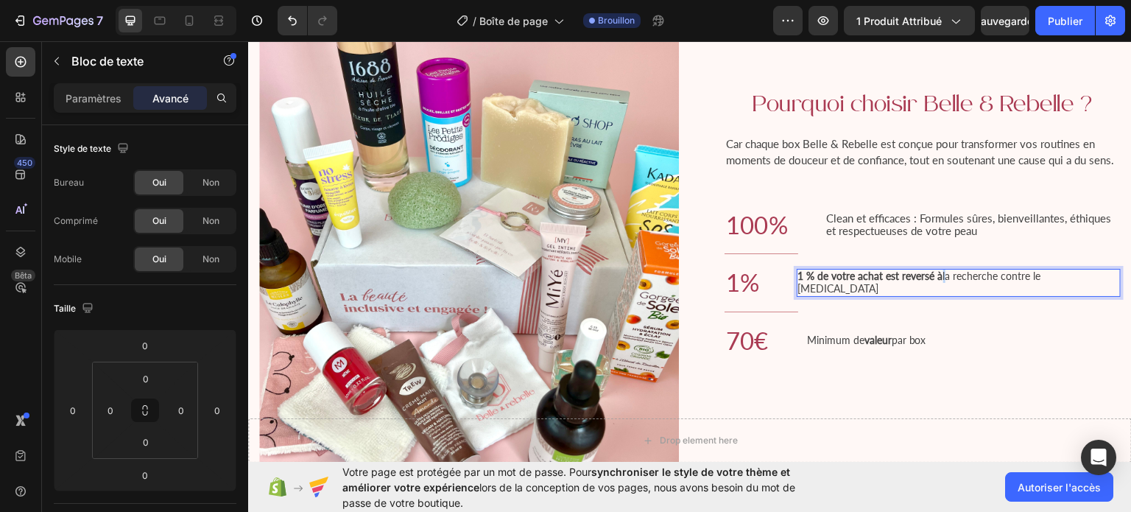
click at [943, 281] on strong "1 % de votre achat est reversé à" at bounding box center [870, 275] width 145 height 13
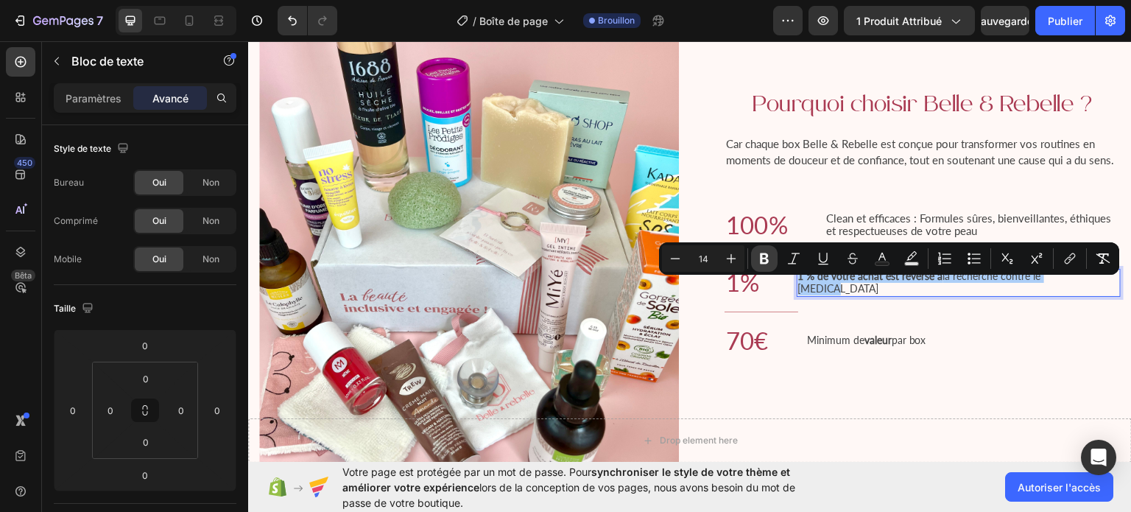
click at [760, 258] on icon "Editor contextual toolbar" at bounding box center [764, 258] width 9 height 11
click at [735, 256] on icon "Editor contextual toolbar" at bounding box center [731, 258] width 15 height 15
type input "15"
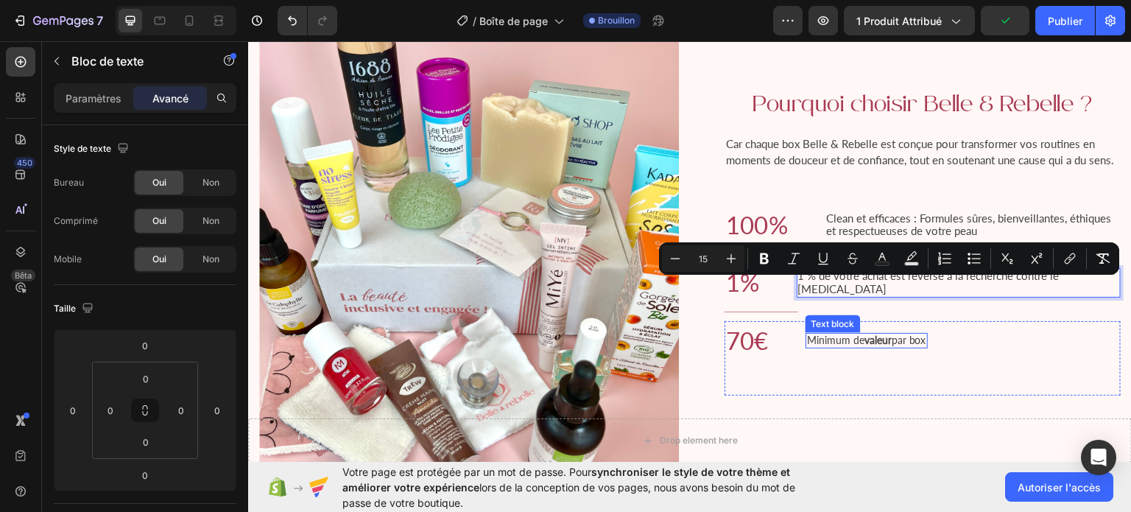
click at [912, 341] on span "Minimum de valeur par box" at bounding box center [866, 339] width 119 height 13
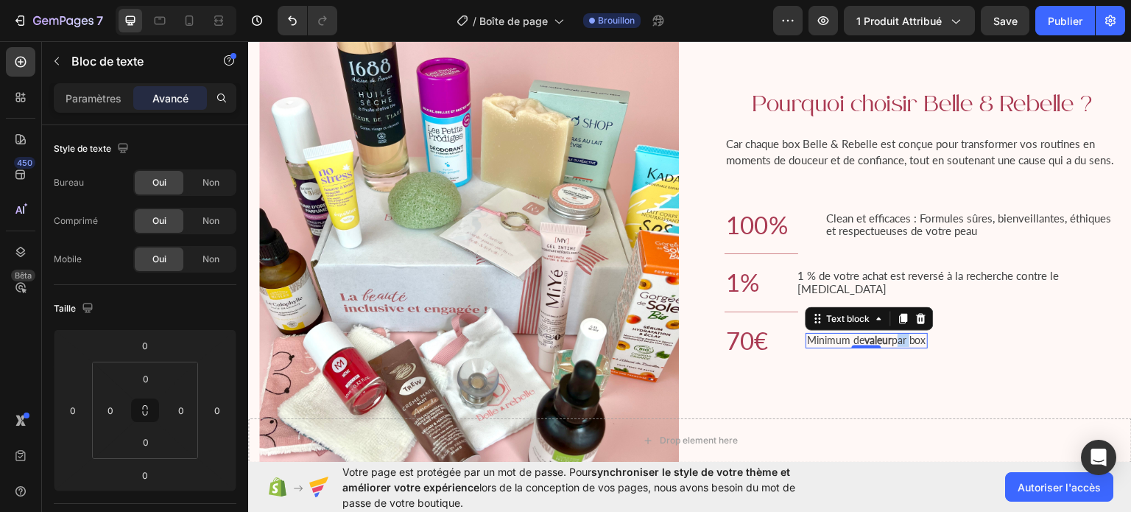
click at [912, 341] on span "Minimum de valeur par box" at bounding box center [866, 339] width 119 height 13
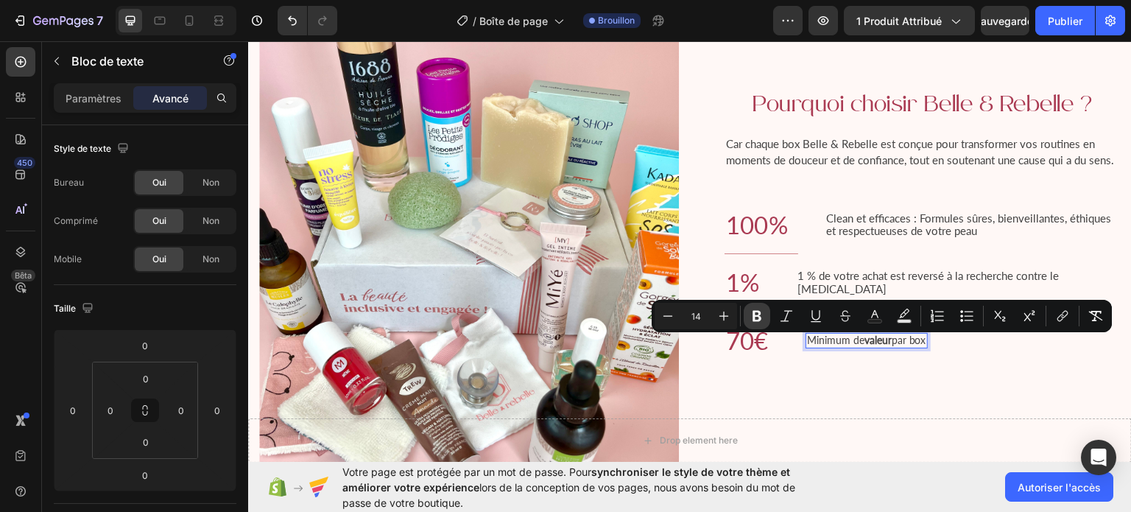
click at [763, 316] on icon "Editor contextual toolbar" at bounding box center [757, 316] width 15 height 15
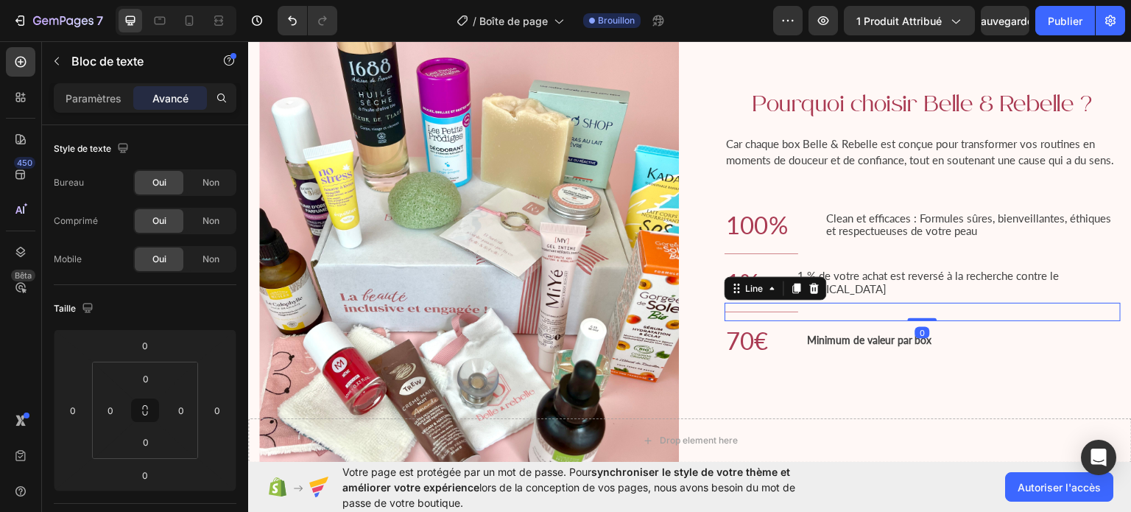
click at [764, 315] on div "Title Line 0" at bounding box center [923, 311] width 396 height 18
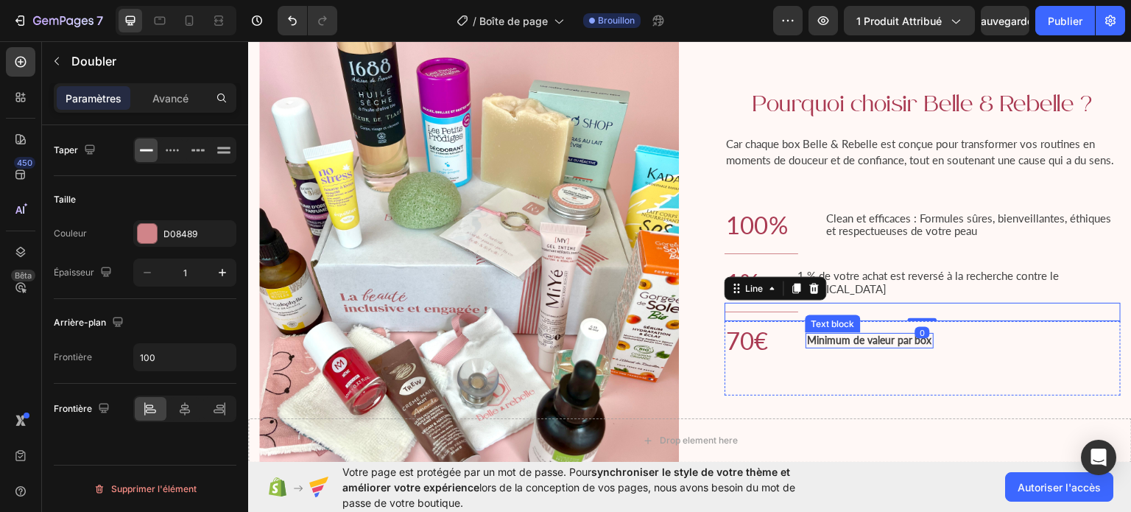
click at [902, 343] on strong "Minimum de valeur par box" at bounding box center [869, 339] width 125 height 13
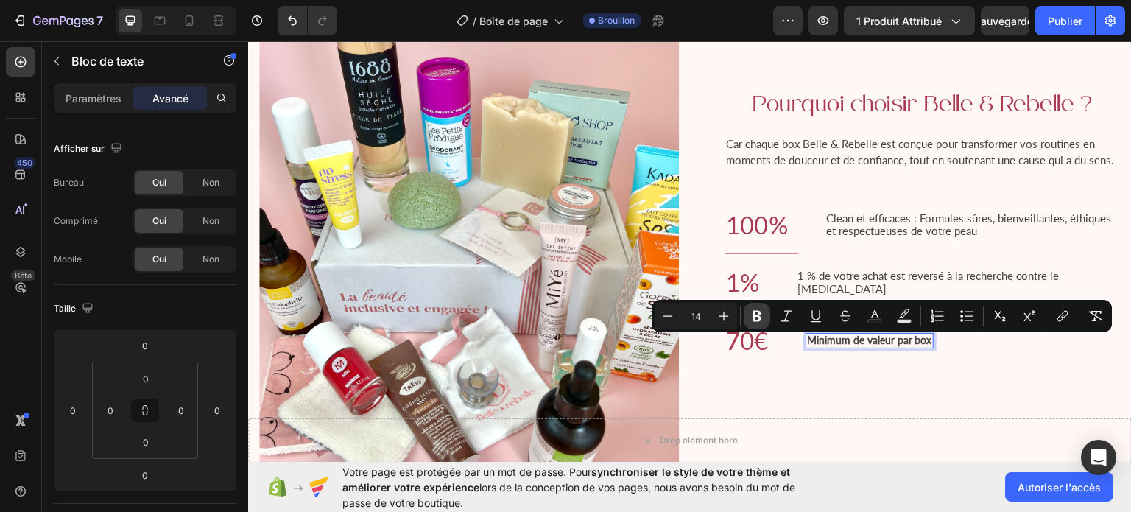
click at [758, 312] on icon "Editor contextual toolbar" at bounding box center [757, 316] width 9 height 11
click at [726, 311] on icon "Barre d'outils contextuelle de l'éditeur" at bounding box center [723, 316] width 15 height 15
type input "15"
click at [938, 344] on span "Minimum de valeur par box" at bounding box center [872, 339] width 131 height 13
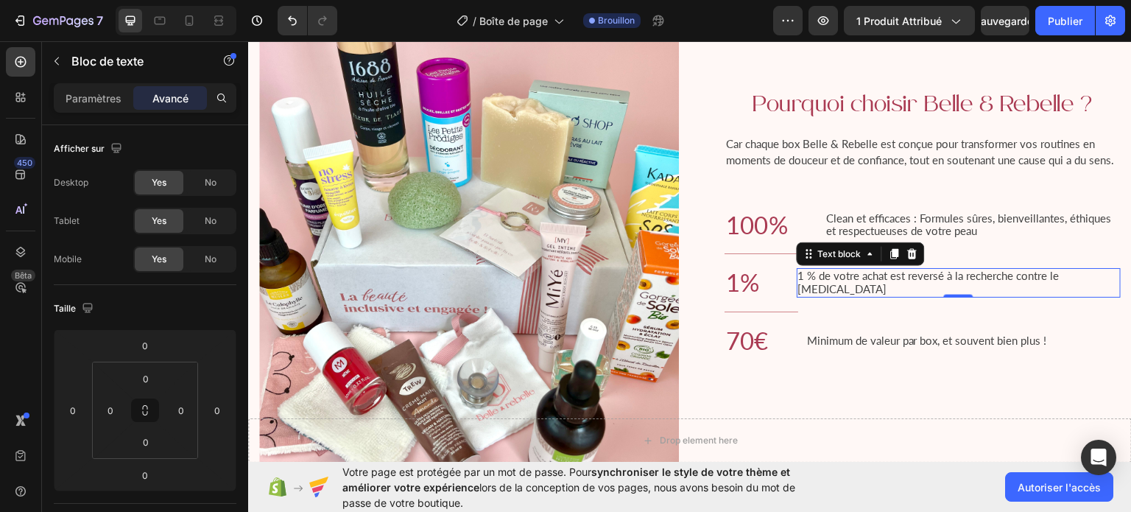
click at [857, 295] on p "1 % de votre achat est reversé à la recherche contre le [MEDICAL_DATA]" at bounding box center [959, 282] width 322 height 27
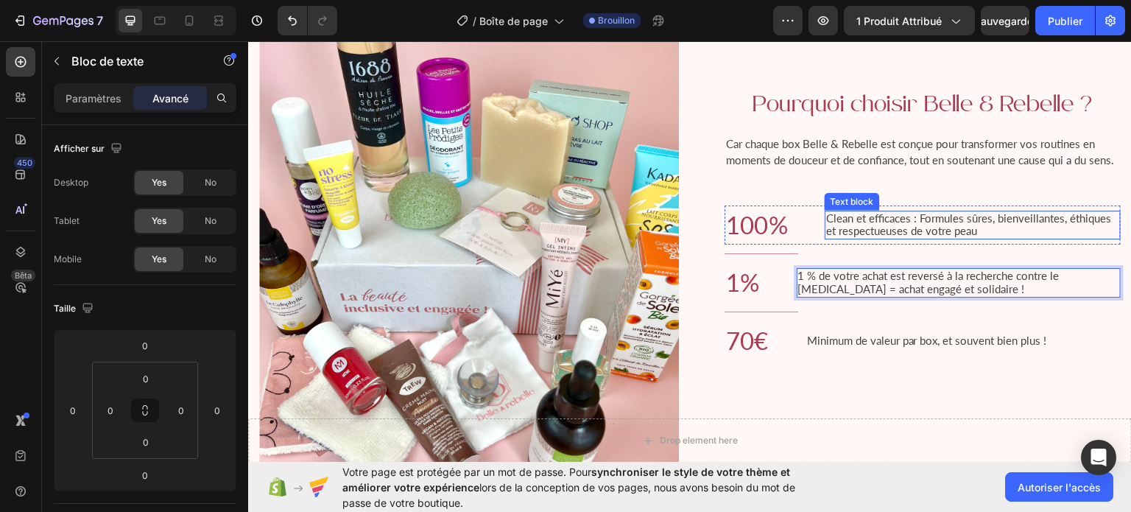
click at [848, 226] on span "Clean et efficaces : Formules sûres, bienveillantes, éthiques et respectueuses …" at bounding box center [968, 224] width 285 height 27
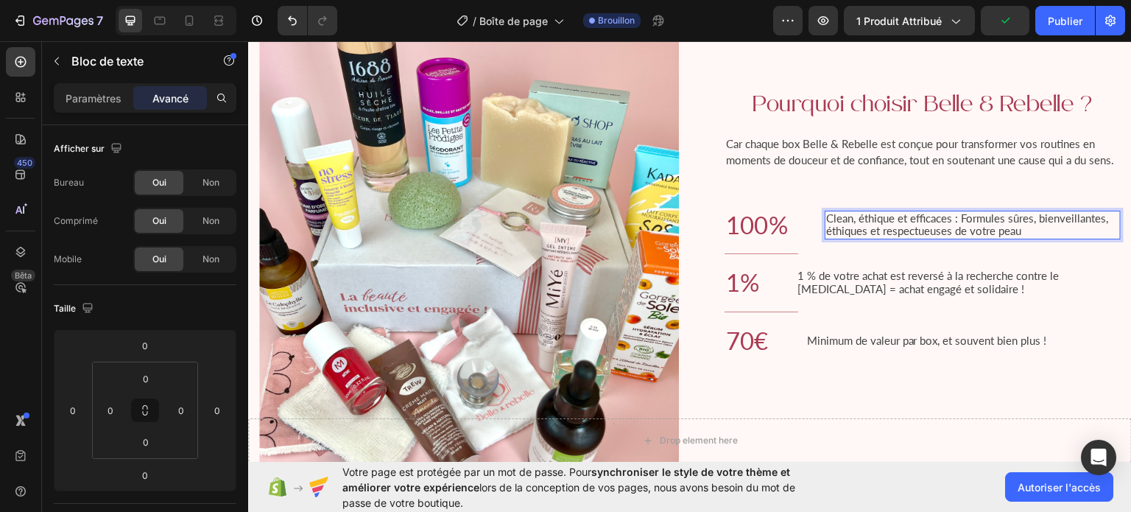
click at [872, 236] on span "Clean, éthique et efficaces : Formules sûres, bienveillantes, éthiques et respe…" at bounding box center [967, 224] width 282 height 27
click at [864, 237] on span "Clean, éthique et efficaces : Formules sûres, bienveillantes, éthiques et respe…" at bounding box center [967, 224] width 282 height 27
click at [980, 235] on p "Clean, éthique et efficaces : Formules sûres, bienveillantes, et respectueuses …" at bounding box center [972, 224] width 293 height 27
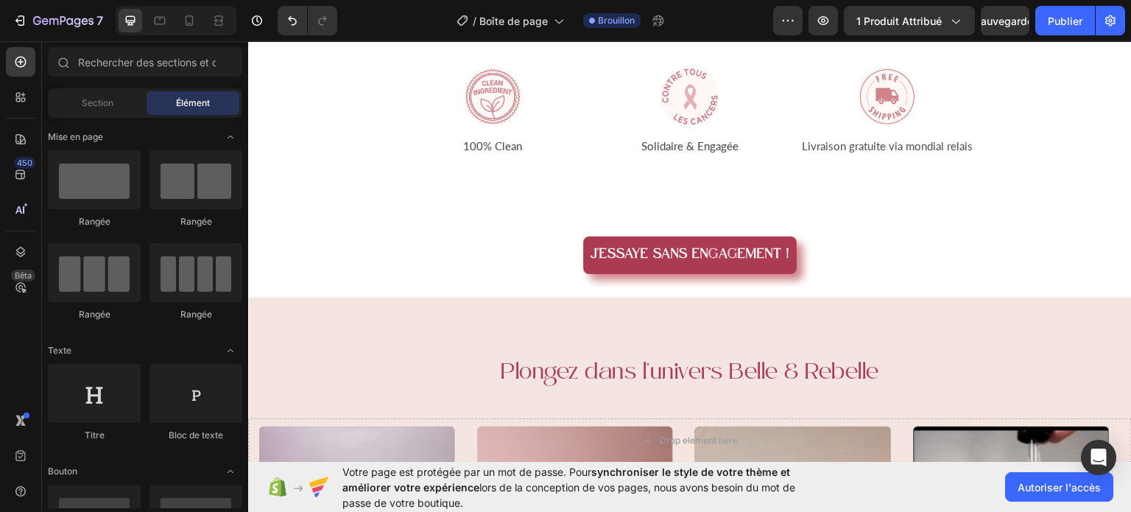
scroll to position [645, 0]
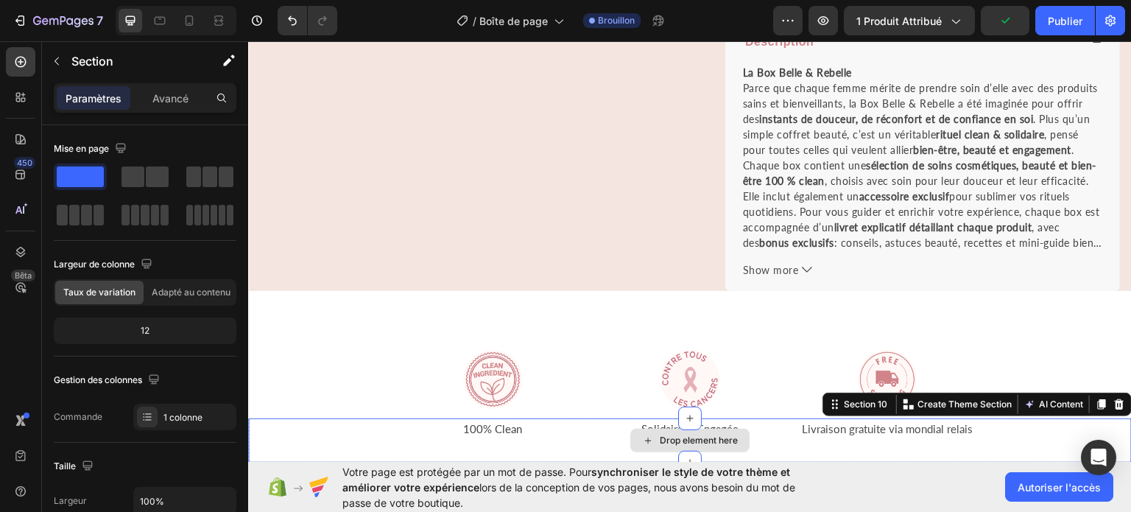
click at [821, 423] on div "Drop element here" at bounding box center [690, 440] width 884 height 44
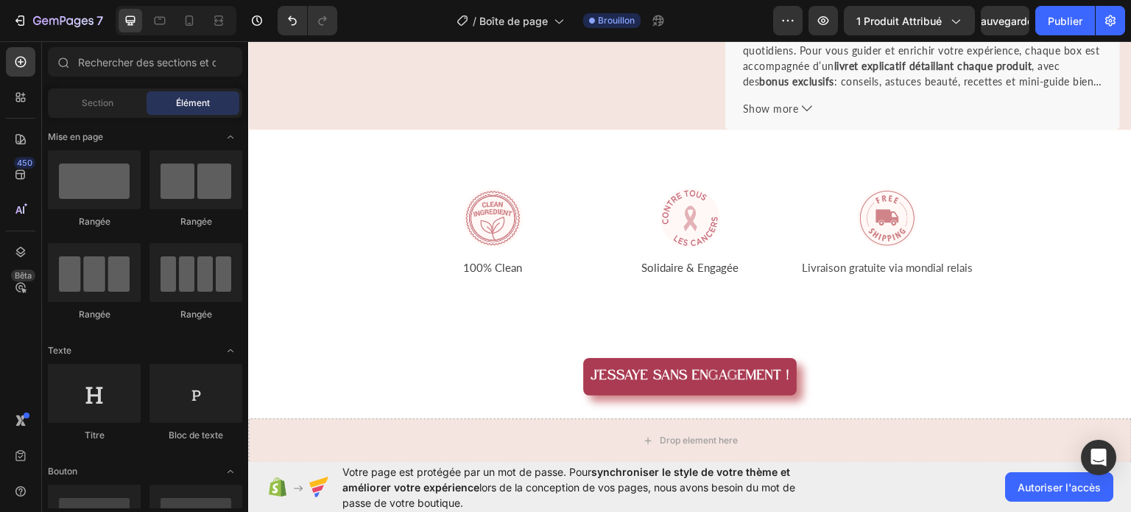
scroll to position [831, 0]
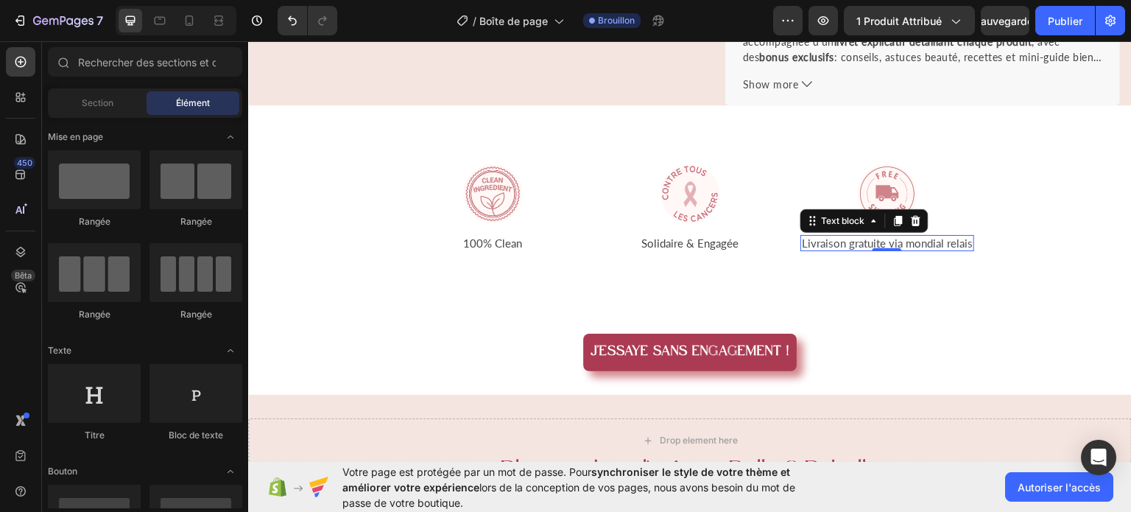
click at [847, 239] on span "Livraison gratuite via mondial relais" at bounding box center [887, 242] width 171 height 13
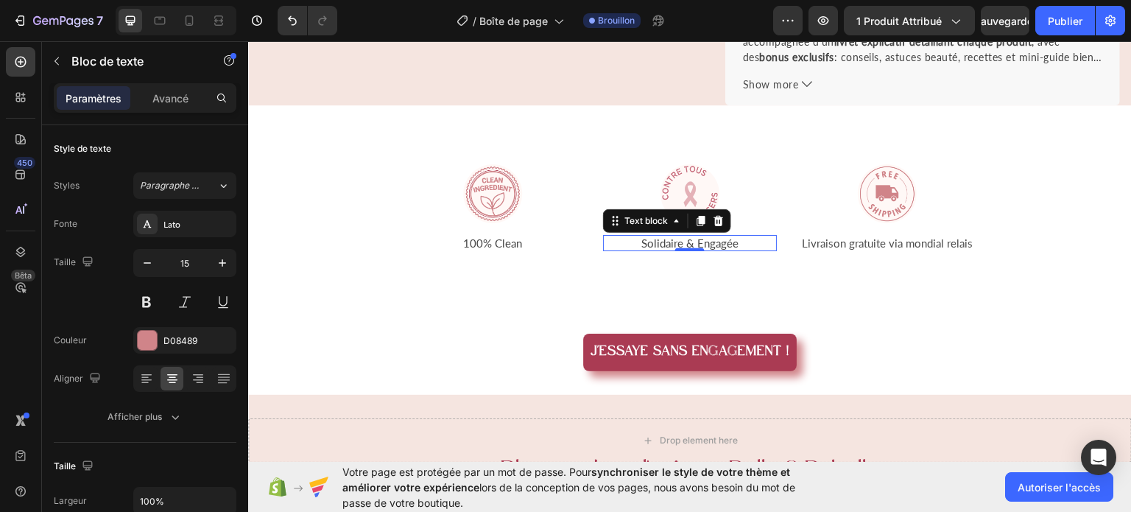
click at [670, 241] on span "Solidaire & Engagée" at bounding box center [689, 242] width 97 height 13
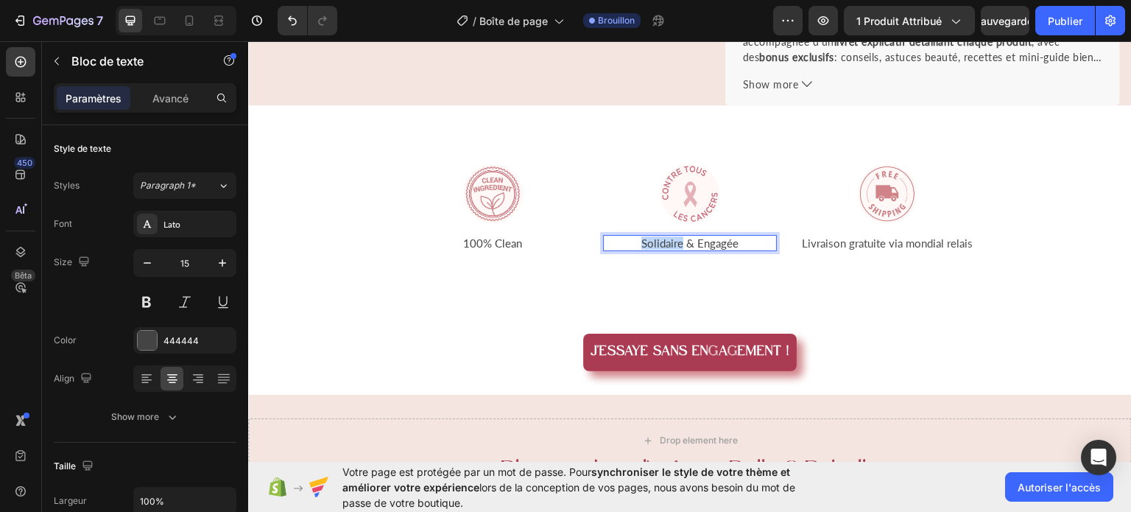
click at [670, 241] on span "Solidaire & Engagée" at bounding box center [689, 242] width 97 height 13
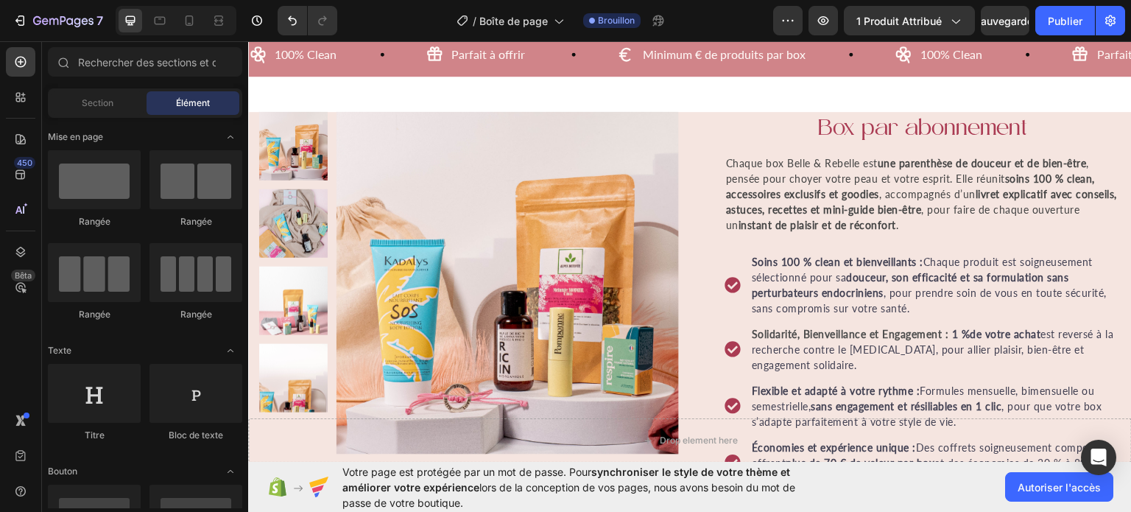
scroll to position [0, 0]
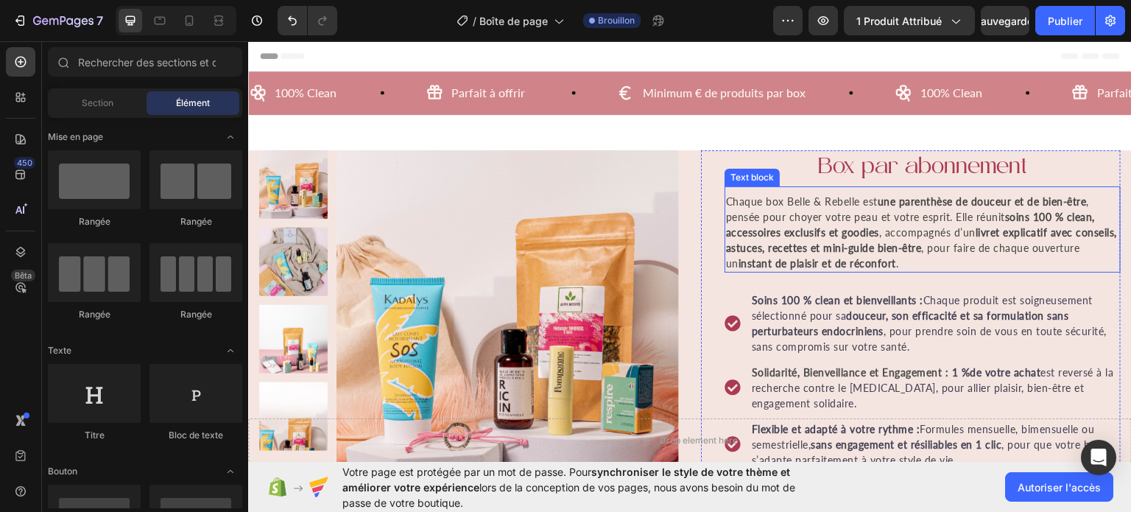
click at [773, 225] on strong "soins 100 % clean, accessoires exclusifs et goodies" at bounding box center [910, 224] width 369 height 28
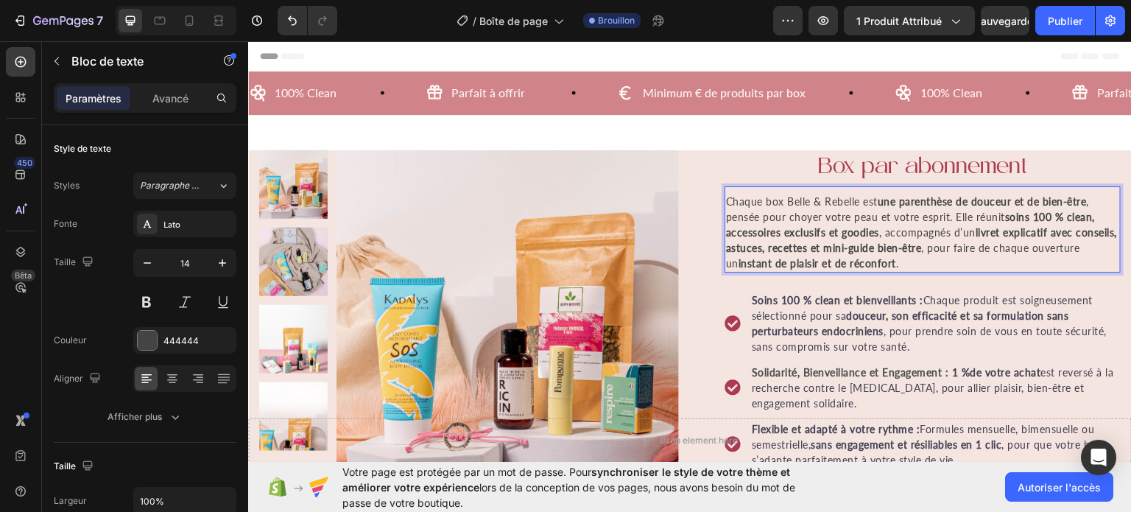
click at [949, 202] on strong "une parenthèse de douceur et de bien-être" at bounding box center [982, 200] width 209 height 13
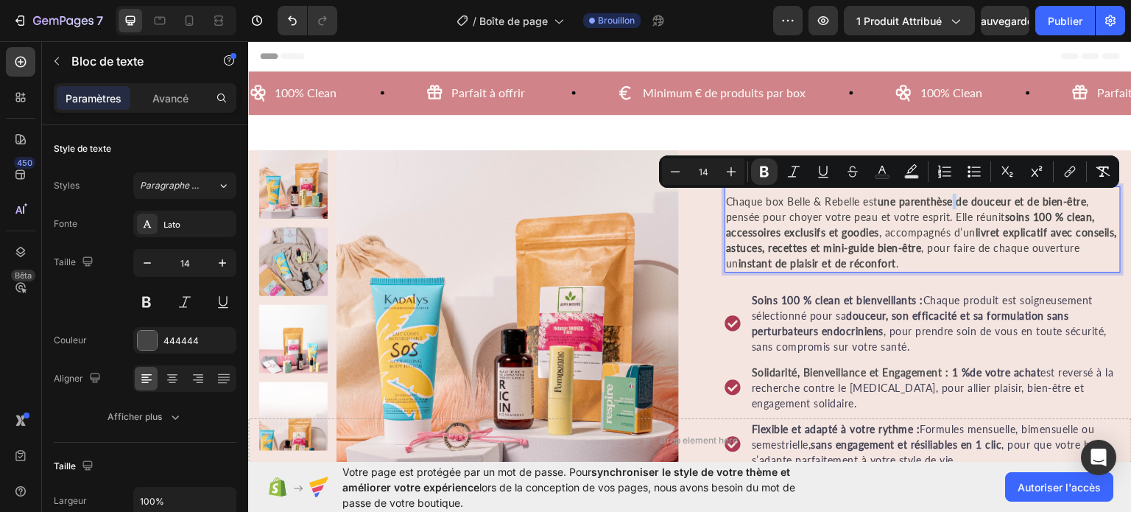
click at [949, 202] on strong "une parenthèse de douceur et de bien-être" at bounding box center [982, 200] width 209 height 13
drag, startPoint x: 949, startPoint y: 202, endPoint x: 896, endPoint y: 202, distance: 53.0
click at [896, 202] on strong "une parenthèse de douceur et de bien-être" at bounding box center [982, 200] width 209 height 13
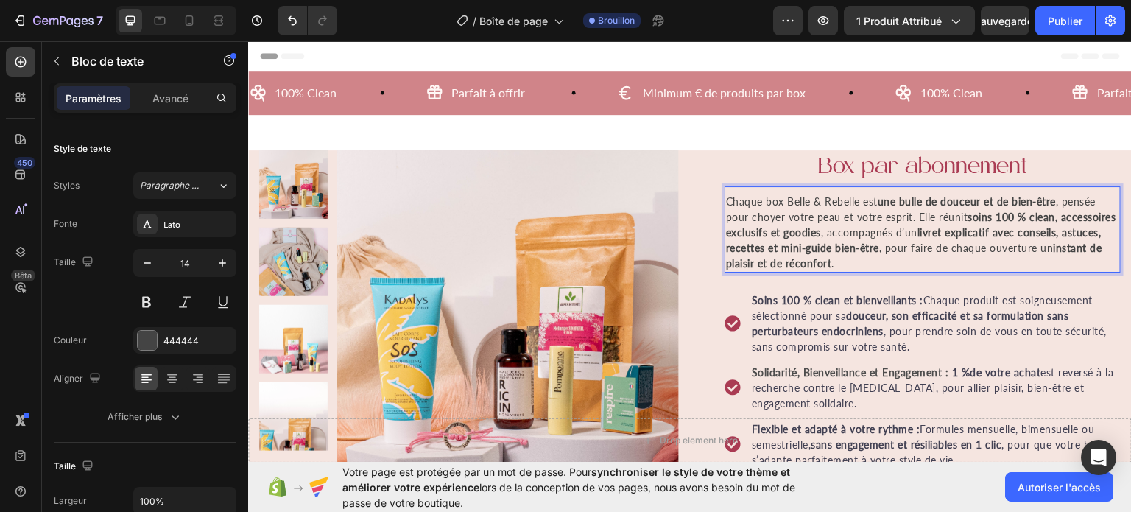
click at [964, 219] on strong "soins 100 % clean, accessoires exclusifs et goodies" at bounding box center [921, 224] width 390 height 28
click at [726, 233] on strong "soins 100 % clean, accessoires exclusifs et goodies" at bounding box center [902, 224] width 352 height 28
click at [926, 230] on strong "soins 100 % clean, des goodies et accessoires exclusifs et goodies" at bounding box center [912, 224] width 372 height 28
click at [776, 228] on strong "soins 100 % clean, des goodies et accessoires exclusifs" at bounding box center [912, 224] width 372 height 28
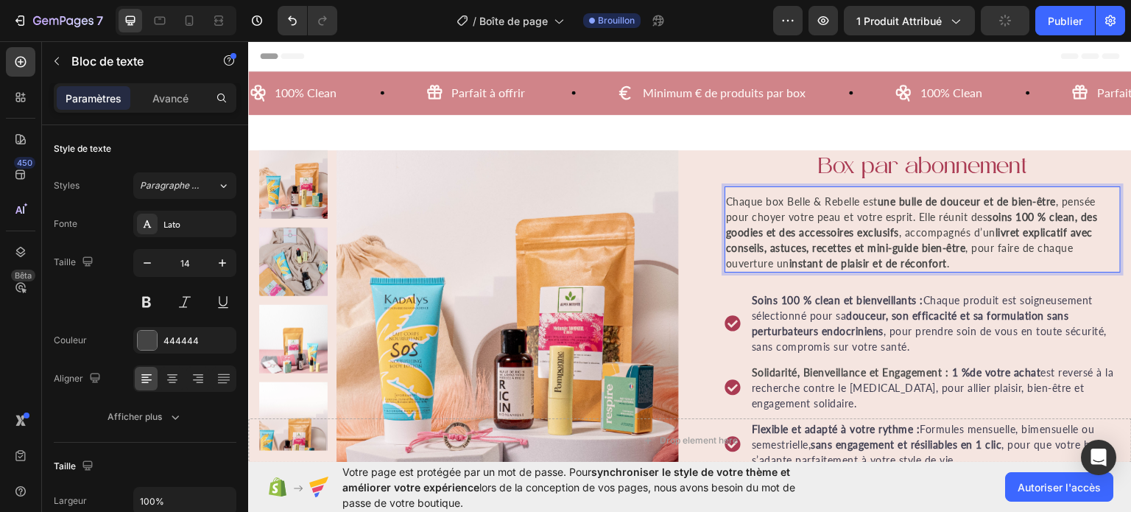
click at [975, 261] on p "Chaque box Belle & Rebelle est une bulle de douceur et de bien-être , pensée po…" at bounding box center [922, 231] width 393 height 77
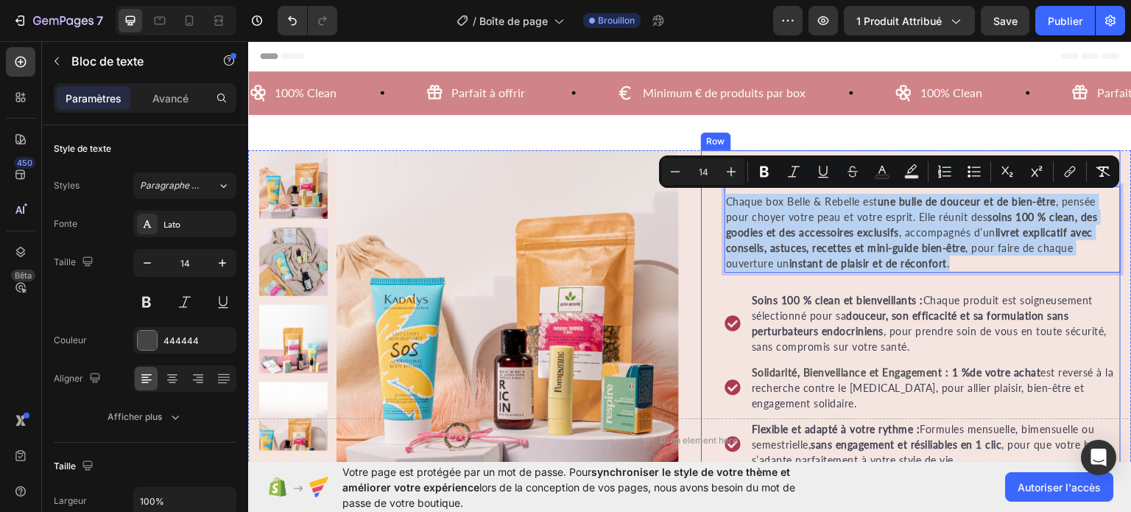
drag, startPoint x: 976, startPoint y: 261, endPoint x: 717, endPoint y: 197, distance: 266.1
copy p "Chaque box Belle & Rebelle est une bulle de douceur et de bien-être , pensée po…"
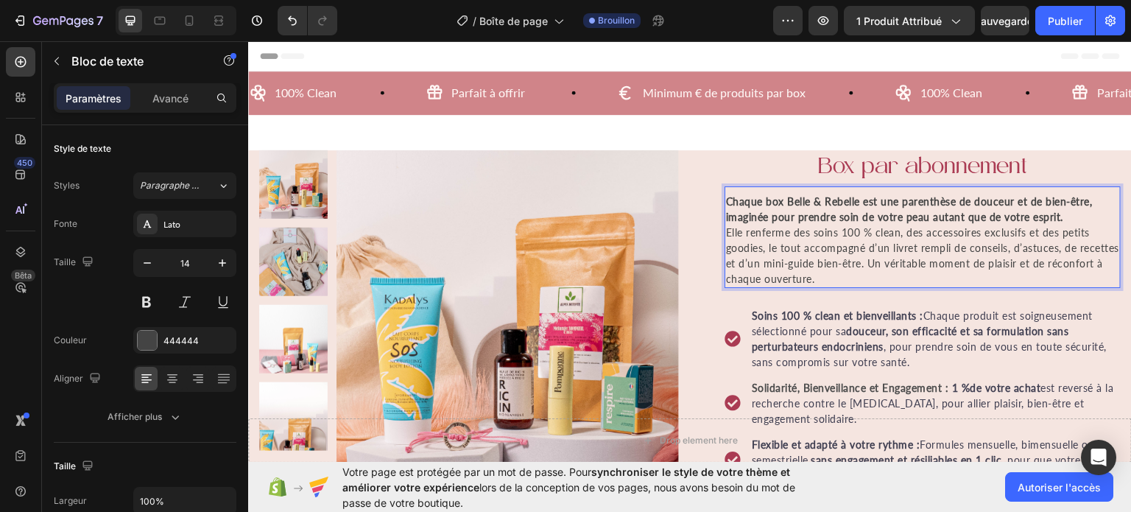
click at [1068, 215] on p "Chaque box Belle & Rebelle est une parenthèse de douceur et de bien-être, imagi…" at bounding box center [922, 239] width 393 height 93
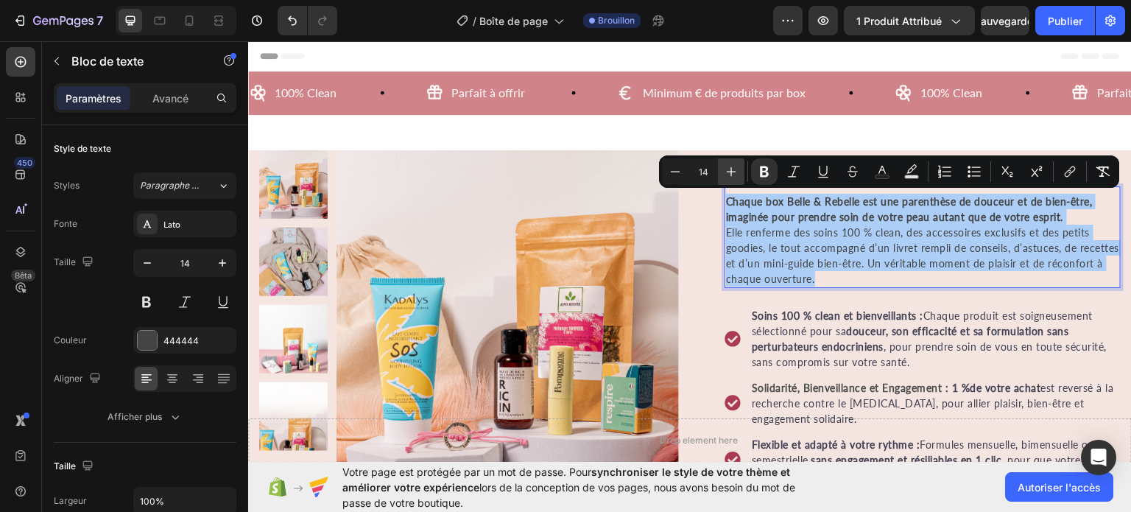
click at [731, 175] on icon "Barre d'outils contextuelle de l'éditeur" at bounding box center [732, 172] width 10 height 10
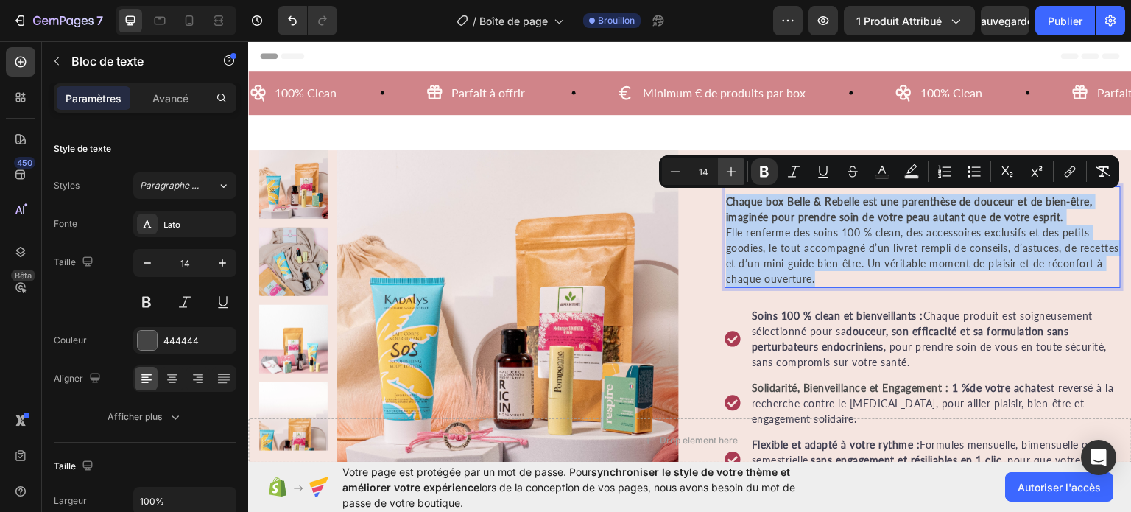
type input "15"
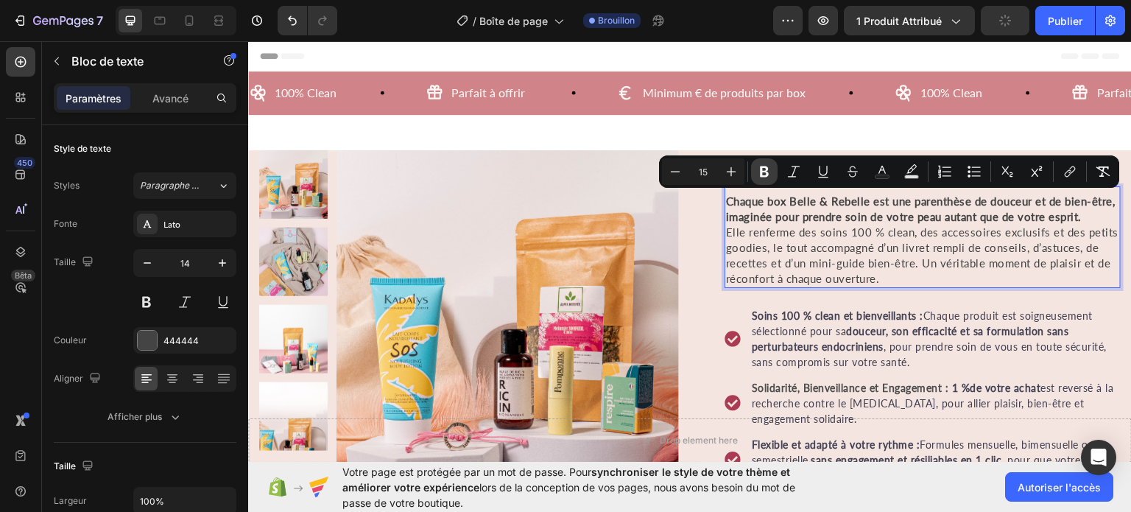
click at [769, 173] on icon "Barre d'outils contextuelle de l'éditeur" at bounding box center [764, 171] width 15 height 15
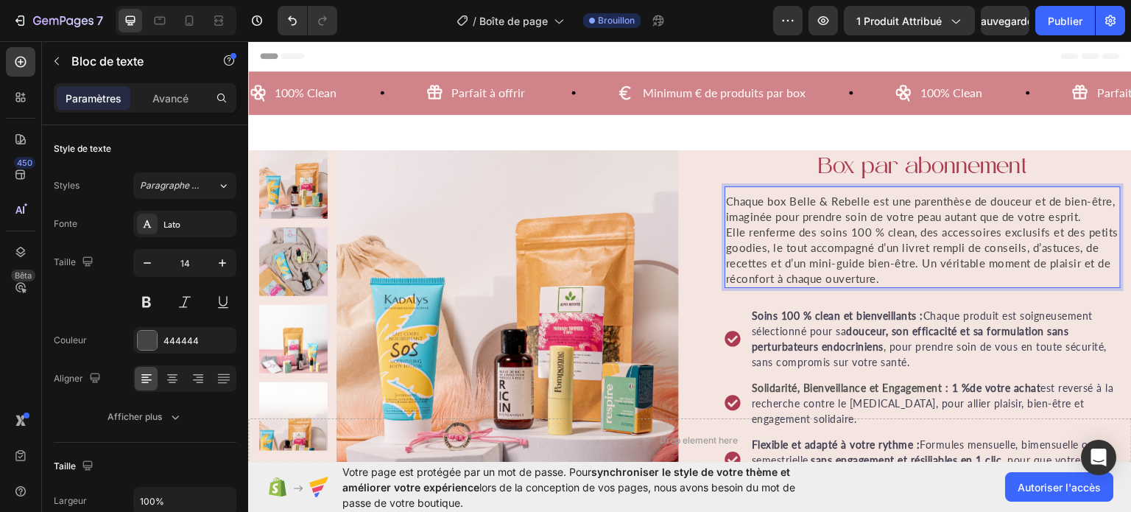
click at [1105, 218] on p "Chaque box Belle & Rebelle est une parenthèse de douceur et de bien-être, imagi…" at bounding box center [922, 239] width 393 height 93
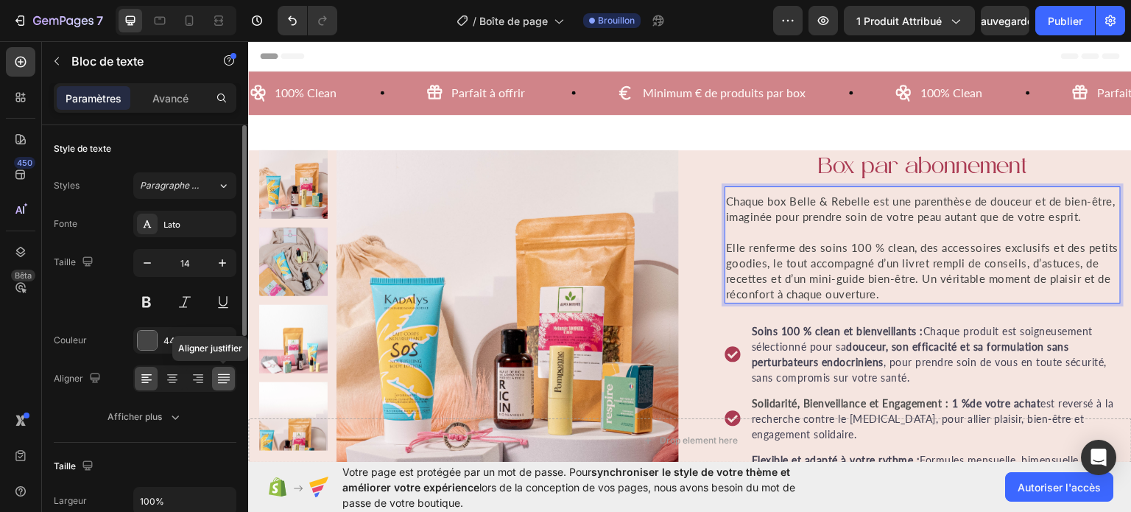
click at [220, 384] on icon at bounding box center [223, 378] width 15 height 15
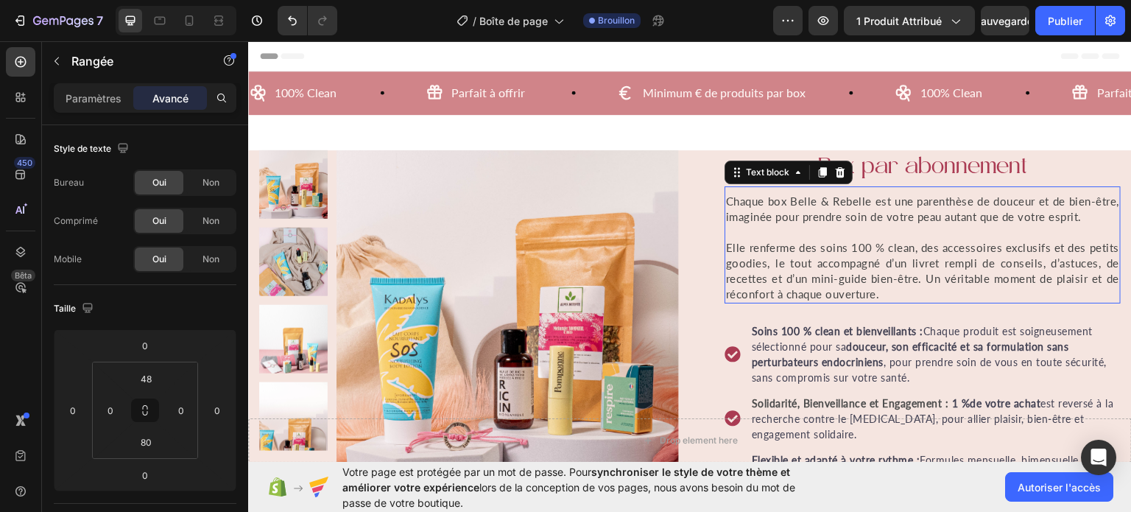
click at [736, 238] on p "Elle renferme des soins 100 % clean, des accessoires exclusifs et des petits go…" at bounding box center [922, 262] width 393 height 77
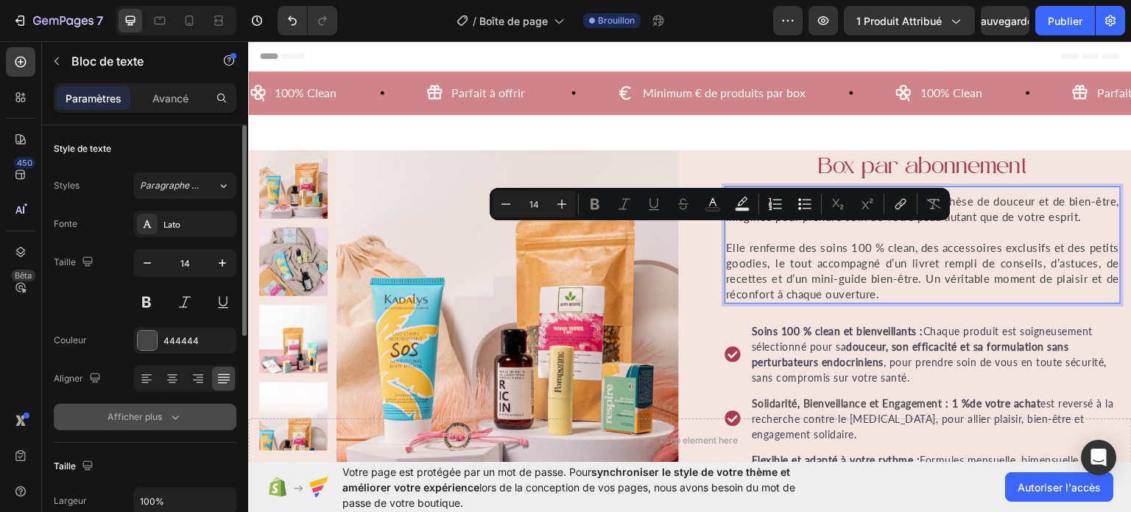
click at [180, 406] on button "Afficher plus" at bounding box center [145, 417] width 183 height 27
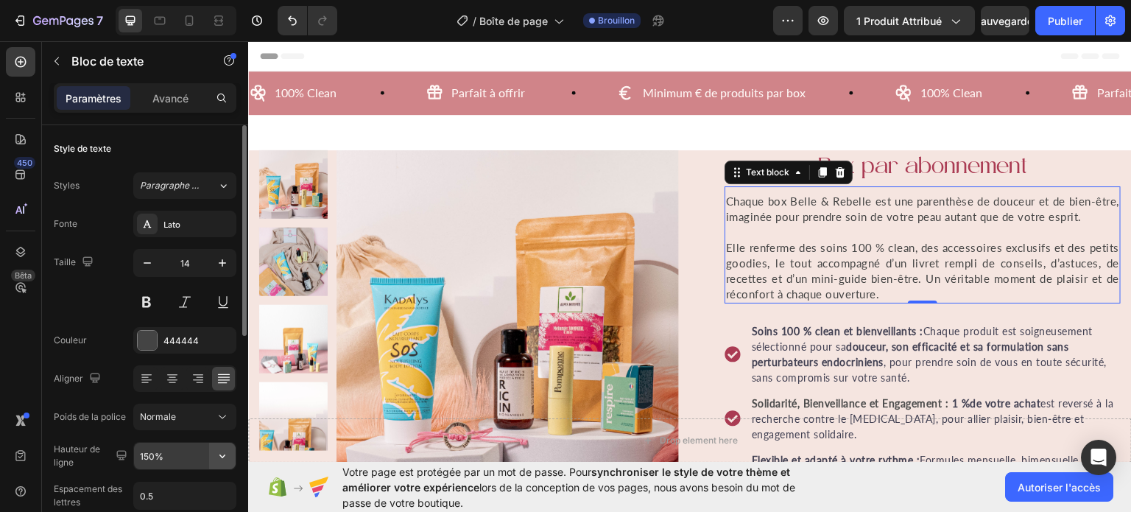
click at [221, 455] on icon "button" at bounding box center [222, 456] width 6 height 4
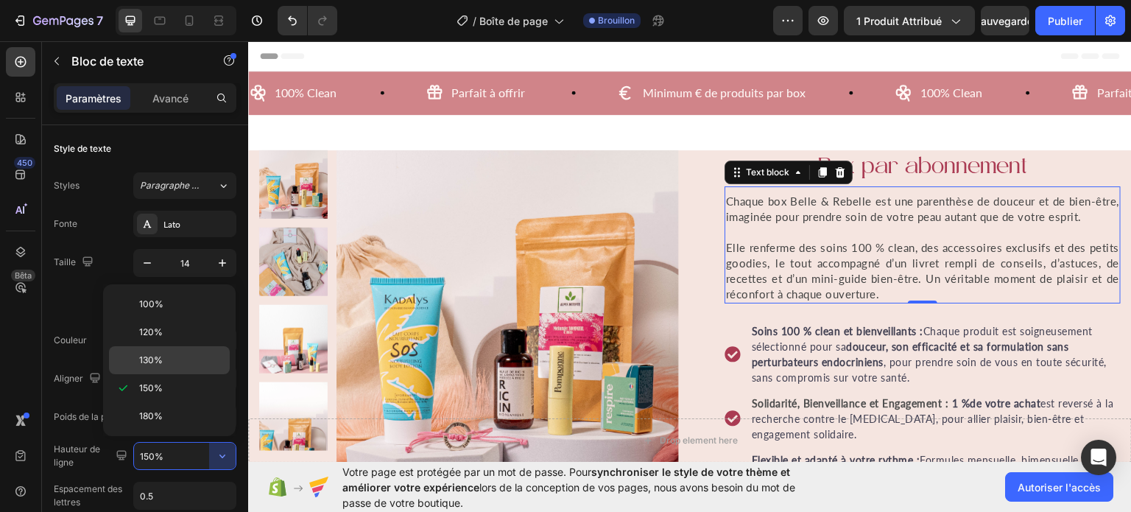
click at [147, 354] on font "130%" at bounding box center [151, 359] width 24 height 11
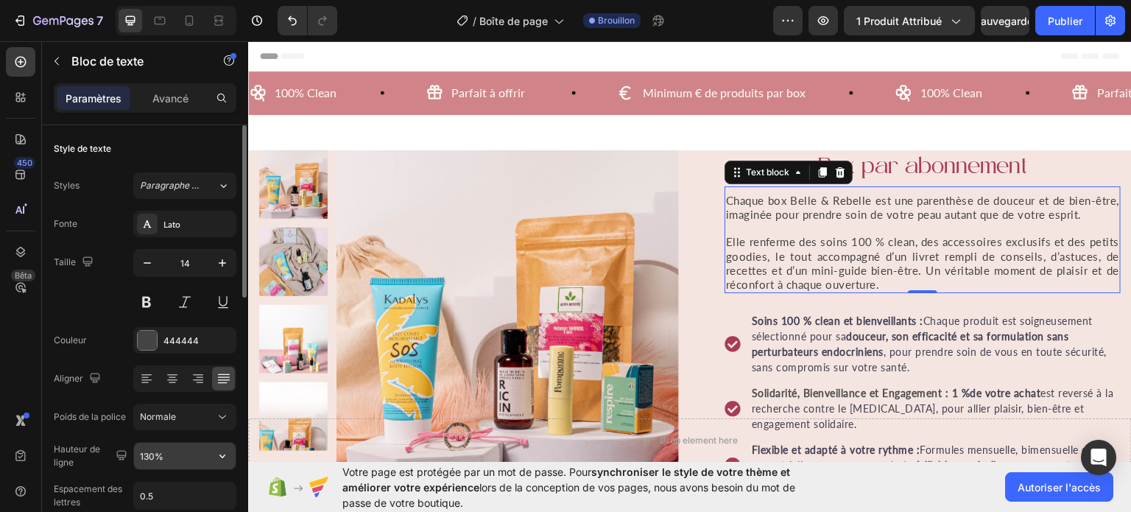
click at [224, 452] on icon "button" at bounding box center [222, 455] width 15 height 15
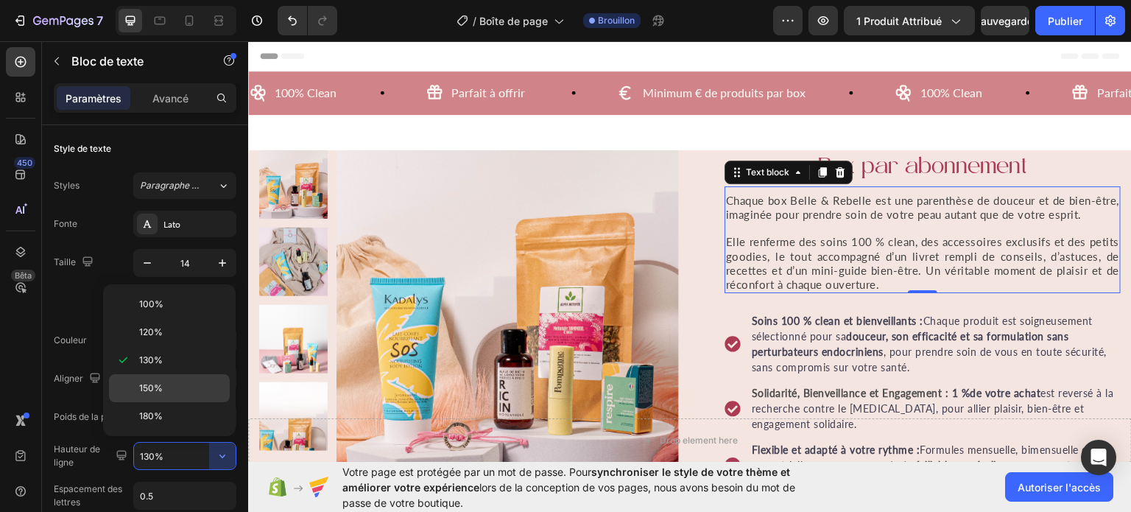
click at [142, 402] on div "150%" at bounding box center [169, 416] width 121 height 28
type input "150%"
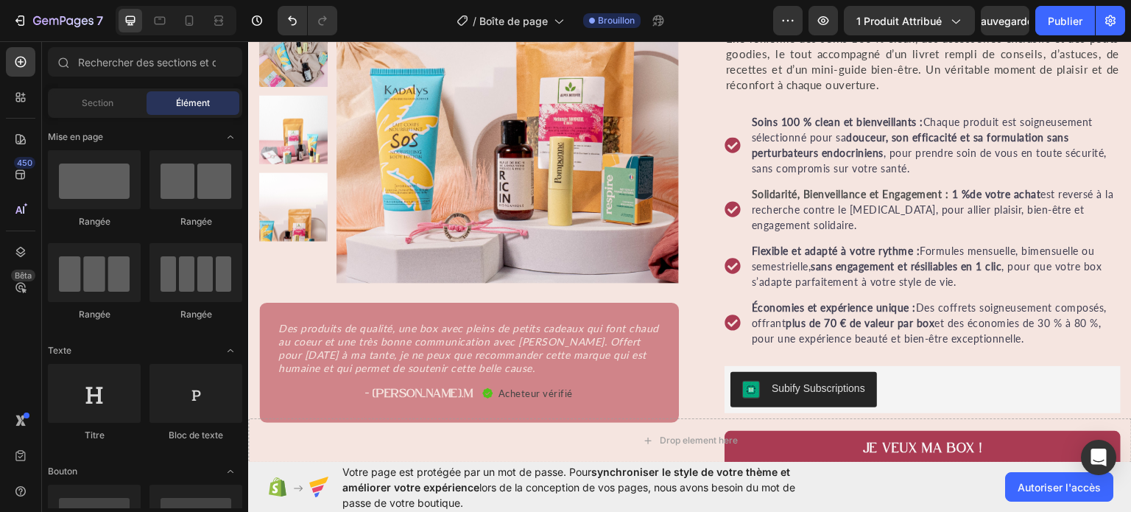
scroll to position [162, 0]
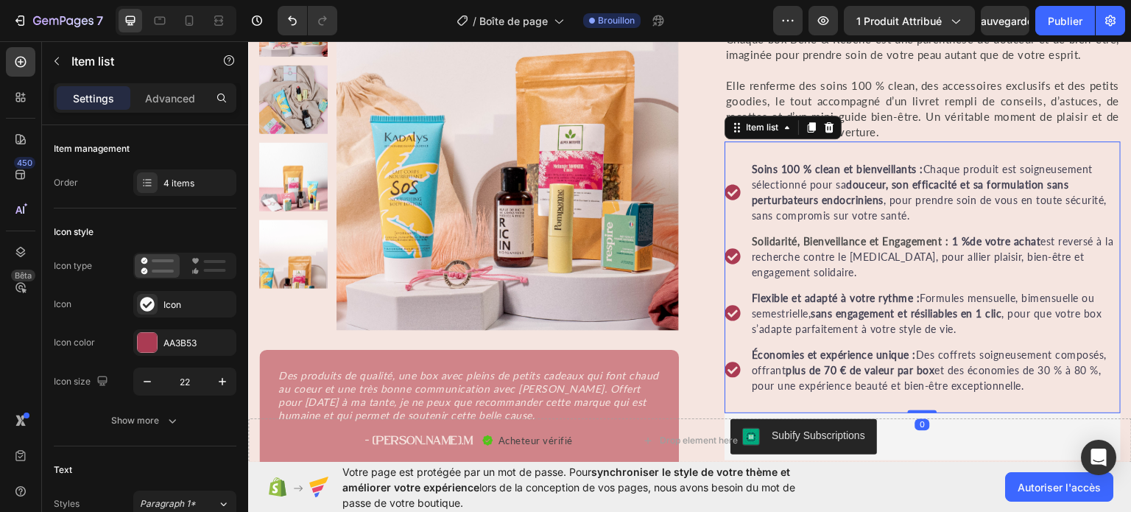
click at [752, 172] on strong "Soins 100 % clean et bienveillants :" at bounding box center [838, 168] width 172 height 13
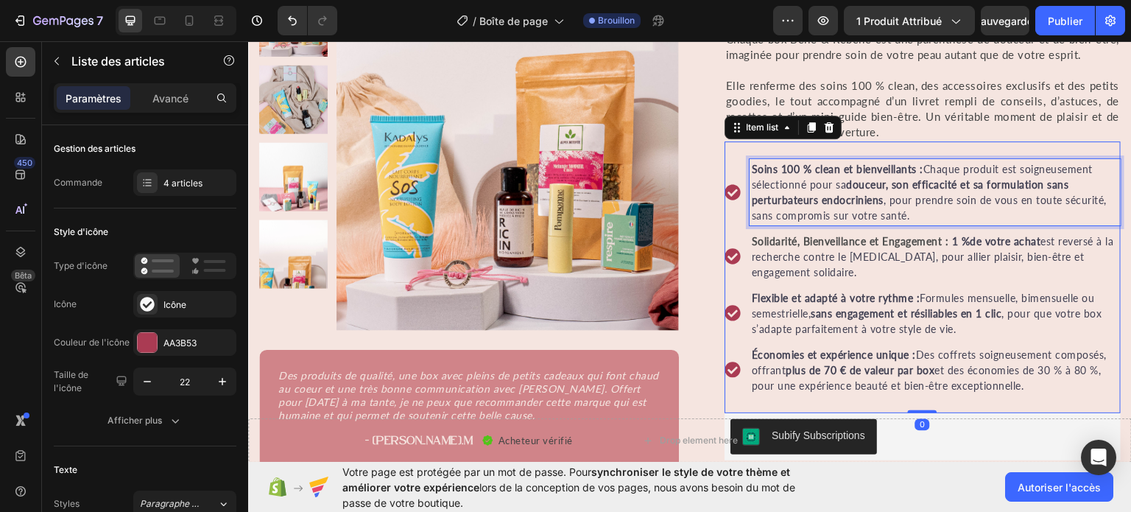
click at [752, 172] on strong "Soins 100 % clean et bienveillants :" at bounding box center [838, 168] width 172 height 13
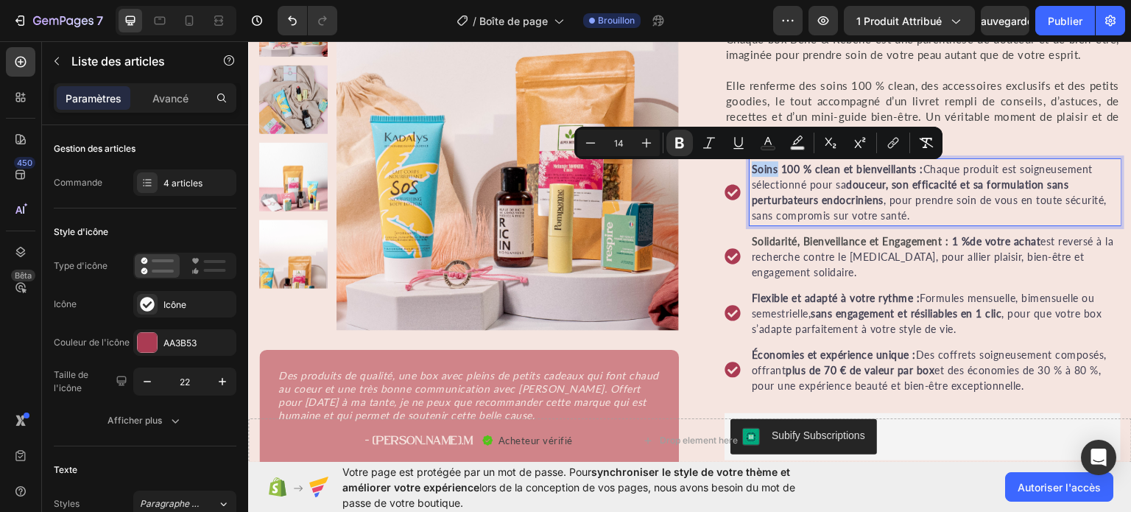
click at [752, 172] on strong "Soins 100 % clean et bienveillants :" at bounding box center [838, 168] width 172 height 13
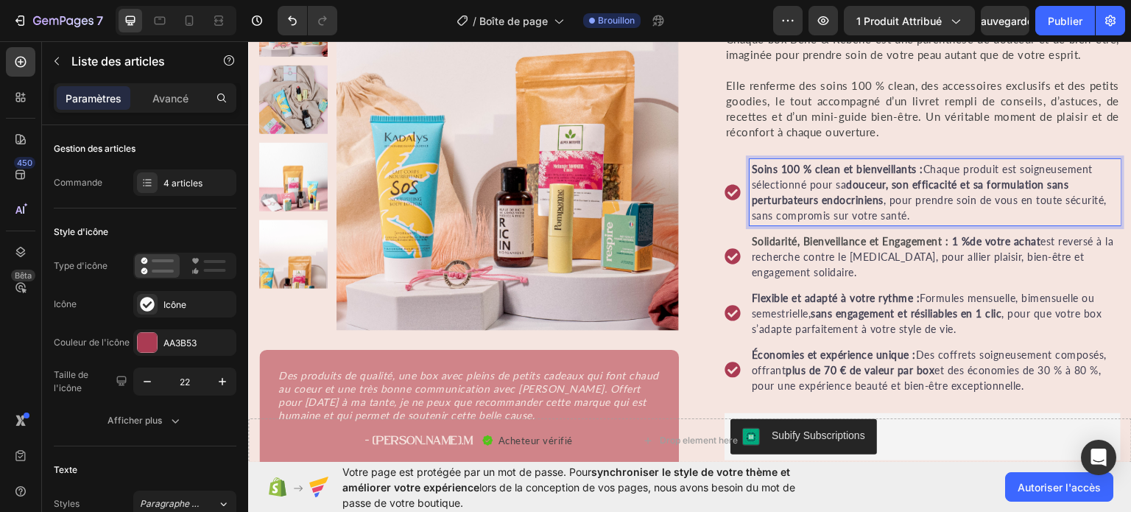
click at [752, 172] on strong "Soins 100 % clean et bienveillants :" at bounding box center [838, 168] width 172 height 13
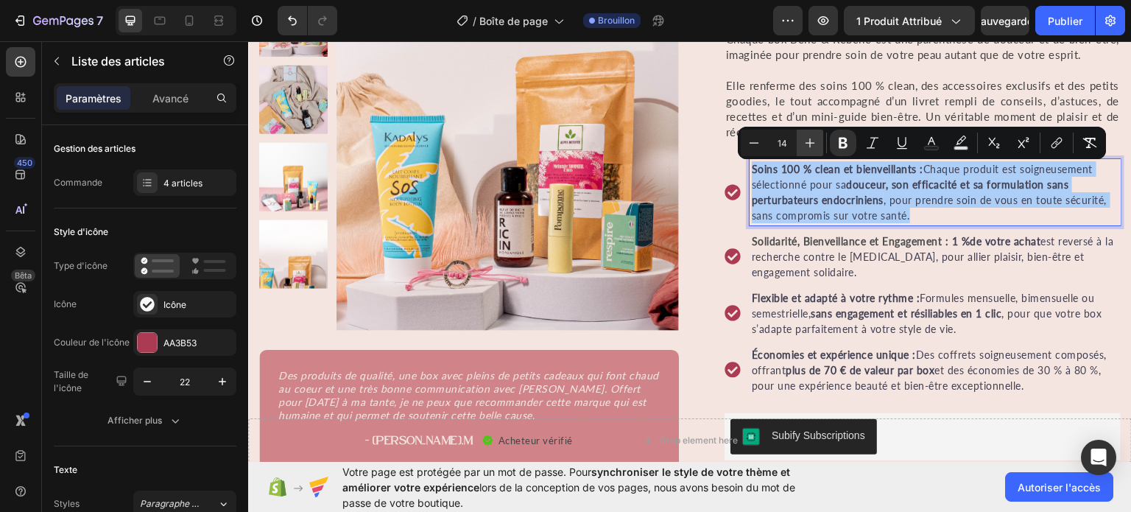
click at [811, 151] on button "Plus" at bounding box center [810, 143] width 27 height 27
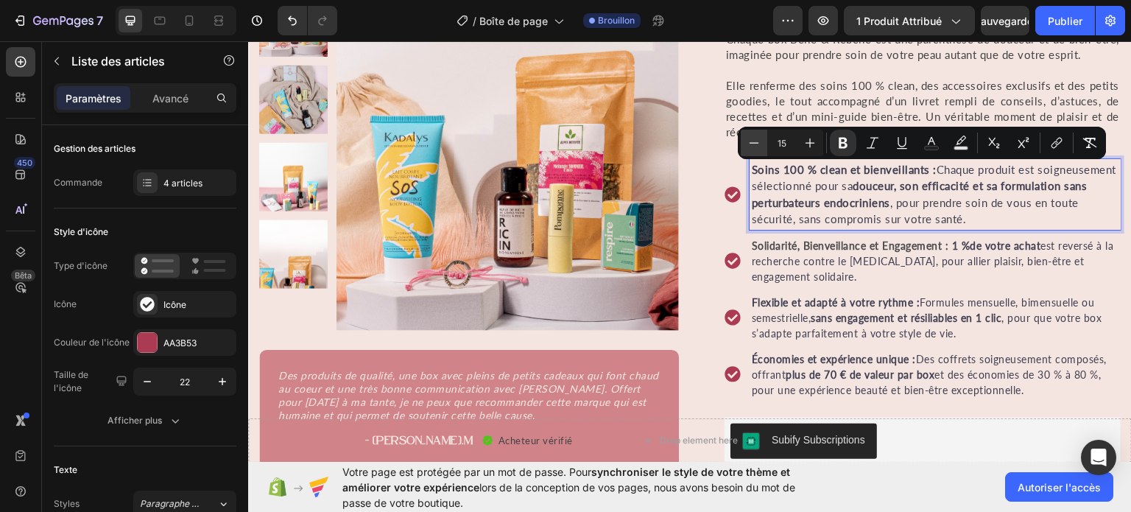
click at [757, 147] on icon "Editor contextual toolbar" at bounding box center [754, 142] width 15 height 15
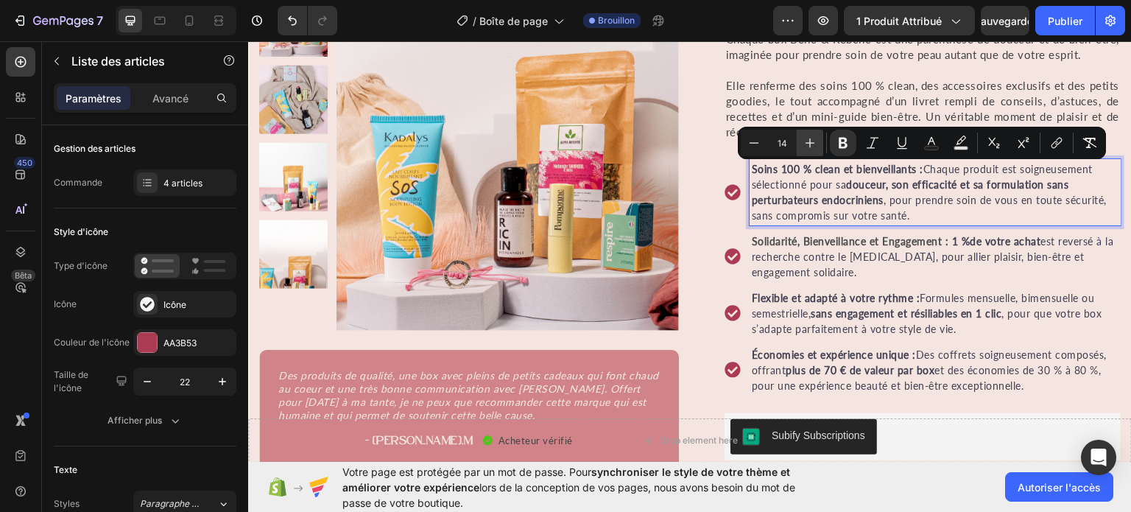
click at [808, 147] on icon "Editor contextual toolbar" at bounding box center [810, 142] width 15 height 15
type input "15"
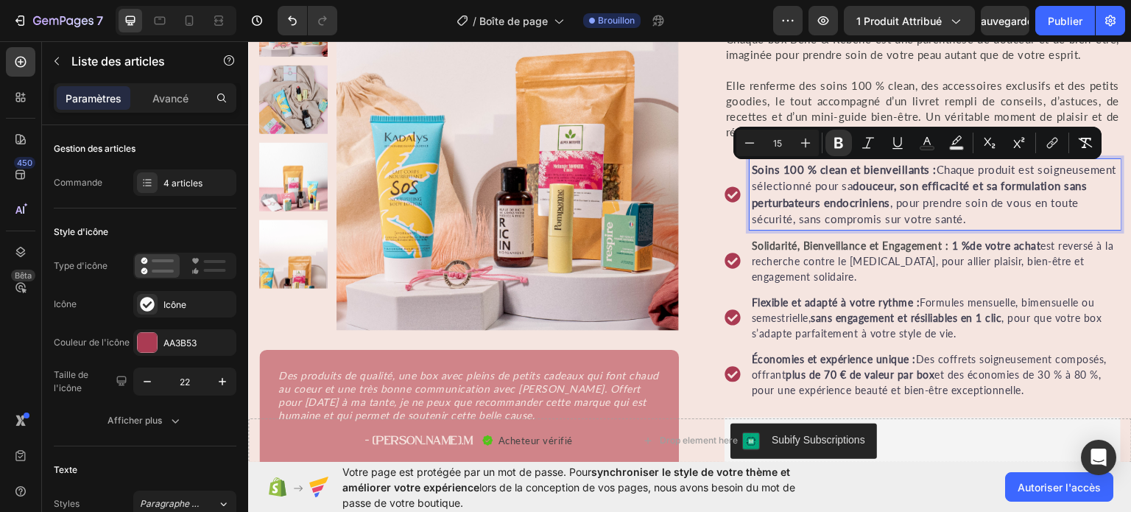
click at [859, 214] on span "Soins 100 % clean et bienveillants : Chaque produit est soigneusement sélection…" at bounding box center [934, 193] width 364 height 63
click at [749, 145] on icon "Barre d'outils contextuelle de l'éditeur" at bounding box center [749, 142] width 15 height 15
click at [749, 140] on icon "Barre d'outils contextuelle de l'éditeur" at bounding box center [749, 142] width 15 height 15
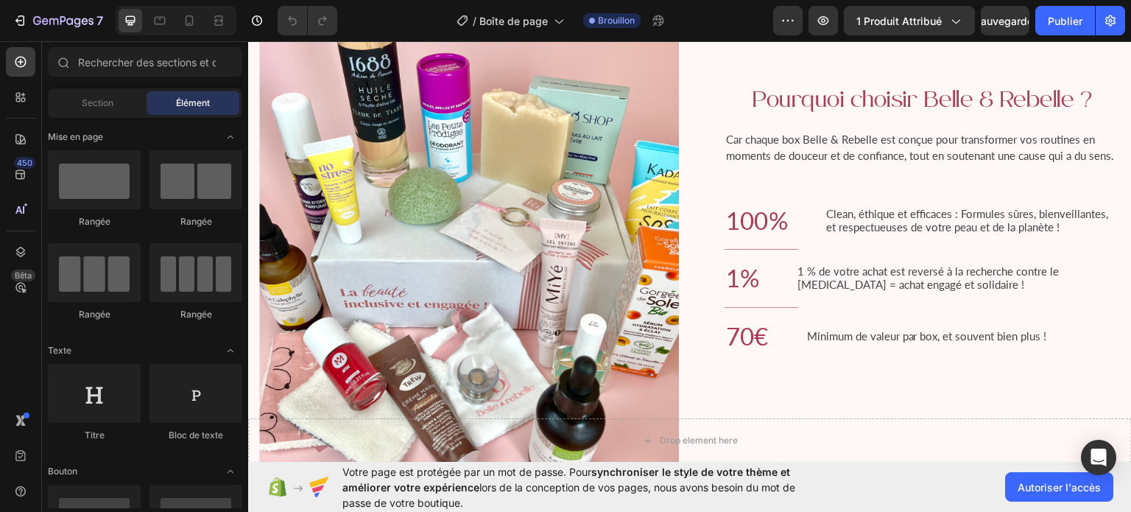
scroll to position [1648, 0]
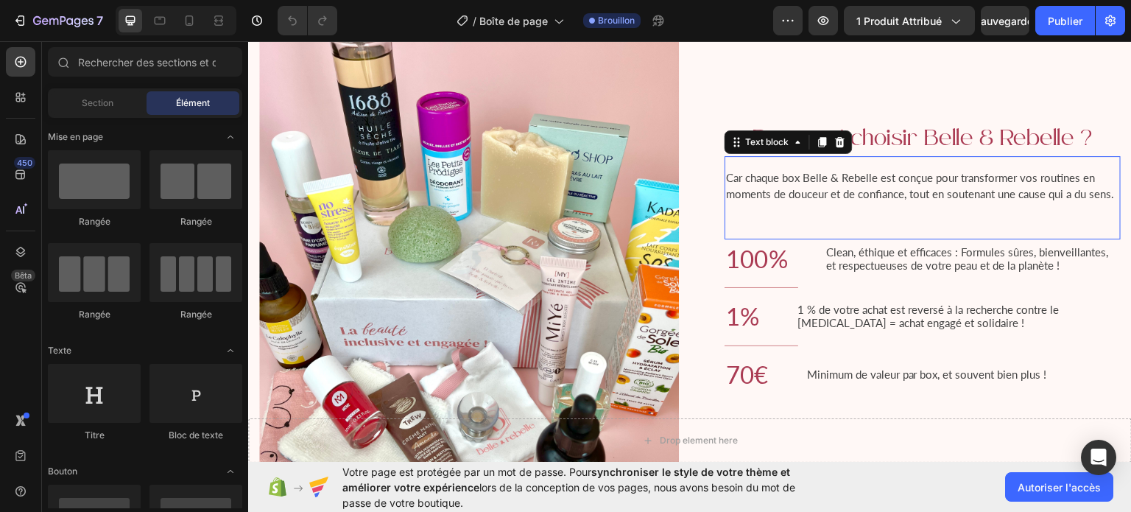
click at [742, 214] on div "Car chaque box Belle & Rebelle est conçue pour transformer vos routines en mome…" at bounding box center [923, 196] width 396 height 83
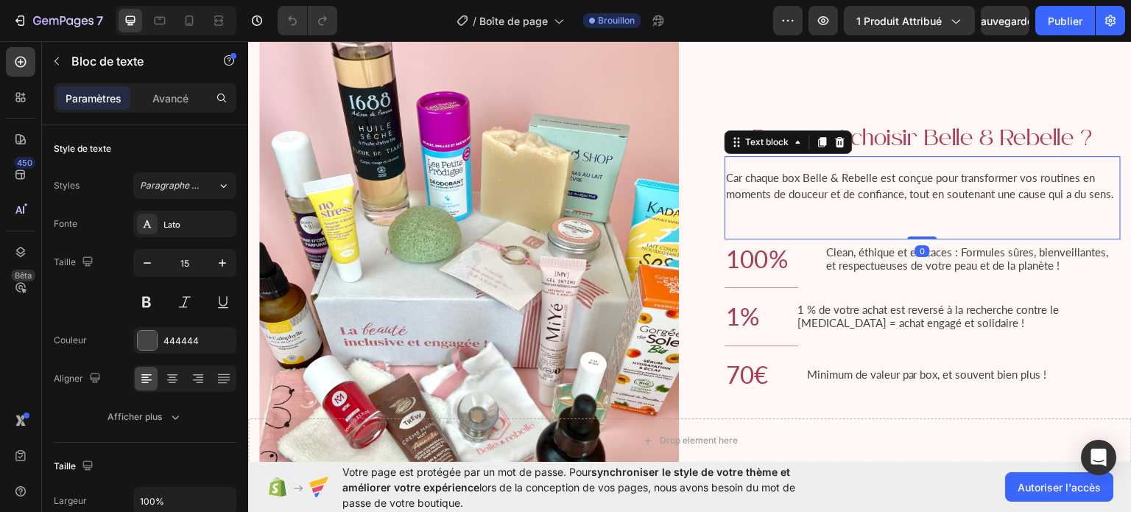
drag, startPoint x: 920, startPoint y: 241, endPoint x: 918, endPoint y: 211, distance: 29.5
click at [918, 211] on div "Car chaque box Belle & Rebelle est conçue pour transformer vos routines en mome…" at bounding box center [923, 196] width 396 height 83
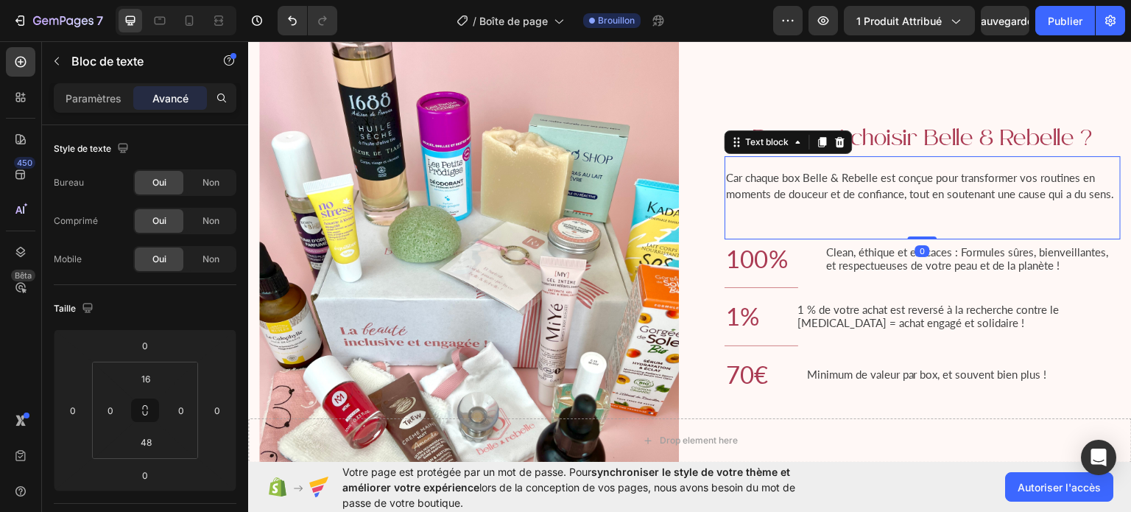
drag, startPoint x: 915, startPoint y: 240, endPoint x: 901, endPoint y: 201, distance: 41.2
click at [901, 201] on div "Car chaque box Belle & Rebelle est conçue pour transformer vos routines en mome…" at bounding box center [923, 196] width 396 height 83
click at [773, 232] on div "Car chaque box Belle & Rebelle est conçue pour transformer vos routines en mome…" at bounding box center [923, 196] width 396 height 83
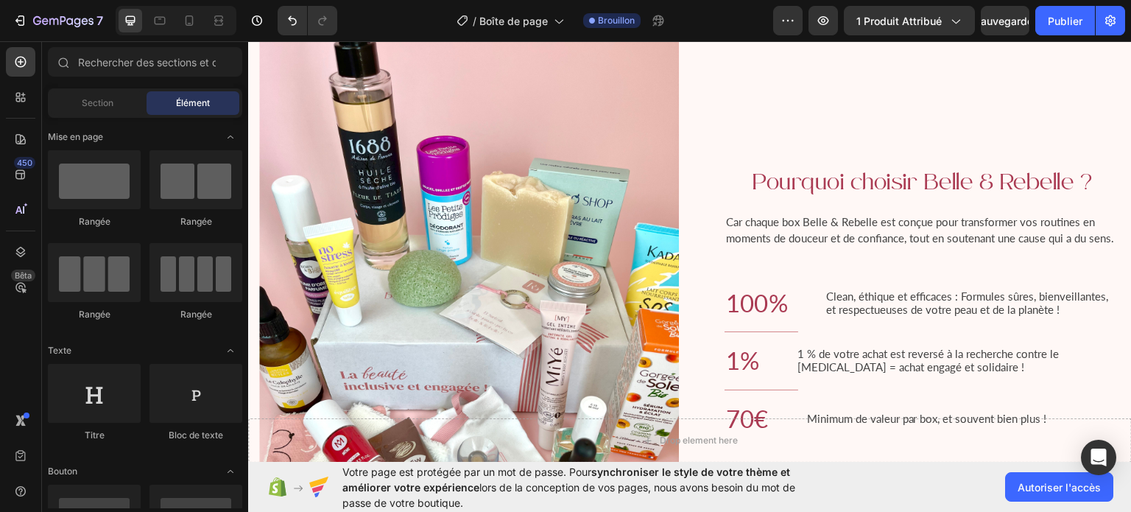
scroll to position [1596, 0]
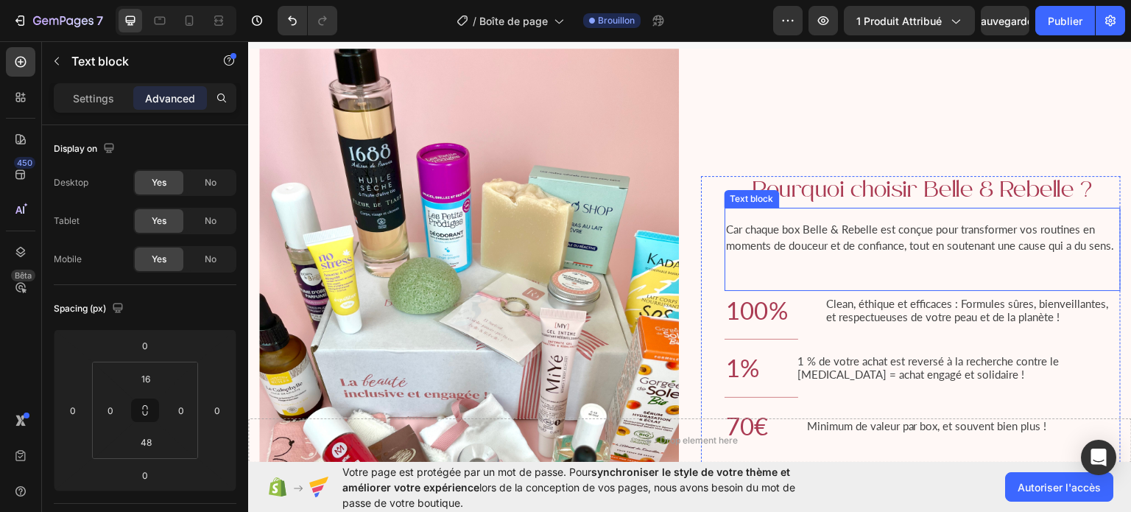
click at [898, 235] on p "Car chaque box Belle & Rebelle est conçue pour transformer vos routines en mome…" at bounding box center [922, 236] width 393 height 33
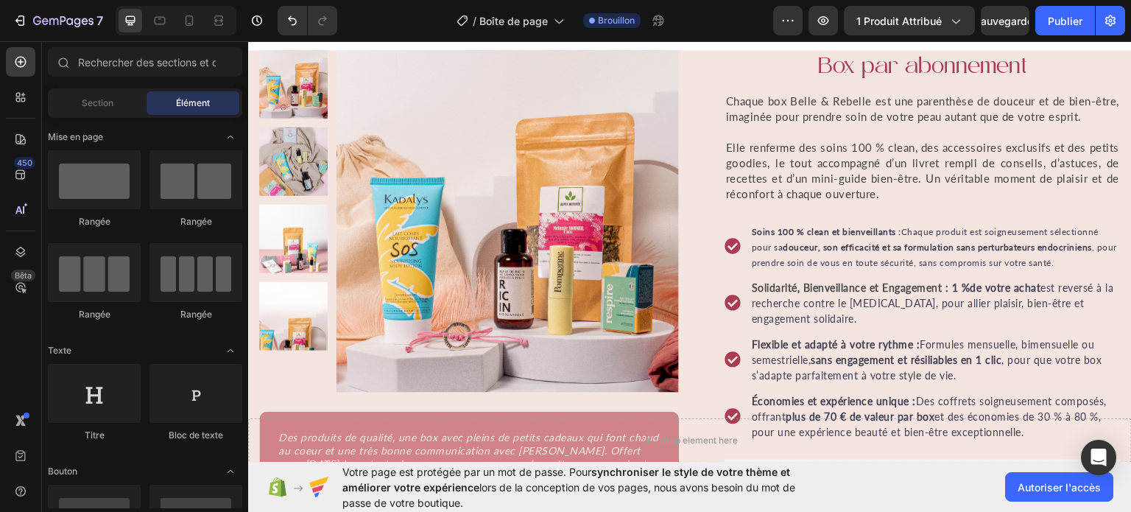
scroll to position [68, 0]
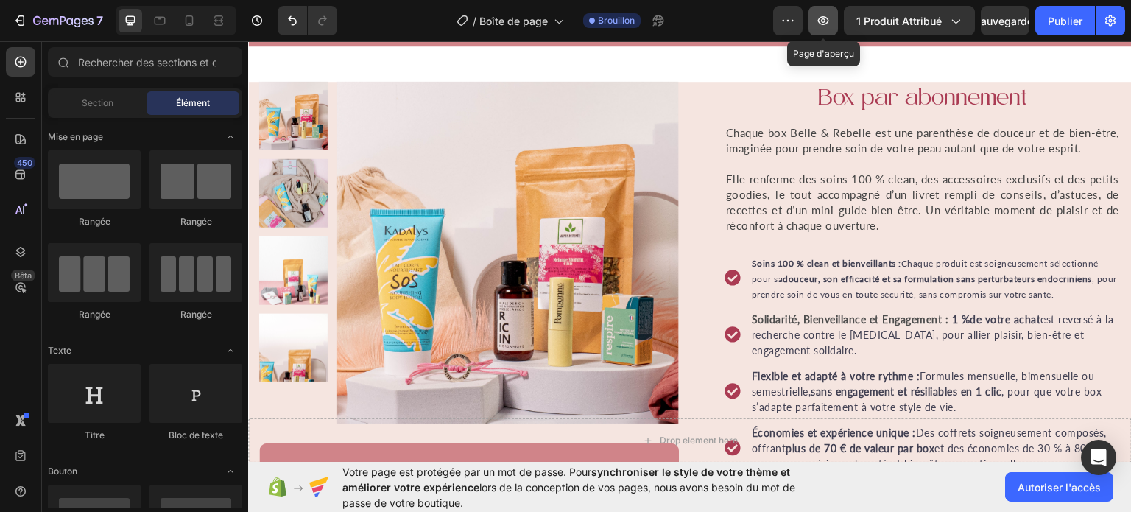
click at [834, 23] on button "button" at bounding box center [823, 20] width 29 height 29
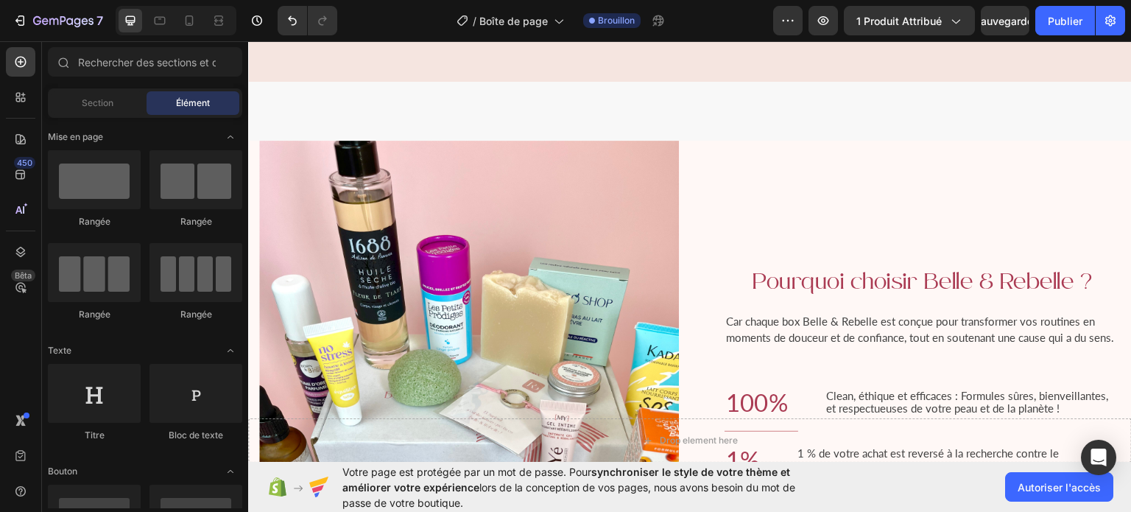
scroll to position [1737, 0]
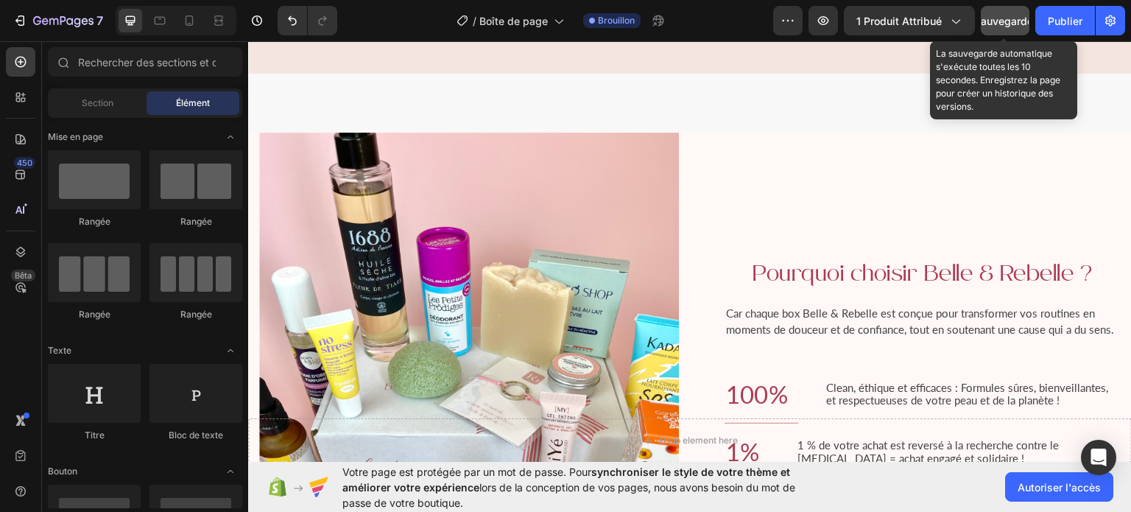
click at [1007, 19] on font "Sauvegarder" at bounding box center [1005, 21] width 63 height 13
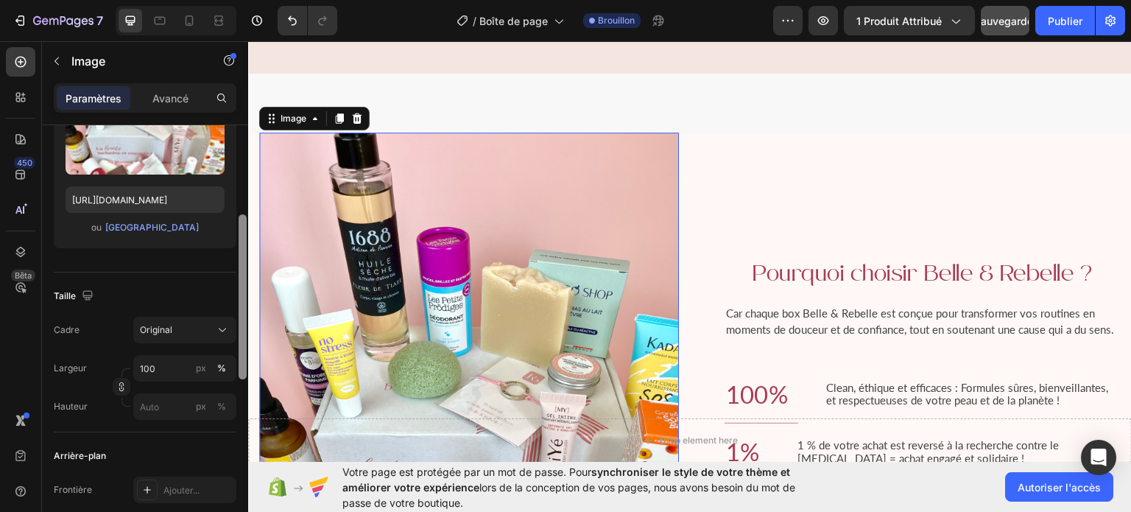
scroll to position [211, 0]
drag, startPoint x: 242, startPoint y: 203, endPoint x: 243, endPoint y: 285, distance: 81.7
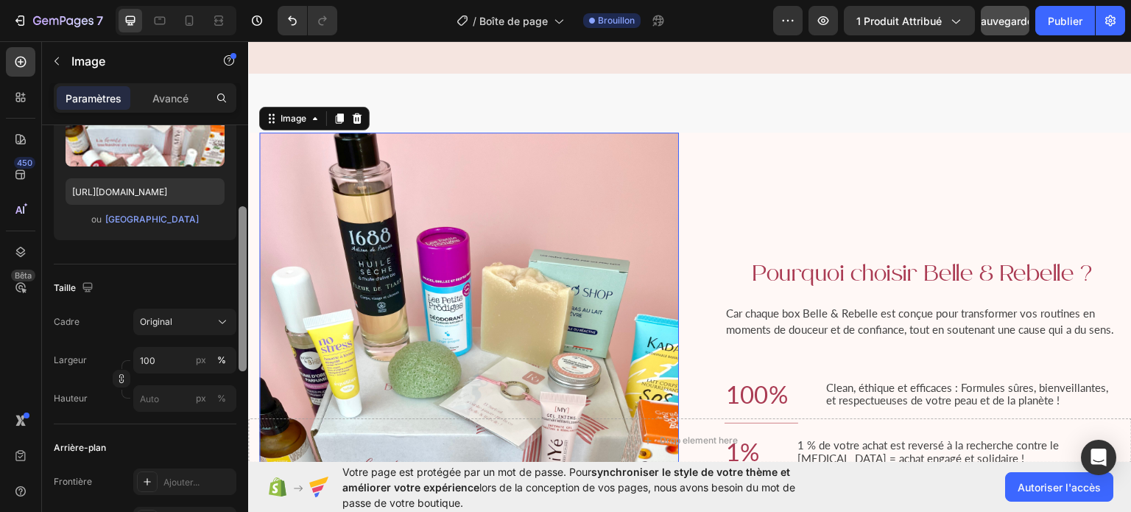
click at [243, 285] on div at bounding box center [243, 288] width 8 height 165
click at [220, 314] on icon at bounding box center [222, 321] width 15 height 15
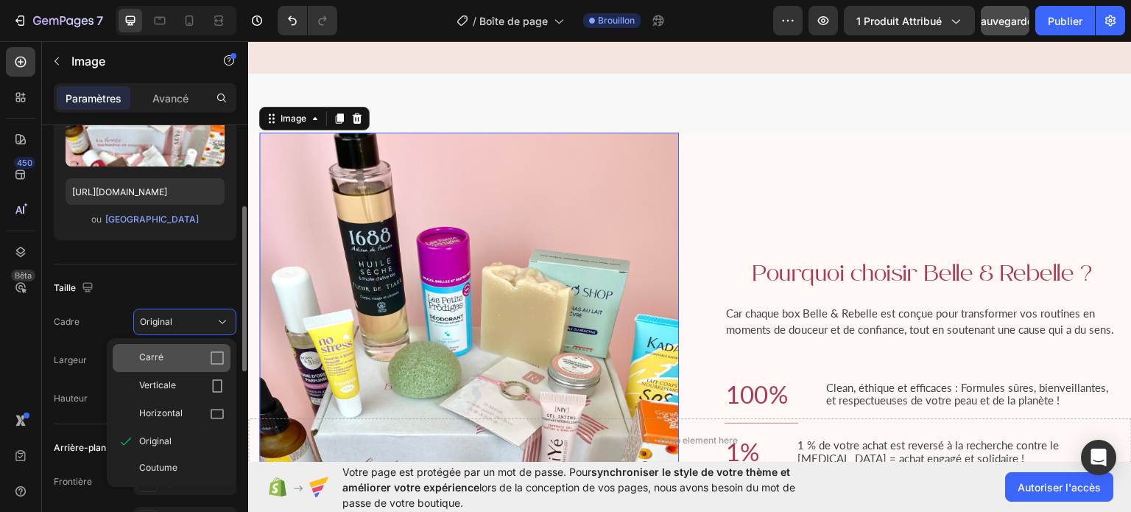
click at [221, 356] on icon at bounding box center [217, 358] width 15 height 15
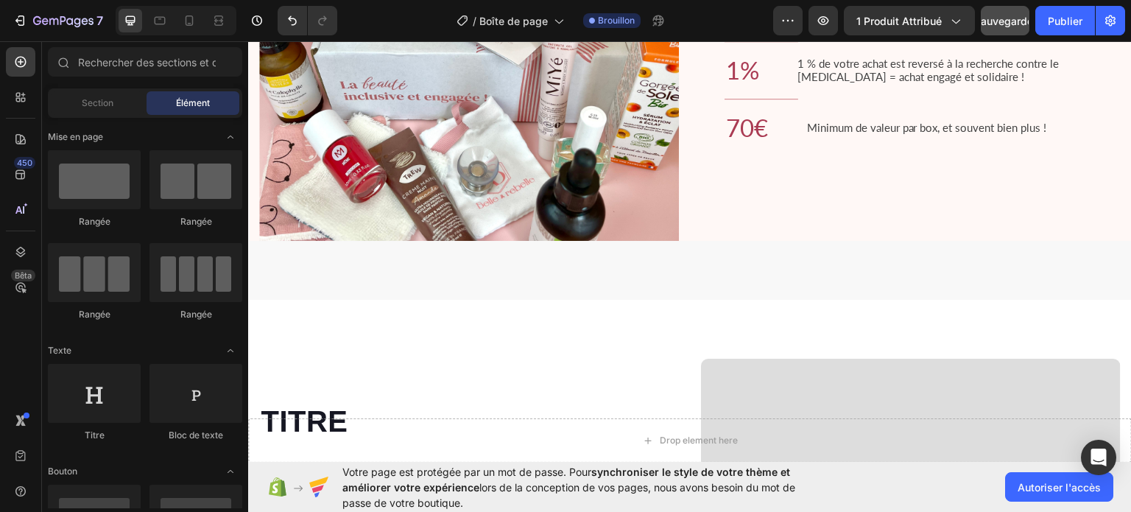
scroll to position [2057, 0]
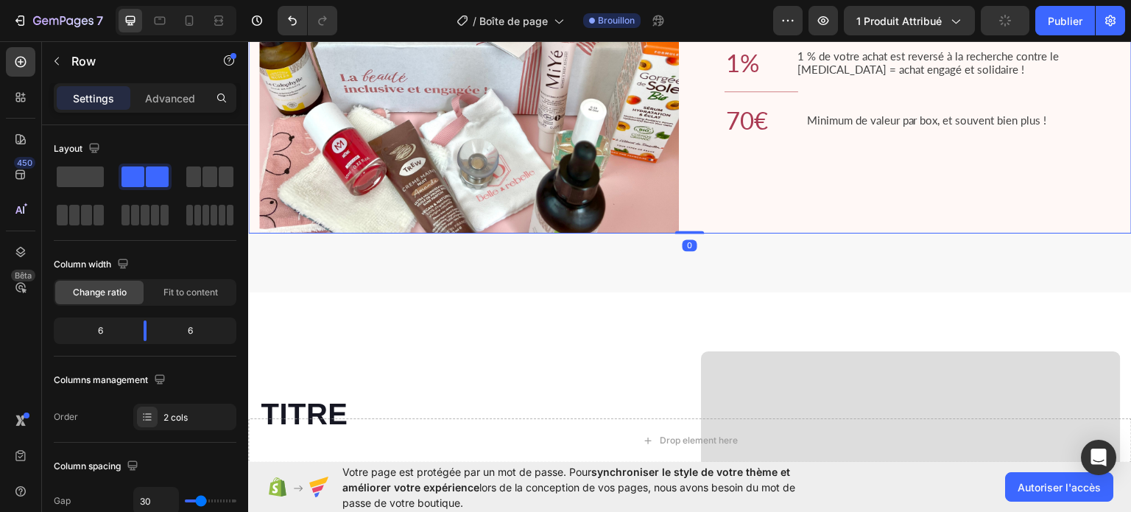
click at [866, 190] on div "Pourquoi choisir Belle & Rebelle ? Heading Car chaque box Belle & Rebelle est c…" at bounding box center [911, 23] width 420 height 420
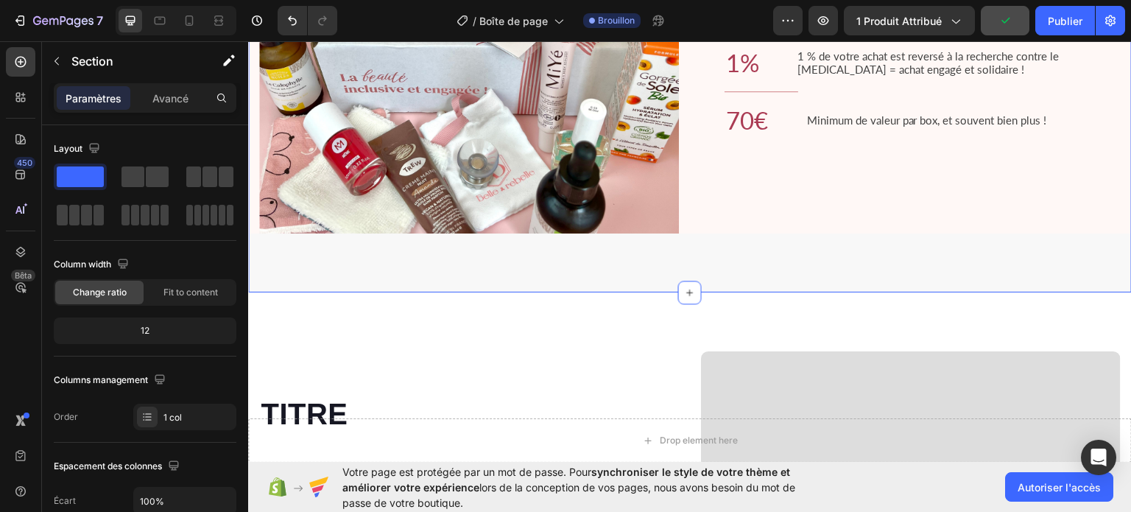
click at [835, 250] on div "Pourquoi choisir Belle & Rebelle ? Heading Car chaque box Belle & Rebelle est c…" at bounding box center [690, 23] width 884 height 538
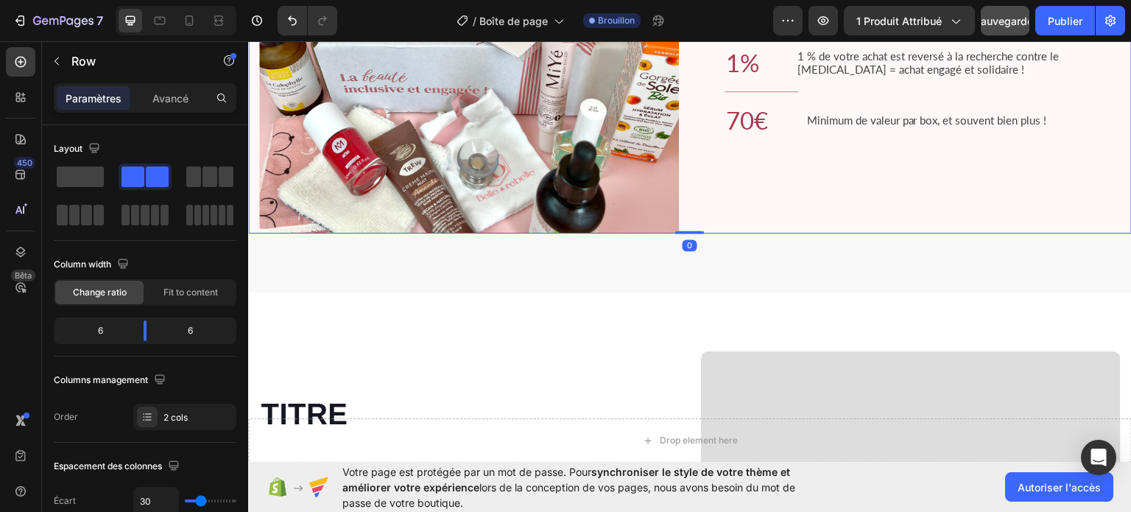
click at [764, 205] on div "Pourquoi choisir Belle & Rebelle ? Heading Car chaque box Belle & Rebelle est c…" at bounding box center [911, 23] width 420 height 420
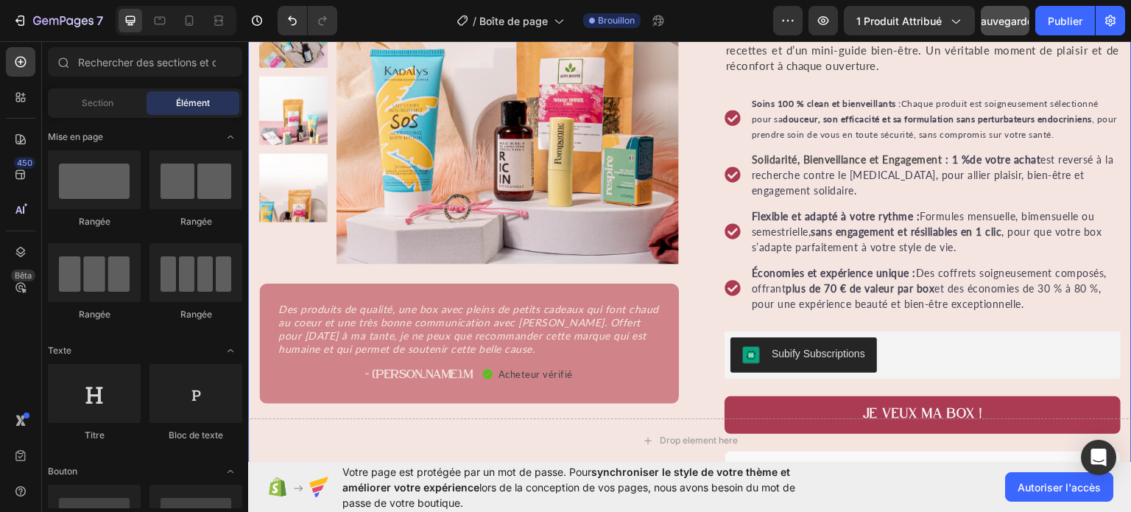
scroll to position [206, 0]
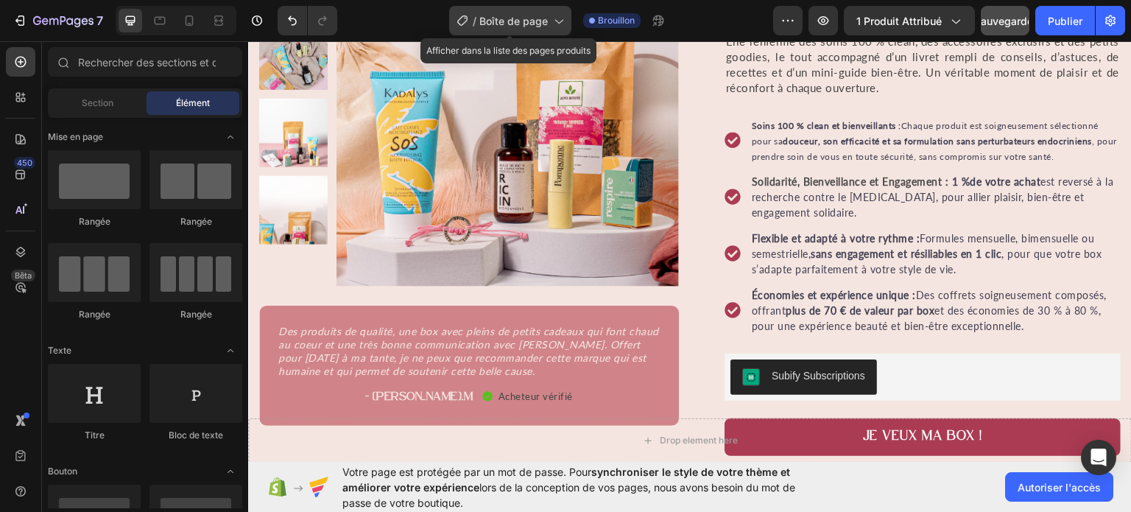
click at [546, 16] on font "Boîte de page" at bounding box center [513, 21] width 68 height 13
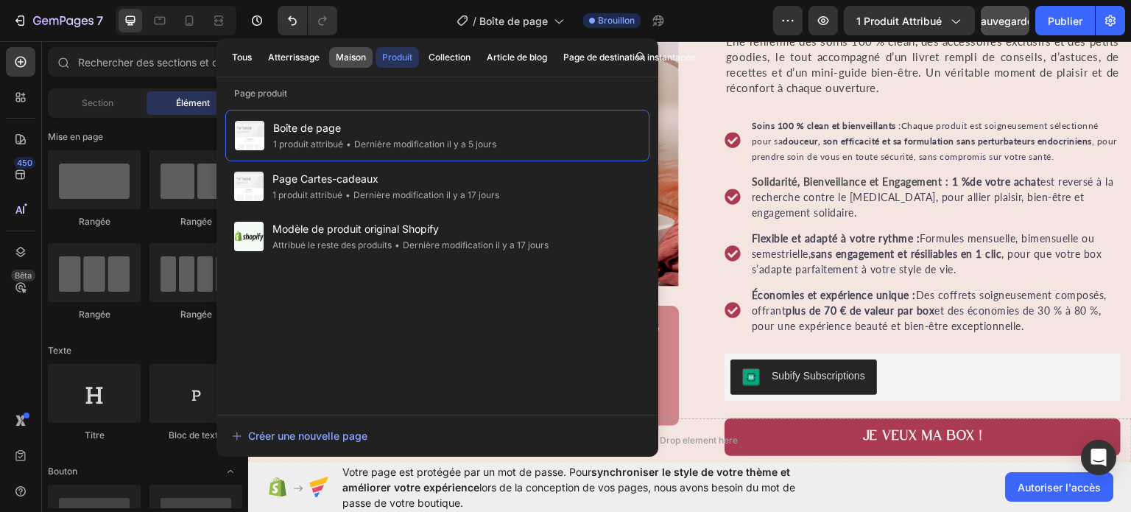
click at [355, 55] on font "Maison" at bounding box center [351, 57] width 30 height 11
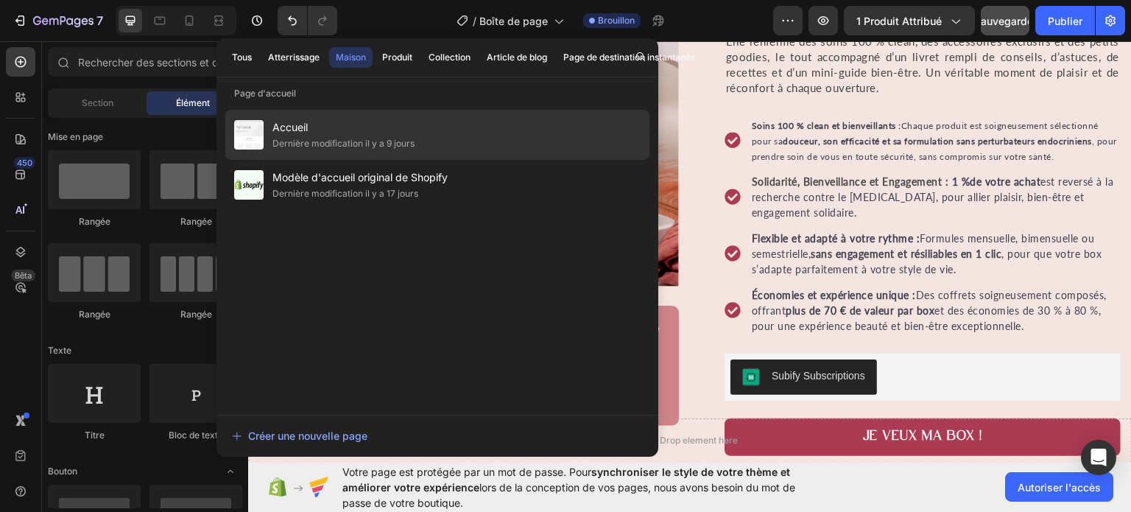
click at [312, 160] on div "Accueil Dernière modification [DATE]" at bounding box center [437, 185] width 424 height 50
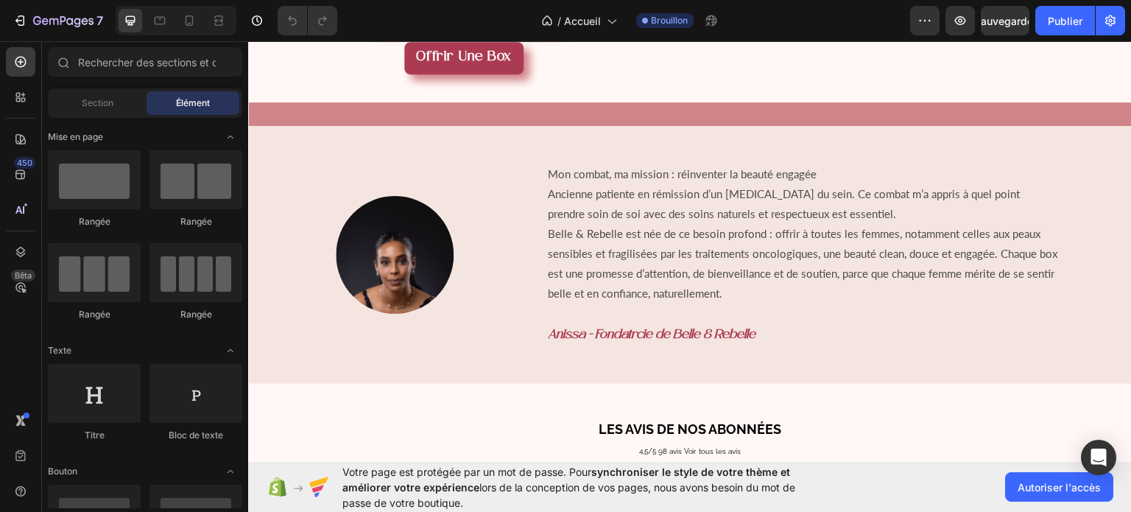
scroll to position [430, 0]
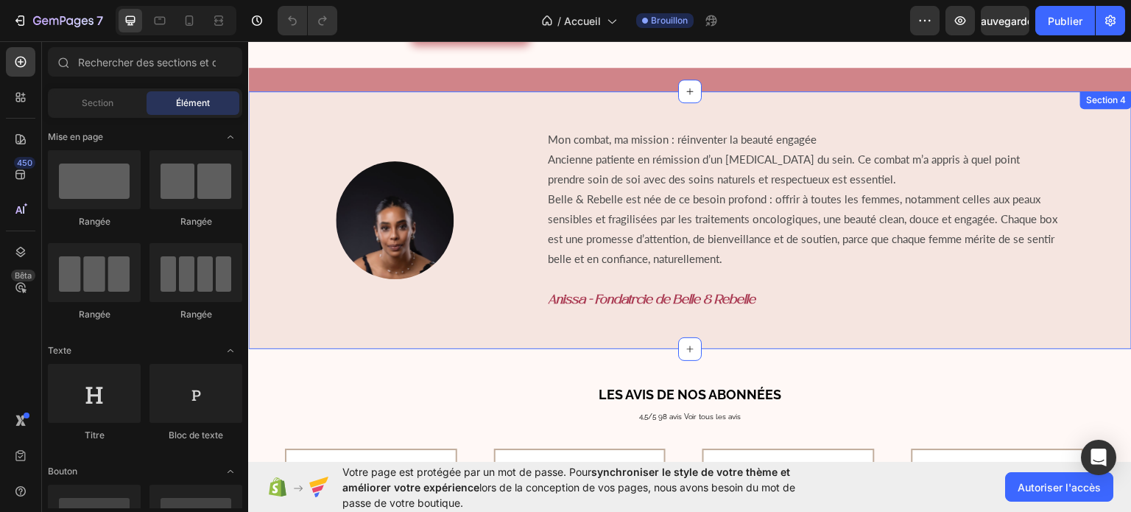
click at [844, 101] on div "Image Mon combat, ma mission : réinventer la beauté engagée Ancienne patiente e…" at bounding box center [690, 220] width 884 height 258
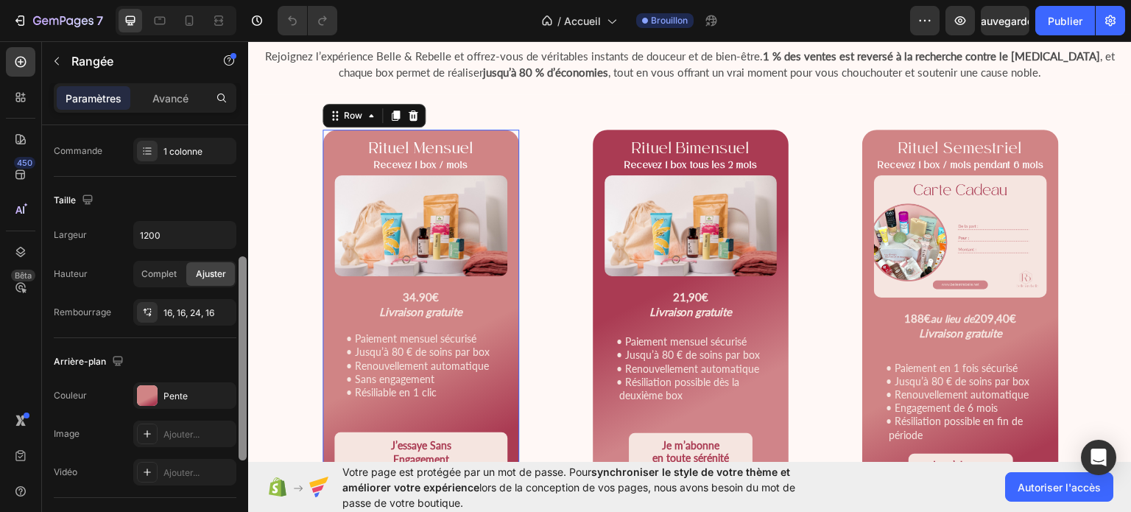
scroll to position [269, 0]
drag, startPoint x: 239, startPoint y: 279, endPoint x: 244, endPoint y: 408, distance: 129.0
click at [244, 408] on div at bounding box center [243, 355] width 8 height 204
click at [186, 387] on font "Pente" at bounding box center [175, 392] width 24 height 11
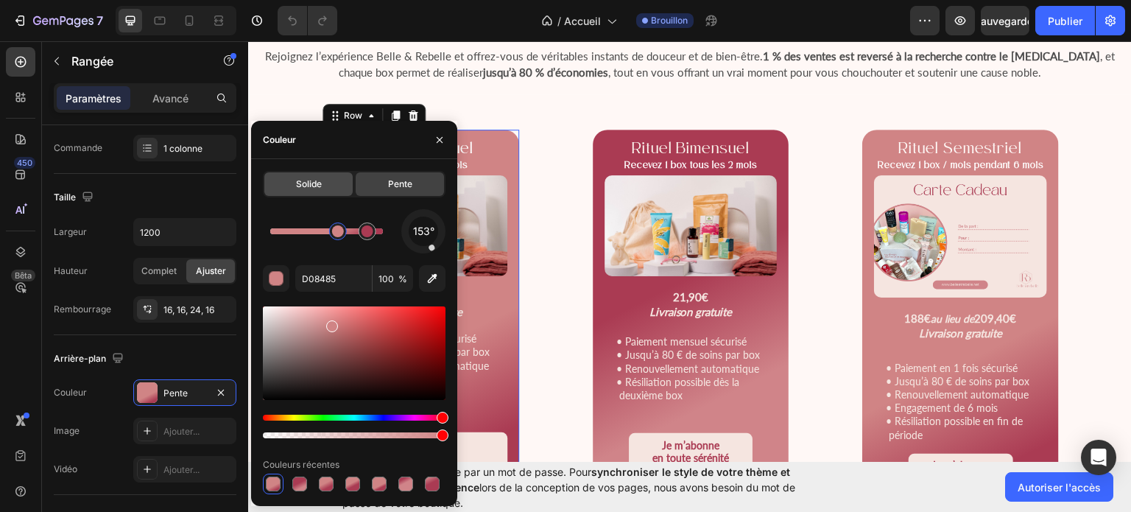
click at [288, 189] on div "Solide" at bounding box center [308, 184] width 88 height 24
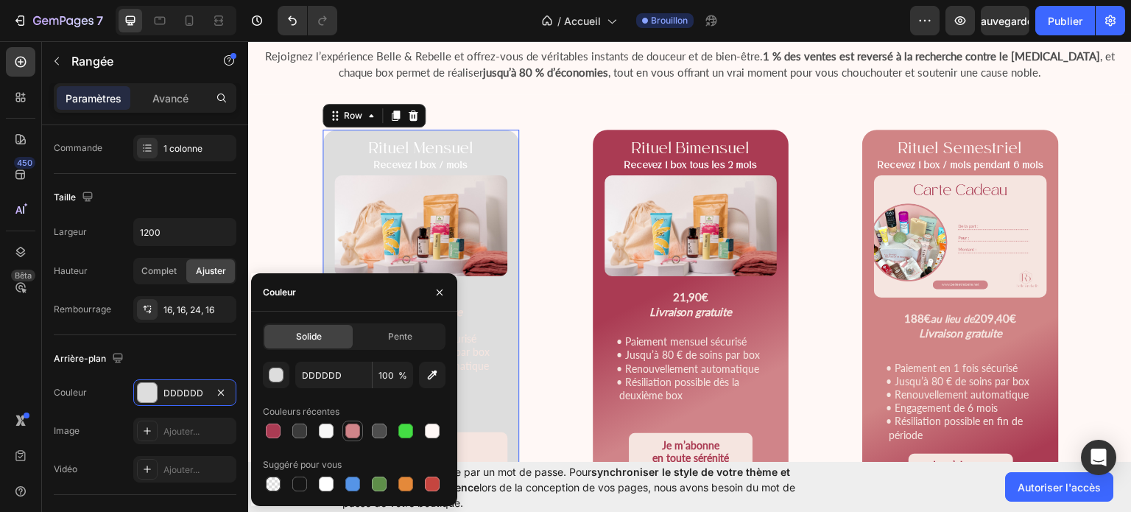
click at [348, 435] on div at bounding box center [352, 430] width 15 height 15
type input "D08489"
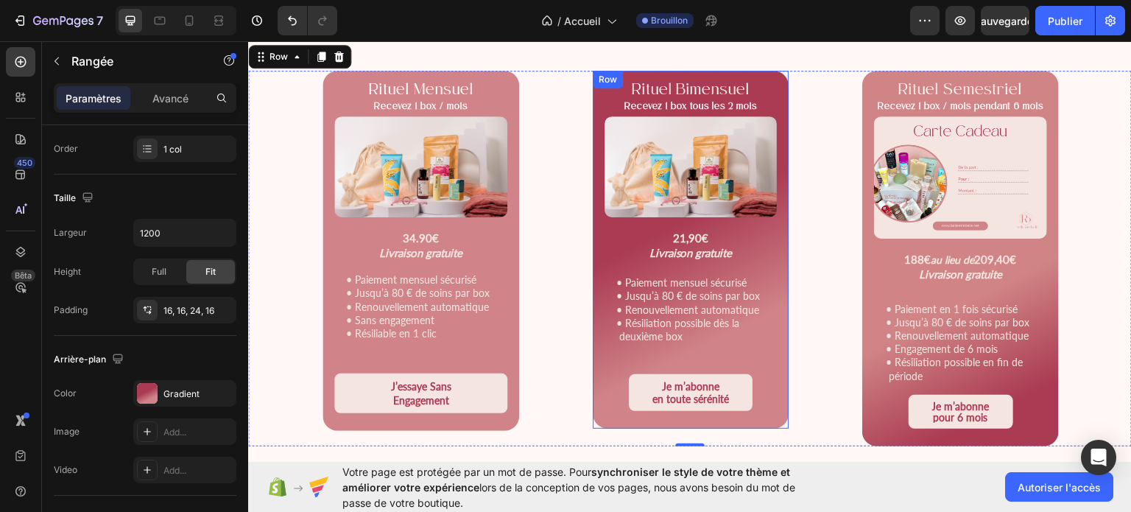
scroll to position [268, 0]
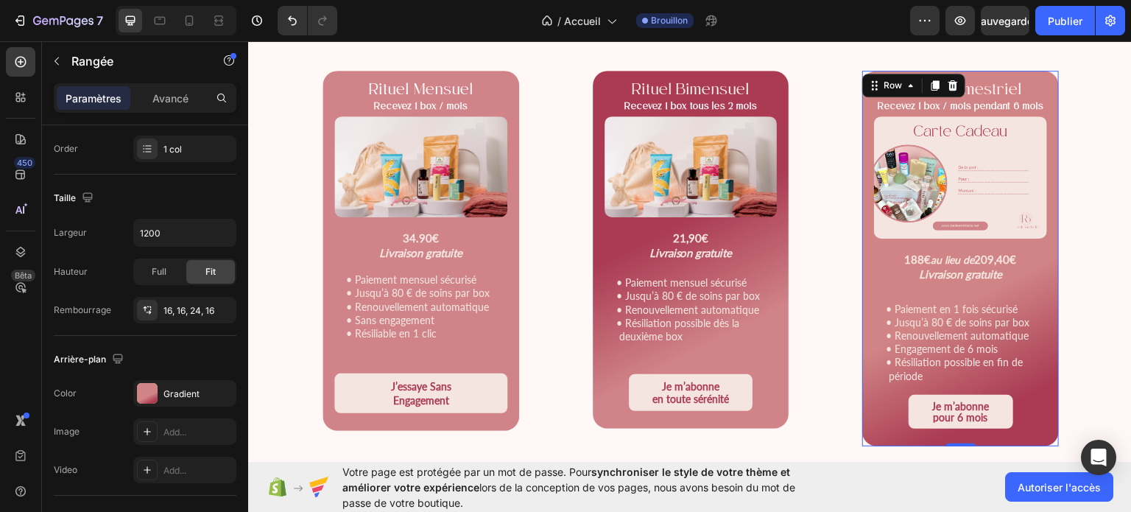
click at [1042, 410] on div "Rituel Semestriel Recevez 1 box / mois pendant 6 mois Text Block Product Images…" at bounding box center [960, 258] width 197 height 376
click at [176, 395] on font "Pente" at bounding box center [175, 393] width 24 height 11
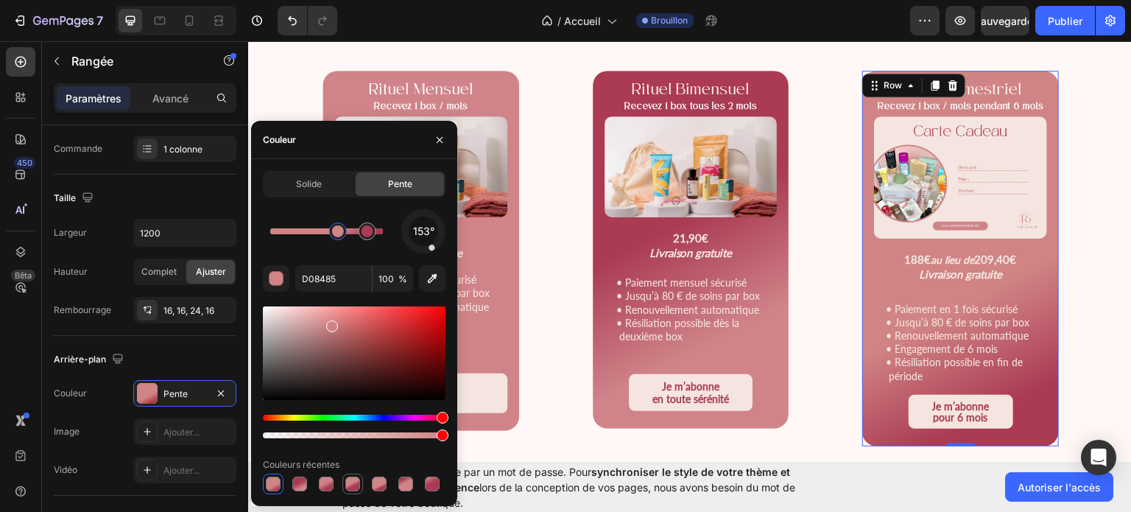
click at [351, 485] on div at bounding box center [352, 483] width 15 height 15
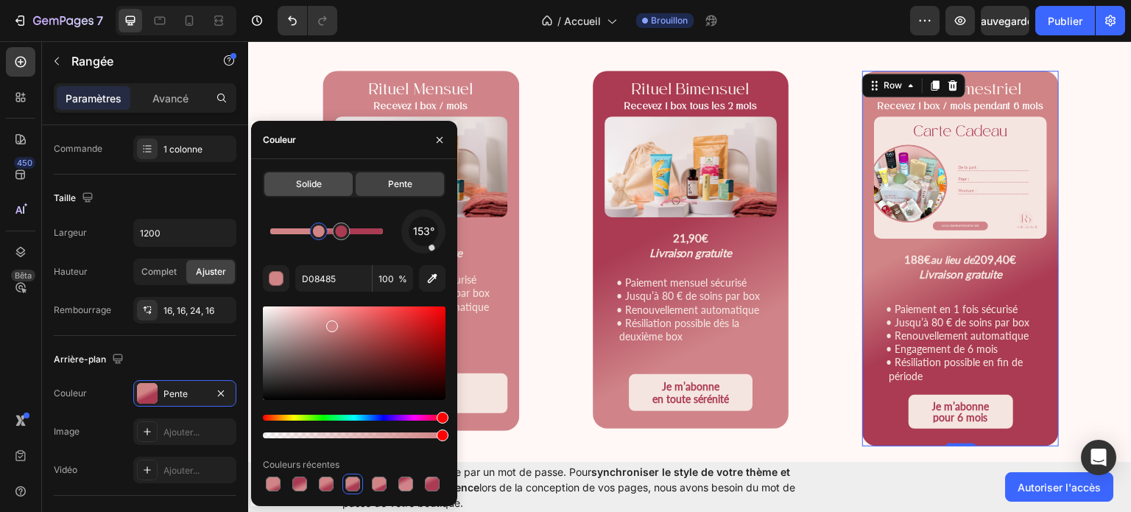
click at [293, 191] on div "Solide" at bounding box center [308, 184] width 88 height 24
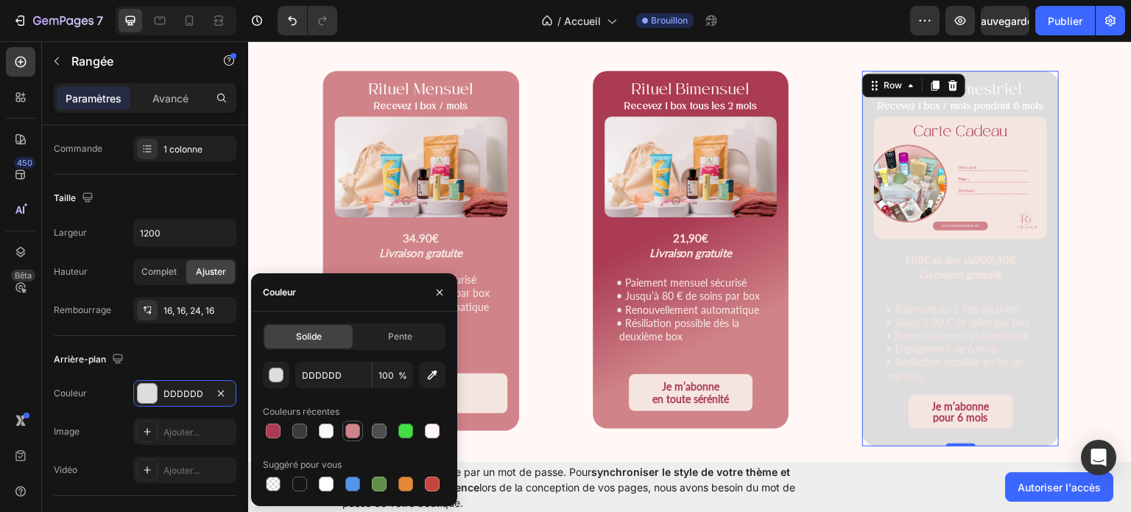
click at [344, 430] on div at bounding box center [353, 431] width 18 height 18
type input "D08489"
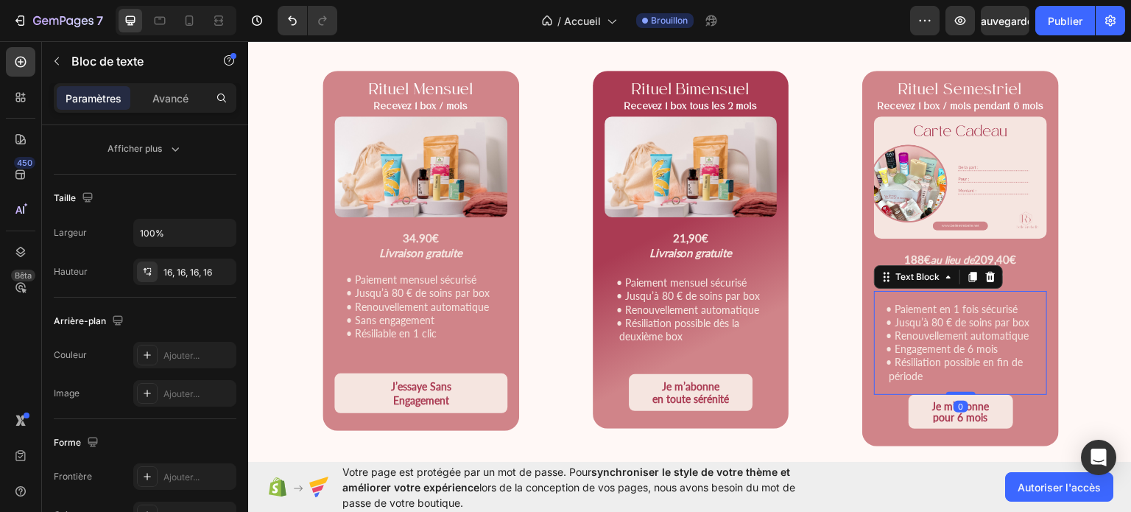
scroll to position [0, 0]
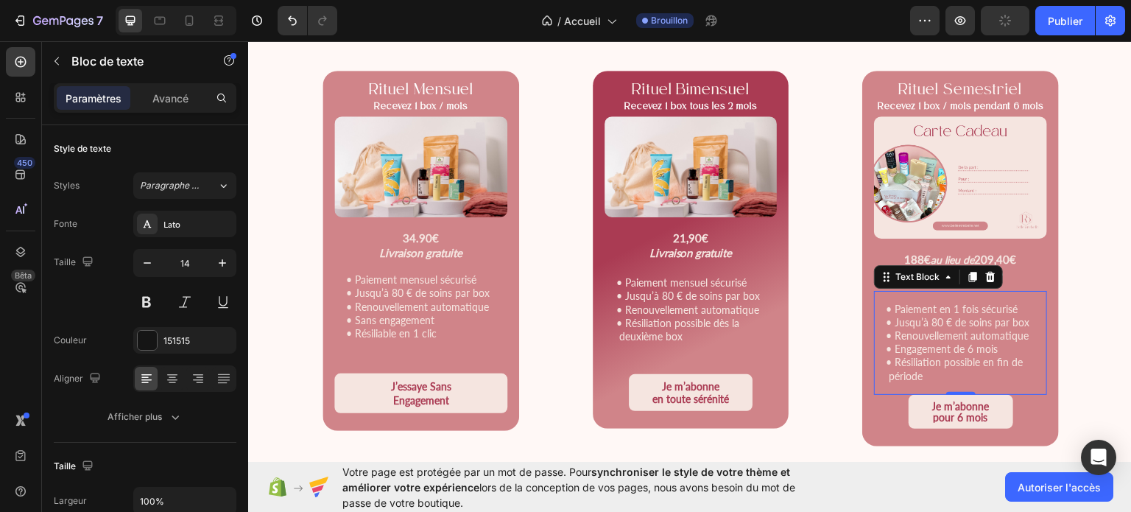
click at [923, 378] on p "• Paiement en 1 fois sécurisé • Jusqu’à 80 € de soins par box • Renouvellement …" at bounding box center [960, 342] width 149 height 80
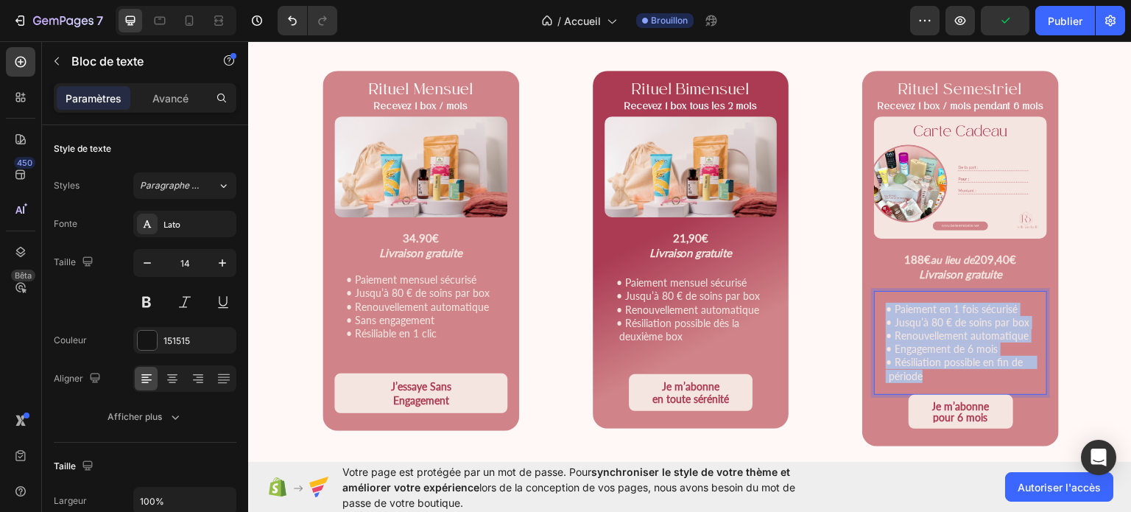
drag, startPoint x: 923, startPoint y: 379, endPoint x: 880, endPoint y: 303, distance: 87.0
click at [886, 303] on p "• Paiement en 1 fois sécurisé • Jusqu’à 80 € de soins par box • Renouvellement …" at bounding box center [960, 342] width 149 height 80
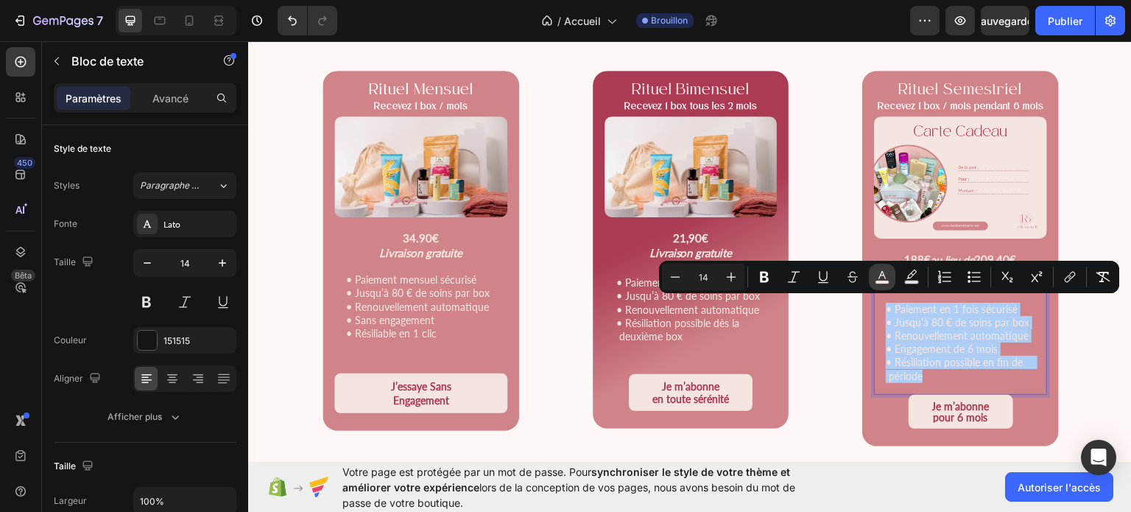
click at [884, 277] on icon "Barre d'outils contextuelle de l'éditeur" at bounding box center [881, 275] width 7 height 8
type input "F5E5E0"
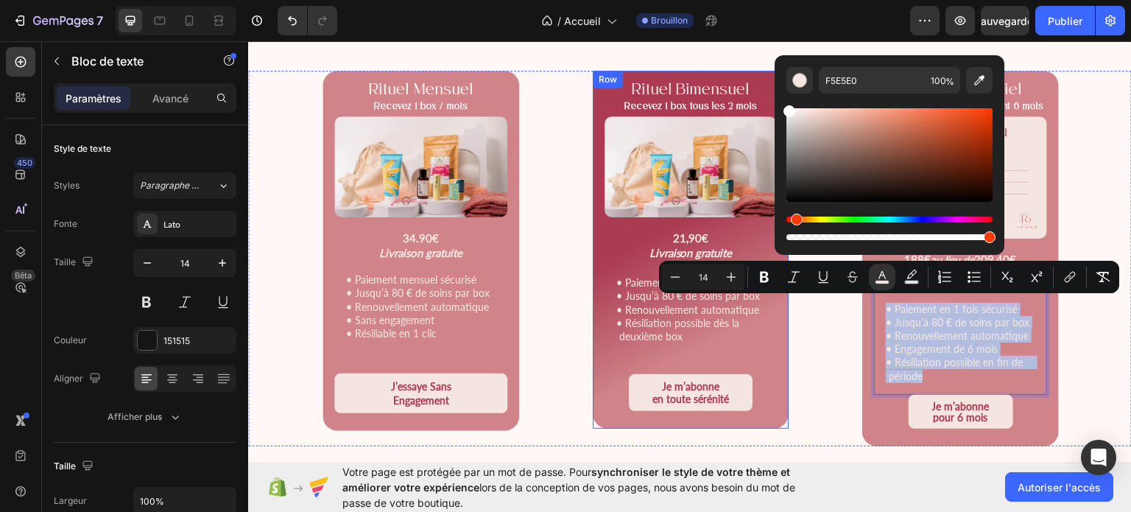
type input "FFFFFF"
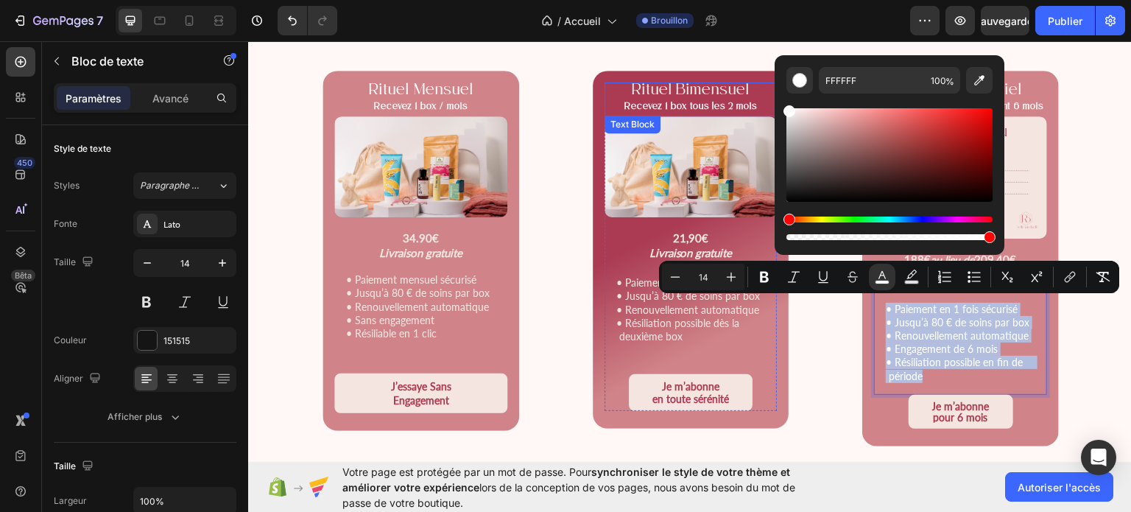
drag, startPoint x: 1054, startPoint y: 153, endPoint x: 760, endPoint y: 94, distance: 300.5
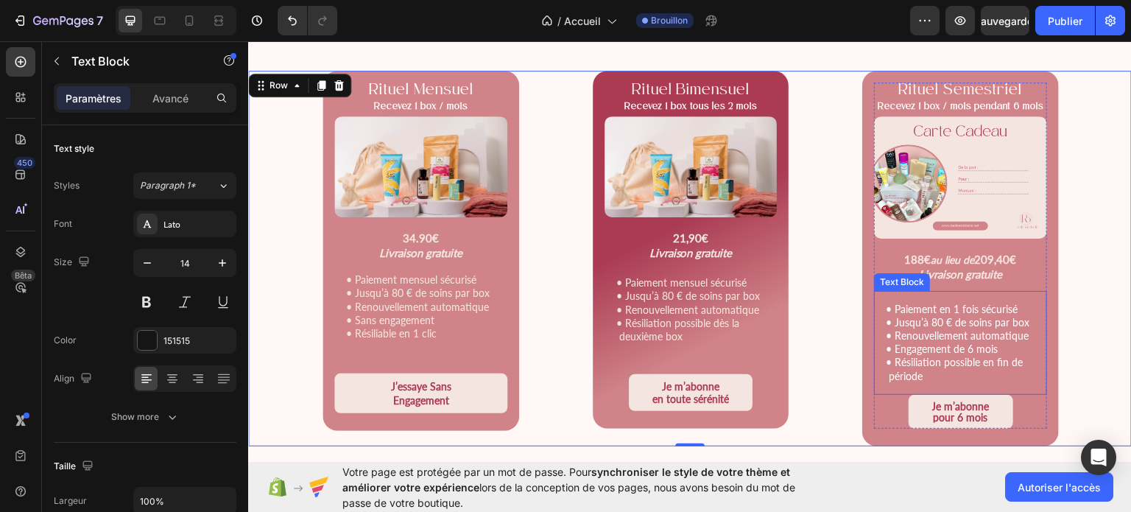
click at [933, 302] on span "• Paiement en 1 fois sécurisé" at bounding box center [952, 308] width 132 height 13
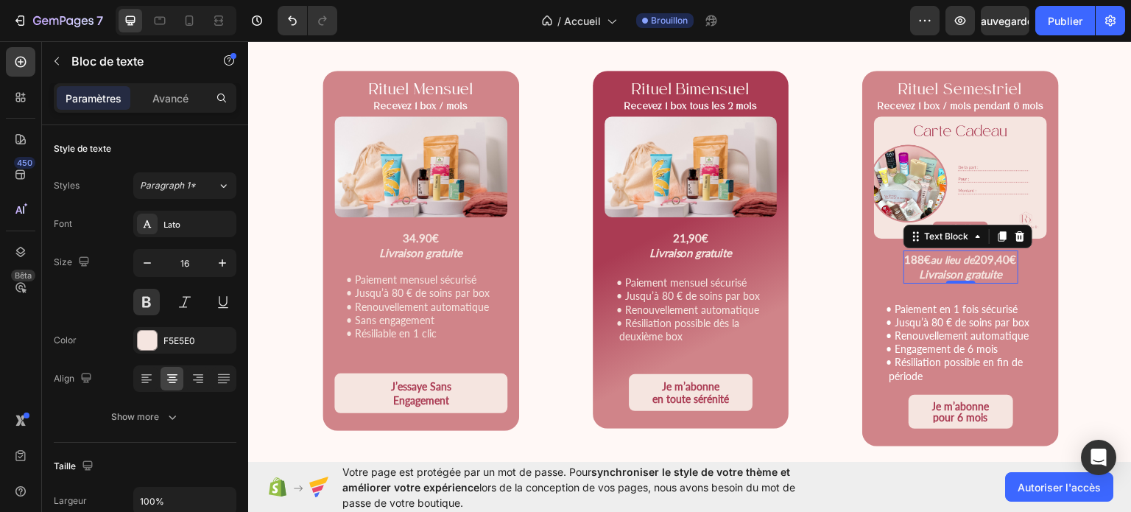
click at [1009, 269] on p "Livraison gratuite" at bounding box center [961, 273] width 112 height 15
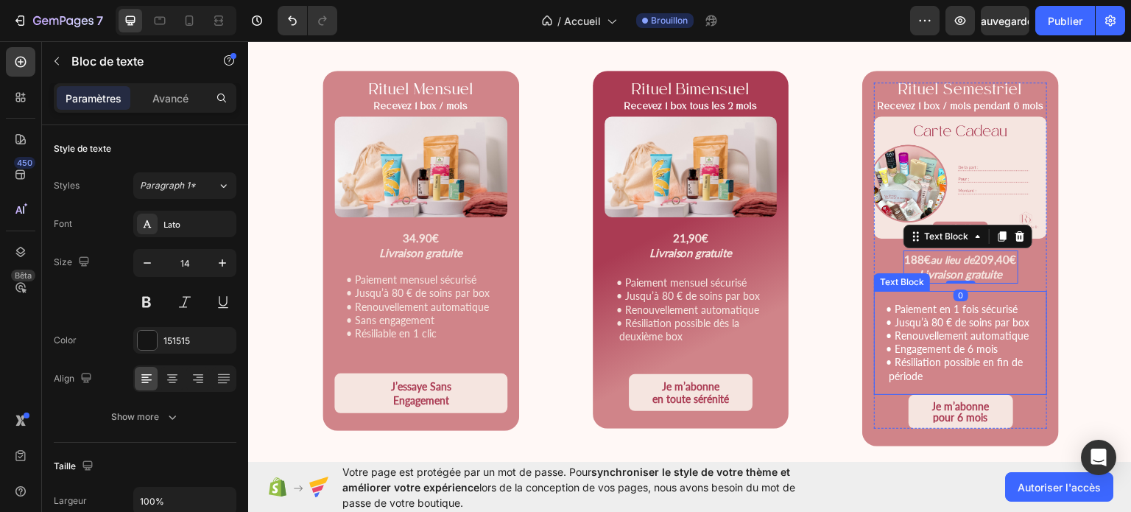
click at [965, 306] on span "• Paiement en 1 fois sécurisé" at bounding box center [952, 308] width 132 height 13
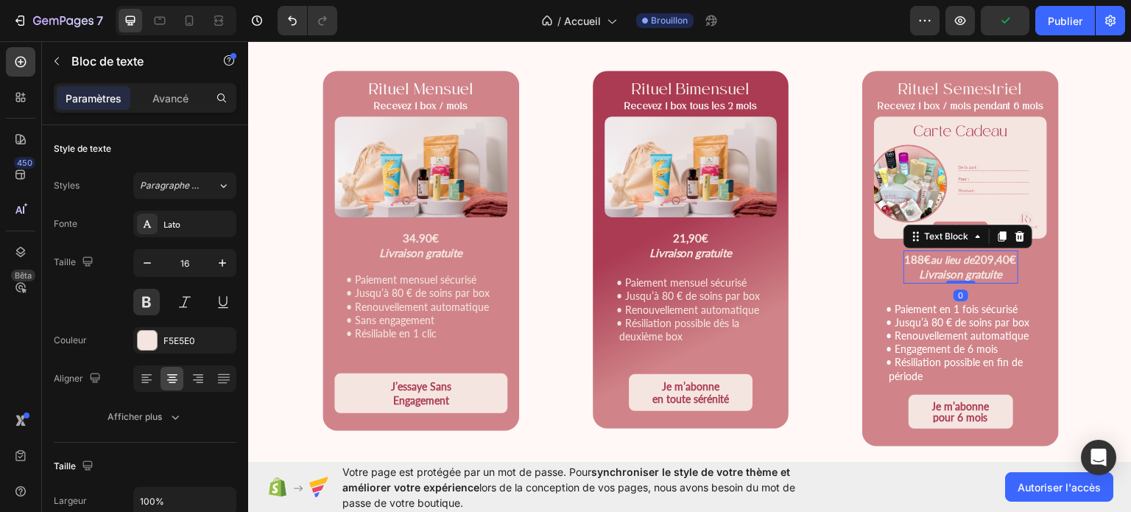
click at [948, 270] on div "188€ au lieu de 209,40€ Livraison gratuite Text Block 0" at bounding box center [961, 266] width 115 height 32
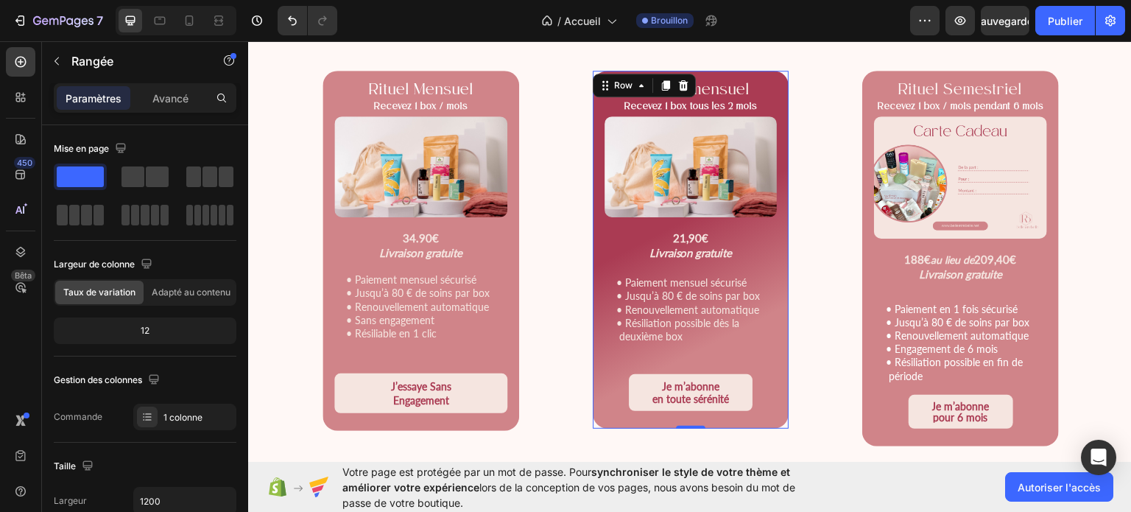
click at [776, 91] on div "Rituel Bimensuel Recevez 1 box tous les 2 mois Text Block Product Images 21,90€…" at bounding box center [691, 249] width 197 height 358
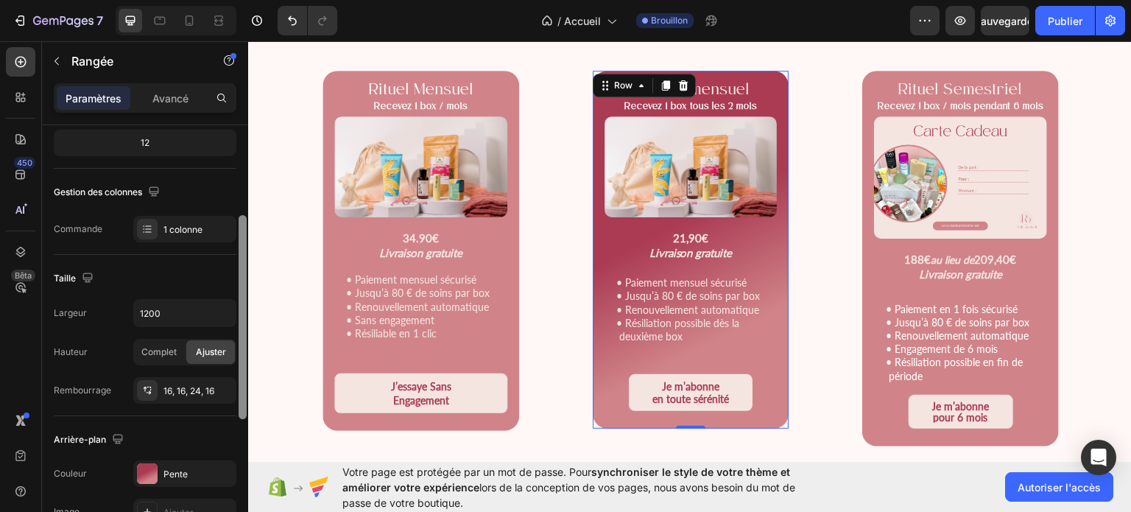
scroll to position [274, 0]
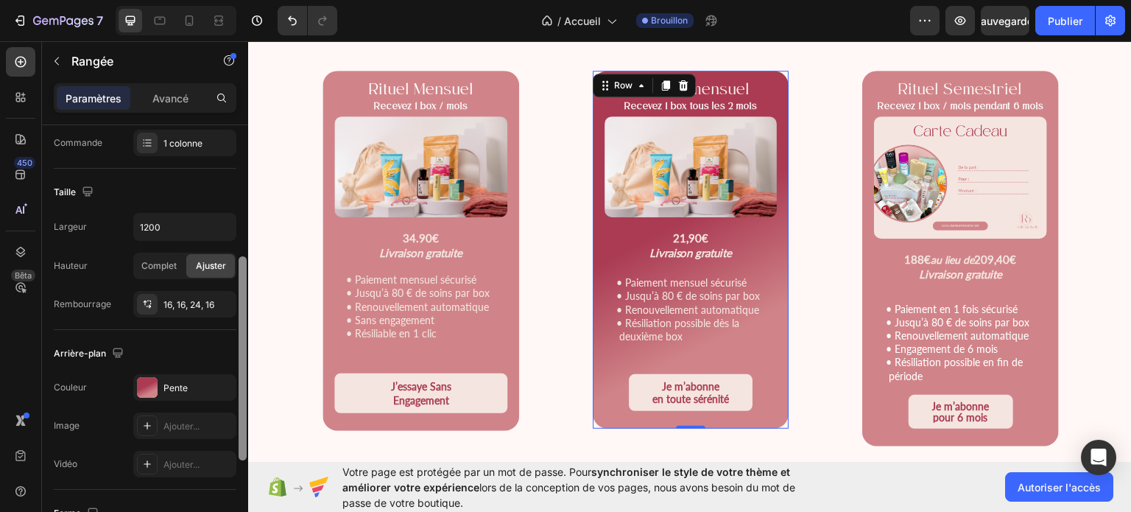
drag, startPoint x: 243, startPoint y: 320, endPoint x: 242, endPoint y: 451, distance: 131.1
click at [242, 451] on div at bounding box center [243, 358] width 8 height 204
click at [184, 382] on font "Pente" at bounding box center [175, 387] width 24 height 11
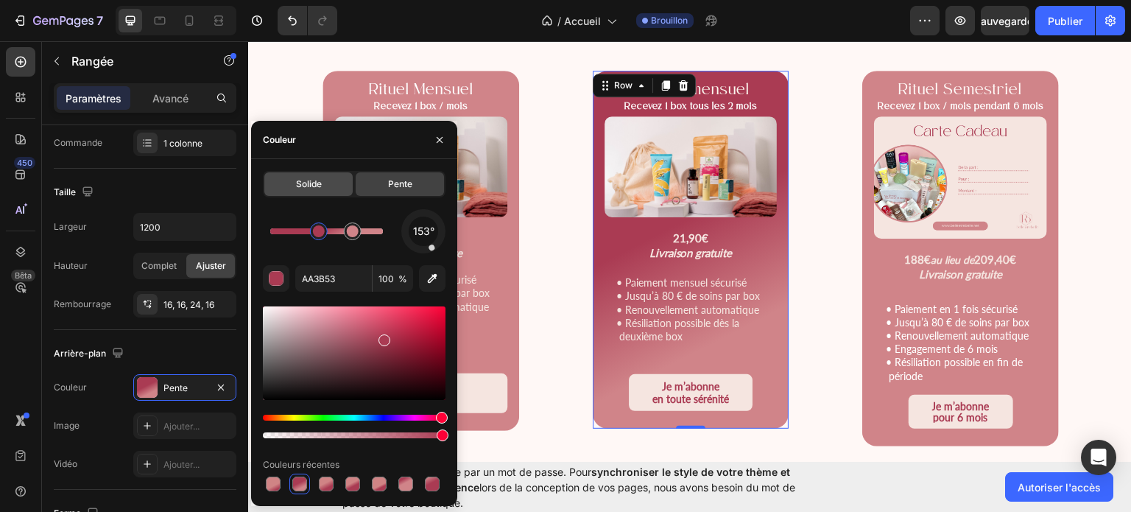
click at [298, 191] on div "Solide" at bounding box center [308, 184] width 88 height 24
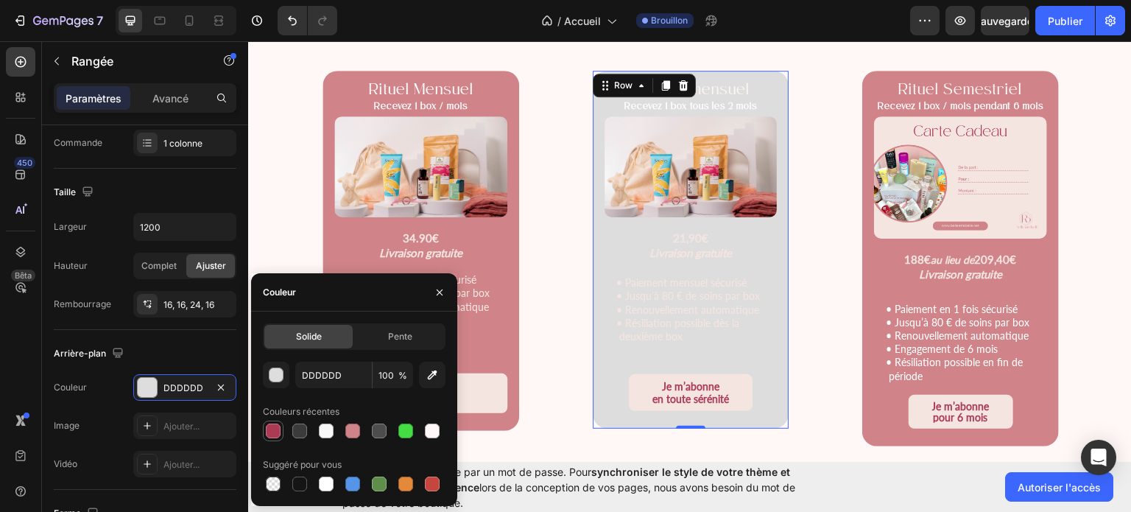
click at [270, 429] on div at bounding box center [273, 430] width 15 height 15
type input "AA3B53"
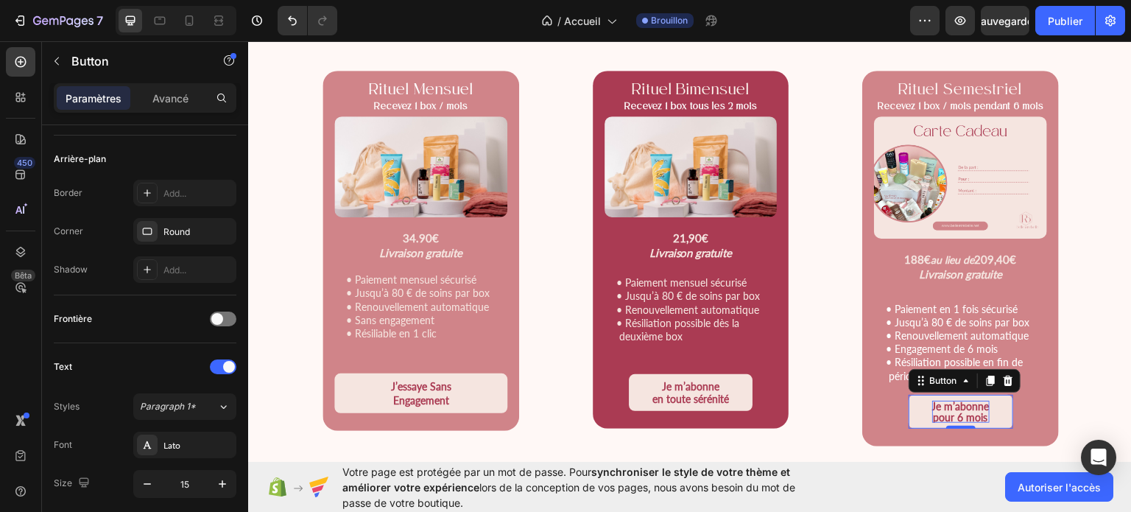
scroll to position [0, 0]
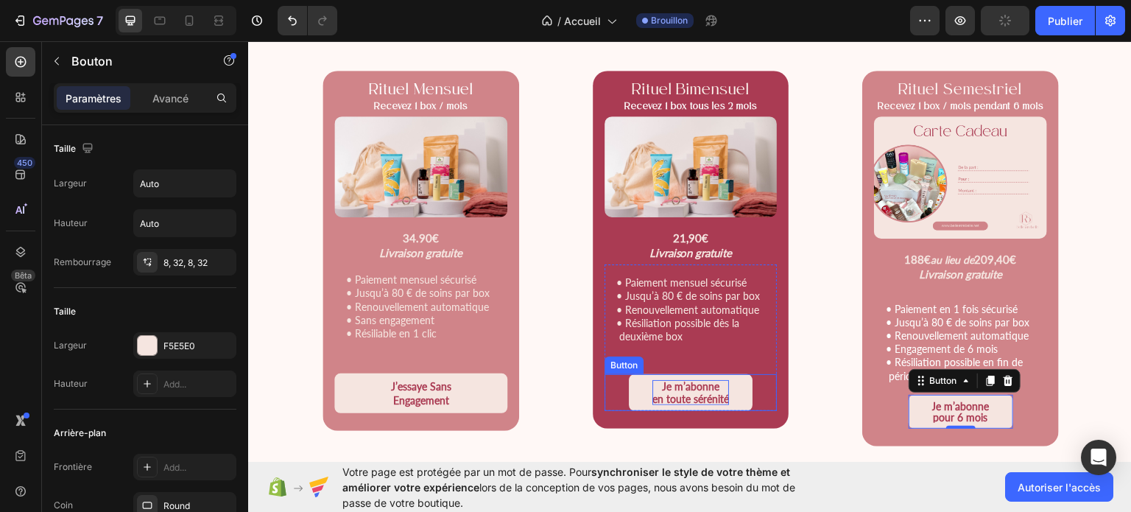
click at [722, 398] on strong "en toute sérénité" at bounding box center [690, 398] width 77 height 13
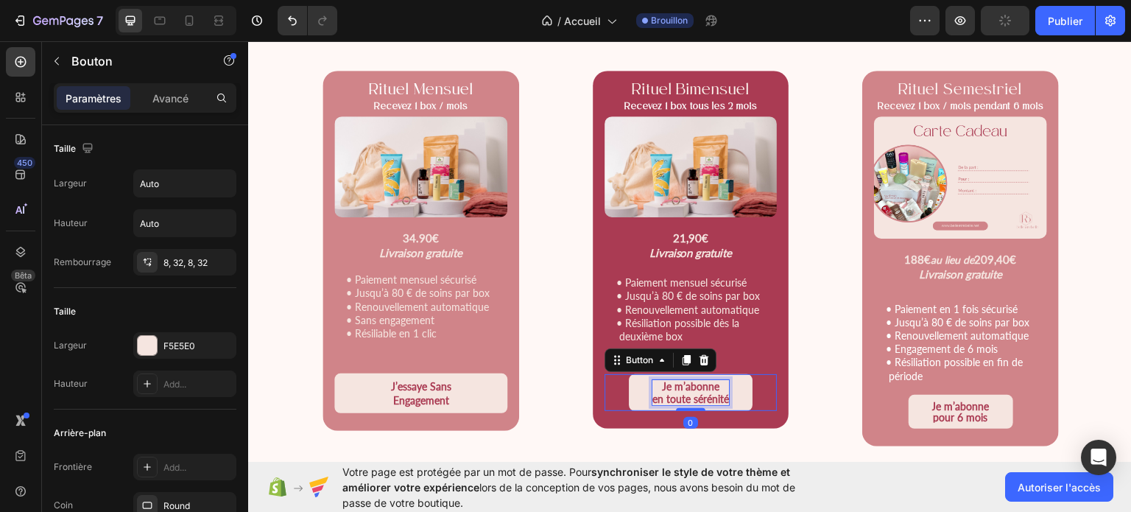
click at [722, 398] on strong "en toute sérénité" at bounding box center [690, 398] width 77 height 13
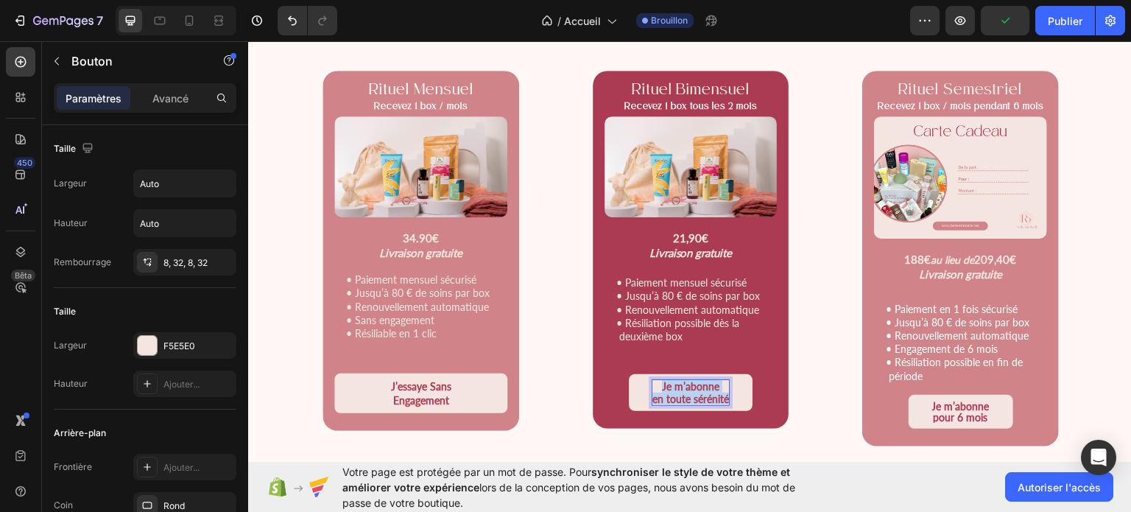
drag, startPoint x: 722, startPoint y: 398, endPoint x: 649, endPoint y: 398, distance: 73.6
click at [652, 398] on strong "en toute sérénité" at bounding box center [690, 398] width 77 height 13
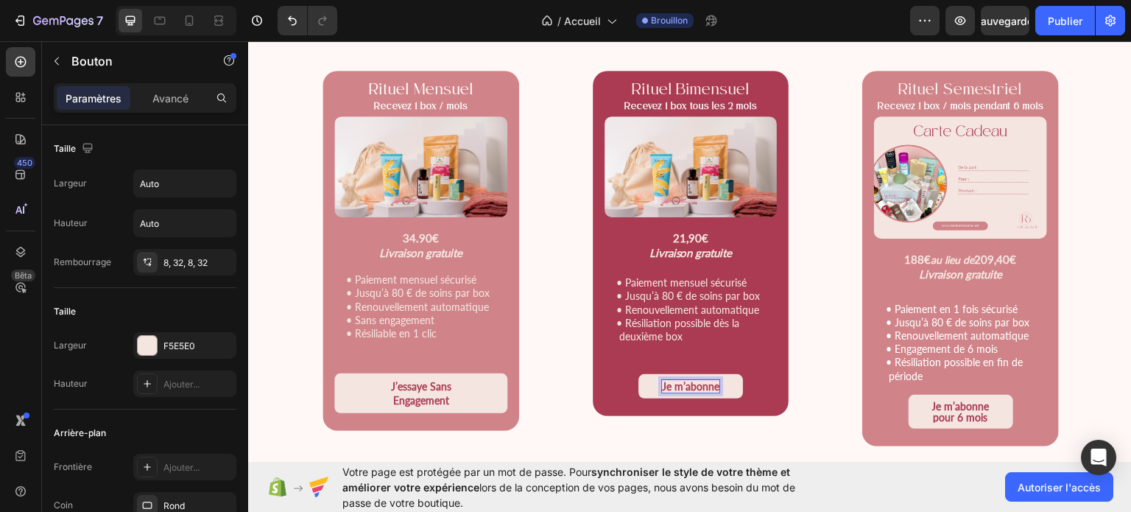
click at [638, 373] on button "Je m’abonne" at bounding box center [690, 385] width 105 height 24
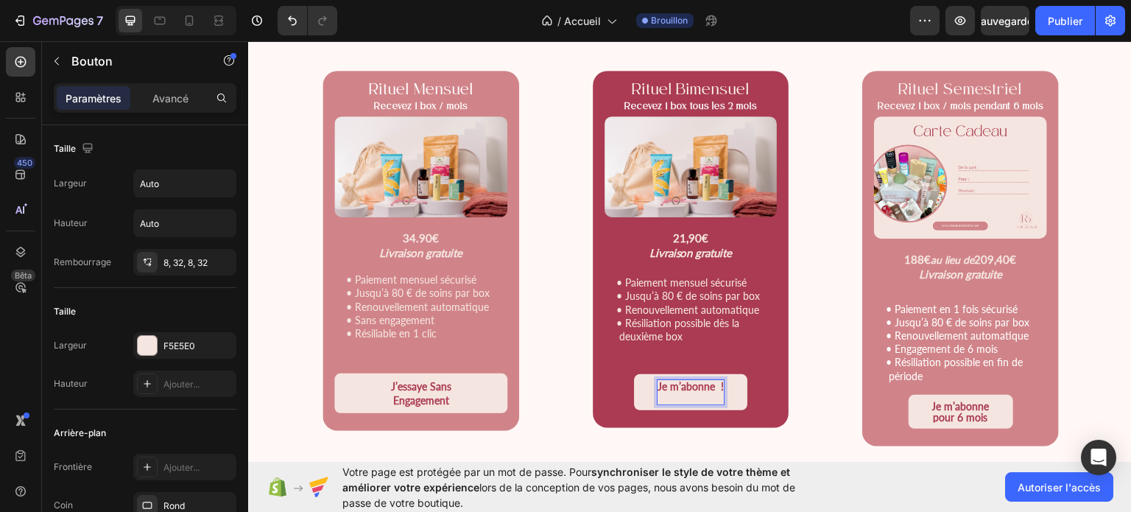
click at [658, 383] on strong "Je m’abonne !" at bounding box center [691, 385] width 66 height 13
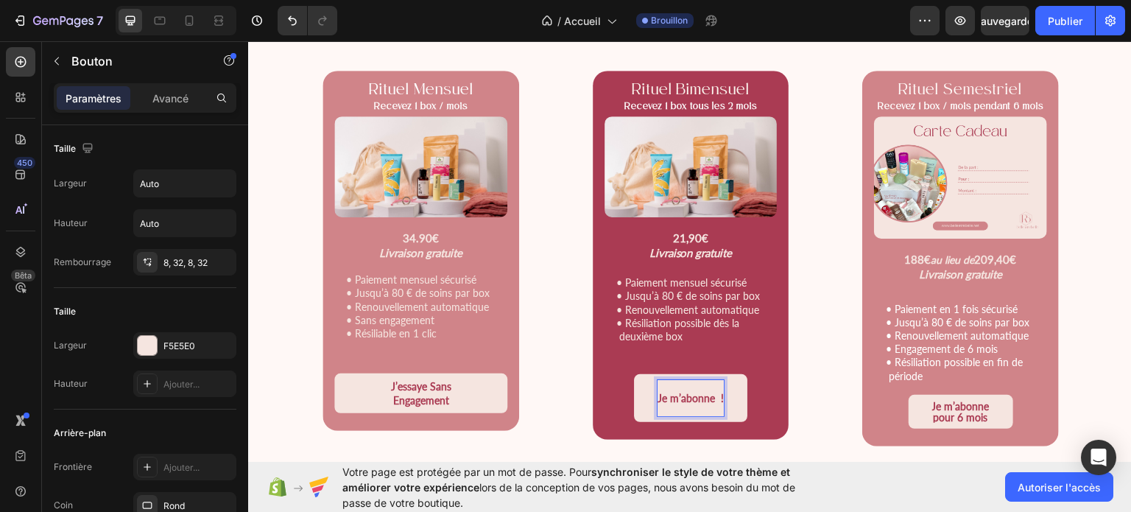
click at [658, 383] on p "Je m’abonne !" at bounding box center [691, 397] width 66 height 36
click at [661, 412] on p "⁠⁠⁠⁠⁠⁠⁠ Je m’abonne !" at bounding box center [691, 397] width 66 height 36
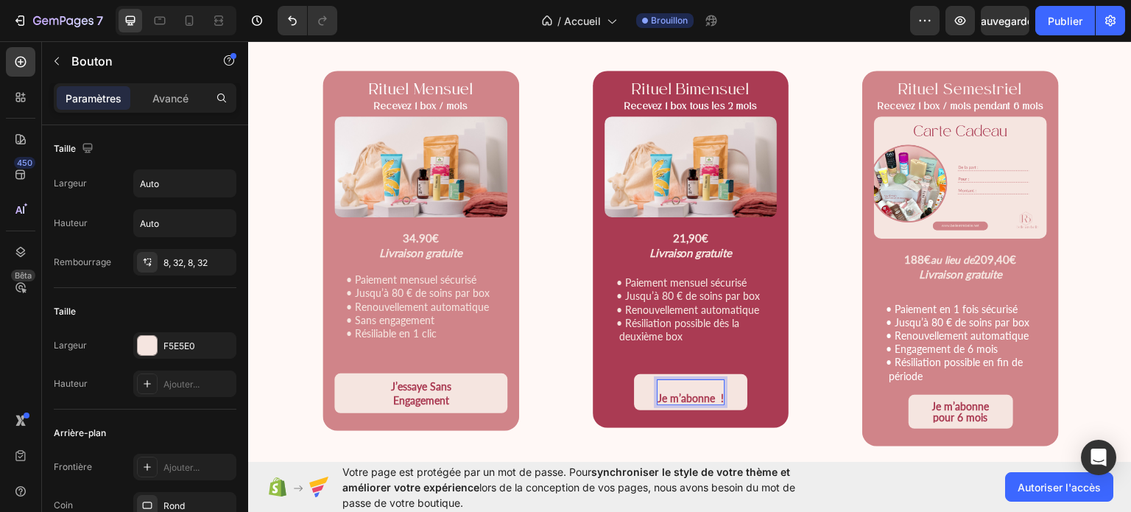
click at [658, 395] on strong "Je m’abonne !" at bounding box center [691, 397] width 66 height 13
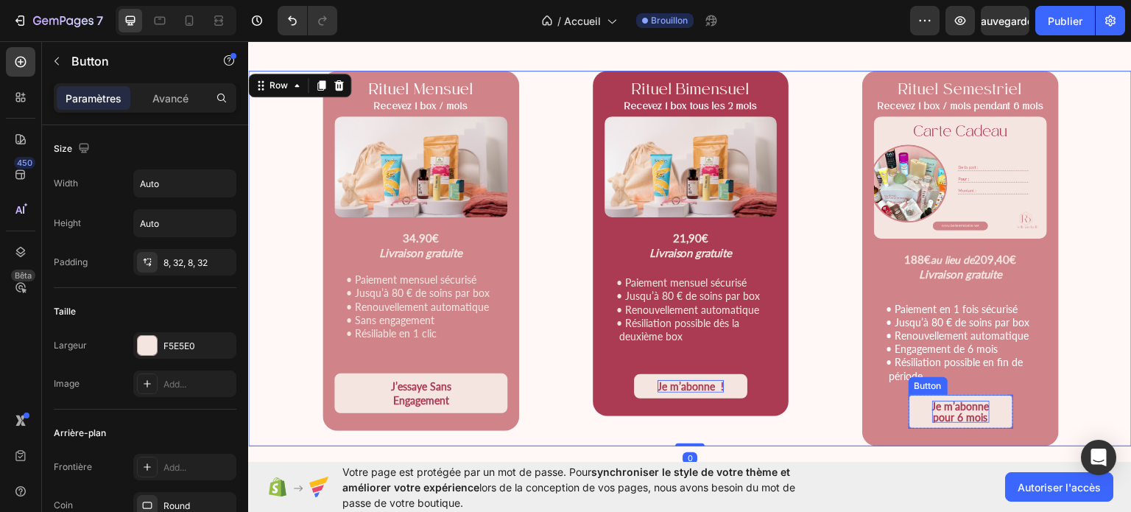
click at [968, 403] on strong "Je m’abonne" at bounding box center [960, 405] width 57 height 13
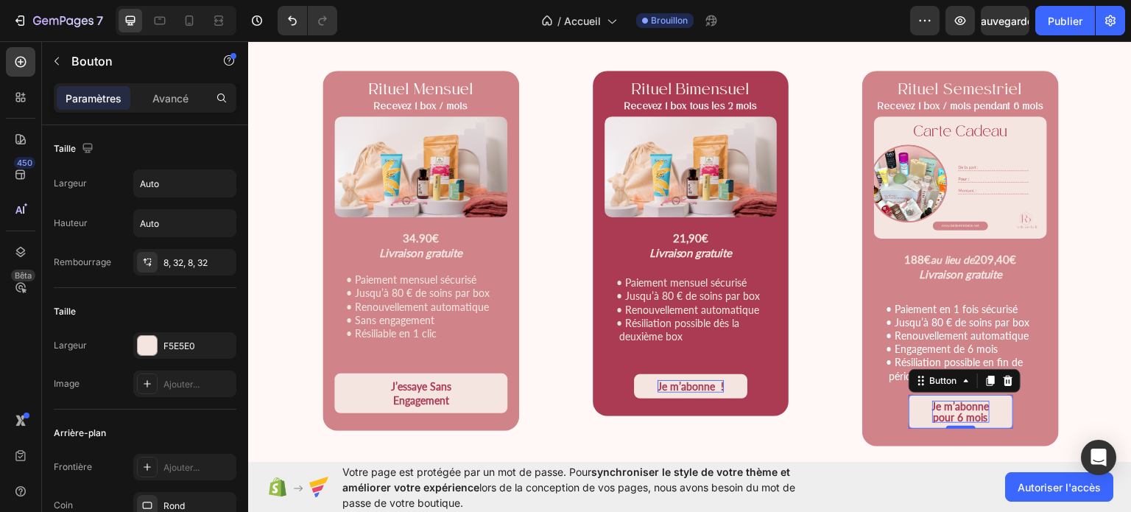
click at [966, 412] on strong "pour 6 mois" at bounding box center [961, 416] width 54 height 13
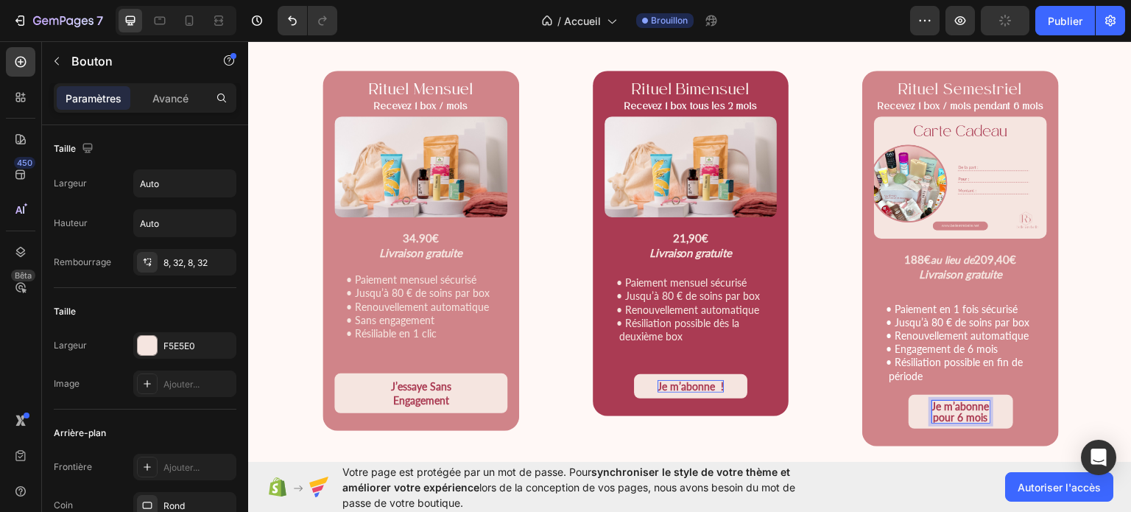
click at [934, 414] on strong "pour 6 mois" at bounding box center [961, 416] width 54 height 13
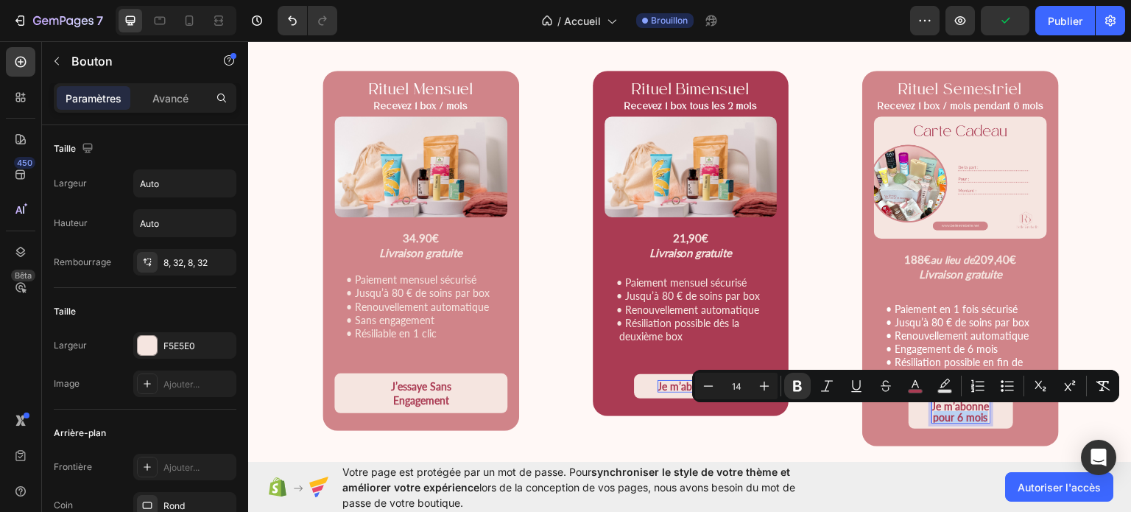
drag, startPoint x: 924, startPoint y: 415, endPoint x: 972, endPoint y: 412, distance: 47.9
click at [972, 412] on strong "pour 6 mois" at bounding box center [961, 416] width 54 height 13
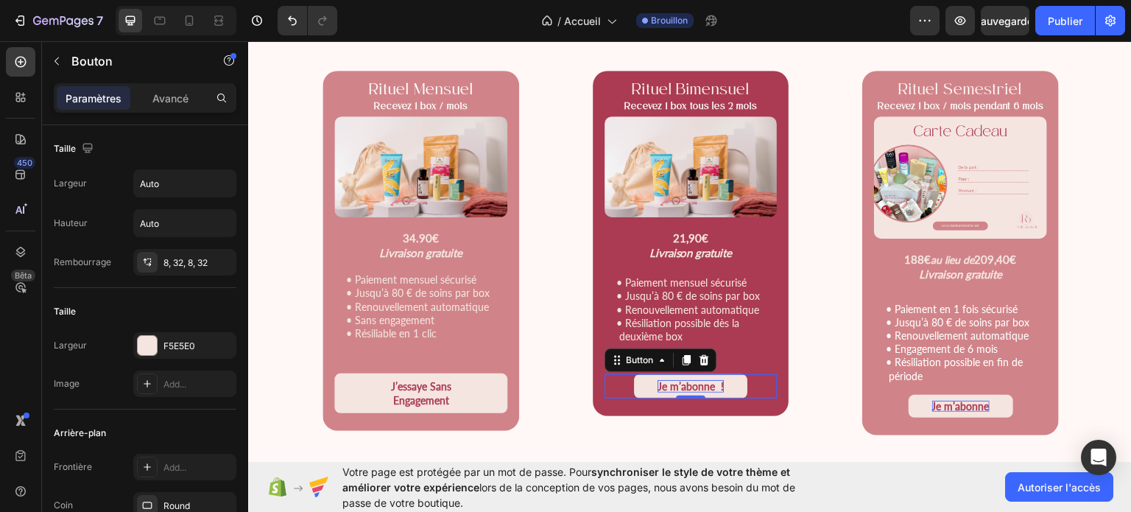
click at [731, 374] on button "Je m’abonne !" at bounding box center [690, 385] width 113 height 24
click at [682, 385] on div "Je m’abonne ! Button 0" at bounding box center [691, 385] width 173 height 24
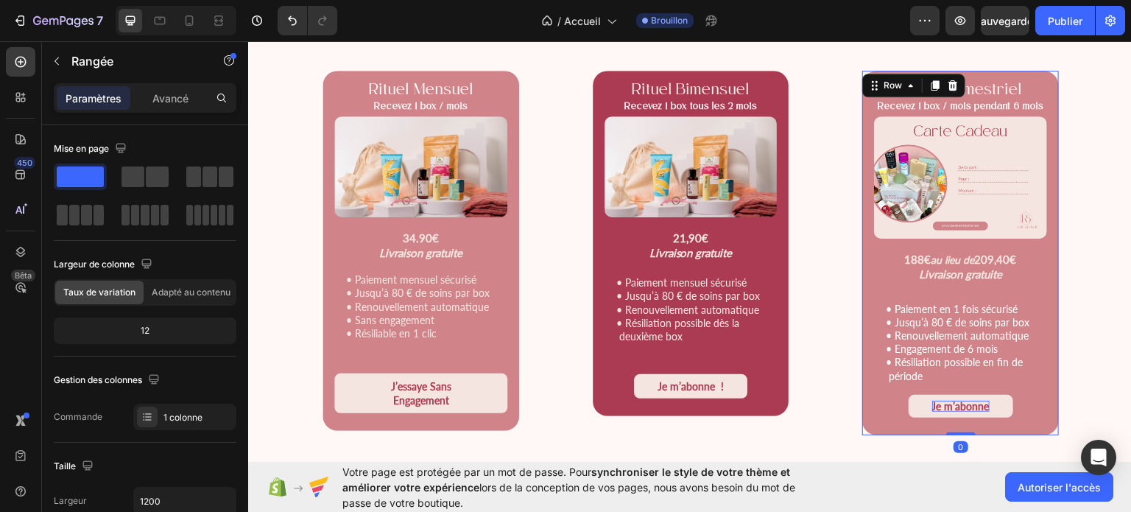
drag, startPoint x: 957, startPoint y: 432, endPoint x: 954, endPoint y: 409, distance: 22.3
click at [954, 409] on div "Rituel Semestriel Recevez 1 box / mois pendant 6 mois Text Block Product Images…" at bounding box center [960, 252] width 197 height 364
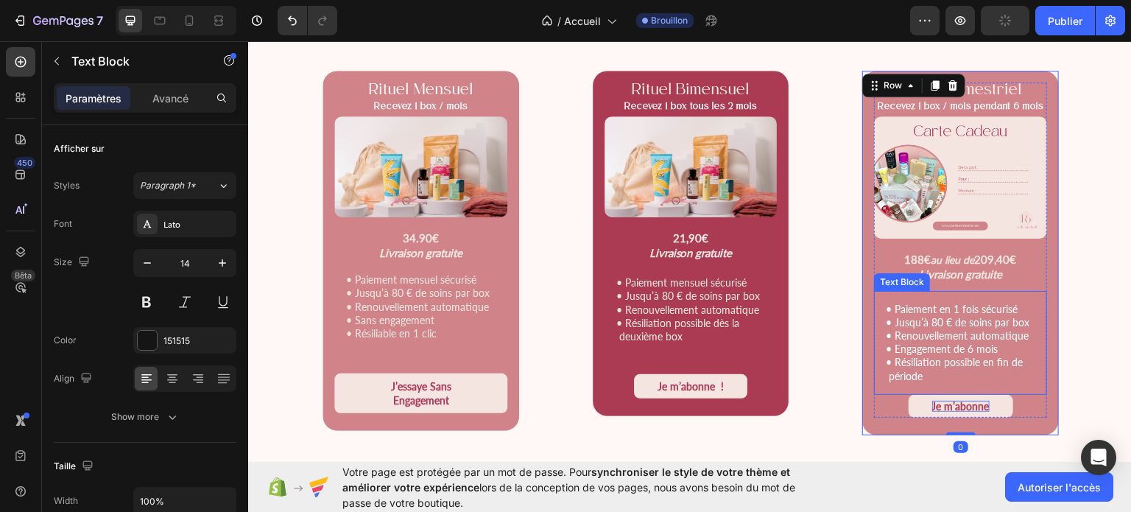
click at [923, 335] on span "• Renouvellement automatique" at bounding box center [957, 334] width 143 height 13
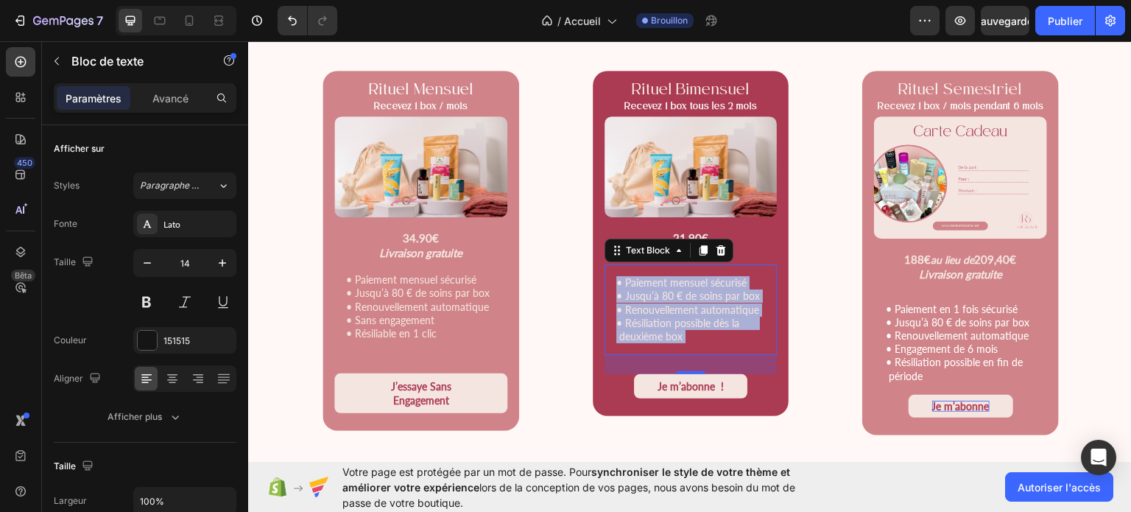
click at [690, 339] on div "• Paiement mensuel sécurisé • Jusqu’à 80 € de soins par box • Renouvellement au…" at bounding box center [691, 309] width 173 height 91
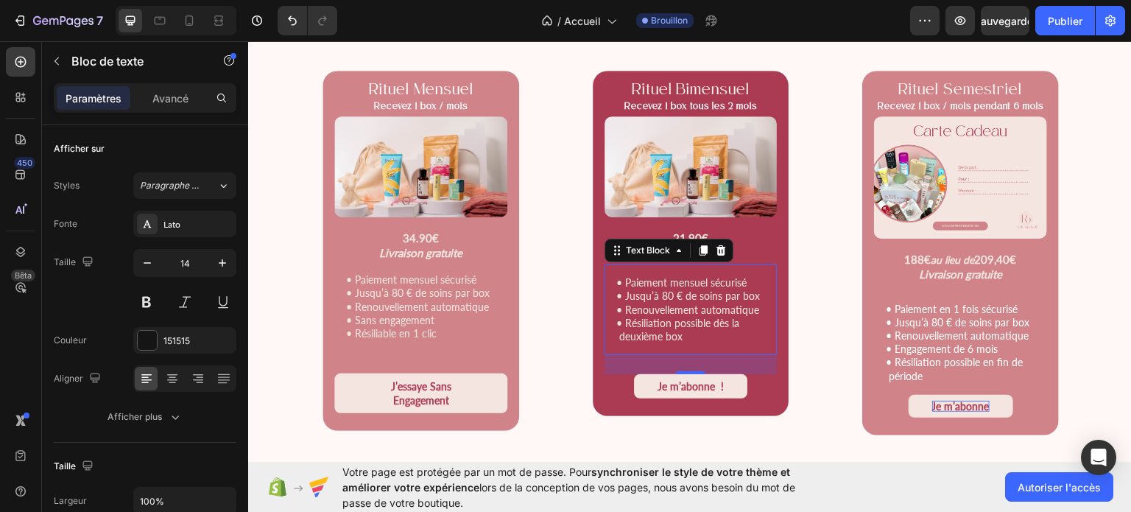
click at [690, 339] on div "• Paiement mensuel sécurisé • Jusqu’à 80 € de soins par box • Renouvellement au…" at bounding box center [691, 309] width 173 height 91
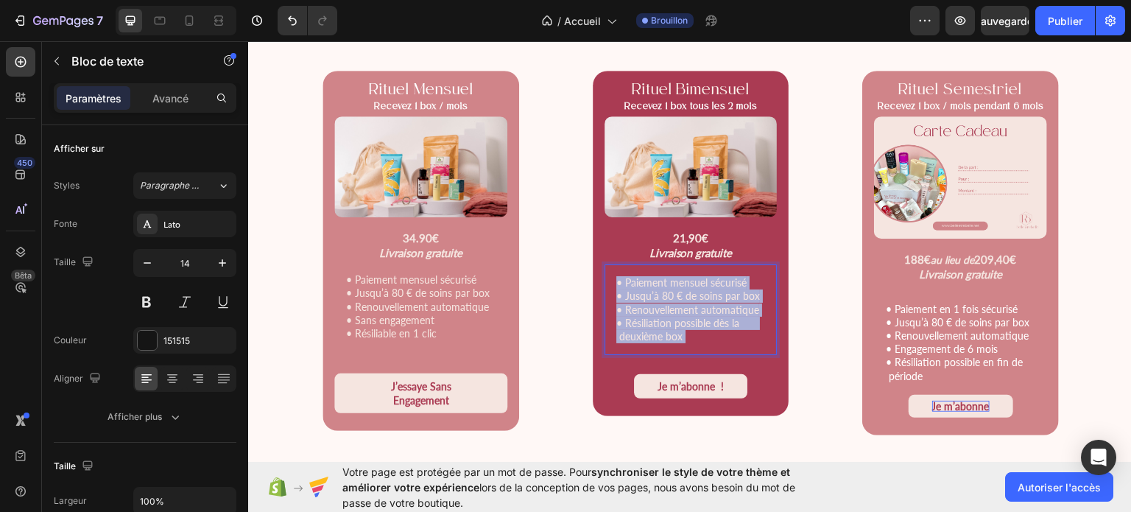
drag, startPoint x: 690, startPoint y: 339, endPoint x: 620, endPoint y: 276, distance: 94.4
click at [620, 276] on div "• Paiement mensuel sécurisé • Jusqu’à 80 € de soins par box • Renouvellement au…" at bounding box center [691, 309] width 173 height 91
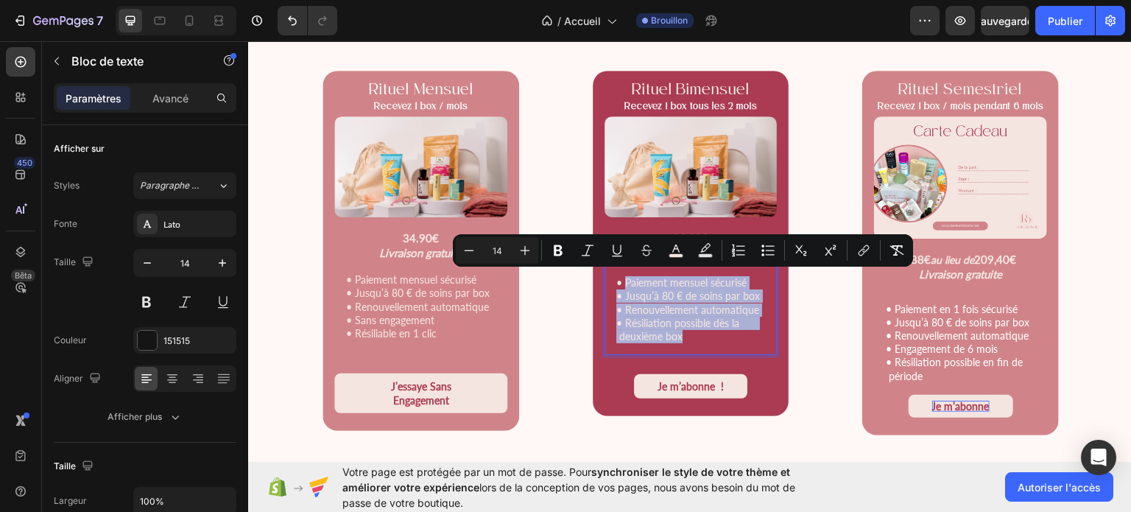
drag, startPoint x: 620, startPoint y: 276, endPoint x: 699, endPoint y: 341, distance: 102.0
click at [699, 341] on div "• Paiement mensuel sécurisé • Jusqu’à 80 € de soins par box • Renouvellement au…" at bounding box center [691, 309] width 173 height 91
drag, startPoint x: 699, startPoint y: 341, endPoint x: 611, endPoint y: 276, distance: 109.0
click at [611, 276] on div "• Paiement mensuel sécurisé • Jusqu’à 80 € de soins par box • Renouvellement au…" at bounding box center [691, 309] width 173 height 91
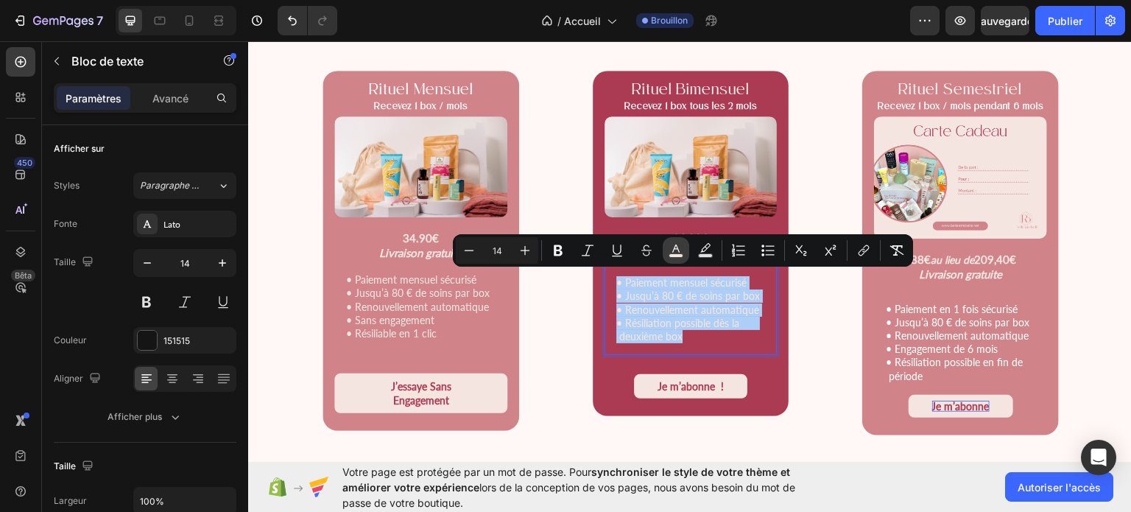
click at [669, 250] on icon "Editor contextual toolbar" at bounding box center [676, 250] width 15 height 15
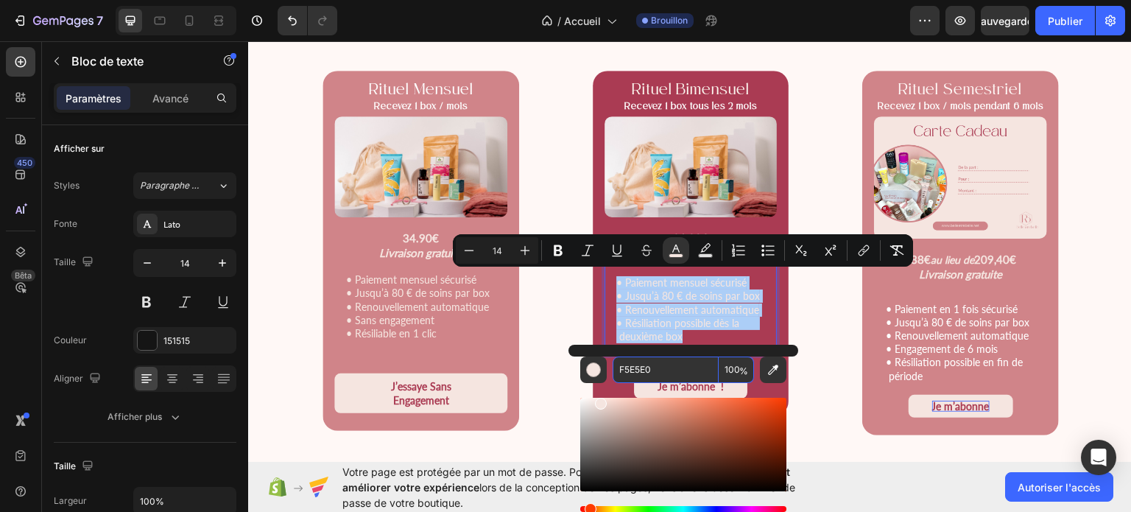
click at [671, 364] on input "F5E5E0" at bounding box center [666, 369] width 106 height 27
type input "4D4D4D"
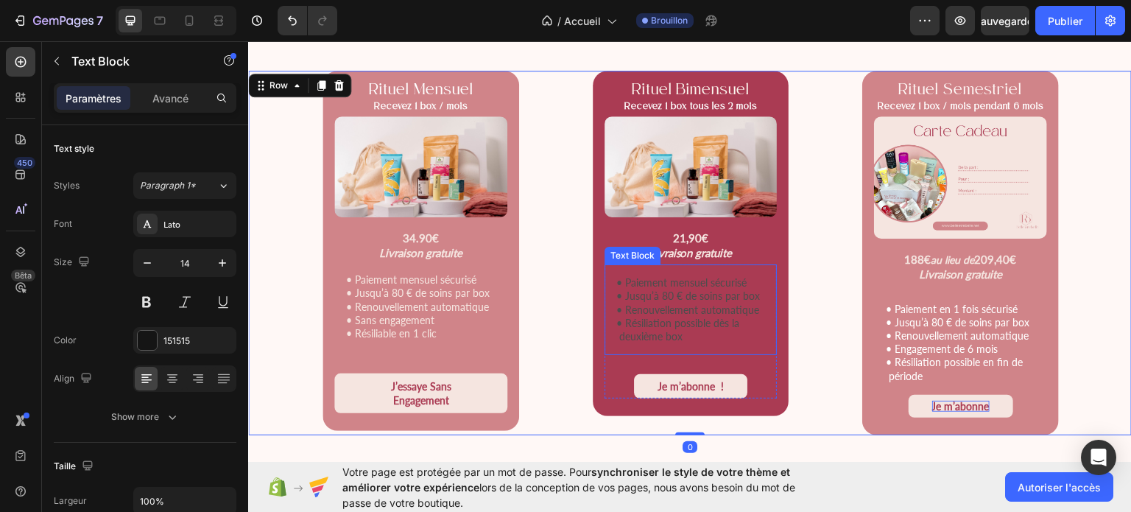
click at [700, 320] on span "• Résiliation possible dès la deuxième box" at bounding box center [686, 329] width 141 height 26
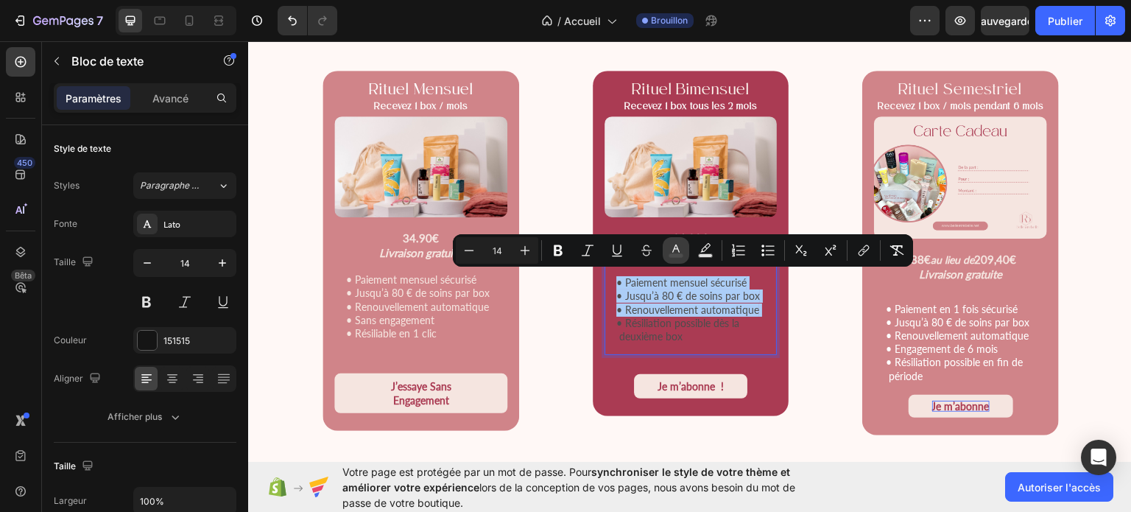
click at [678, 251] on icon "Editor contextual toolbar" at bounding box center [675, 248] width 7 height 8
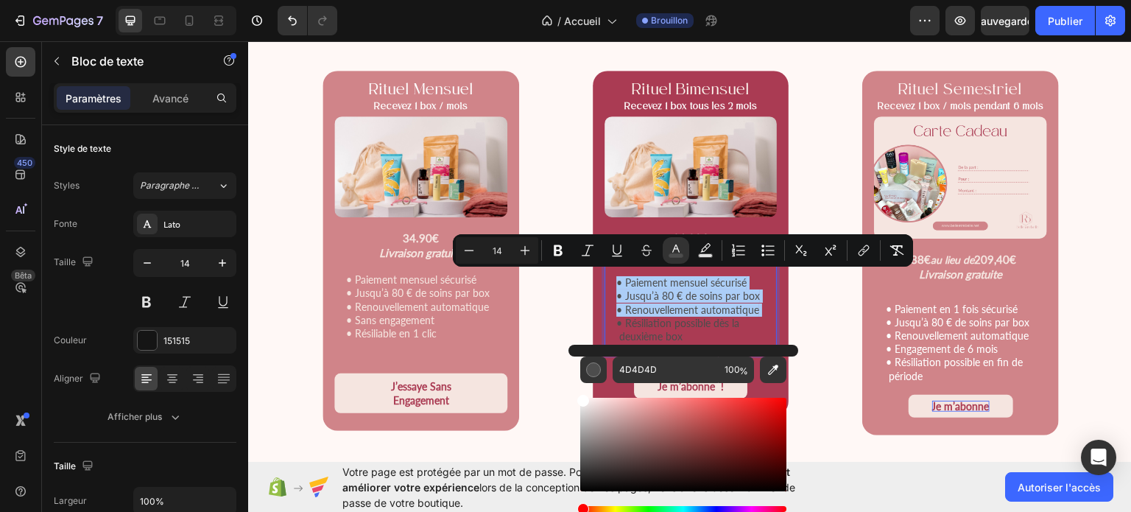
drag, startPoint x: 582, startPoint y: 462, endPoint x: 576, endPoint y: 373, distance: 89.3
click at [576, 373] on div "4D4D4D 100 %" at bounding box center [683, 439] width 230 height 188
type input "FFFFFF"
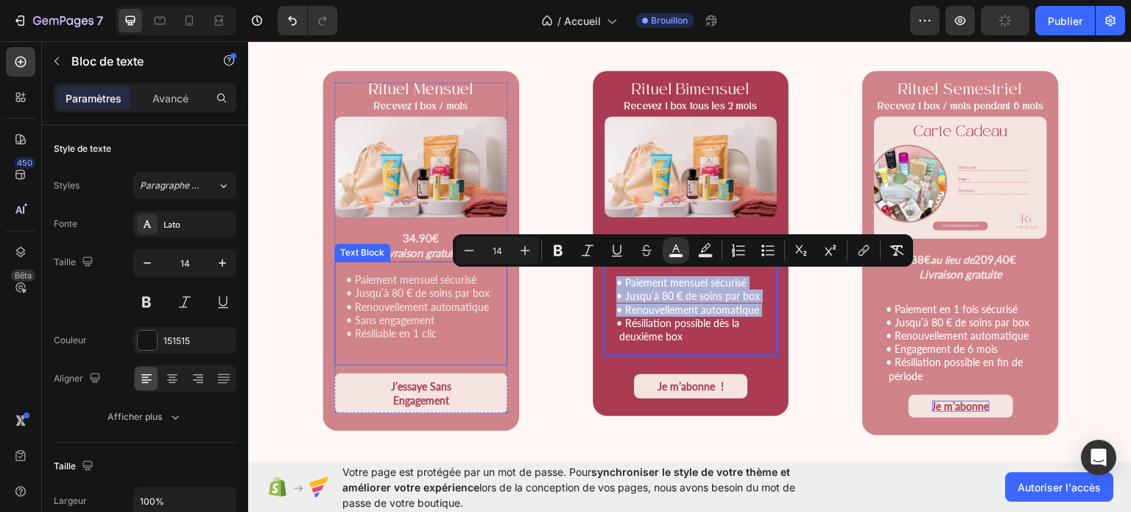
click at [418, 291] on span "• Jusqu’à 80 € de soins par box" at bounding box center [418, 292] width 144 height 13
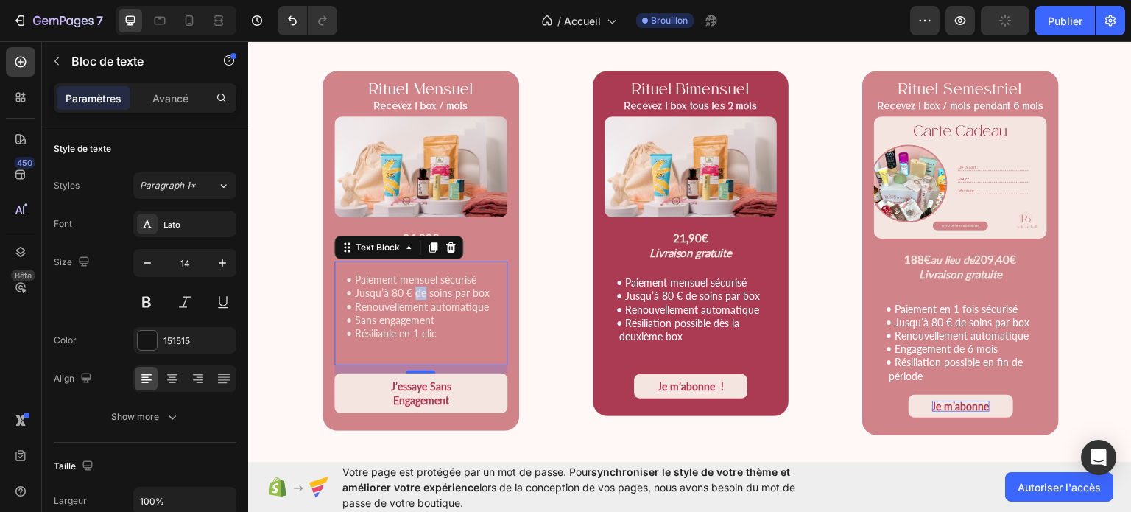
click at [418, 291] on span "• Jusqu’à 80 € de soins par box" at bounding box center [418, 292] width 144 height 13
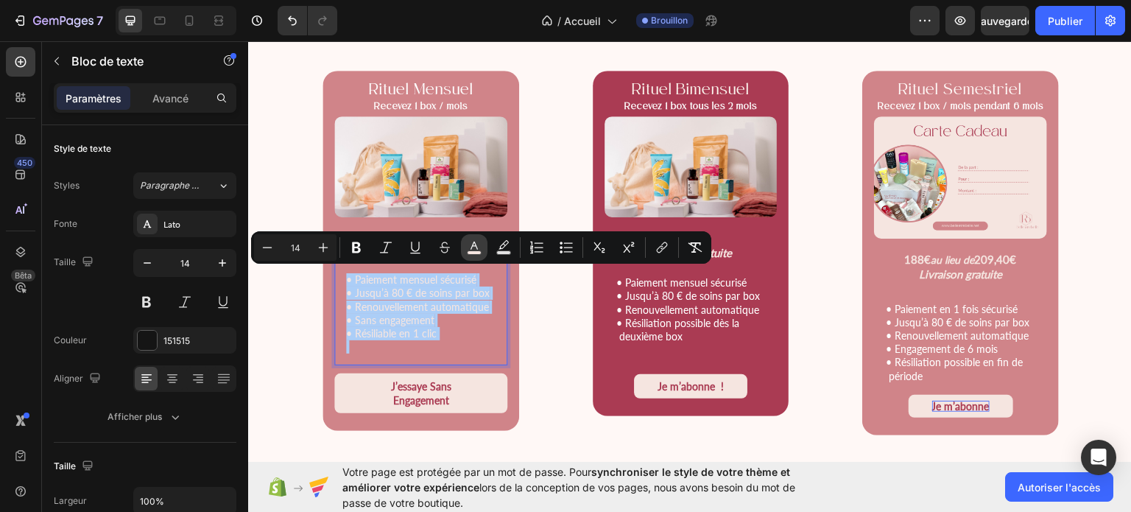
click at [478, 253] on rect "Barre d'outils contextuelle de l'éditeur" at bounding box center [475, 253] width 14 height 4
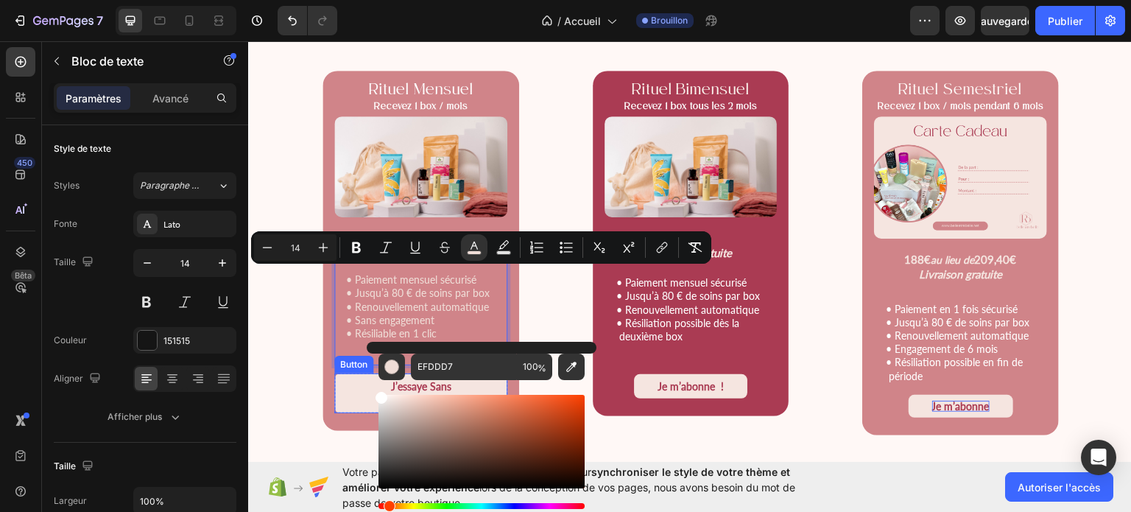
type input "FFFFFF"
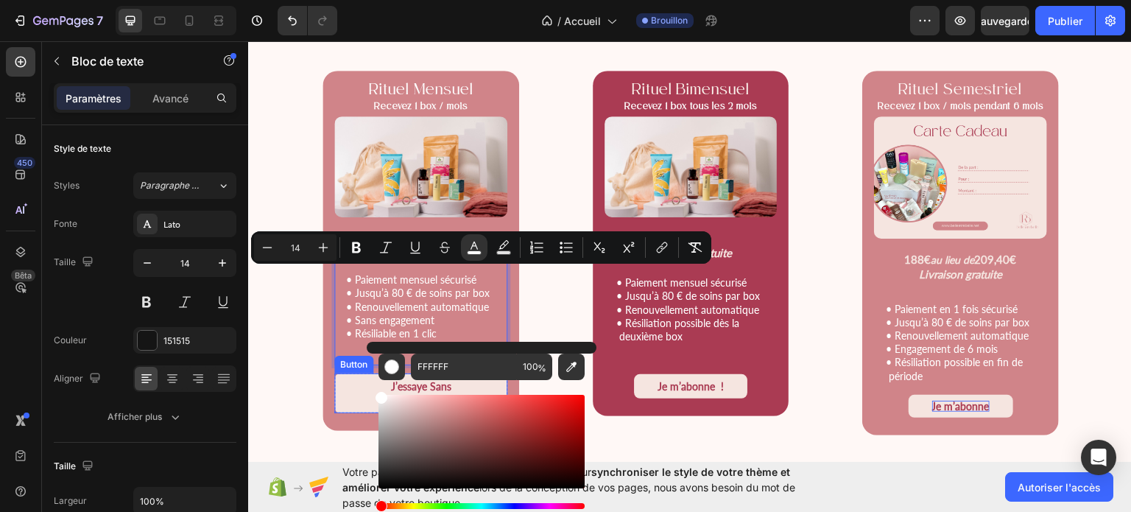
drag, startPoint x: 647, startPoint y: 440, endPoint x: 345, endPoint y: 367, distance: 311.3
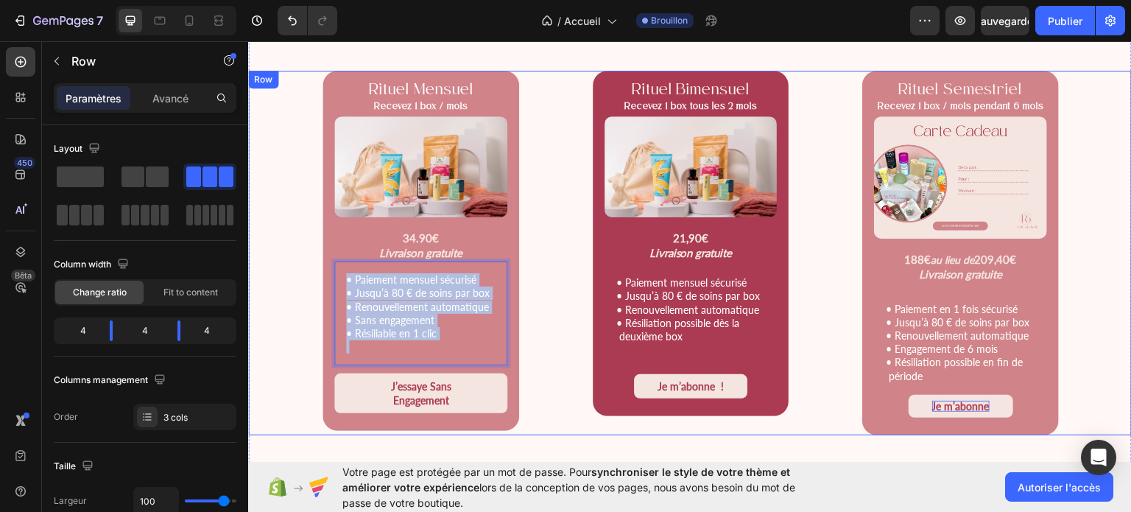
click at [552, 74] on div "Rituel Mensuel Recevez 1 box / mois Text Block Product Images 34.90€ Livraison …" at bounding box center [690, 252] width 884 height 365
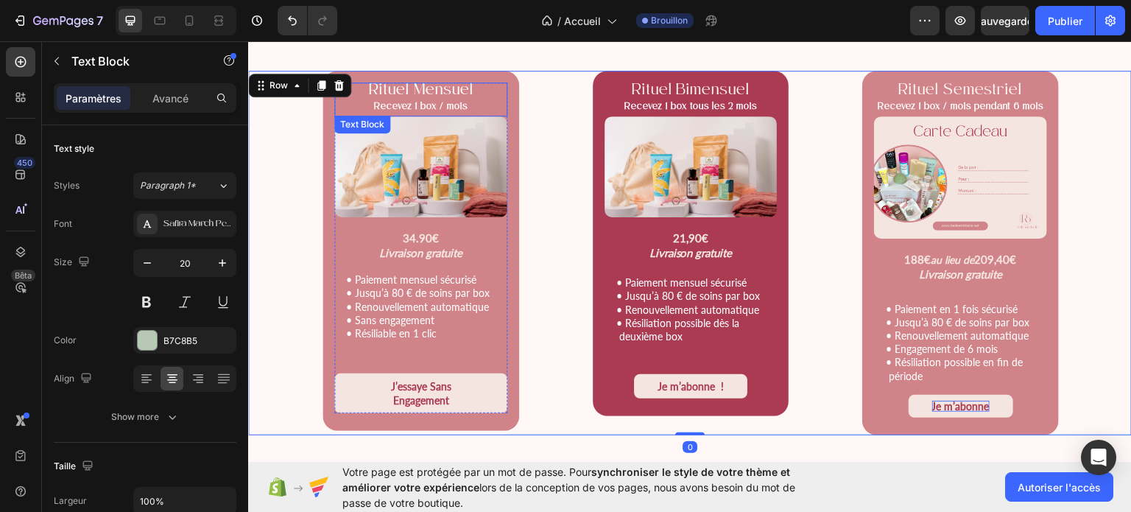
click at [453, 87] on span "Rituel Mensuel" at bounding box center [420, 89] width 105 height 15
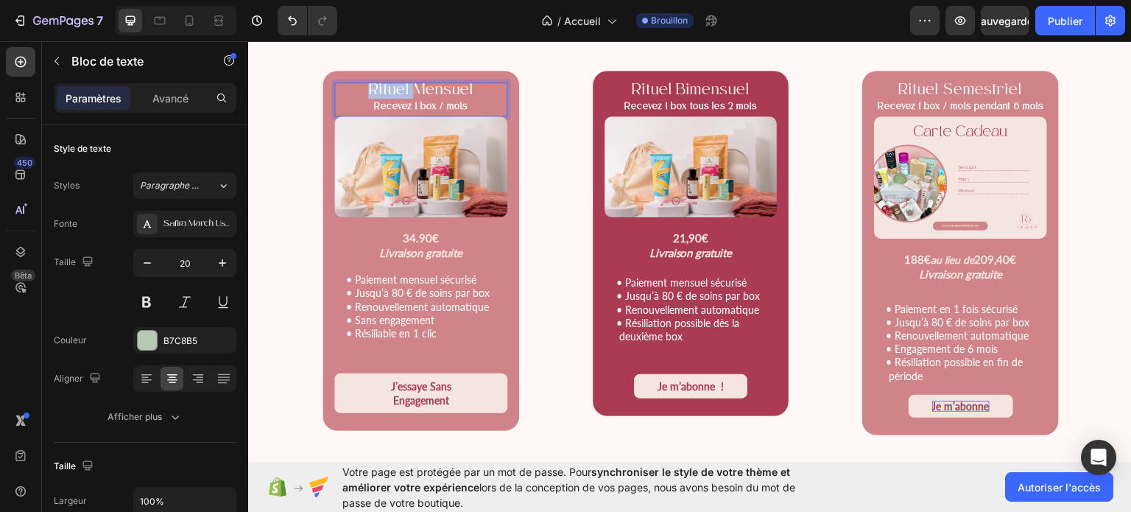
click at [453, 87] on span "Rituel Mensuel" at bounding box center [420, 89] width 105 height 15
click at [479, 85] on p "Rituel Mensuel" at bounding box center [421, 90] width 170 height 15
click at [406, 88] on span "Rituel Mensuel" at bounding box center [420, 89] width 105 height 15
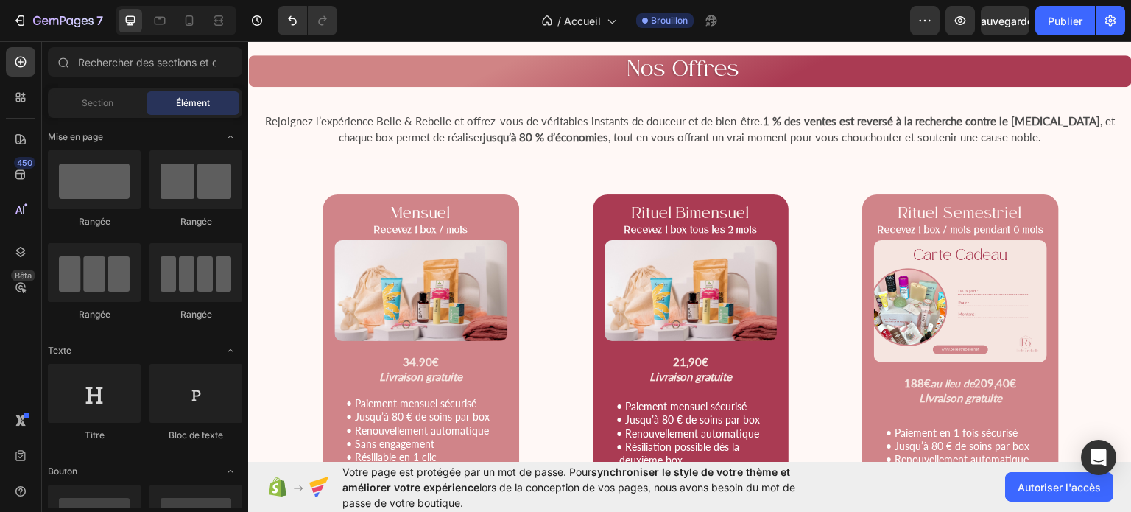
scroll to position [1807, 0]
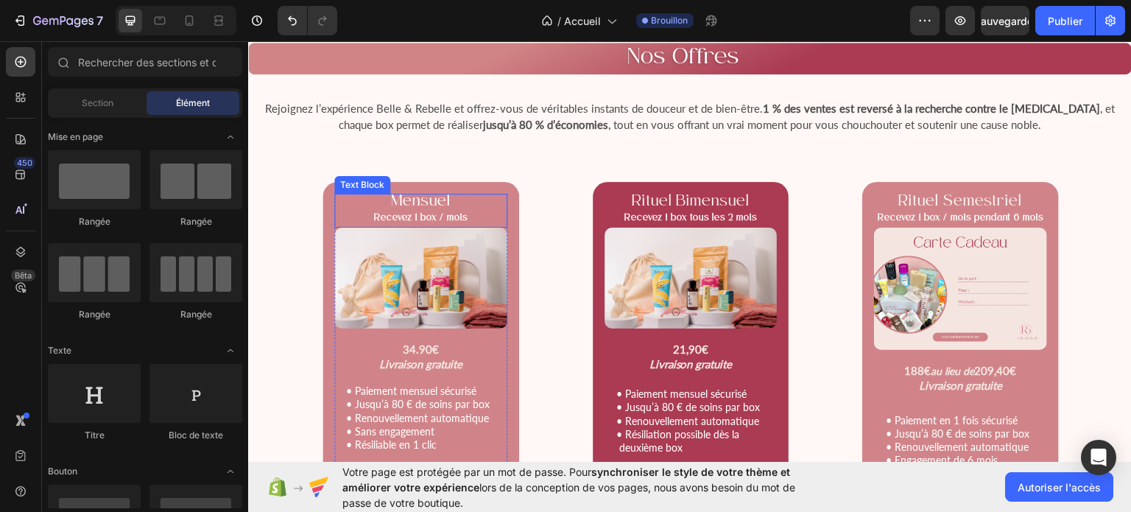
click at [406, 200] on span "Mensuel" at bounding box center [421, 201] width 60 height 15
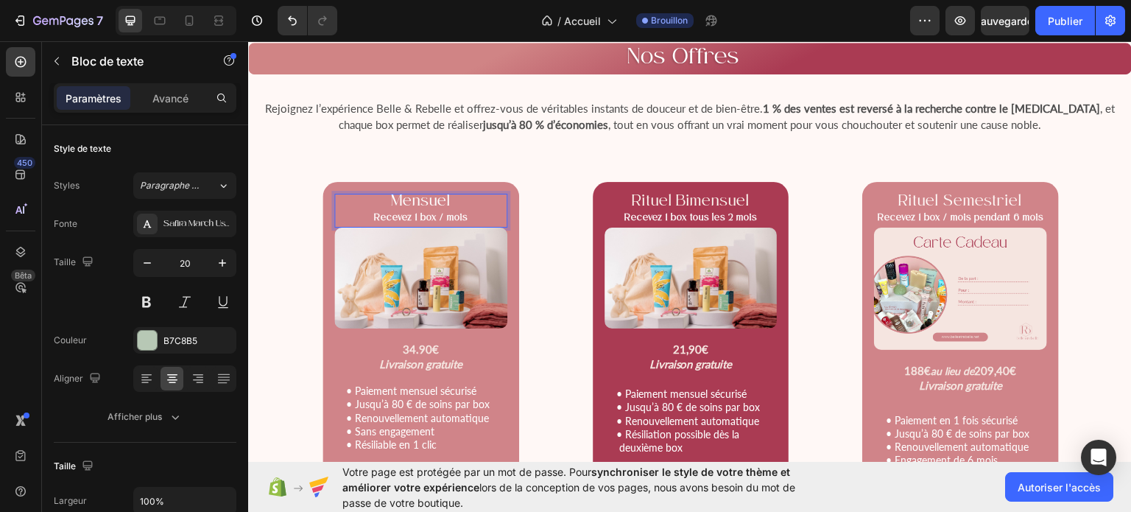
drag, startPoint x: 452, startPoint y: 202, endPoint x: 395, endPoint y: 200, distance: 57.5
click at [395, 200] on p "Mensuel" at bounding box center [421, 201] width 170 height 15
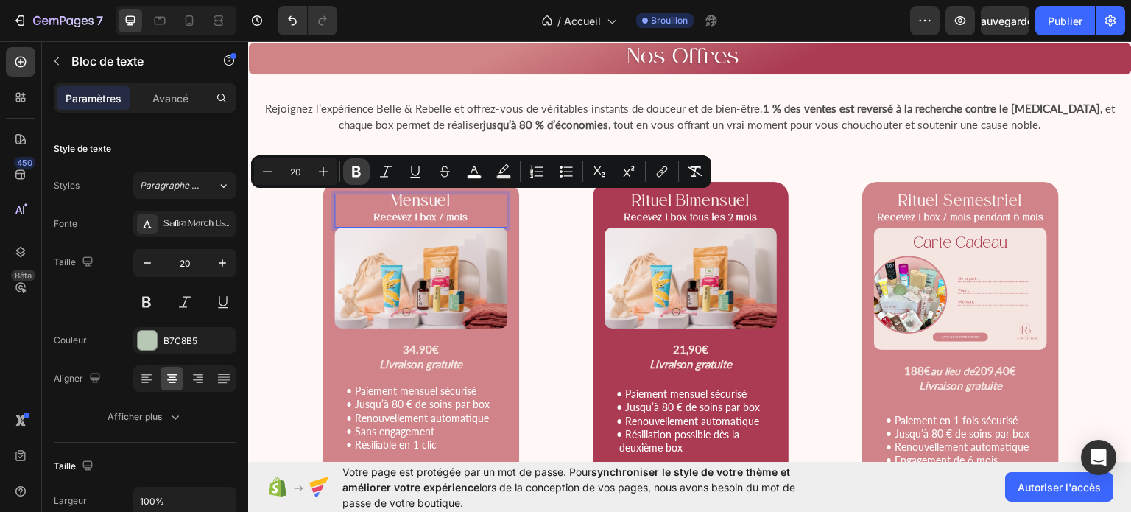
click at [354, 175] on icon "Editor contextual toolbar" at bounding box center [356, 171] width 9 height 11
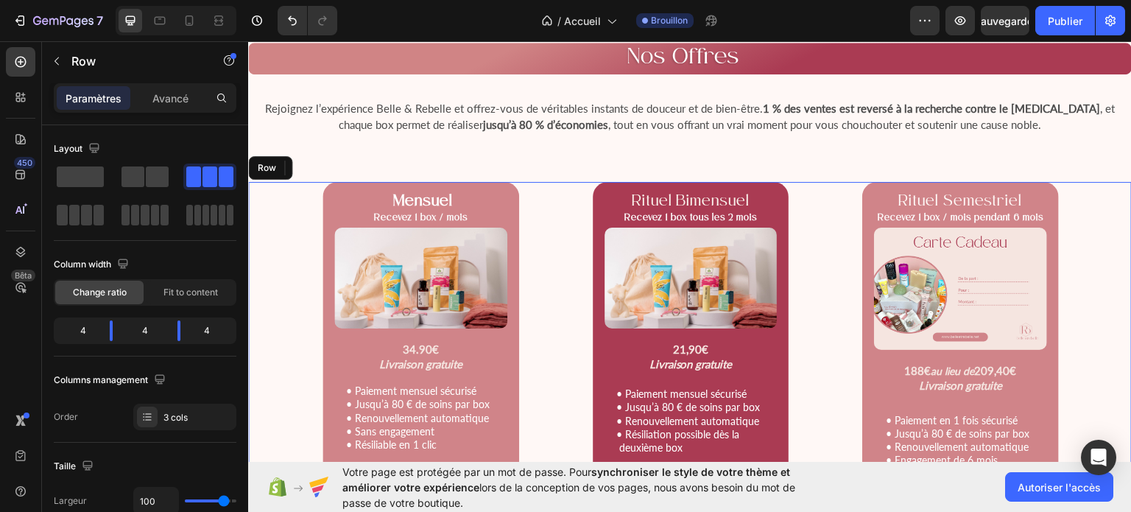
click at [281, 255] on div "Mensuel Recevez 1 box / mois Text Block 0 Product Images 34.90€ Livraison gratu…" at bounding box center [690, 363] width 884 height 365
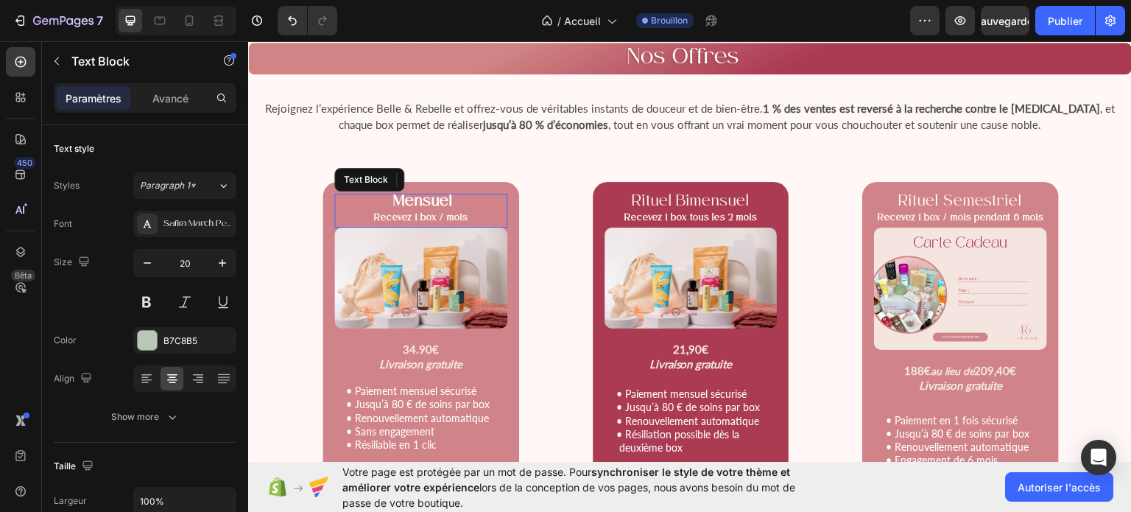
click at [449, 213] on strong "Recevez 1 box / mois" at bounding box center [421, 218] width 94 height 10
click at [471, 217] on p "Recevez 1 box / mois" at bounding box center [421, 217] width 170 height 16
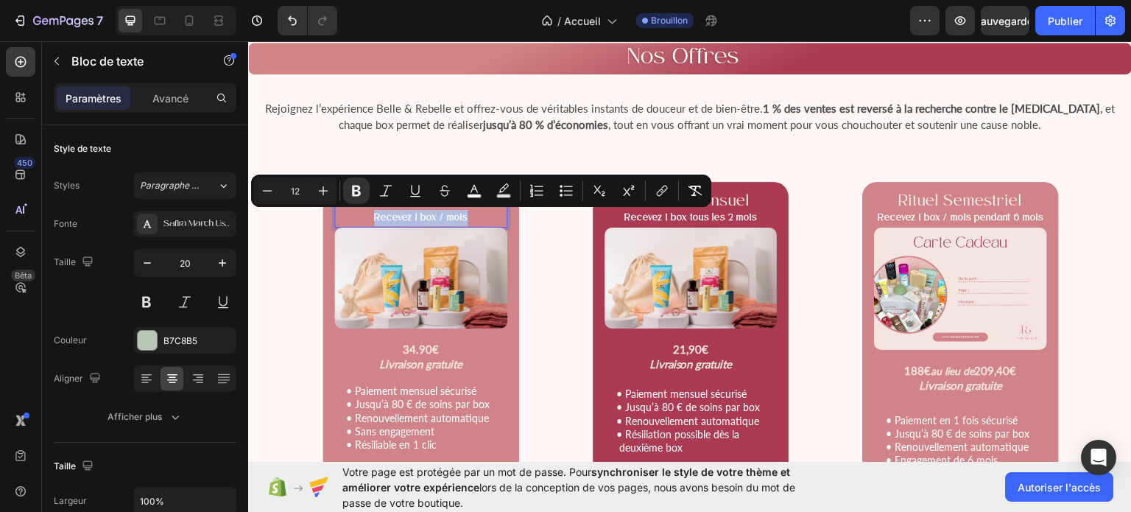
drag, startPoint x: 471, startPoint y: 217, endPoint x: 371, endPoint y: 214, distance: 99.5
click at [371, 214] on p "Recevez 1 box / mois" at bounding box center [421, 217] width 170 height 16
click at [188, 225] on font "Safira March Usage personnel uniquement" at bounding box center [245, 224] width 164 height 10
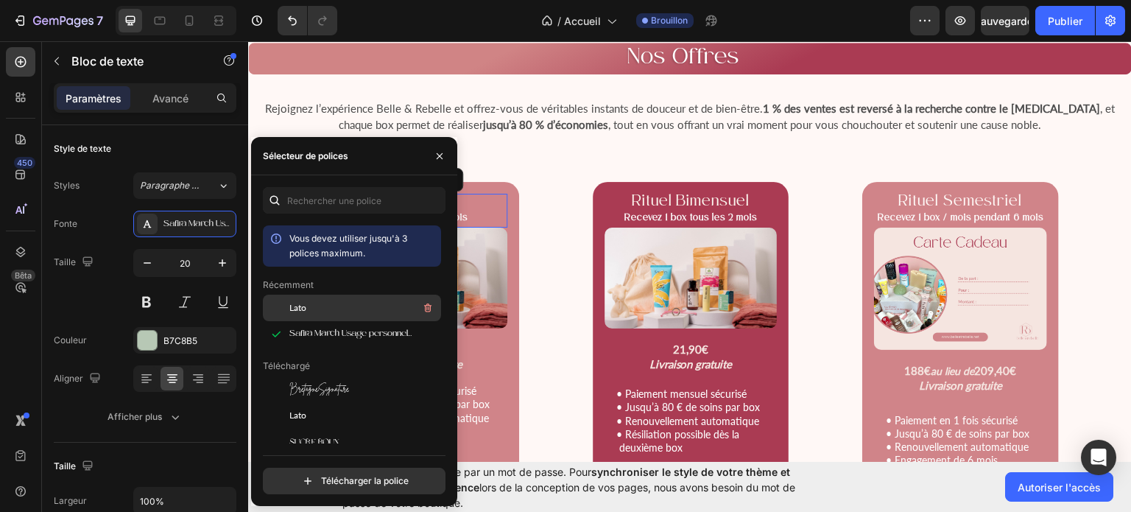
click at [295, 315] on div "Lato" at bounding box center [363, 308] width 149 height 18
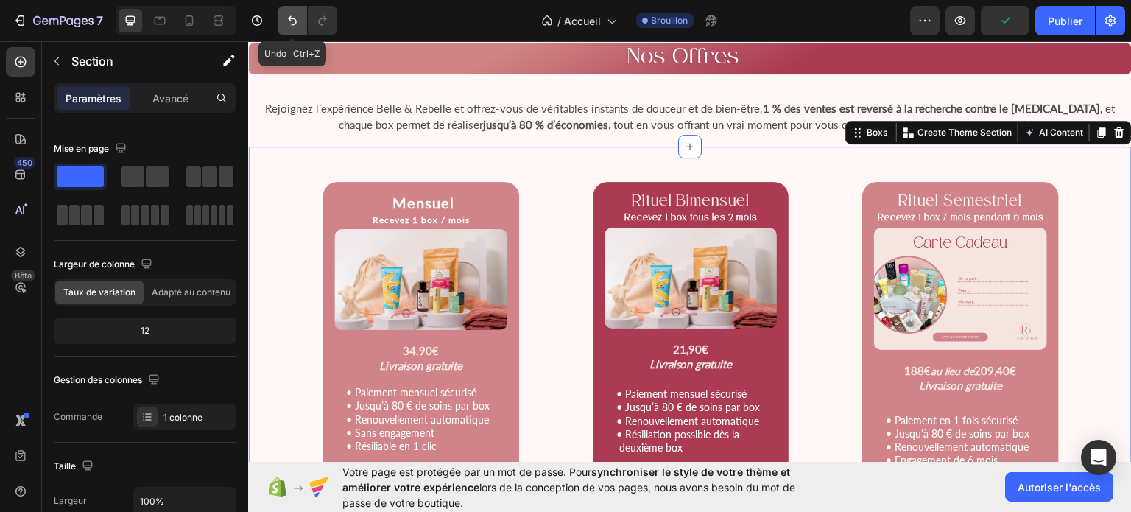
click at [292, 20] on icon "Annuler/Rétablir" at bounding box center [292, 20] width 15 height 15
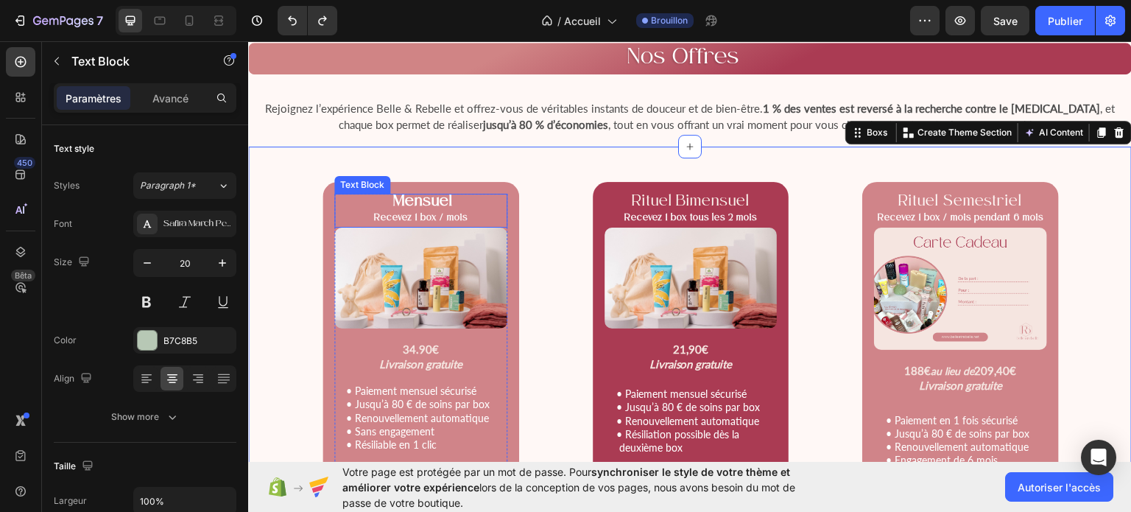
click at [434, 202] on strong "Mensuel" at bounding box center [423, 201] width 60 height 15
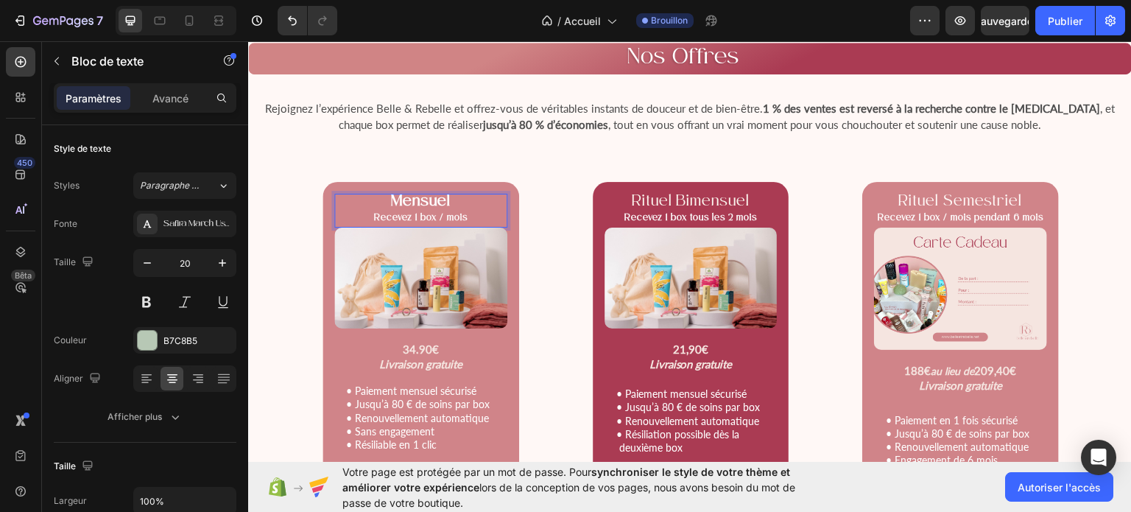
click at [434, 213] on strong "Recevez 1 box / mois" at bounding box center [421, 218] width 94 height 10
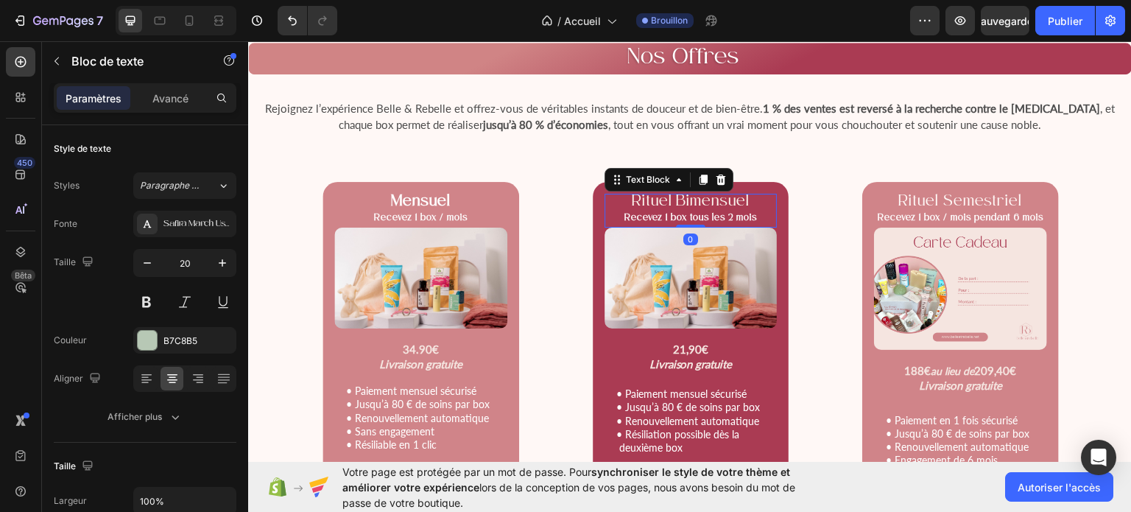
click at [677, 202] on span "Rituel Bimensuel" at bounding box center [690, 201] width 119 height 15
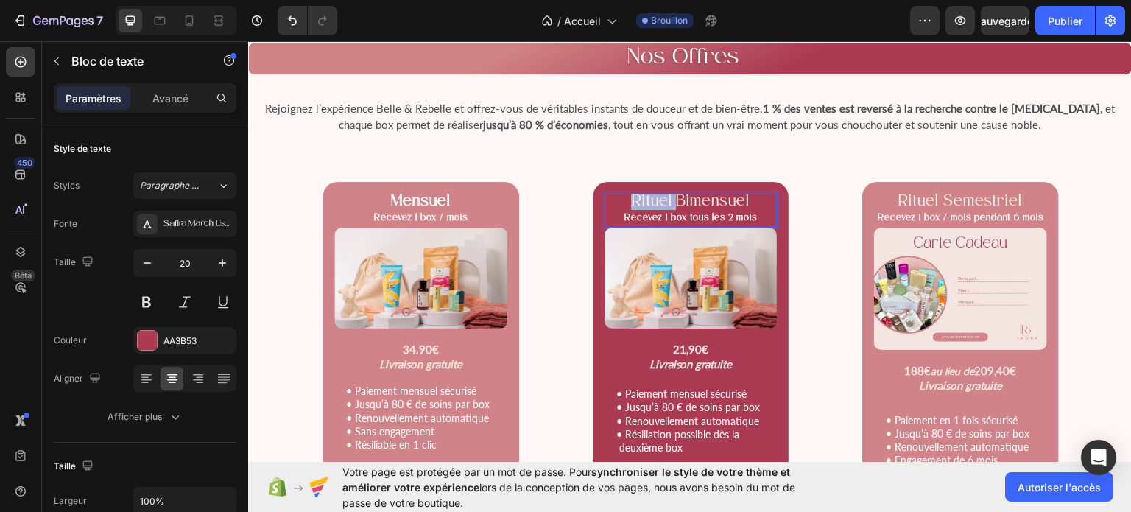
click at [672, 202] on span "Rituel Bimensuel" at bounding box center [690, 201] width 119 height 15
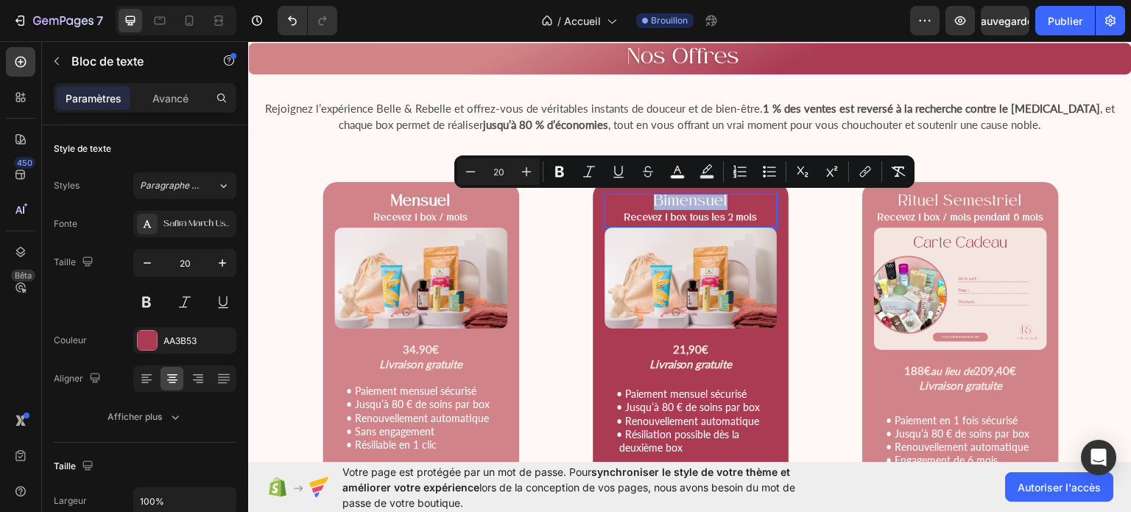
drag, startPoint x: 649, startPoint y: 199, endPoint x: 728, endPoint y: 198, distance: 79.5
click at [728, 198] on p "Bimensuel" at bounding box center [691, 201] width 170 height 15
click at [557, 169] on icon "Editor contextual toolbar" at bounding box center [559, 171] width 9 height 11
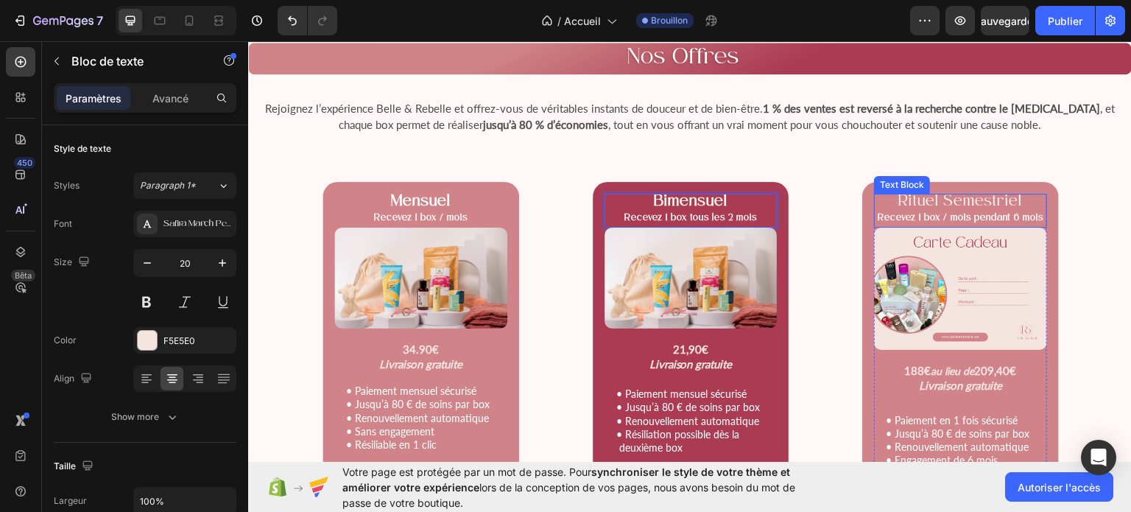
click at [1021, 200] on p "Rituel Semestriel" at bounding box center [961, 201] width 170 height 15
click at [939, 200] on span "Rituel Semestriel" at bounding box center [961, 201] width 124 height 15
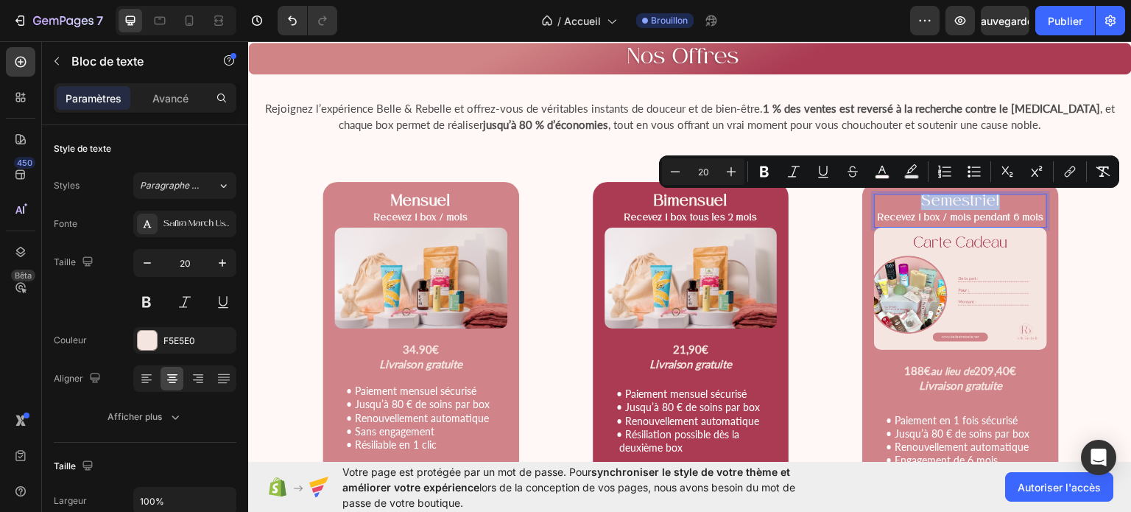
drag, startPoint x: 910, startPoint y: 197, endPoint x: 992, endPoint y: 197, distance: 81.7
click at [992, 197] on p "Semestriel" at bounding box center [961, 201] width 170 height 15
click at [764, 171] on icon "Editor contextual toolbar" at bounding box center [764, 171] width 9 height 11
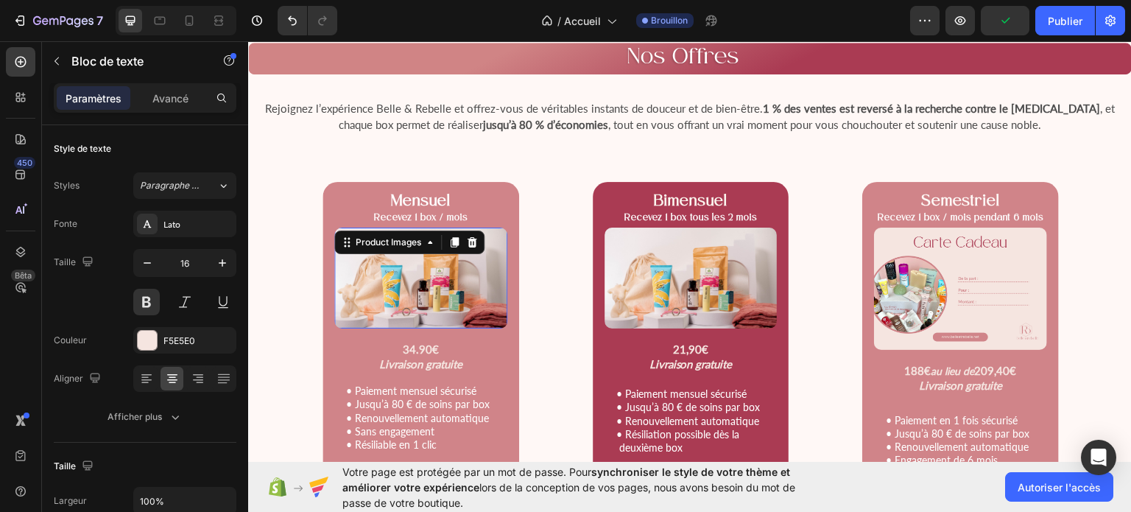
click at [482, 303] on img at bounding box center [420, 277] width 173 height 101
click at [407, 352] on span "34.90€" at bounding box center [421, 348] width 36 height 13
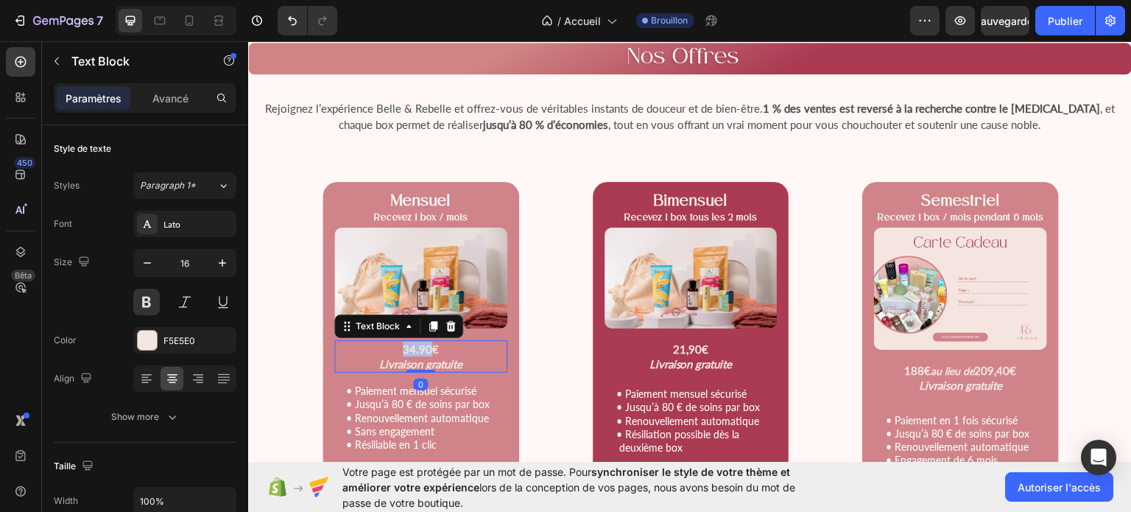
click at [407, 352] on span "34.90€" at bounding box center [421, 348] width 36 height 13
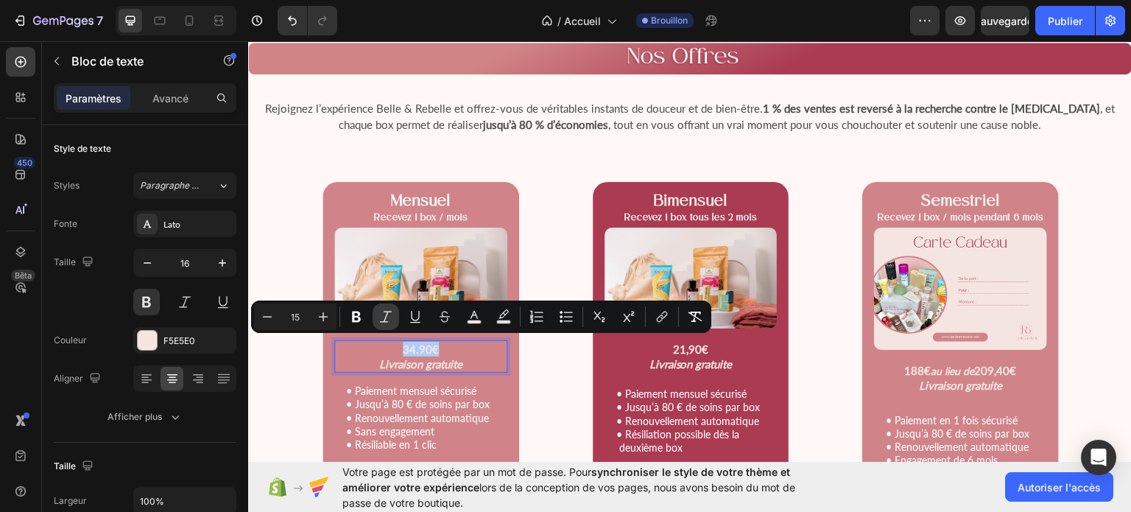
click at [381, 312] on icon "Editor contextual toolbar" at bounding box center [385, 316] width 15 height 15
click at [356, 316] on icon "Editor contextual toolbar" at bounding box center [356, 316] width 9 height 11
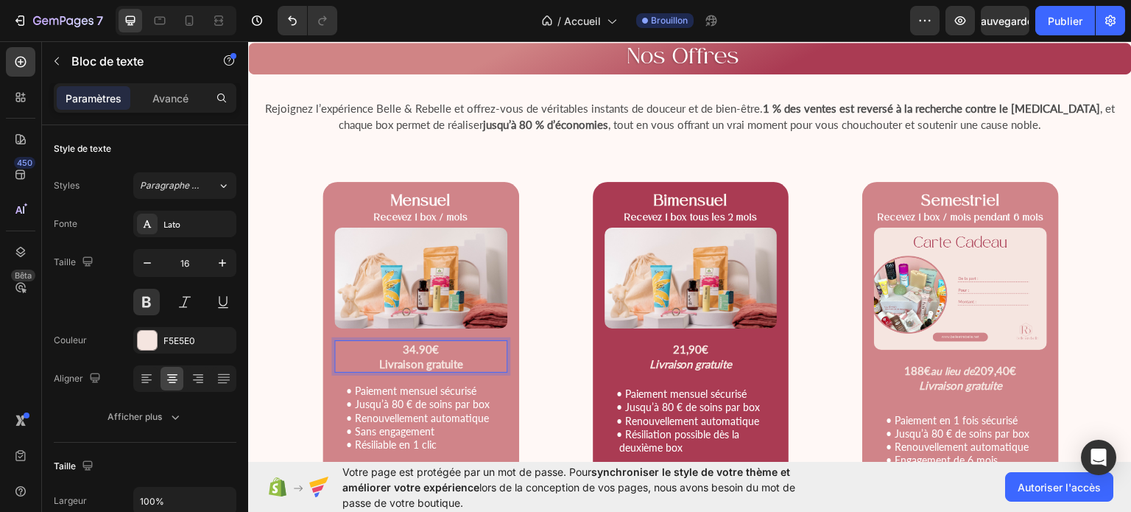
drag, startPoint x: 398, startPoint y: 347, endPoint x: 451, endPoint y: 349, distance: 53.8
click at [451, 349] on p "34.90€" at bounding box center [421, 348] width 170 height 15
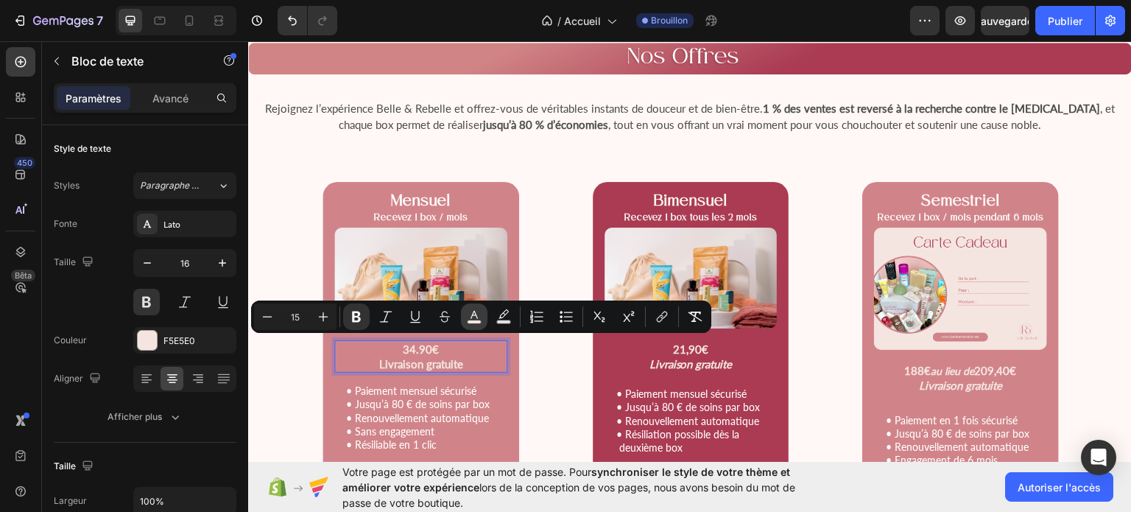
click at [474, 326] on button "color" at bounding box center [474, 316] width 27 height 27
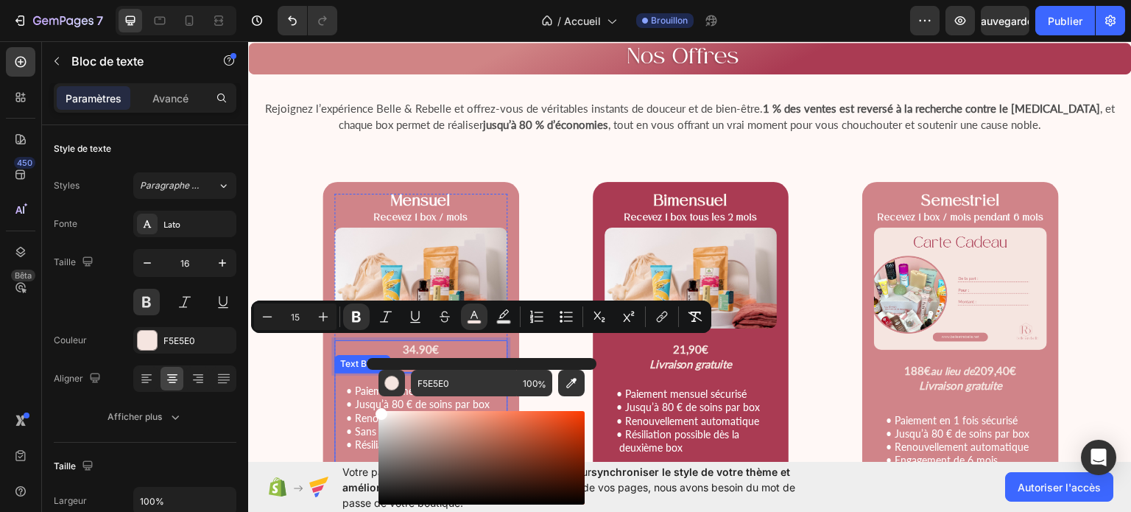
type input "FFFFFF"
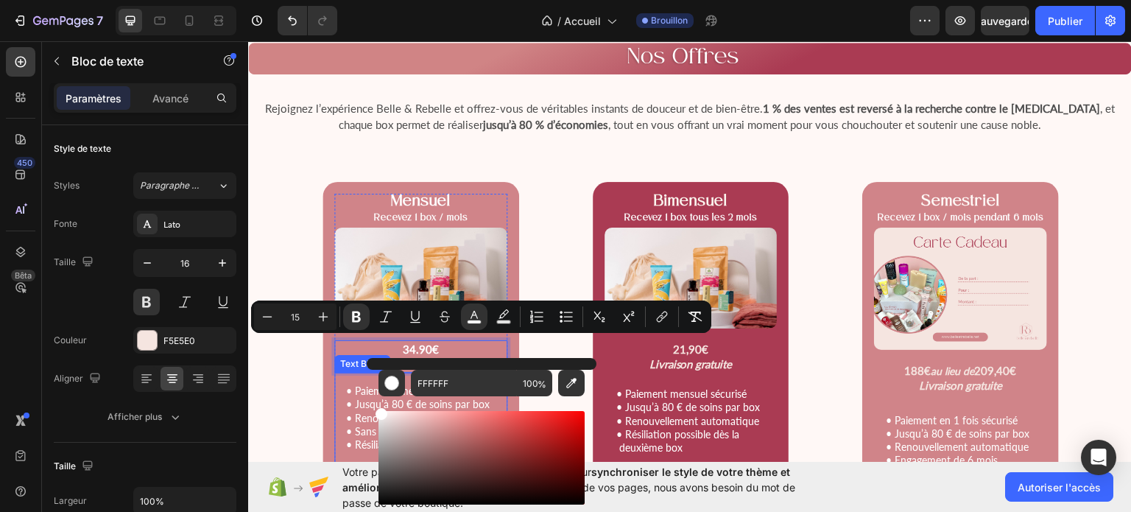
drag, startPoint x: 647, startPoint y: 462, endPoint x: 353, endPoint y: 403, distance: 299.7
click at [317, 309] on icon "Editor contextual toolbar" at bounding box center [323, 316] width 15 height 15
click at [317, 309] on icon "Barre d'outils contextuelle de l'éditeur" at bounding box center [323, 316] width 15 height 15
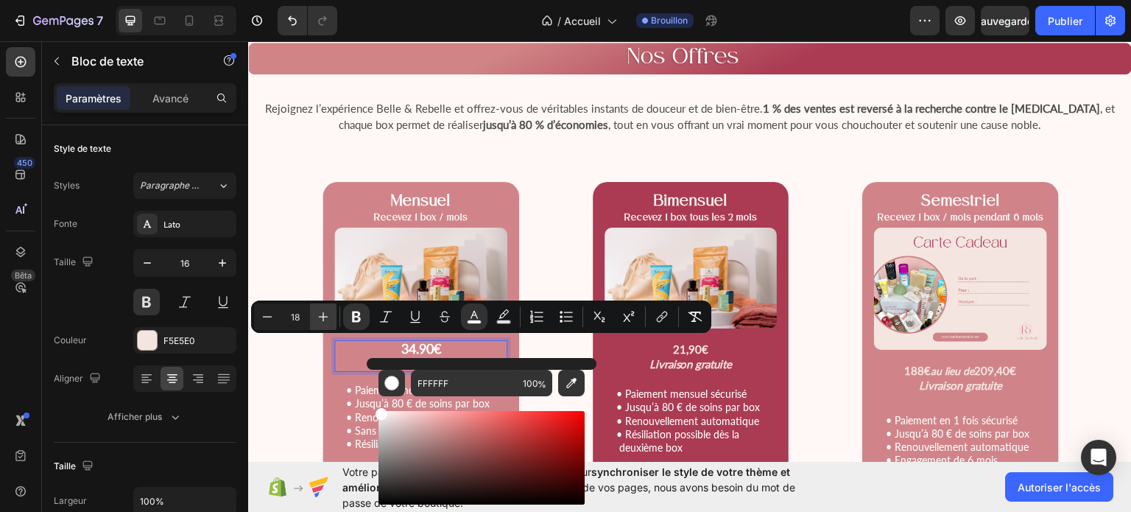
type input "19"
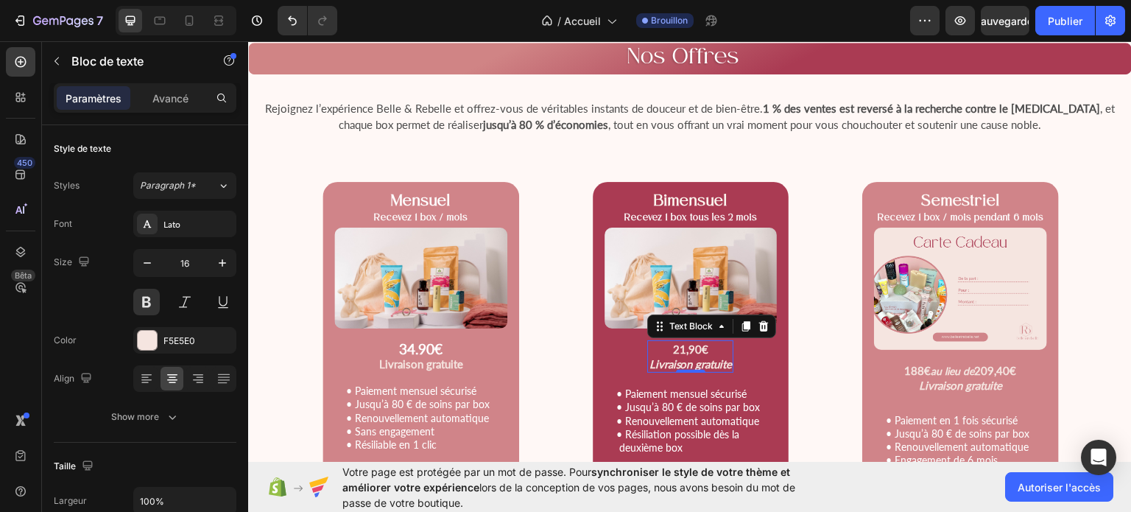
click at [685, 351] on strong "21,90€" at bounding box center [690, 348] width 35 height 13
click at [691, 347] on strong "21,90€" at bounding box center [690, 348] width 35 height 13
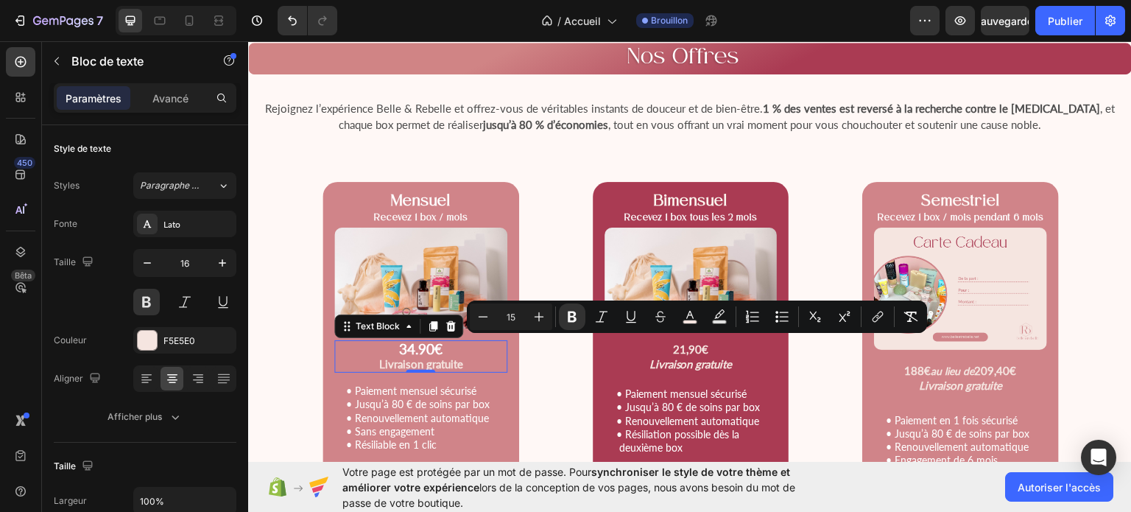
click at [432, 362] on strong "Livraison gratuite" at bounding box center [420, 362] width 84 height 13
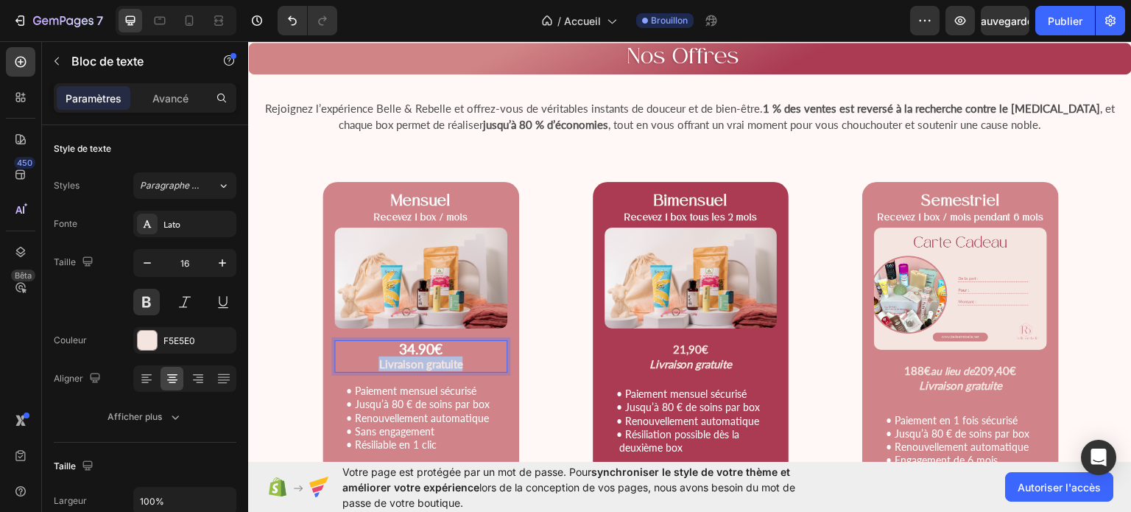
drag, startPoint x: 470, startPoint y: 362, endPoint x: 374, endPoint y: 357, distance: 95.9
click at [374, 357] on p "Livraison gratuite" at bounding box center [421, 363] width 170 height 15
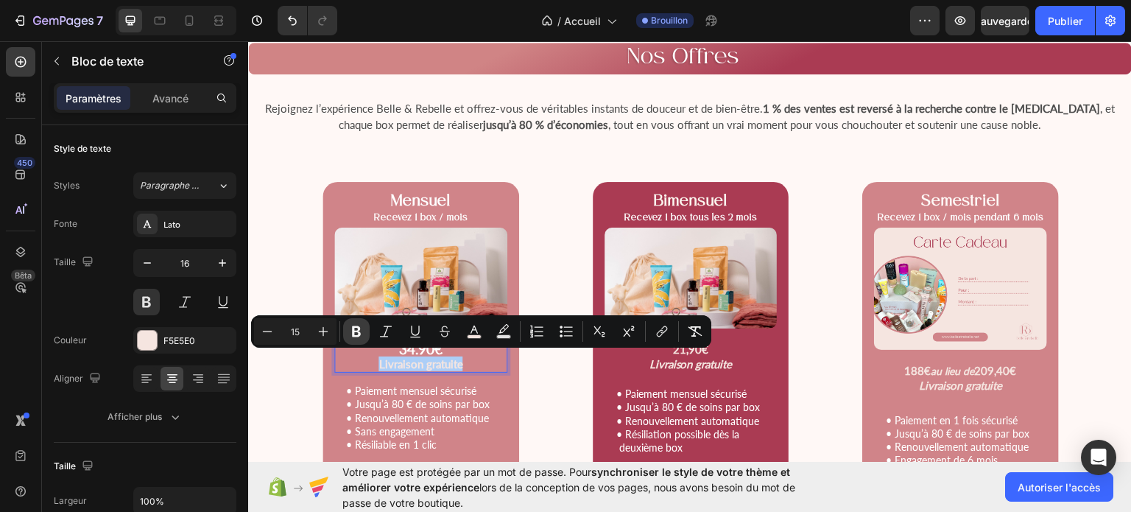
click at [351, 329] on icon "Editor contextual toolbar" at bounding box center [356, 331] width 15 height 15
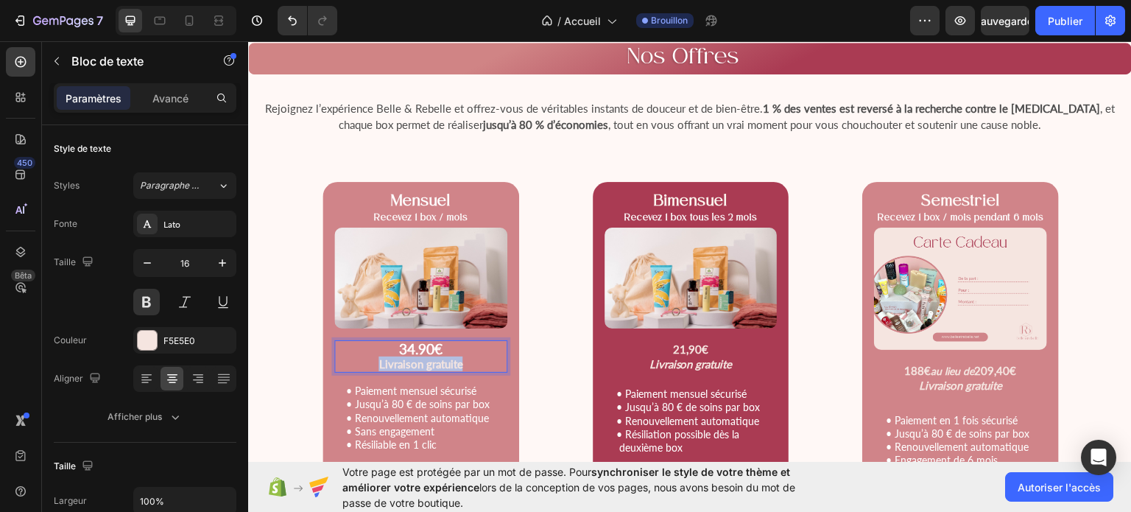
drag, startPoint x: 378, startPoint y: 360, endPoint x: 452, endPoint y: 366, distance: 74.6
click at [452, 366] on span "Livraison gratuite" at bounding box center [420, 362] width 84 height 13
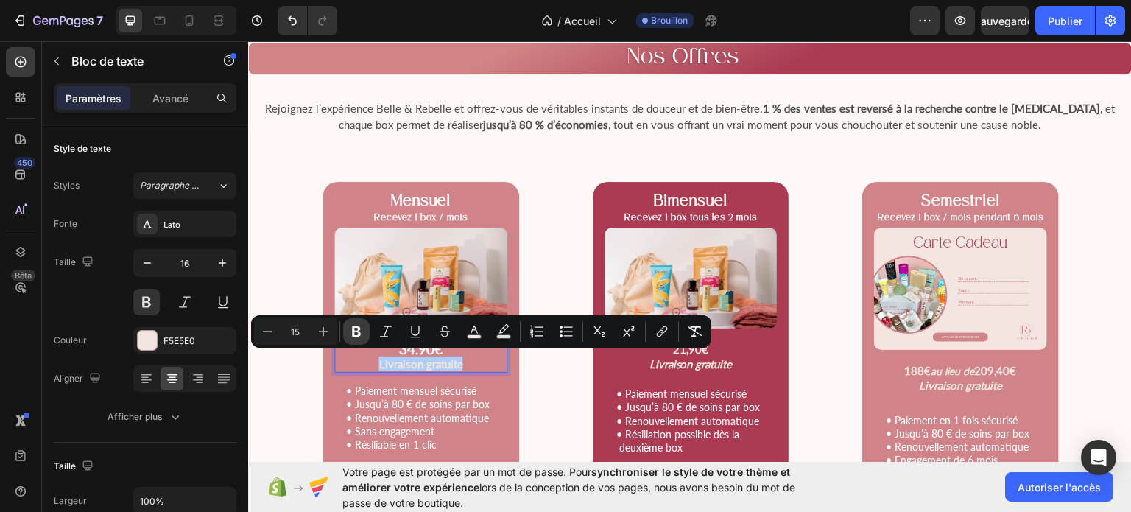
click at [357, 329] on icon "Editor contextual toolbar" at bounding box center [356, 331] width 15 height 15
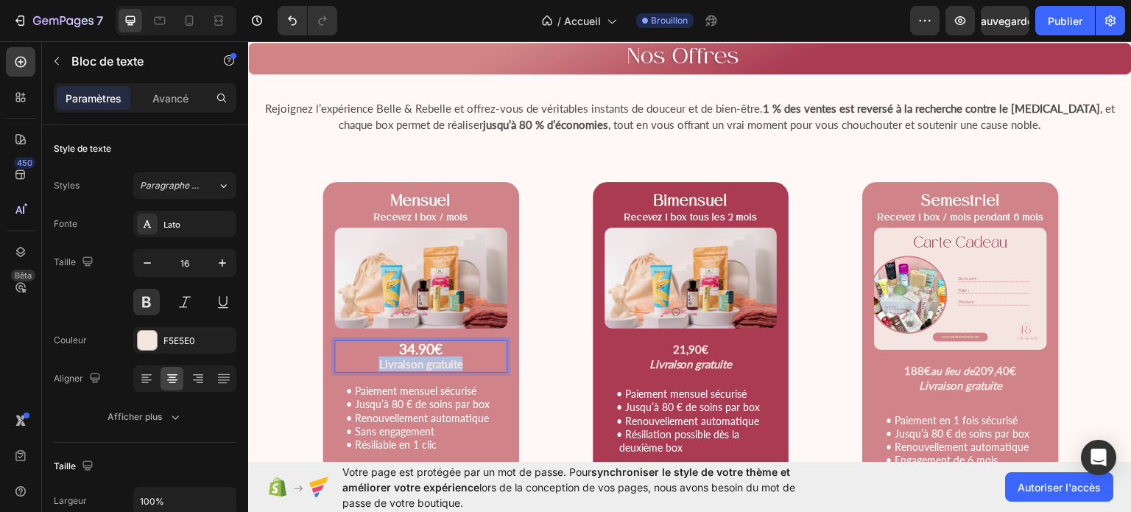
drag, startPoint x: 376, startPoint y: 362, endPoint x: 465, endPoint y: 360, distance: 89.1
click at [465, 360] on p "Livraison gratuite" at bounding box center [421, 363] width 170 height 15
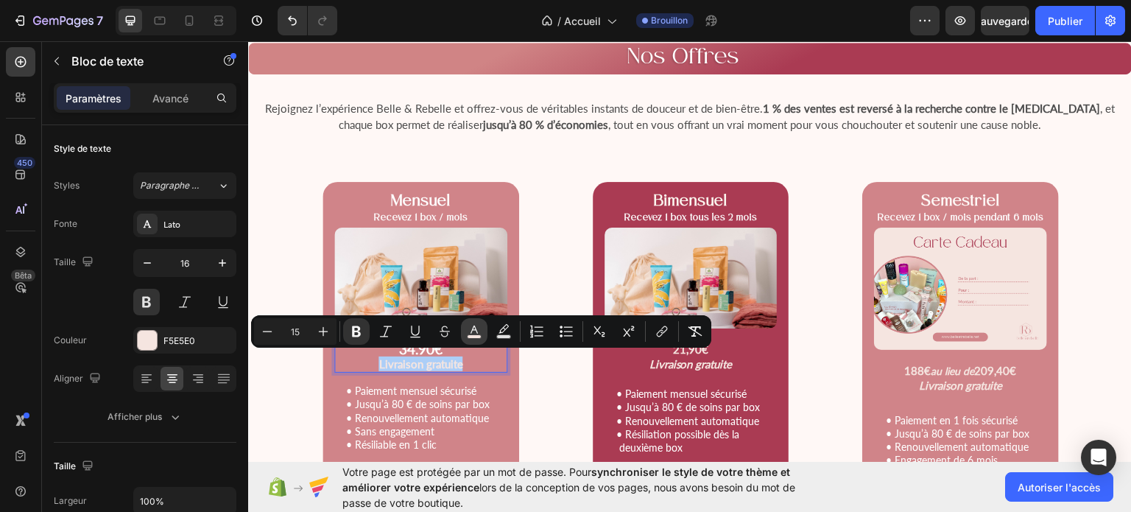
click at [475, 335] on rect "Editor contextual toolbar" at bounding box center [475, 337] width 14 height 4
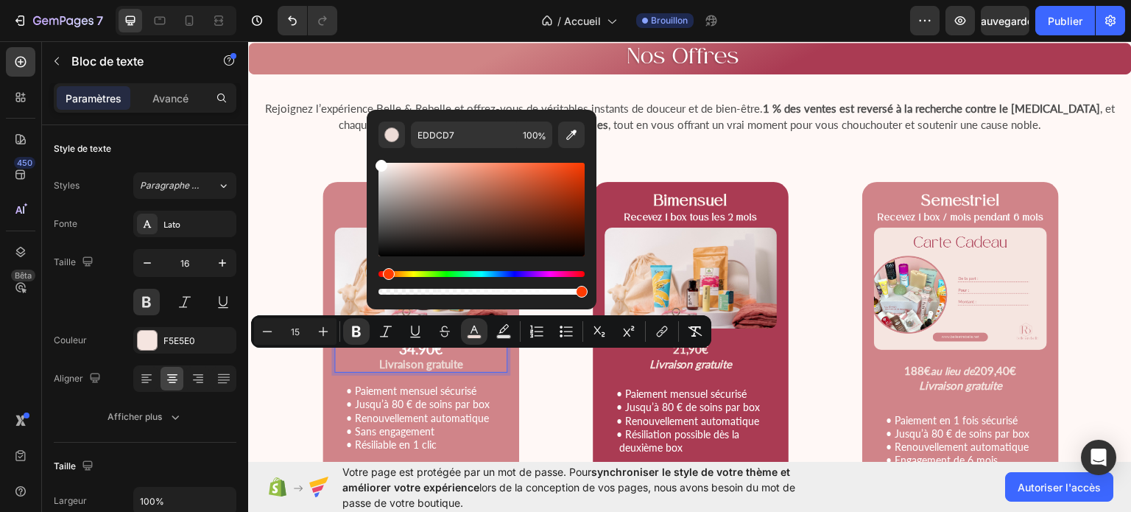
type input "FFFFFF"
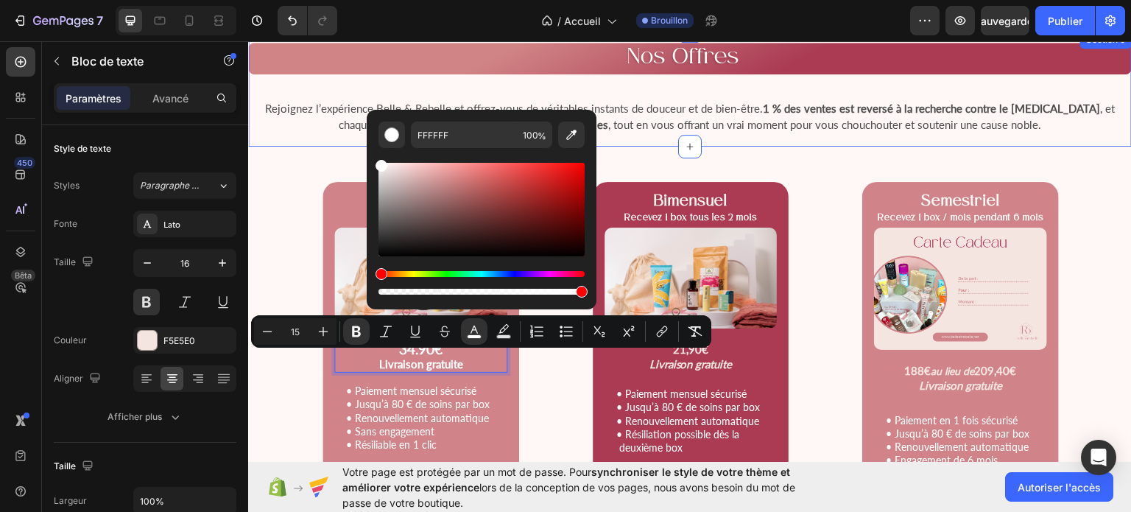
drag, startPoint x: 646, startPoint y: 209, endPoint x: 345, endPoint y: 141, distance: 308.0
click at [264, 332] on icon "Barre d'outils contextuelle de l'éditeur" at bounding box center [267, 331] width 15 height 15
type input "14"
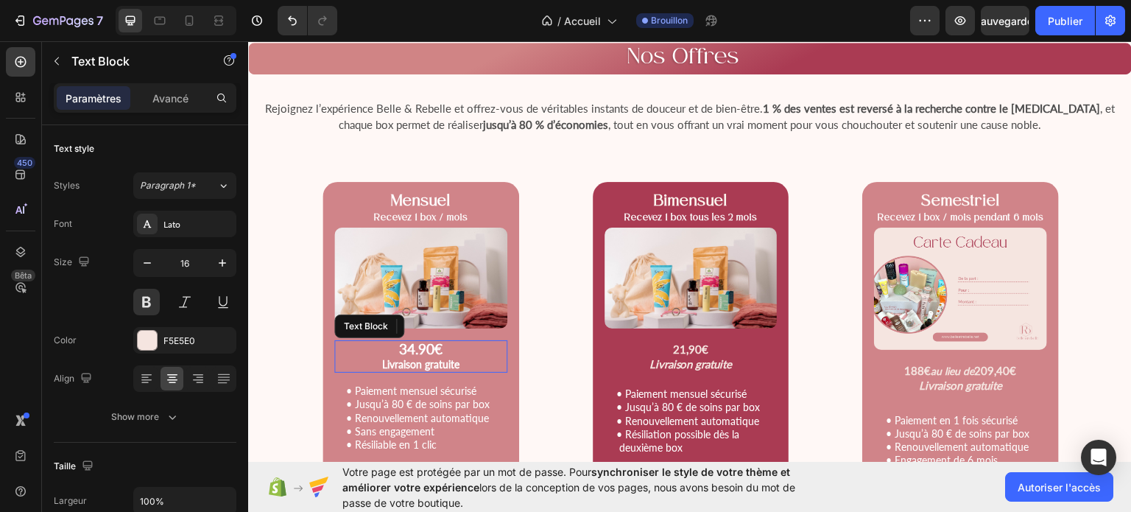
click at [440, 361] on strong "Livraison gratuite" at bounding box center [420, 363] width 77 height 13
click at [456, 359] on strong "Livraison gratuite" at bounding box center [420, 363] width 77 height 13
click at [662, 359] on strong "Livraison gratuite" at bounding box center [690, 362] width 83 height 13
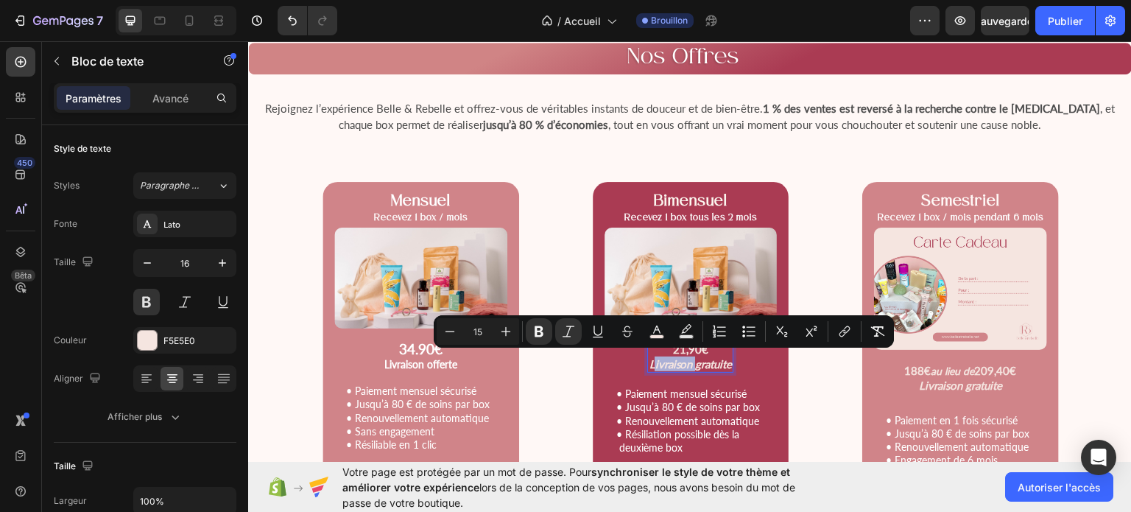
drag, startPoint x: 647, startPoint y: 360, endPoint x: 688, endPoint y: 365, distance: 42.3
click at [688, 365] on strong "Livraison gratuite" at bounding box center [690, 362] width 83 height 13
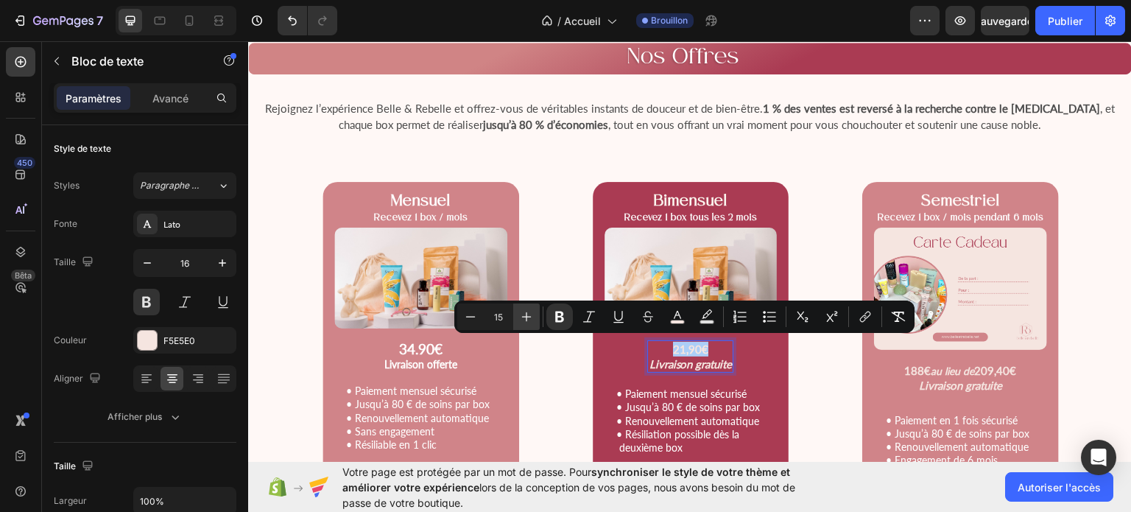
click at [533, 311] on icon "Barre d'outils contextuelle de l'éditeur" at bounding box center [526, 316] width 15 height 15
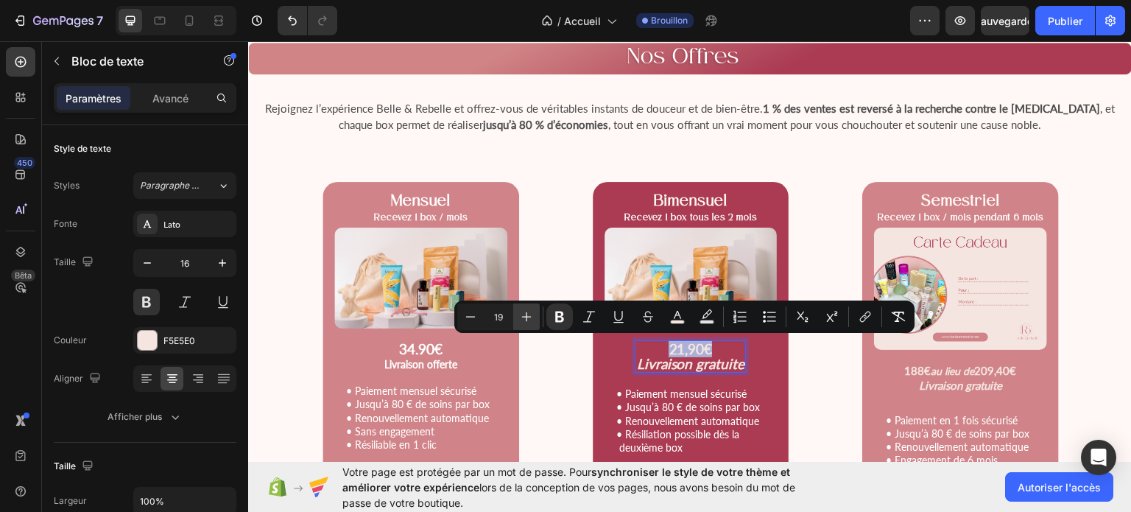
type input "20"
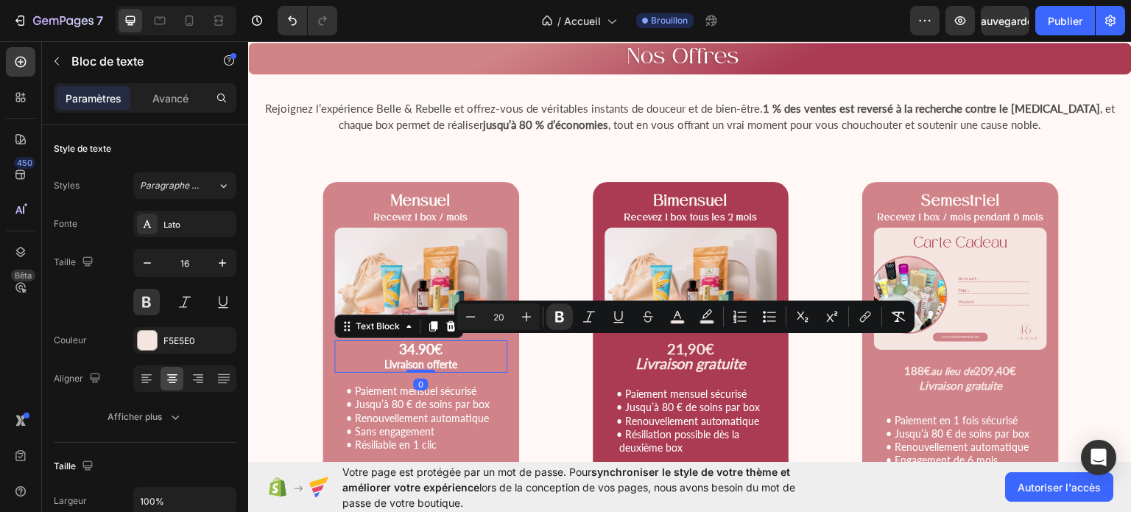
click at [418, 357] on strong "Livraison offerte" at bounding box center [420, 363] width 73 height 13
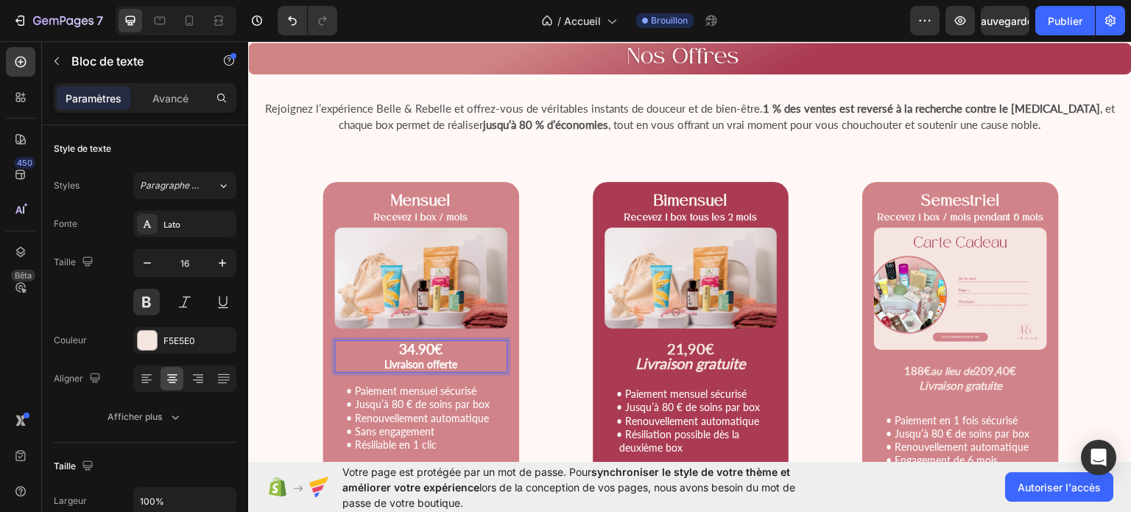
click at [425, 342] on strong "34.90€" at bounding box center [420, 347] width 43 height 17
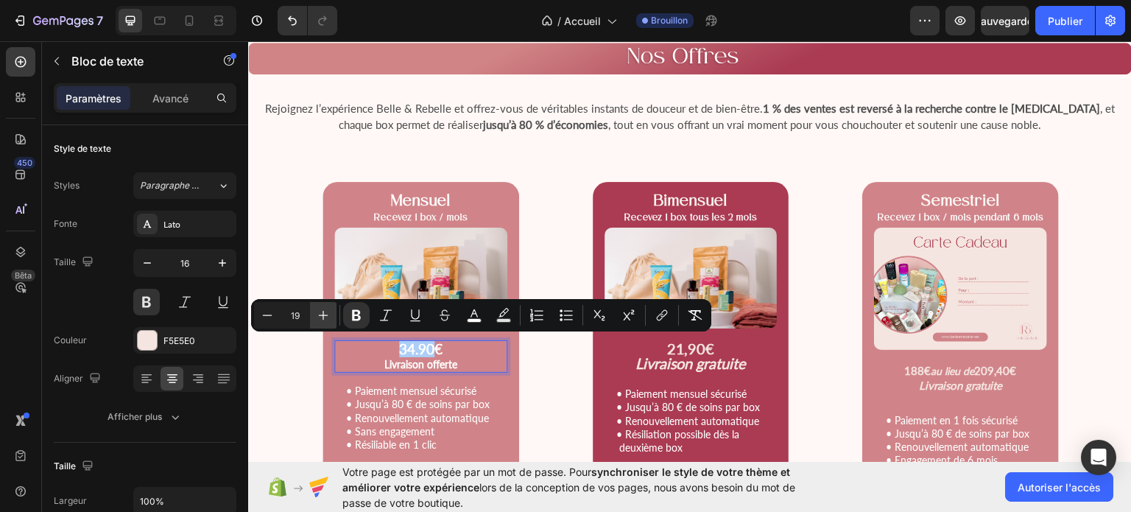
click at [326, 311] on icon "Editor contextual toolbar" at bounding box center [323, 315] width 15 height 15
type input "20"
click at [694, 349] on strong "21,90€" at bounding box center [690, 348] width 48 height 18
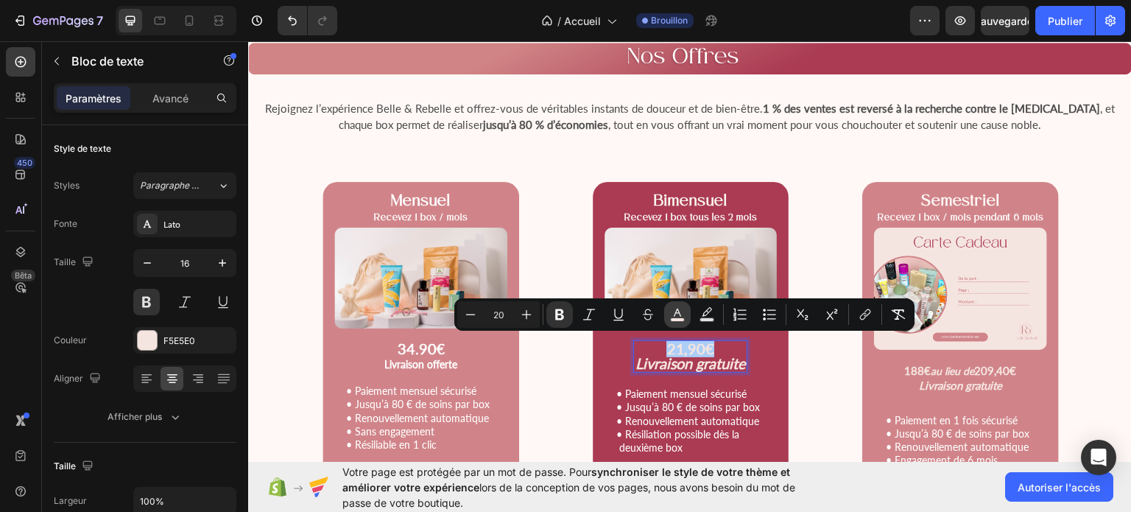
click at [672, 318] on rect "Editor contextual toolbar" at bounding box center [678, 320] width 14 height 4
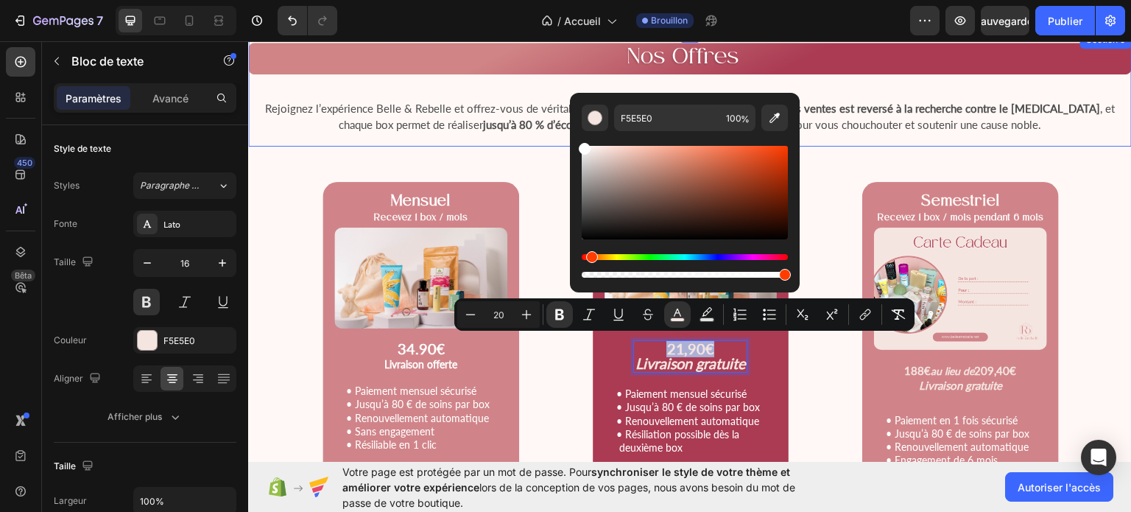
type input "FFFFFF"
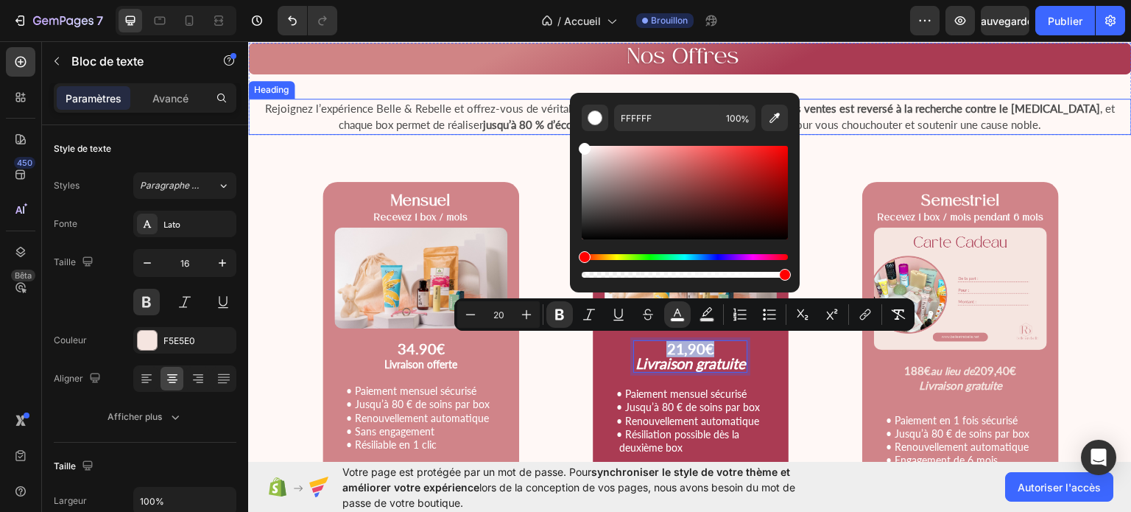
drag, startPoint x: 851, startPoint y: 192, endPoint x: 510, endPoint y: 115, distance: 349.6
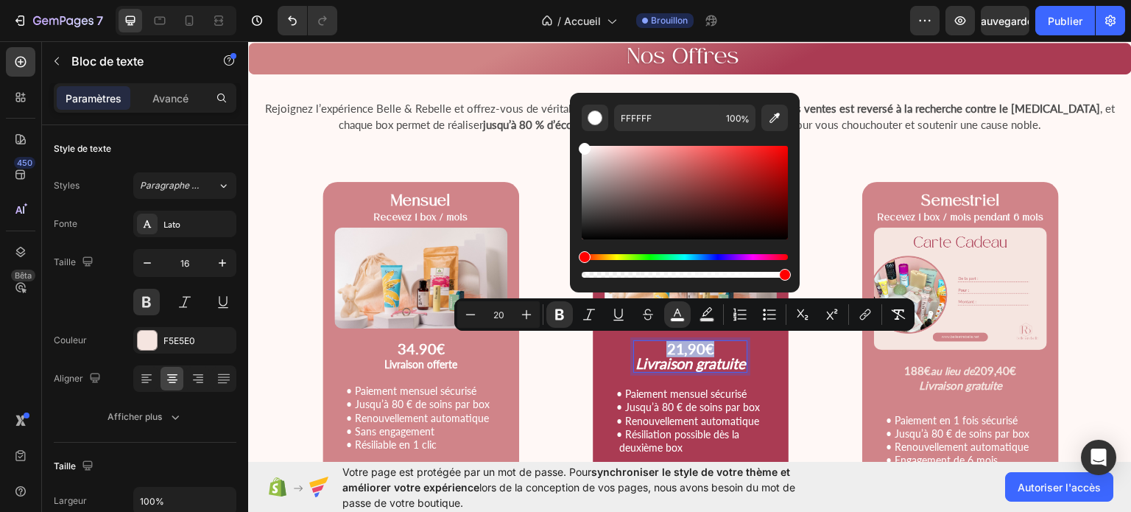
click at [739, 359] on strong "Livraison gratuite" at bounding box center [690, 362] width 111 height 18
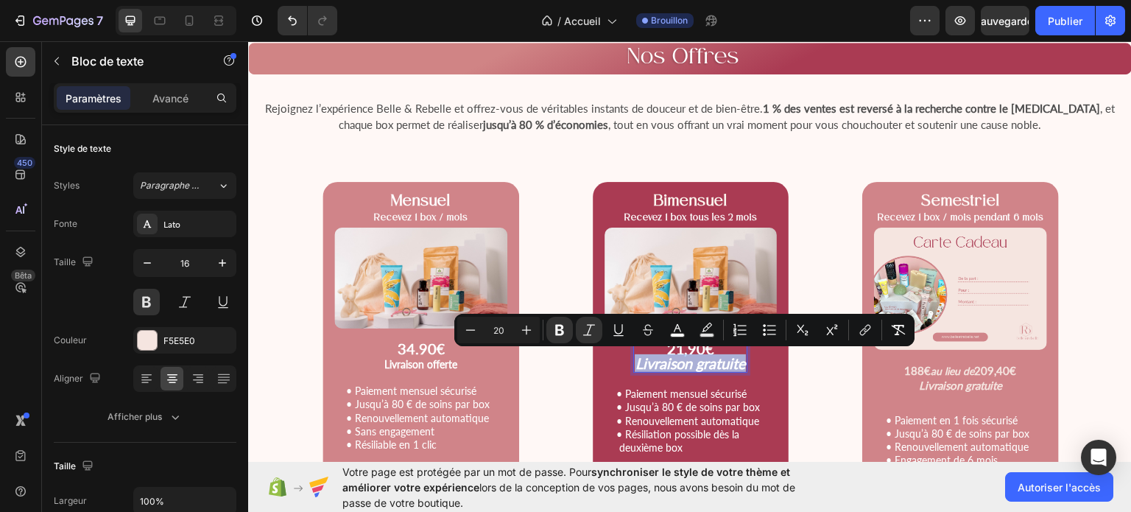
drag, startPoint x: 739, startPoint y: 359, endPoint x: 629, endPoint y: 360, distance: 110.5
click at [635, 360] on strong "Livraison gratuite" at bounding box center [690, 362] width 111 height 18
click at [595, 326] on icon "Editor contextual toolbar" at bounding box center [589, 330] width 15 height 15
click at [566, 326] on icon "Editor contextual toolbar" at bounding box center [559, 330] width 15 height 15
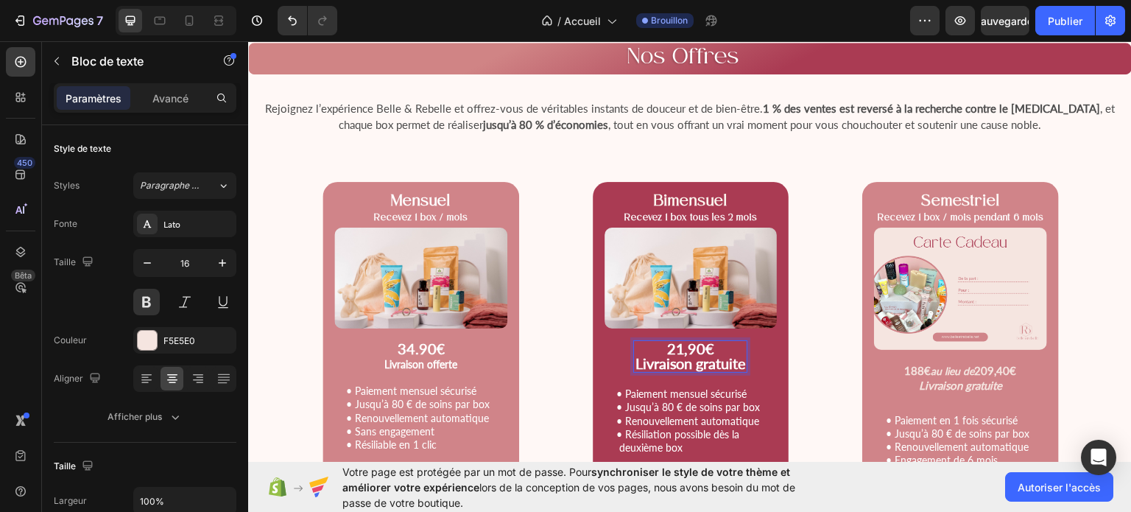
click at [635, 361] on span "Livraison gratuite" at bounding box center [690, 362] width 111 height 18
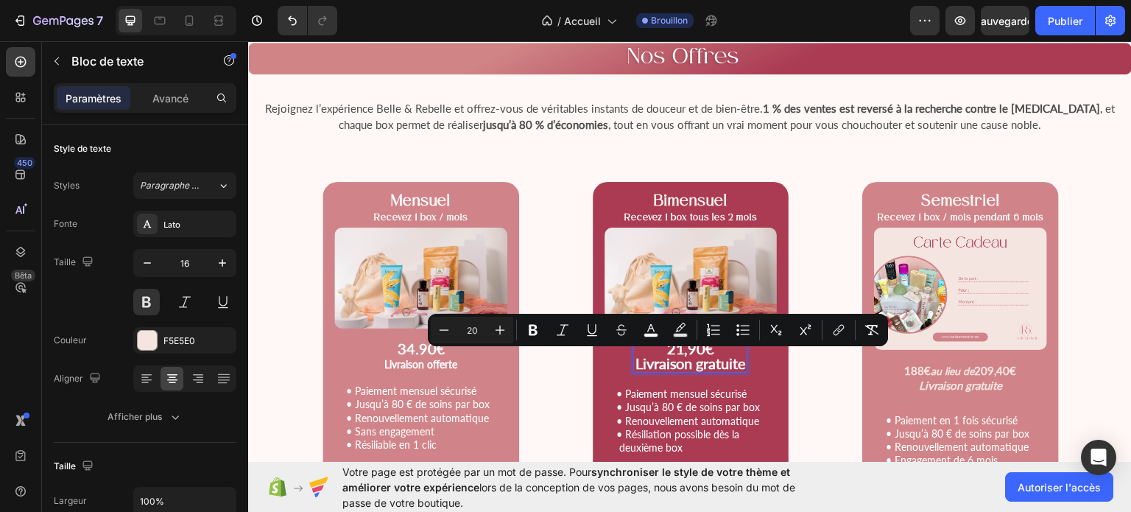
click at [635, 361] on span "Livraison gratuite" at bounding box center [690, 362] width 111 height 18
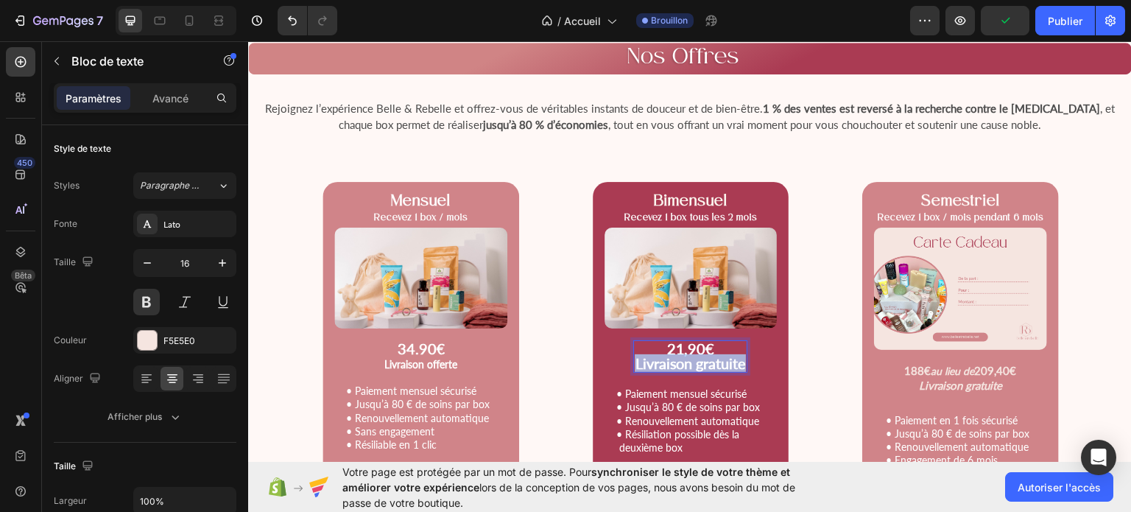
drag, startPoint x: 631, startPoint y: 361, endPoint x: 741, endPoint y: 367, distance: 109.9
click at [741, 367] on span "Livraison gratuite" at bounding box center [690, 362] width 111 height 18
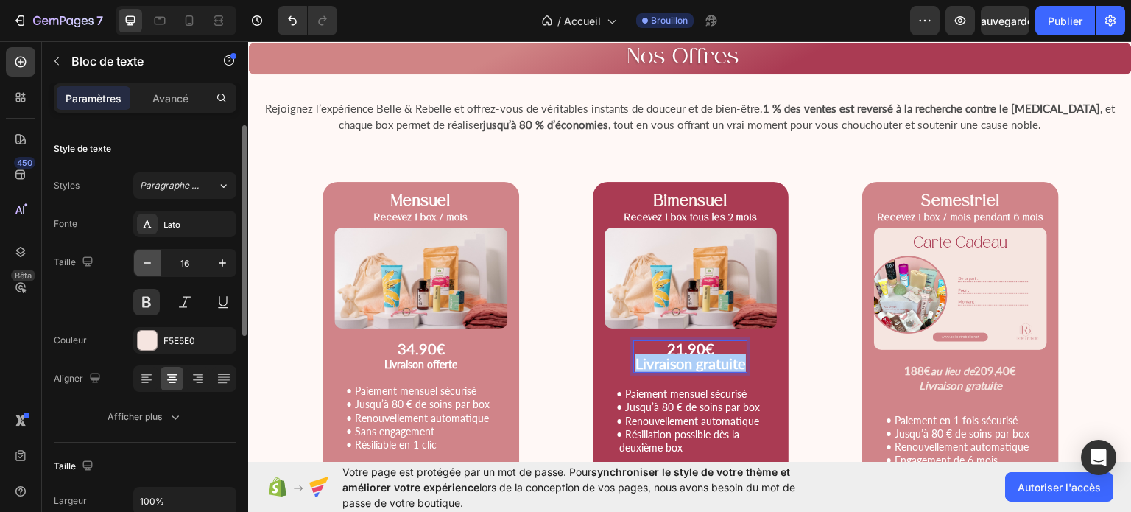
click at [147, 253] on button "button" at bounding box center [147, 263] width 27 height 27
type input "15"
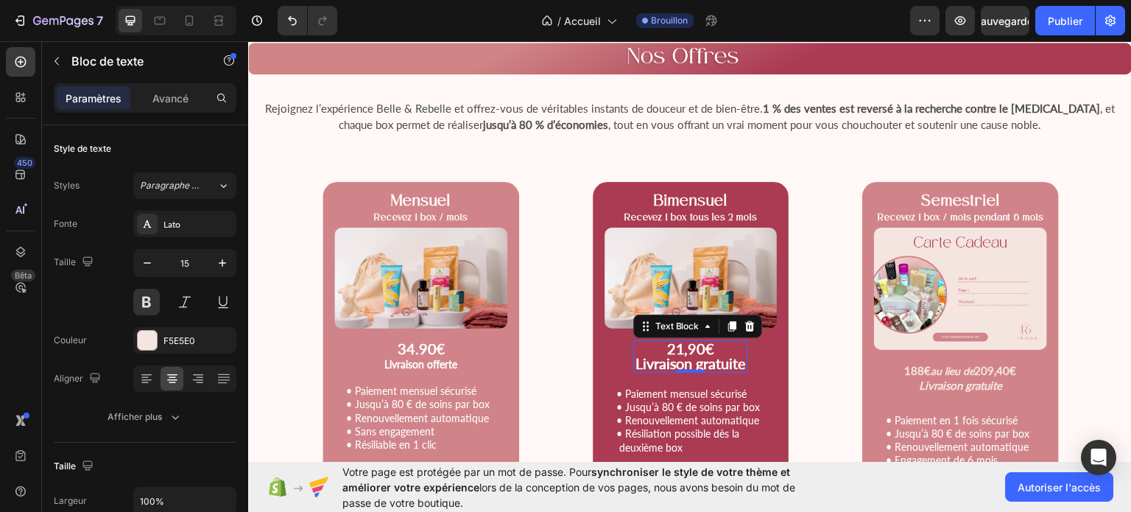
click at [741, 361] on span "Livraison gratuite" at bounding box center [690, 362] width 111 height 18
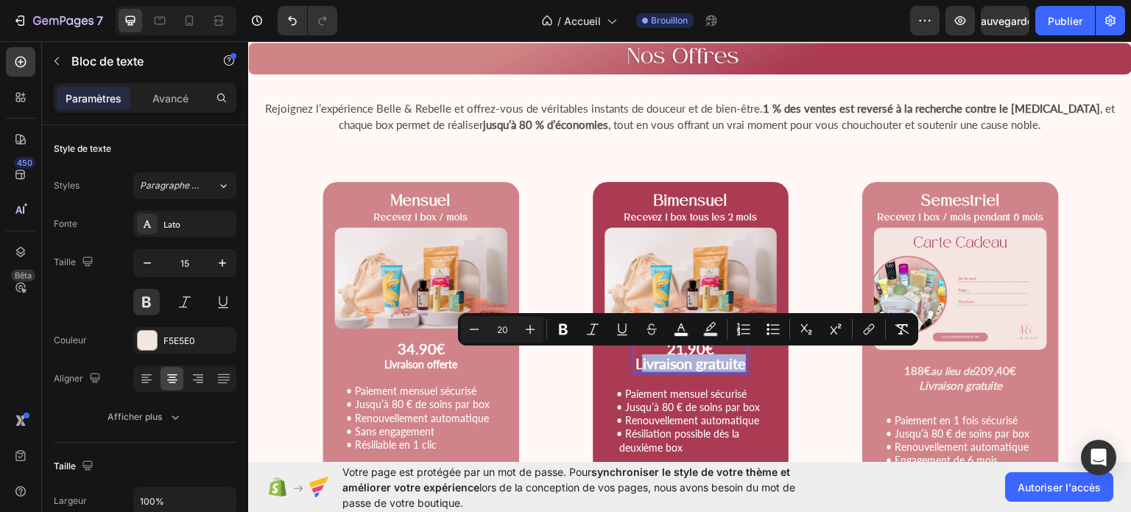
drag, startPoint x: 741, startPoint y: 361, endPoint x: 633, endPoint y: 362, distance: 107.5
click at [635, 362] on span "Livraison gratuite" at bounding box center [690, 362] width 111 height 18
drag, startPoint x: 630, startPoint y: 362, endPoint x: 721, endPoint y: 362, distance: 91.3
click at [721, 362] on span "Livraison gratuite" at bounding box center [690, 362] width 111 height 18
click at [468, 328] on icon "Editor contextual toolbar" at bounding box center [470, 329] width 15 height 15
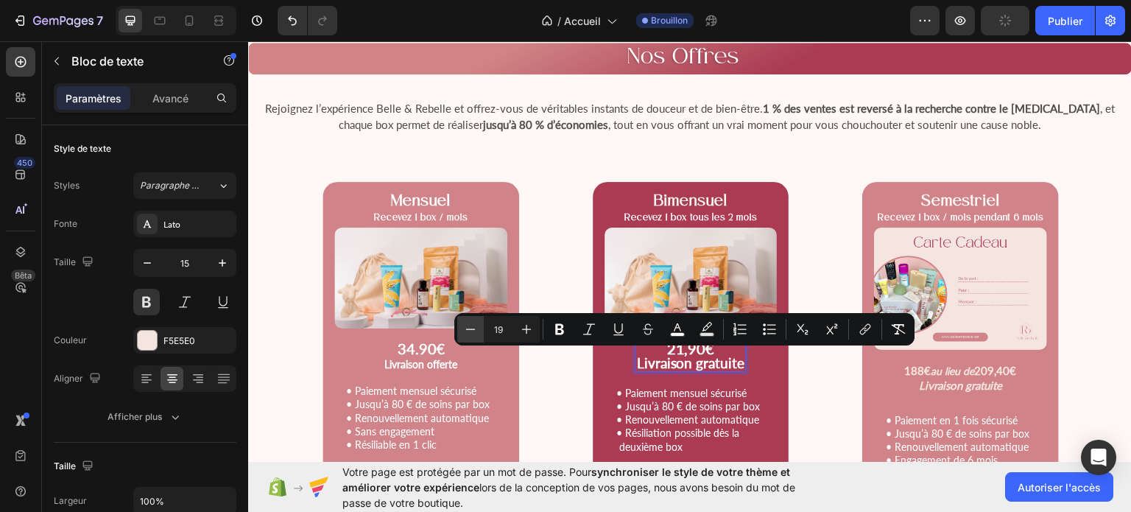
click at [468, 328] on icon "Editor contextual toolbar" at bounding box center [470, 329] width 15 height 15
click at [468, 328] on icon "Barre d'outils contextuelle de l'éditeur" at bounding box center [470, 329] width 15 height 15
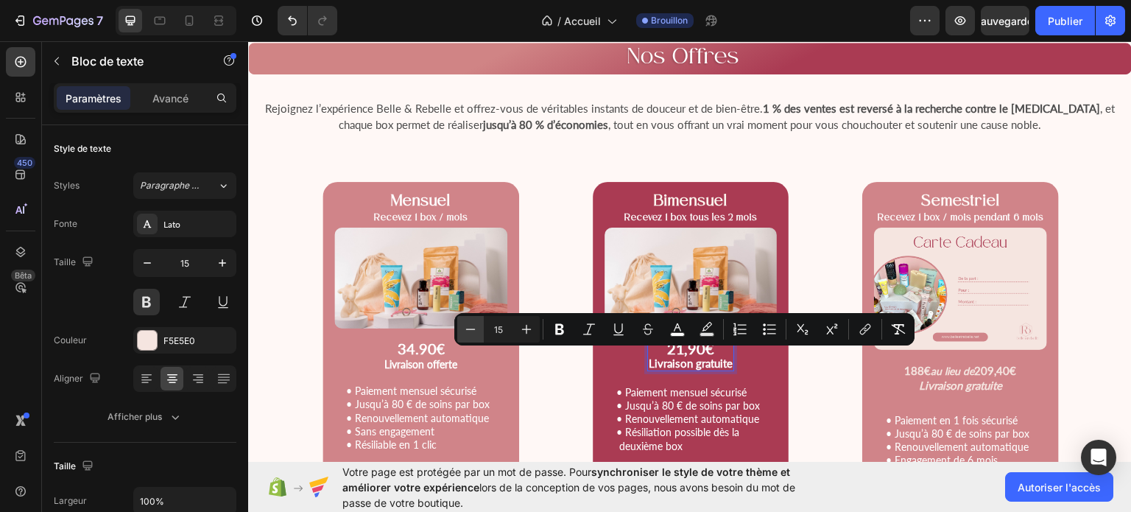
type input "14"
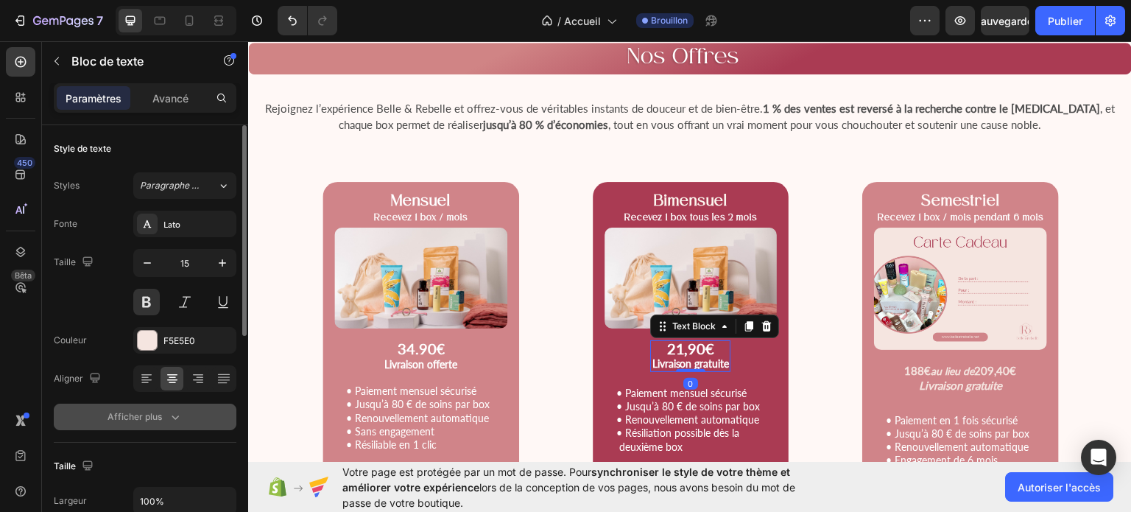
click at [182, 406] on button "Afficher plus" at bounding box center [145, 417] width 183 height 27
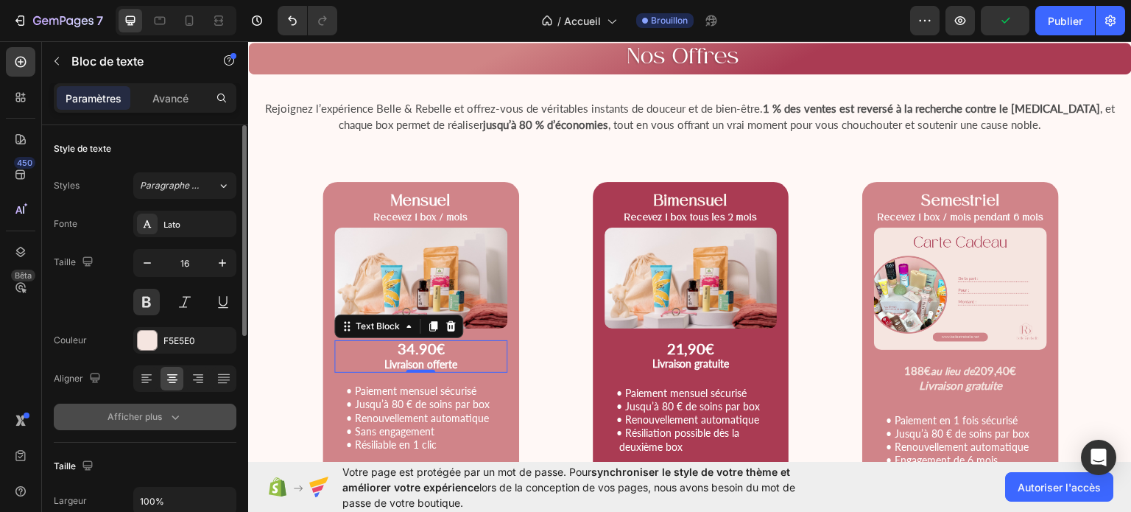
click at [162, 418] on div "Afficher plus" at bounding box center [145, 416] width 75 height 15
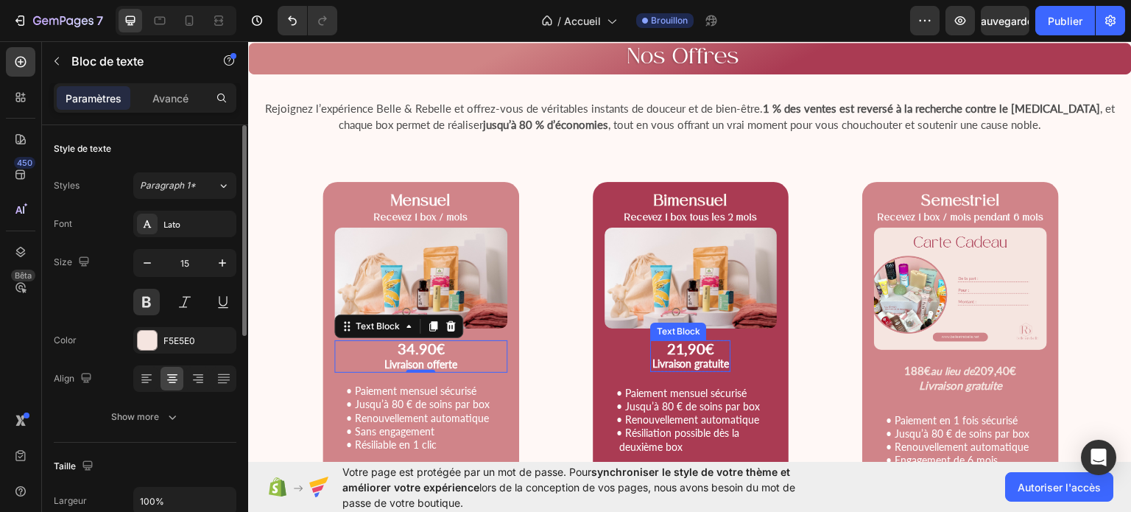
click at [705, 356] on span "Livraison gratuite" at bounding box center [690, 362] width 77 height 13
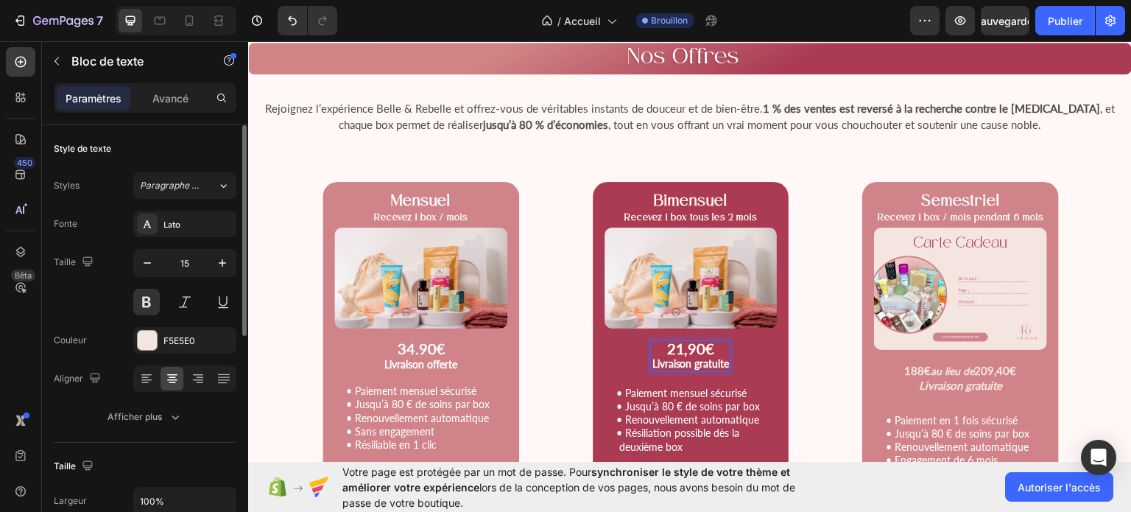
click at [711, 350] on p "21,90€" at bounding box center [690, 348] width 77 height 15
click at [691, 359] on span "Livraison gratuite" at bounding box center [690, 362] width 77 height 13
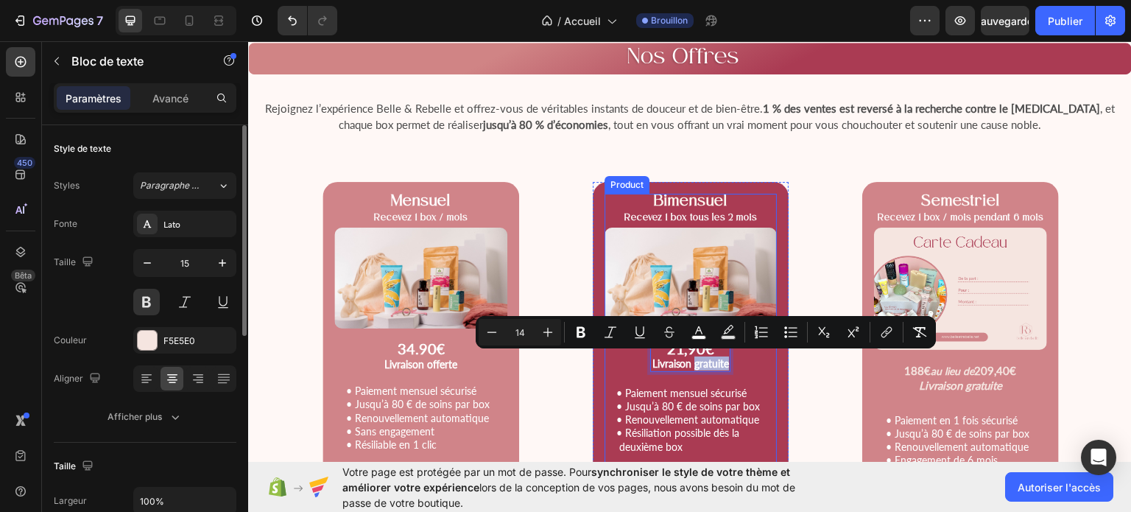
drag, startPoint x: 691, startPoint y: 359, endPoint x: 739, endPoint y: 361, distance: 47.9
click at [739, 361] on div "Bimensuel Recevez 1 box tous les 2 mois Text Block Product Images 21,90€ Livrai…" at bounding box center [691, 283] width 173 height 181
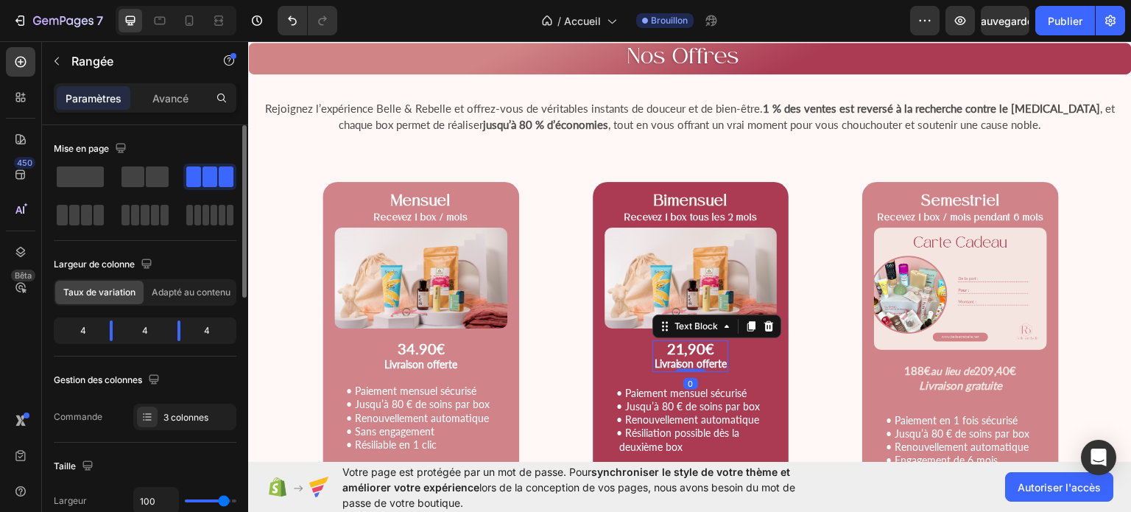
click at [712, 353] on p "21,90€" at bounding box center [690, 348] width 73 height 15
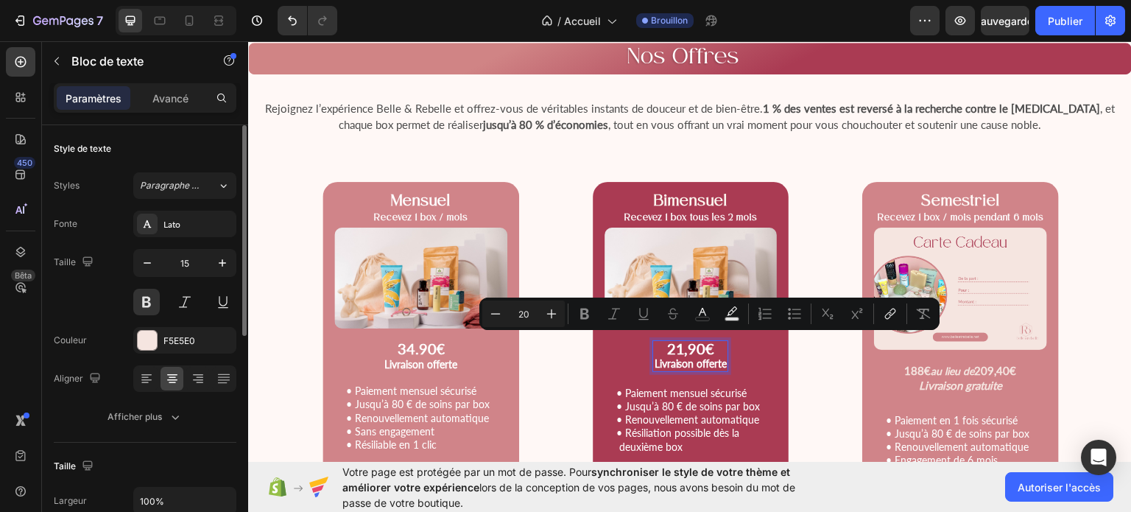
click at [712, 353] on p "21,90€" at bounding box center [690, 348] width 73 height 15
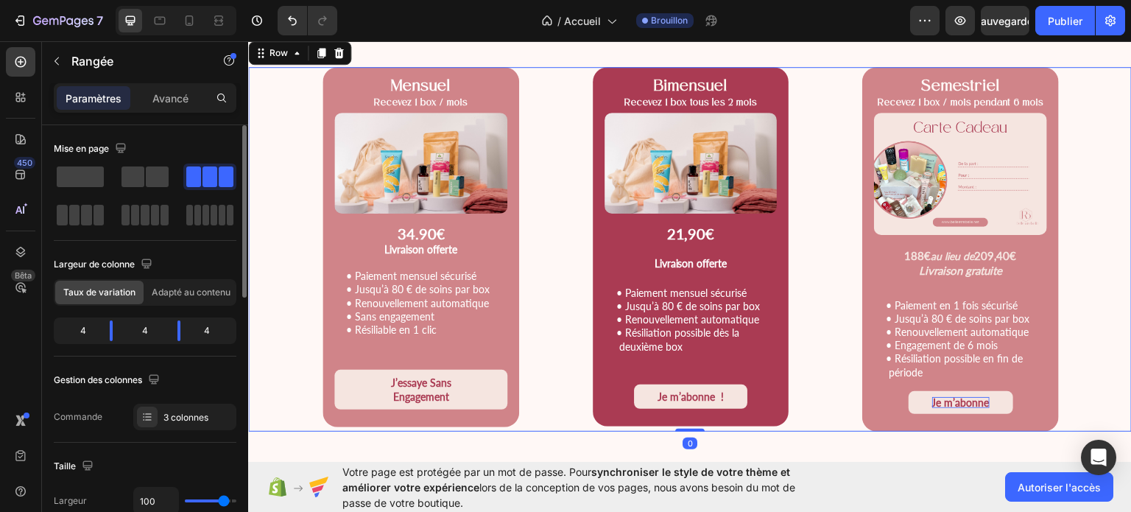
scroll to position [1925, 0]
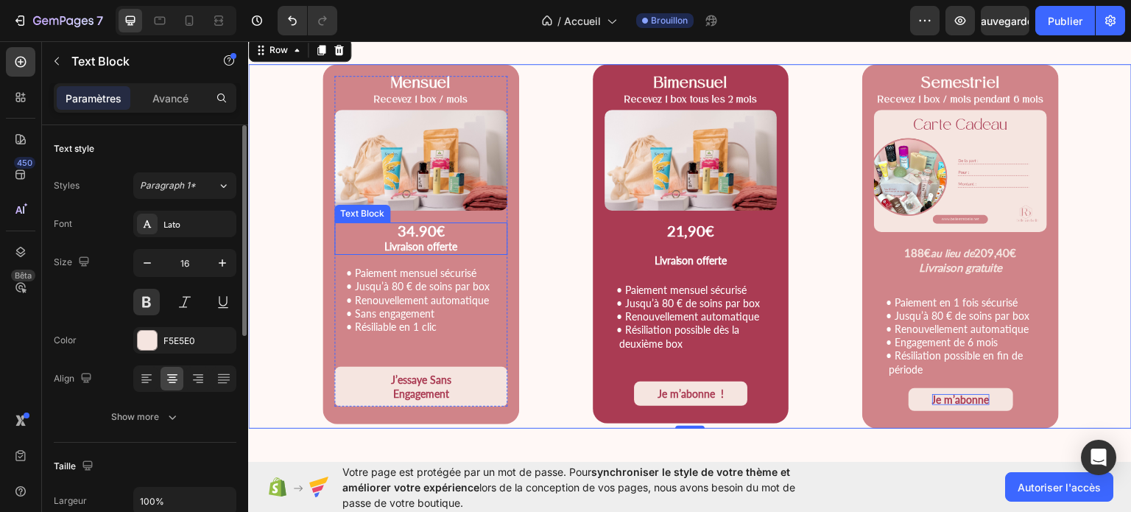
click at [447, 233] on p "34.90 €" at bounding box center [421, 230] width 170 height 15
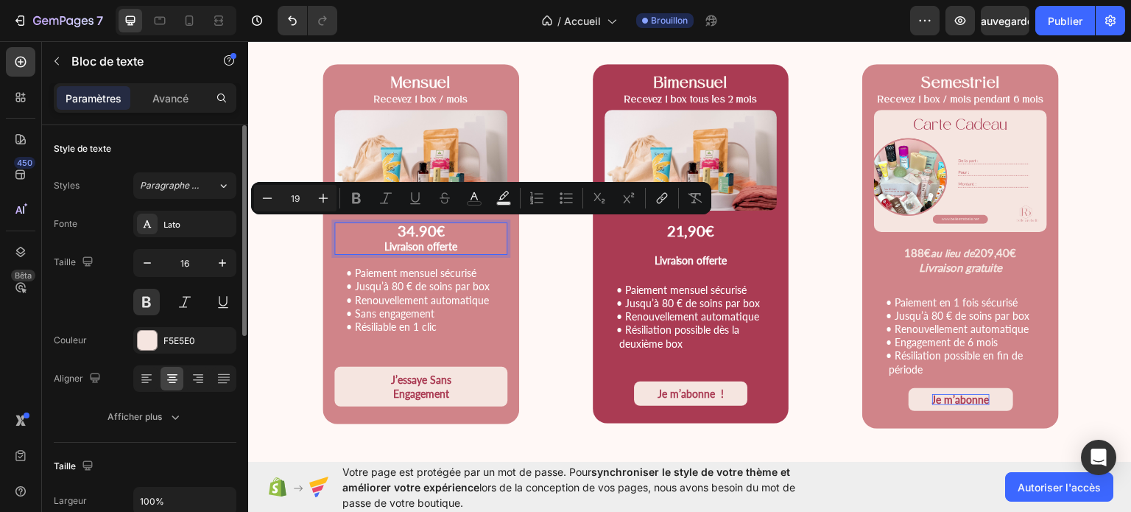
click at [447, 233] on p "34.90 €" at bounding box center [421, 230] width 170 height 15
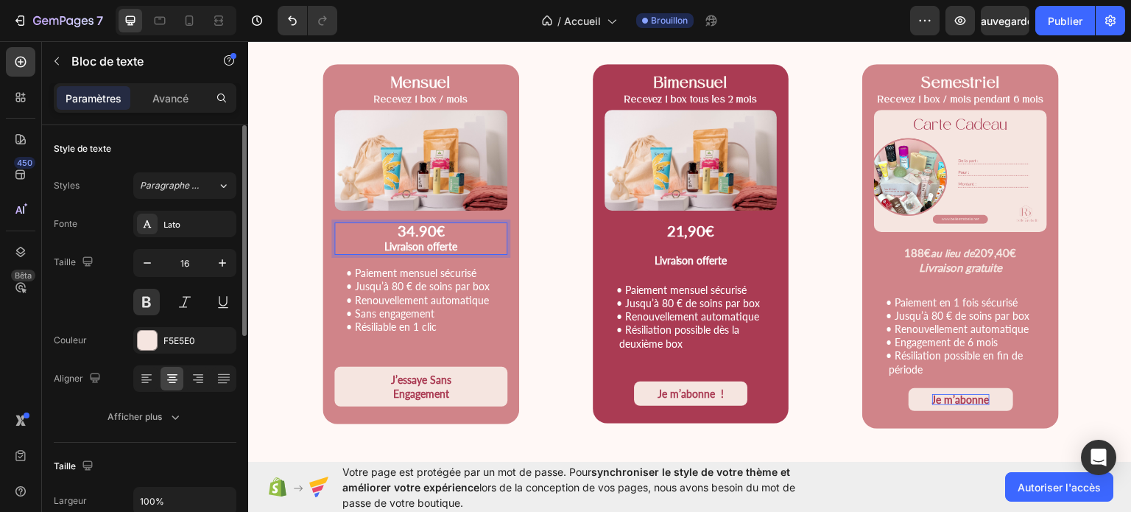
click at [447, 233] on p "34.90 €" at bounding box center [421, 230] width 170 height 15
click at [680, 244] on p "Rich Text Editor. Editing area: main" at bounding box center [690, 245] width 73 height 15
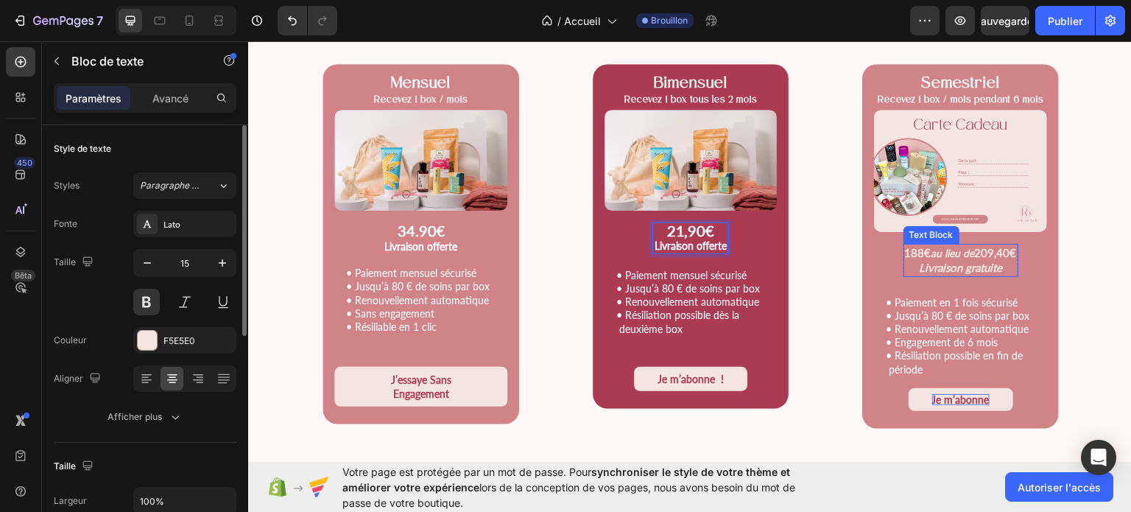
click at [953, 244] on p "188€ au lieu de 209,40€" at bounding box center [961, 251] width 112 height 15
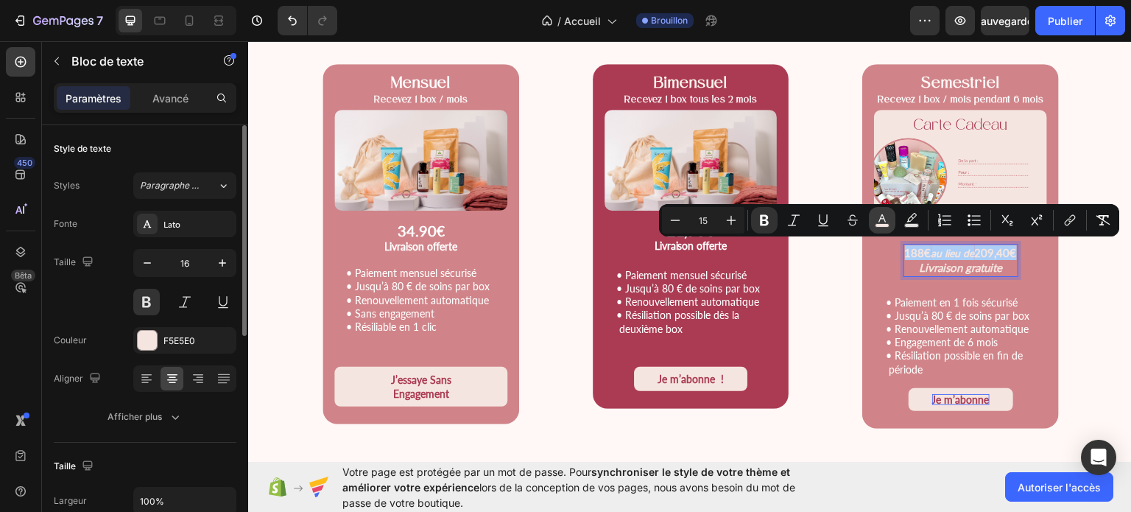
click at [881, 224] on rect "Editor contextual toolbar" at bounding box center [883, 226] width 14 height 4
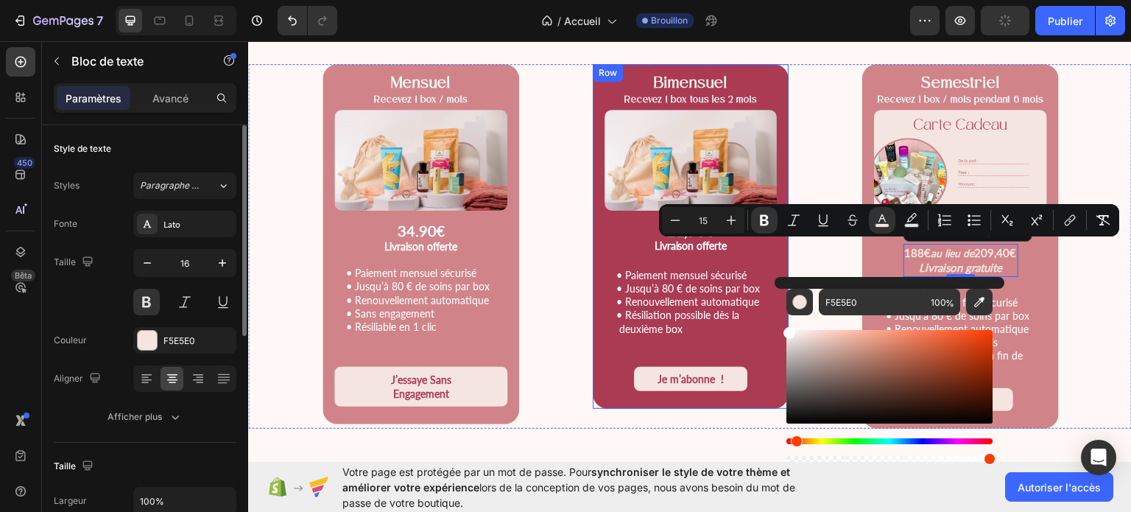
type input "FFFFFF"
drag, startPoint x: 1053, startPoint y: 375, endPoint x: 761, endPoint y: 312, distance: 298.2
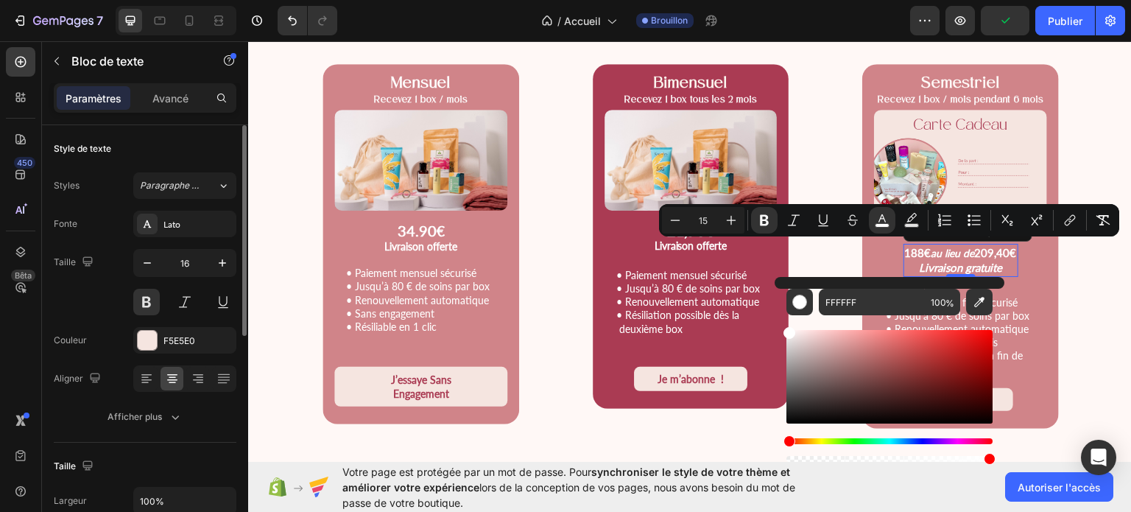
click at [994, 263] on p "Livraison gratuite" at bounding box center [961, 266] width 112 height 15
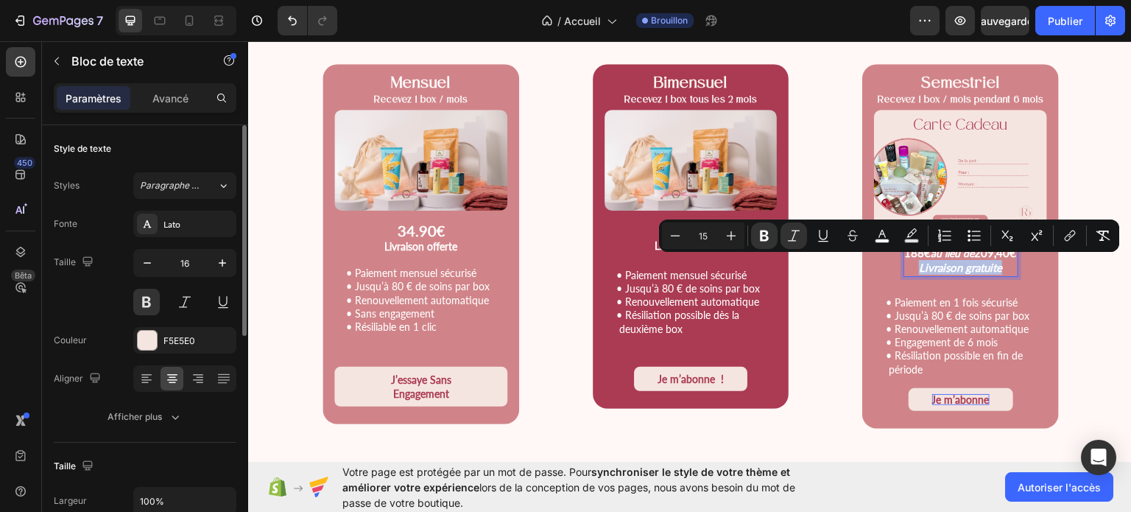
drag, startPoint x: 994, startPoint y: 263, endPoint x: 909, endPoint y: 264, distance: 84.7
click at [909, 264] on p "Livraison gratuite" at bounding box center [961, 266] width 112 height 15
click at [663, 230] on button "Minus" at bounding box center [675, 235] width 27 height 27
type input "14"
click at [792, 232] on icon "Editor contextual toolbar" at bounding box center [793, 235] width 15 height 15
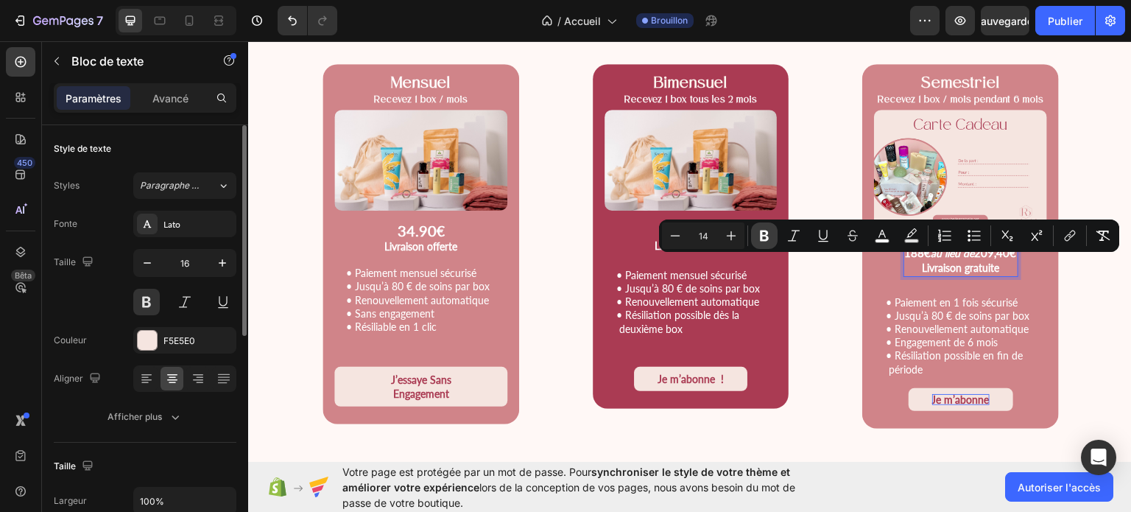
click at [772, 238] on button "Bold" at bounding box center [764, 235] width 27 height 27
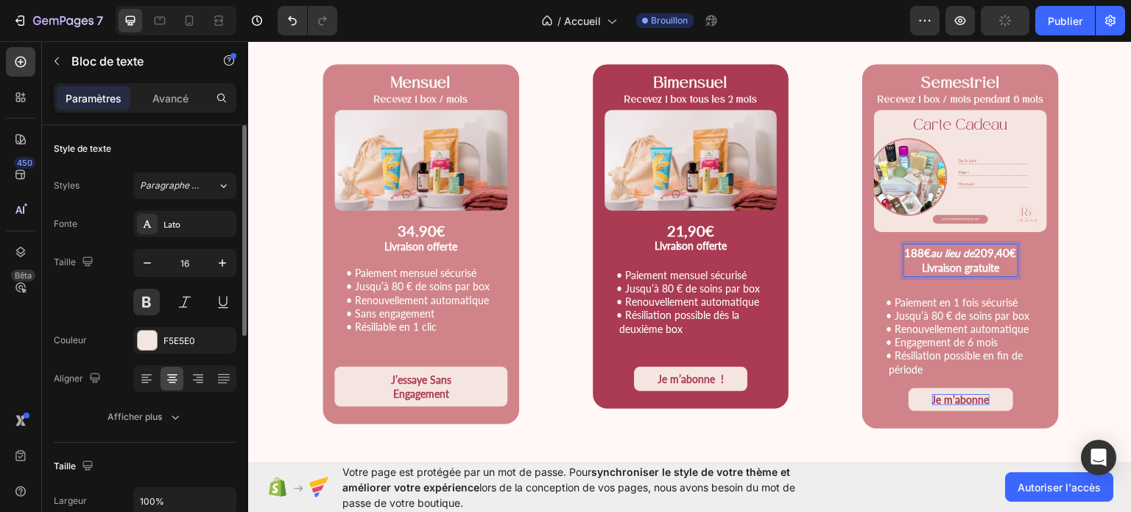
click at [1007, 250] on strong "209,40€" at bounding box center [996, 251] width 42 height 13
drag, startPoint x: 1007, startPoint y: 250, endPoint x: 892, endPoint y: 248, distance: 114.9
click at [905, 248] on p "188€ au lieu de 209,40€" at bounding box center [961, 251] width 112 height 15
click at [905, 250] on strong "188€" at bounding box center [918, 251] width 27 height 13
drag, startPoint x: 894, startPoint y: 250, endPoint x: 1007, endPoint y: 249, distance: 113.4
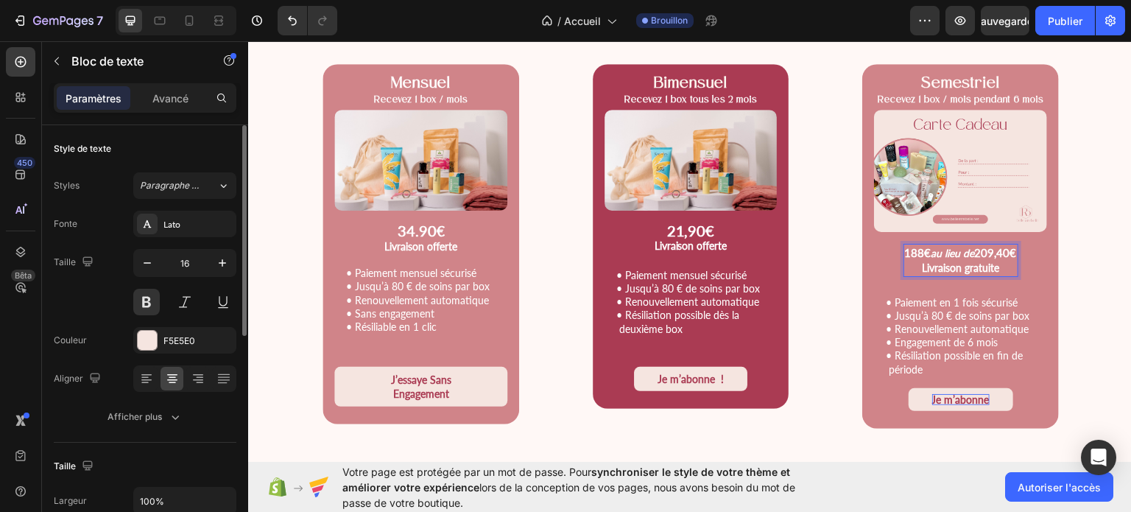
click at [1007, 249] on p "188€ au lieu de 209,40€" at bounding box center [961, 251] width 112 height 15
click at [1007, 249] on strong "209,40€" at bounding box center [996, 251] width 42 height 13
drag, startPoint x: 1007, startPoint y: 249, endPoint x: 897, endPoint y: 238, distance: 111.0
click at [897, 238] on div "Semestriel Recevez 1 box / mois pendant 6 mois Text Block Product Images 188€ a…" at bounding box center [960, 231] width 173 height 312
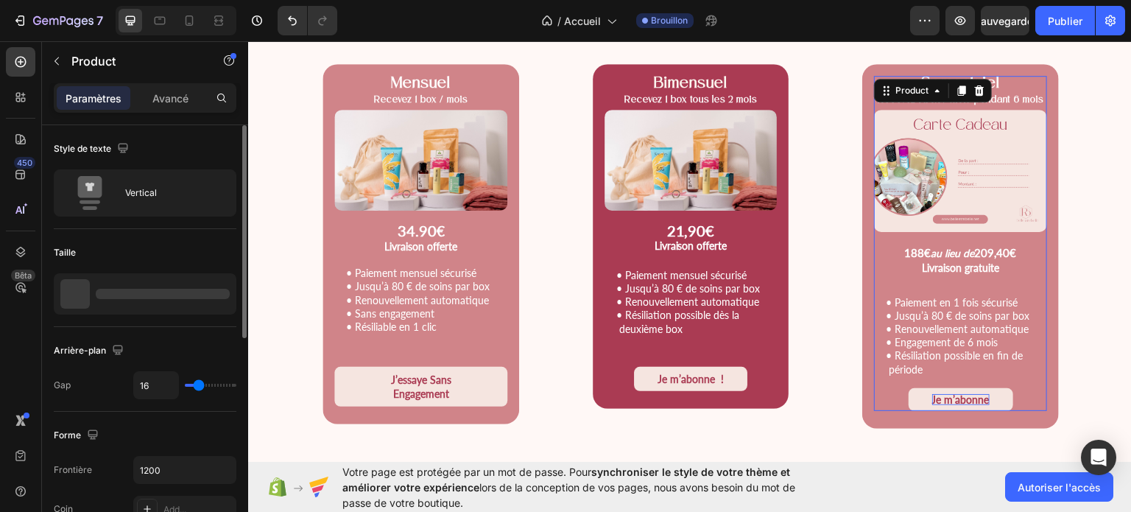
click at [897, 238] on div "Semestriel Recevez 1 box / mois pendant 6 mois Text Block Product Images 188€ a…" at bounding box center [960, 231] width 173 height 312
click at [957, 244] on p "188€ au lieu de 209,40€" at bounding box center [961, 251] width 112 height 15
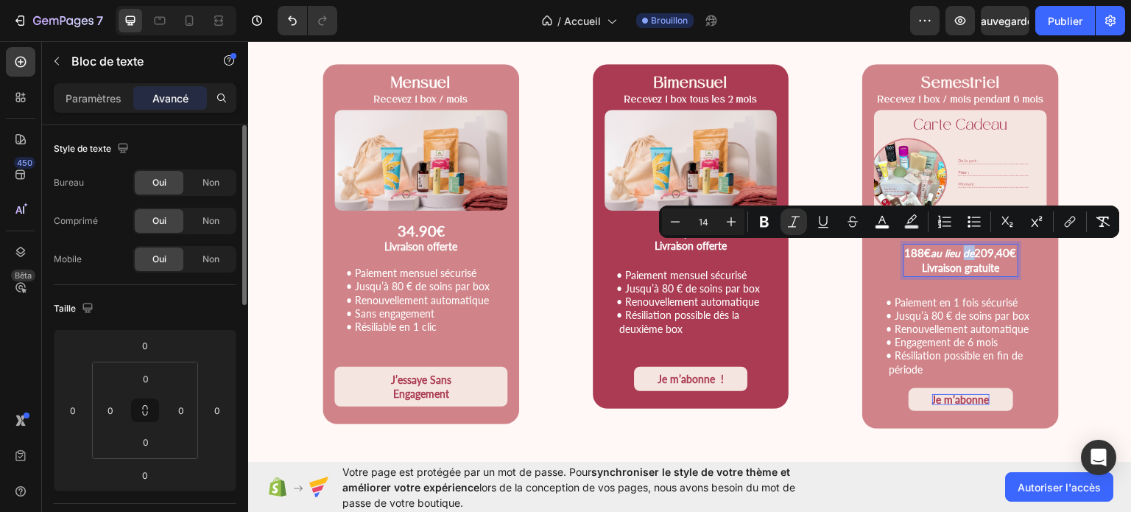
type input "15"
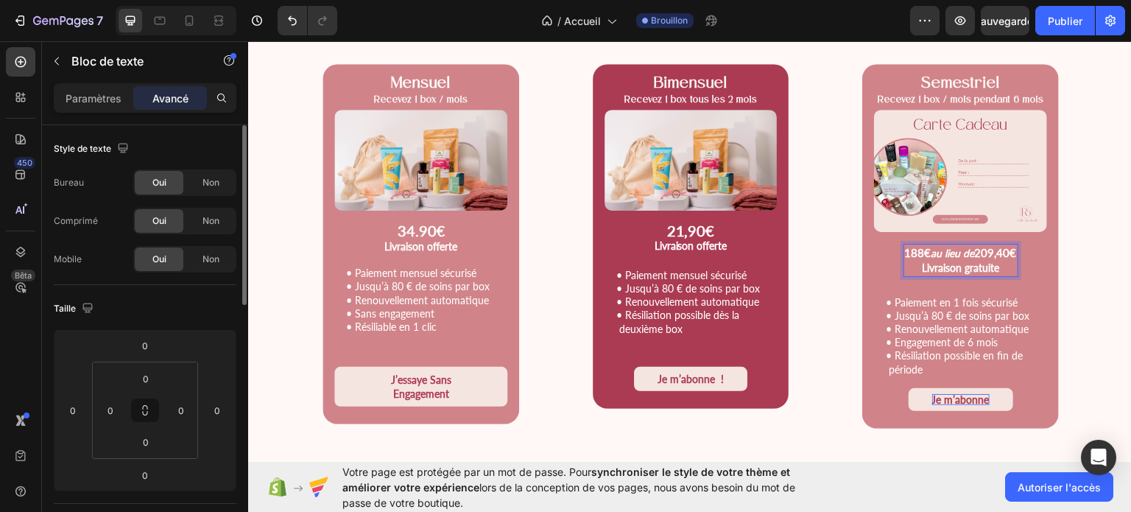
click at [1009, 247] on strong "209,40€" at bounding box center [996, 251] width 42 height 13
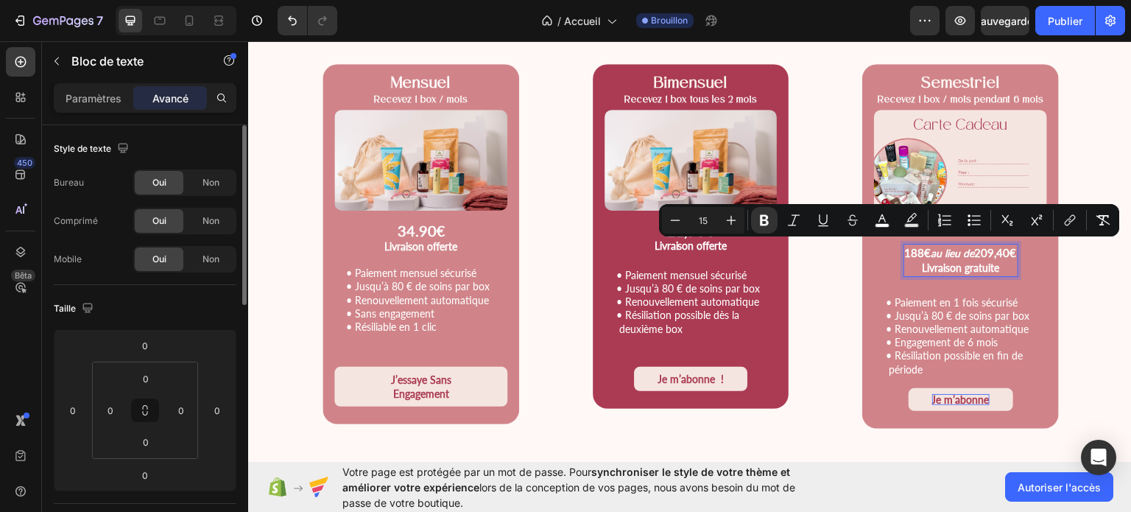
drag, startPoint x: 1009, startPoint y: 247, endPoint x: 895, endPoint y: 247, distance: 114.1
click at [905, 247] on p "188€ au lieu de 209,40€" at bounding box center [961, 251] width 112 height 15
click at [728, 219] on icon "Editor contextual toolbar" at bounding box center [732, 221] width 10 height 10
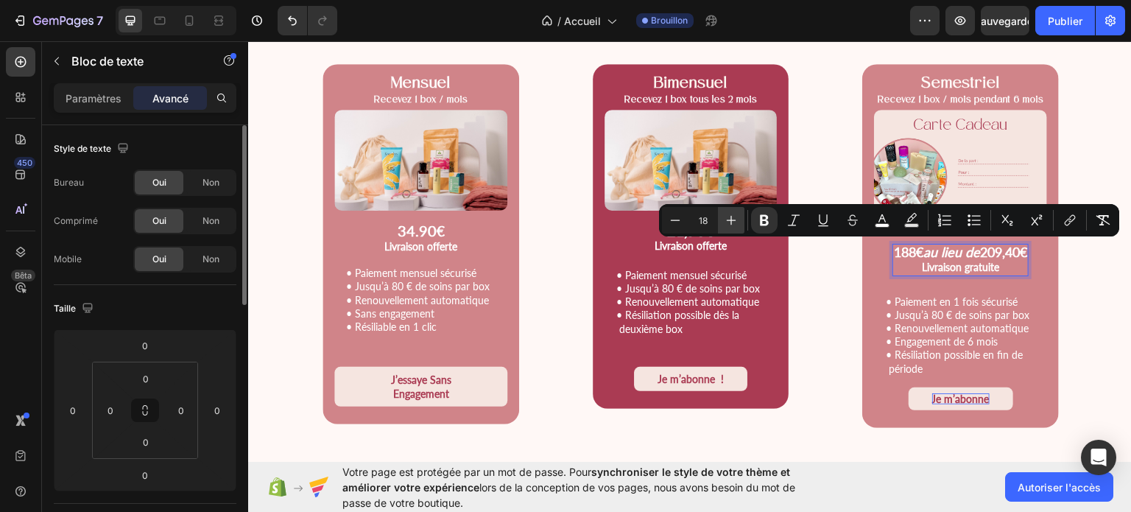
click at [728, 219] on icon "Editor contextual toolbar" at bounding box center [732, 221] width 10 height 10
type input "20"
click at [968, 252] on icon "au lieu de" at bounding box center [950, 251] width 63 height 18
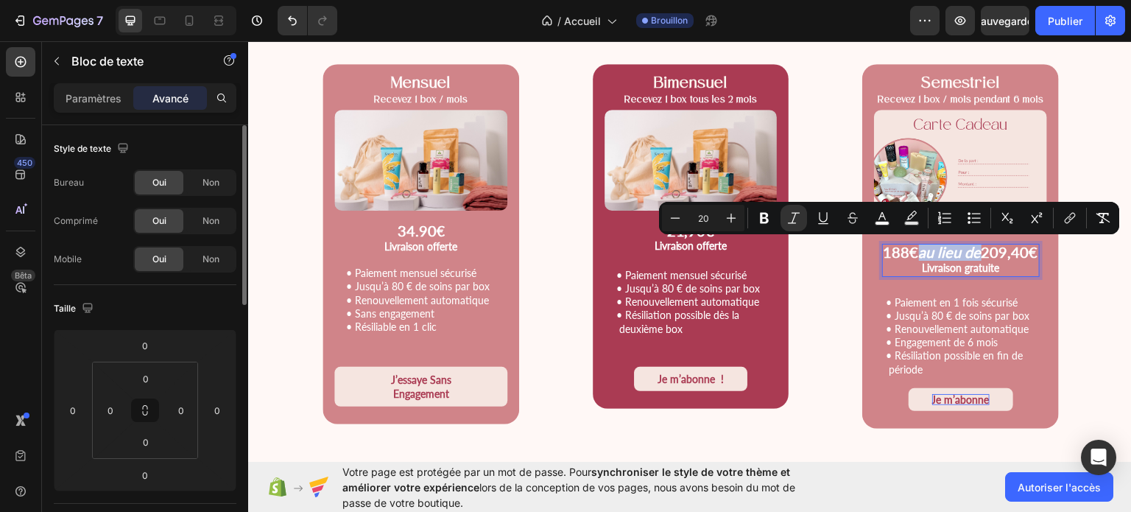
drag, startPoint x: 968, startPoint y: 253, endPoint x: 909, endPoint y: 254, distance: 58.9
click at [919, 254] on icon "au lieu de" at bounding box center [950, 251] width 63 height 18
click at [677, 215] on icon "Editor contextual toolbar" at bounding box center [675, 218] width 15 height 15
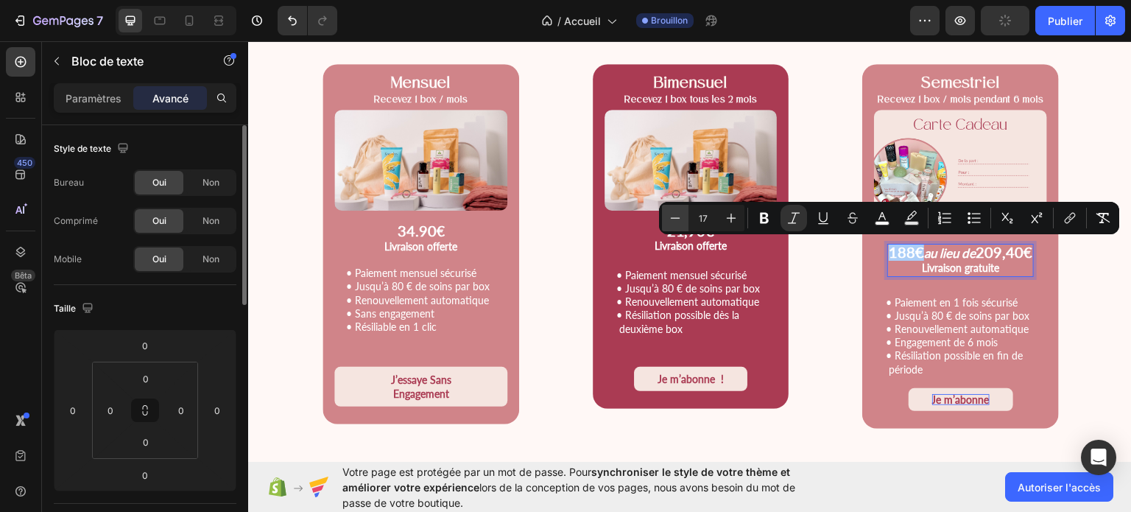
click at [677, 215] on icon "Editor contextual toolbar" at bounding box center [675, 218] width 15 height 15
click at [677, 215] on icon "Barre d'outils contextuelle de l'éditeur" at bounding box center [675, 218] width 15 height 15
type input "14"
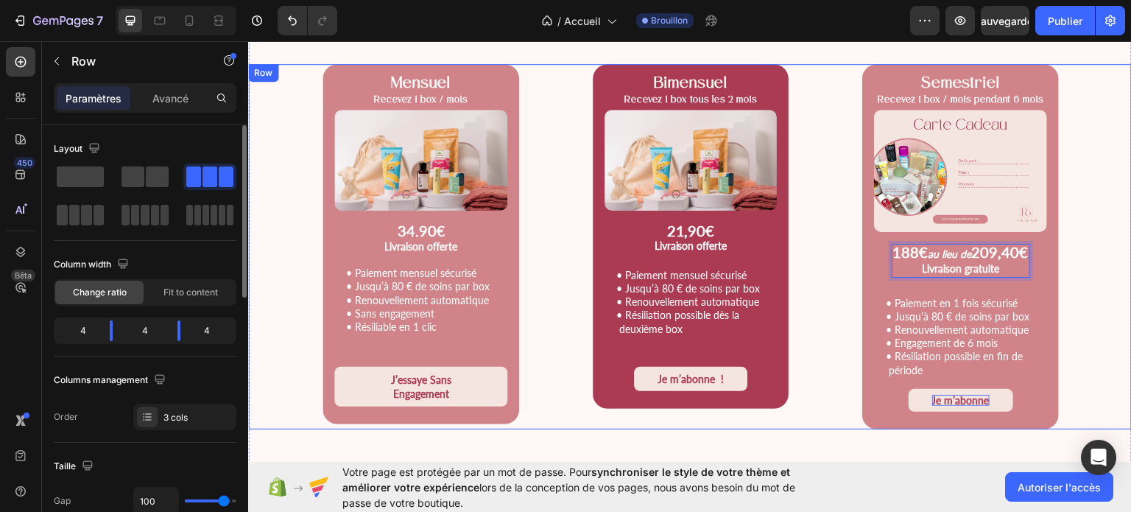
click at [1096, 317] on div "Mensuel Recevez 1 box / mois Text Block Product Images 34.90 € Livraison offert…" at bounding box center [690, 245] width 884 height 365
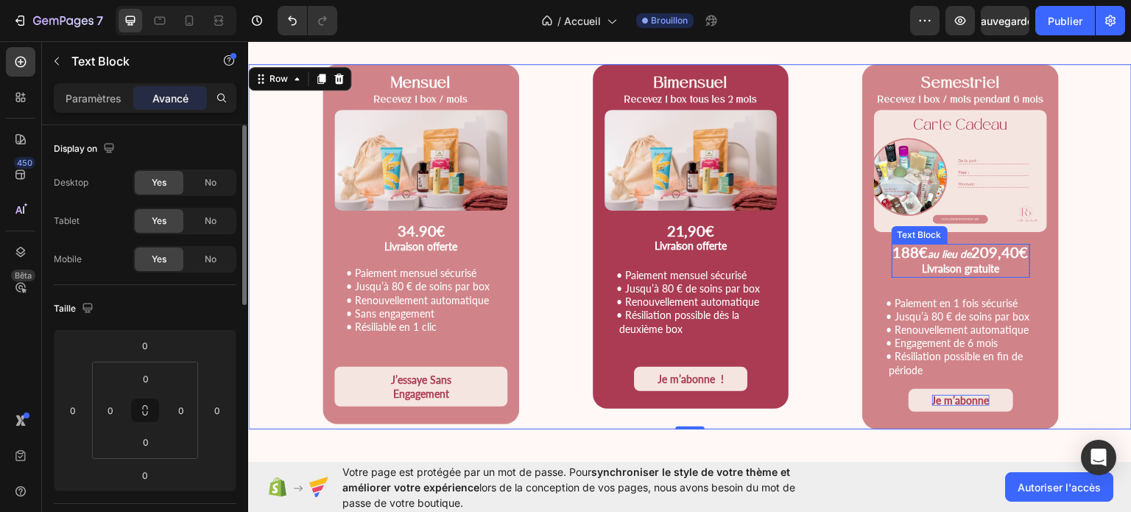
click at [993, 267] on p "Livraison gratuite" at bounding box center [960, 267] width 135 height 15
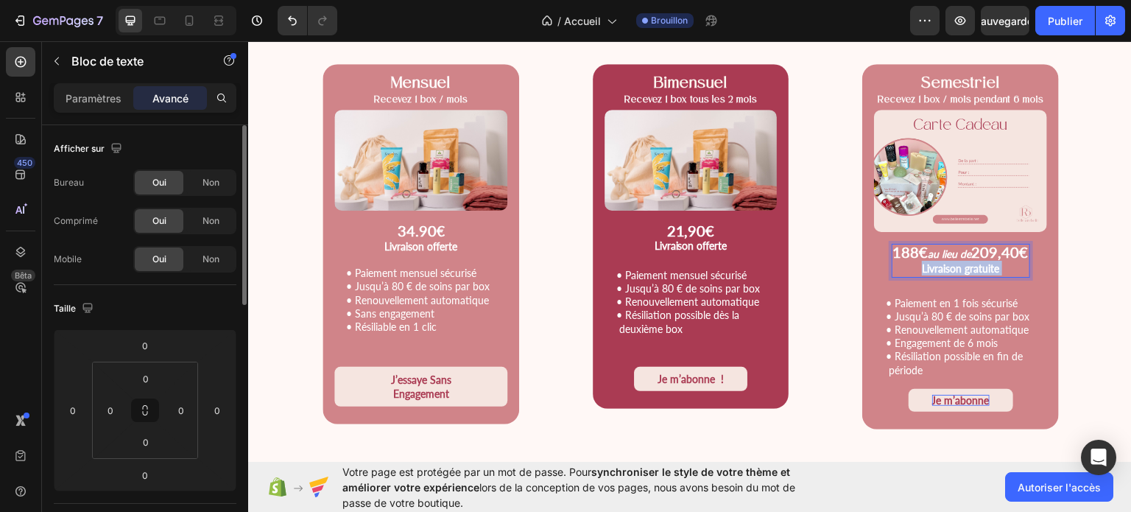
drag, startPoint x: 993, startPoint y: 267, endPoint x: 957, endPoint y: 269, distance: 36.9
click at [957, 269] on p "Livraison gratuite" at bounding box center [960, 267] width 135 height 15
drag, startPoint x: 957, startPoint y: 269, endPoint x: 993, endPoint y: 266, distance: 36.9
click at [993, 266] on p "Livraison gratuite" at bounding box center [960, 267] width 135 height 15
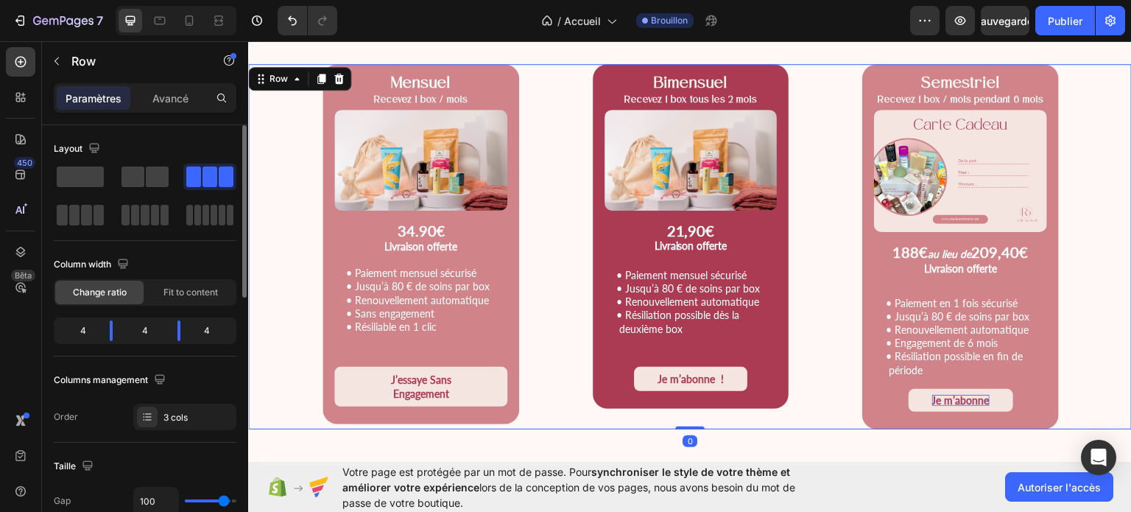
click at [1058, 278] on div "Mensuel Recevez 1 box / mois Text Block Product Images 34.90 € Livraison offert…" at bounding box center [690, 245] width 884 height 365
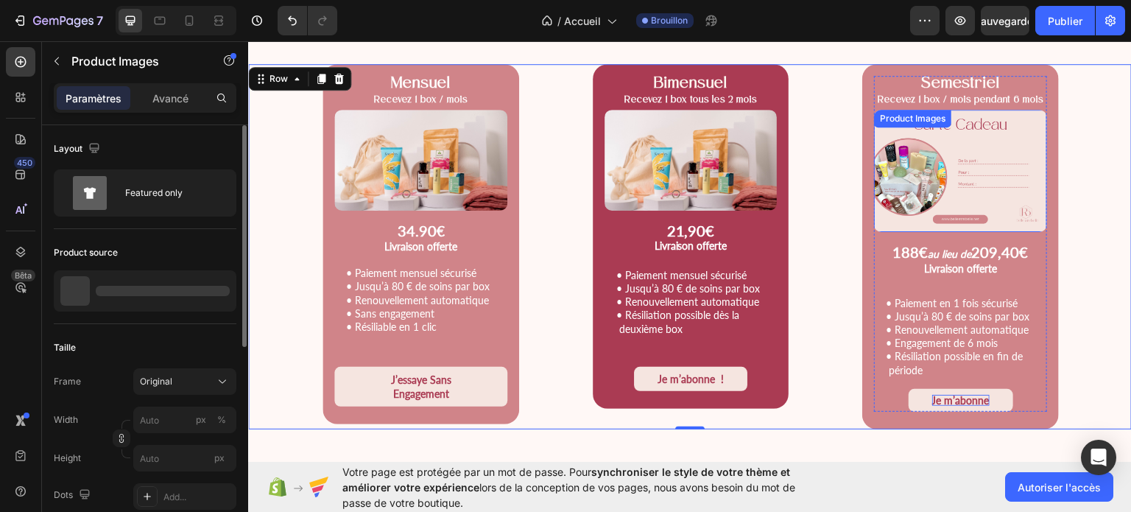
click at [975, 121] on div "Product Images" at bounding box center [960, 170] width 173 height 122
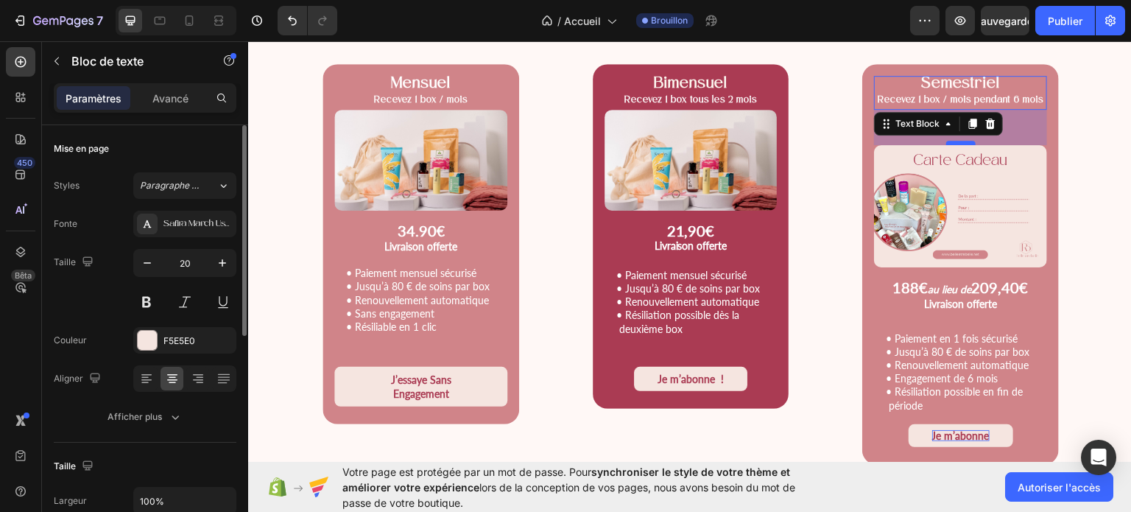
drag, startPoint x: 957, startPoint y: 106, endPoint x: 957, endPoint y: 141, distance: 35.3
click at [957, 141] on div at bounding box center [960, 142] width 29 height 4
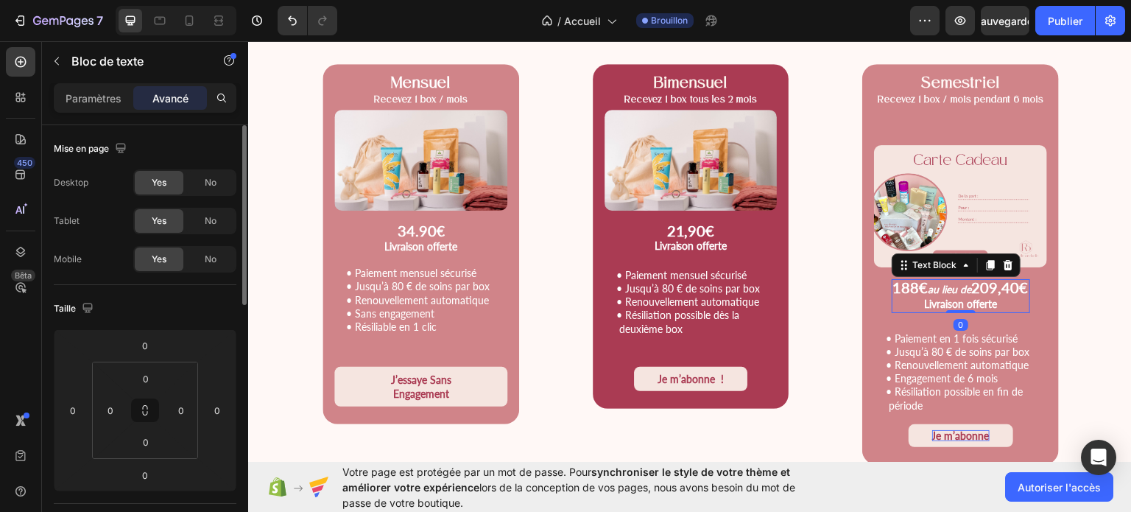
click at [945, 297] on span "Livraison offerte" at bounding box center [960, 303] width 73 height 13
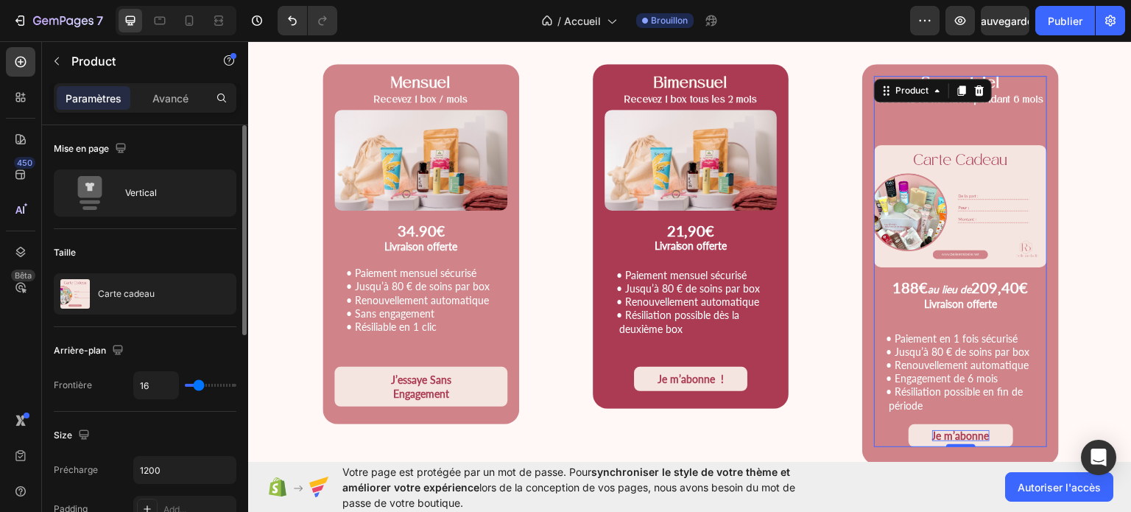
click at [892, 122] on div "Semestriel Recevez 1 box / mois pendant 6 mois Text Block Product Images 188€ a…" at bounding box center [960, 249] width 173 height 348
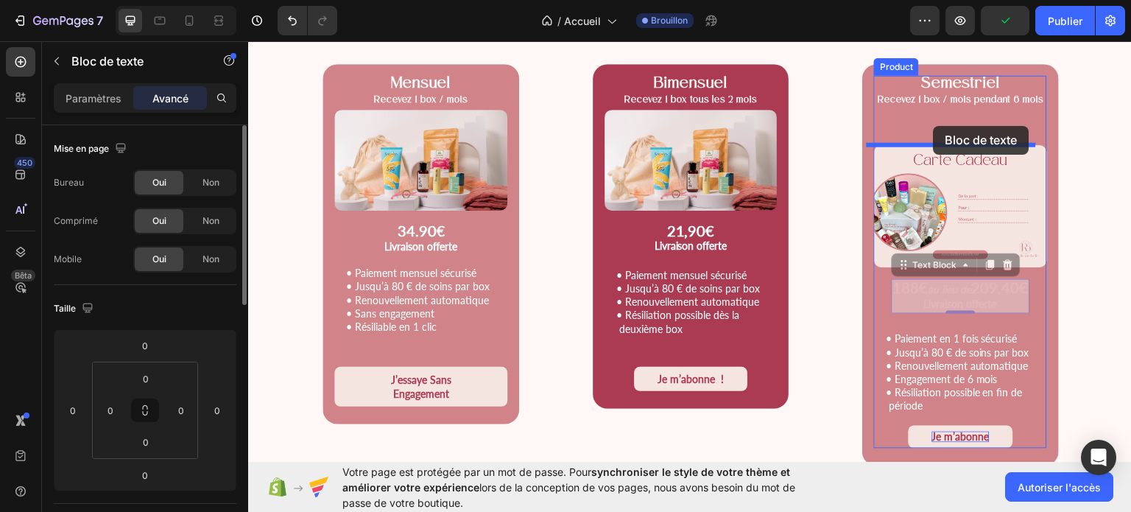
drag, startPoint x: 943, startPoint y: 268, endPoint x: 934, endPoint y: 127, distance: 141.7
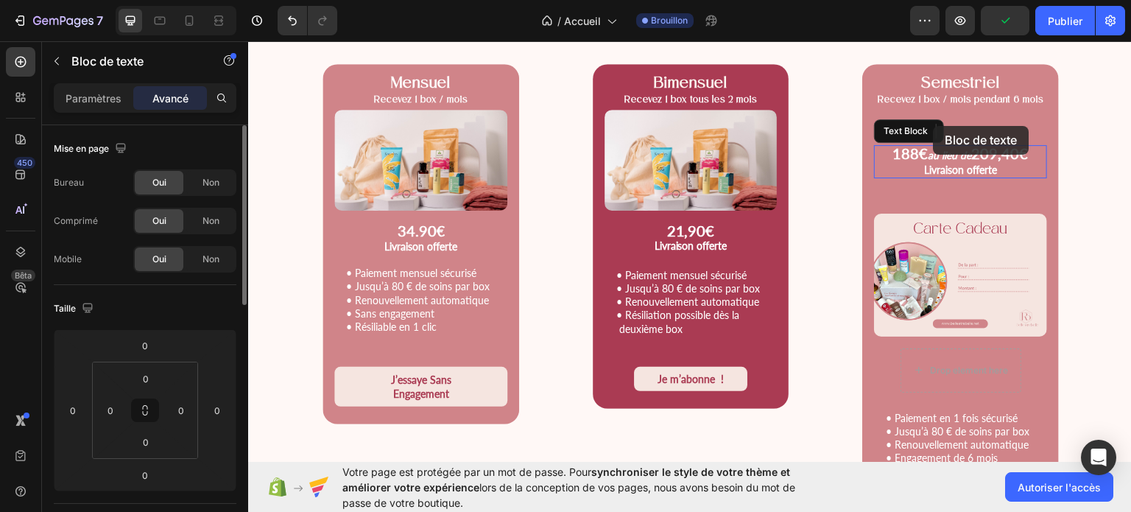
type input "48"
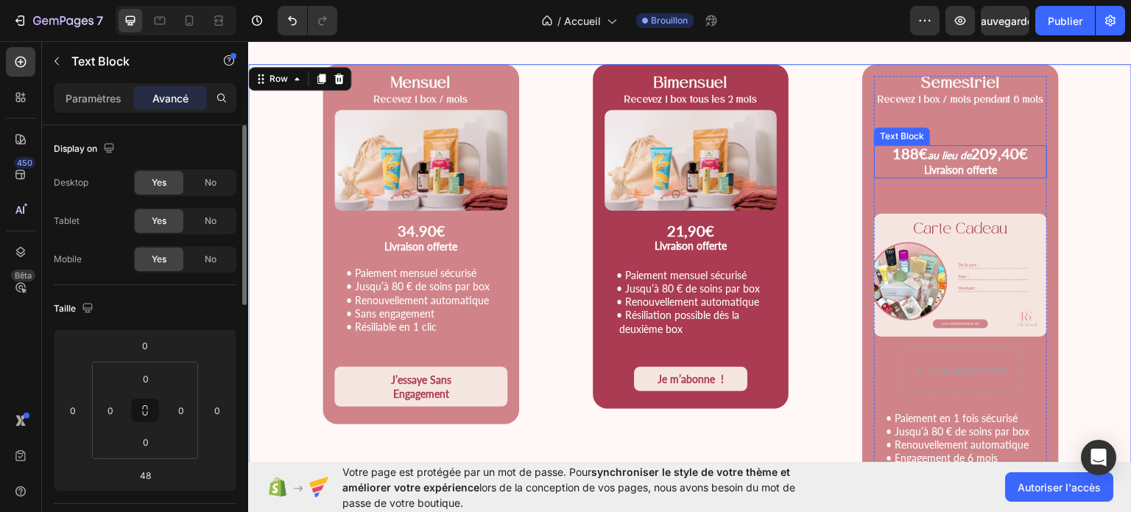
click at [895, 144] on div "188€ au lieu de 209,40€ Livraison offerte Text Block" at bounding box center [960, 160] width 173 height 33
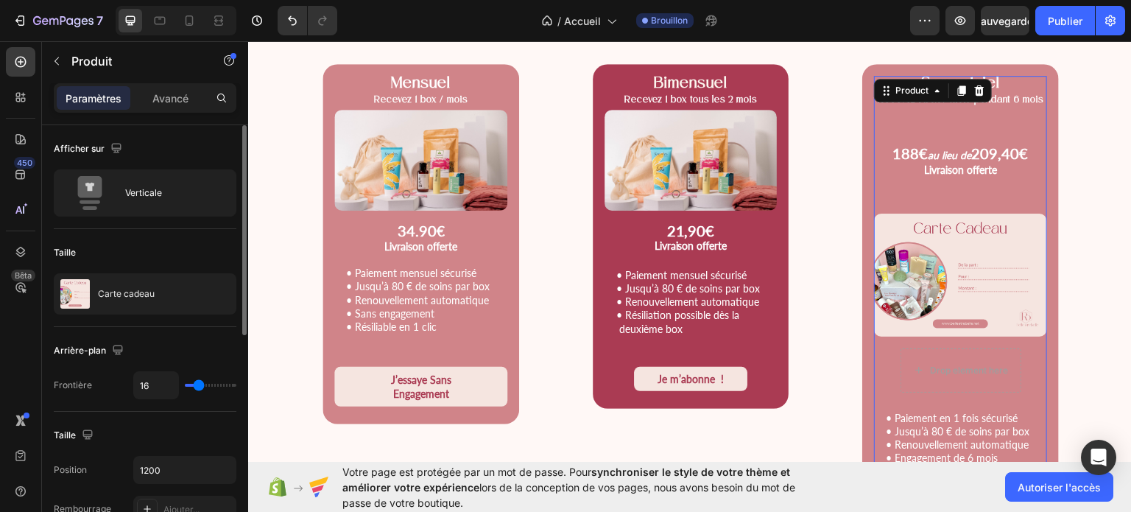
click at [977, 134] on div "Semestriel Recevez 1 box / mois pendant 6 mois Text Block 188€ au lieu de 209,4…" at bounding box center [960, 289] width 173 height 428
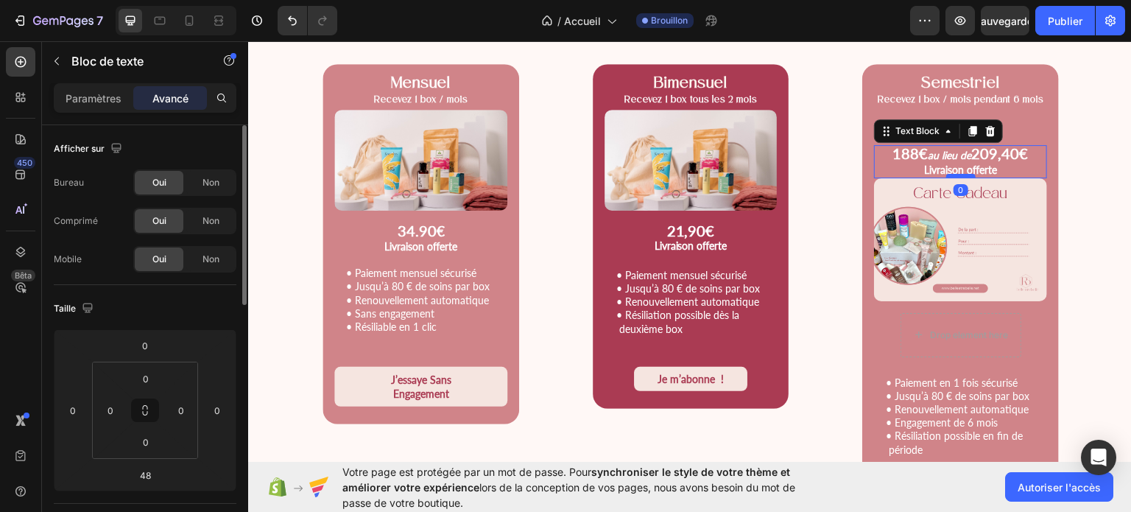
drag, startPoint x: 949, startPoint y: 213, endPoint x: 948, endPoint y: 176, distance: 36.8
click at [948, 176] on div at bounding box center [960, 175] width 29 height 4
type input "0"
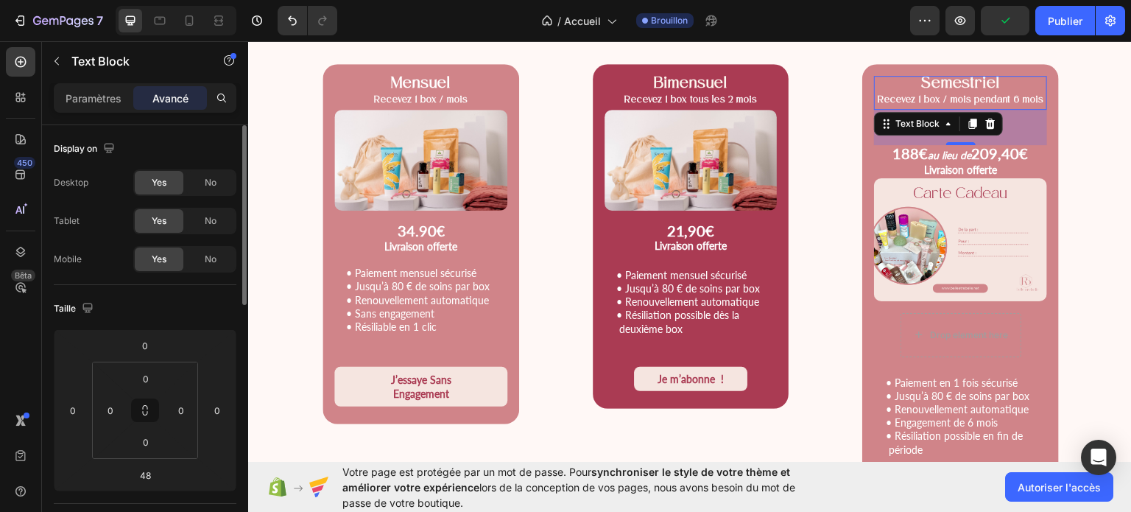
click at [945, 99] on strong "Recevez 1 box / mois pendant 6 mois" at bounding box center [961, 100] width 166 height 10
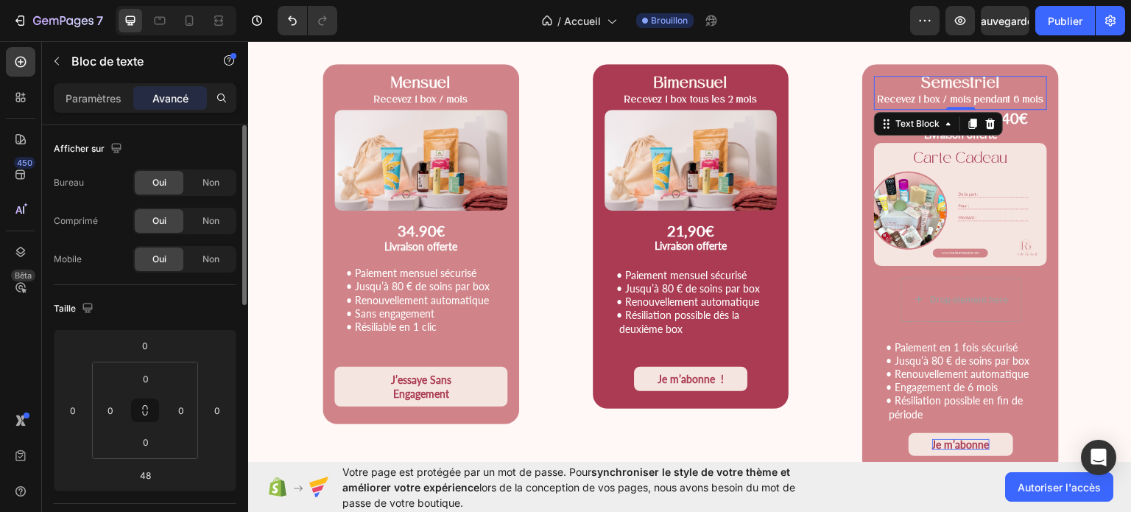
drag, startPoint x: 945, startPoint y: 142, endPoint x: 947, endPoint y: 102, distance: 39.8
click at [947, 102] on div "Semestriel Recevez 1 box / mois pendant 6 mois Text Block 0" at bounding box center [960, 92] width 173 height 34
type input "0"
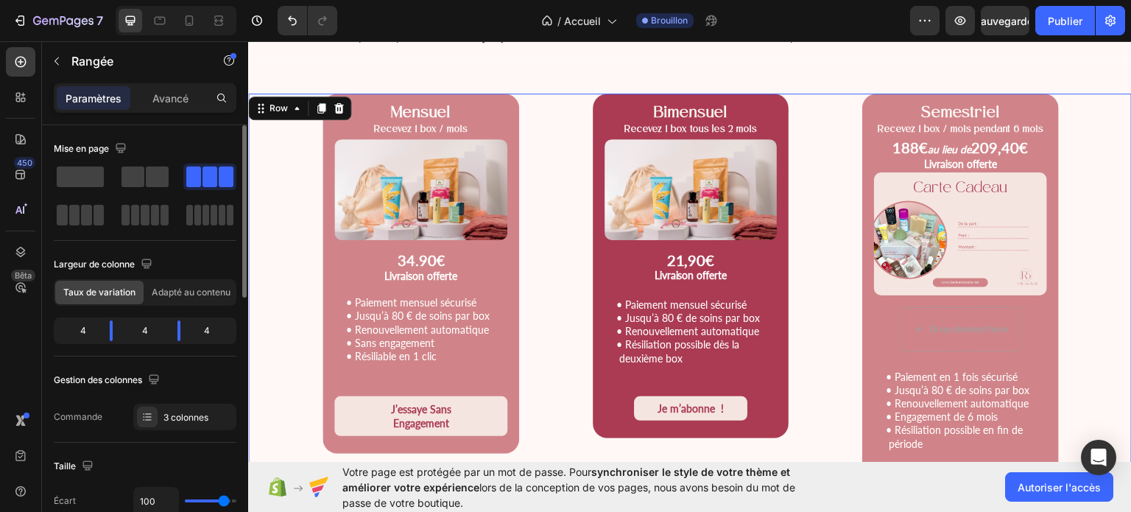
scroll to position [1866, 0]
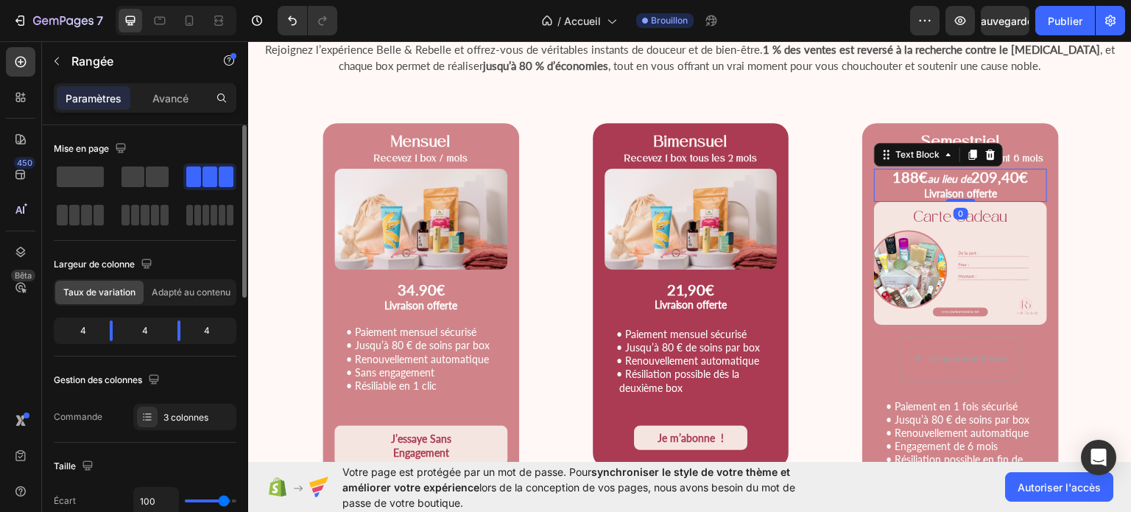
click at [978, 193] on span "Livraison offerte" at bounding box center [960, 192] width 73 height 13
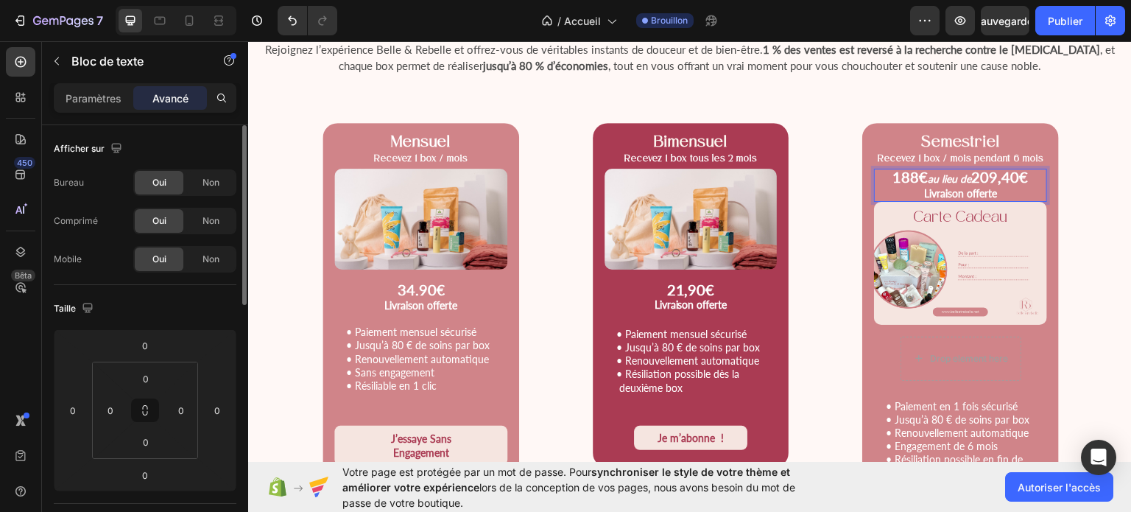
click at [988, 193] on p "Livraison offerte" at bounding box center [961, 192] width 170 height 15
drag, startPoint x: 988, startPoint y: 193, endPoint x: 915, endPoint y: 193, distance: 72.9
click at [915, 193] on p "Livraison offerte" at bounding box center [961, 192] width 170 height 15
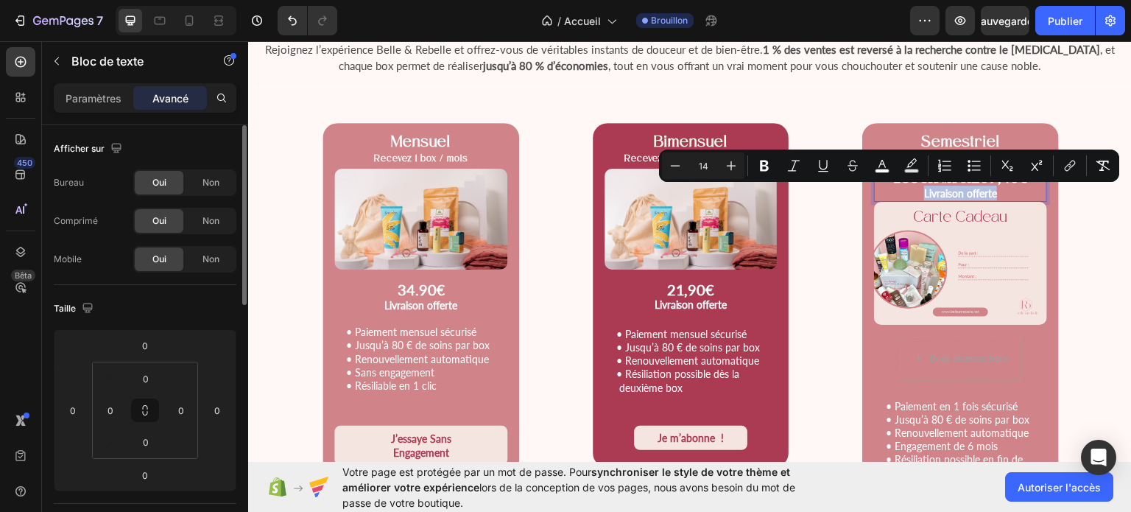
copy span "Livraison offerte"
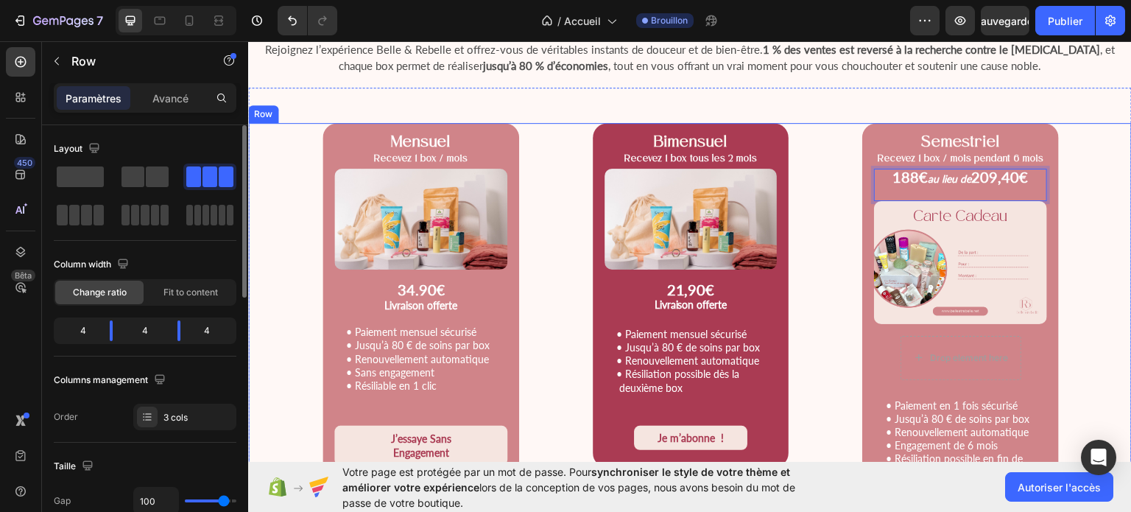
click at [1063, 223] on div "Mensuel Recevez 1 box / mois Text Block Product Images 34.90 € Livraison offert…" at bounding box center [690, 326] width 884 height 409
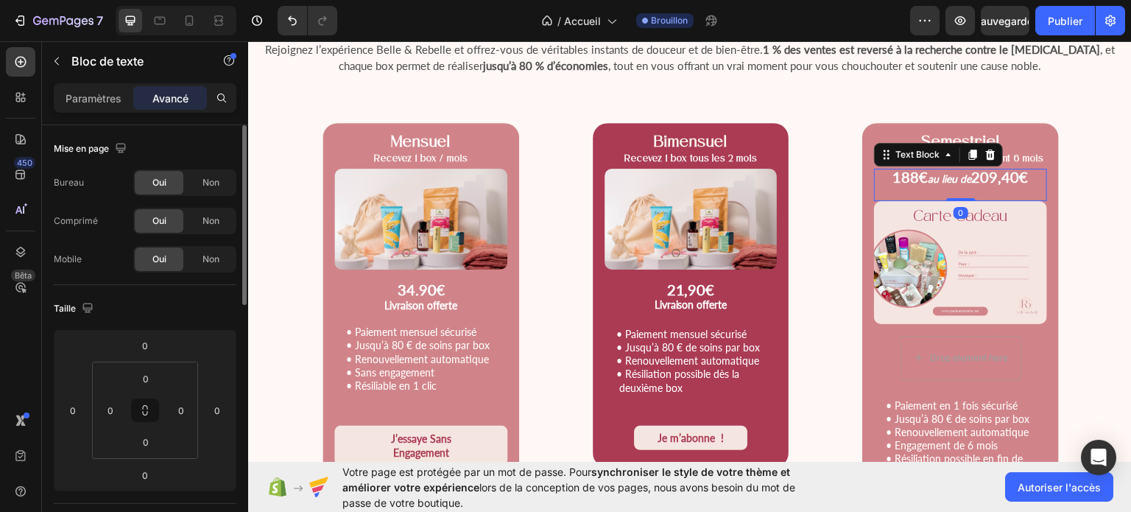
drag, startPoint x: 957, startPoint y: 200, endPoint x: 957, endPoint y: 184, distance: 15.5
click at [957, 184] on div "188€ au lieu de 209,40€ Text Block 0" at bounding box center [960, 184] width 173 height 32
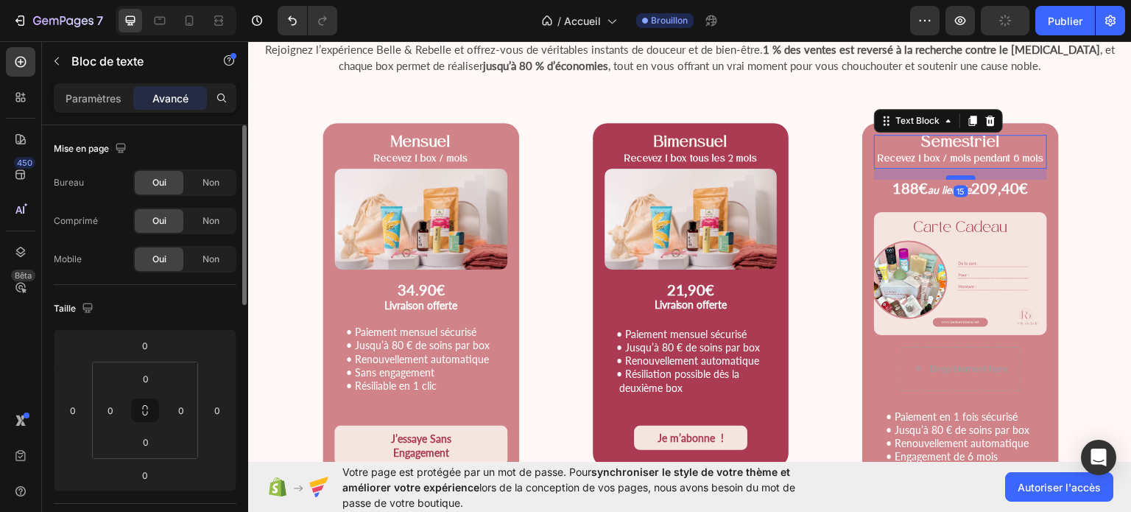
drag, startPoint x: 955, startPoint y: 166, endPoint x: 957, endPoint y: 177, distance: 11.3
click at [957, 177] on div at bounding box center [960, 177] width 29 height 4
type input "15"
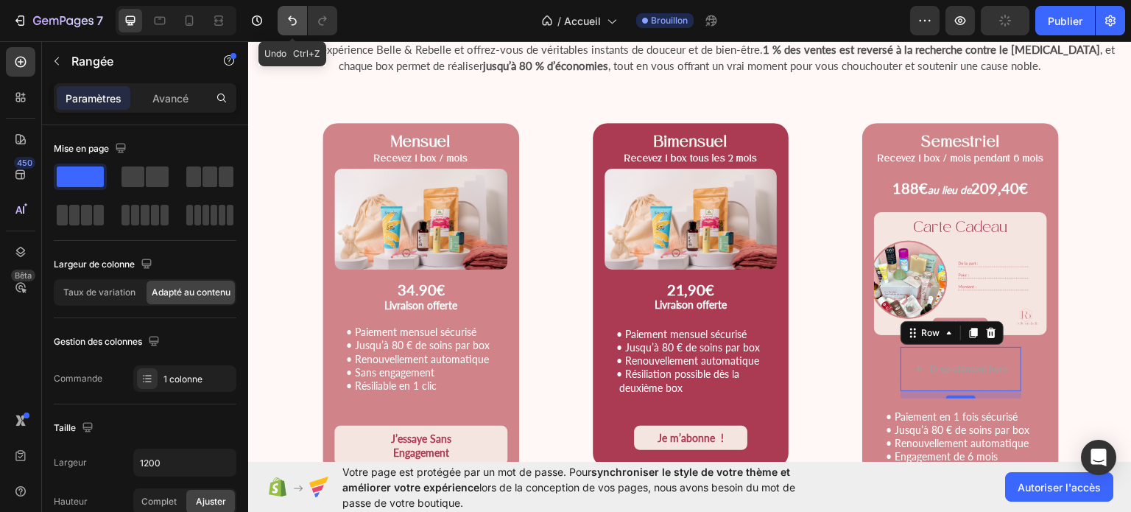
click at [306, 20] on button "Annuler/Rétablir" at bounding box center [292, 20] width 29 height 29
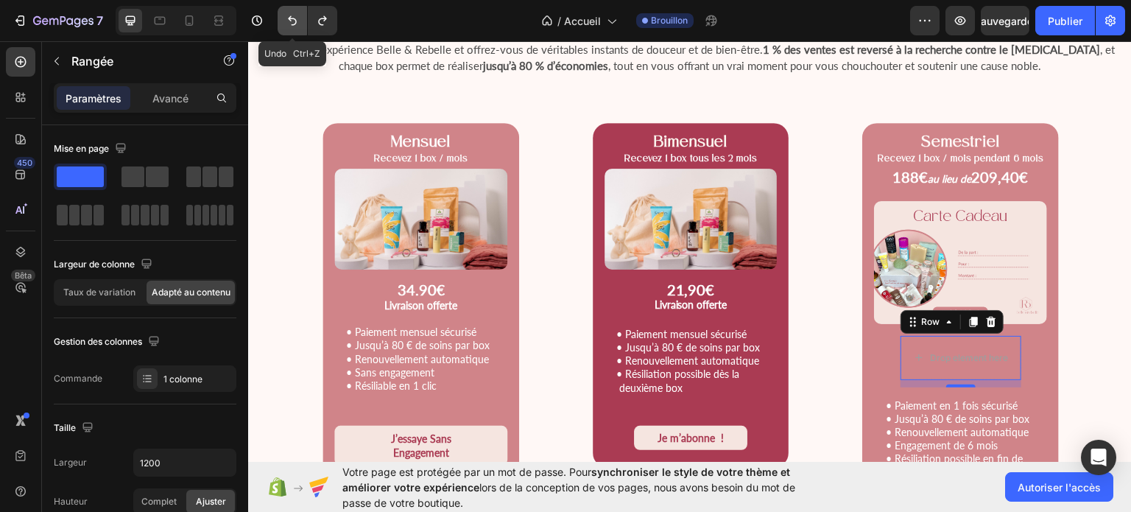
click at [306, 20] on button "Annuler/Rétablir" at bounding box center [292, 20] width 29 height 29
click at [294, 21] on icon "Annuler/Rétablir" at bounding box center [292, 20] width 15 height 15
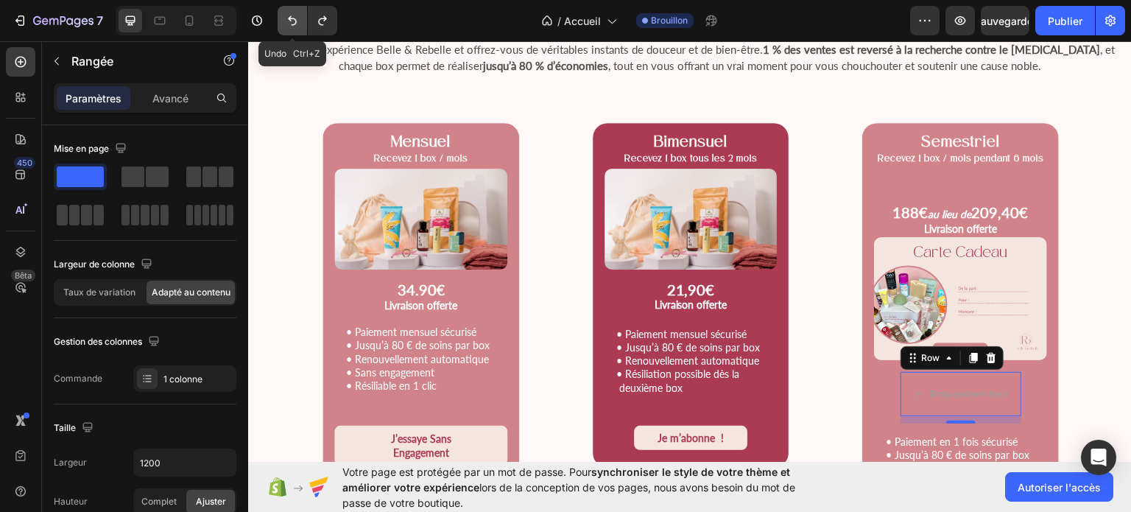
click at [294, 21] on icon "Annuler/Rétablir" at bounding box center [292, 20] width 15 height 15
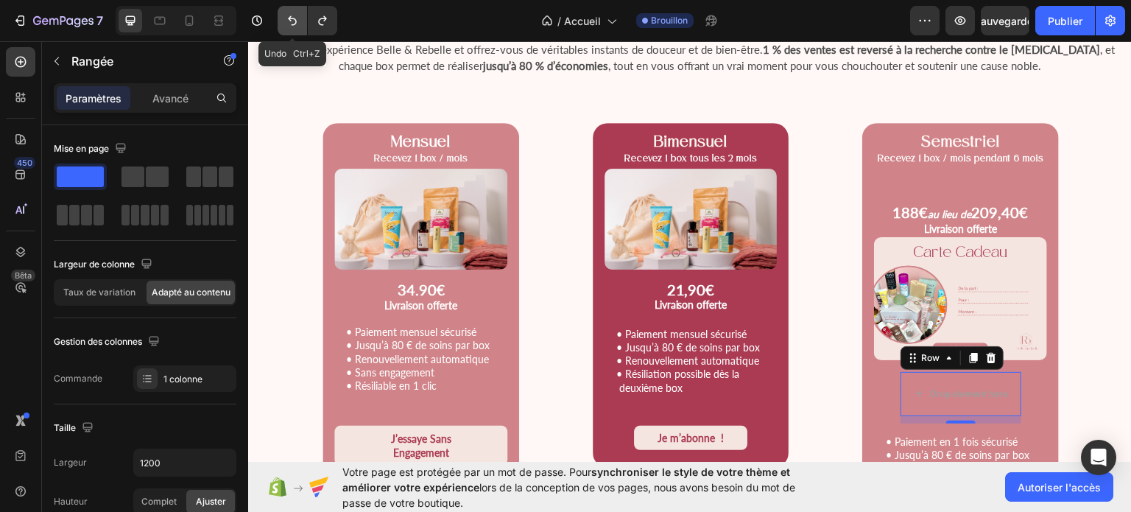
click at [294, 21] on icon "Annuler/Rétablir" at bounding box center [292, 20] width 15 height 15
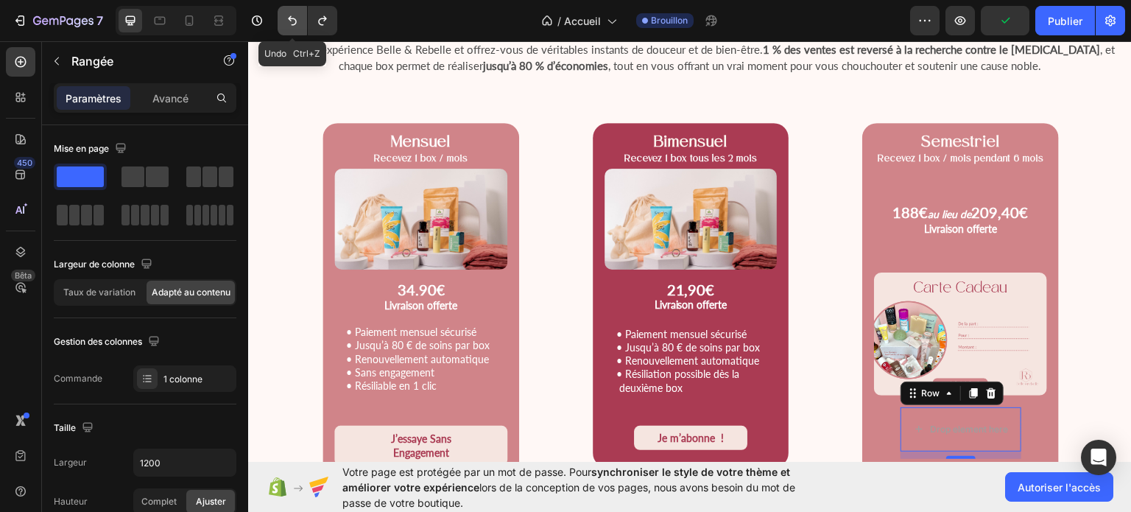
click at [286, 15] on icon "Annuler/Rétablir" at bounding box center [292, 20] width 15 height 15
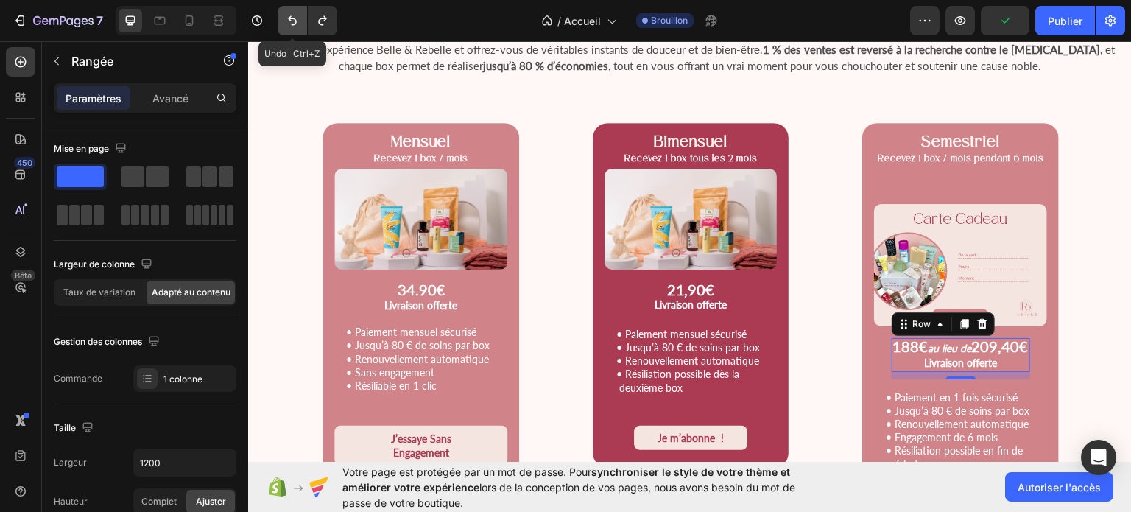
click at [286, 15] on icon "Annuler/Rétablir" at bounding box center [292, 20] width 15 height 15
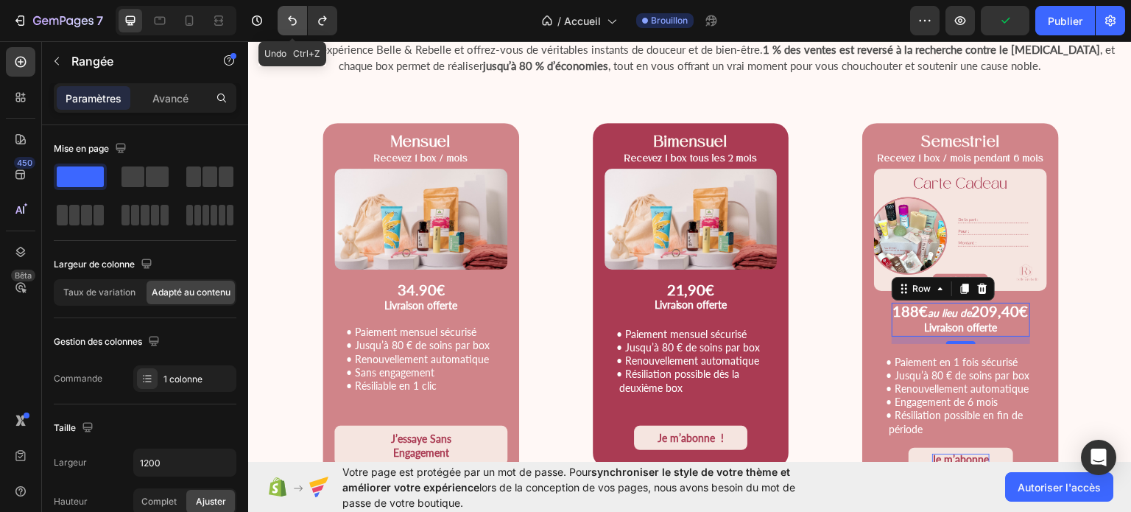
click at [286, 15] on icon "Annuler/Rétablir" at bounding box center [292, 20] width 15 height 15
click at [325, 14] on icon "Annuler/Rétablir" at bounding box center [322, 20] width 15 height 15
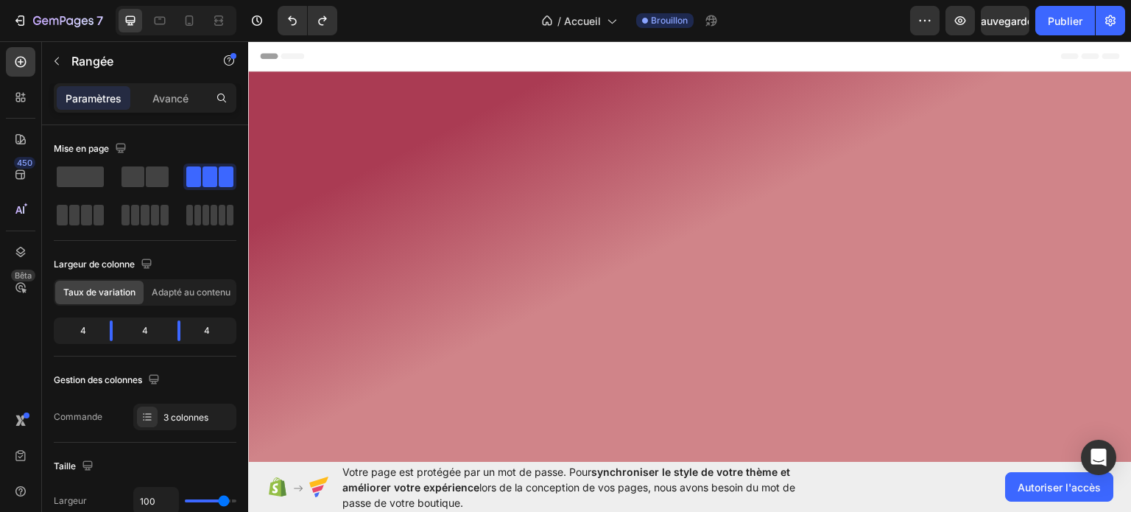
scroll to position [1866, 0]
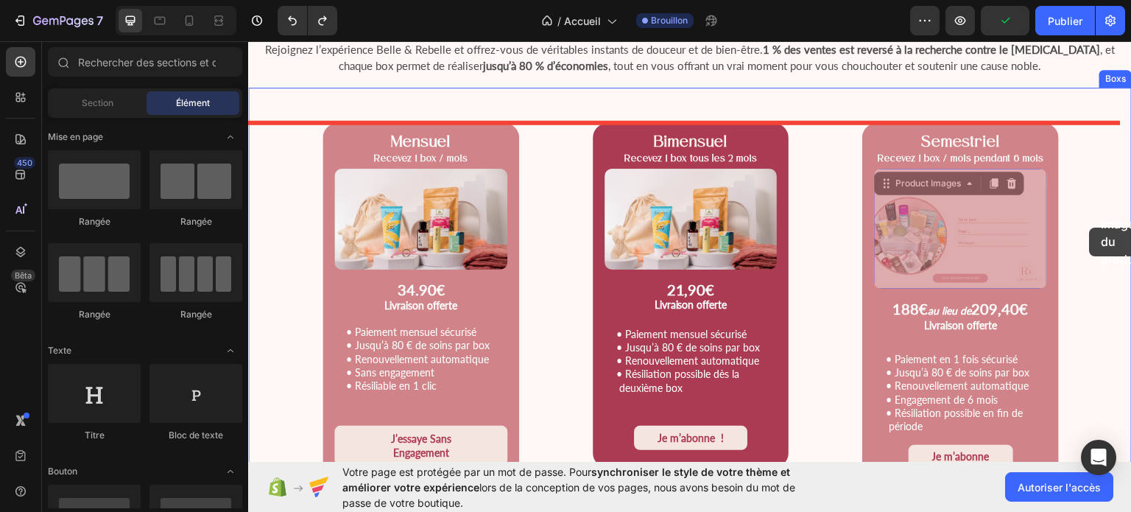
click at [1090, 227] on div at bounding box center [690, 265] width 884 height 4180
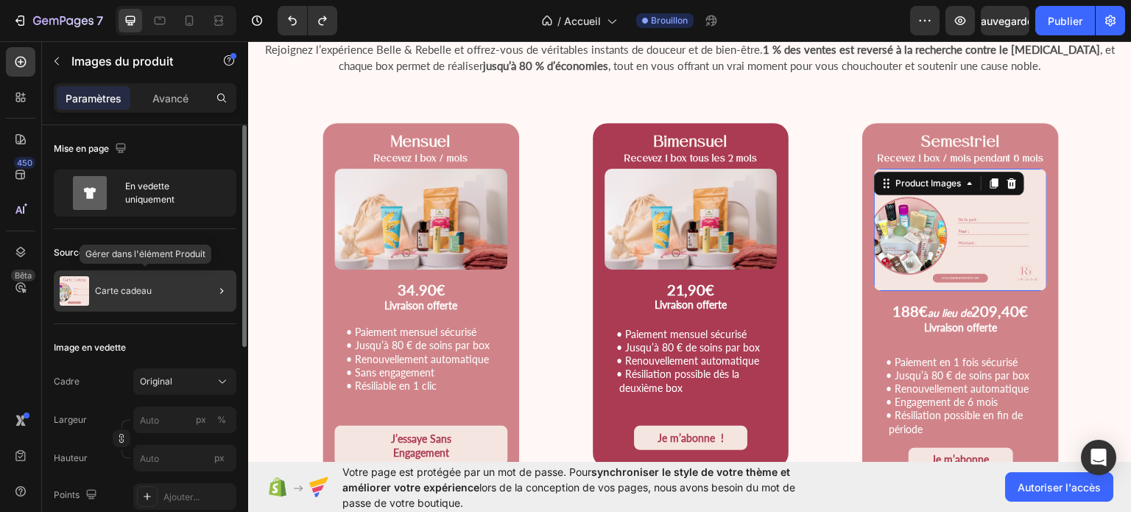
click at [178, 300] on div "Carte cadeau" at bounding box center [145, 290] width 183 height 41
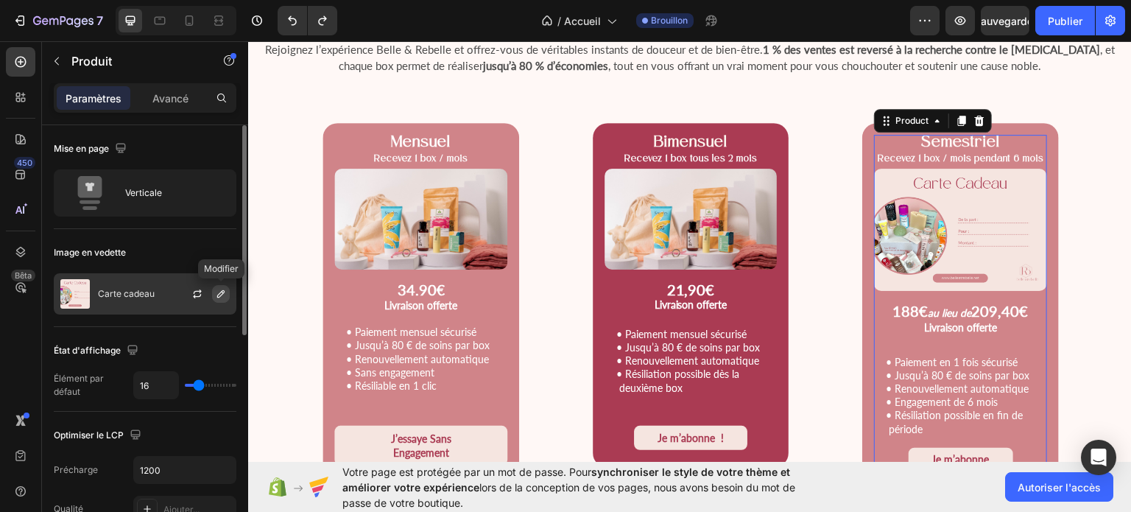
click at [216, 294] on icon "button" at bounding box center [221, 294] width 12 height 12
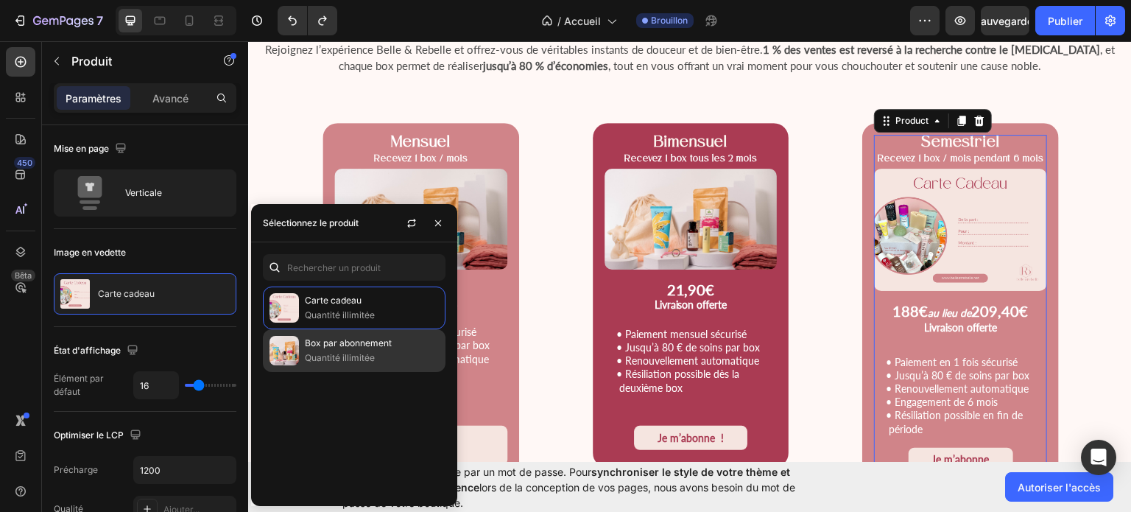
click at [353, 364] on div "Box par abonnement Quantité illimitée" at bounding box center [354, 350] width 183 height 43
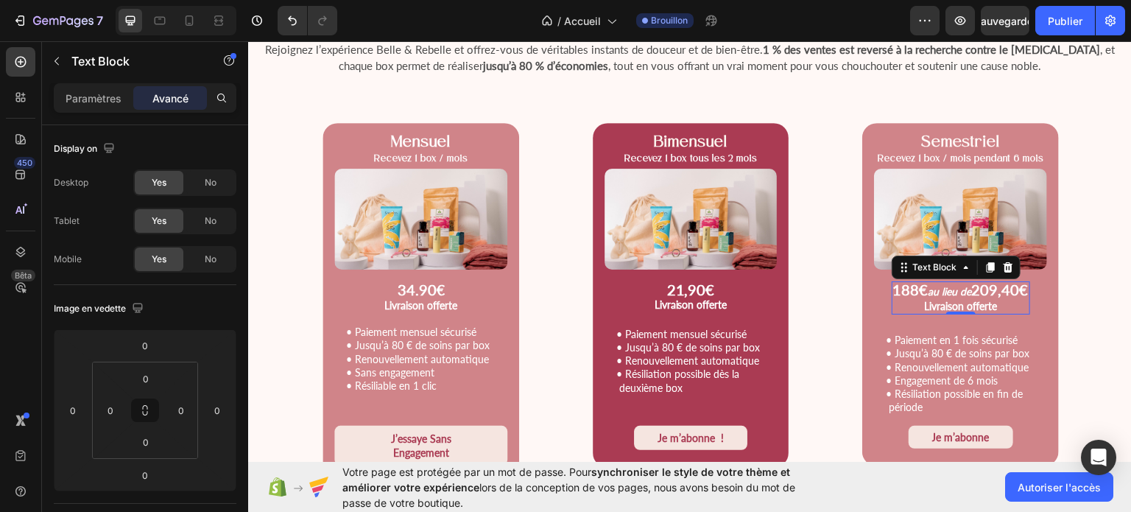
click at [983, 306] on span "Livraison offerte" at bounding box center [960, 305] width 73 height 13
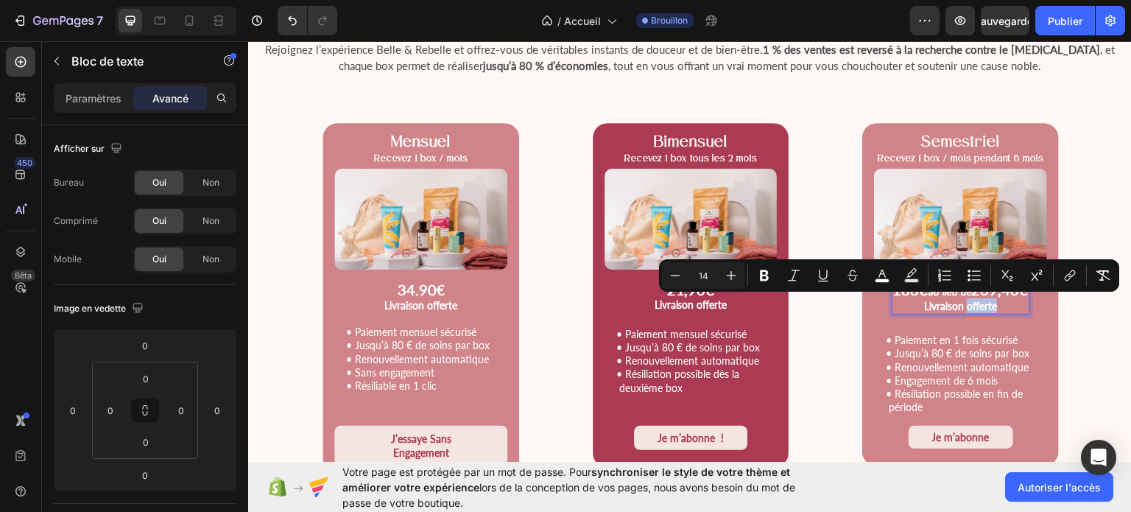
click at [999, 303] on p "Livraison offerte" at bounding box center [960, 304] width 135 height 15
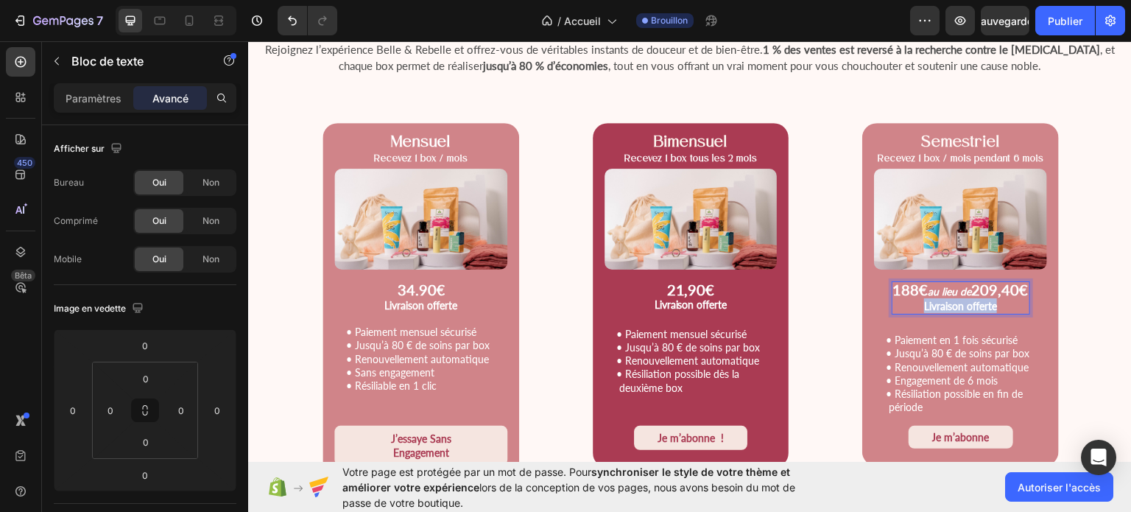
drag, startPoint x: 999, startPoint y: 303, endPoint x: 915, endPoint y: 303, distance: 83.9
click at [915, 303] on p "Livraison offerte" at bounding box center [960, 304] width 135 height 15
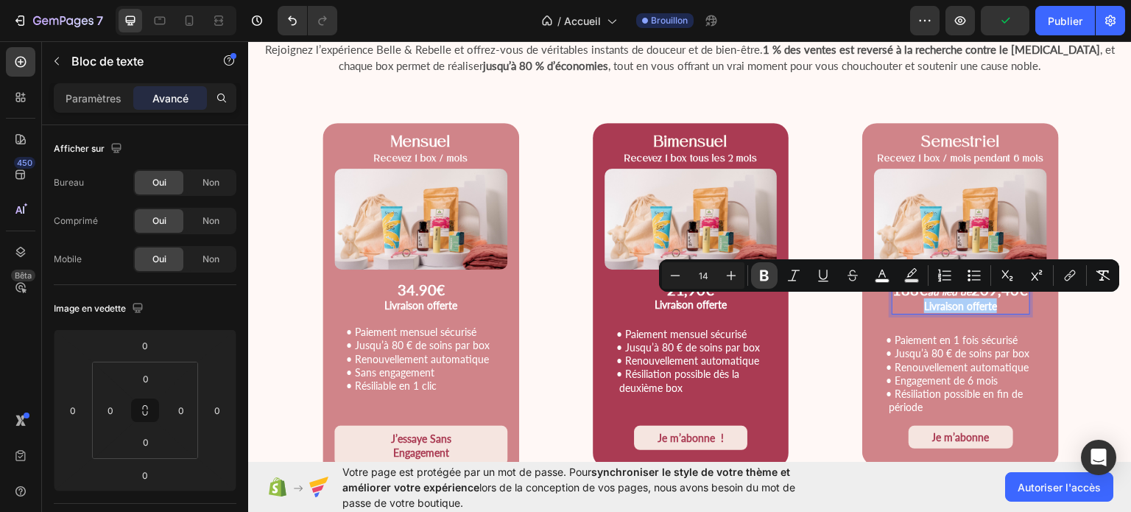
click at [754, 278] on button "Bold" at bounding box center [764, 275] width 27 height 27
click at [754, 278] on button "Audacieux" at bounding box center [764, 275] width 27 height 27
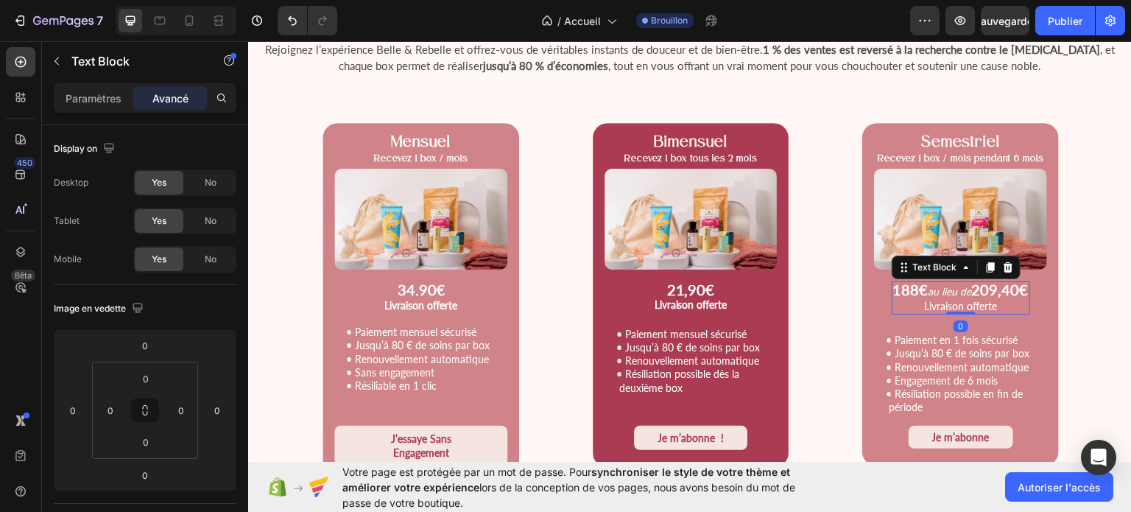
click at [927, 304] on span "Livraison offerte" at bounding box center [960, 305] width 73 height 13
click at [924, 304] on span "Livraison offerte" at bounding box center [960, 305] width 73 height 13
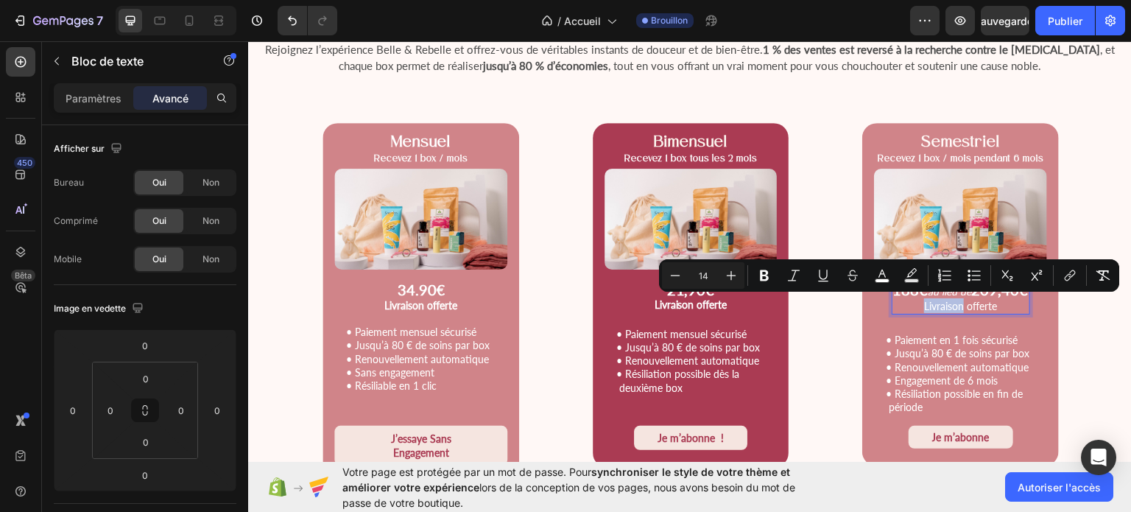
click at [924, 304] on span "Livraison offerte" at bounding box center [960, 305] width 73 height 13
drag, startPoint x: 915, startPoint y: 304, endPoint x: 991, endPoint y: 303, distance: 75.8
click at [991, 303] on p "Livraison offerte" at bounding box center [960, 304] width 135 height 15
copy span "Livraison offerte"
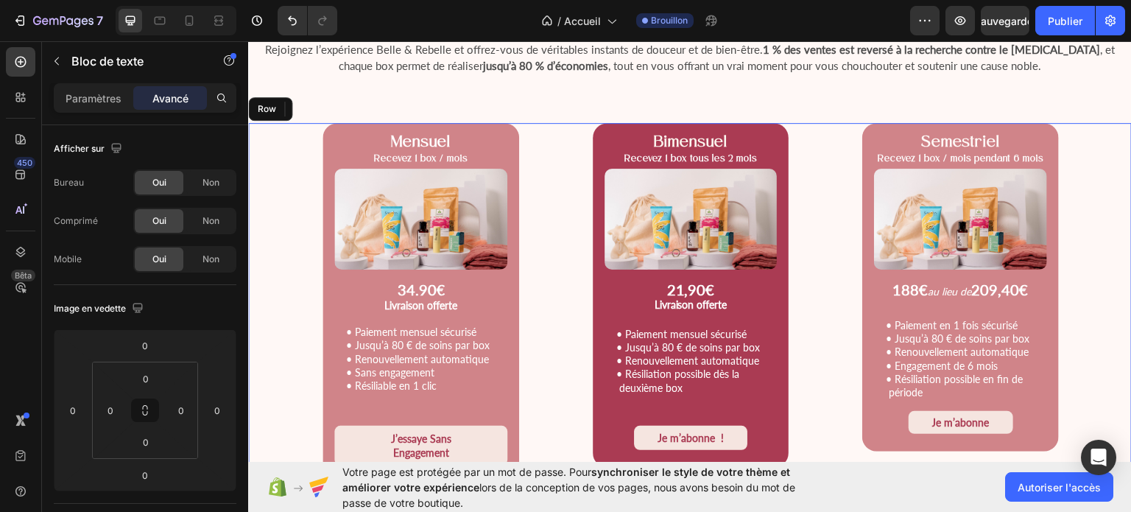
click at [1066, 329] on div "Mensuel Recevez 1 box / mois Text Block Product Images 34.90 € Livraison offert…" at bounding box center [690, 304] width 884 height 365
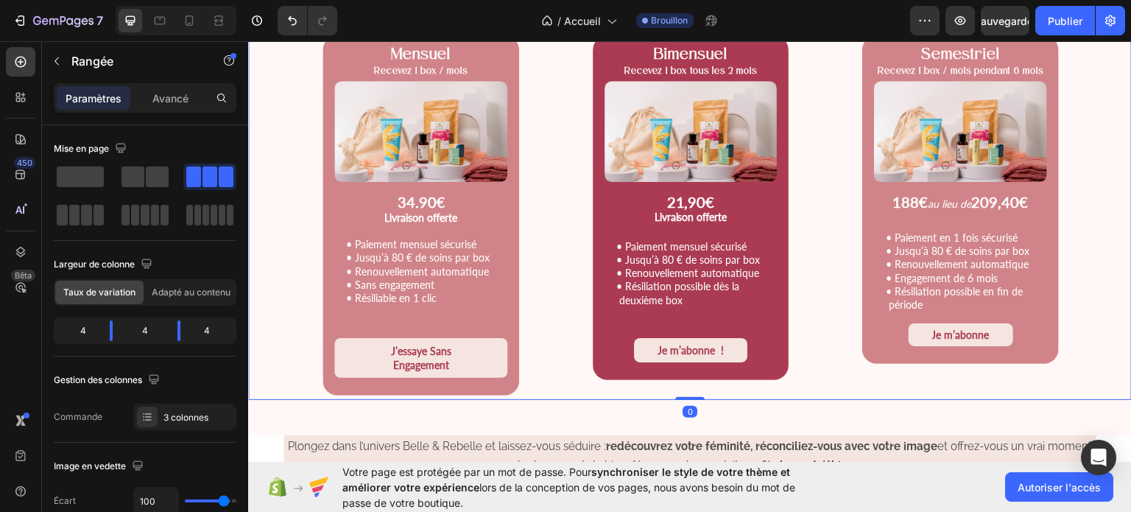
scroll to position [1954, 0]
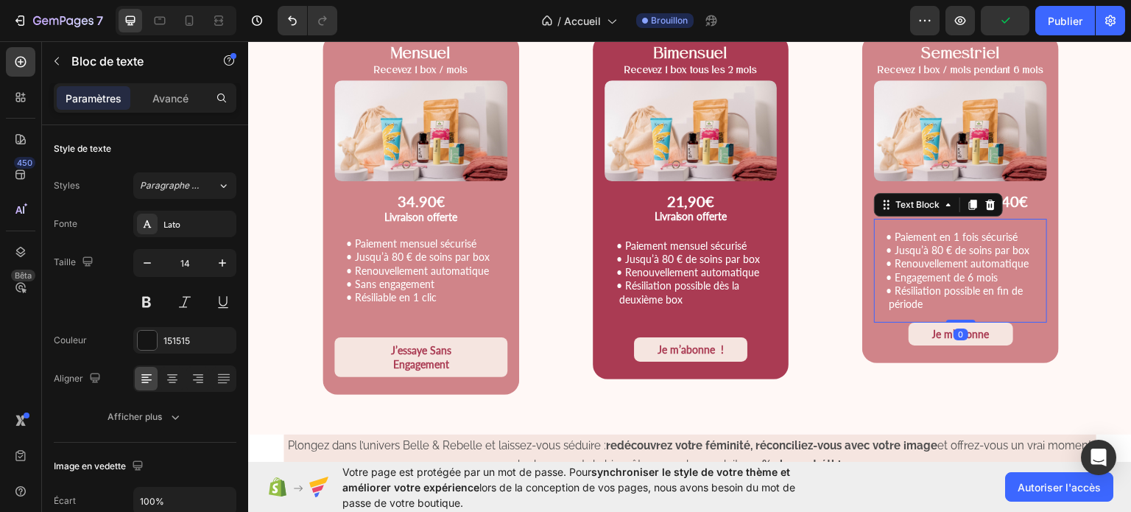
click at [887, 222] on div "• Paiement en 1 fois sécurisé • Jusqu’à 80 € de soins par box • Renouvellement …" at bounding box center [960, 270] width 173 height 104
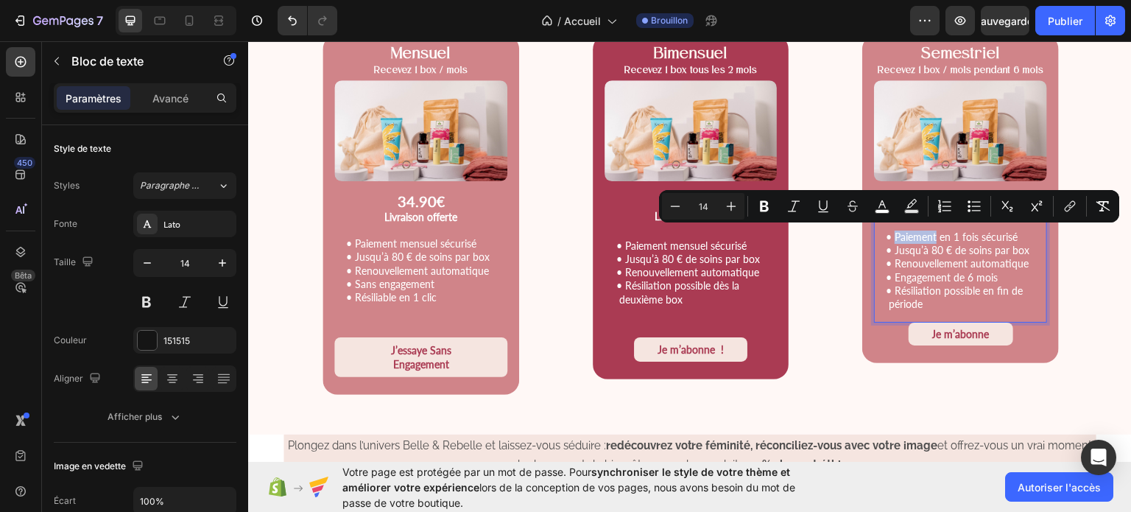
click at [887, 222] on div "• Paiement en 1 fois sécurisé • Jusqu’à 80 € de soins par box • Renouvellement …" at bounding box center [960, 270] width 173 height 104
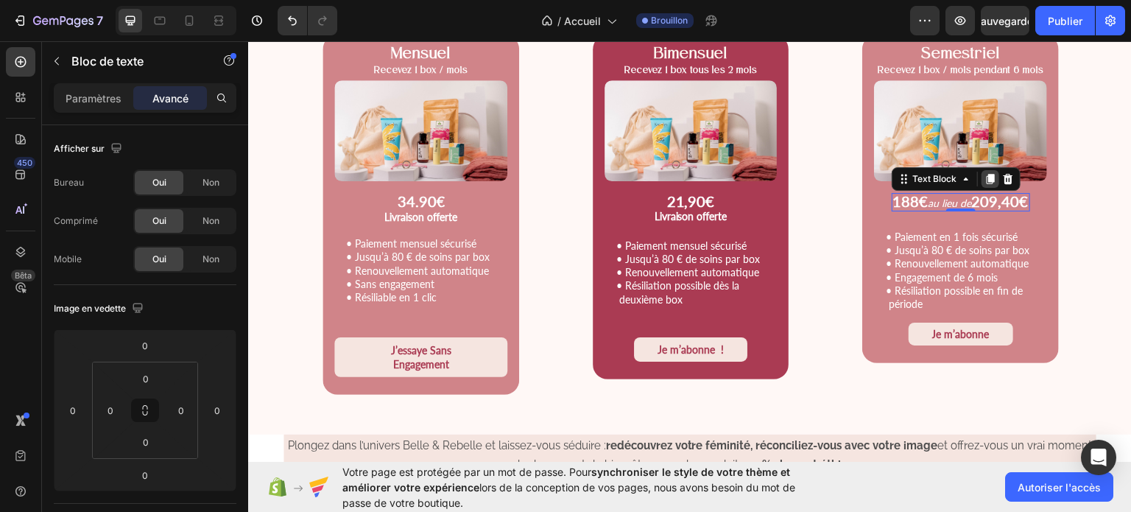
click at [986, 175] on icon at bounding box center [990, 178] width 8 height 10
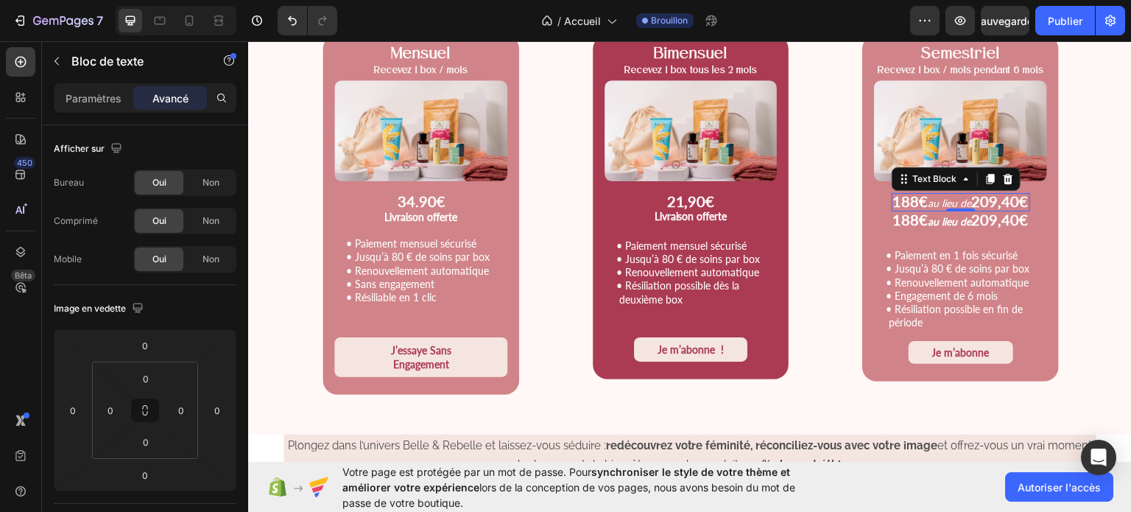
click at [1010, 201] on strong "209,40€" at bounding box center [1000, 200] width 57 height 18
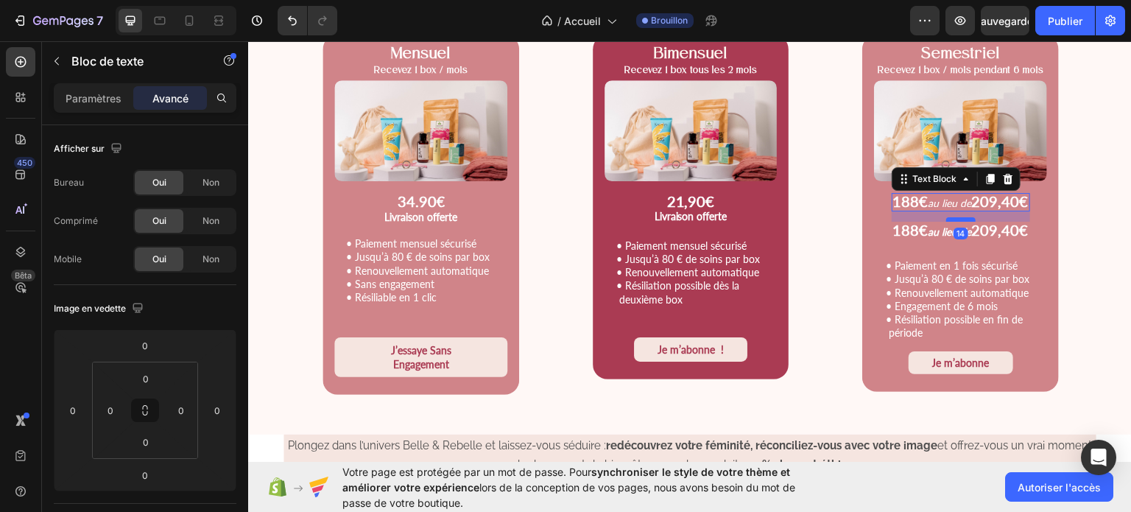
drag, startPoint x: 955, startPoint y: 206, endPoint x: 955, endPoint y: 217, distance: 11.0
click at [955, 217] on div at bounding box center [960, 218] width 29 height 4
type input "15"
click at [989, 228] on strong "209,40€" at bounding box center [1000, 230] width 57 height 18
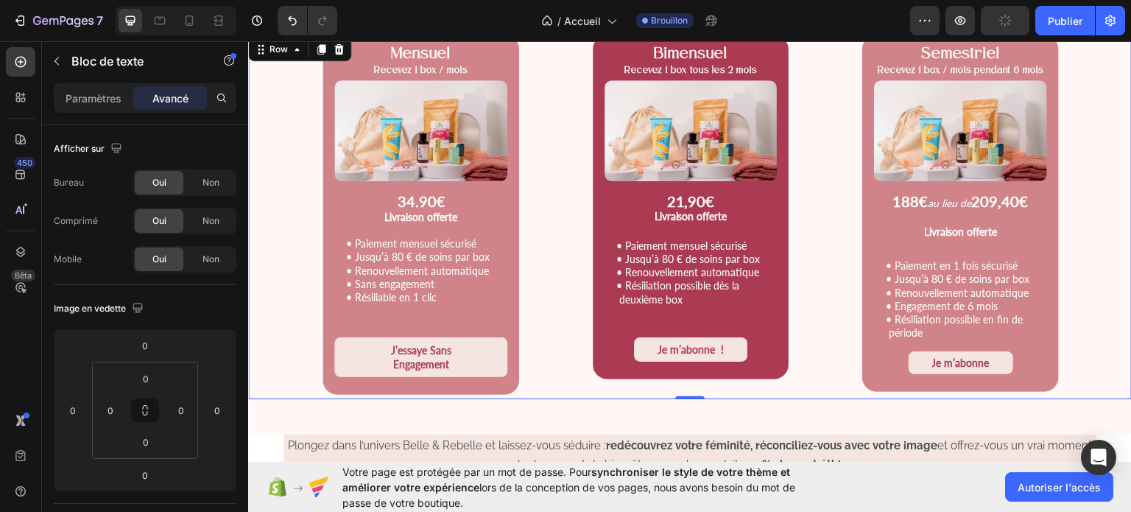
click at [1077, 229] on div "Mensuel Recevez 1 box / mois Text Block Product Images 34.90 € Livraison offert…" at bounding box center [690, 216] width 884 height 365
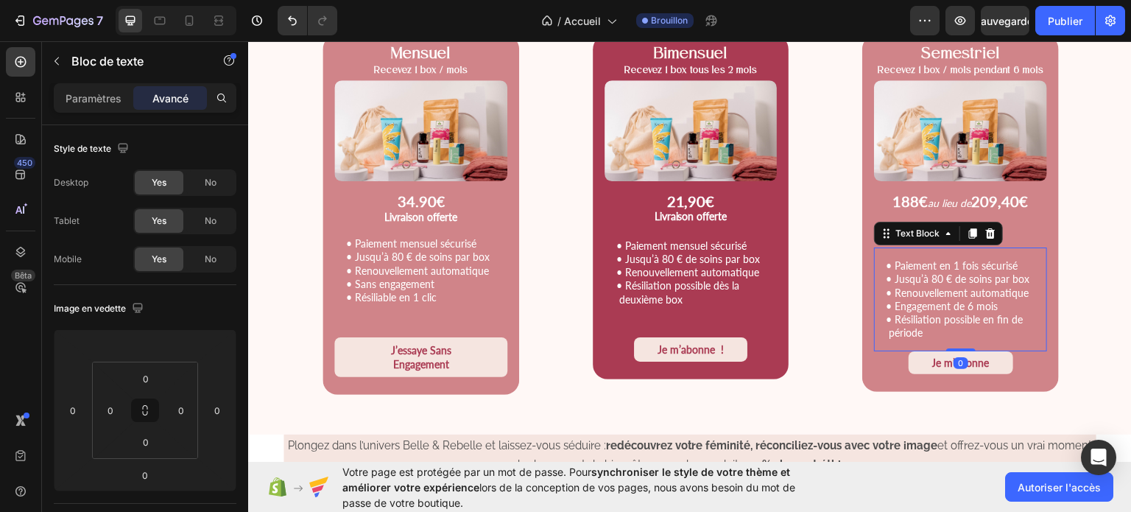
click at [937, 254] on div "• Paiement en 1 fois sécurisé • Jusqu’à 80 € de soins par box • Renouvellement …" at bounding box center [960, 299] width 173 height 104
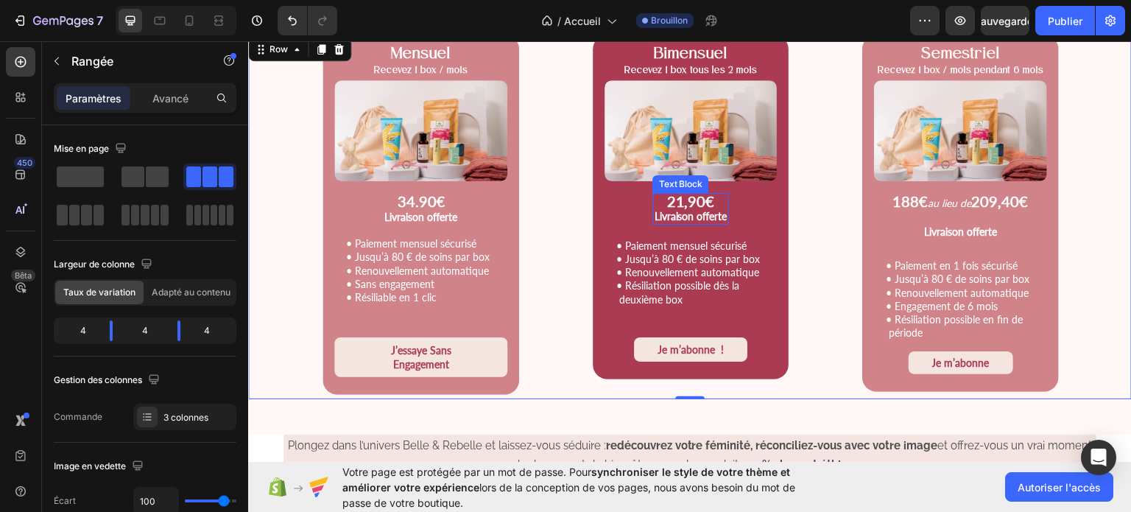
click at [711, 205] on p "21,90€" at bounding box center [690, 201] width 73 height 15
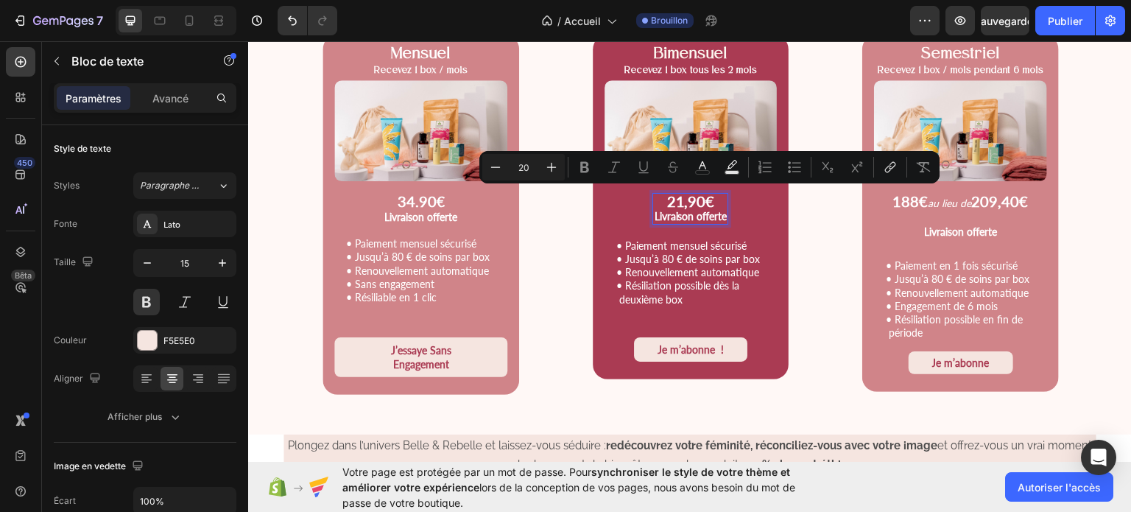
click at [711, 205] on p "21,90€" at bounding box center [690, 201] width 73 height 15
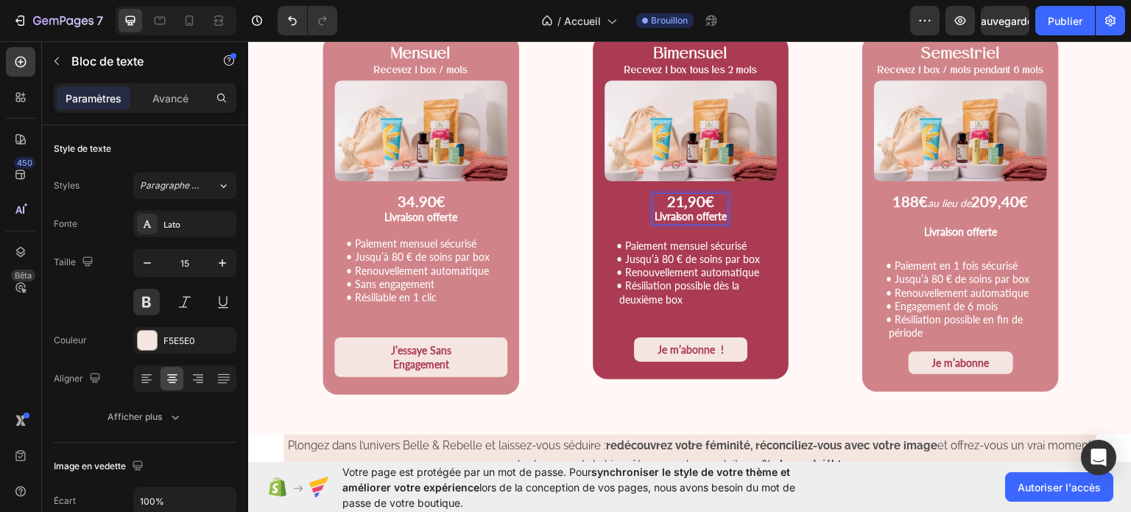
click at [711, 205] on p "21,90€" at bounding box center [690, 201] width 73 height 15
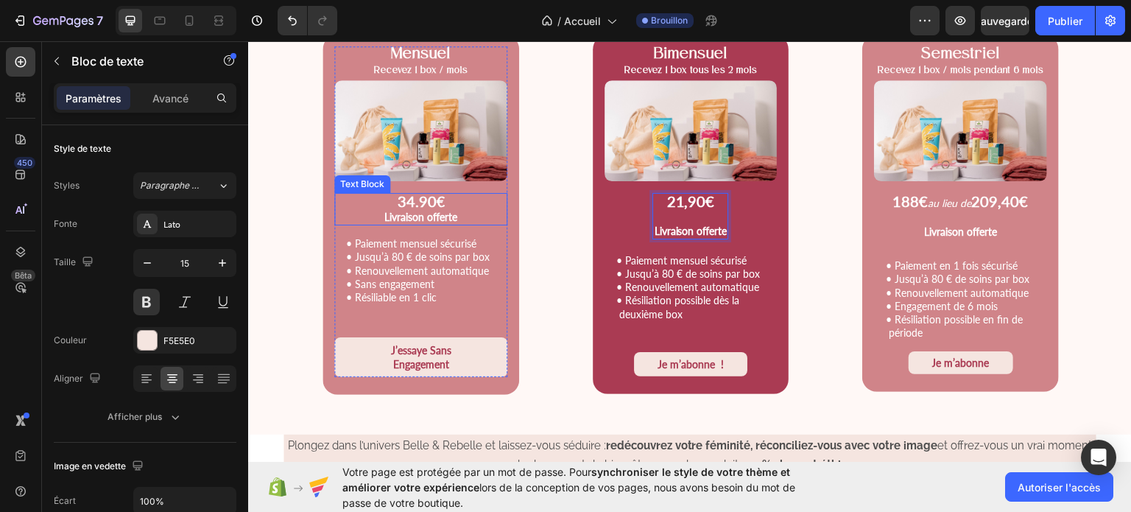
click at [444, 200] on p "34.90 €" at bounding box center [421, 201] width 170 height 15
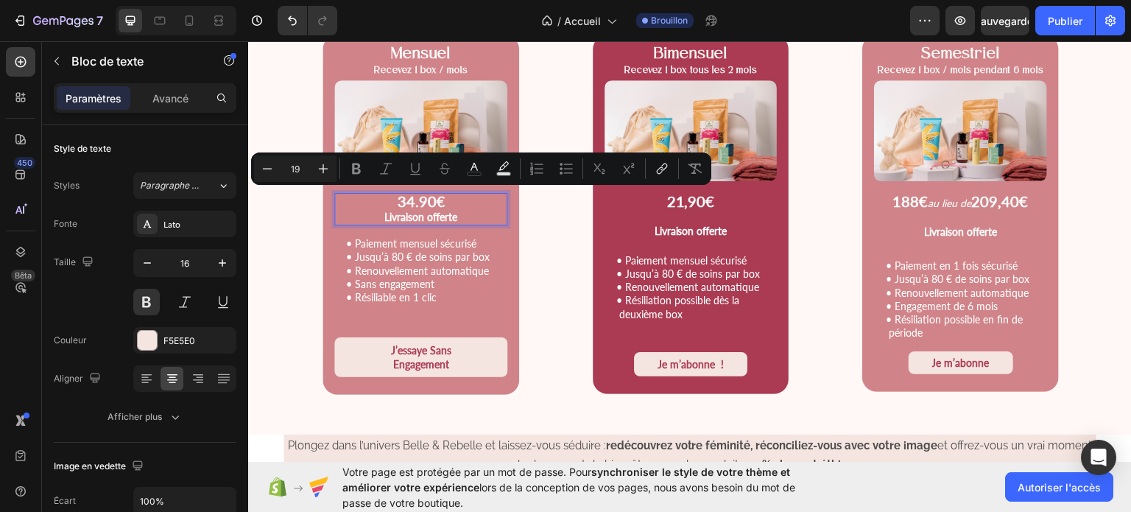
click at [444, 200] on p "34.90 €" at bounding box center [421, 201] width 170 height 15
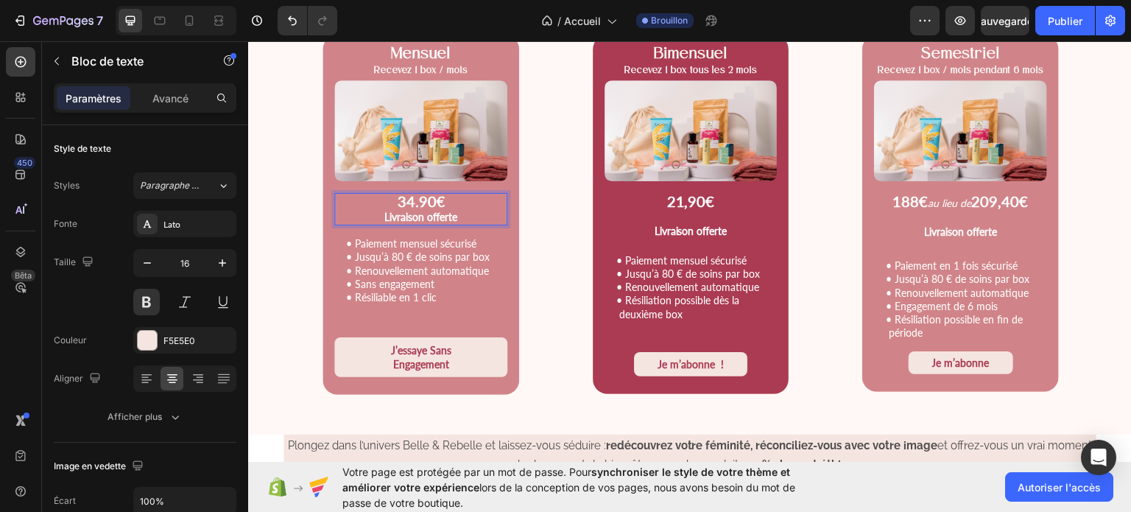
click at [444, 200] on p "34.90 €" at bounding box center [421, 201] width 170 height 15
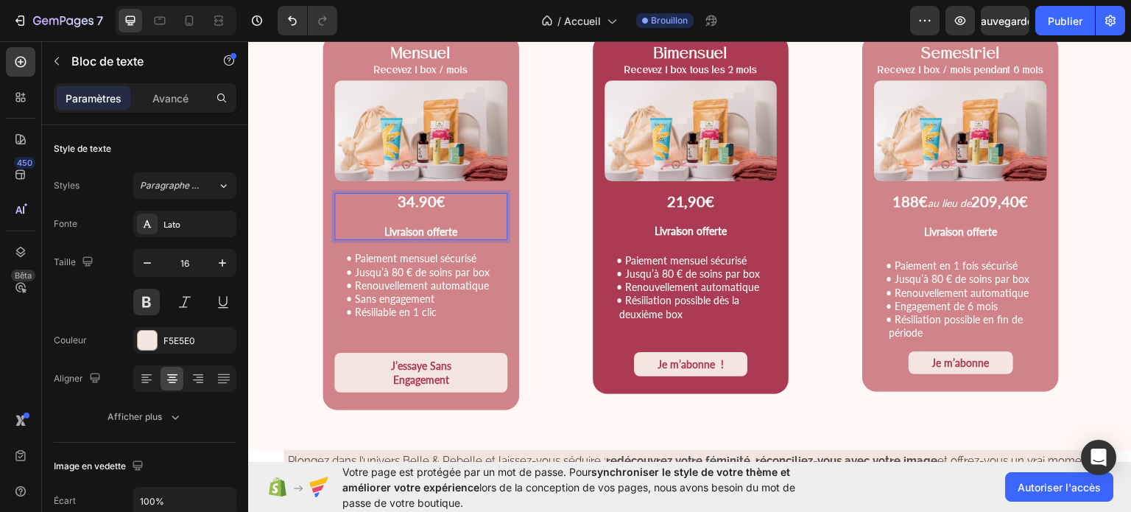
click at [440, 200] on strong "€" at bounding box center [440, 200] width 8 height 17
click at [972, 202] on strong "209,40€" at bounding box center [1000, 200] width 57 height 18
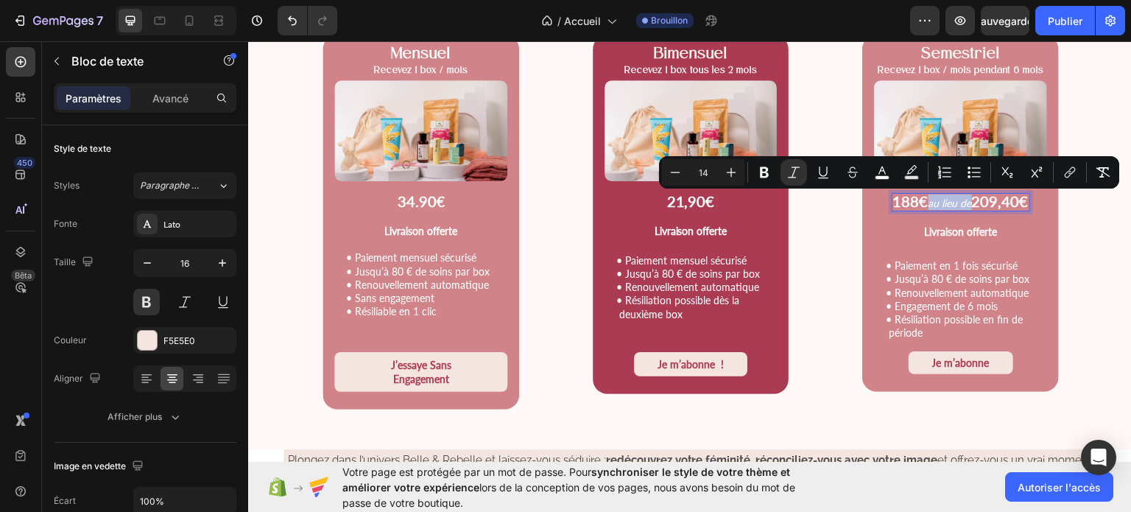
drag, startPoint x: 962, startPoint y: 202, endPoint x: 918, endPoint y: 203, distance: 43.5
click at [918, 203] on p "188€ au lieu de 209,40€" at bounding box center [960, 201] width 135 height 15
copy icon "au lieu de"
click at [443, 197] on strong "€" at bounding box center [440, 200] width 8 height 17
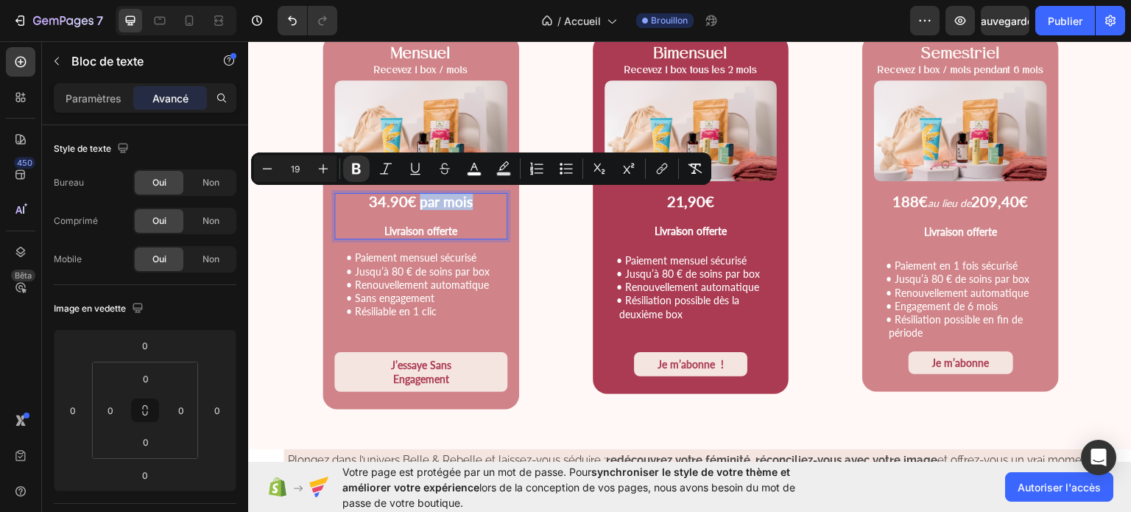
drag, startPoint x: 469, startPoint y: 200, endPoint x: 418, endPoint y: 200, distance: 50.8
click at [418, 200] on strong "€ par mois" at bounding box center [440, 200] width 65 height 17
click at [358, 161] on button "Bold" at bounding box center [356, 168] width 27 height 27
click at [271, 168] on icon "Editor contextual toolbar" at bounding box center [267, 168] width 15 height 15
click at [271, 168] on icon "Barre d'outils contextuelle de l'éditeur" at bounding box center [267, 168] width 15 height 15
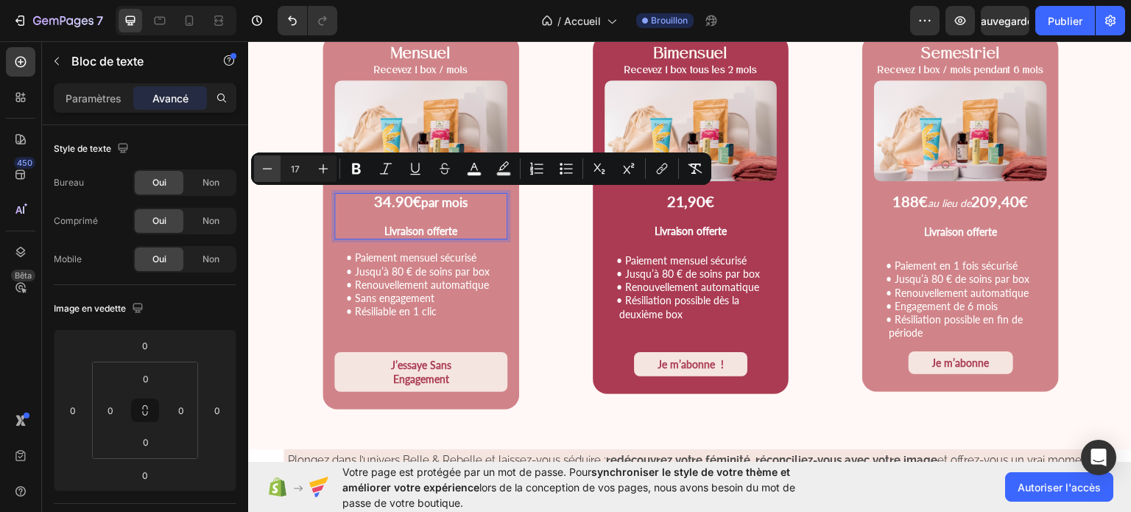
click at [271, 168] on icon "Barre d'outils contextuelle de l'éditeur" at bounding box center [267, 168] width 15 height 15
type input "14"
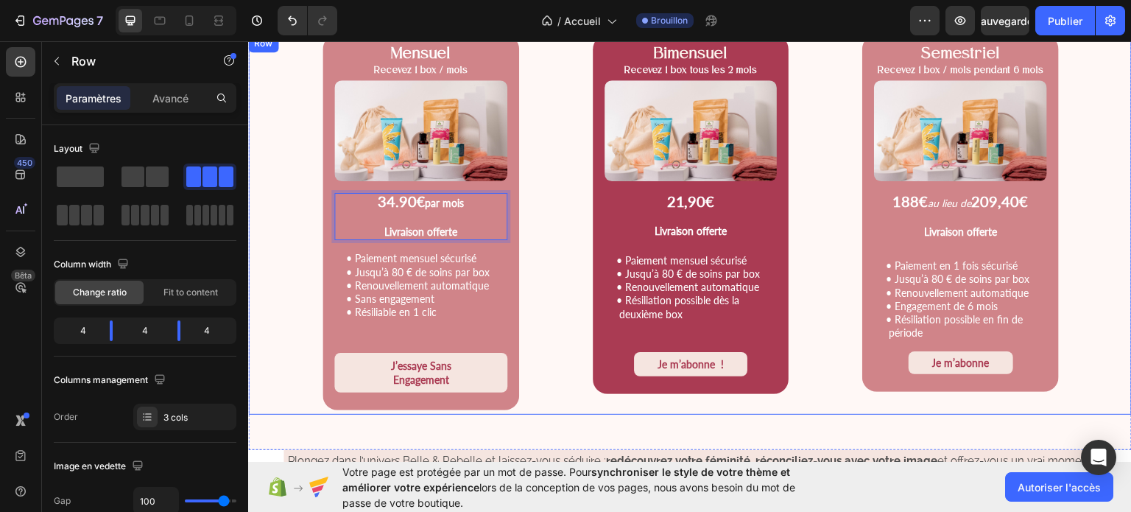
click at [546, 236] on div "Mensuel Recevez 1 box / mois Text Block Product Images 34.90 € par mois Livrais…" at bounding box center [690, 224] width 884 height 380
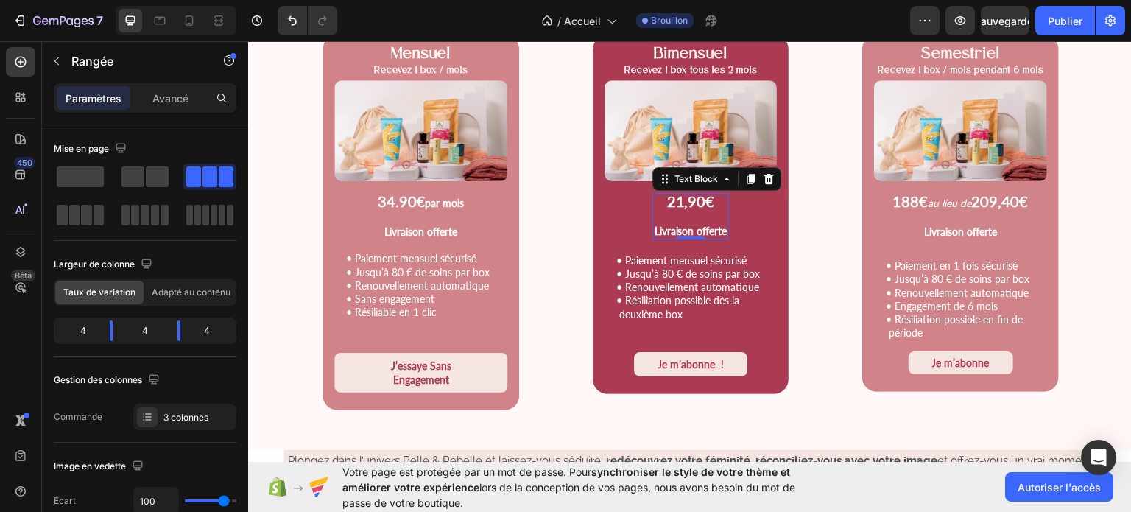
click at [708, 196] on strong "21,90€" at bounding box center [690, 200] width 48 height 18
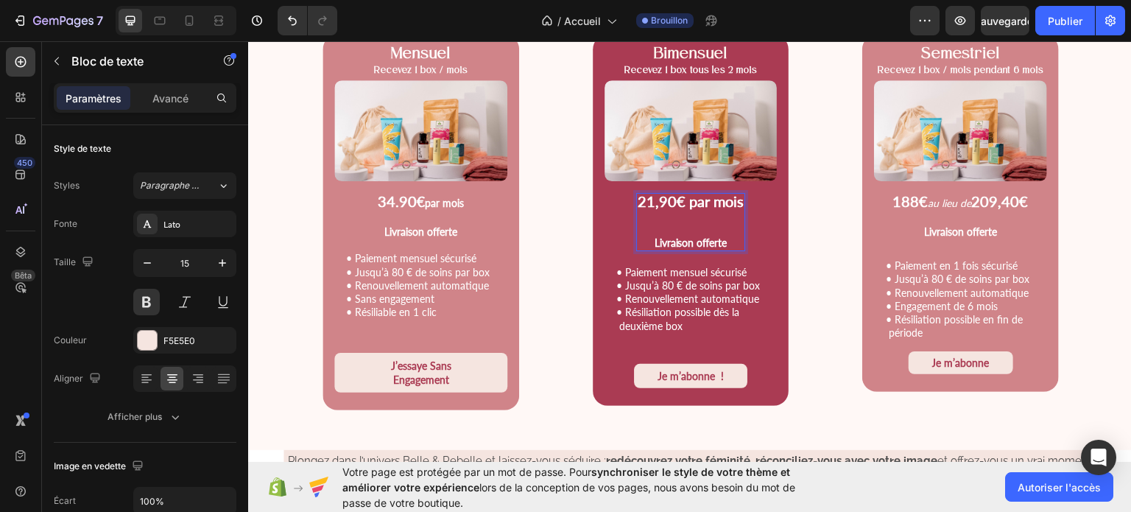
click at [683, 198] on strong "21,90€ par mois" at bounding box center [691, 200] width 106 height 18
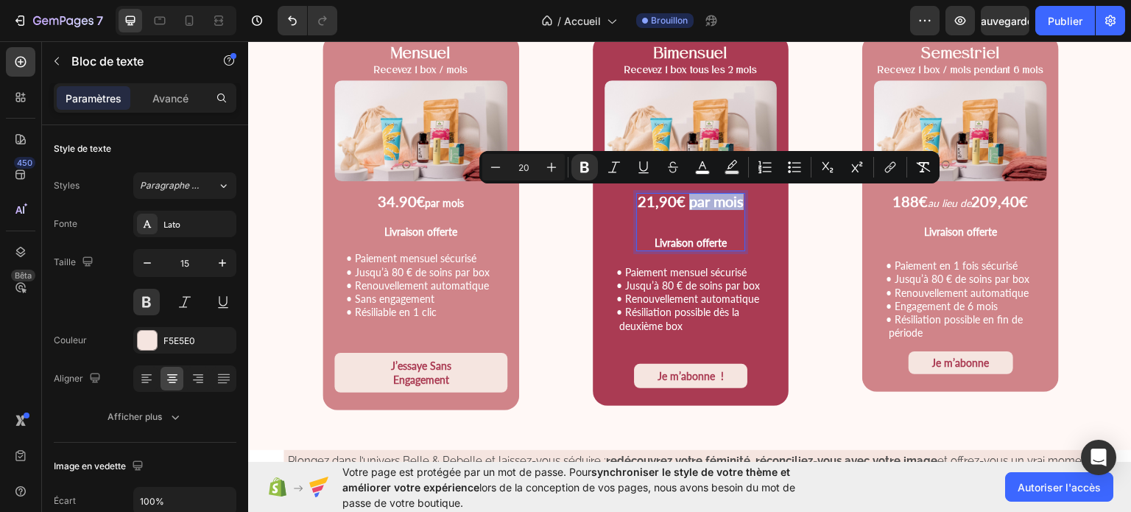
drag, startPoint x: 683, startPoint y: 198, endPoint x: 728, endPoint y: 199, distance: 44.9
click at [728, 199] on strong "21,90€ par mois" at bounding box center [691, 200] width 106 height 18
click at [497, 169] on icon "Editor contextual toolbar" at bounding box center [495, 167] width 15 height 15
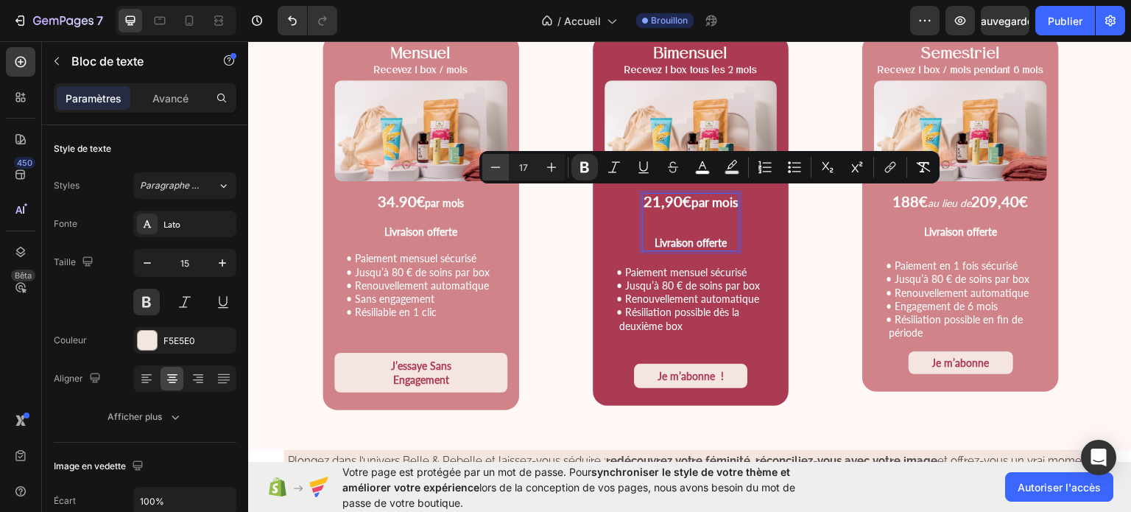
click at [497, 169] on icon "Editor contextual toolbar" at bounding box center [495, 167] width 15 height 15
type input "14"
click at [582, 170] on icon "Barre d'outils contextuelle de l'éditeur" at bounding box center [584, 167] width 9 height 11
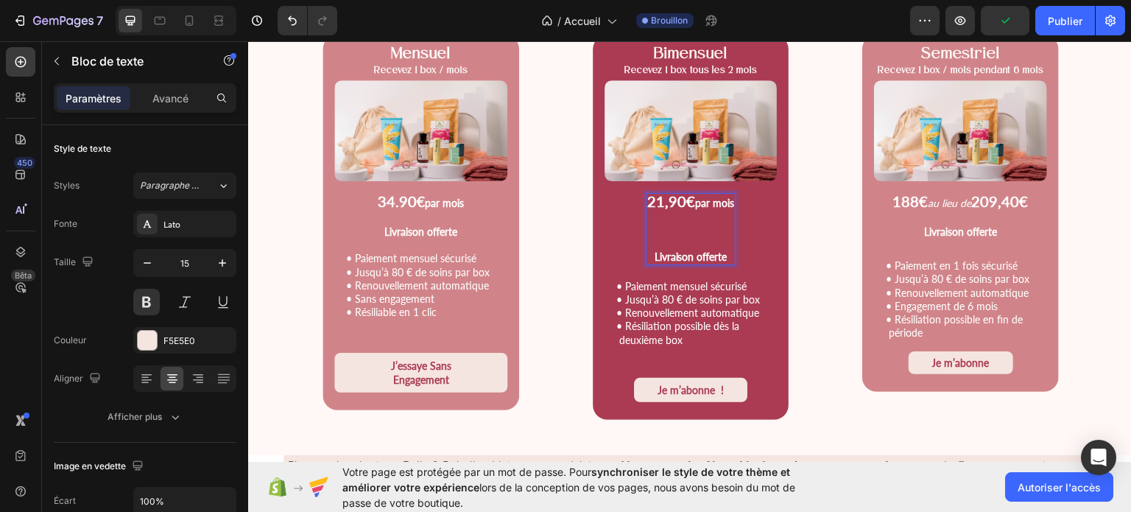
click at [673, 244] on p "Rich Text Editor. Editing area: main" at bounding box center [690, 229] width 87 height 40
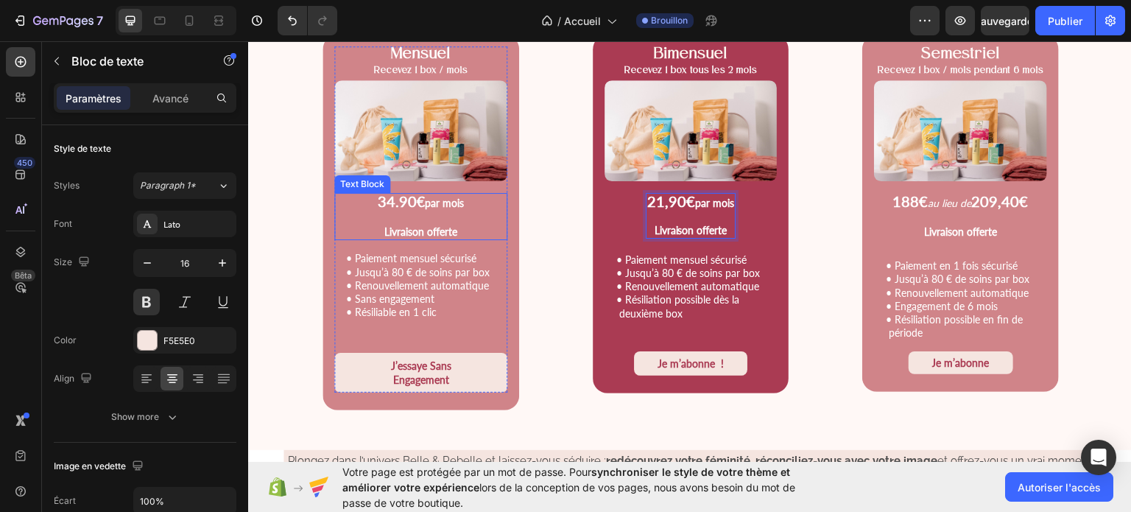
click at [435, 218] on p "Rich Text Editor. Editing area: main" at bounding box center [421, 216] width 170 height 14
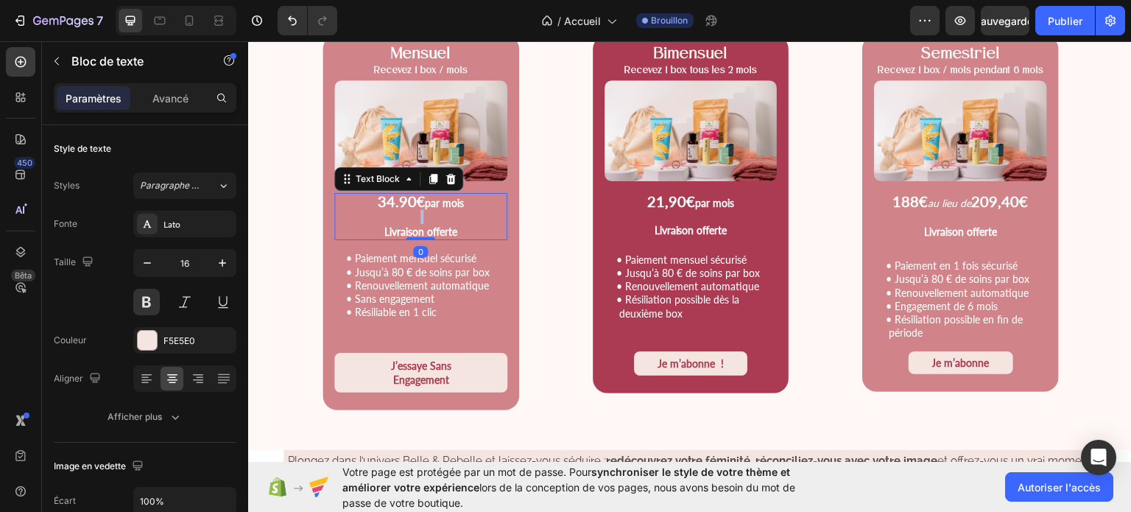
click at [435, 218] on p "Rich Text Editor. Editing area: main" at bounding box center [421, 216] width 170 height 14
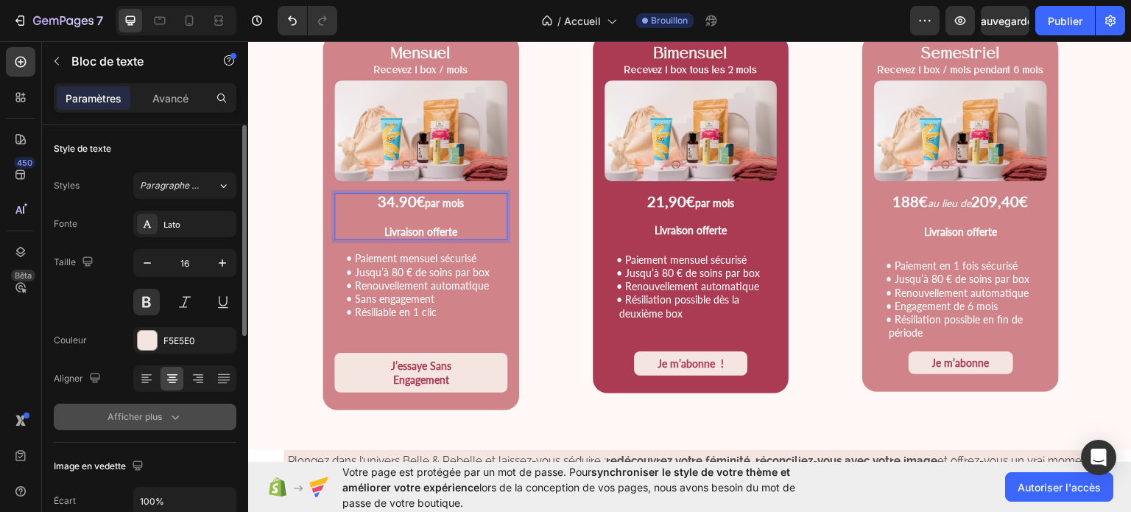
click at [141, 423] on div "Afficher plus" at bounding box center [145, 416] width 75 height 15
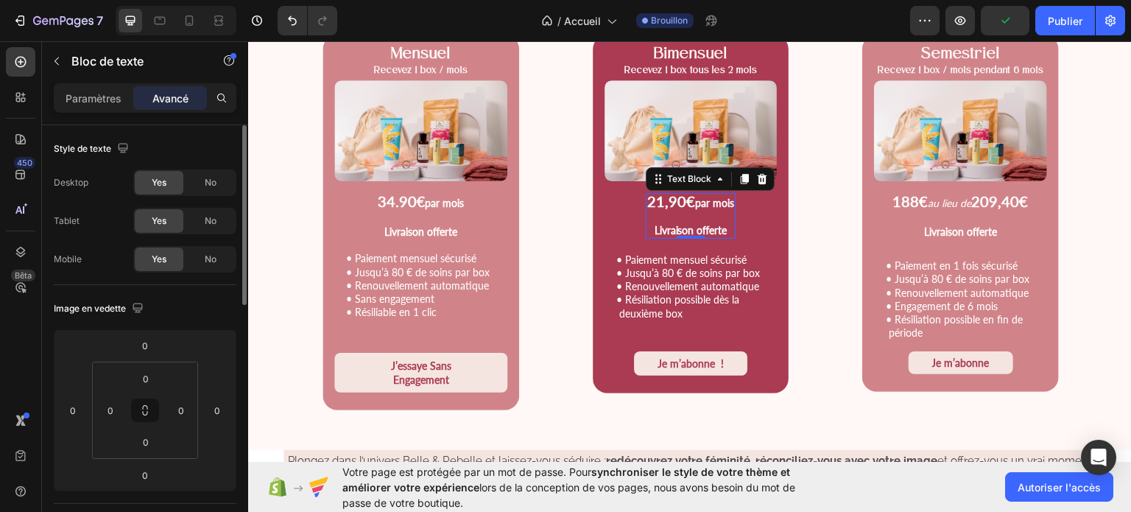
click at [680, 211] on p "Rich Text Editor. Editing area: main" at bounding box center [690, 215] width 87 height 13
click at [96, 94] on font "Paramètres" at bounding box center [94, 98] width 56 height 13
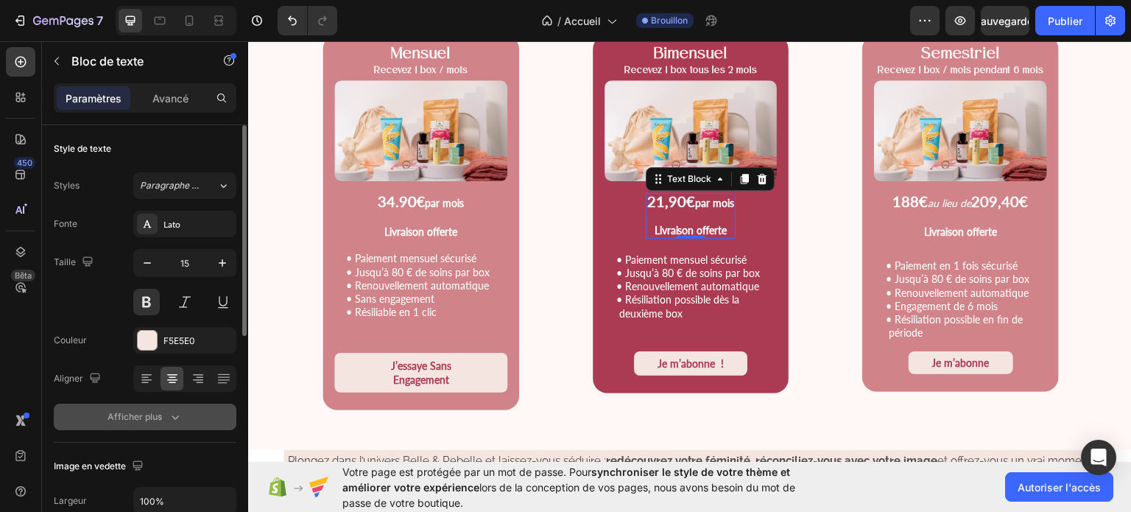
click at [121, 420] on font "Afficher plus" at bounding box center [135, 416] width 54 height 11
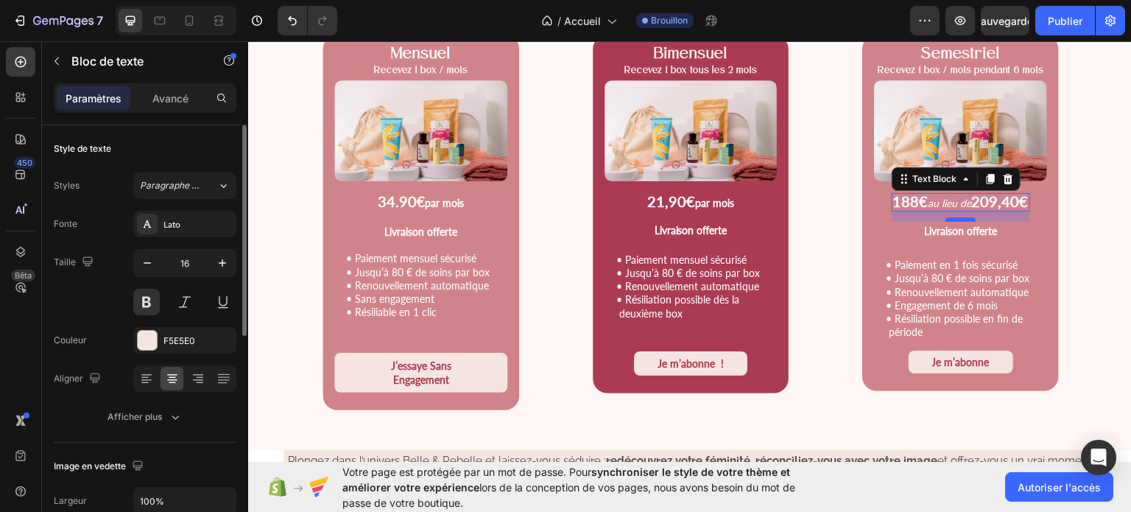
click at [946, 216] on div at bounding box center [960, 218] width 29 height 4
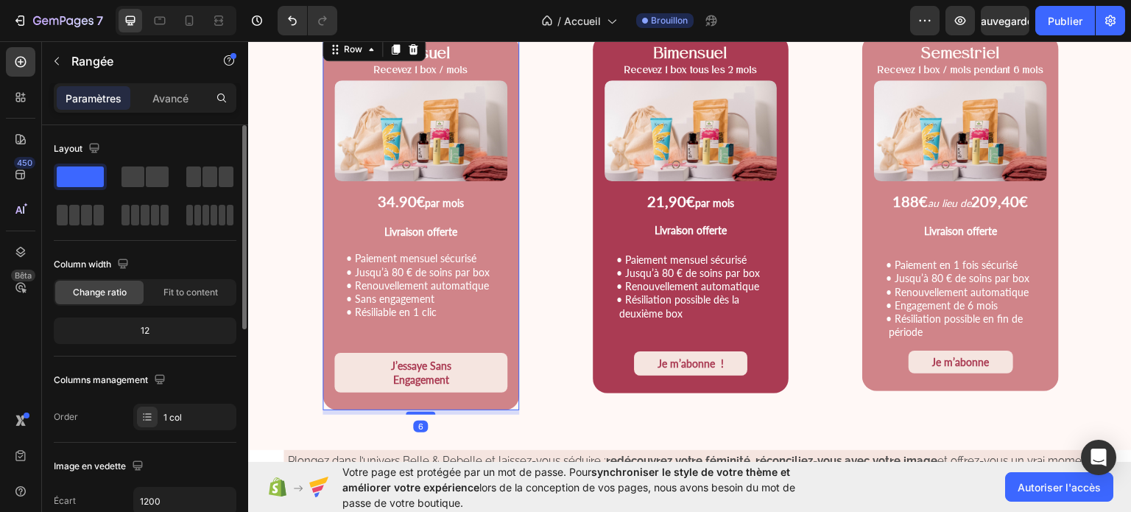
click at [505, 401] on div "Mensuel Recevez 1 box / mois Text Block Product Images 34.90 € par mois Livrais…" at bounding box center [421, 222] width 197 height 376
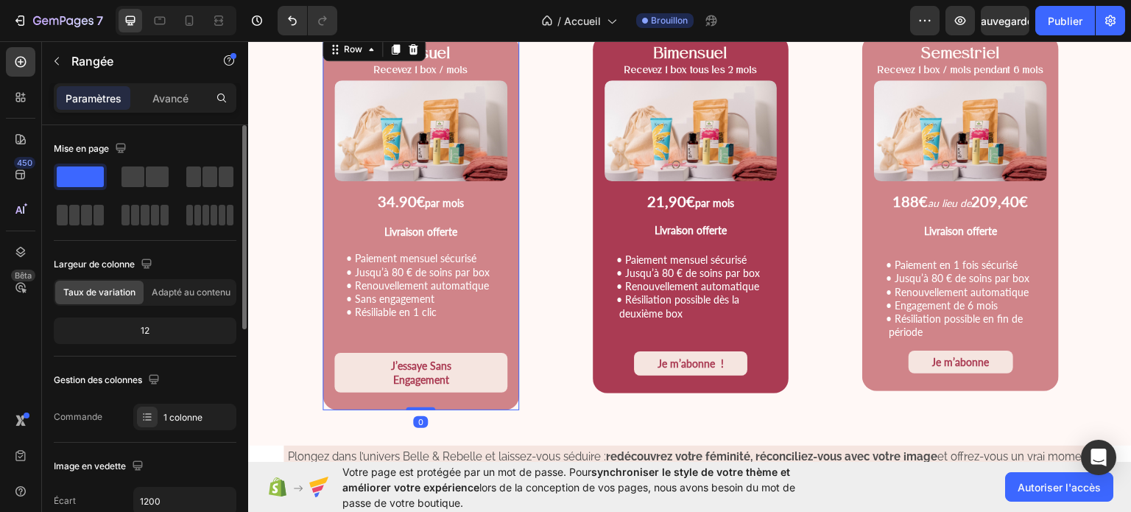
drag, startPoint x: 409, startPoint y: 411, endPoint x: 409, endPoint y: 397, distance: 14.0
click at [409, 397] on div "Mensuel Recevez 1 box / mois Text Block Product Images 34.90 € par mois Livrais…" at bounding box center [421, 222] width 197 height 376
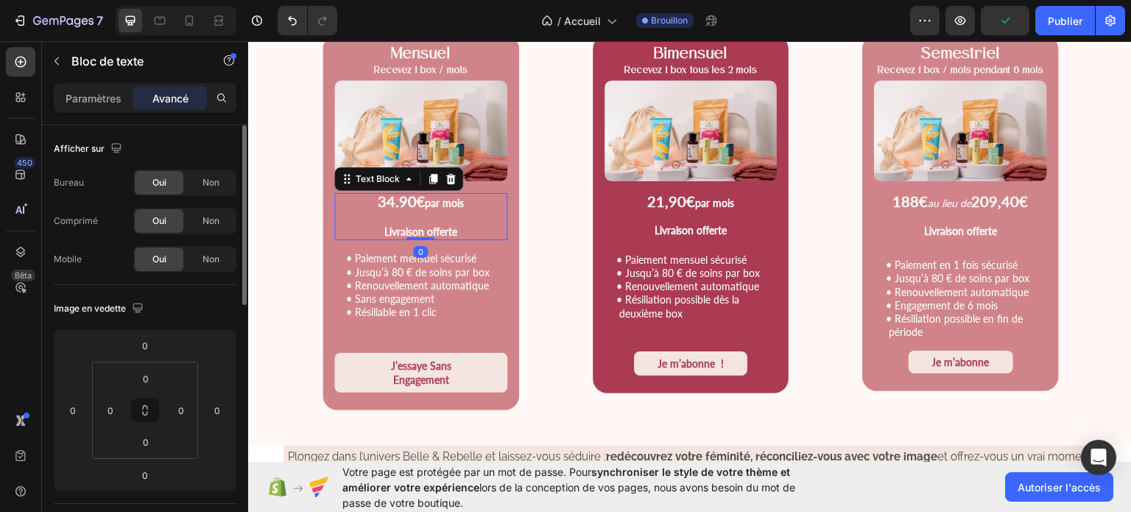
drag, startPoint x: 418, startPoint y: 237, endPoint x: 418, endPoint y: 226, distance: 11.0
click at [418, 226] on div "34.90 € par mois Livraison offerte Text Block 0" at bounding box center [420, 216] width 173 height 48
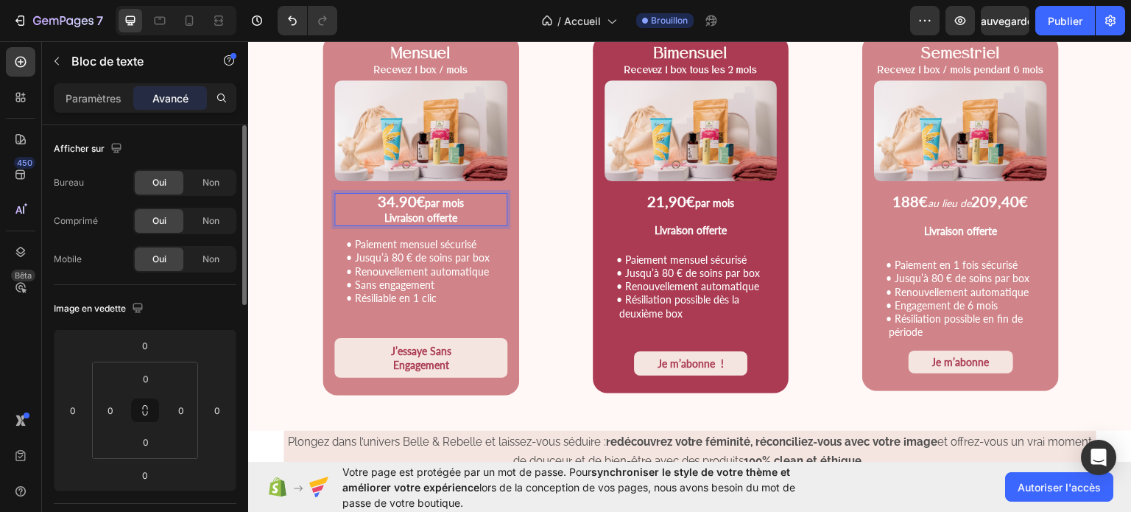
click at [459, 218] on p "Livraison offerte" at bounding box center [421, 216] width 170 height 15
drag, startPoint x: 459, startPoint y: 218, endPoint x: 374, endPoint y: 214, distance: 84.8
click at [374, 214] on p "Livraison offerte" at bounding box center [421, 216] width 170 height 15
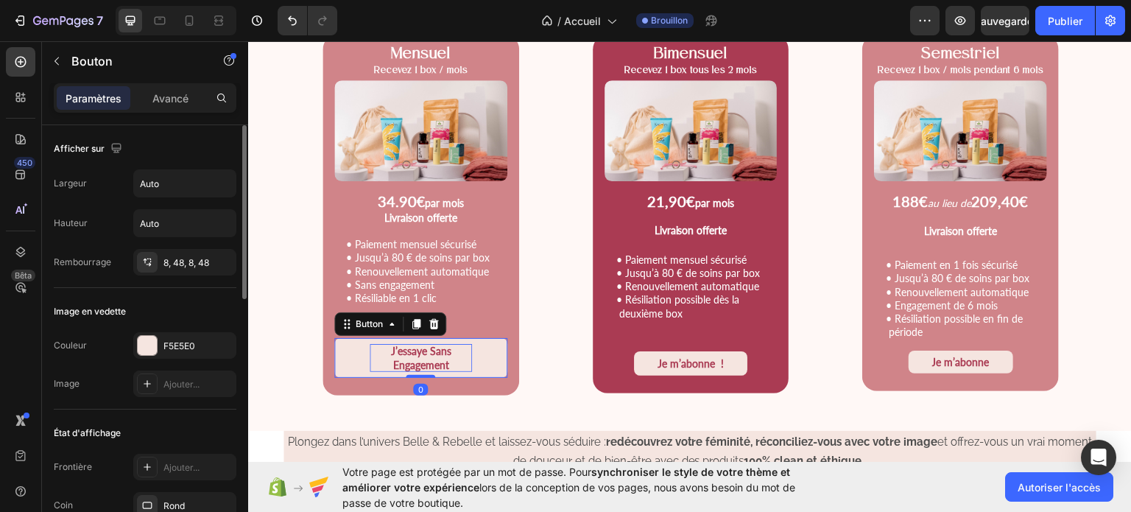
click at [436, 356] on strong "J’essaye sans engagement" at bounding box center [420, 357] width 60 height 27
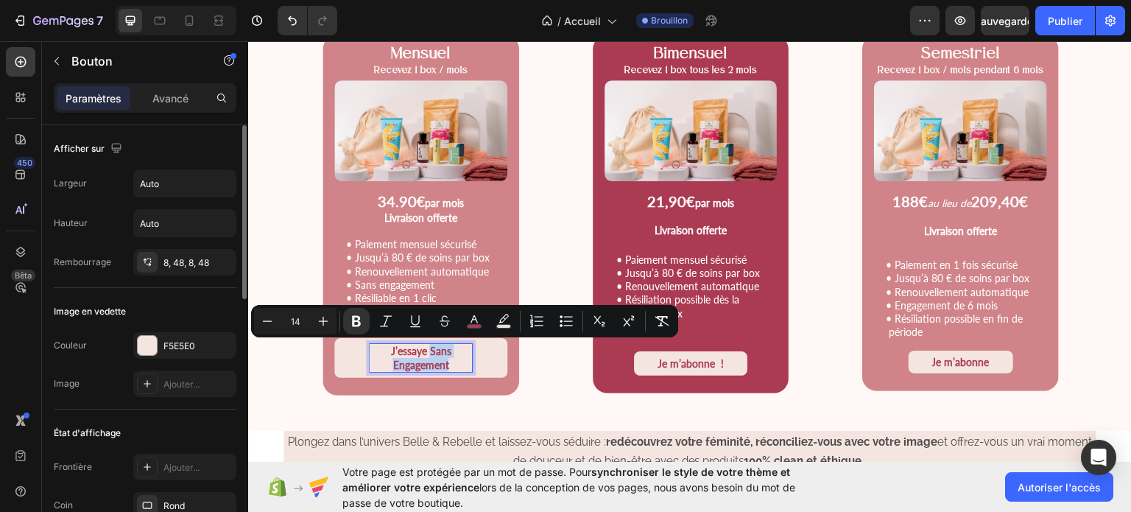
click at [448, 362] on p "J’essaye sans engagement" at bounding box center [421, 357] width 102 height 28
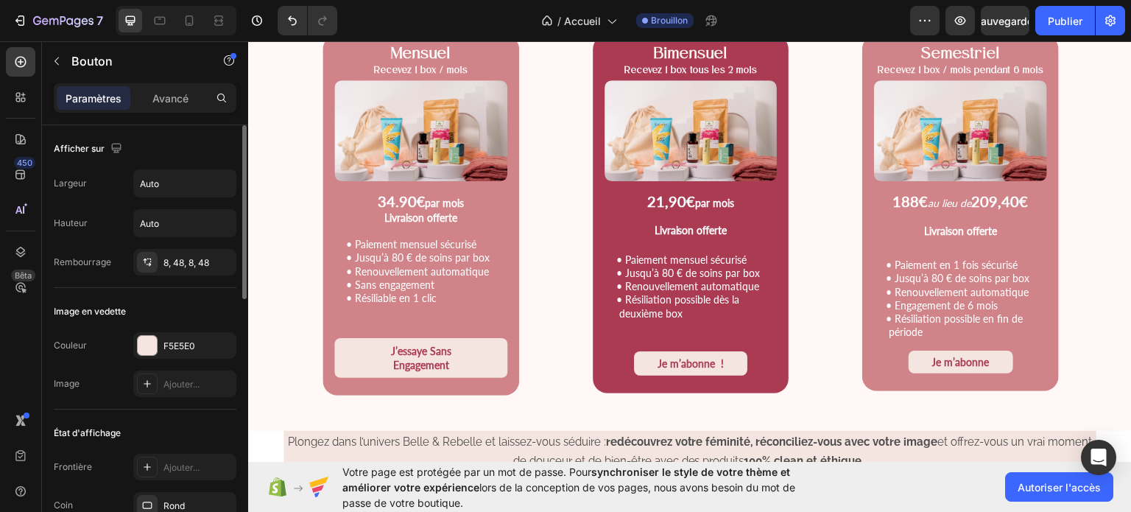
click at [490, 362] on button "J’essaye sans engagement" at bounding box center [420, 357] width 173 height 40
click at [420, 365] on div "J’essaye sans engagement Button 0" at bounding box center [420, 357] width 173 height 40
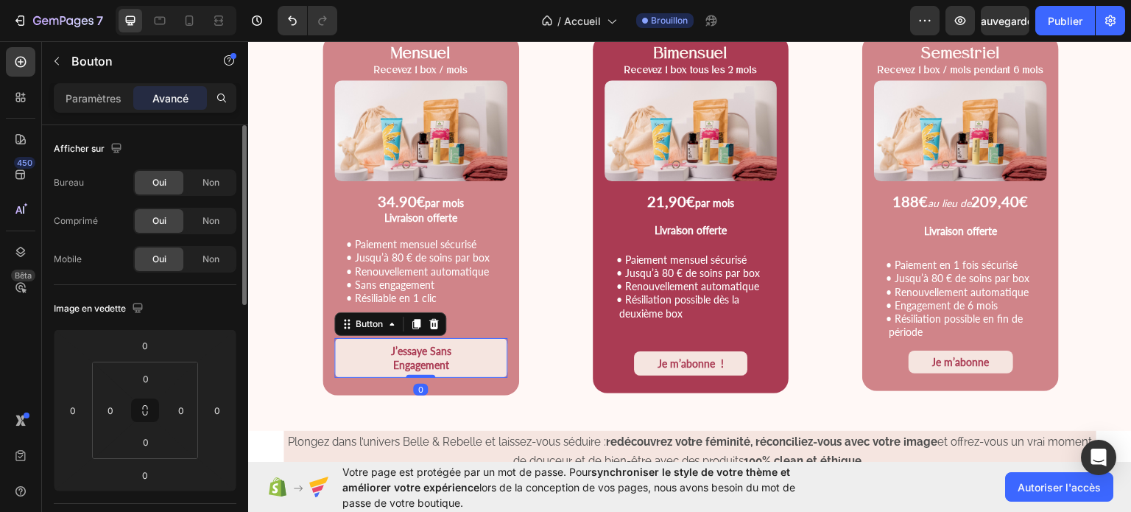
click at [362, 345] on button "J’essaye sans engagement" at bounding box center [420, 357] width 173 height 40
click at [414, 352] on strong "J’essaye sans engagement" at bounding box center [420, 357] width 60 height 27
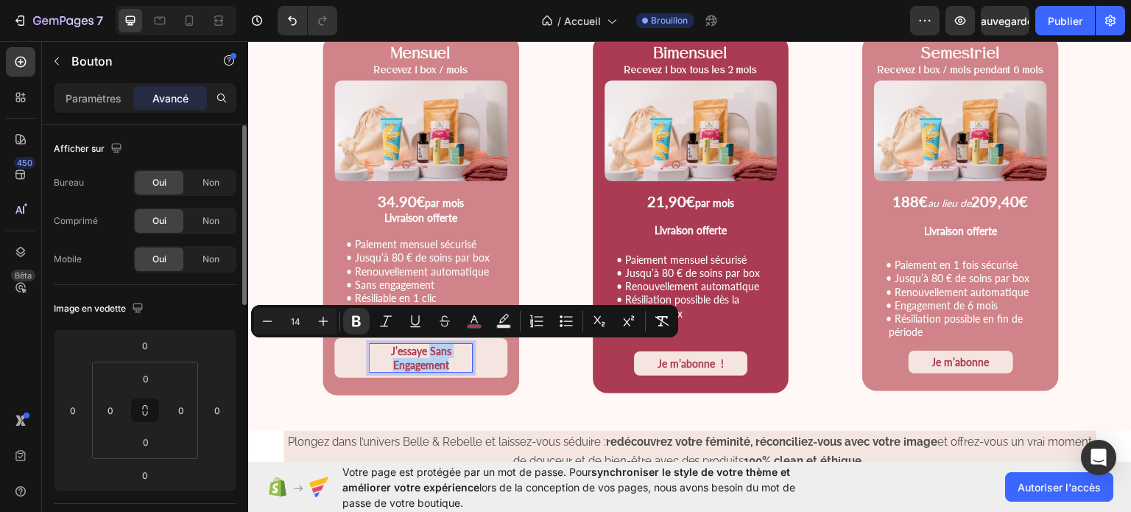
drag, startPoint x: 426, startPoint y: 350, endPoint x: 451, endPoint y: 364, distance: 28.4
click at [451, 364] on p "J’essaye sans engagement" at bounding box center [421, 357] width 102 height 28
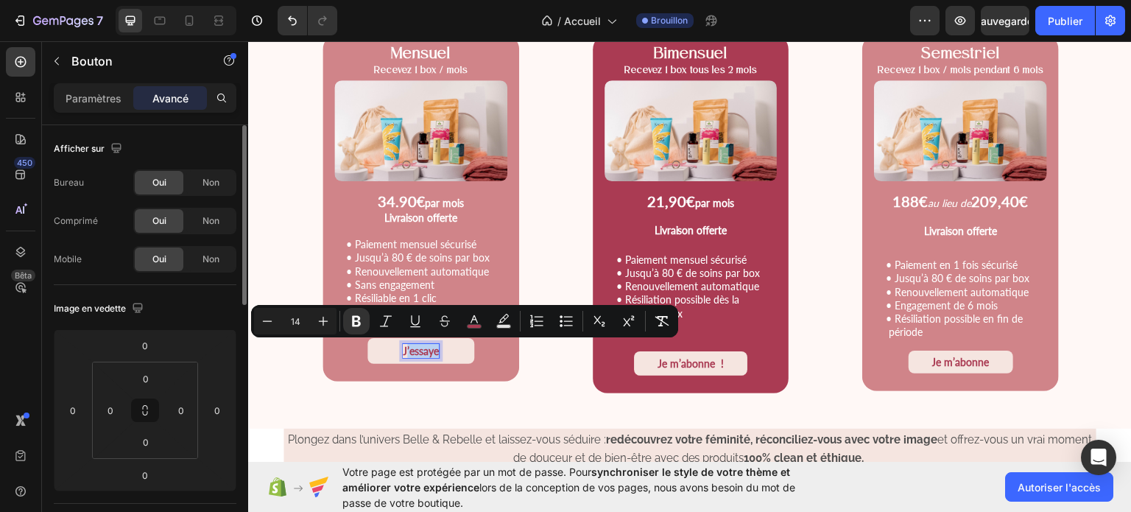
drag, startPoint x: 434, startPoint y: 350, endPoint x: 403, endPoint y: 349, distance: 30.9
click at [403, 349] on strong "J’essaye" at bounding box center [421, 350] width 36 height 13
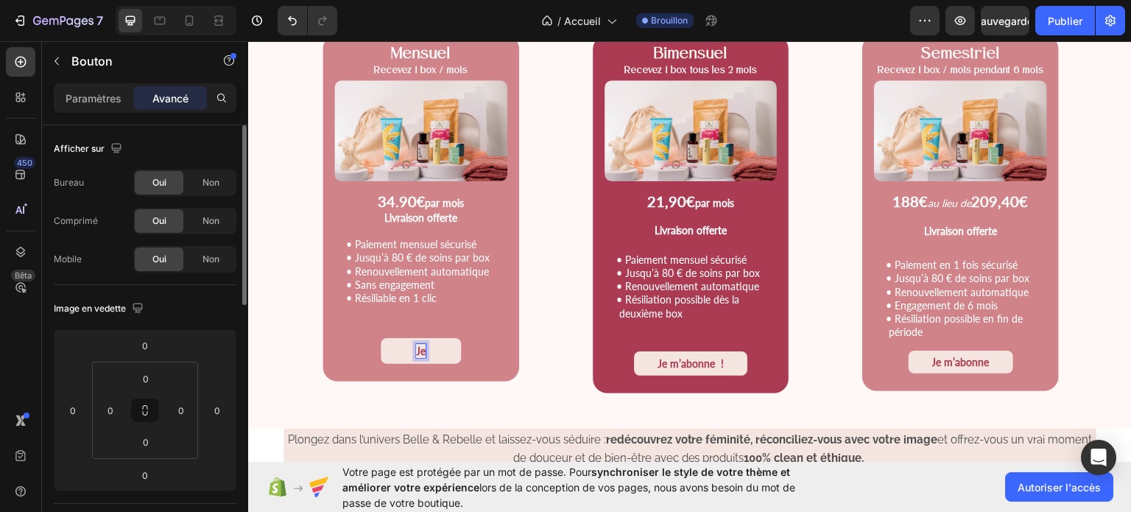
click at [381, 337] on button "Je" at bounding box center [421, 350] width 80 height 26
click at [409, 350] on strong "Je m'abonne" at bounding box center [421, 350] width 58 height 13
click at [468, 356] on button "Je 'abonne" at bounding box center [421, 350] width 120 height 26
click at [463, 317] on div at bounding box center [460, 323] width 18 height 18
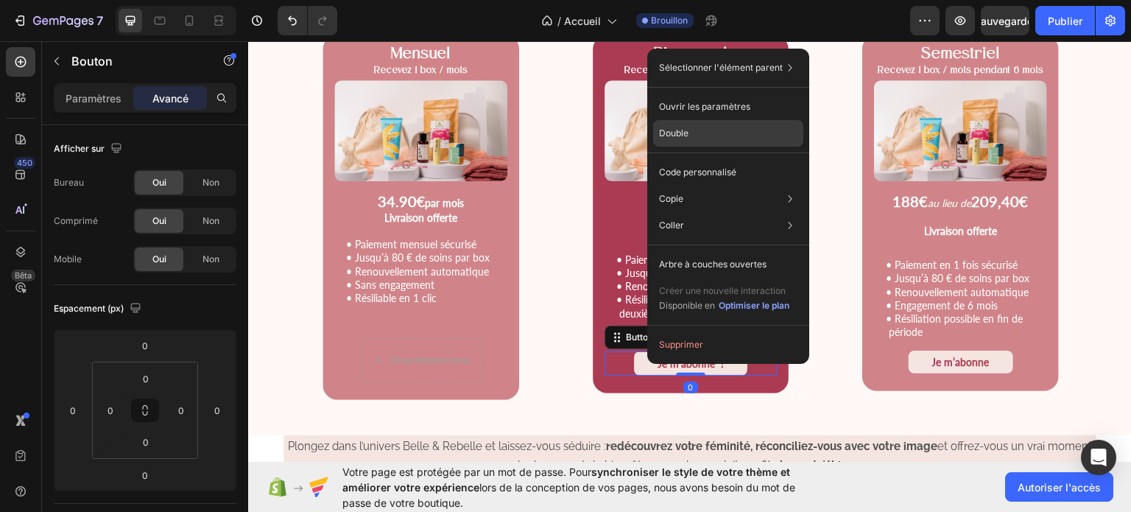
click at [683, 135] on font "Double" at bounding box center [673, 132] width 29 height 11
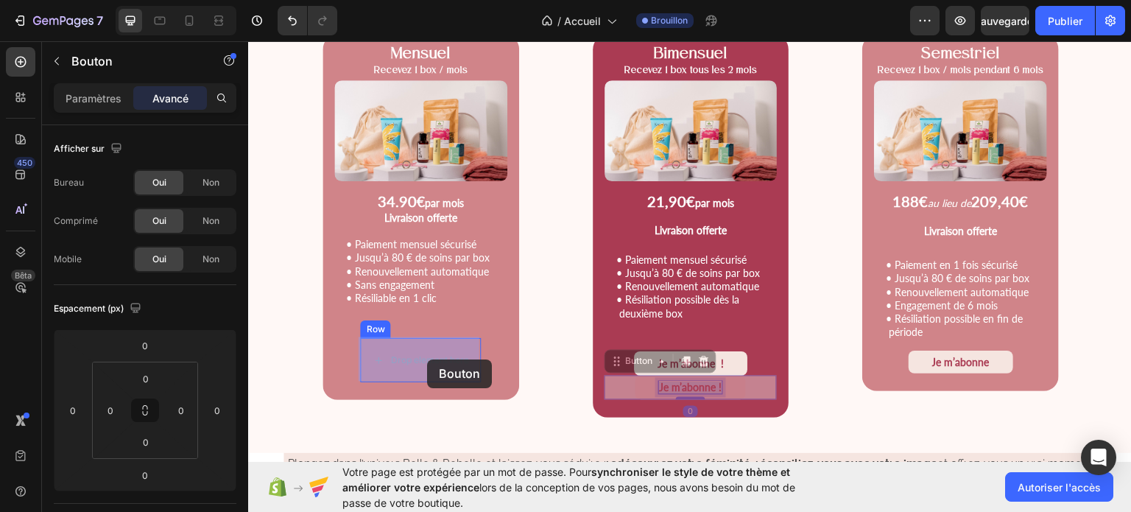
drag, startPoint x: 705, startPoint y: 384, endPoint x: 427, endPoint y: 359, distance: 278.8
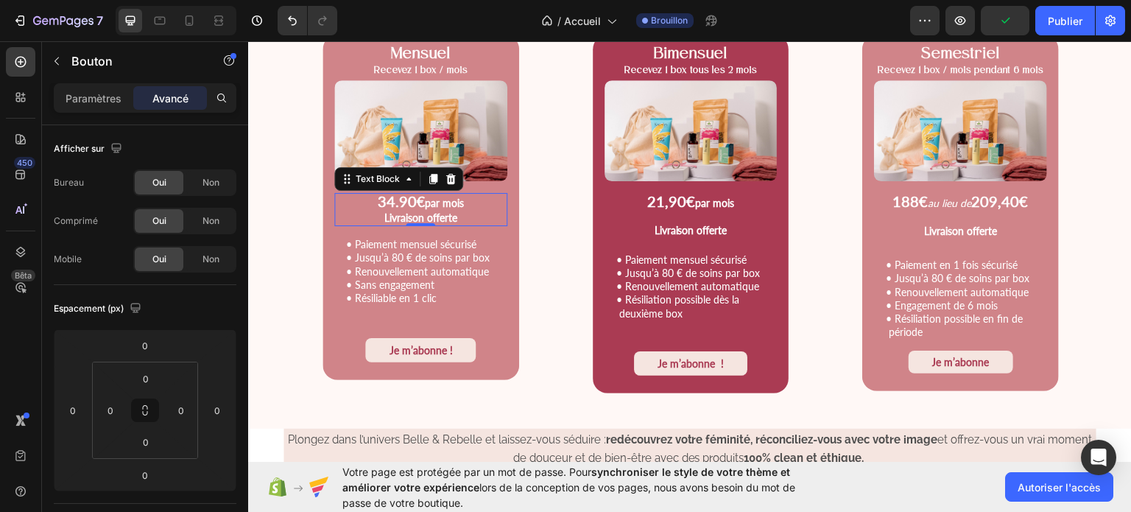
click at [468, 205] on p "34.90 € par mois" at bounding box center [421, 201] width 170 height 15
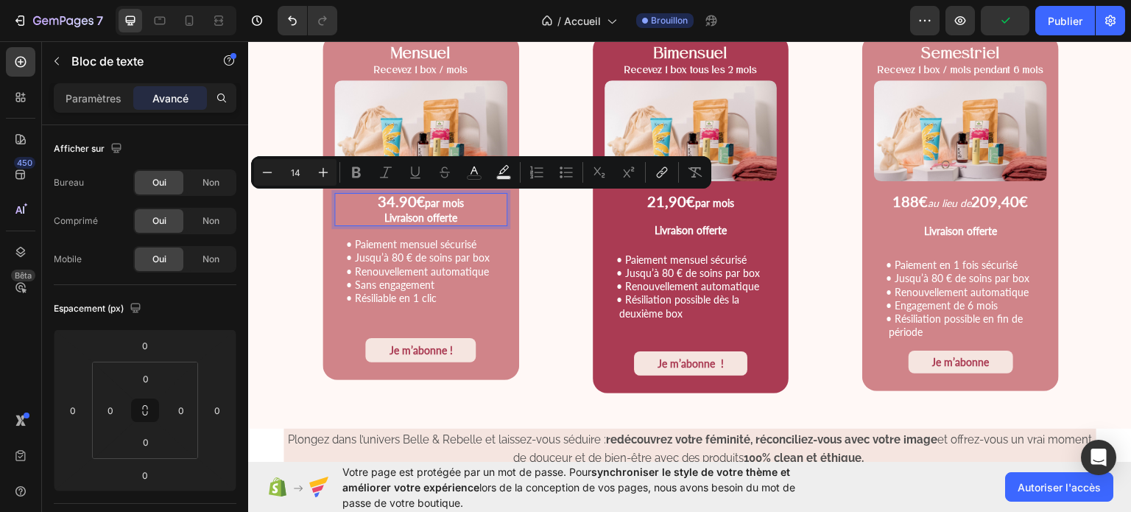
click at [468, 205] on p "34.90 € par mois" at bounding box center [421, 201] width 170 height 15
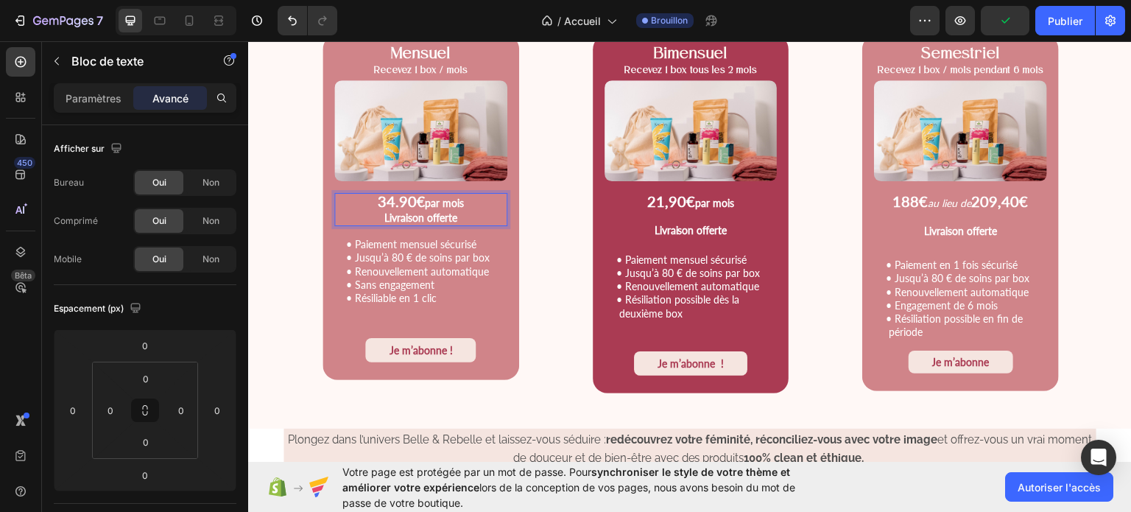
click at [468, 205] on p "34.90 € par mois" at bounding box center [421, 201] width 170 height 15
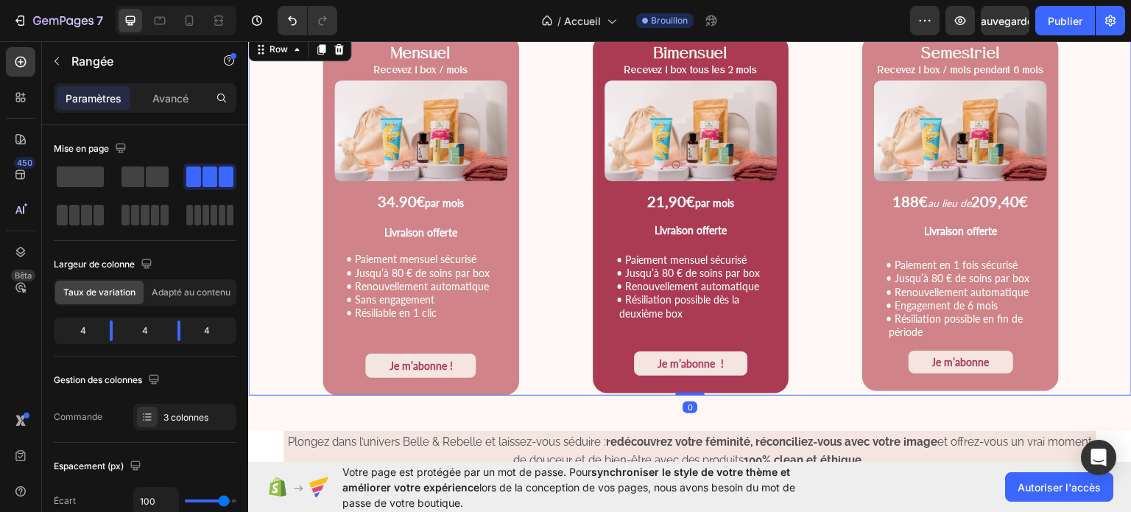
drag, startPoint x: 688, startPoint y: 392, endPoint x: 688, endPoint y: 378, distance: 14.7
click at [688, 378] on div "Mensuel Recevez 1 box / mois Text Block Product Images 34.90 € par mois Livrais…" at bounding box center [690, 214] width 884 height 361
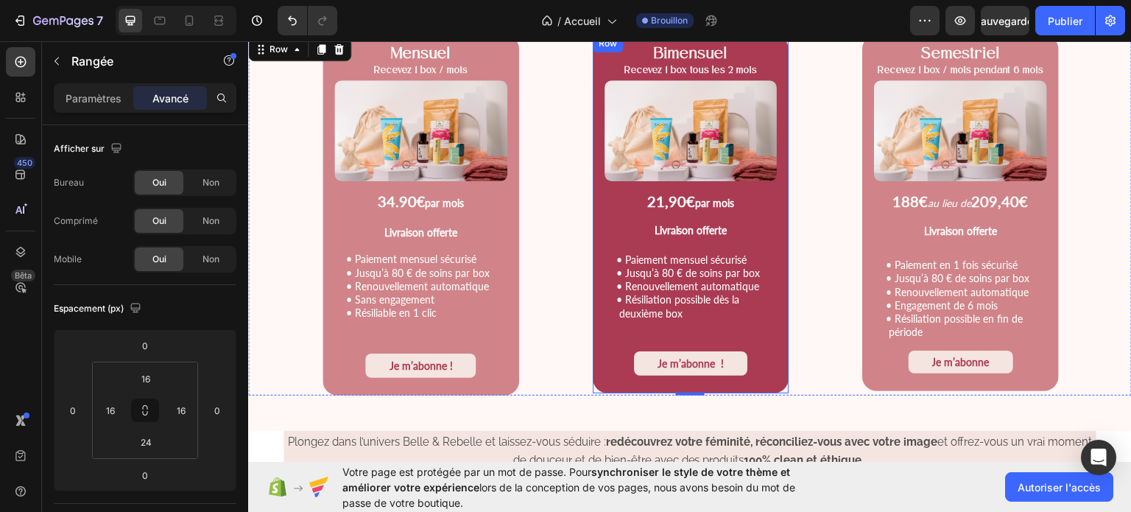
click at [777, 350] on div "Bimensuel Recevez 1 box tous les 2 mois Text Block Product Images 21,90€ par mo…" at bounding box center [691, 213] width 197 height 359
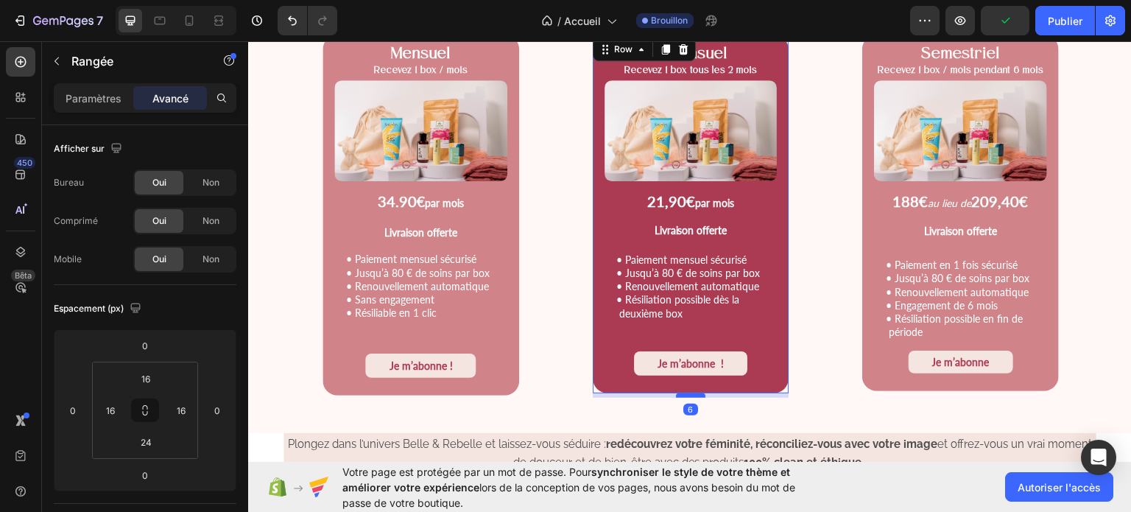
click at [683, 392] on div at bounding box center [690, 394] width 29 height 4
type input "6"
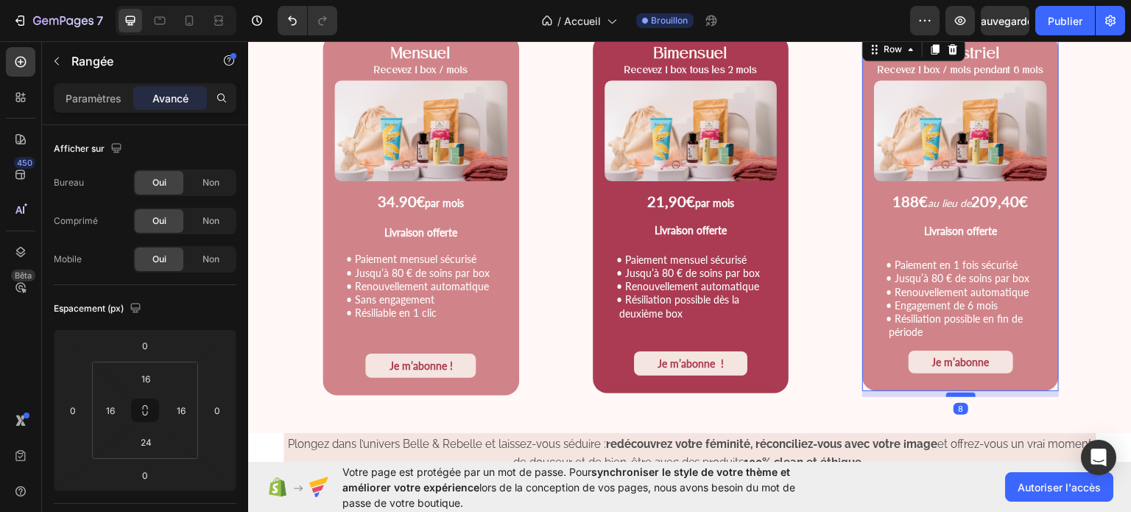
click at [951, 394] on div at bounding box center [960, 394] width 29 height 4
drag, startPoint x: 951, startPoint y: 394, endPoint x: 951, endPoint y: 382, distance: 11.8
click at [951, 382] on div "Semestriel Recevez 1 box / mois pendant 6 mois Text Block Product Images 188€ a…" at bounding box center [960, 212] width 197 height 357
type input "0"
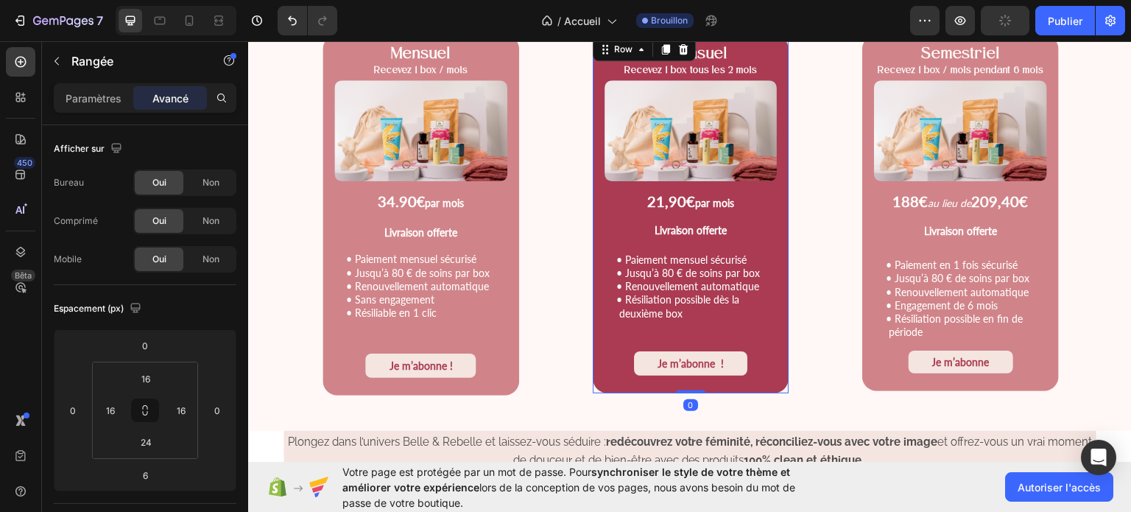
drag, startPoint x: 685, startPoint y: 393, endPoint x: 685, endPoint y: 380, distance: 13.3
click at [685, 380] on div "Bimensuel Recevez 1 box tous les 2 mois Text Block Product Images 21,90€ par mo…" at bounding box center [691, 213] width 197 height 359
type input "0"
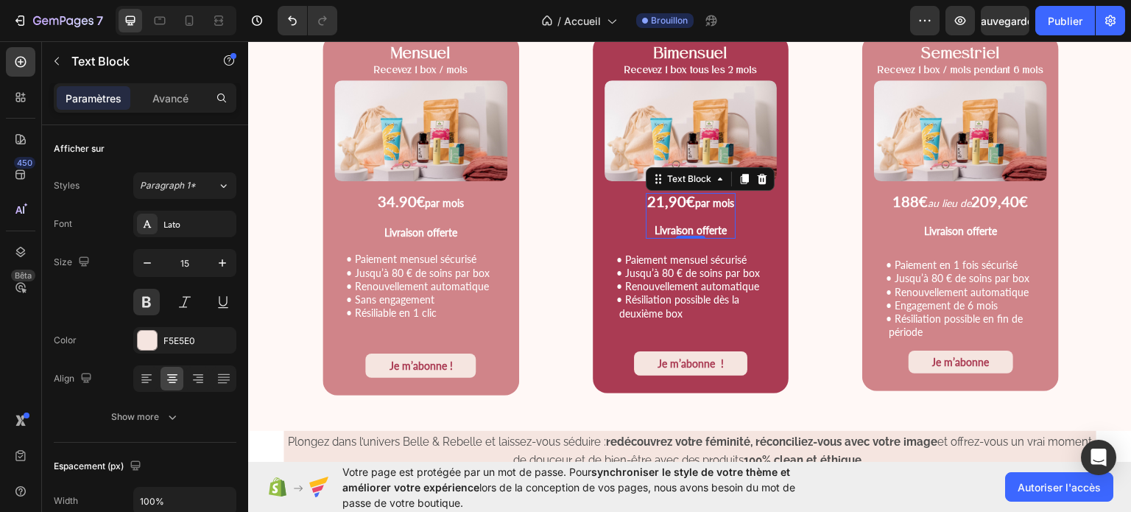
click at [716, 214] on p "Rich Text Editor. Editing area: main" at bounding box center [690, 215] width 87 height 13
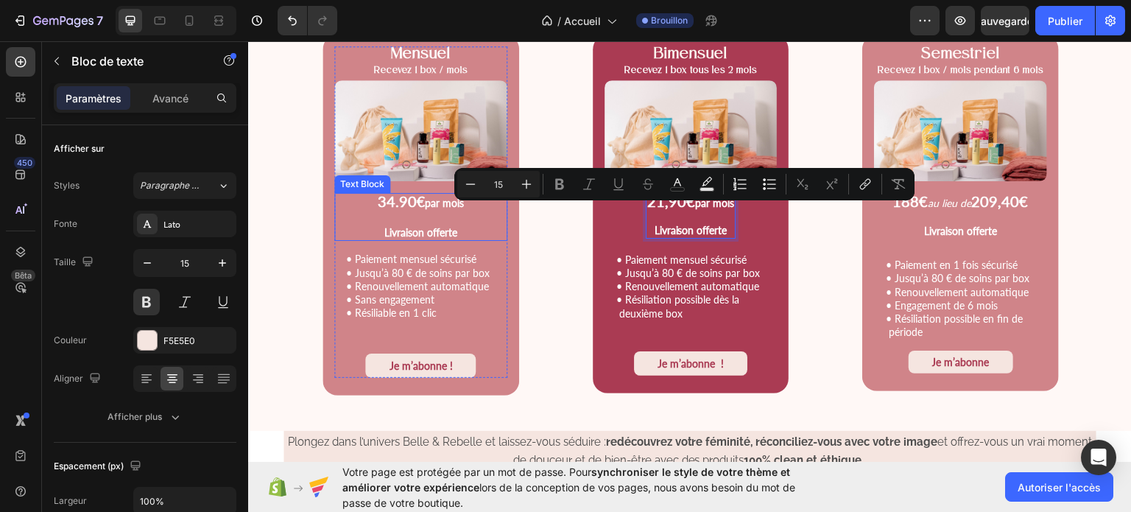
click at [443, 229] on strong "Livraison offerte" at bounding box center [420, 231] width 73 height 13
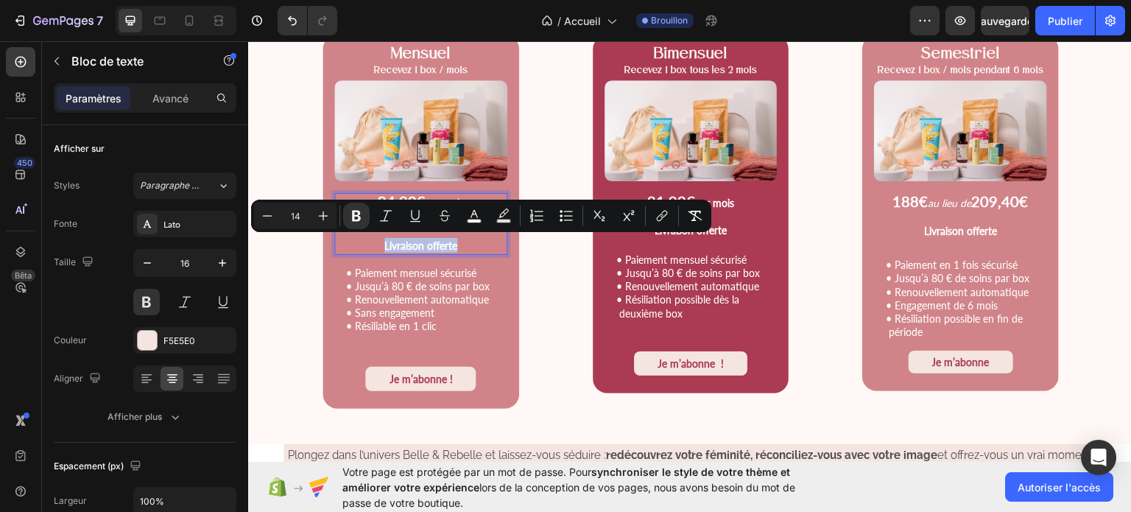
drag, startPoint x: 470, startPoint y: 247, endPoint x: 377, endPoint y: 238, distance: 93.2
click at [377, 238] on p "Livraison offerte" at bounding box center [421, 244] width 170 height 15
copy strong "Livraison offerte"
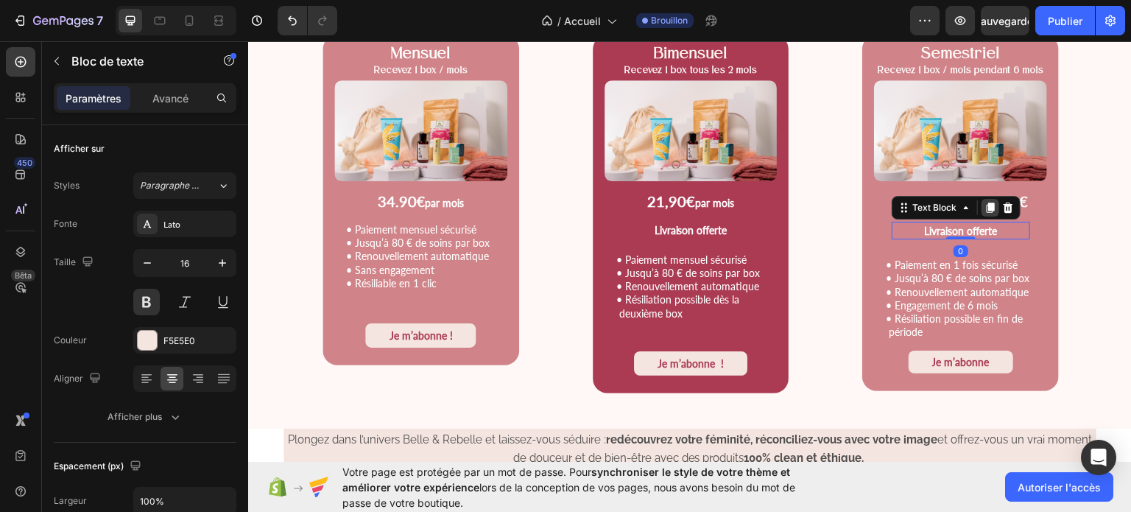
click at [982, 214] on div at bounding box center [991, 207] width 18 height 18
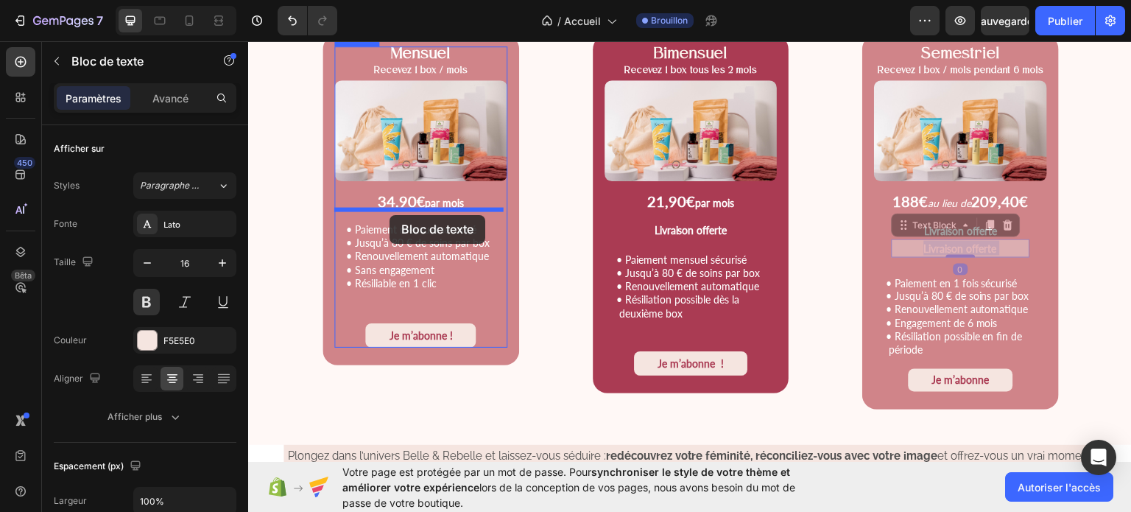
drag, startPoint x: 960, startPoint y: 250, endPoint x: 390, endPoint y: 214, distance: 571.8
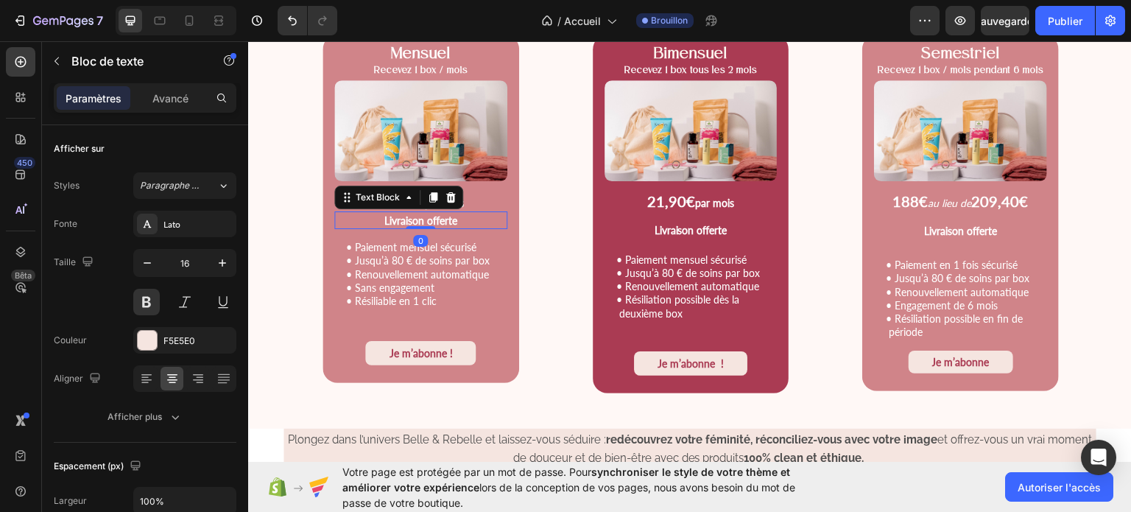
click at [390, 214] on span "Livraison offerte" at bounding box center [420, 220] width 73 height 13
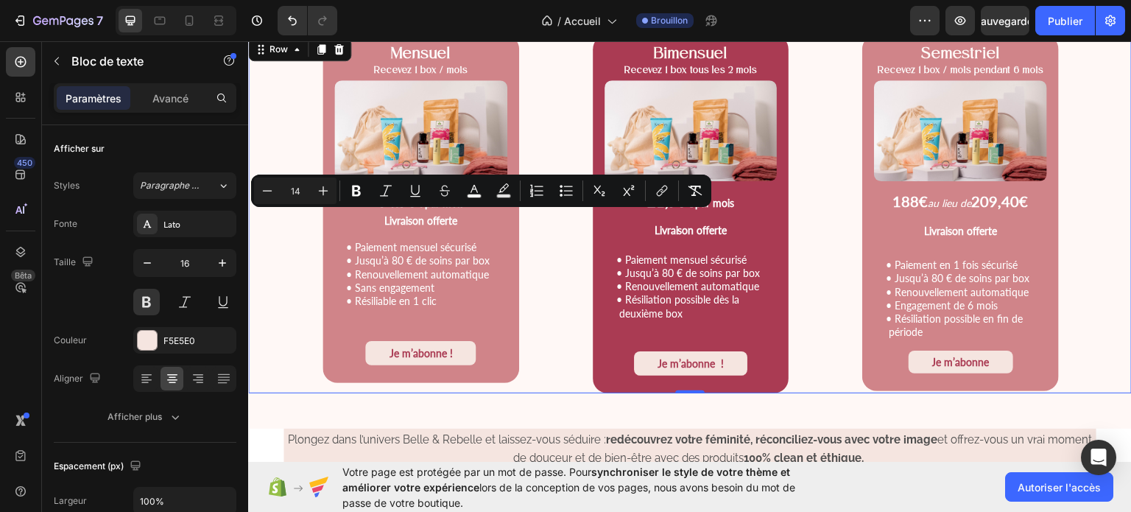
click at [831, 247] on div "Mensuel Recevez 1 box / mois Text Block Product Images 34.90 € par mois Text Bl…" at bounding box center [690, 213] width 884 height 359
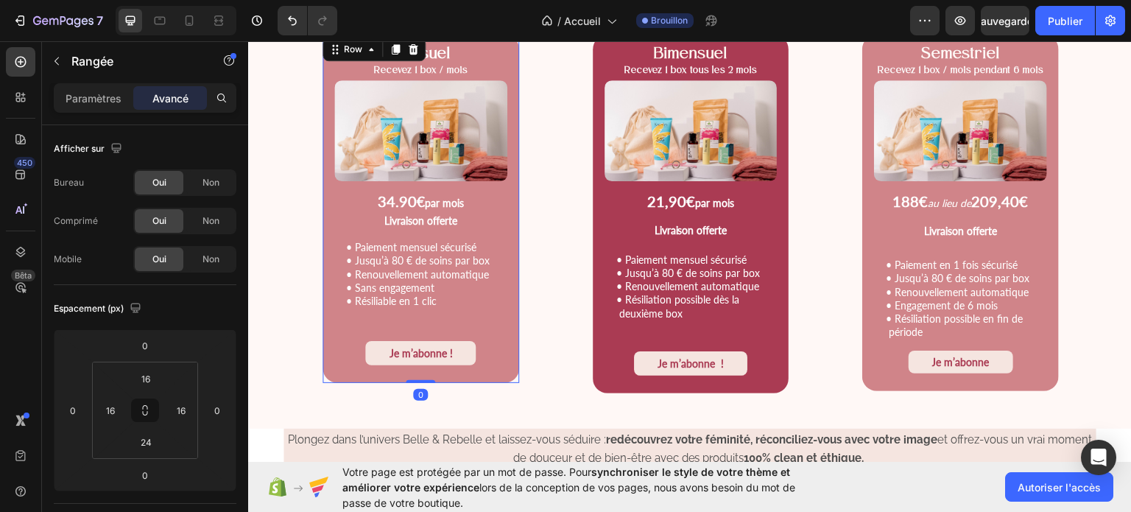
drag, startPoint x: 420, startPoint y: 379, endPoint x: 415, endPoint y: 362, distance: 18.4
click at [415, 362] on div "Mensuel Recevez 1 box / mois Text Block Product Images 34.90 € par mois Text Bl…" at bounding box center [421, 208] width 197 height 349
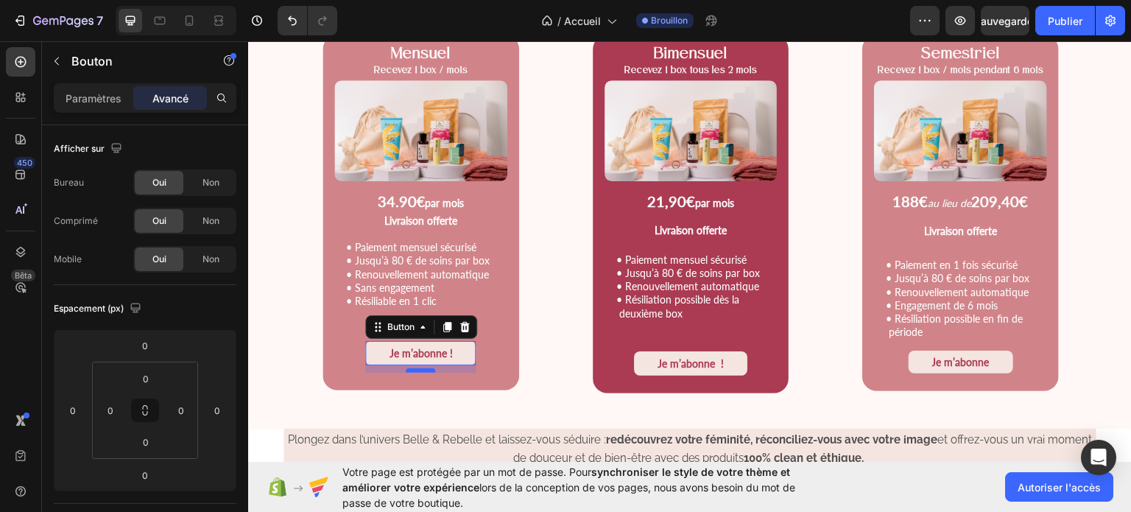
click at [421, 370] on div at bounding box center [420, 369] width 29 height 4
type input "10"
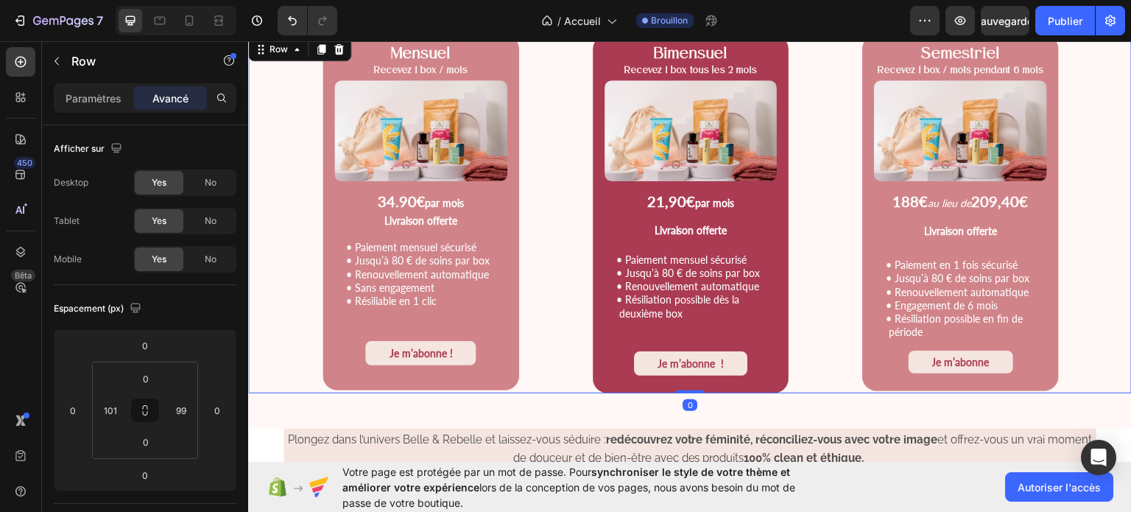
click at [1087, 233] on div "Mensuel Recevez 1 box / mois Text Block Product Images 34.90 € par mois Text Bl…" at bounding box center [690, 213] width 884 height 359
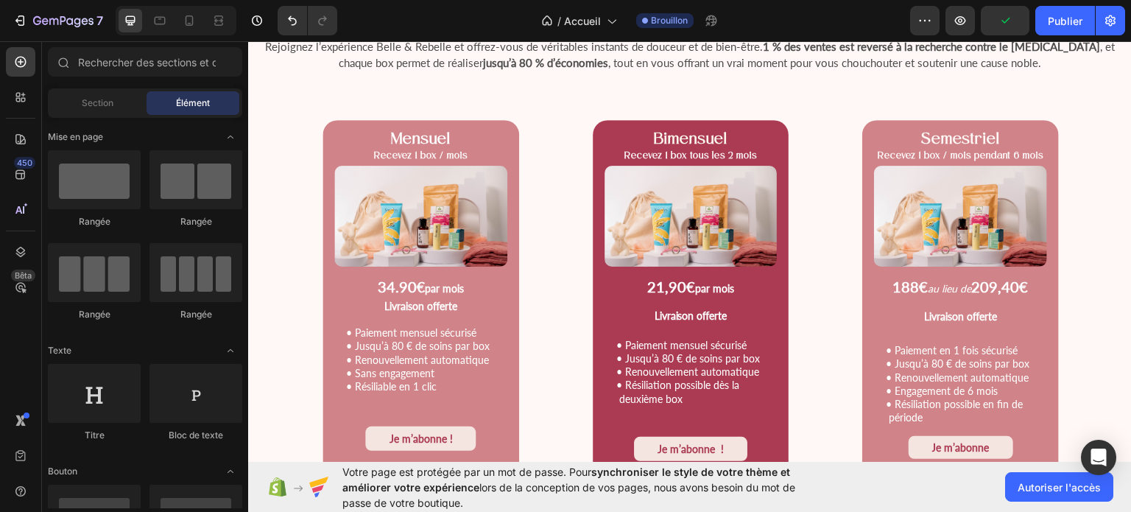
scroll to position [1862, 0]
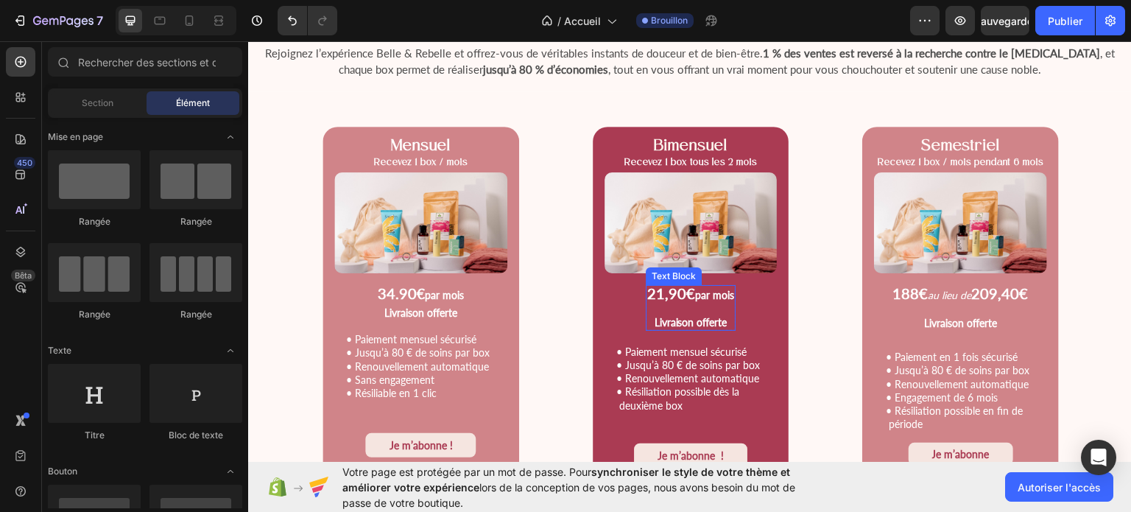
click at [694, 315] on span "Livraison offerte" at bounding box center [690, 321] width 73 height 13
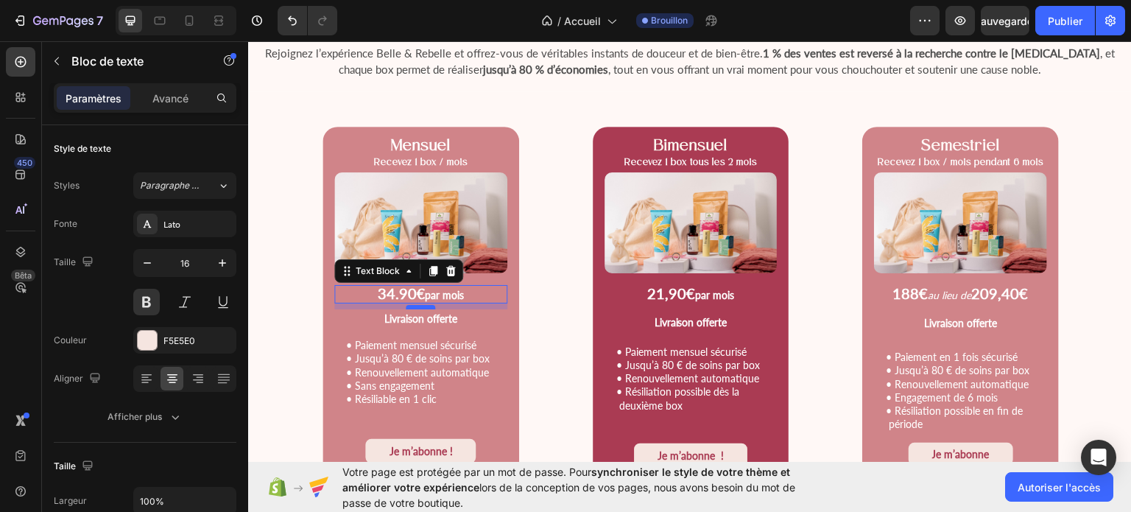
click at [423, 304] on div at bounding box center [420, 306] width 29 height 4
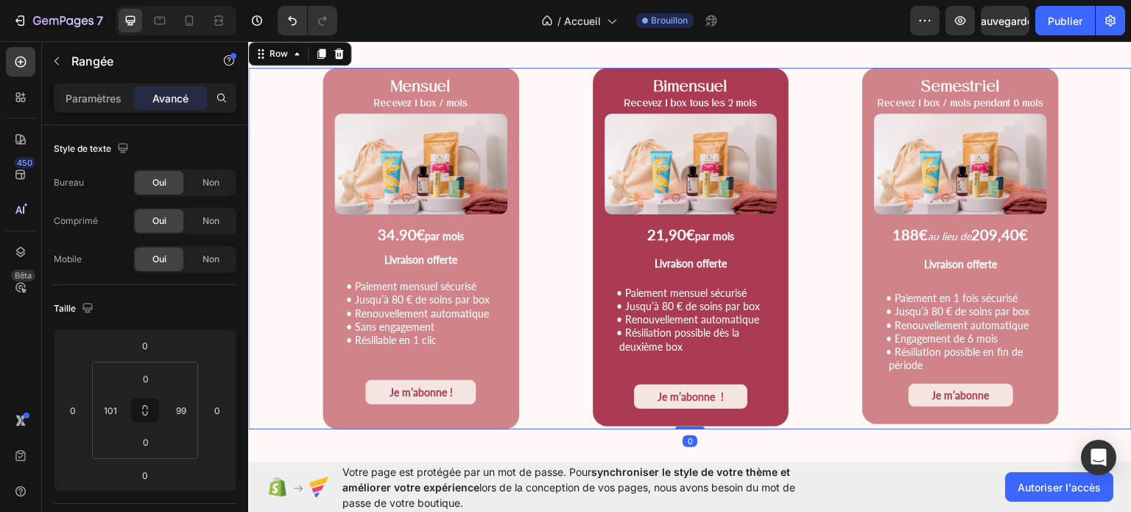
scroll to position [1951, 0]
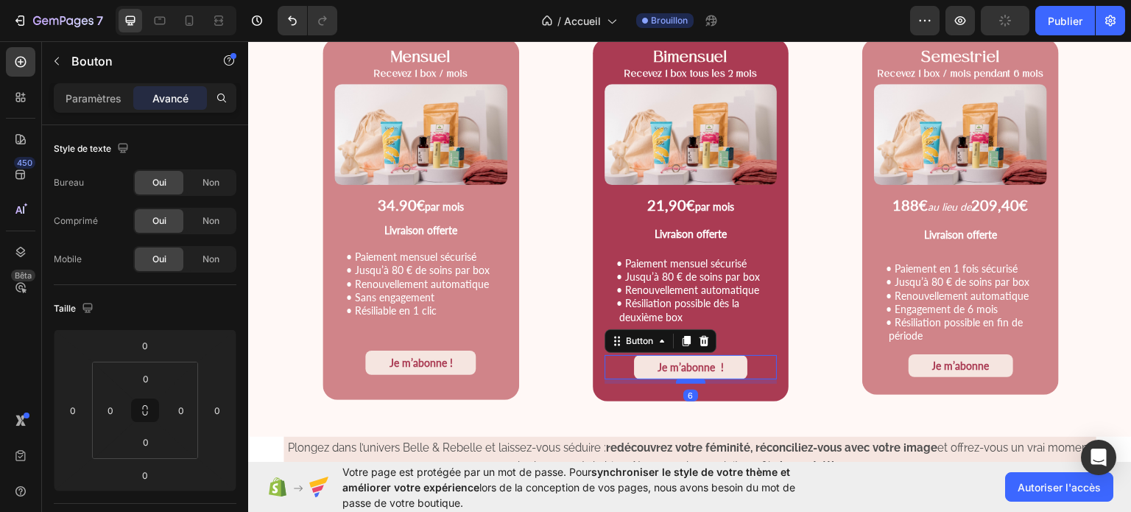
click at [688, 378] on div at bounding box center [690, 380] width 29 height 4
type input "6"
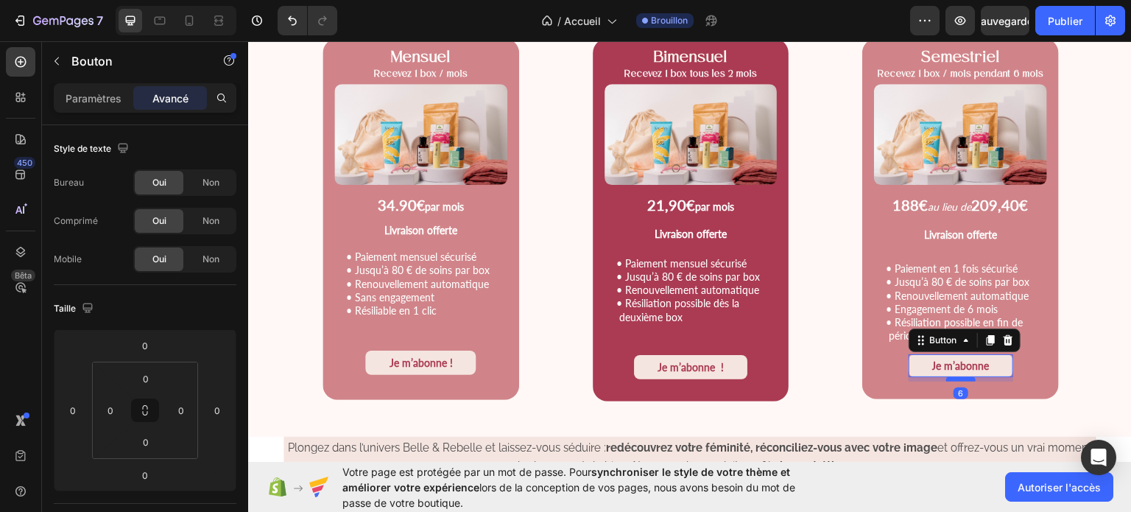
click at [956, 379] on div at bounding box center [960, 378] width 29 height 4
type input "6"
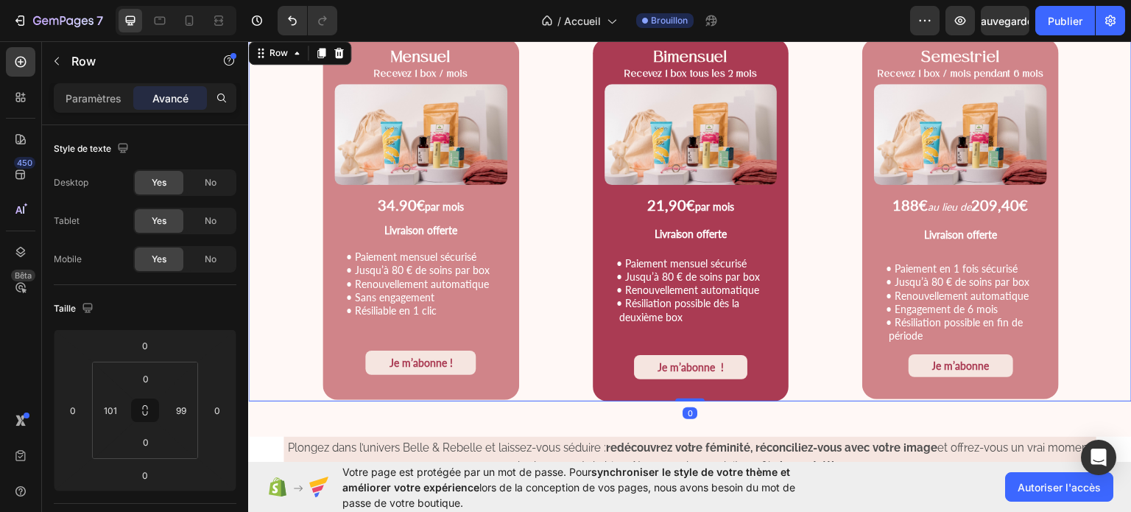
click at [1075, 360] on div "Mensuel Recevez 1 box / mois Text Block Product Images 34.90 € par mois Text Bl…" at bounding box center [690, 219] width 884 height 363
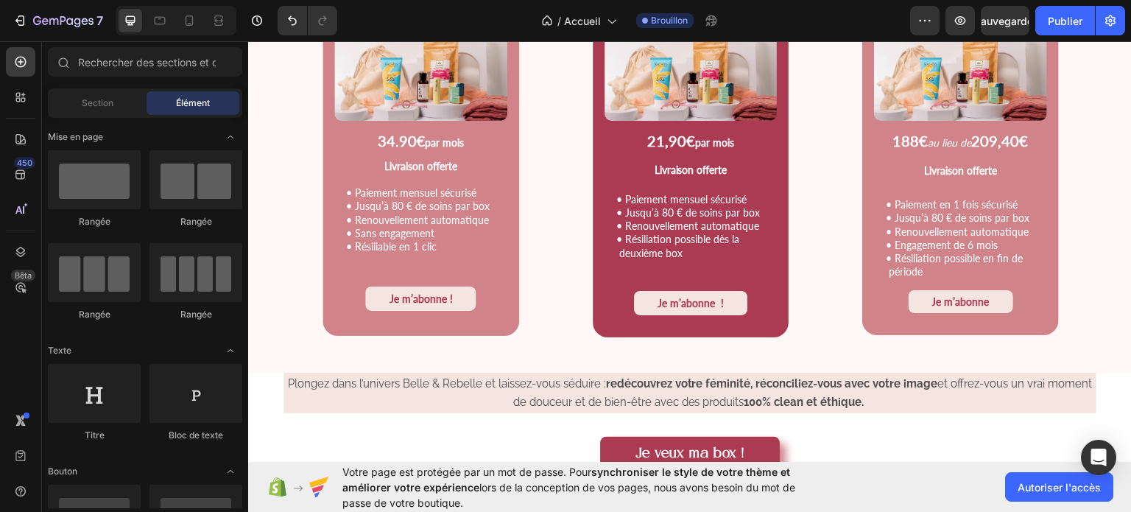
scroll to position [2027, 0]
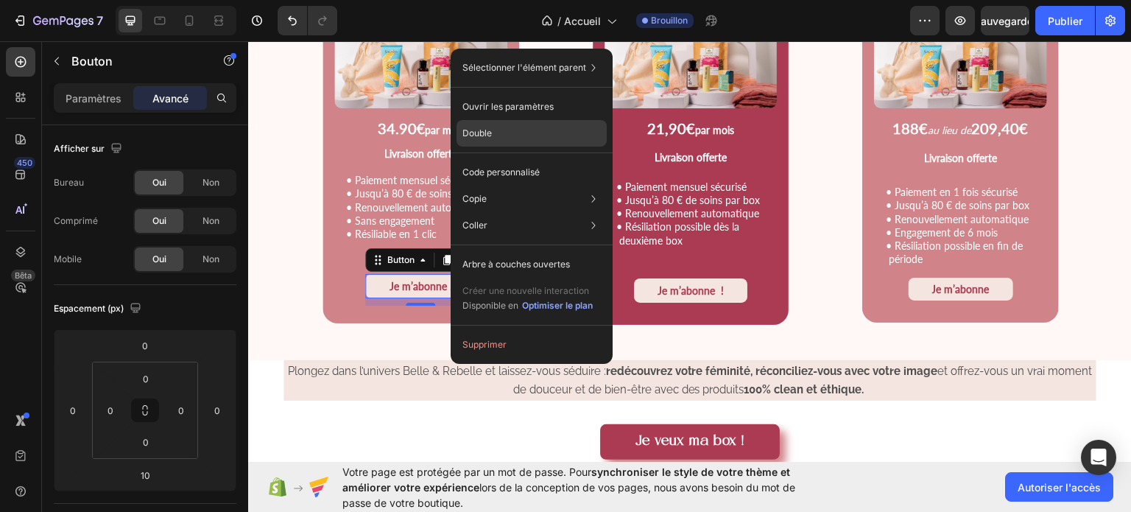
click at [498, 159] on div "Double" at bounding box center [532, 172] width 150 height 27
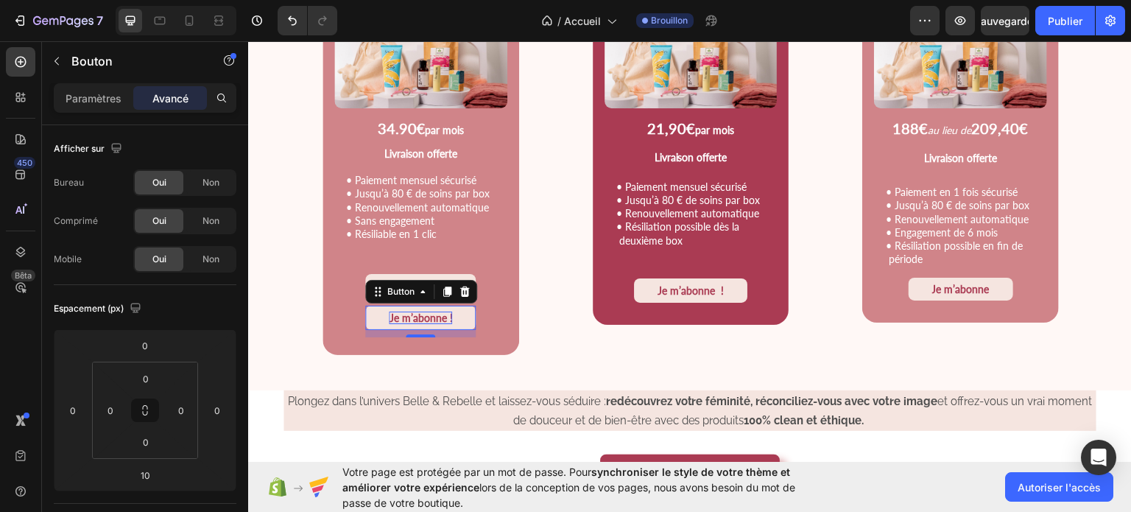
click at [448, 318] on strong "Je m’abonne !" at bounding box center [420, 317] width 63 height 13
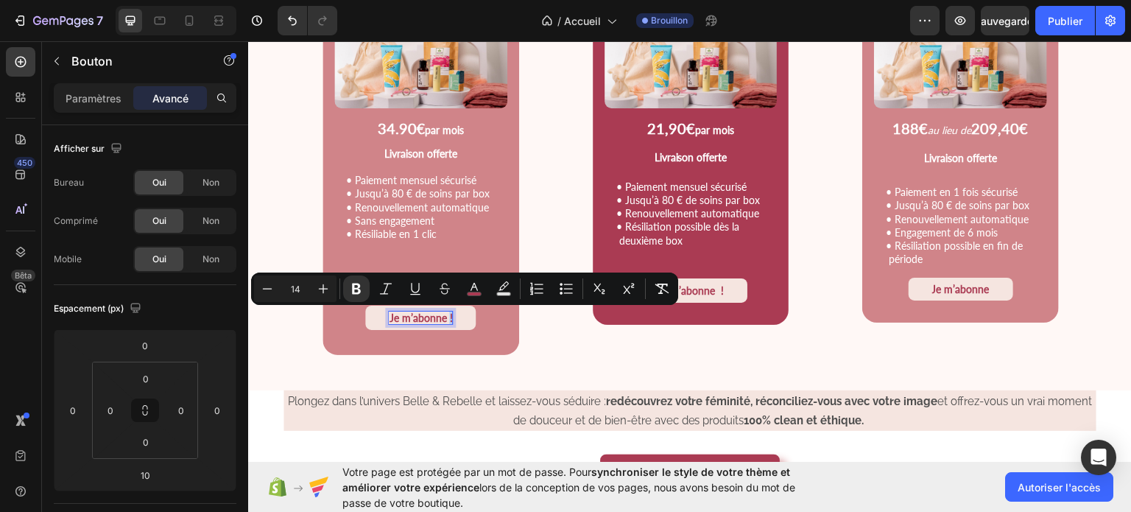
click at [448, 318] on strong "Je m’abonne !" at bounding box center [420, 317] width 63 height 13
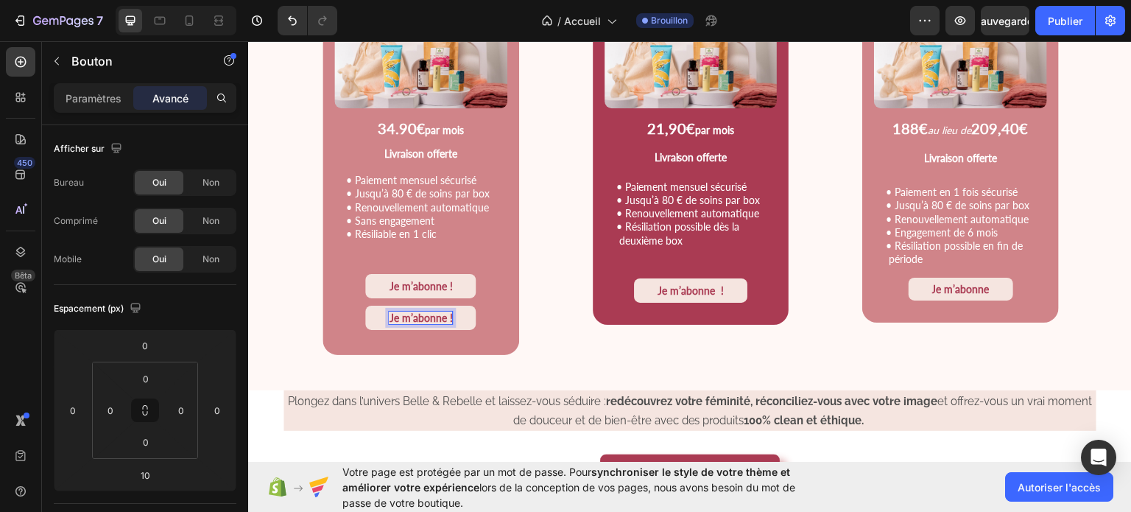
click at [443, 319] on strong "Je m’abonne !" at bounding box center [420, 317] width 63 height 13
click at [391, 305] on button "J' !" at bounding box center [421, 317] width 60 height 24
click at [378, 305] on button "J' offre !" at bounding box center [420, 317] width 84 height 24
click at [371, 305] on button "J' offre un !" at bounding box center [420, 317] width 99 height 24
click at [359, 305] on button "J' offre une box !" at bounding box center [421, 317] width 124 height 24
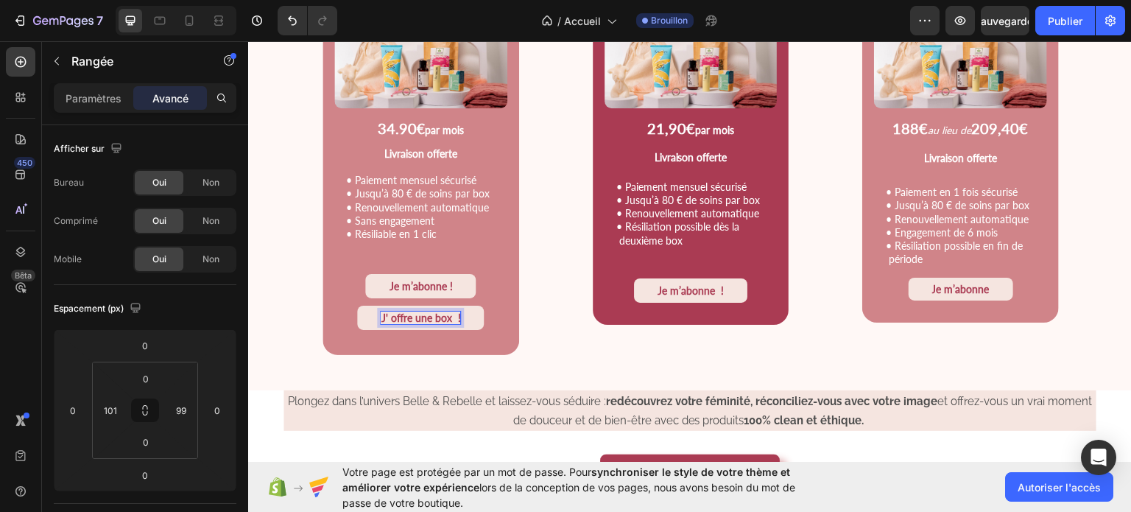
drag, startPoint x: 426, startPoint y: 314, endPoint x: 305, endPoint y: 275, distance: 127.8
click at [305, 275] on div "Mensuel Recevez 1 box / mois Text Block Product Images 34.90 € par mois Text Bl…" at bounding box center [690, 158] width 884 height 394
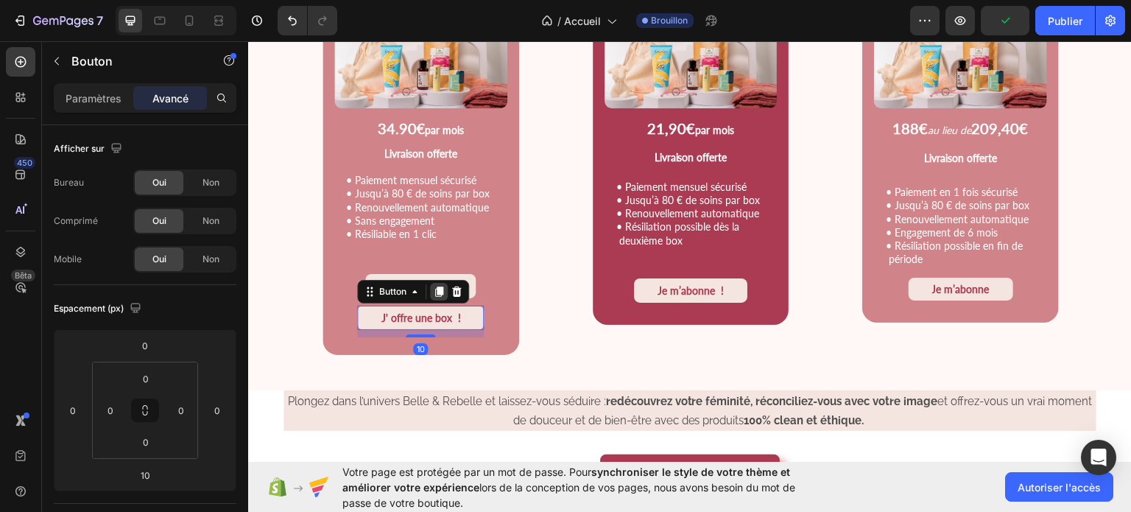
click at [440, 291] on icon at bounding box center [439, 291] width 8 height 10
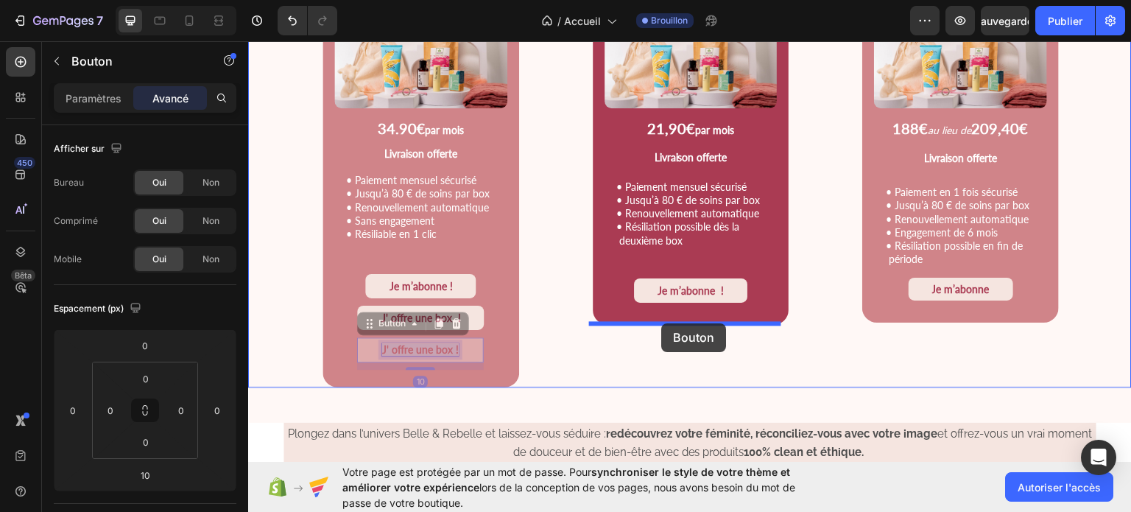
drag, startPoint x: 442, startPoint y: 351, endPoint x: 661, endPoint y: 323, distance: 221.2
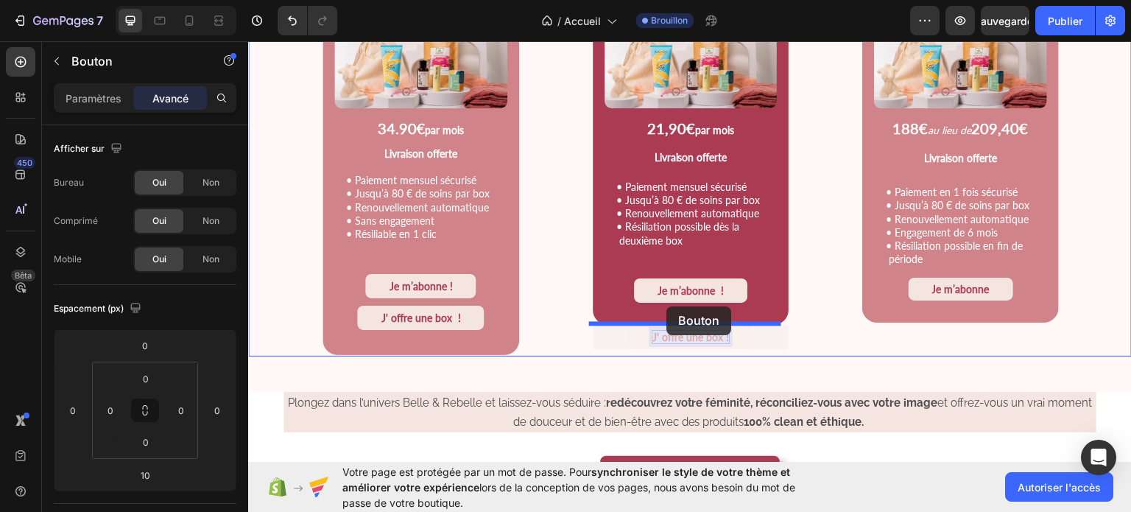
drag, startPoint x: 666, startPoint y: 328, endPoint x: 666, endPoint y: 306, distance: 22.8
click at [666, 306] on div "Header Image Section 2 TITRE Heading Texte header Lorem ipsum dolor sit amet, c…" at bounding box center [690, 118] width 884 height 4211
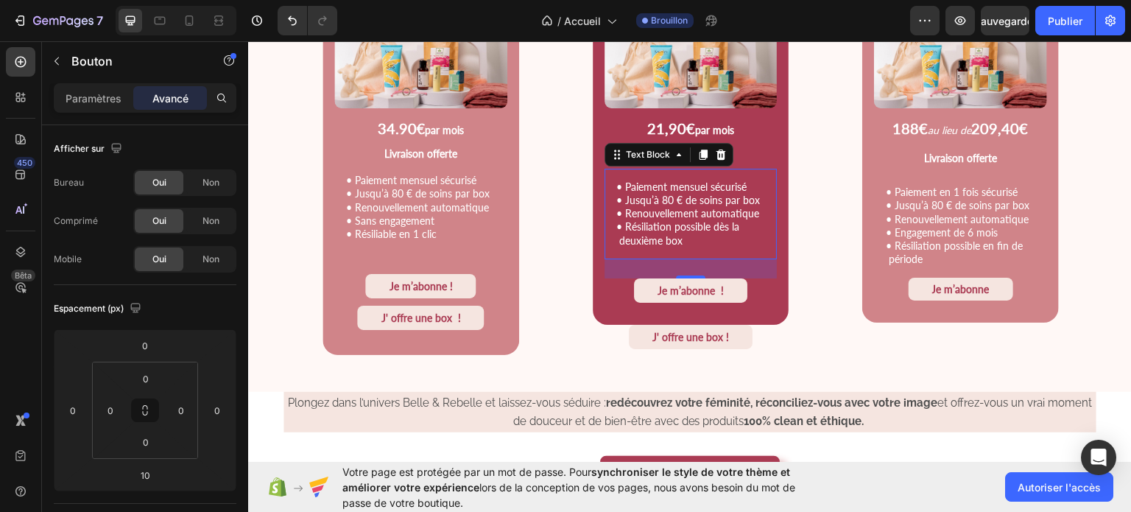
click at [761, 253] on div "• Paiement mensuel sécurisé • Jusqu’à 80 € de soins par box • Renouvellement au…" at bounding box center [691, 213] width 173 height 91
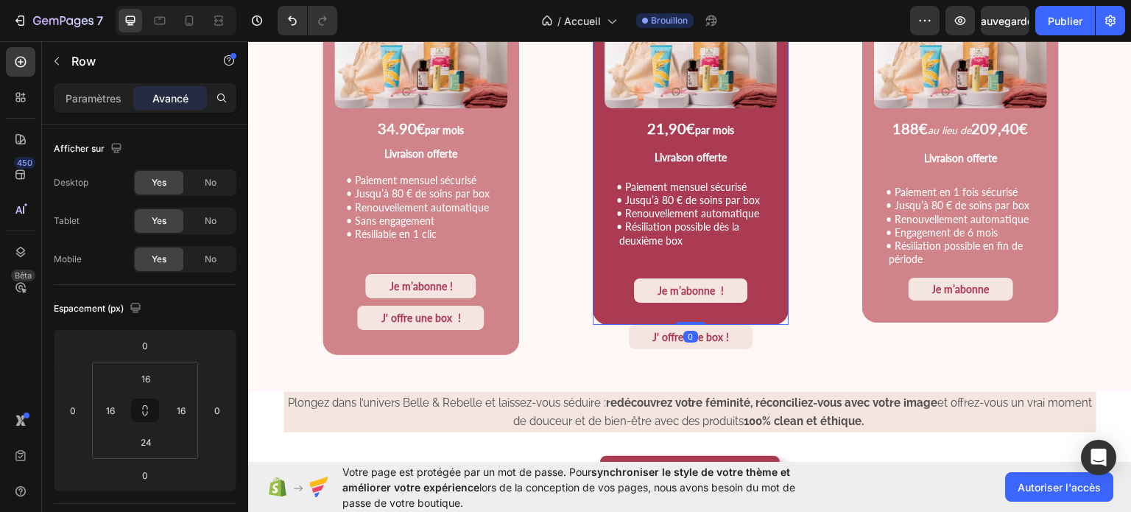
click at [775, 270] on div "Bimensuel Recevez 1 box tous les 2 mois Text Block Product Images 21,90€ par mo…" at bounding box center [691, 142] width 197 height 363
click at [682, 315] on div "Bimensuel Recevez 1 box tous les 2 mois Text Block Product Images 21,90€ par mo…" at bounding box center [691, 142] width 197 height 363
click at [291, 24] on icon "Annuler/Rétablir" at bounding box center [292, 20] width 15 height 15
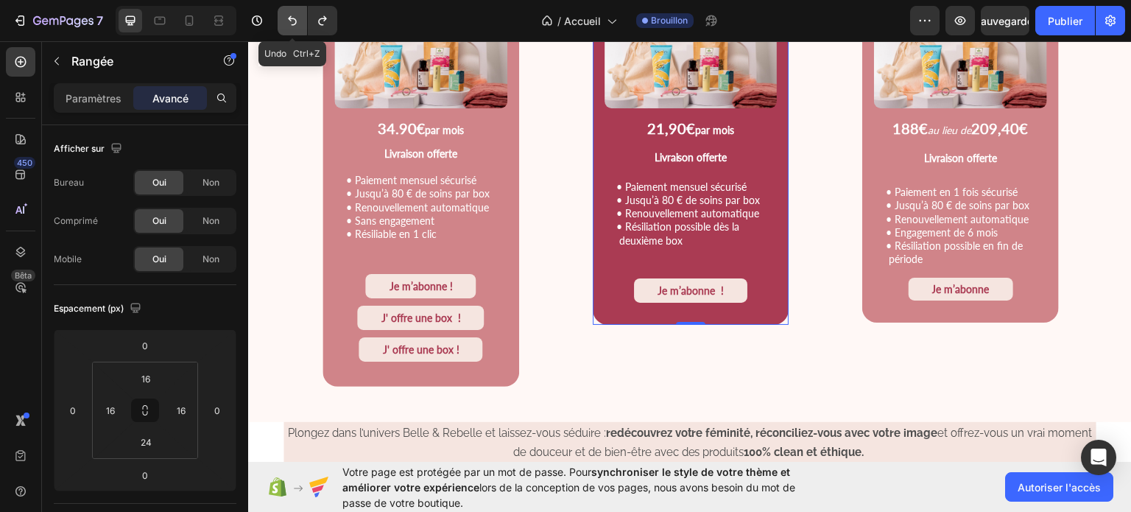
click at [289, 18] on icon "Annuler/Rétablir" at bounding box center [292, 21] width 9 height 10
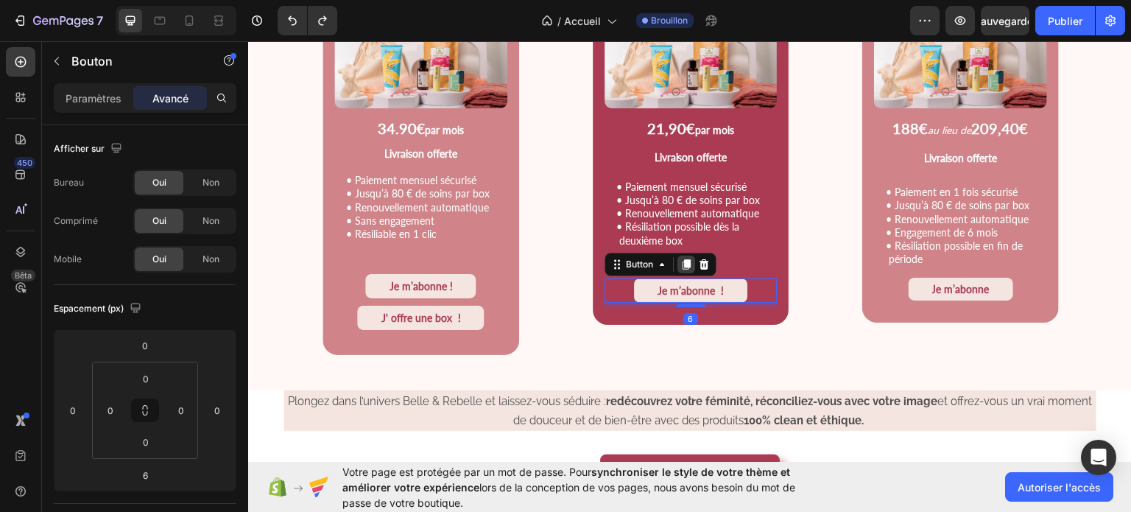
click at [682, 261] on icon at bounding box center [686, 263] width 8 height 10
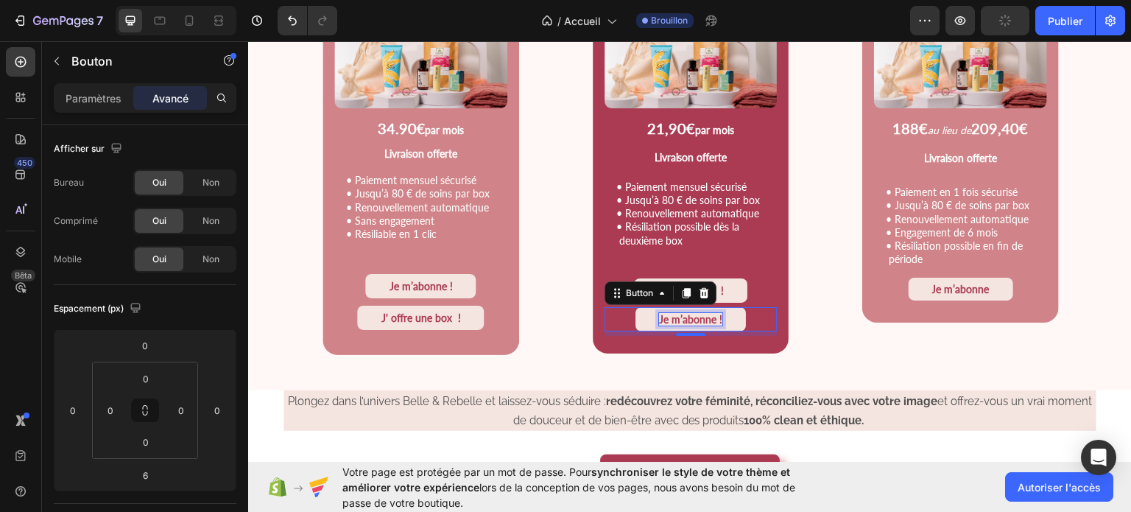
click at [706, 319] on strong "Je m’abonne !" at bounding box center [690, 318] width 63 height 13
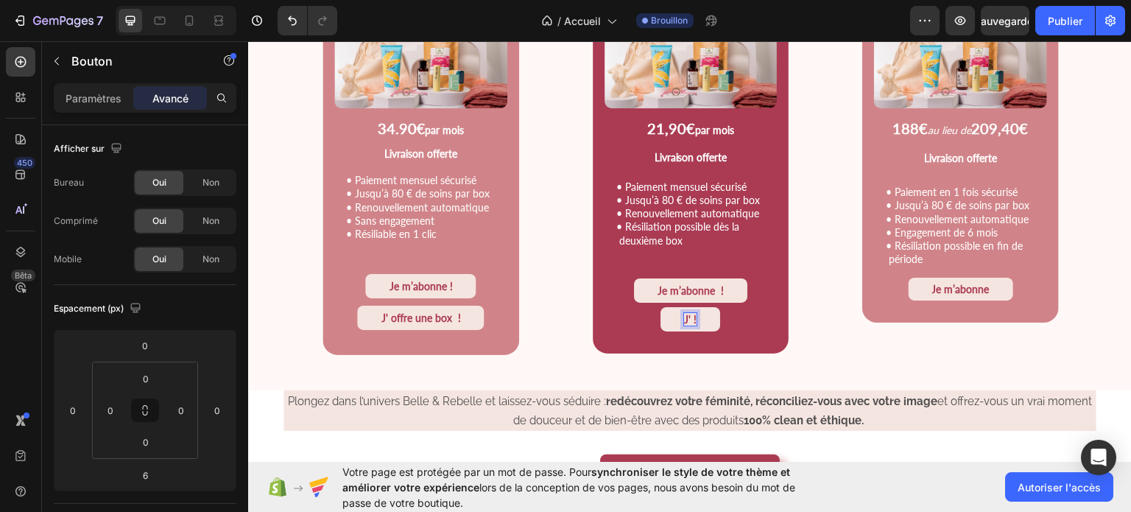
click at [661, 306] on button "J' !" at bounding box center [691, 318] width 60 height 24
click at [649, 306] on button "J' offre !" at bounding box center [691, 318] width 84 height 24
click at [644, 306] on button "J' offre u !" at bounding box center [690, 318] width 93 height 24
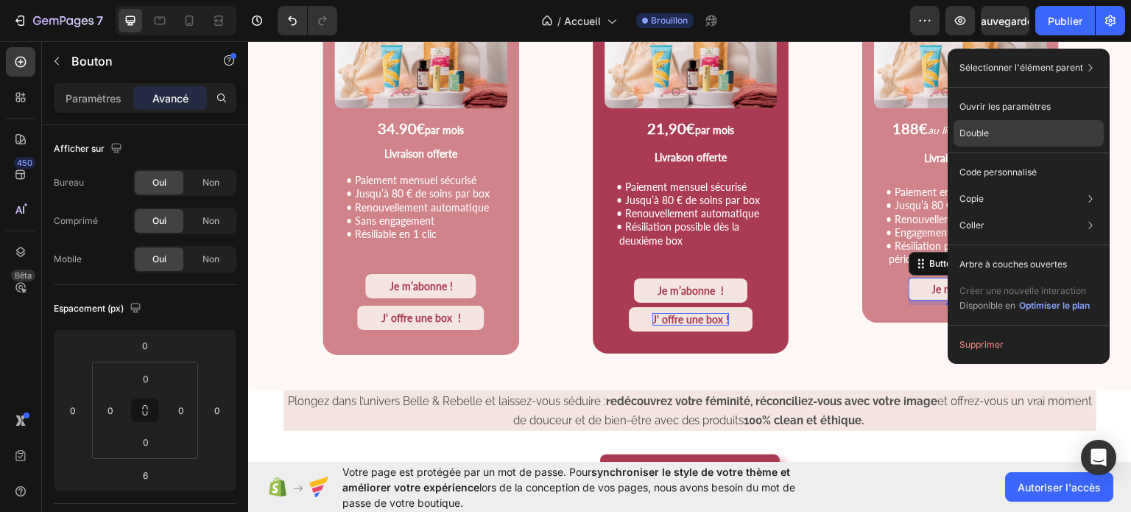
click at [971, 133] on font "Double" at bounding box center [973, 132] width 29 height 11
